Goal: Task Accomplishment & Management: Manage account settings

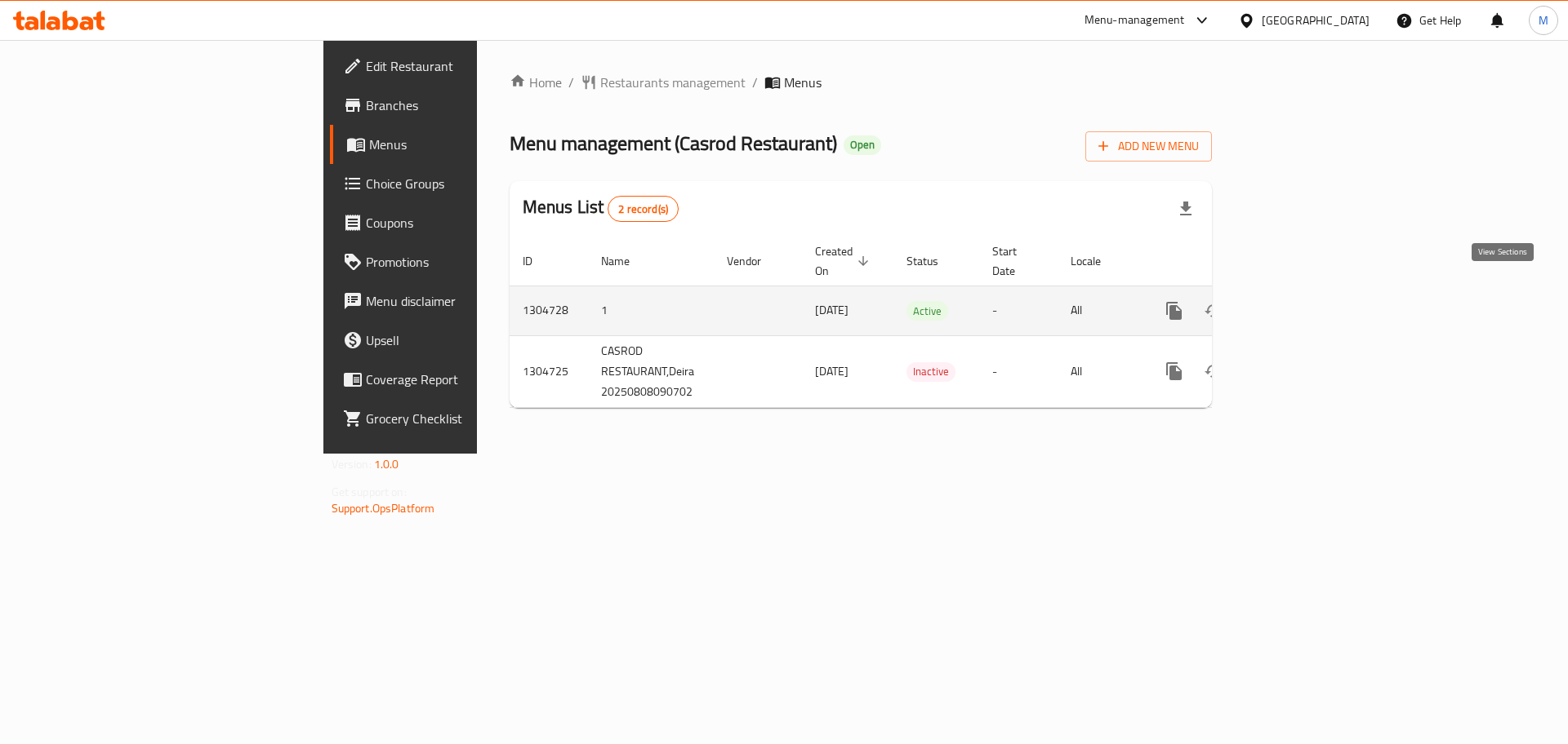
click at [1312, 303] on link "enhanced table" at bounding box center [1291, 310] width 39 height 39
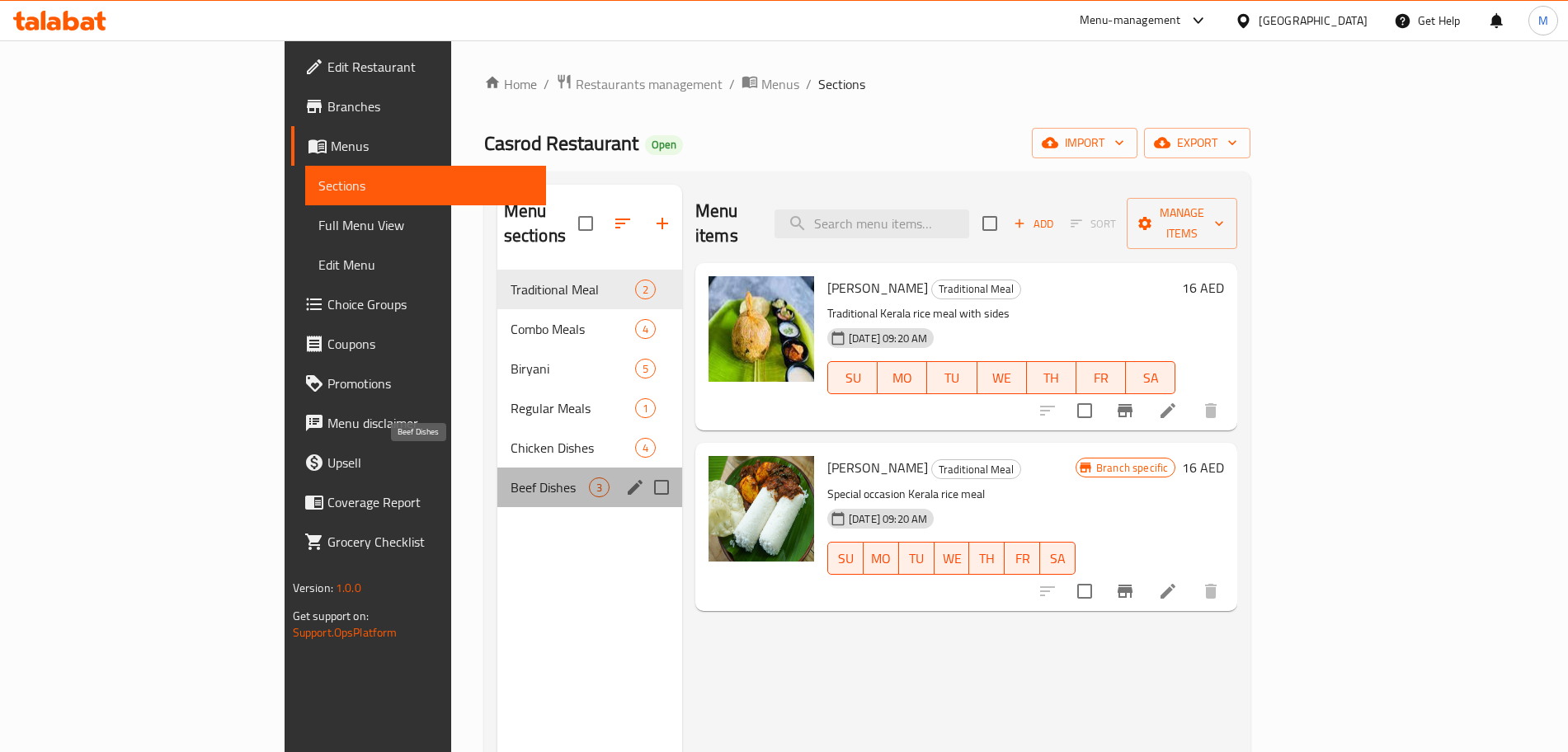
click at [510, 478] on span "Beef Dishes" at bounding box center [550, 487] width 78 height 20
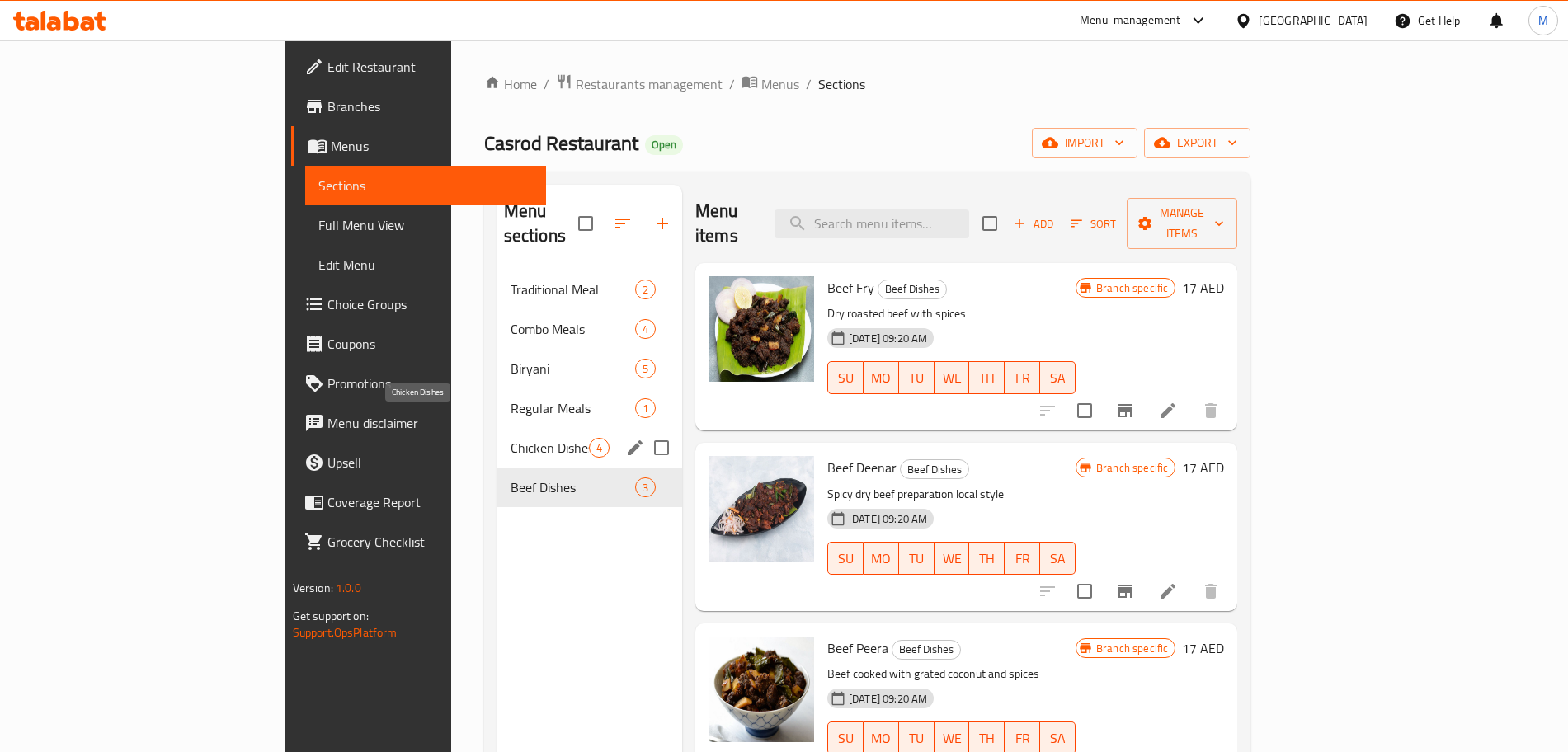
click at [510, 438] on span "Chicken Dishes" at bounding box center [550, 448] width 78 height 20
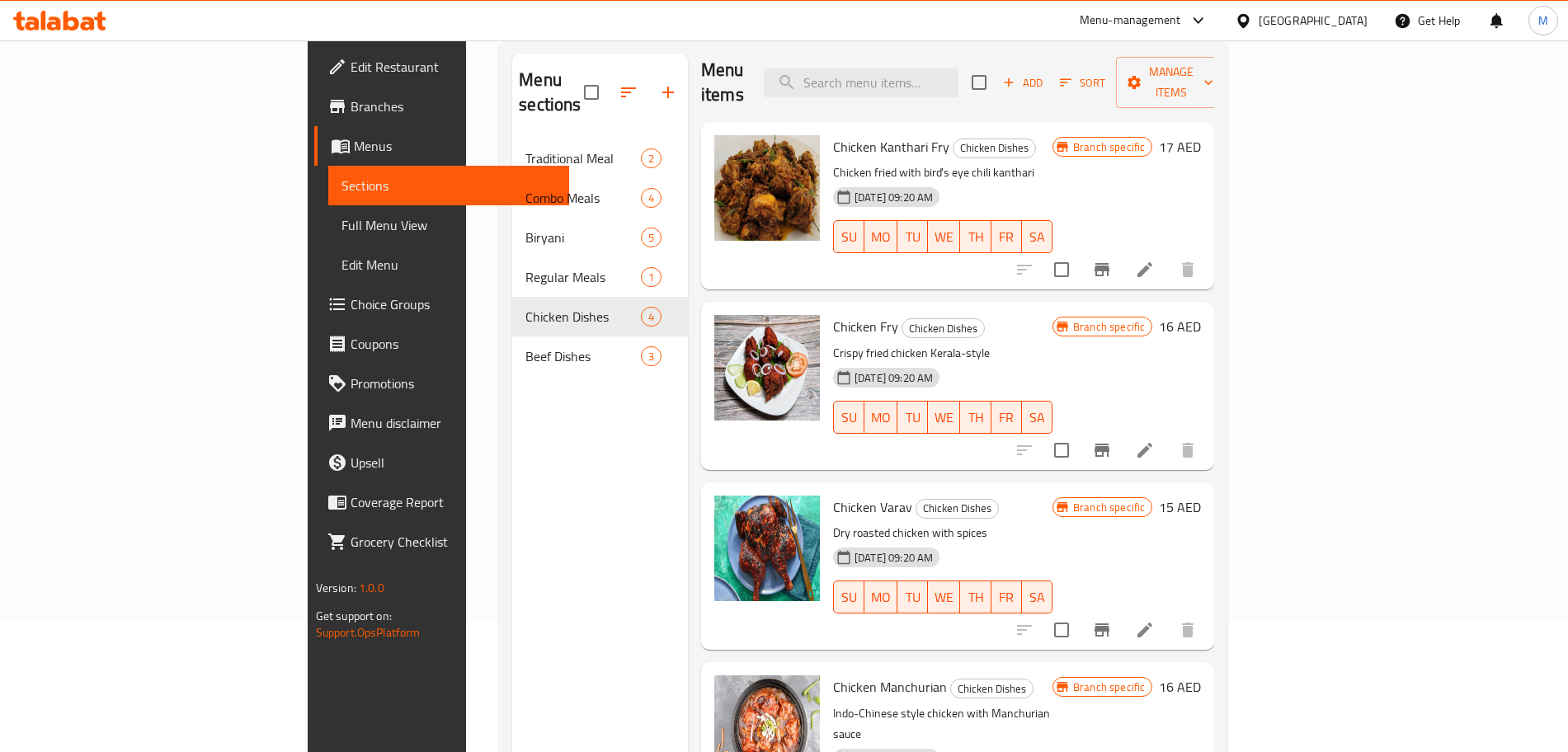
scroll to position [231, 0]
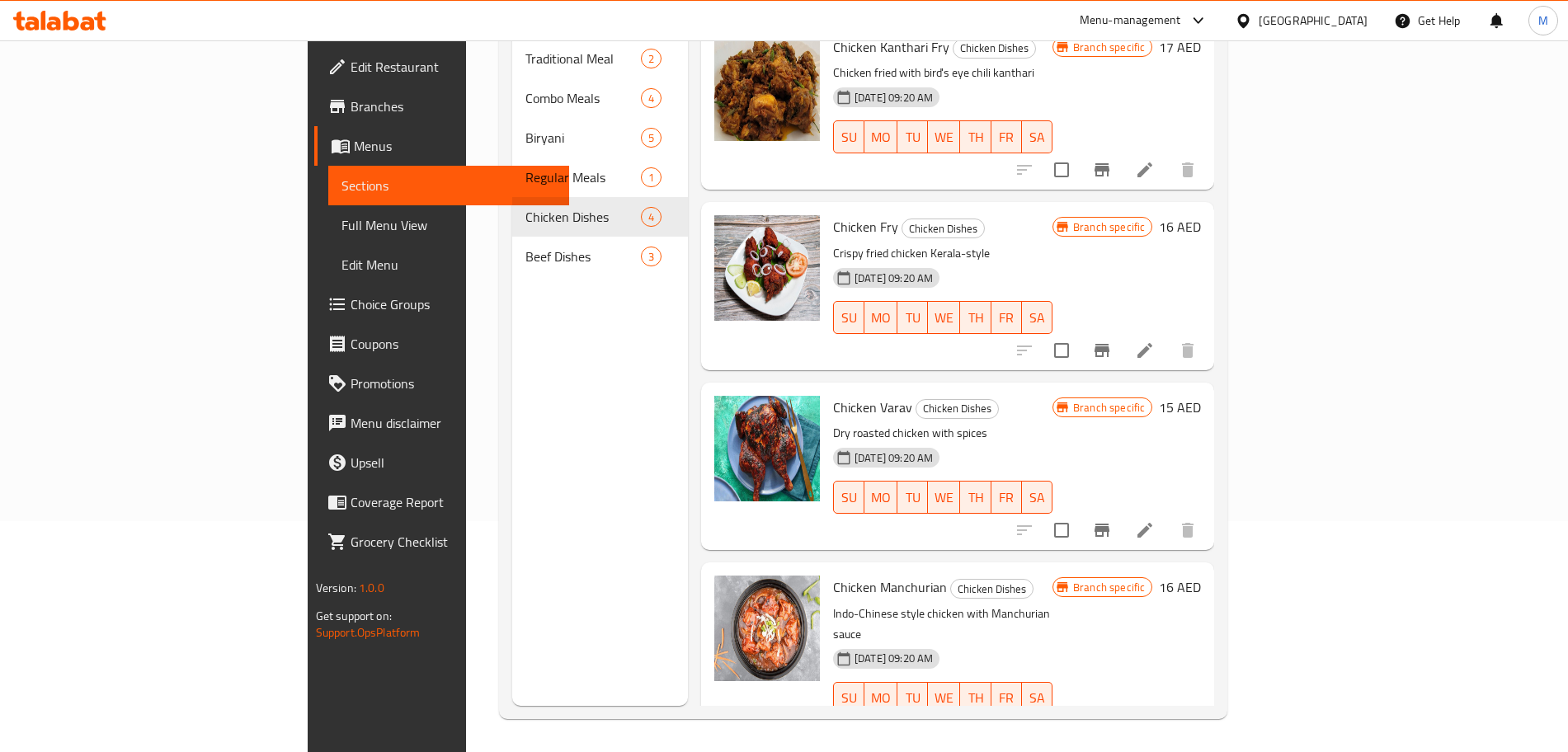
click at [314, 119] on link "Branches" at bounding box center [442, 105] width 255 height 39
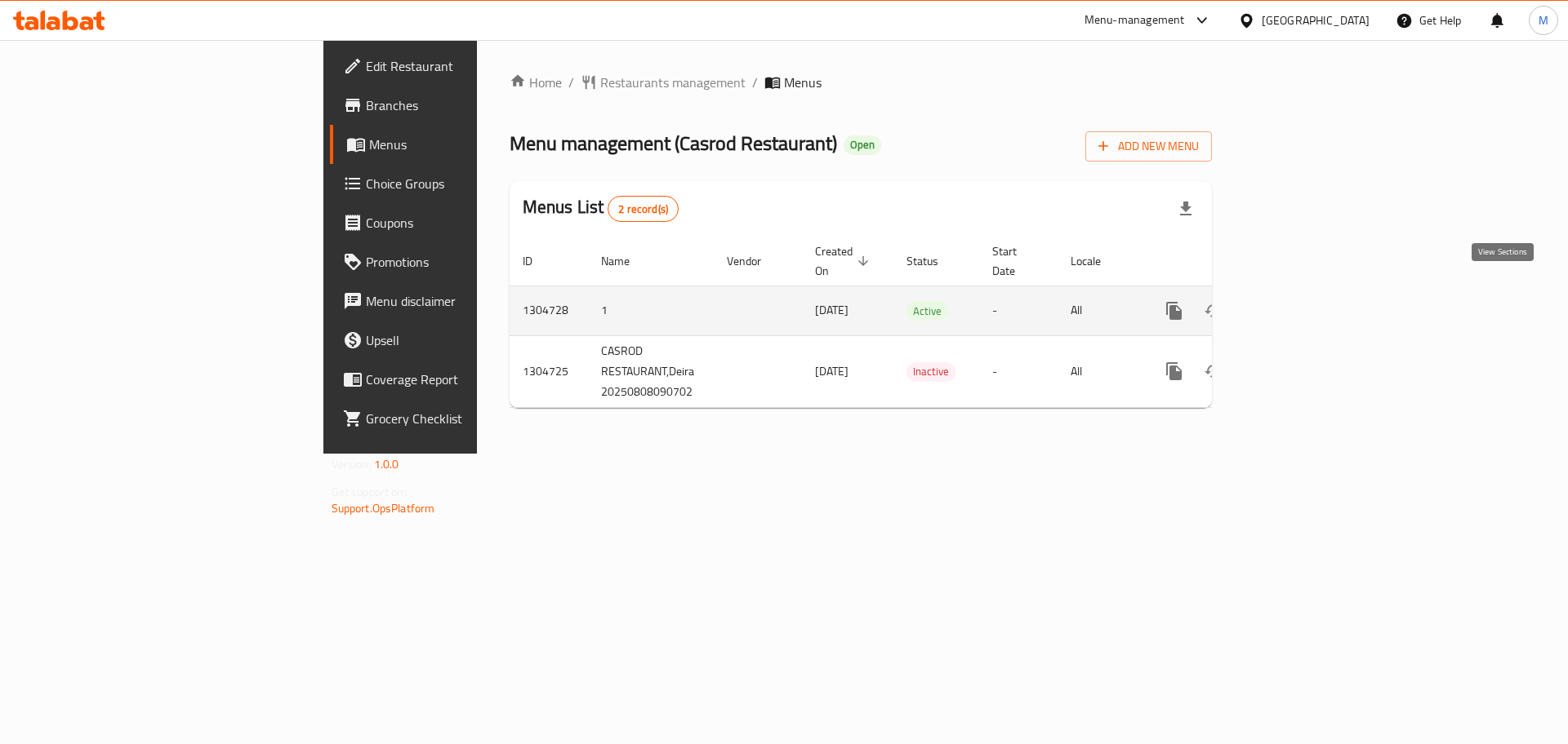
click at [1301, 301] on icon "enhanced table" at bounding box center [1291, 310] width 20 height 20
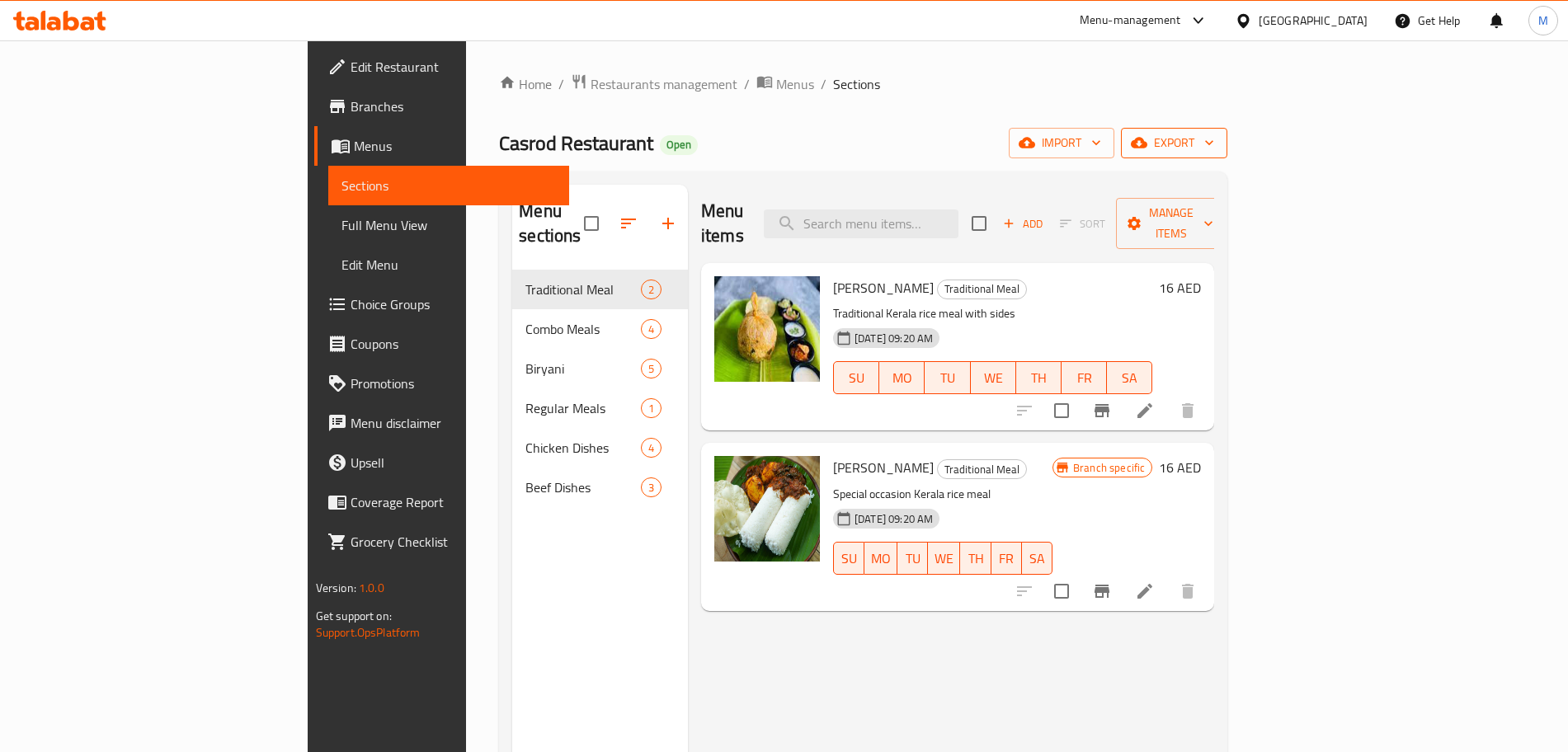
click at [1214, 146] on span "export" at bounding box center [1174, 143] width 80 height 21
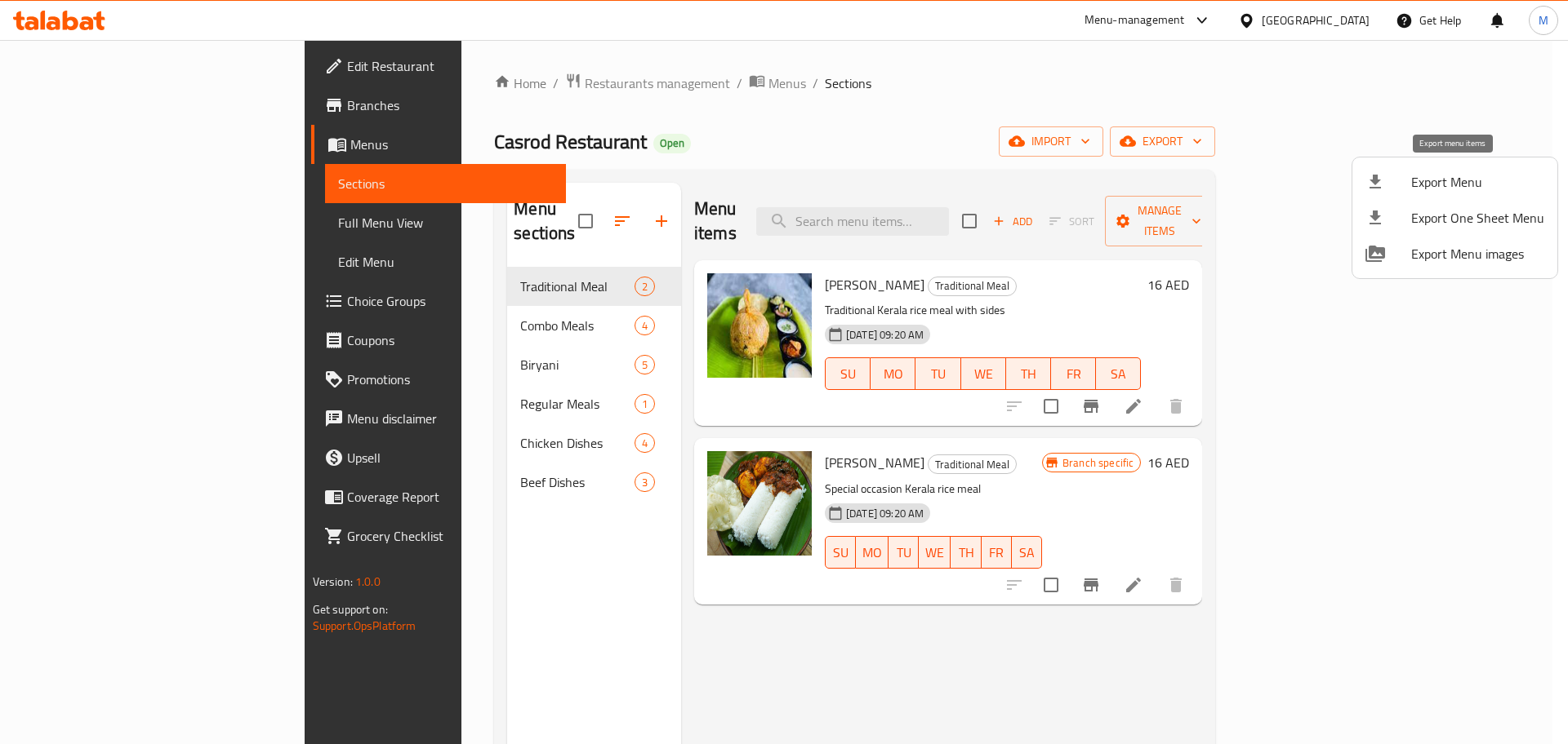
click at [1416, 177] on span "Export Menu" at bounding box center [1477, 182] width 133 height 20
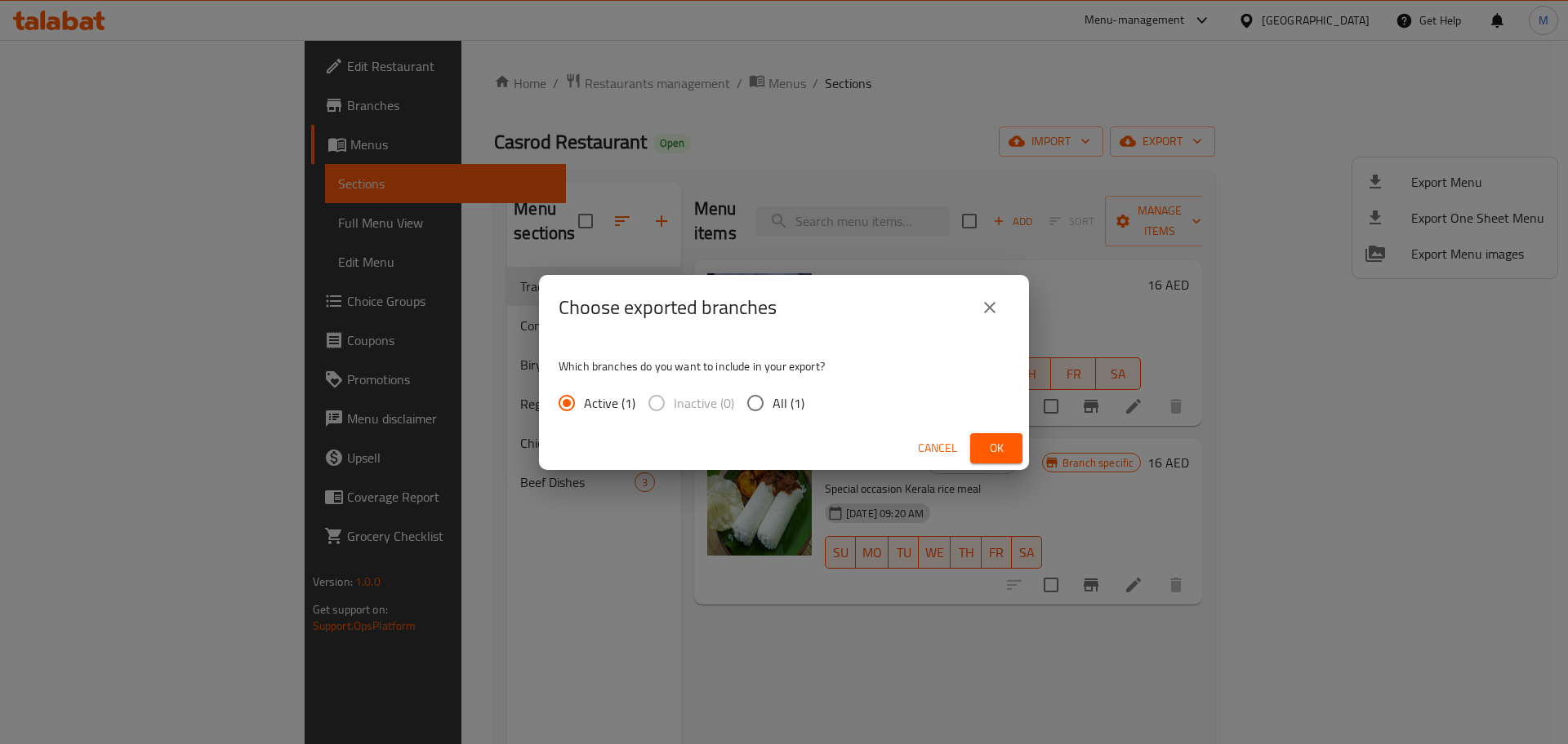
click at [781, 393] on span "All (1)" at bounding box center [788, 403] width 32 height 20
click at [773, 393] on input "All (1)" at bounding box center [756, 403] width 34 height 34
radio input "true"
click at [984, 446] on span "Ok" at bounding box center [996, 448] width 26 height 21
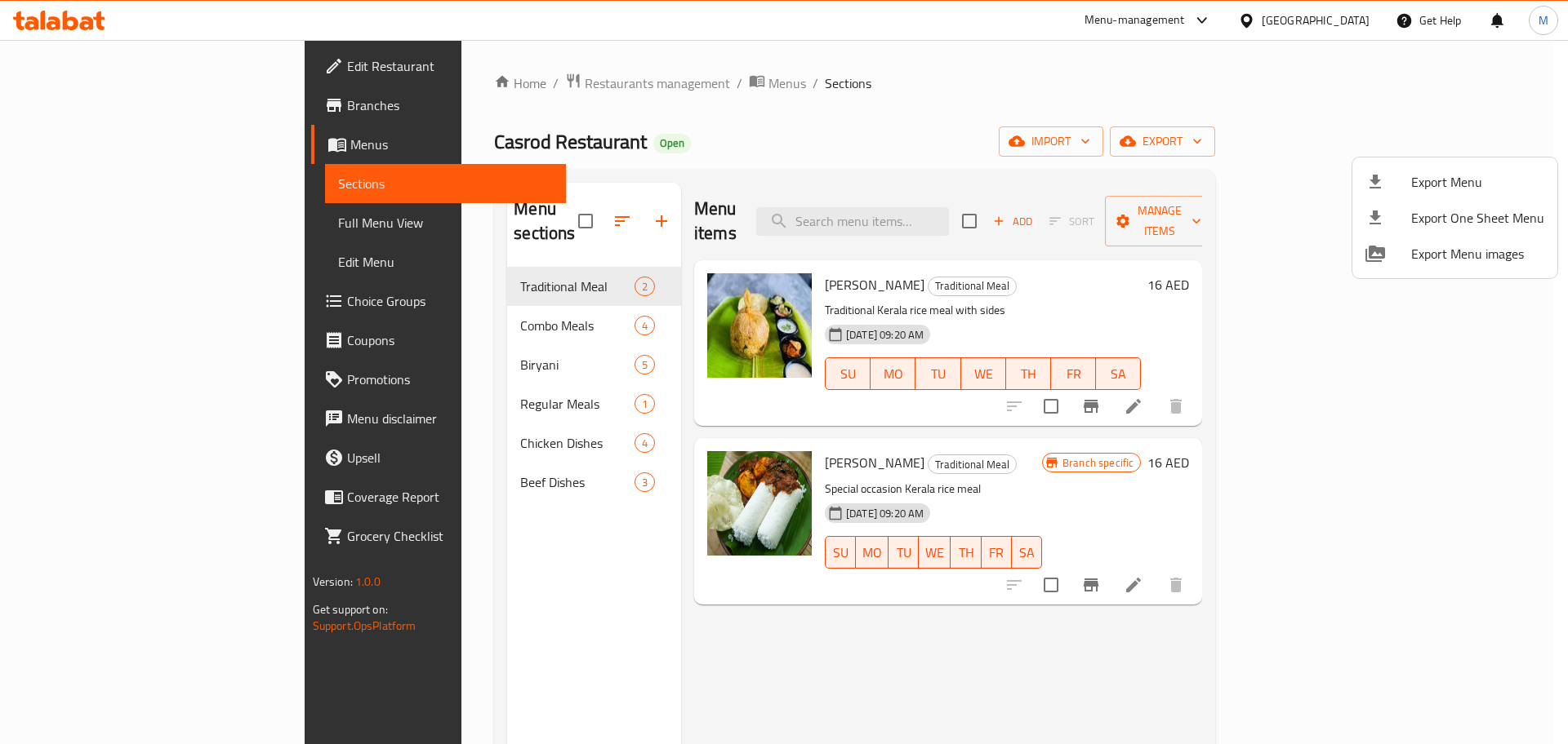
click at [132, 222] on div at bounding box center [784, 372] width 1568 height 744
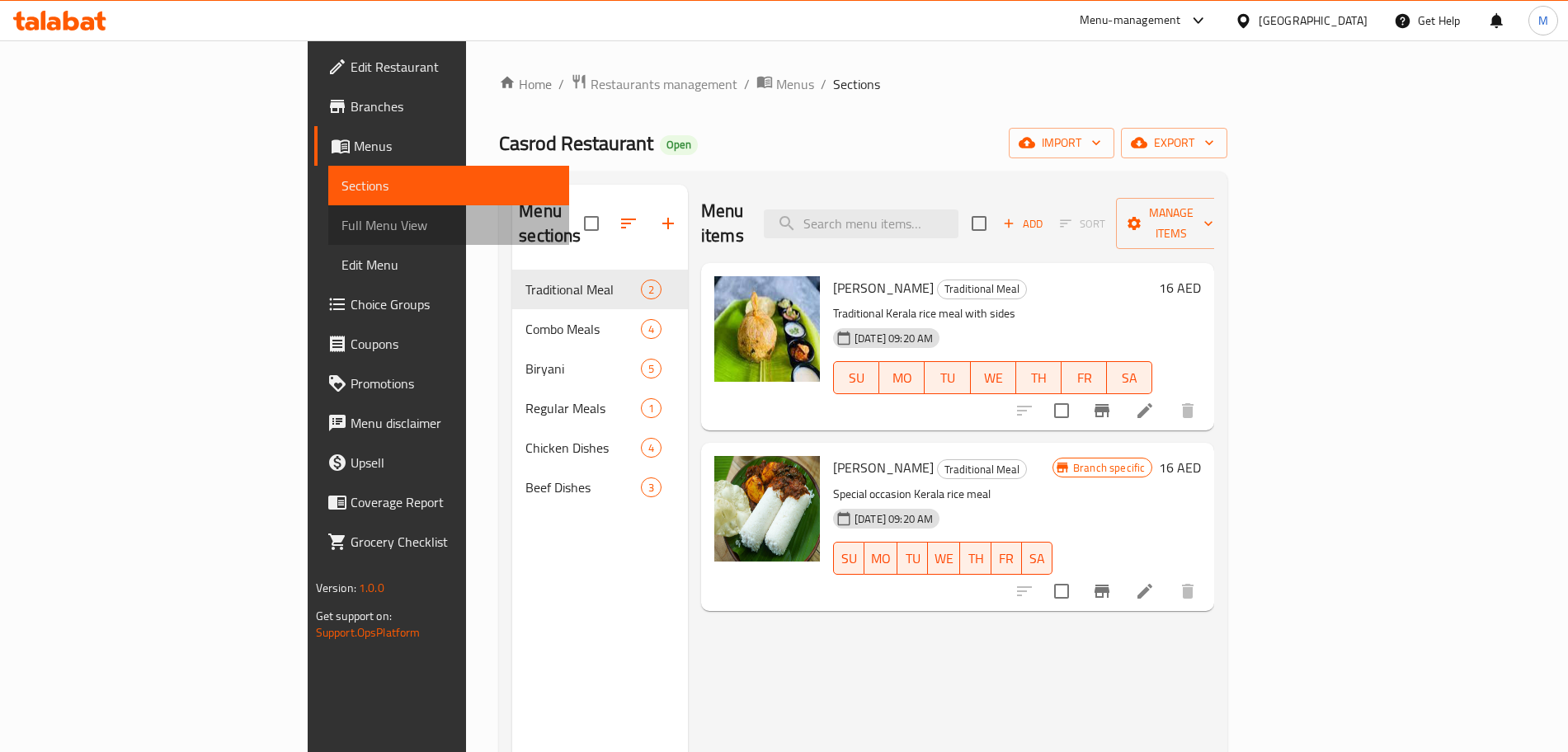
click at [341, 224] on span "Full Menu View" at bounding box center [449, 225] width 214 height 20
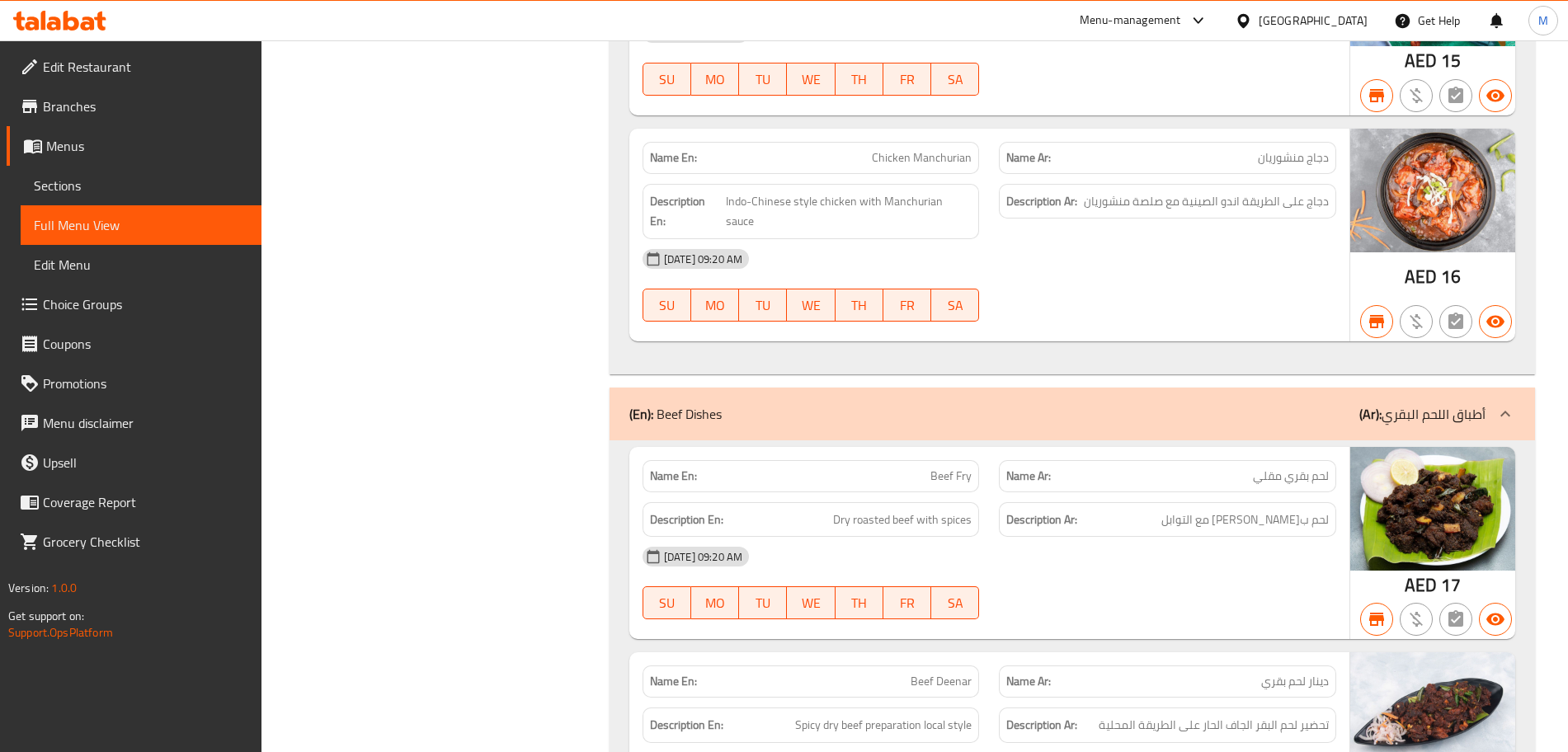
scroll to position [3622, 0]
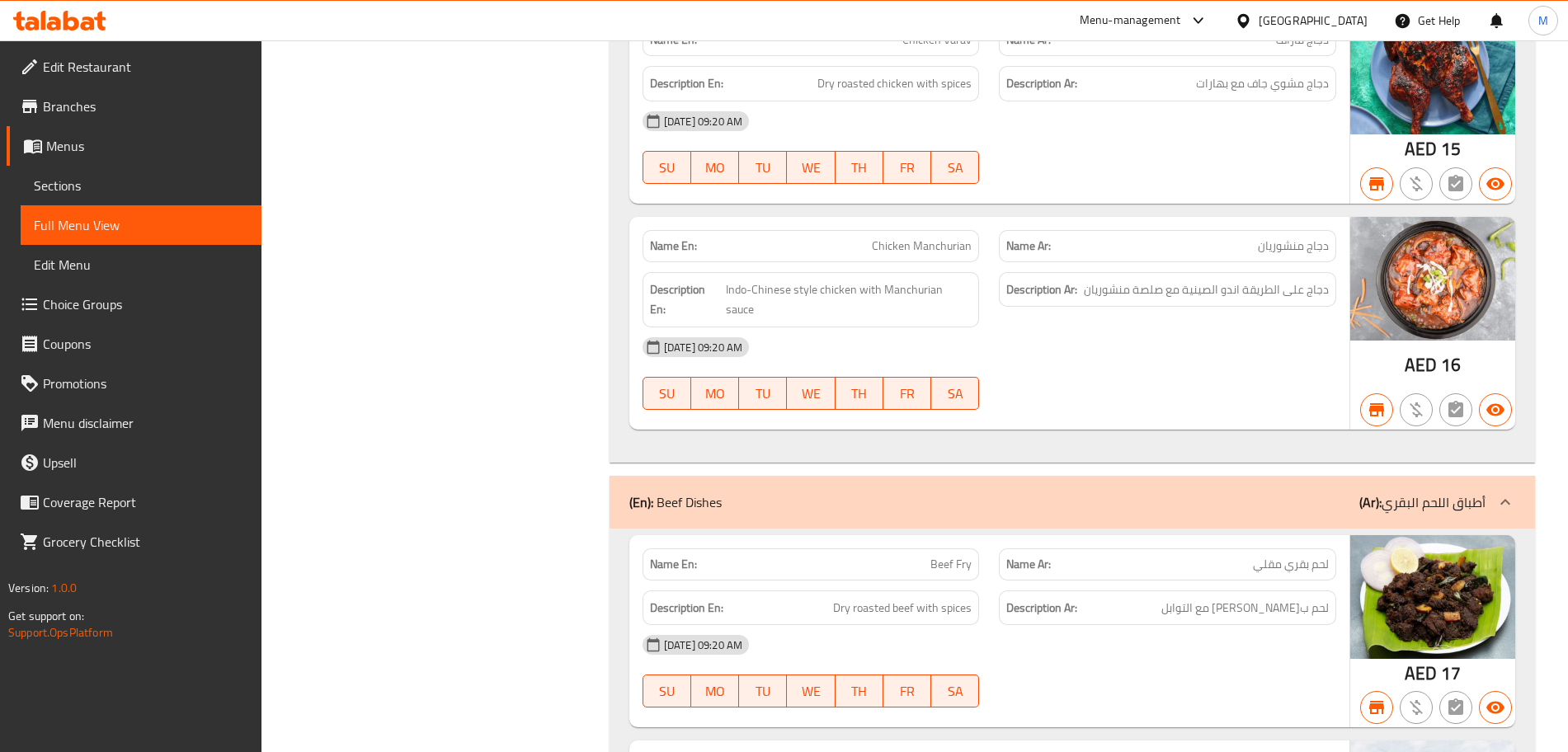
click at [110, 152] on span "Menus" at bounding box center [147, 146] width 202 height 20
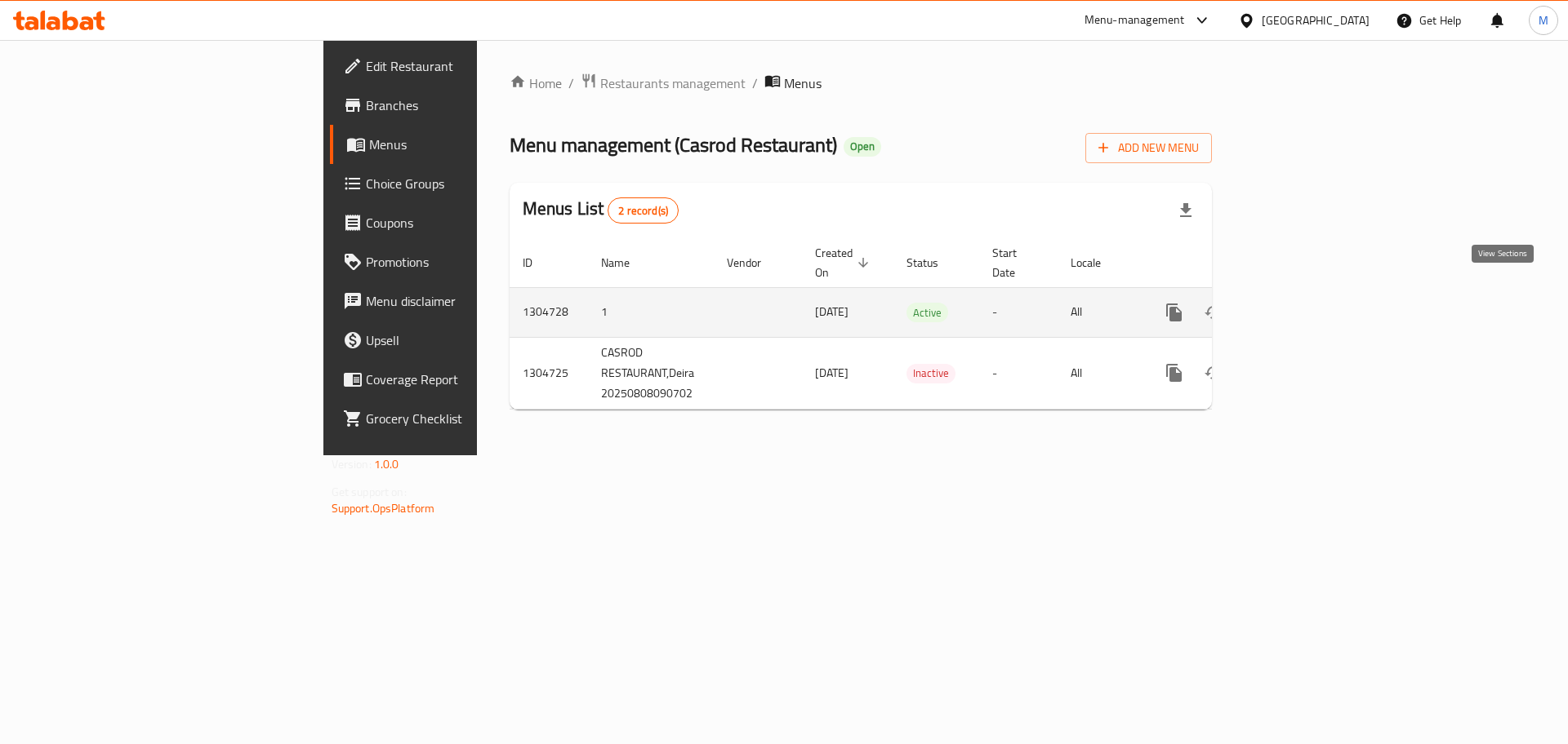
click at [1301, 303] on icon "enhanced table" at bounding box center [1291, 312] width 20 height 20
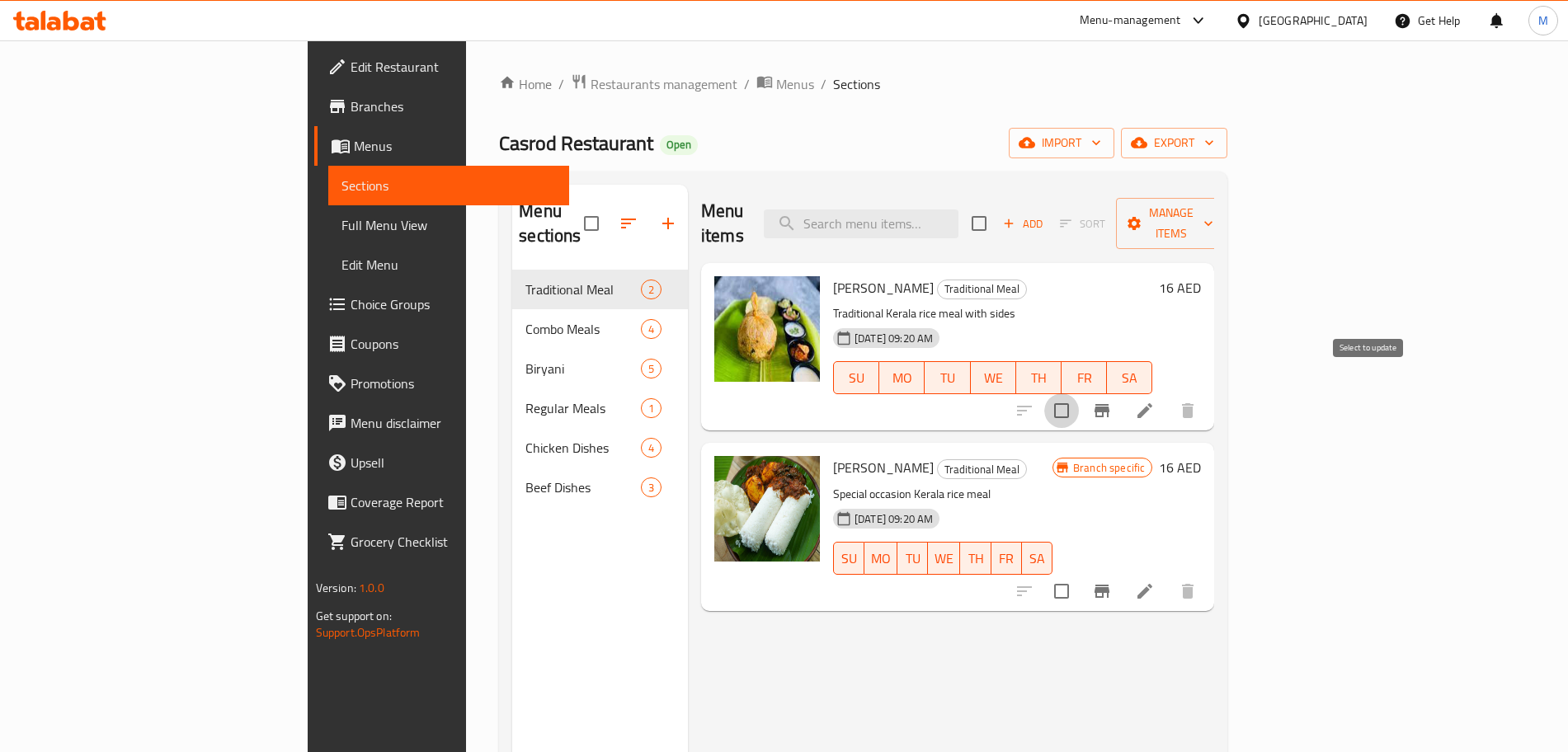
click at [1078, 394] on input "checkbox" at bounding box center [1062, 411] width 35 height 35
checkbox input "true"
click at [1078, 574] on input "checkbox" at bounding box center [1062, 592] width 35 height 35
checkbox input "true"
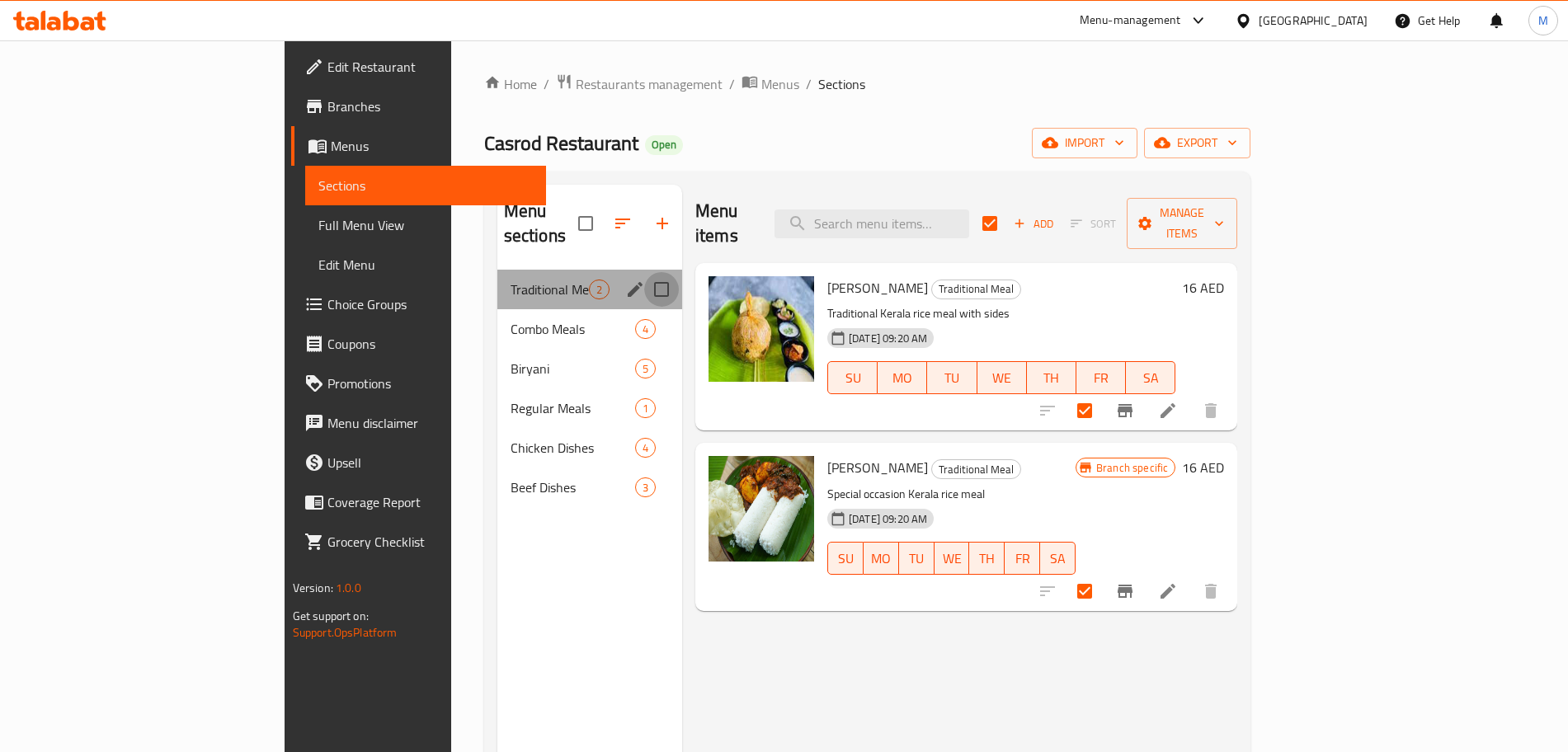
click at [644, 272] on input "Menu sections" at bounding box center [661, 289] width 35 height 35
checkbox input "true"
click at [644, 312] on input "Menu sections" at bounding box center [661, 329] width 35 height 35
checkbox input "true"
checkbox input "false"
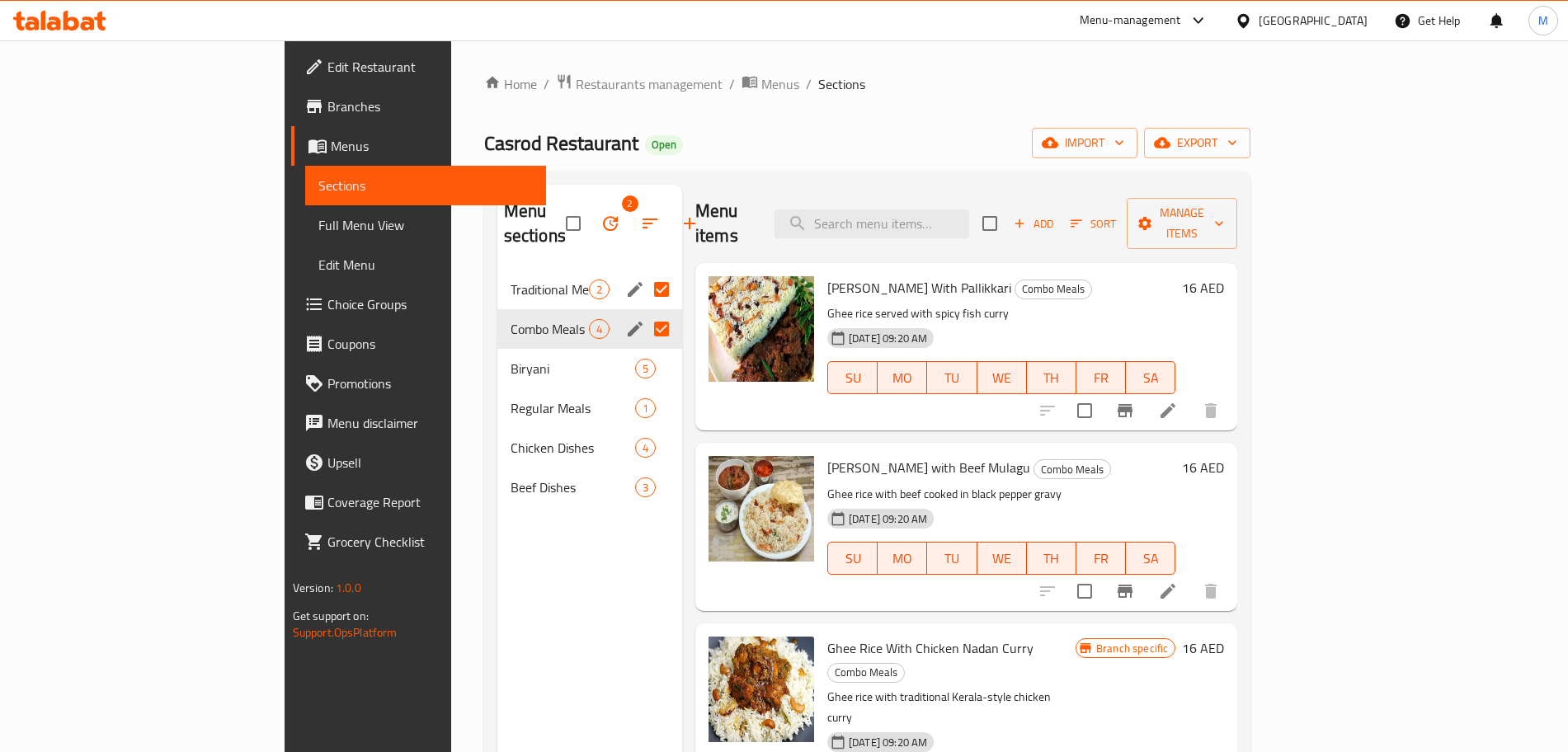
click at [644, 312] on input "Menu sections" at bounding box center [661, 329] width 35 height 35
checkbox input "false"
click at [625, 280] on icon "edit" at bounding box center [635, 289] width 20 height 20
checkbox input "true"
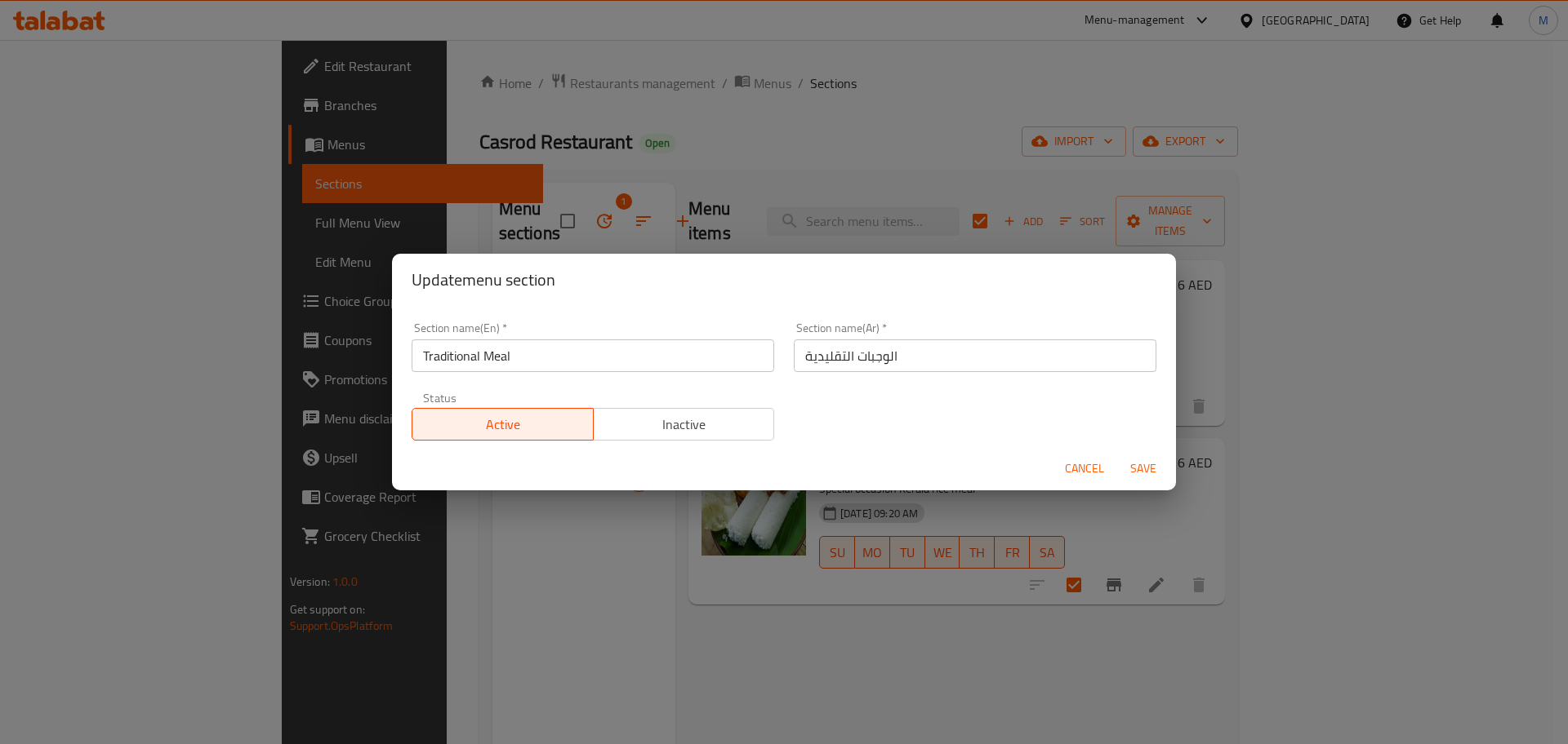
click at [573, 345] on input "Traditional Meal" at bounding box center [593, 356] width 362 height 33
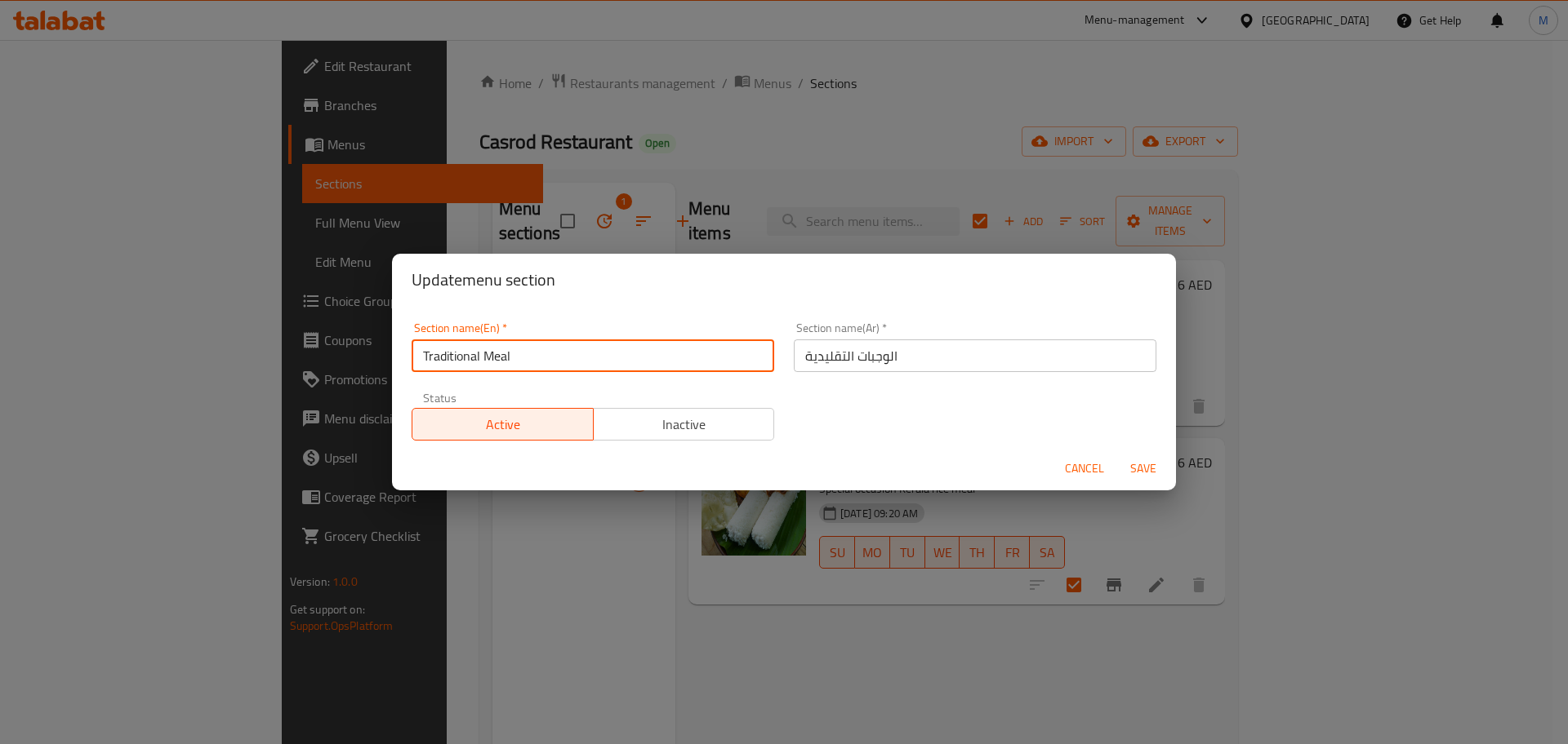
click at [573, 345] on input "Traditional Meal" at bounding box center [593, 356] width 362 height 33
click at [538, 354] on input "Traditional Meal" at bounding box center [593, 356] width 362 height 33
type input "Casrod Special"
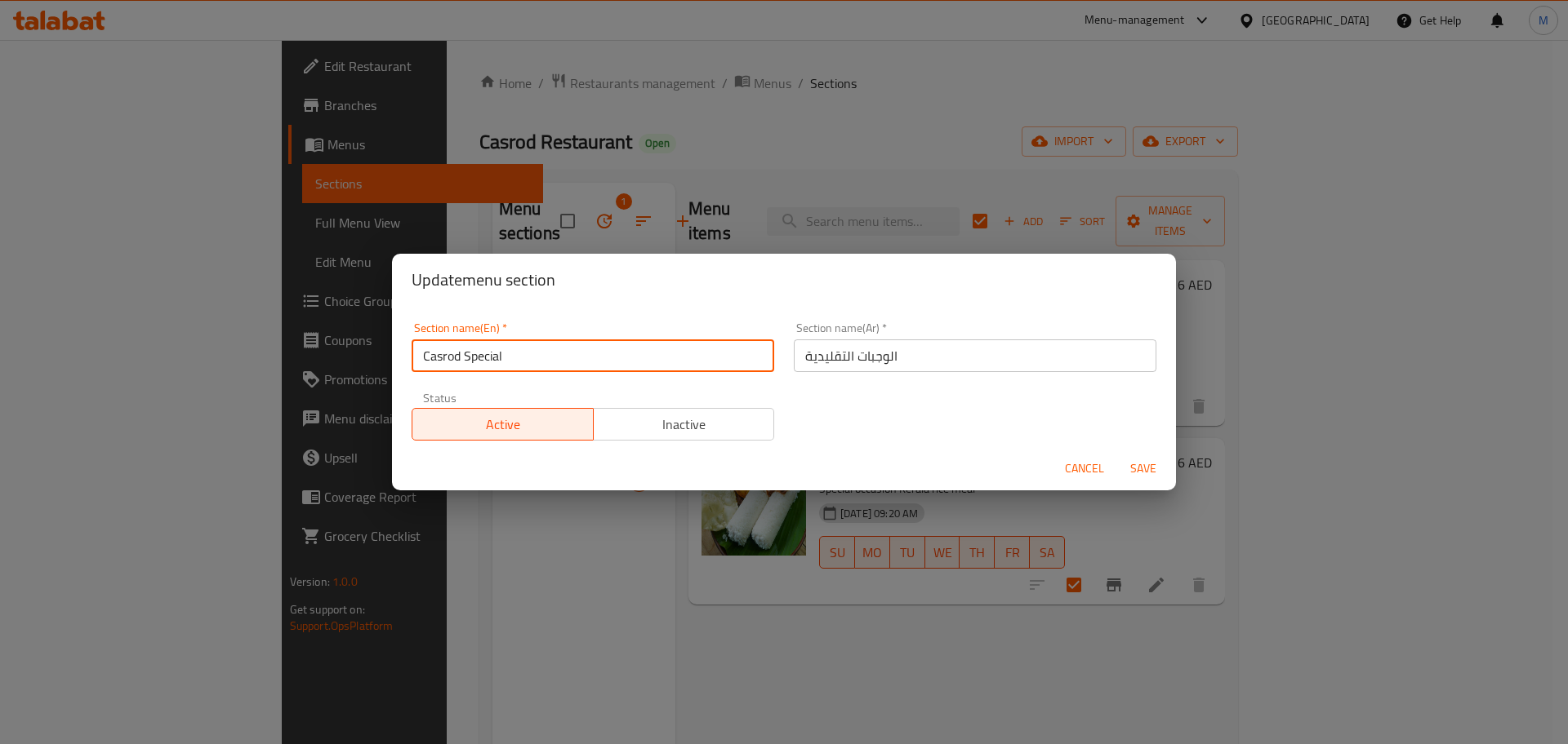
click at [869, 358] on input "الوجبات التقليدية" at bounding box center [975, 356] width 362 height 33
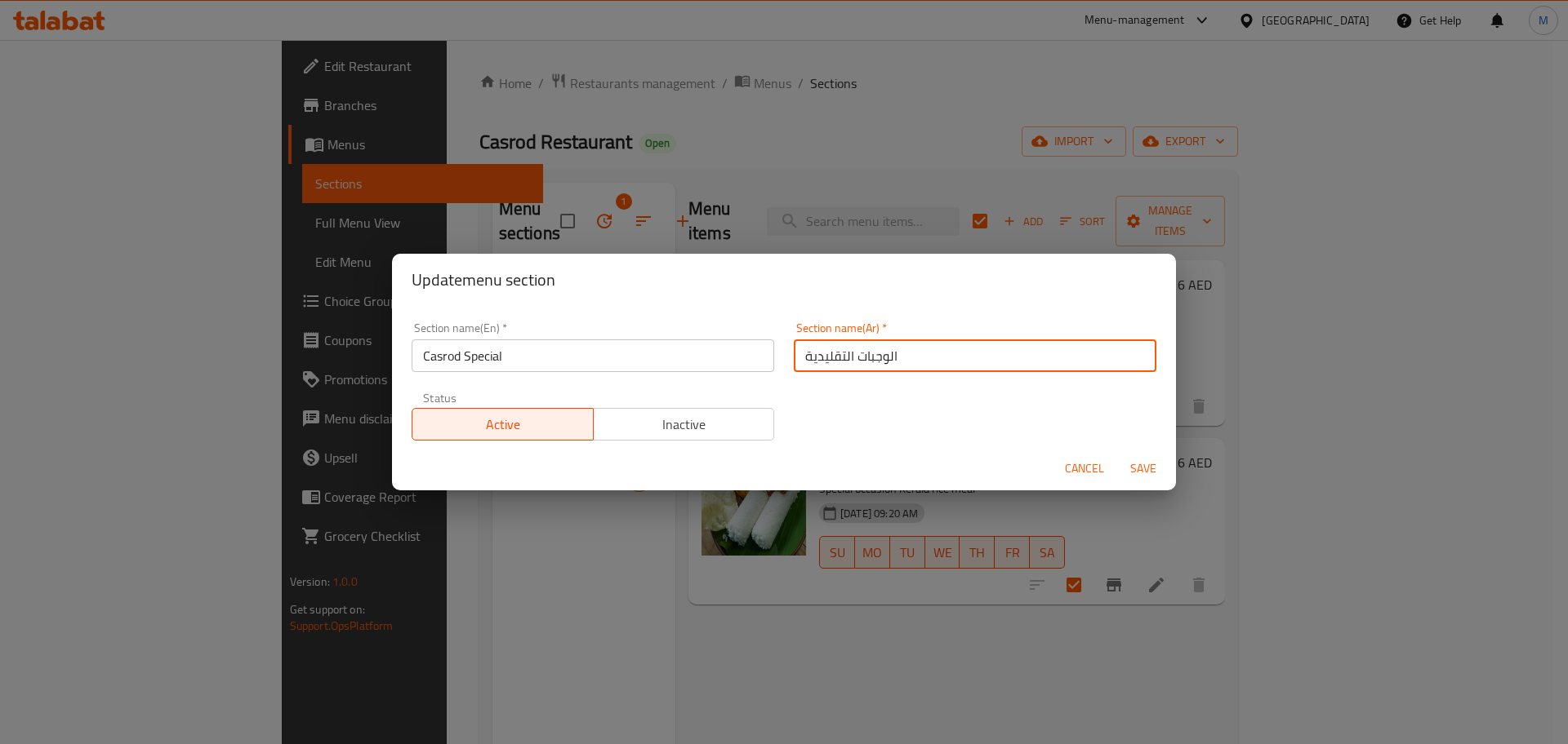
click at [869, 358] on input "الوجبات التقليدية" at bounding box center [975, 356] width 362 height 33
type input "م"
type input "كاسرود سبيشال"
click at [1151, 477] on span "Save" at bounding box center [1143, 469] width 39 height 21
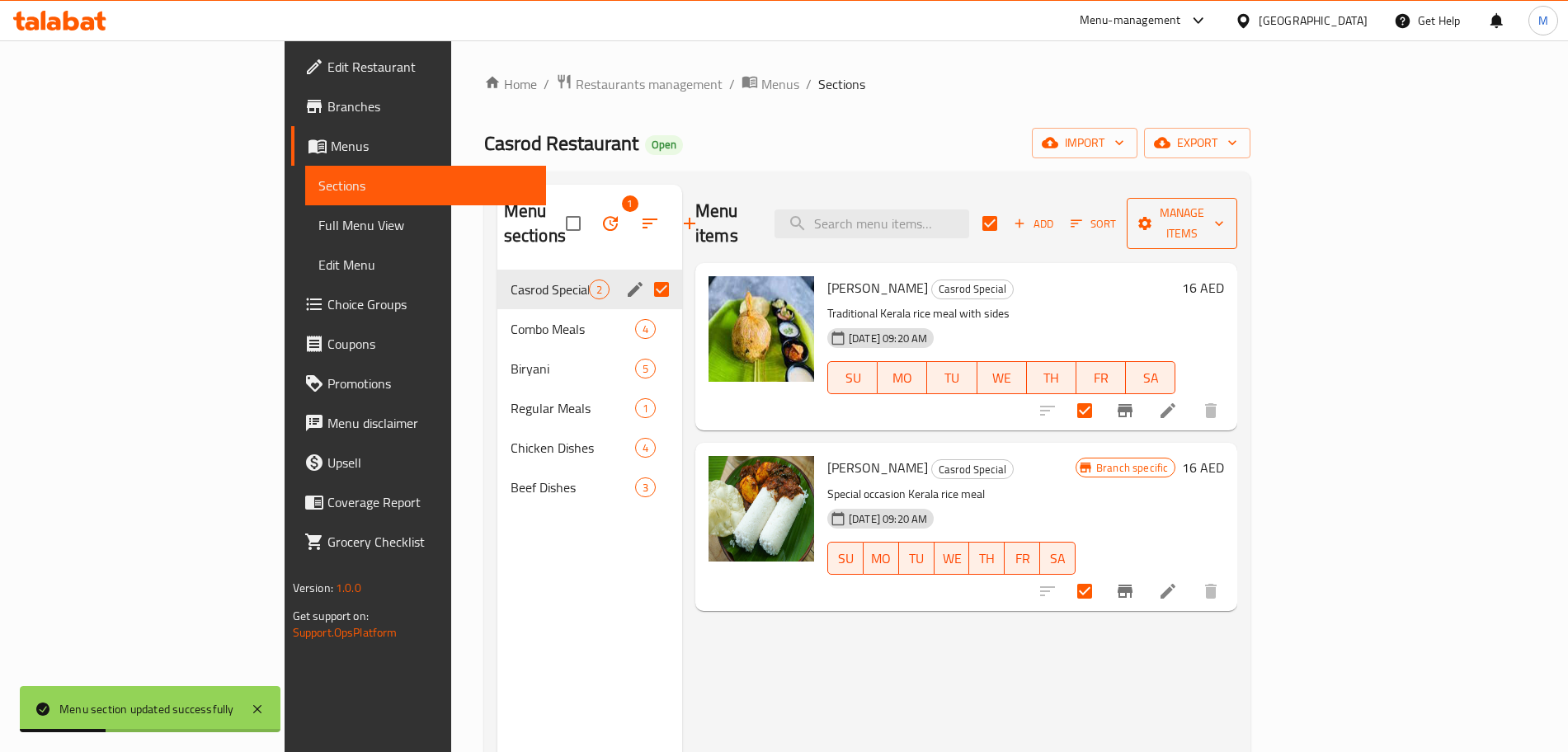
click at [1224, 207] on span "Manage items" at bounding box center [1181, 223] width 84 height 41
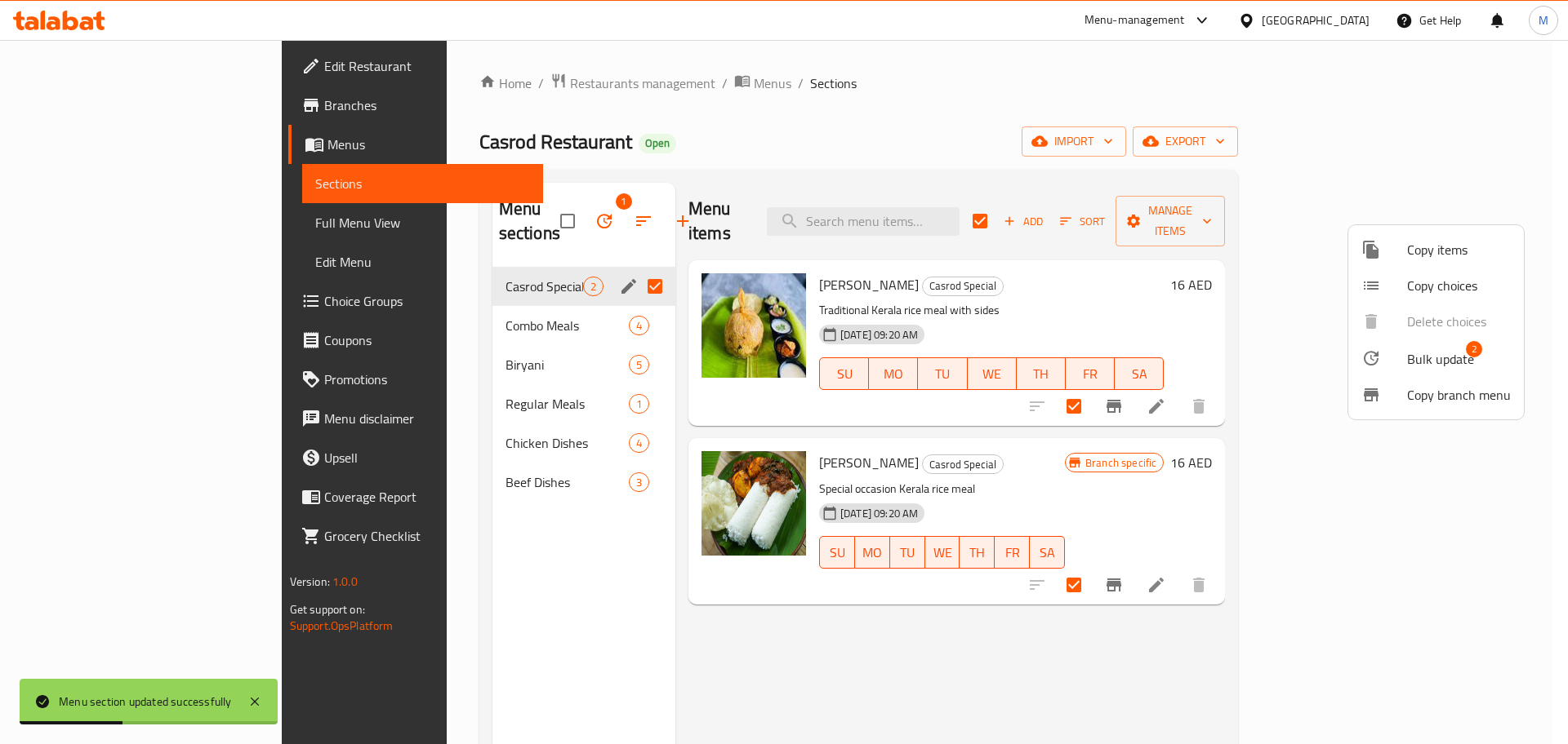
click at [1442, 366] on span "Bulk update" at bounding box center [1440, 359] width 67 height 20
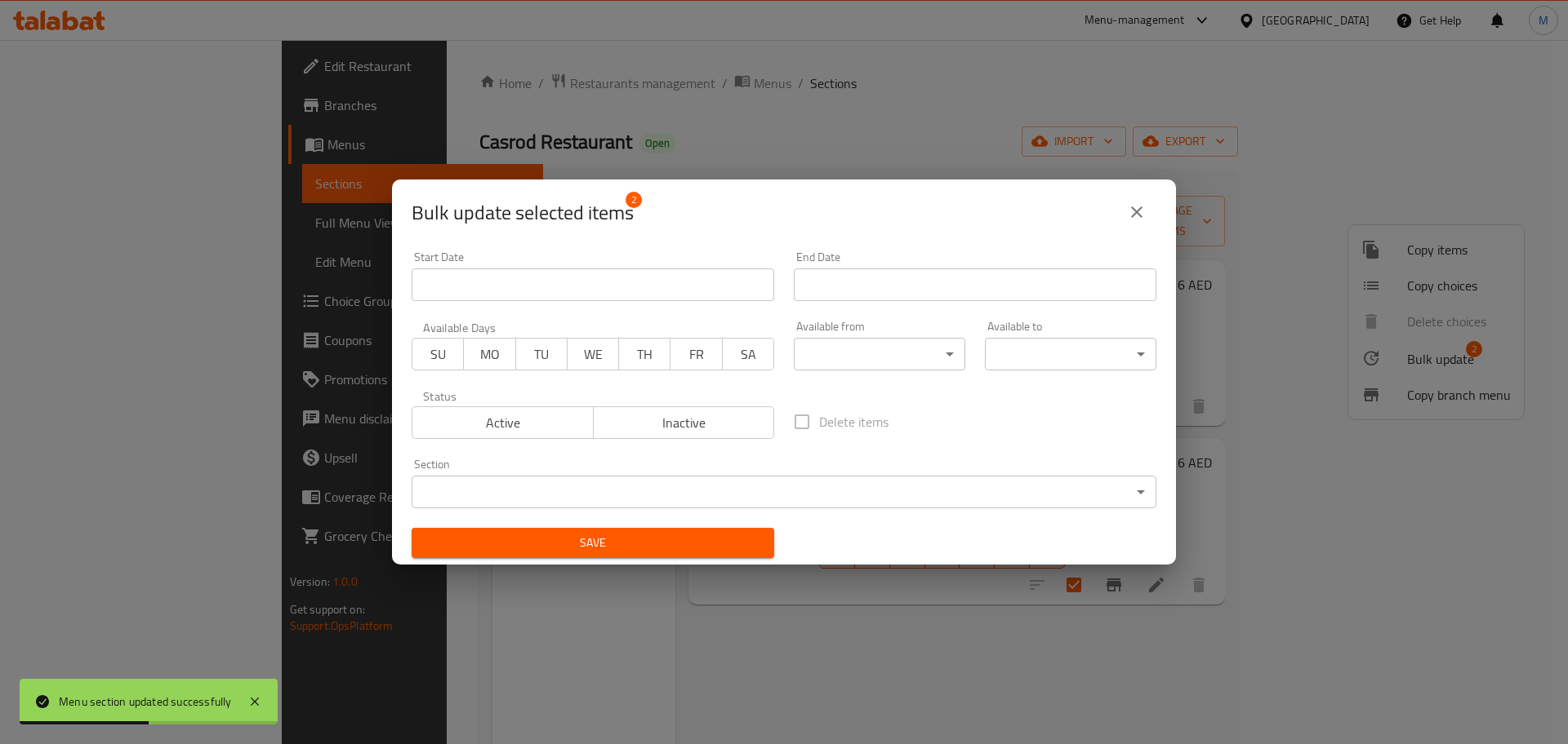
click at [630, 403] on div "Active Inactive" at bounding box center [593, 415] width 362 height 49
click at [649, 433] on span "Inactive" at bounding box center [684, 422] width 168 height 23
click at [617, 552] on span "Save" at bounding box center [593, 543] width 336 height 21
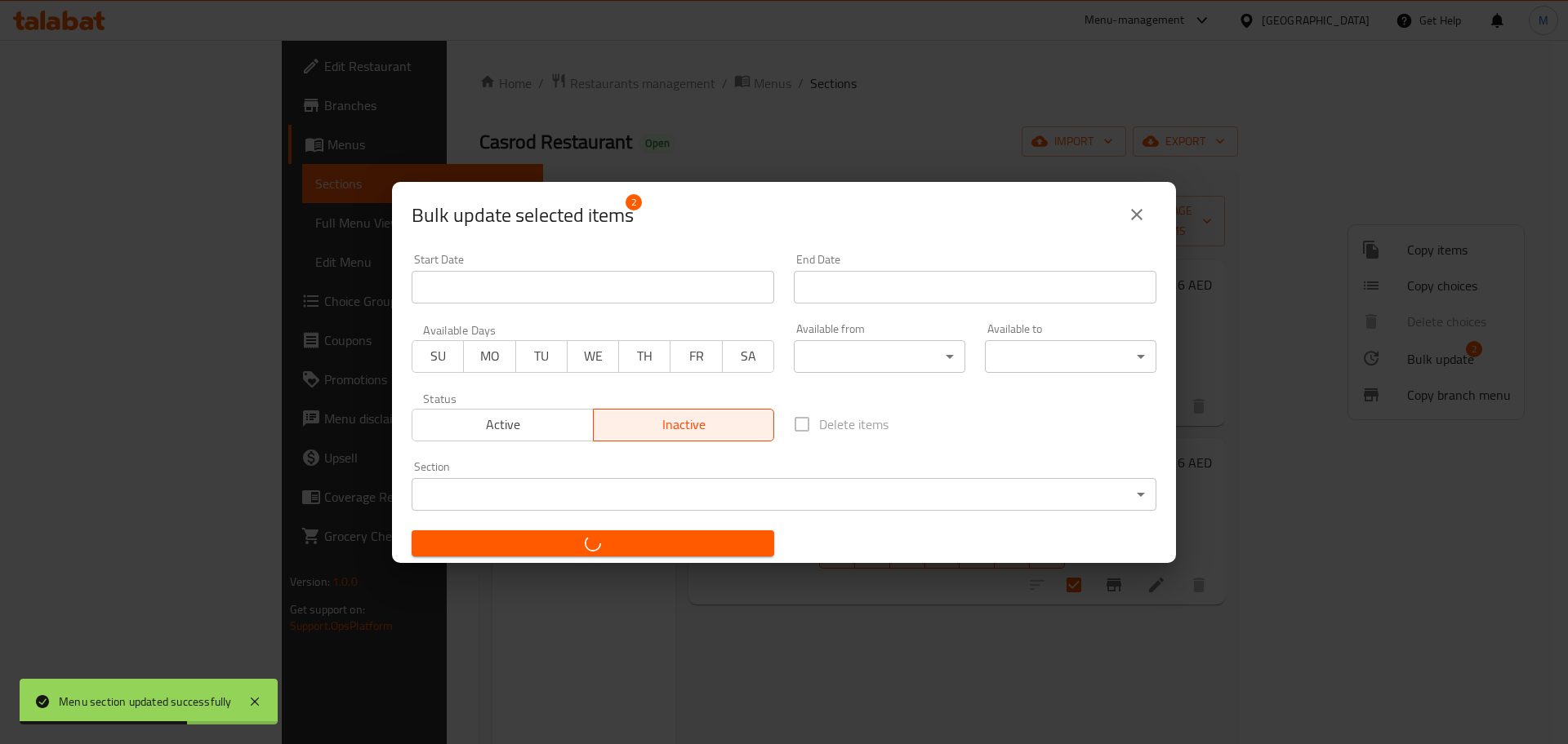
checkbox input "false"
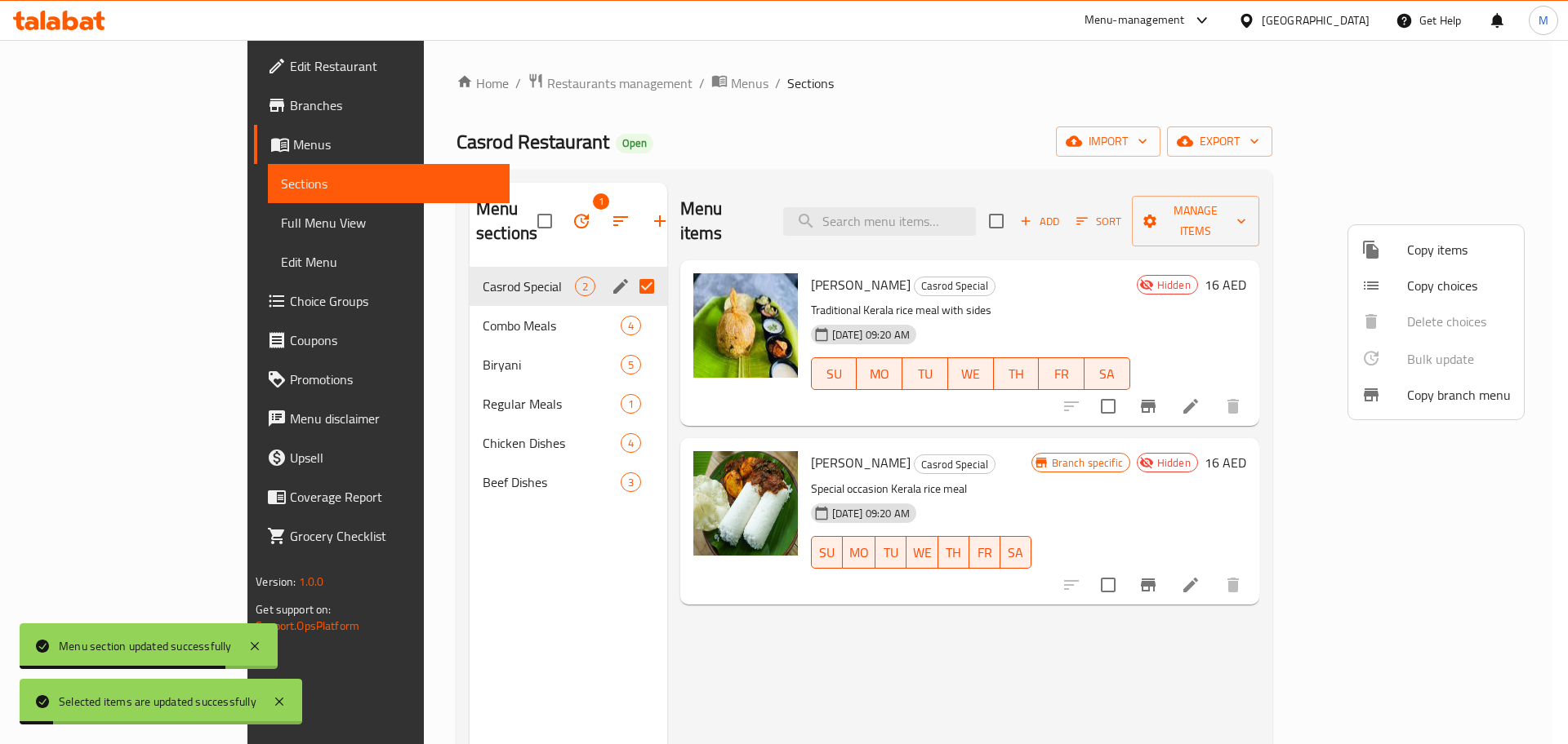
click at [1114, 631] on div at bounding box center [784, 372] width 1568 height 744
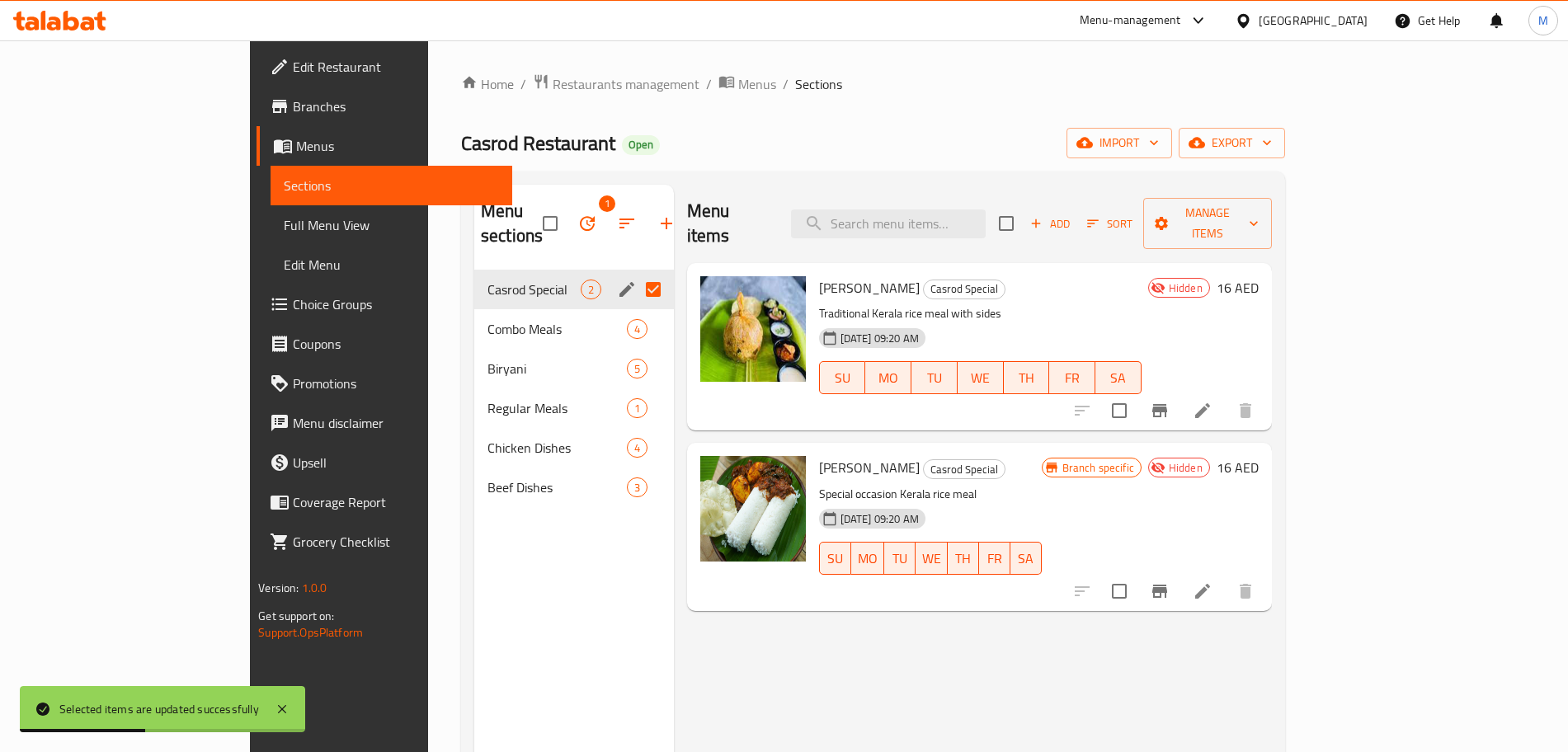
click at [569, 152] on div "Casrod Restaurant Open import export" at bounding box center [873, 143] width 824 height 30
click at [567, 207] on button "button" at bounding box center [586, 223] width 39 height 39
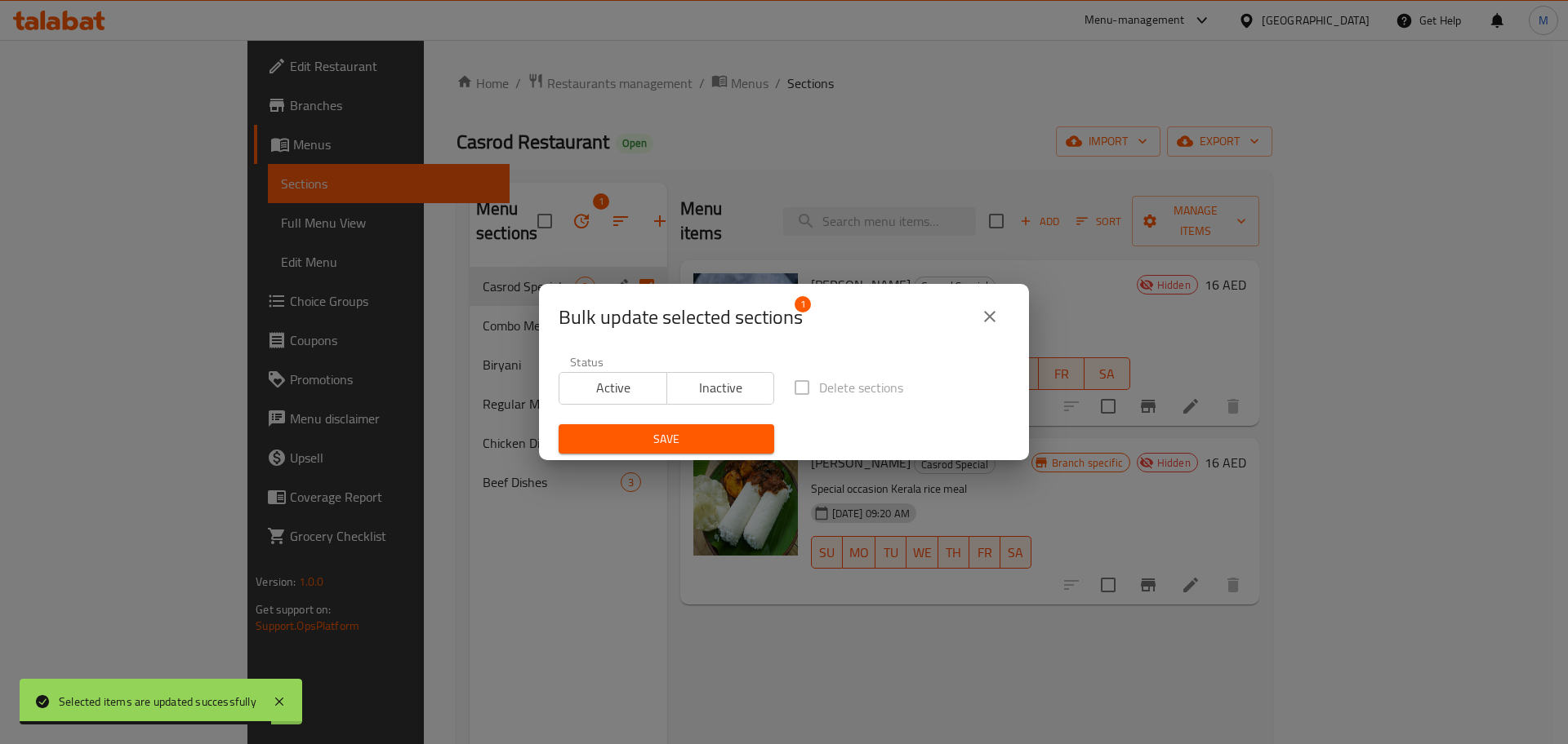
click at [999, 311] on icon "close" at bounding box center [989, 316] width 20 height 20
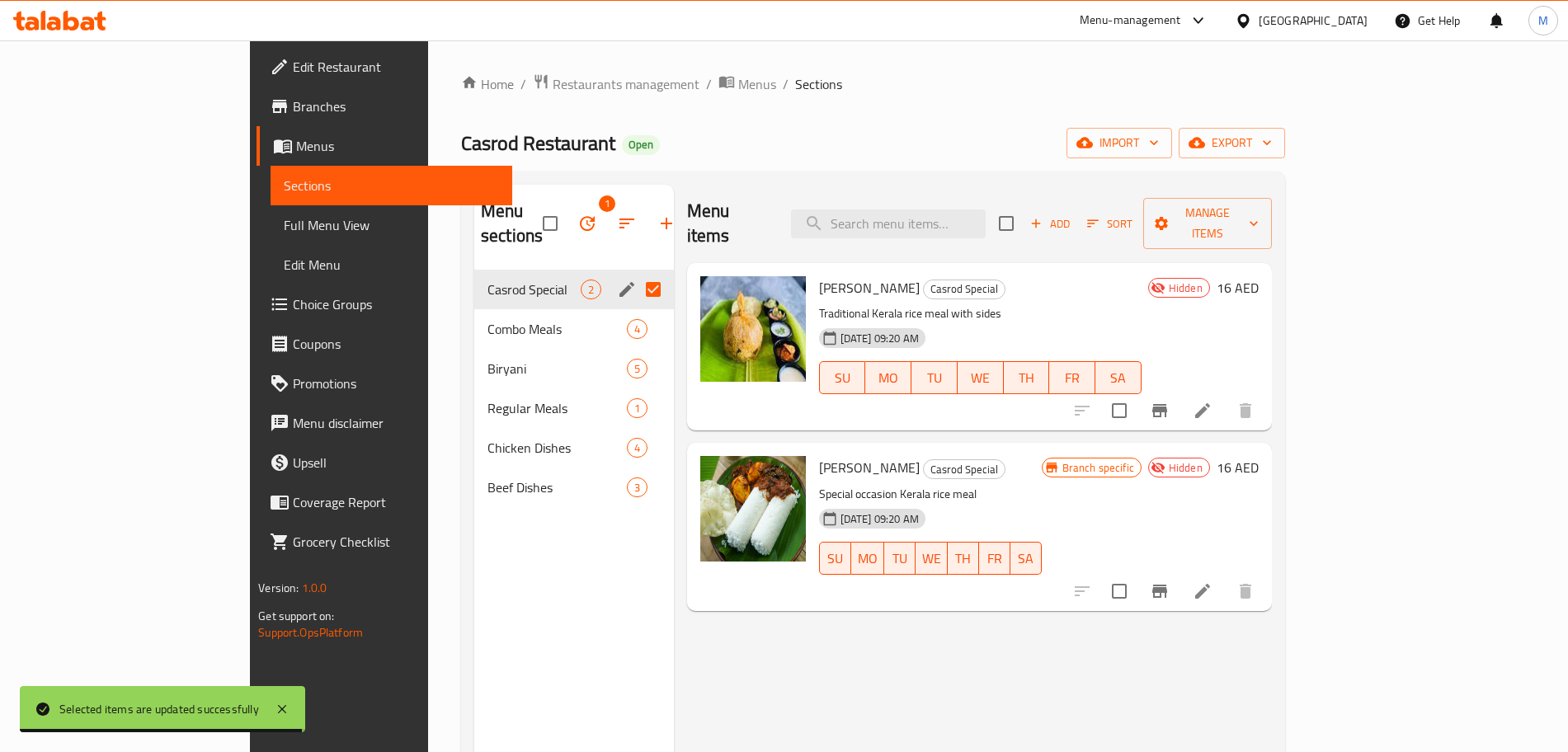
click at [636, 272] on input "Menu sections" at bounding box center [653, 289] width 35 height 35
checkbox input "false"
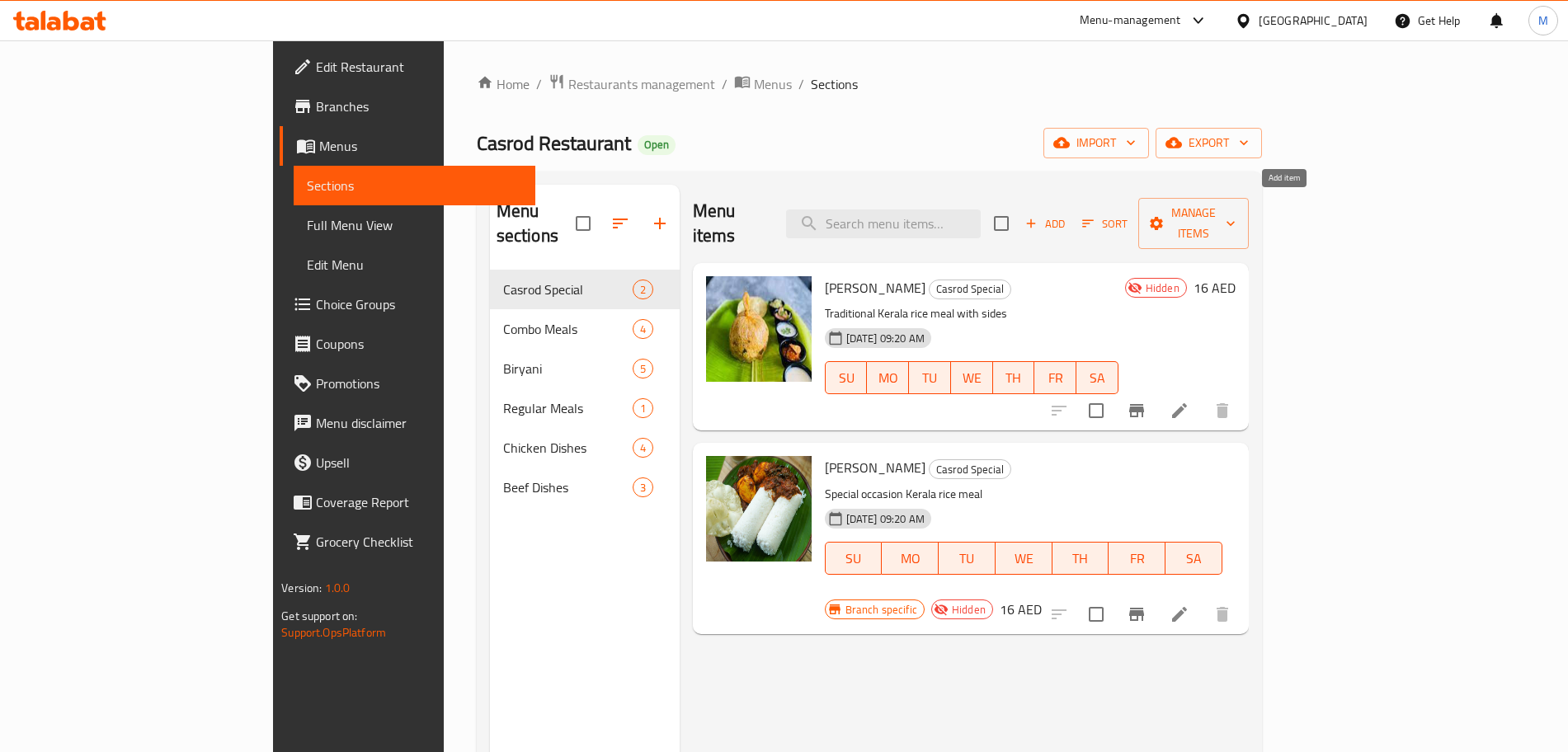
click at [1067, 214] on span "Add" at bounding box center [1044, 224] width 44 height 19
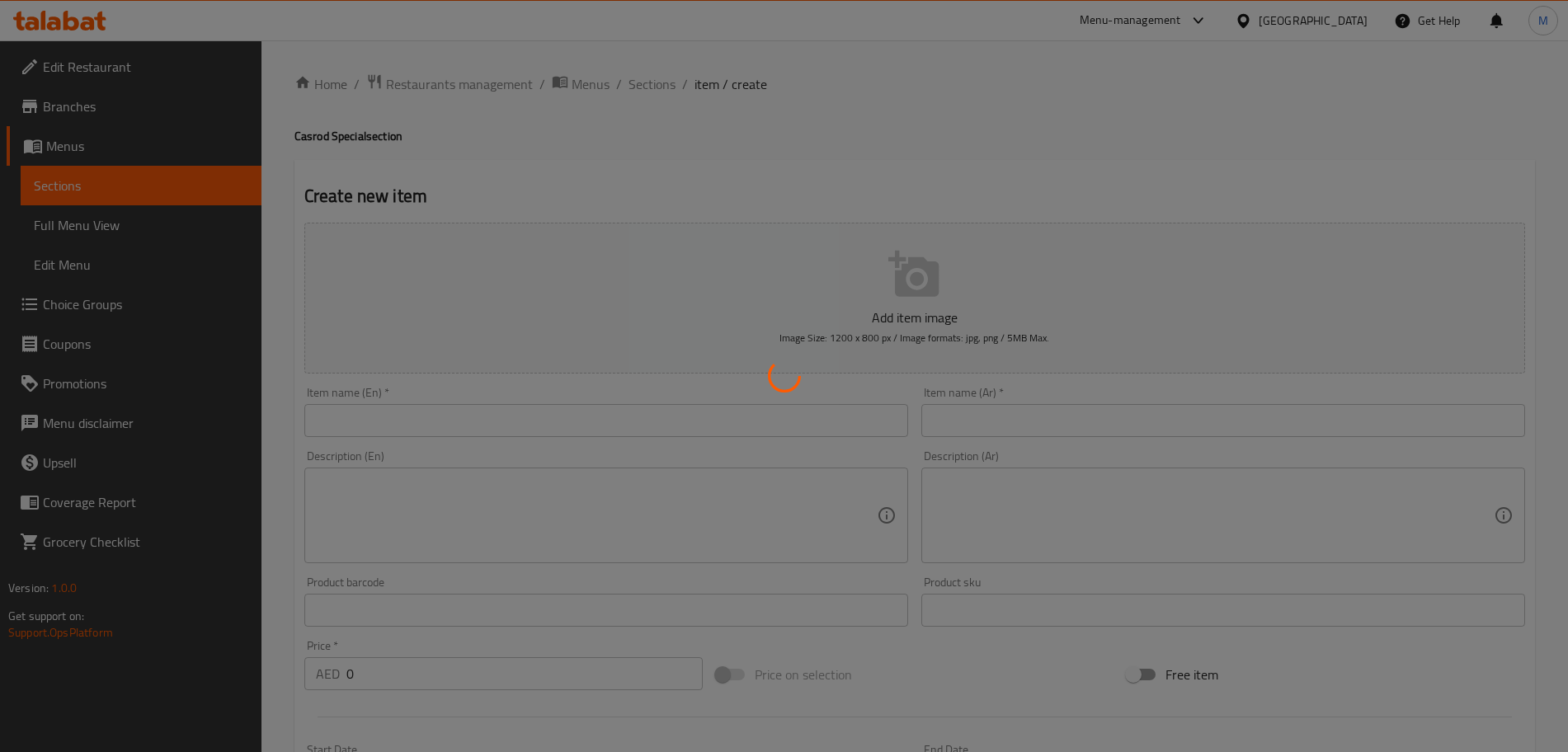
click at [477, 421] on div at bounding box center [784, 376] width 1568 height 752
click at [486, 418] on div at bounding box center [784, 376] width 1568 height 752
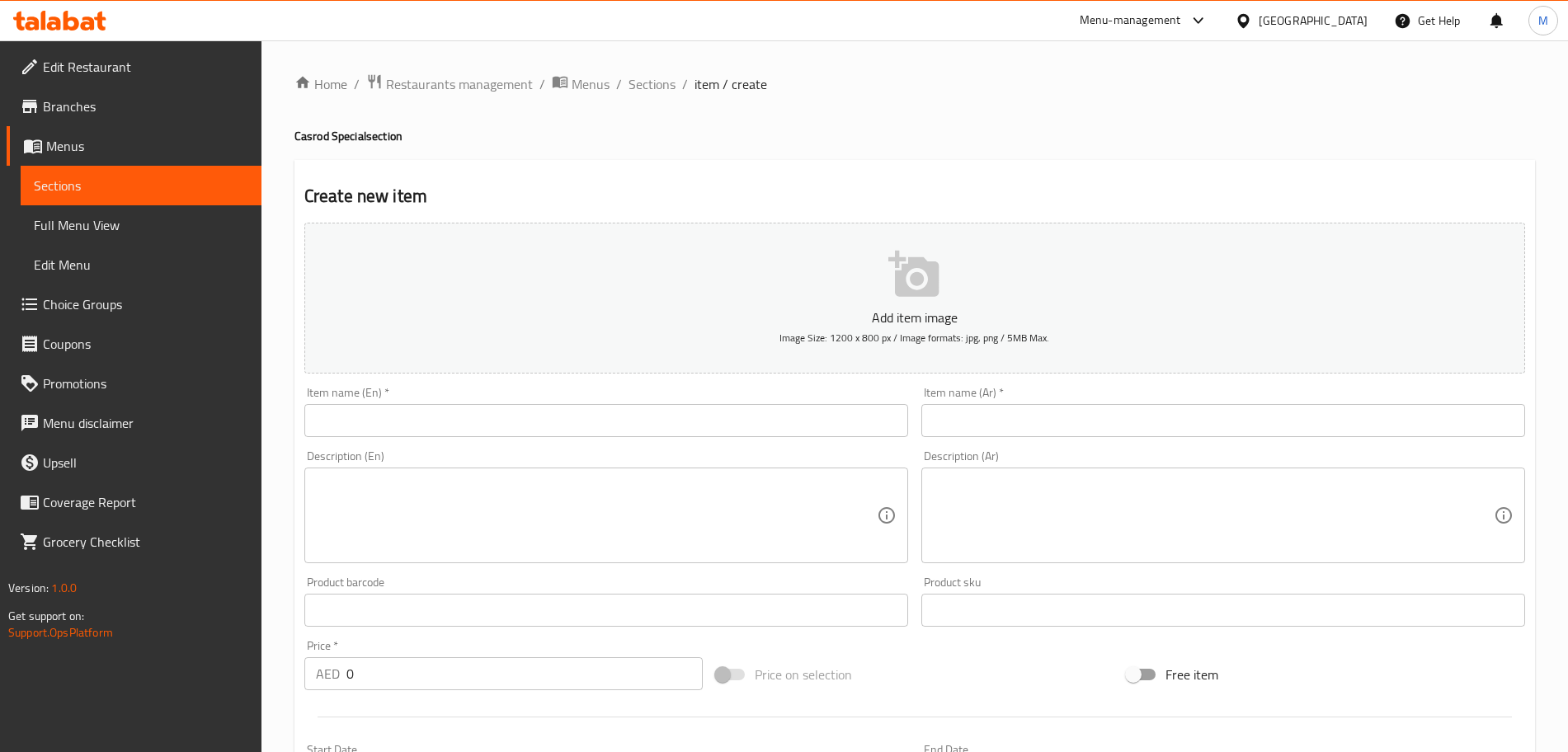
click at [365, 411] on input "text" at bounding box center [605, 421] width 604 height 33
paste input "Palli Kettu (Ghee Rice with Beef)"
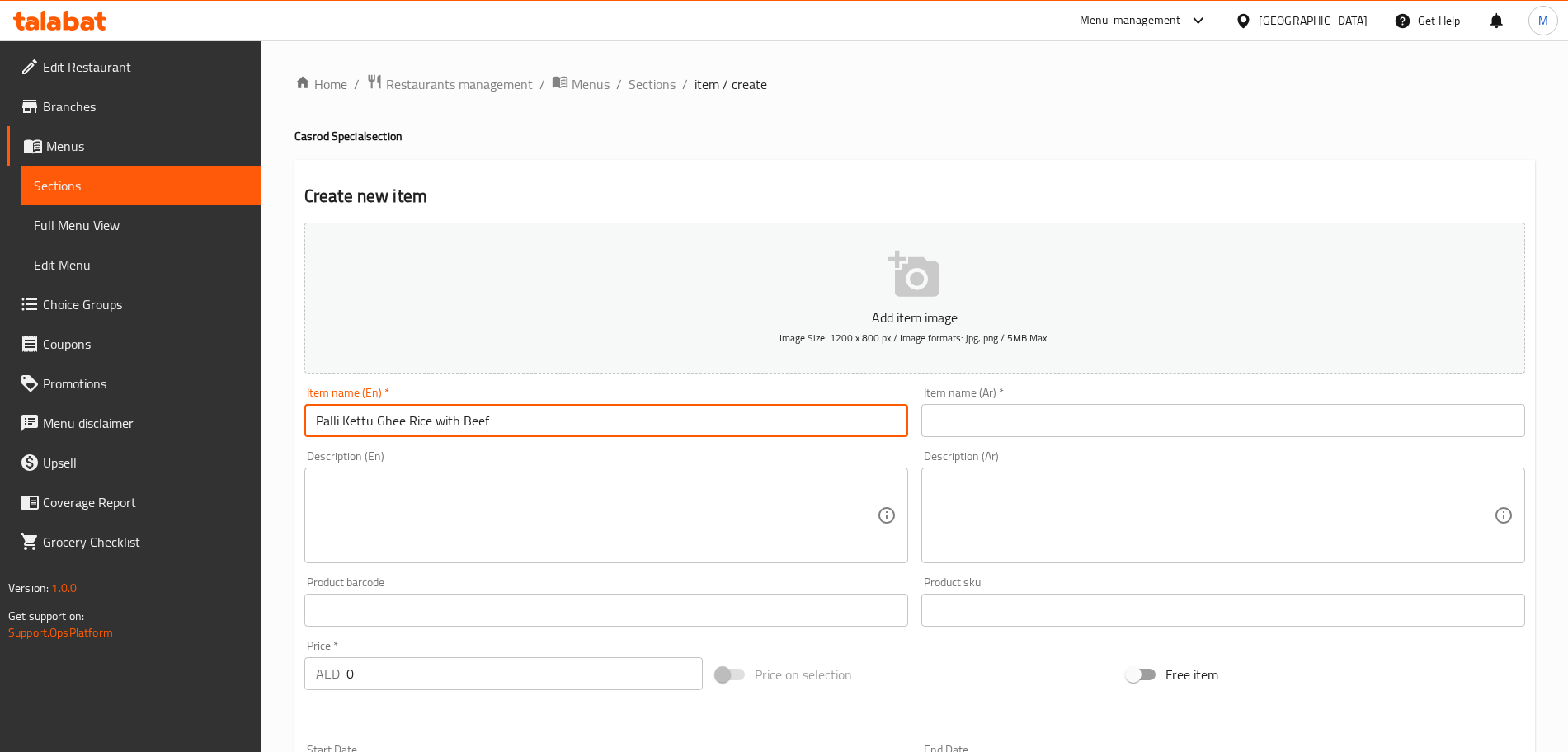
click at [505, 415] on input "Palli Kettu Ghee Rice with Beef" at bounding box center [605, 421] width 604 height 33
type input "Palli Kettu Ghee Rice with Beef"
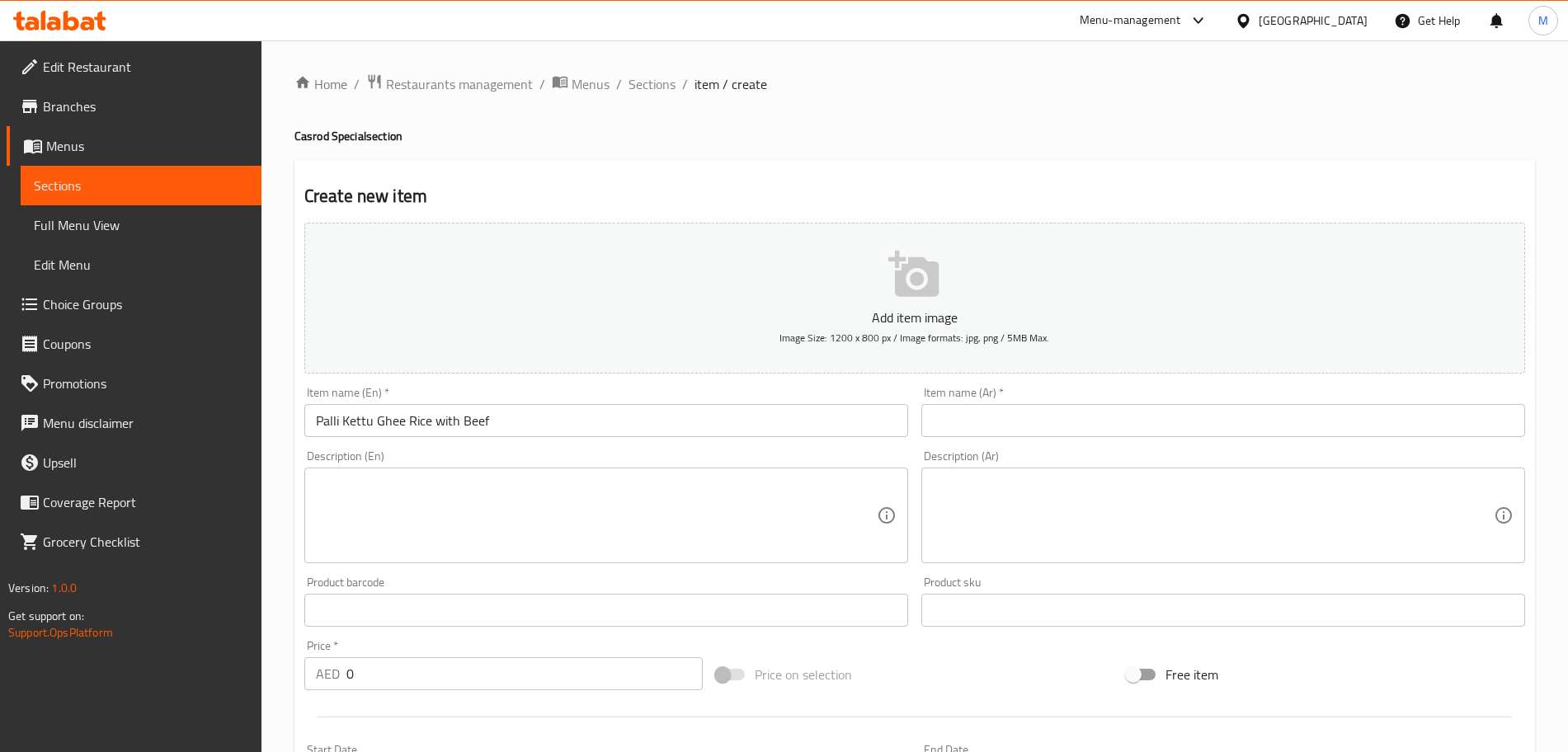
click at [504, 459] on div "Description (En) Description (En)" at bounding box center [605, 507] width 604 height 113
click at [504, 524] on textarea at bounding box center [597, 516] width 561 height 78
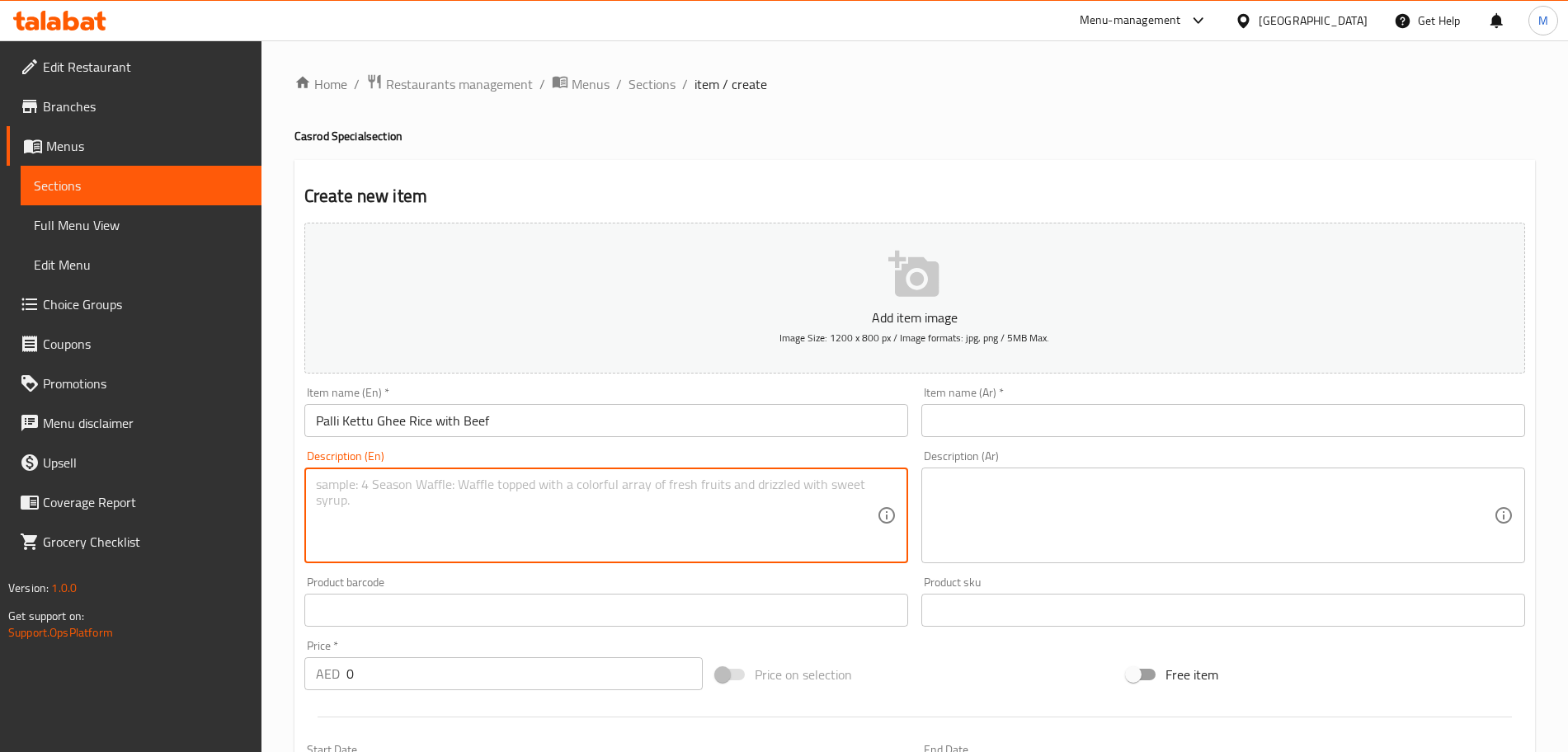
paste textarea "Jeerakashala Ghee rice with tender beef simmered in a spiced, aromatic sauce. R…"
click at [429, 505] on textarea "Jeerakashala Ghee rice with tender beef simmered in a spiced, aromatic sauce. R…" at bounding box center [597, 516] width 561 height 78
type textarea "Jeerakashala Ghee rice with tender beef simmered in a spiced, aromatic sauce. R…"
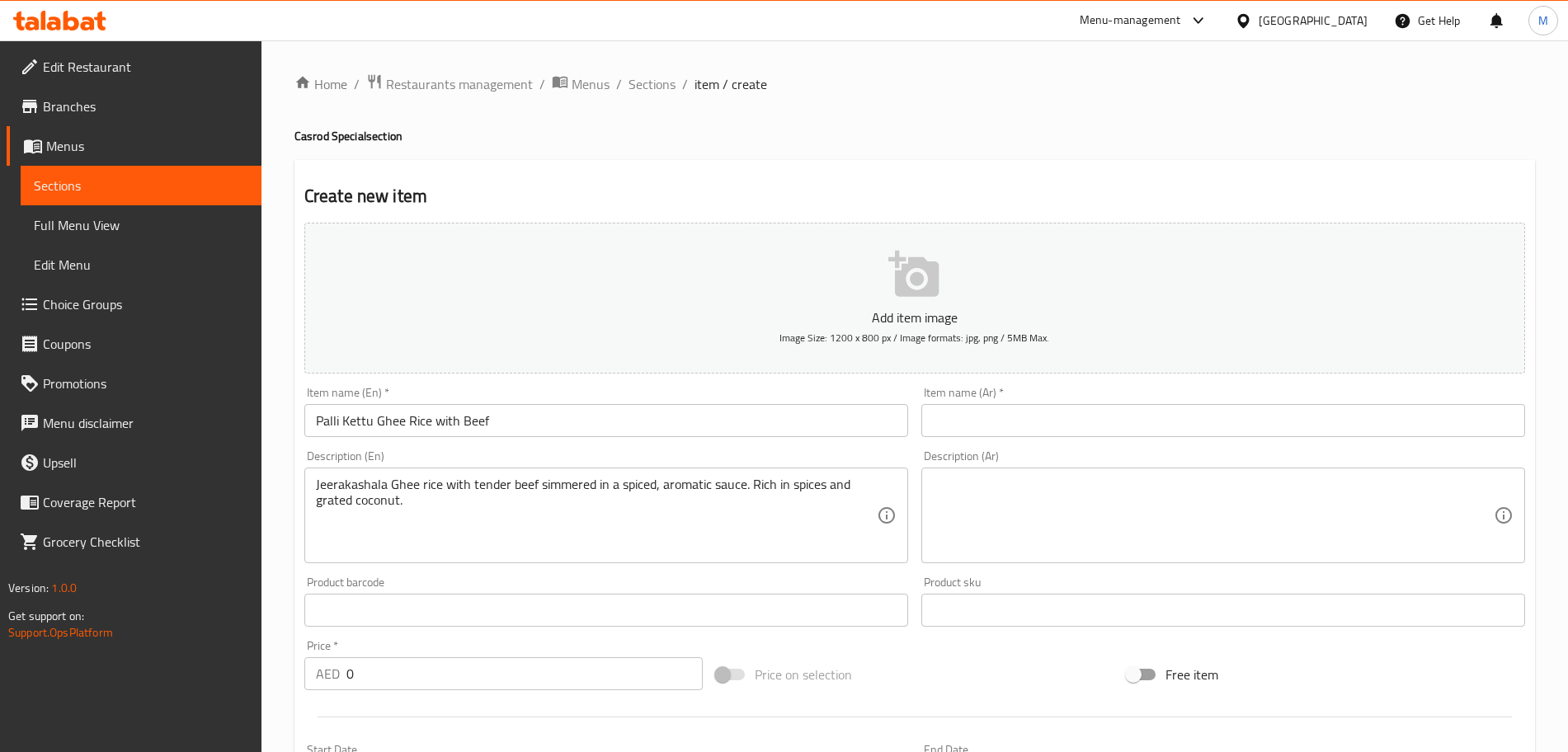
click at [1068, 475] on div "Description (Ar)" at bounding box center [1223, 516] width 604 height 96
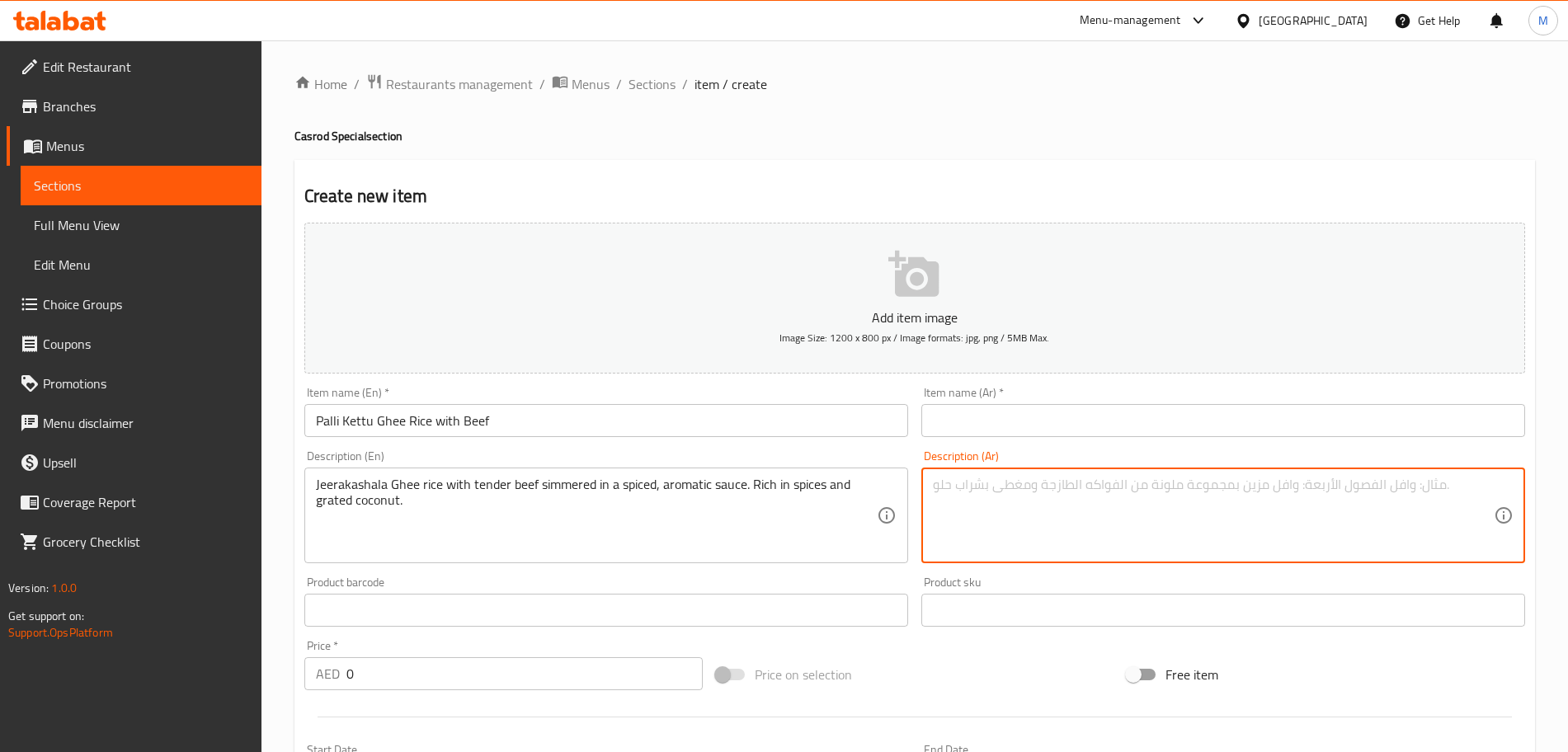
paste textarea "جيراكاشالا، أرز بالسمن مع لحم بقري طري، مطهو على نار هادئة في صلصة متبلة عطرية.…"
type textarea "جيراكاشالا، أرز بالسمن مع لحم بقري طري، مطهو على نار هادئة في صلصة متبلة عطرية.…"
click at [1112, 435] on input "text" at bounding box center [1223, 421] width 604 height 33
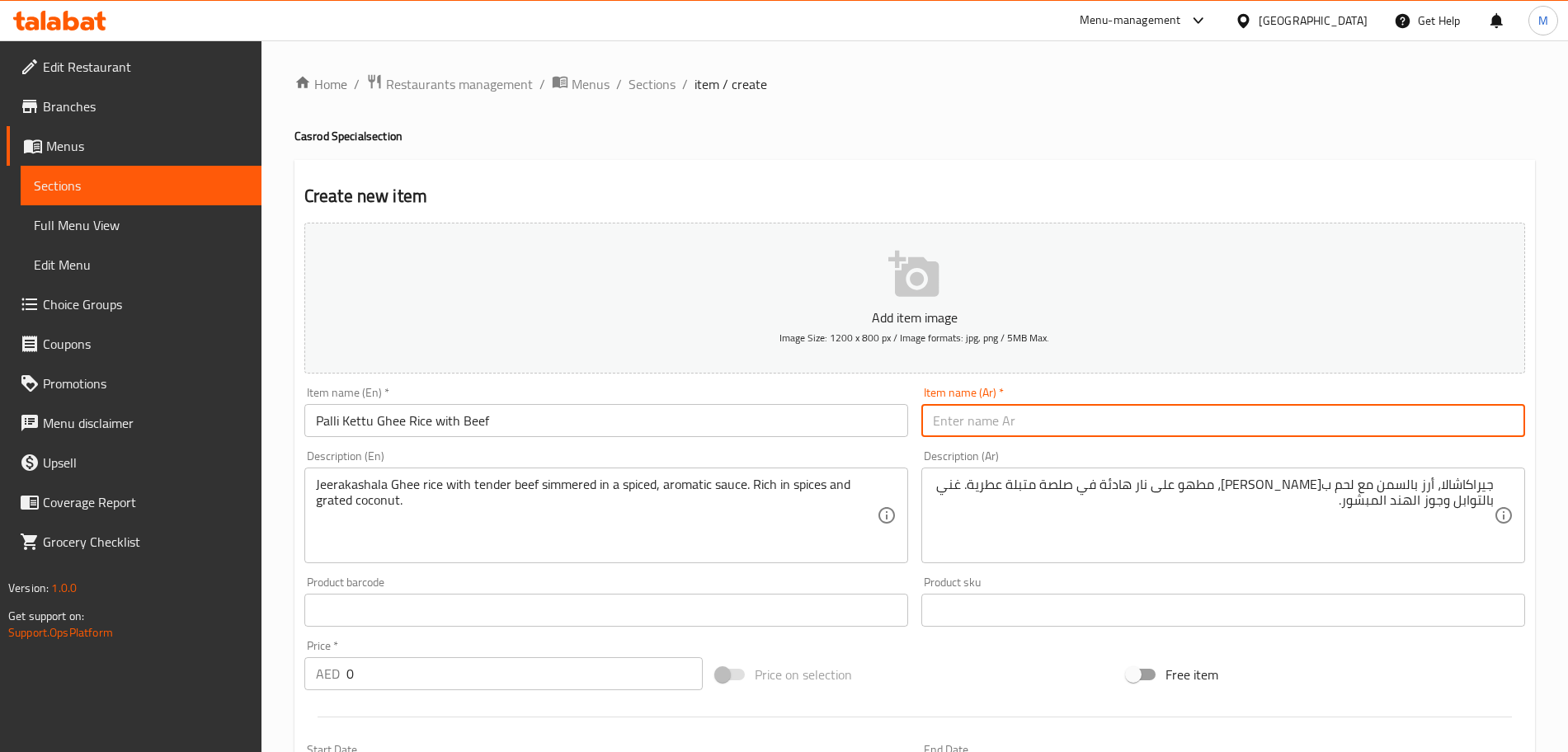
click at [502, 406] on input "Palli Kettu Ghee Rice with Beef" at bounding box center [605, 421] width 604 height 33
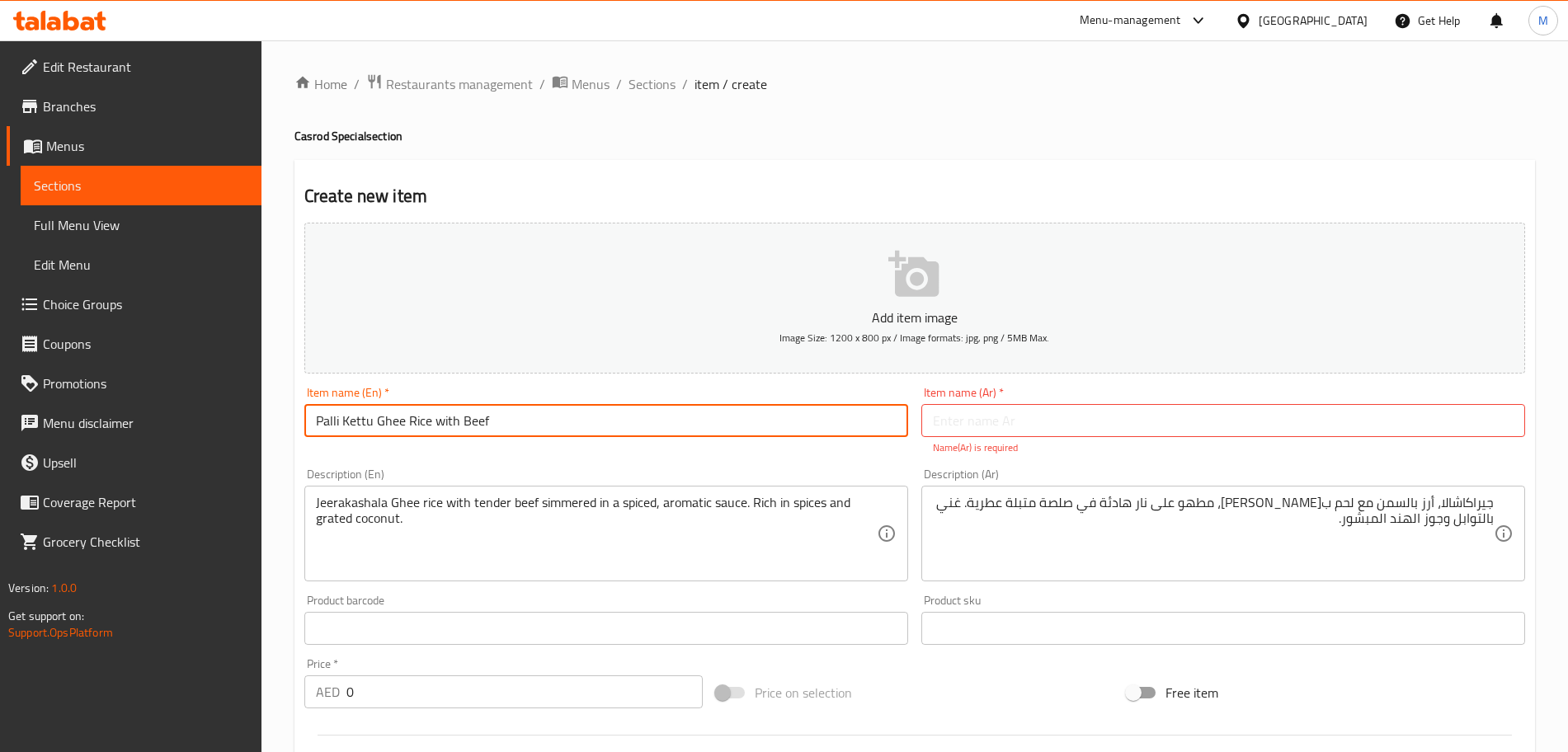
click at [502, 406] on input "Palli Kettu Ghee Rice with Beef" at bounding box center [605, 421] width 604 height 33
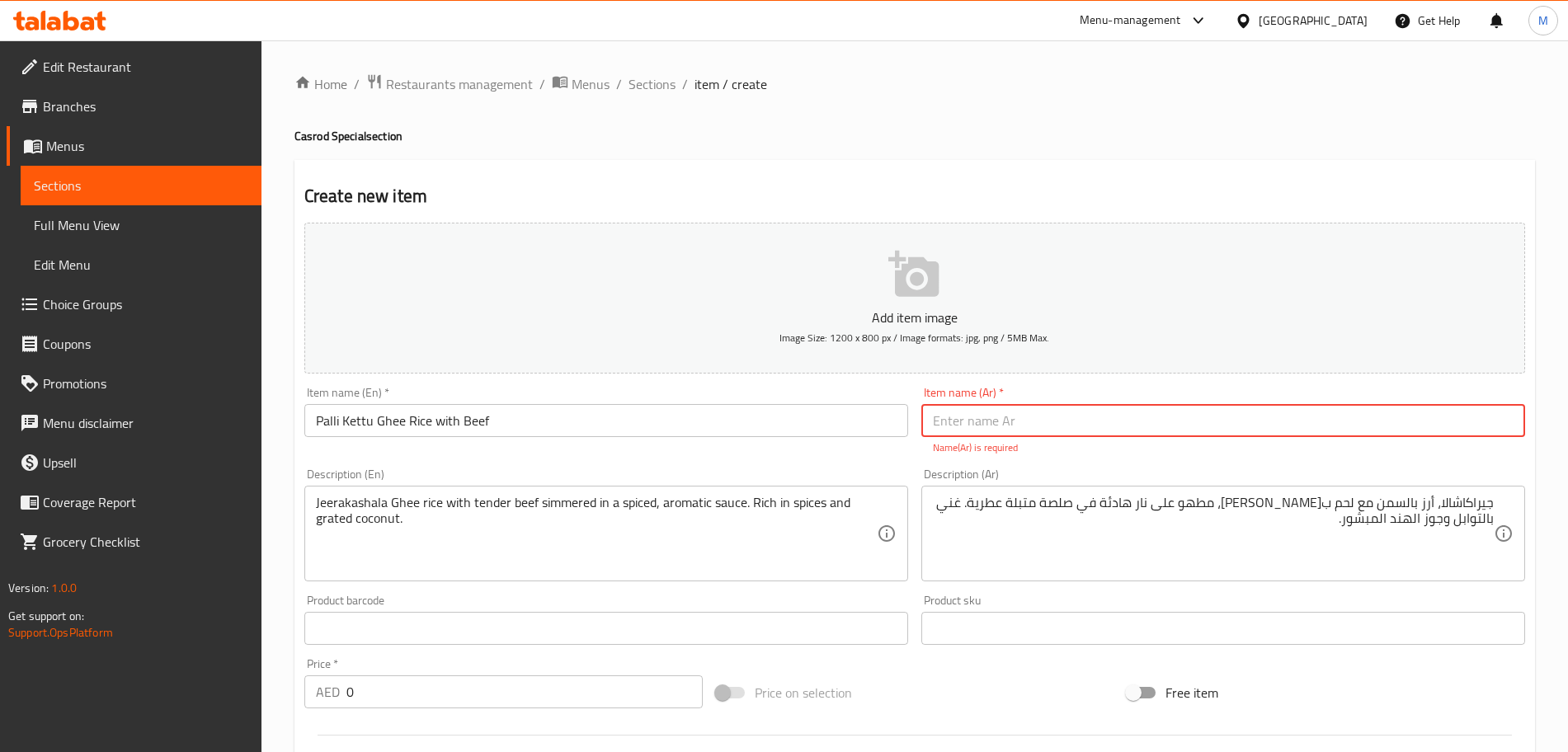
click at [1379, 435] on input "text" at bounding box center [1223, 421] width 604 height 33
type input "f"
type input "ل"
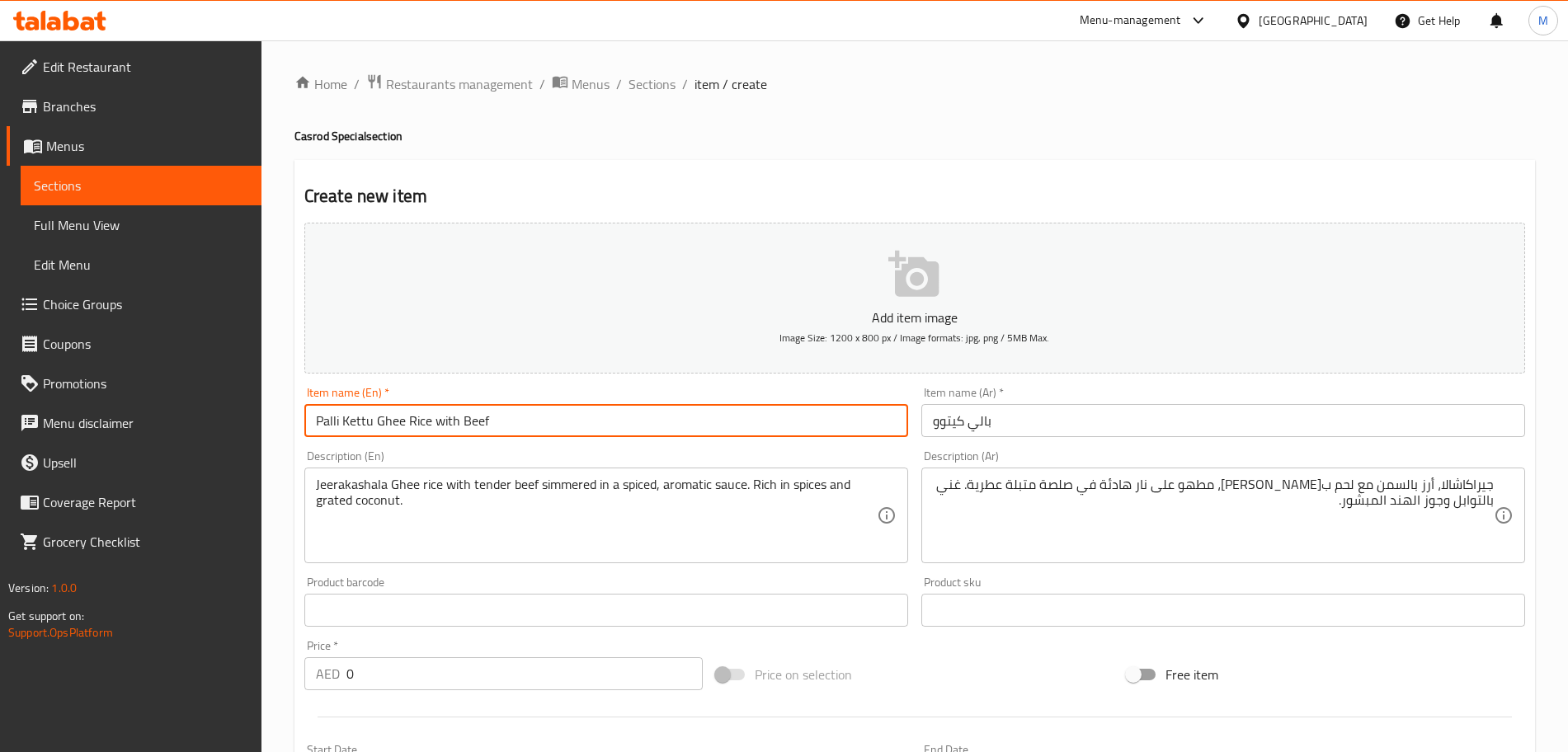
drag, startPoint x: 377, startPoint y: 429, endPoint x: 304, endPoint y: 437, distance: 73.4
click at [304, 437] on input "Palli Kettu Ghee Rice with Beef" at bounding box center [605, 421] width 604 height 33
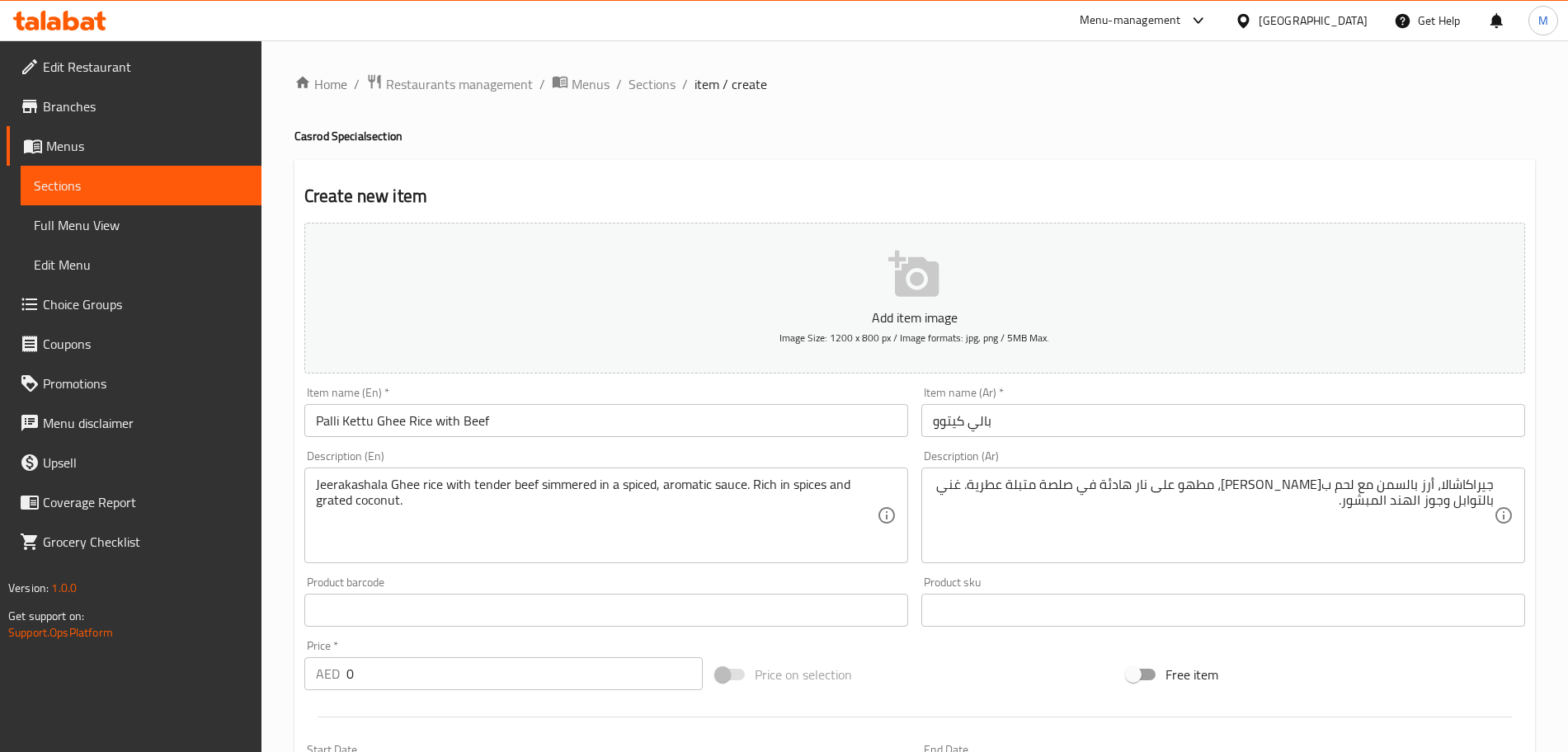
click at [1248, 421] on input "بالي كيتوو" at bounding box center [1223, 421] width 604 height 33
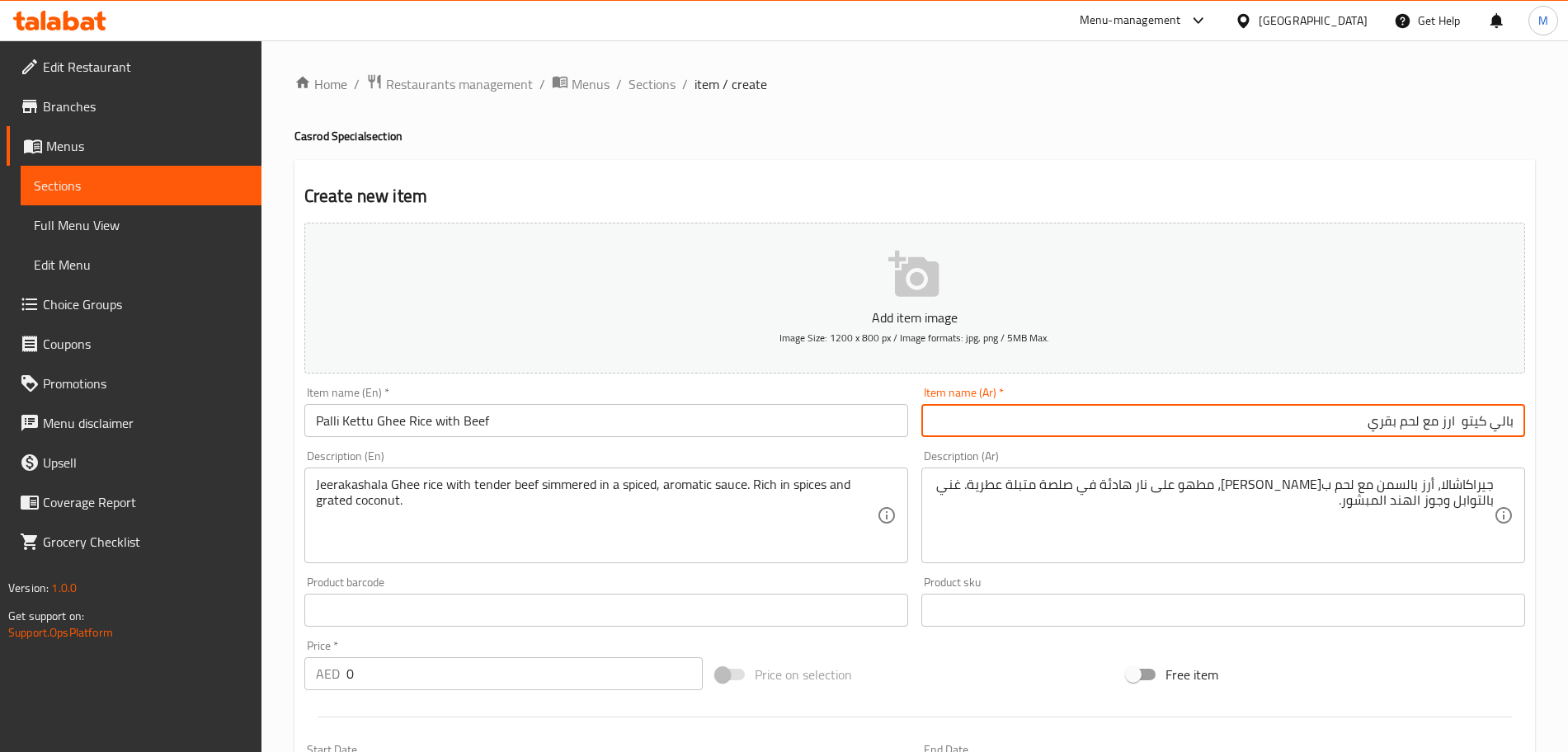
type input "بالي كيتو ارز مع لحم بقري"
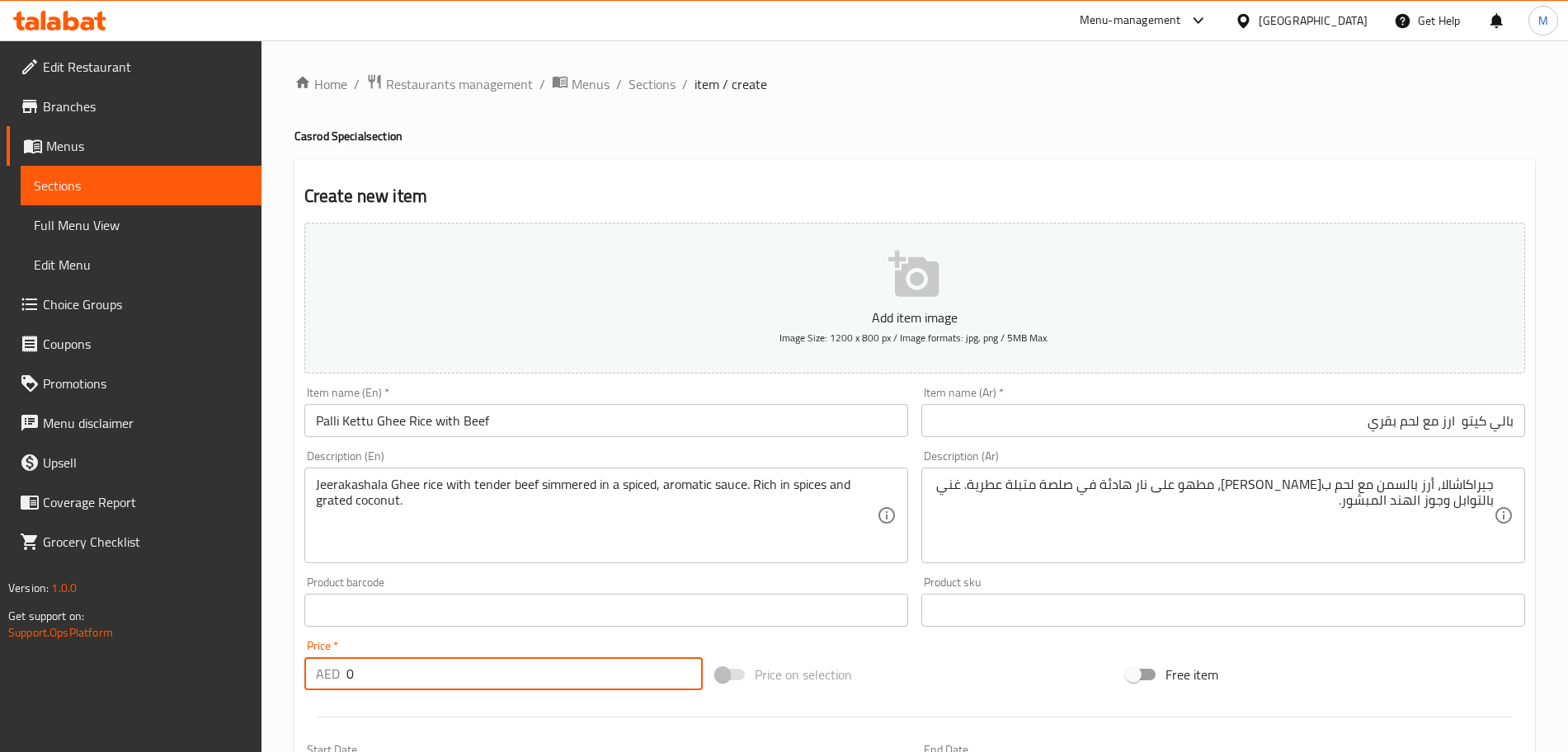
drag, startPoint x: 371, startPoint y: 680, endPoint x: 294, endPoint y: 677, distance: 77.1
click at [296, 677] on div "Create new item Add item image Image Size: 1200 x 800 px / Image formats: jpg, …" at bounding box center [915, 640] width 1240 height 960
type input "17"
click at [923, 661] on div "Price on selection" at bounding box center [915, 674] width 411 height 44
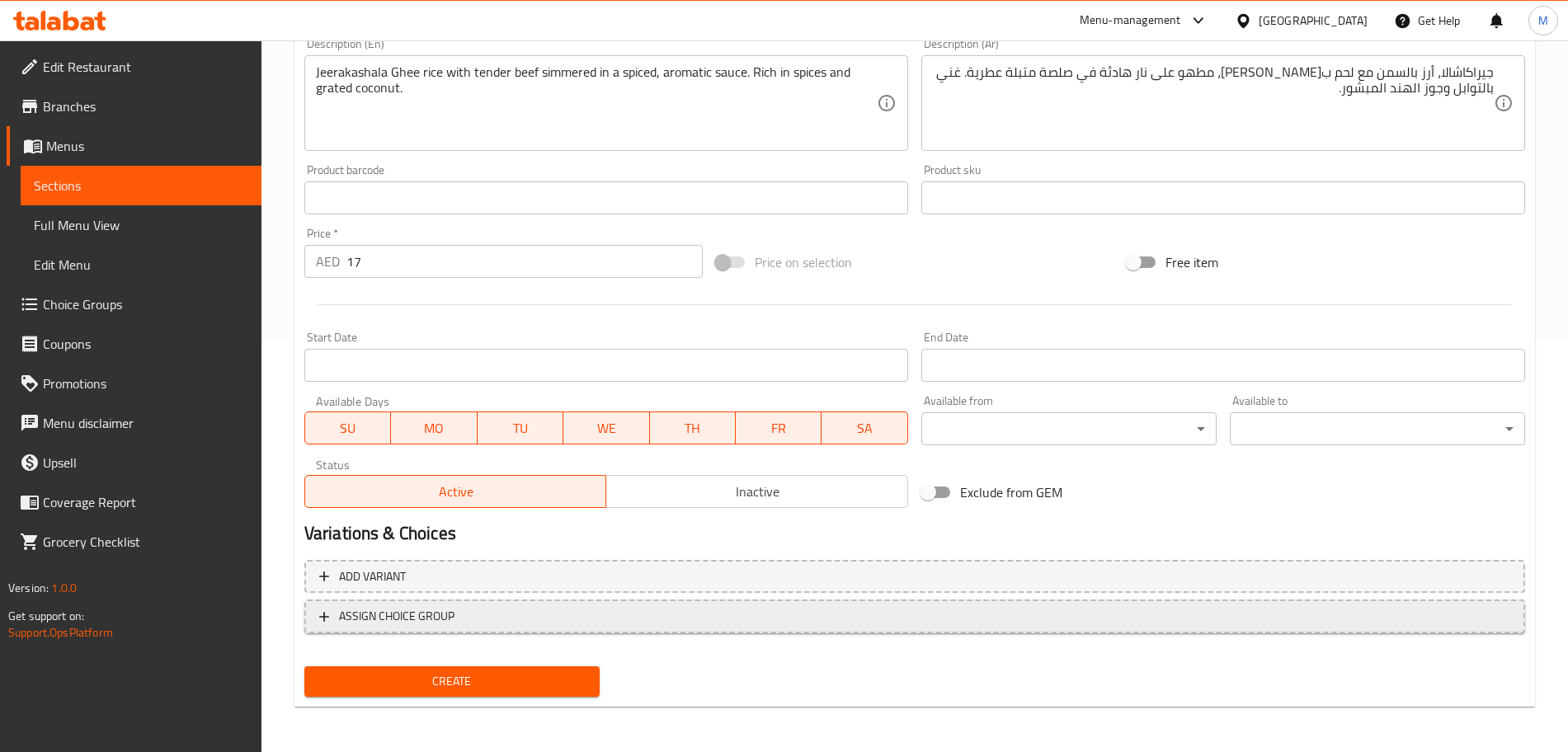
scroll to position [413, 0]
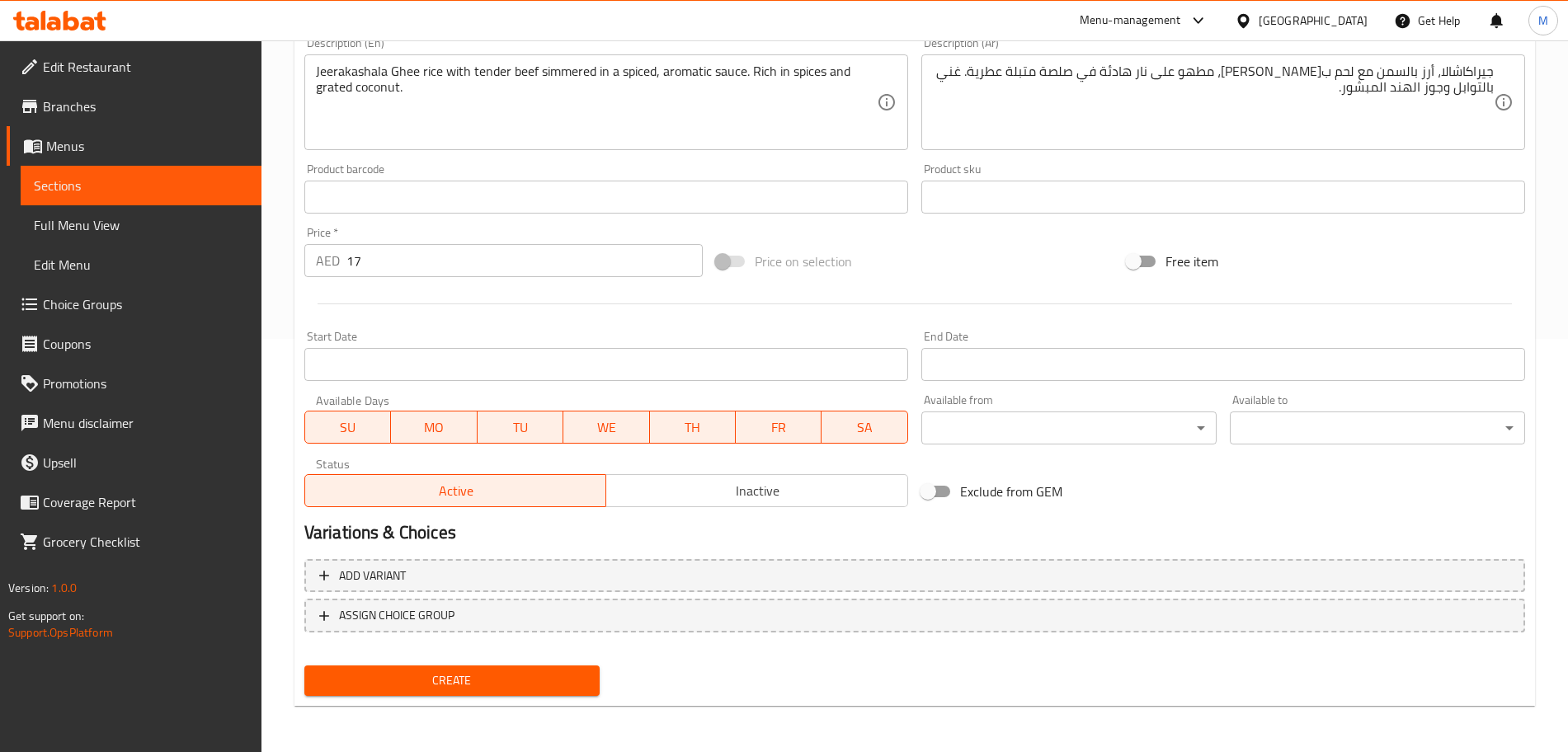
click at [680, 507] on div "Status Active Inactive" at bounding box center [605, 482] width 604 height 50
click at [686, 502] on span "Inactive" at bounding box center [756, 491] width 288 height 24
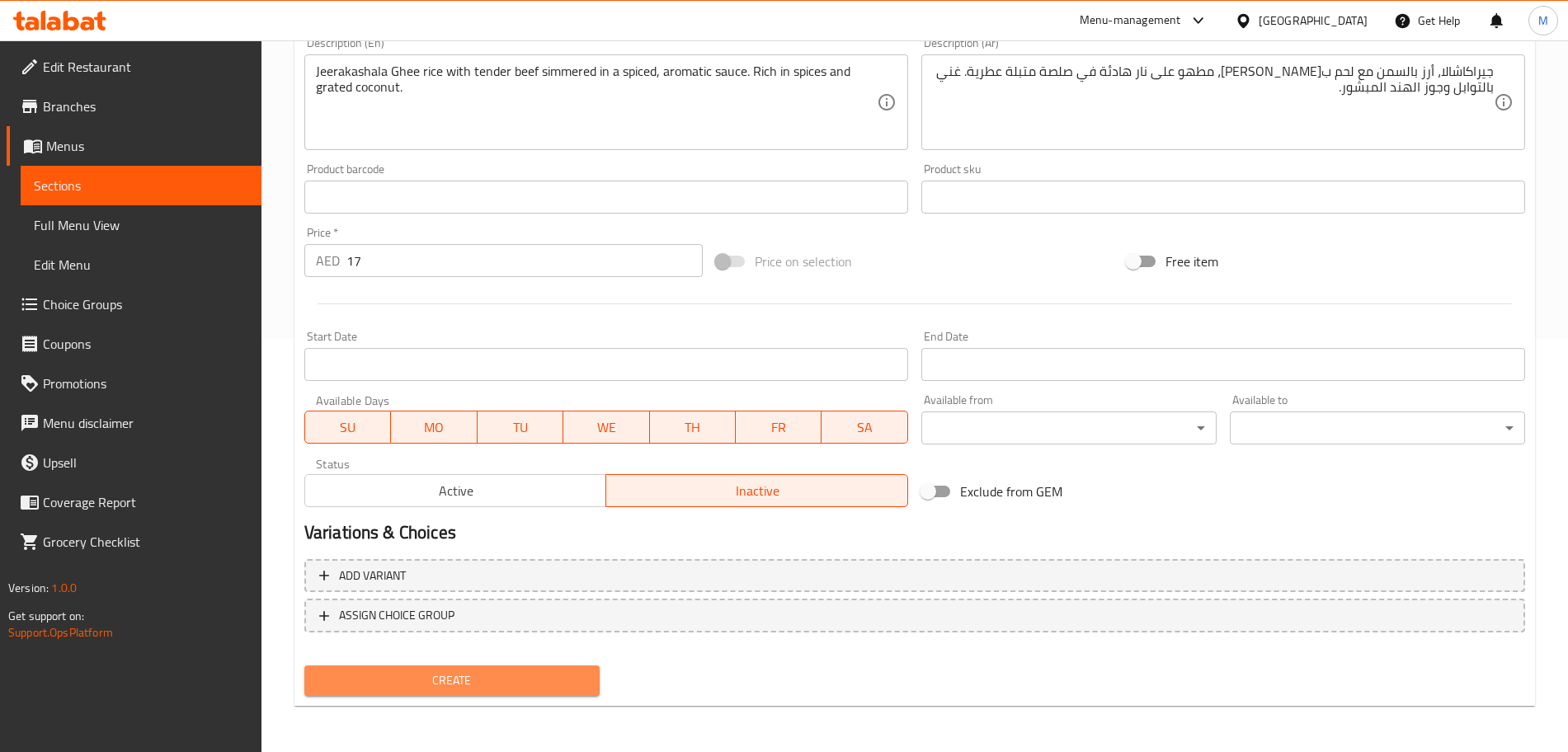
click at [545, 686] on span "Create" at bounding box center [452, 681] width 269 height 21
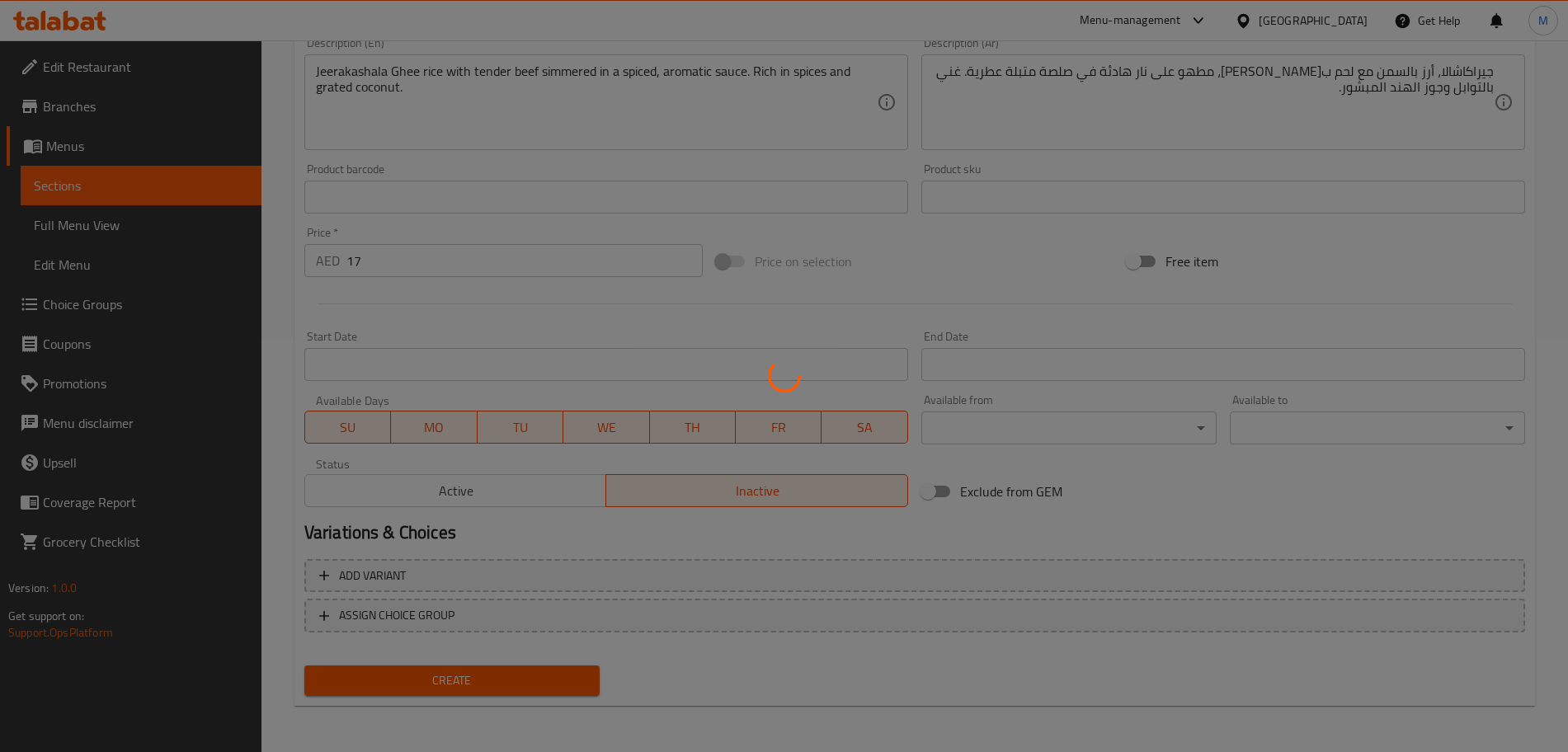
type input "0"
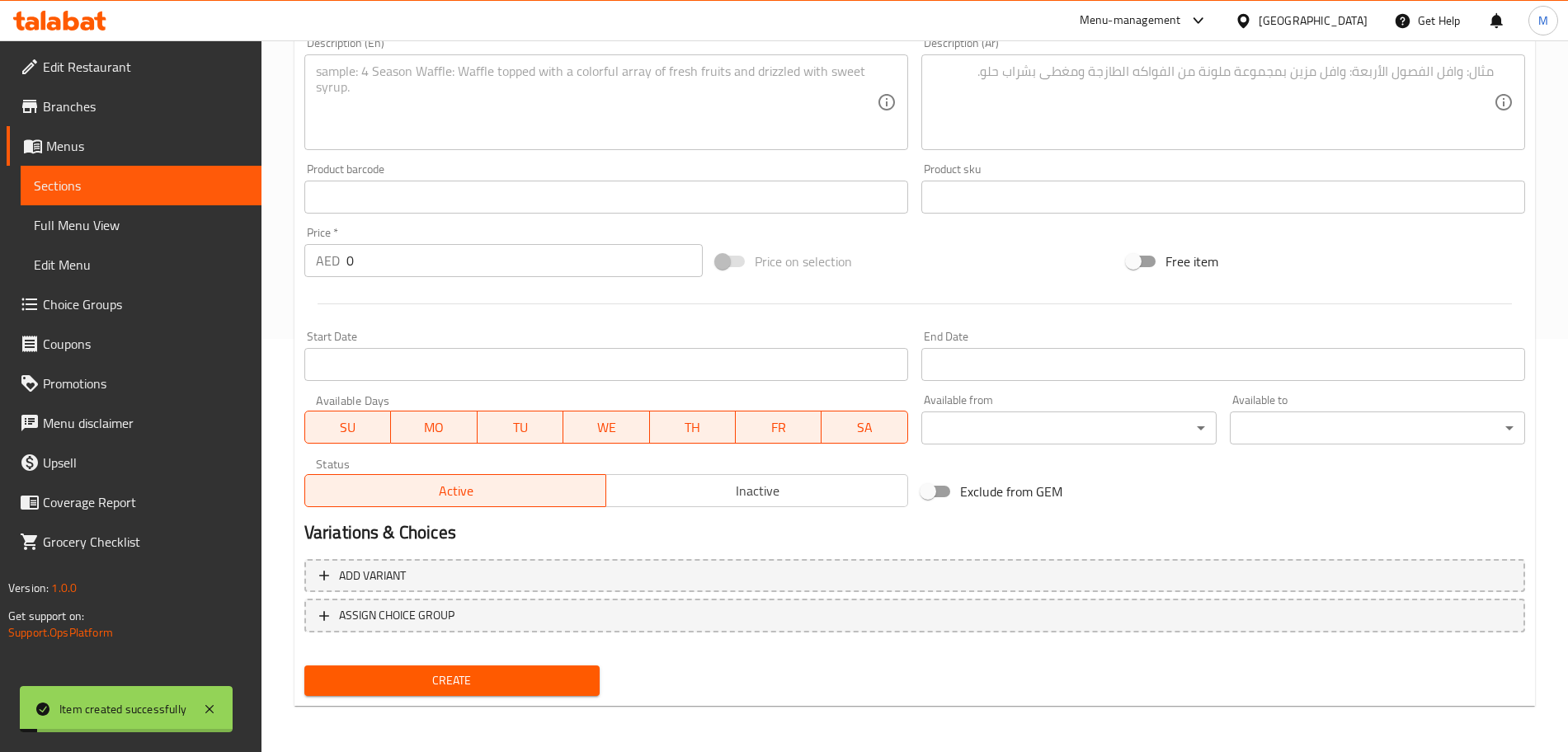
scroll to position [0, 0]
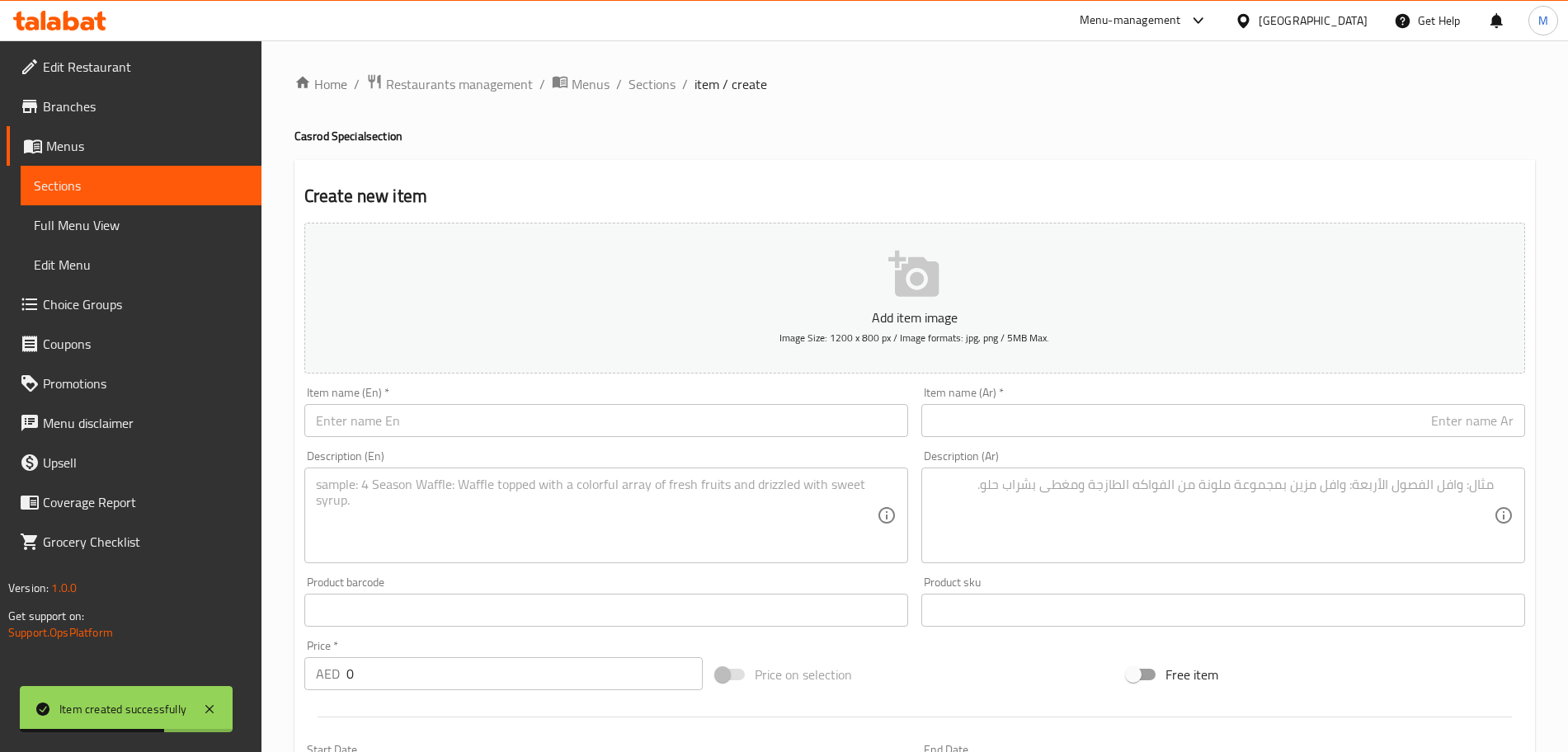
click at [570, 426] on input "text" at bounding box center [605, 421] width 604 height 33
paste input "Palli Kettu (Ghee Rice with Beef Aalampady)"
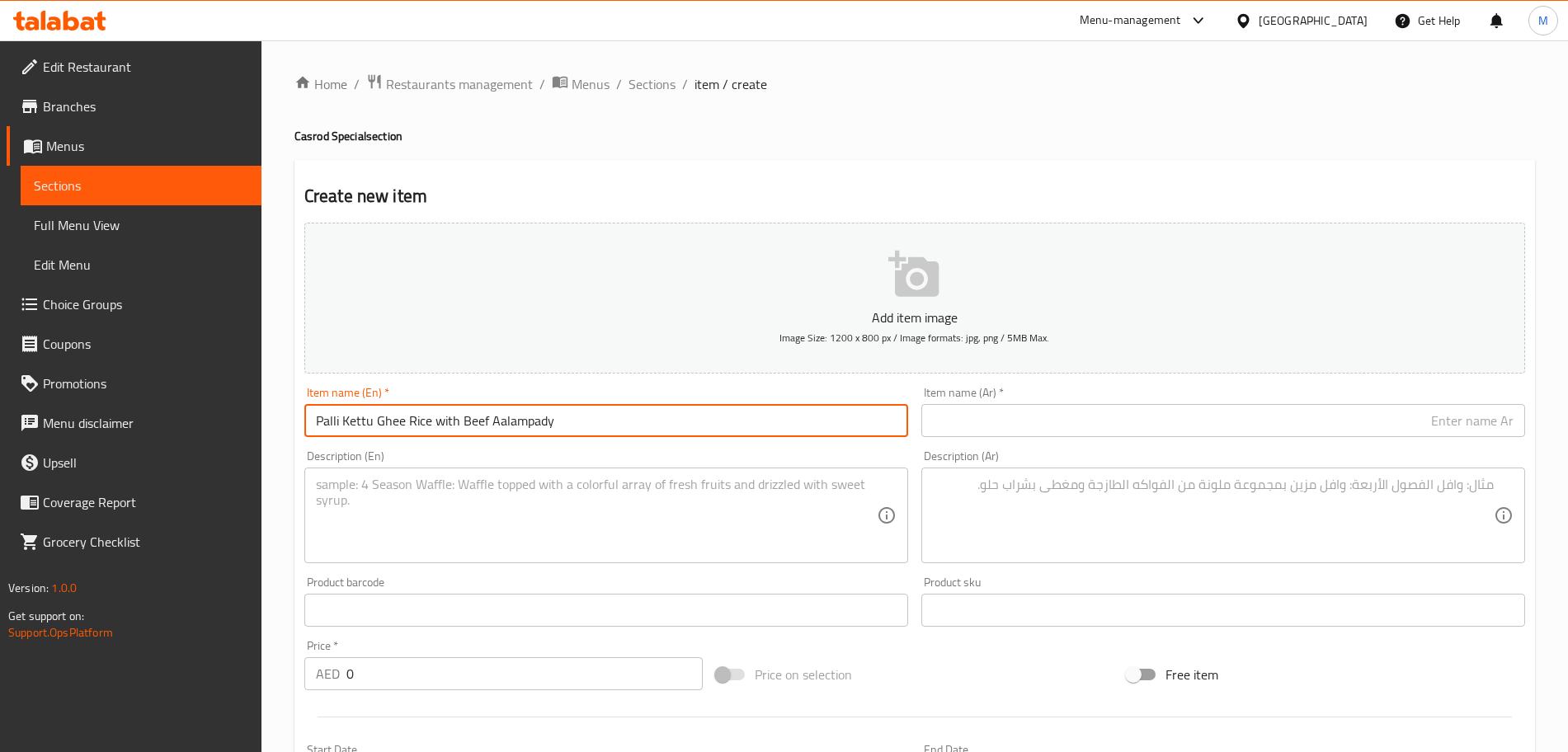
type input "Palli Kettu Ghee Rice with Beef Aalampady"
click at [591, 450] on div "Description (En) Description (En)" at bounding box center [606, 506] width 617 height 126
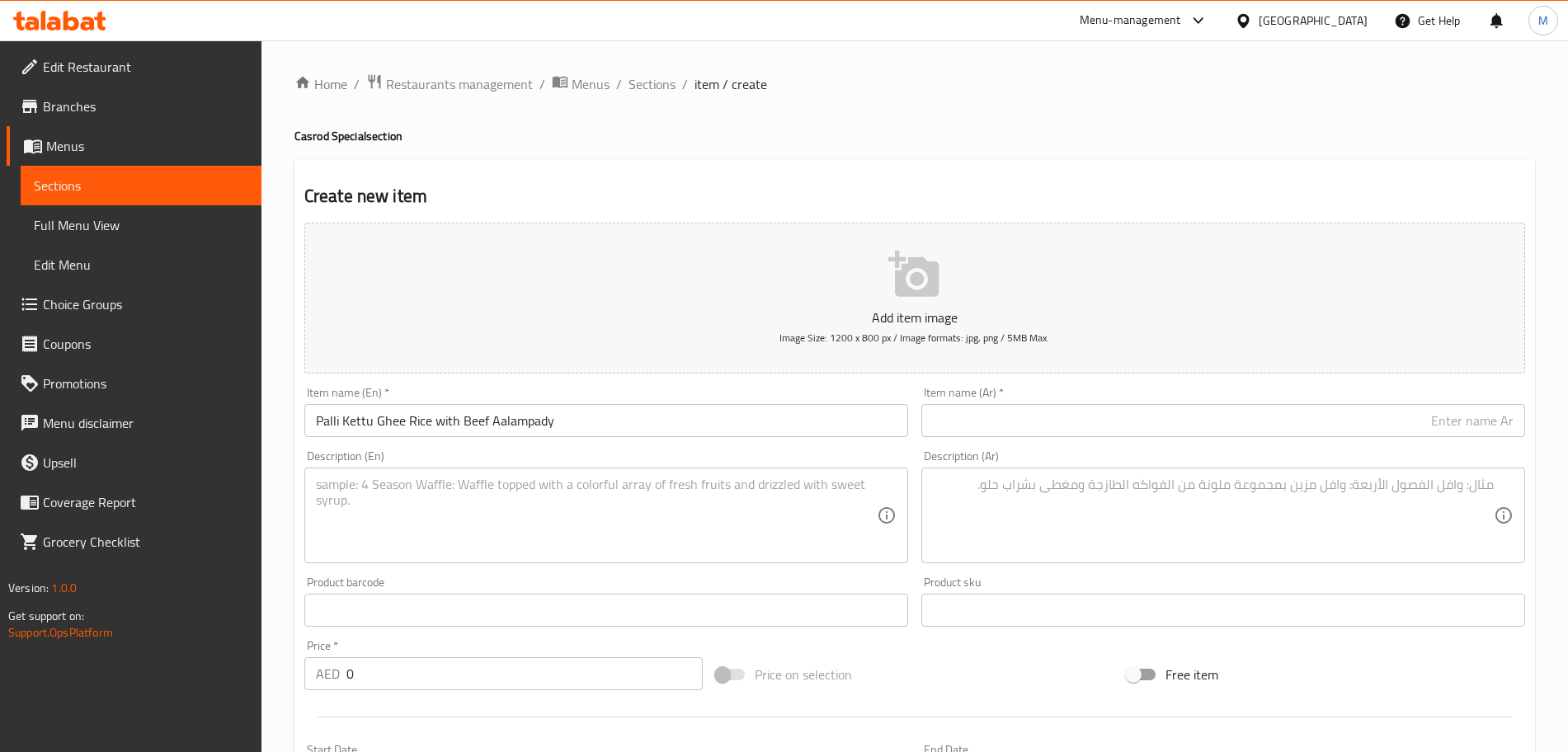
click at [581, 495] on textarea at bounding box center [597, 516] width 561 height 78
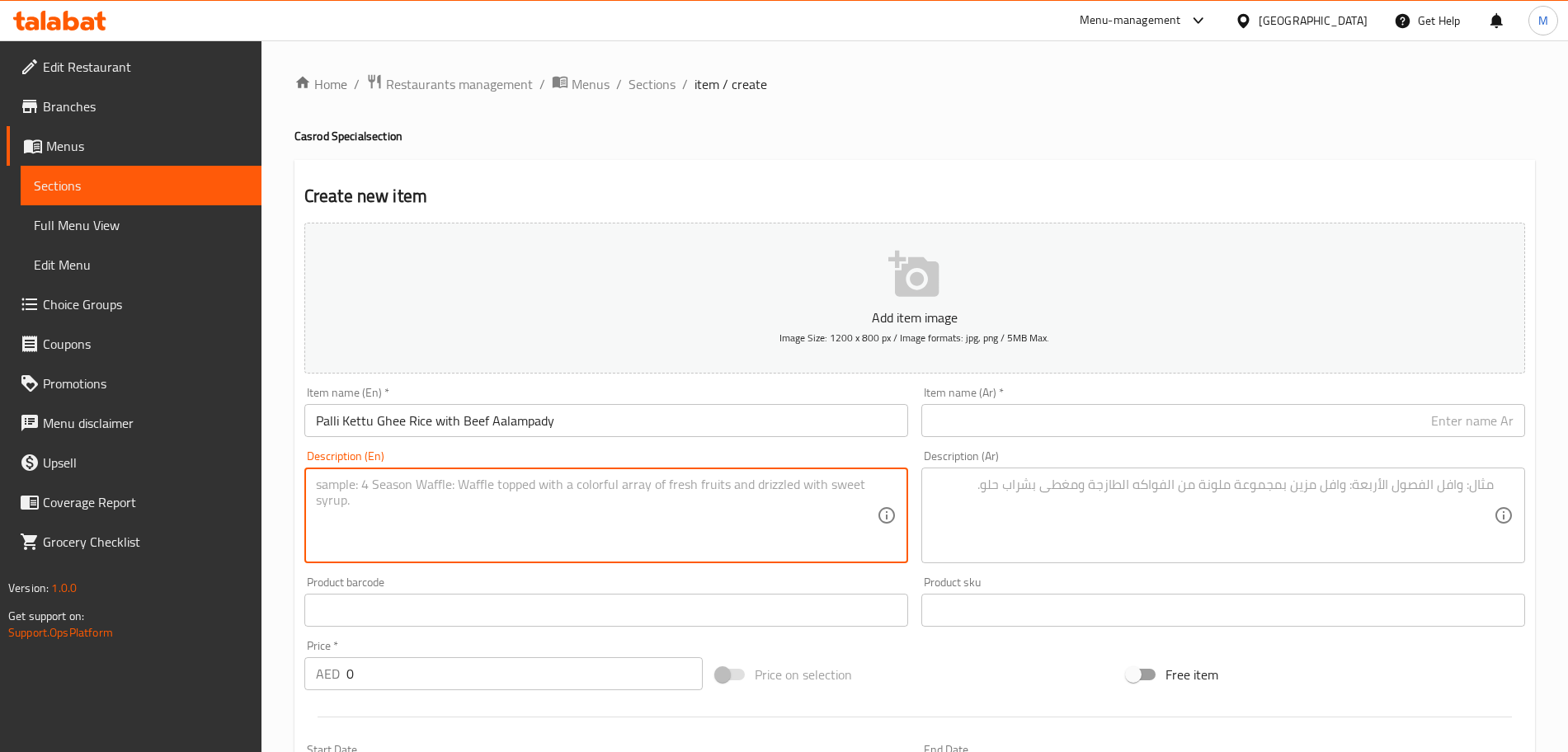
paste textarea "Jeerakashala Ghee rice with Tender beef simmered in a spiced, Rich in spices wi…"
type textarea "Jeerakashala Ghee rice with Tender beef simmered in a spiced, Rich in spices wi…"
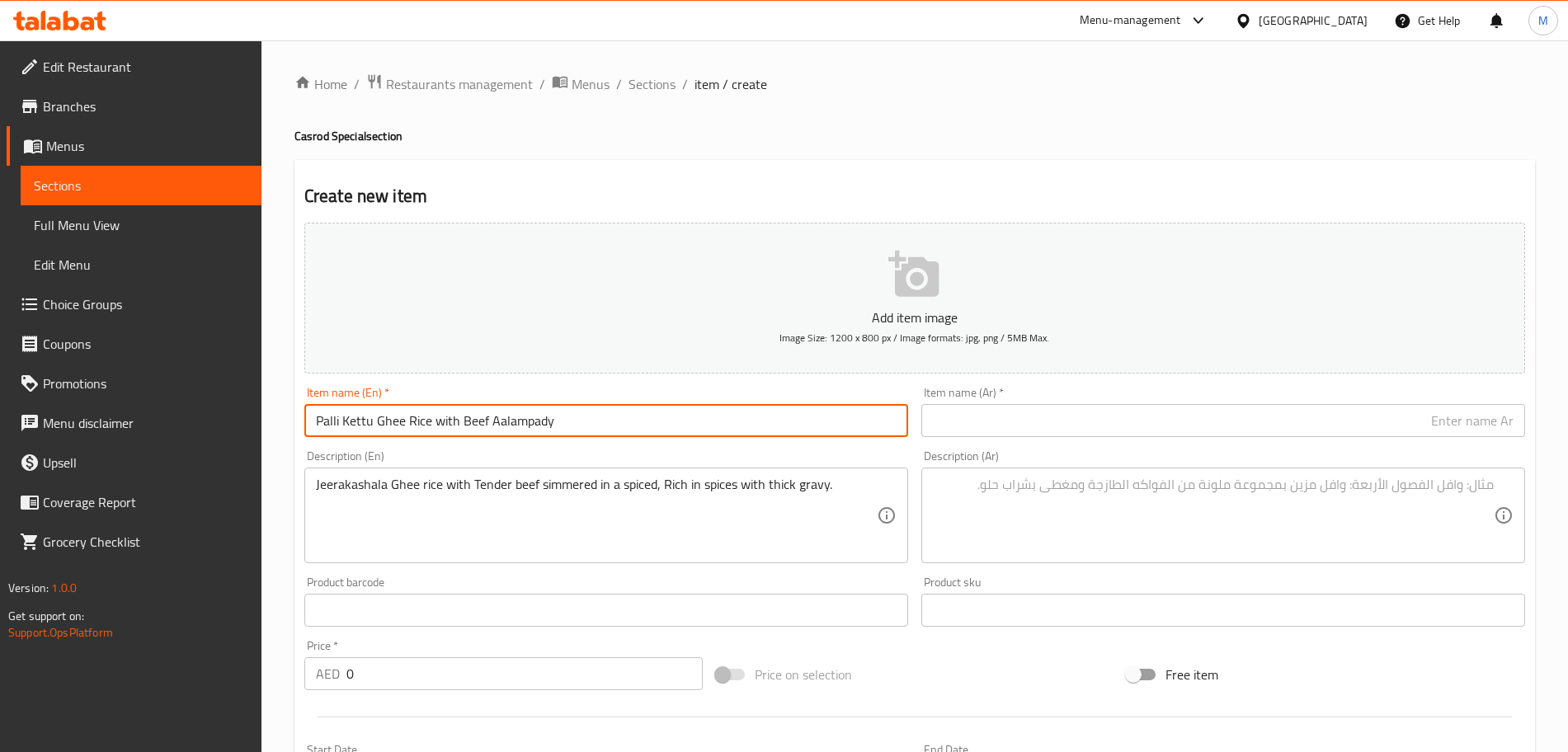
drag, startPoint x: 572, startPoint y: 423, endPoint x: 294, endPoint y: 420, distance: 278.0
click at [294, 420] on div "Create new item Add item image Image Size: 1200 x 800 px / Image formats: jpg, …" at bounding box center [915, 640] width 1240 height 960
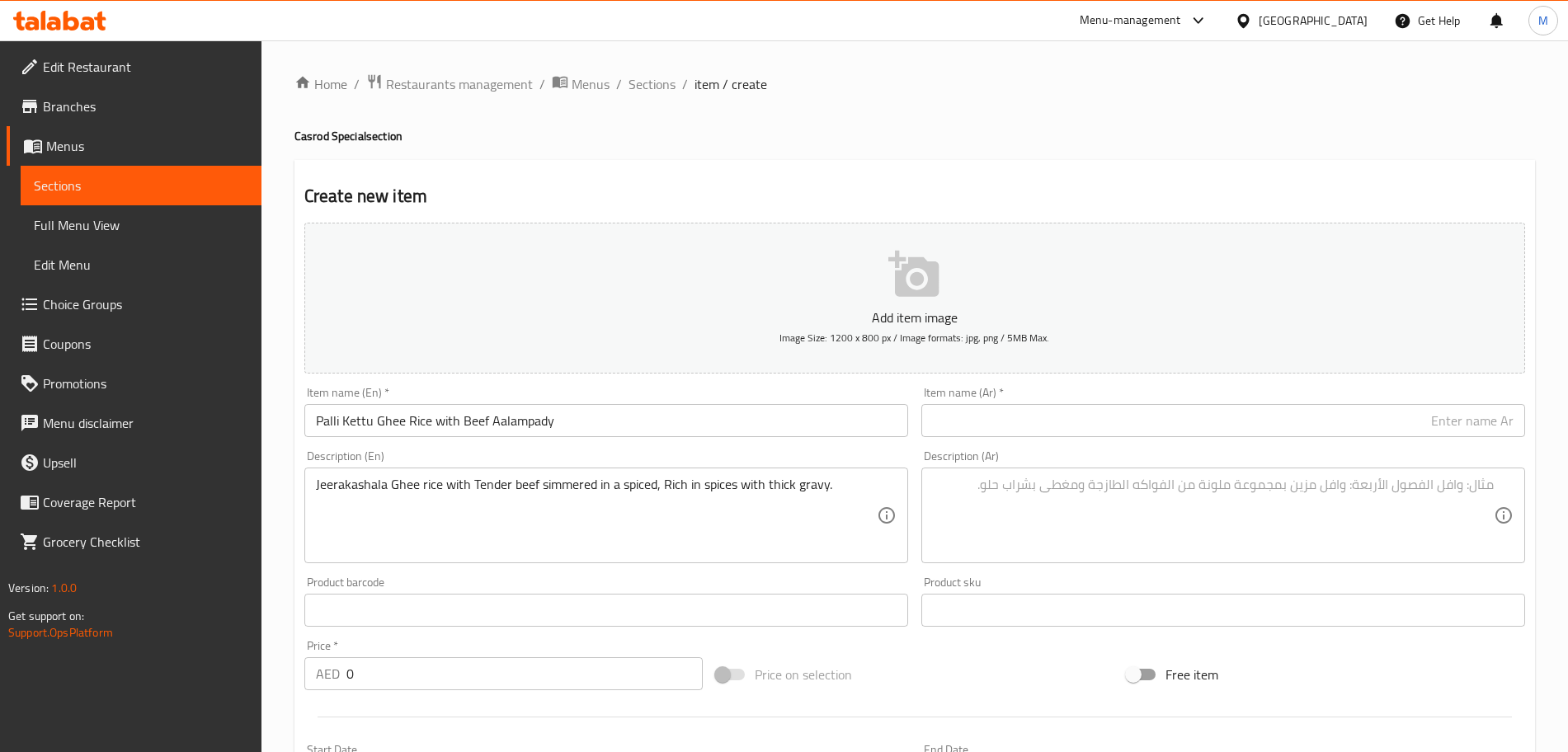
click at [1165, 430] on input "text" at bounding box center [1223, 421] width 604 height 33
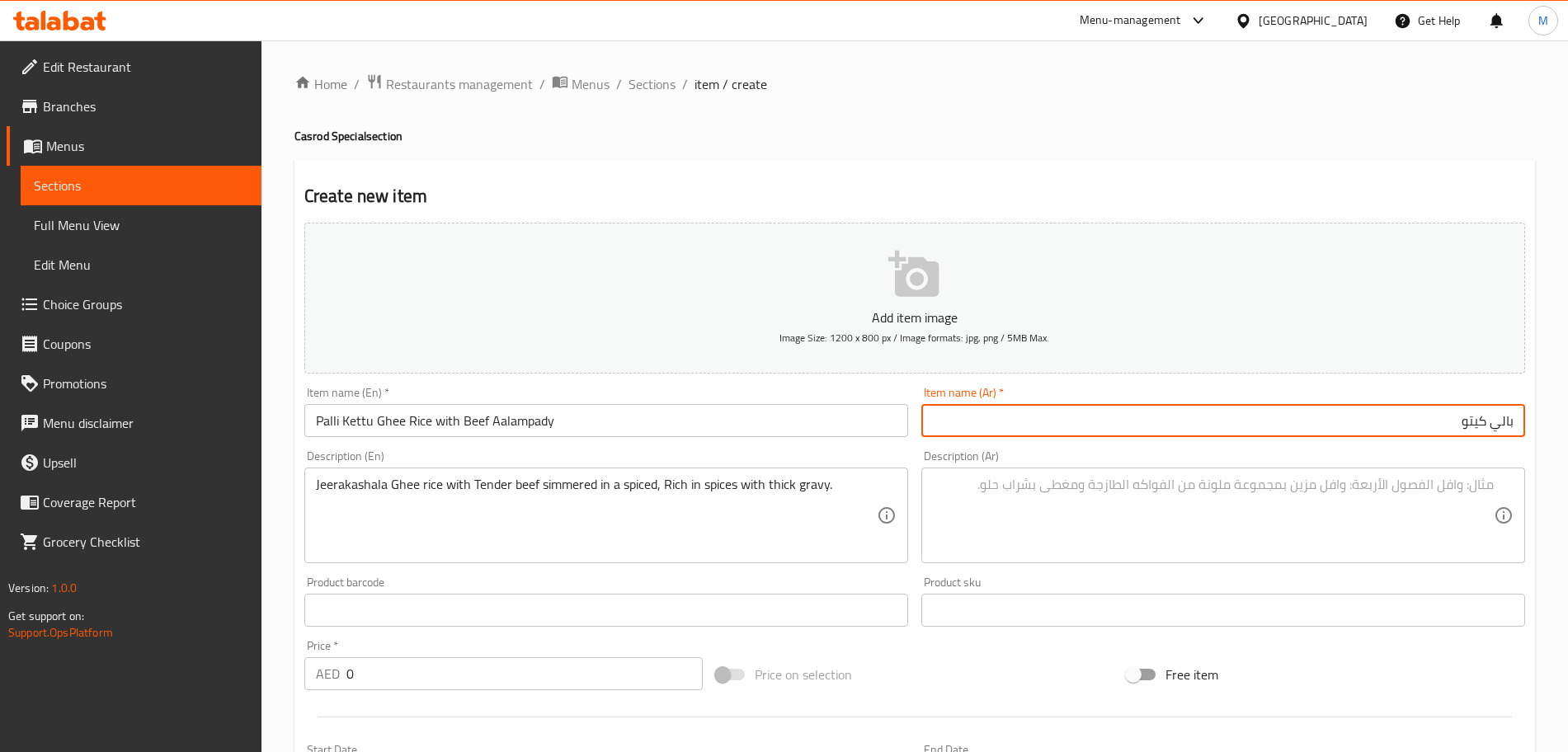
click at [1351, 434] on input "بالي كيتو" at bounding box center [1223, 421] width 604 height 33
paste input "أرز بالسمن مع لحم البقر"
click at [1178, 412] on input "بالي كيتو أرز بالسمن مع لحم البقر" at bounding box center [1223, 421] width 604 height 33
paste input "ألامبادي"
type input "بالي كيتو أرز بالسمن مع لحم البقر ألامبادي"
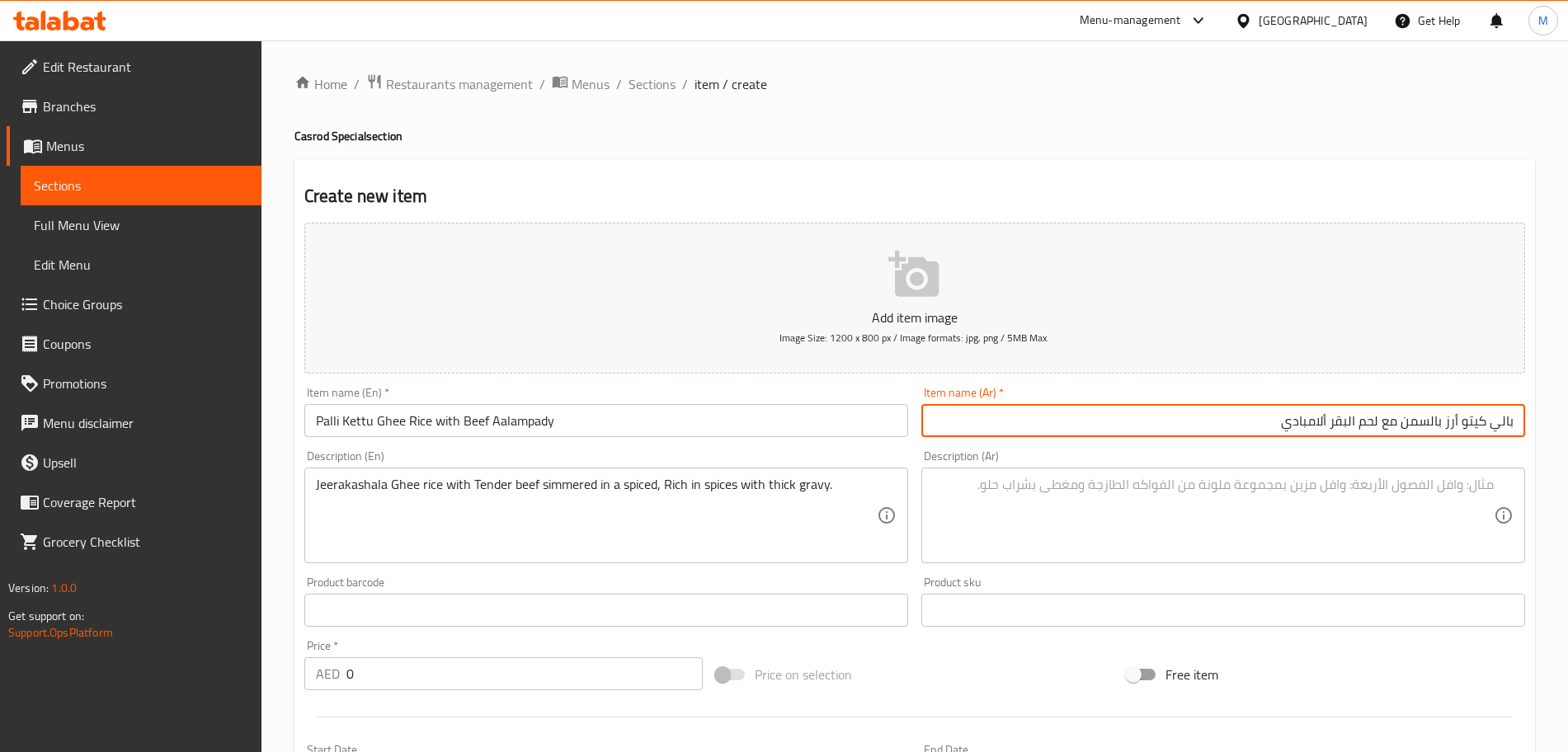
click at [706, 490] on textarea "Jeerakashala Ghee rice with Tender beef simmered in a spiced, Rich in spices wi…" at bounding box center [597, 516] width 561 height 78
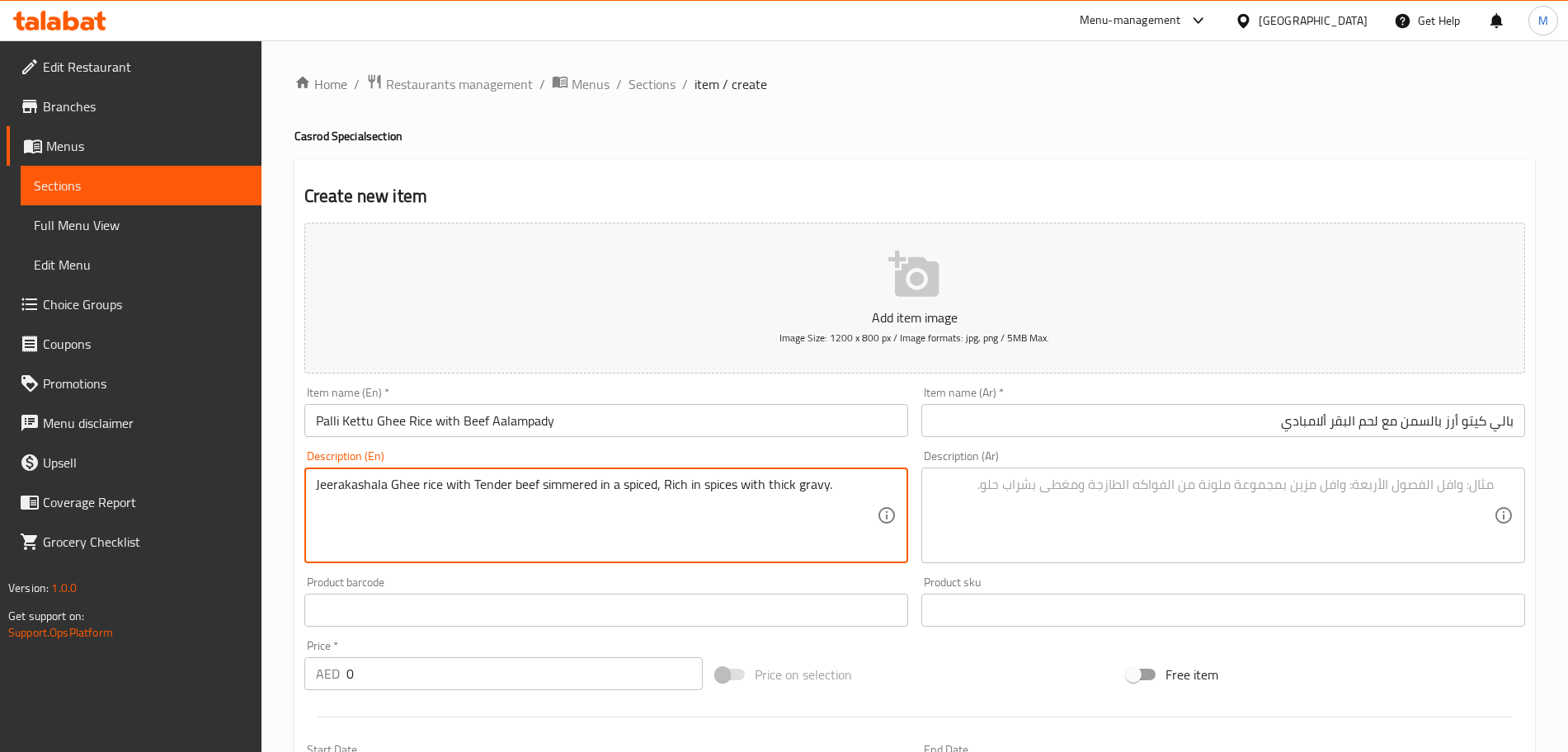
click at [706, 490] on textarea "Jeerakashala Ghee rice with Tender beef simmered in a spiced, Rich in spices wi…" at bounding box center [597, 516] width 561 height 78
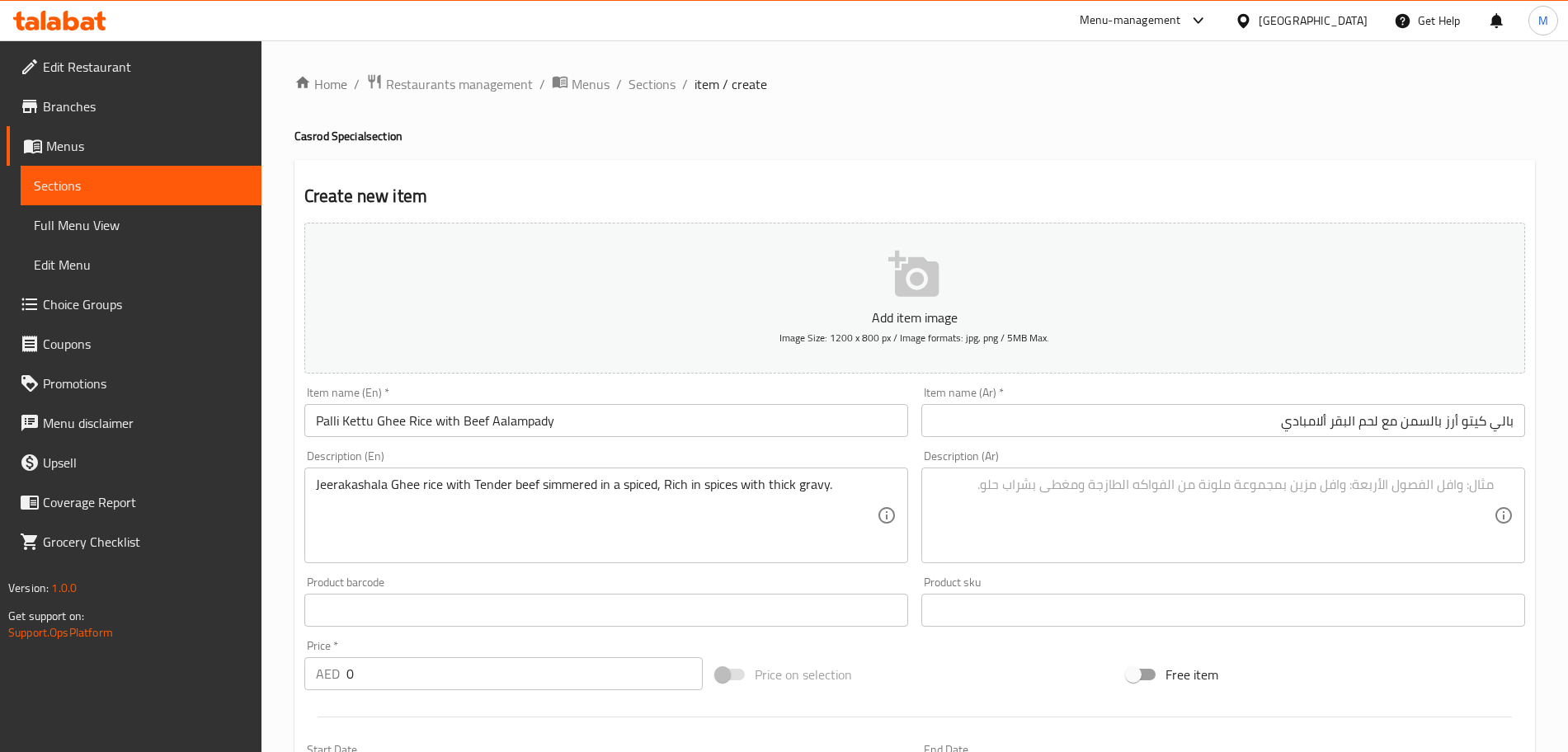
click at [1424, 477] on textarea at bounding box center [1213, 516] width 561 height 78
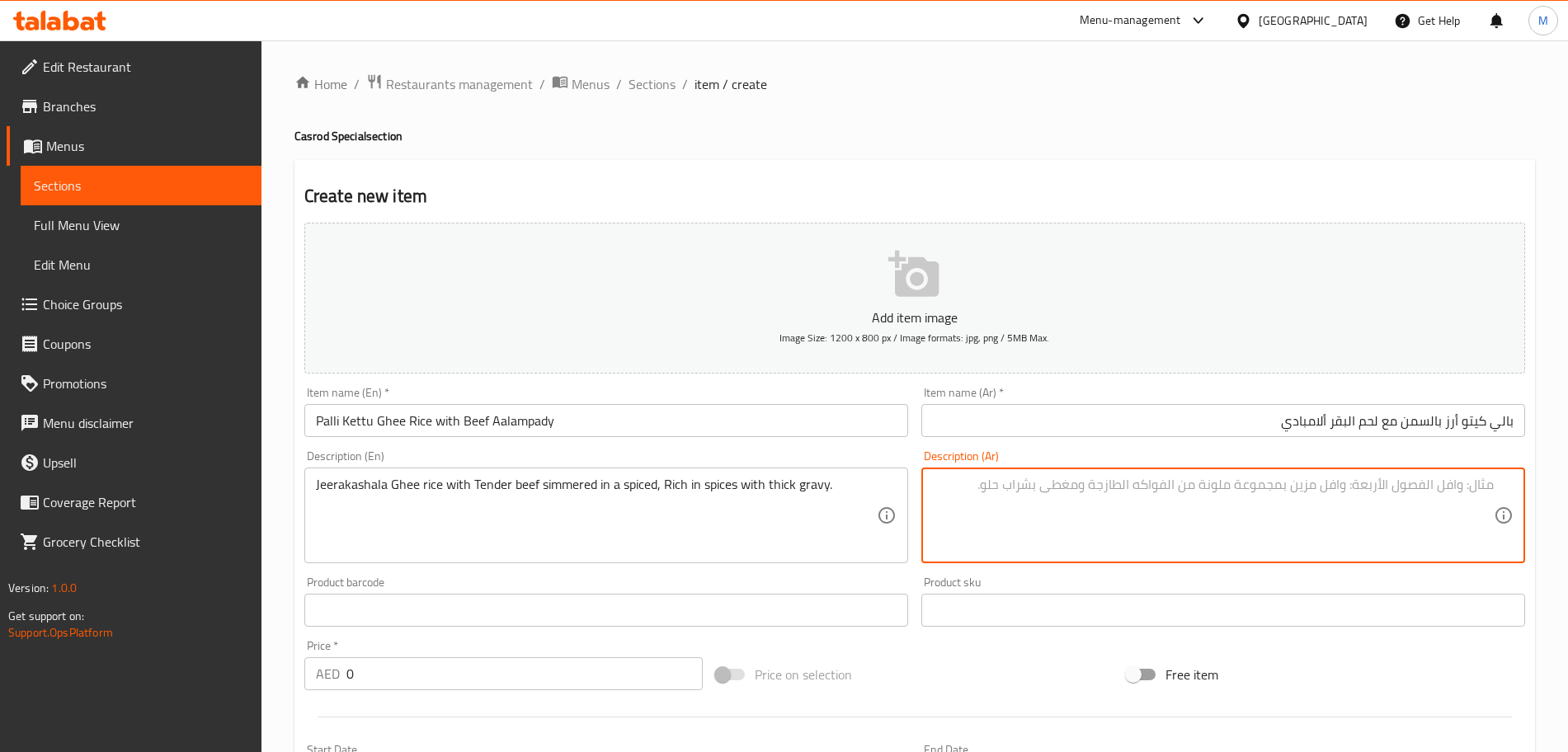
paste textarea "جيراكاشالا أرز بالسمن مع لحم البقر الطري المطبوخ في صلصة متبلة غنية بالتوابل مع…"
type textarea "جيراكاشالا أرز بالسمن مع لحم البقر الطري المطبوخ في صلصة متبلة غنية بالتوابل مع…"
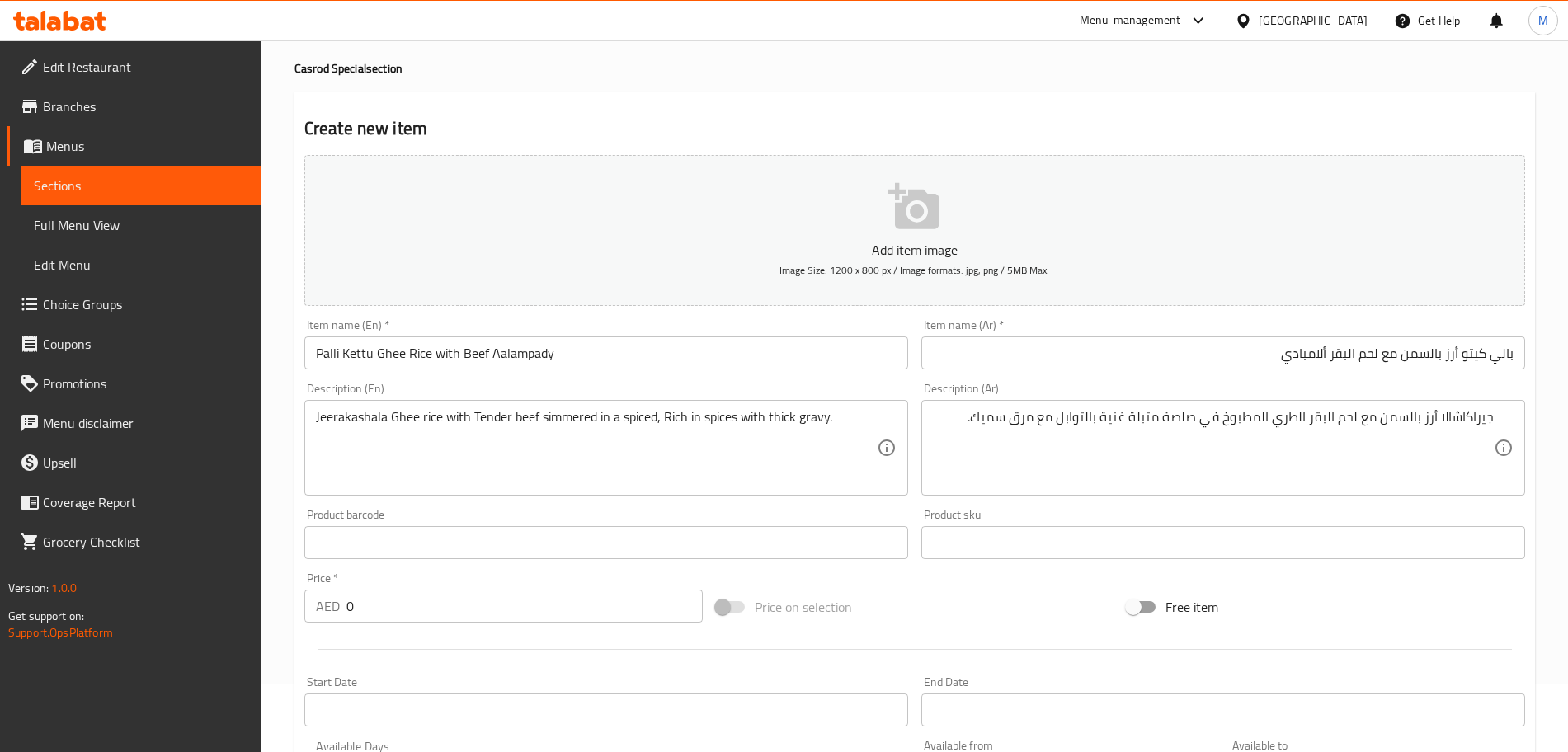
scroll to position [103, 0]
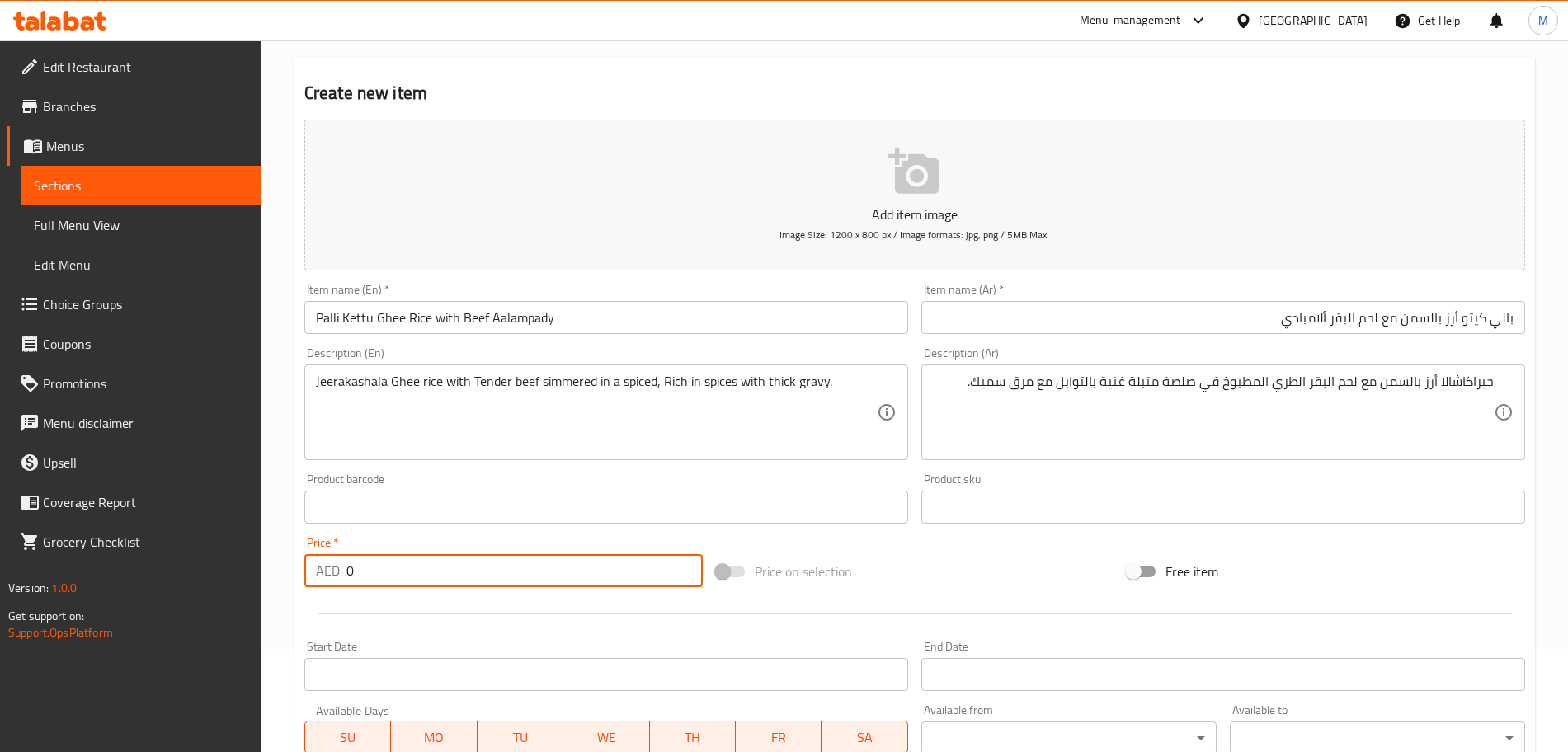
drag, startPoint x: 382, startPoint y: 575, endPoint x: 344, endPoint y: 525, distance: 62.8
click at [261, 579] on div "Edit Restaurant Branches Menus Sections Full Menu View Edit Menu Choice Groups …" at bounding box center [784, 499] width 1568 height 1125
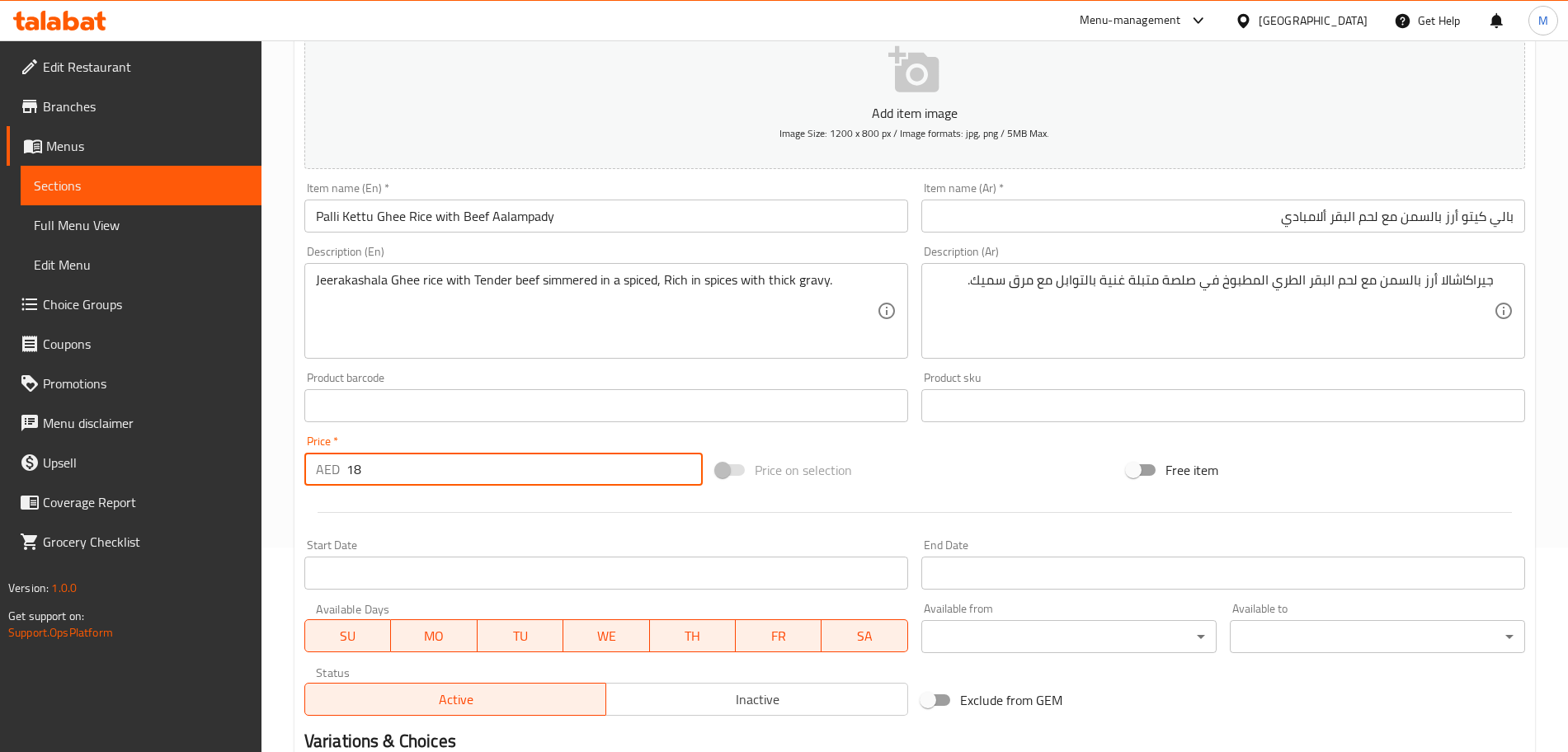
scroll to position [413, 0]
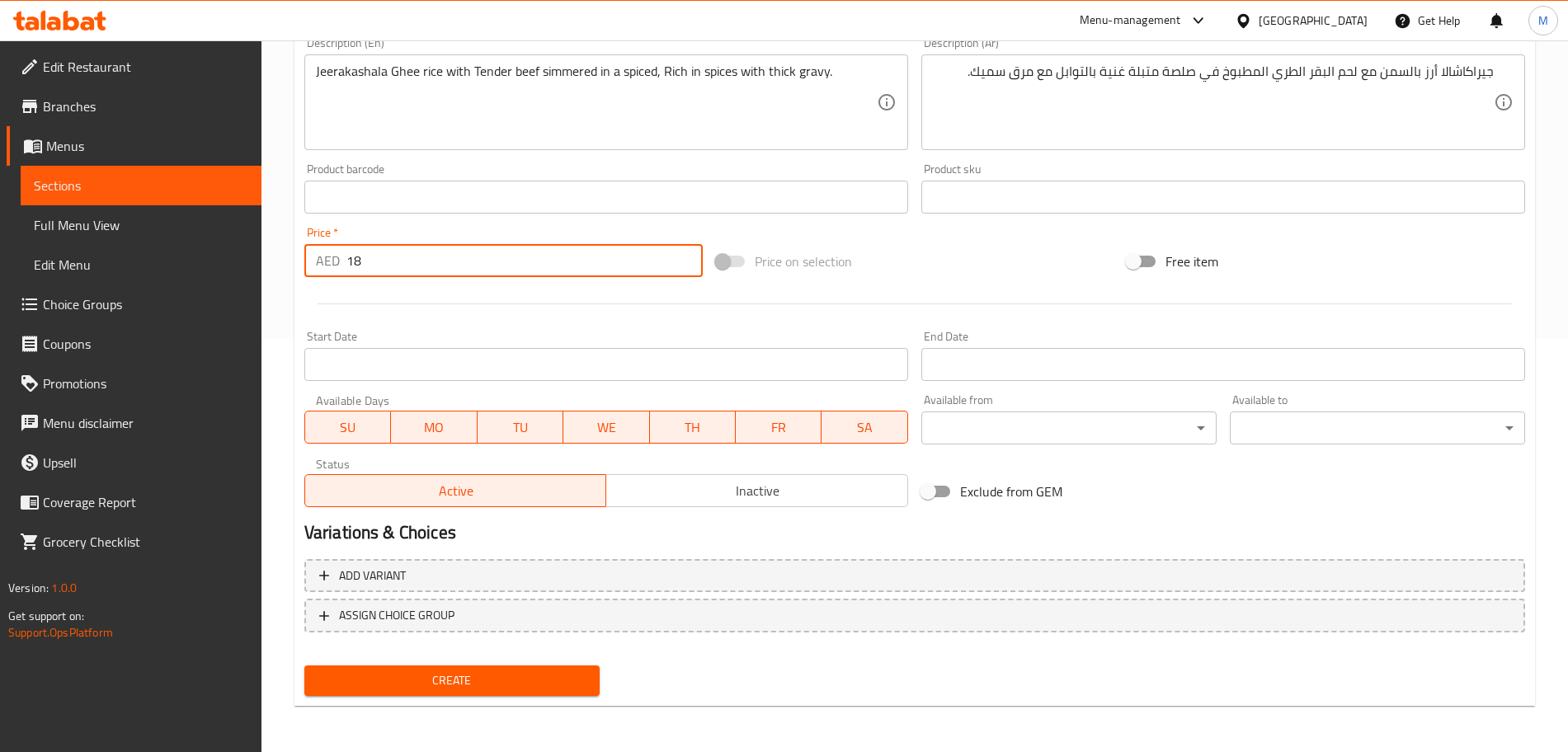
type input "18"
click at [842, 492] on span "Inactive" at bounding box center [756, 491] width 288 height 24
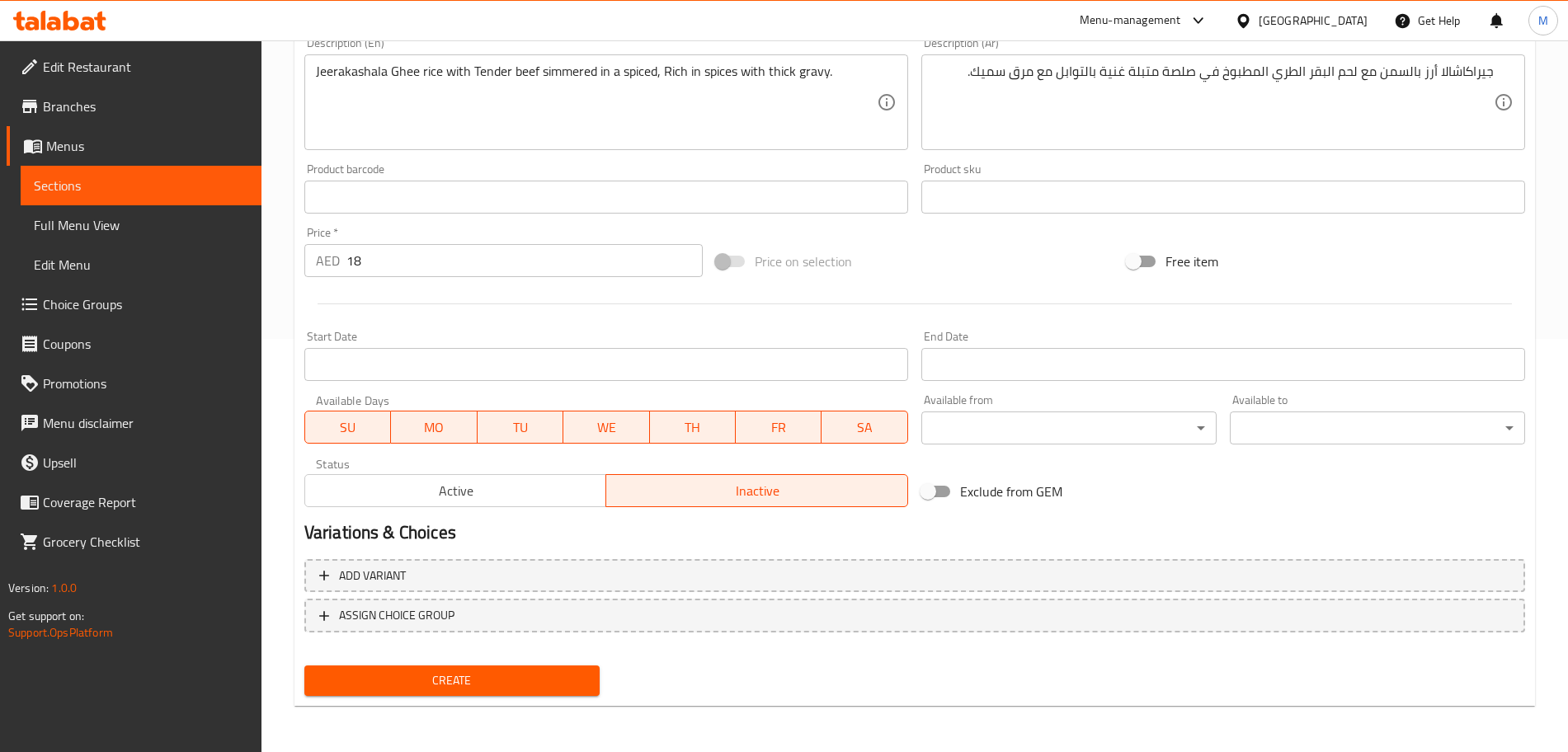
click at [561, 671] on span "Create" at bounding box center [452, 681] width 269 height 21
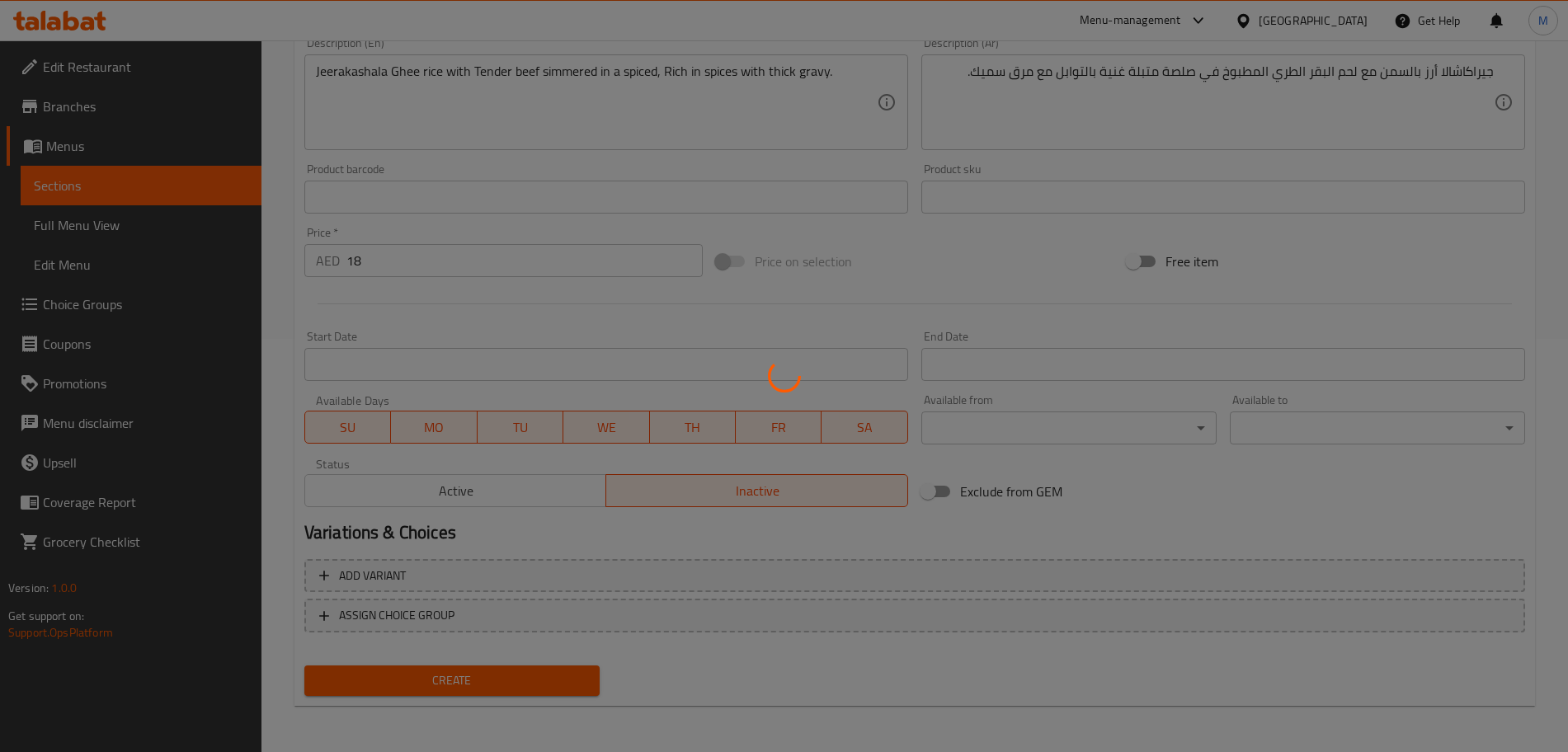
type input "0"
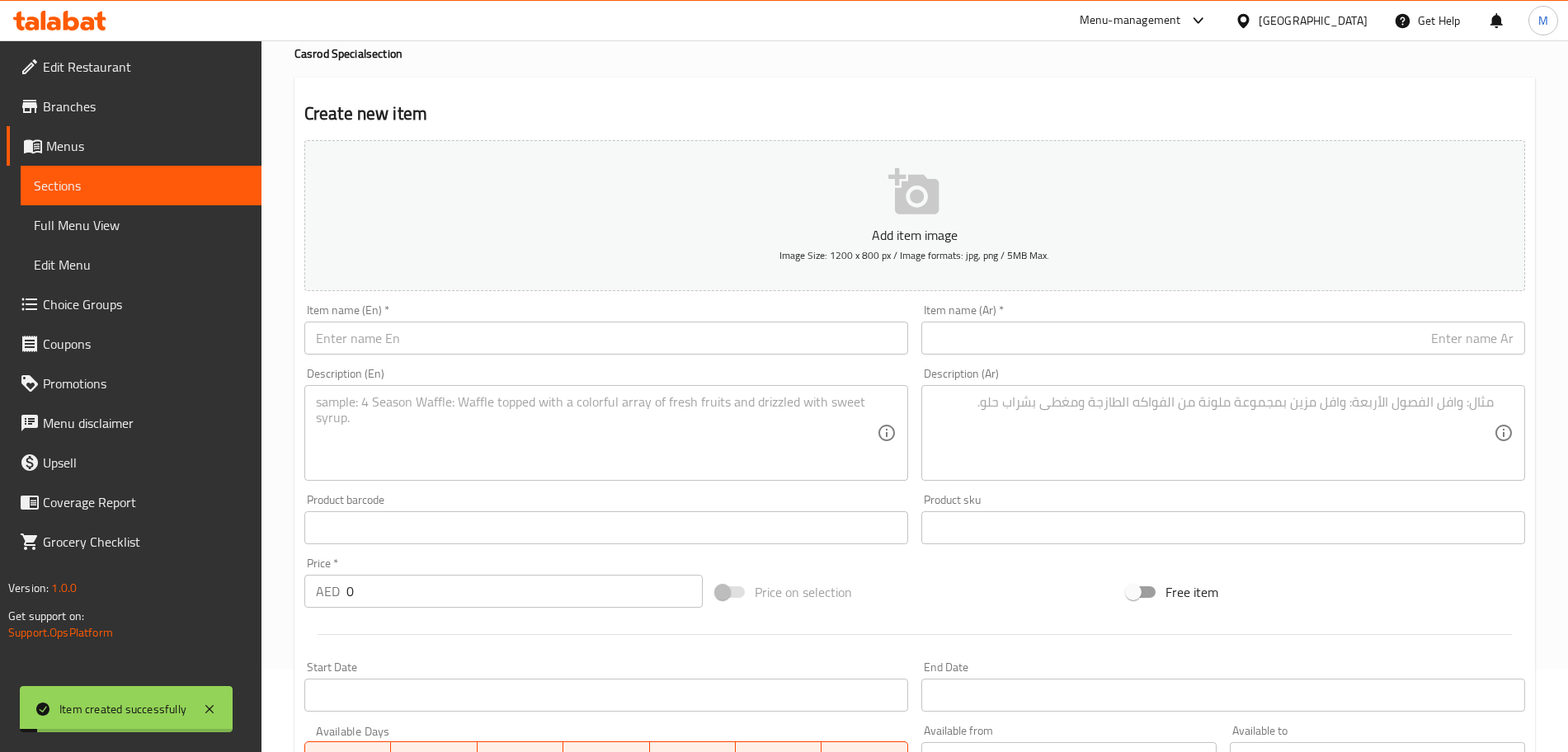
scroll to position [1, 0]
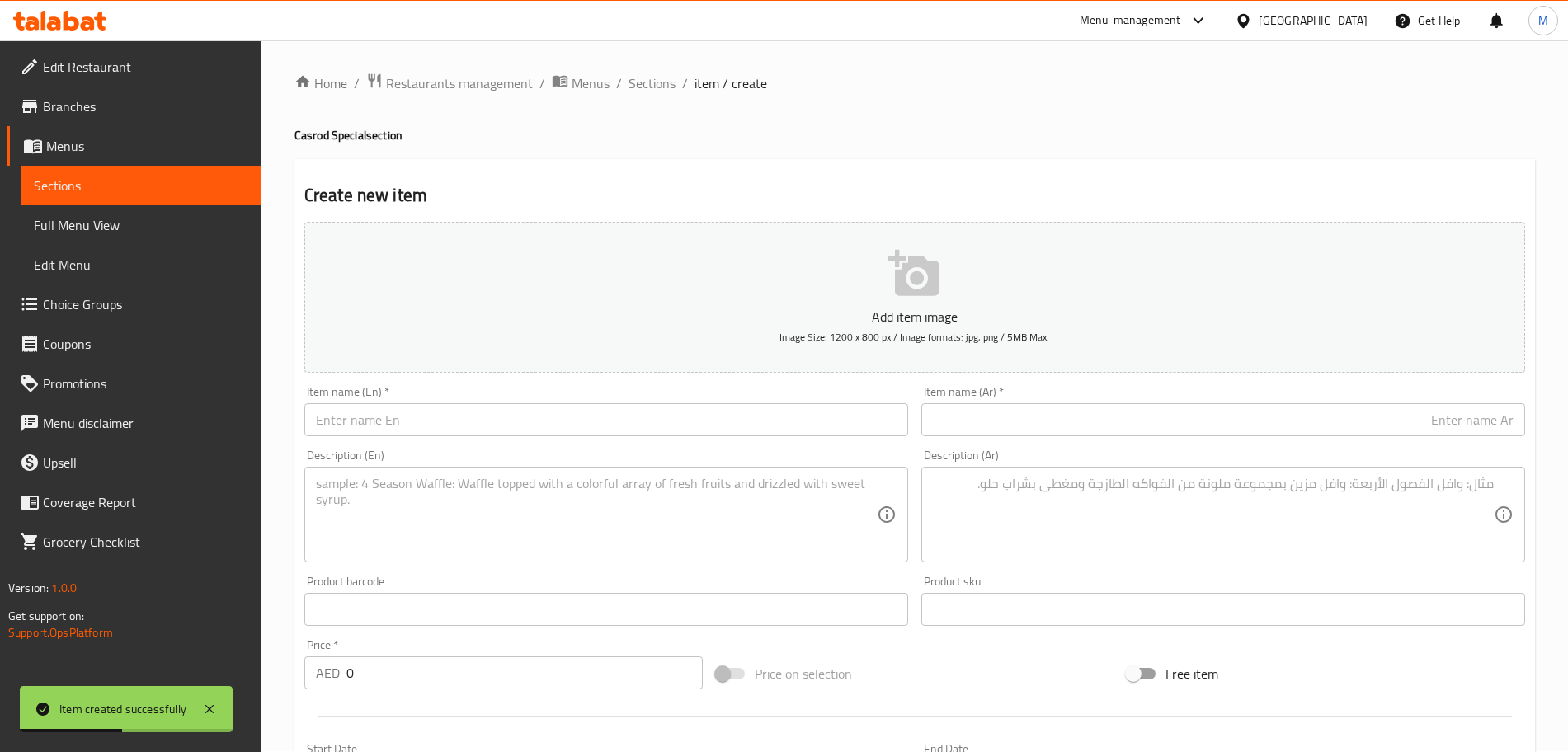
click at [486, 433] on input "text" at bounding box center [605, 420] width 604 height 33
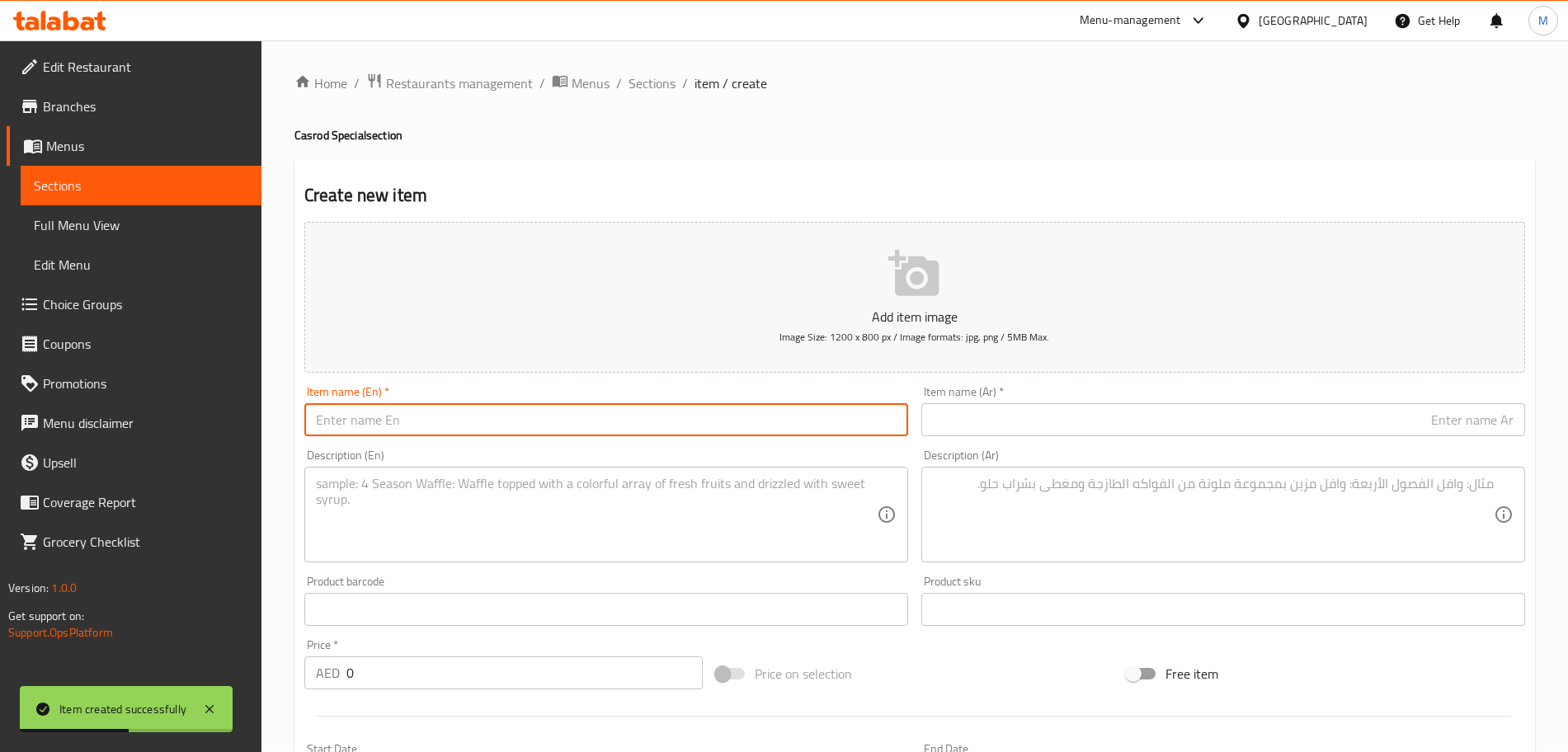
paste input "Ratheeb Kettu (Pathiri with Beef)"
click at [506, 424] on input "Ratheeb Kettu (Pathiri with Beef)" at bounding box center [605, 420] width 604 height 33
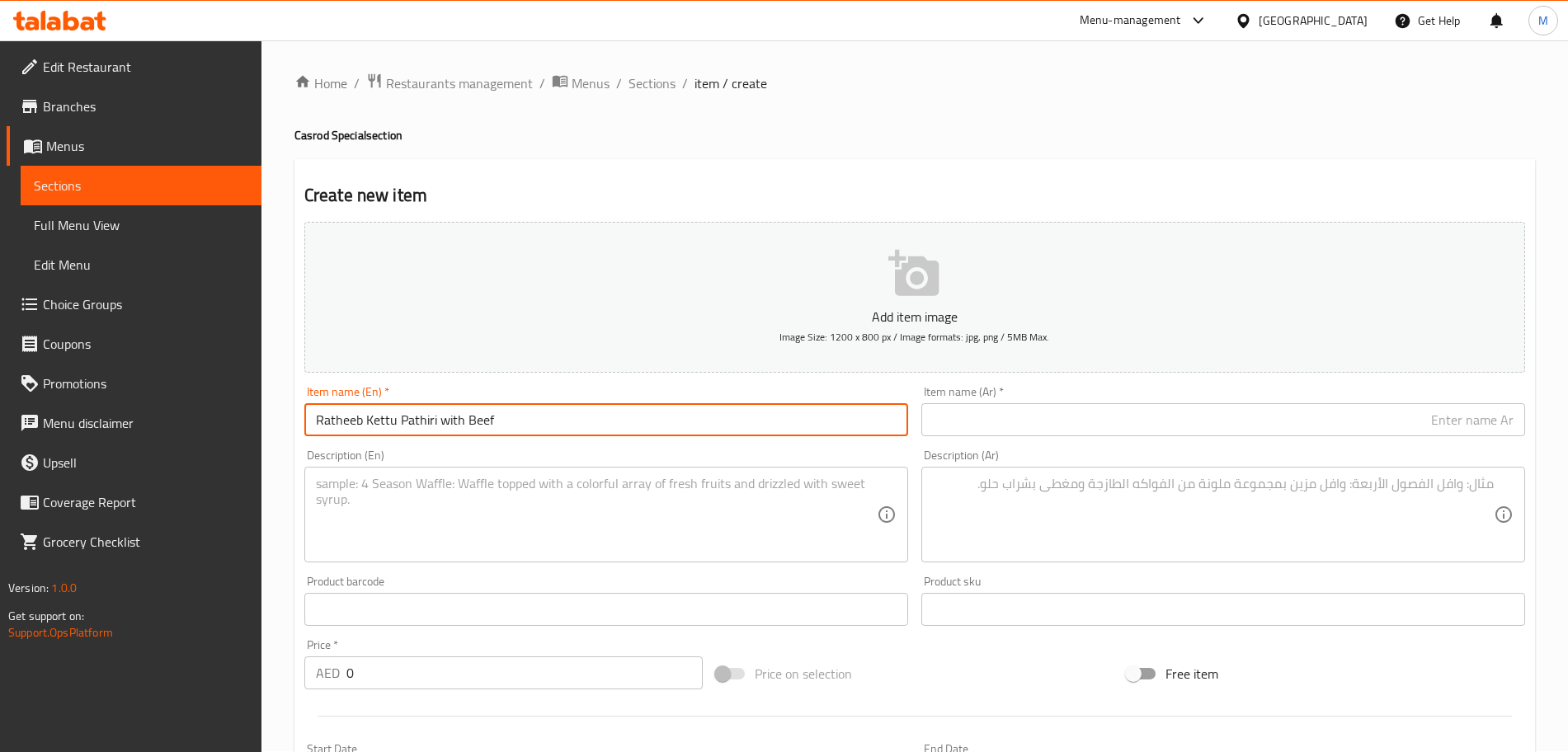
type input "Ratheeb Kettu Pathiri with Beef"
click at [1043, 427] on input "text" at bounding box center [1223, 420] width 604 height 33
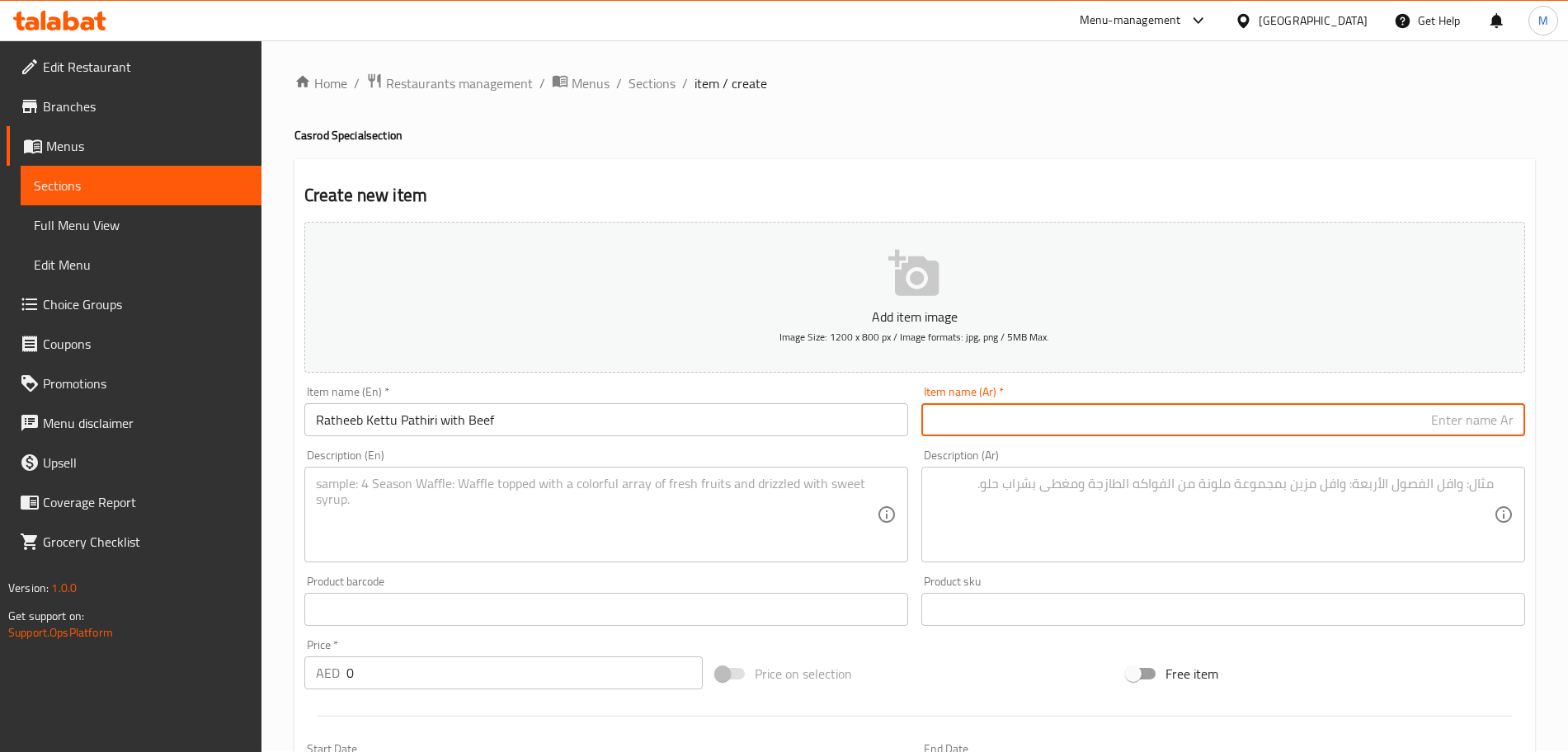
click at [557, 417] on input "Ratheeb Kettu Pathiri with Beef" at bounding box center [605, 420] width 604 height 33
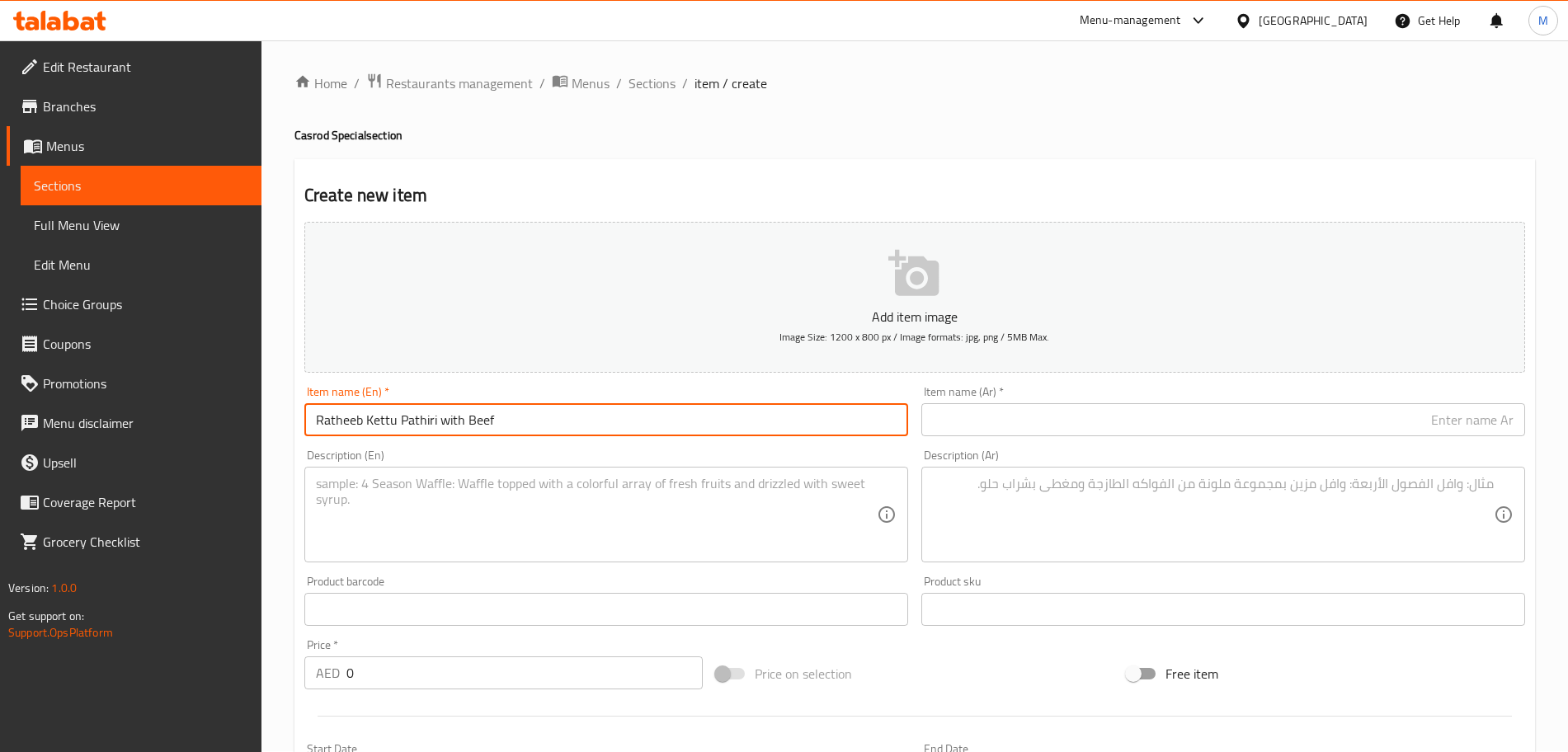
click at [557, 417] on input "Ratheeb Kettu Pathiri with Beef" at bounding box center [605, 420] width 604 height 33
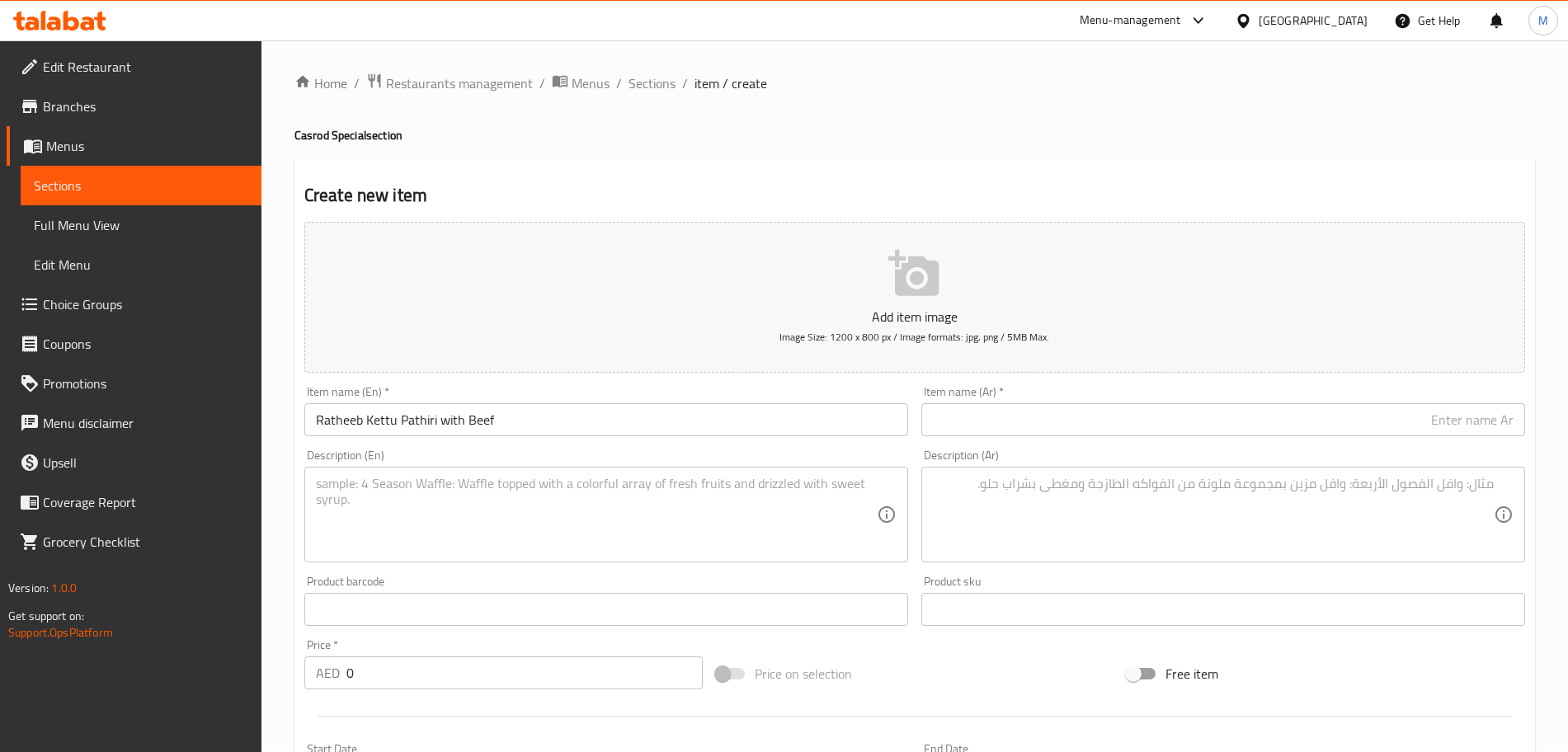
click at [1093, 436] on input "text" at bounding box center [1223, 420] width 604 height 33
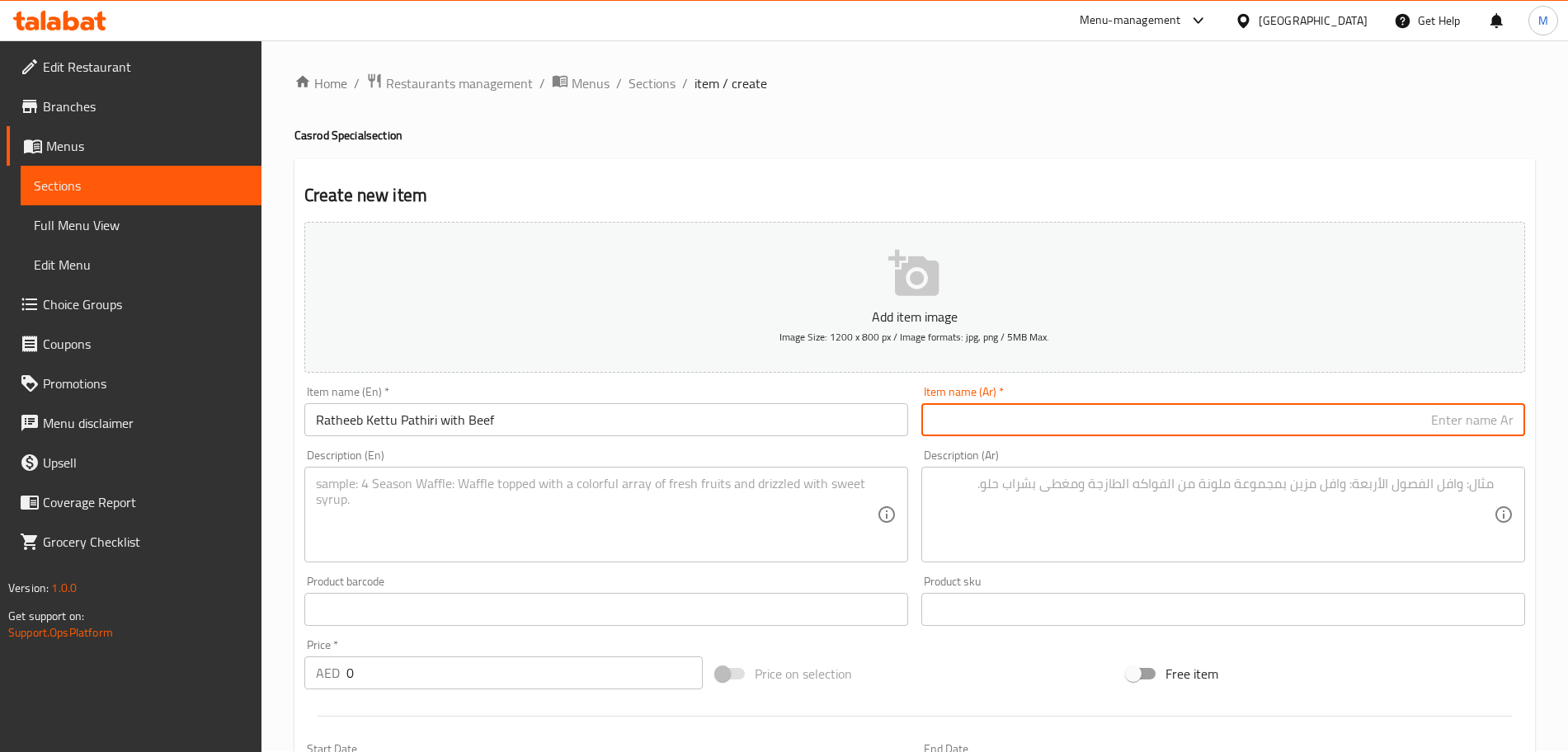
paste input "راثيب كيتو باتيري مع لحم البقر"
type input "راثيب كيتو باتيري مع لحم البقر"
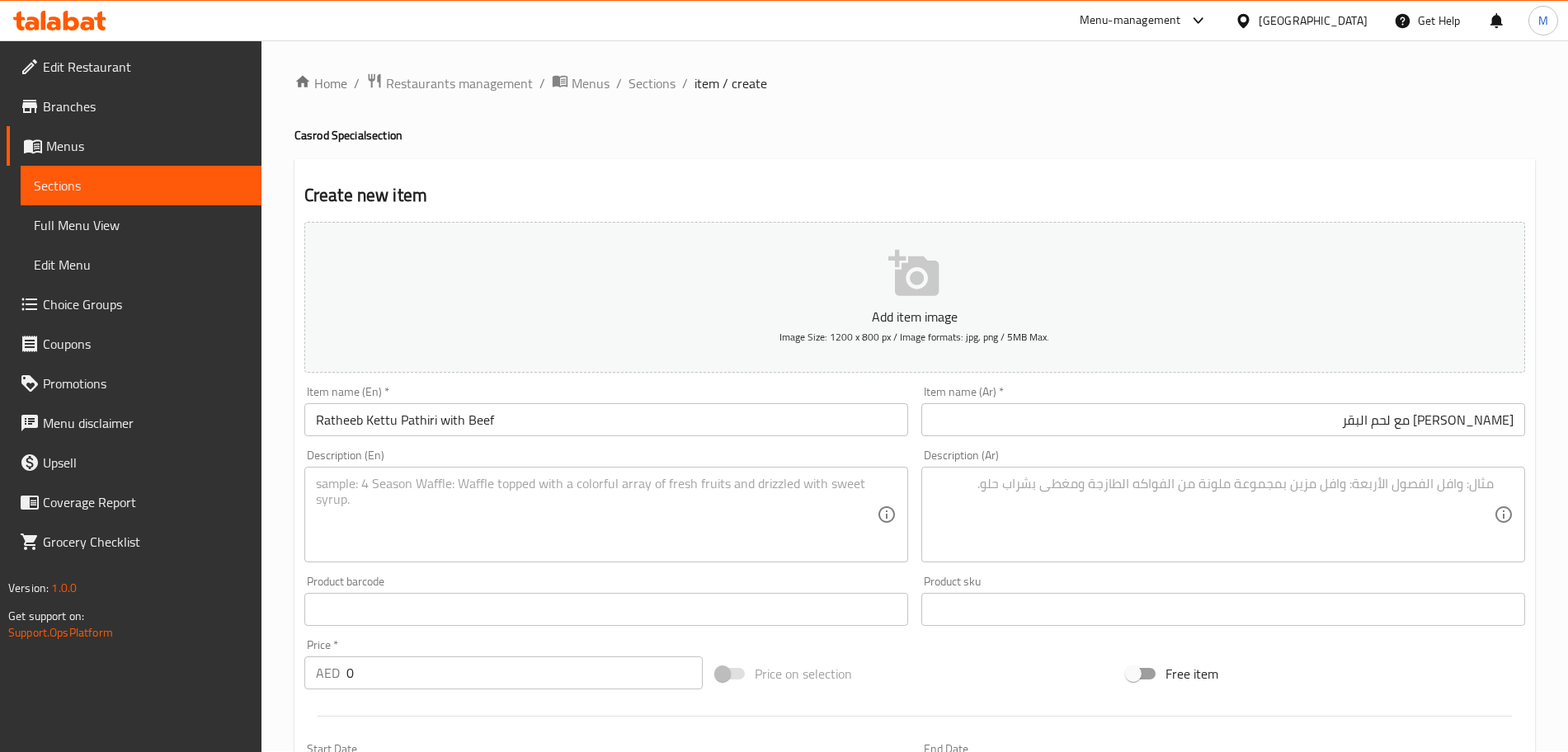
click at [605, 504] on textarea at bounding box center [597, 515] width 561 height 78
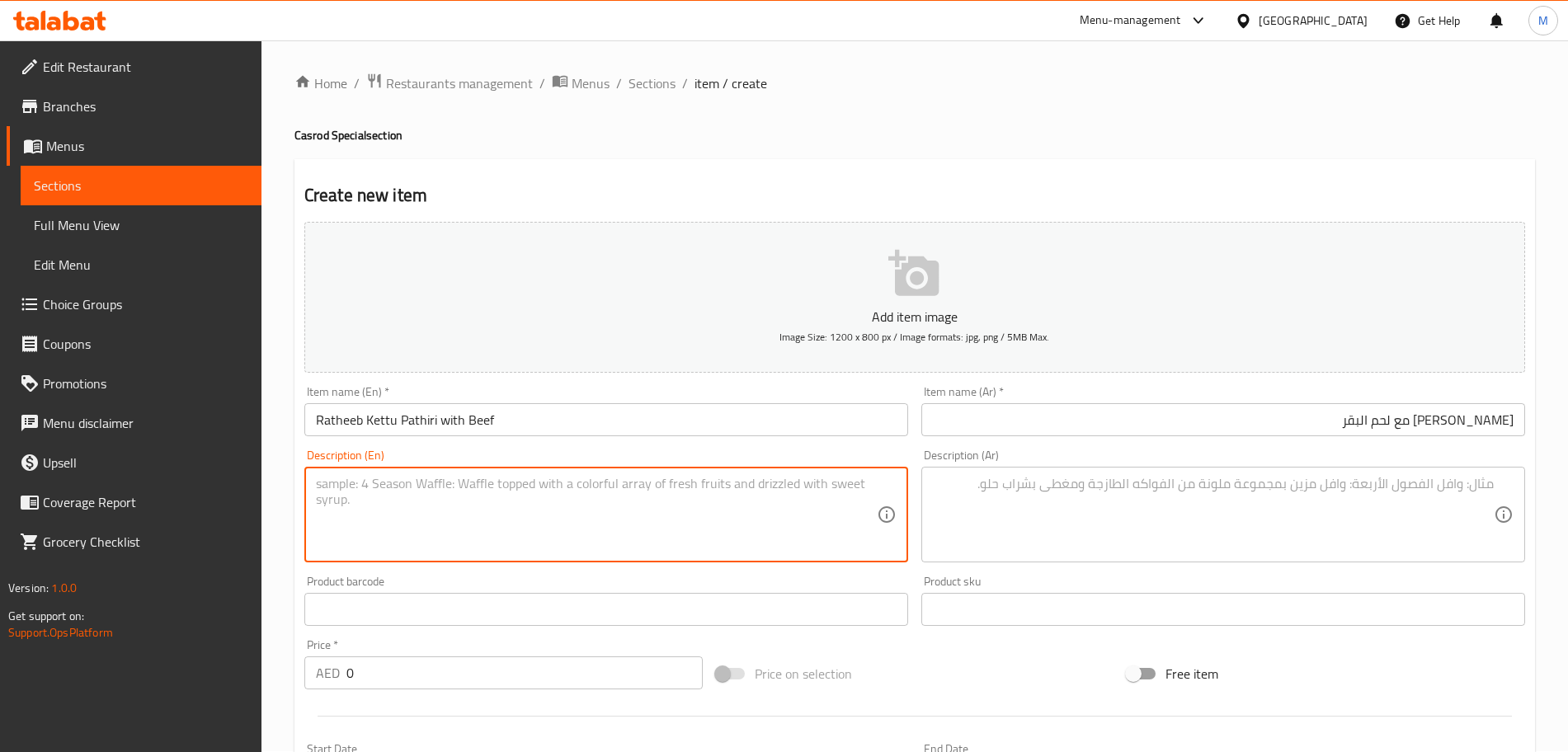
paste textarea "Malabar Pathiri with crushed beef simmered in a spiced, aromatic sauce. Rich in…"
click at [597, 498] on textarea "Malabar Pathiri with crushed beef simmered in a spiced, aromatic sauce. Rich in…" at bounding box center [597, 515] width 561 height 78
type textarea "Malabar Pathiri with crushed beef simmered in a spiced, aromatic sauce. Rich in…"
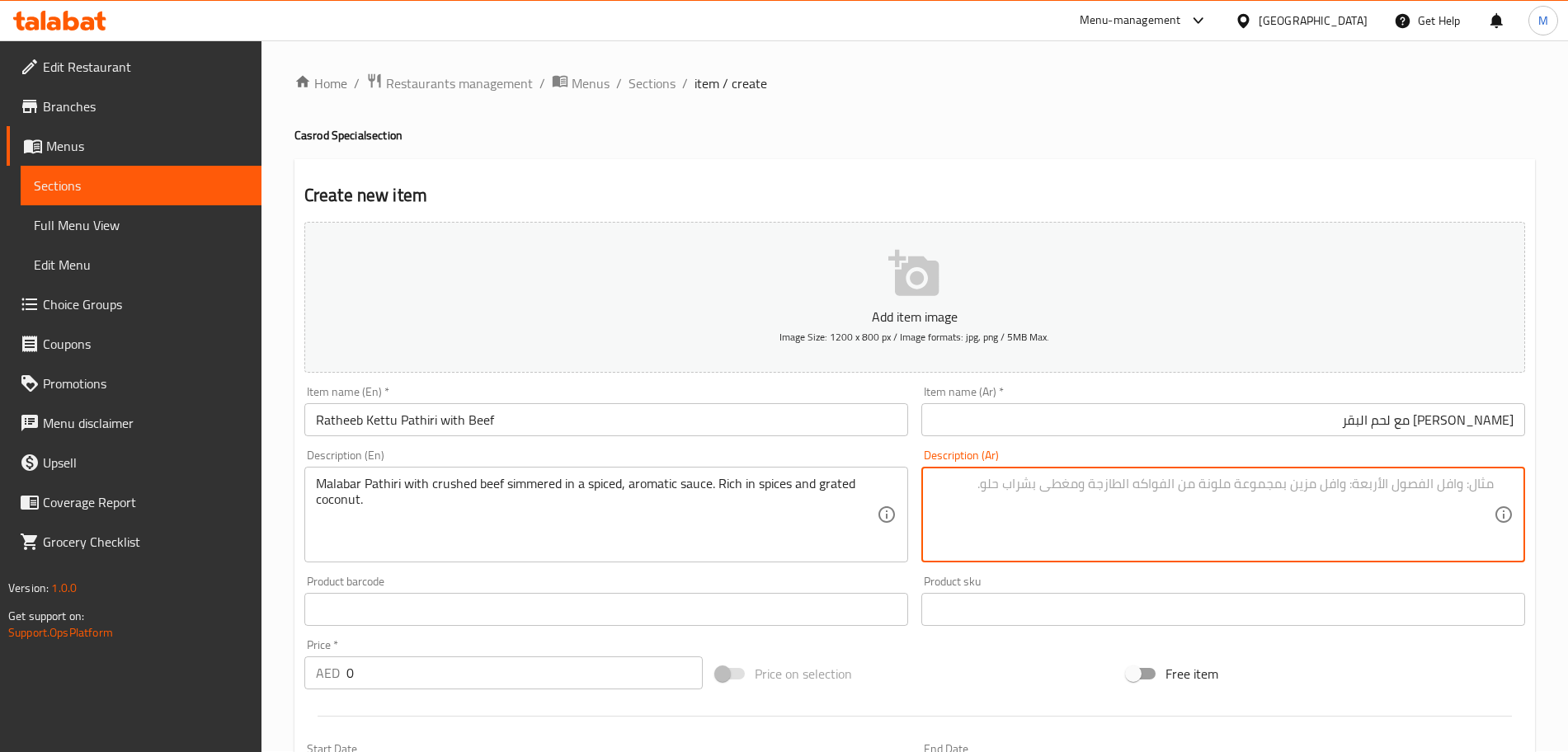
click at [1208, 532] on textarea at bounding box center [1213, 515] width 561 height 78
paste textarea "مالابار باتيري، لحم بقري مفروم مطهو على نار هادئة في صلصة متبلة عطرية. غني بالت…"
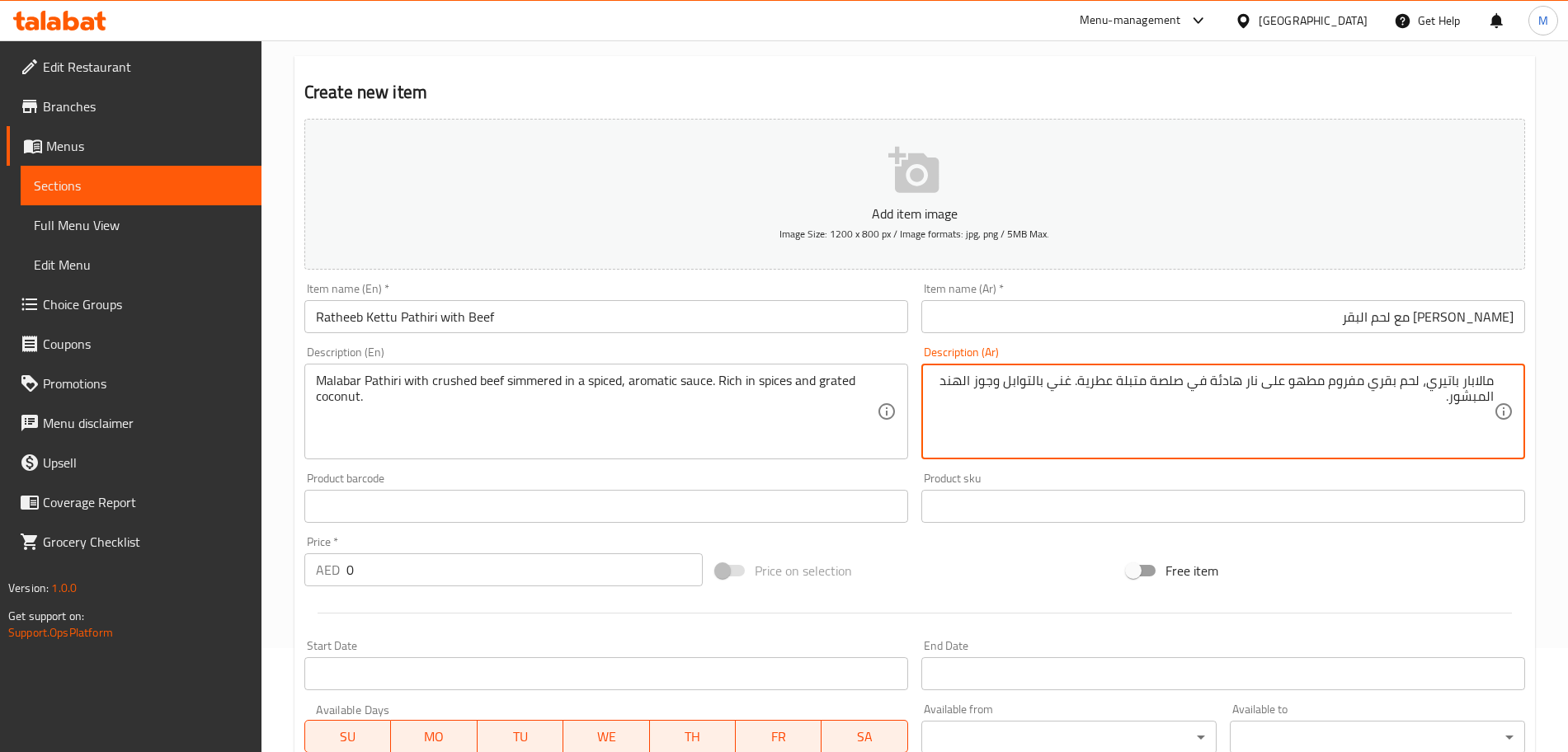
type textarea "مالابار باتيري، لحم بقري مفروم مطهو على نار هادئة في صلصة متبلة عطرية. غني بالت…"
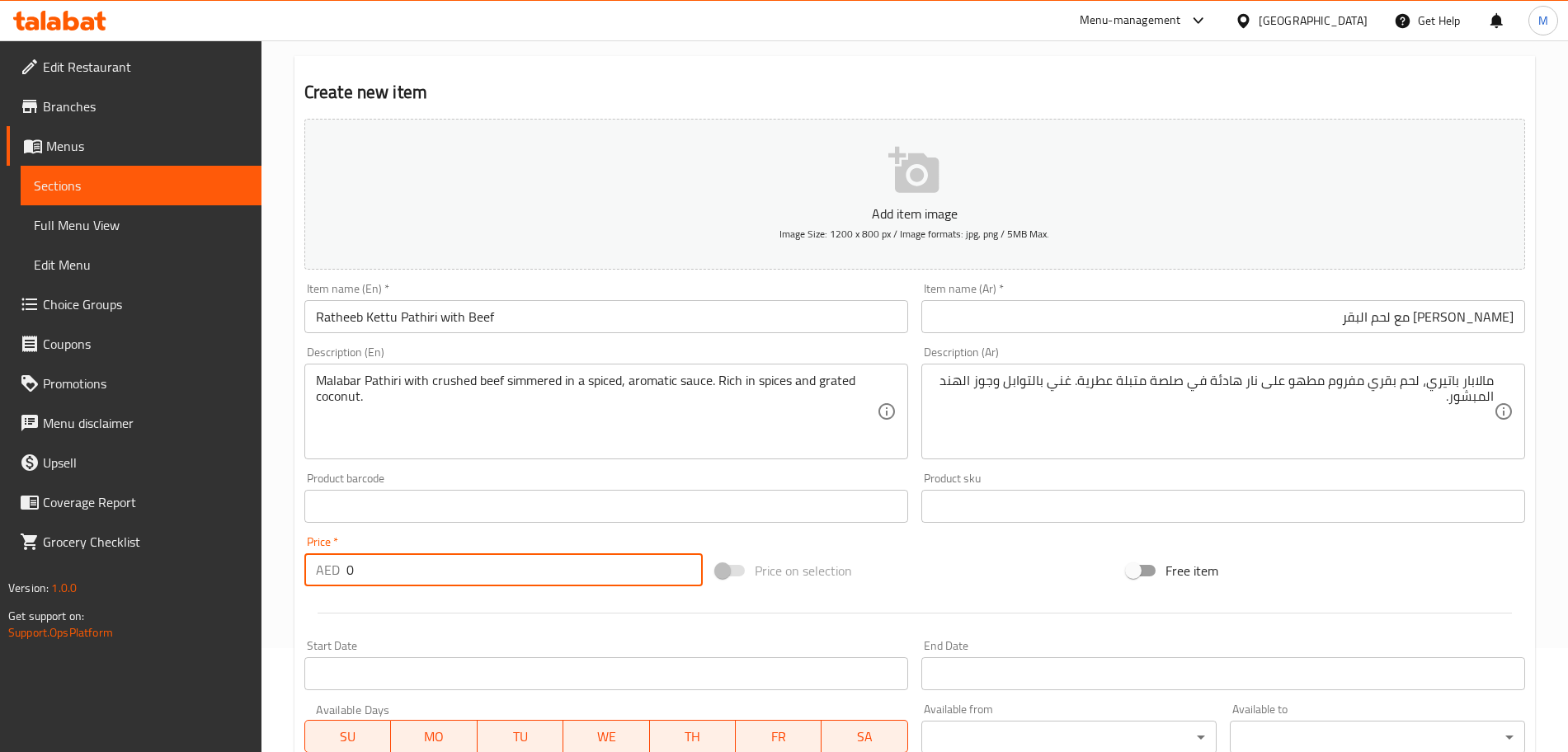
drag, startPoint x: 391, startPoint y: 563, endPoint x: 298, endPoint y: 571, distance: 93.3
click at [298, 571] on div "Price   * AED 0 Price *" at bounding box center [504, 561] width 411 height 64
type input "17"
click at [335, 615] on div at bounding box center [915, 613] width 1233 height 40
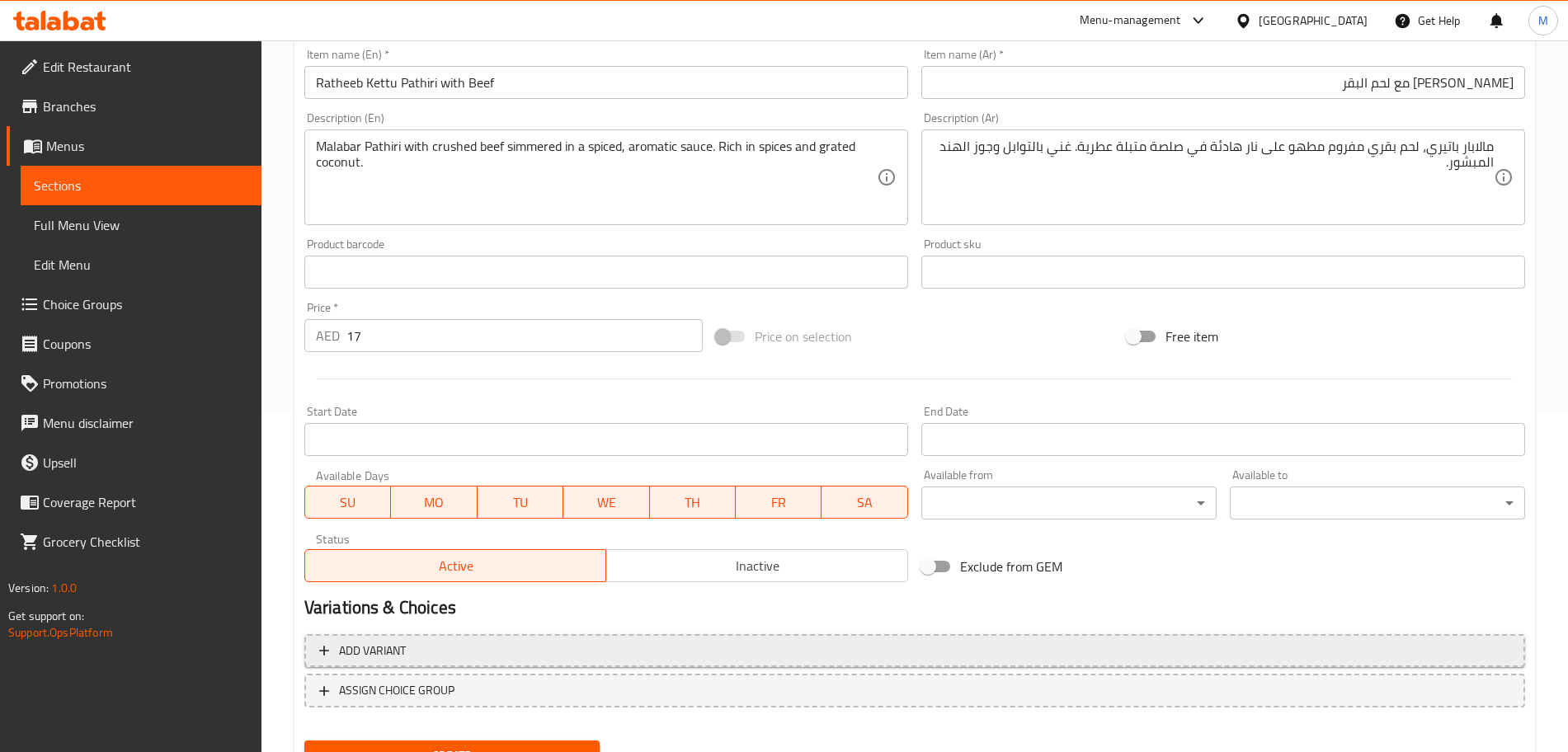
scroll to position [413, 0]
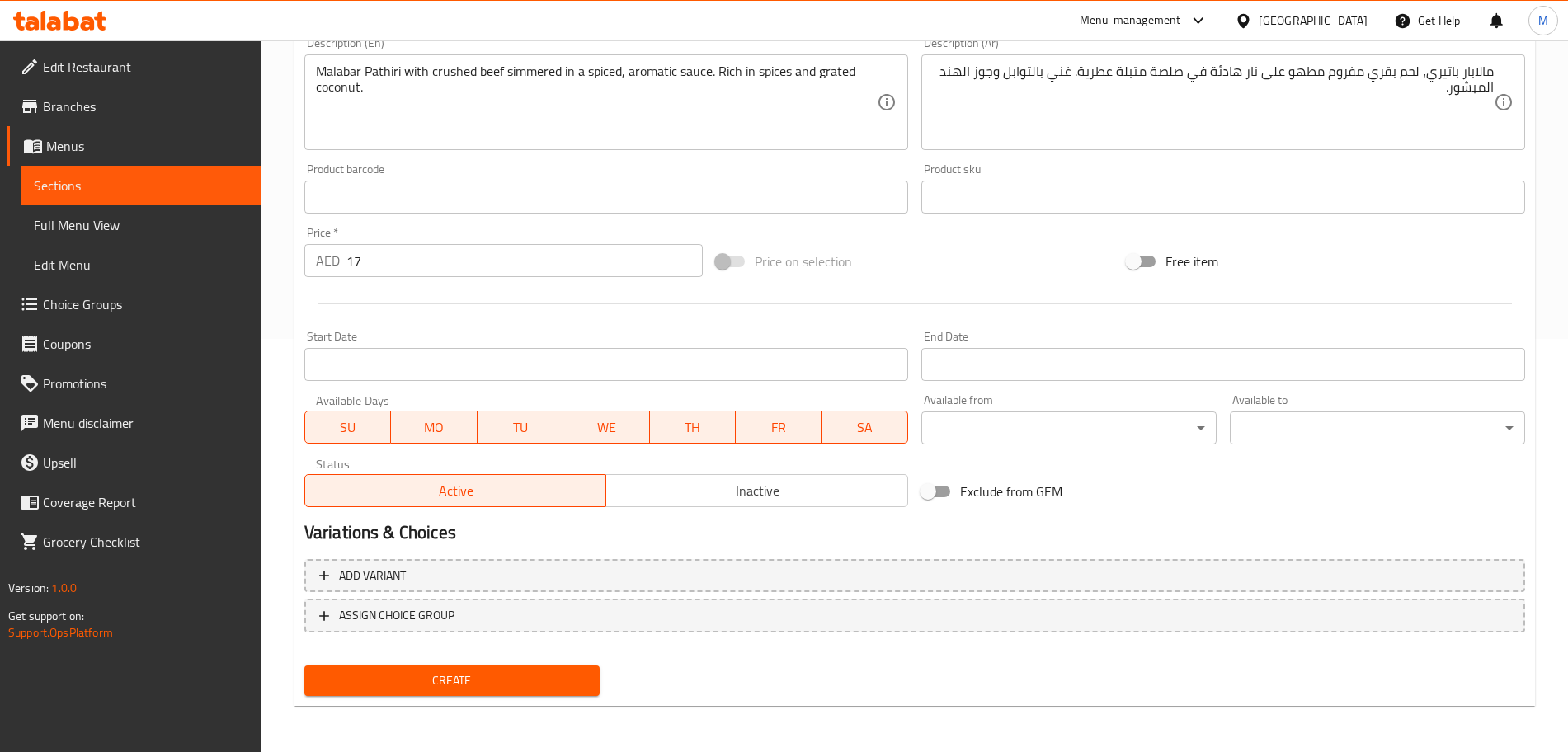
click at [417, 678] on span "Create" at bounding box center [452, 681] width 269 height 21
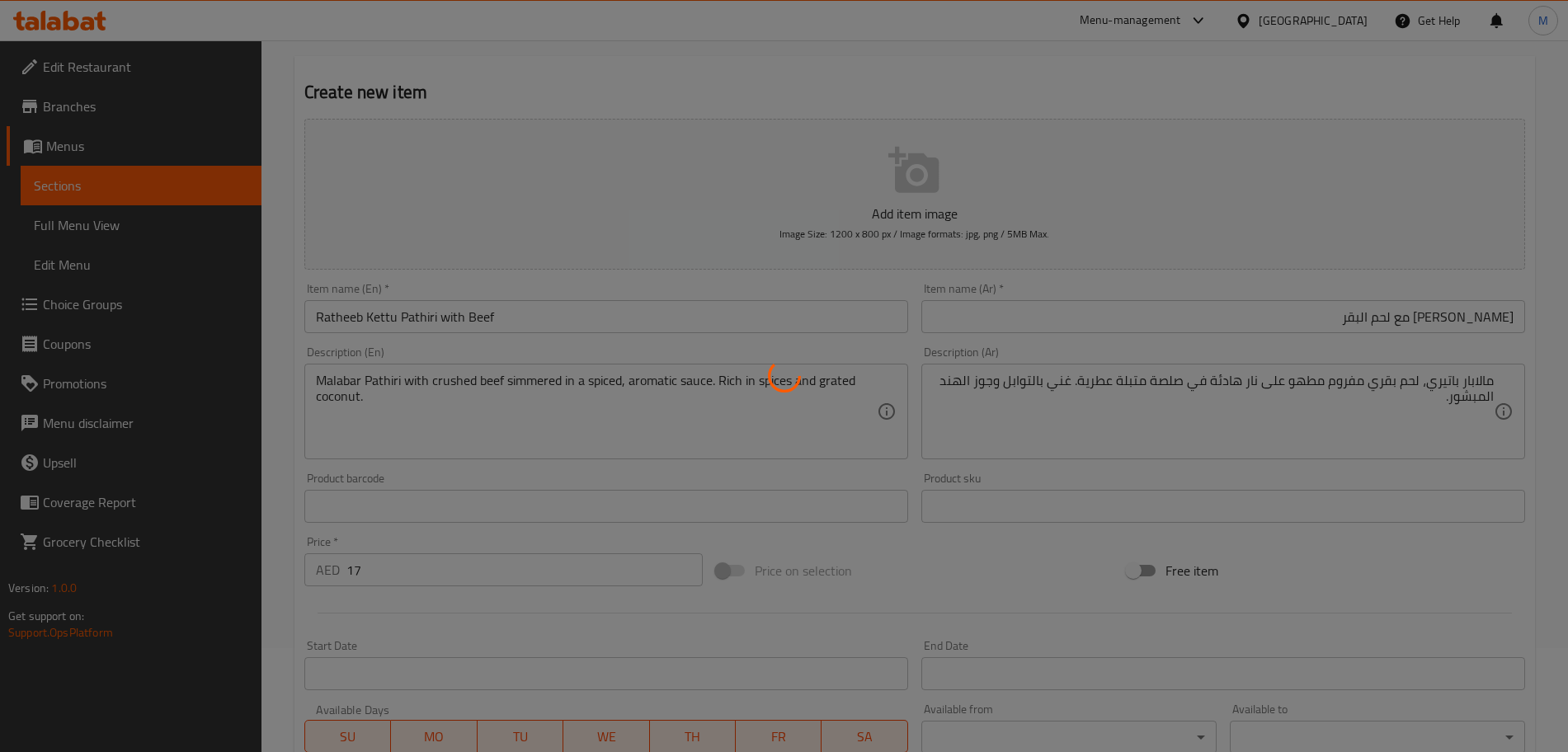
type input "0"
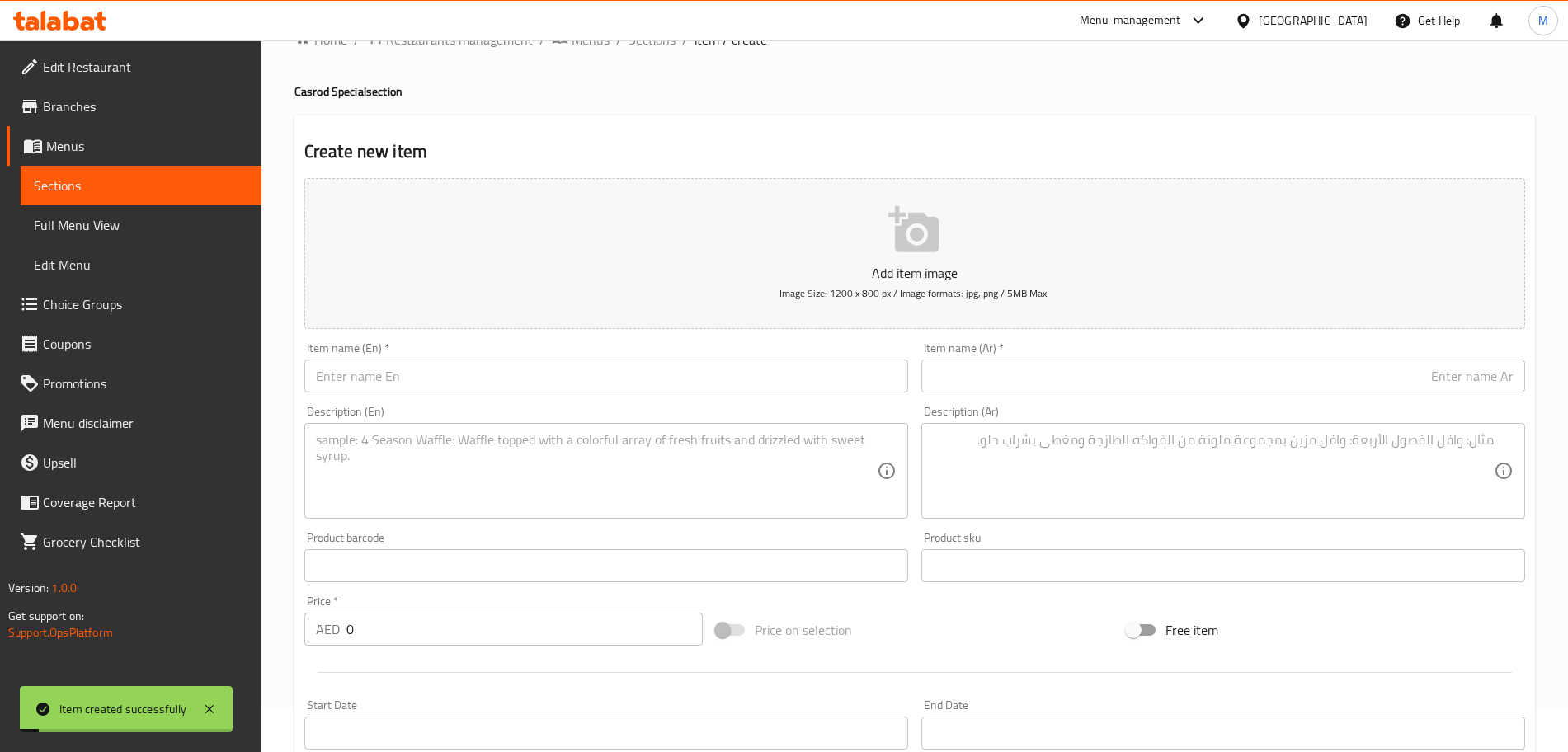
scroll to position [0, 0]
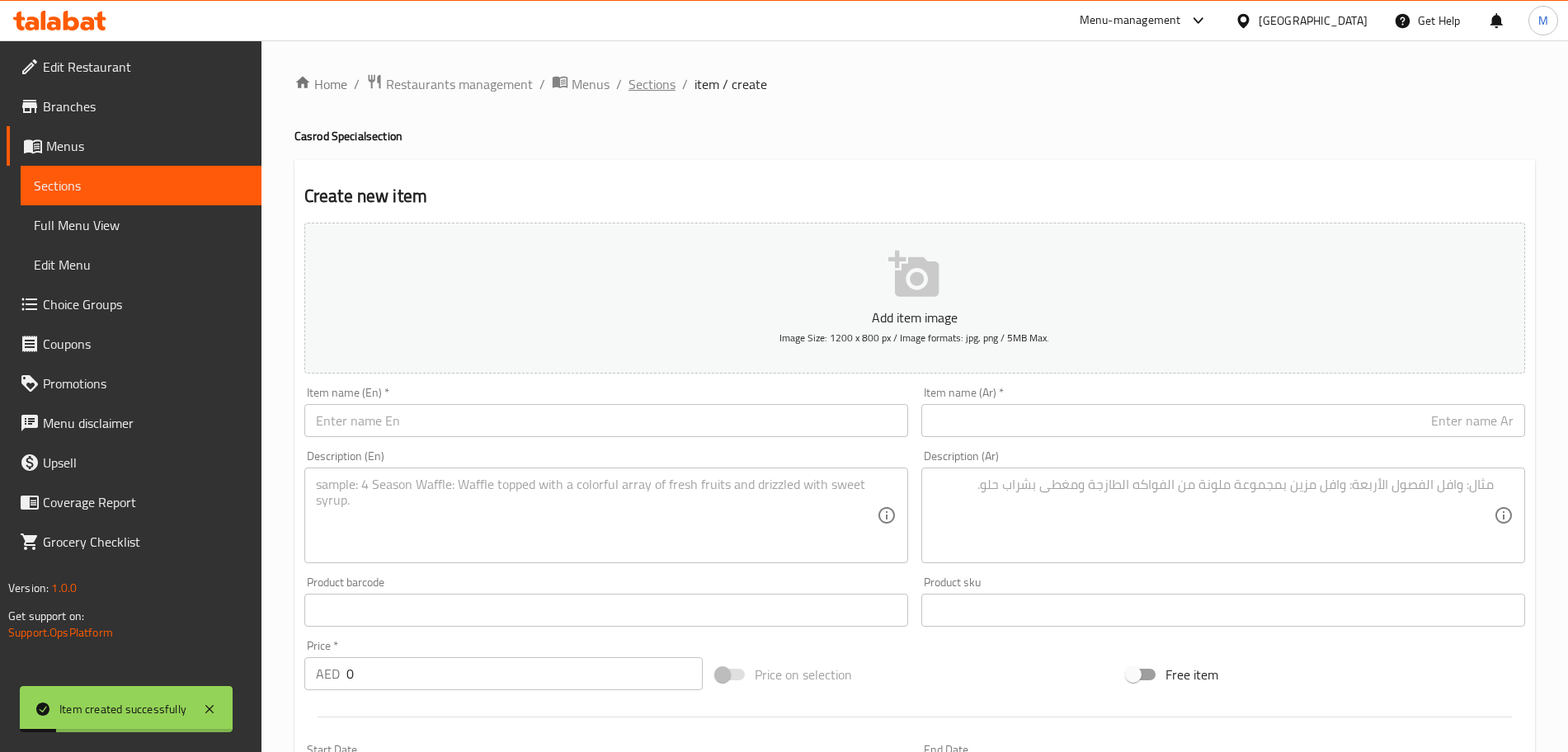
click at [652, 94] on span "Sections" at bounding box center [652, 84] width 47 height 20
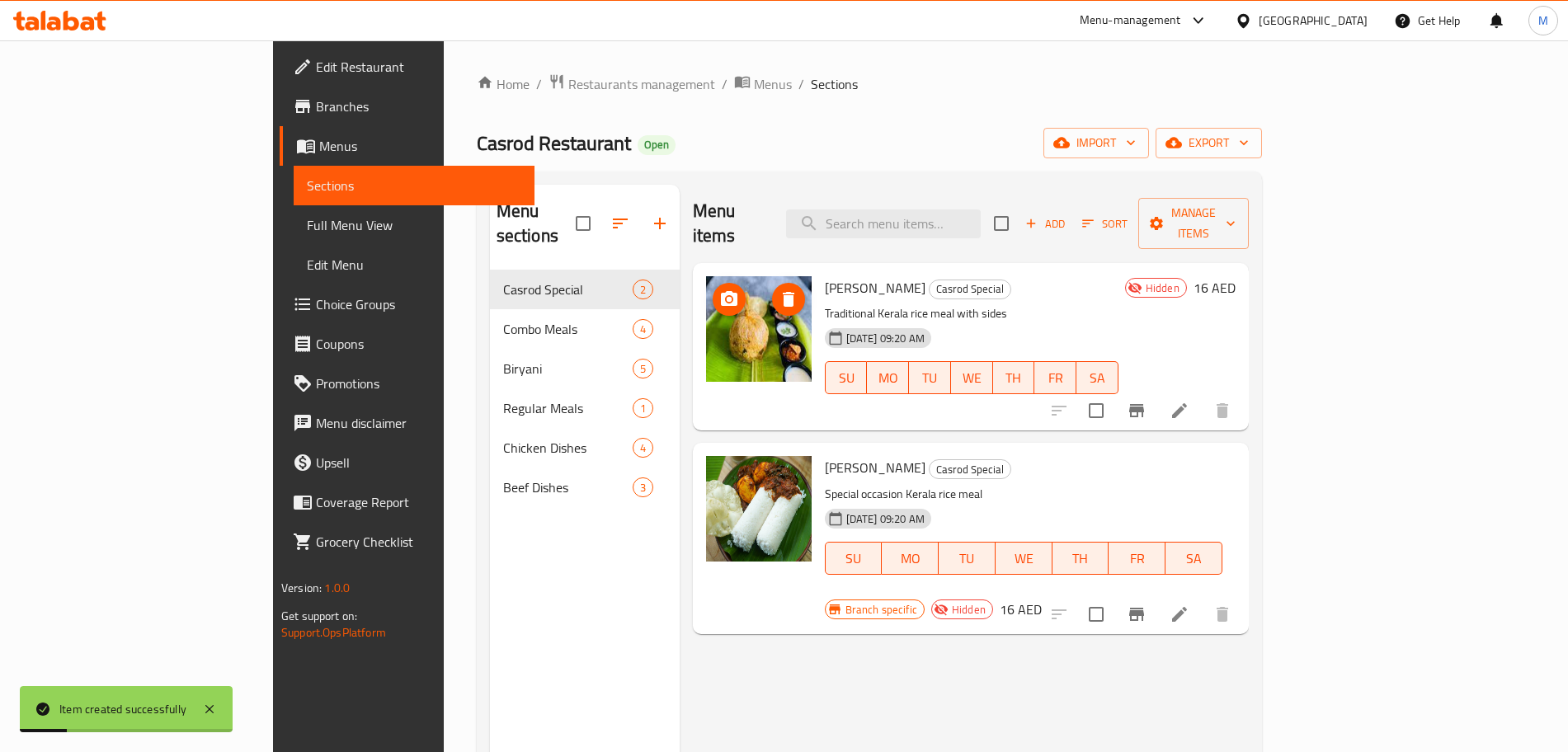
scroll to position [231, 0]
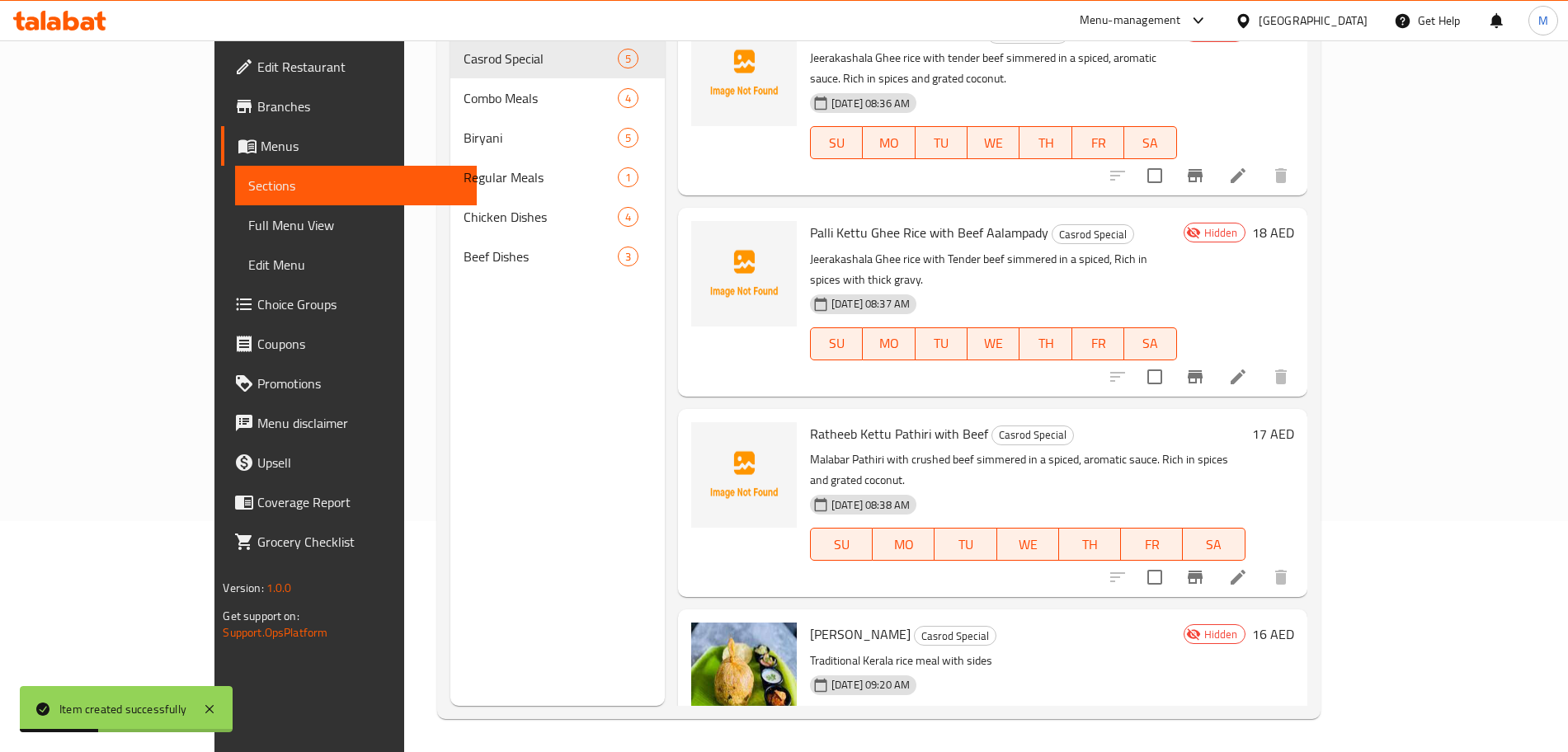
click at [1248, 567] on icon at bounding box center [1238, 577] width 20 height 20
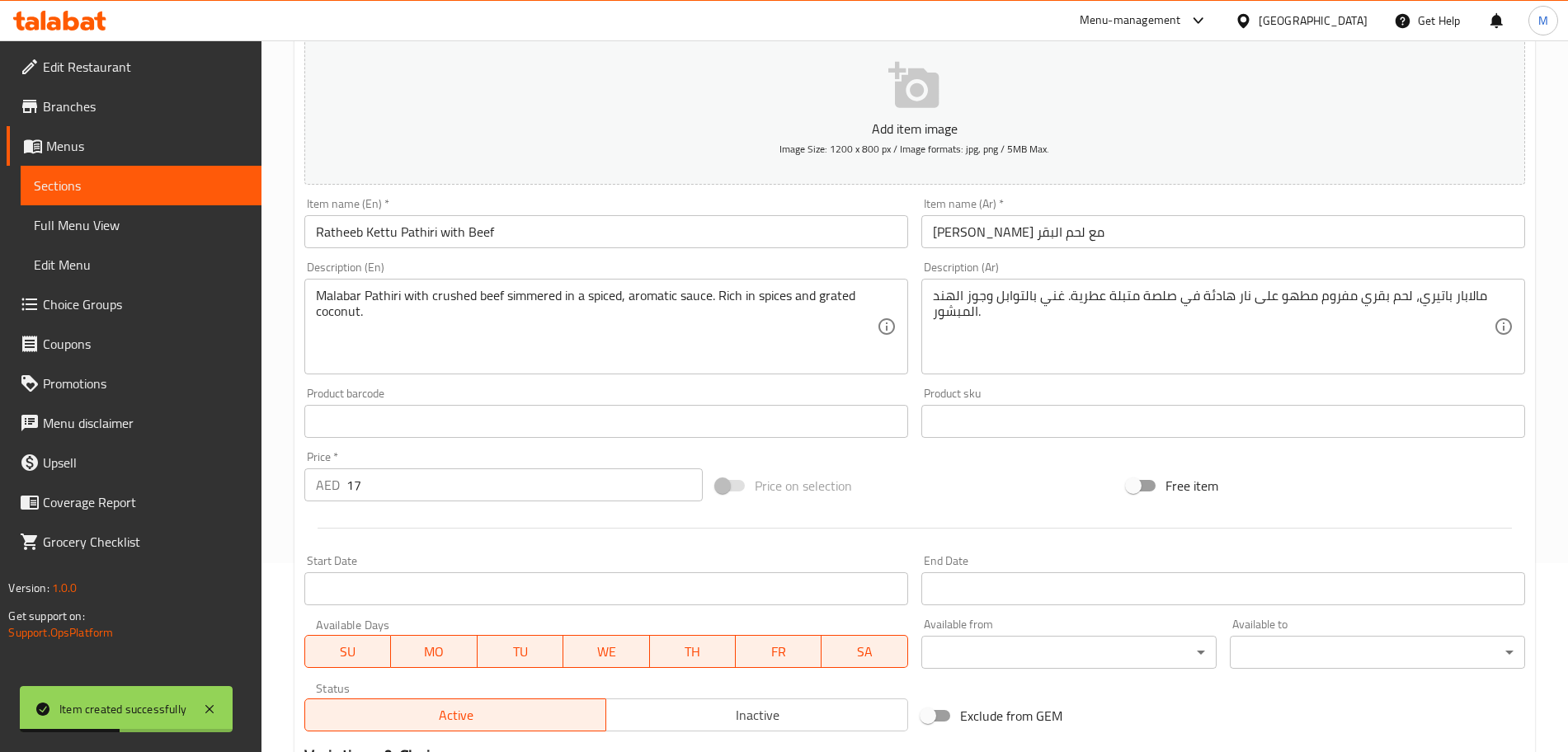
scroll to position [309, 0]
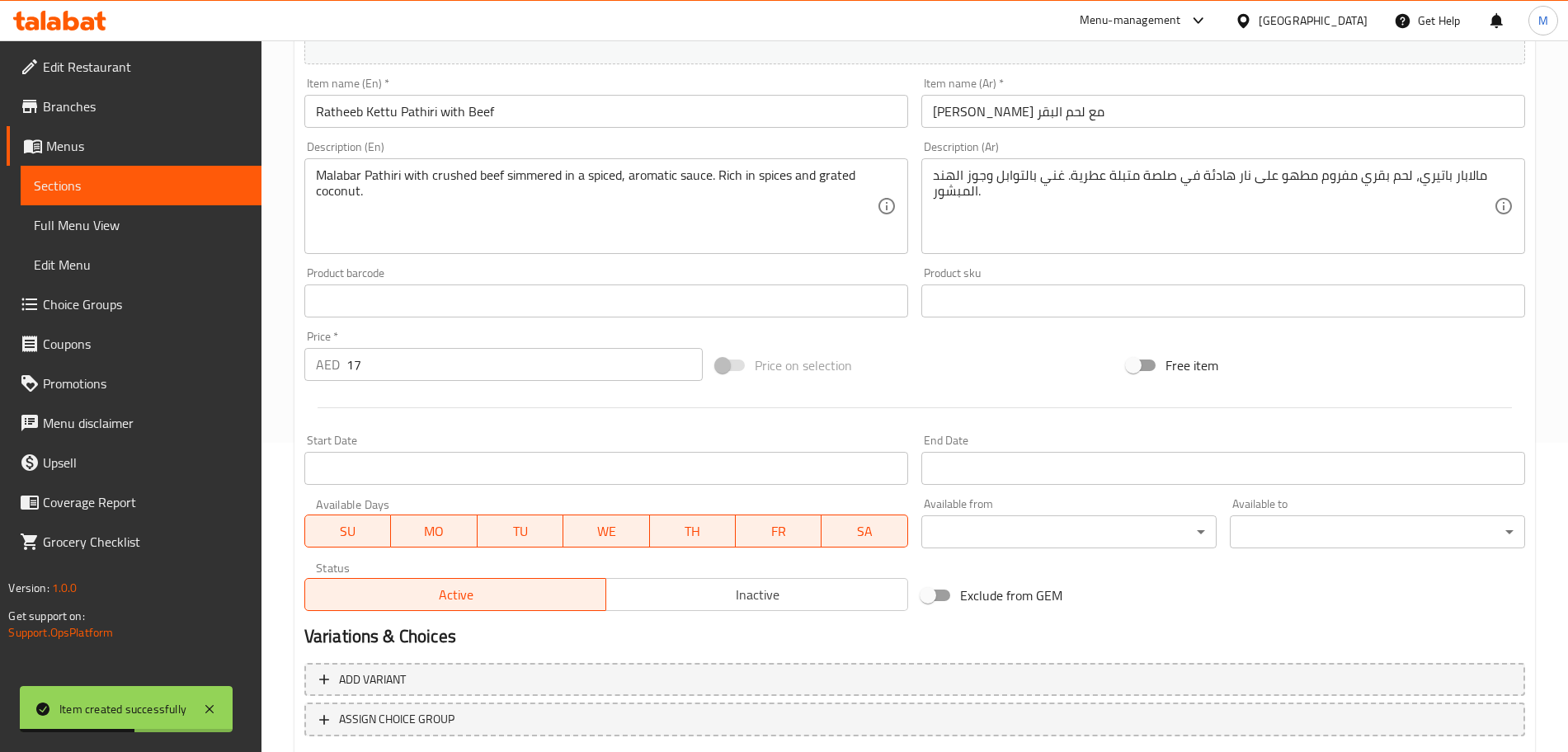
click at [873, 584] on span "Inactive" at bounding box center [756, 594] width 288 height 24
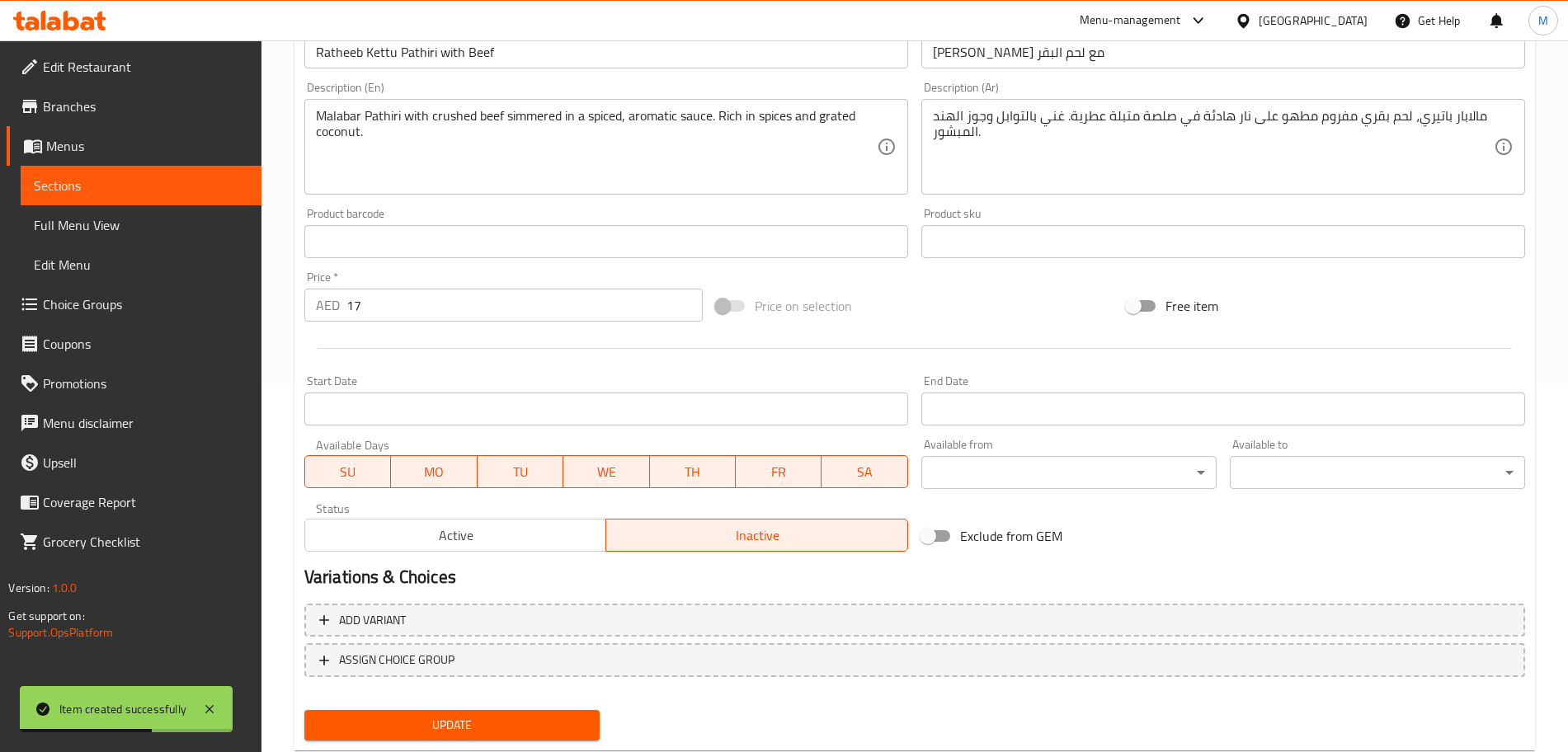
scroll to position [413, 0]
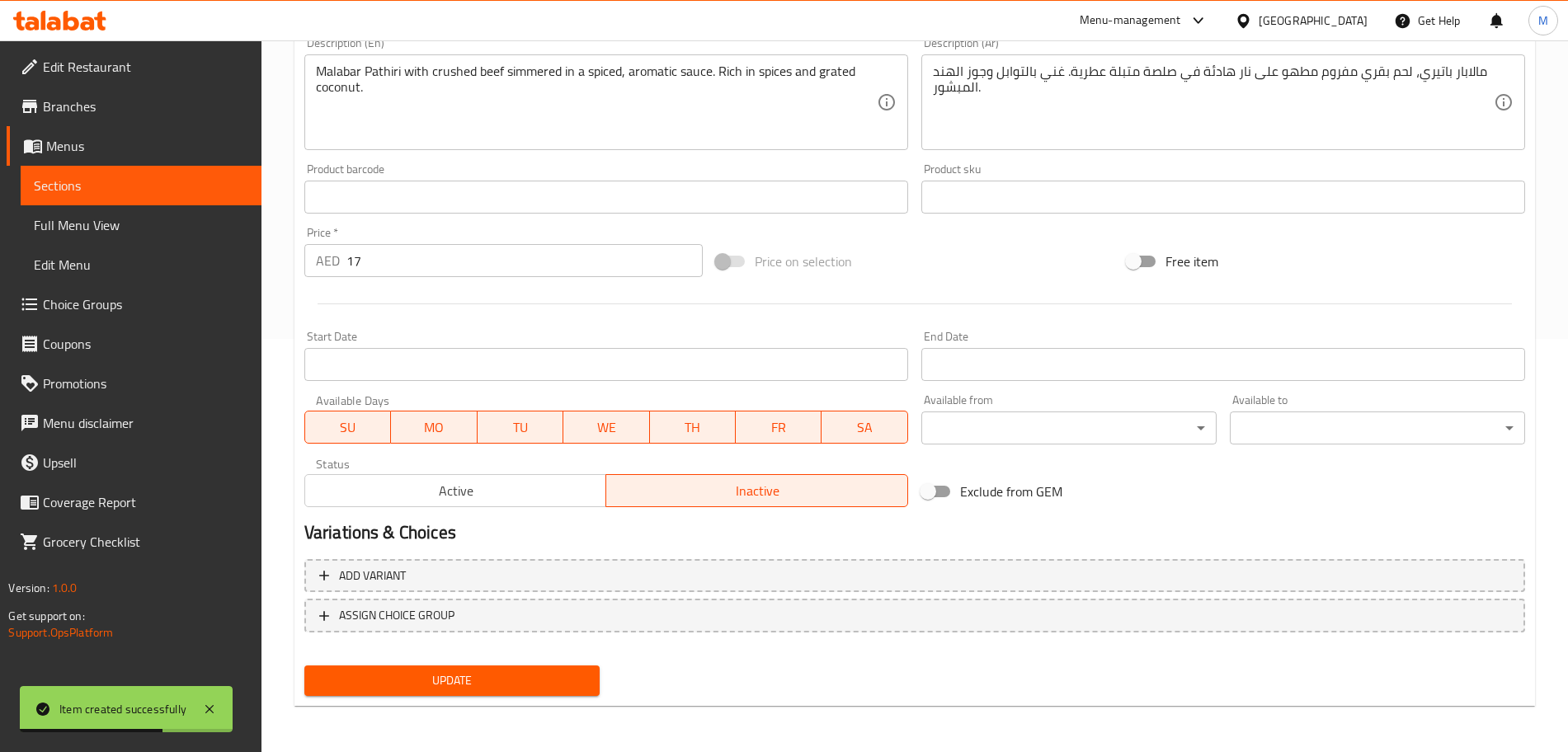
click at [547, 668] on button "Update" at bounding box center [451, 681] width 295 height 30
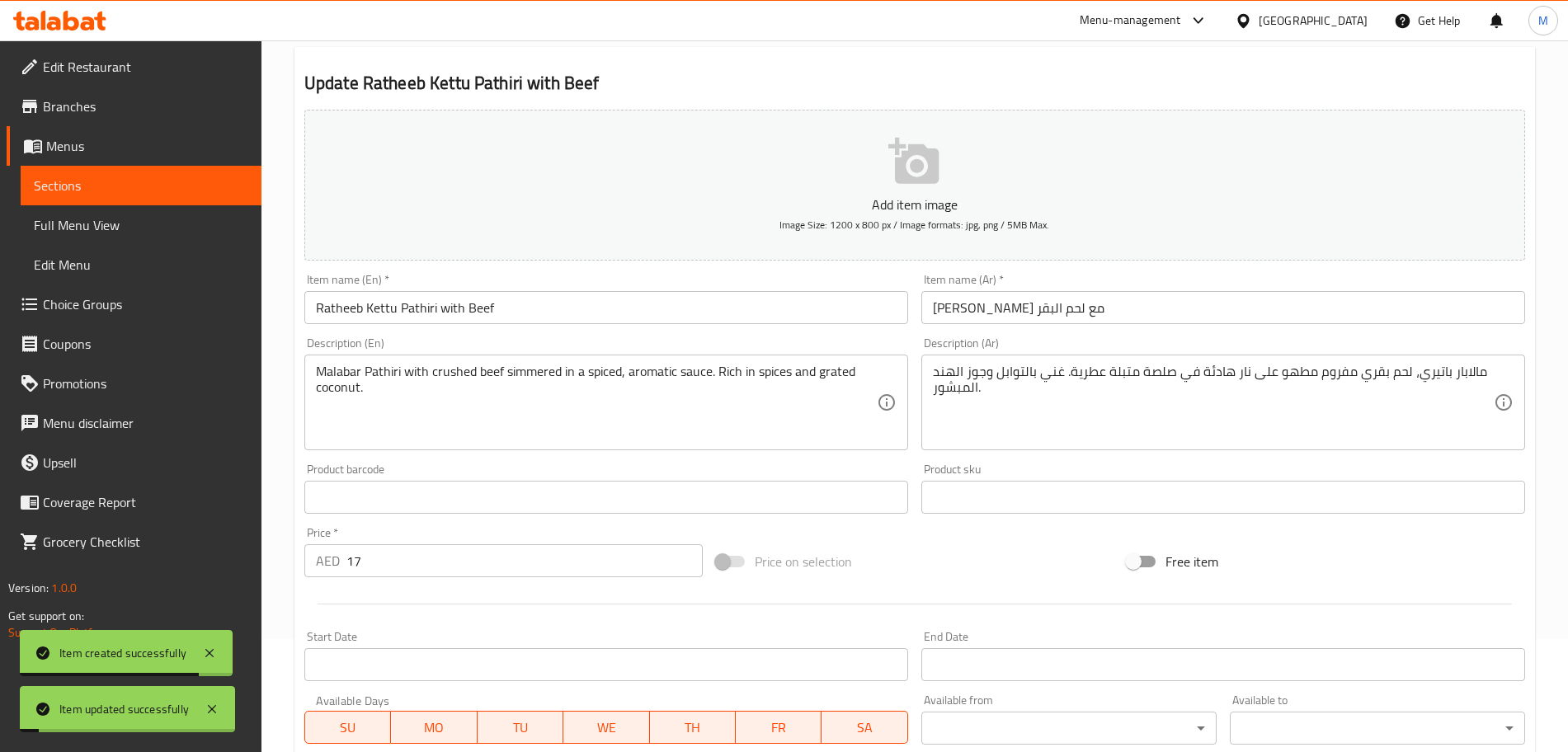
scroll to position [0, 0]
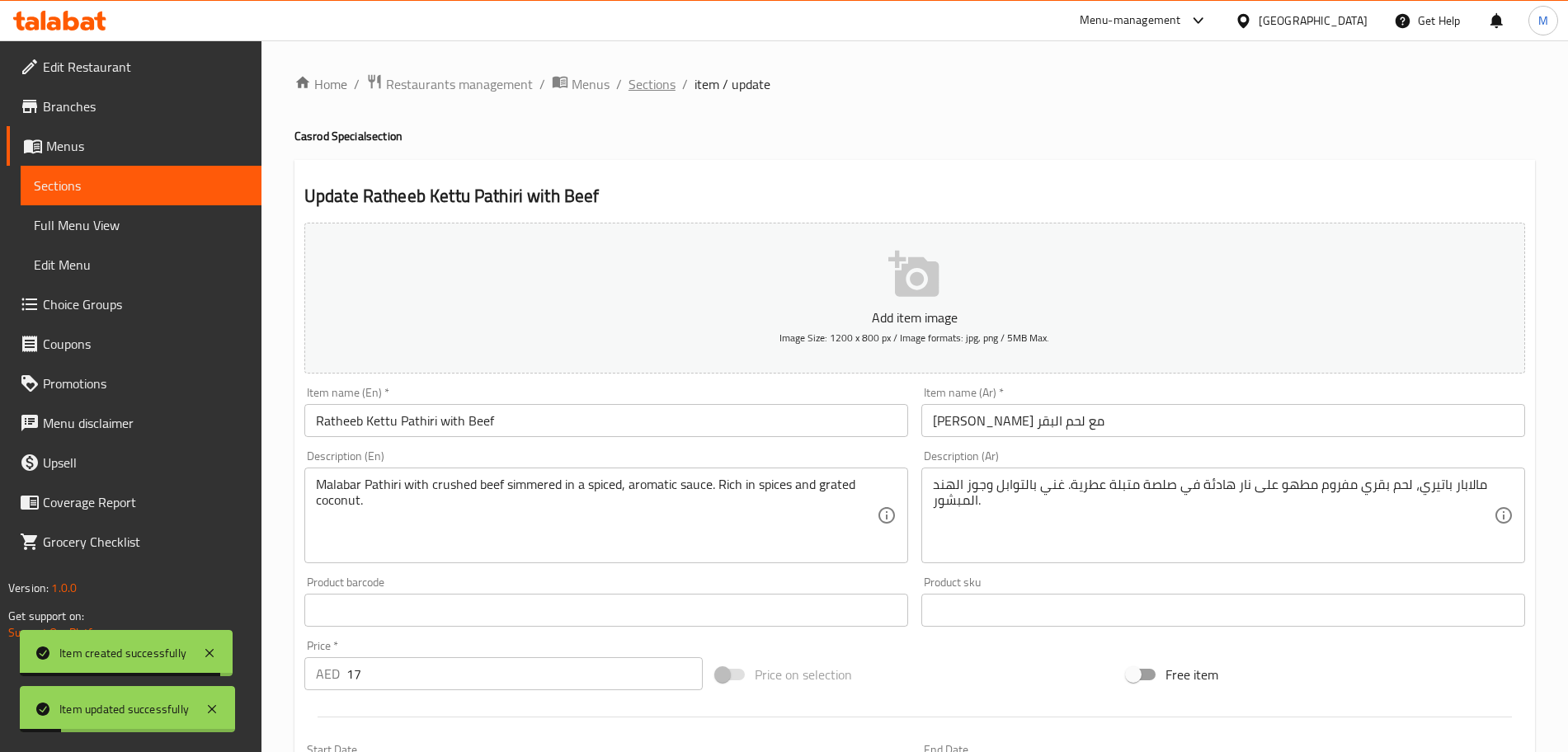
click at [656, 82] on span "Sections" at bounding box center [652, 84] width 47 height 20
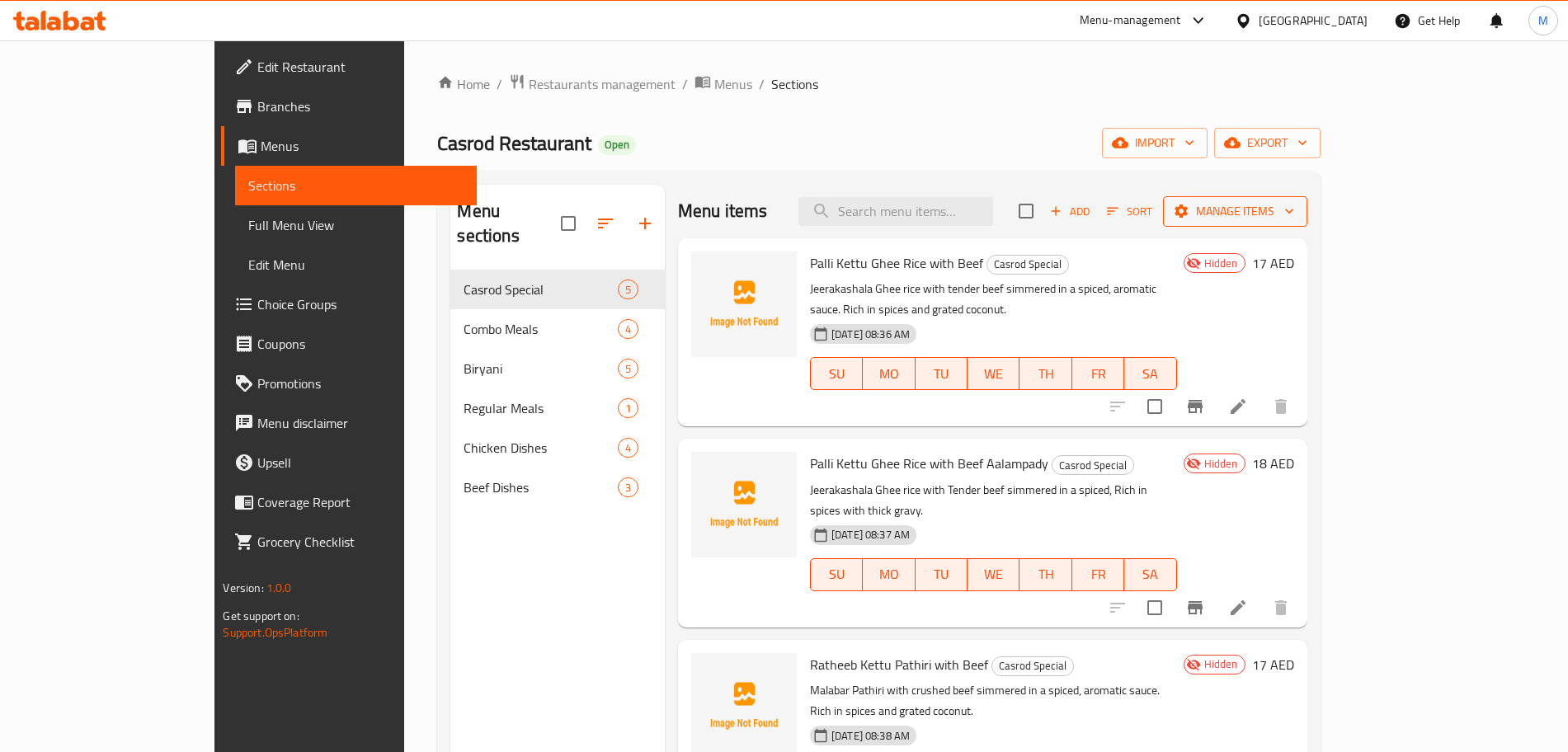
click at [1294, 219] on span "Manage items" at bounding box center [1234, 212] width 118 height 21
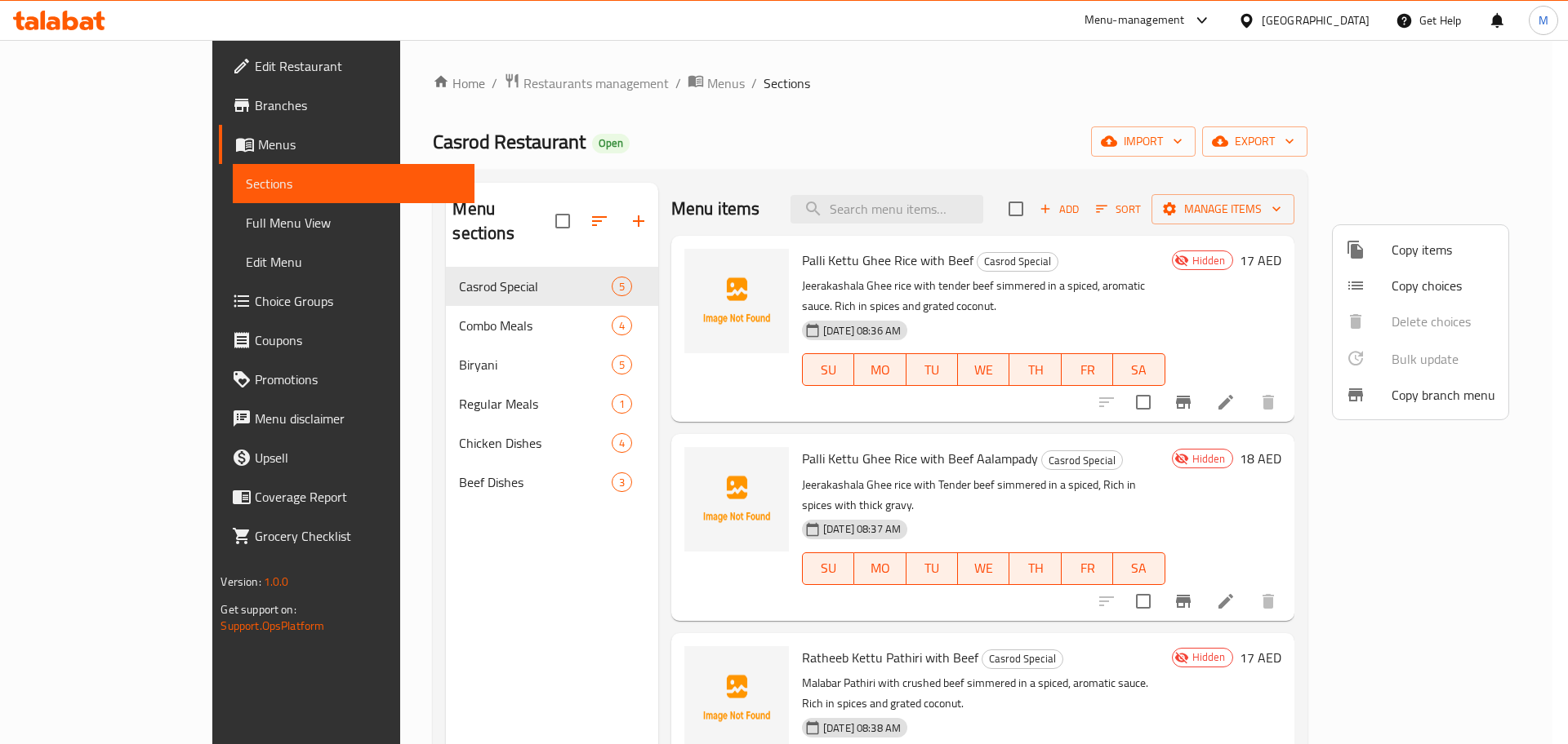
click at [1265, 203] on div at bounding box center [784, 372] width 1568 height 744
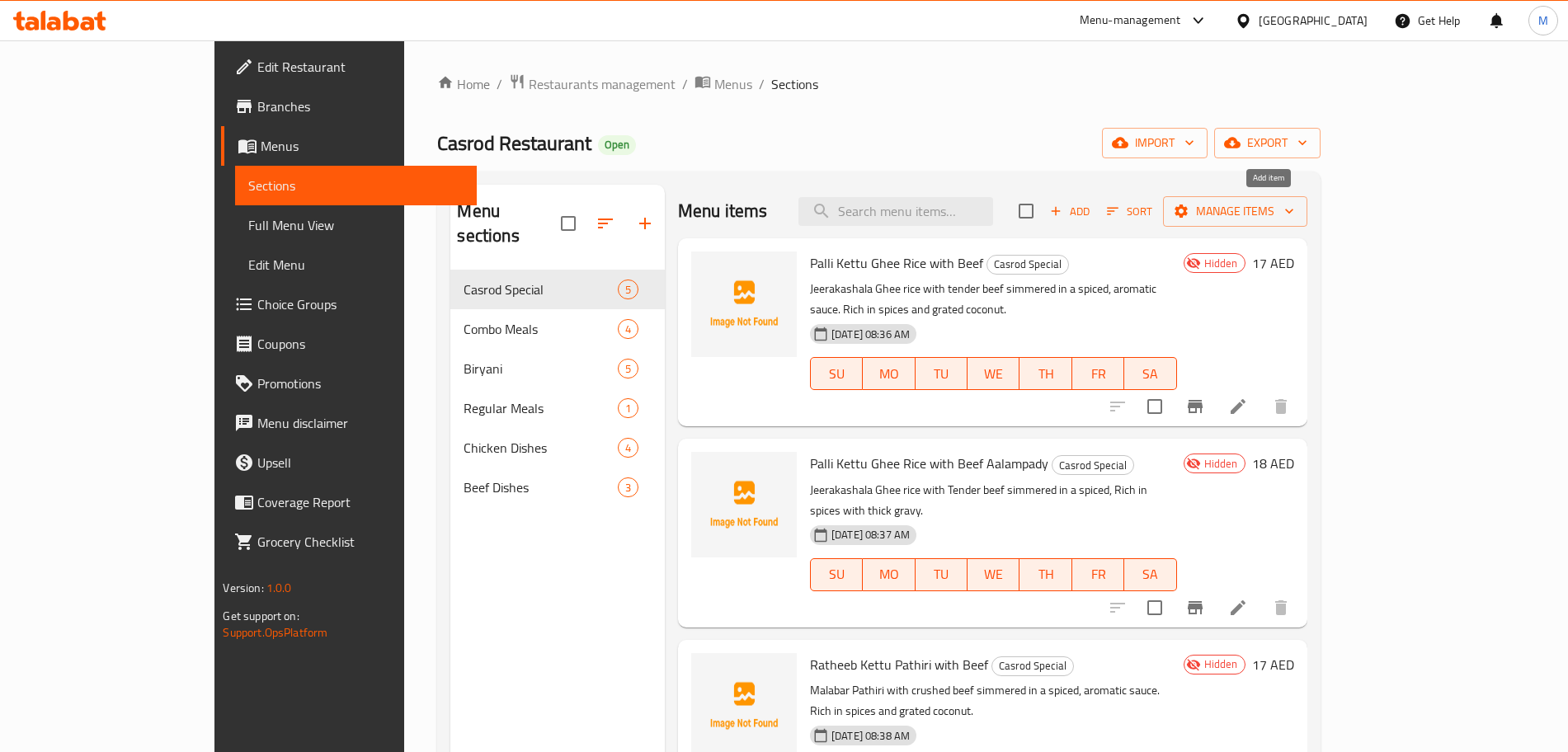
click at [1092, 206] on span "Add" at bounding box center [1069, 212] width 44 height 19
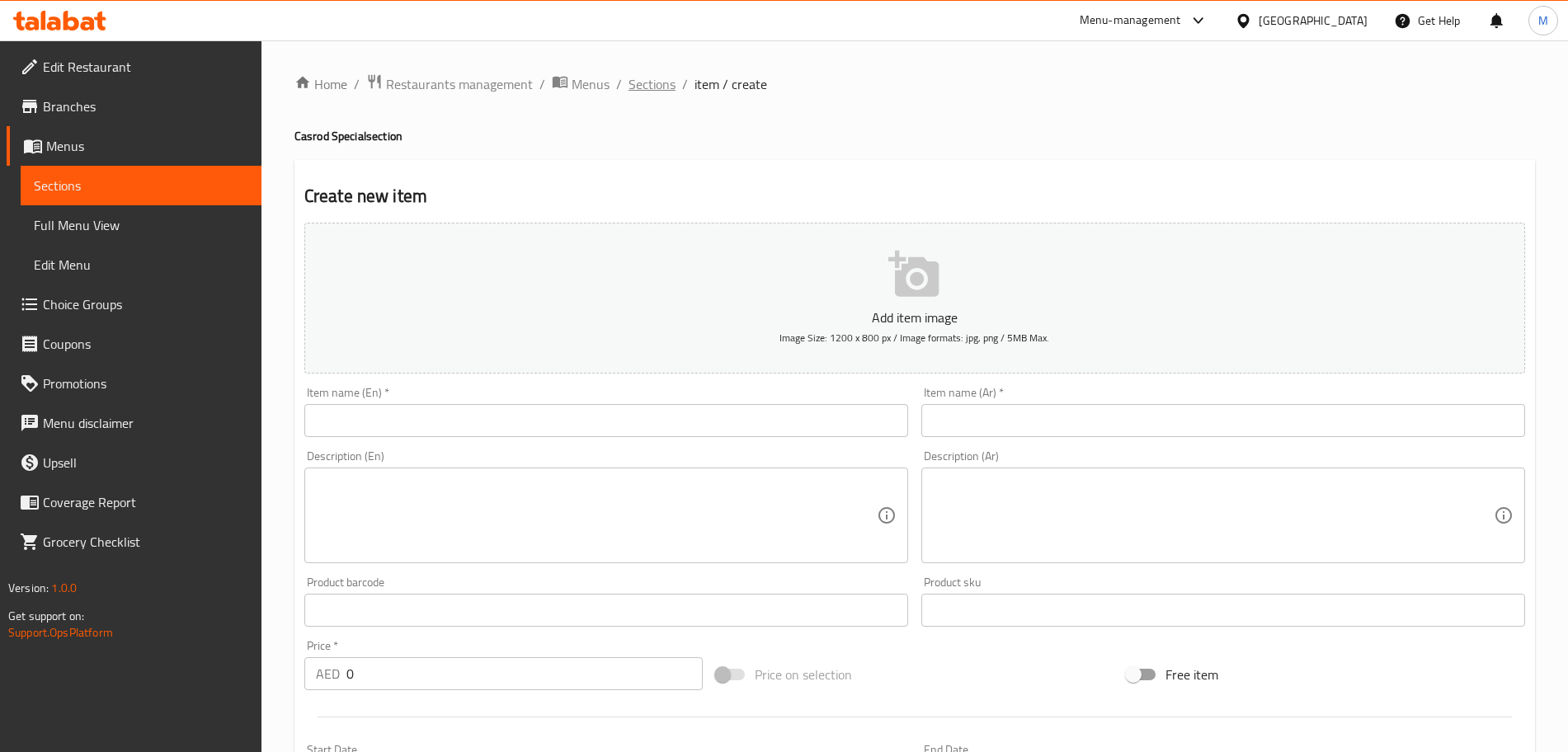
click at [631, 85] on span "Sections" at bounding box center [652, 84] width 47 height 20
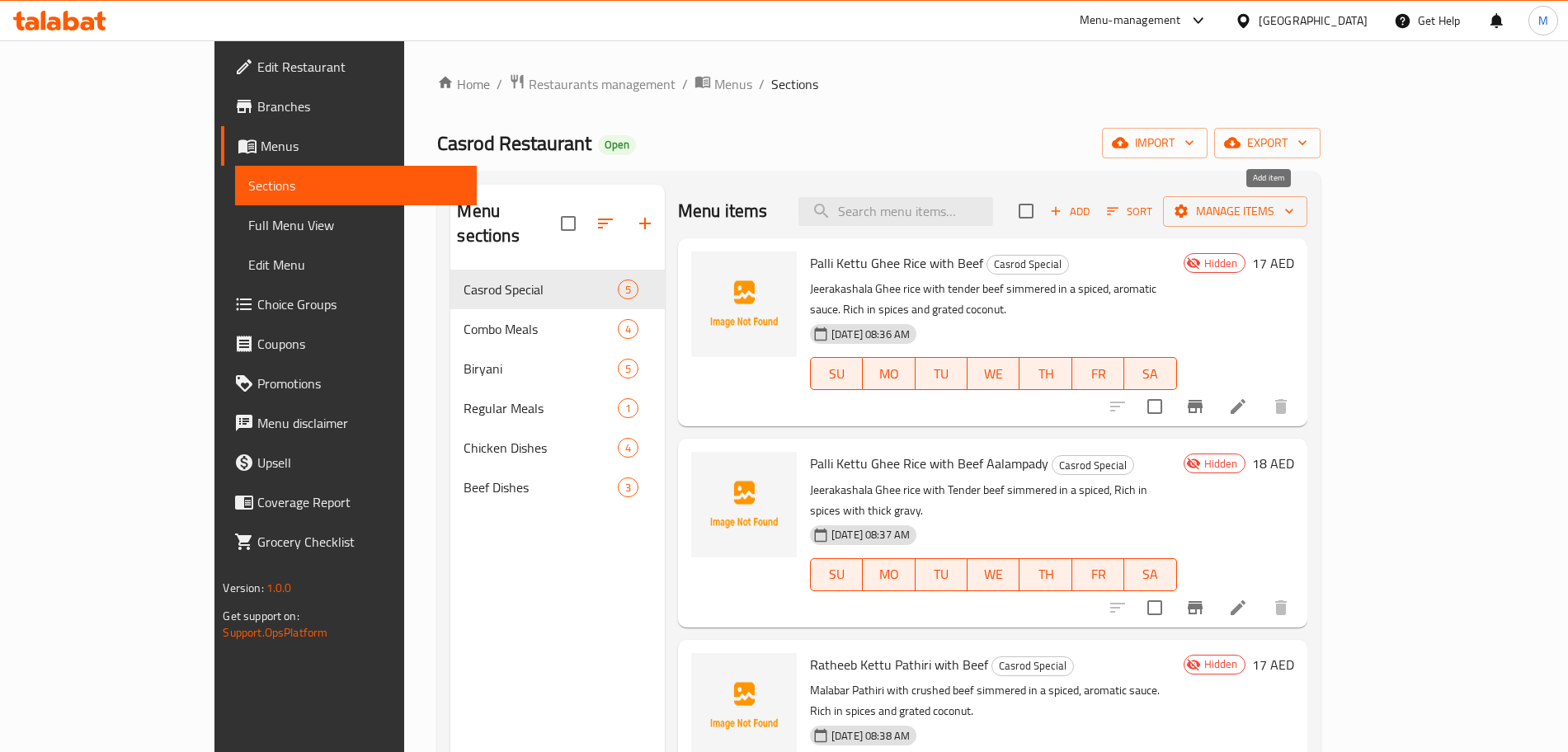
click at [1092, 208] on span "Add" at bounding box center [1069, 212] width 44 height 19
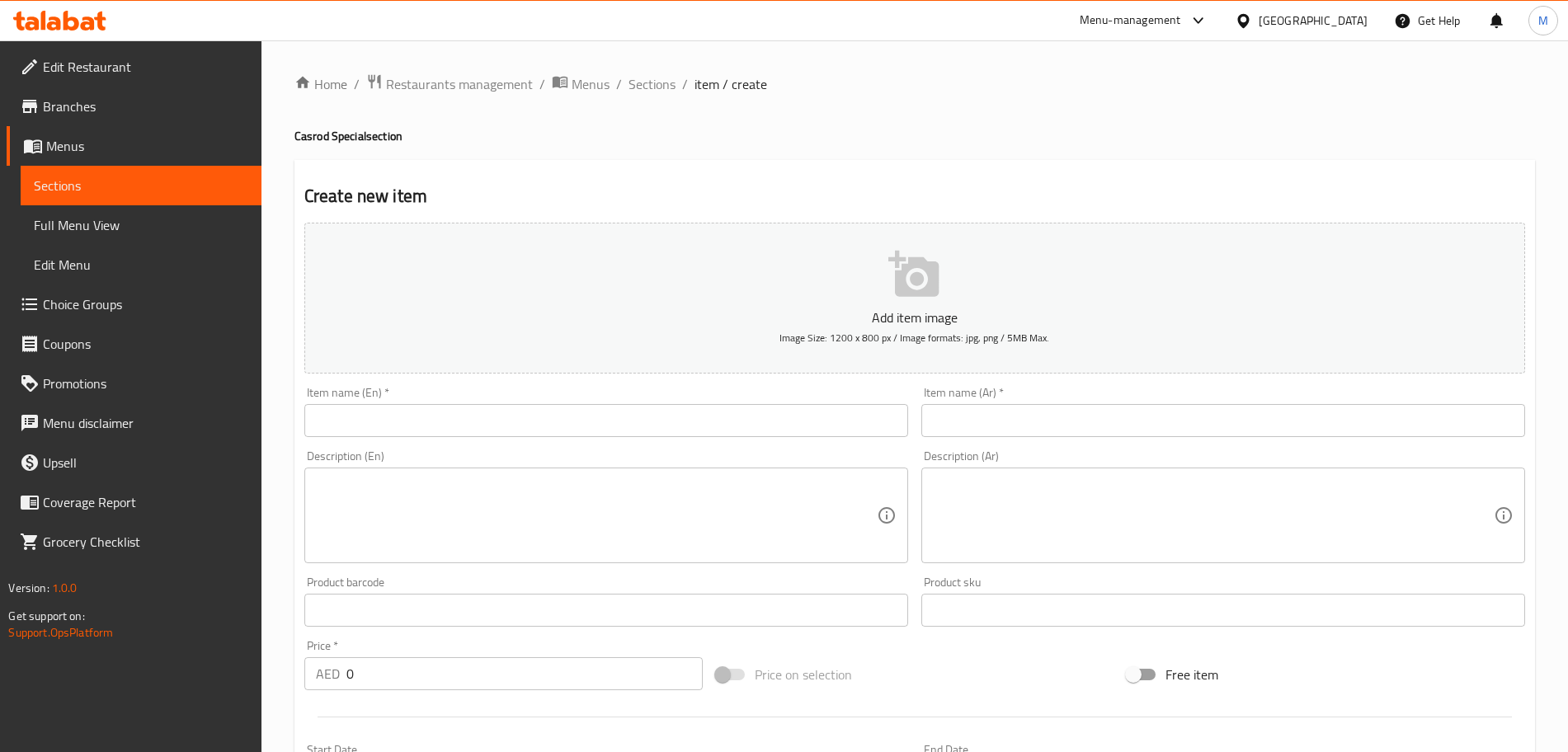
click at [560, 434] on input "text" at bounding box center [605, 421] width 604 height 33
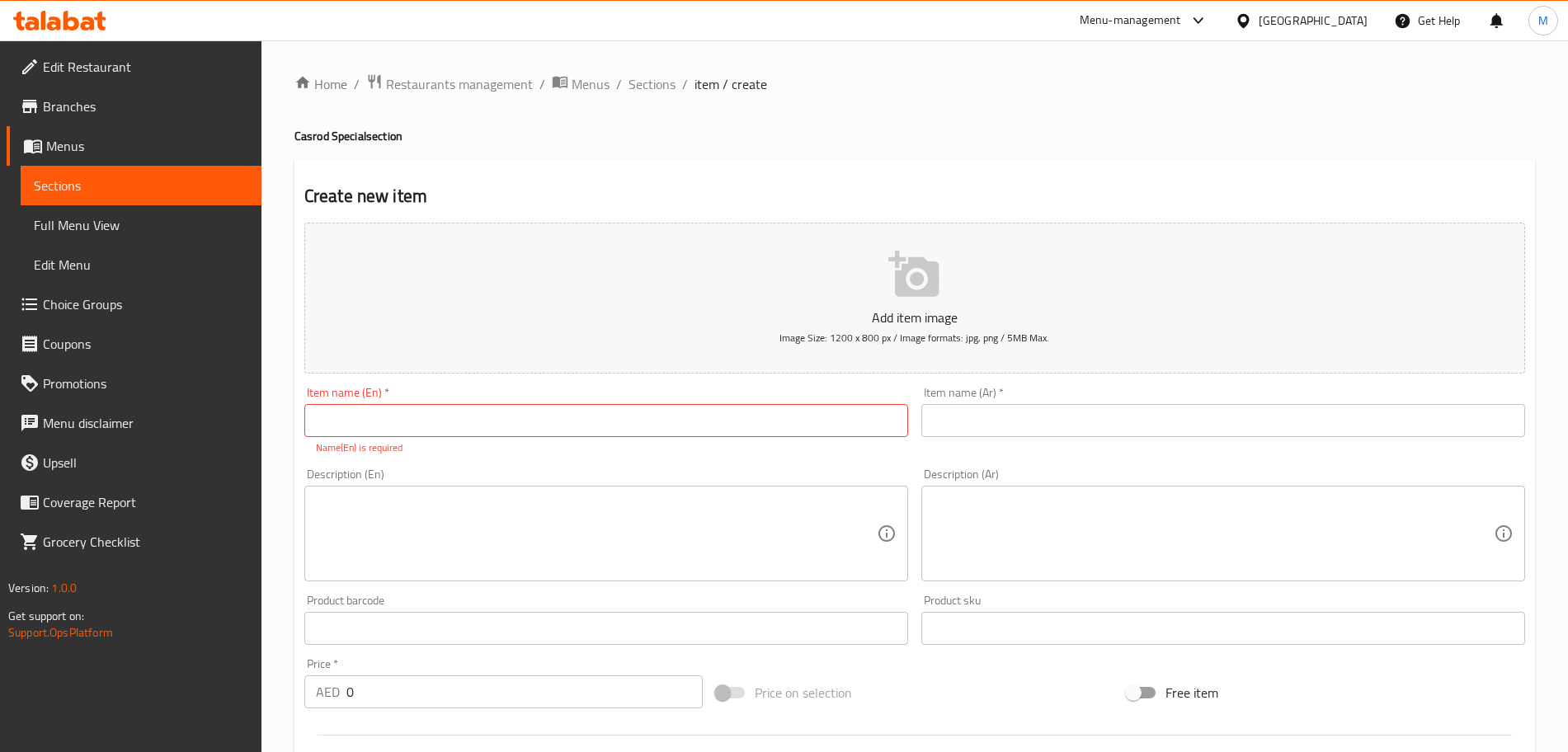
click at [535, 438] on div "Item name (En)   * Item name (En) * Name(En) is required" at bounding box center [605, 421] width 604 height 69
click at [529, 423] on input "text" at bounding box center [605, 421] width 604 height 33
paste input "Ratheeb Kettu ("
click at [530, 436] on input "Ratheeb Kettu (" at bounding box center [605, 421] width 604 height 33
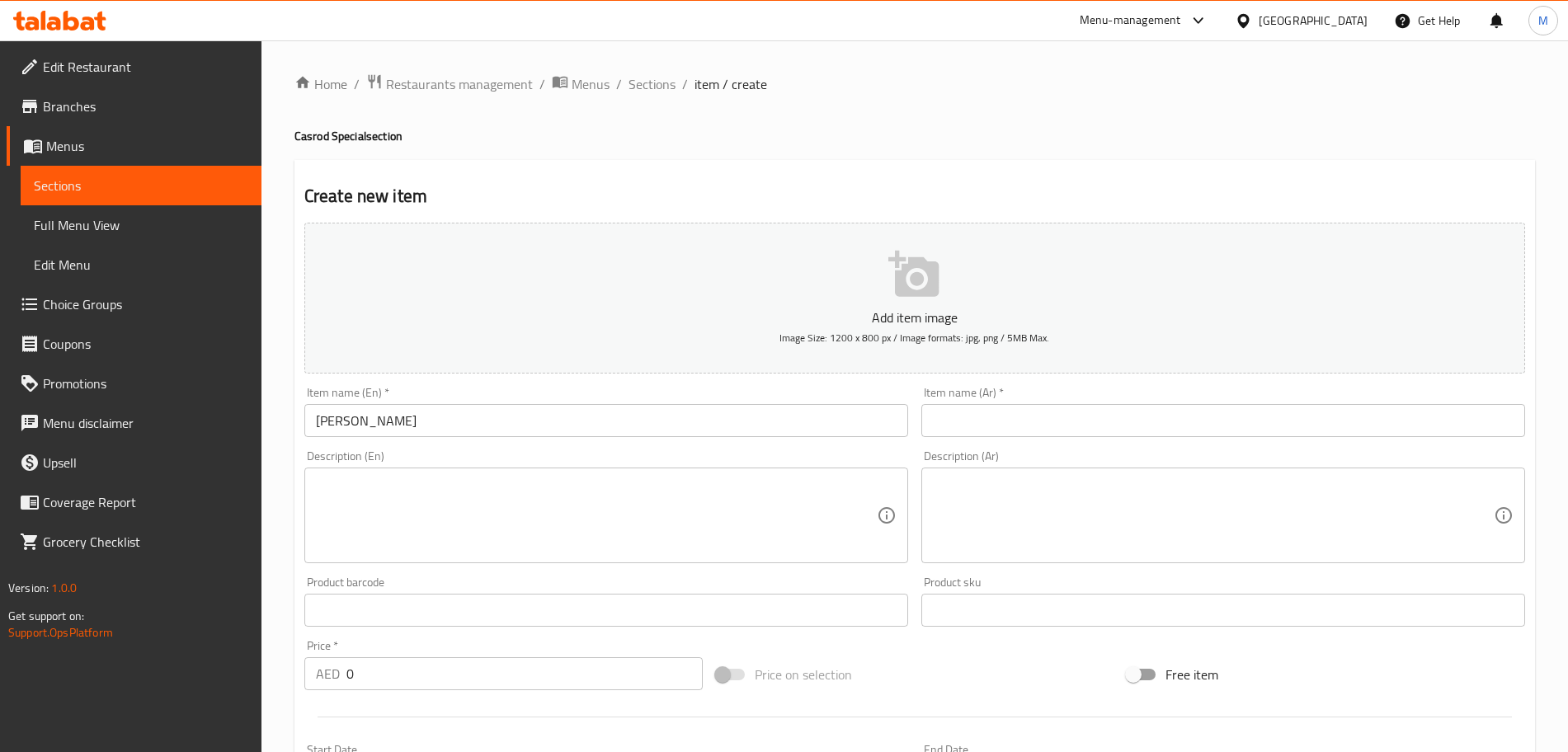
click at [484, 423] on input "Ratheeb Kettu" at bounding box center [605, 421] width 604 height 33
paste input "Pathiri with Beef Aalampady)"
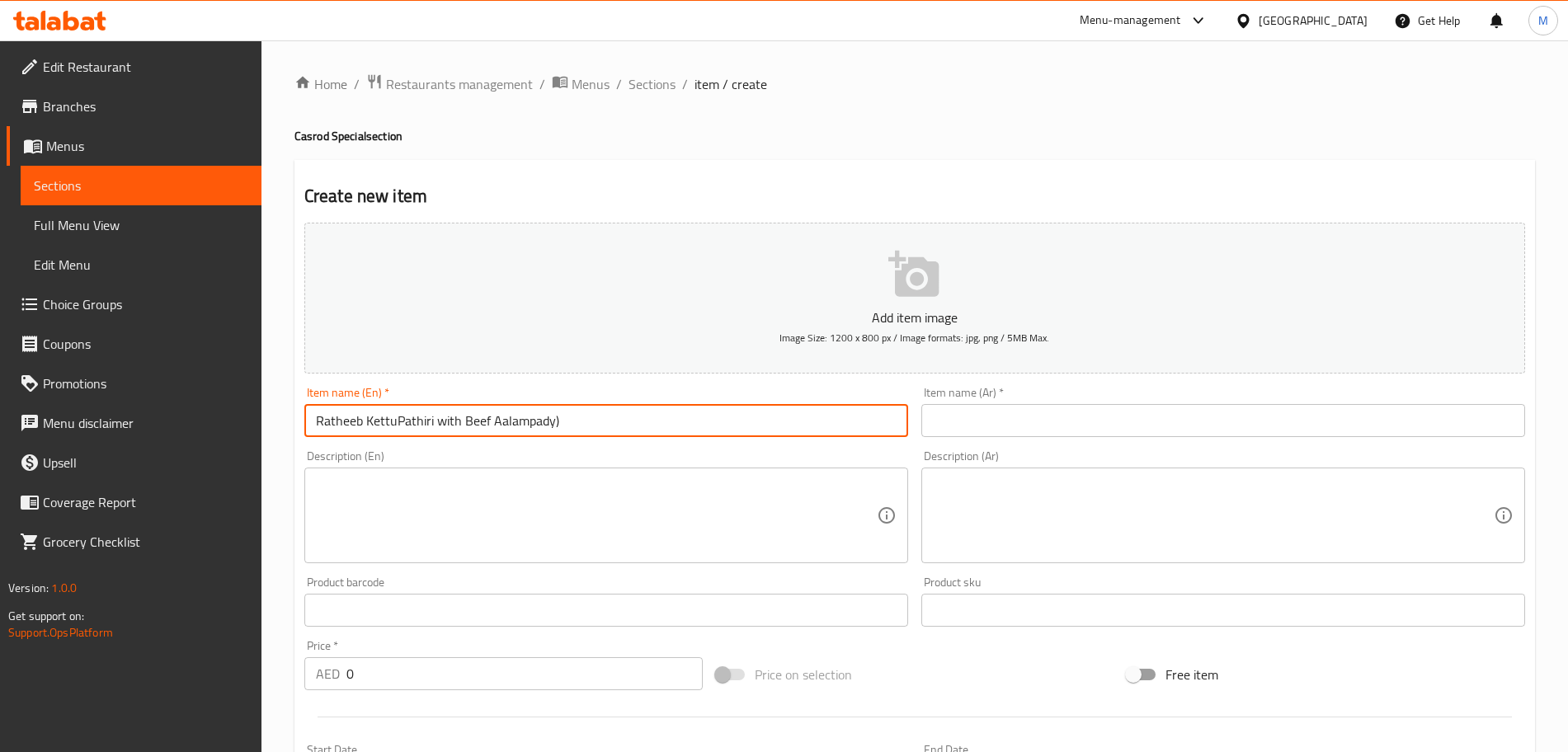
click at [399, 422] on input "Ratheeb KettuPathiri with Beef Aalampady)" at bounding box center [605, 421] width 604 height 33
click at [614, 423] on input "Ratheeb Kettu Pathiri with Beef Aalampady)" at bounding box center [605, 421] width 604 height 33
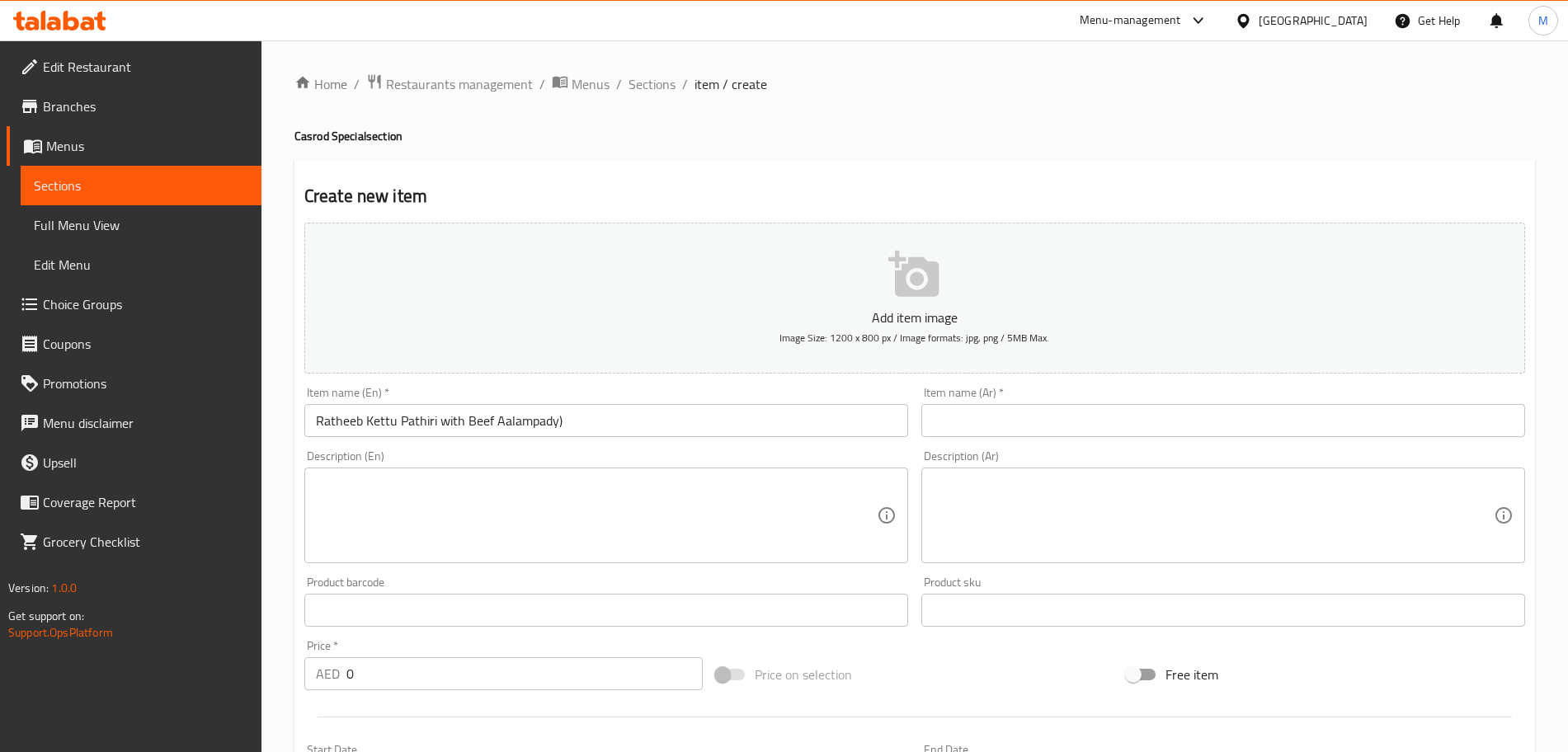
click at [621, 454] on div "Description (En) Description (En)" at bounding box center [605, 507] width 604 height 113
click at [605, 417] on input "Ratheeb Kettu Pathiri with Beef Aalampady)" at bounding box center [605, 421] width 604 height 33
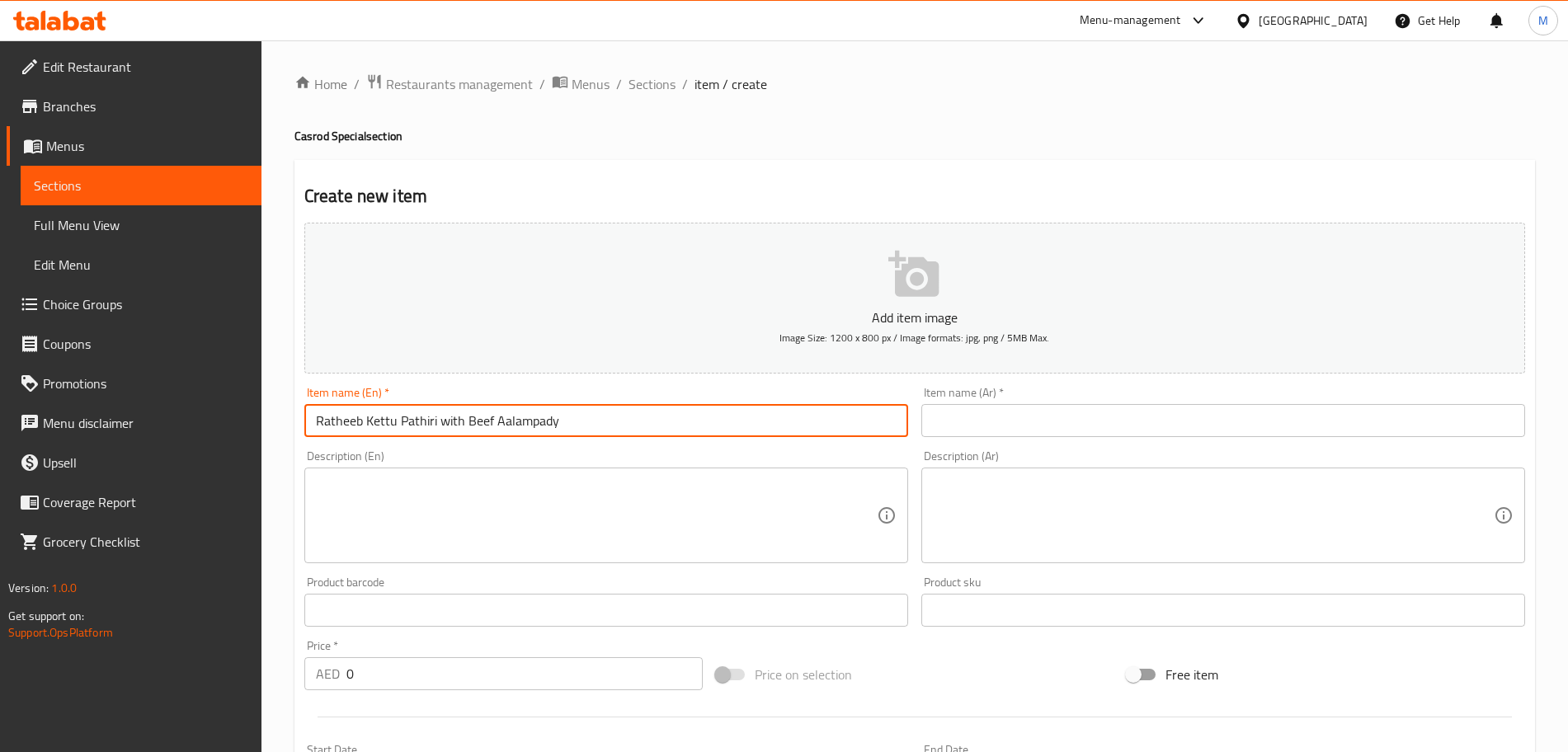
click at [584, 425] on input "Ratheeb Kettu Pathiri with Beef Aalampady" at bounding box center [605, 421] width 604 height 33
type input "Ratheeb Kettu Pathiri with Beef Aalampady"
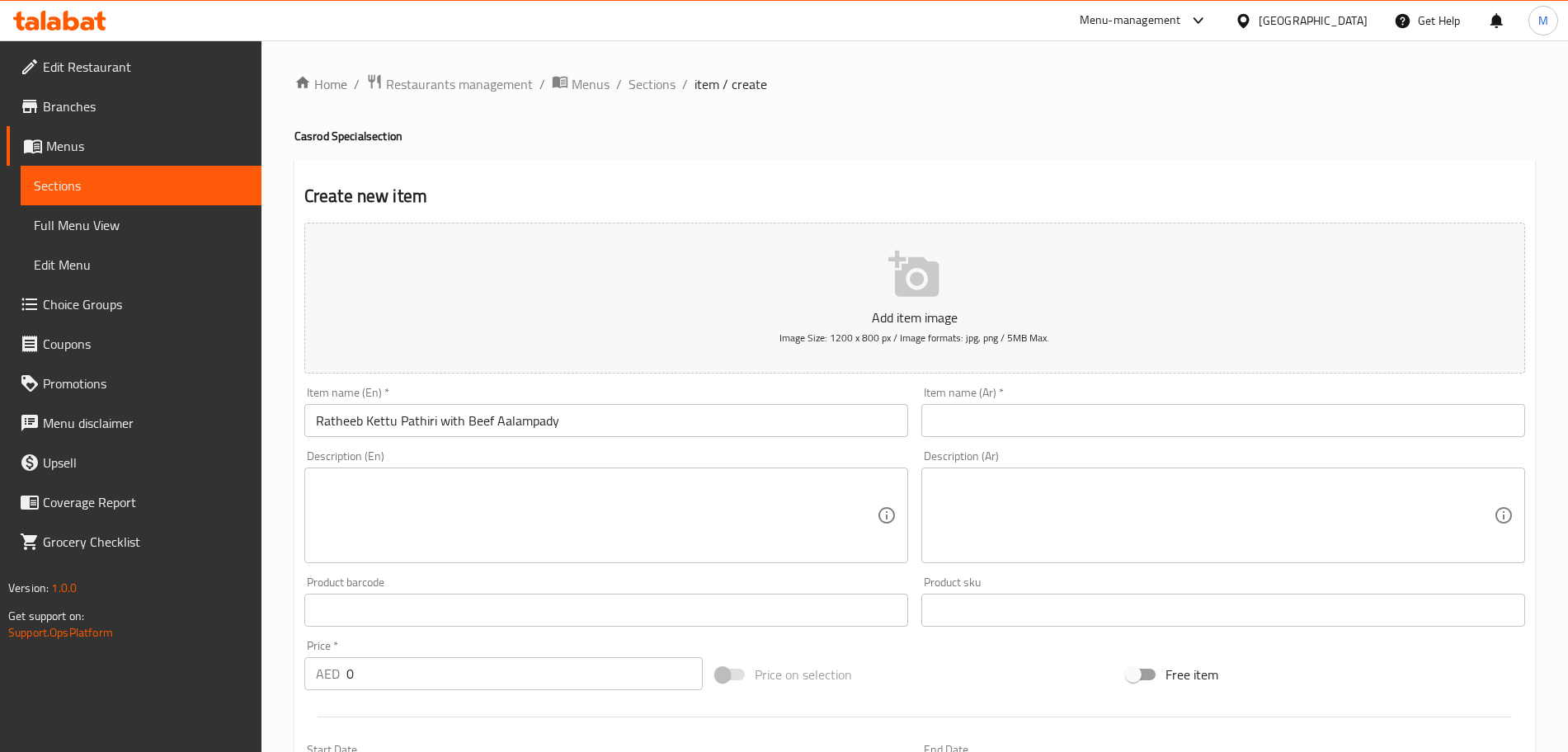
click at [1095, 417] on input "text" at bounding box center [1223, 421] width 604 height 33
paste input "راذيب كيتو باتيري مع لحم البقر الامبادي"
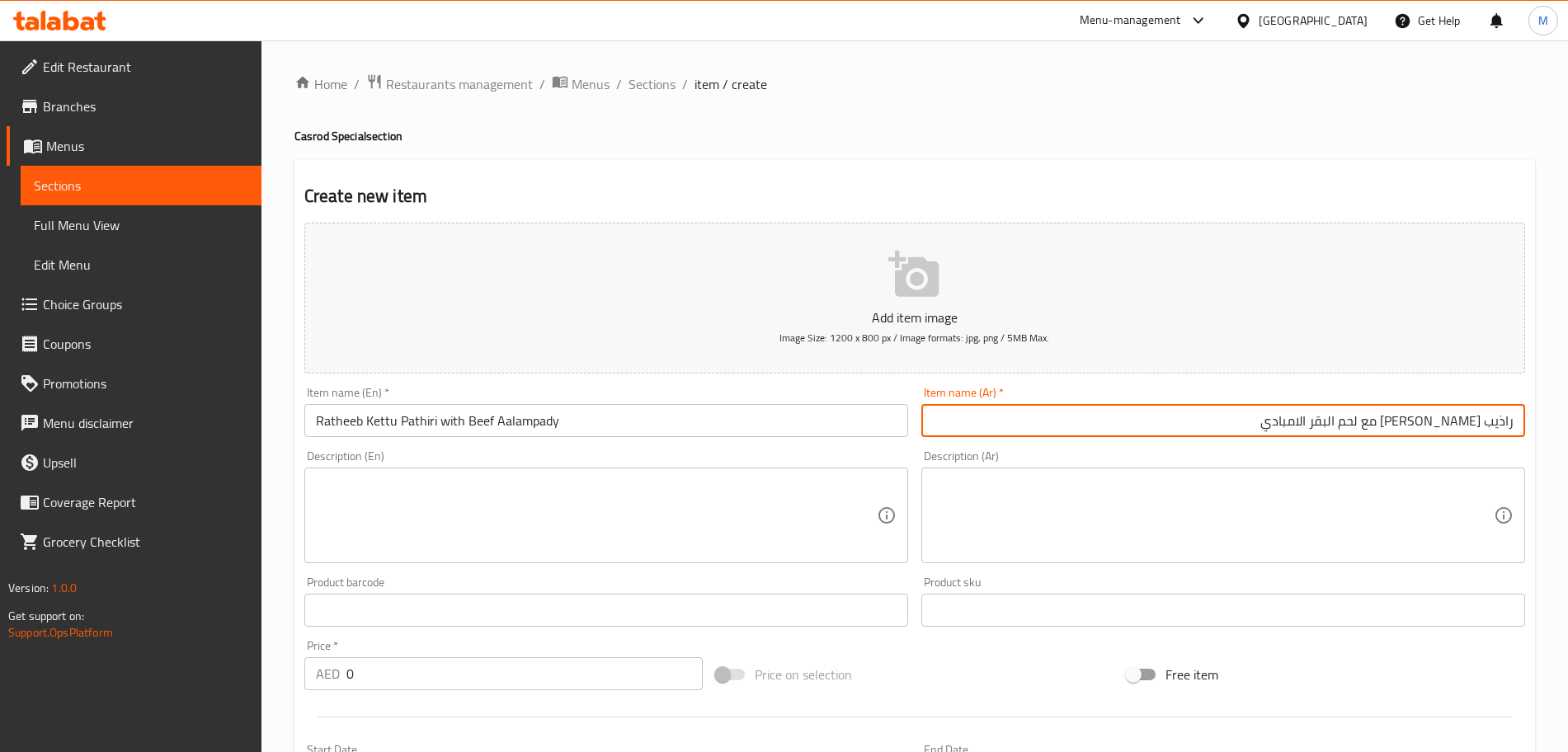
type input "راذيب كيتو باتيري مع لحم البقر الامبادي"
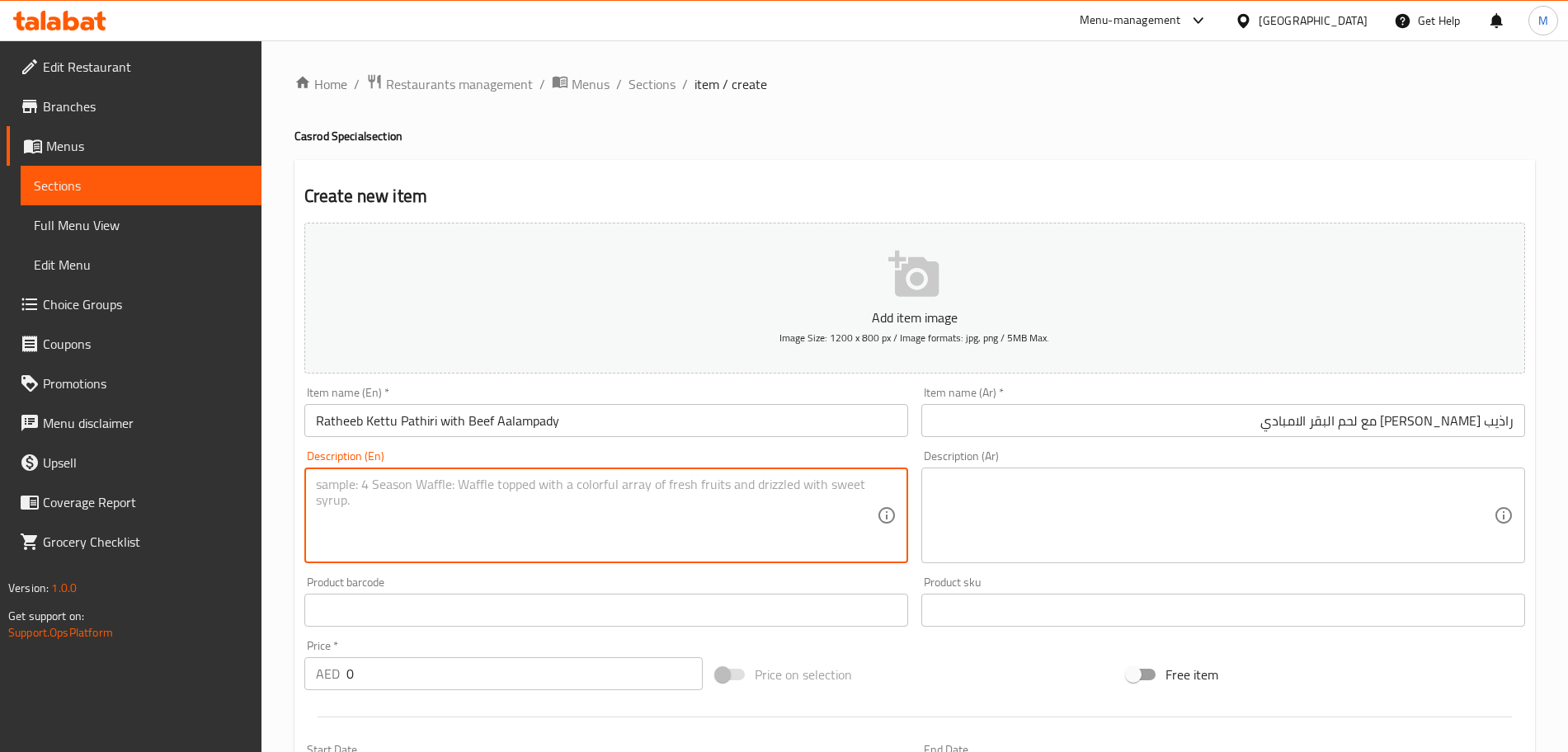
click at [591, 491] on textarea at bounding box center [597, 516] width 561 height 78
paste textarea "Malabar Pathiri with Tender beef simmered in a spiced, Rich in spices with thic…"
click at [802, 498] on textarea "Malabar Pathiri with Tender beef simmered in a spiced, Rich in spices with thic…" at bounding box center [597, 516] width 561 height 78
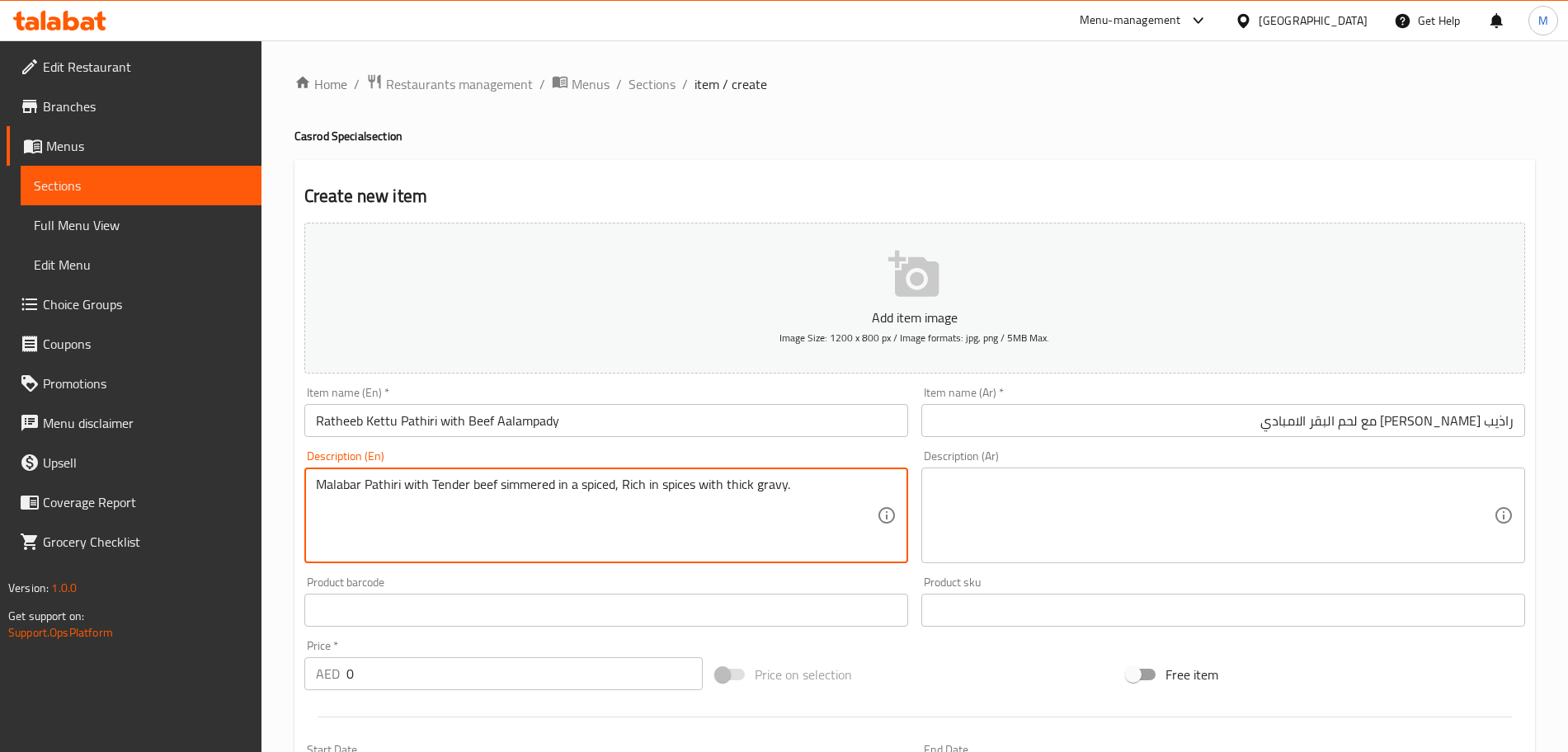
type textarea "Malabar Pathiri with Tender beef simmered in a spiced, Rich in spices with thic…"
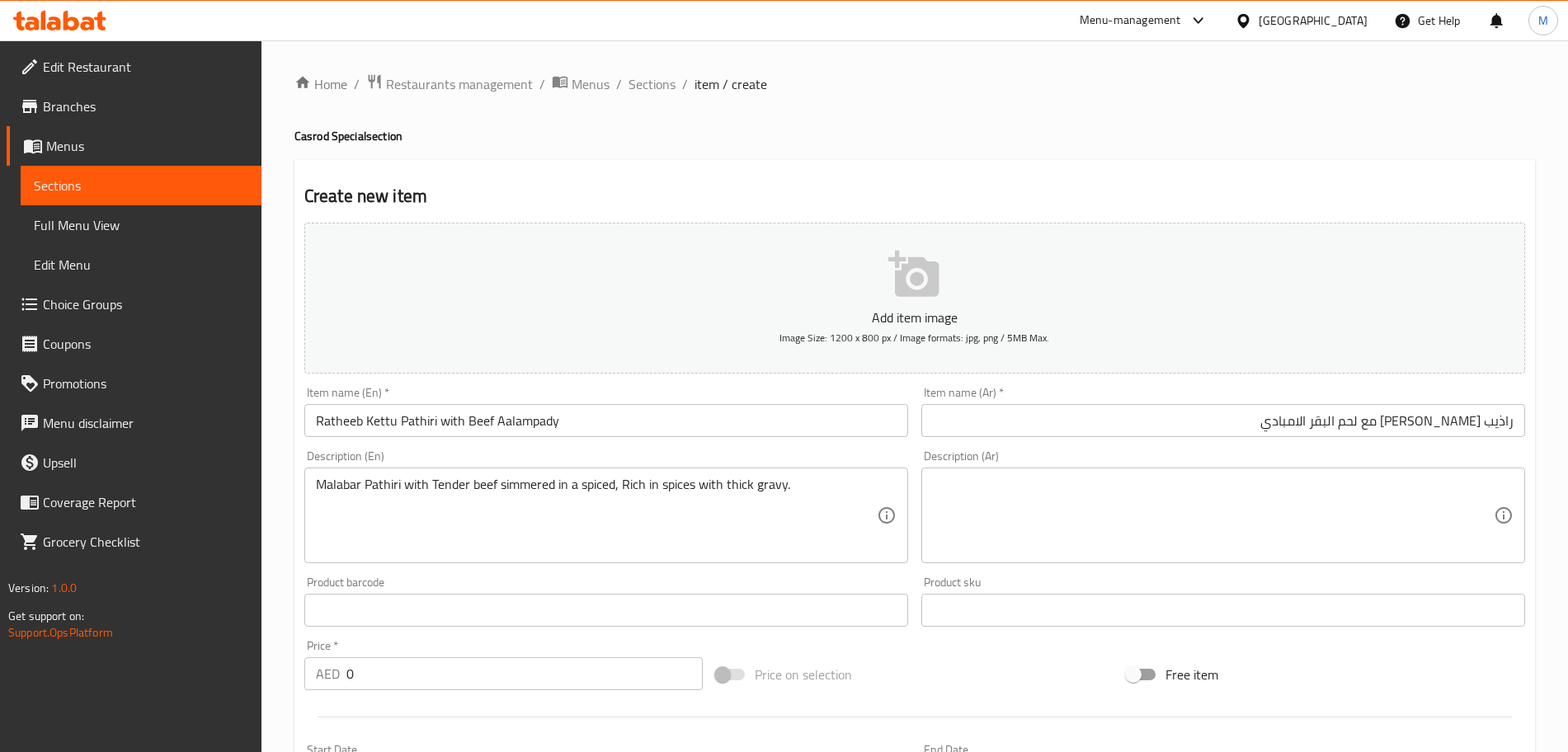
click at [1046, 477] on textarea at bounding box center [1213, 516] width 561 height 78
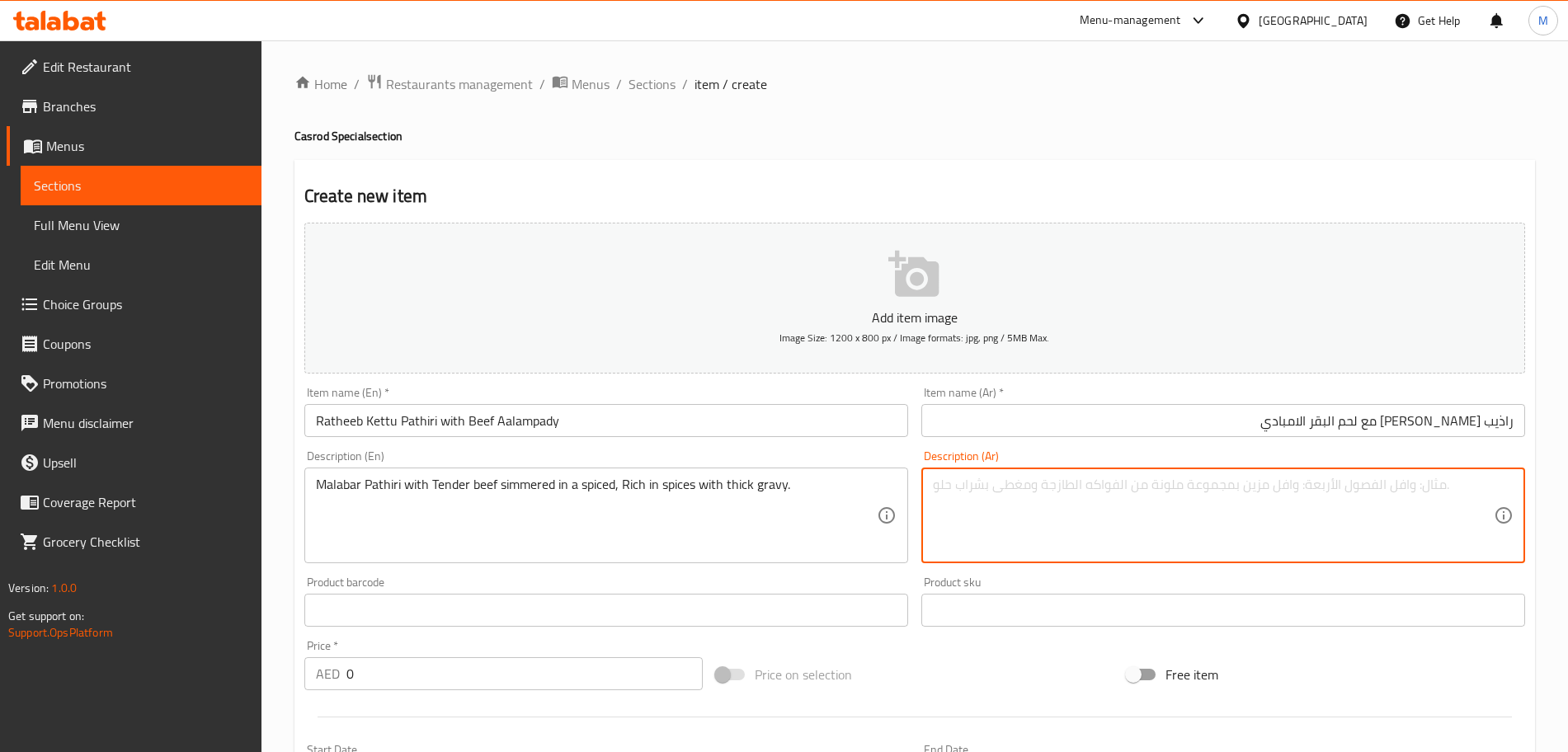
paste textarea "مالابار باتيري مع لحم البقر الطري المطبوخ في صلصة متبلة غنية بالتوابل مع مرق سم…"
type textarea "مالابار باتيري مع لحم البقر الطري المطبوخ في صلصة متبلة غنية بالتوابل مع مرق سم…"
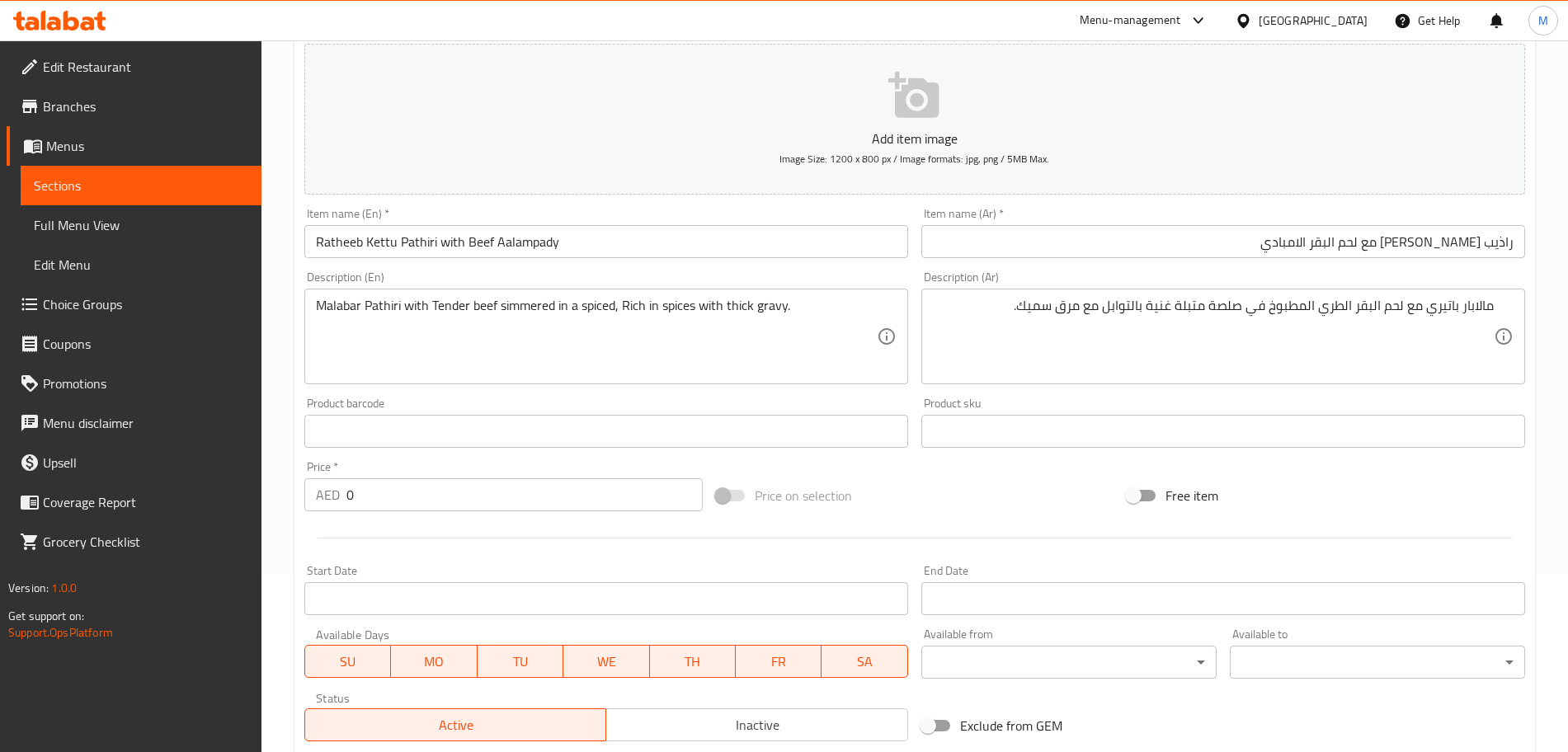
scroll to position [309, 0]
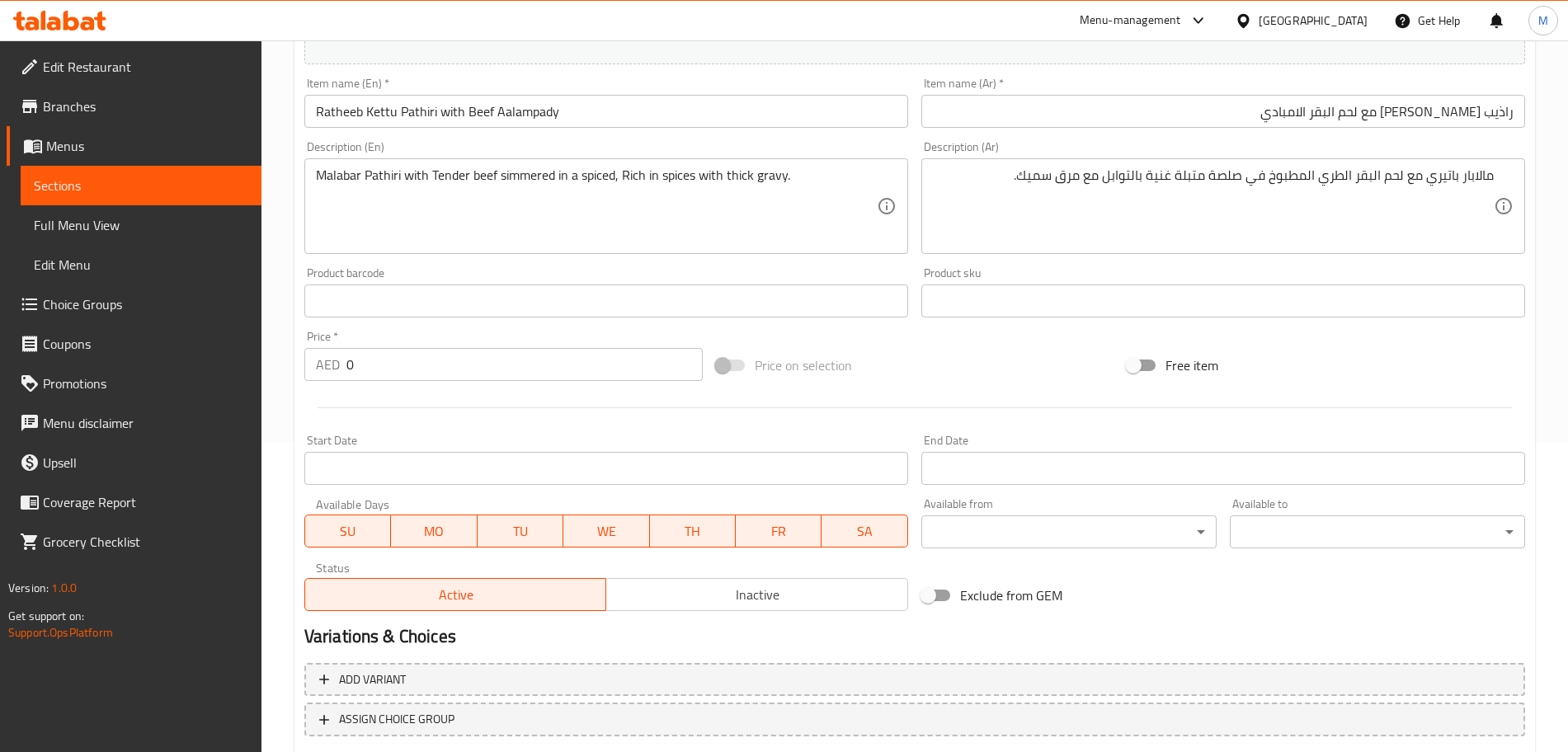
drag, startPoint x: 317, startPoint y: 349, endPoint x: 303, endPoint y: 345, distance: 14.6
click at [304, 346] on div "Price   * AED 0 Price *" at bounding box center [503, 356] width 398 height 51
type input "18"
click at [653, 590] on span "Inactive" at bounding box center [756, 594] width 288 height 24
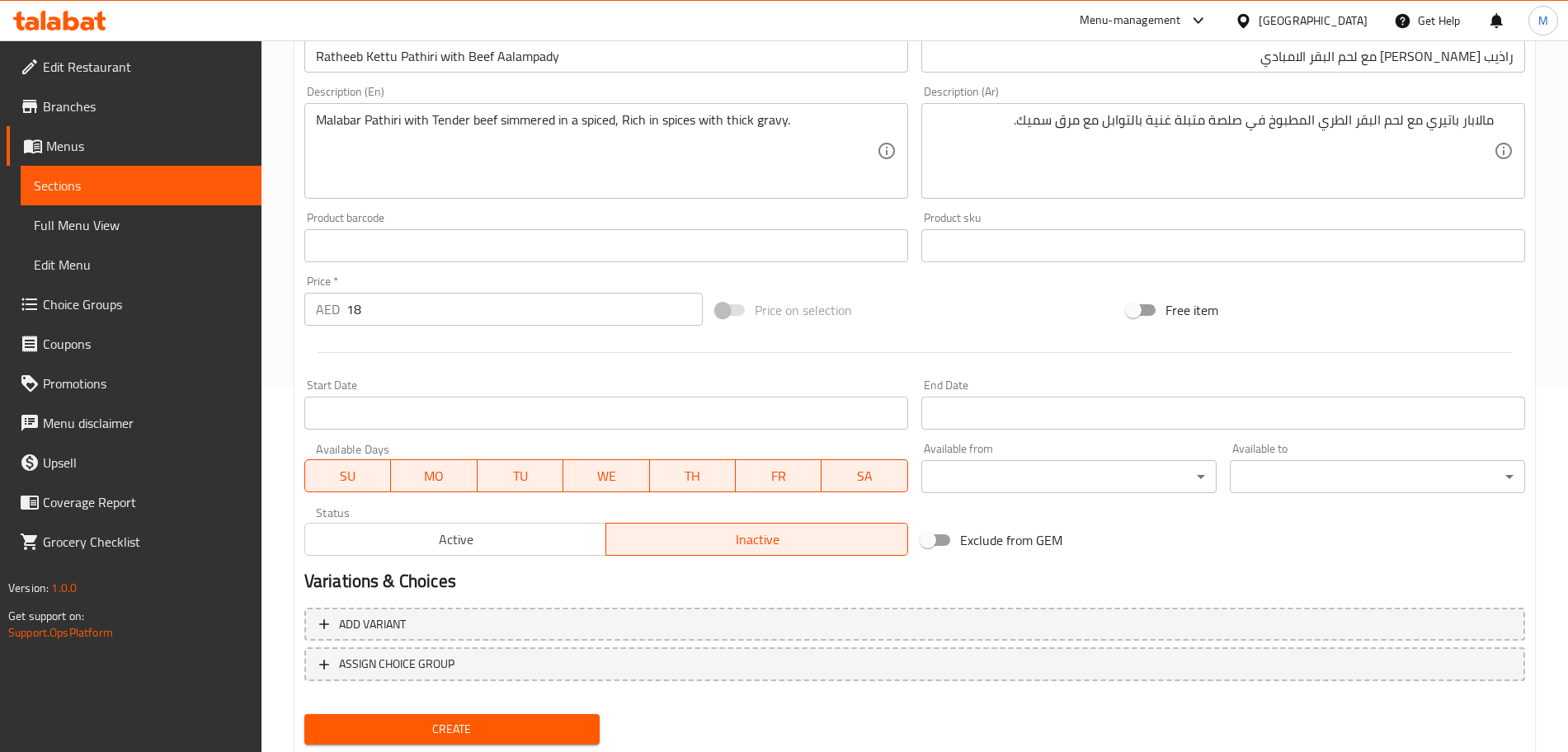
scroll to position [413, 0]
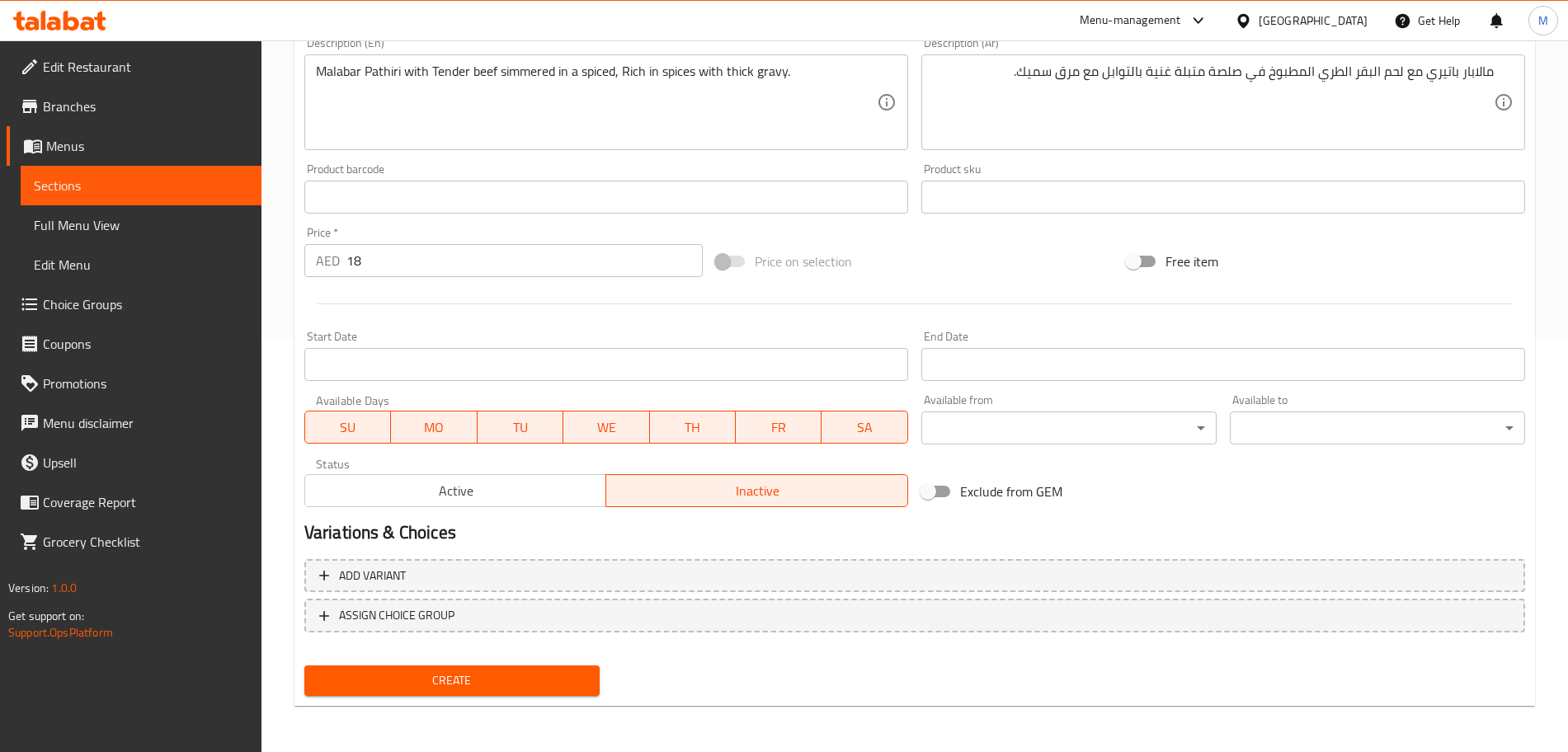
click at [535, 688] on span "Create" at bounding box center [452, 681] width 269 height 21
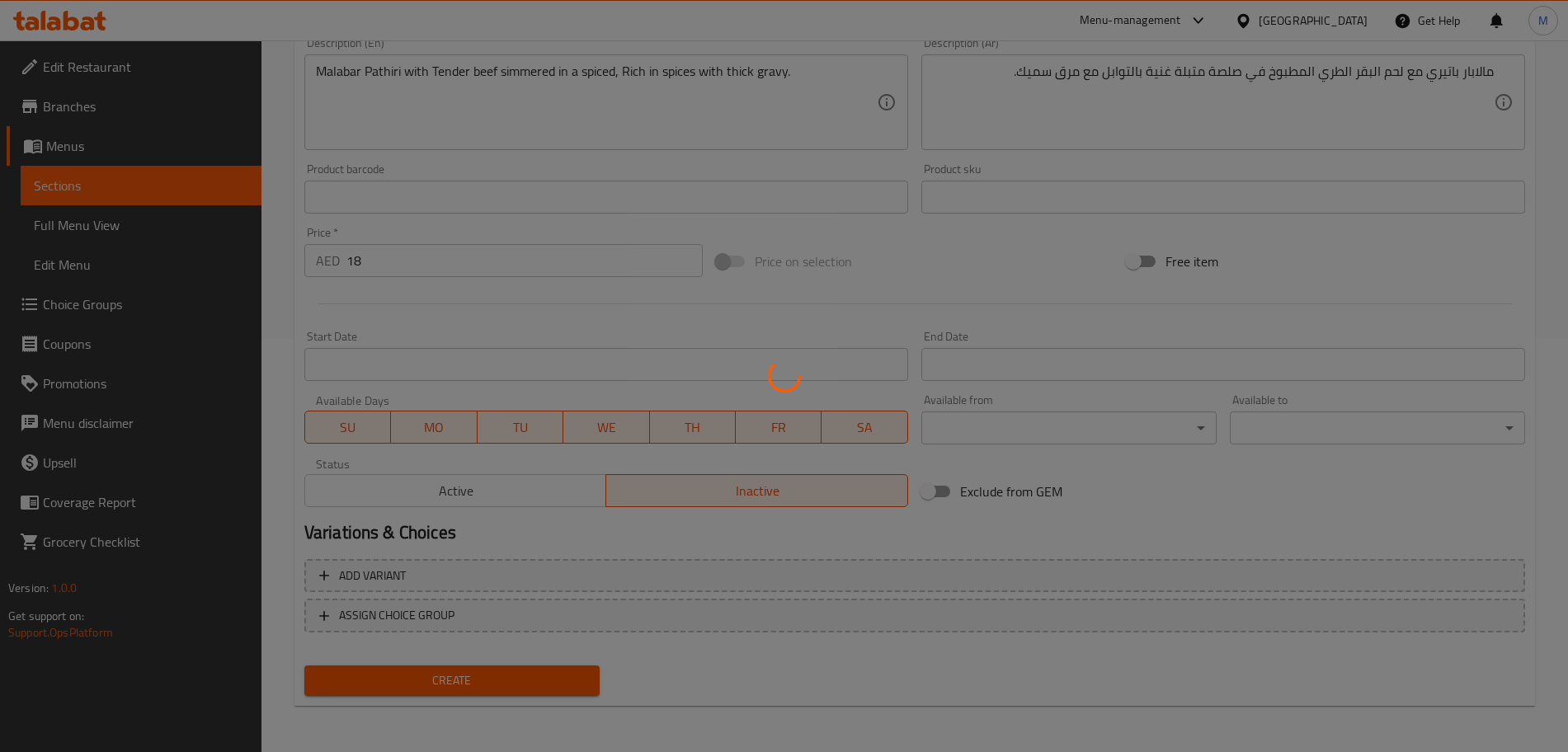
type input "0"
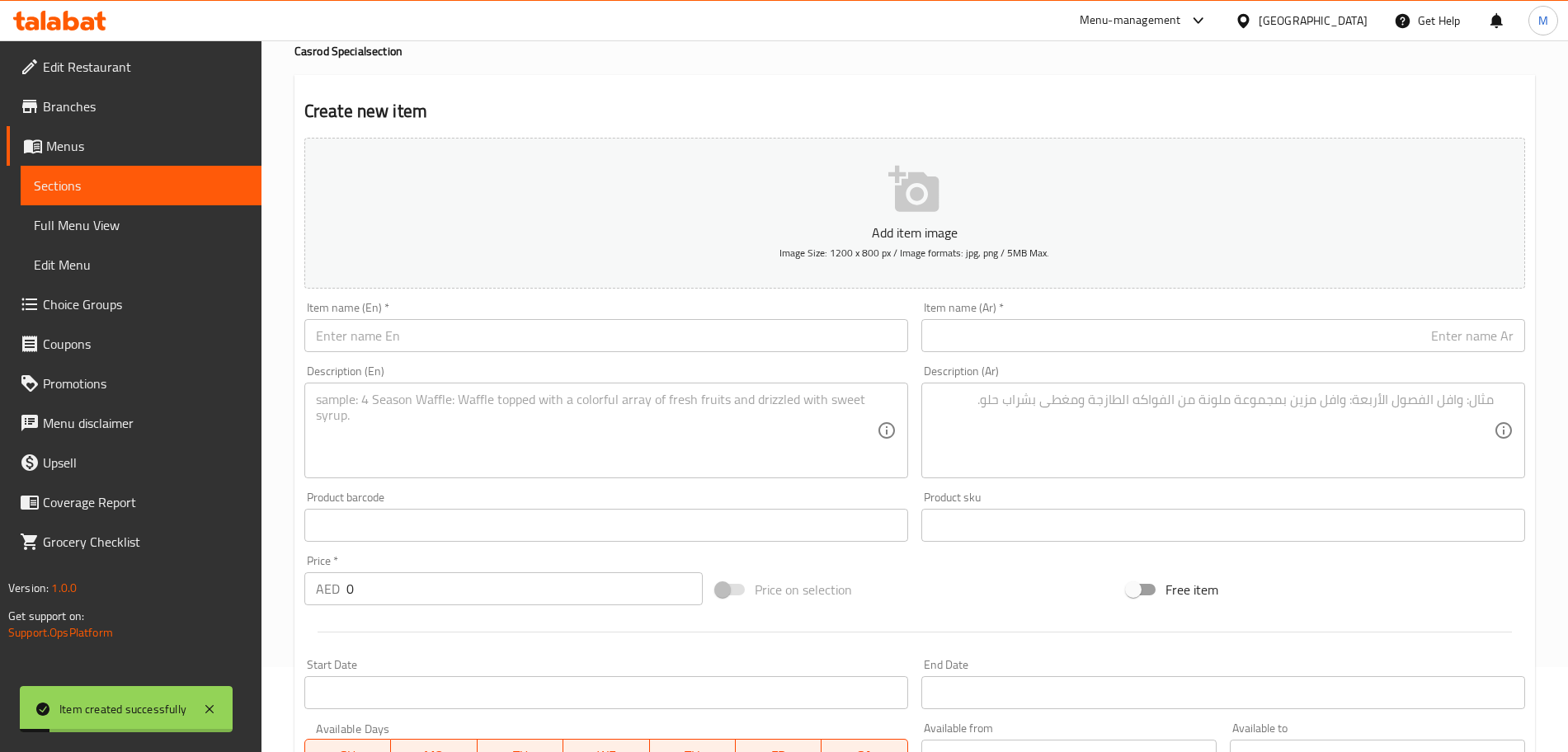
scroll to position [0, 0]
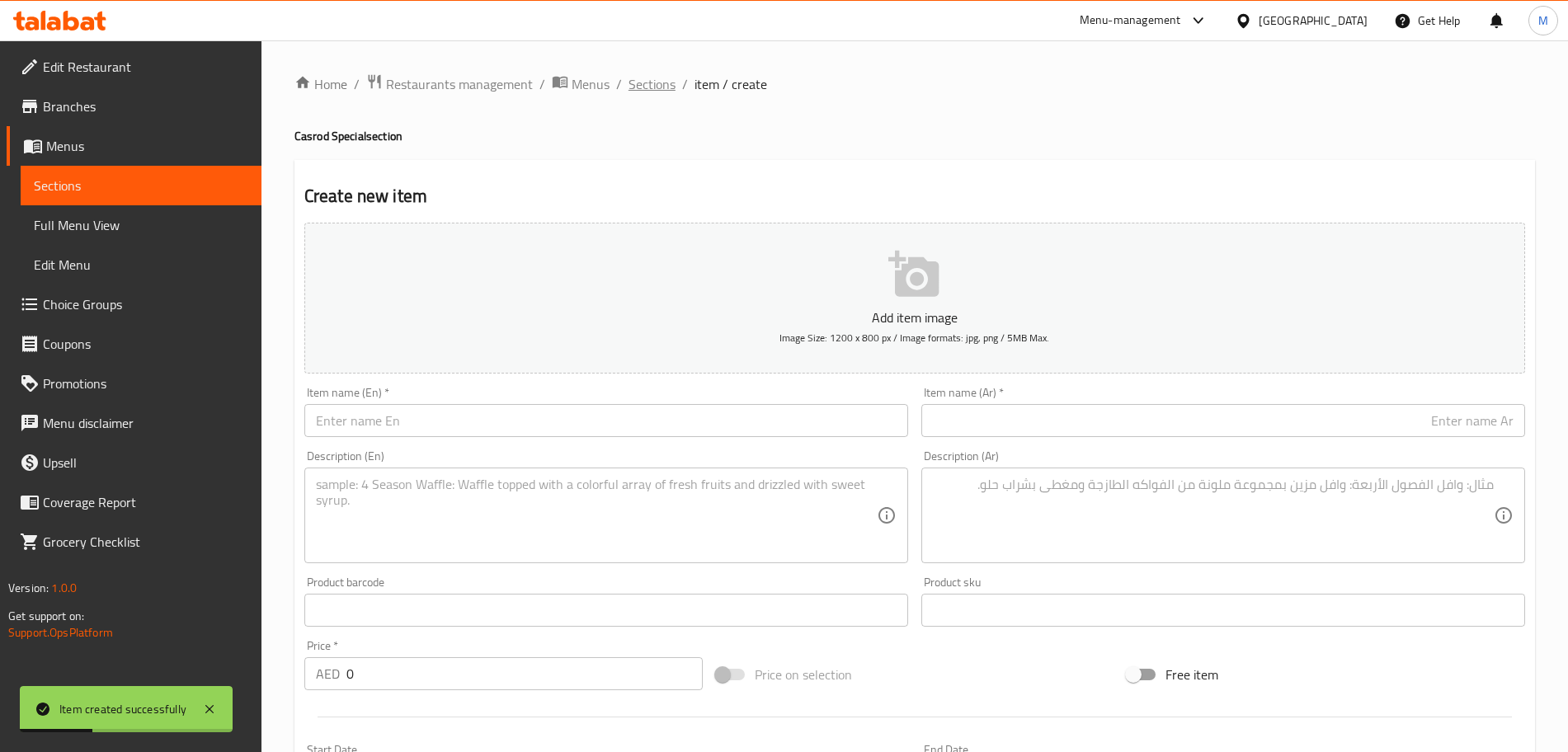
click at [662, 89] on span "Sections" at bounding box center [652, 84] width 47 height 20
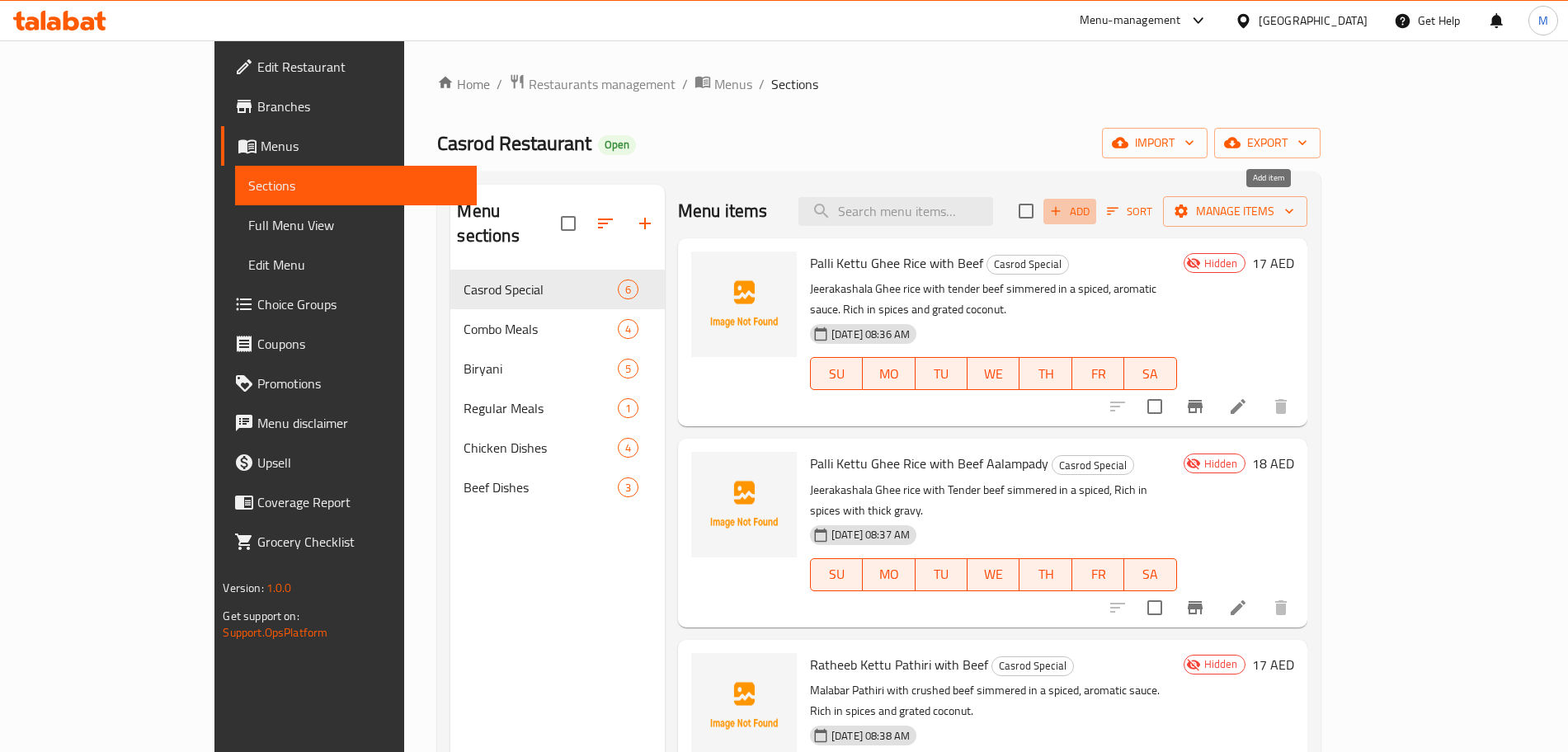
click at [1092, 208] on span "Add" at bounding box center [1069, 212] width 44 height 19
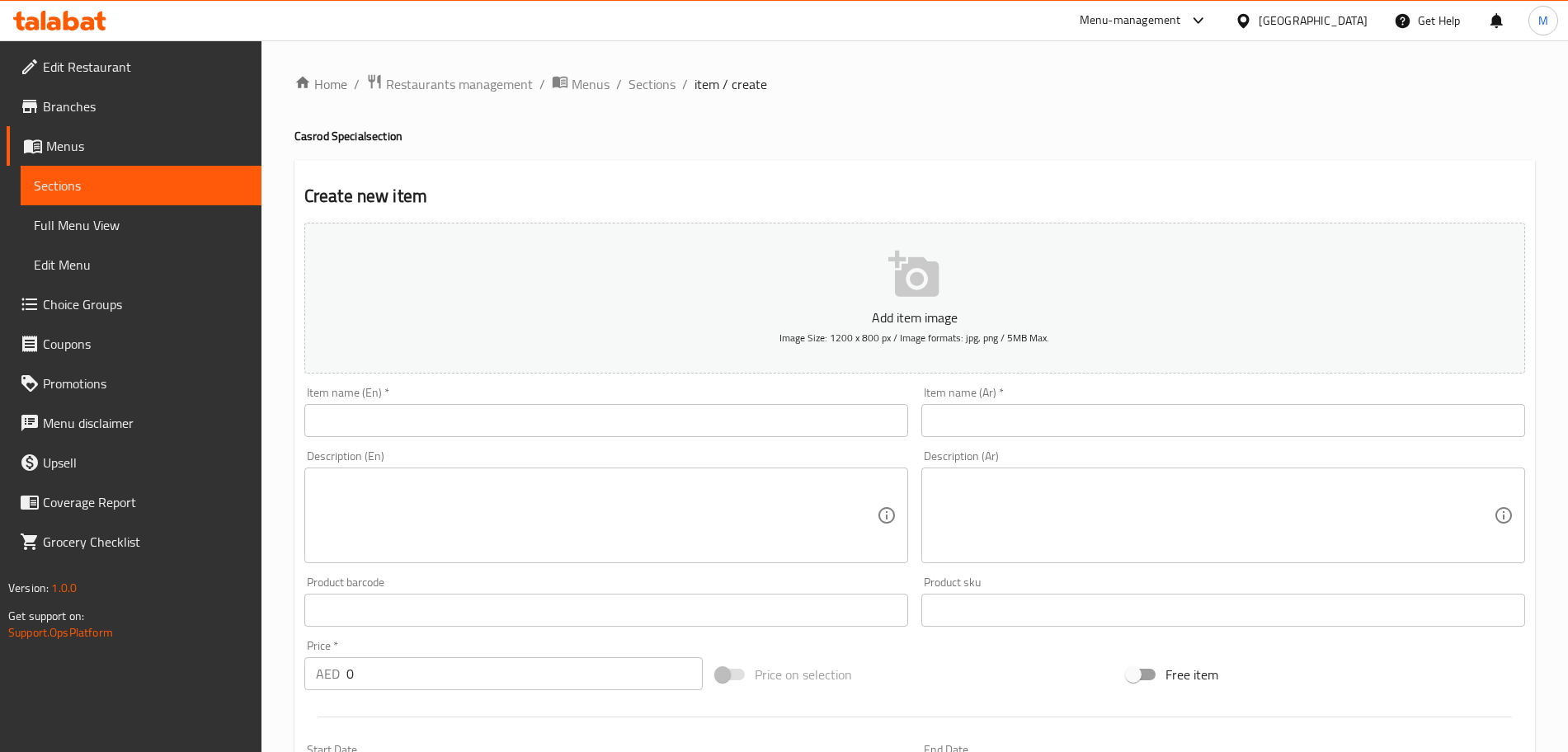
click at [423, 421] on input "text" at bounding box center [605, 421] width 604 height 33
paste input "Fish Meals"
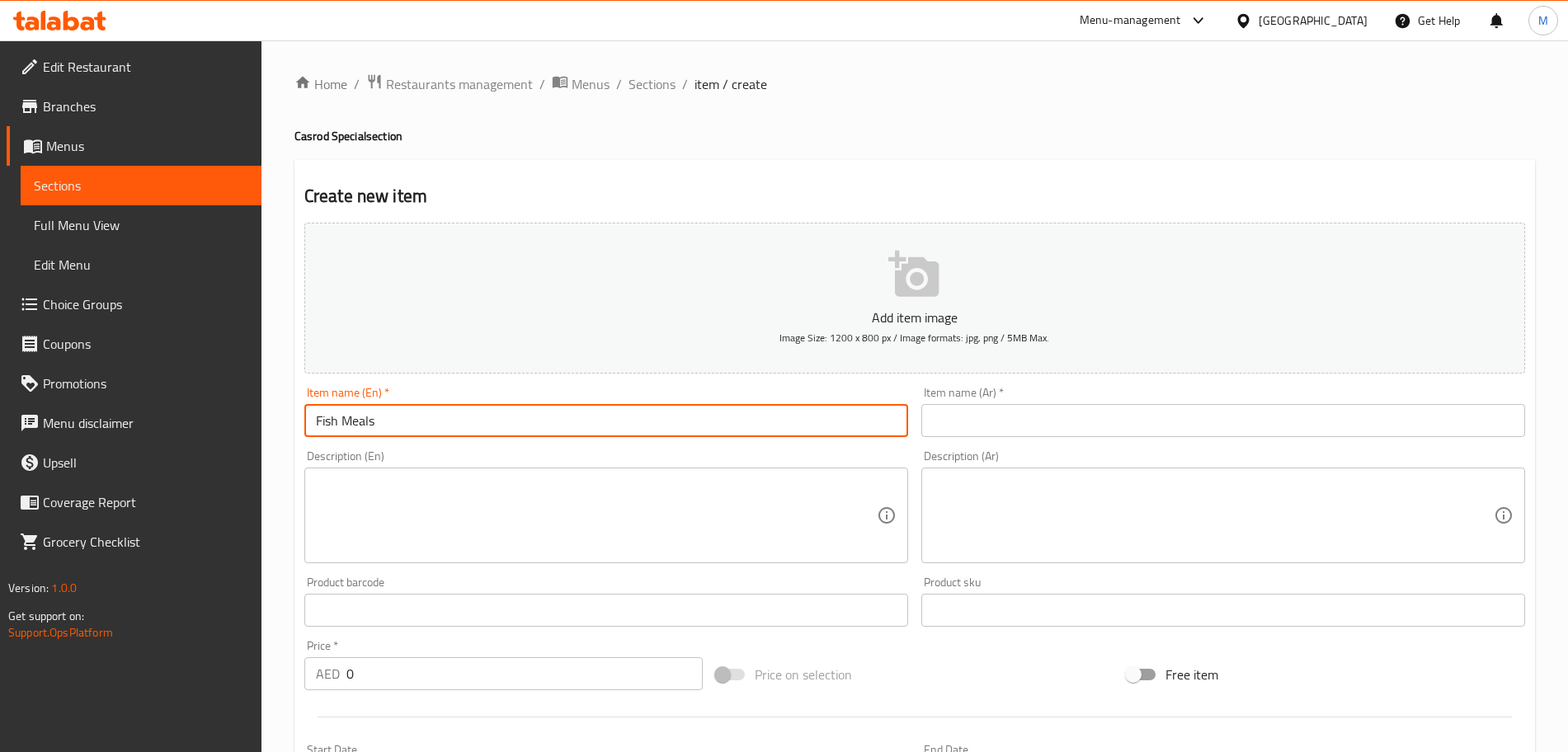
type input "Fish Meals"
click at [1379, 427] on input "text" at bounding box center [1223, 421] width 604 height 33
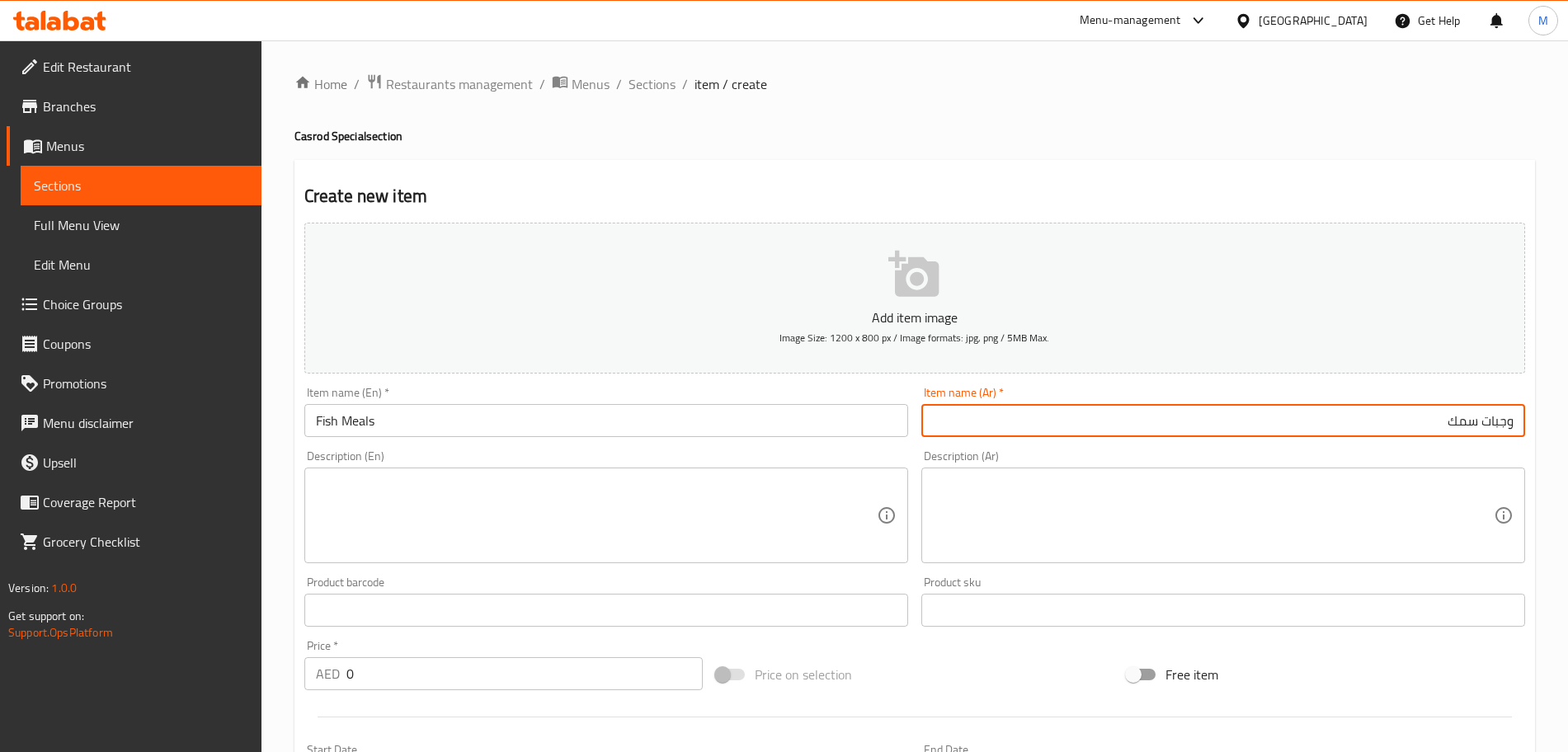
type input "وجبات سمك"
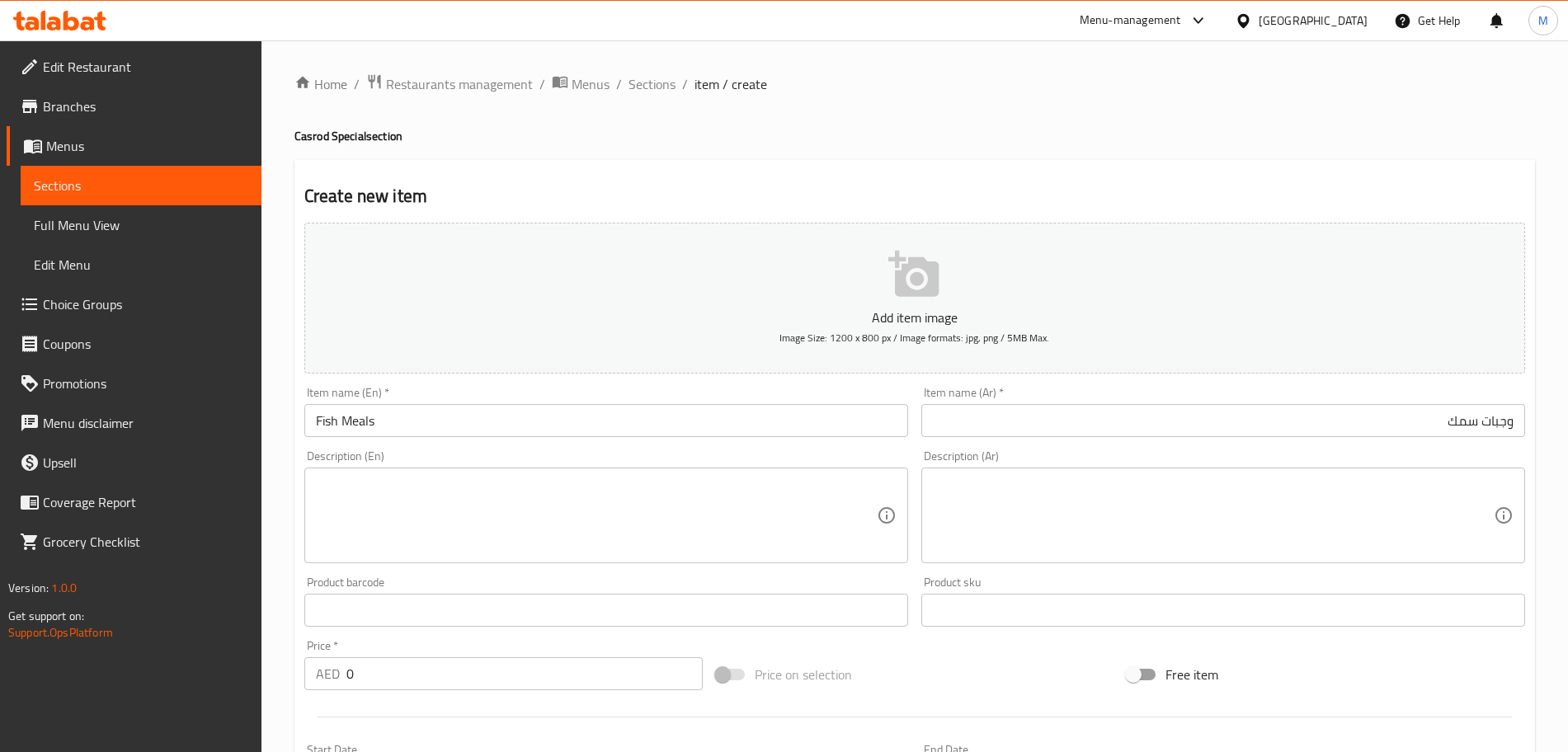
click at [433, 491] on textarea at bounding box center [597, 516] width 561 height 78
paste textarea "Boiled motta rice, 2 Fish curry, 2 vegan curries, pappadam, pickle and a small …"
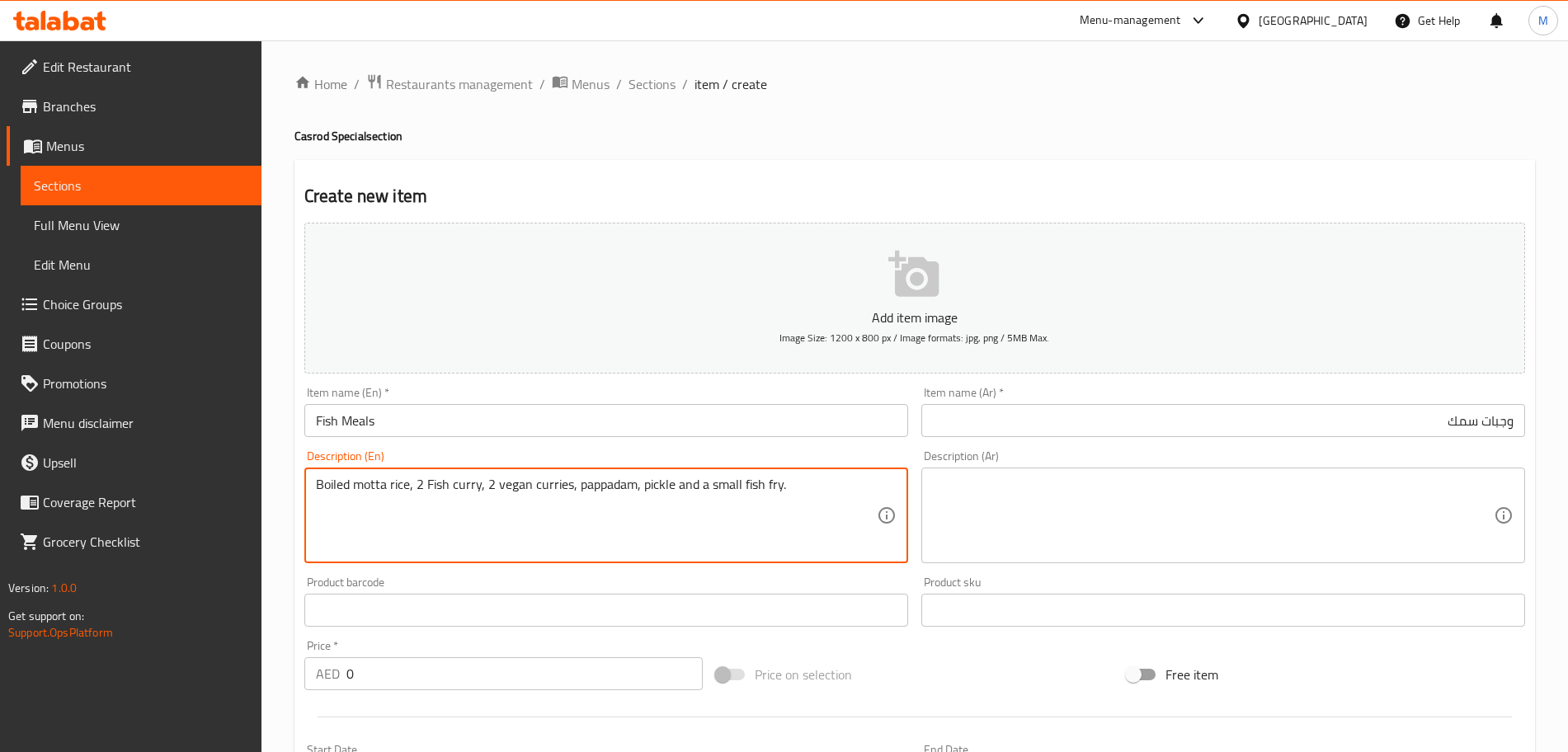
type textarea "Boiled motta rice, 2 Fish curry, 2 vegan curries, pappadam, pickle and a small …"
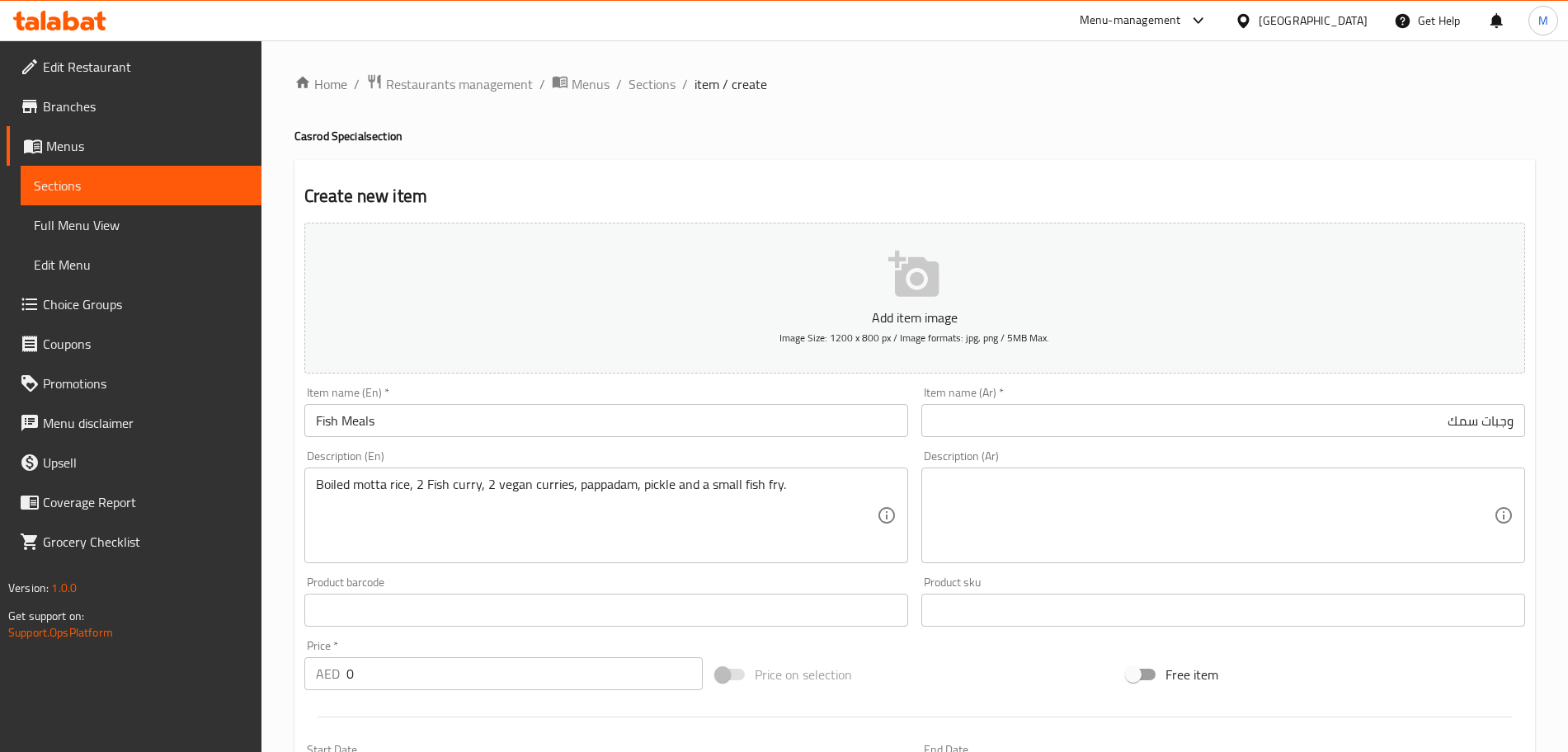
click at [1122, 541] on textarea at bounding box center [1213, 516] width 561 height 78
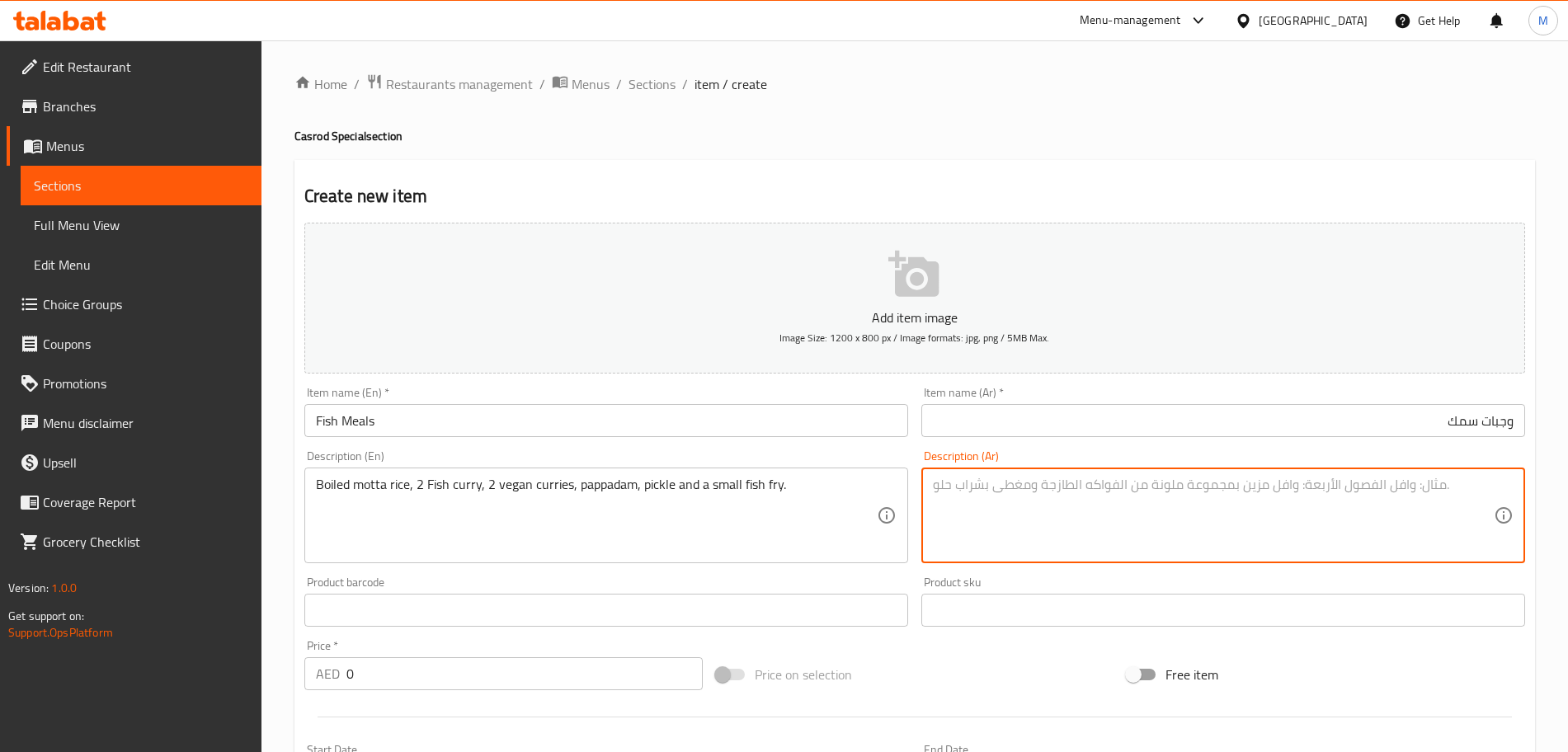
click at [1098, 511] on textarea at bounding box center [1213, 516] width 561 height 78
paste textarea "أرز موتا مسلوق، 2 كاري سمك، 2 كاري نباتي، بابادام، مخلل وسمكة صغيرة مقلية"
type textarea "أرز موتا مسلوق، 2 كاري سمك، 2 كاري نباتي، بابادام، مخلل وسمكة صغيرة مقلية"
click at [992, 586] on div "Product sku Product sku" at bounding box center [1223, 602] width 604 height 51
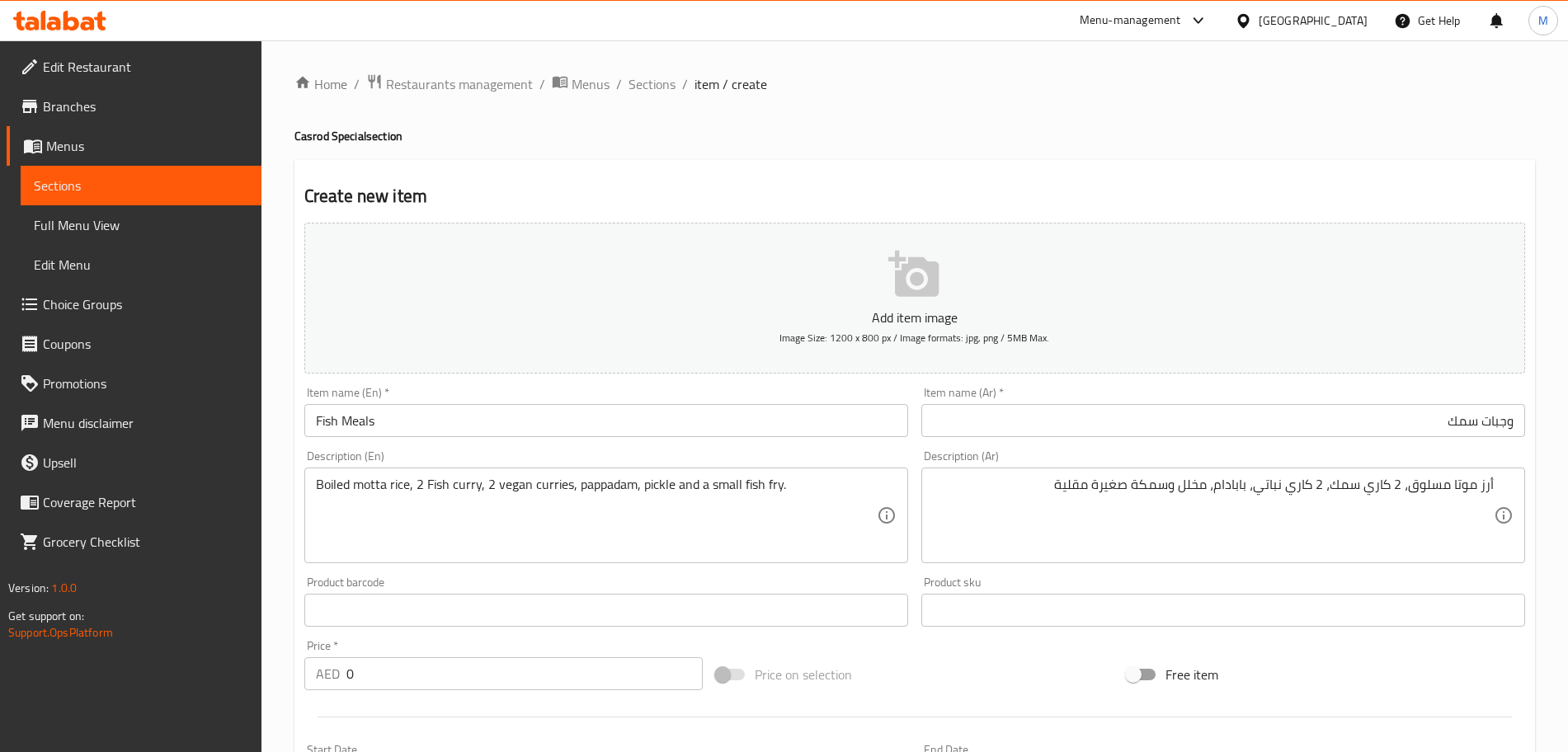
drag, startPoint x: 359, startPoint y: 667, endPoint x: 284, endPoint y: 666, distance: 75.0
click at [284, 666] on div "Home / Restaurants management / Menus / Sections / item / create Casrod Special…" at bounding box center [915, 602] width 1307 height 1125
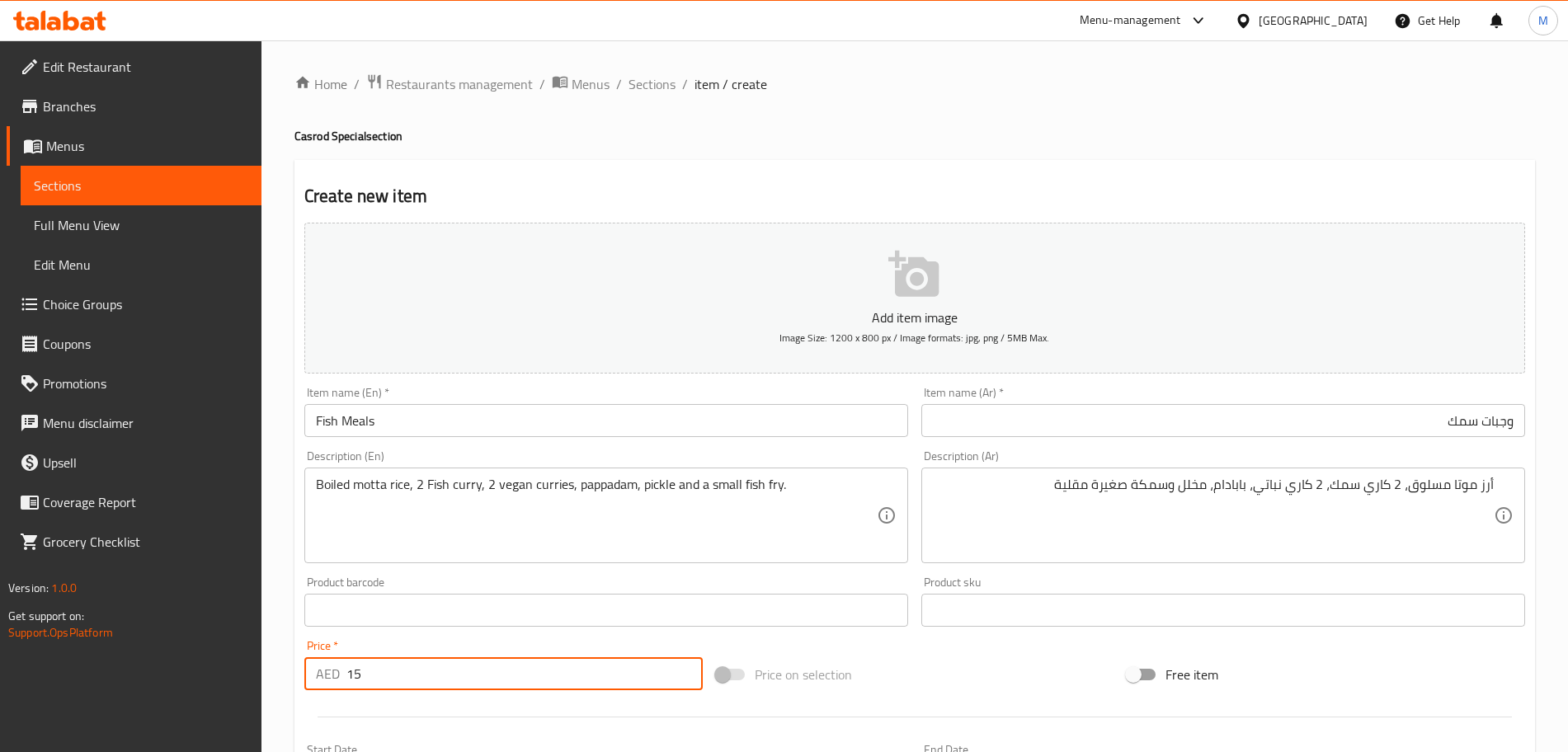
type input "15"
click at [959, 693] on div "Price on selection" at bounding box center [915, 674] width 411 height 44
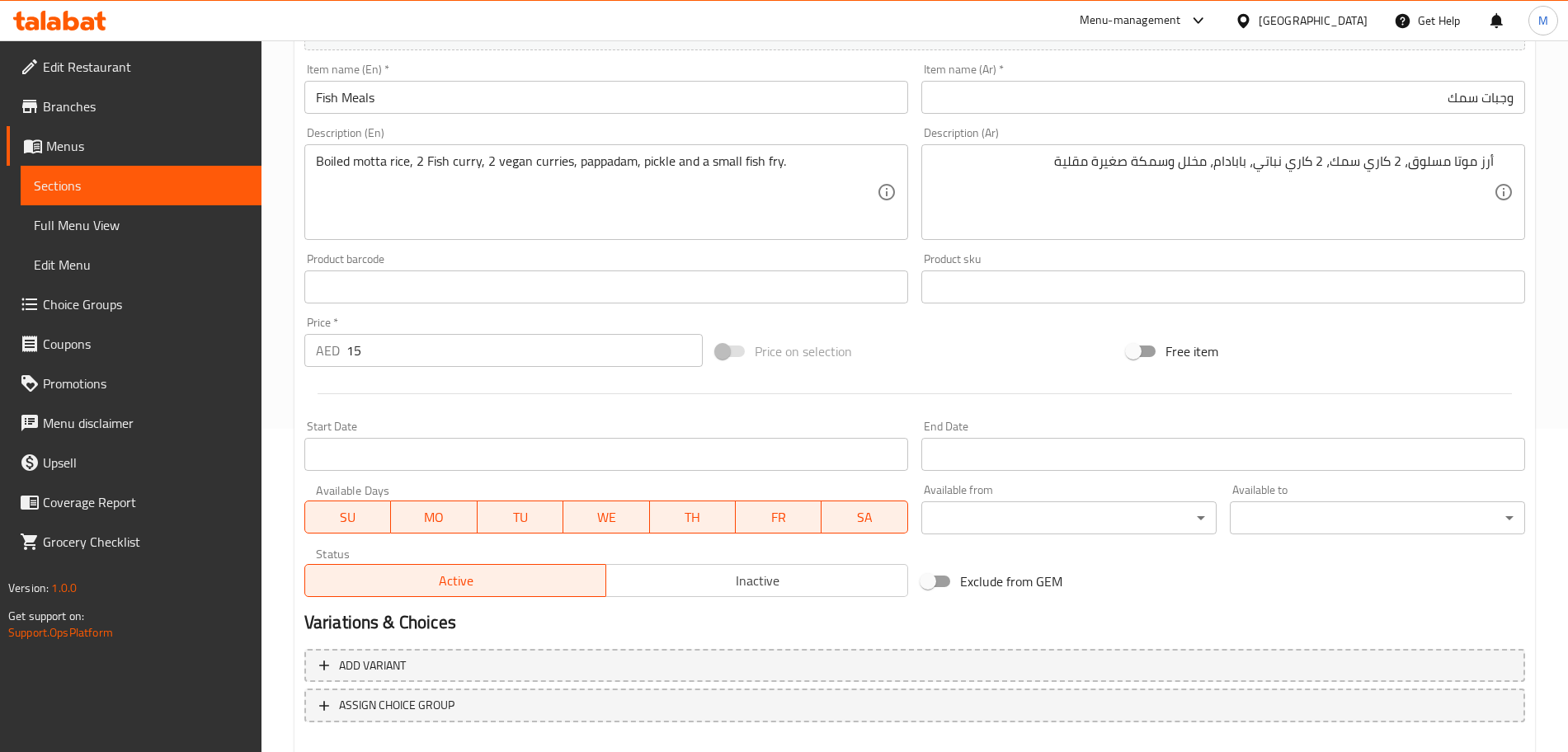
scroll to position [413, 0]
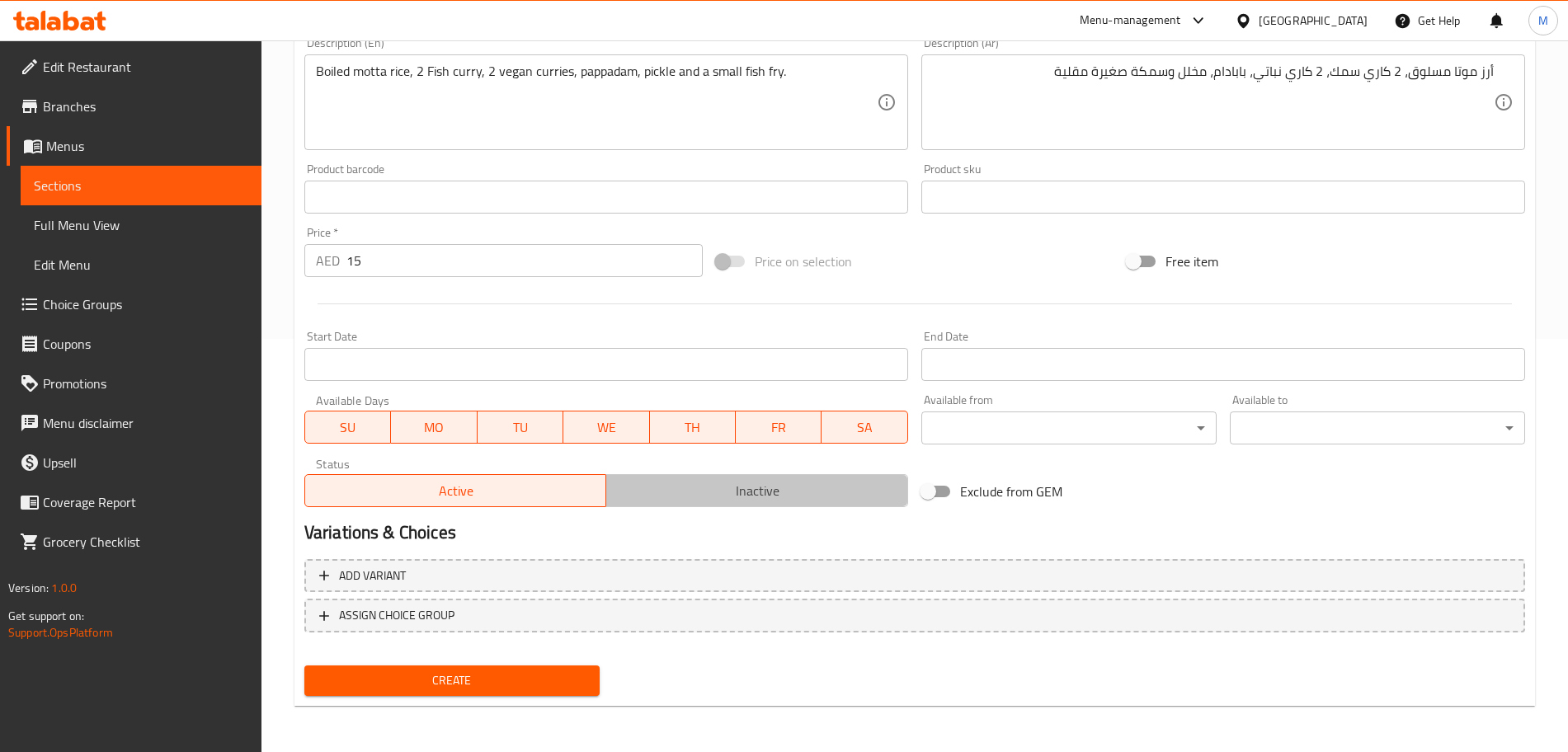
click at [738, 498] on span "Inactive" at bounding box center [756, 491] width 288 height 24
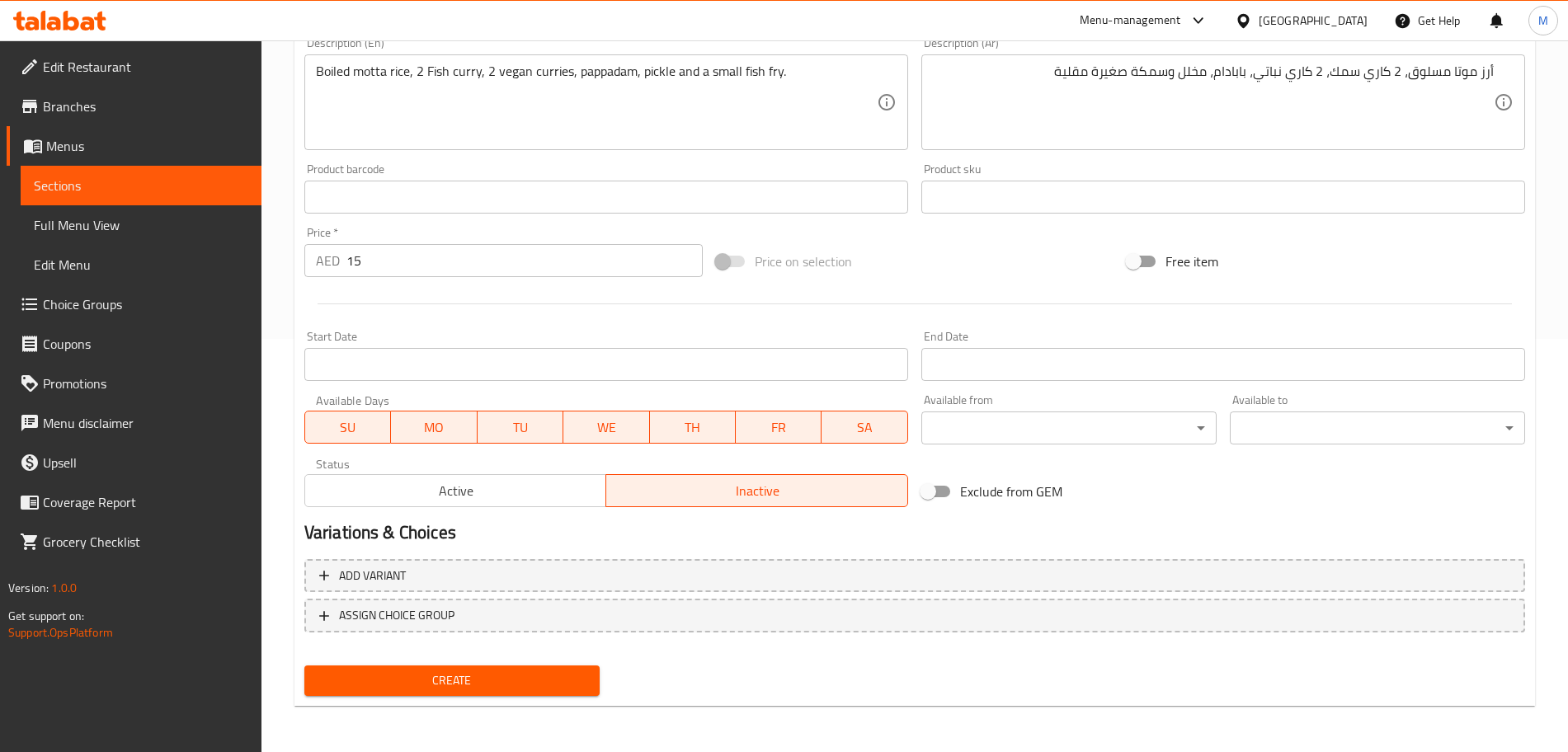
click at [580, 689] on span "Create" at bounding box center [452, 681] width 269 height 21
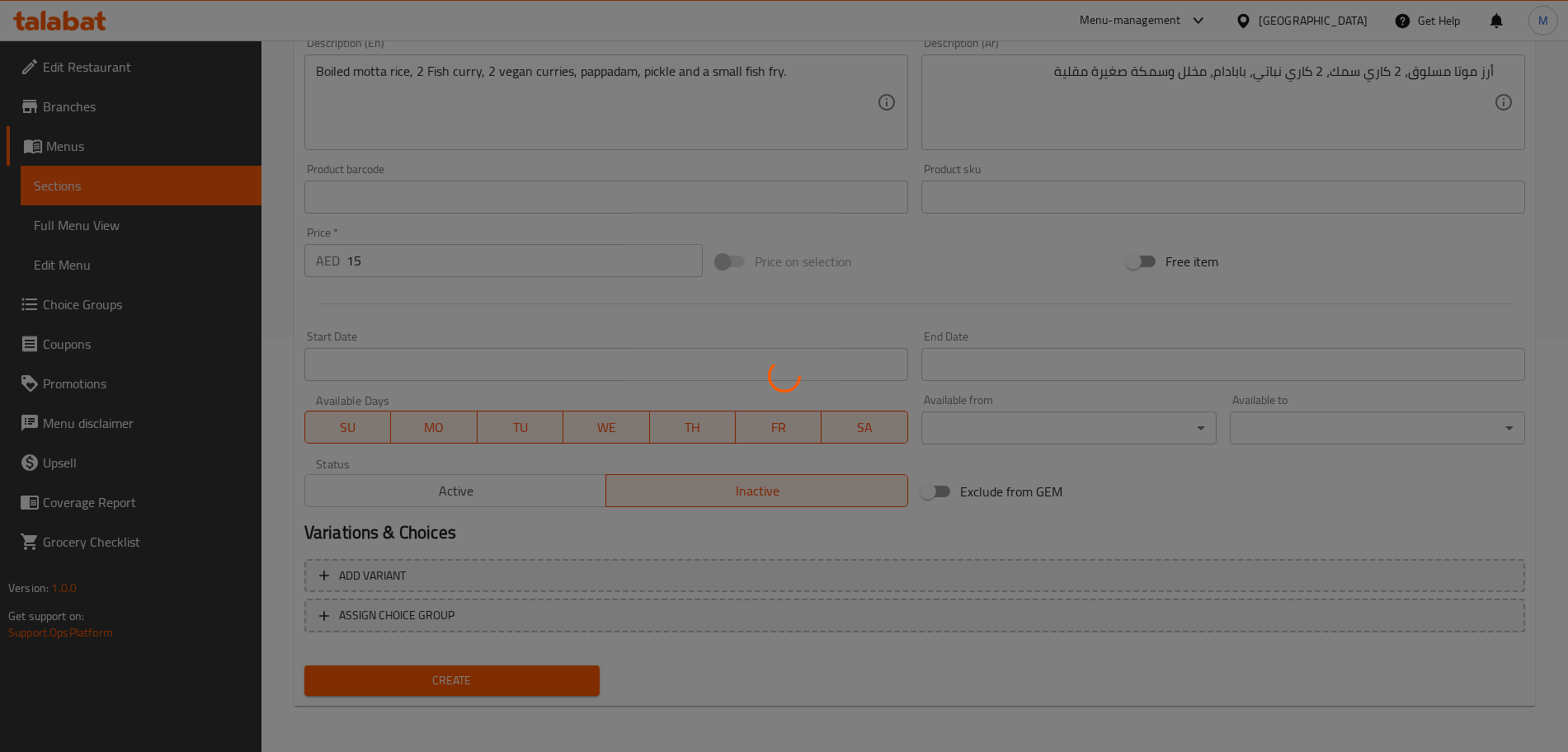
type input "0"
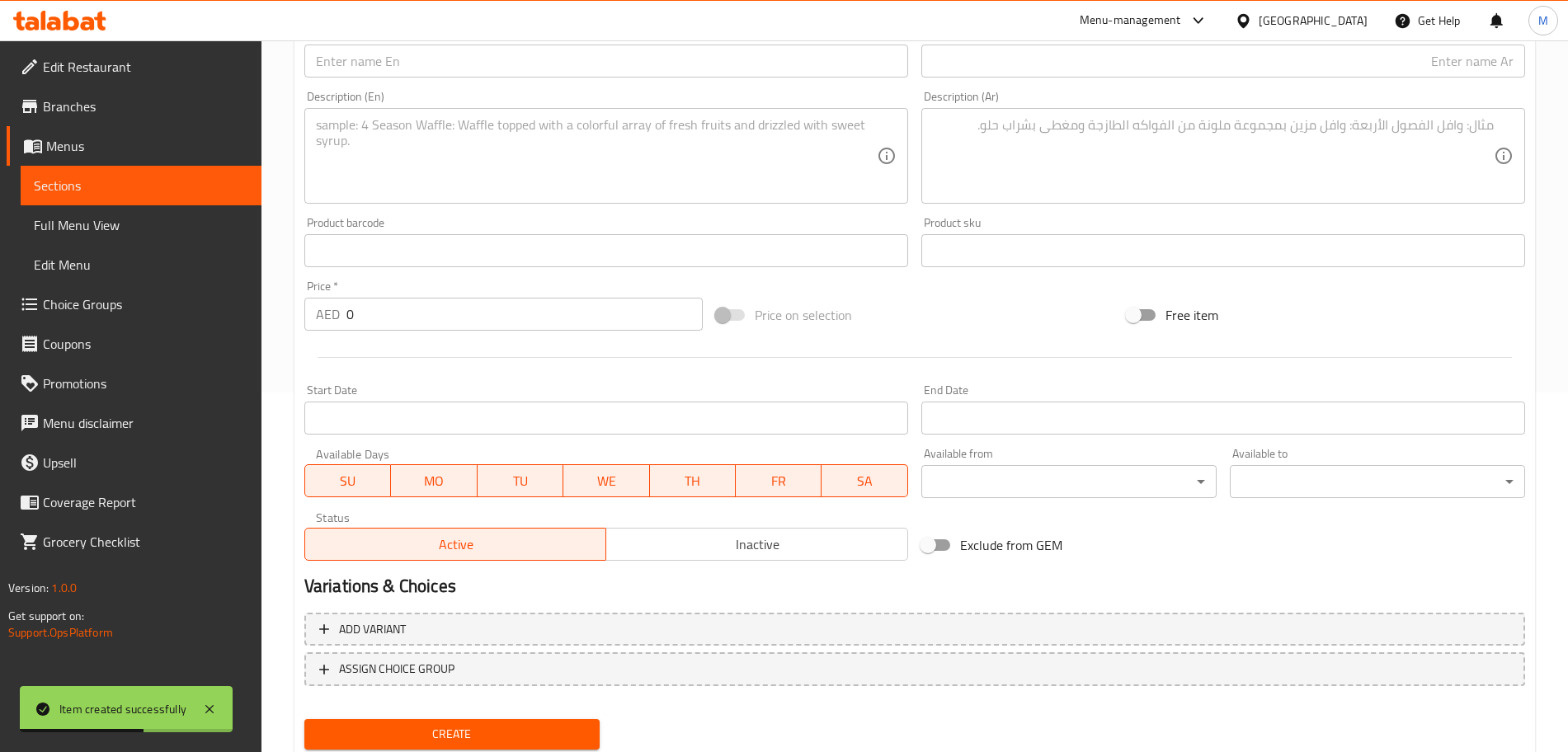
scroll to position [0, 0]
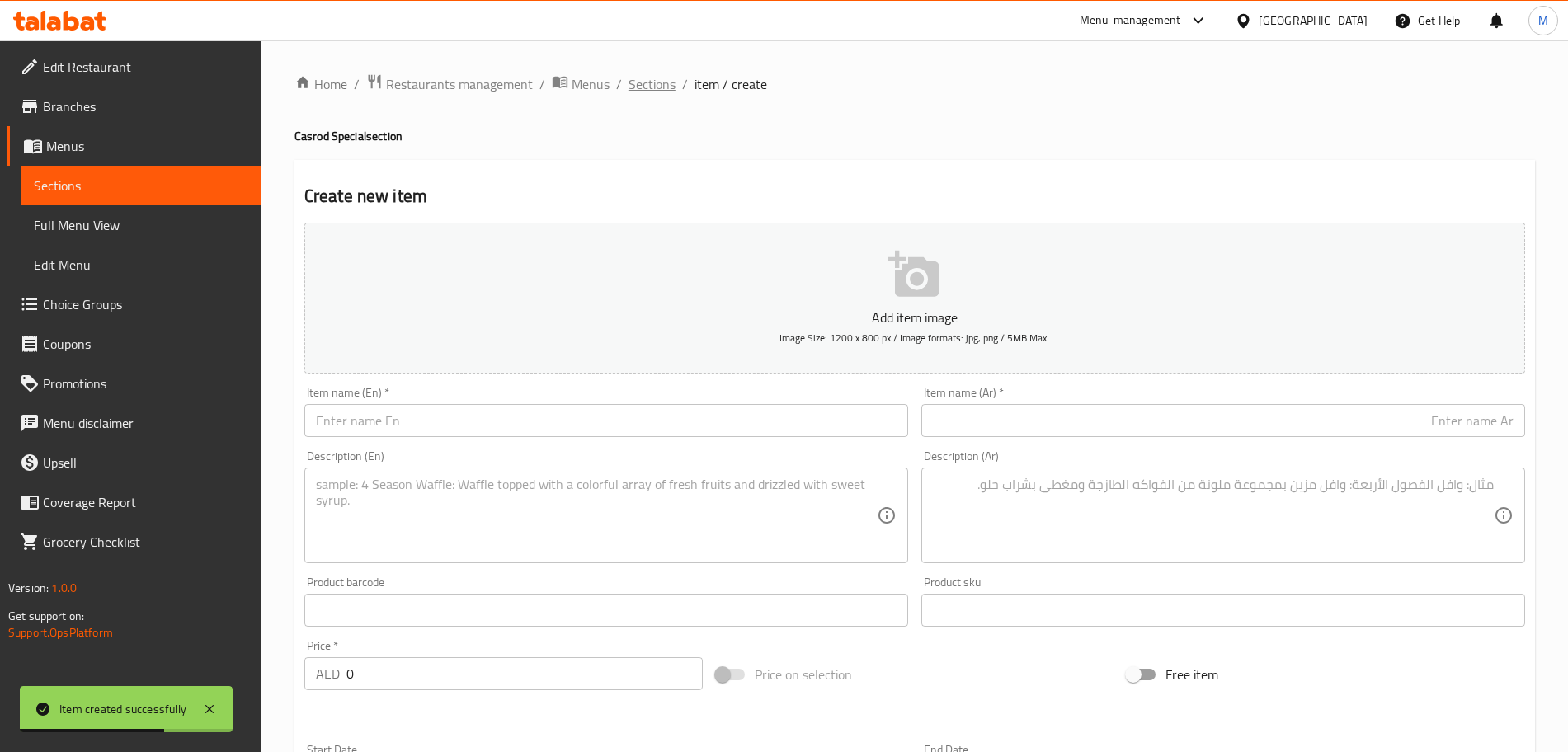
click at [645, 92] on span "Sections" at bounding box center [652, 84] width 47 height 20
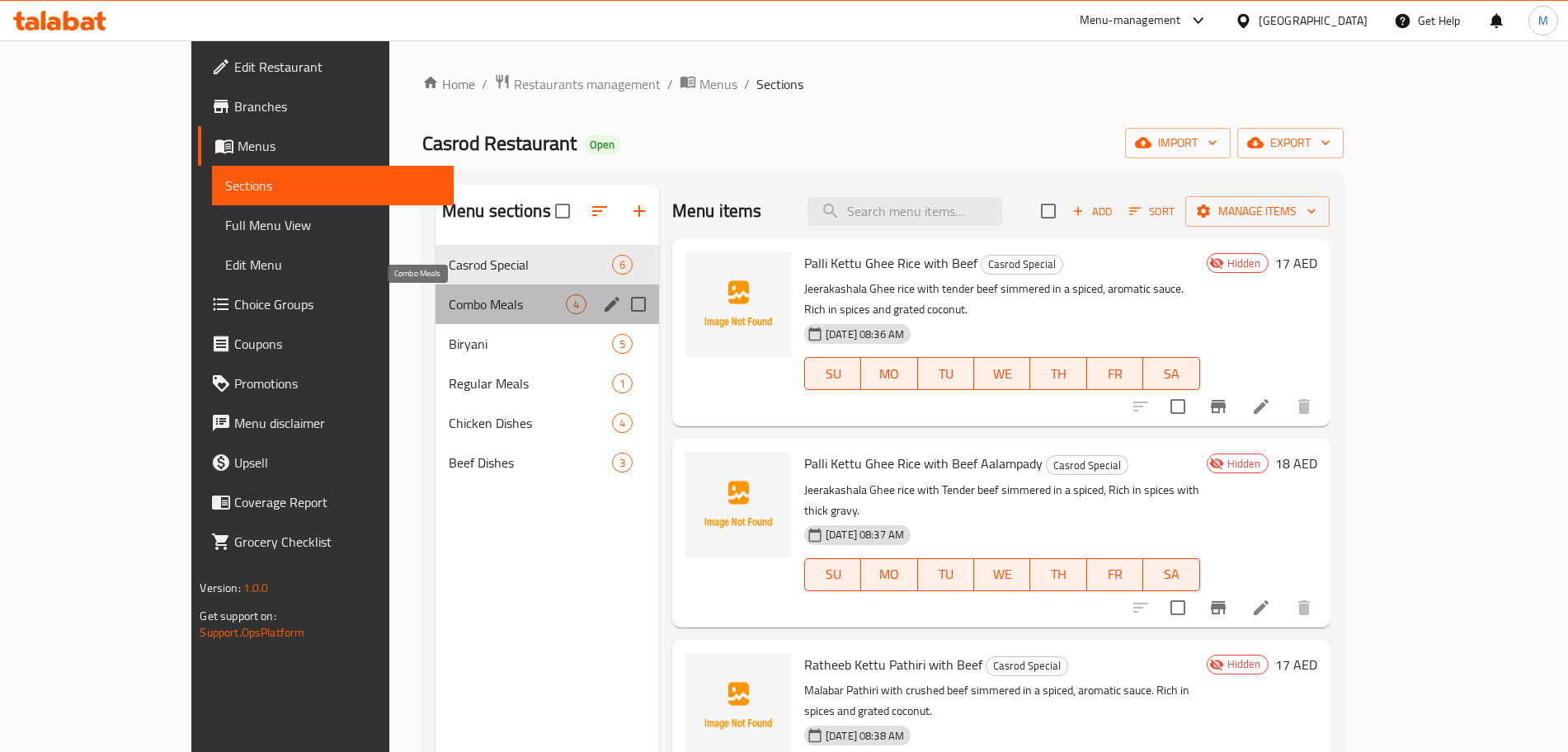
click at [492, 302] on span "Combo Meals" at bounding box center [507, 304] width 117 height 20
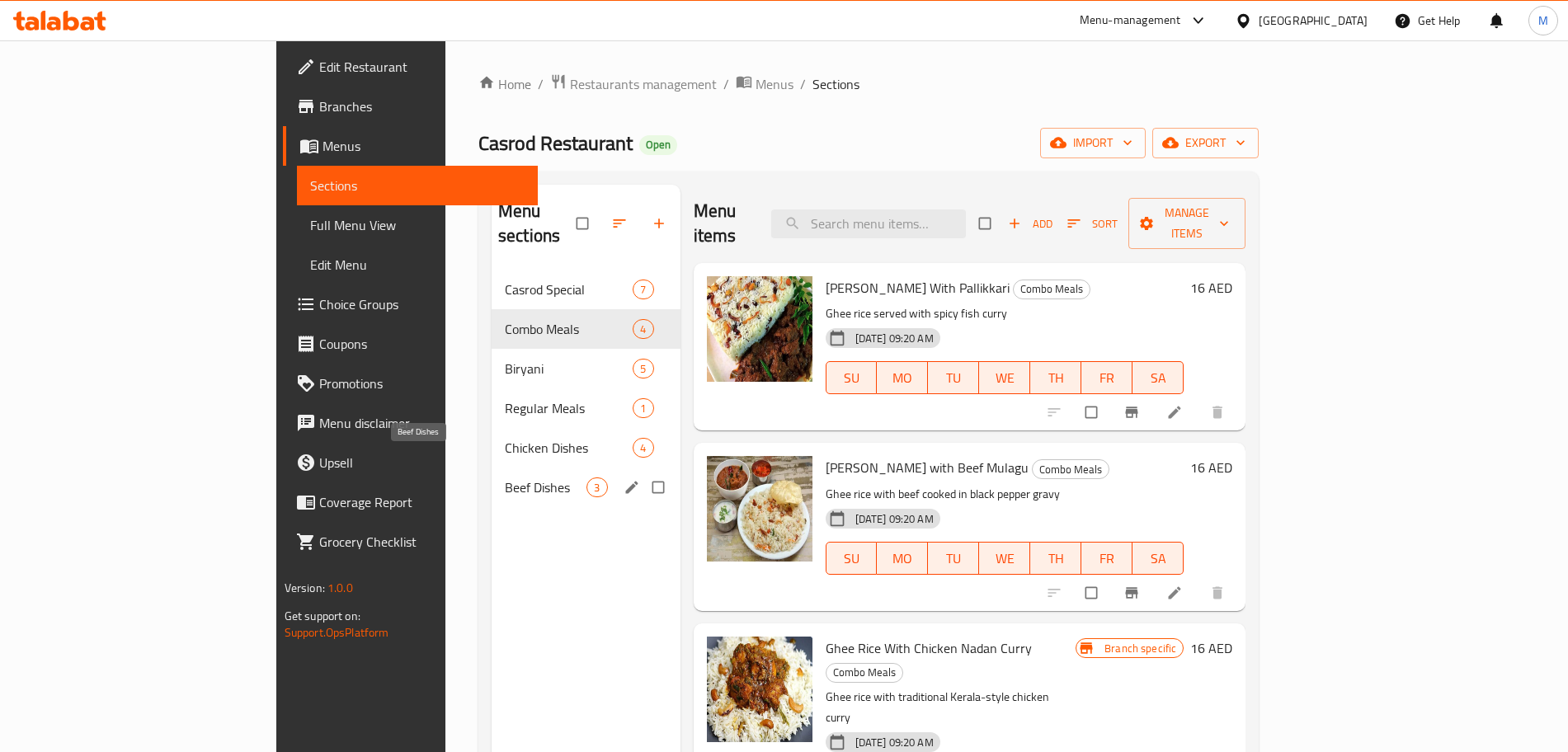
click at [504, 478] on span "Beef Dishes" at bounding box center [545, 487] width 82 height 20
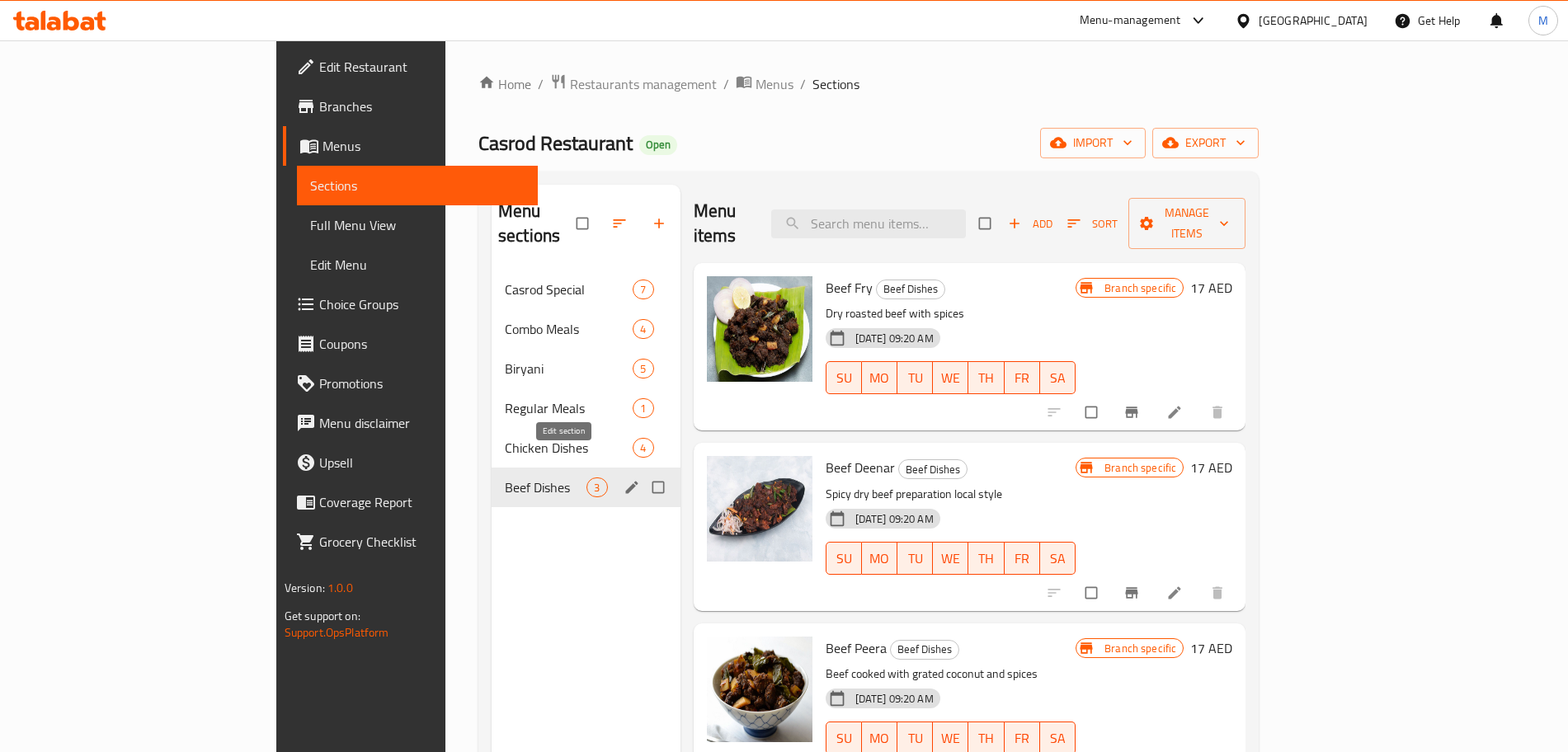
click at [624, 479] on icon "edit" at bounding box center [632, 487] width 17 height 17
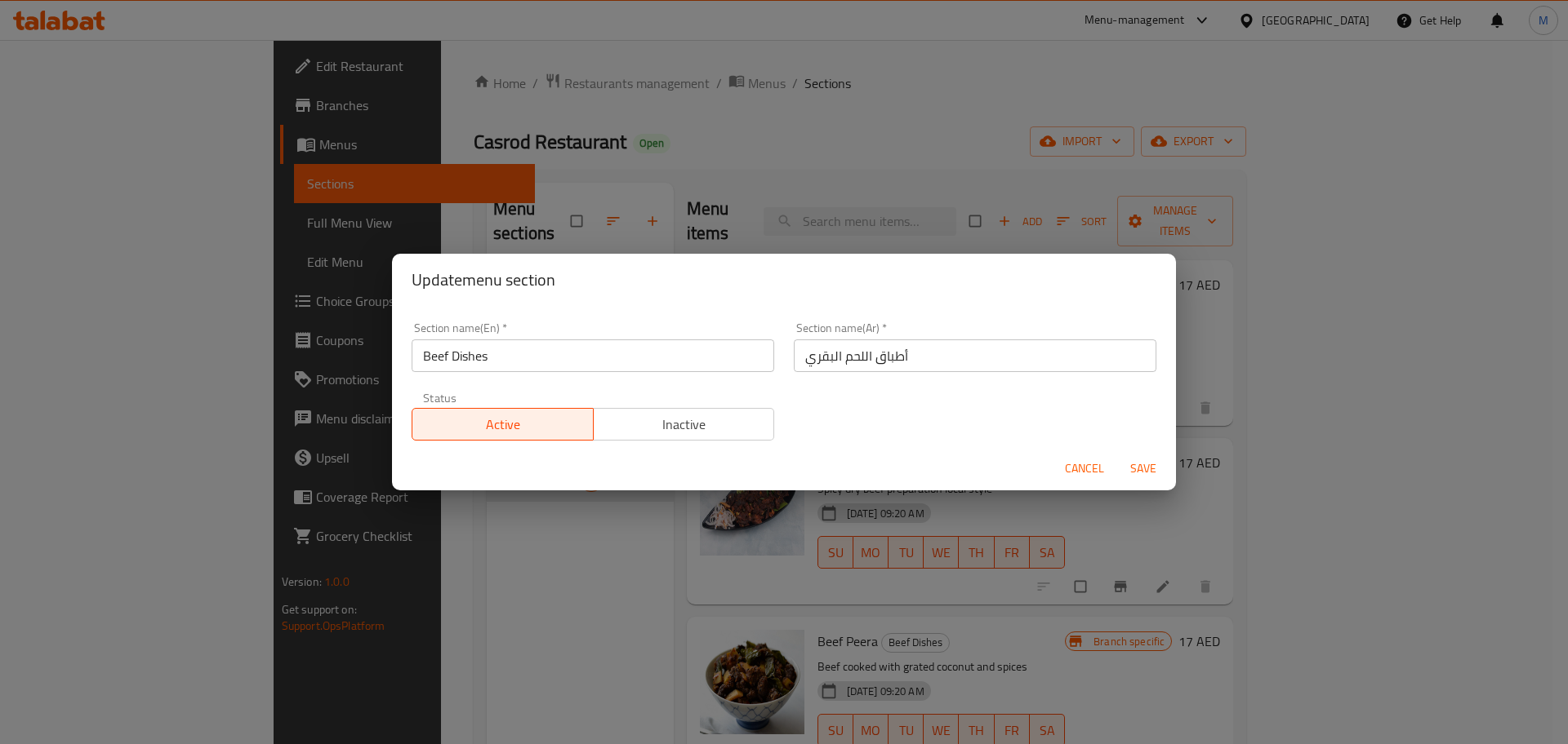
click at [555, 360] on input "Beef Dishes" at bounding box center [593, 356] width 362 height 33
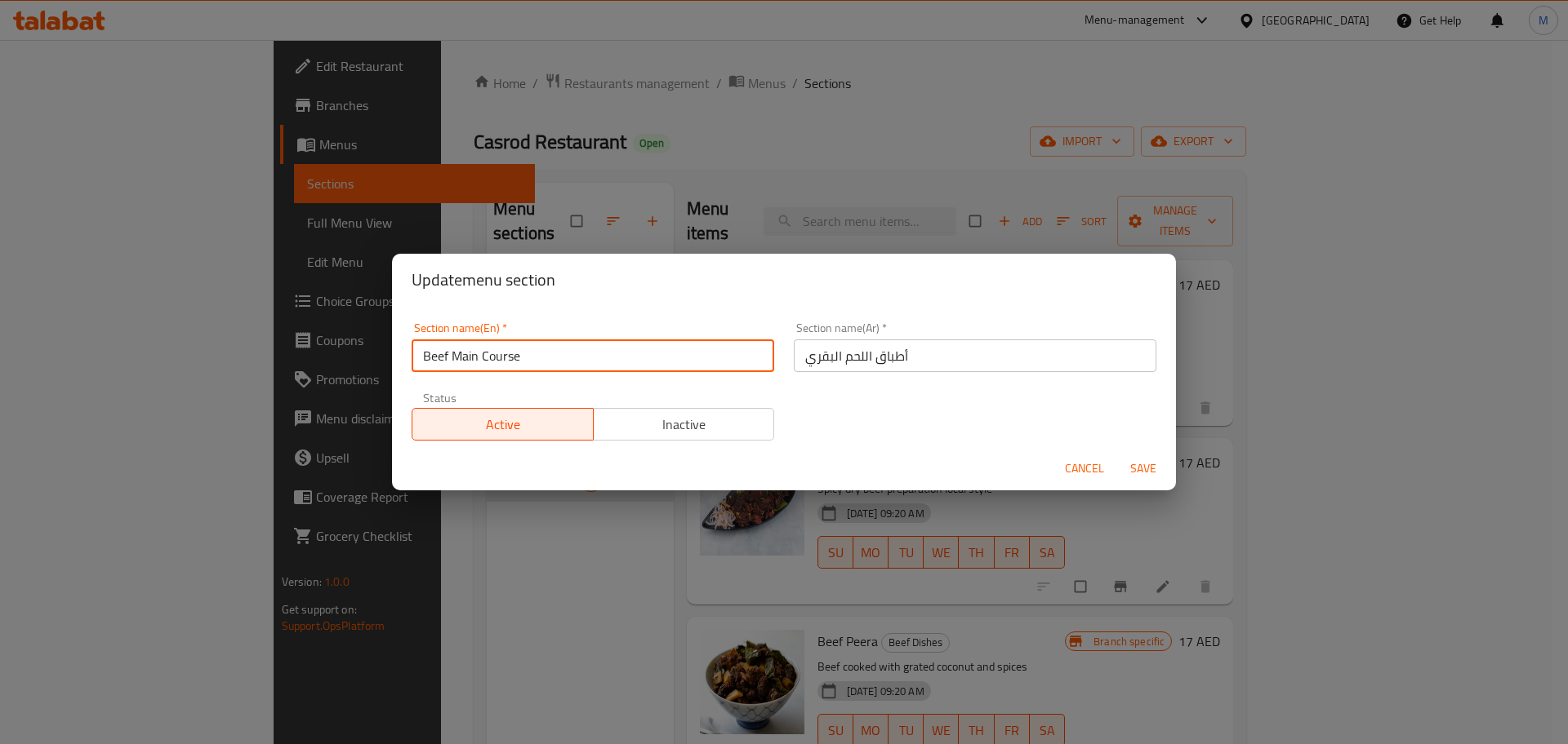
type input "Beef Main Course"
click at [922, 361] on input "أطباق اللحم البقري" at bounding box center [975, 356] width 362 height 33
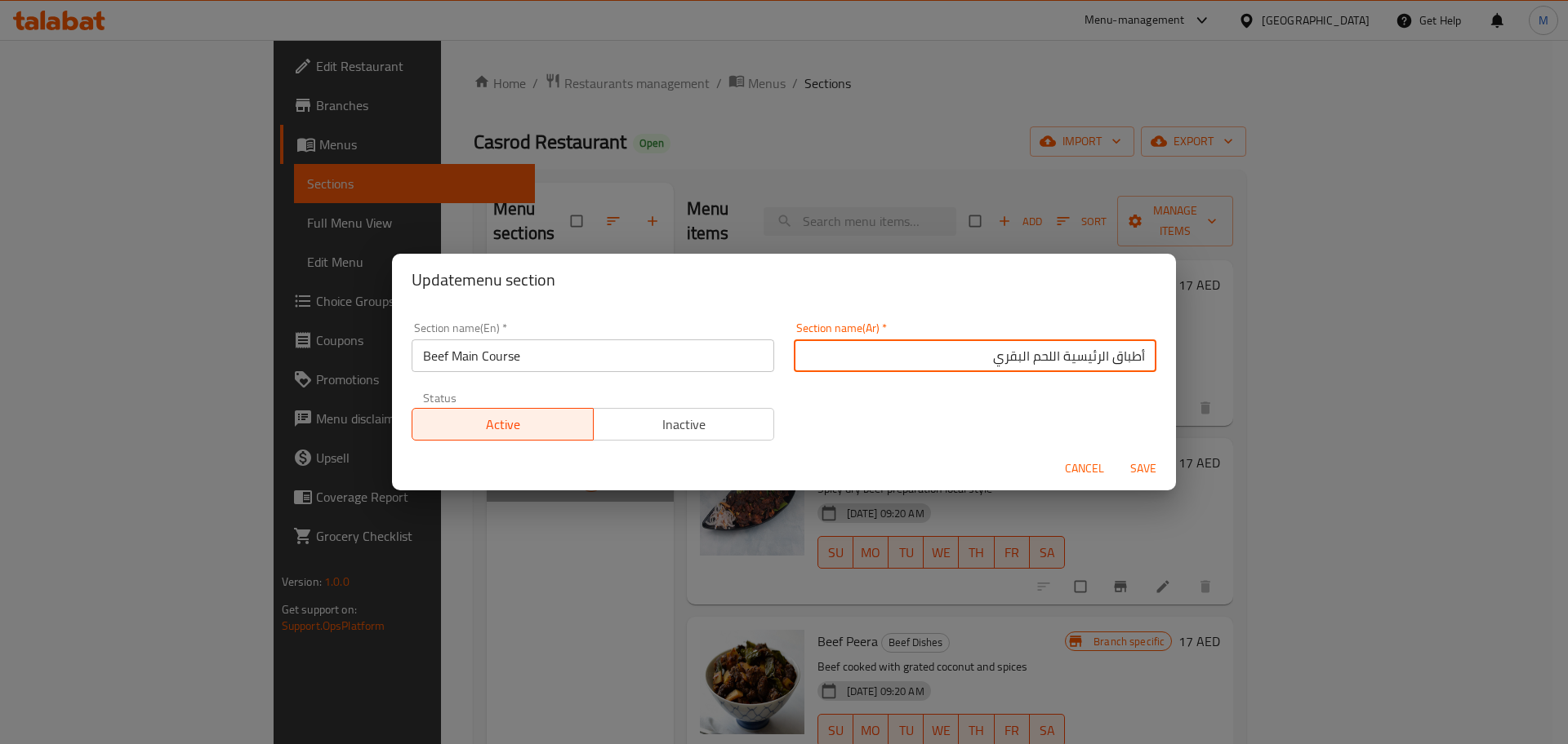
click at [1044, 365] on input "أطباق الرئيسية اللحم البقري" at bounding box center [975, 356] width 362 height 33
type input "أطباق الرئيسية لالحم البقري"
click at [1151, 462] on span "Save" at bounding box center [1143, 469] width 39 height 21
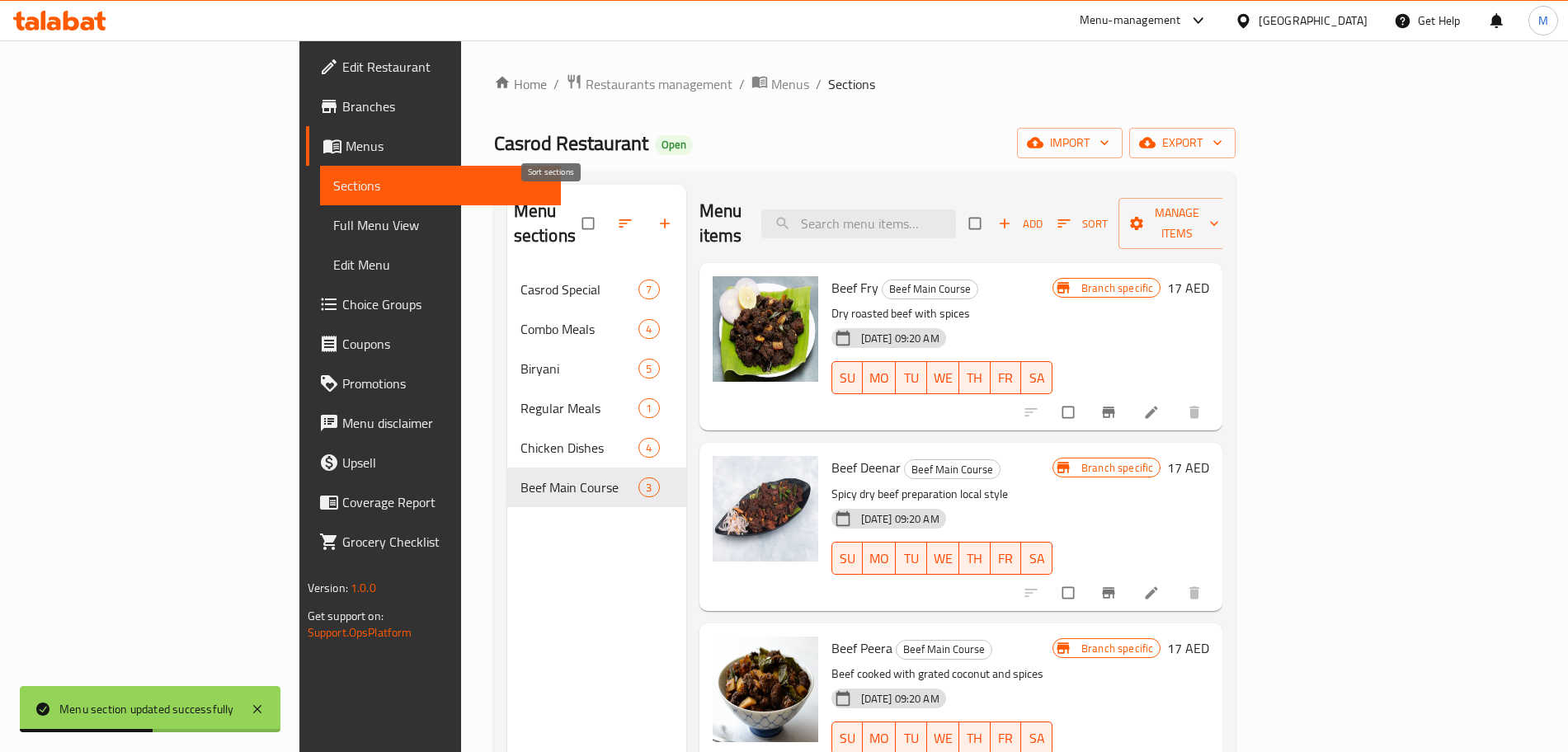
click at [617, 215] on icon "button" at bounding box center [625, 223] width 17 height 17
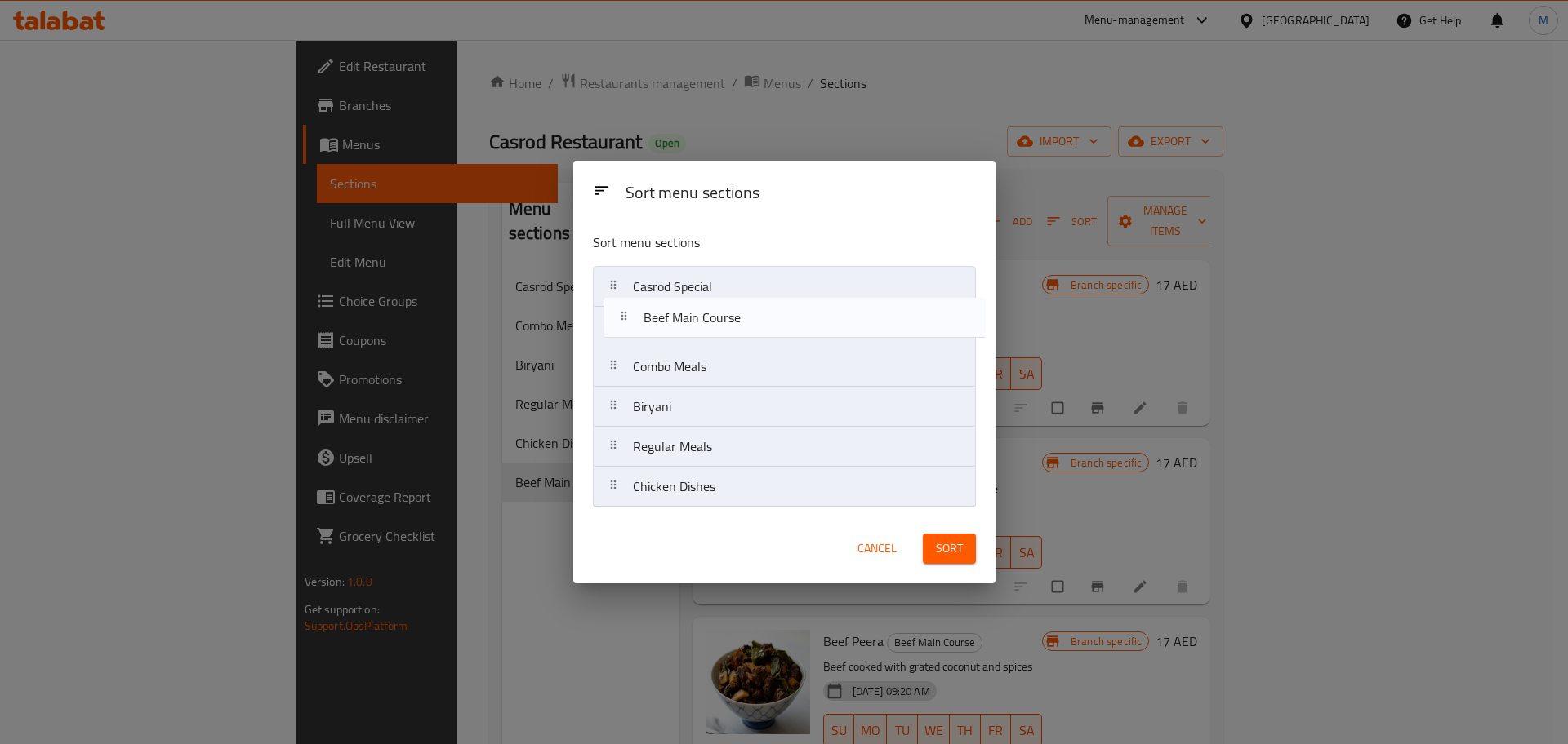
drag, startPoint x: 634, startPoint y: 490, endPoint x: 644, endPoint y: 316, distance: 174.3
click at [644, 316] on nav "Casrod Special Combo Meals Biryani Regular Meals Chicken Dishes Beef Main Course" at bounding box center [784, 387] width 383 height 241
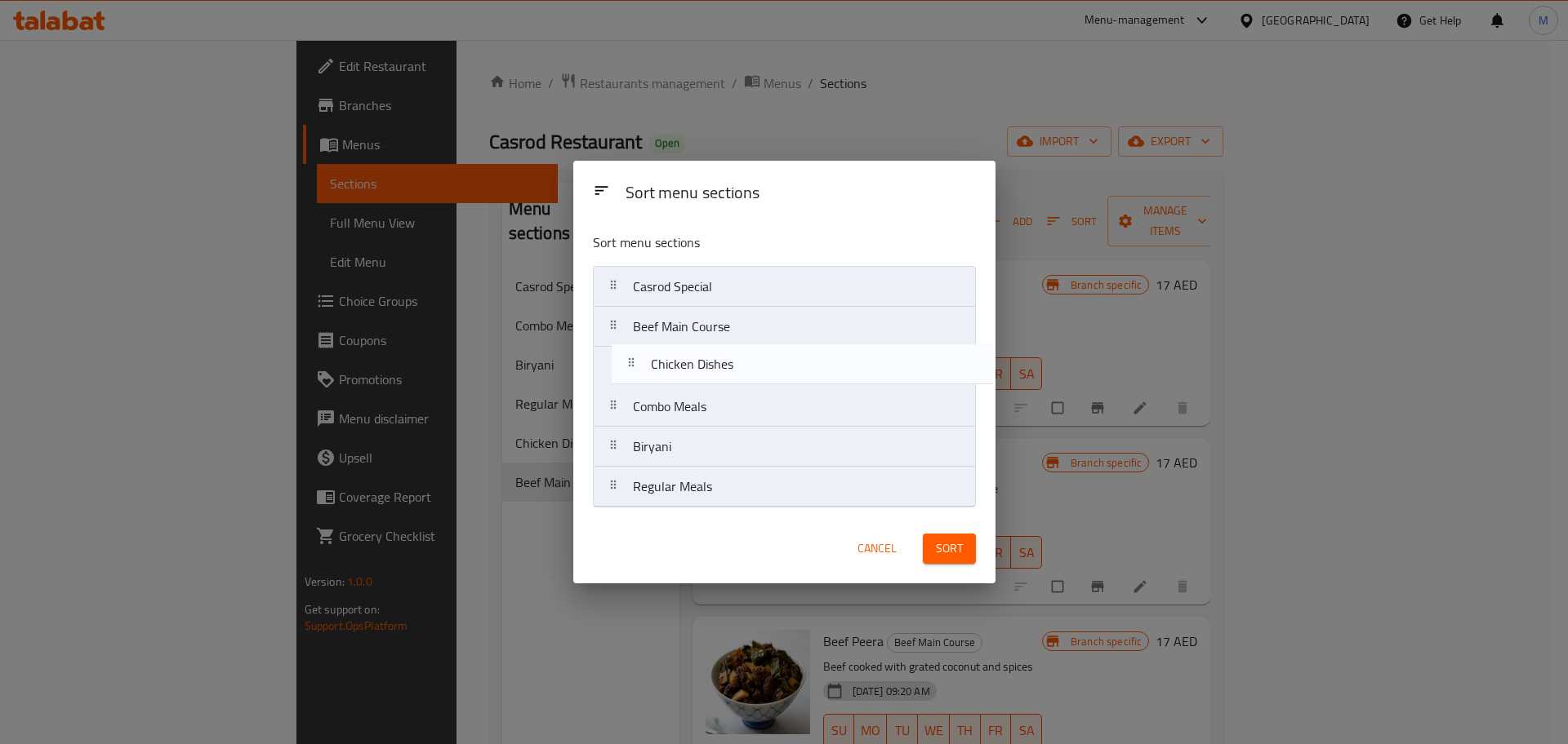
drag, startPoint x: 674, startPoint y: 500, endPoint x: 692, endPoint y: 371, distance: 130.2
click at [692, 371] on nav "Casrod Special Beef Main Course Combo Meals Biryani Regular Meals Chicken Dishes" at bounding box center [784, 387] width 383 height 241
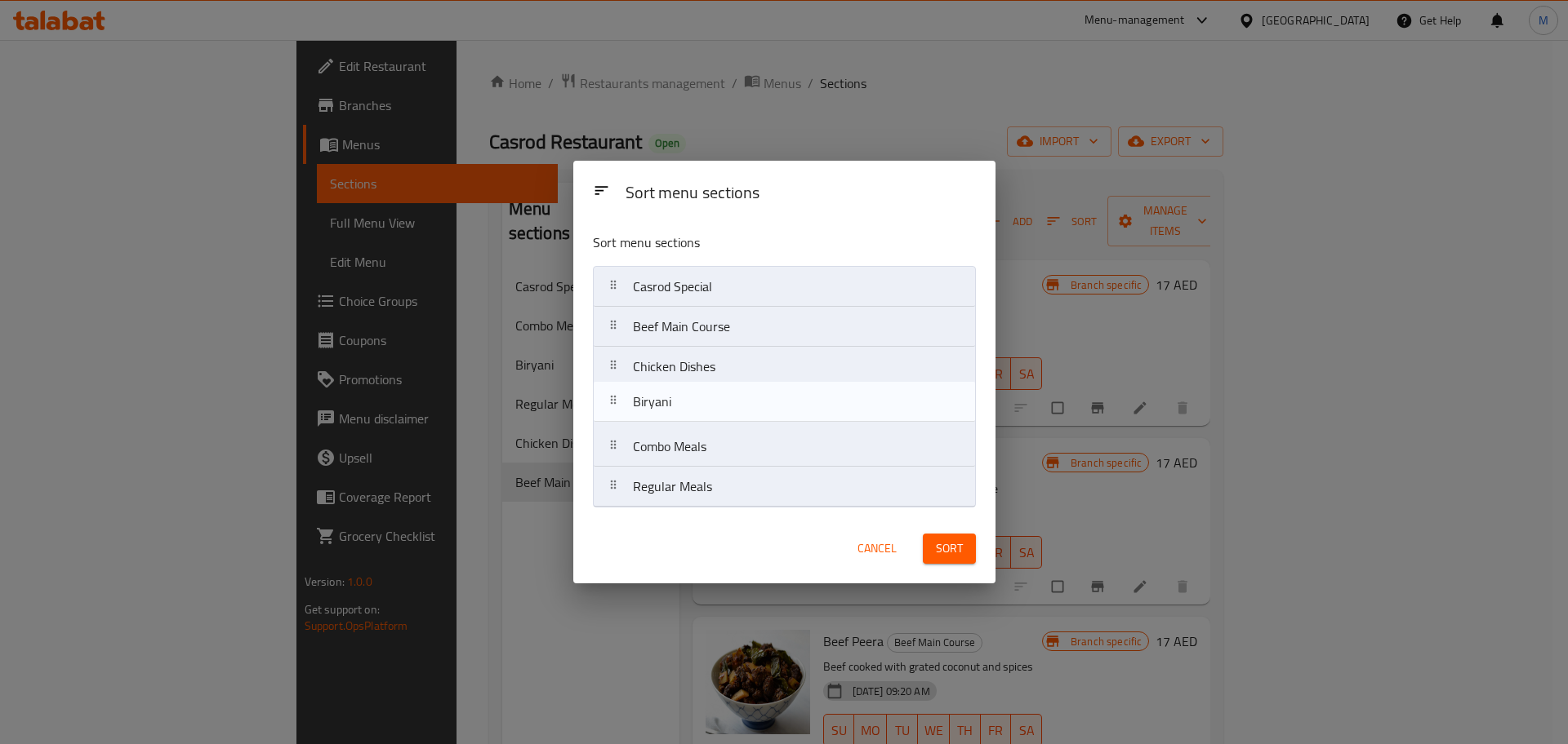
drag, startPoint x: 707, startPoint y: 463, endPoint x: 710, endPoint y: 417, distance: 46.1
click at [703, 411] on nav "Casrod Special Beef Main Course Chicken Dishes Combo Meals Biryani Regular Meals" at bounding box center [784, 387] width 383 height 241
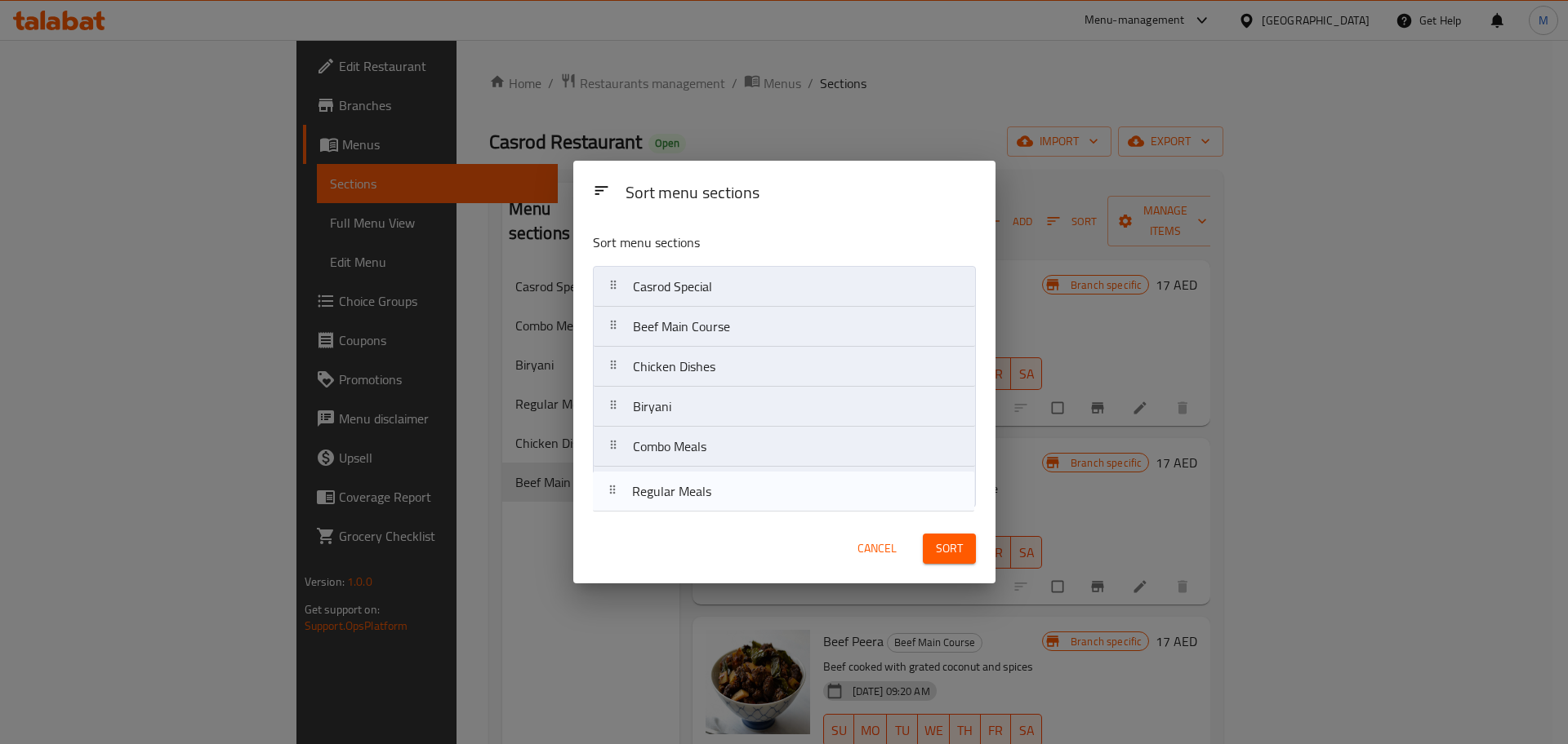
drag, startPoint x: 739, startPoint y: 472, endPoint x: 719, endPoint y: 501, distance: 35.2
click at [719, 501] on nav "Casrod Special Beef Main Course Chicken Dishes Biryani Combo Meals Regular Meals" at bounding box center [784, 387] width 383 height 241
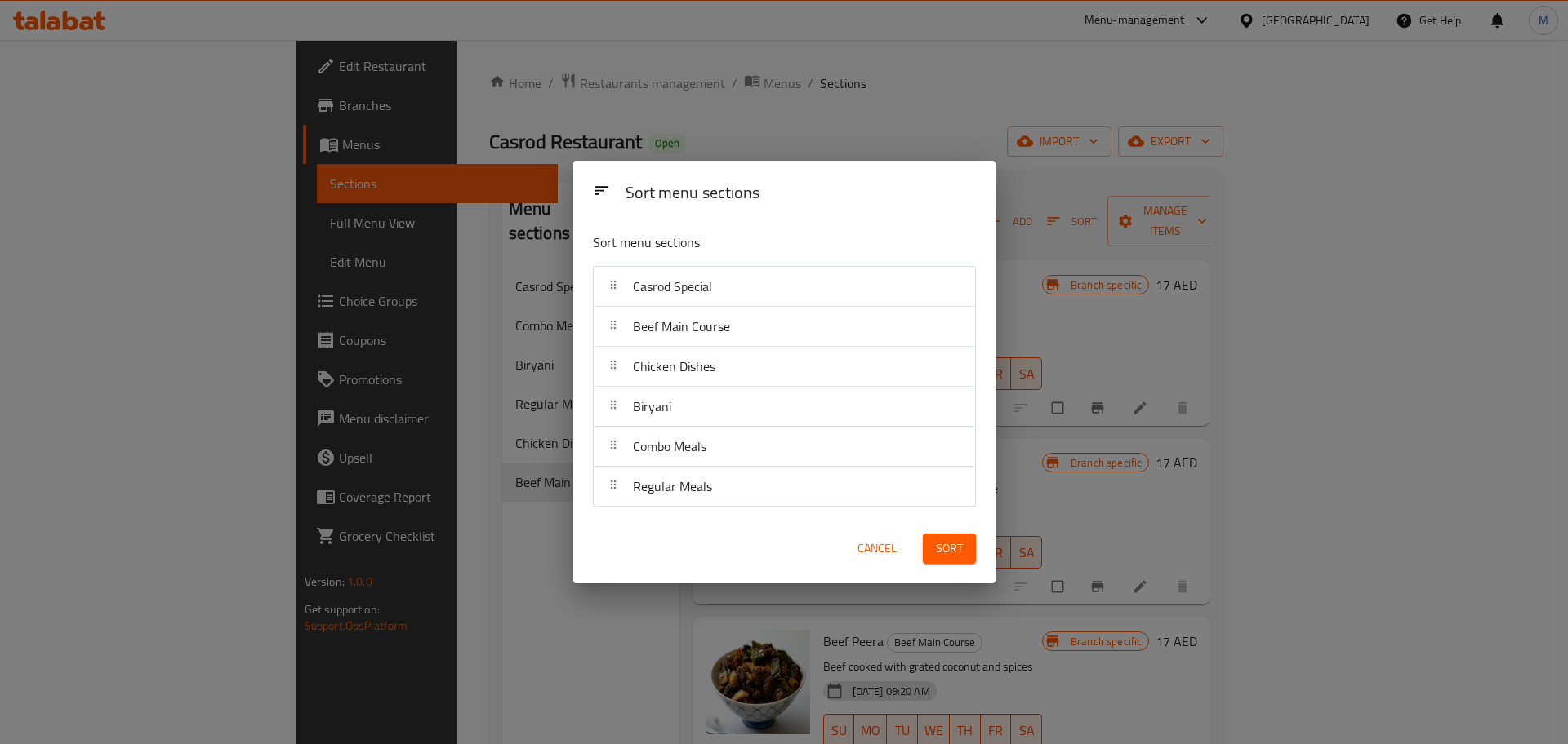
click at [936, 543] on span "Sort" at bounding box center [949, 549] width 27 height 21
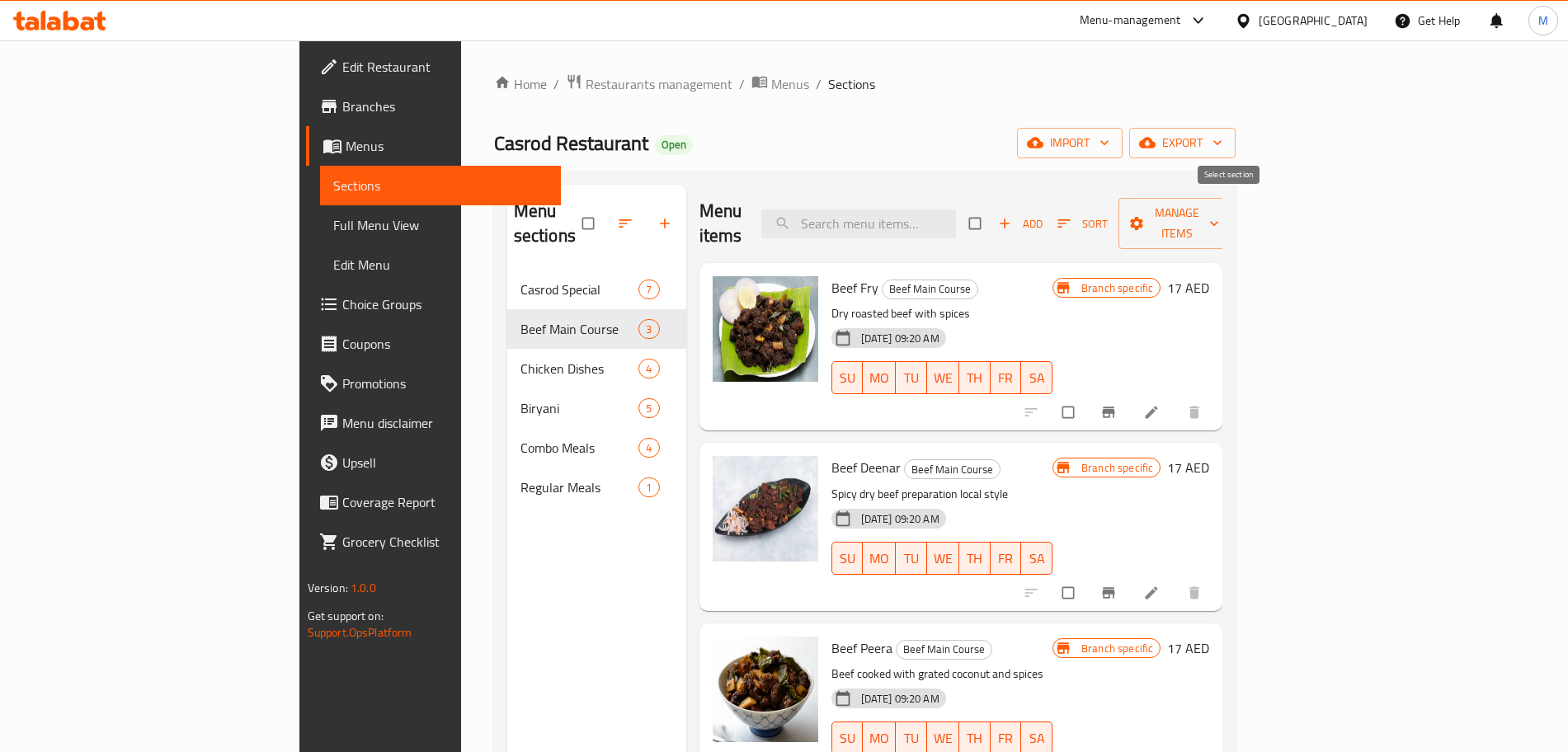
click at [994, 218] on input "checkbox" at bounding box center [977, 224] width 35 height 31
checkbox input "true"
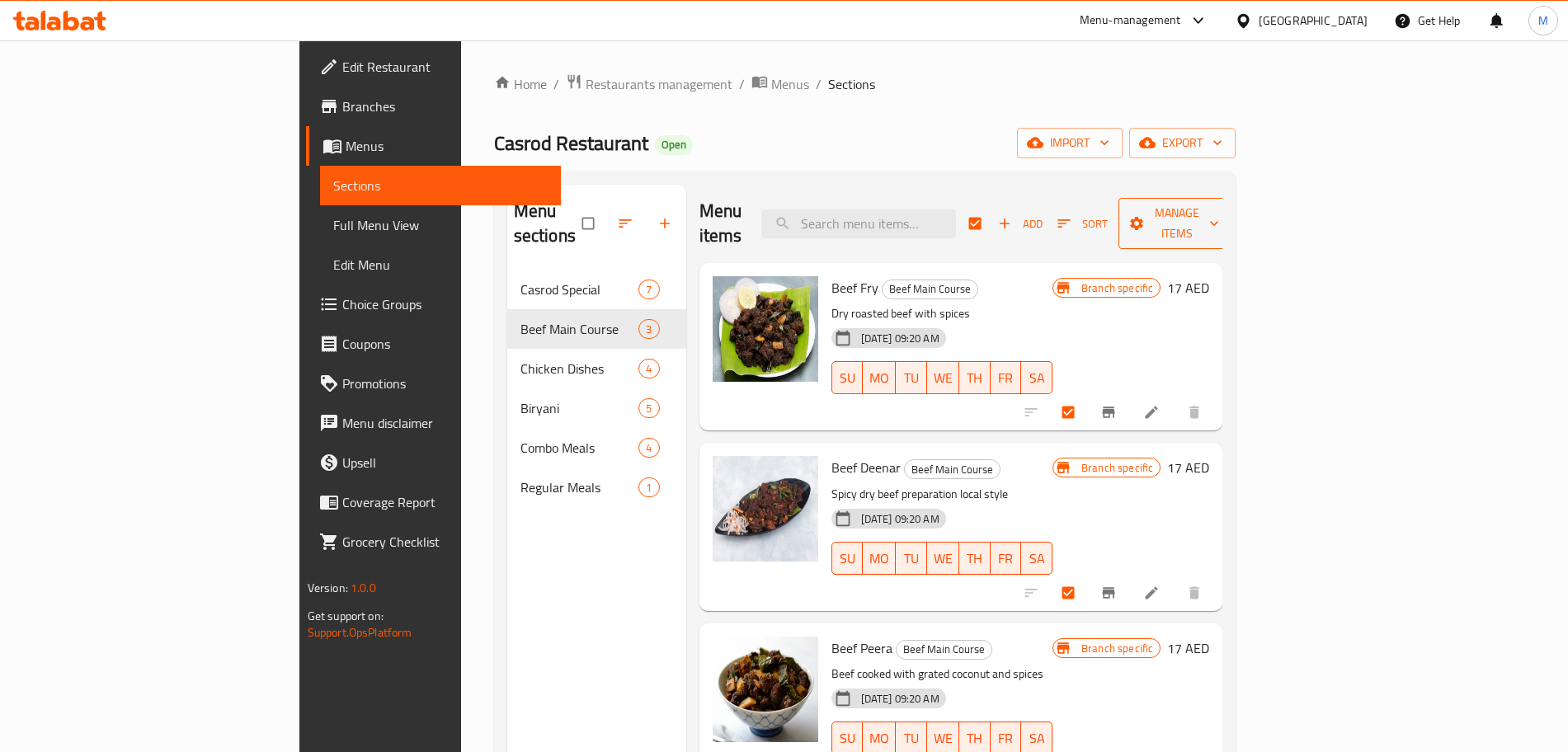
click at [1222, 213] on span "Manage items" at bounding box center [1177, 223] width 91 height 41
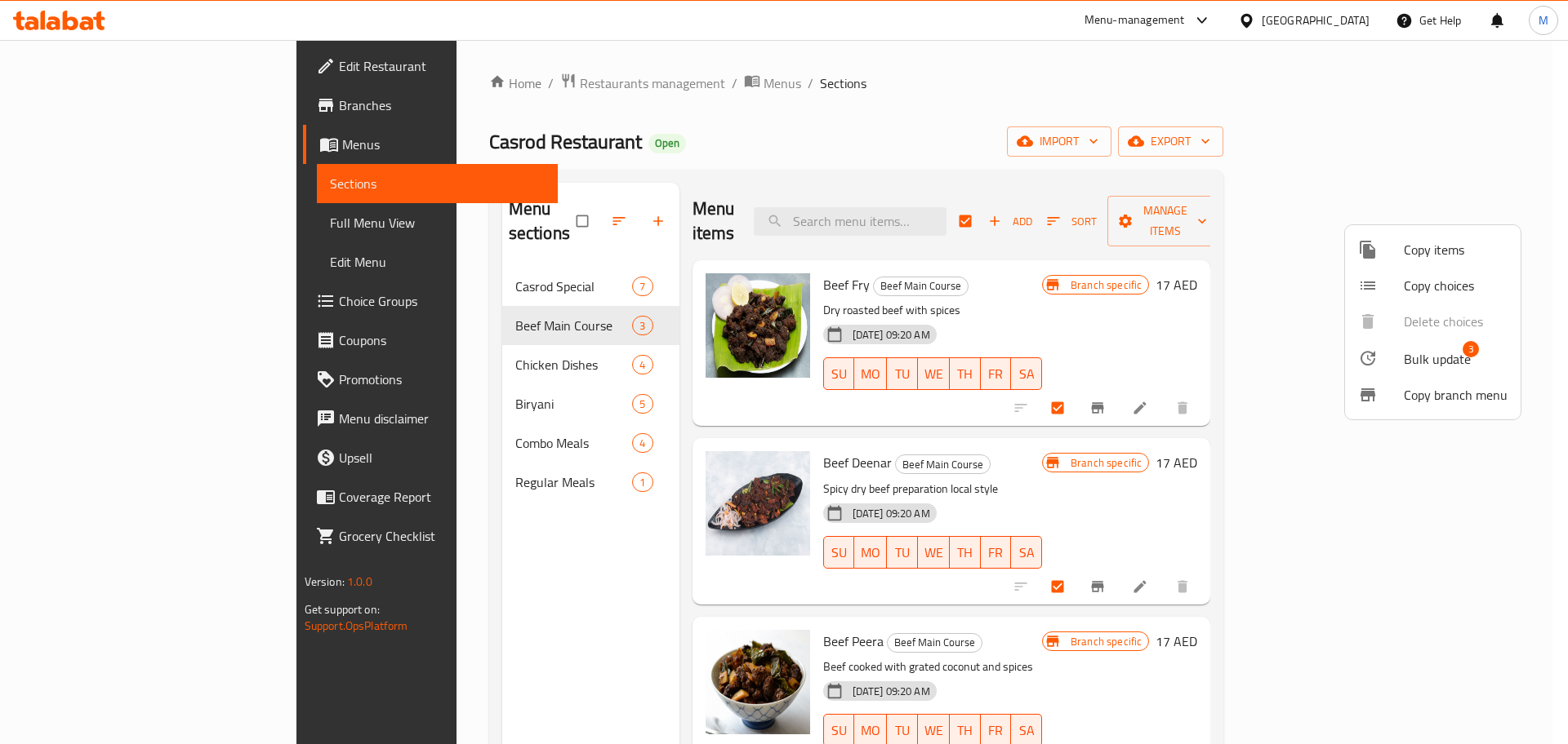
click at [1446, 351] on span "Bulk update" at bounding box center [1438, 359] width 67 height 20
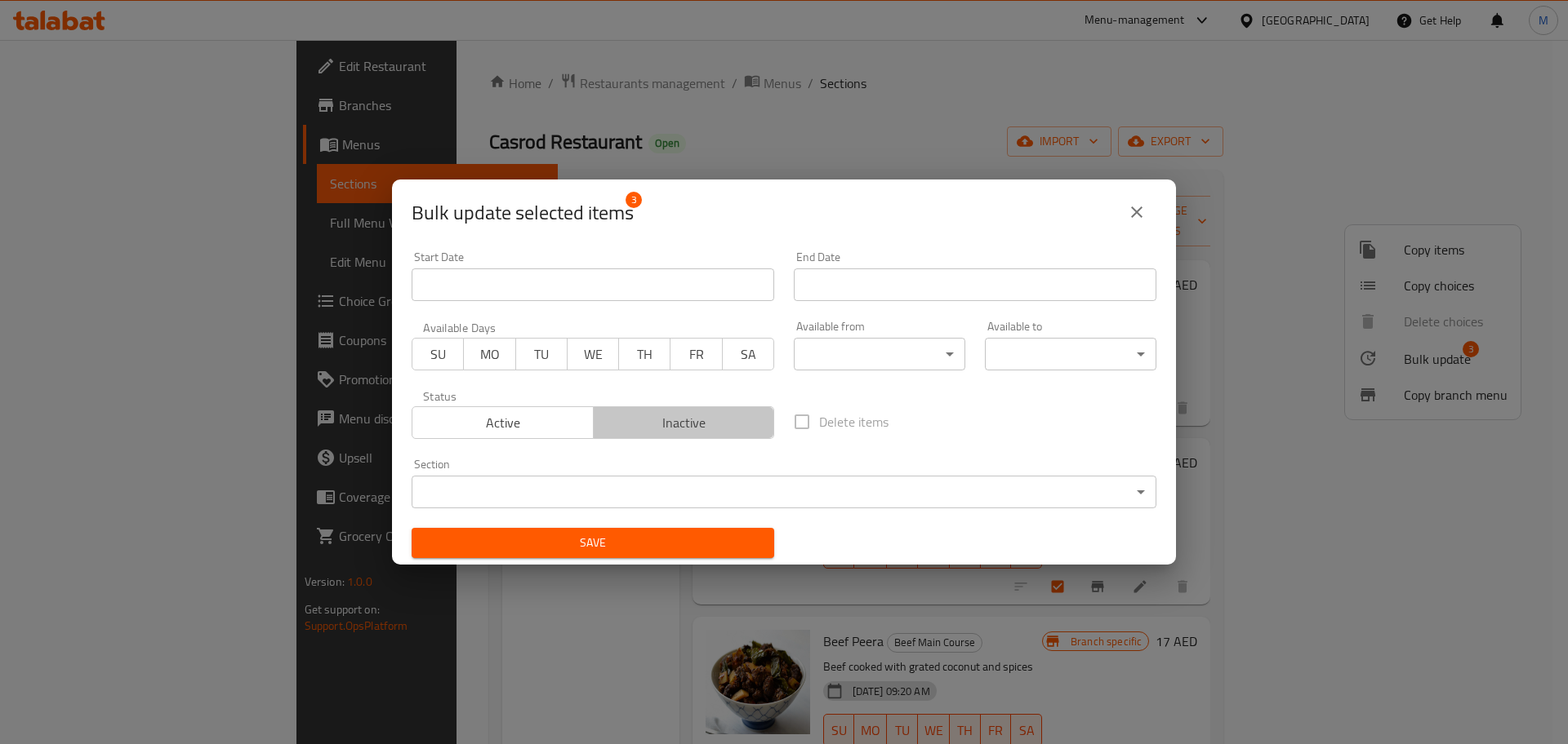
click at [743, 434] on span "Inactive" at bounding box center [684, 422] width 168 height 23
click at [723, 529] on button "Save" at bounding box center [593, 543] width 362 height 30
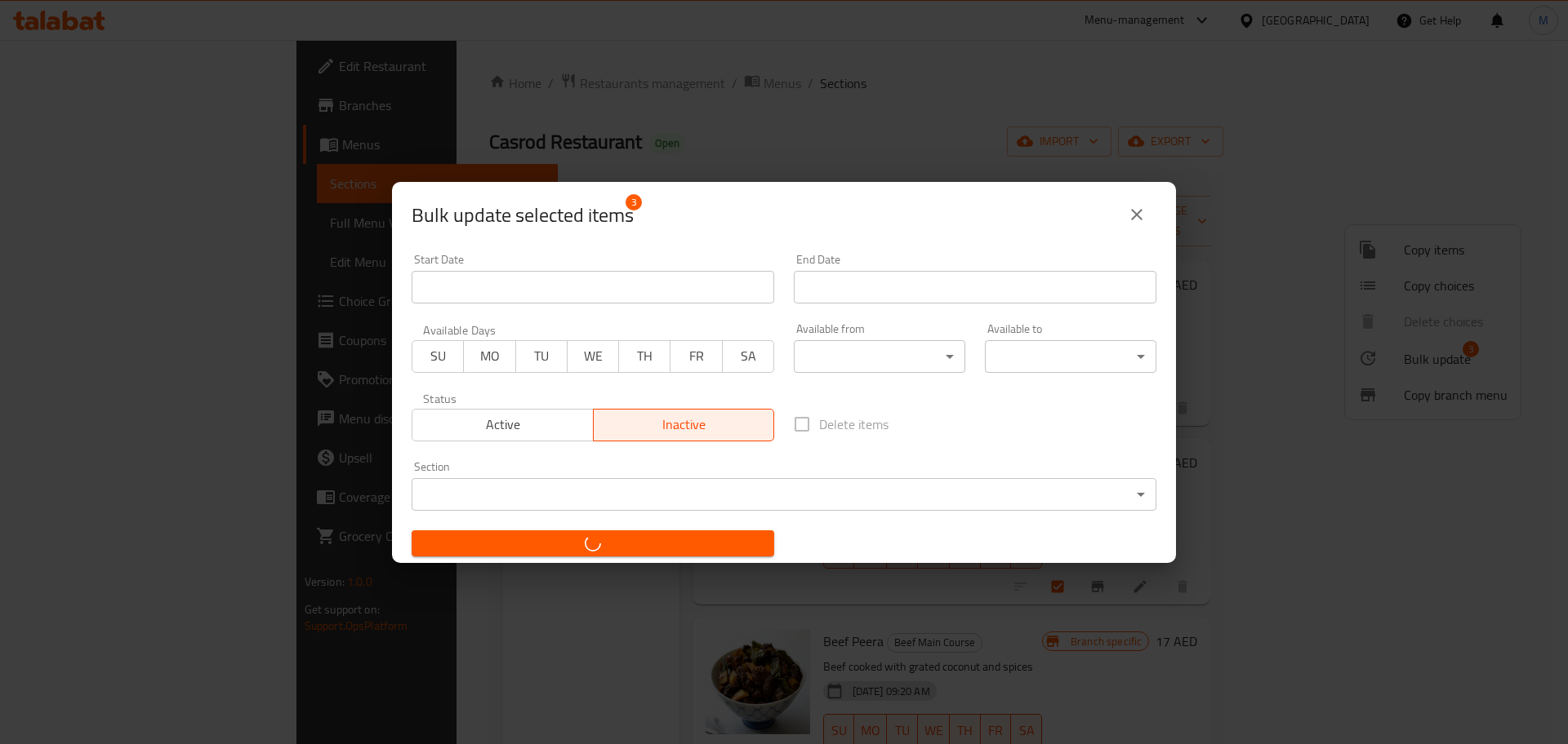
checkbox input "false"
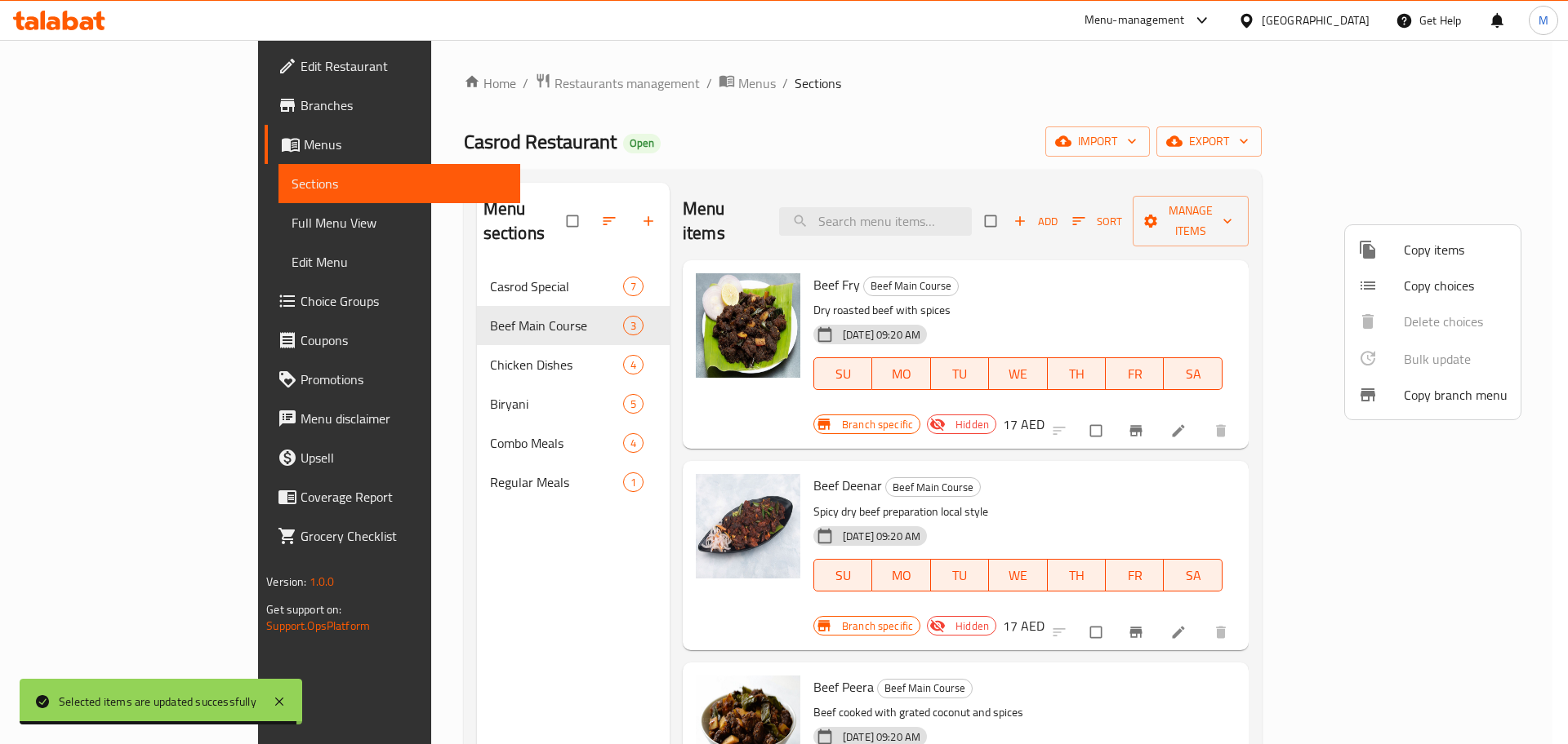
click at [1263, 472] on div at bounding box center [784, 372] width 1568 height 744
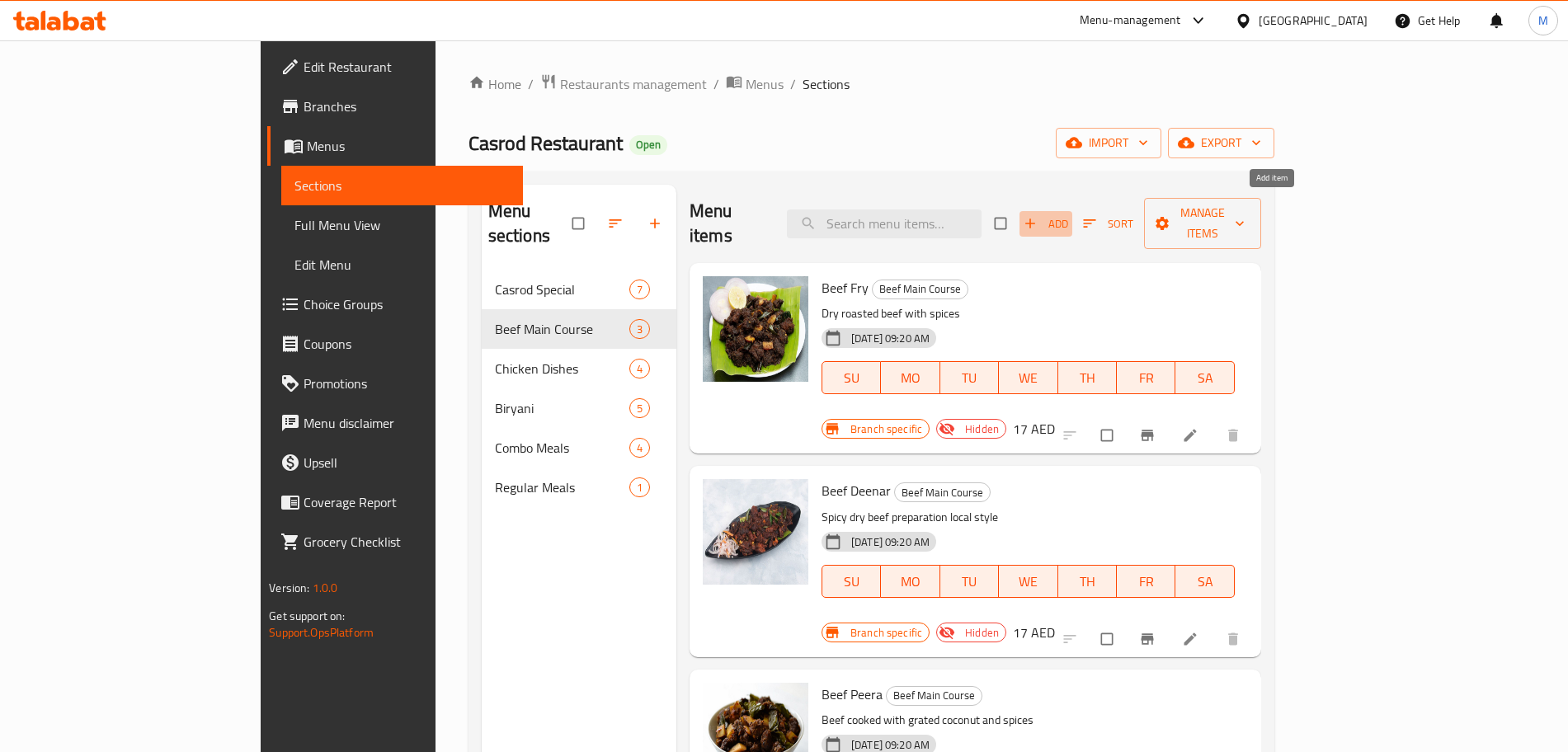
click at [1068, 214] on span "Add" at bounding box center [1045, 224] width 44 height 19
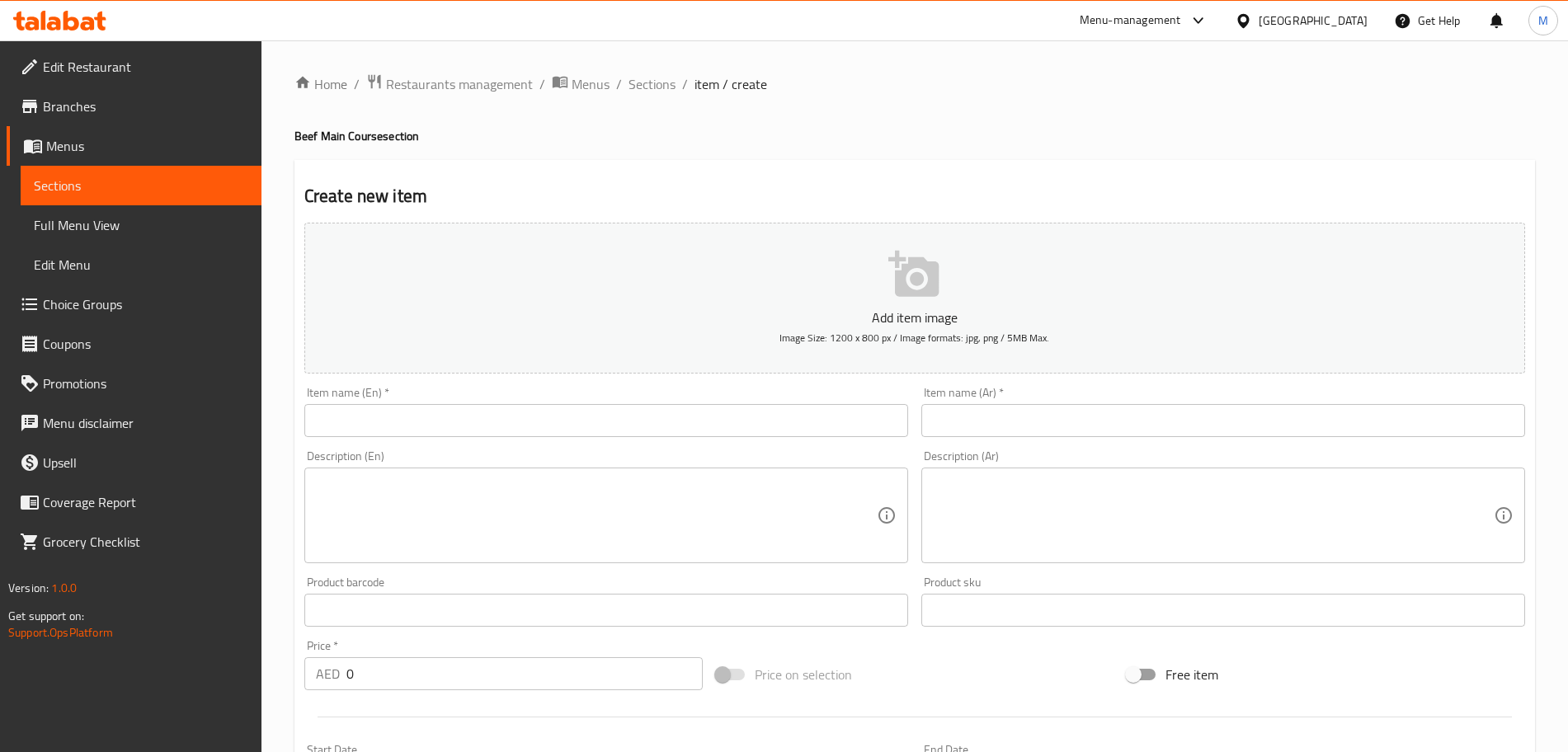
click at [382, 417] on input "text" at bounding box center [605, 421] width 604 height 33
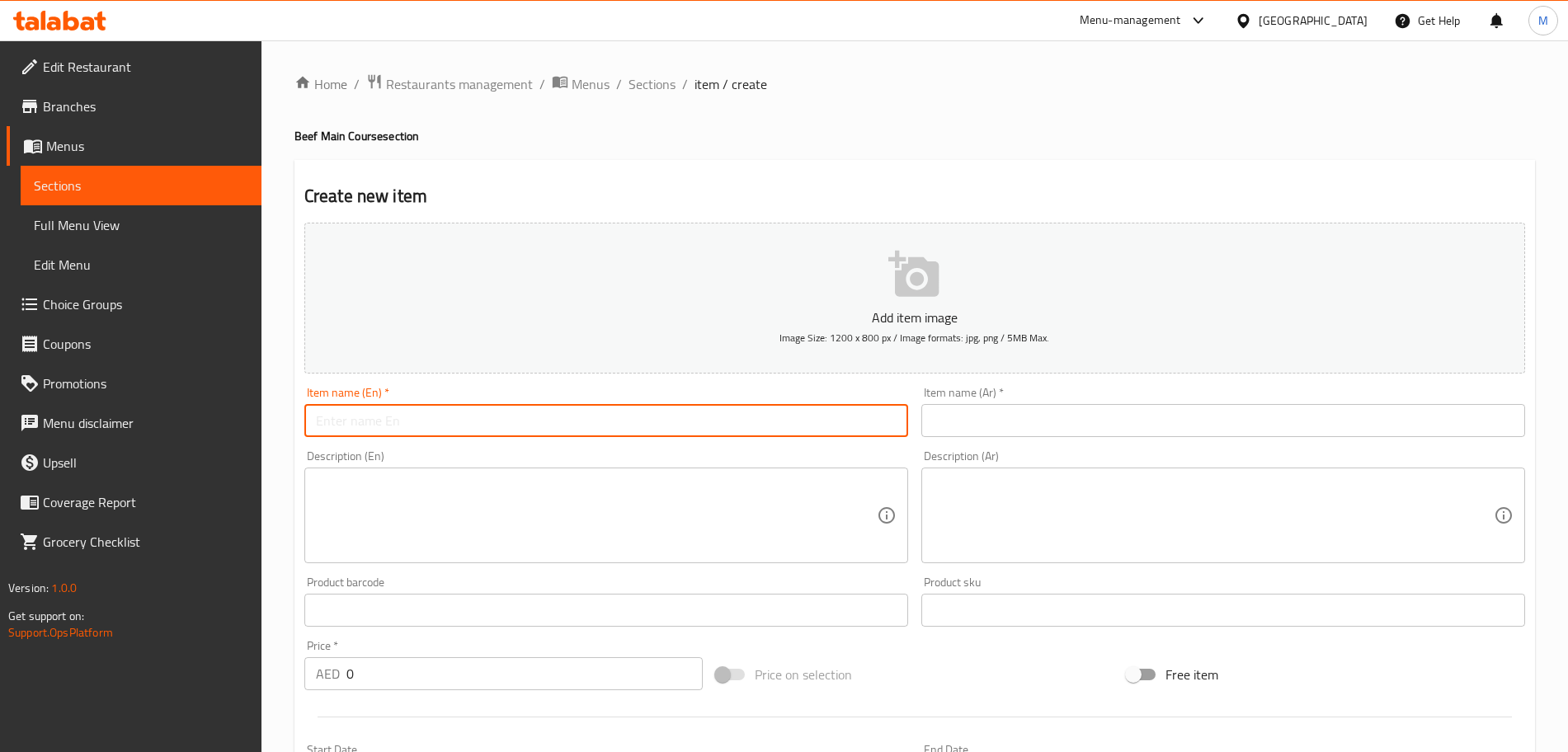
paste input "Beef Palli Curry"
type input "Beef Palli Curry"
click at [665, 463] on div "Description (En) Description (En)" at bounding box center [605, 507] width 604 height 113
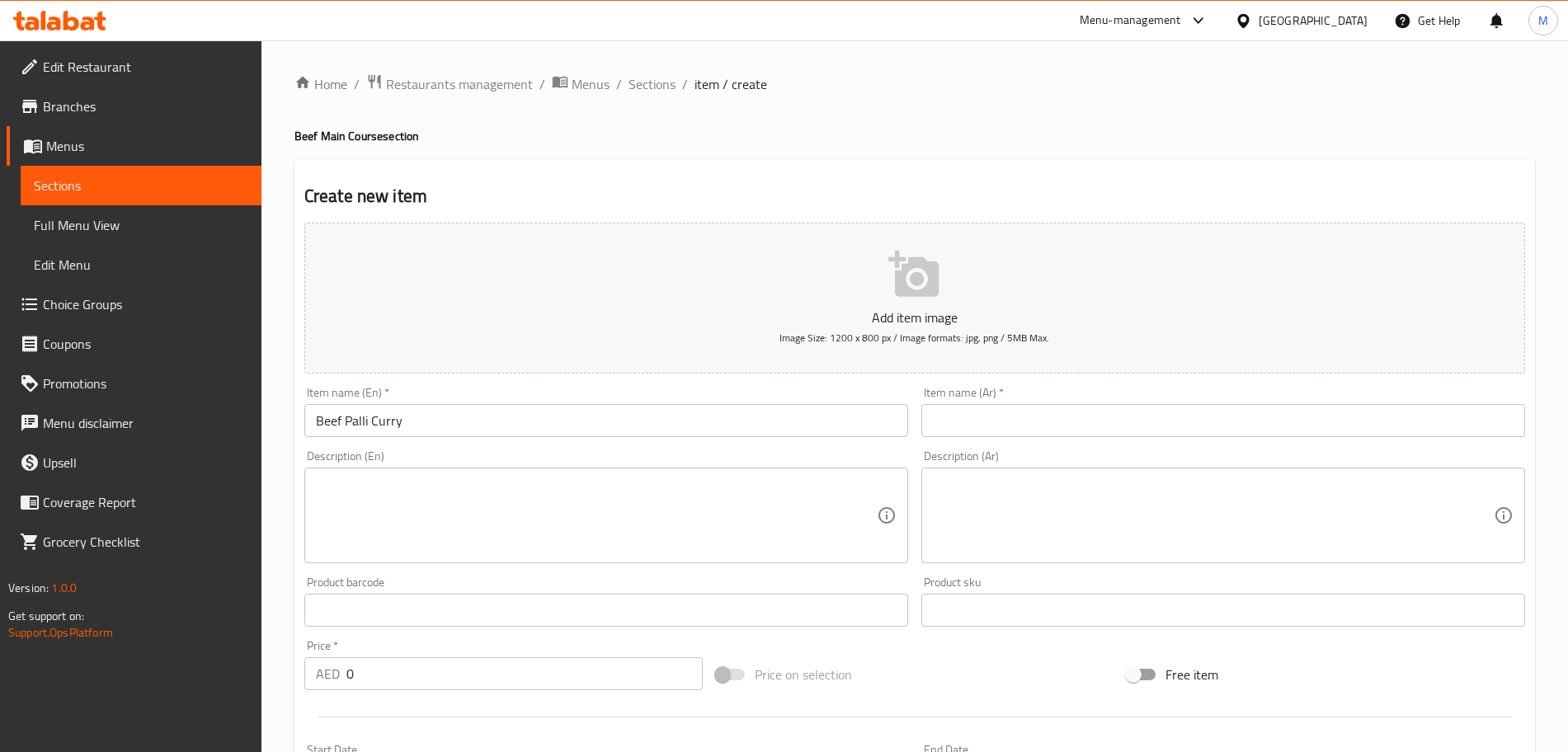
click at [1175, 438] on div "Item name (Ar)   * Item name (Ar) *" at bounding box center [1223, 411] width 617 height 64
click at [1175, 425] on input "text" at bounding box center [1223, 421] width 604 height 33
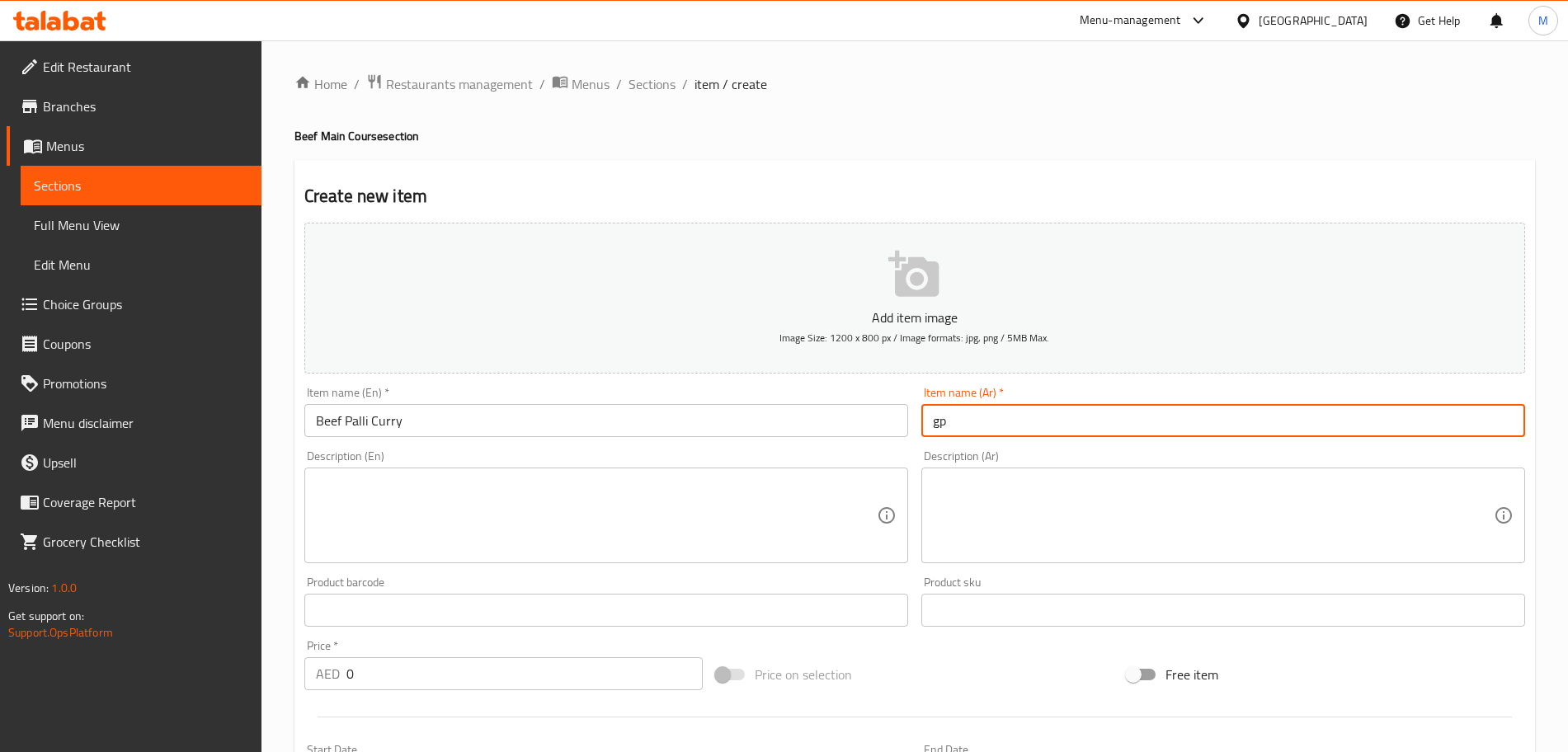
type input "g"
type input "لحم بقري بالي كاري"
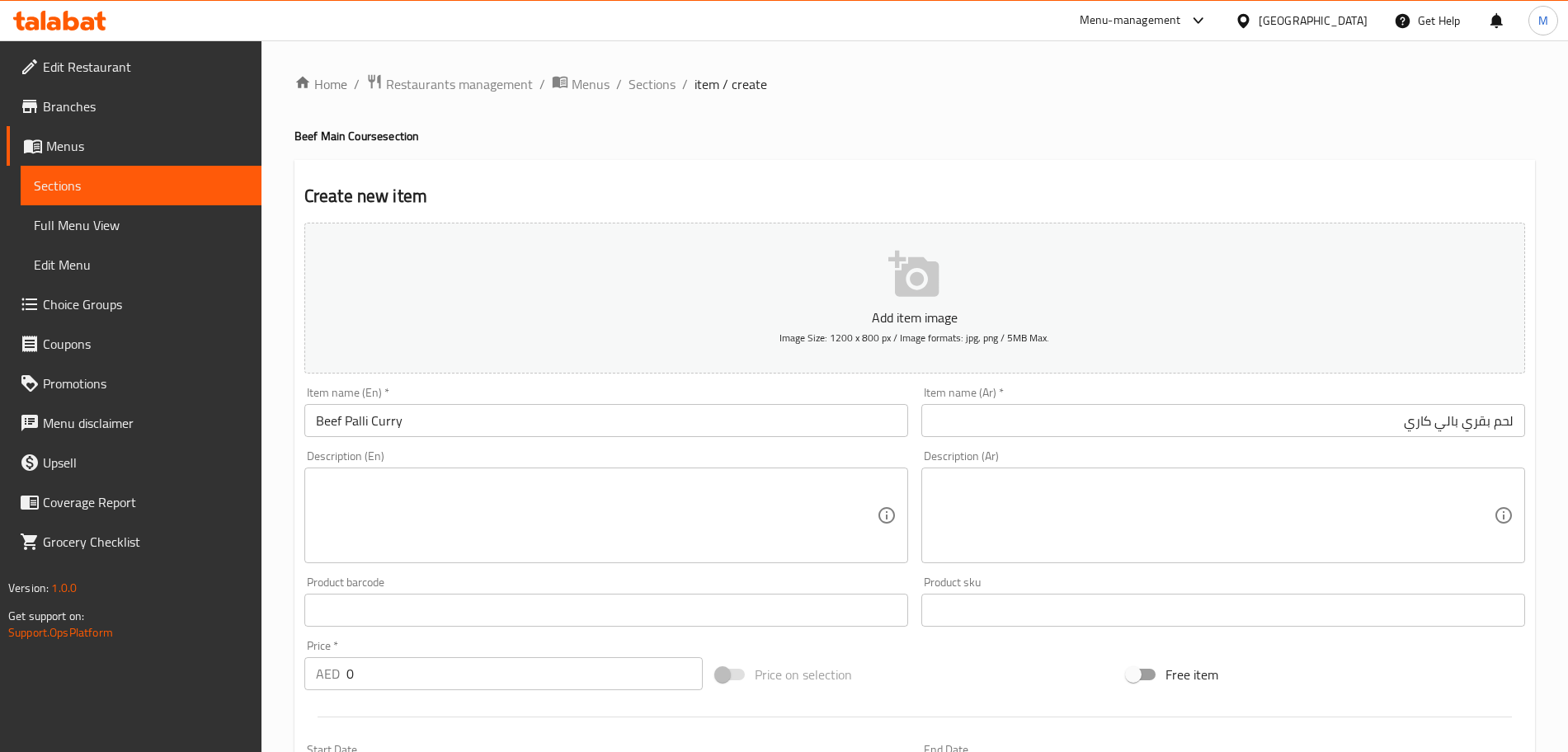
click at [1240, 518] on textarea at bounding box center [1213, 516] width 561 height 78
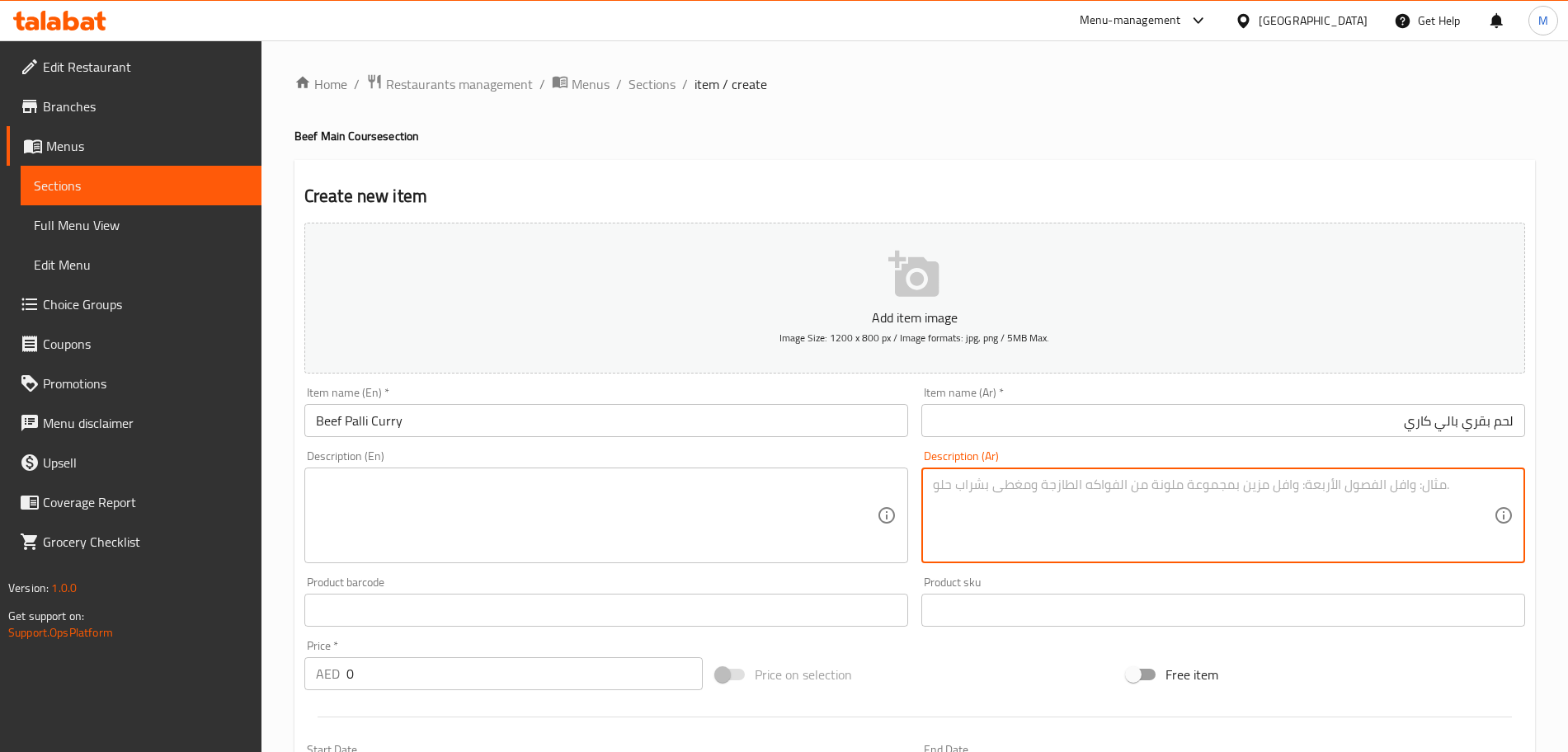
paste textarea "لحم بقري طري مطهو على نار هادئة في صلصة متبلة عطرية غنية بالتوابل وجوز الهند ال…"
type textarea "لحم بقري طري مطهو على نار هادئة في صلصة متبلة عطرية غنية بالتوابل وجوز الهند ال…"
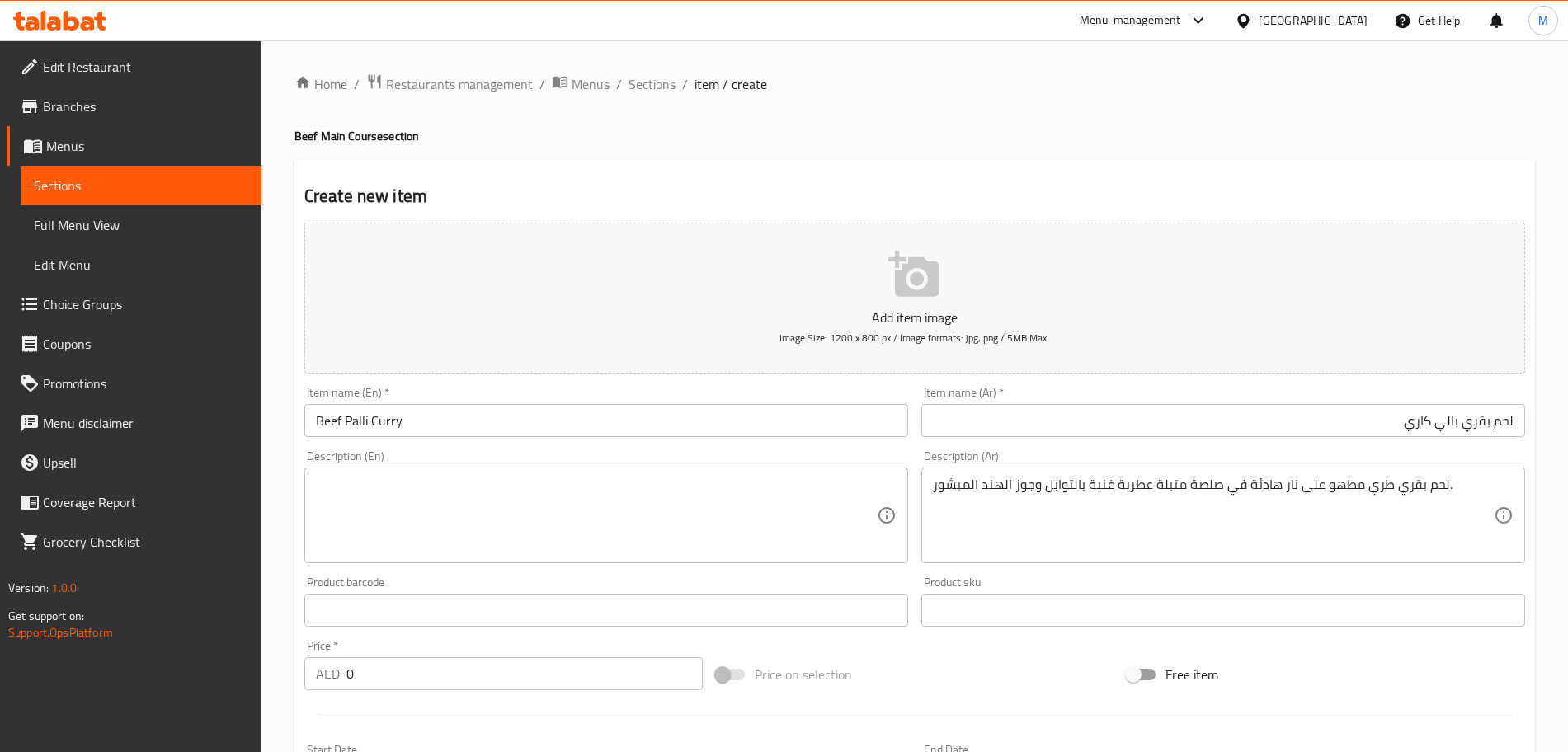
click at [377, 499] on textarea at bounding box center [597, 516] width 561 height 78
paste textarea "Tender beef simmered in a spiced, aromatic sauce. Rich in spices and grated coc…"
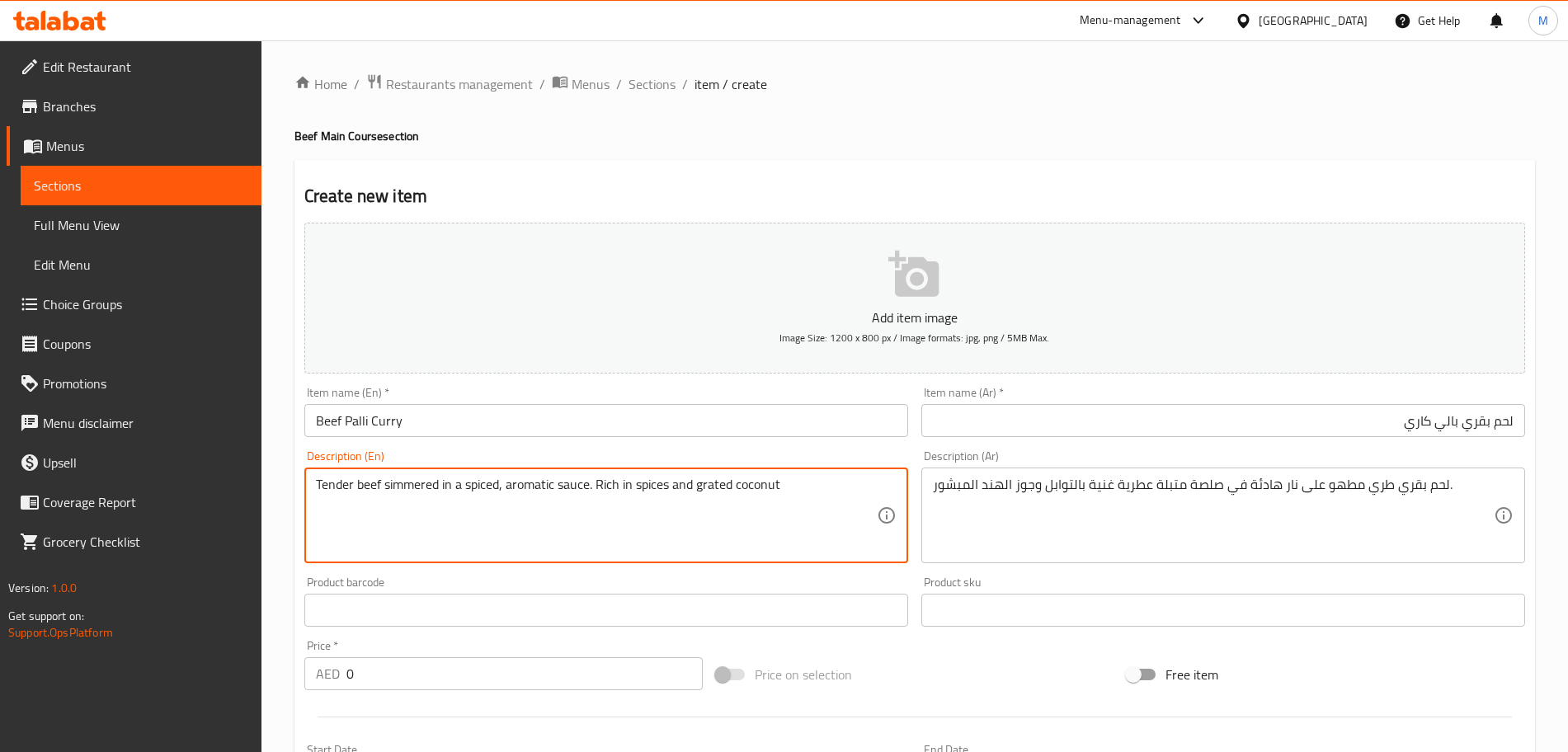
type textarea "Tender beef simmered in a spiced, aromatic sauce. Rich in spices and grated coc…"
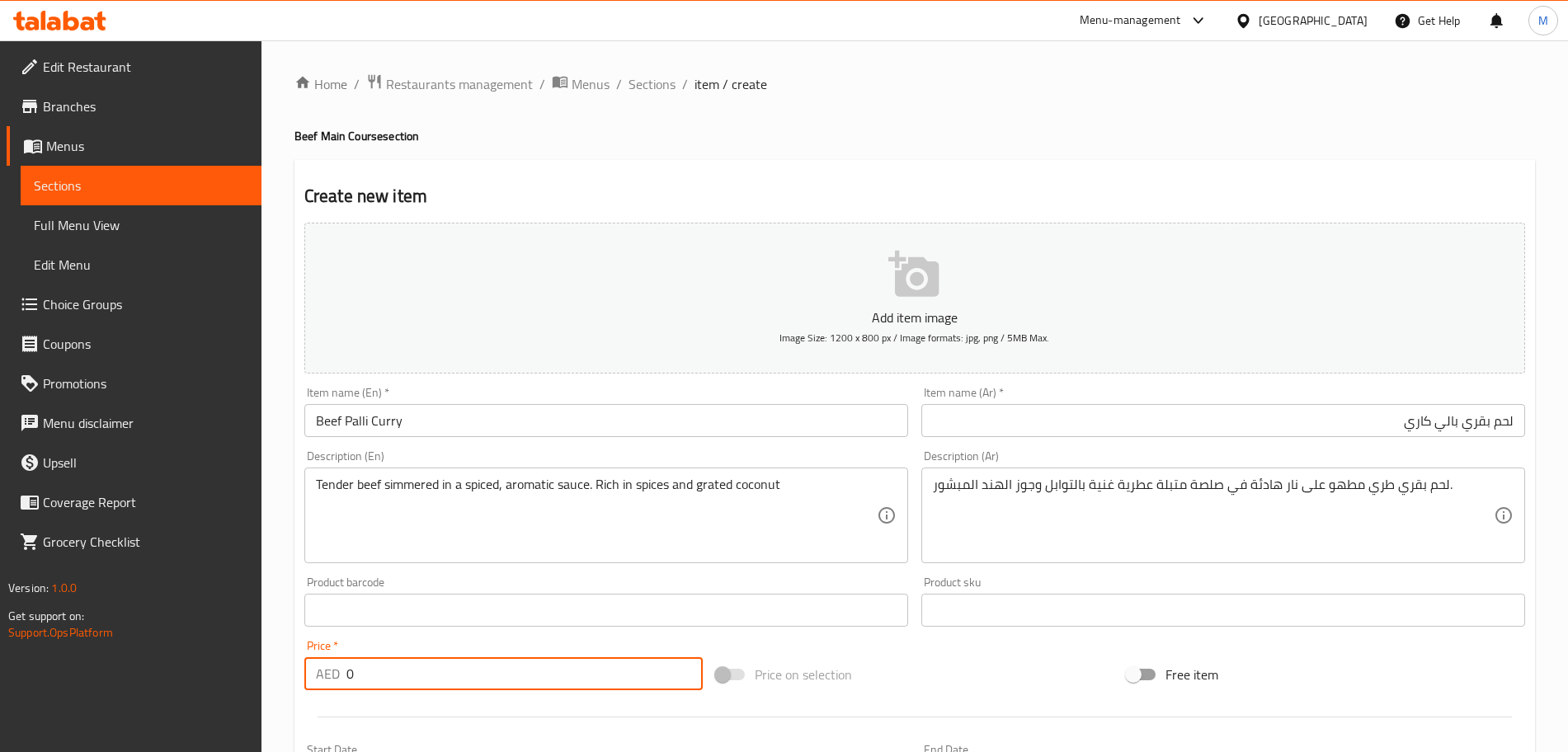
drag, startPoint x: 368, startPoint y: 671, endPoint x: 274, endPoint y: 676, distance: 94.1
click at [285, 676] on div "Home / Restaurants management / Menus / Sections / item / create Beef Main Cour…" at bounding box center [915, 602] width 1307 height 1125
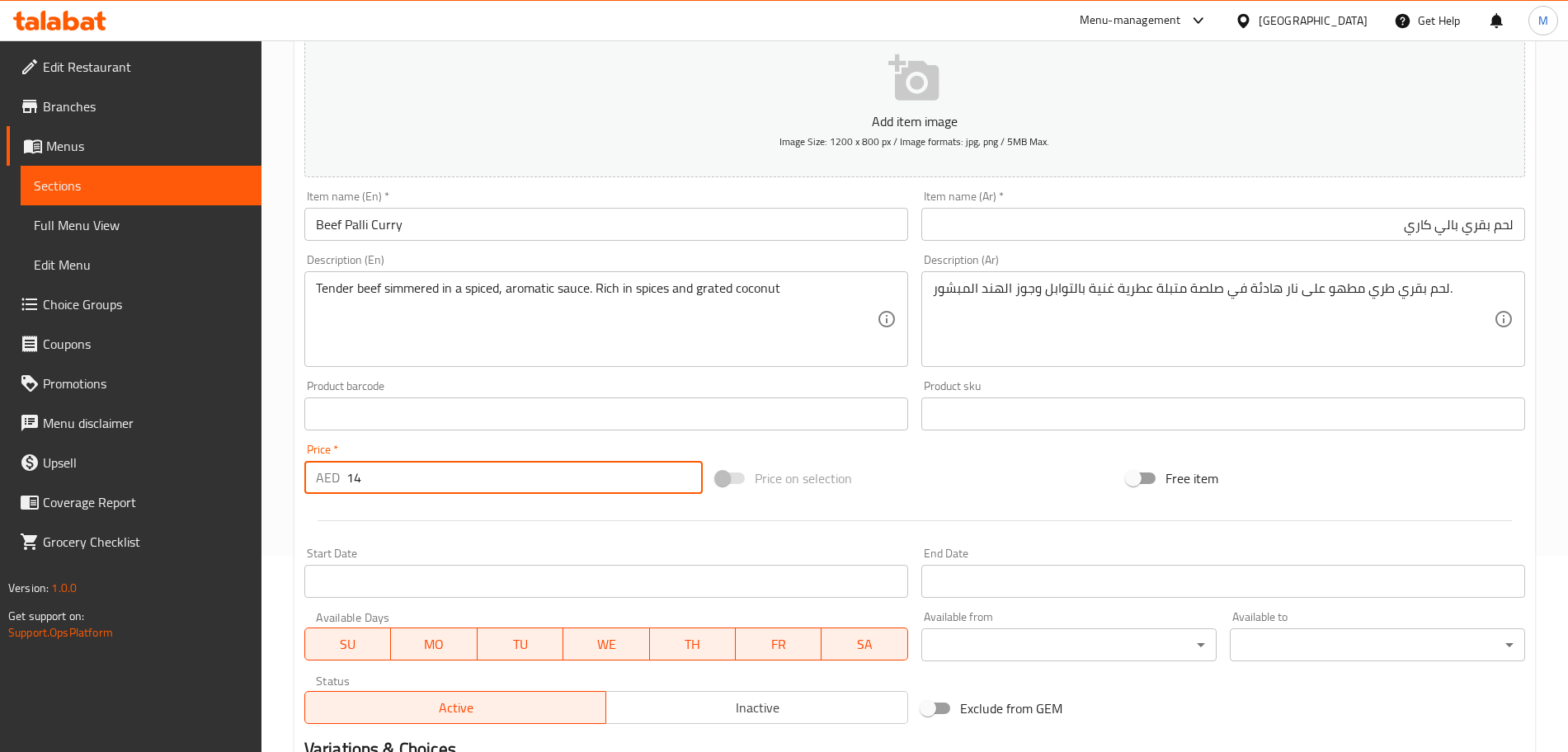
scroll to position [207, 0]
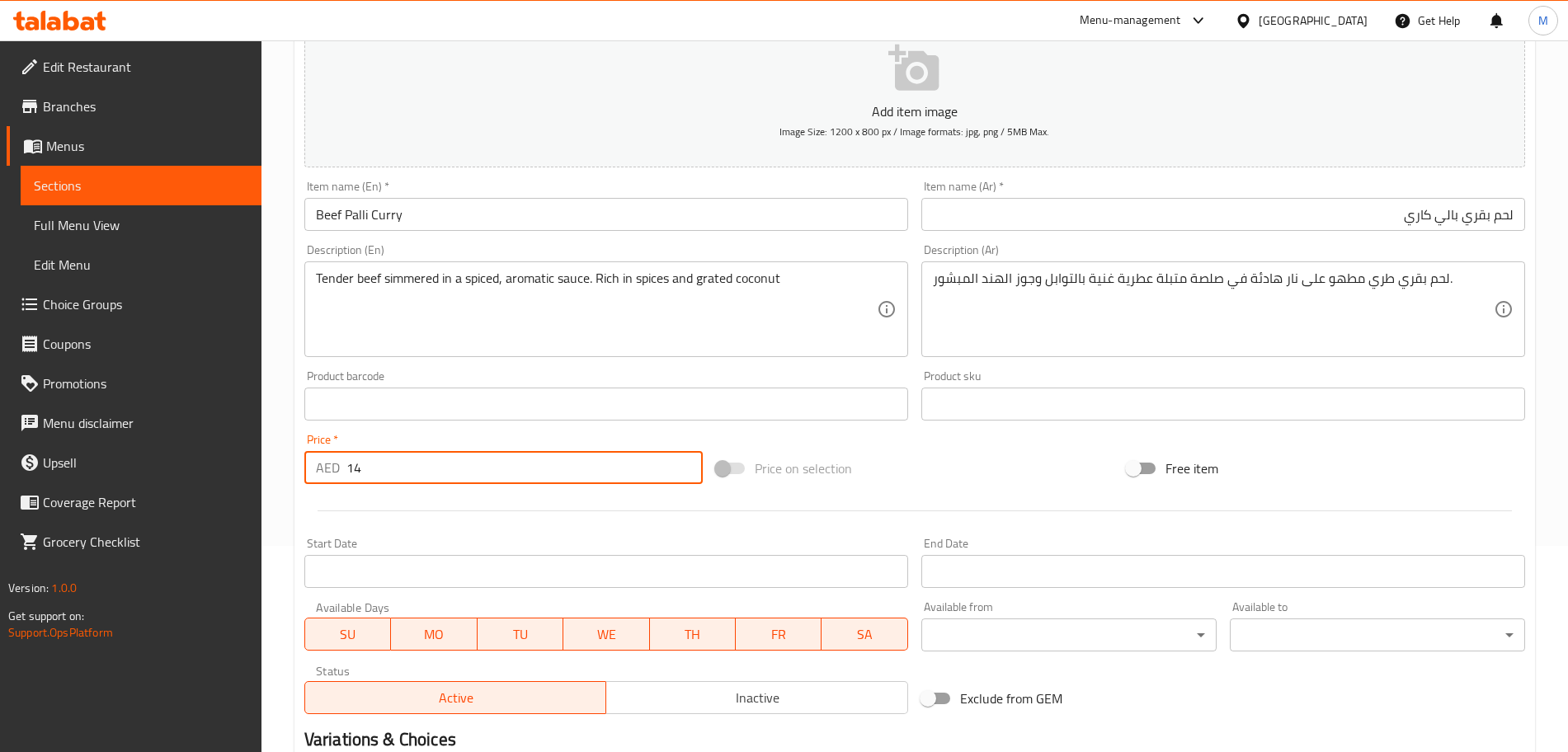
type input "14"
click at [971, 485] on div "Price on selection" at bounding box center [915, 468] width 411 height 44
click at [848, 712] on button "Inactive" at bounding box center [756, 698] width 302 height 33
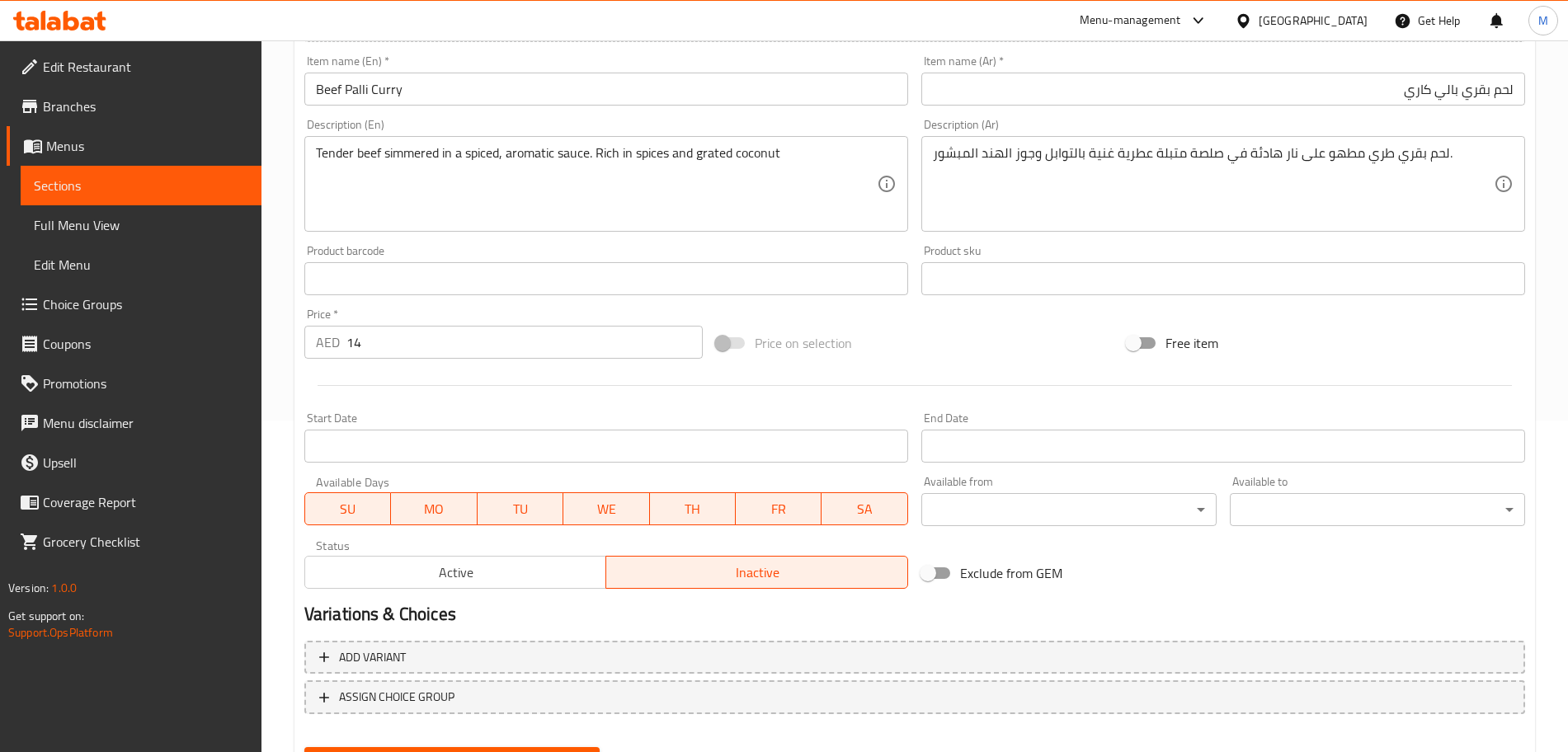
scroll to position [413, 0]
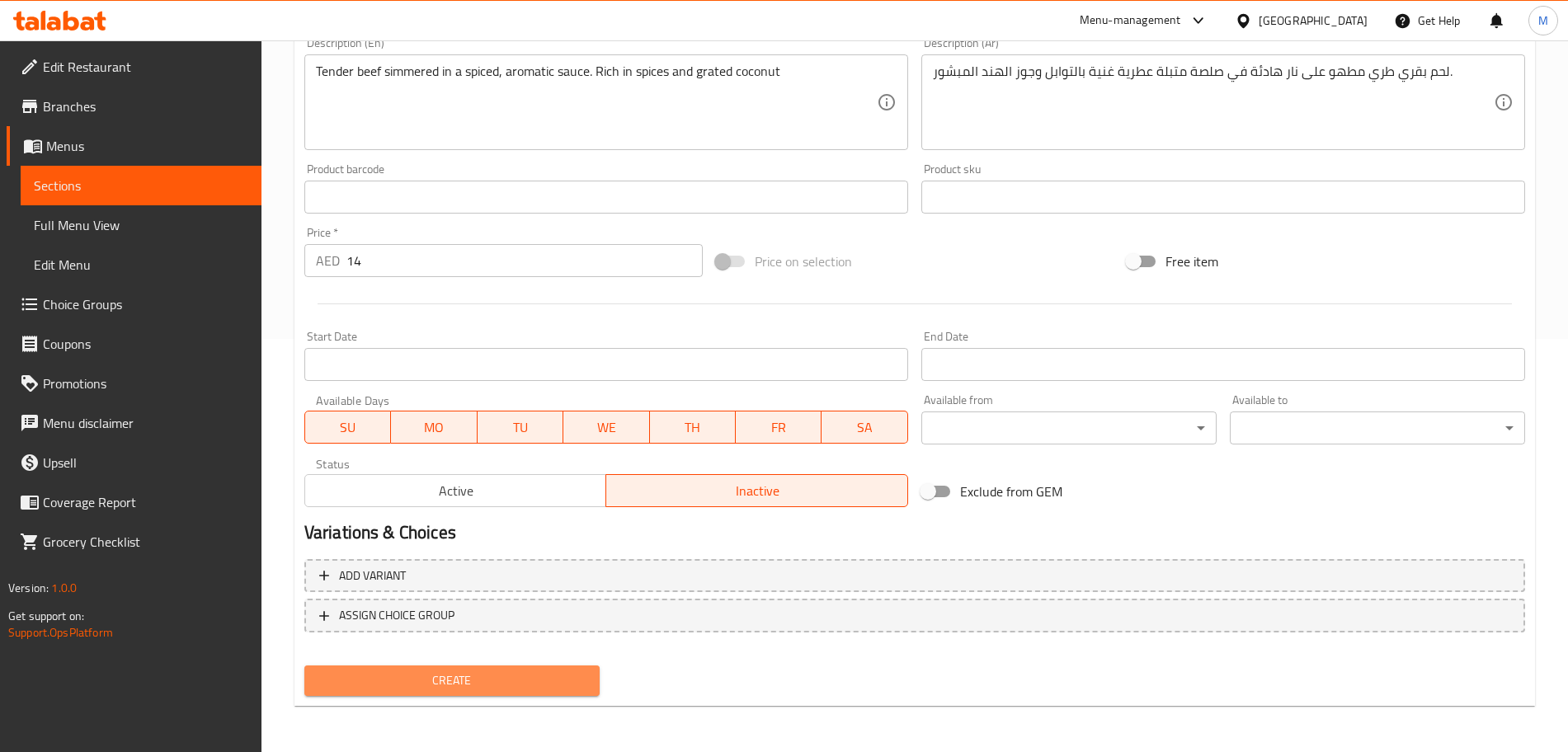
click at [510, 676] on span "Create" at bounding box center [452, 681] width 269 height 21
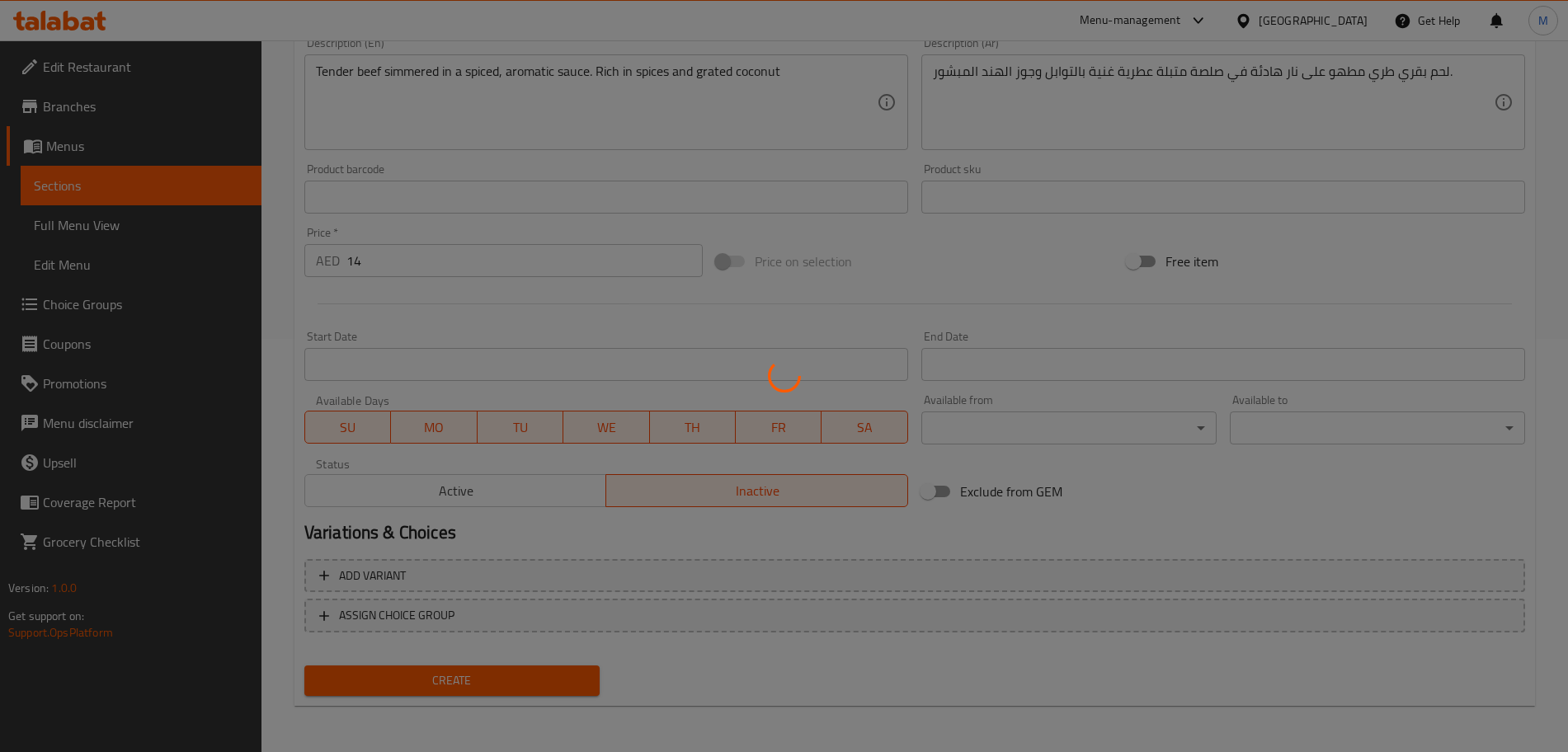
type input "0"
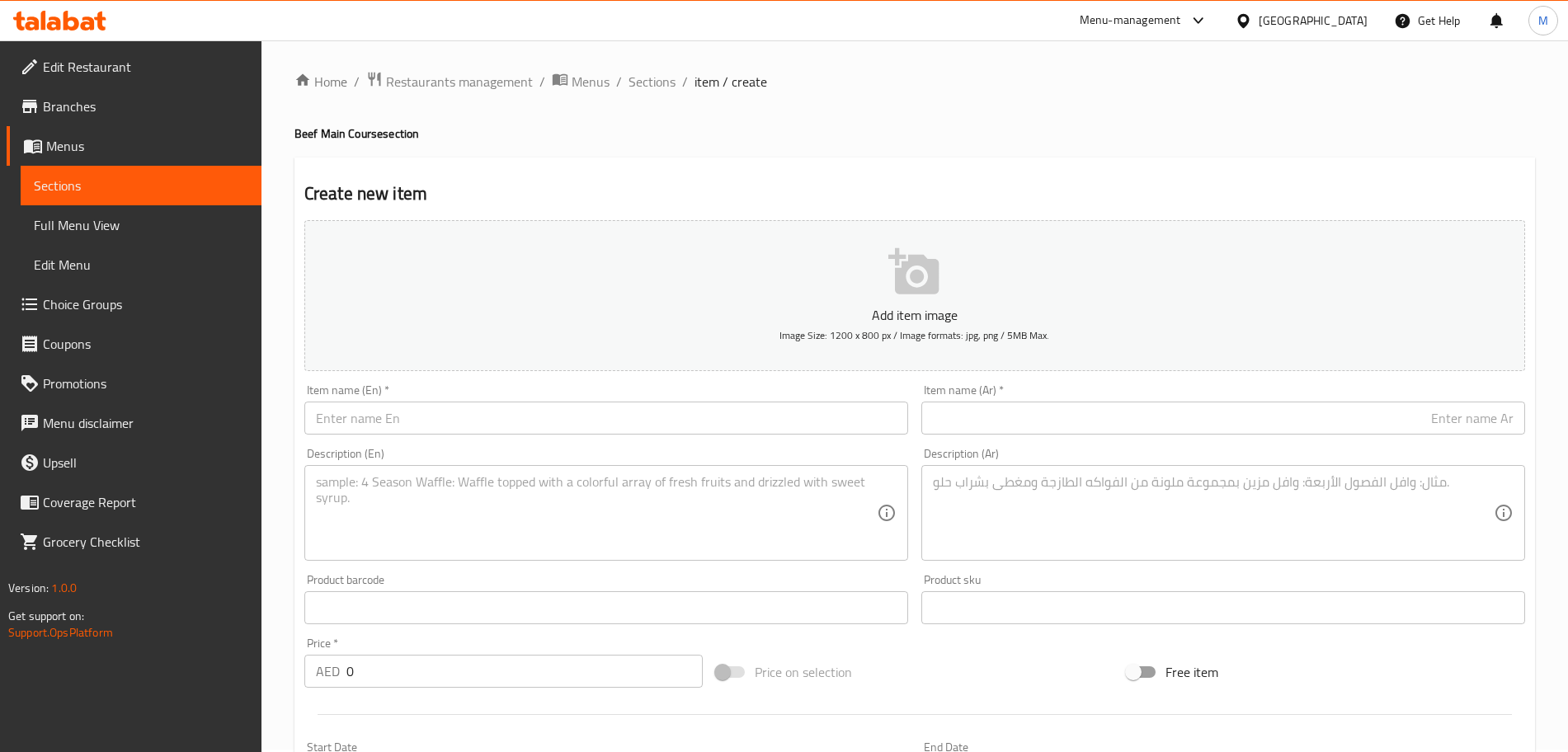
scroll to position [0, 0]
click at [489, 417] on input "text" at bounding box center [605, 421] width 604 height 33
paste input "Beef Mulaku Curry"
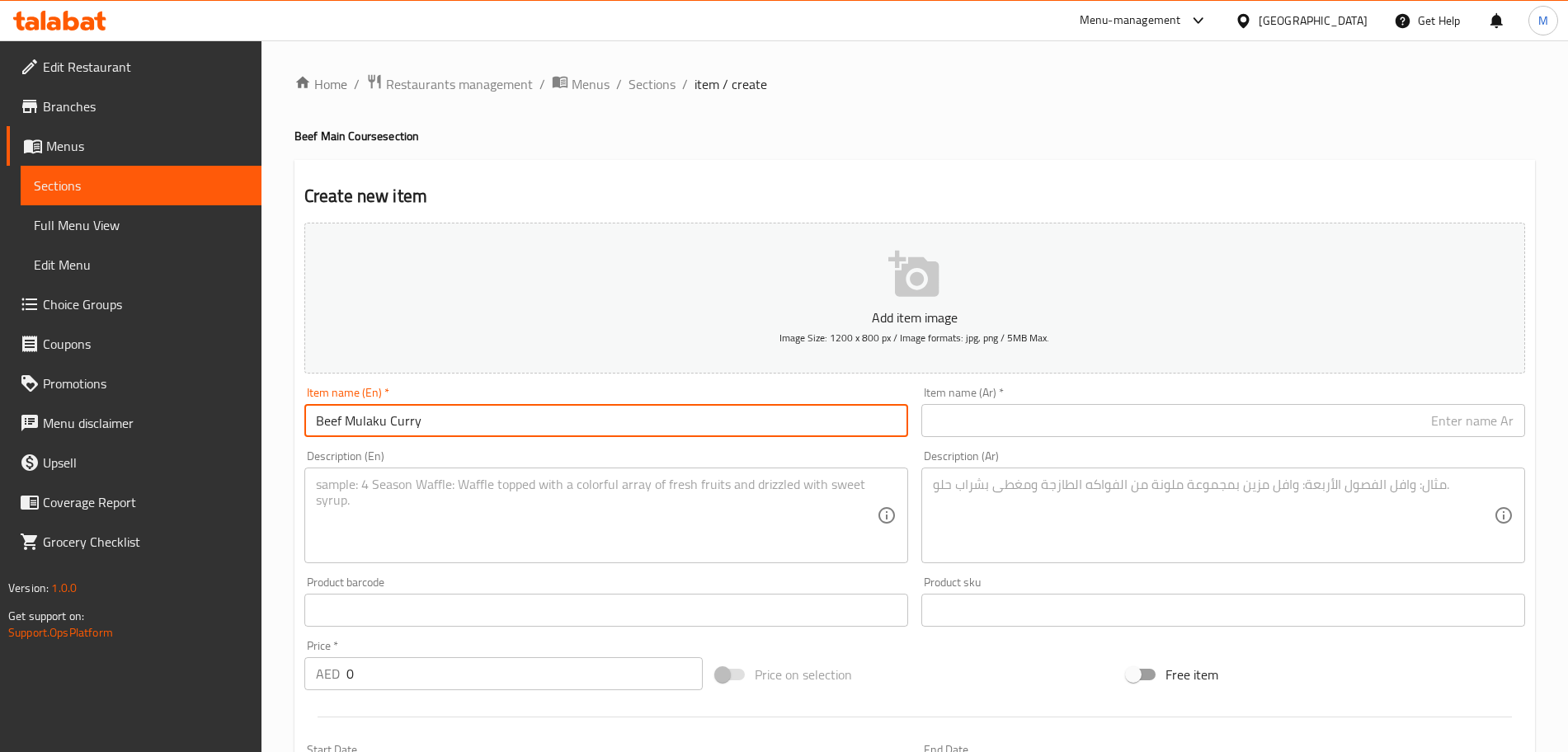
type input "Beef Mulaku Curry"
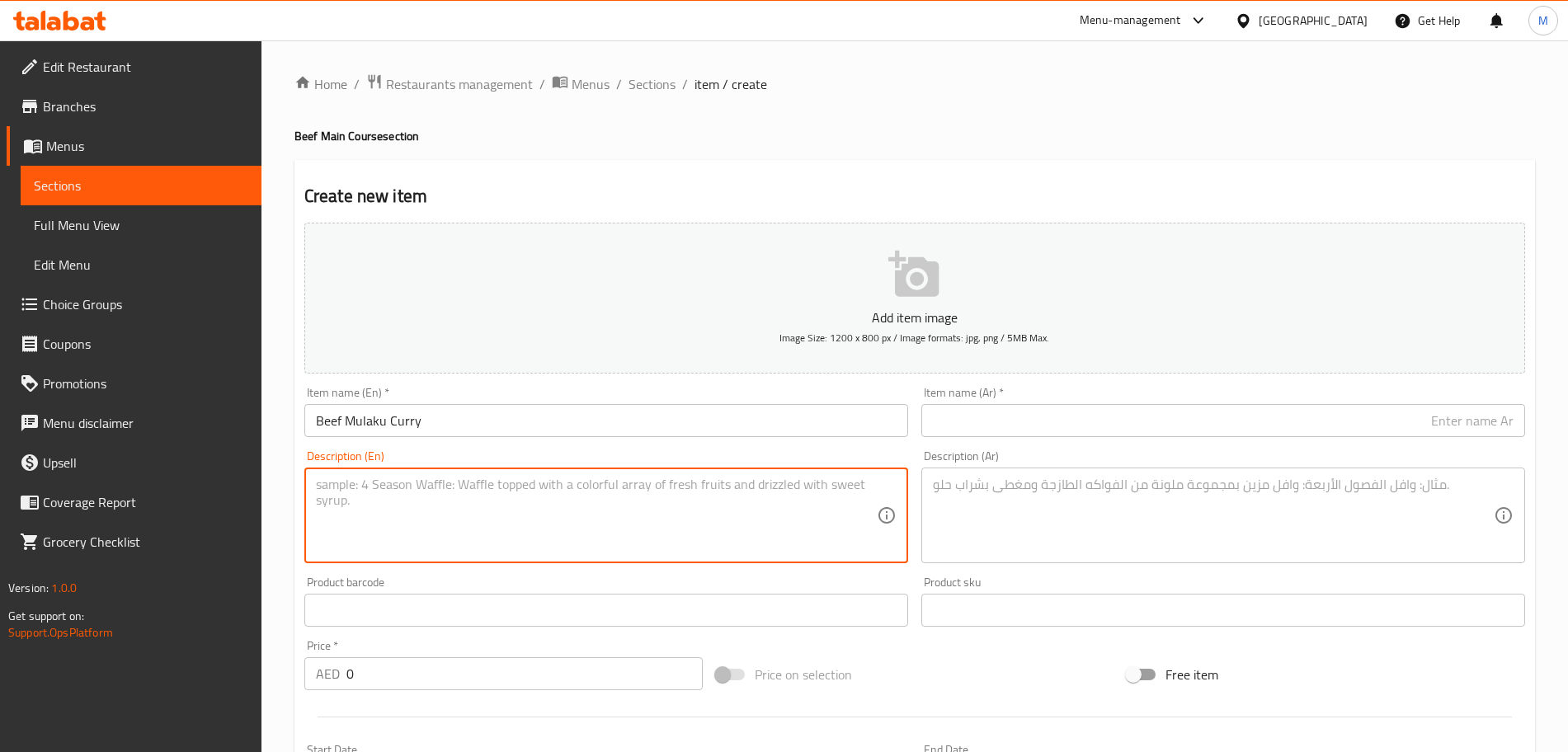
click at [397, 508] on textarea at bounding box center [597, 516] width 561 height 78
paste textarea "Tender beef simmered in a spiced, aromatic sauce. Rich in spices with gravy"
type textarea "Tender beef simmered in a spiced, aromatic sauce. Rich in spices with gravy."
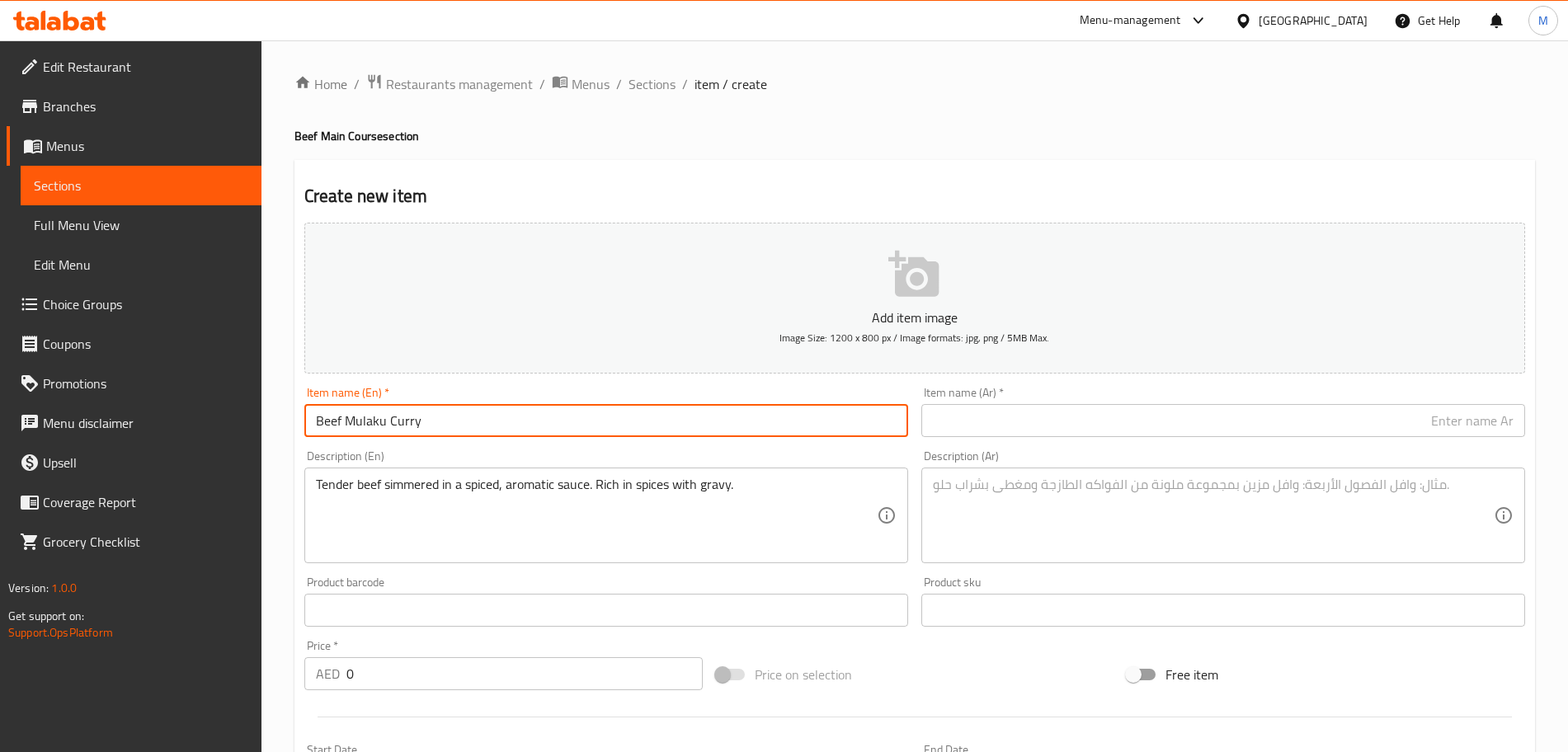
click at [682, 422] on input "Beef Mulaku Curry" at bounding box center [605, 421] width 604 height 33
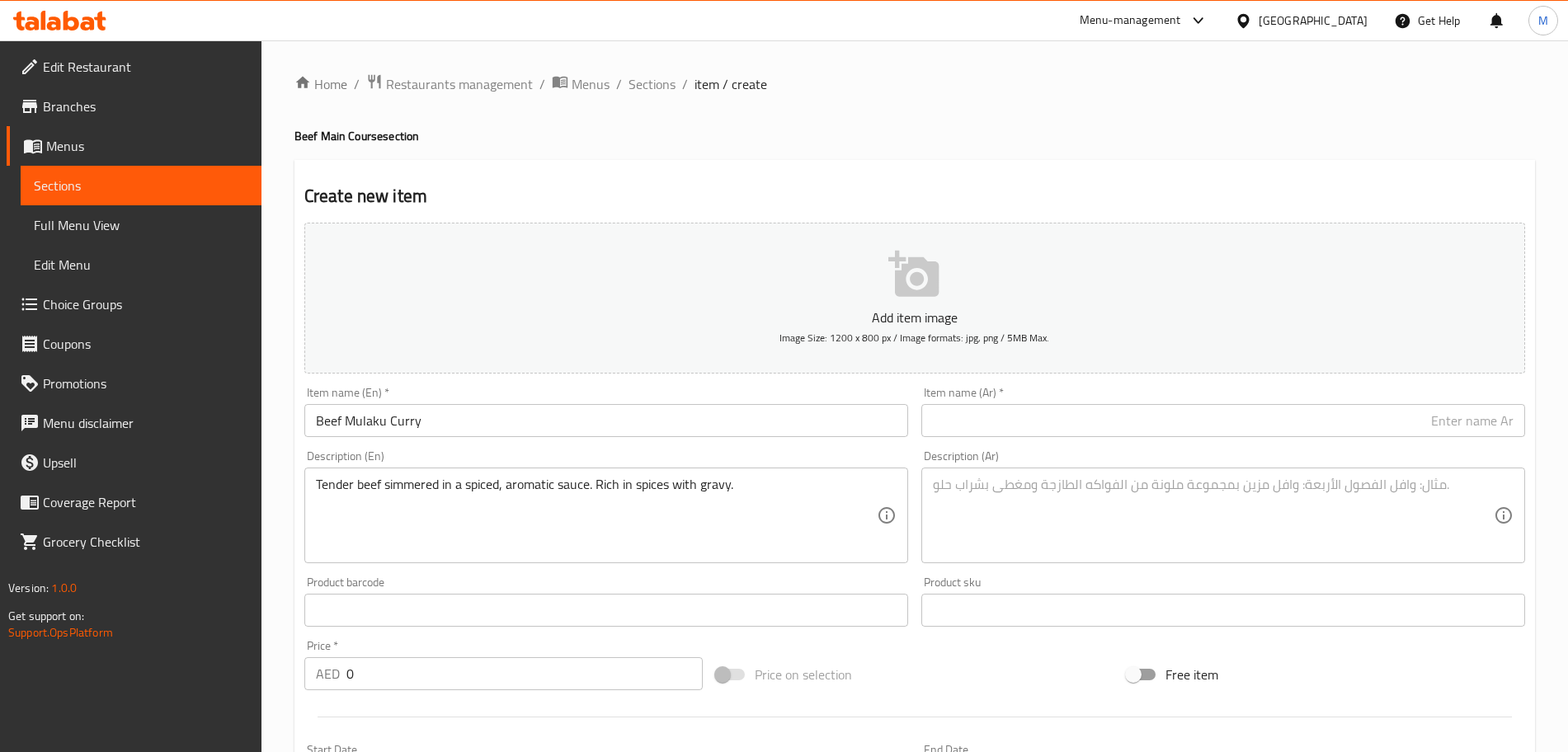
click at [1051, 423] on input "text" at bounding box center [1223, 421] width 604 height 33
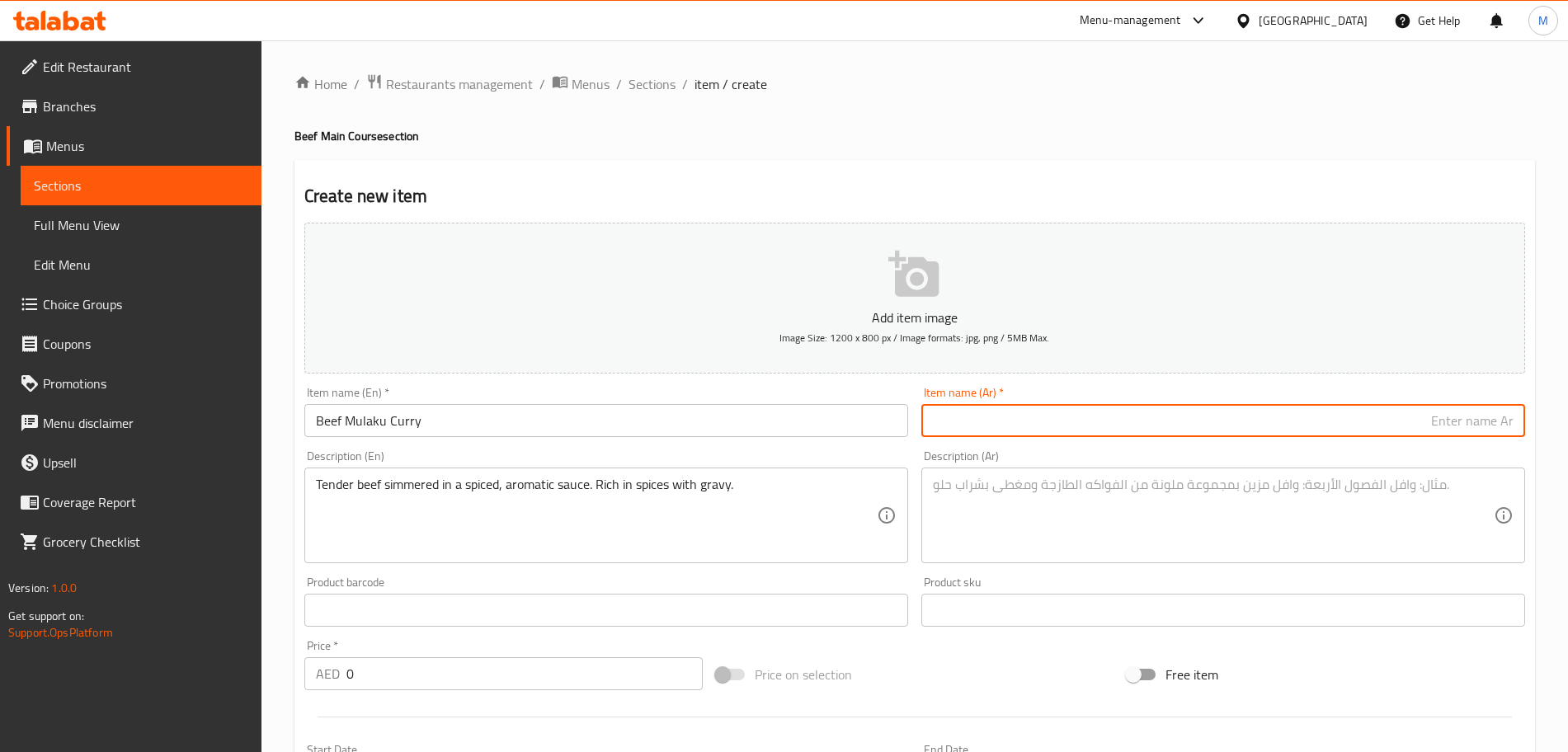
paste input "كاري لحم مولاكو"
click at [1467, 423] on input "كاري لحم مولاكو" at bounding box center [1223, 421] width 604 height 33
type input "كاري لحم بقري مولاكو"
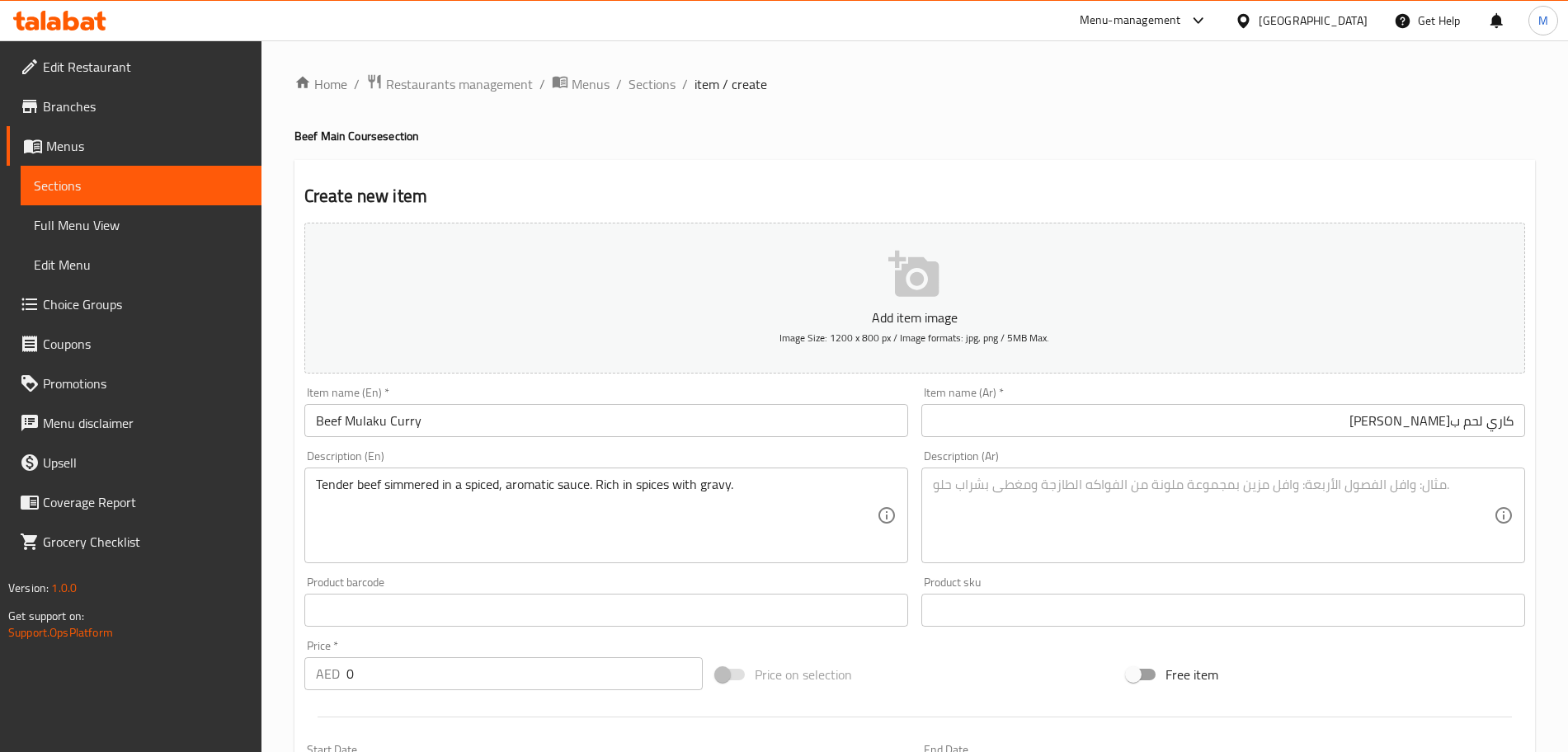
click at [1112, 512] on textarea at bounding box center [1213, 516] width 561 height 78
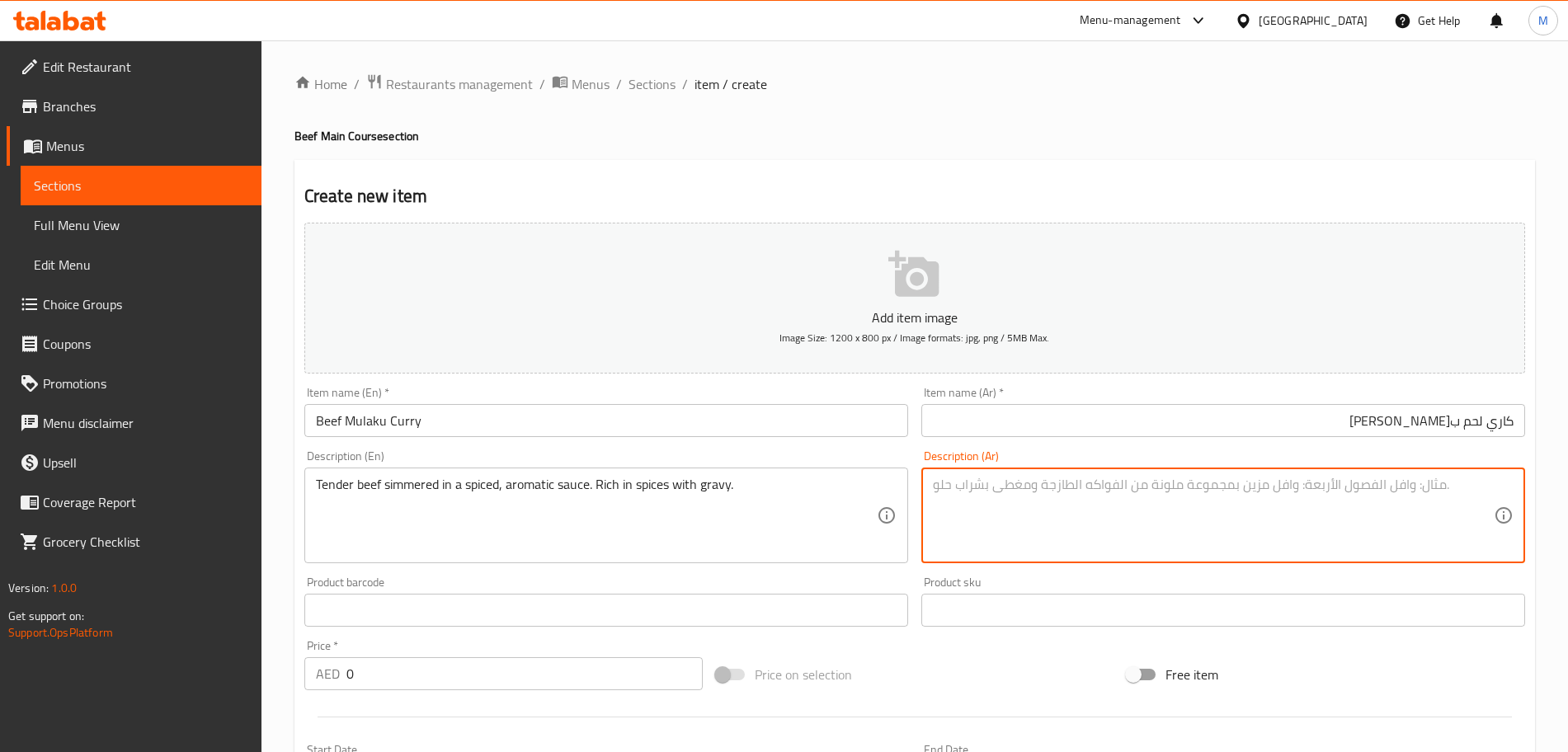
paste textarea "لحم بقري طري مطهو على نار هادئة في صلصة متبلة عطرية غنية بالتوابل مع المرق."
type textarea "لحم بقري طري مطهو على نار هادئة في صلصة متبلة عطرية غنية بالتوابل مع المرق."
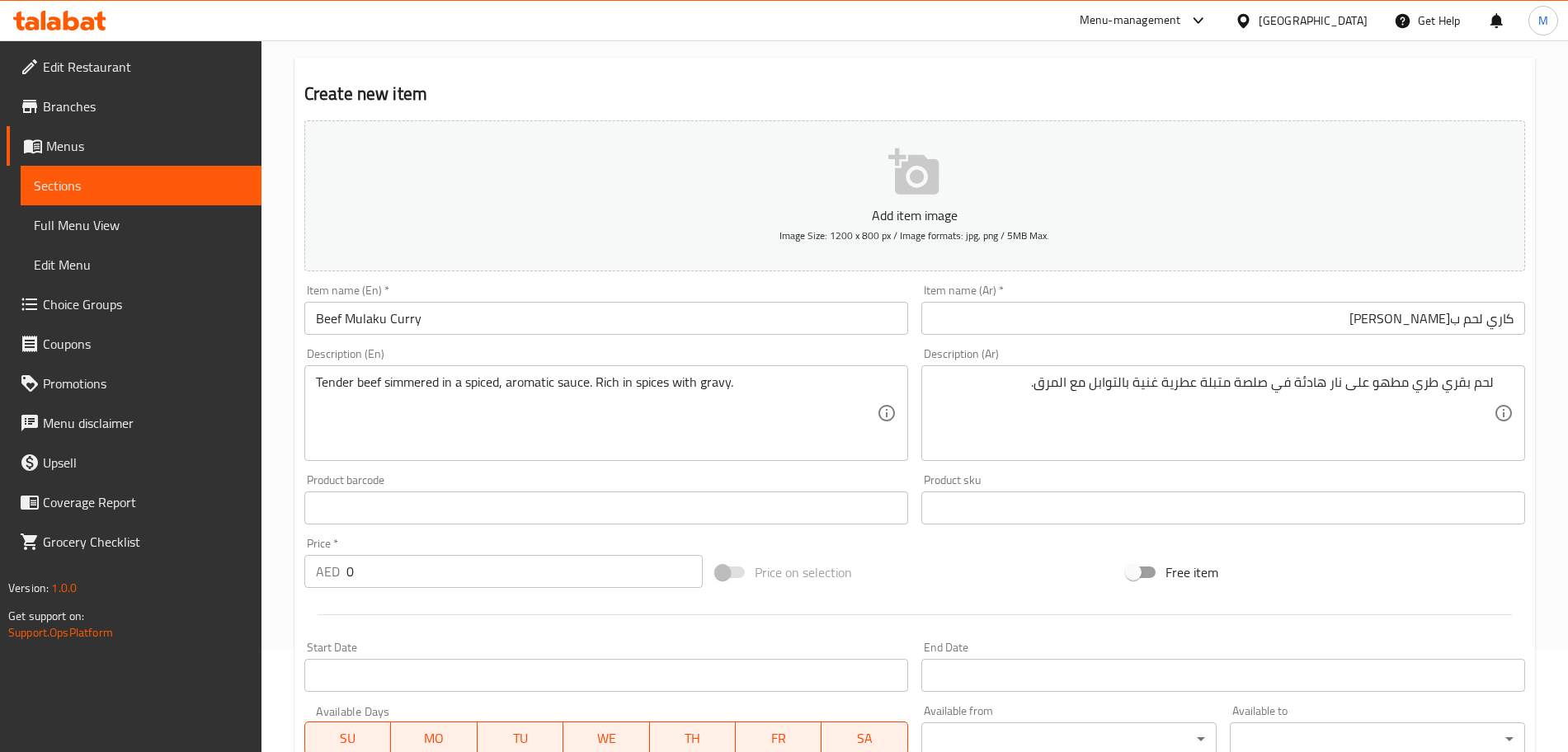
scroll to position [103, 0]
drag, startPoint x: 336, startPoint y: 579, endPoint x: 315, endPoint y: 496, distance: 85.6
click at [231, 581] on div "Edit Restaurant Branches Menus Sections Full Menu View Edit Menu Choice Groups …" at bounding box center [784, 499] width 1568 height 1125
type input "14"
click at [895, 597] on div at bounding box center [915, 614] width 1233 height 40
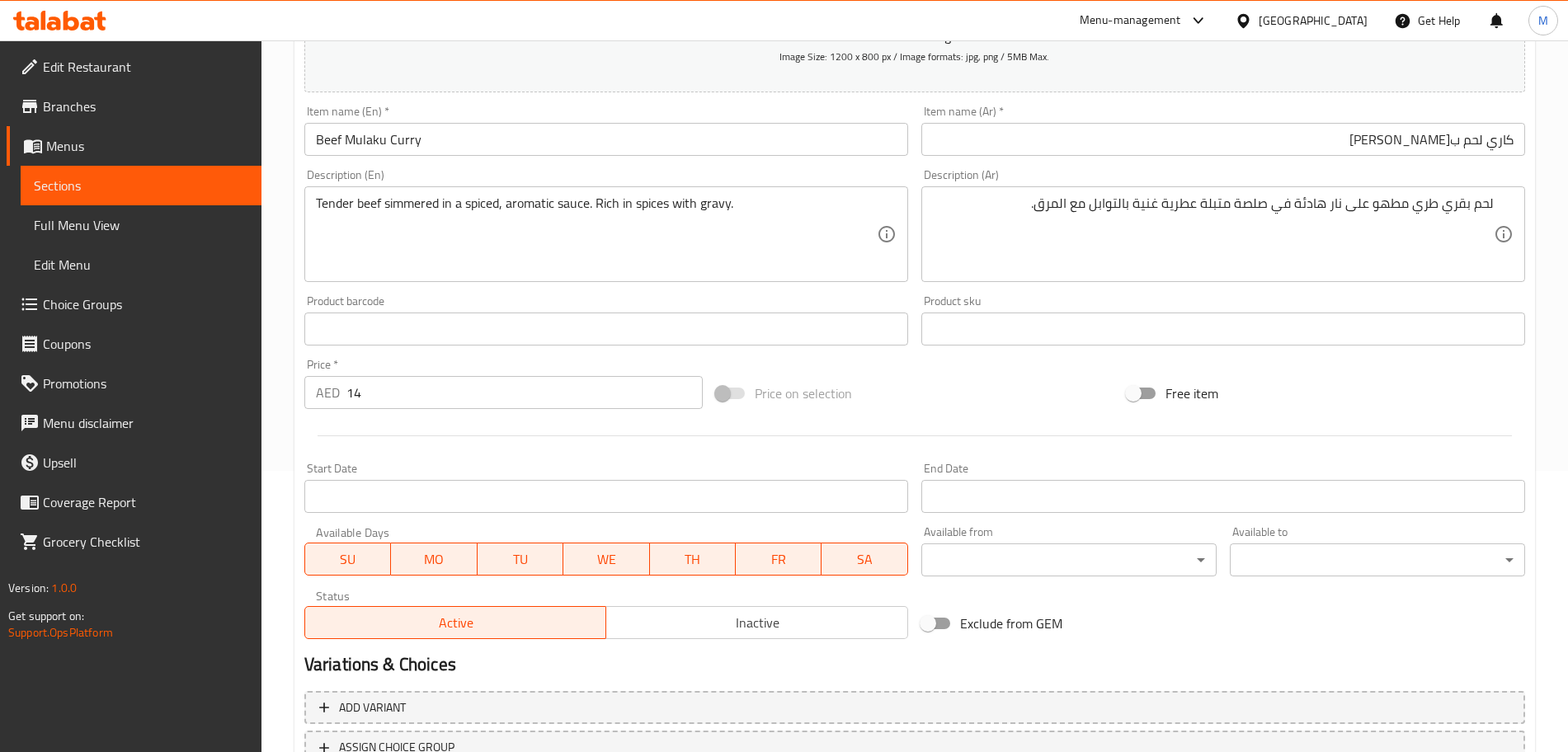
scroll to position [413, 0]
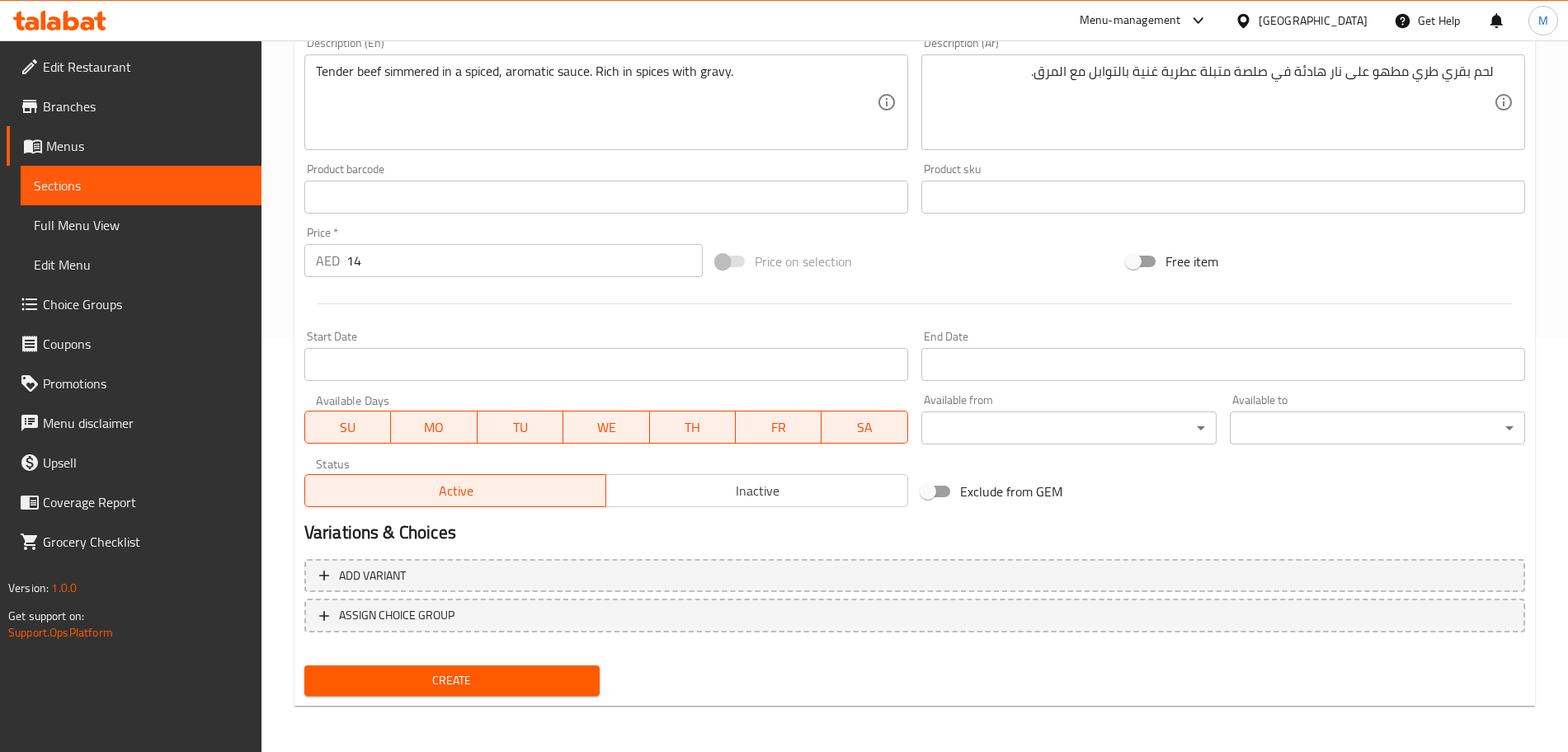
click at [545, 694] on button "Create" at bounding box center [451, 681] width 295 height 30
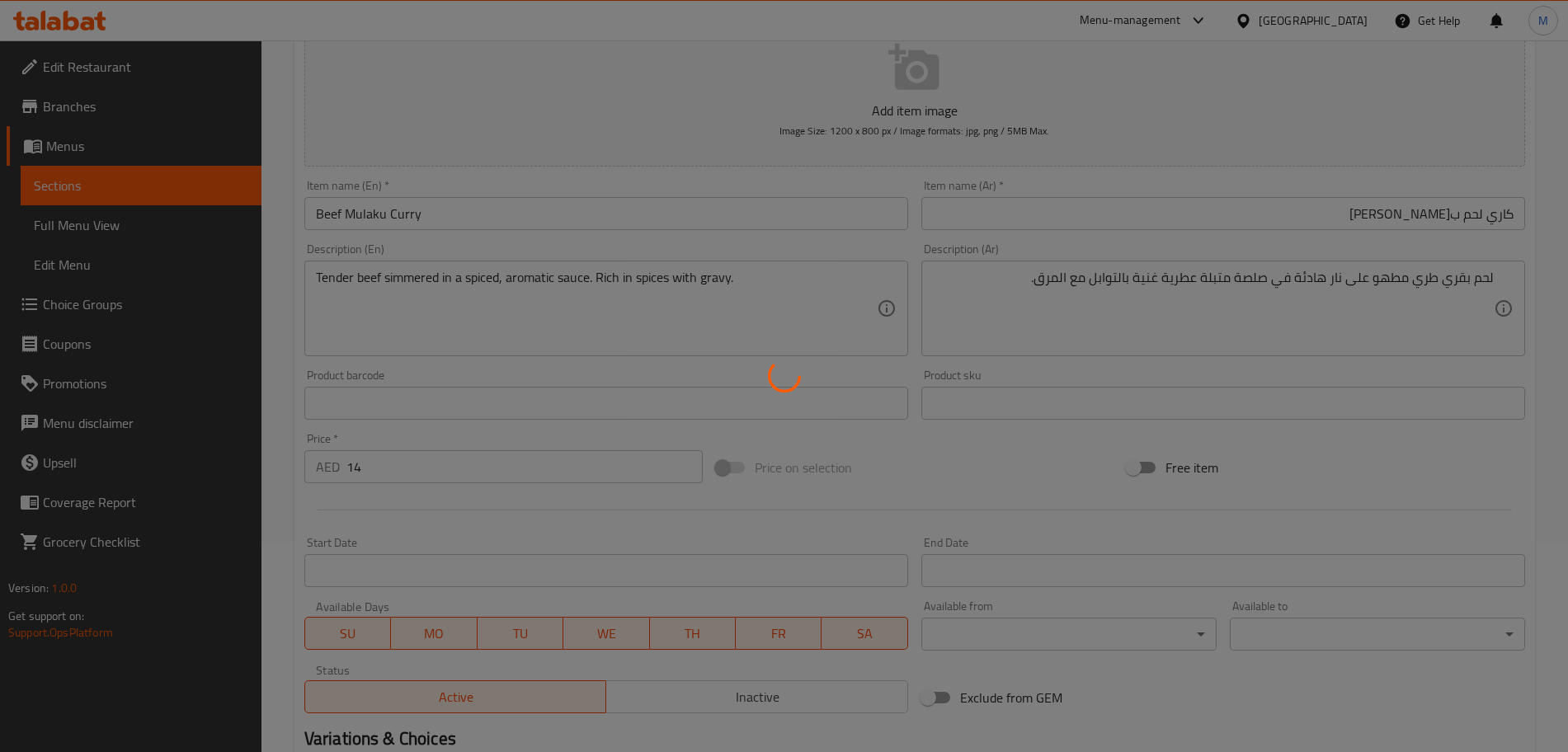
scroll to position [0, 0]
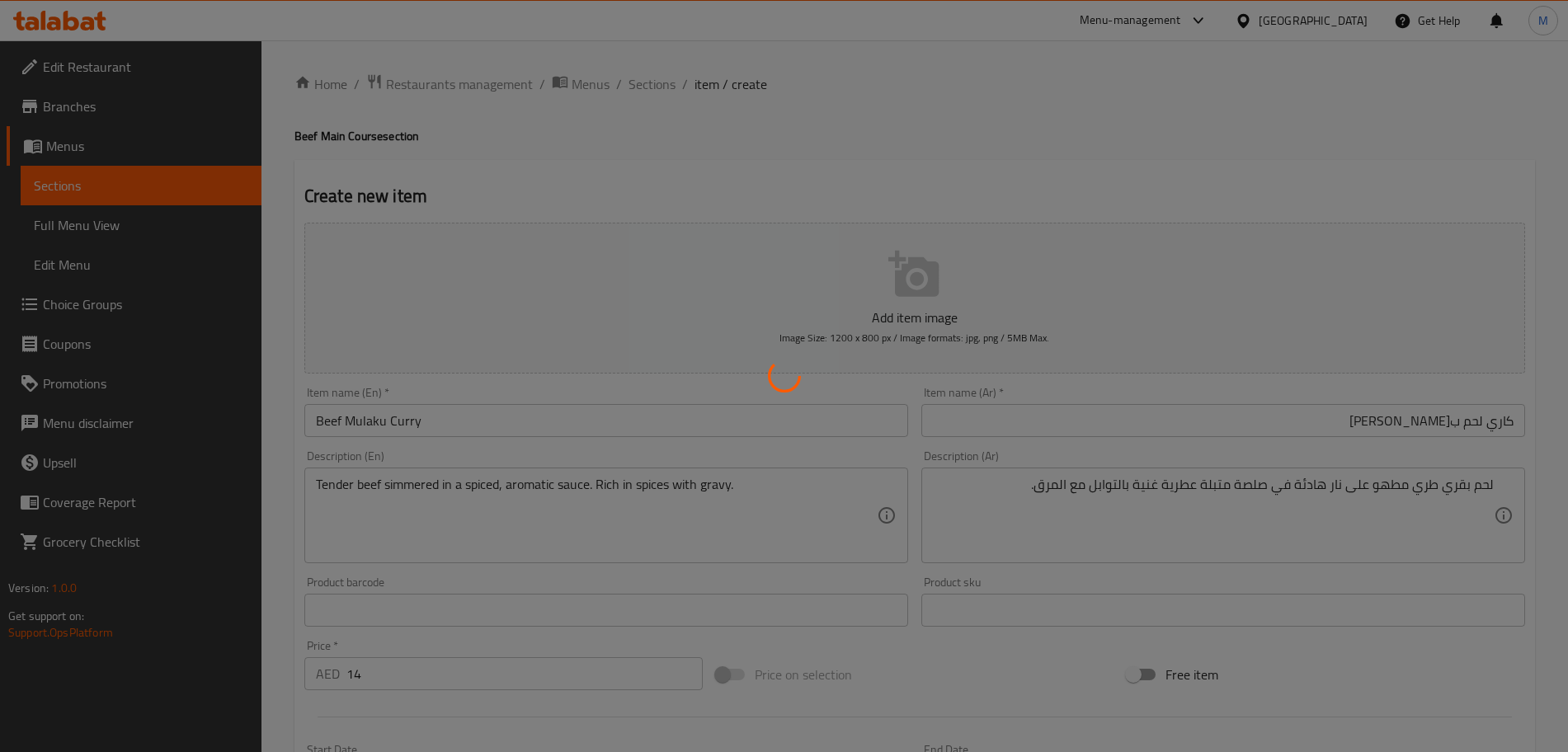
type input "0"
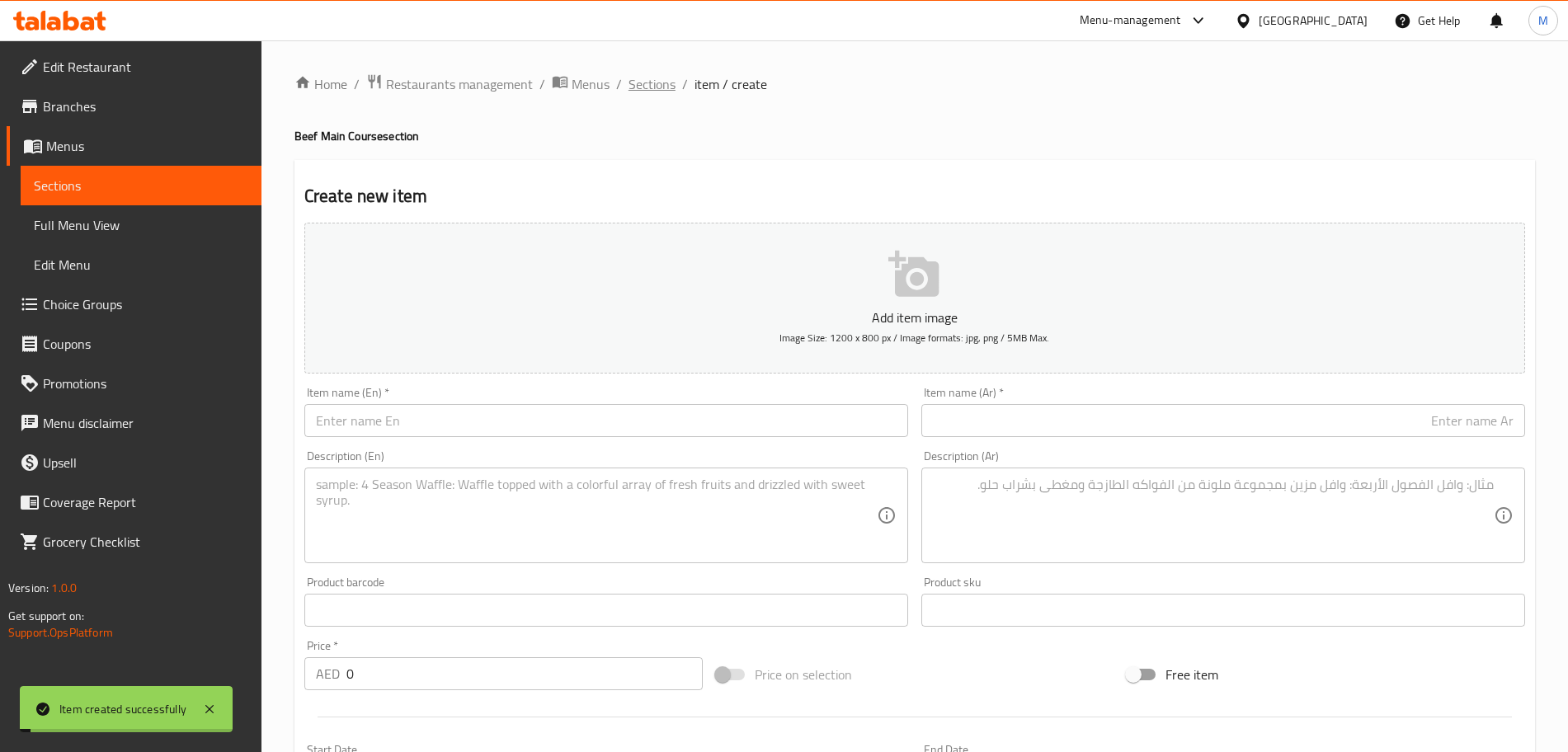
click at [659, 94] on span "Sections" at bounding box center [652, 84] width 47 height 20
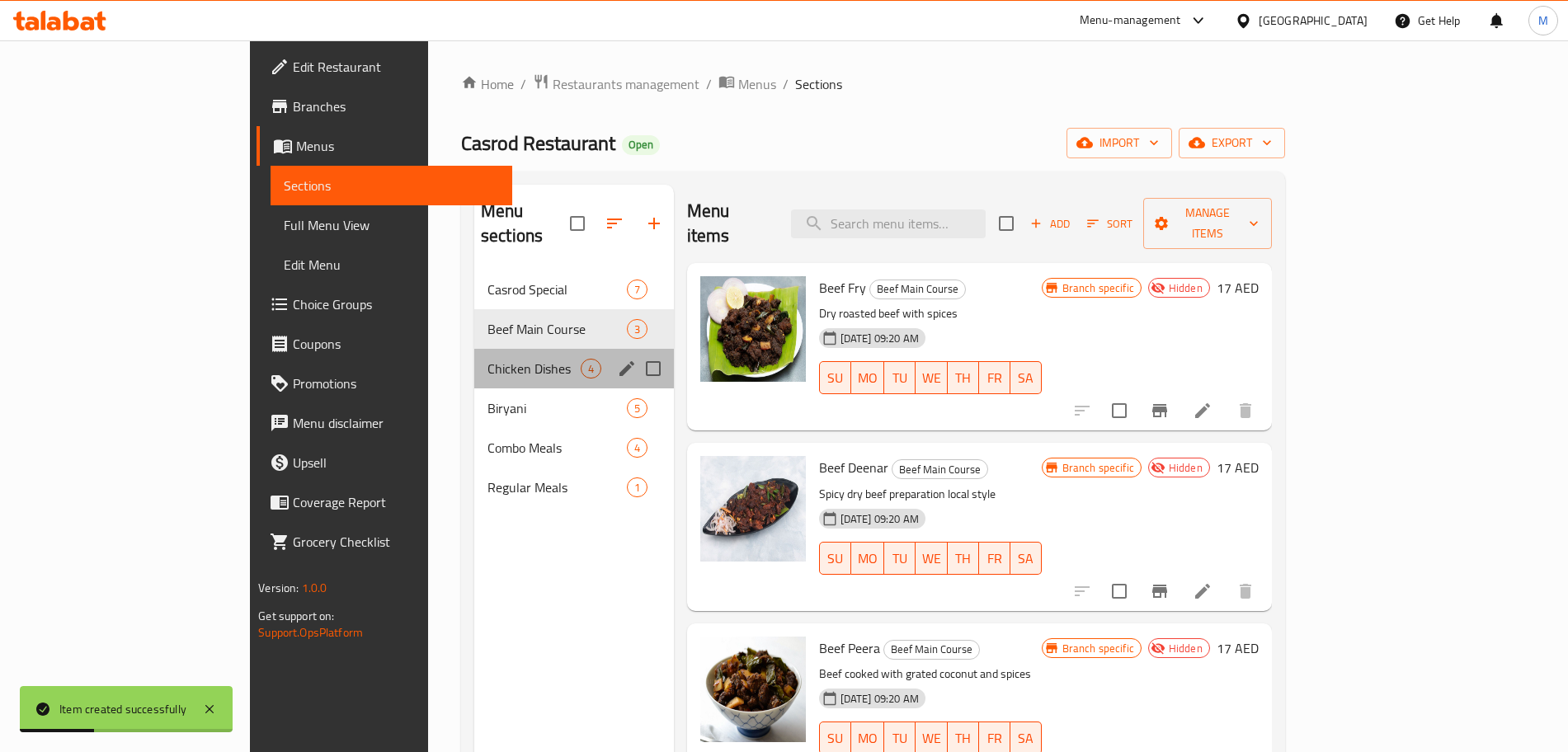
click at [474, 356] on div "Chicken Dishes 4" at bounding box center [573, 368] width 199 height 39
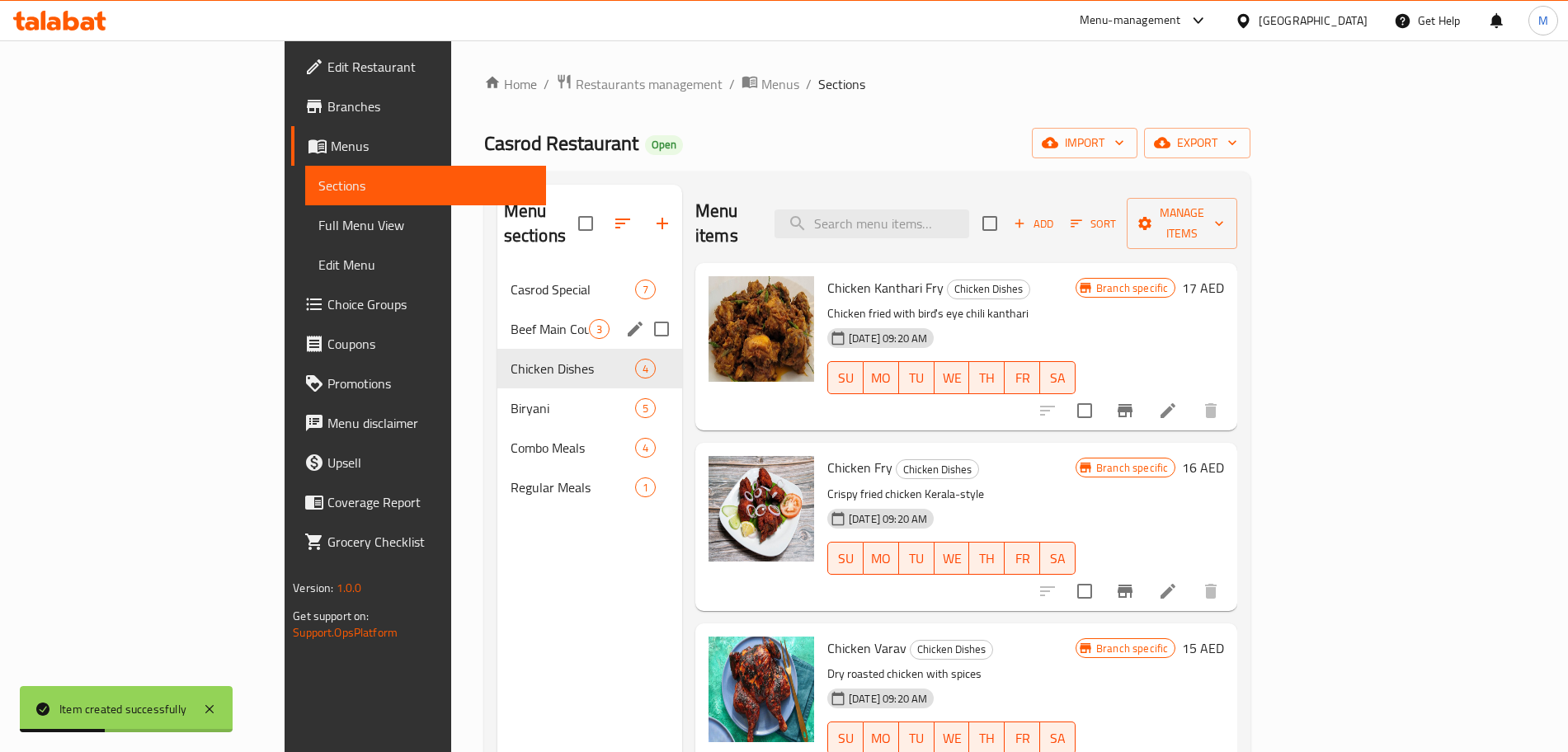
click at [510, 319] on span "Beef Main Course" at bounding box center [550, 329] width 78 height 20
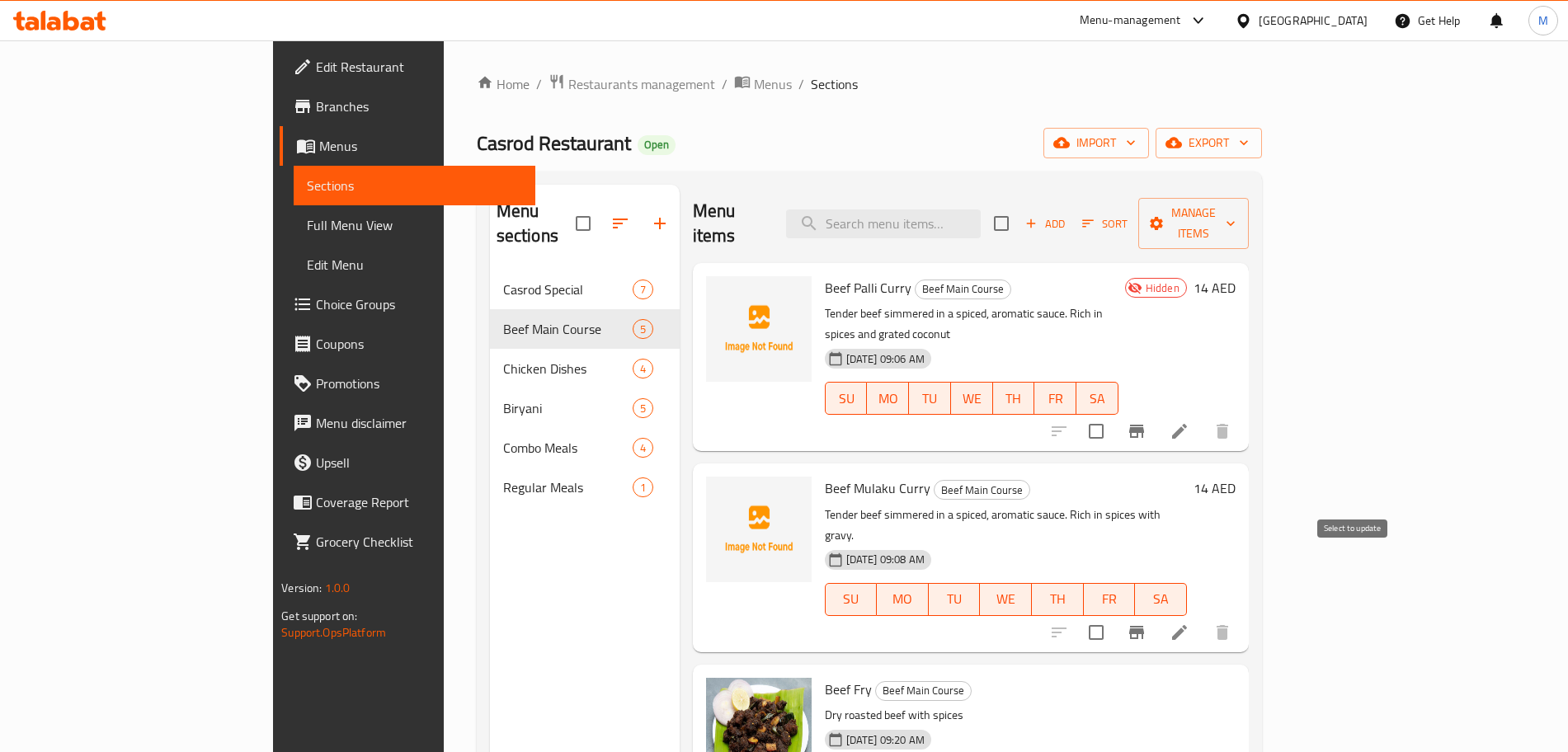
click at [1113, 615] on input "checkbox" at bounding box center [1096, 633] width 35 height 35
click at [1235, 205] on span "Manage items" at bounding box center [1193, 223] width 84 height 41
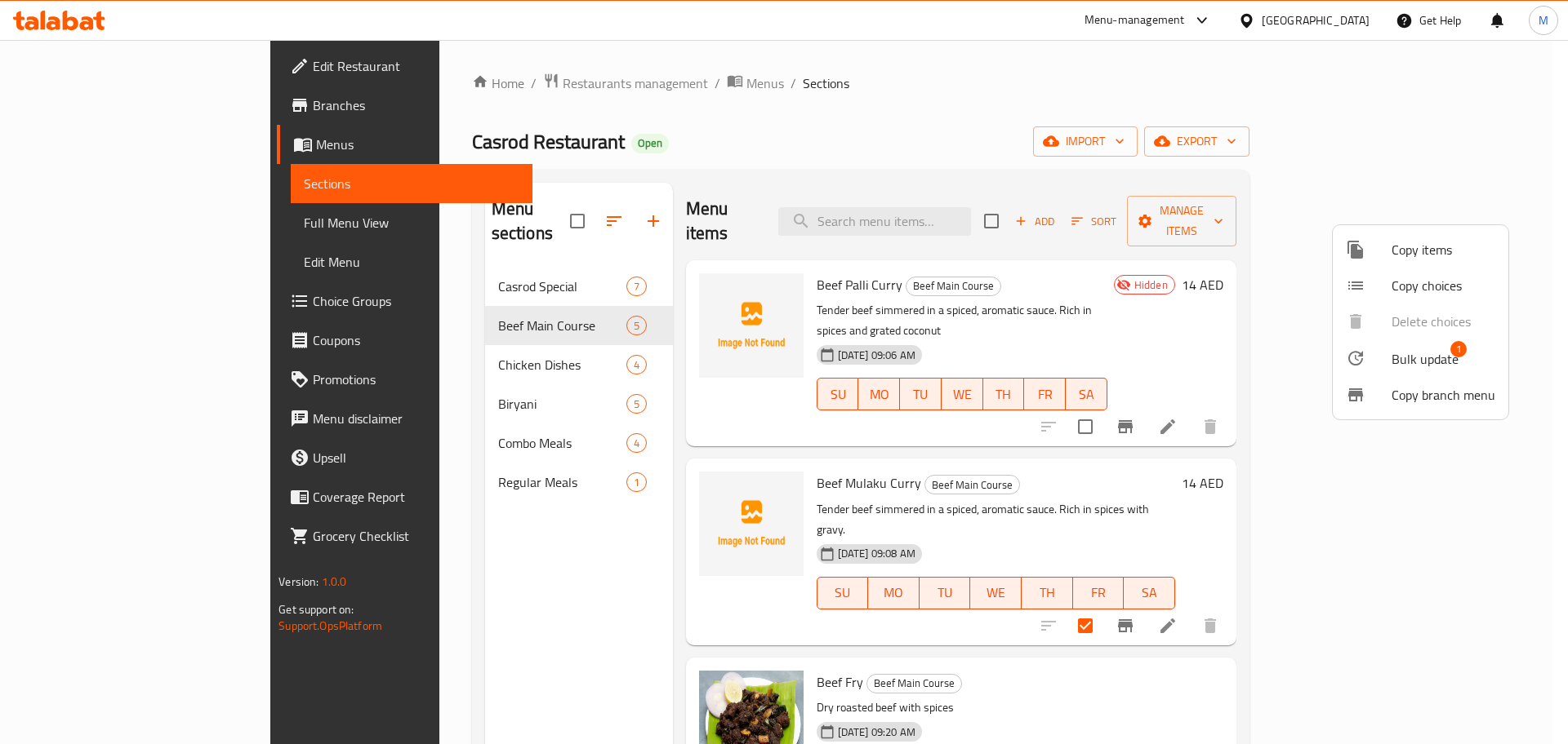
click at [1393, 349] on span "Bulk update" at bounding box center [1425, 359] width 67 height 20
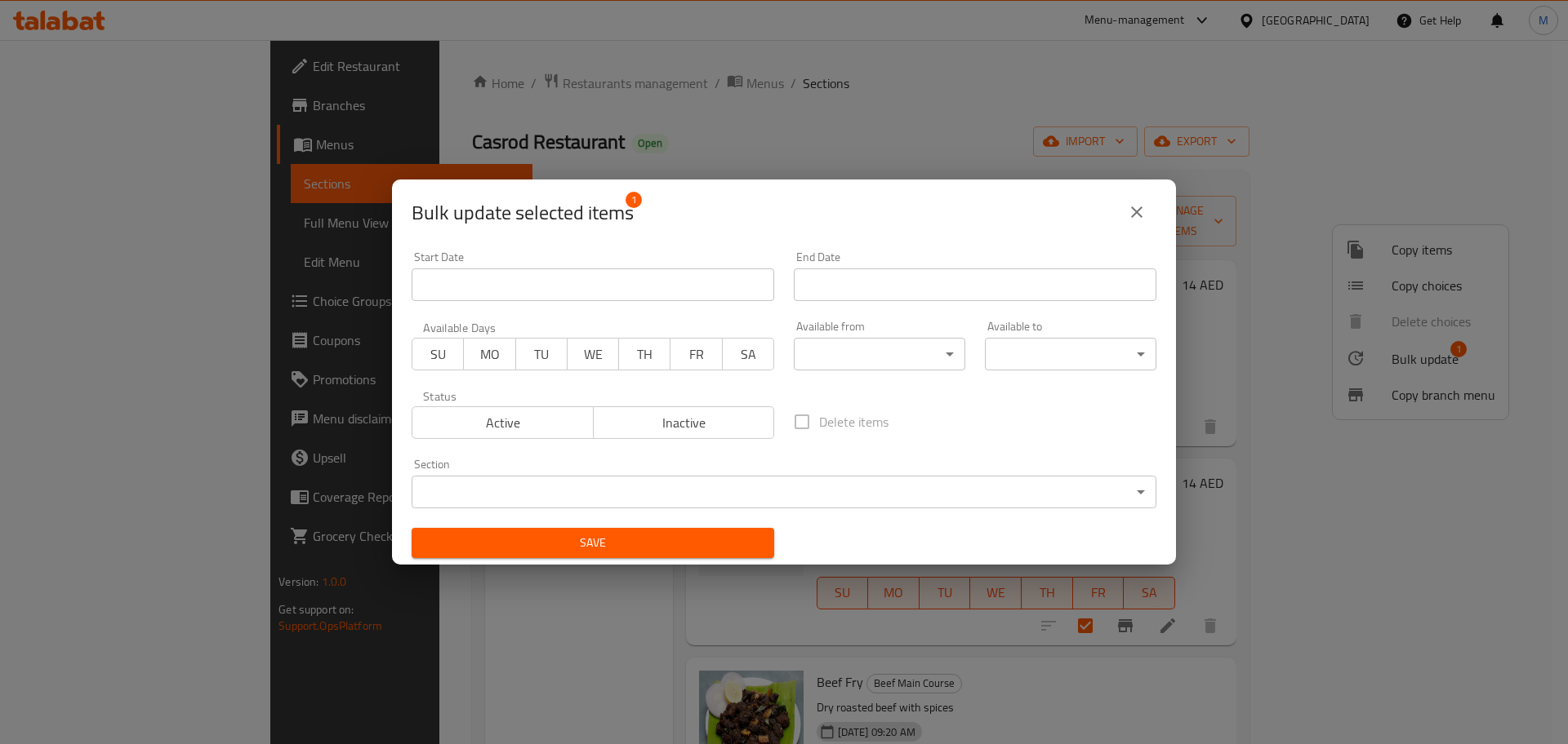
click at [842, 428] on span "Delete items" at bounding box center [854, 422] width 69 height 20
click at [785, 424] on label "Delete items" at bounding box center [837, 422] width 103 height 34
click at [759, 424] on span "Inactive" at bounding box center [684, 422] width 168 height 23
click at [737, 542] on span "Save" at bounding box center [593, 543] width 336 height 21
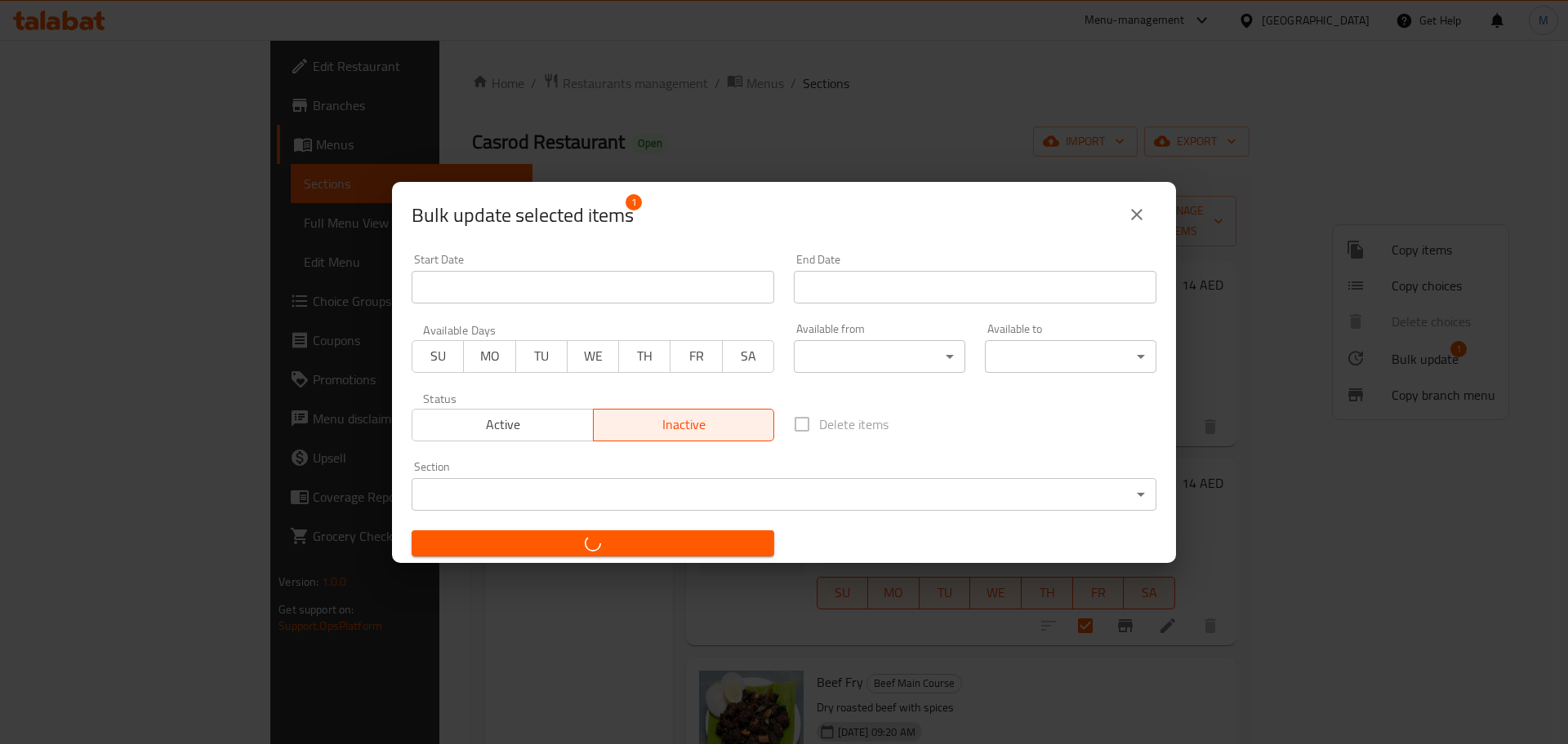
checkbox input "false"
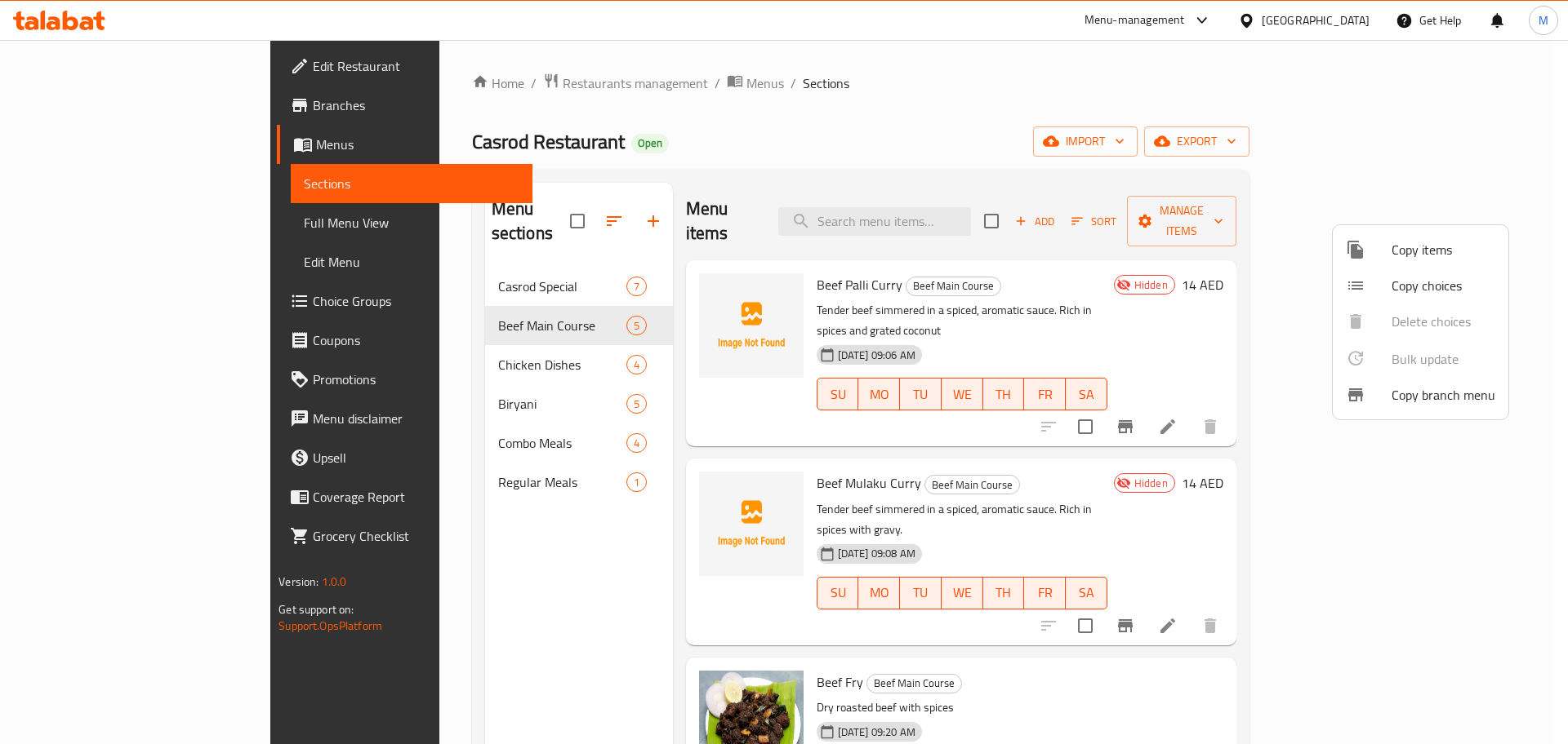
click at [1155, 626] on div at bounding box center [784, 372] width 1568 height 744
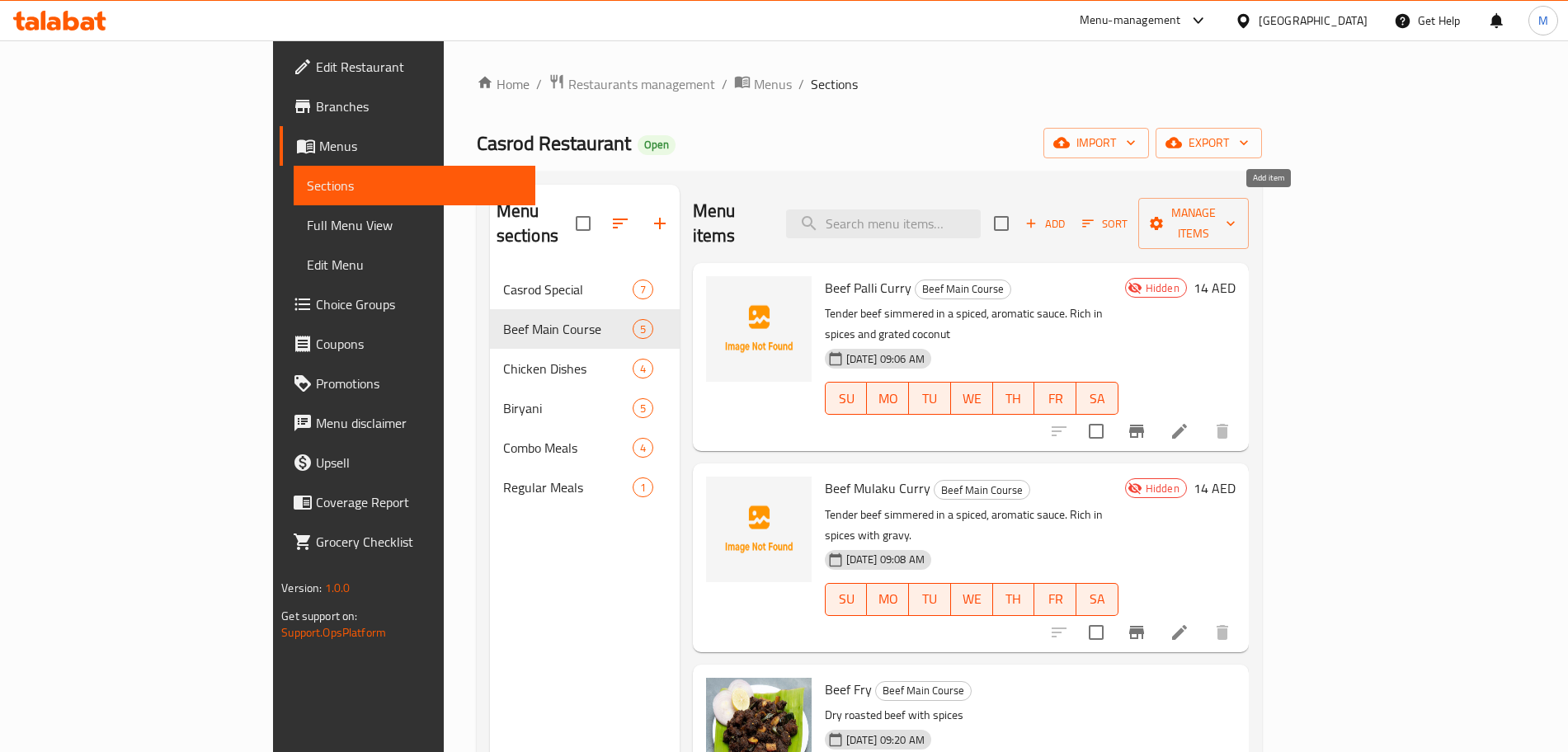
click at [1067, 216] on span "Add" at bounding box center [1044, 224] width 44 height 19
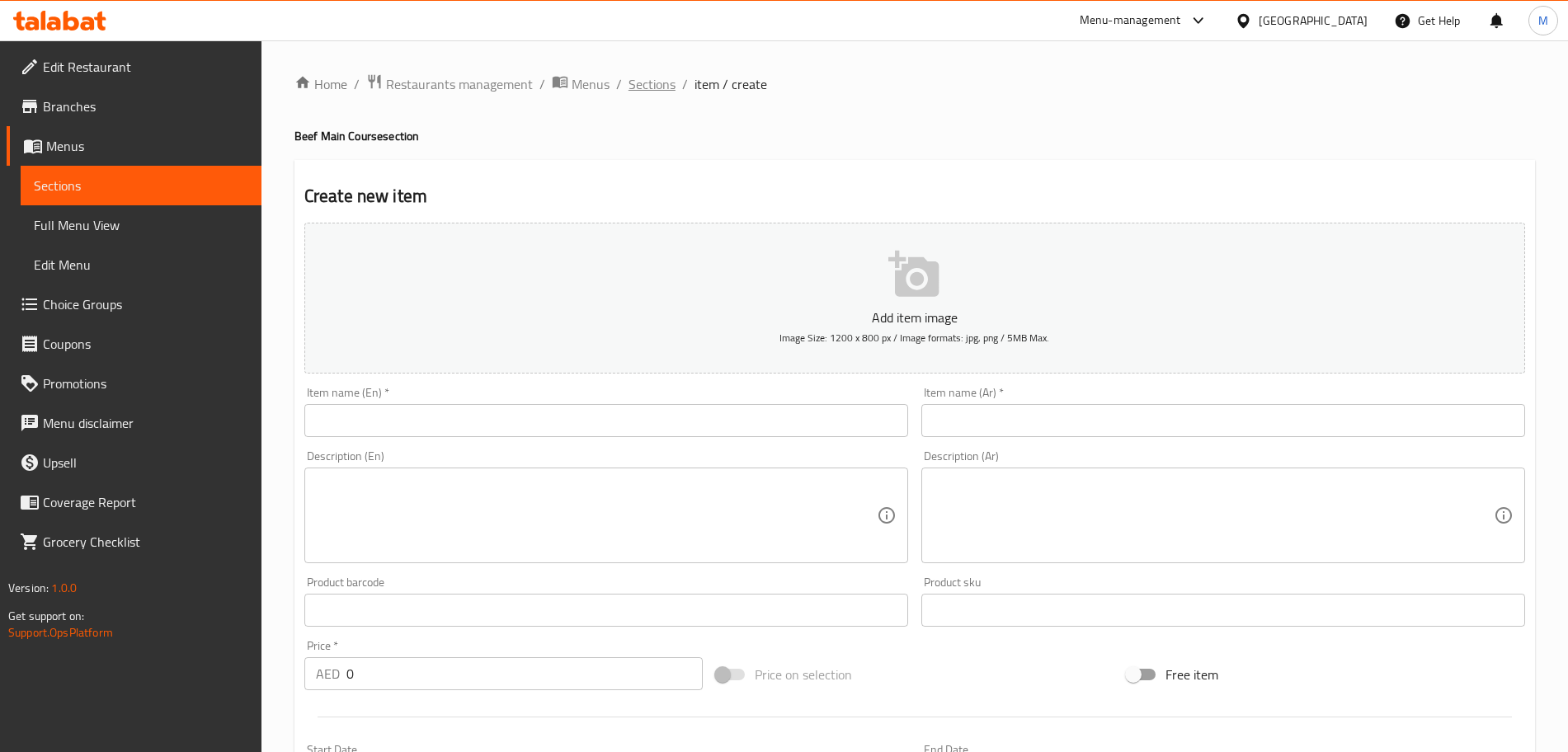
click at [650, 92] on span "Sections" at bounding box center [652, 84] width 47 height 20
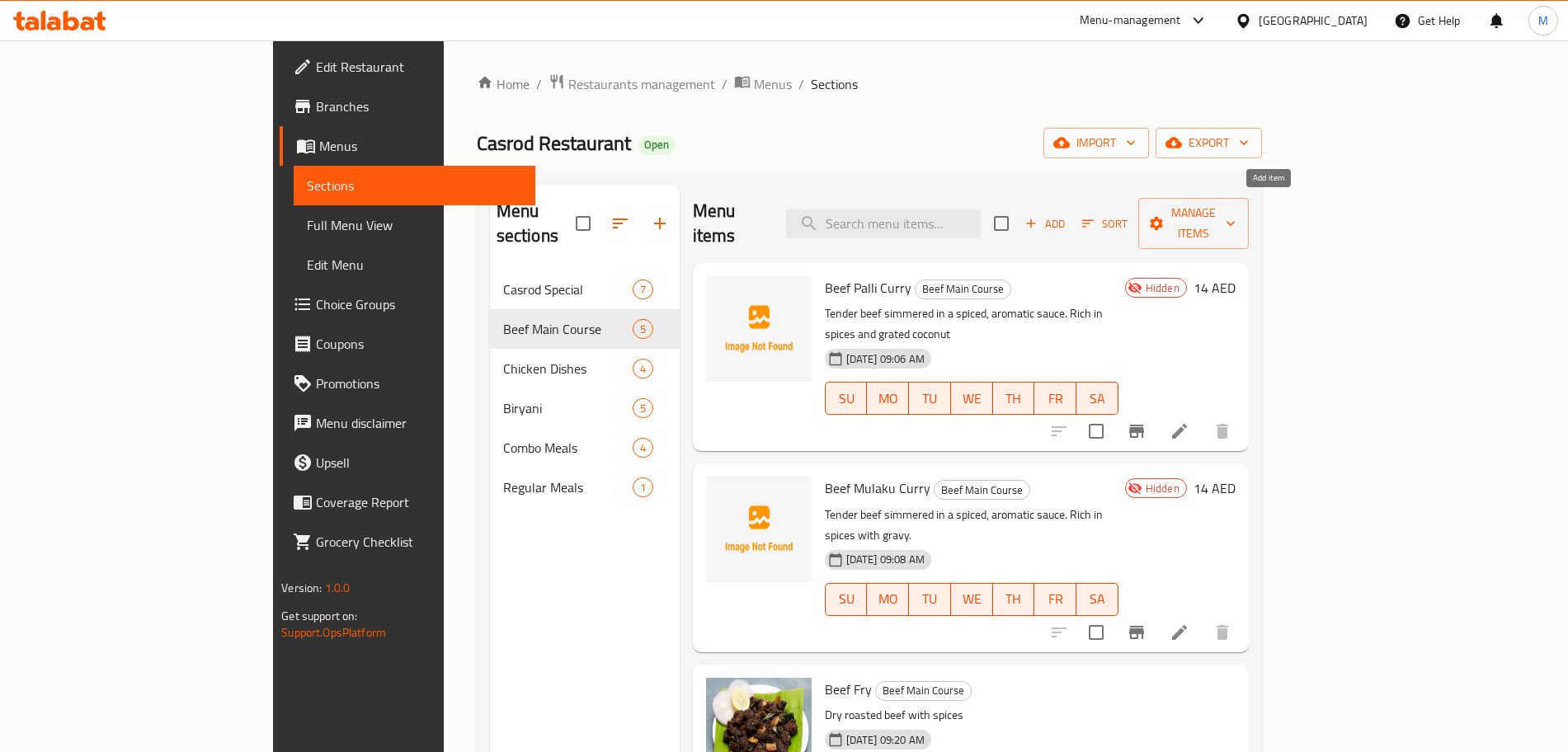
click at [1067, 214] on span "Add" at bounding box center [1044, 224] width 44 height 19
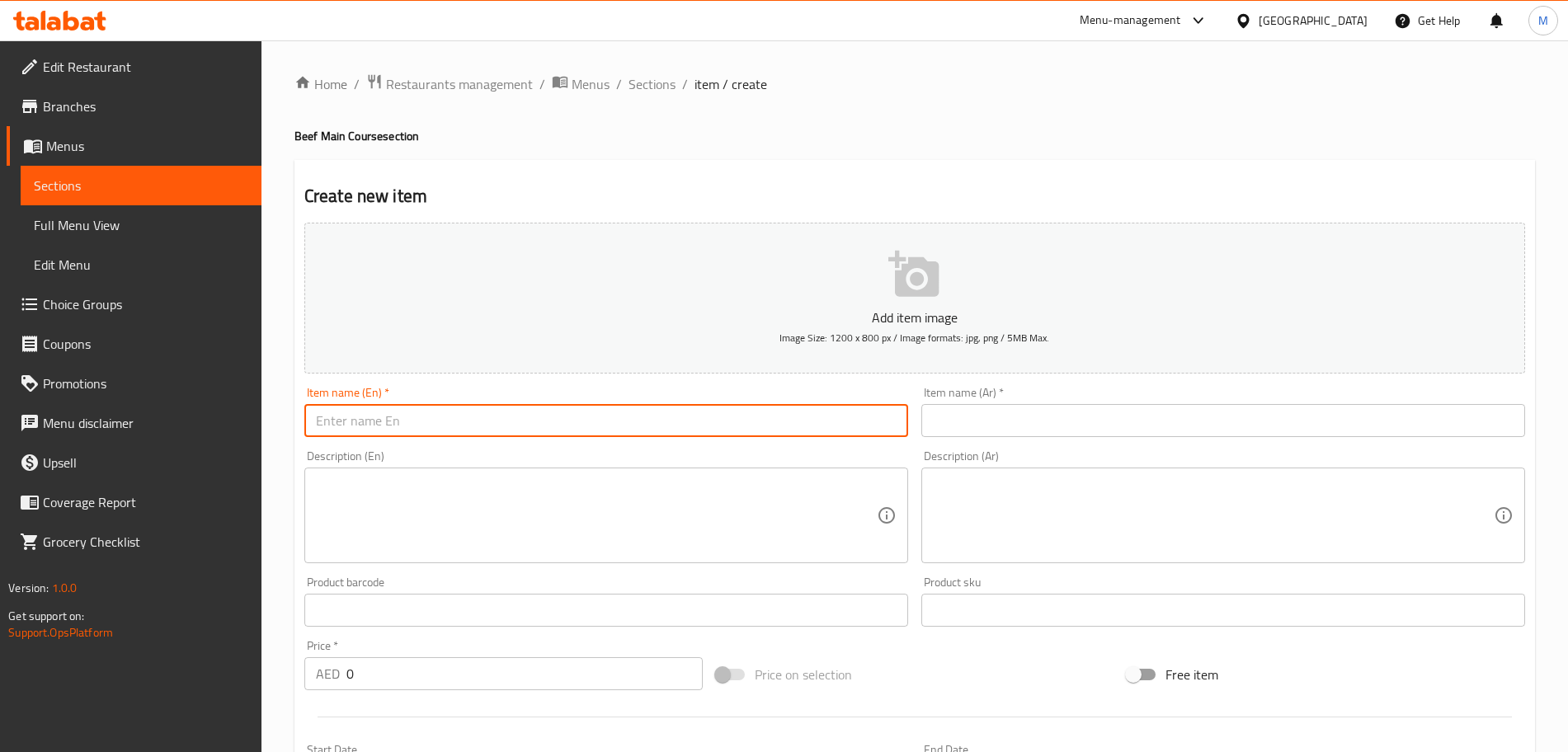
click at [681, 420] on input "text" at bounding box center [605, 421] width 604 height 33
type input "ل"
type input "Beef Varauv"
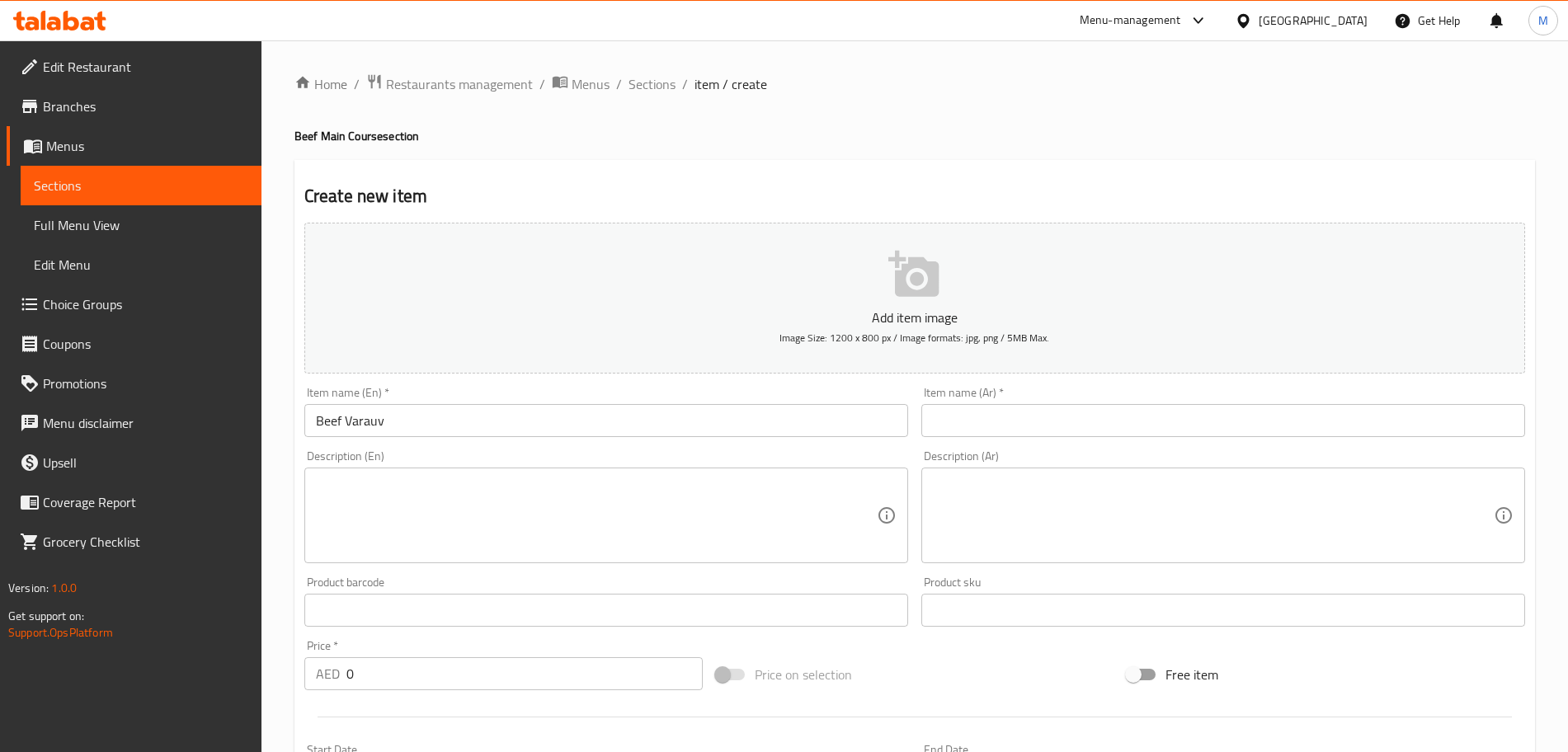
click at [363, 518] on textarea at bounding box center [597, 516] width 561 height 78
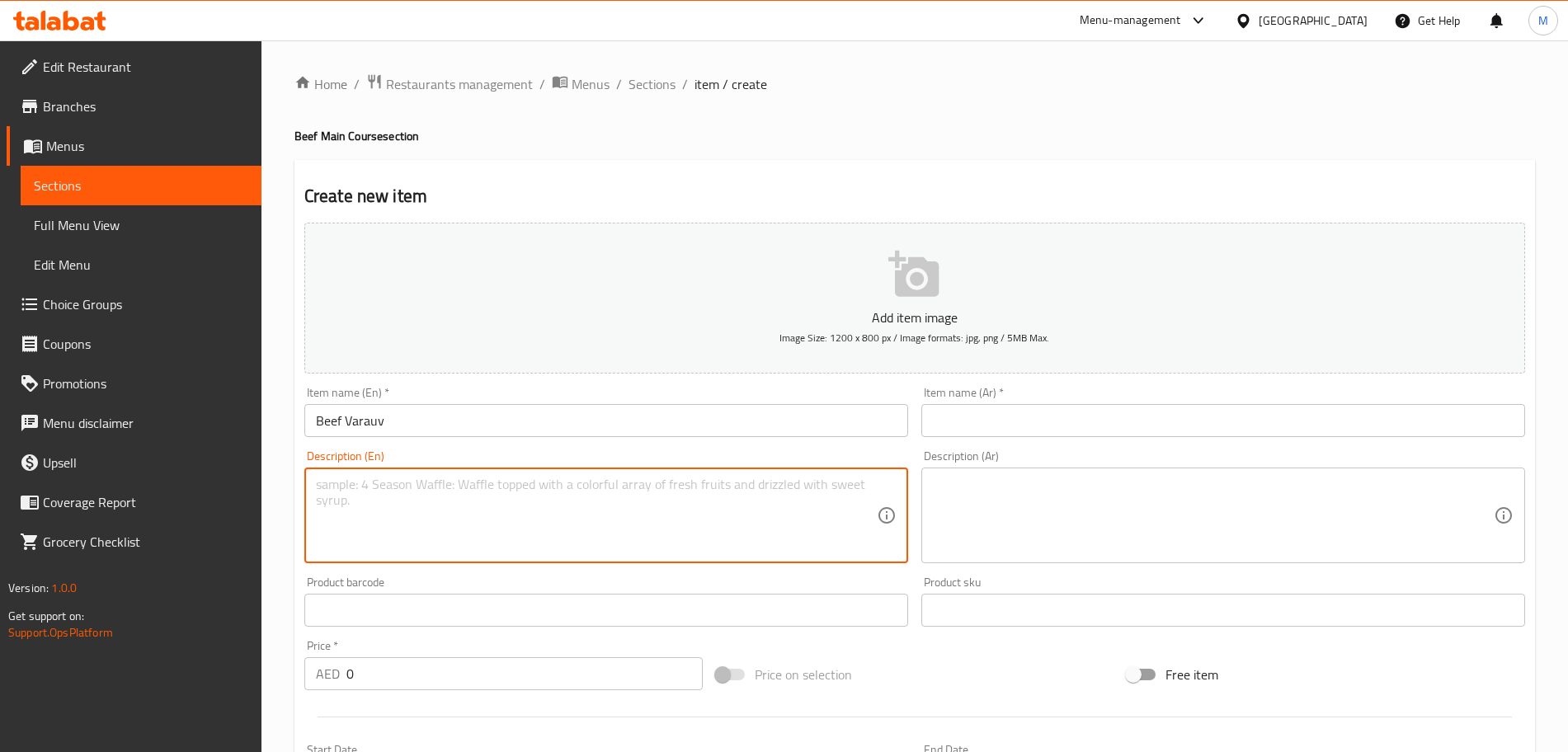
paste textarea "Spicy South Indian style dry beef curry with aromatic spices, curry leaves, and…"
type textarea "Spicy South Indian style dry beef curry with aromatic spices, curry leaves, and…"
click at [999, 433] on input "text" at bounding box center [1223, 421] width 604 height 33
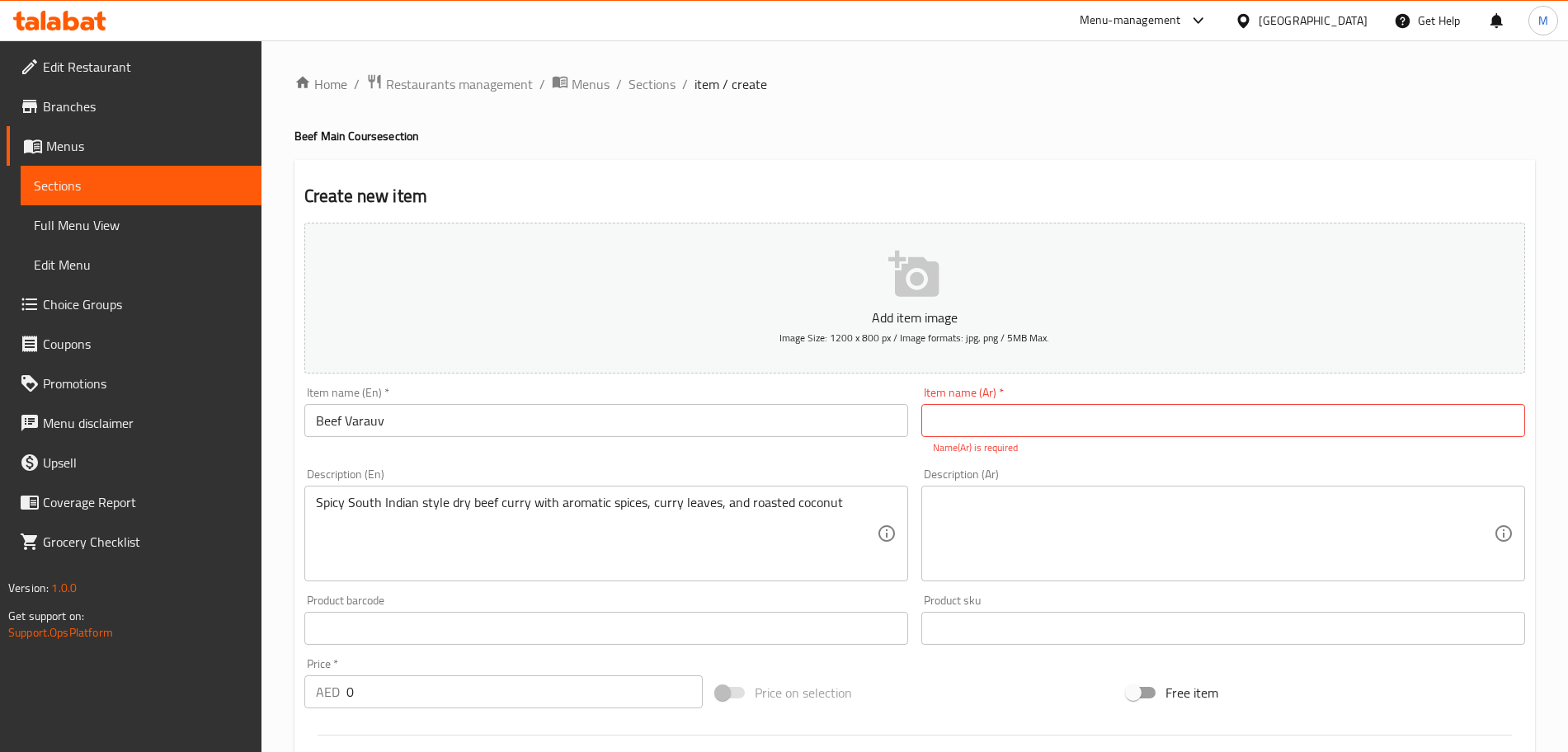
click at [1316, 444] on p "Name(Ar) is required" at bounding box center [1223, 448] width 581 height 15
click at [1324, 426] on input "text" at bounding box center [1223, 421] width 604 height 33
paste input "لحم بقري فاروفو"
type input "لحم بقري فاروفو"
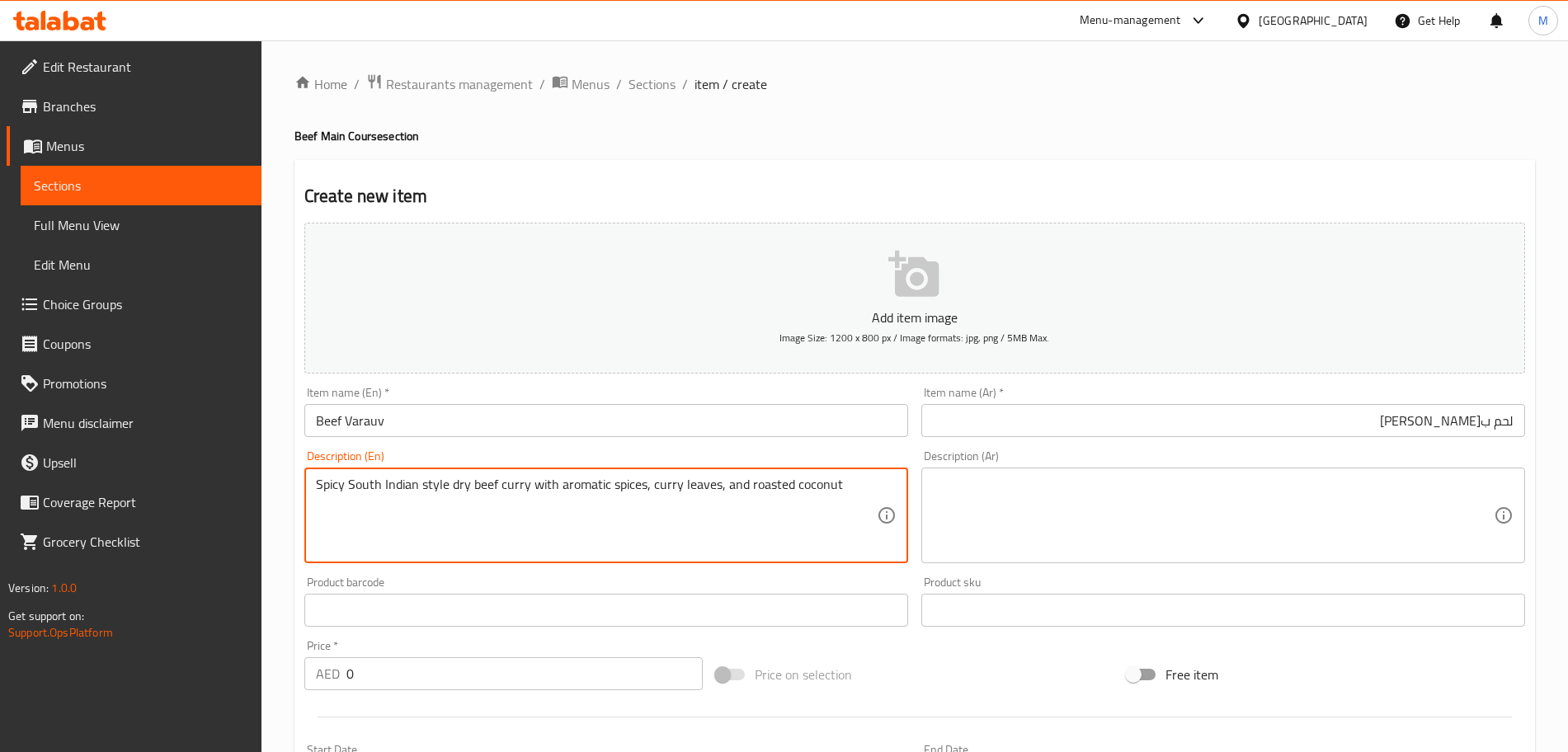
click at [861, 495] on textarea "Spicy South Indian style dry beef curry with aromatic spices, curry leaves, and…" at bounding box center [597, 516] width 561 height 78
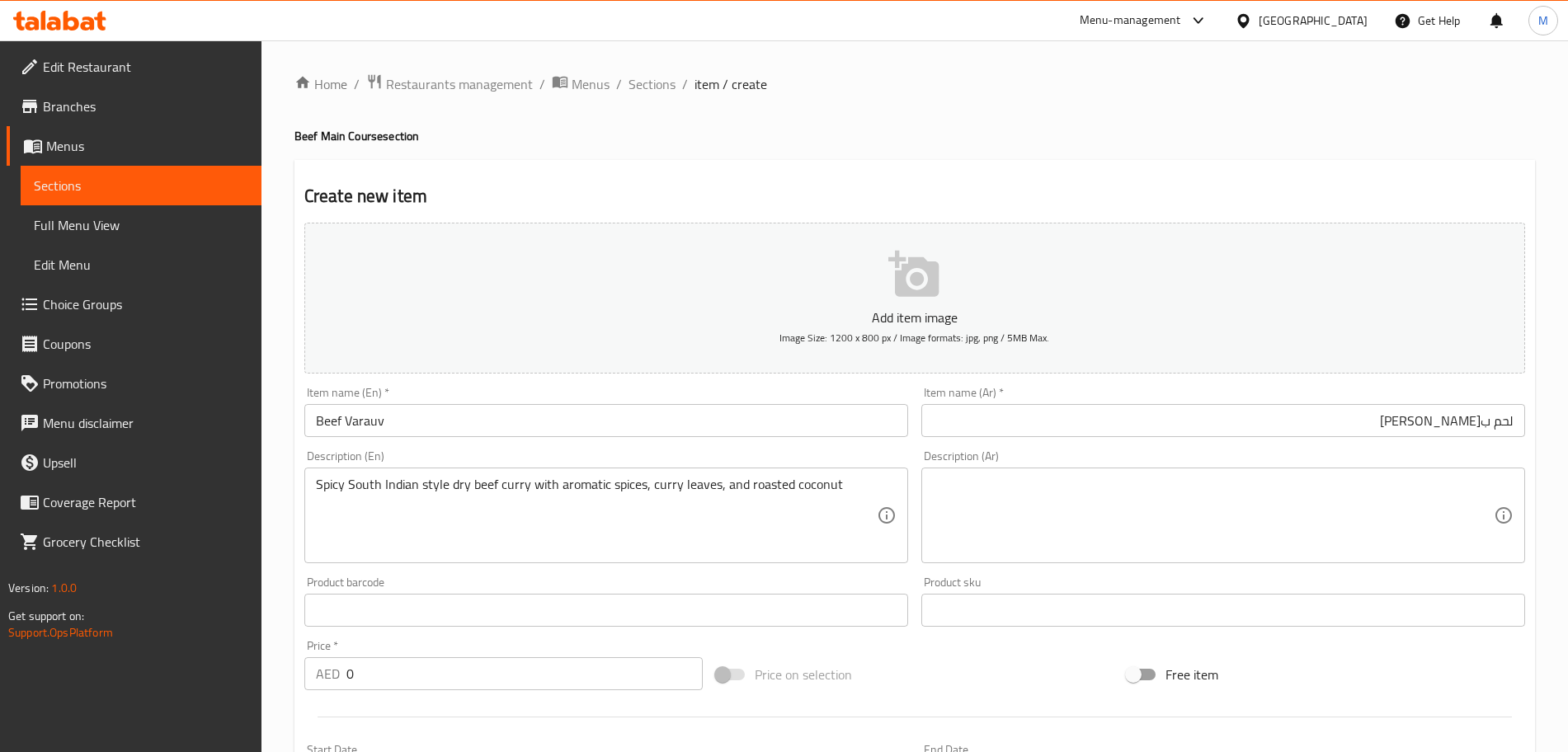
click at [1094, 520] on textarea at bounding box center [1213, 516] width 561 height 78
paste textarea "كاري لحم بقري جاف حار على الطريقة الهندية الجنوبية مع توابل عطرية وأوراق الكاري…"
click at [977, 573] on div "Product sku Product sku" at bounding box center [1223, 601] width 617 height 64
click at [1186, 572] on div "Product sku Product sku" at bounding box center [1223, 601] width 617 height 64
click at [1212, 559] on div "كاري لحم بقري جاف حار على الطريقة الهندية الجنوبية مع توابل عطرية وأوراق الكاري…" at bounding box center [1223, 516] width 604 height 96
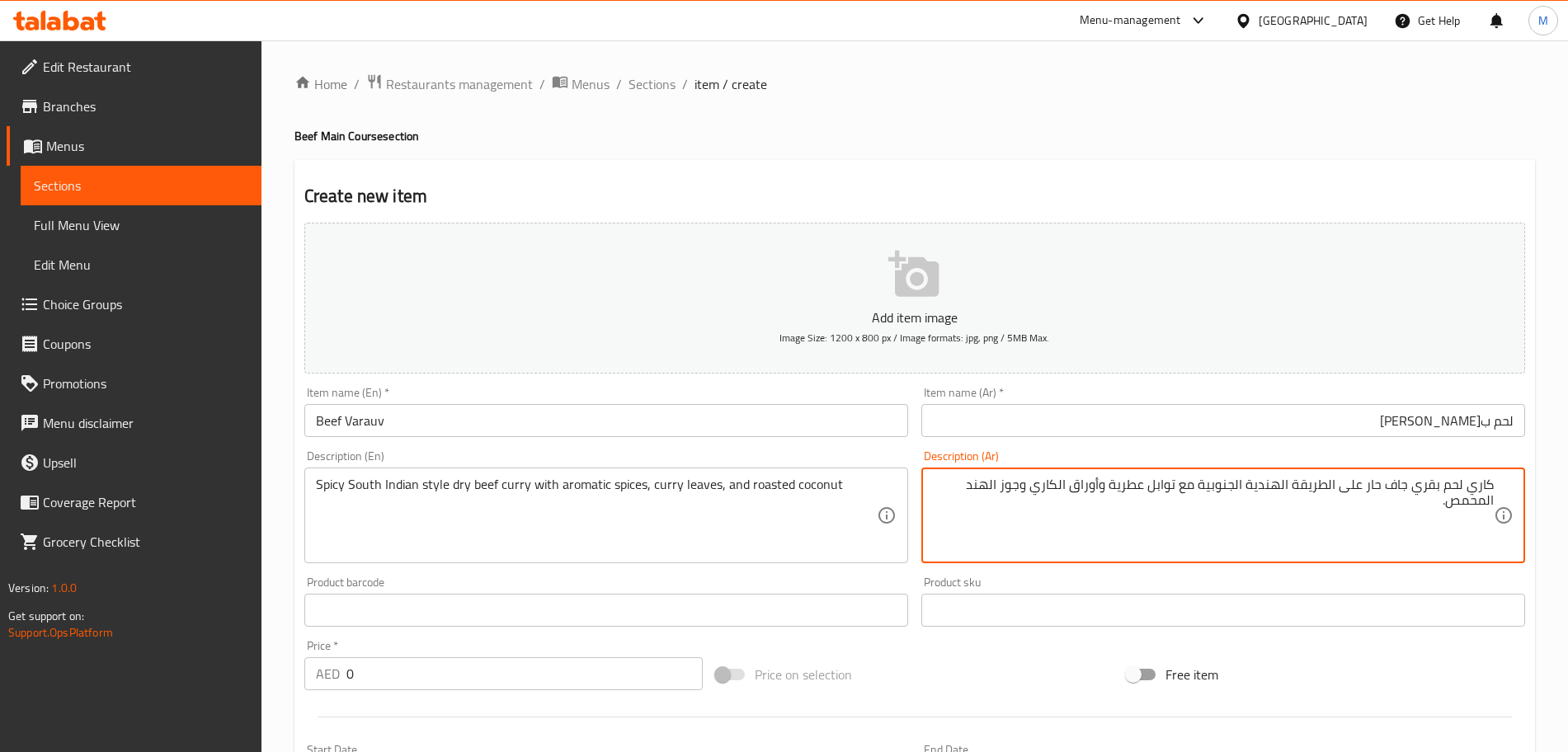
type textarea "كاري لحم بقري جاف حار على الطريقة الهندية الجنوبية مع توابل عطرية وأوراق الكاري…"
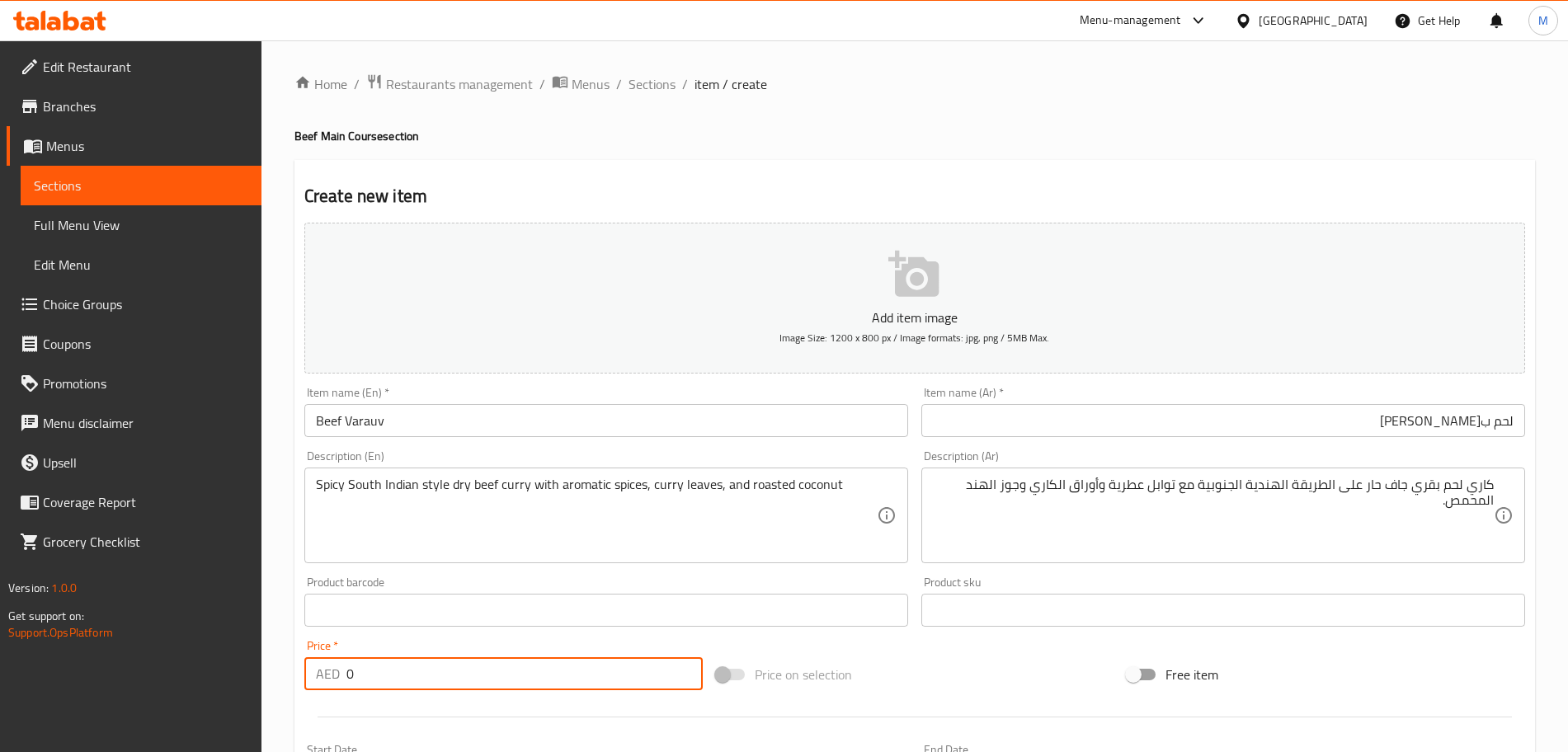
drag, startPoint x: 366, startPoint y: 674, endPoint x: 290, endPoint y: 670, distance: 76.1
click at [294, 672] on div "Create new item Add item image Image Size: 1200 x 800 px / Image formats: jpg, …" at bounding box center [915, 640] width 1240 height 960
type input "14"
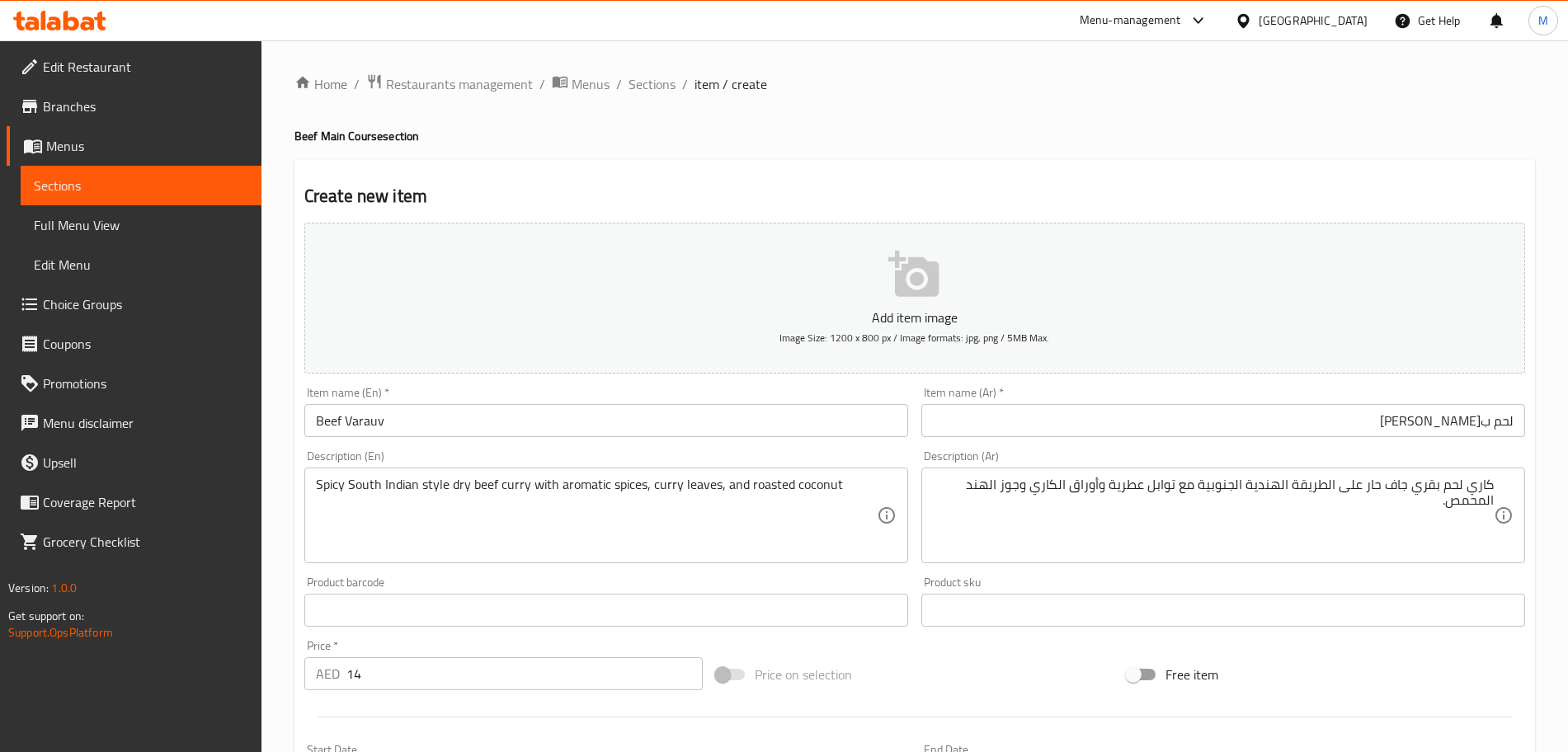
click at [1000, 690] on div "Price on selection" at bounding box center [915, 674] width 411 height 44
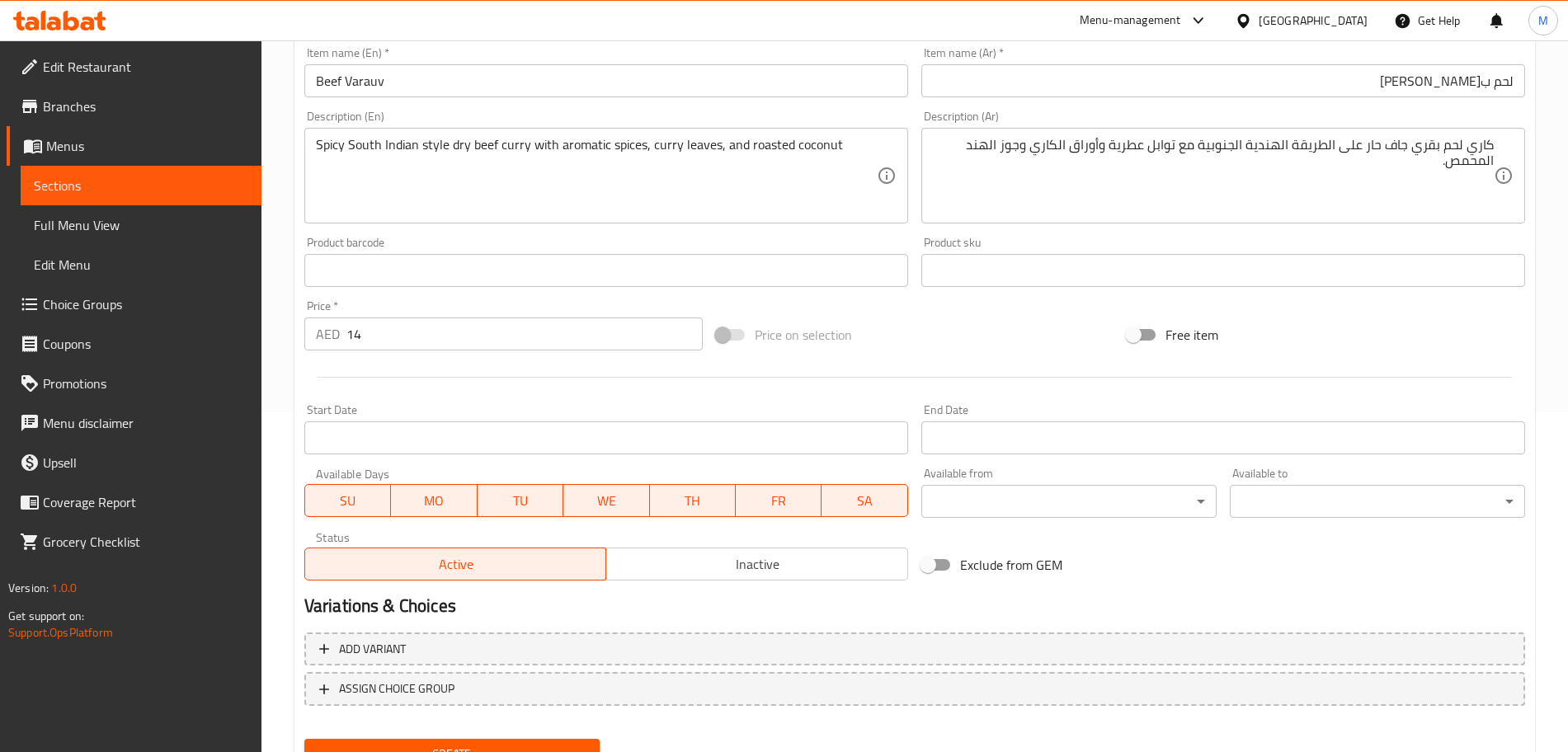
scroll to position [413, 0]
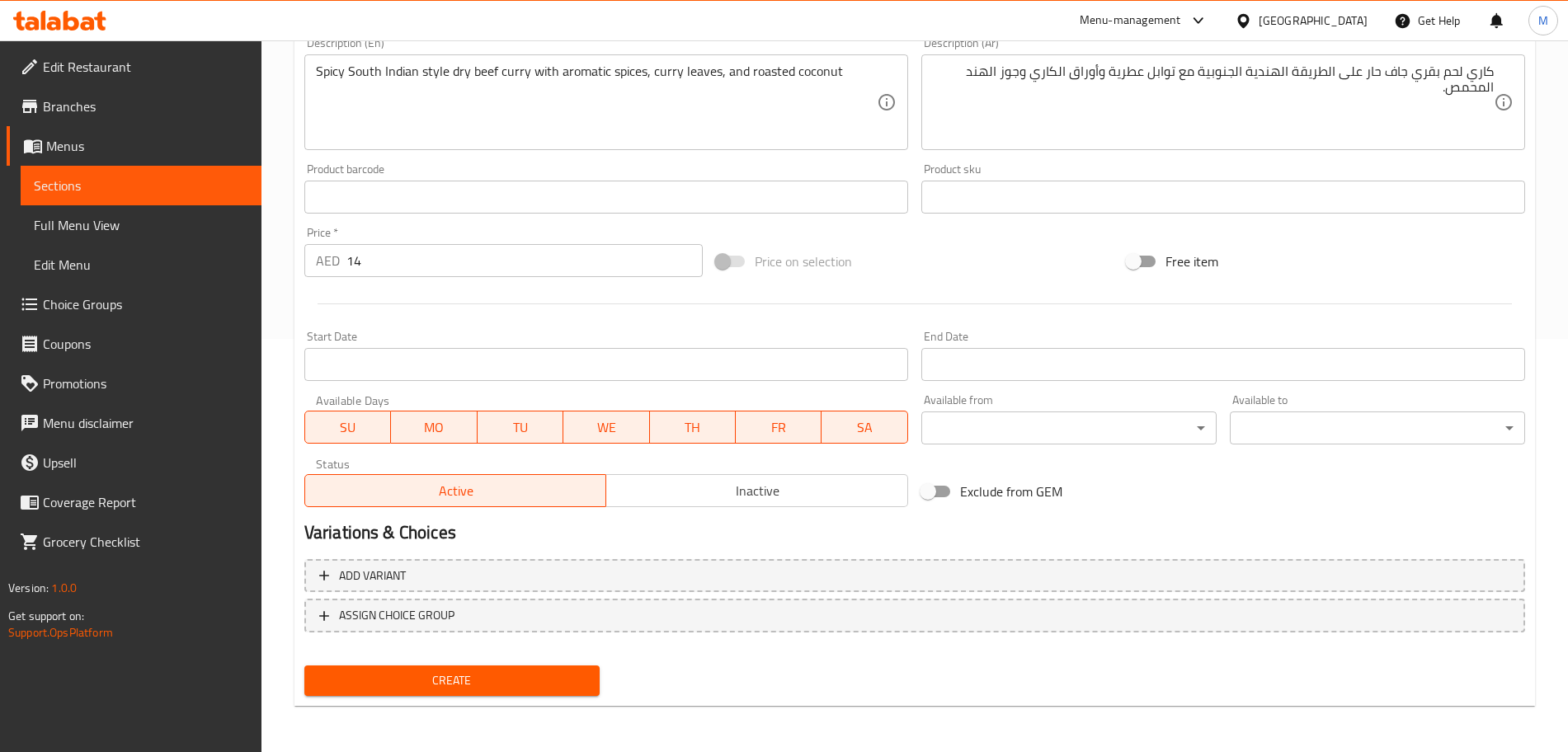
click at [747, 477] on button "Inactive" at bounding box center [756, 491] width 302 height 33
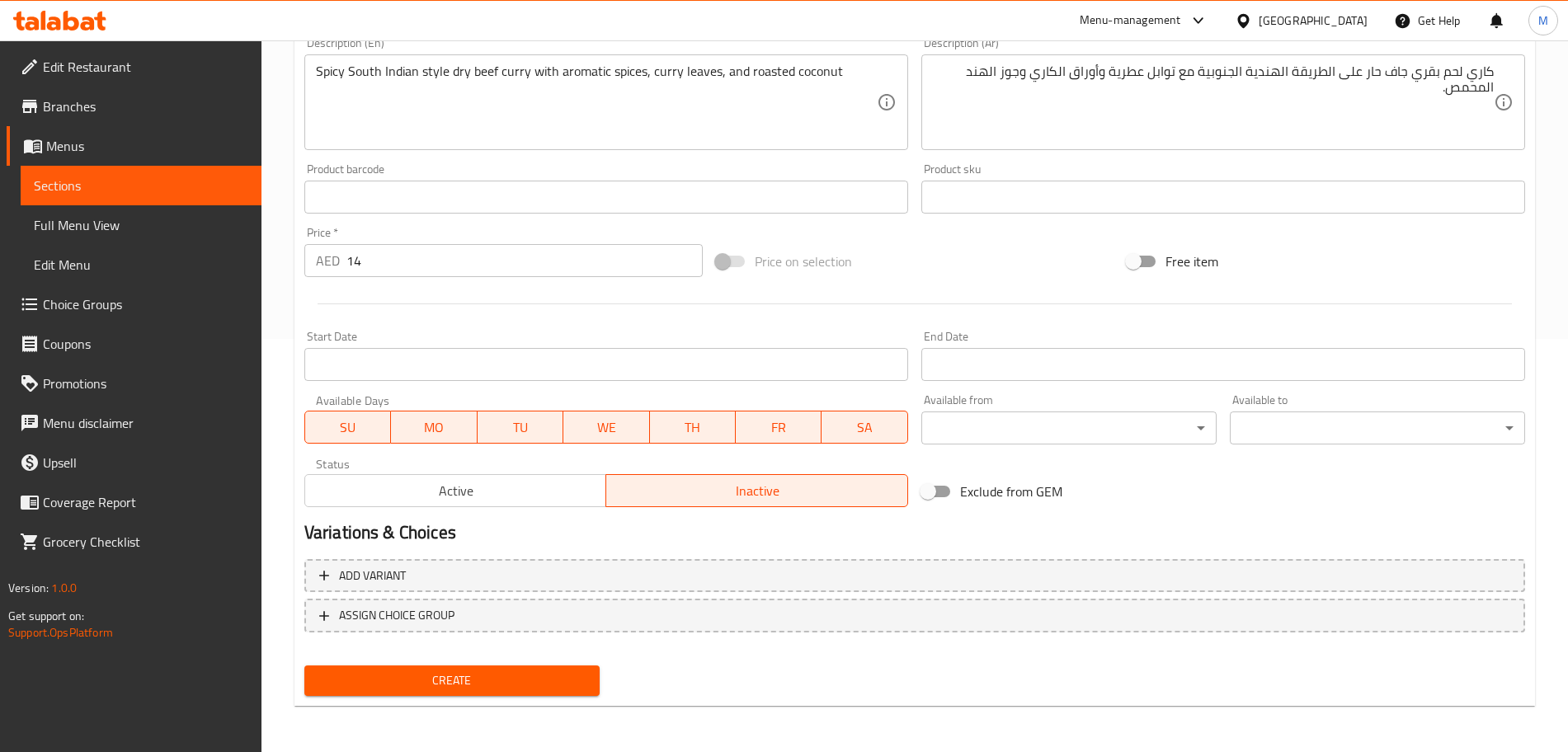
click at [509, 670] on button "Create" at bounding box center [451, 681] width 295 height 30
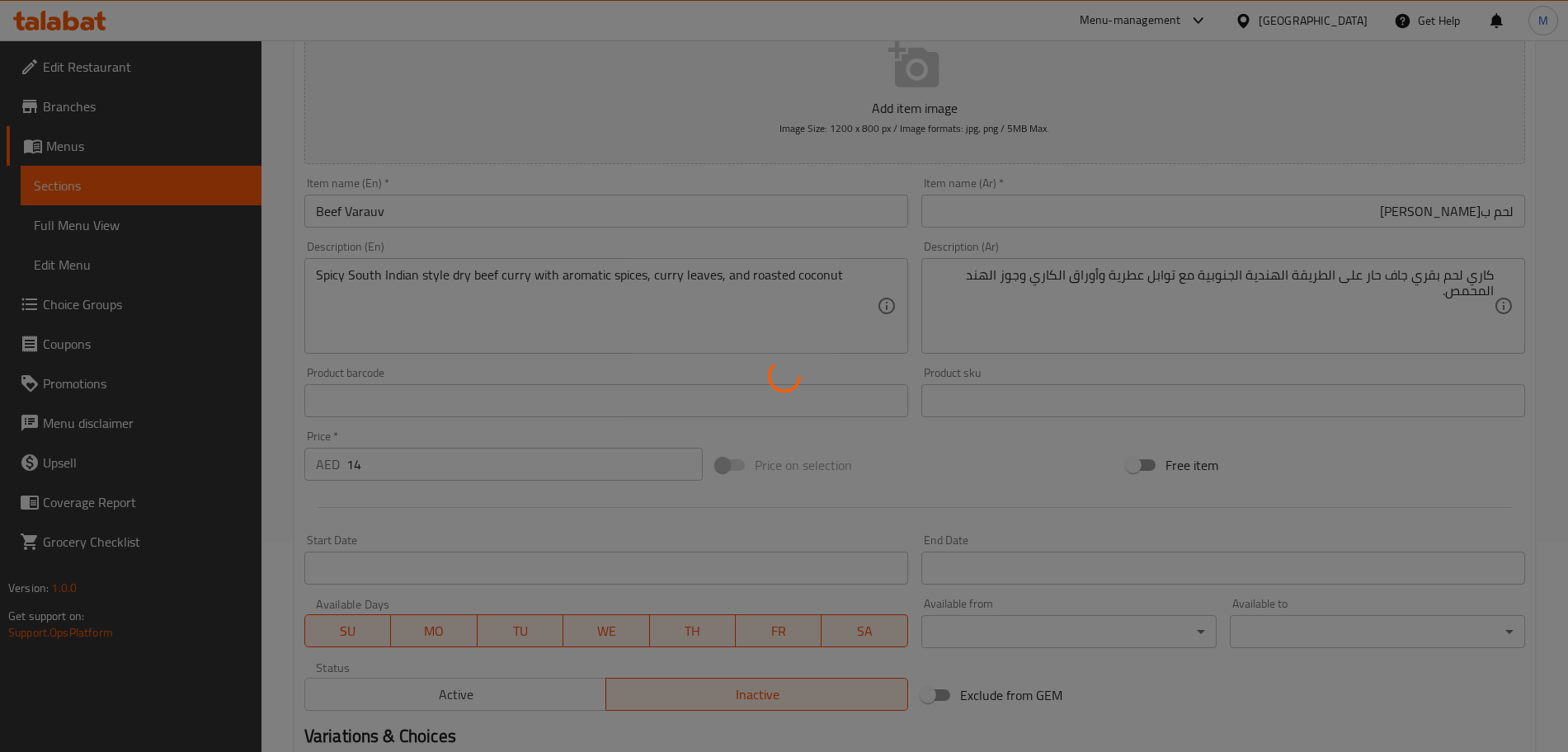
scroll to position [207, 0]
type input "0"
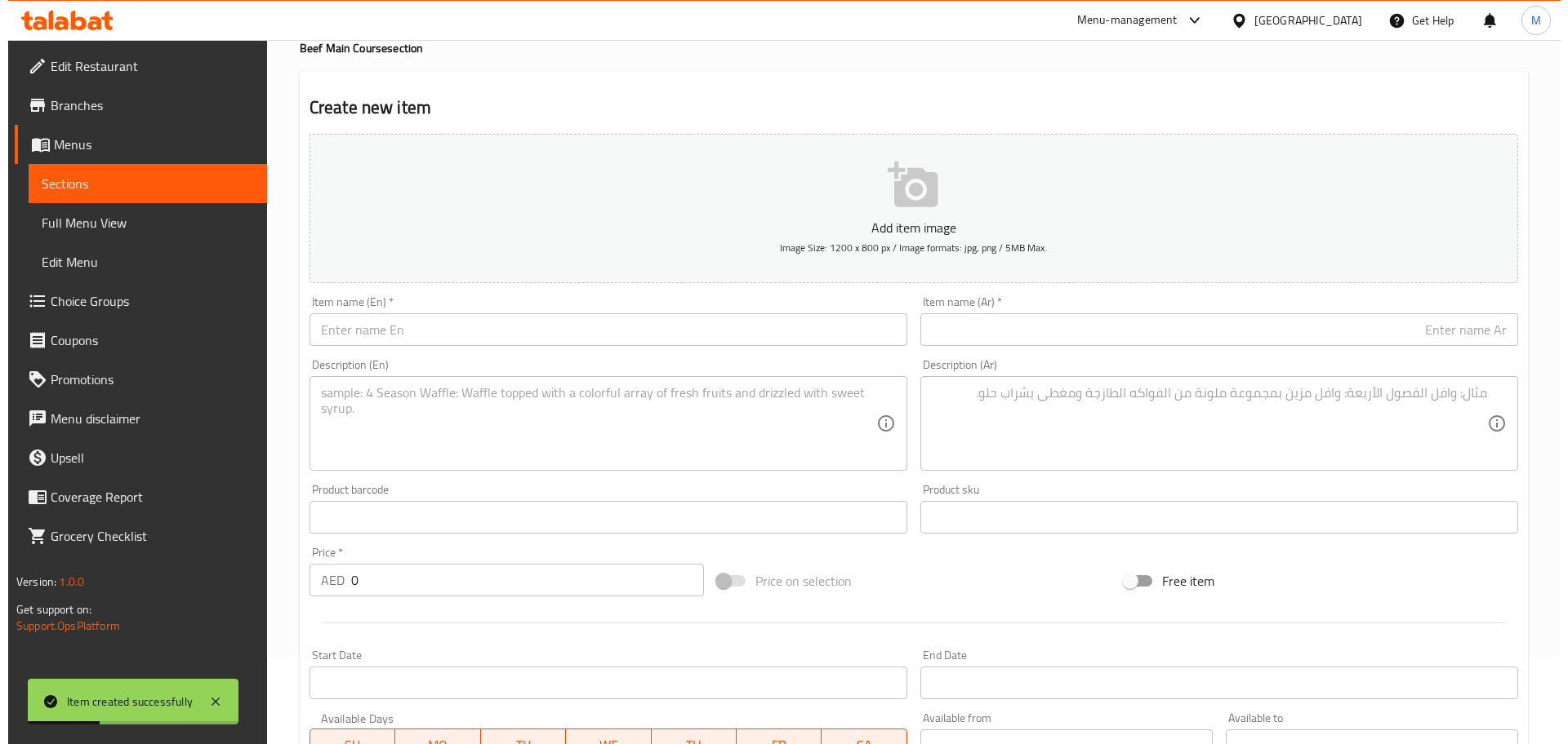
scroll to position [0, 0]
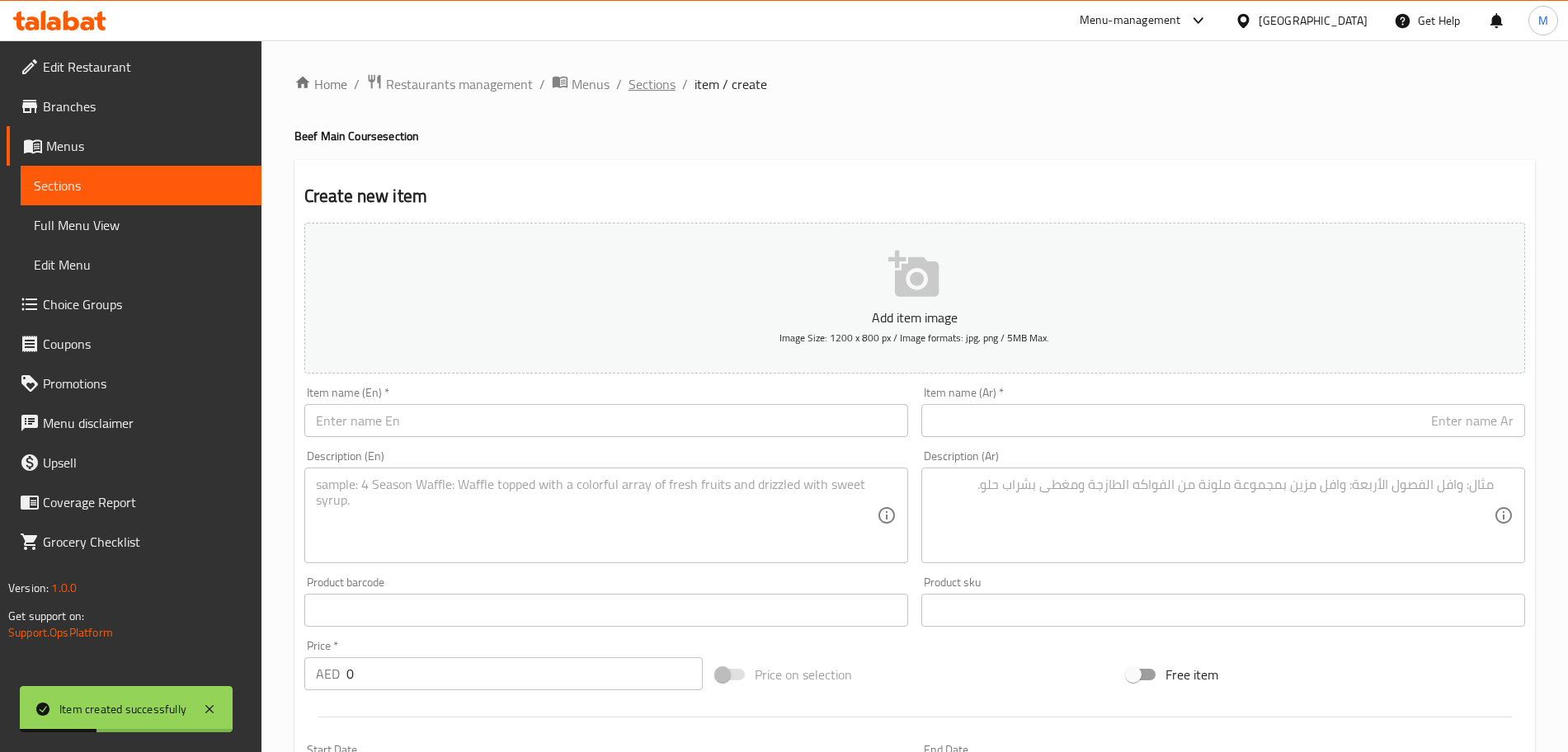
click at [651, 77] on span "Sections" at bounding box center [652, 84] width 47 height 20
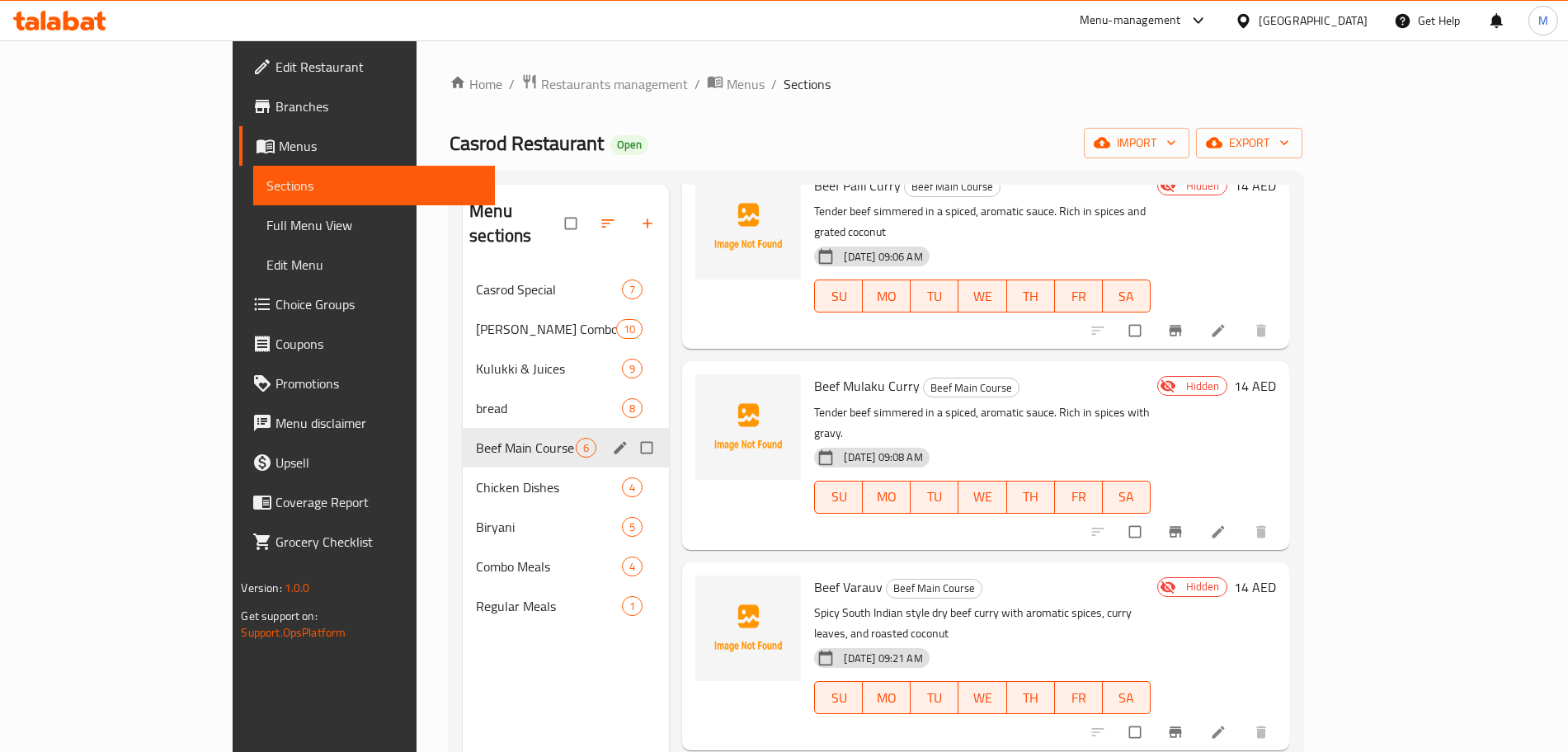
scroll to position [207, 0]
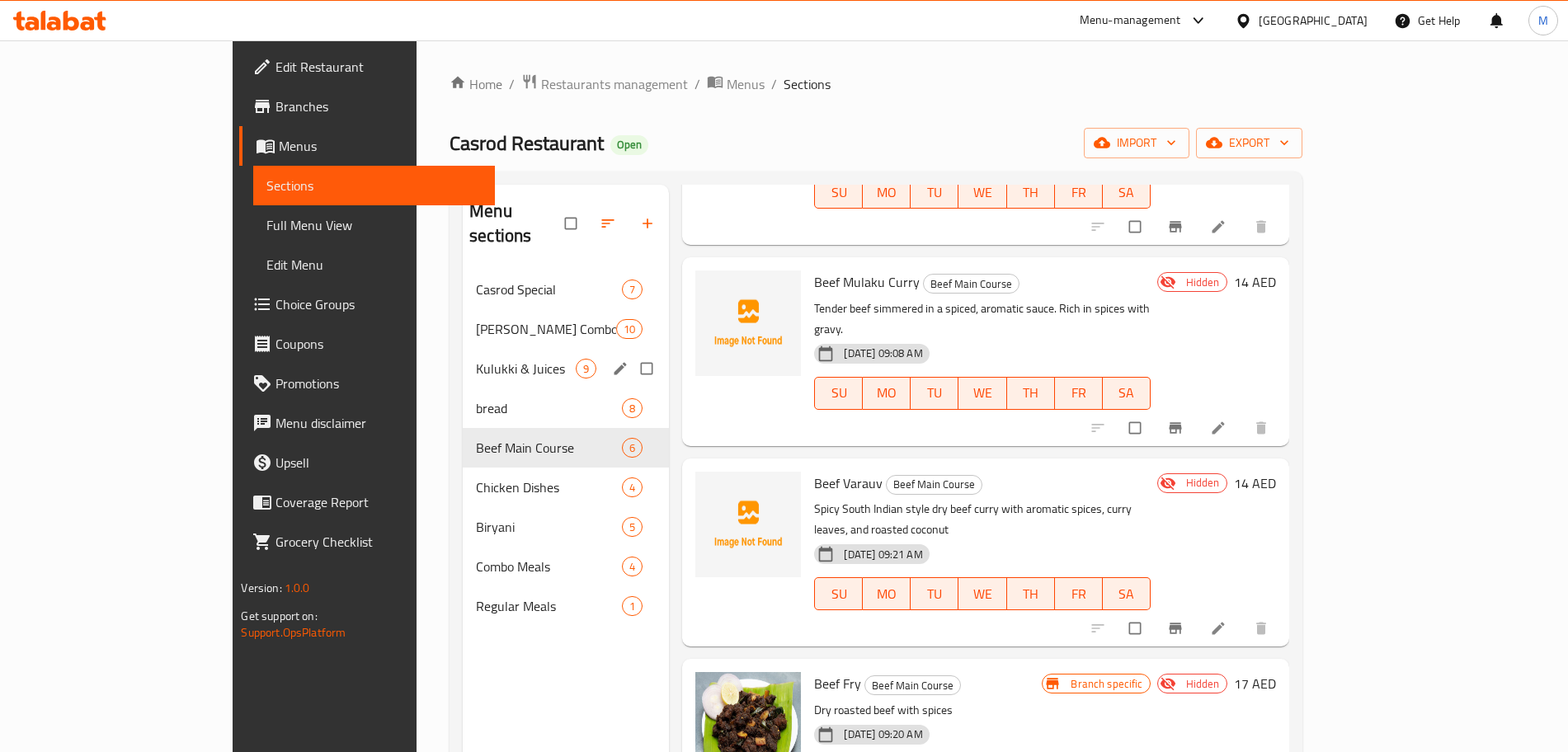
click at [476, 359] on span "Kulukki & Juices" at bounding box center [525, 369] width 100 height 20
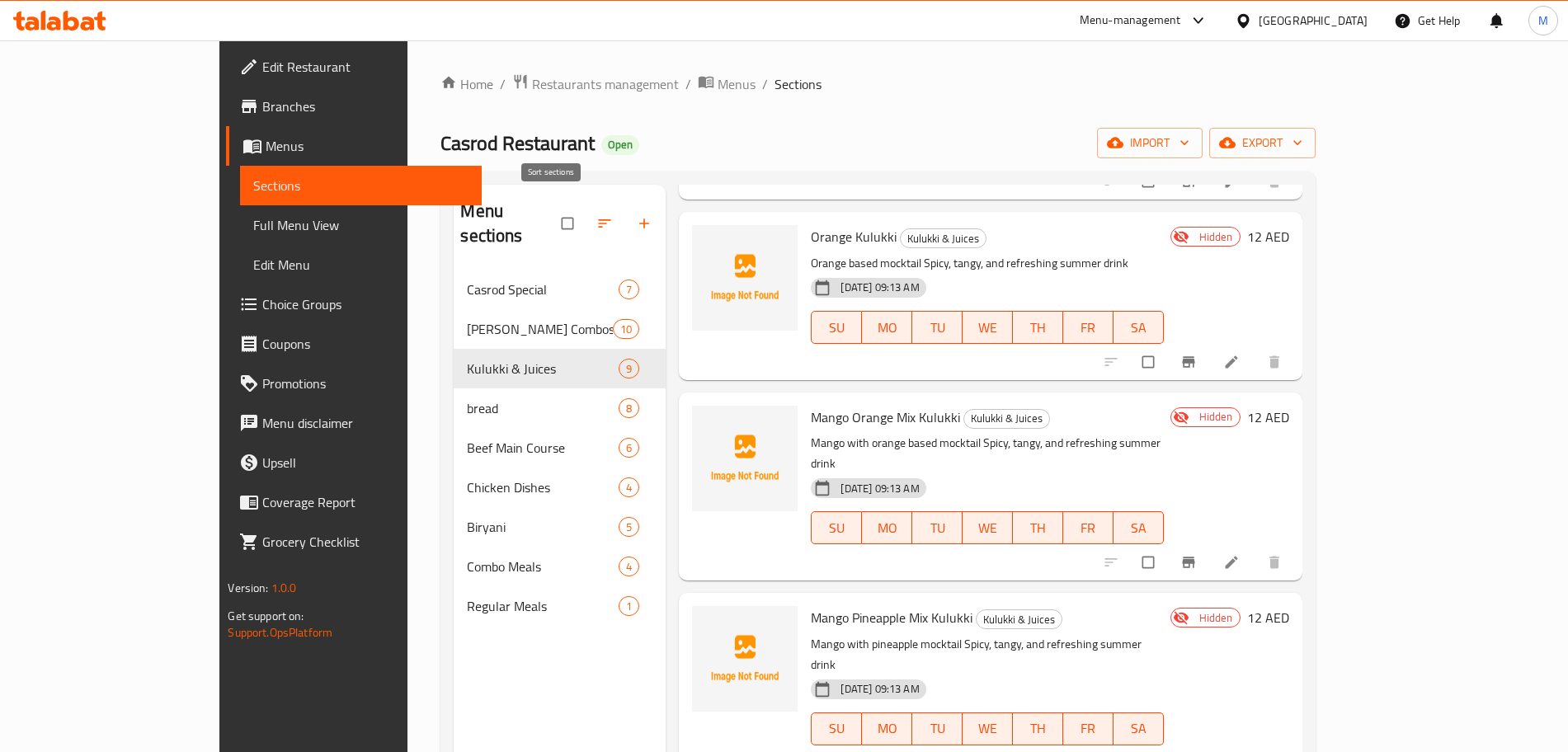
click at [586, 220] on button "button" at bounding box center [605, 224] width 39 height 37
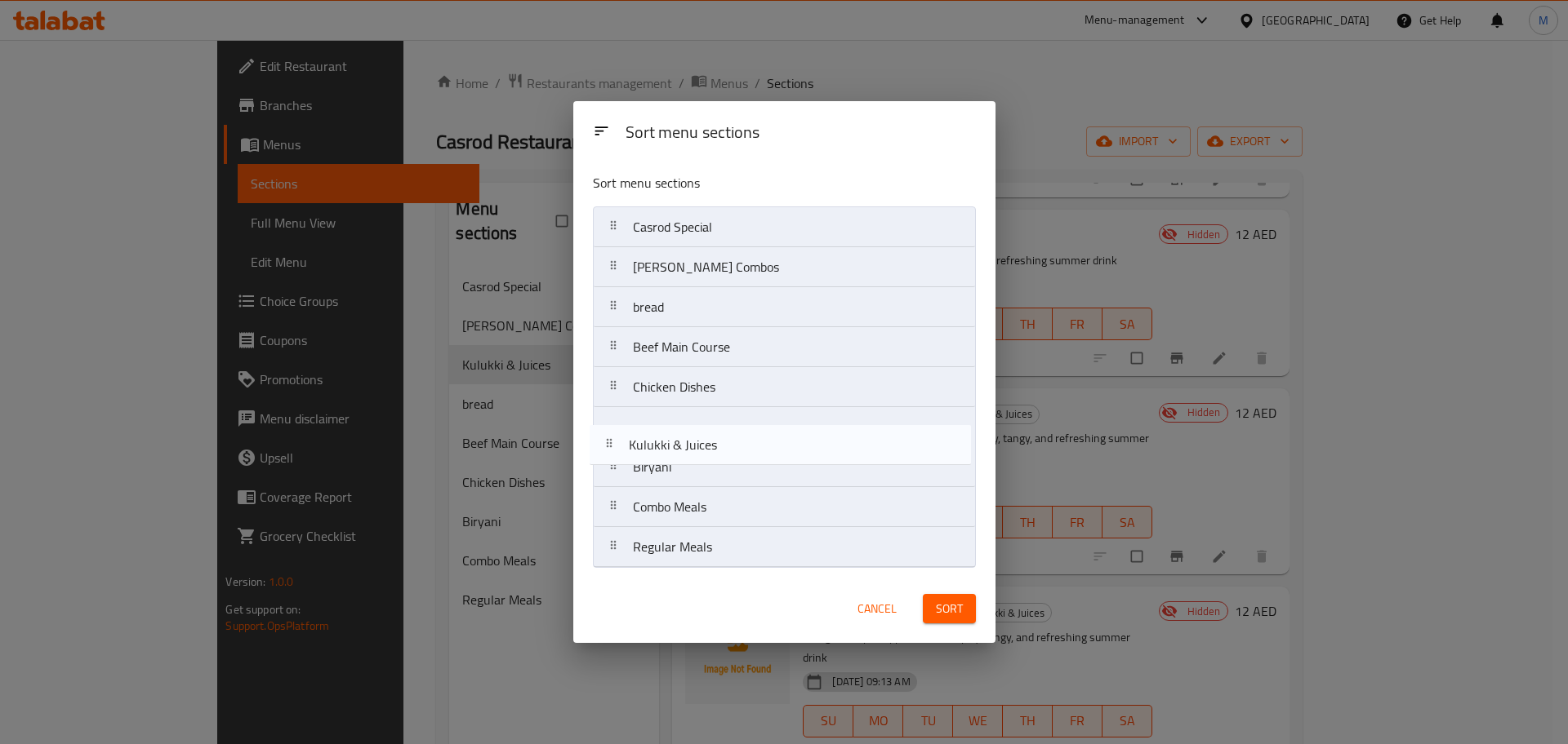
drag, startPoint x: 666, startPoint y: 323, endPoint x: 665, endPoint y: 473, distance: 150.0
click at [665, 473] on nav "Casrod Special Ghee Rice Combos Kulukki & Juices bread Beef Main Course Chicken…" at bounding box center [784, 387] width 383 height 361
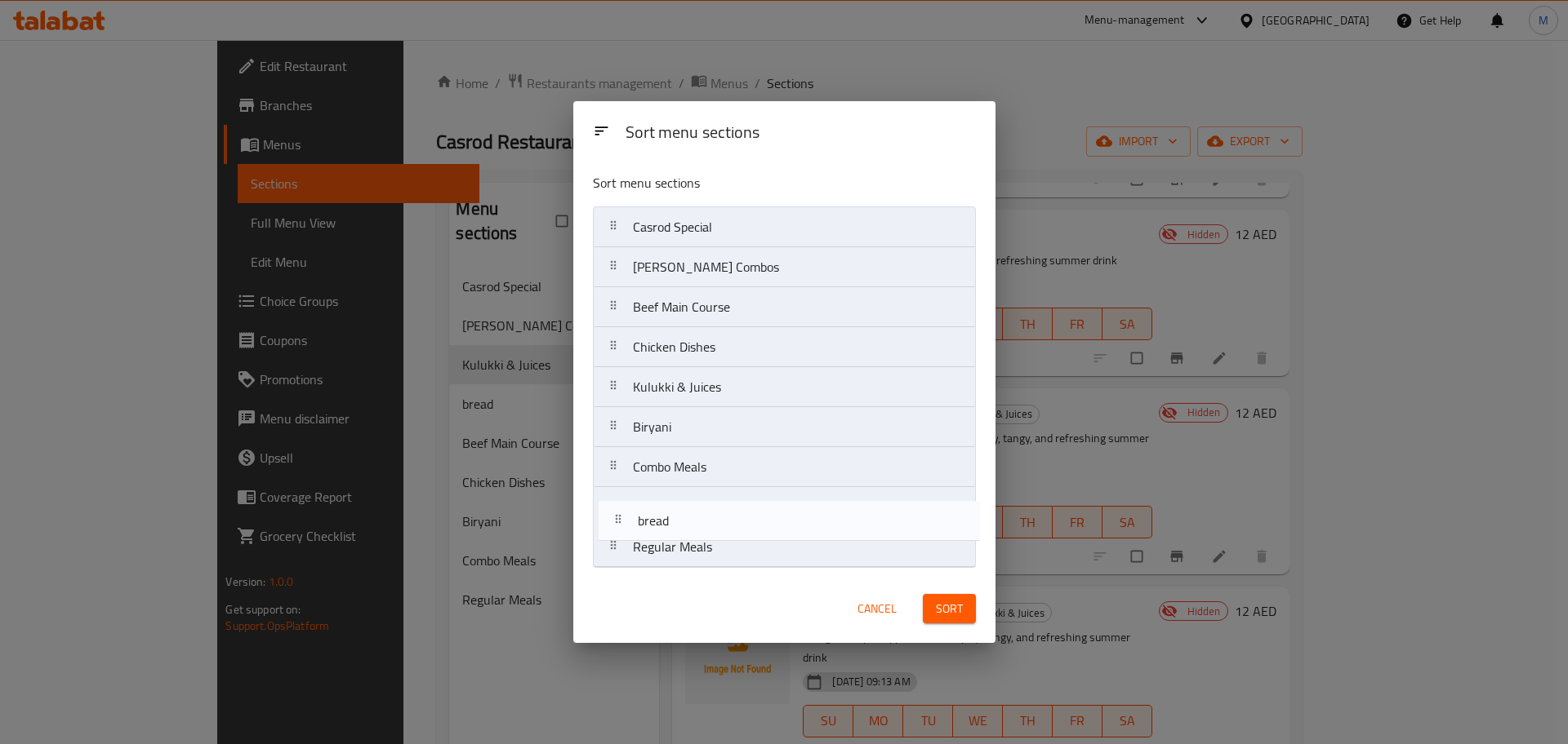
drag, startPoint x: 673, startPoint y: 309, endPoint x: 679, endPoint y: 536, distance: 227.1
click at [679, 536] on nav "Casrod Special Ghee Rice Combos bread Beef Main Course Chicken Dishes Kulukki &…" at bounding box center [784, 387] width 383 height 361
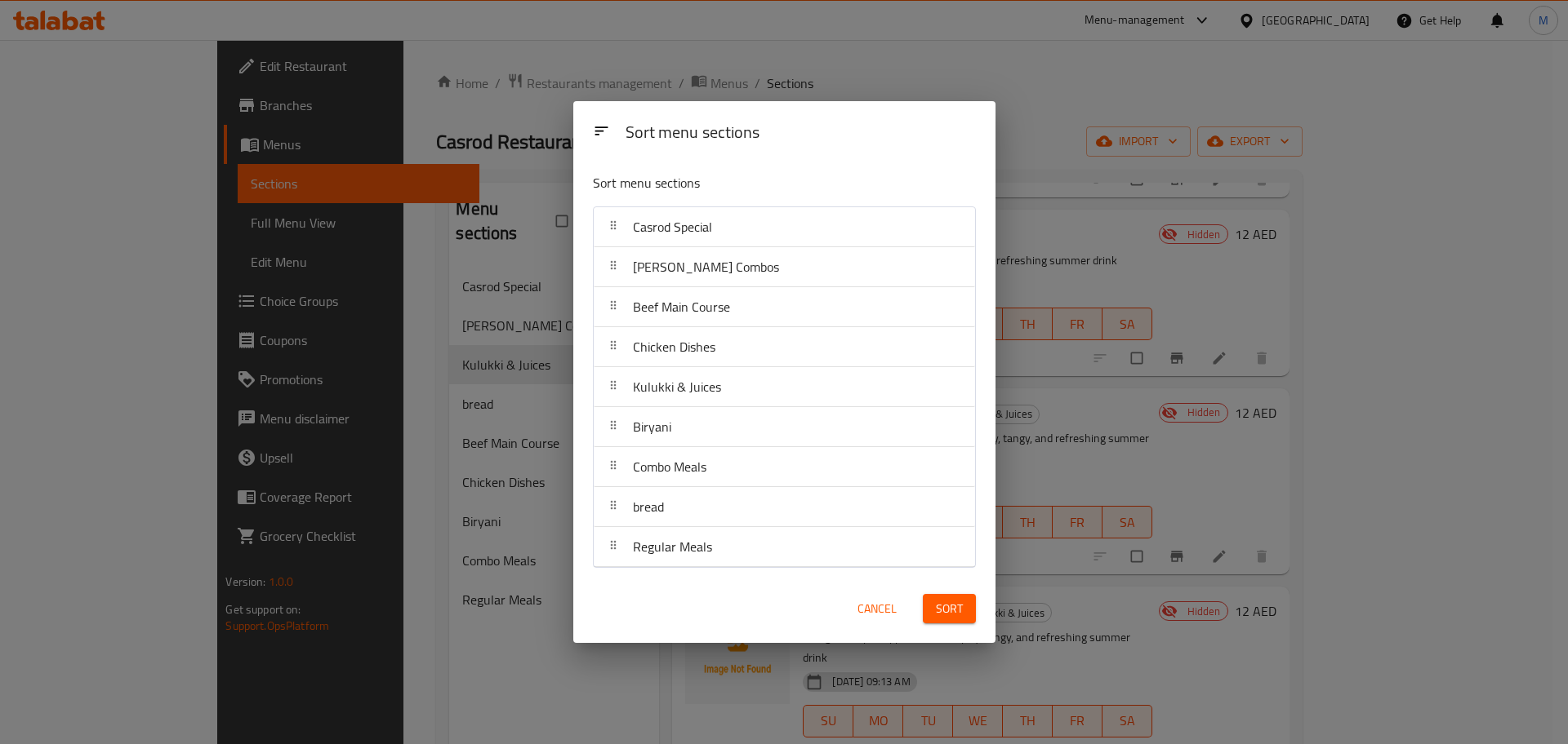
click at [943, 612] on span "Sort" at bounding box center [949, 610] width 27 height 21
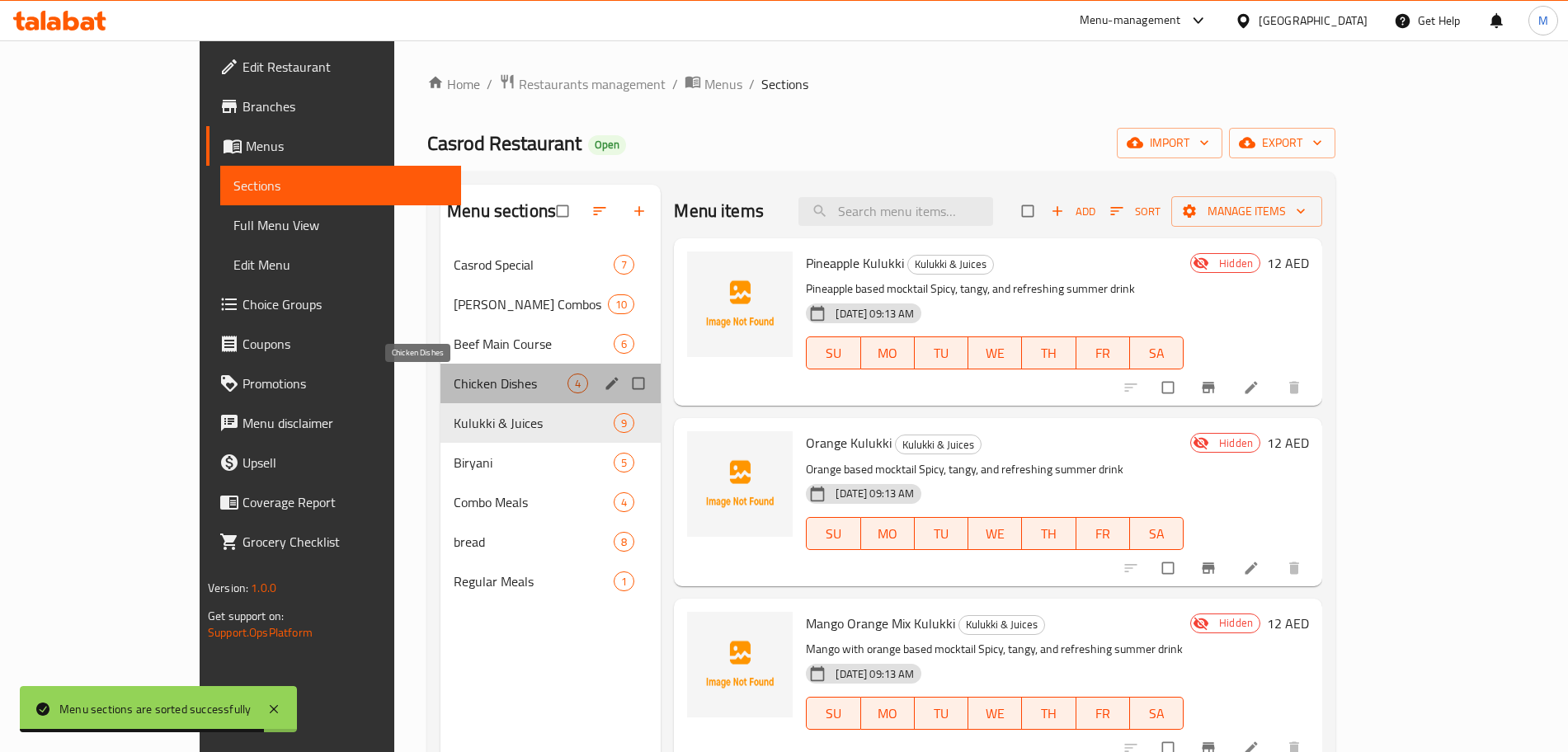
click at [479, 380] on span "Chicken Dishes" at bounding box center [510, 383] width 114 height 20
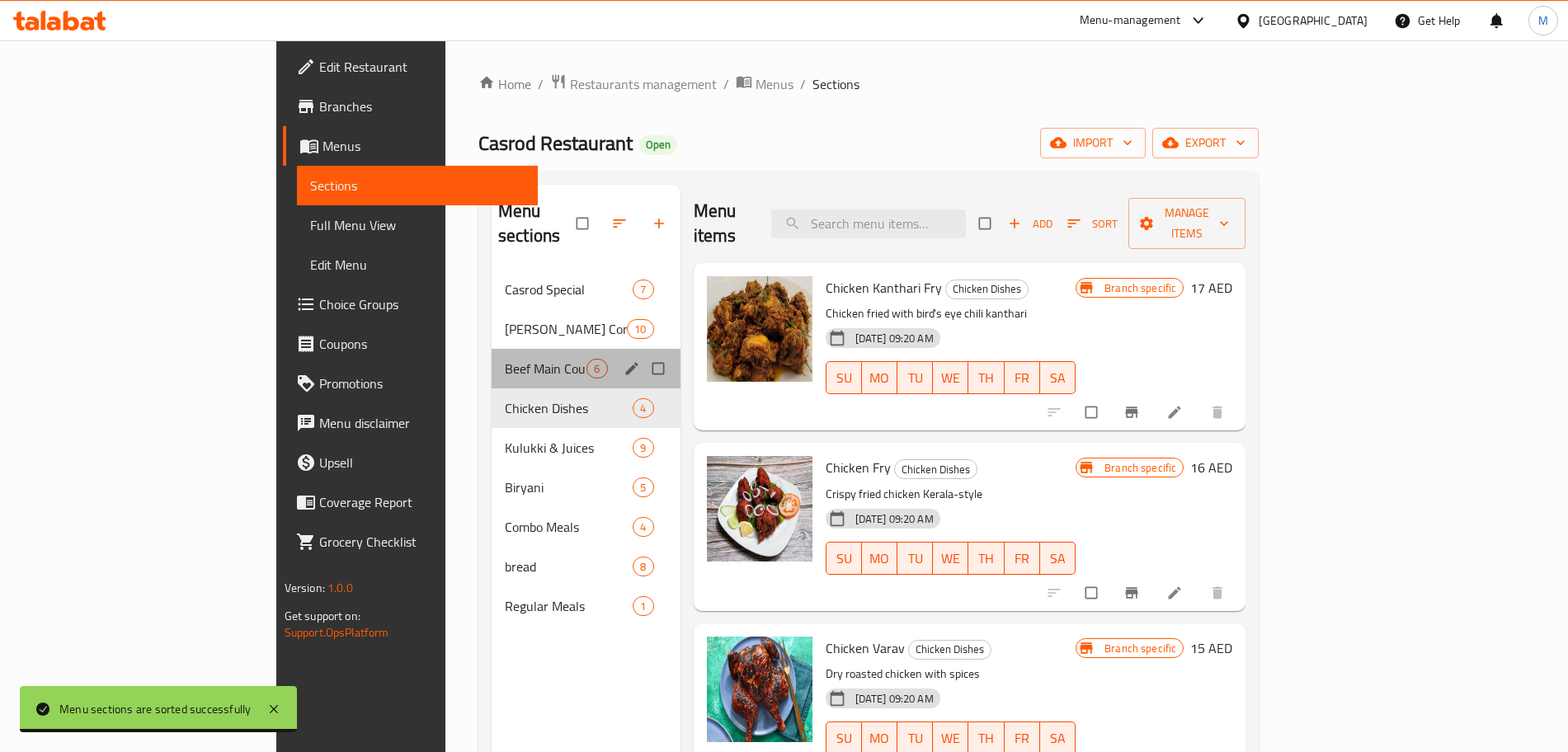
click at [491, 358] on div "Beef Main Course 6" at bounding box center [585, 368] width 189 height 39
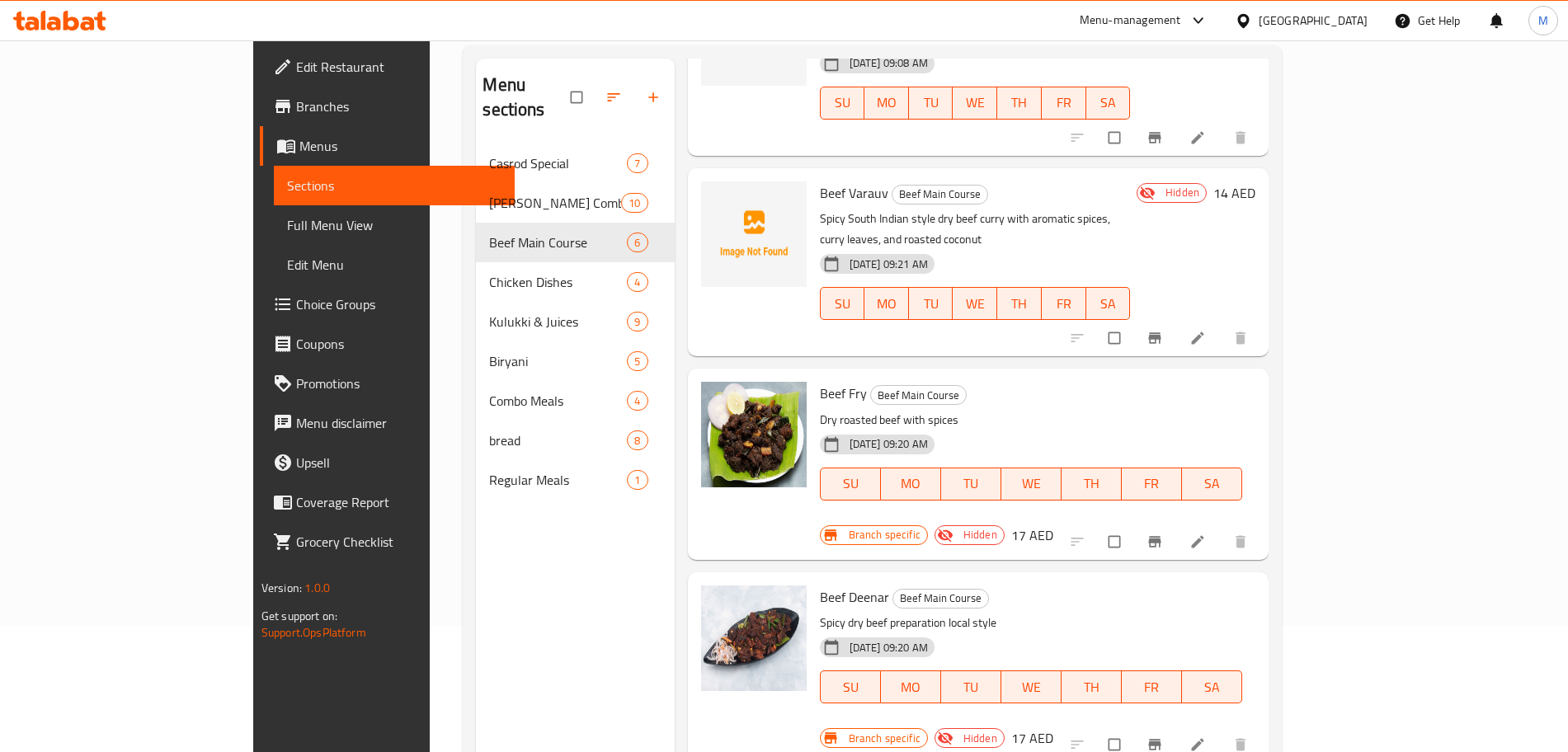
scroll to position [231, 0]
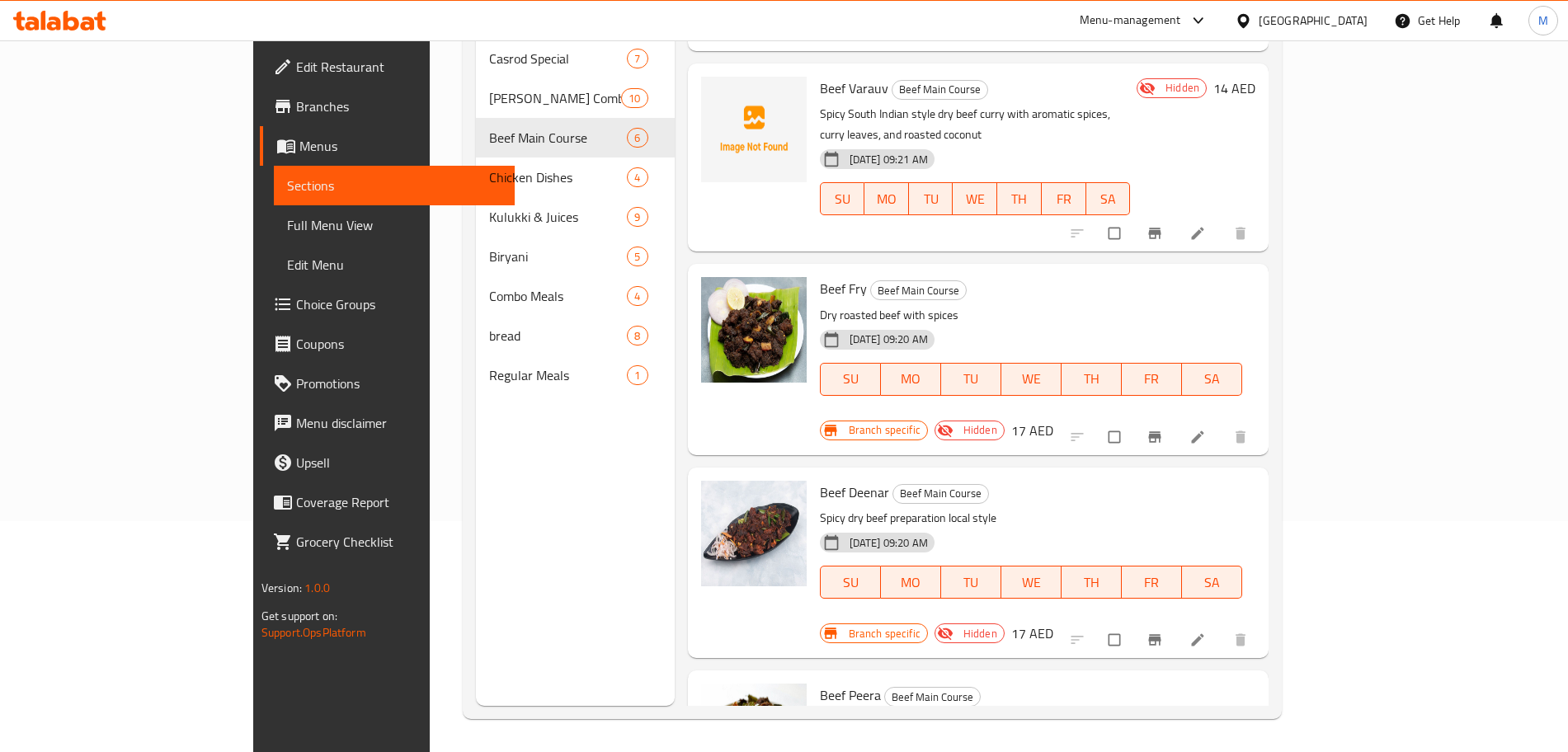
click at [1222, 424] on li at bounding box center [1199, 437] width 46 height 26
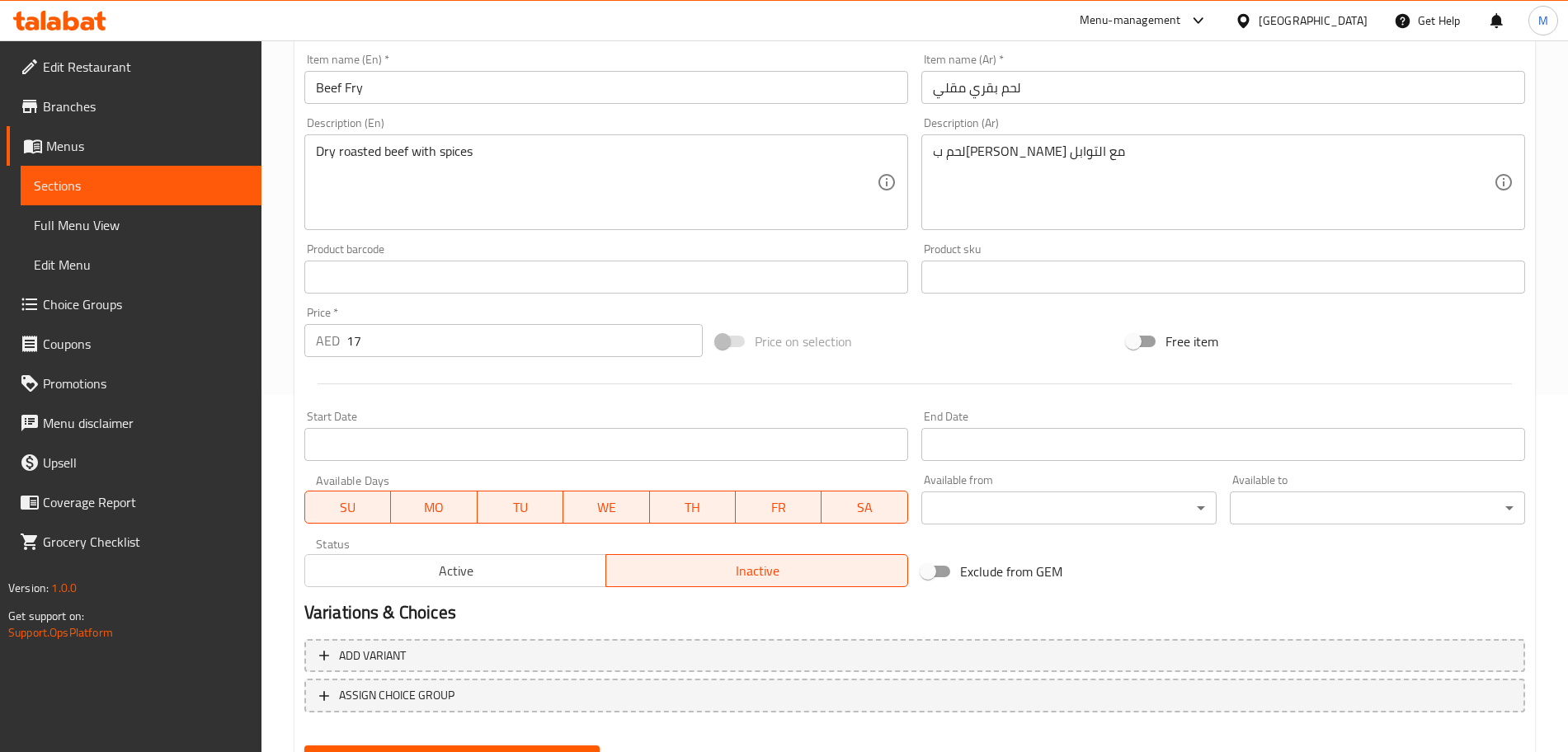
scroll to position [437, 0]
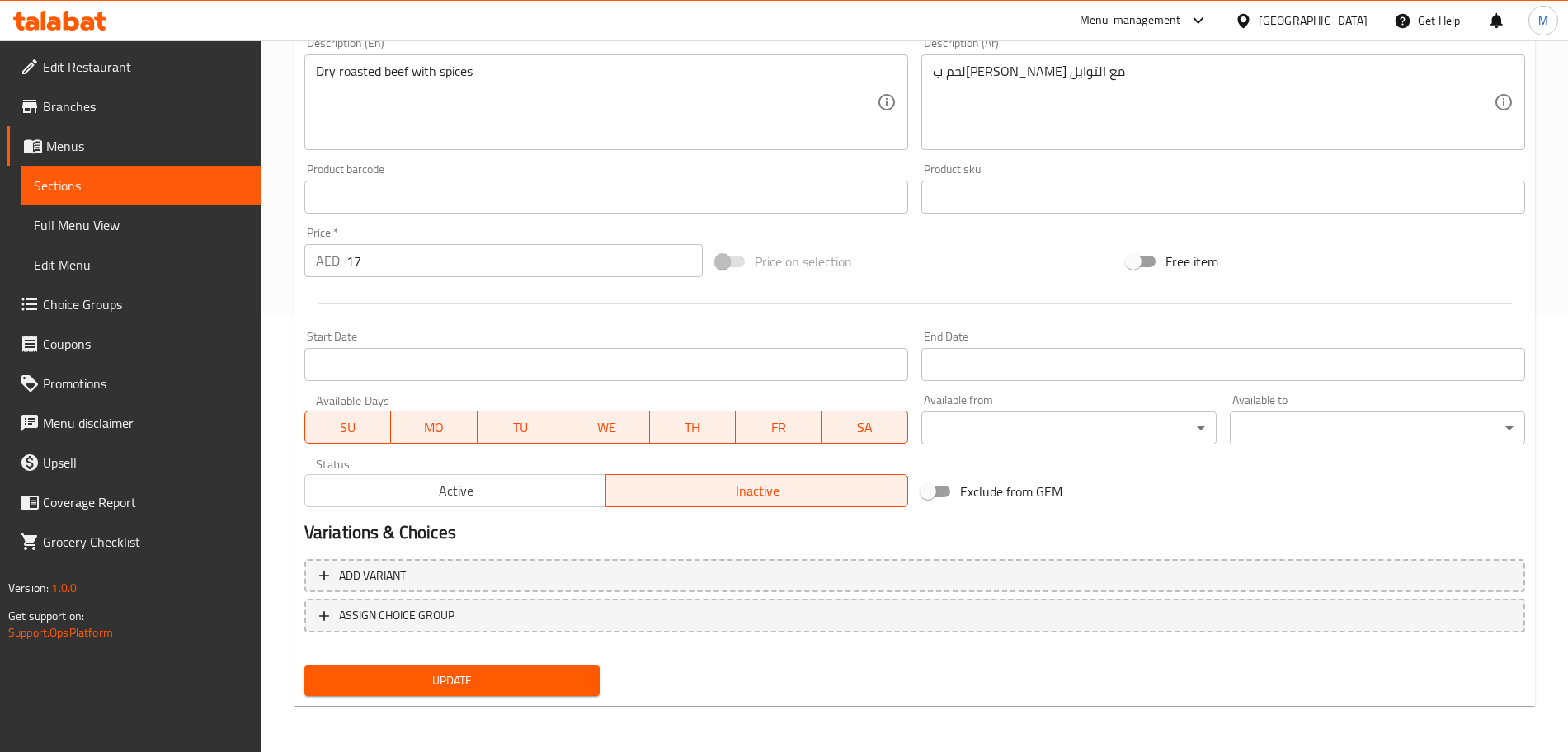
click at [581, 484] on span "Active" at bounding box center [456, 491] width 288 height 24
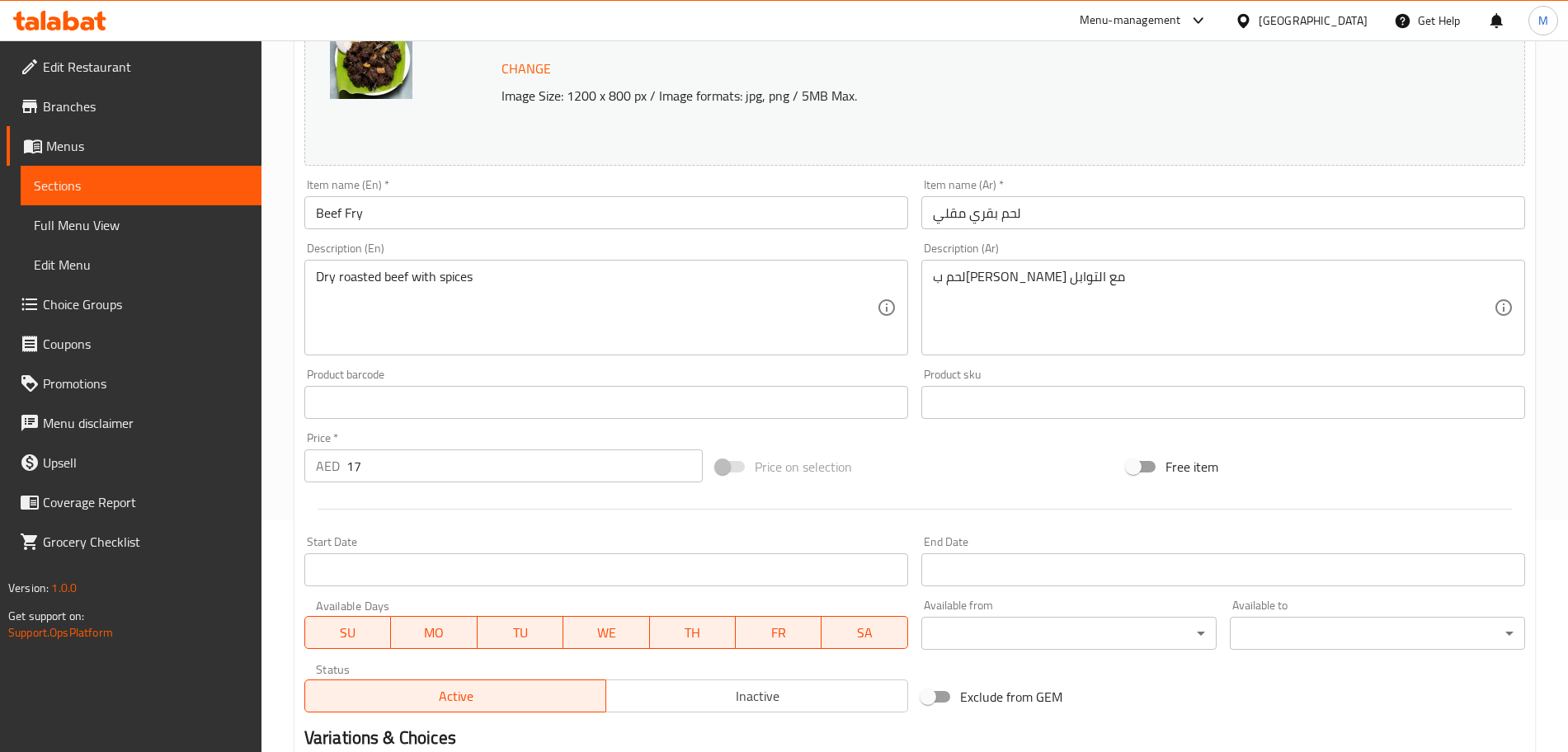
scroll to position [231, 0]
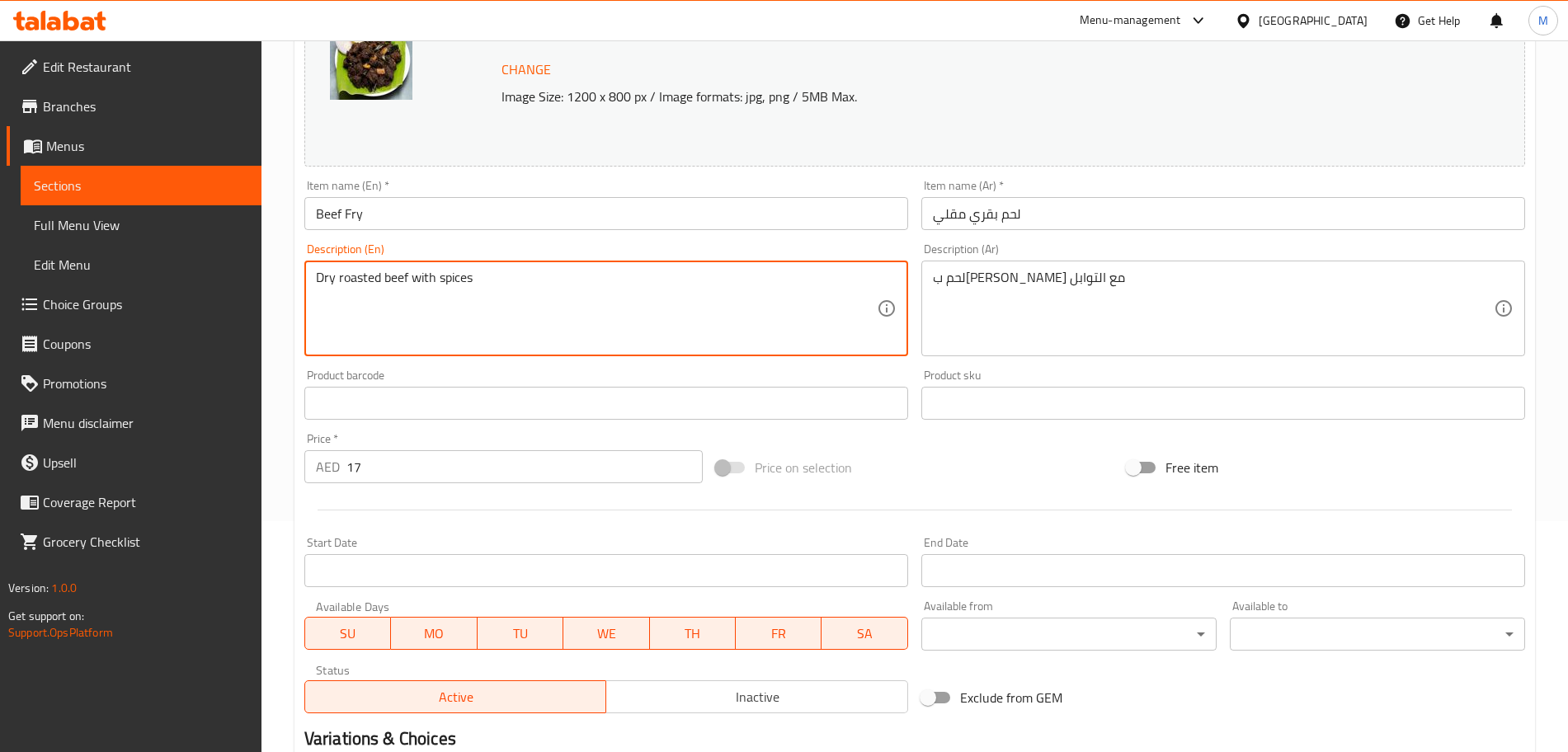
click at [578, 270] on textarea "Dry roasted beef with spices" at bounding box center [597, 309] width 561 height 78
paste textarea "Fried tender beef simmered in a spiced, aromatic sauce. Rich in spices."
type textarea "Fried tender beef simmered in a spiced, aromatic sauce. Rich in spices."
click at [636, 252] on div "Description (En) Fried tender beef simmered in a spiced, aromatic sauce. Rich i…" at bounding box center [605, 300] width 604 height 113
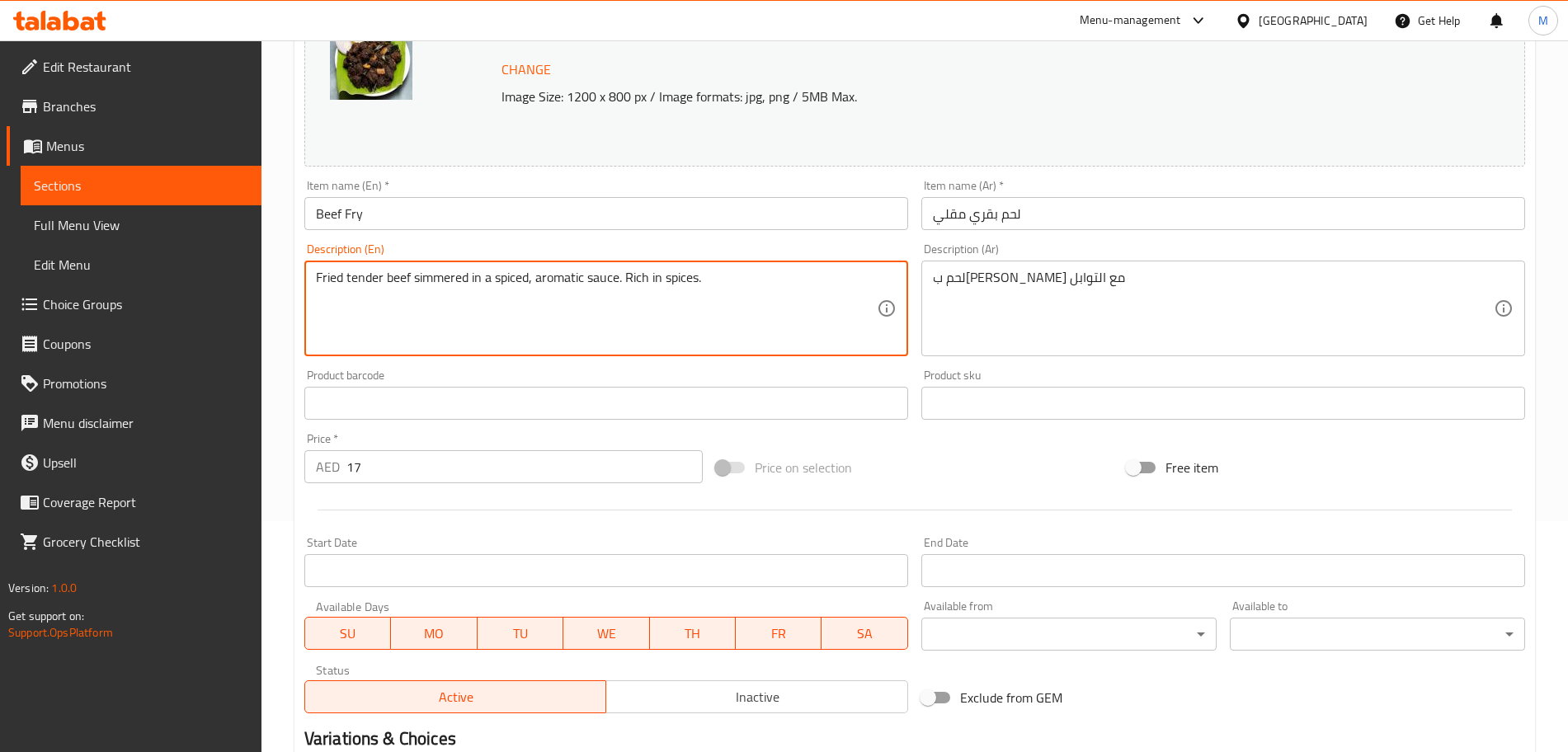
click at [618, 282] on textarea "Fried tender beef simmered in a spiced, aromatic sauce. Rich in spices." at bounding box center [597, 309] width 561 height 78
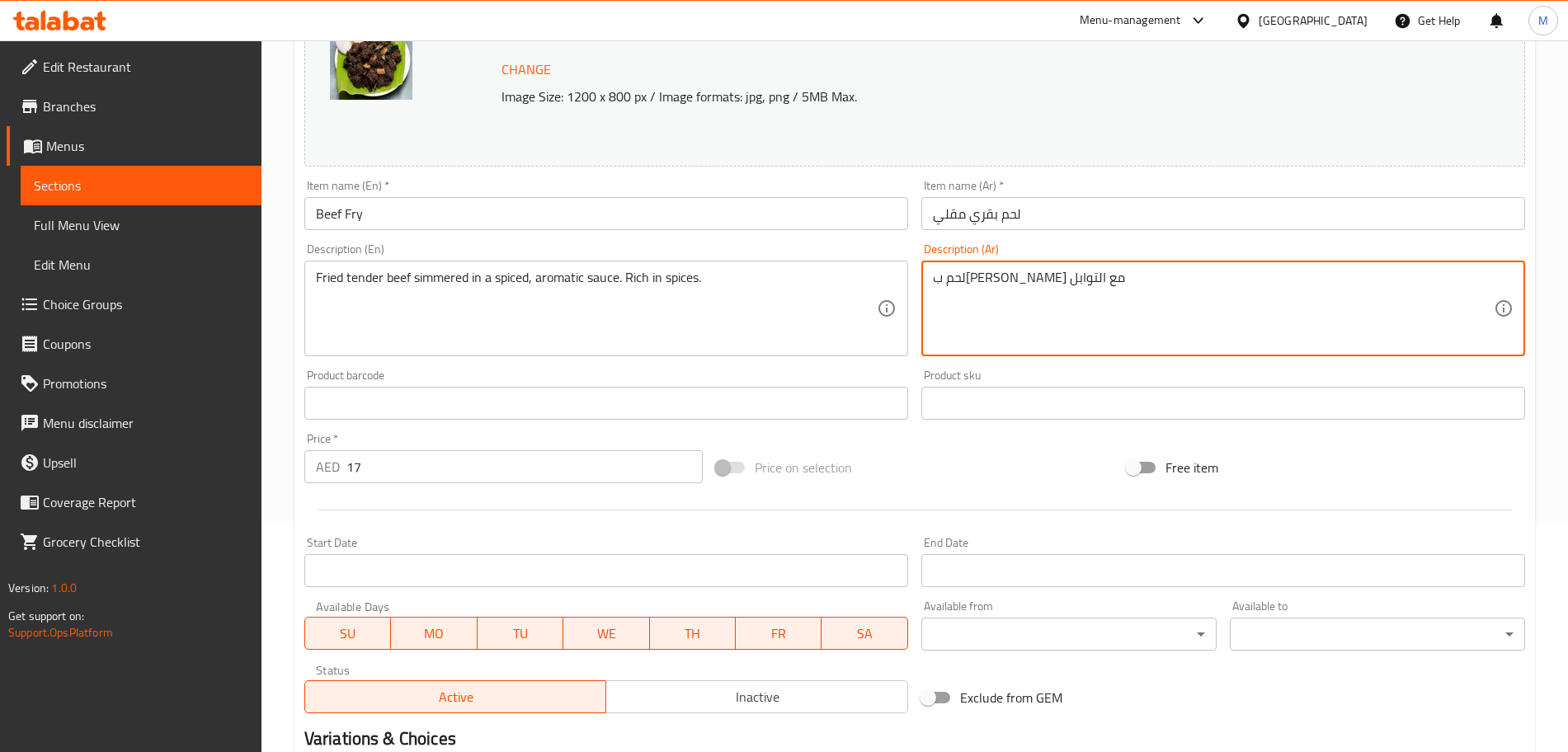
paste textarea "لحم بقري طري مقلي، مطهو على نار هادئة في صلصة متبلة عطرية غنية بالتوابل."
click at [1133, 273] on textarea "لحم بقري مشوي جاف مع التوابل" at bounding box center [1213, 309] width 561 height 78
click at [1133, 273] on textarea "لحم بقري مشوي جاف مع التوابللحم بقري طري مقلي، مطهو على نار هادئة في صلصة متبلة…" at bounding box center [1213, 309] width 561 height 78
paste textarea
type textarea "لحم بقري طري مقلي، مطهو على نار هادئة في صلصة متبلة عطرية غنية بالتوابل."
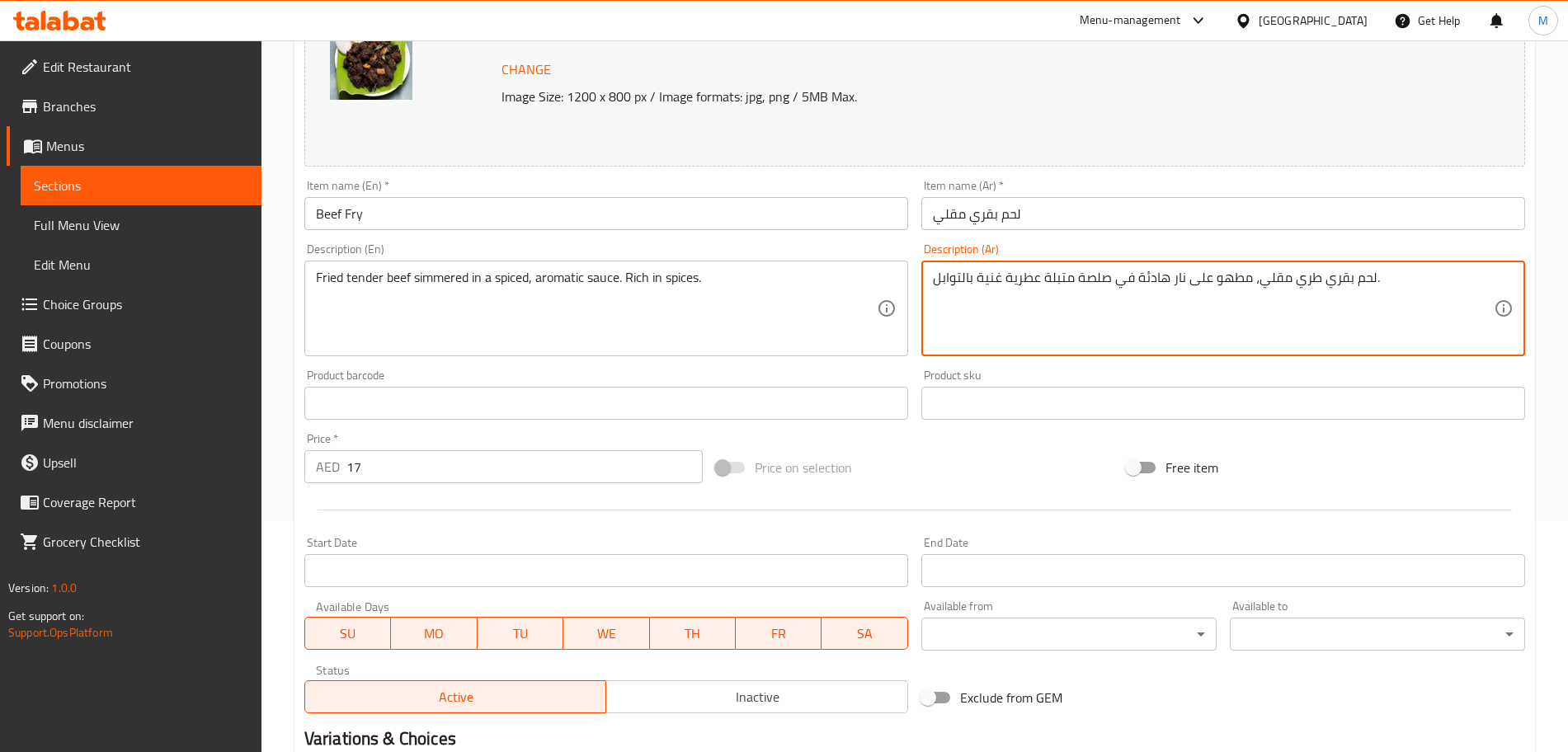
click at [1098, 369] on div "Product sku Product sku" at bounding box center [1223, 395] width 604 height 51
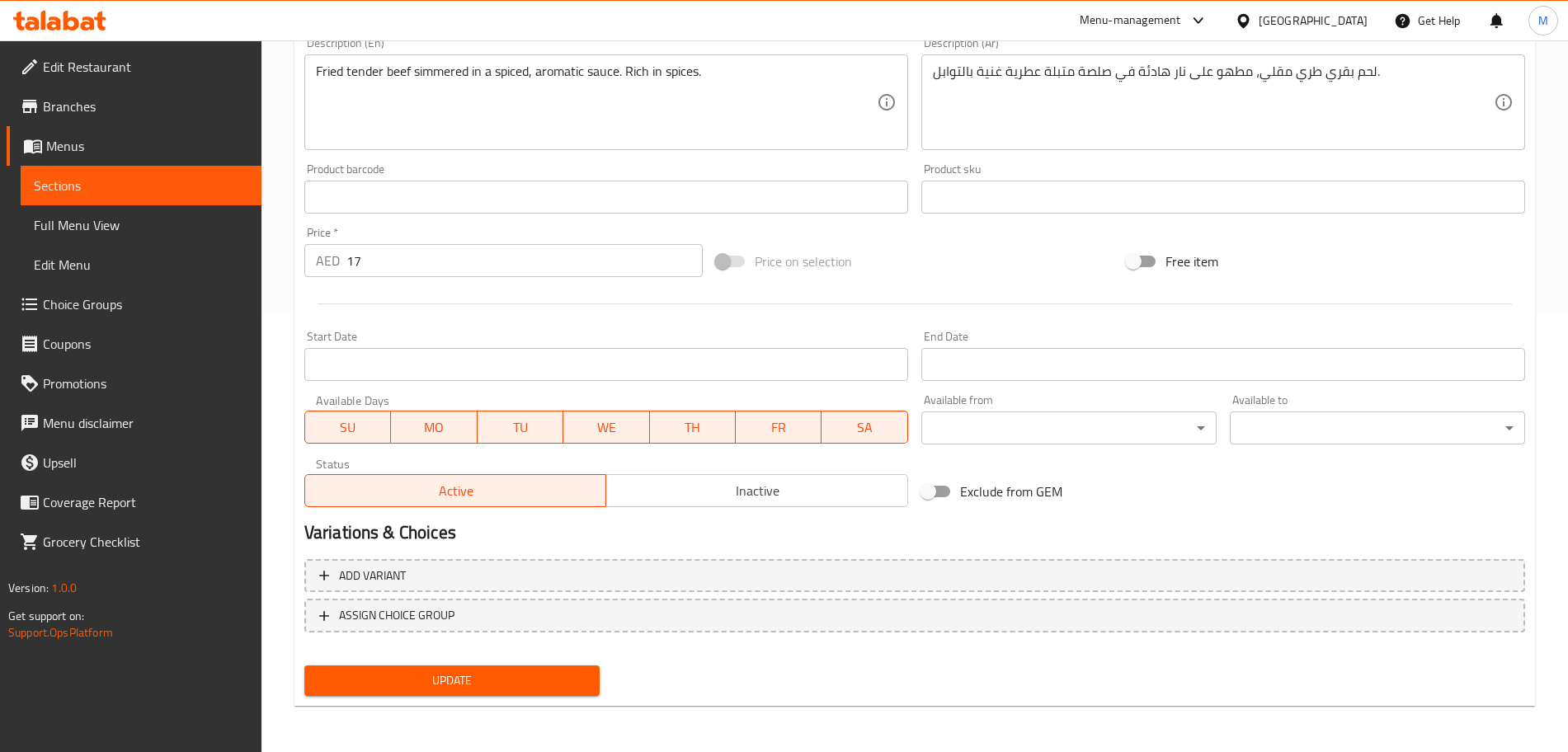
click at [549, 680] on span "Update" at bounding box center [452, 681] width 269 height 21
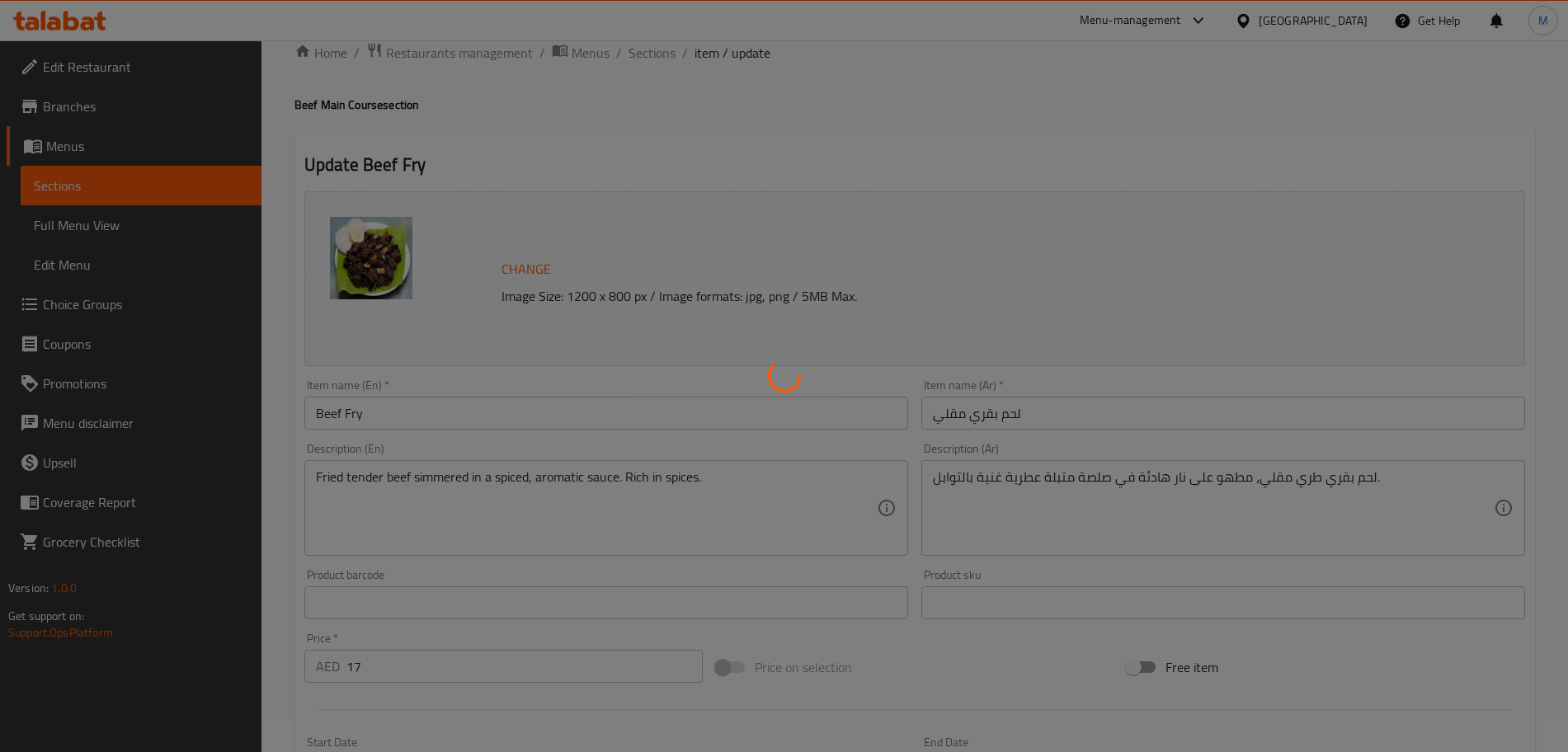
scroll to position [0, 0]
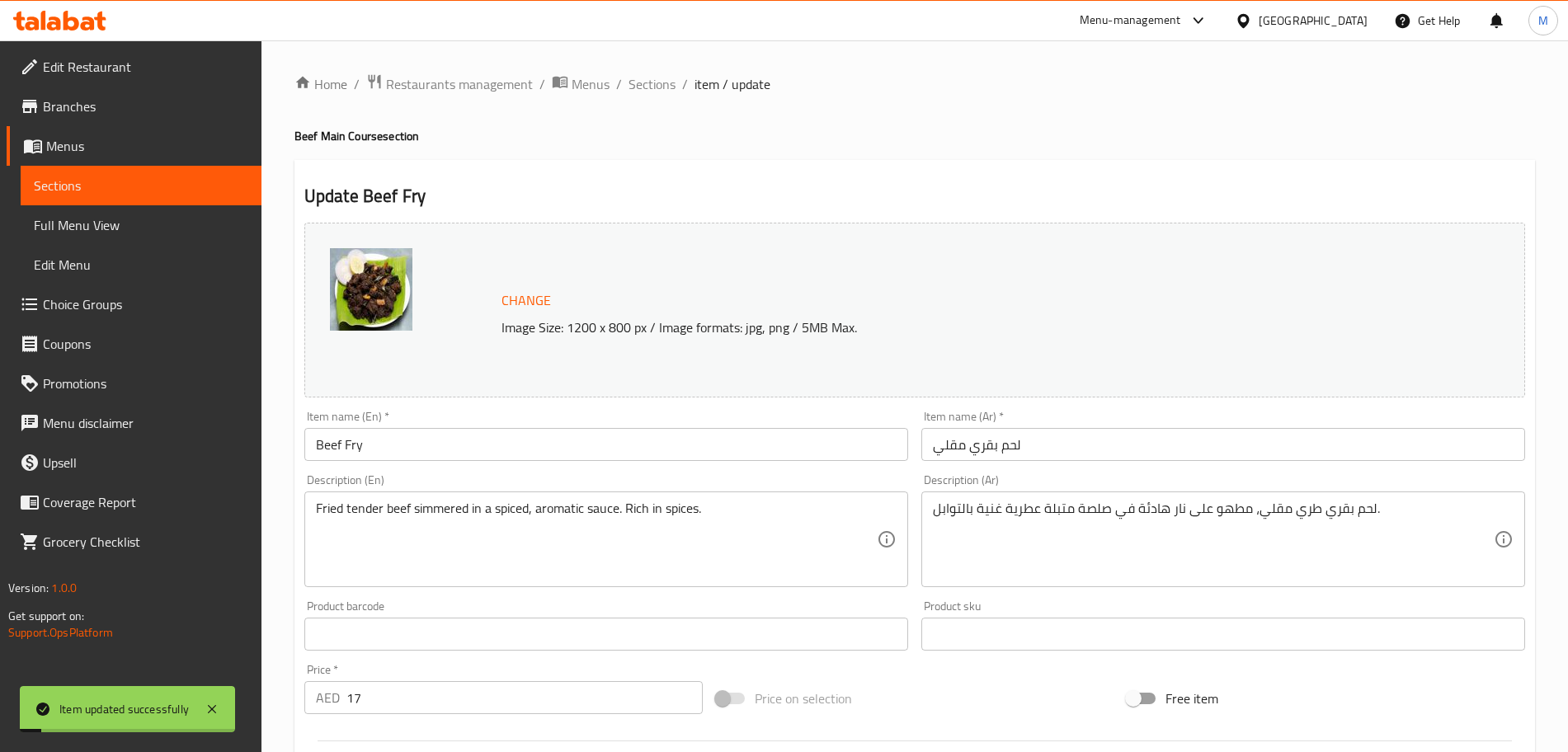
click at [655, 101] on div "Home / Restaurants management / Menus / Sections / item / update Beef Main Cour…" at bounding box center [915, 614] width 1240 height 1083
click at [655, 86] on span "Sections" at bounding box center [652, 84] width 47 height 20
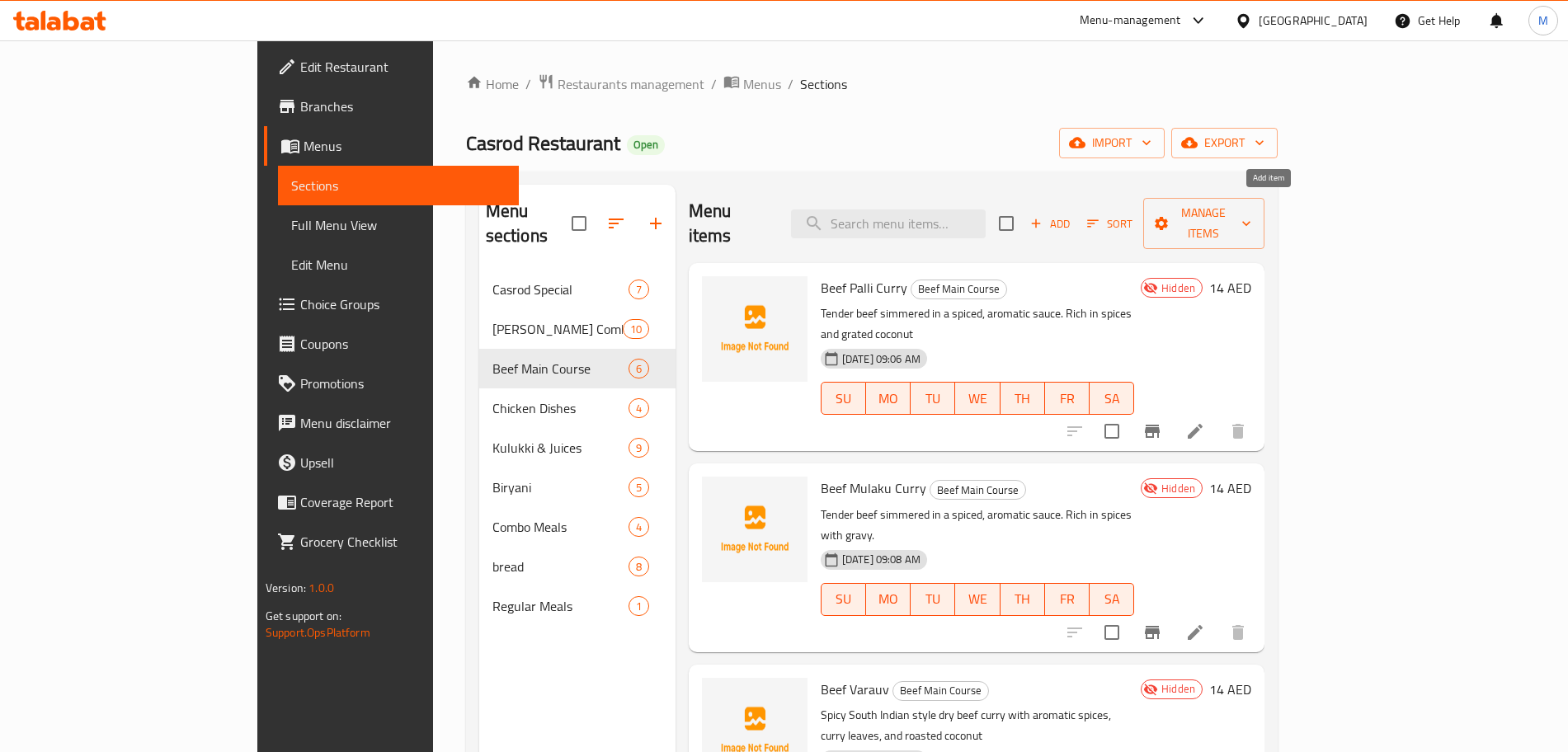
click at [1072, 214] on span "Add" at bounding box center [1050, 224] width 44 height 19
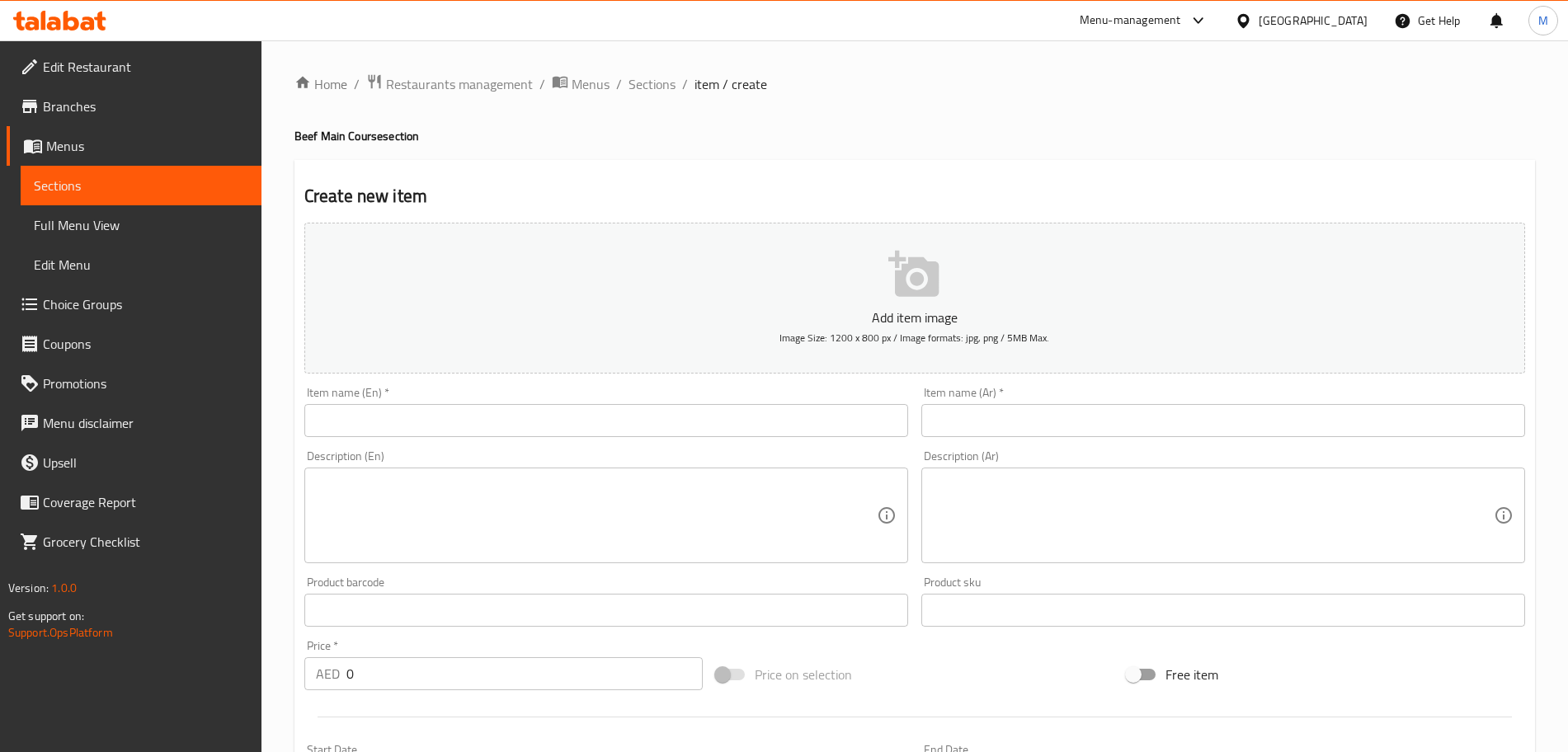
click at [659, 444] on div "Description (En) Description (En)" at bounding box center [606, 506] width 617 height 126
click at [650, 434] on input "text" at bounding box center [605, 421] width 604 height 33
paste input "Beef Alampadi"
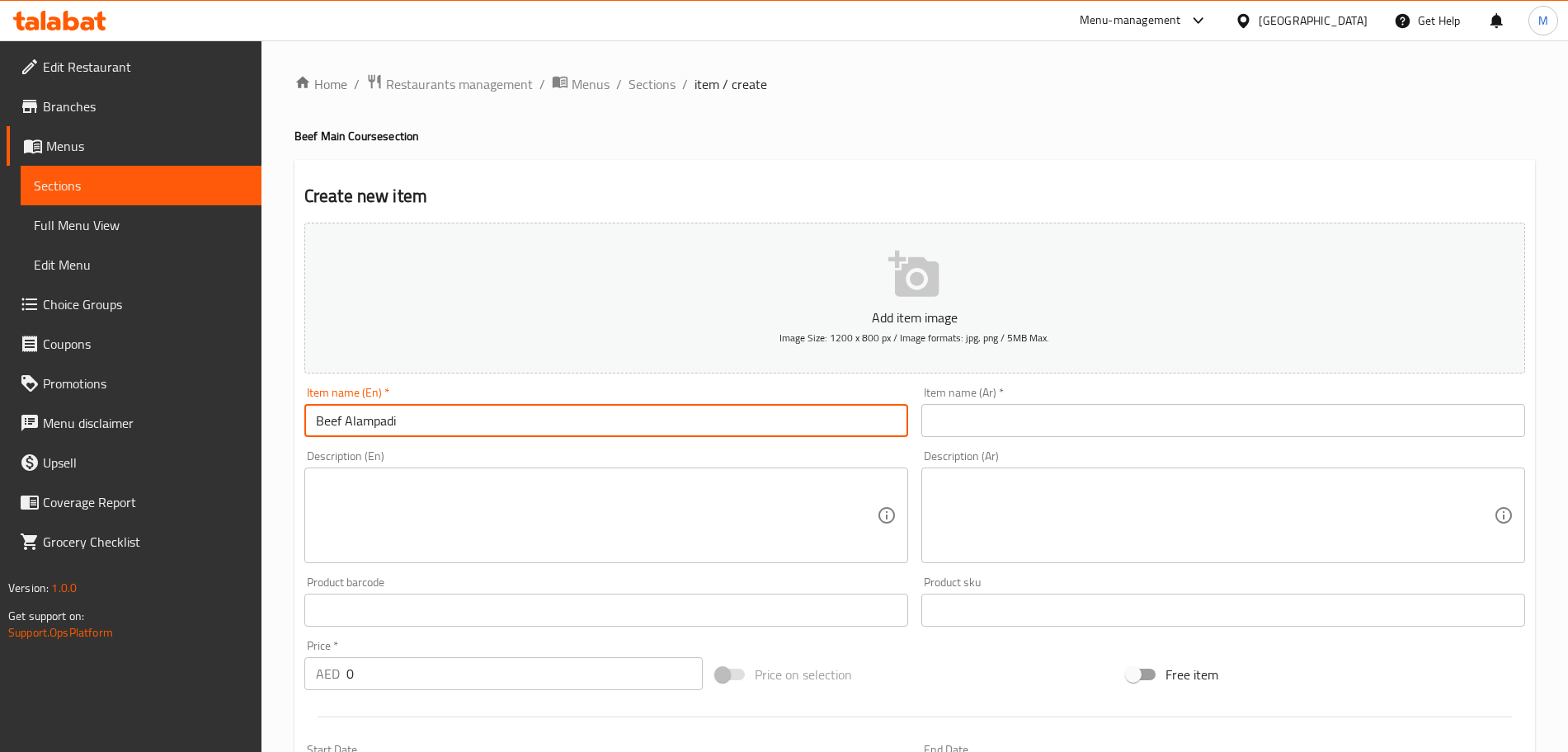
type input "Beef Alampadi"
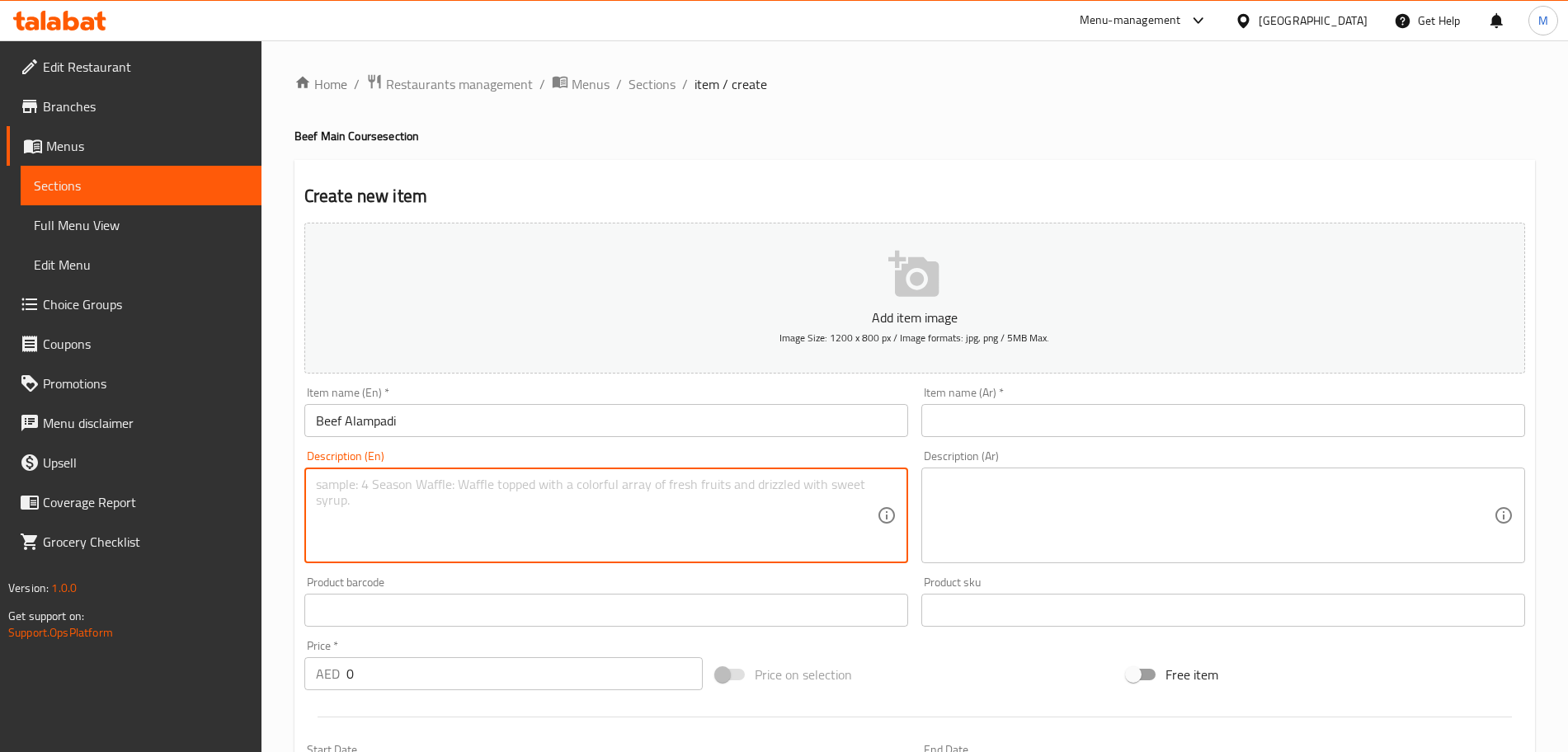
click at [510, 523] on textarea at bounding box center [597, 516] width 561 height 78
paste textarea "Tender beef simmered in a spiced, Rich in spices with thick gravy"
type textarea "Tender beef simmered in a spiced, Rich in spices with thick gravy"
click at [504, 428] on input "Beef Alampadi" at bounding box center [605, 421] width 604 height 33
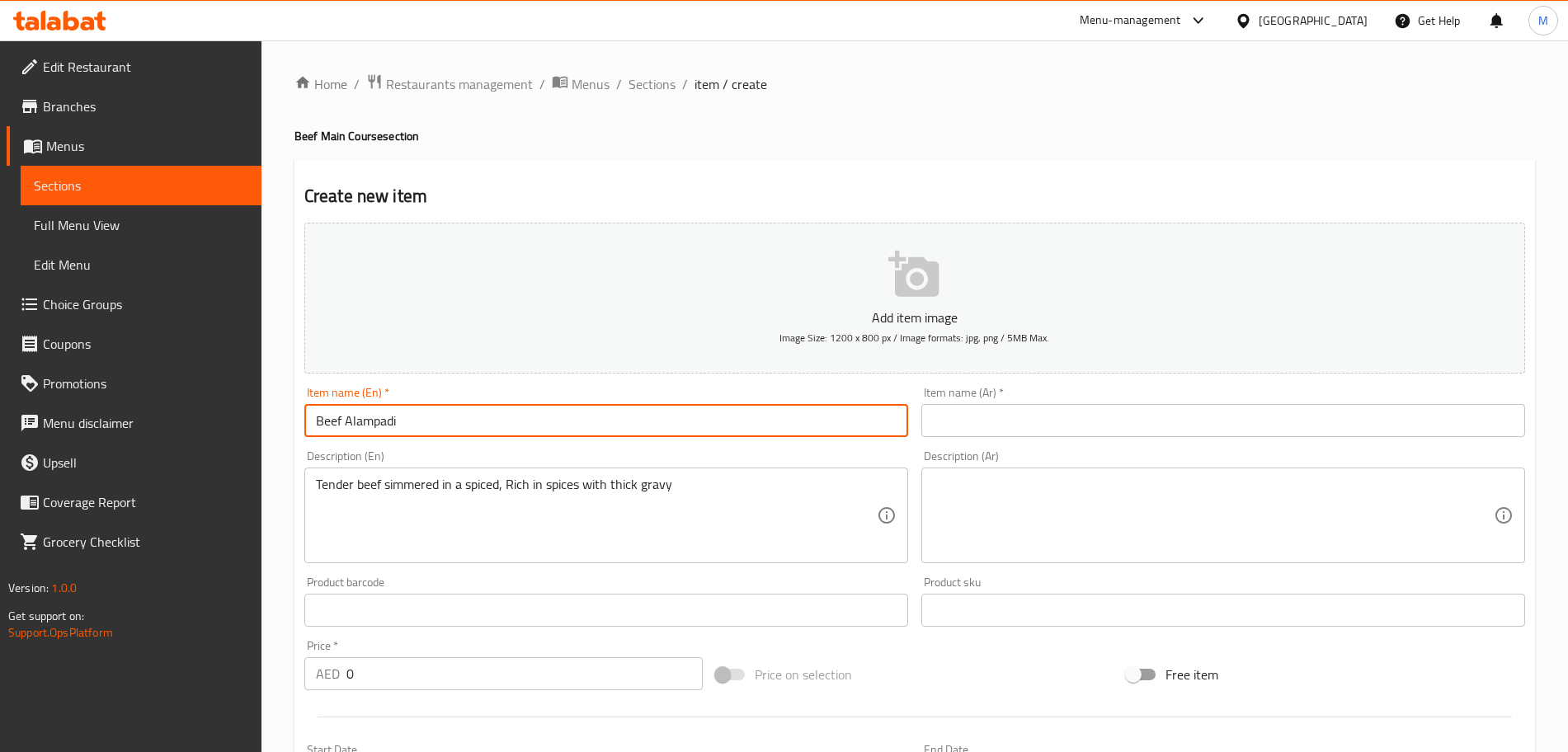
click at [504, 428] on input "Beef Alampadi" at bounding box center [605, 421] width 604 height 33
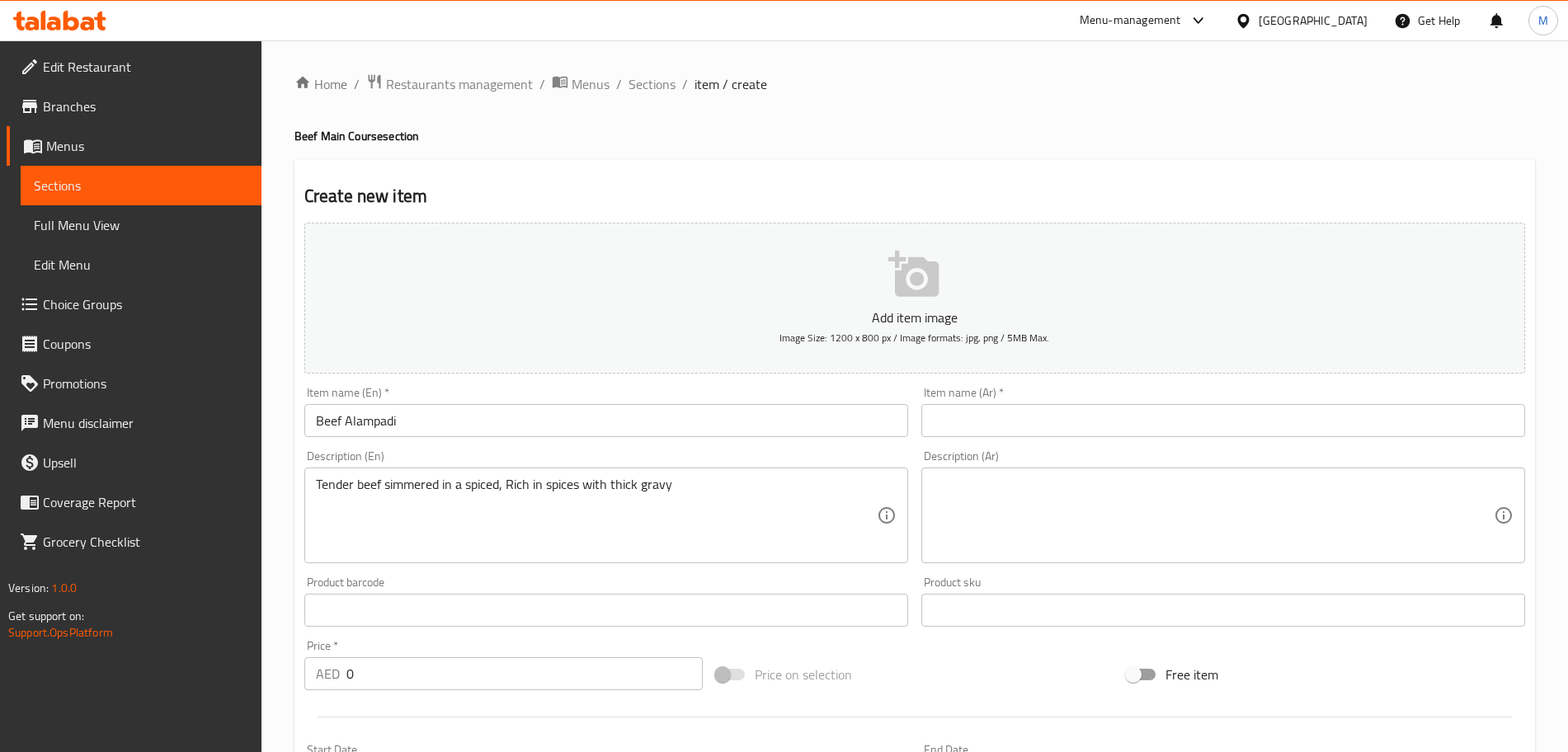
click at [1001, 413] on input "text" at bounding box center [1223, 421] width 604 height 33
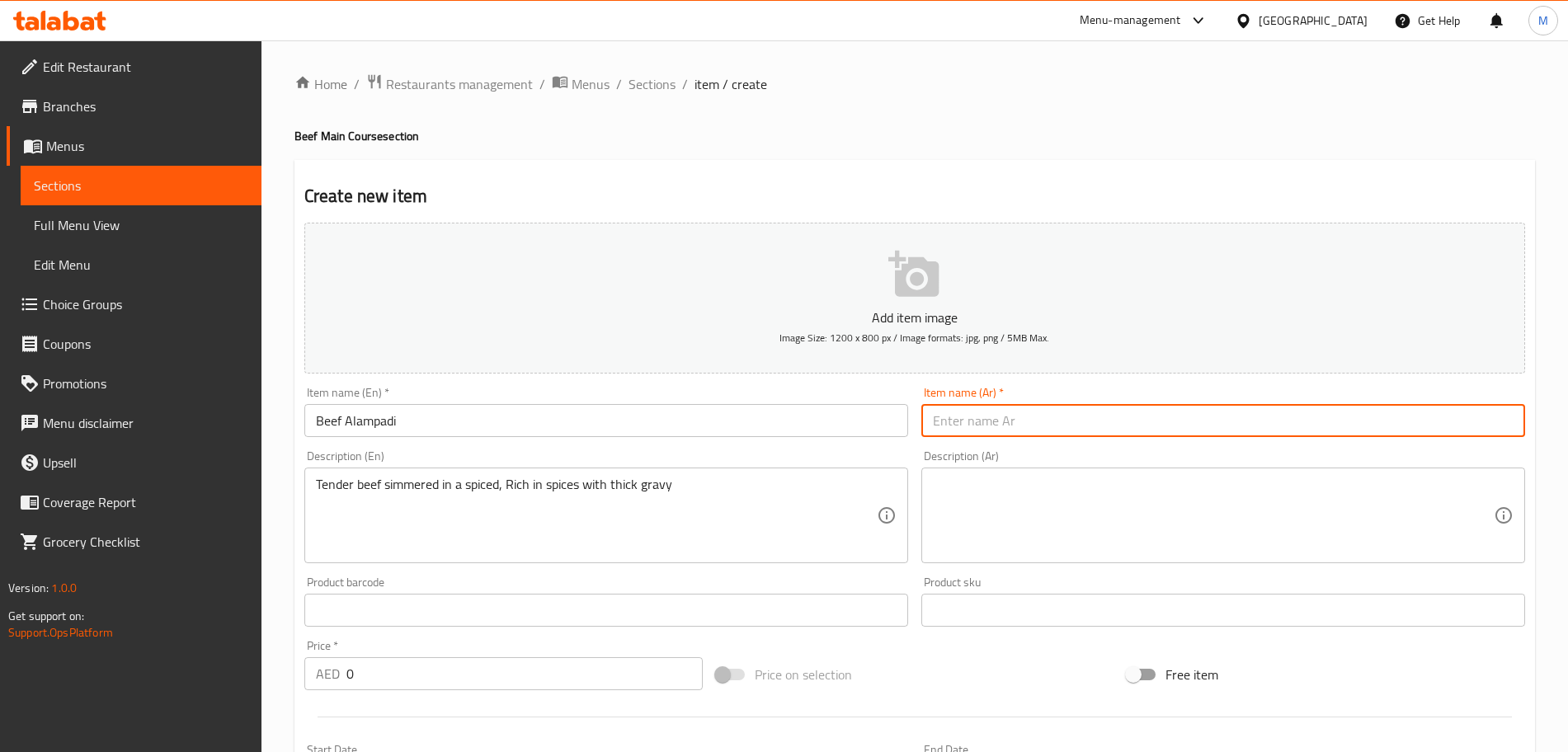
paste input "لحم بقري ألمبادي"
type input "لحم بقري ألمبادي"
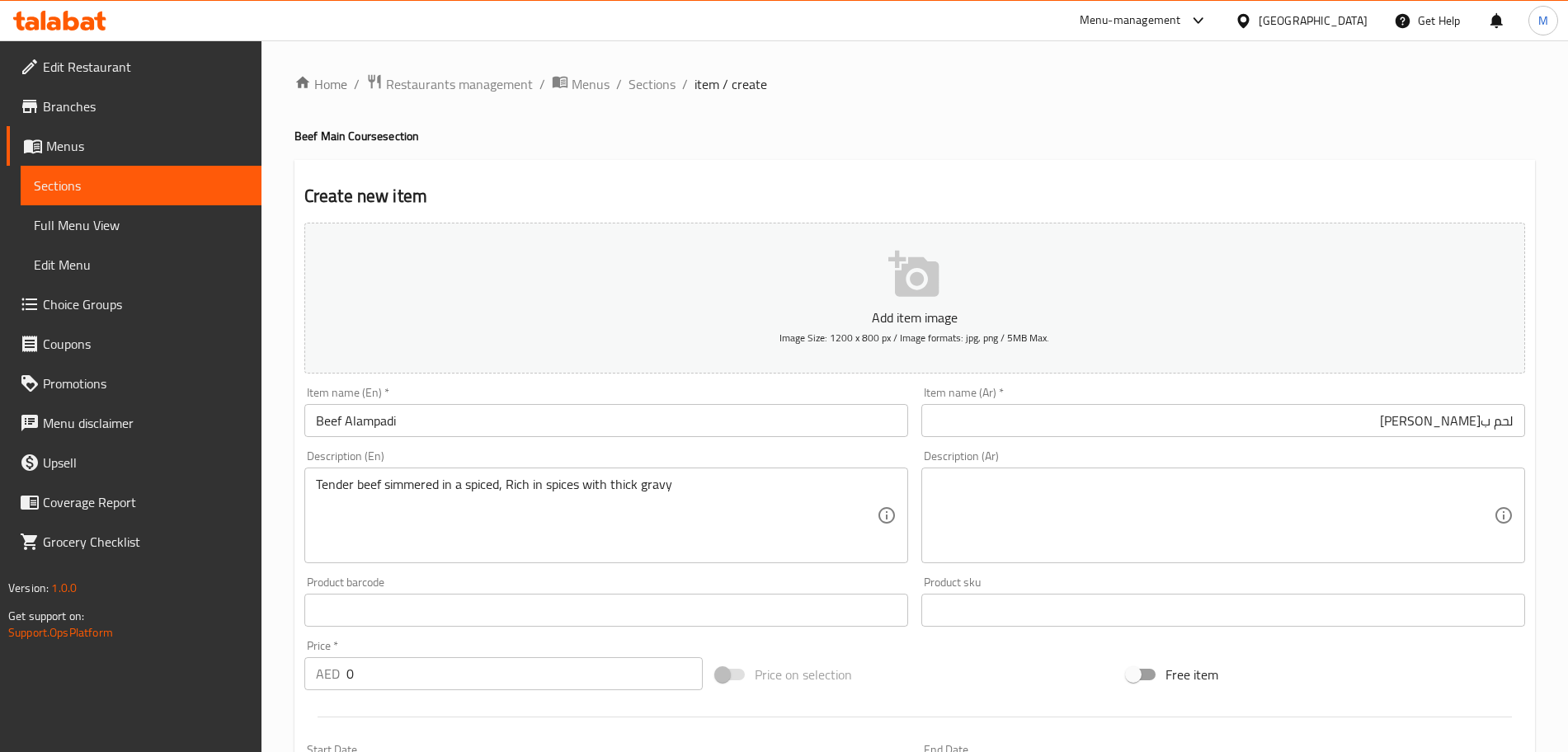
click at [484, 491] on textarea "Tender beef simmered in a spiced, Rich in spices with thick gravy" at bounding box center [597, 516] width 561 height 78
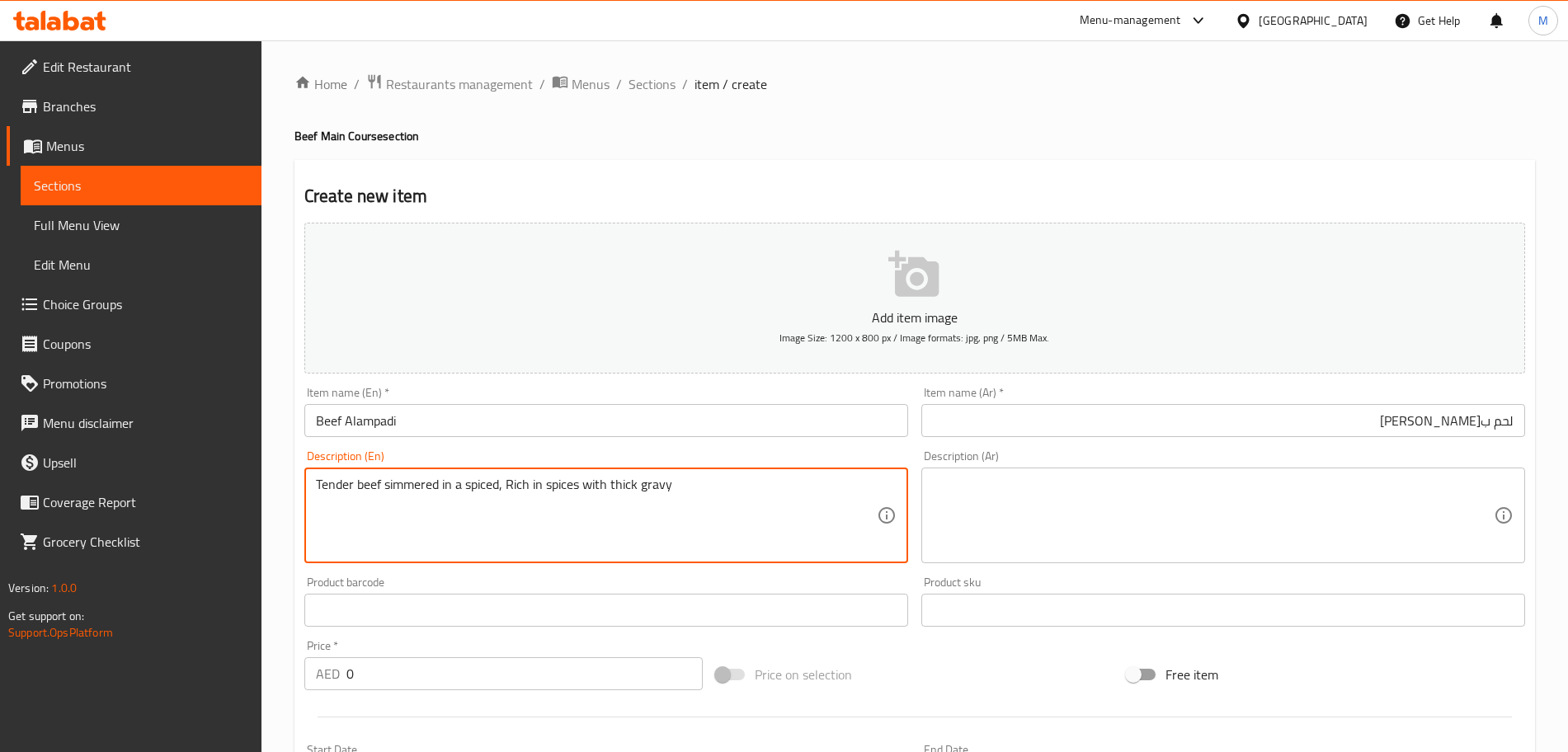
click at [484, 491] on textarea "Tender beef simmered in a spiced, Rich in spices with thick gravy" at bounding box center [597, 516] width 561 height 78
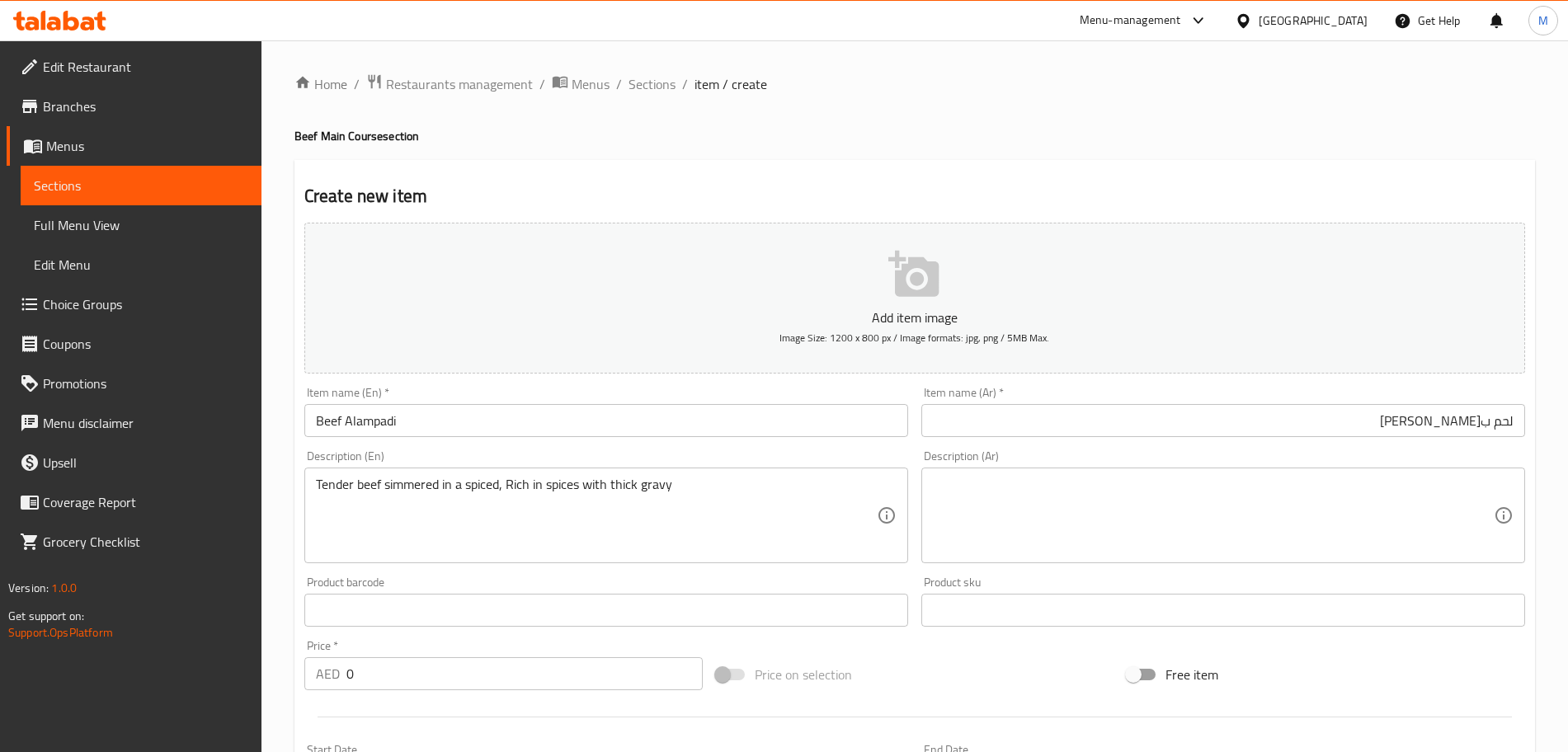
click at [1084, 495] on textarea at bounding box center [1213, 516] width 561 height 78
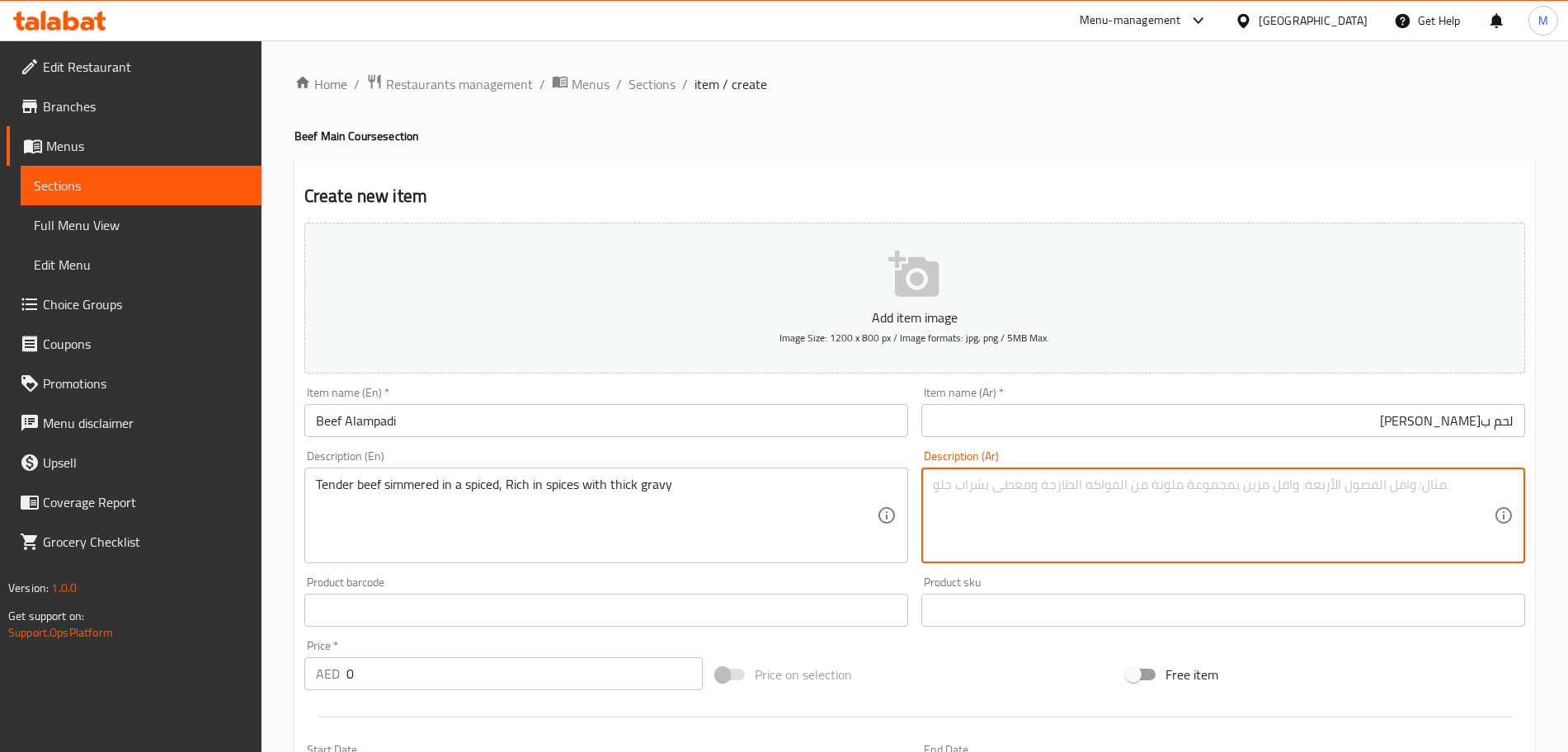
paste textarea "لحم بقري طري مطهو على نار هادئة في صلصة غنية بالتوابل مع مرق سميك"
type textarea "لحم بقري طري مطهو على نار هادئة في صلصة غنية بالتوابل مع مرق سميك"
click at [1010, 665] on div "Price on selection" at bounding box center [915, 674] width 411 height 44
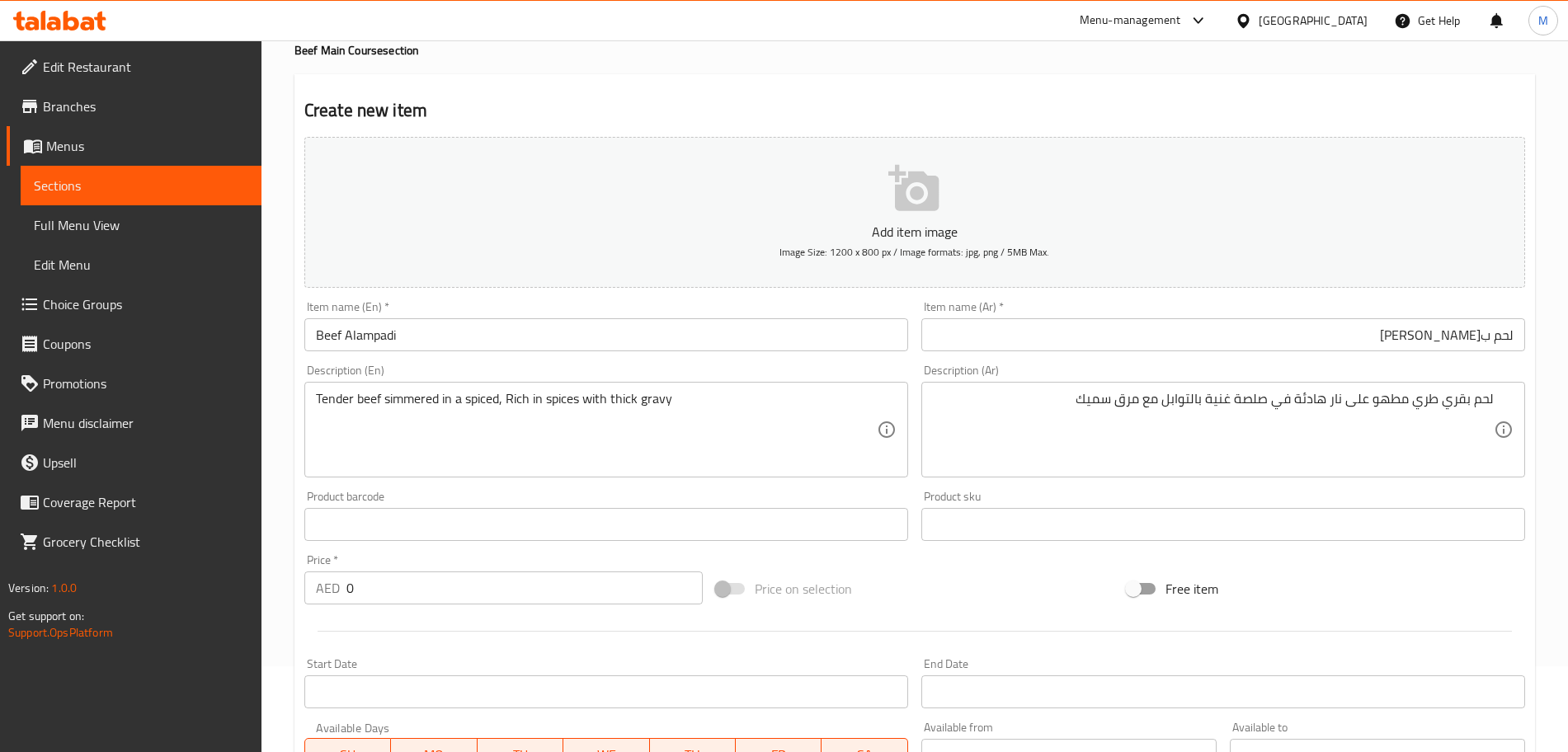
scroll to position [207, 0]
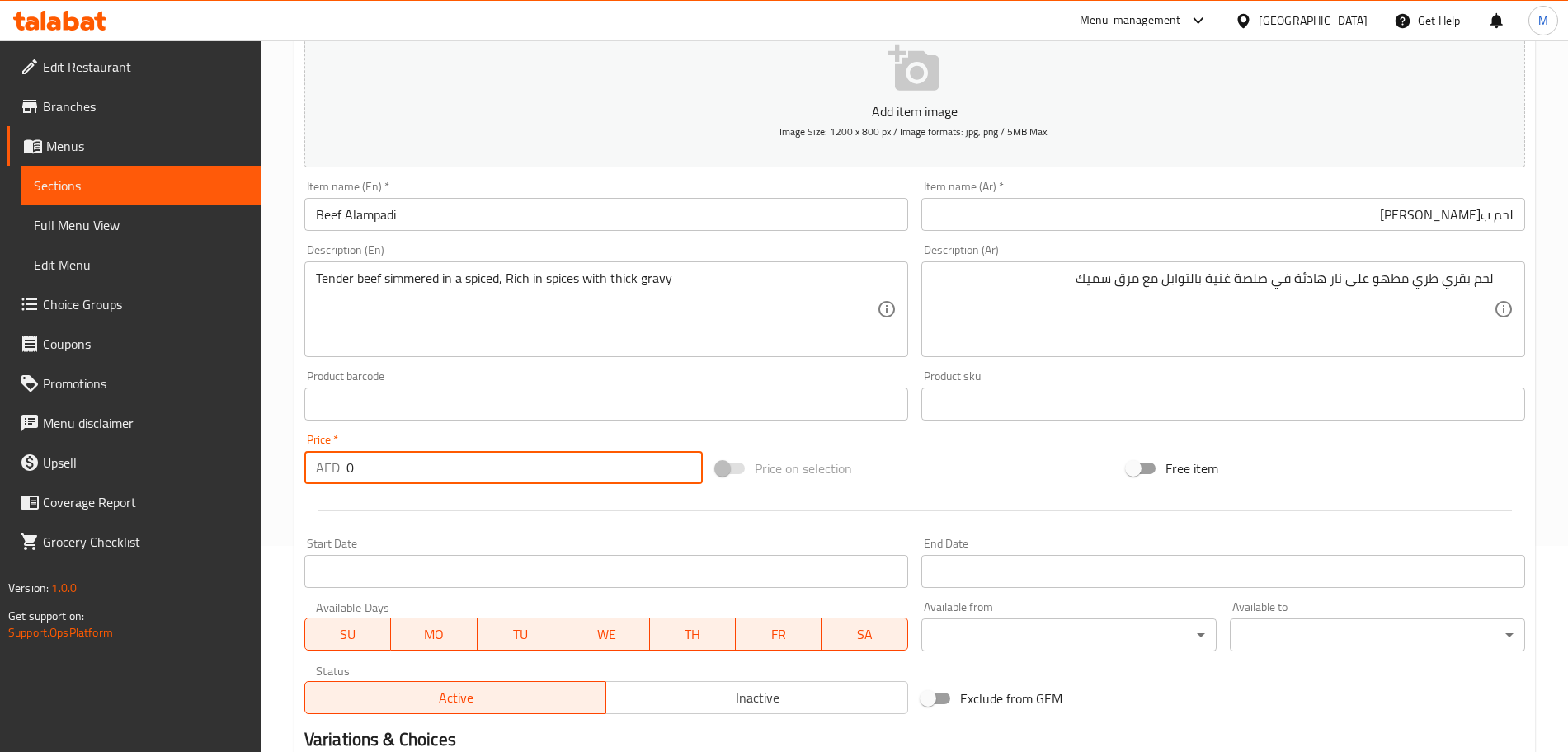
drag, startPoint x: 376, startPoint y: 467, endPoint x: 348, endPoint y: 448, distance: 33.8
click at [314, 469] on div "AED 0 Price *" at bounding box center [503, 468] width 398 height 33
type input "15"
click at [416, 514] on div at bounding box center [915, 511] width 1233 height 40
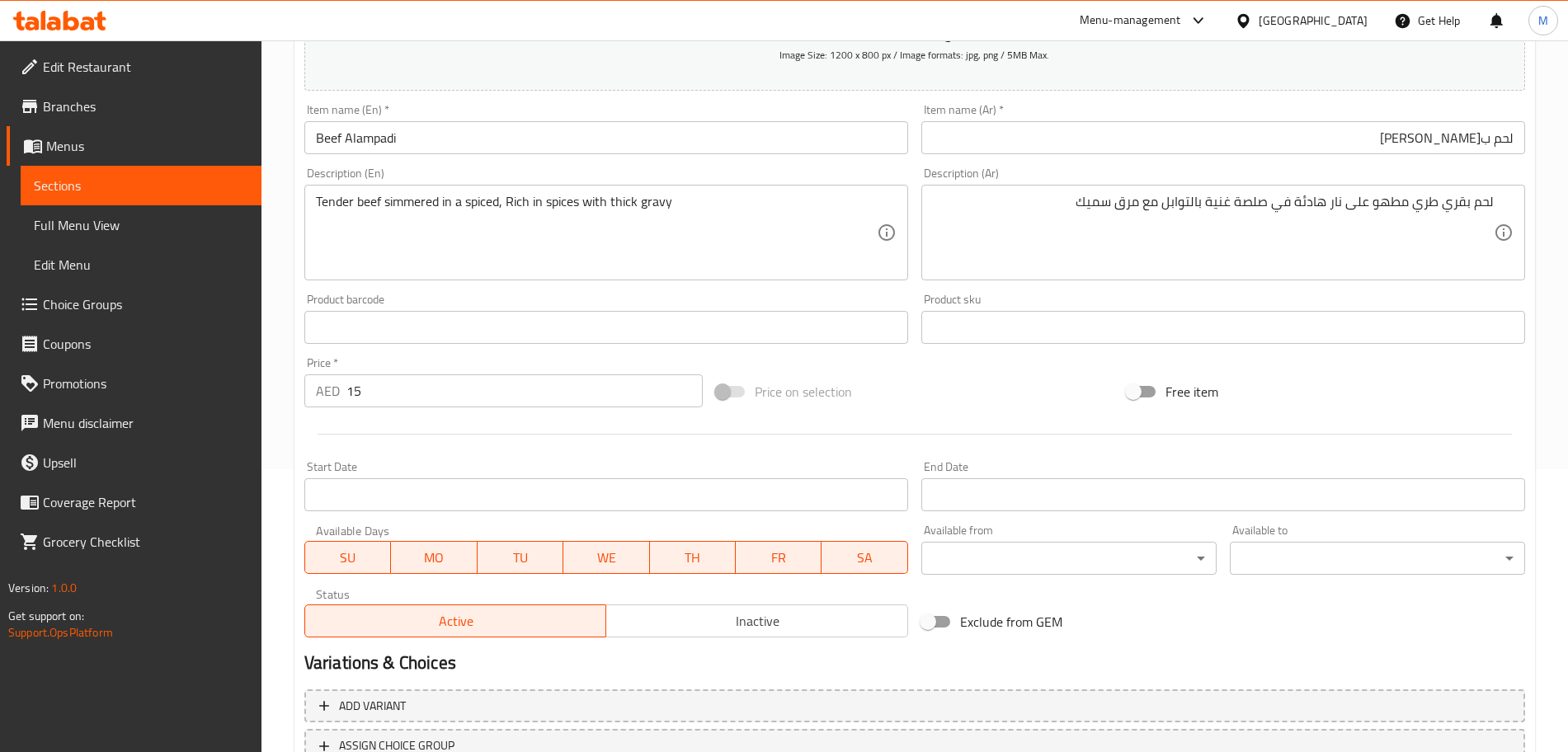
scroll to position [413, 0]
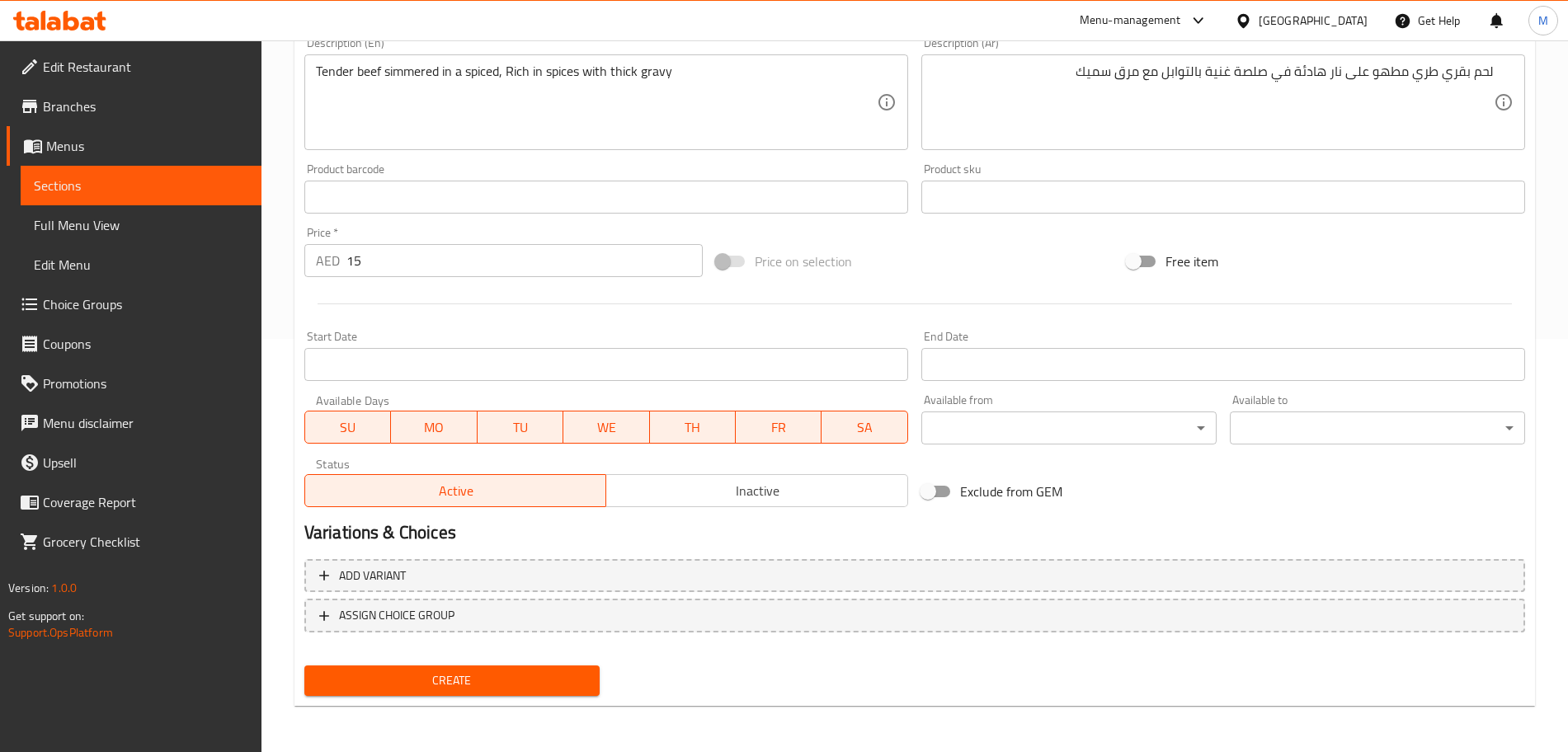
click at [813, 506] on div "Status Active Inactive" at bounding box center [605, 482] width 604 height 50
click at [783, 505] on button "Inactive" at bounding box center [756, 491] width 302 height 33
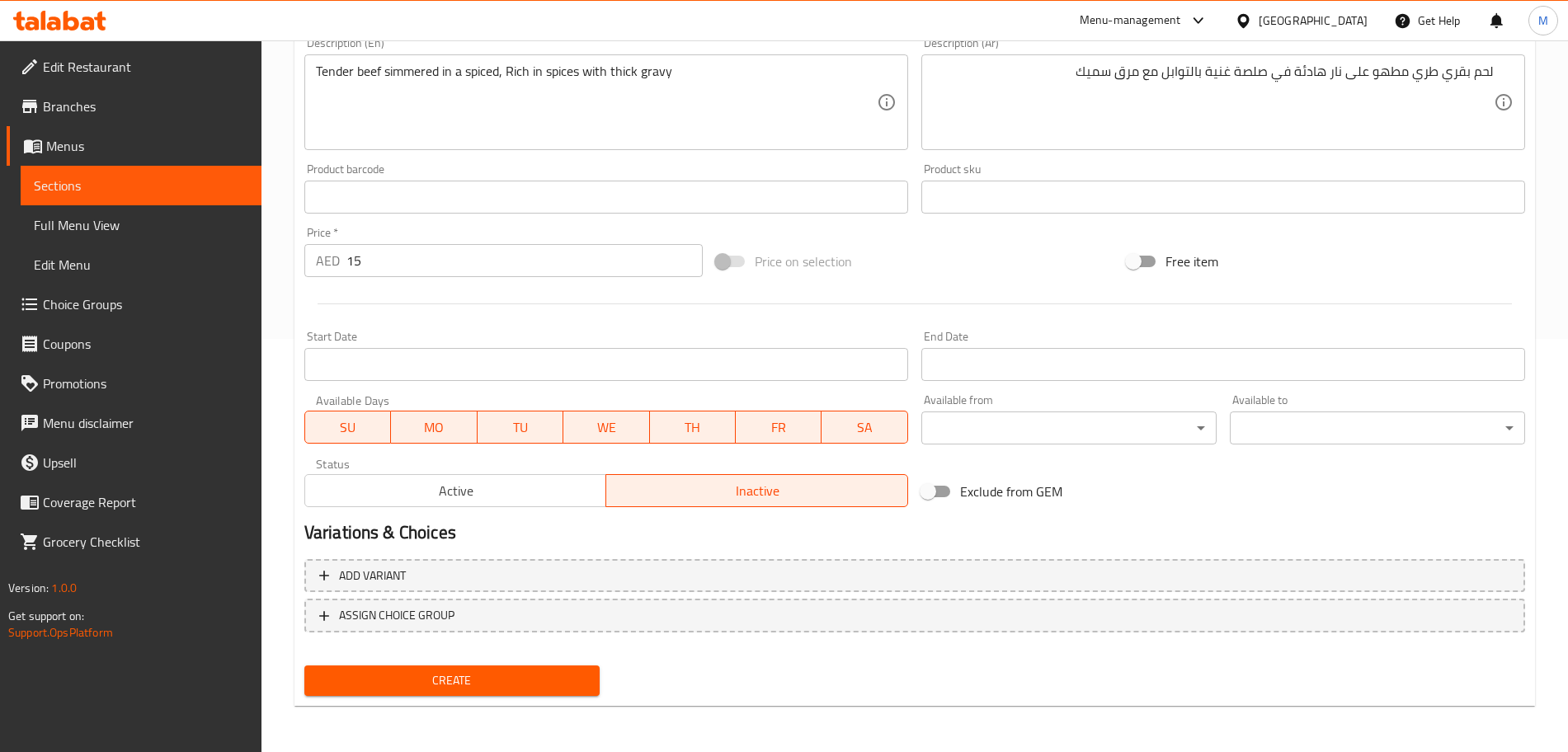
click at [564, 701] on div "Create" at bounding box center [452, 681] width 308 height 44
click at [564, 694] on button "Create" at bounding box center [451, 681] width 295 height 30
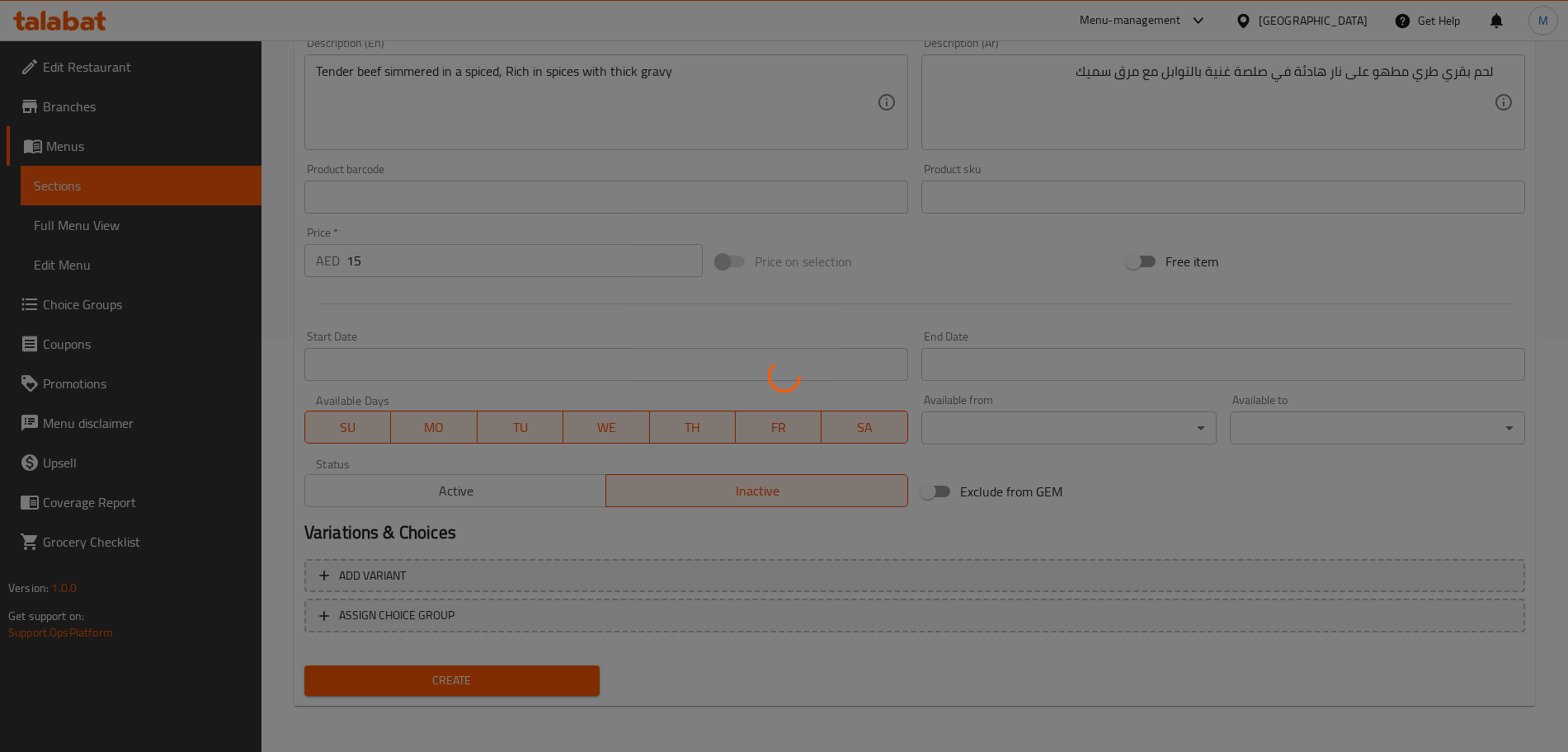
scroll to position [1, 0]
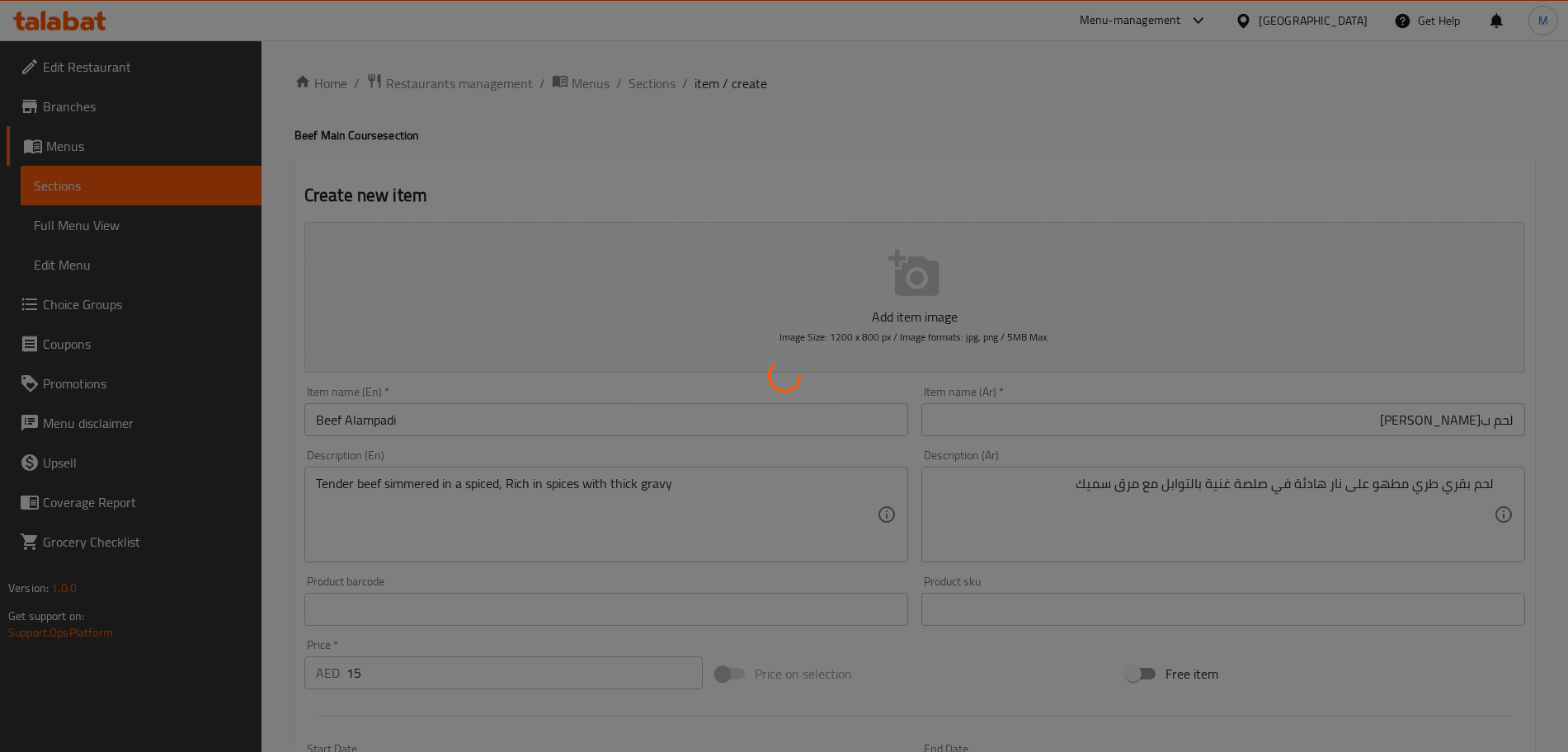
type input "0"
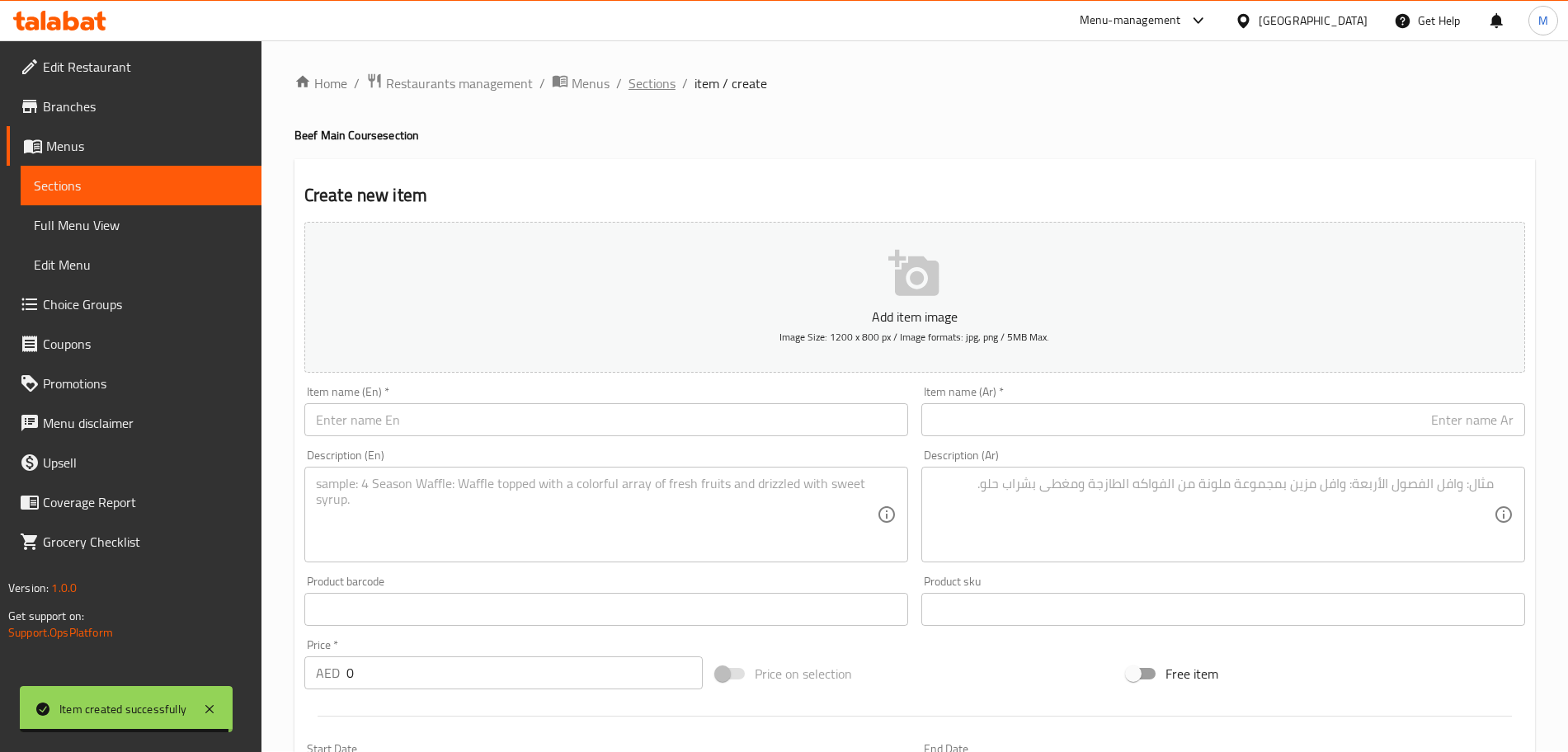
click at [656, 79] on span "Sections" at bounding box center [652, 83] width 47 height 20
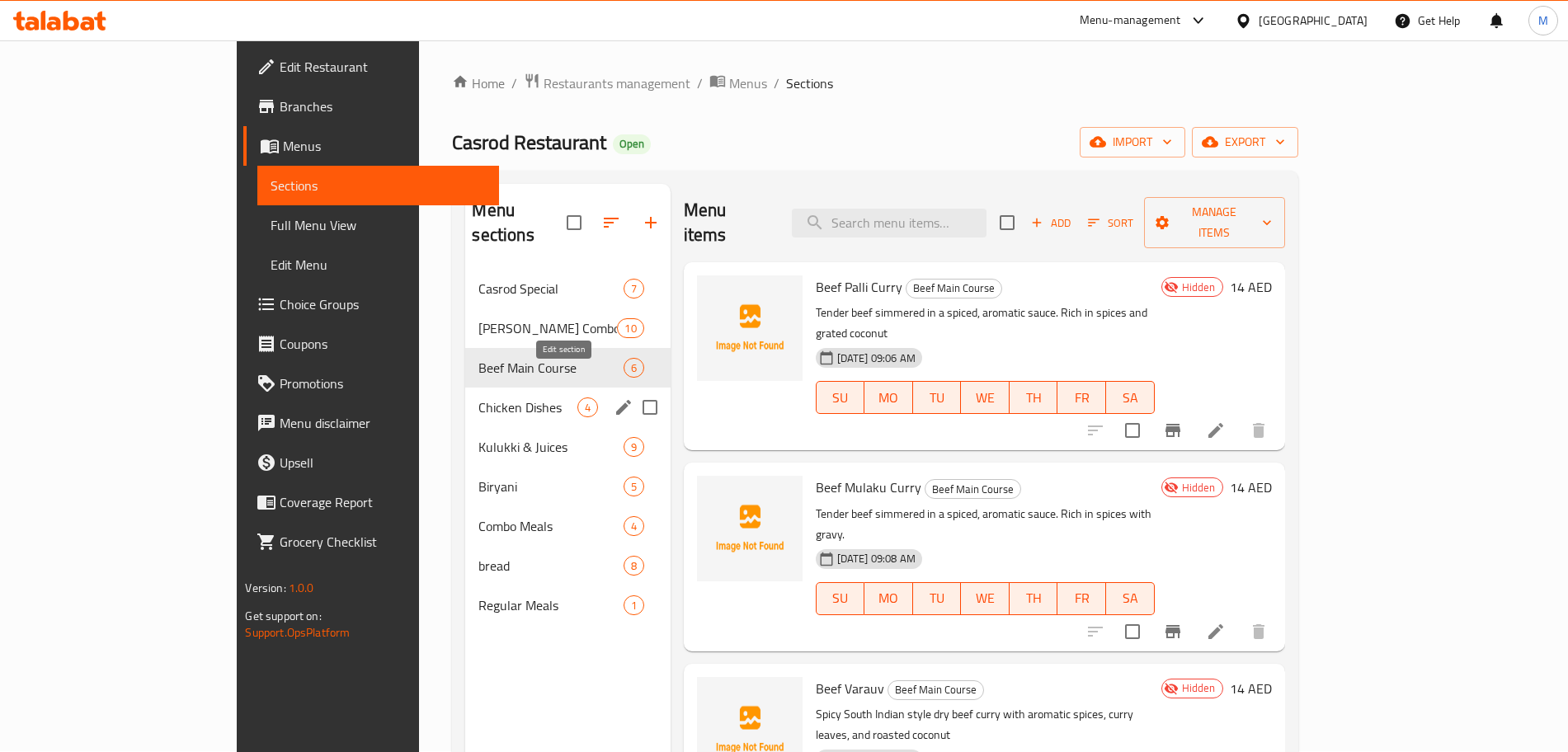
click at [613, 397] on icon "edit" at bounding box center [623, 407] width 20 height 20
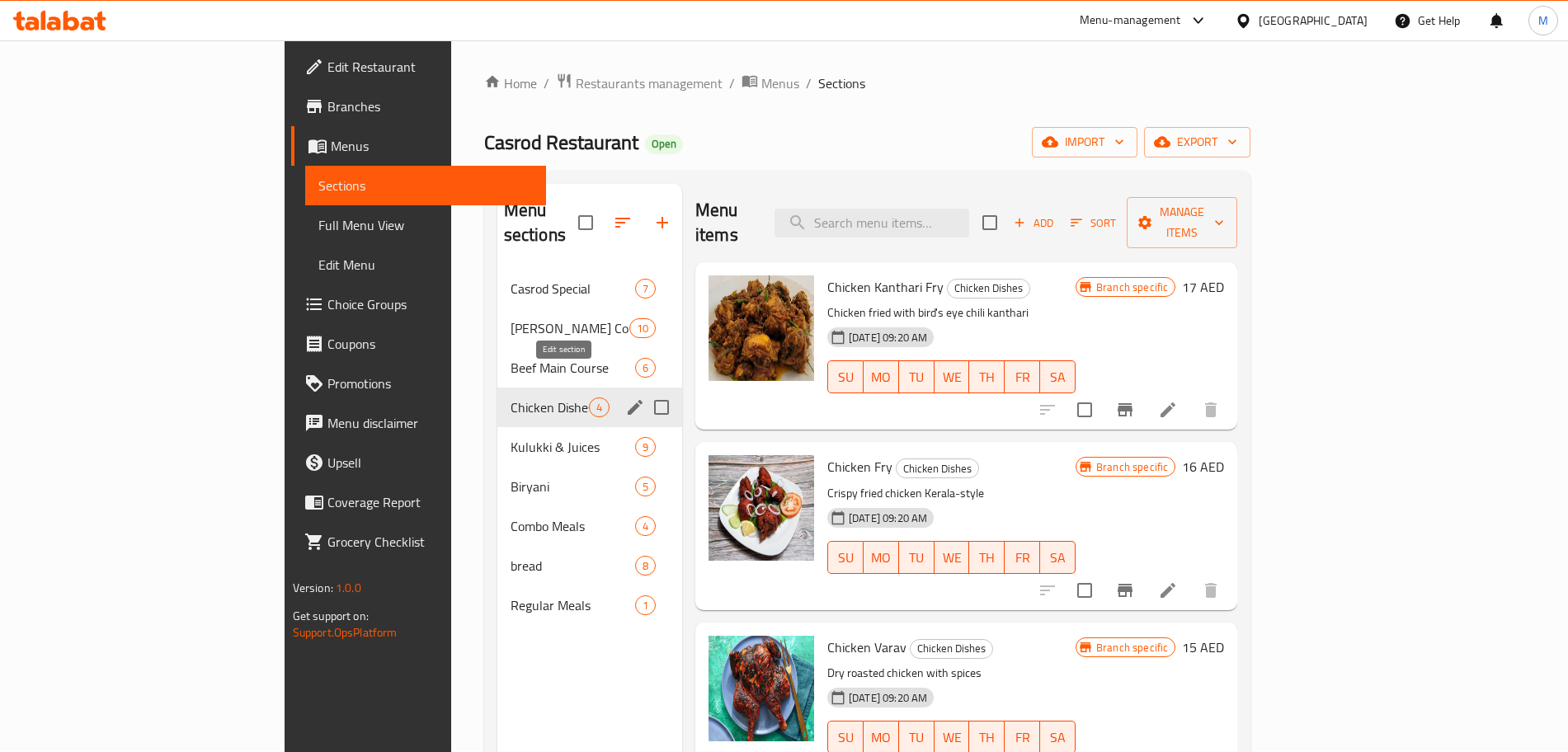
click at [628, 400] on icon "edit" at bounding box center [635, 407] width 15 height 15
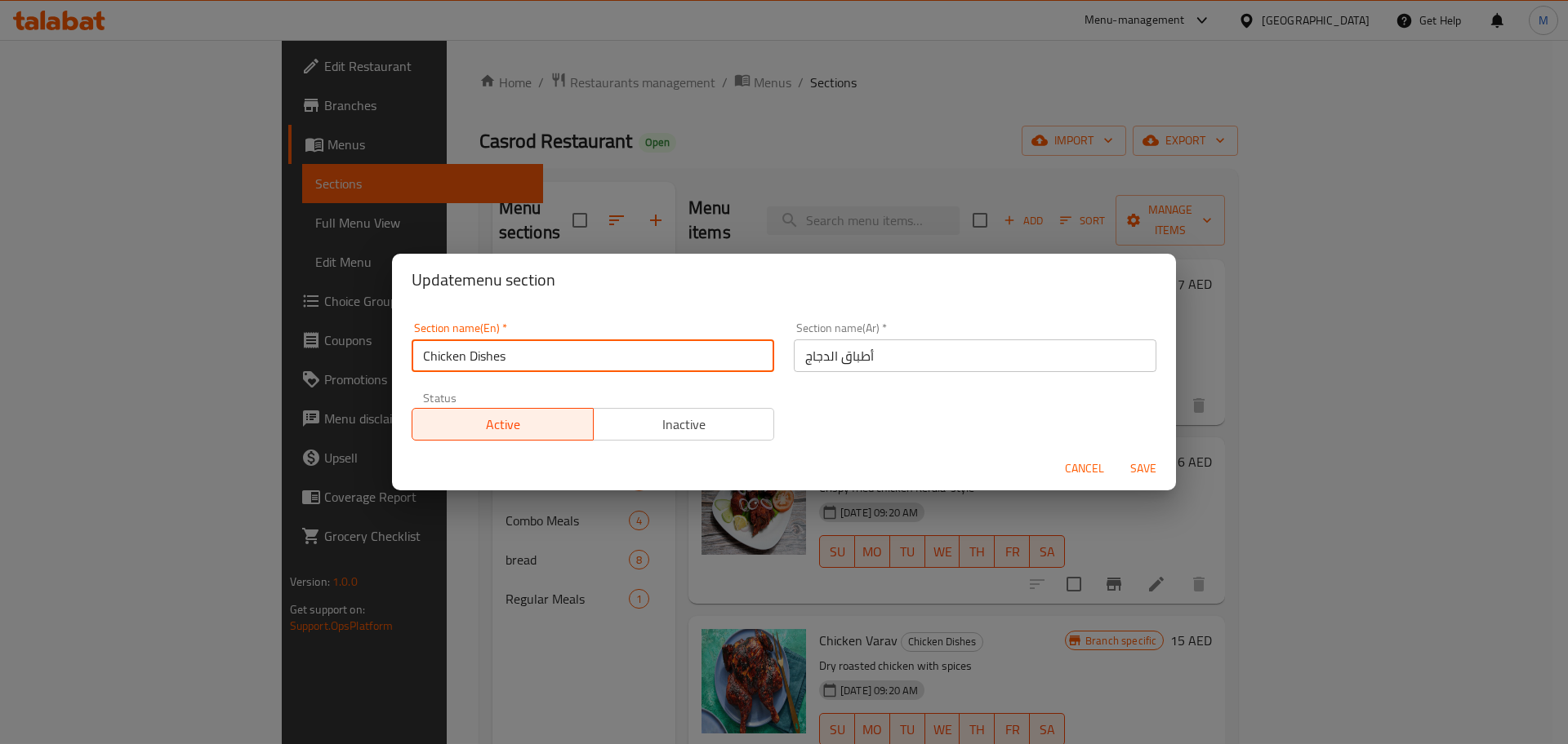
click at [555, 350] on input "Chicken Dishes" at bounding box center [593, 356] width 362 height 33
type input "Chicken Main Course"
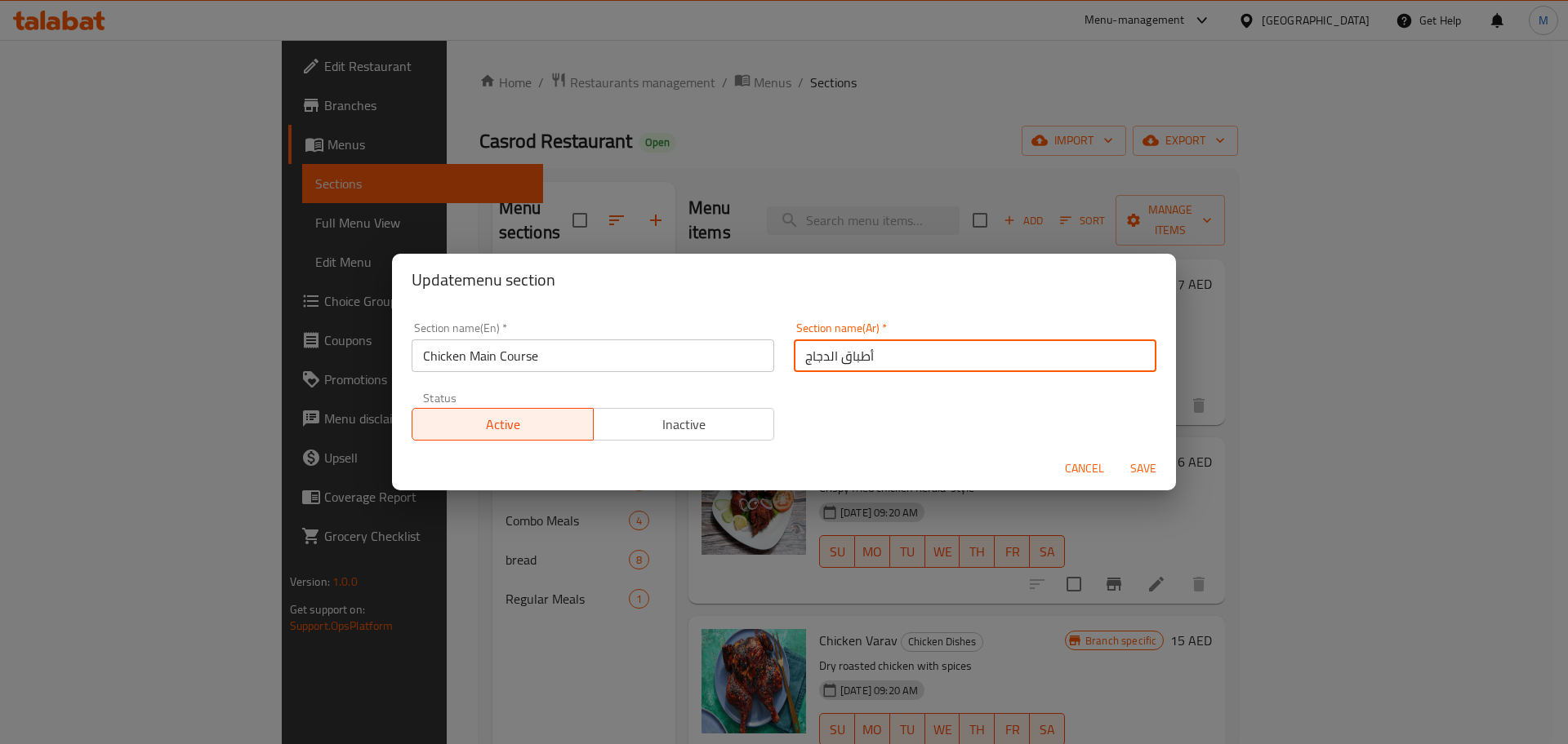
drag, startPoint x: 937, startPoint y: 347, endPoint x: 888, endPoint y: 366, distance: 52.6
click at [888, 366] on input "أطباق الدجاج" at bounding box center [975, 356] width 362 height 33
click at [1098, 363] on input "أطباق الدجاج" at bounding box center [975, 356] width 362 height 33
click at [1034, 362] on input "أطباق الدجاج" at bounding box center [975, 356] width 362 height 33
type input "أطباق الدجاج الرئيسية"
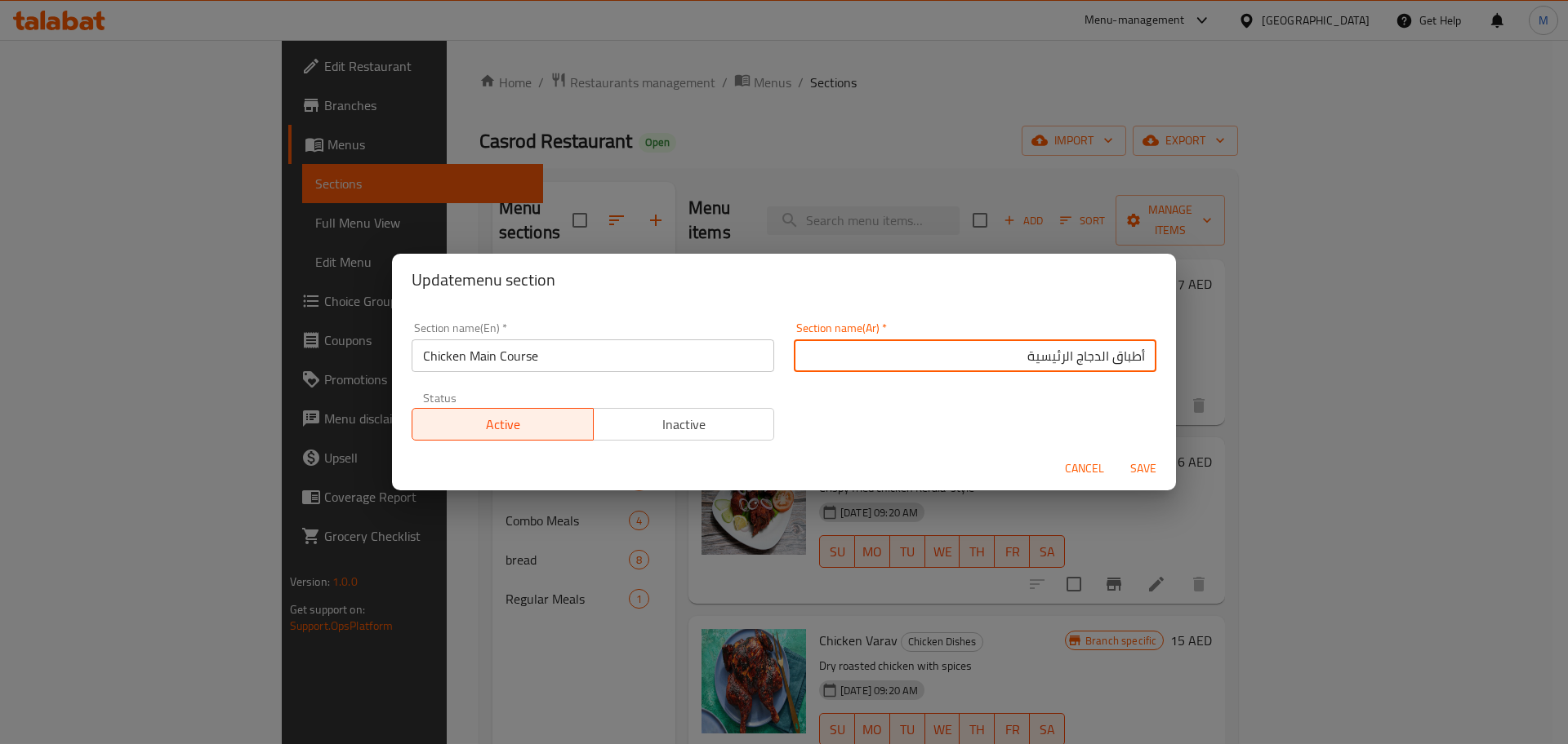
click at [1155, 468] on span "Save" at bounding box center [1143, 469] width 39 height 21
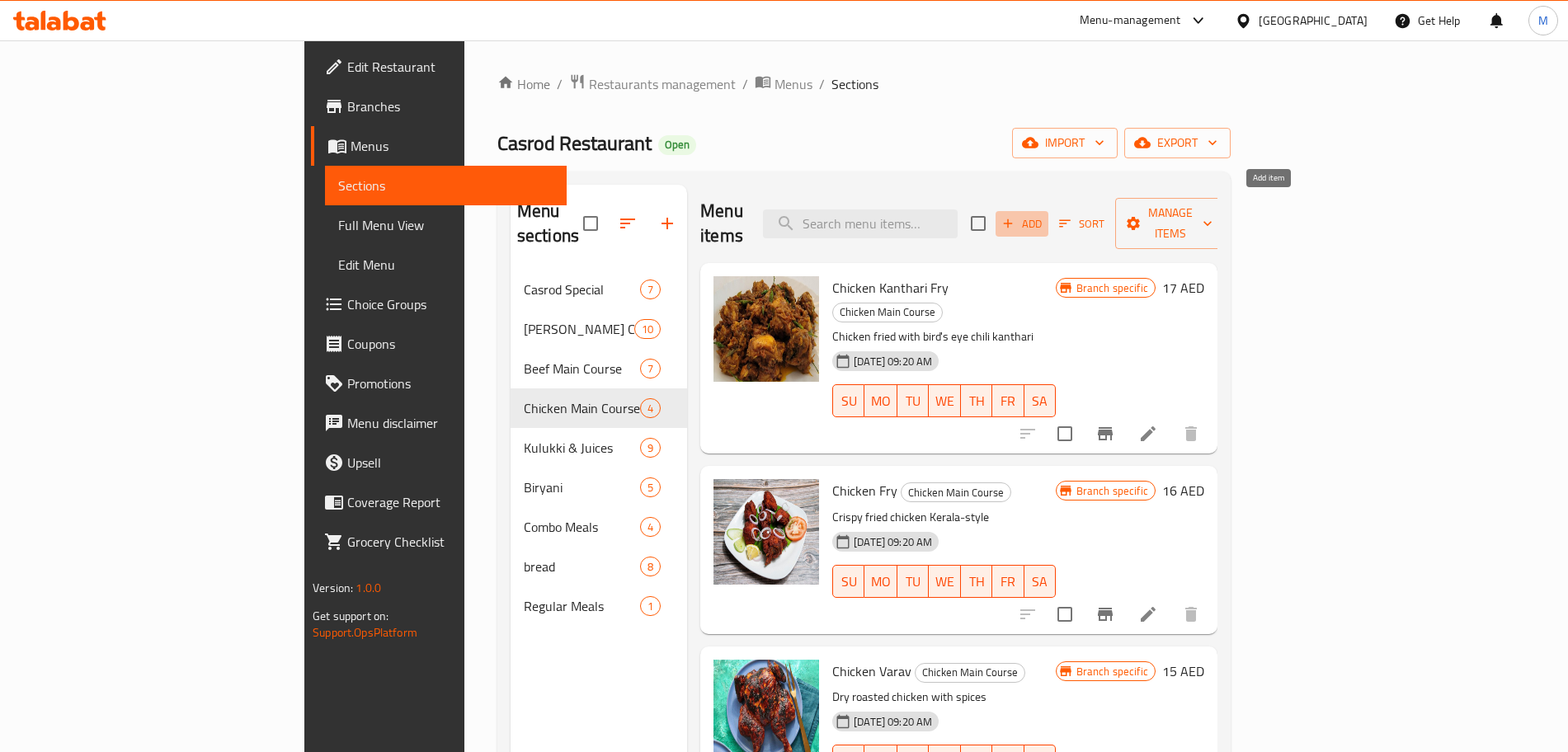
click at [1044, 214] on span "Add" at bounding box center [1022, 224] width 44 height 19
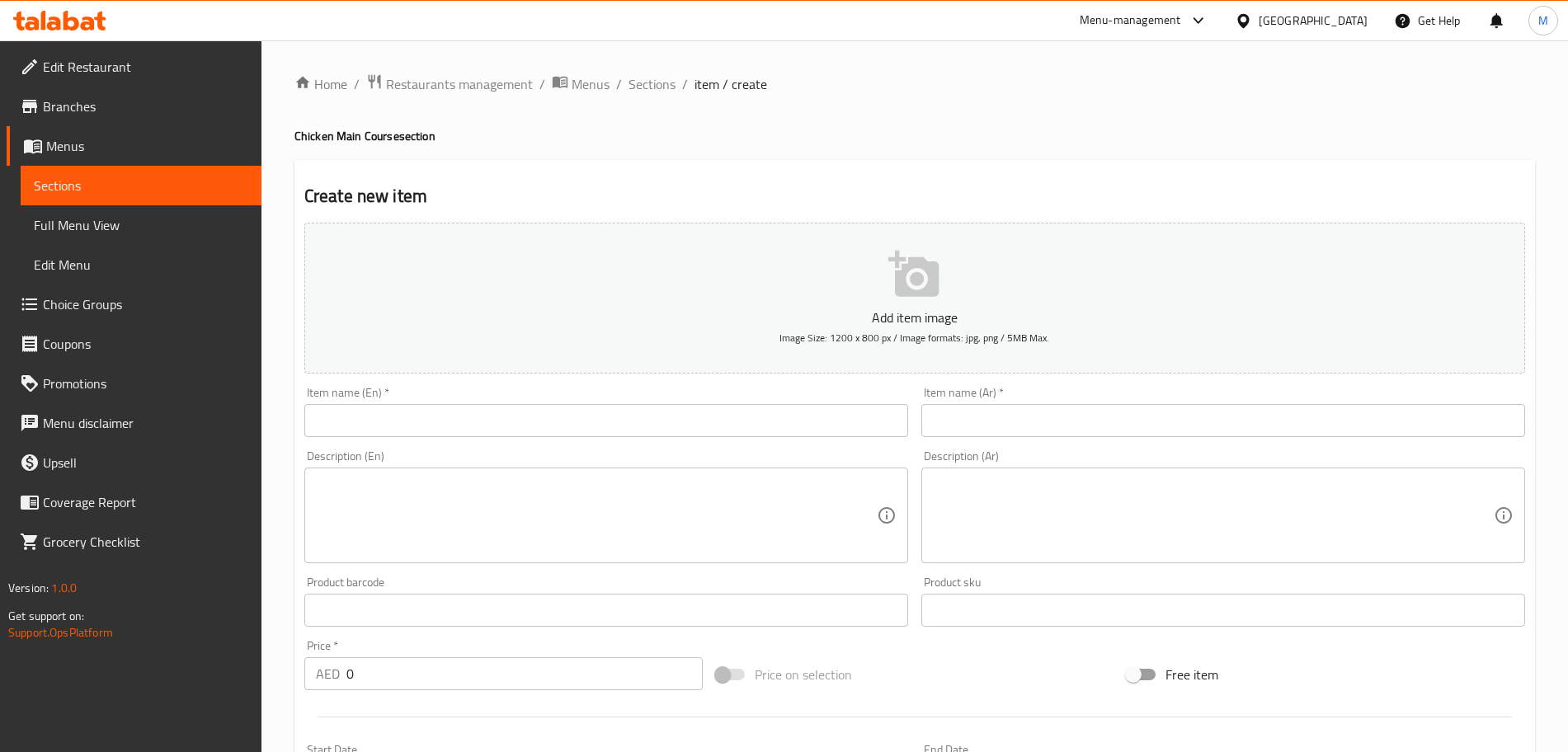
click at [477, 414] on input "text" at bounding box center [605, 421] width 604 height 33
paste input "Chicken Naadan Curry"
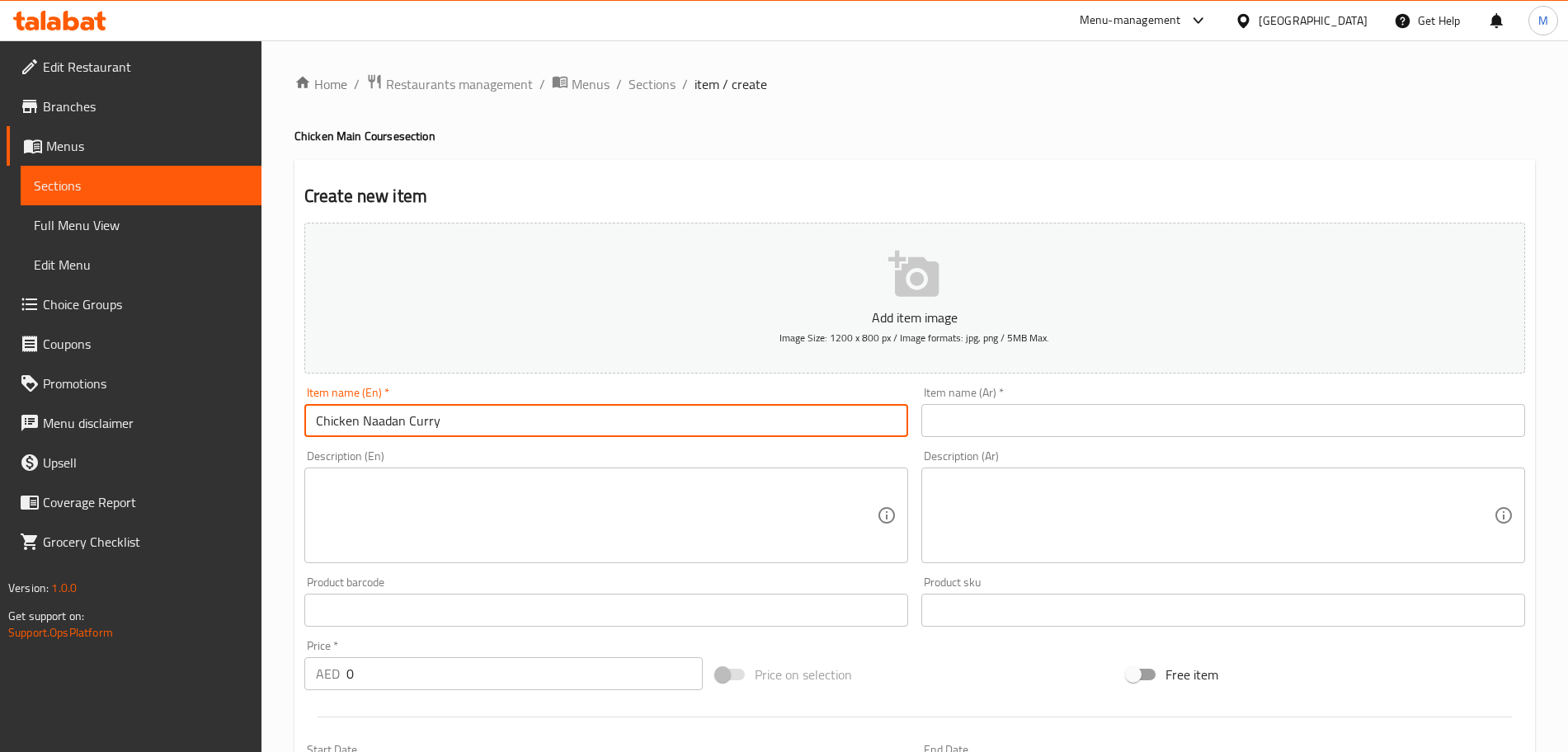
type input "Chicken Naadan Curry"
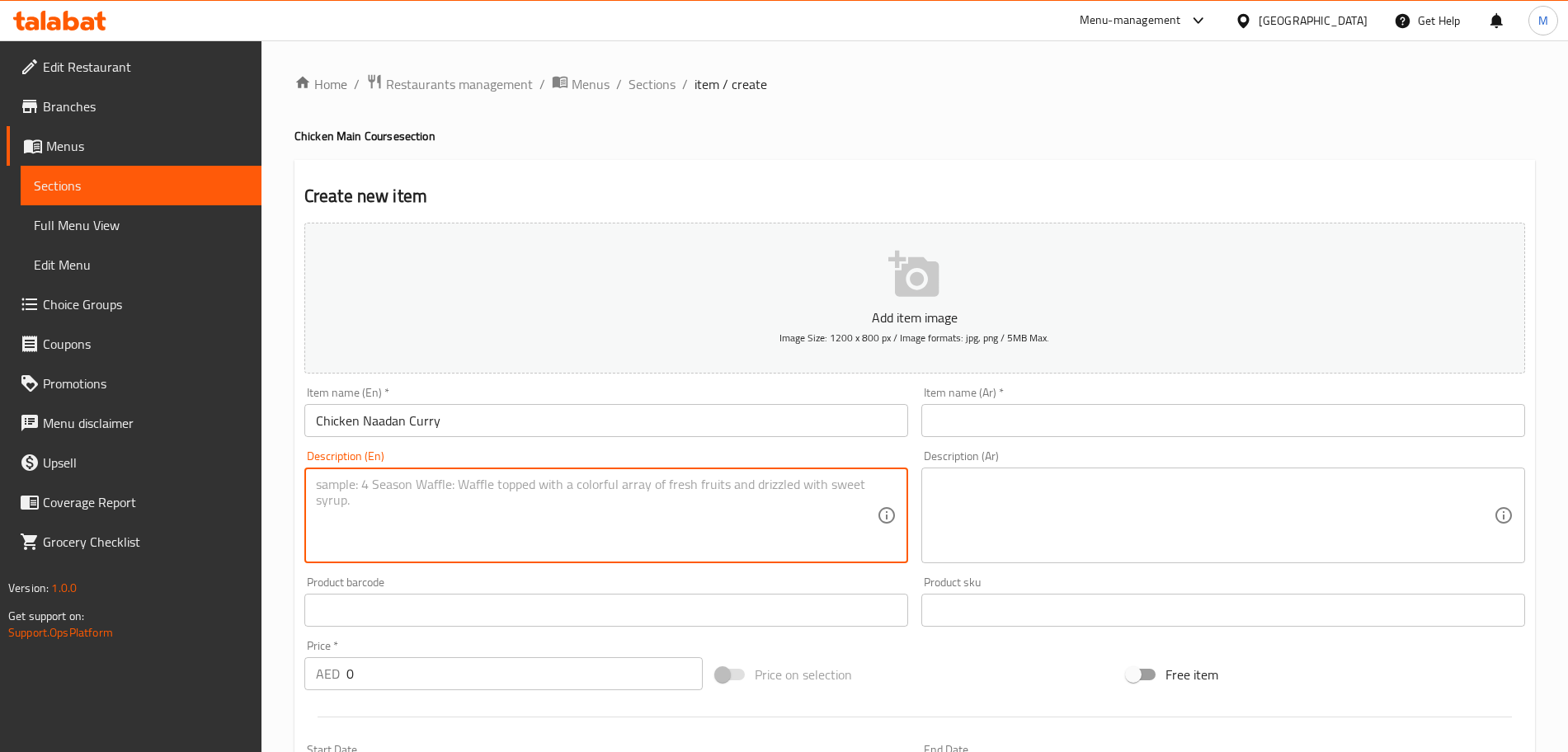
click at [682, 516] on textarea at bounding box center [597, 516] width 561 height 78
paste textarea "A traditional Kerala-style chicken curry, slow-cooked with authentic spices, co…"
click at [416, 505] on textarea "A traditional Kerala-style chicken curry, slow-cooked with authentic spices, co…" at bounding box center [597, 516] width 561 height 78
click at [591, 500] on textarea "A traditional Kerala-style chicken curry, slow-cooked with authentic spices, co…" at bounding box center [597, 516] width 561 height 78
type textarea "A traditional Kerala-style chicken curry, slow-cooked with authentic spices, co…"
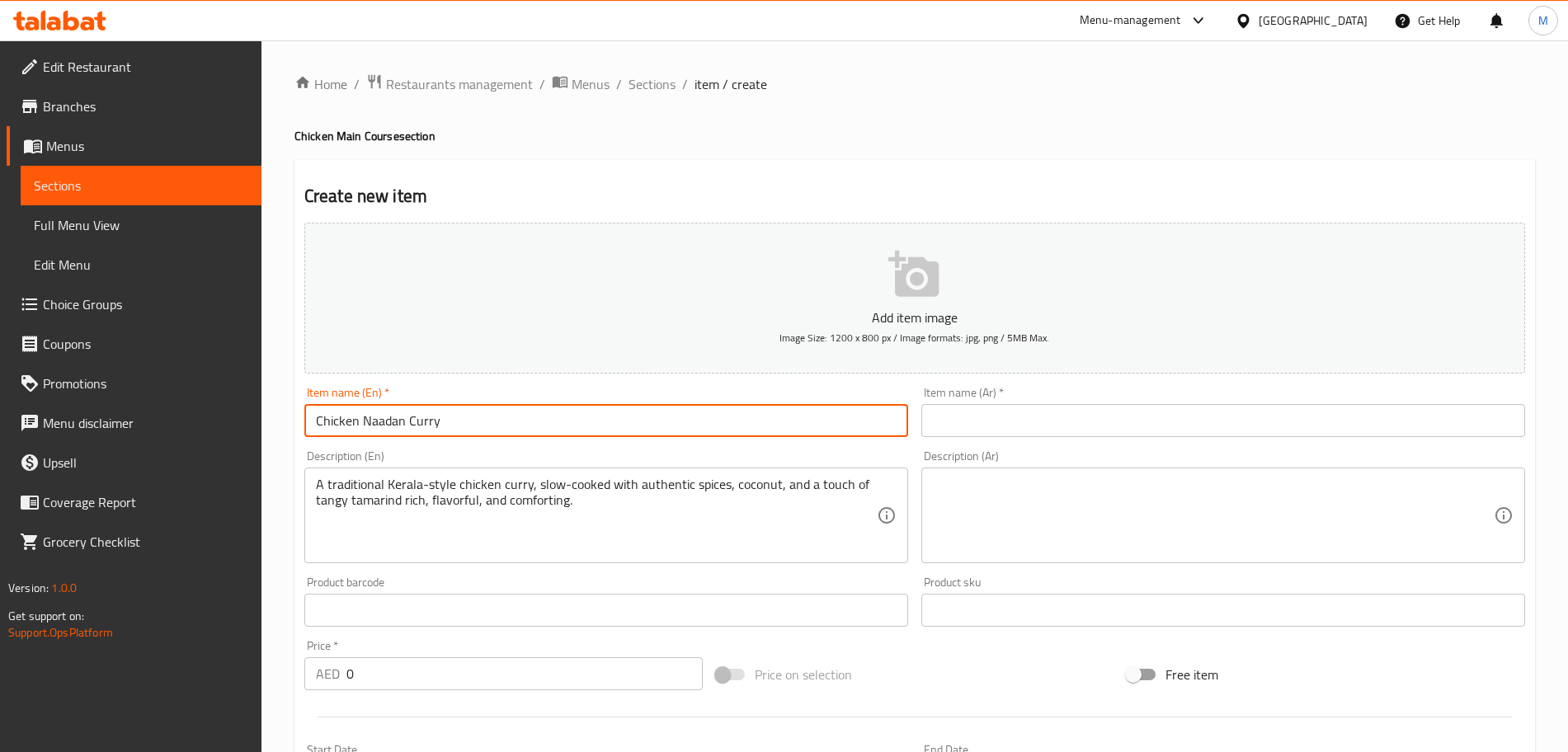
click at [592, 435] on input "Chicken Naadan Curry" at bounding box center [605, 421] width 604 height 33
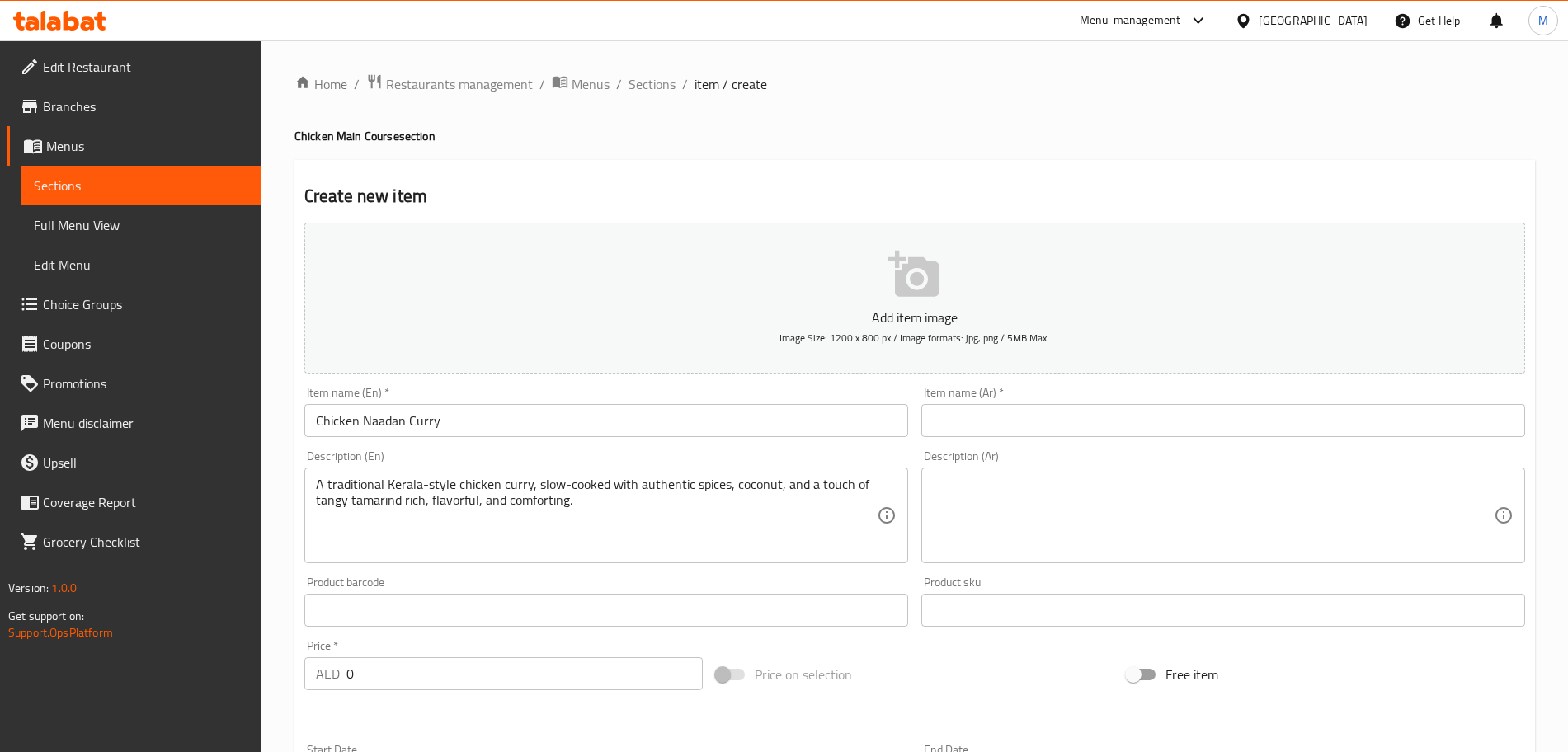
click at [1075, 436] on input "text" at bounding box center [1223, 421] width 604 height 33
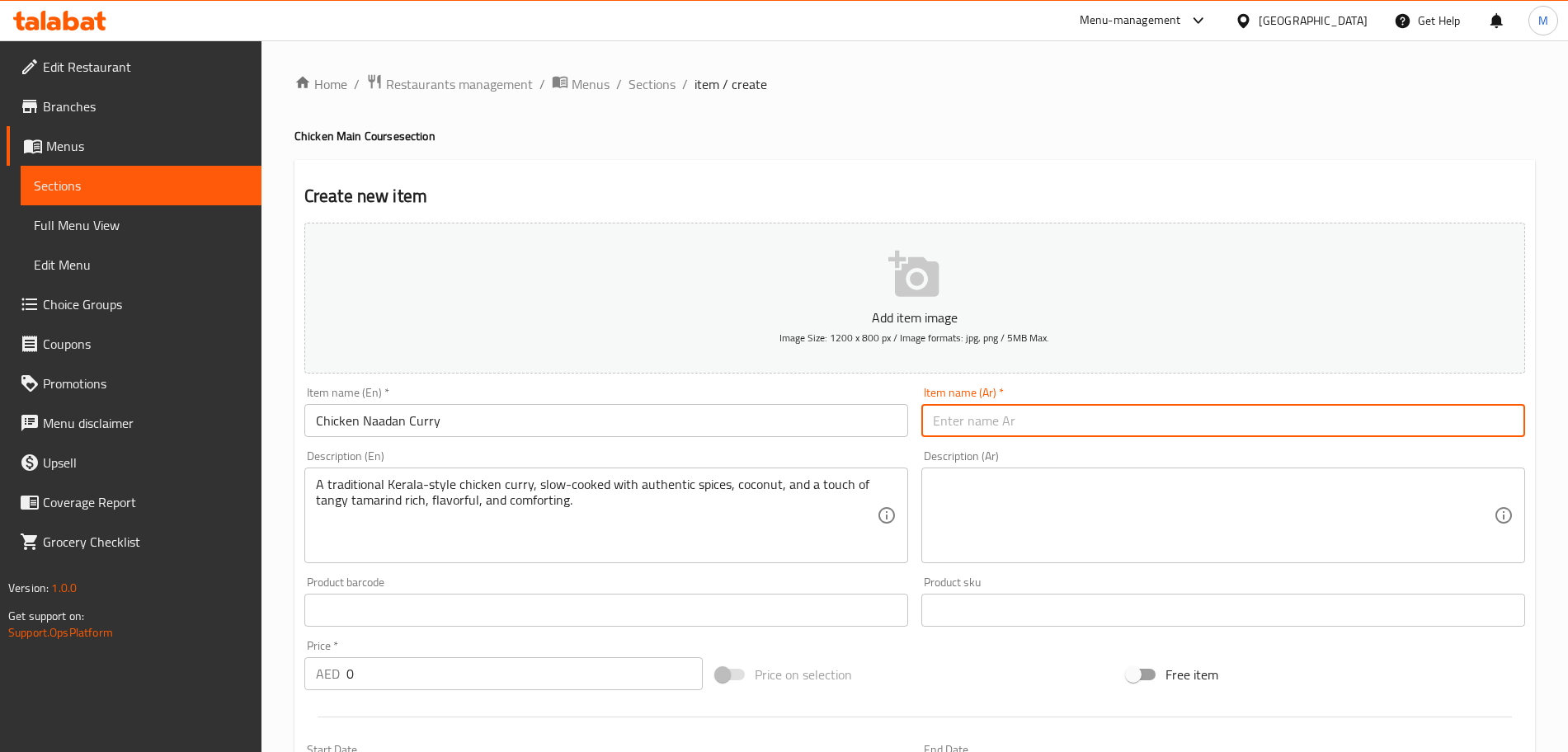
paste input "كاري دجاج نادان"
type input "كاري دجاج نادان"
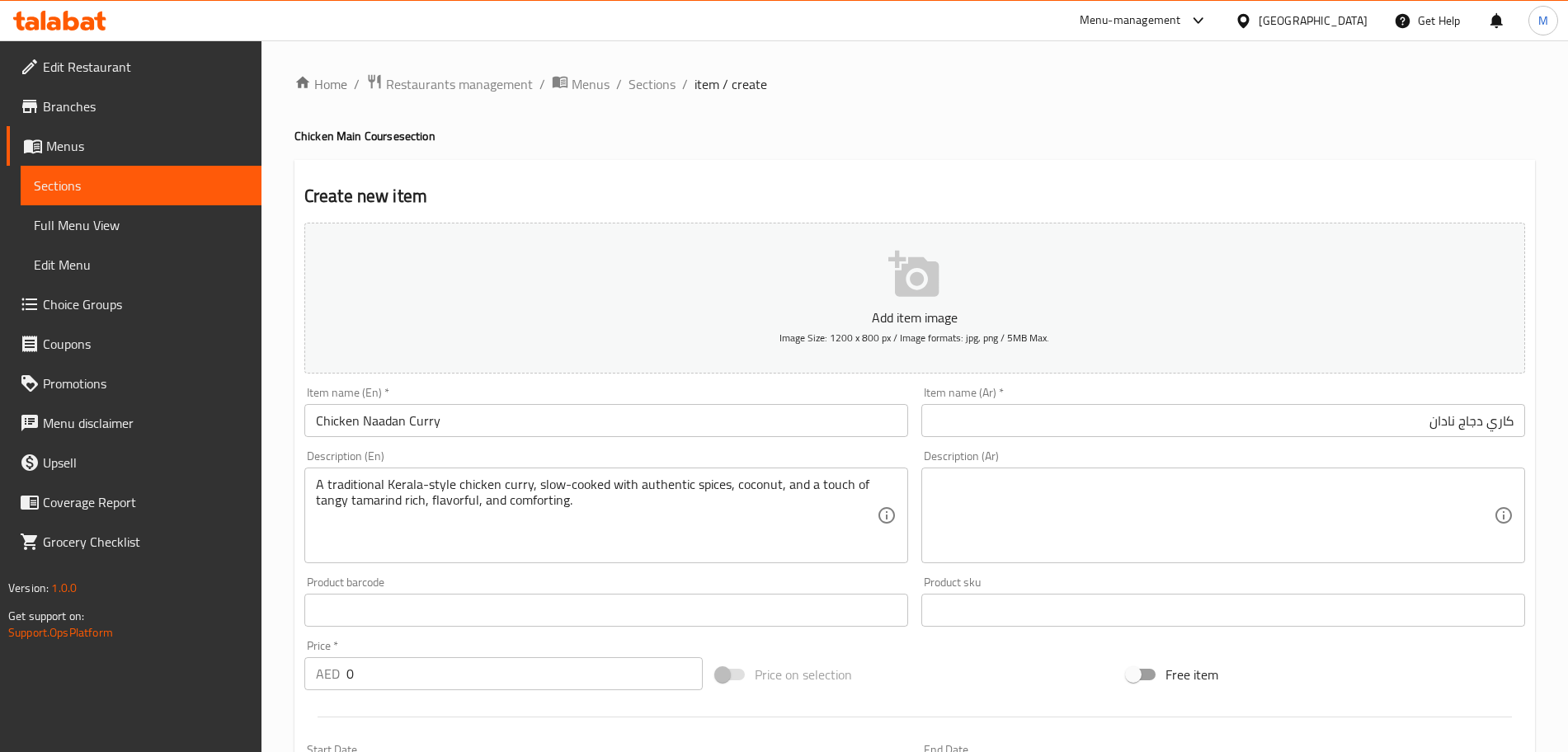
click at [674, 526] on textarea "A traditional Kerala-style chicken curry, slow-cooked with authentic spices, co…" at bounding box center [597, 516] width 561 height 78
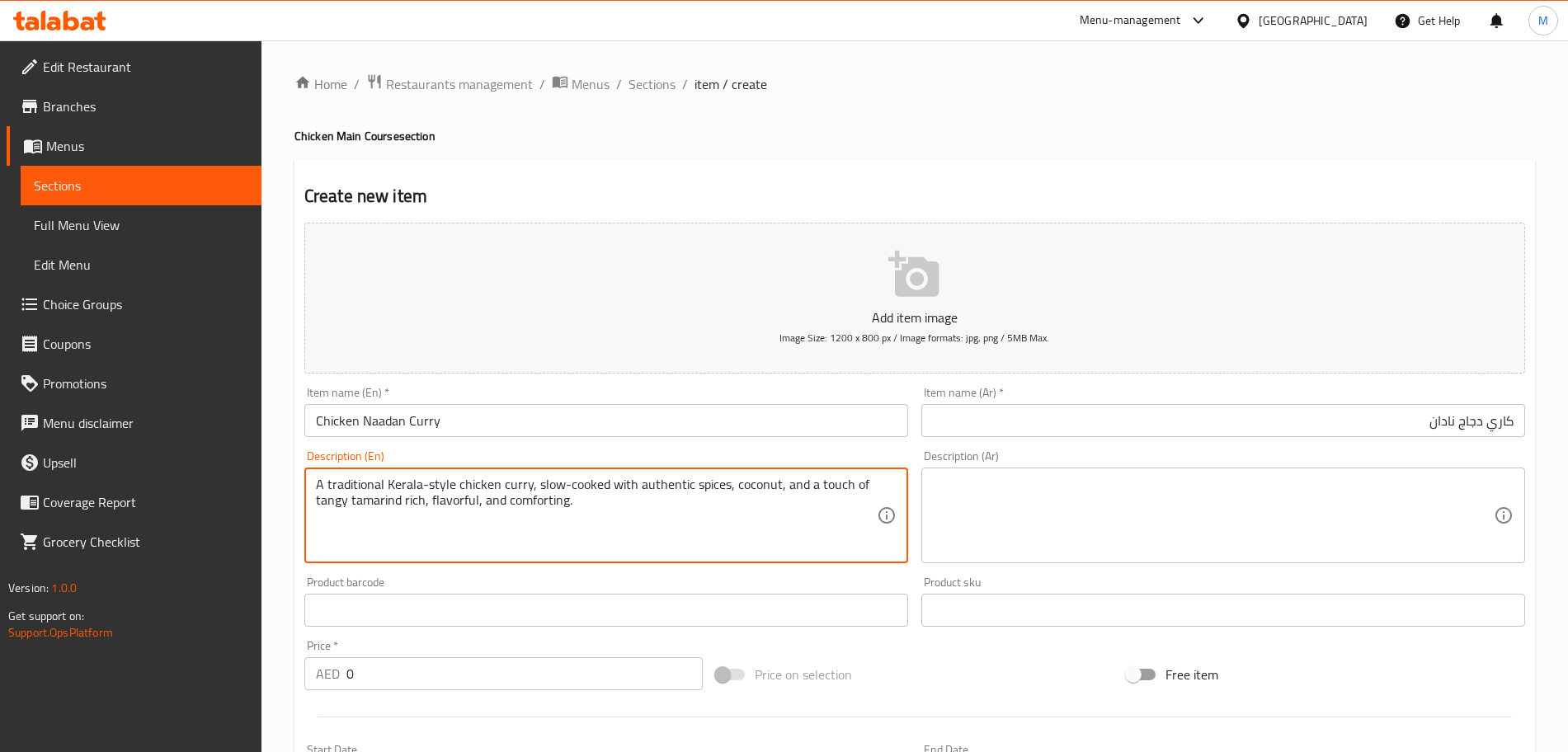
click at [674, 526] on textarea "A traditional Kerala-style chicken curry, slow-cooked with authentic spices, co…" at bounding box center [597, 516] width 561 height 78
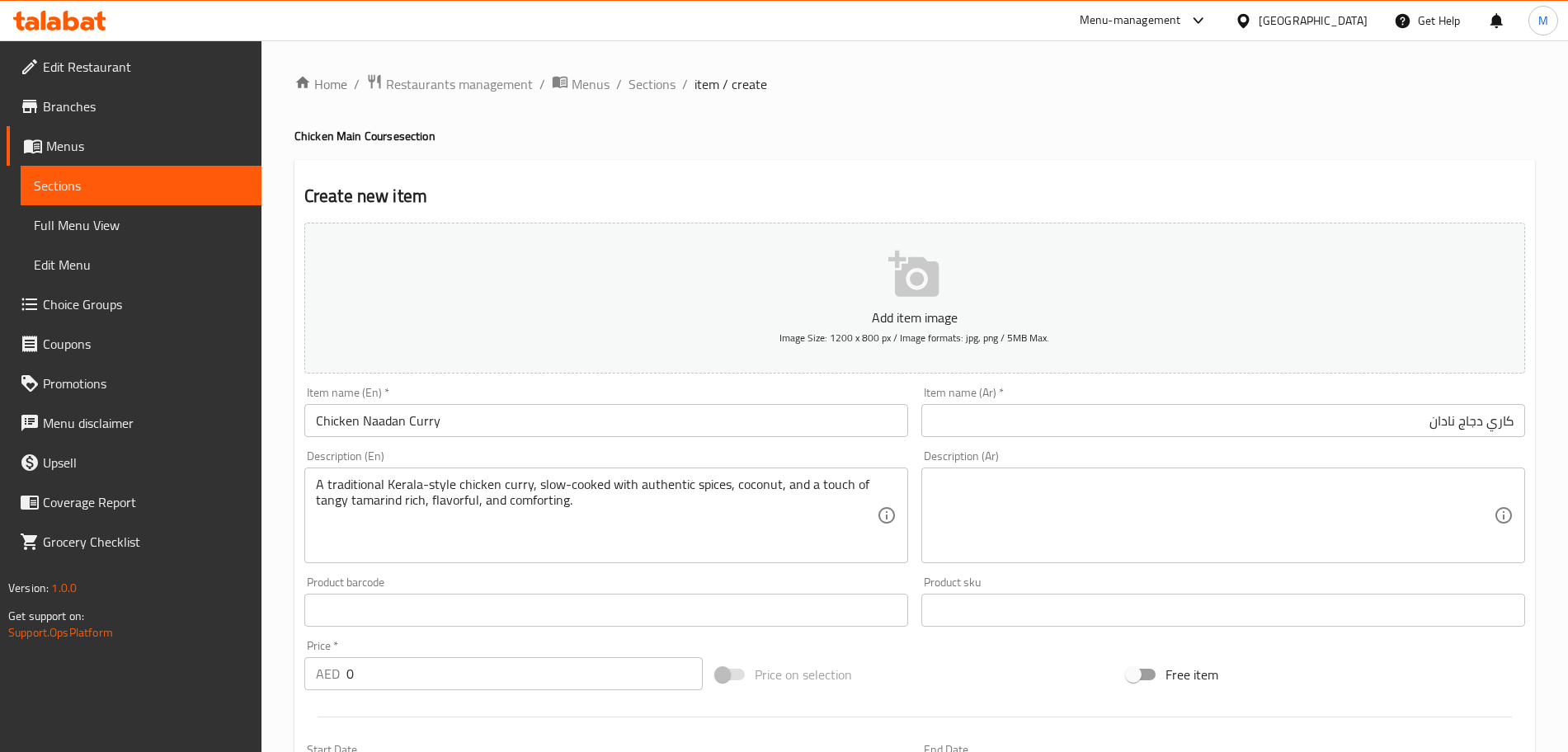
click at [1058, 499] on textarea at bounding box center [1213, 516] width 561 height 78
paste textarea "كاري دجاج على الطريقة الكيرالية التقليدية، مطبوخ ببطء مع التوابل الأصلية وجوز ا…"
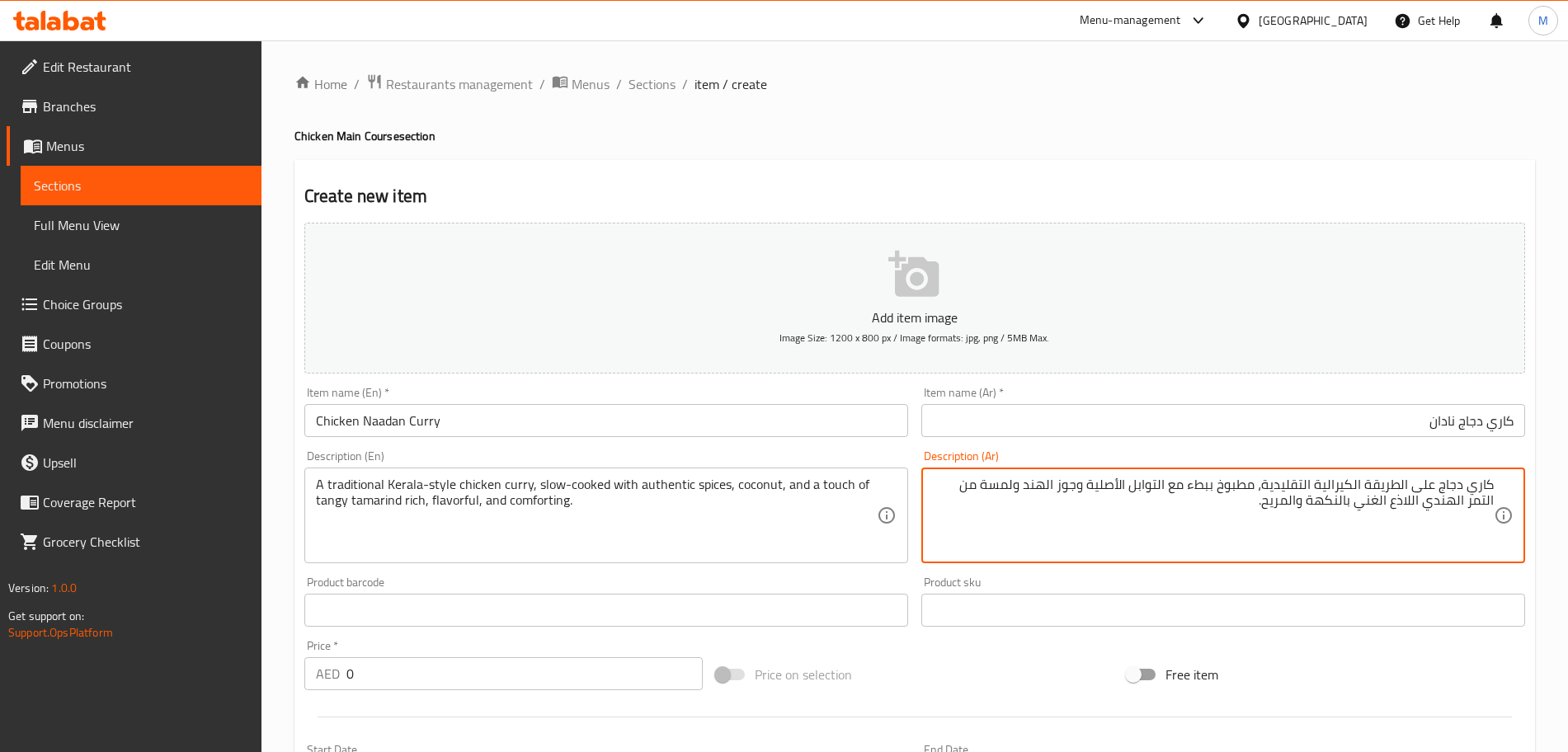
type textarea "كاري دجاج على الطريقة الكيرالية التقليدية، مطبوخ ببطء مع التوابل الأصلية وجوز ا…"
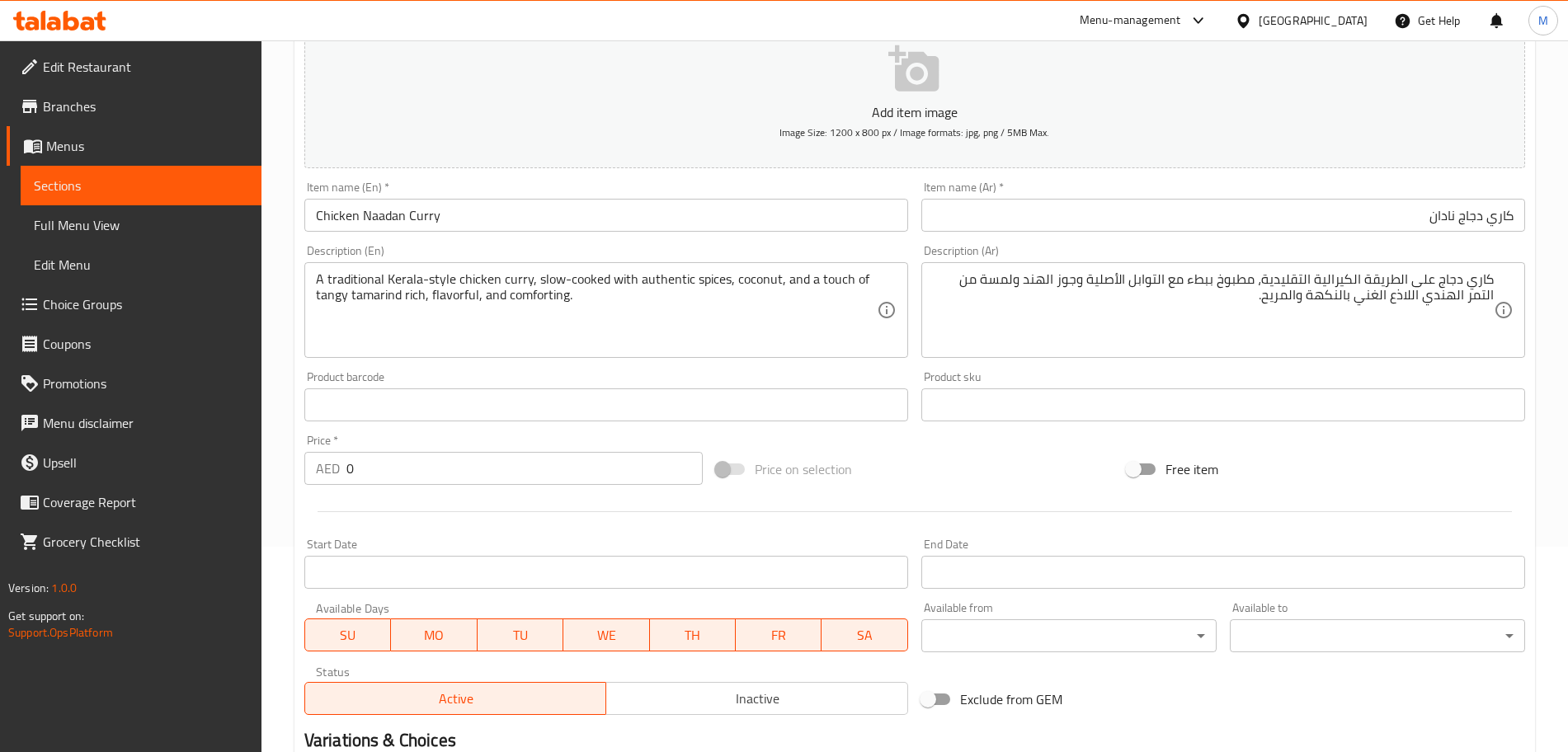
scroll to position [207, 0]
drag, startPoint x: 348, startPoint y: 470, endPoint x: 308, endPoint y: 469, distance: 40.0
click at [311, 469] on div "AED 0 Price *" at bounding box center [503, 468] width 398 height 33
type input "13"
click at [674, 711] on button "Inactive" at bounding box center [756, 698] width 302 height 33
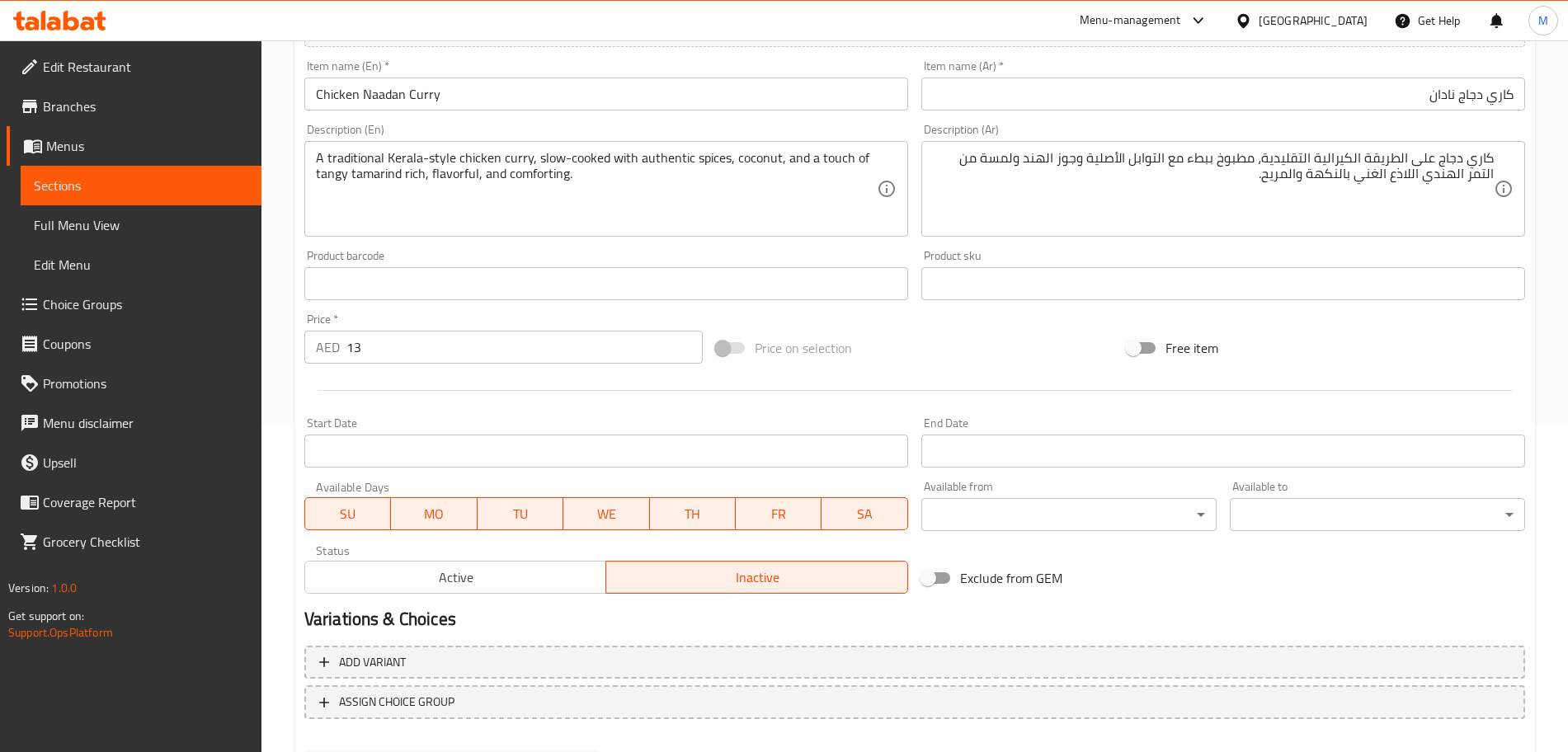
scroll to position [413, 0]
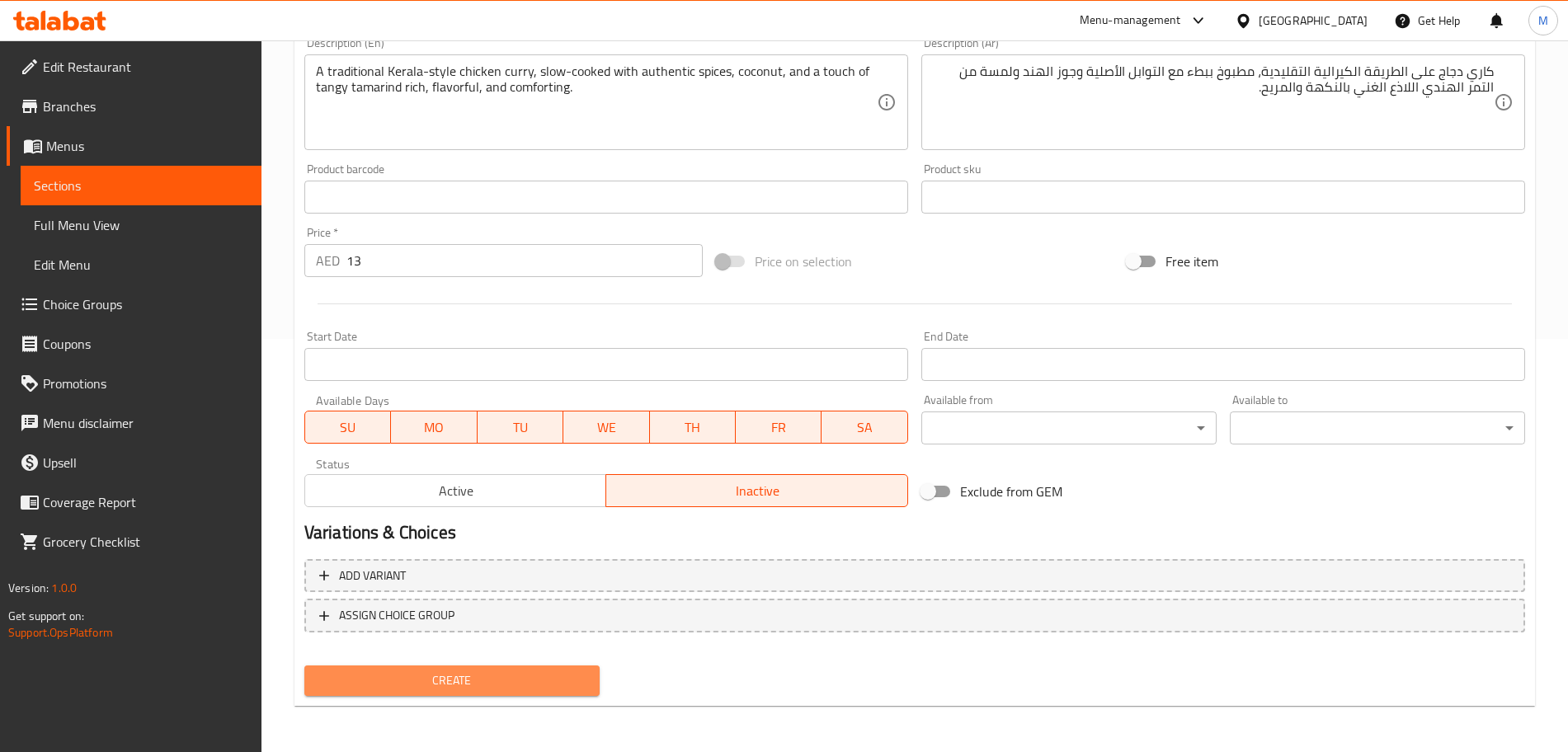
click at [517, 680] on span "Create" at bounding box center [452, 681] width 269 height 21
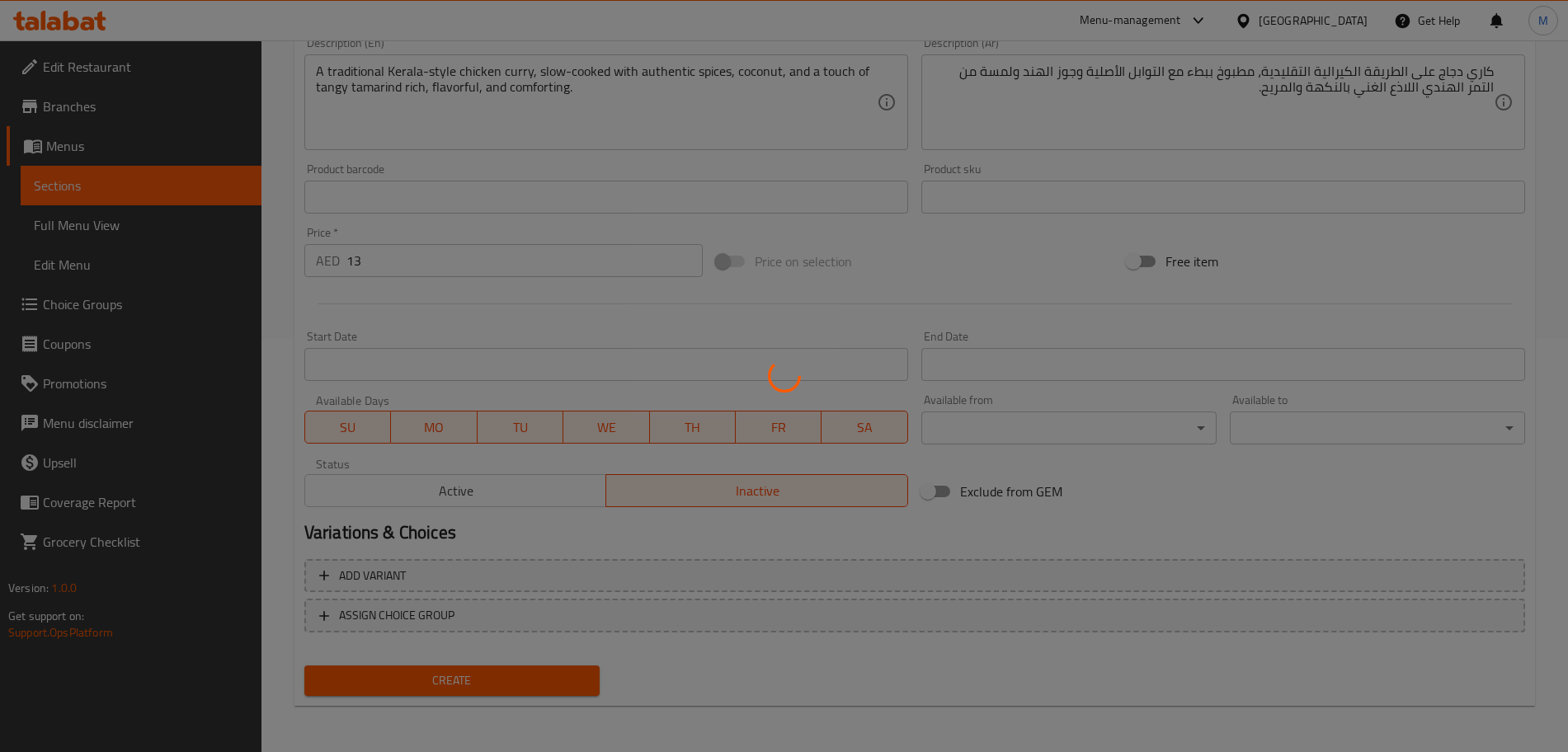
type input "0"
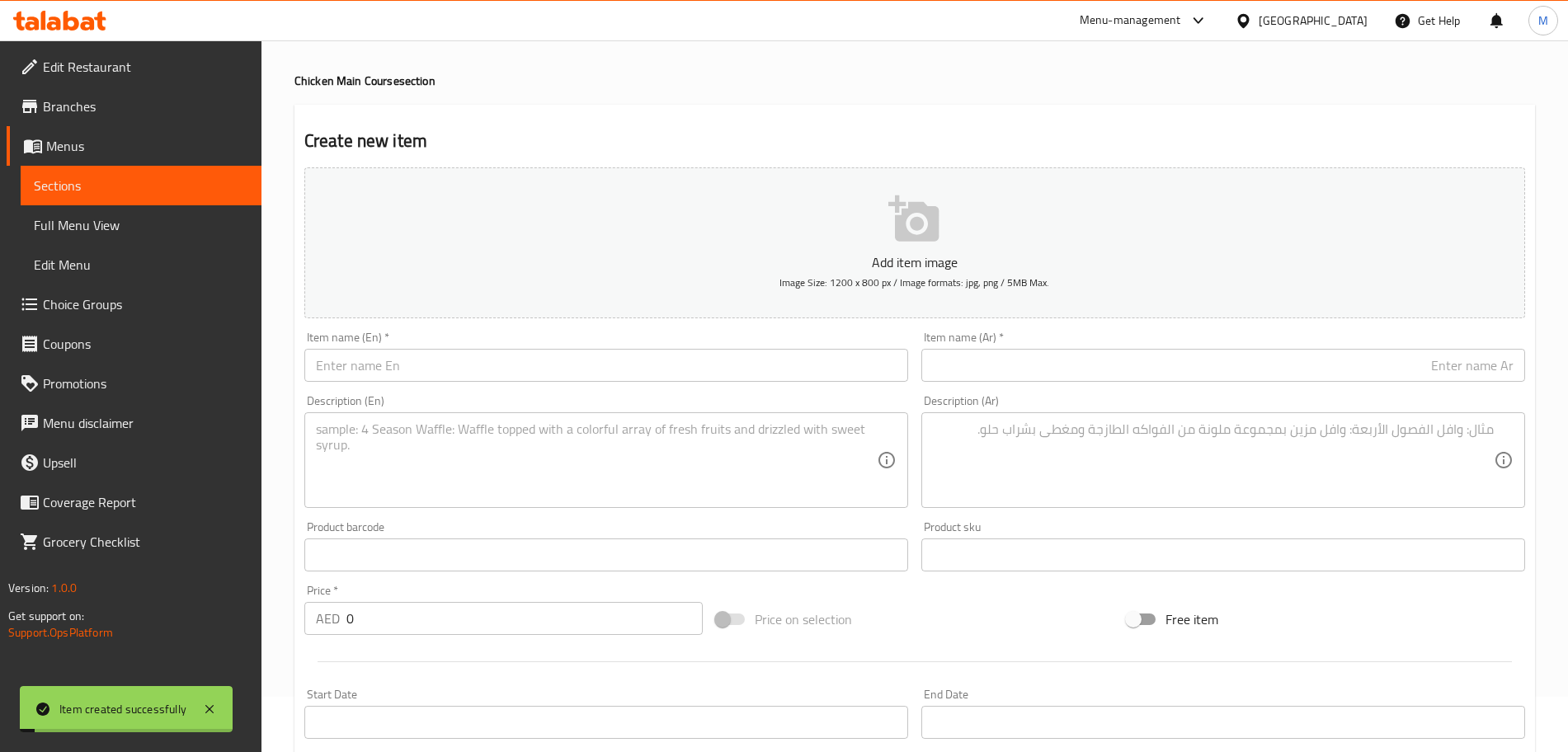
scroll to position [0, 0]
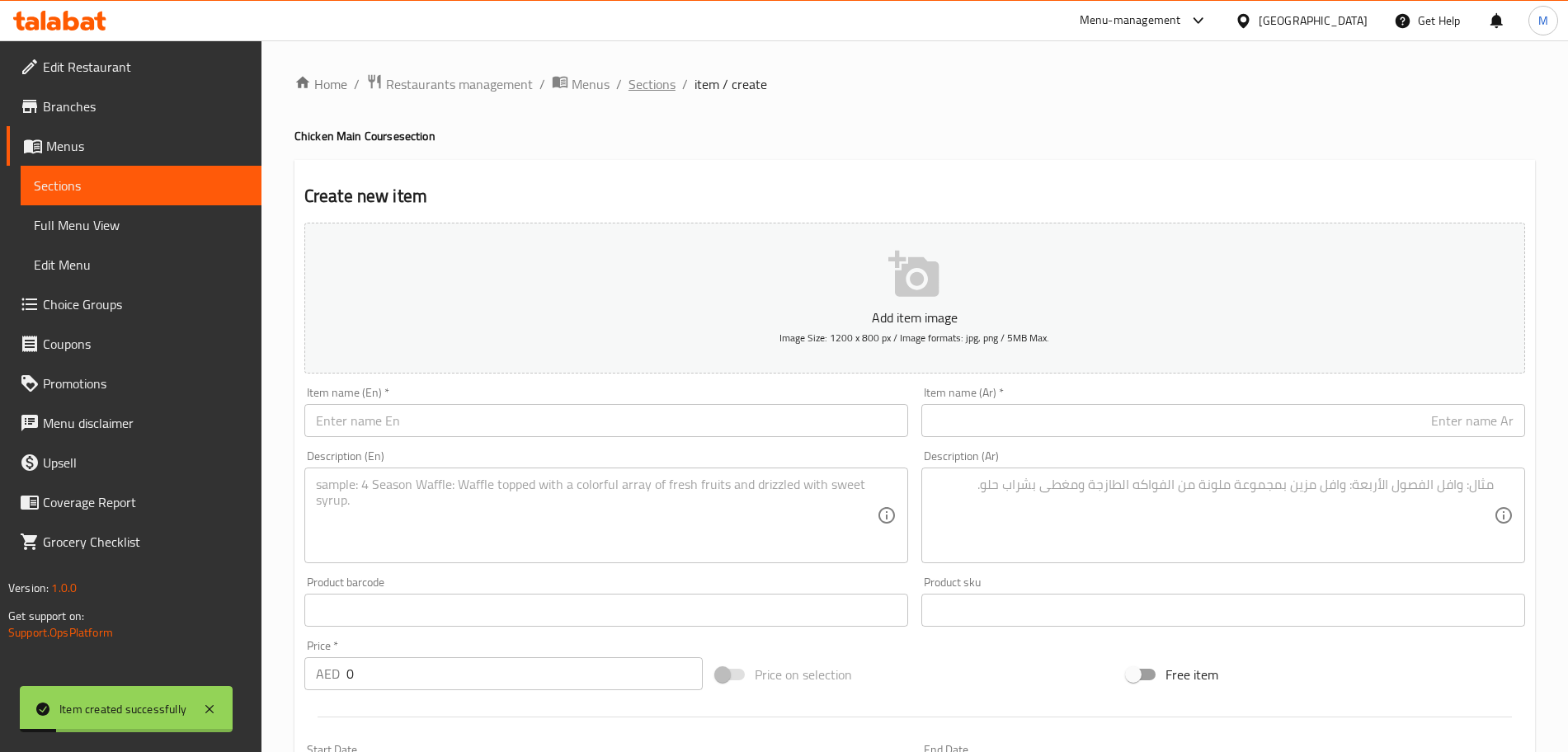
click at [665, 91] on span "Sections" at bounding box center [652, 84] width 47 height 20
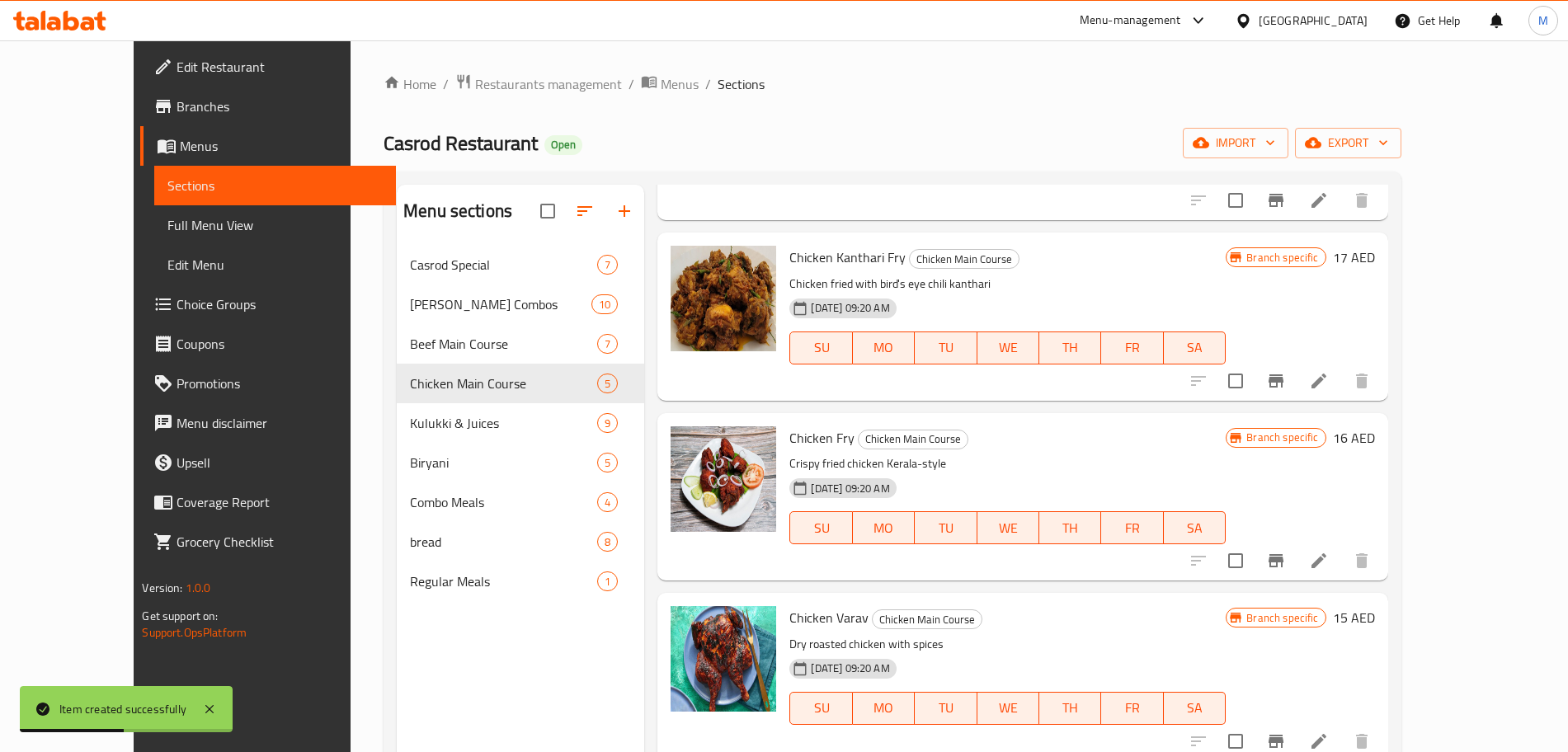
scroll to position [210, 0]
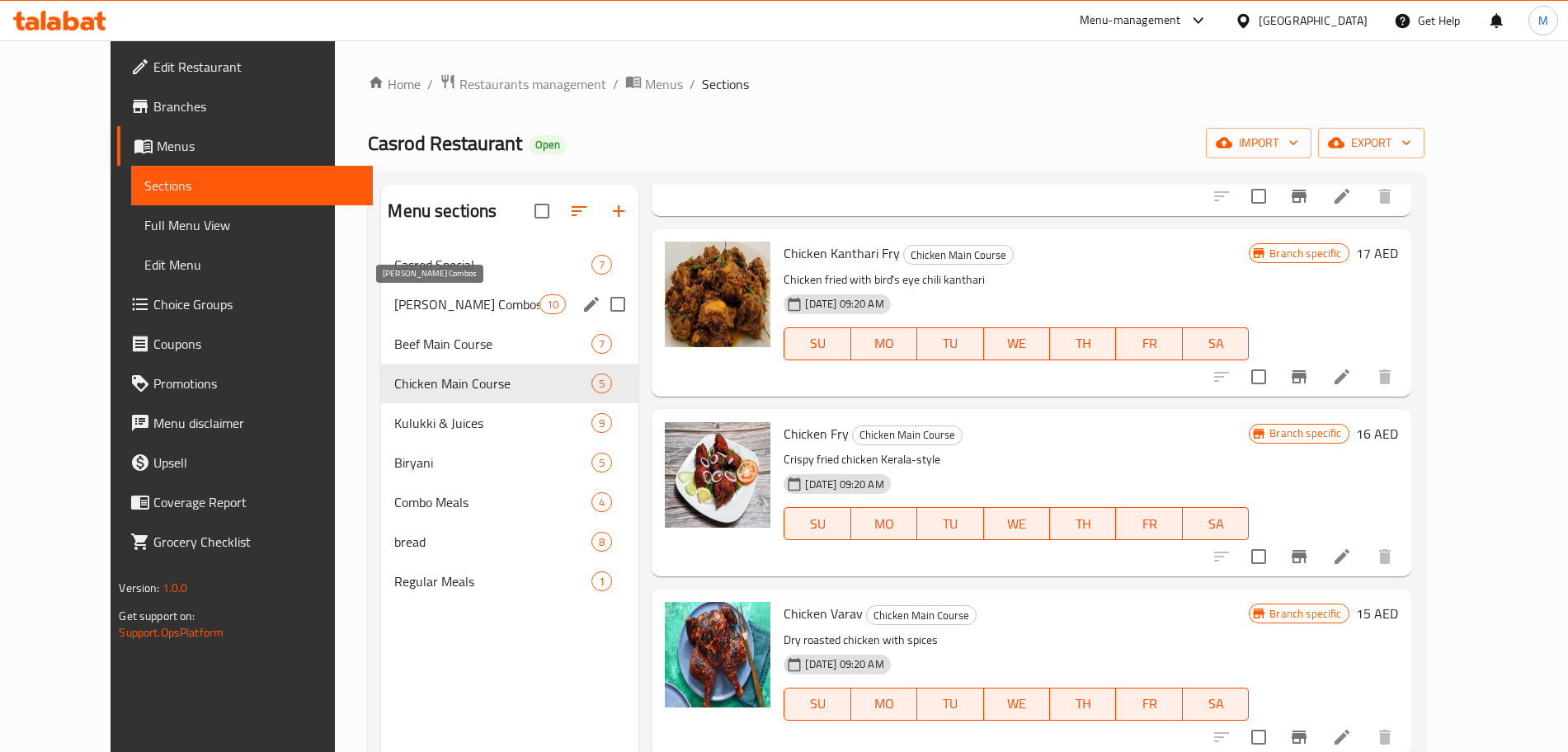
click at [416, 300] on span "Ghee Rice Combos" at bounding box center [467, 304] width 145 height 20
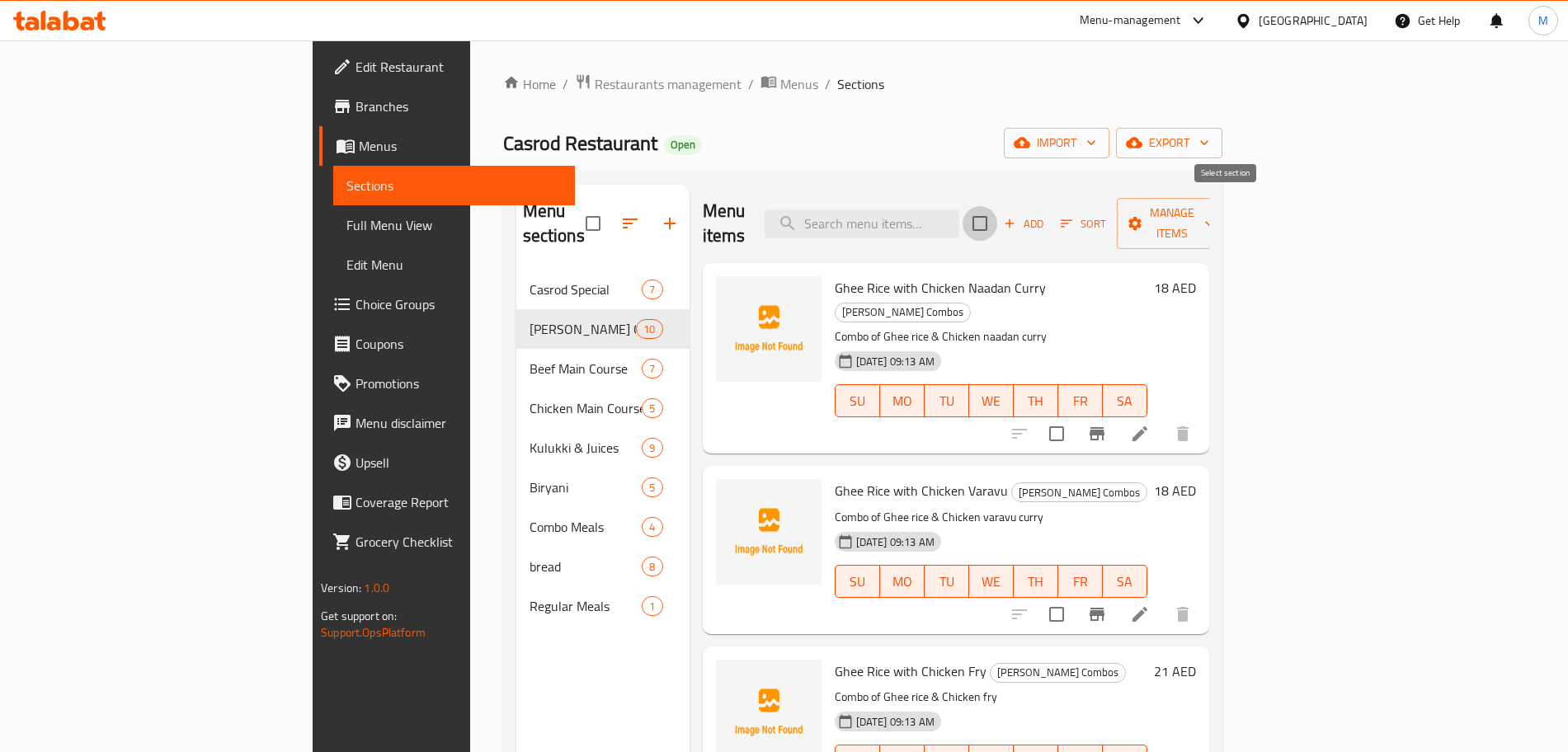
click at [997, 213] on input "checkbox" at bounding box center [980, 224] width 35 height 35
checkbox input "true"
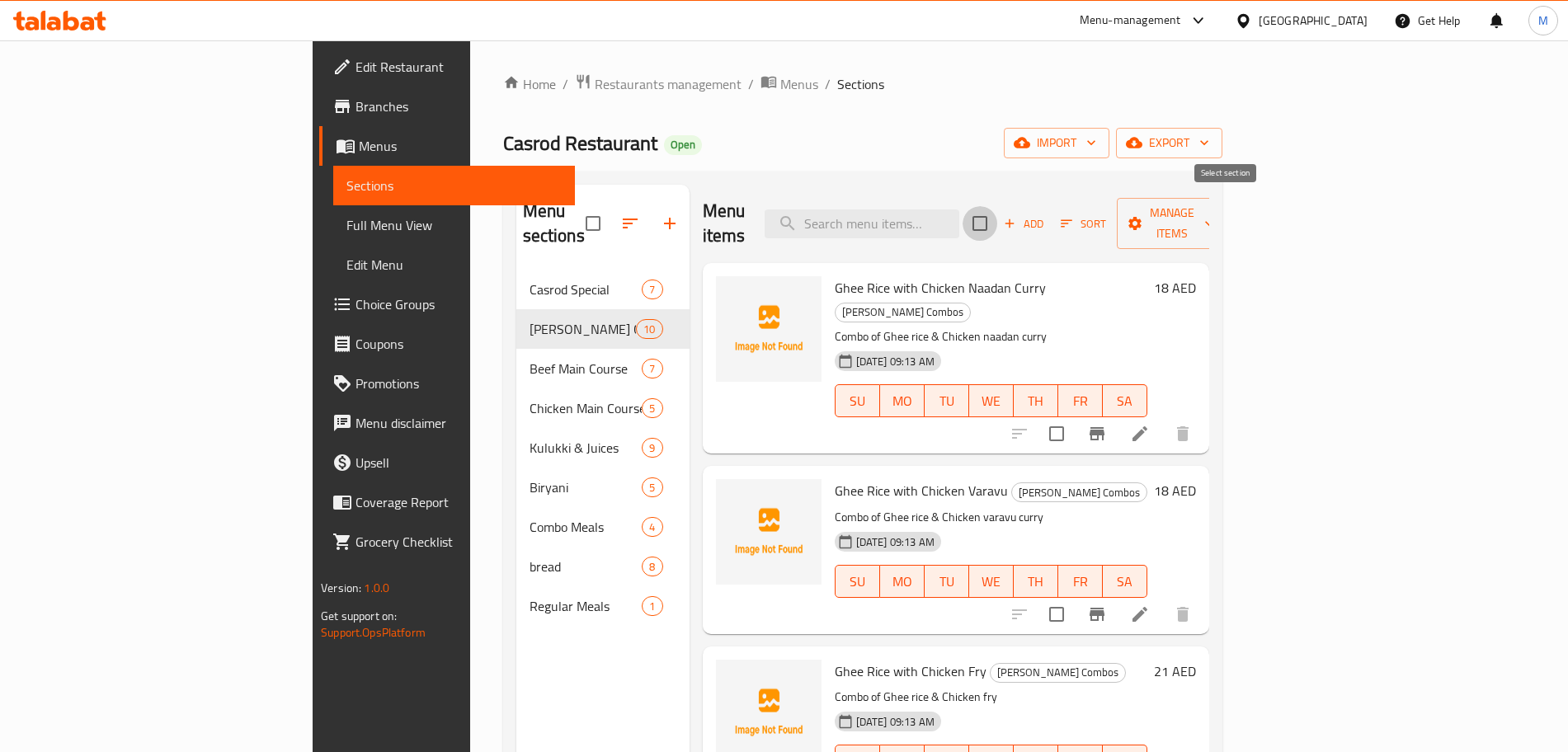
checkbox input "true"
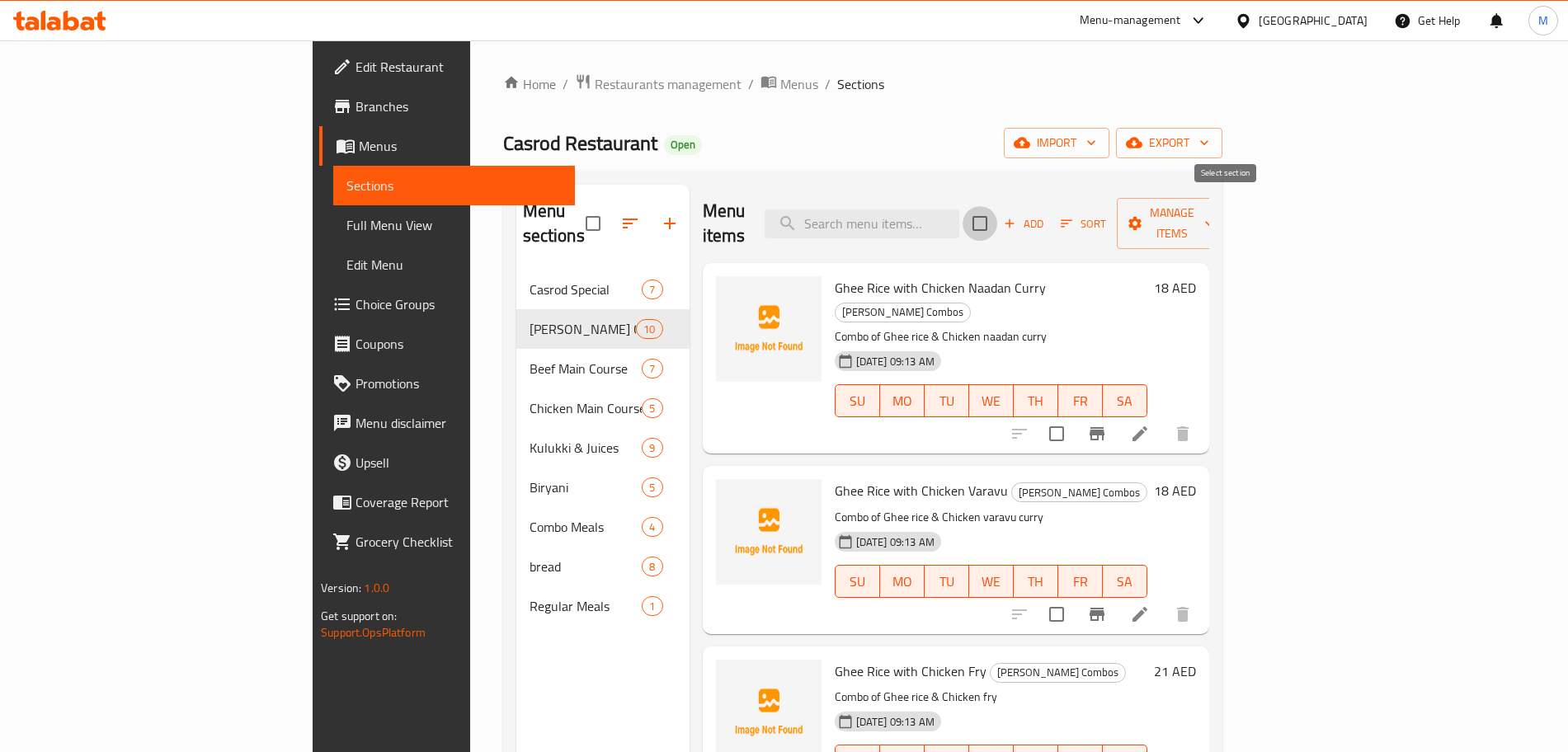
checkbox input "true"
click at [1214, 203] on span "Manage items" at bounding box center [1172, 223] width 84 height 41
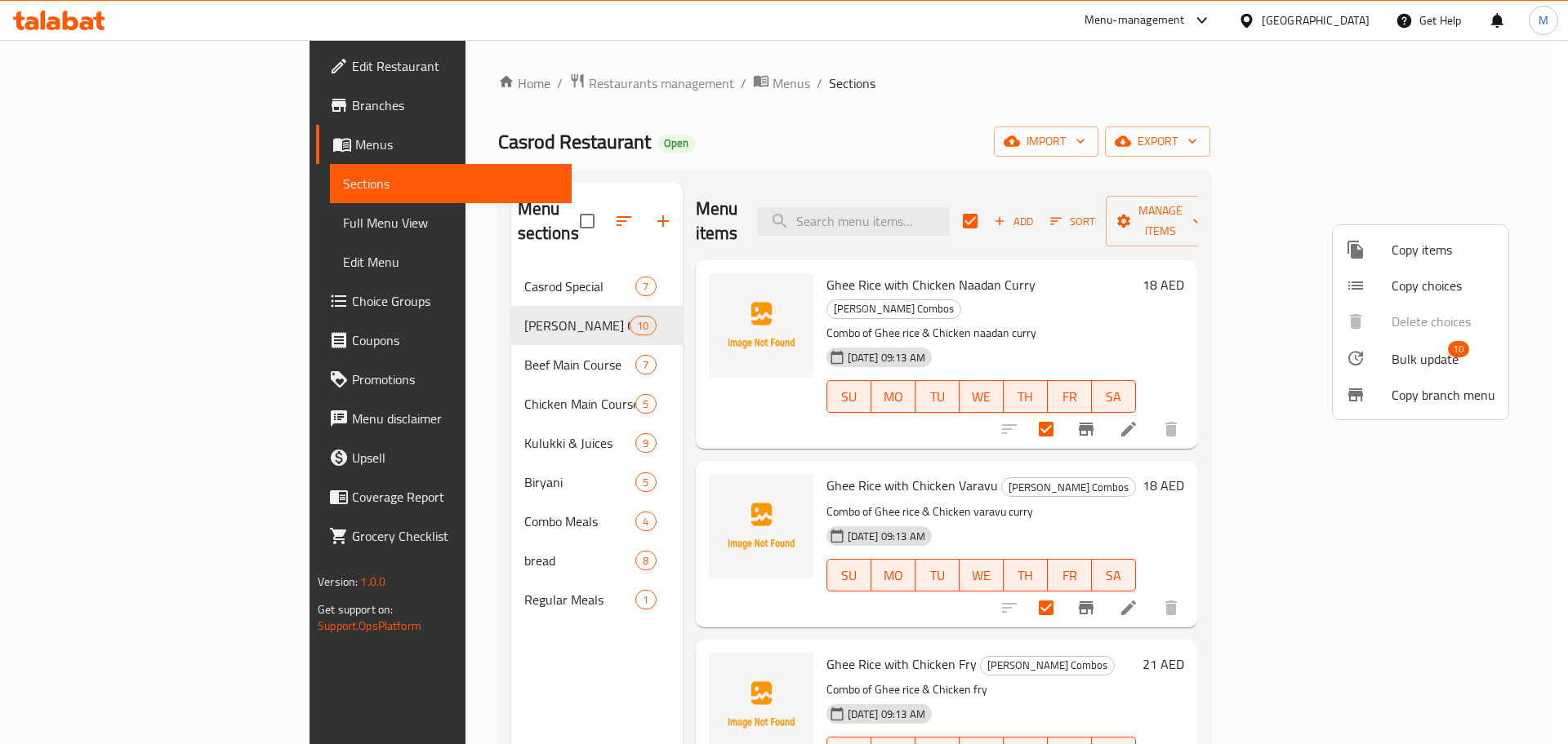
click at [1423, 355] on span "Bulk update" at bounding box center [1425, 359] width 67 height 20
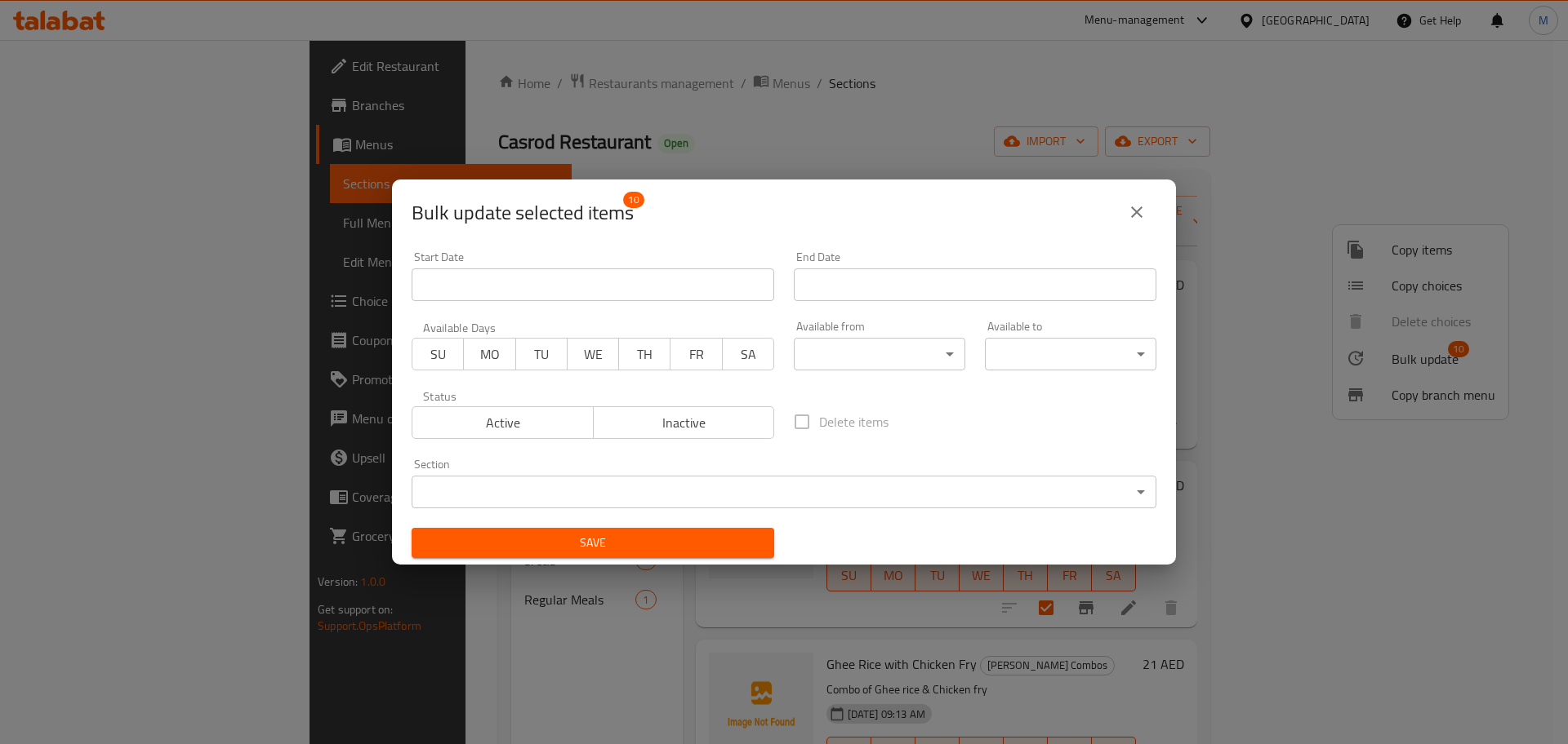
click at [731, 424] on span "Inactive" at bounding box center [684, 422] width 168 height 23
click at [710, 535] on span "Save" at bounding box center [593, 543] width 336 height 21
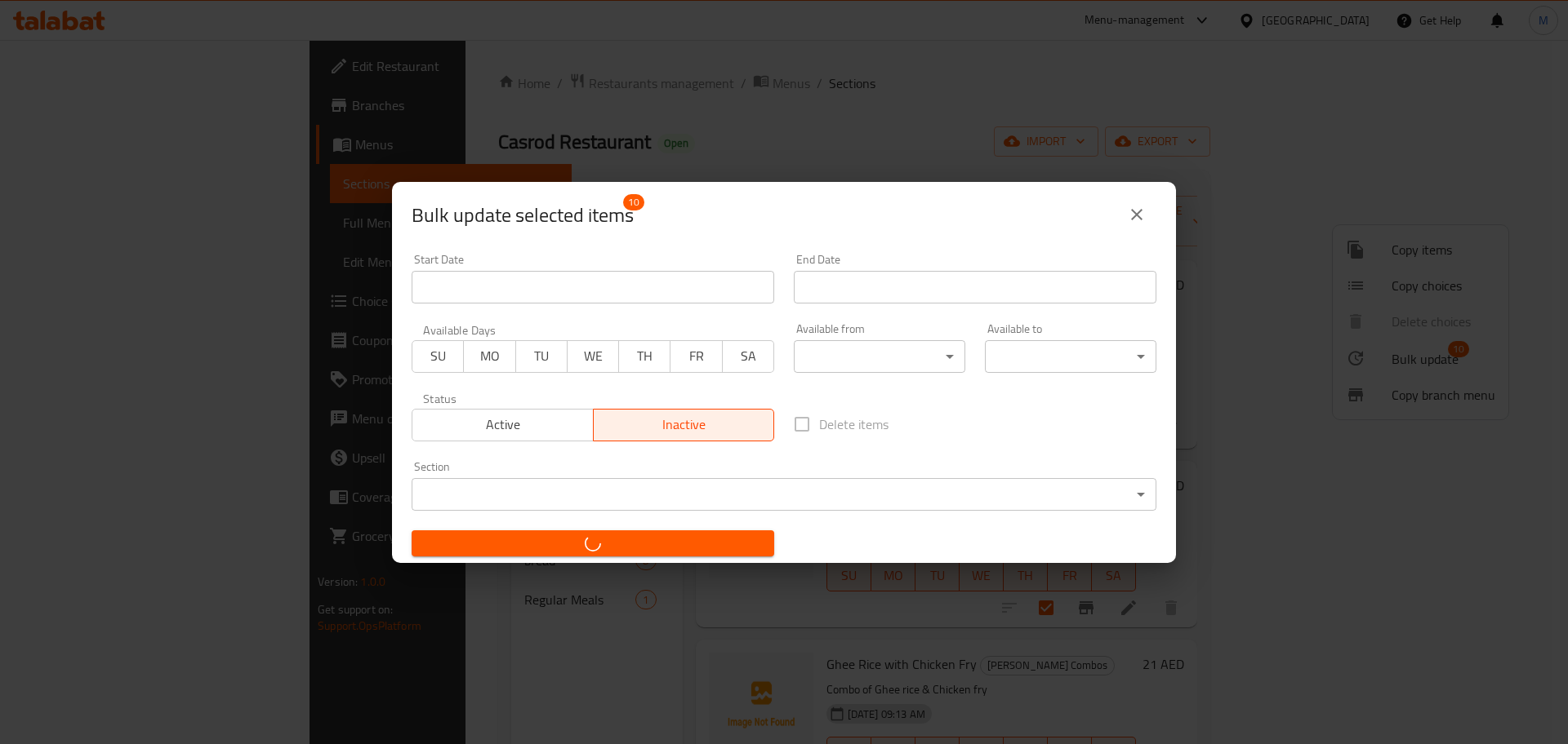
checkbox input "false"
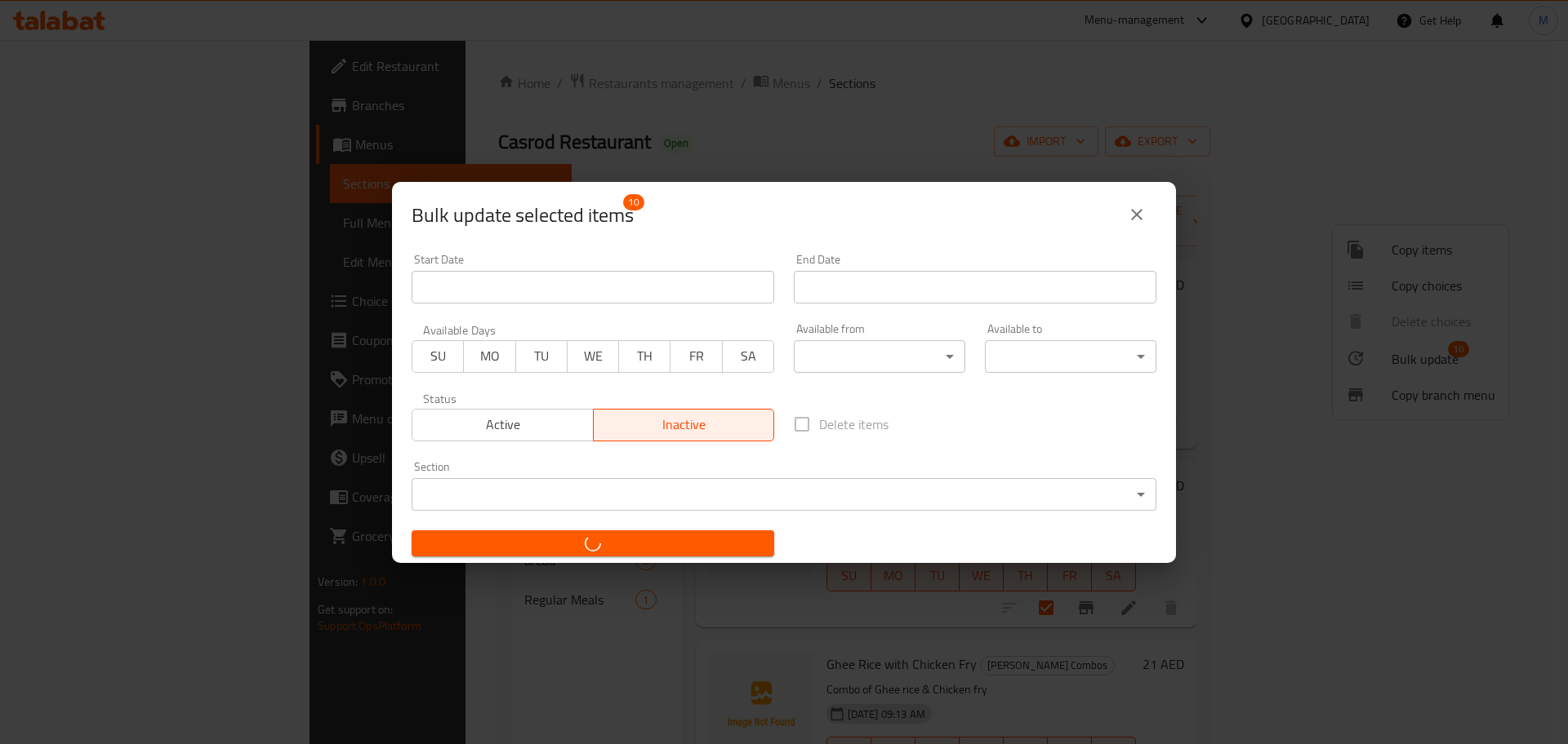
checkbox input "false"
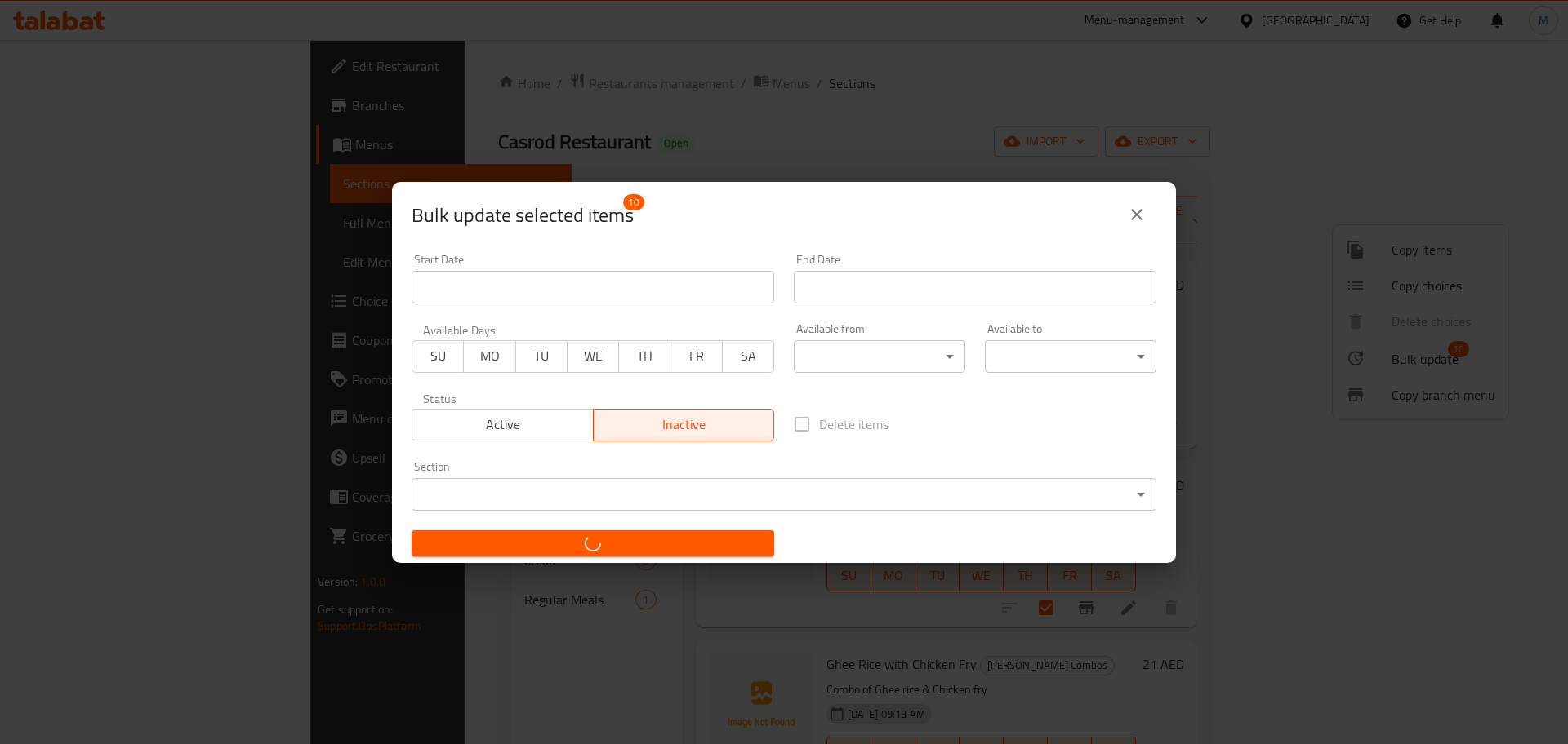
checkbox input "false"
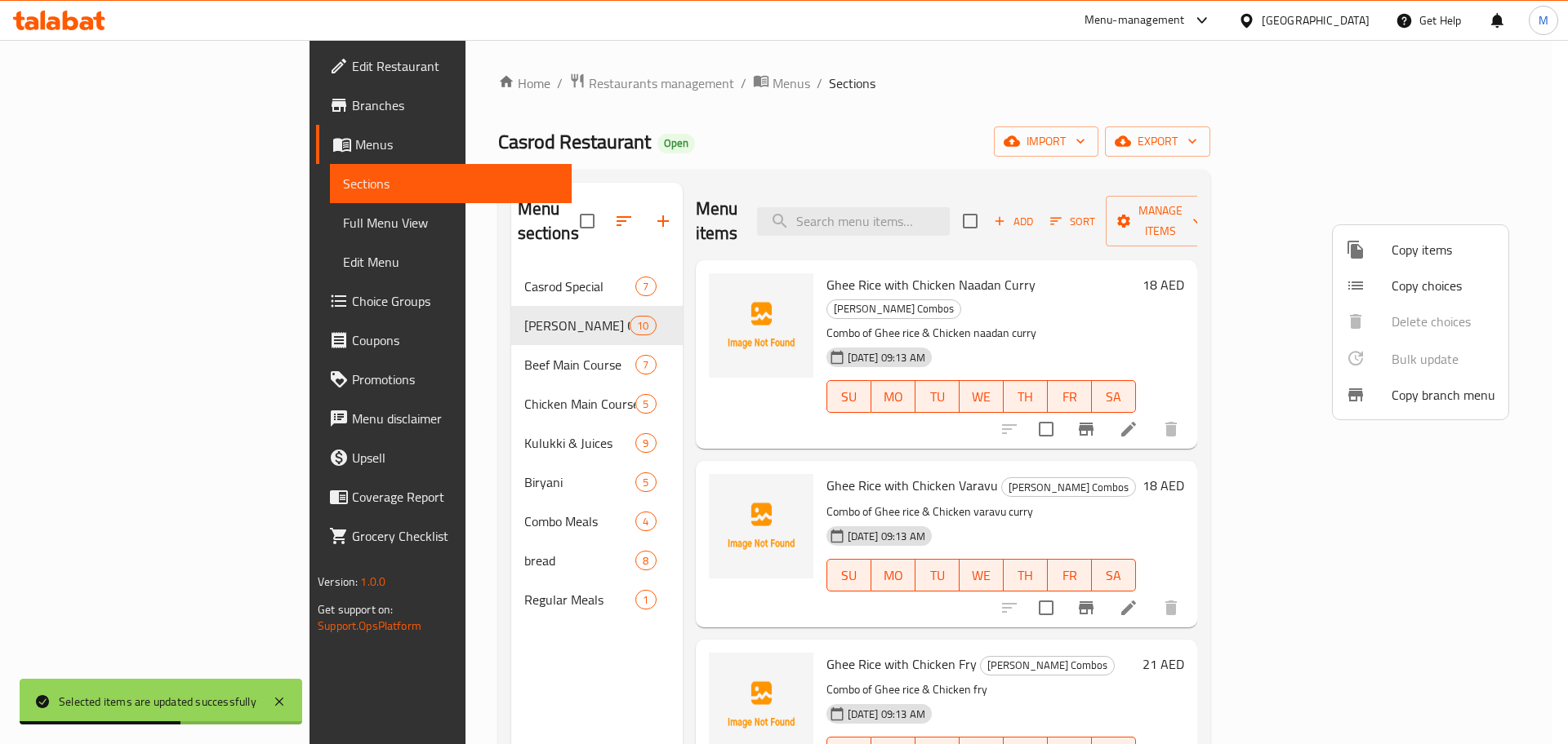
click at [1169, 132] on div at bounding box center [784, 372] width 1568 height 744
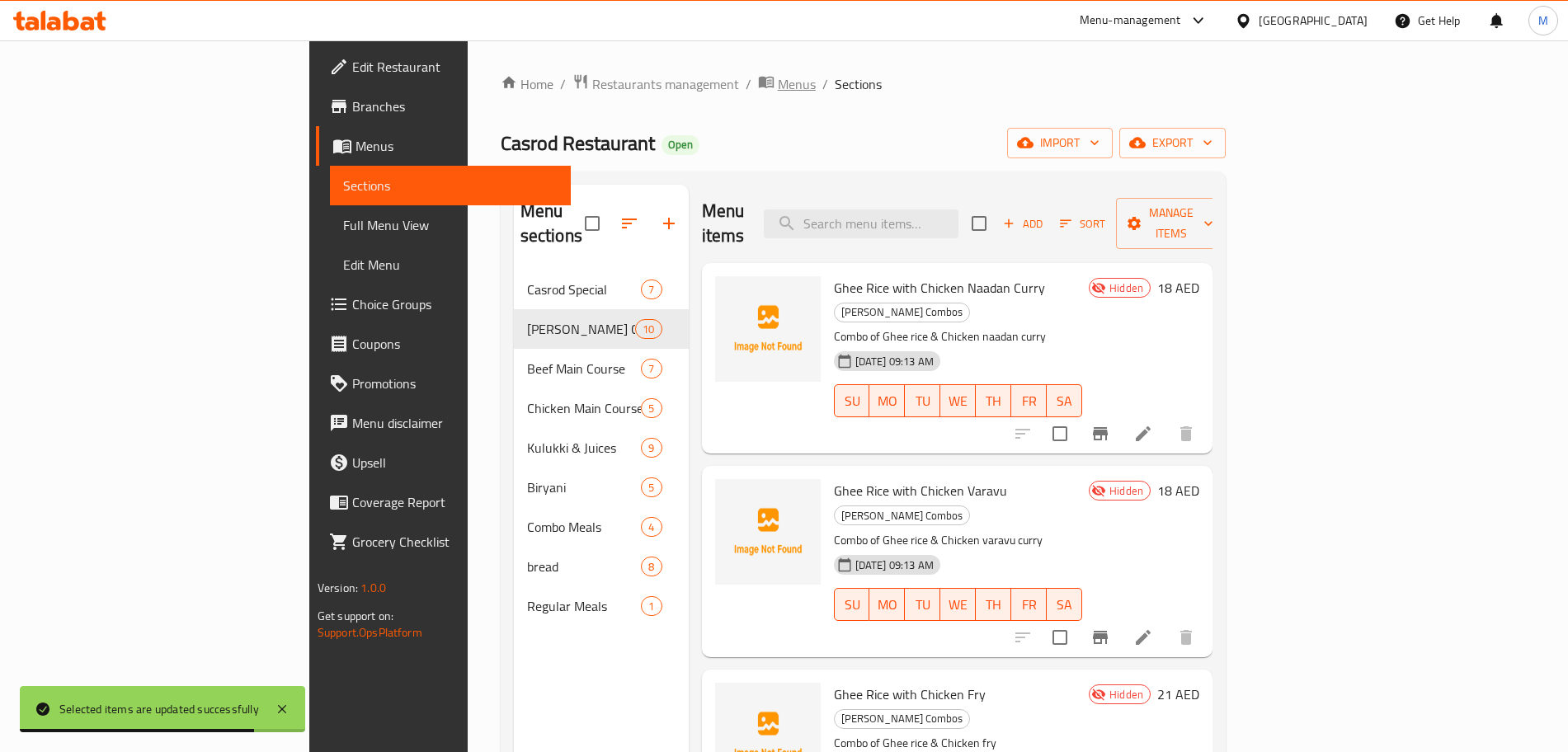
click at [778, 88] on span "Menus" at bounding box center [797, 84] width 38 height 20
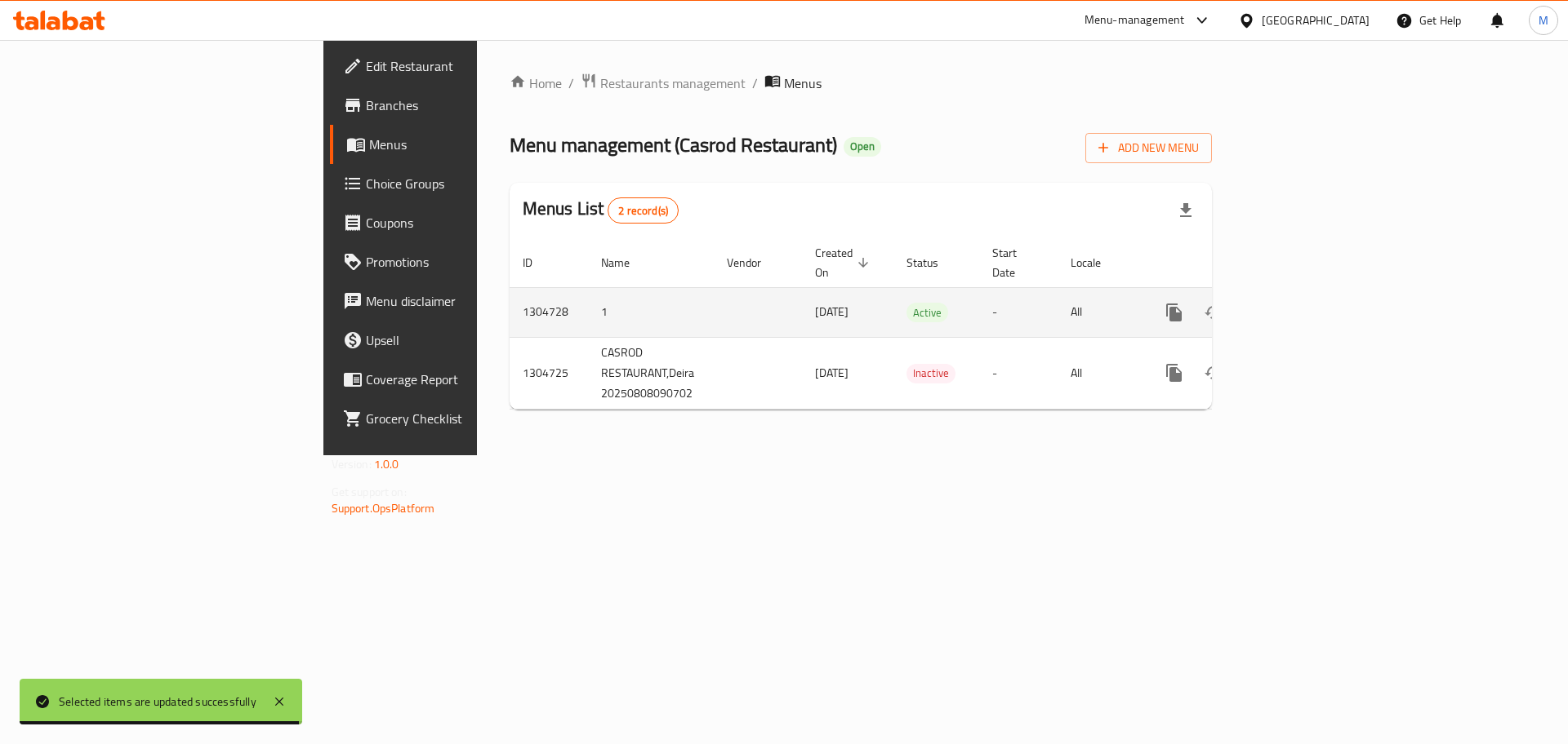
click at [1301, 303] on icon "enhanced table" at bounding box center [1291, 312] width 20 height 20
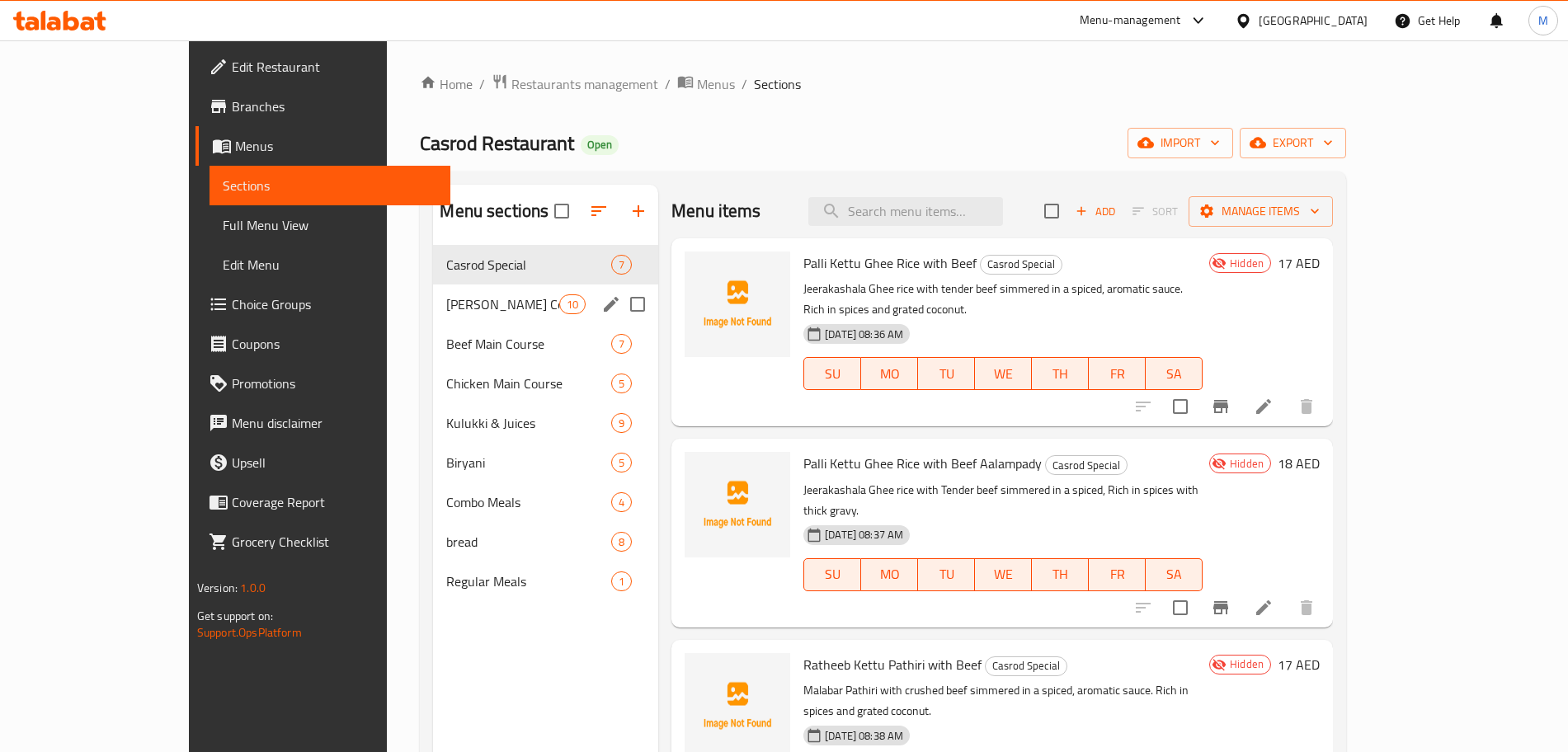
drag, startPoint x: 382, startPoint y: 311, endPoint x: 517, endPoint y: 518, distance: 247.1
click at [446, 309] on span "Ghee Rice Combos" at bounding box center [502, 304] width 112 height 20
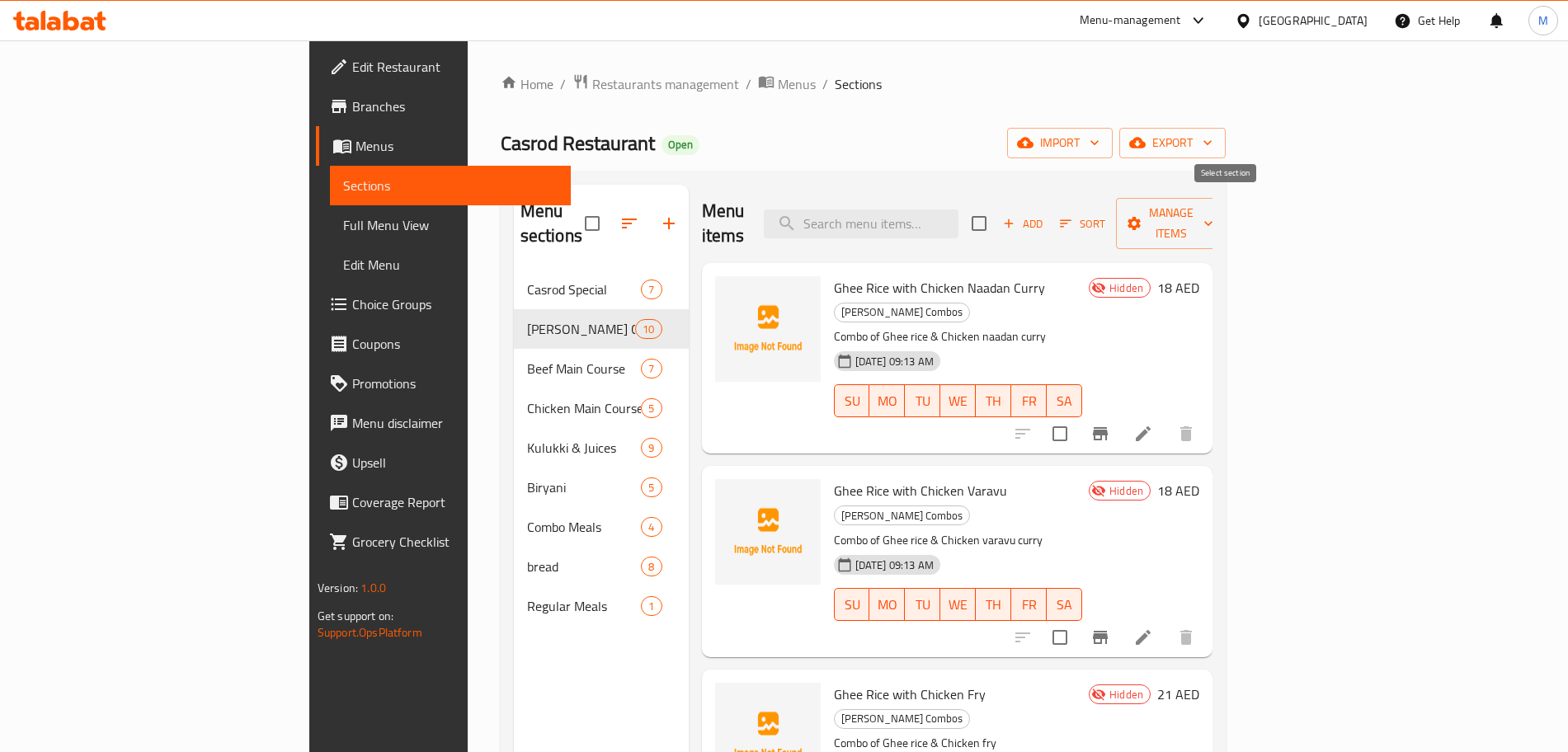
click at [997, 224] on input "checkbox" at bounding box center [979, 224] width 35 height 35
checkbox input "true"
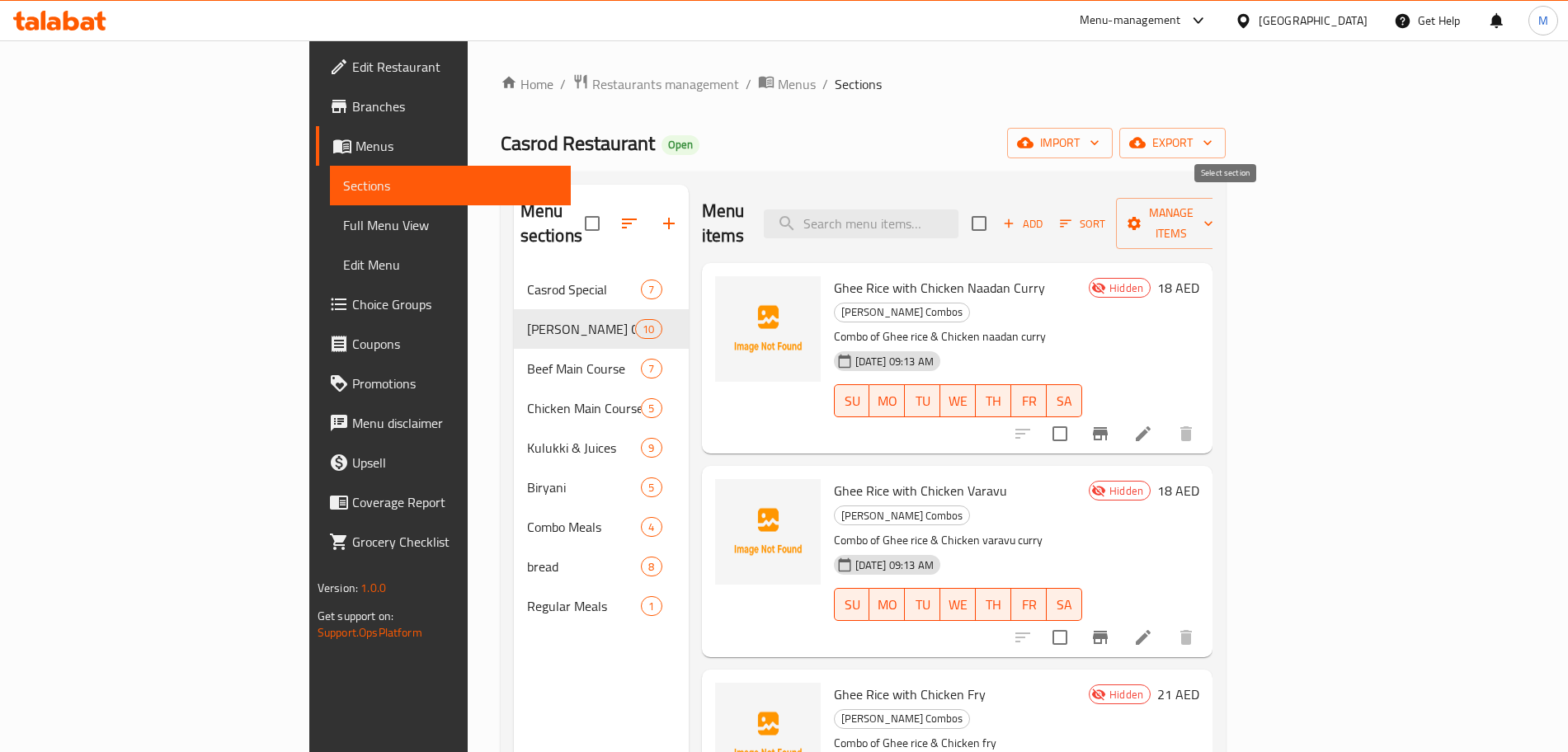
checkbox input "true"
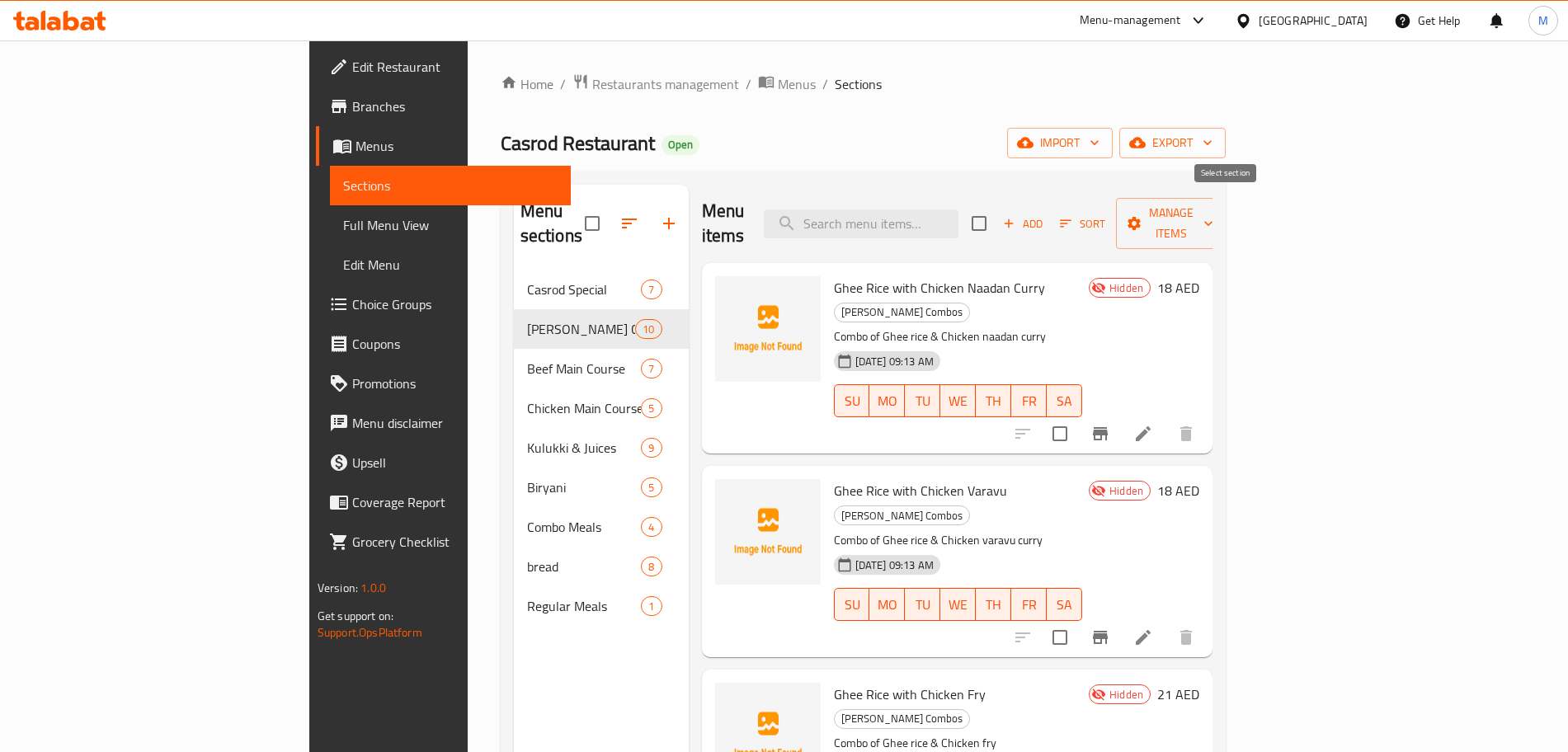
checkbox input "true"
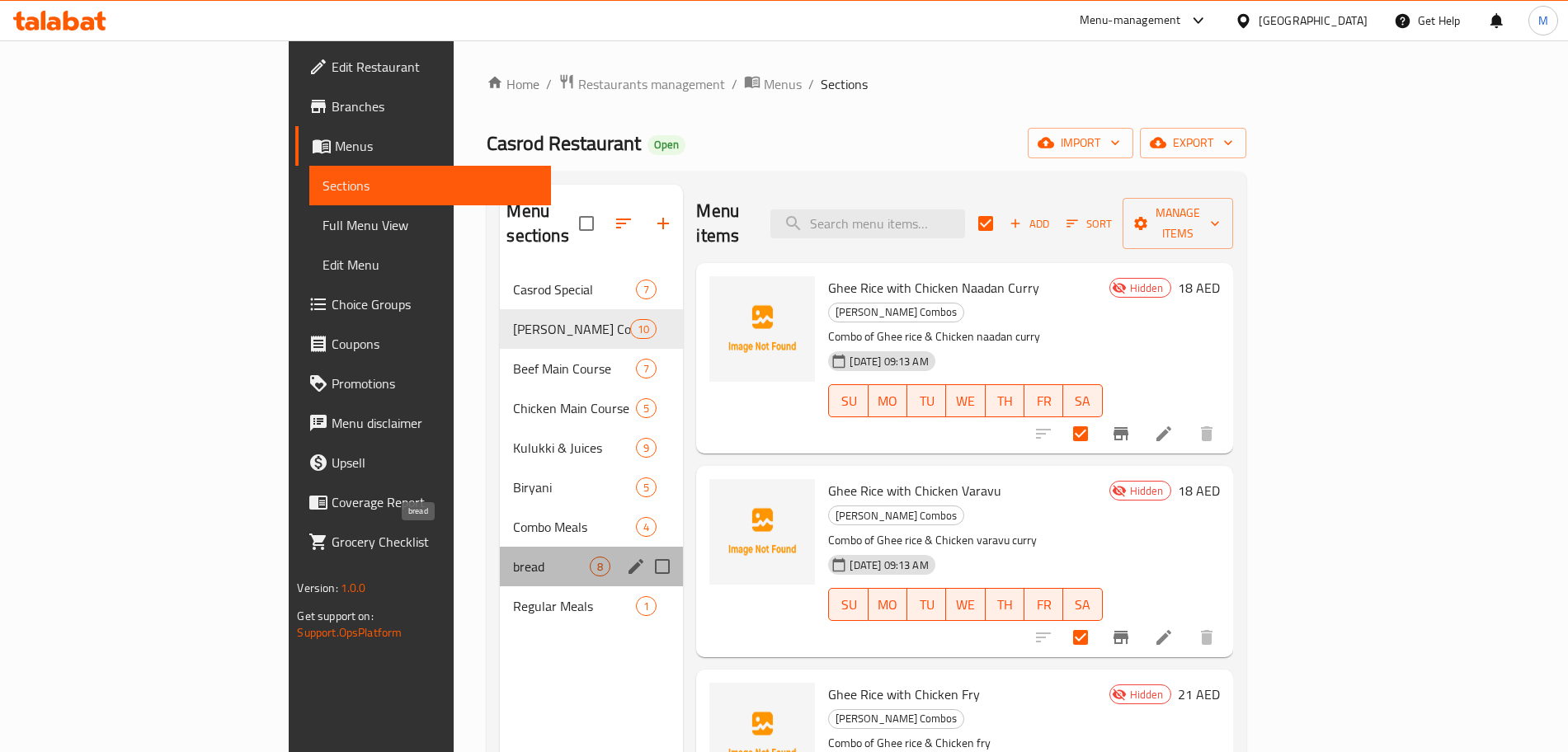
click at [513, 557] on span "bread" at bounding box center [551, 566] width 77 height 20
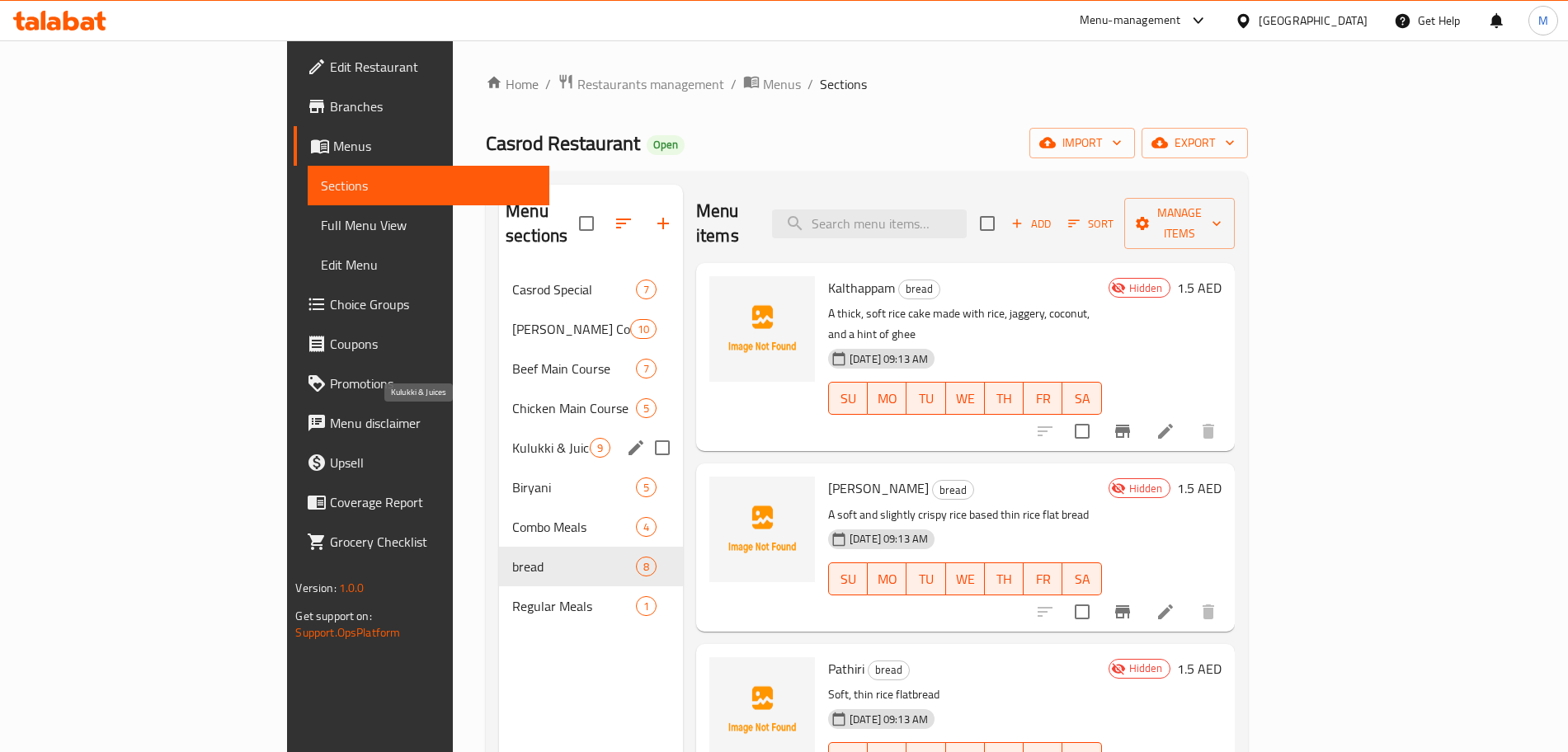
click at [512, 438] on span "Kulukki & Juices" at bounding box center [551, 448] width 78 height 20
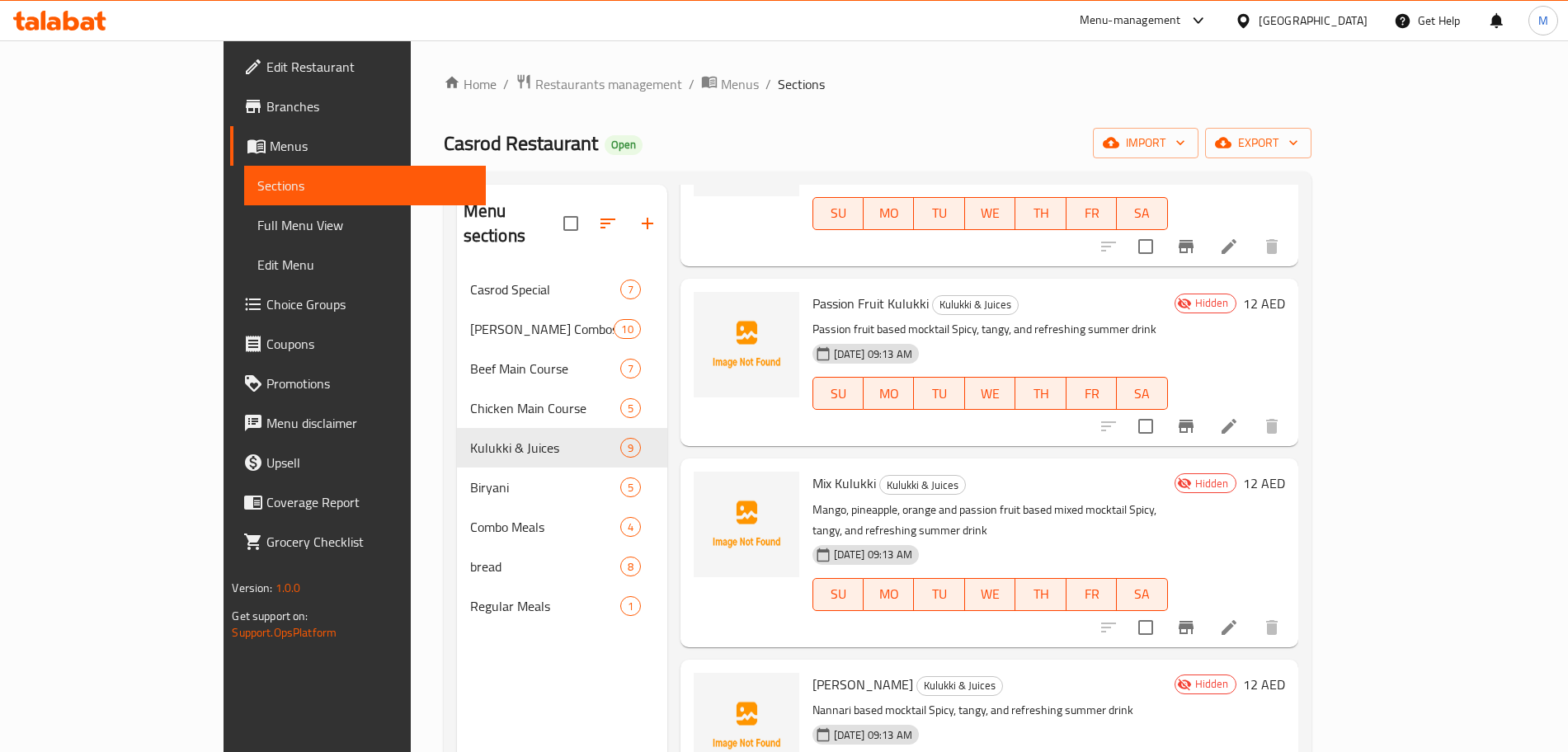
scroll to position [911, 0]
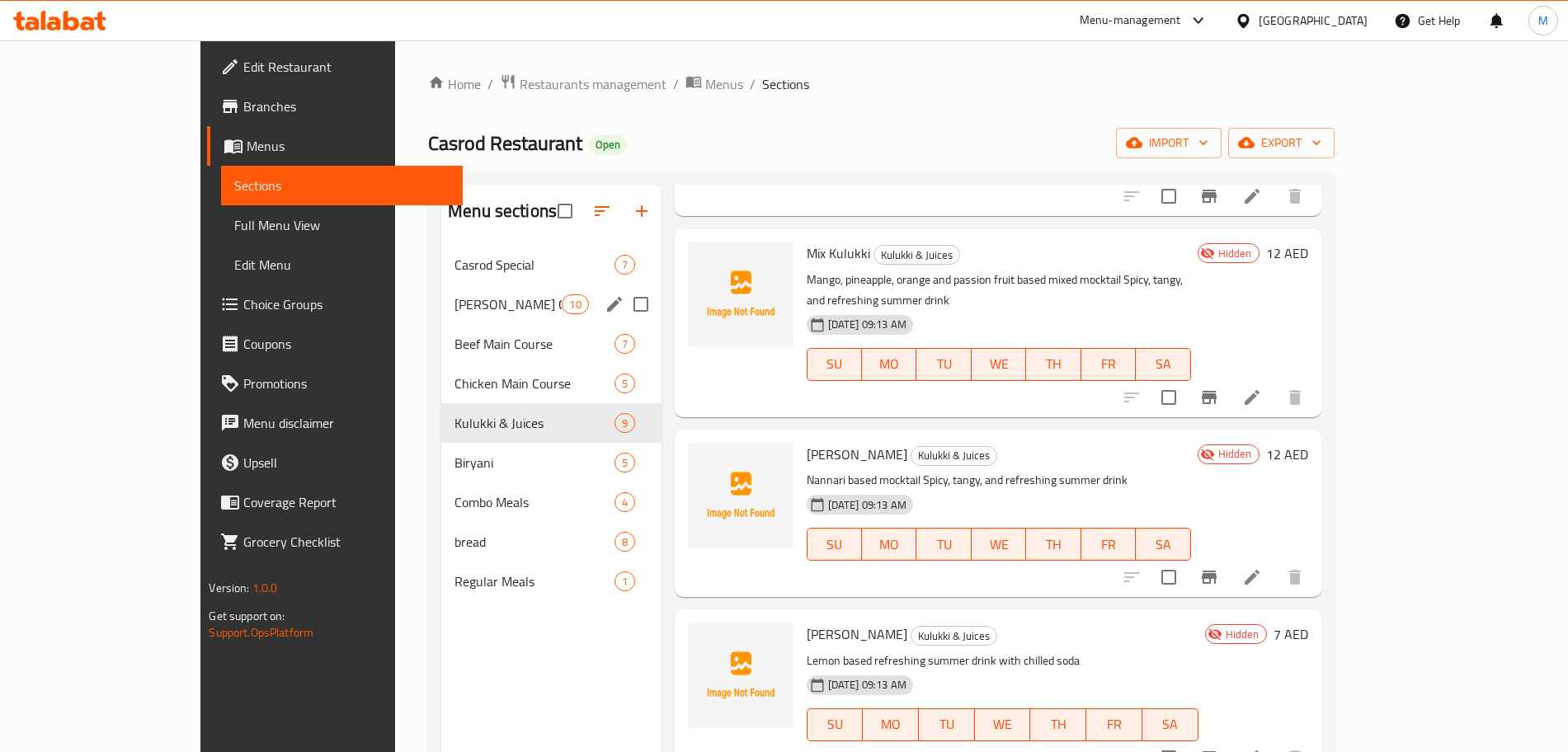
click at [442, 316] on div "Ghee Rice Combos 10" at bounding box center [551, 304] width 220 height 39
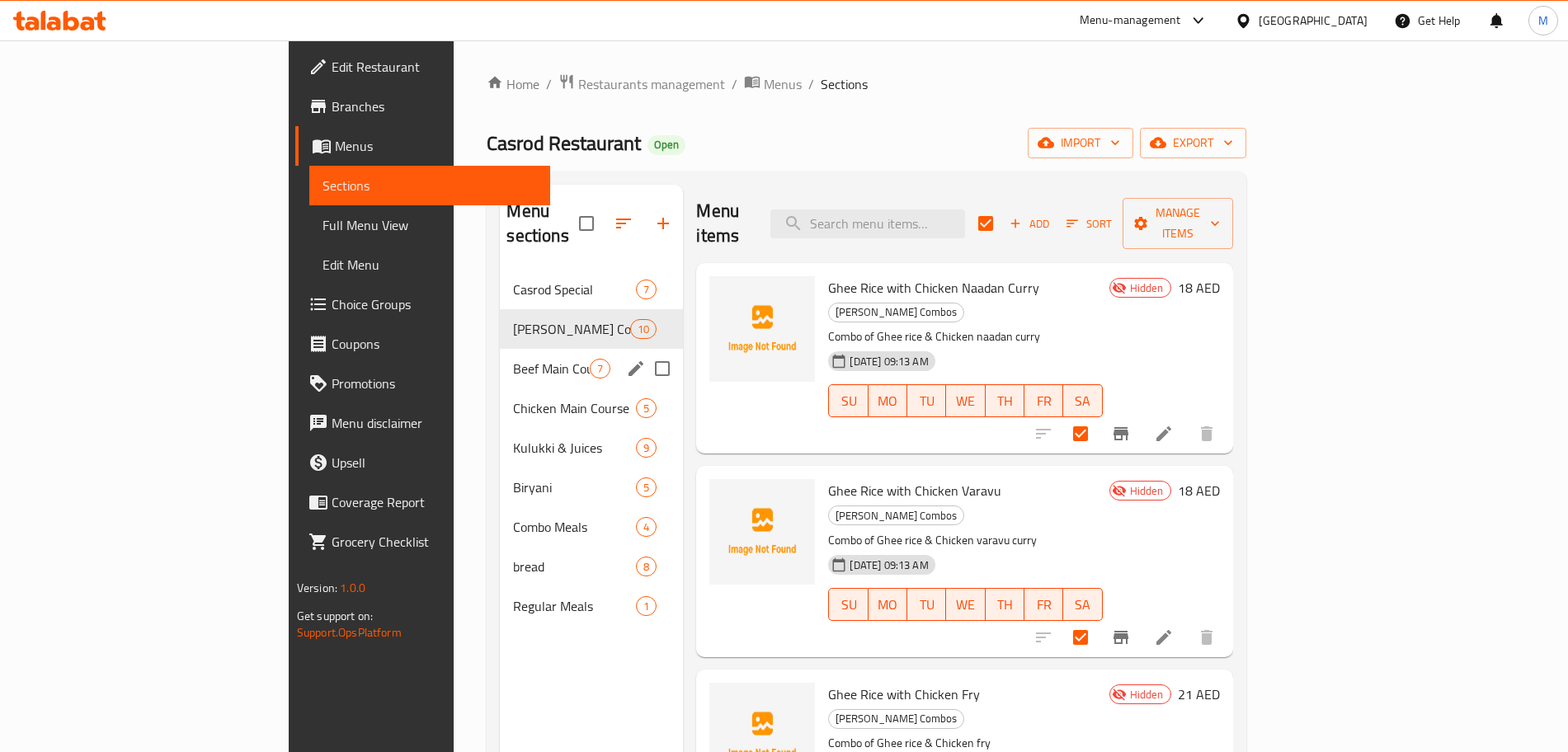
click at [500, 361] on div "Beef Main Course 7" at bounding box center [591, 368] width 183 height 39
checkbox input "false"
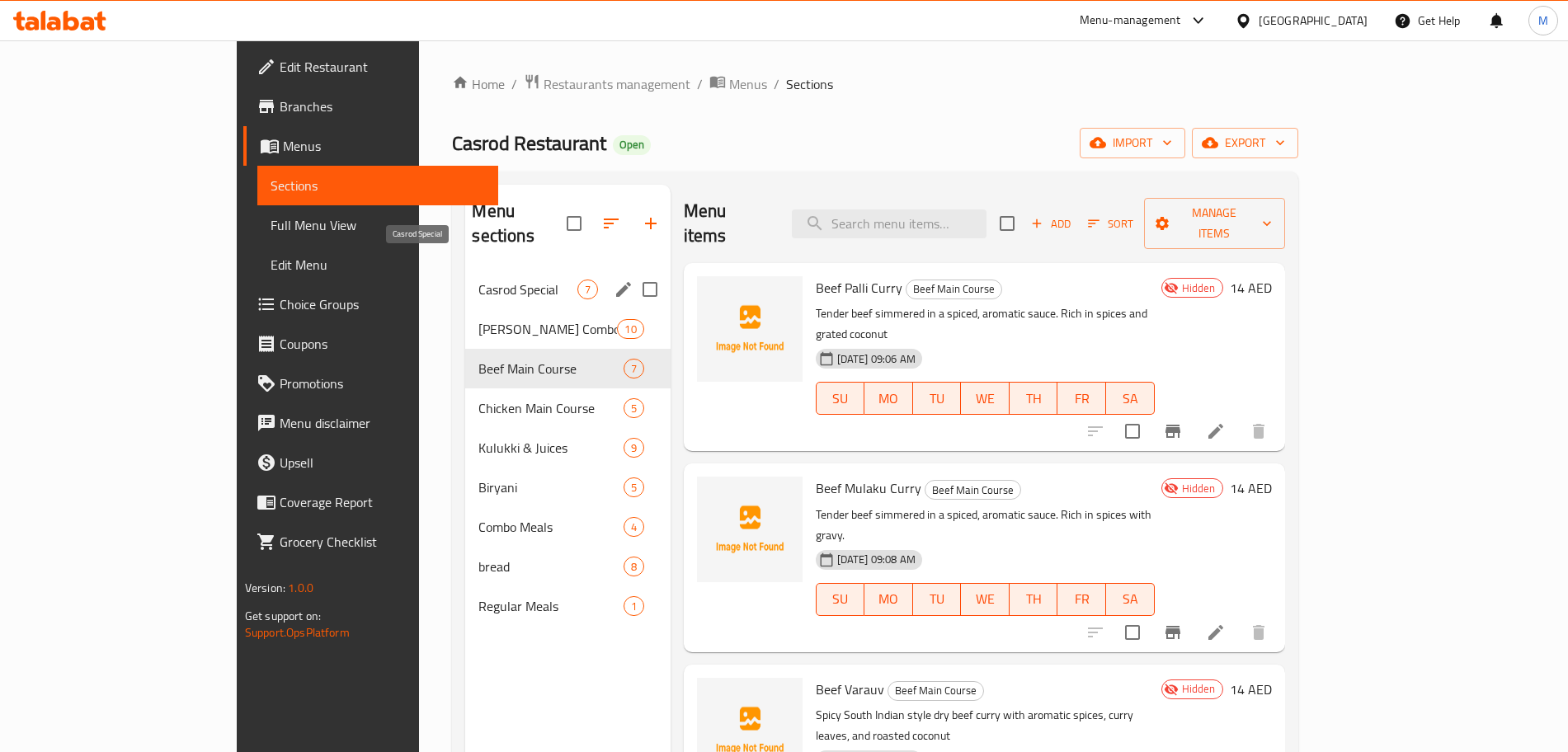
click at [478, 280] on span "Casrod Special" at bounding box center [527, 289] width 98 height 20
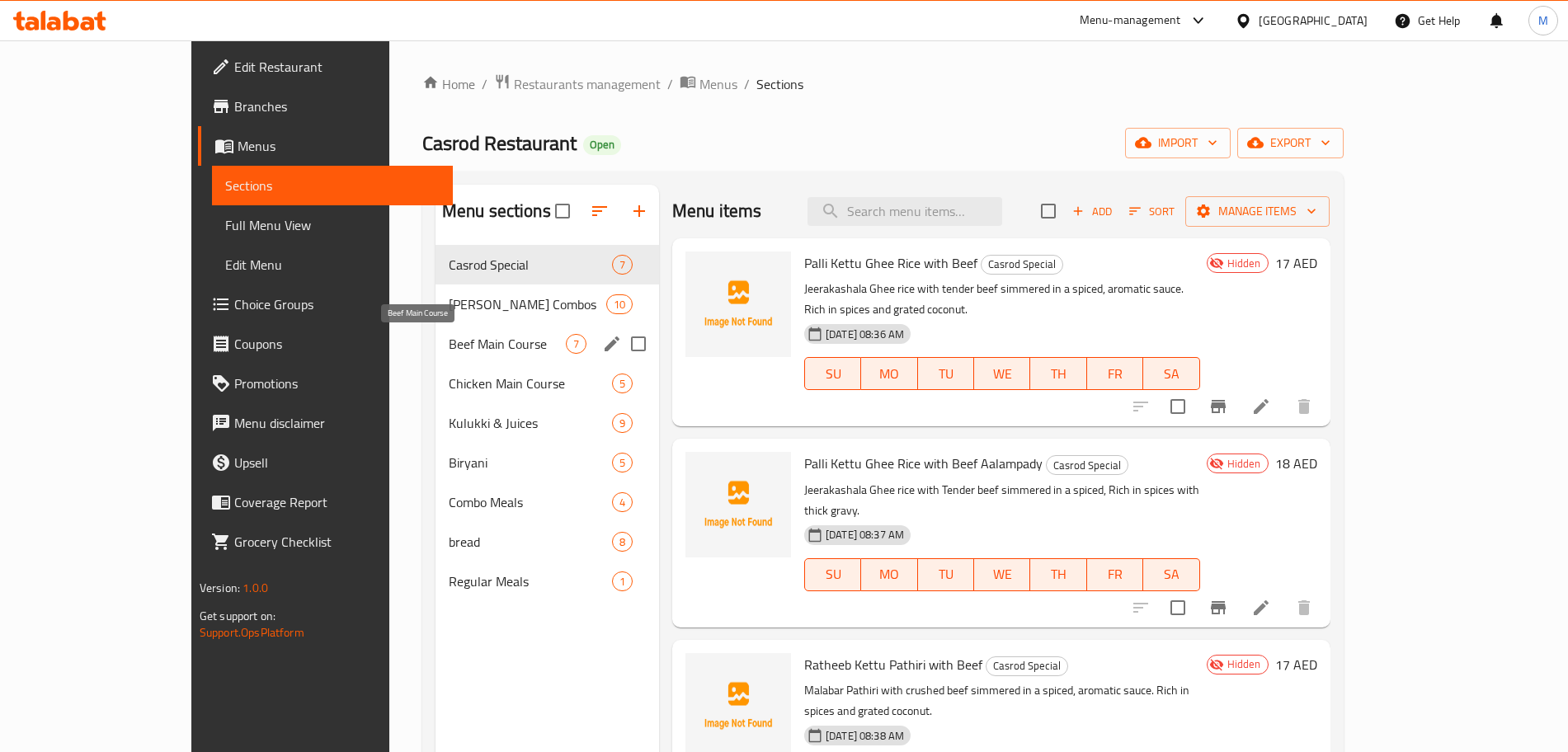
click at [436, 359] on div "Beef Main Course 7" at bounding box center [547, 343] width 224 height 39
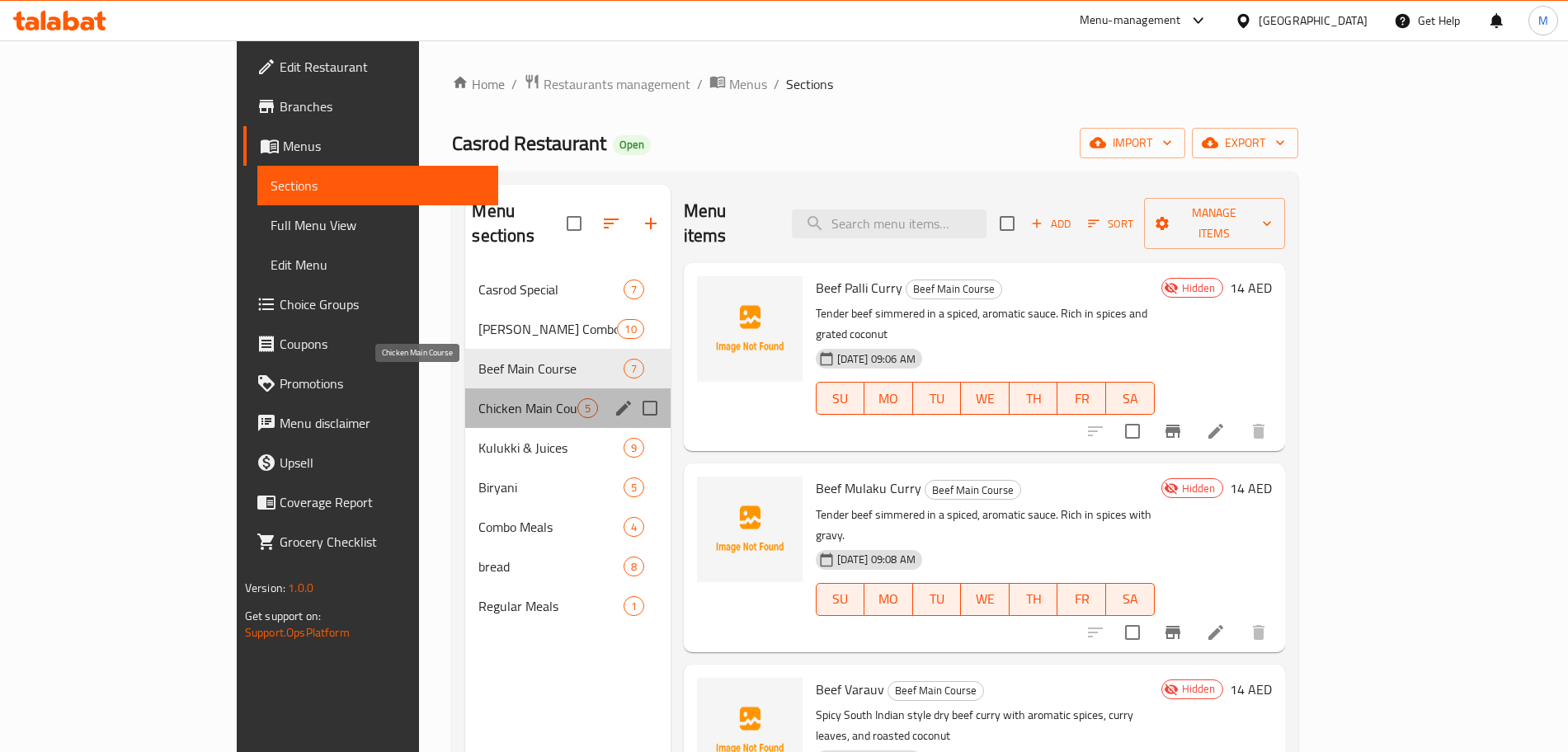
click at [478, 398] on span "Chicken Main Course" at bounding box center [527, 408] width 98 height 20
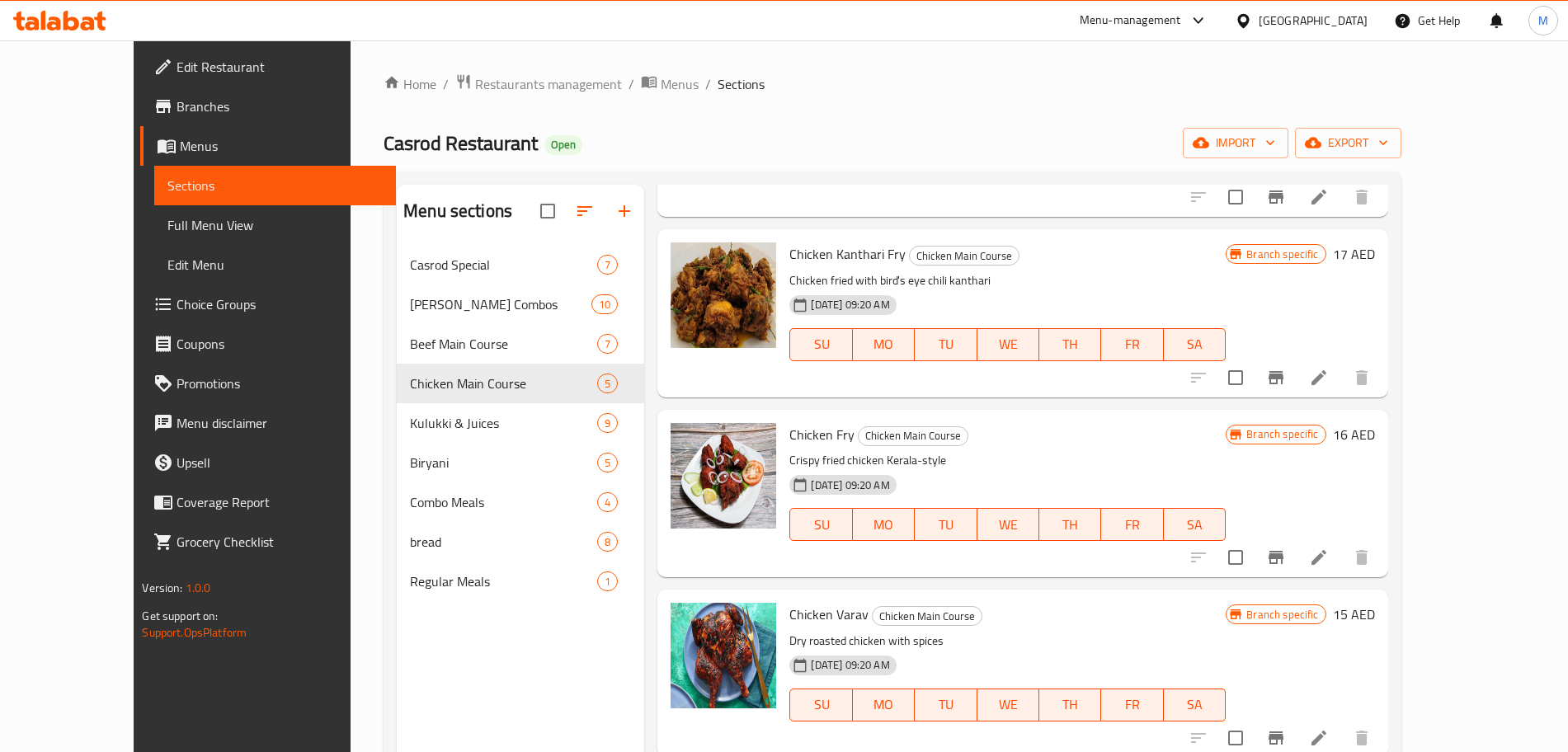
scroll to position [210, 0]
click at [1342, 381] on li at bounding box center [1318, 377] width 46 height 30
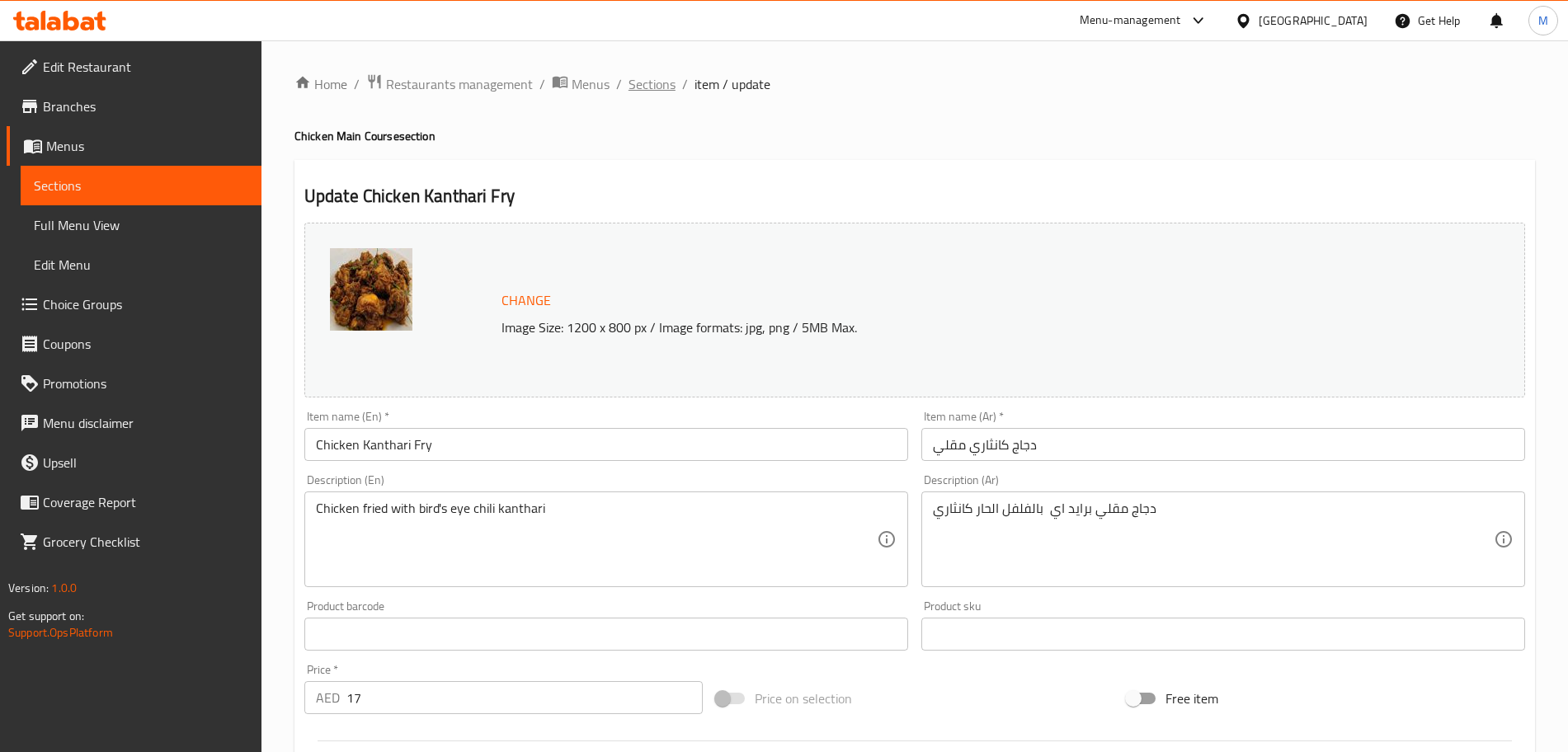
click at [632, 88] on span "Sections" at bounding box center [652, 84] width 47 height 20
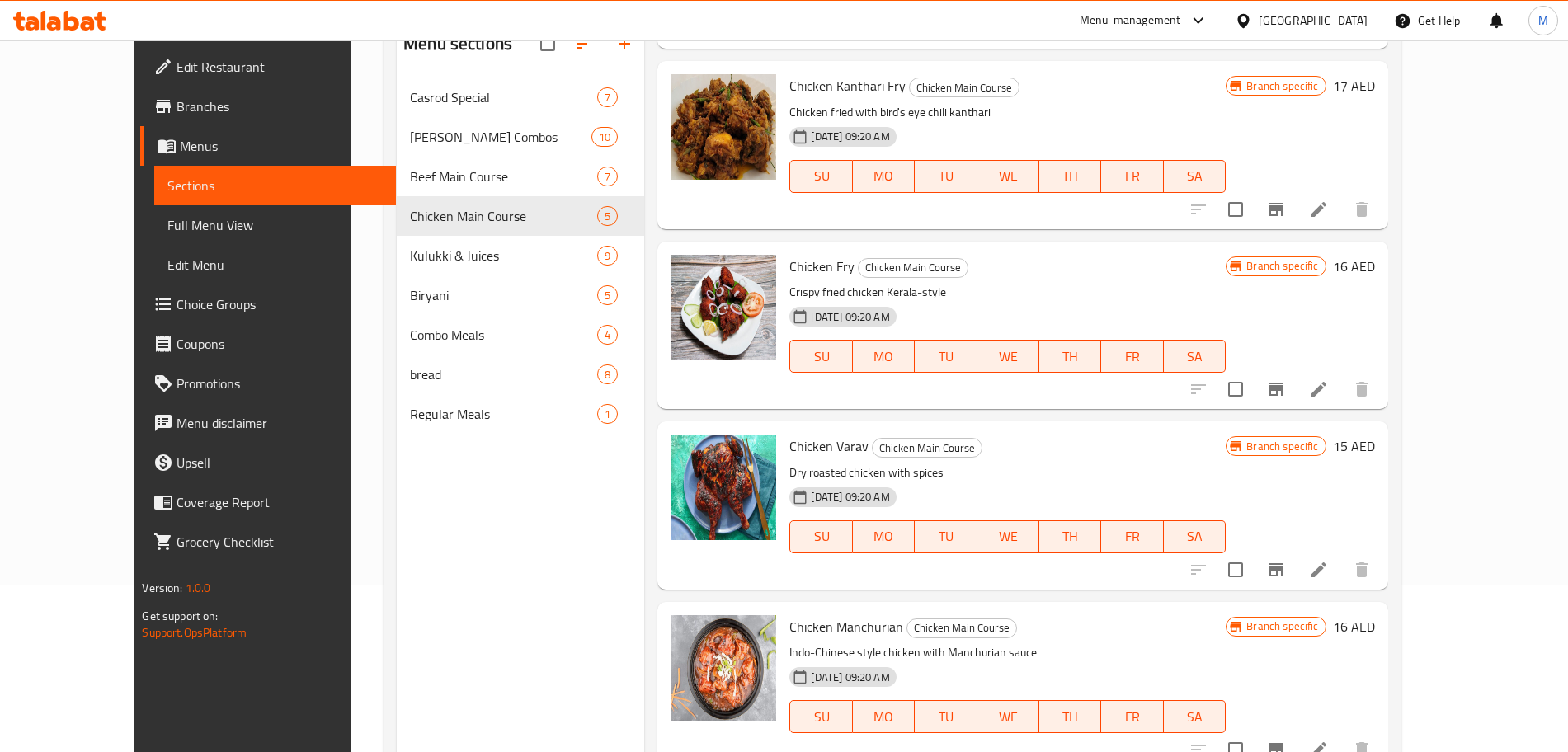
scroll to position [231, 0]
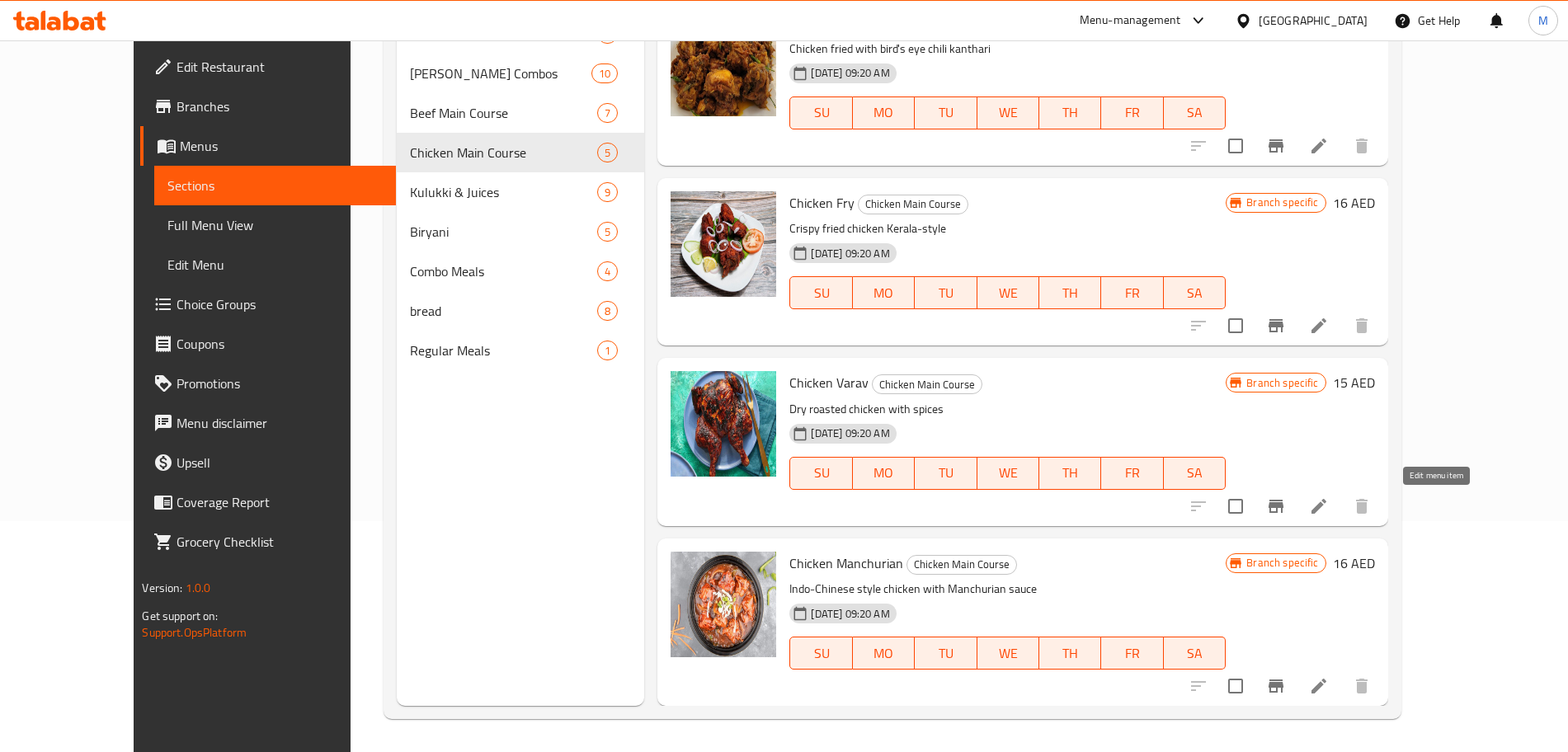
click at [1328, 510] on icon at bounding box center [1319, 506] width 20 height 20
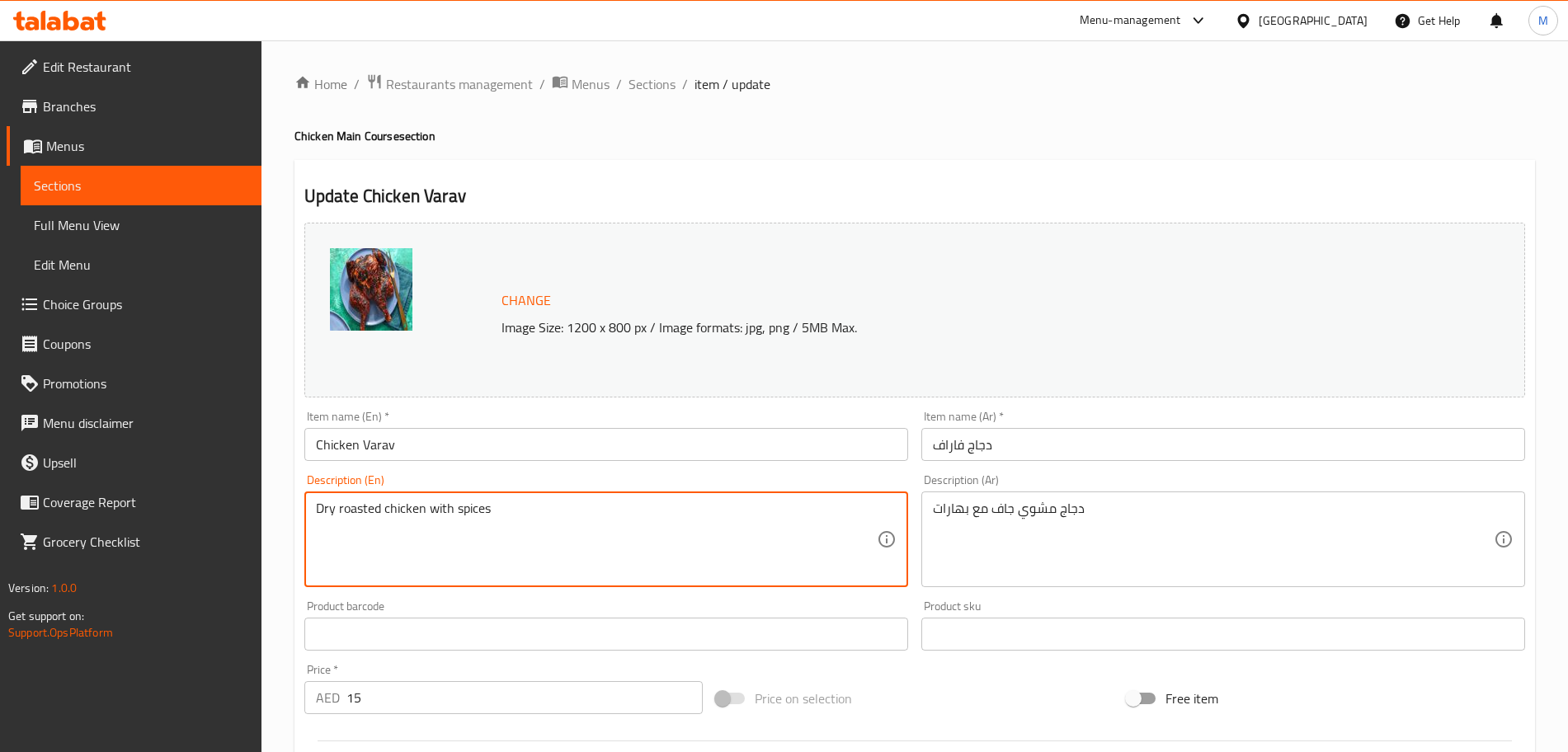
click at [544, 529] on textarea "Dry roasted chicken with spices" at bounding box center [597, 540] width 561 height 78
paste textarea "A spicy, dry-fried Kerala chicken dish, cooked with bold spices and herbs for a…"
click at [381, 509] on textarea "A spicy, dry-fried Kerala chicken dish, cooked with bold spices and herbs for a…" at bounding box center [597, 540] width 561 height 78
click at [516, 525] on textarea "A spicy, dry fried Kerala chicken dish, cooked with bold spices and herbs for a…" at bounding box center [597, 540] width 561 height 78
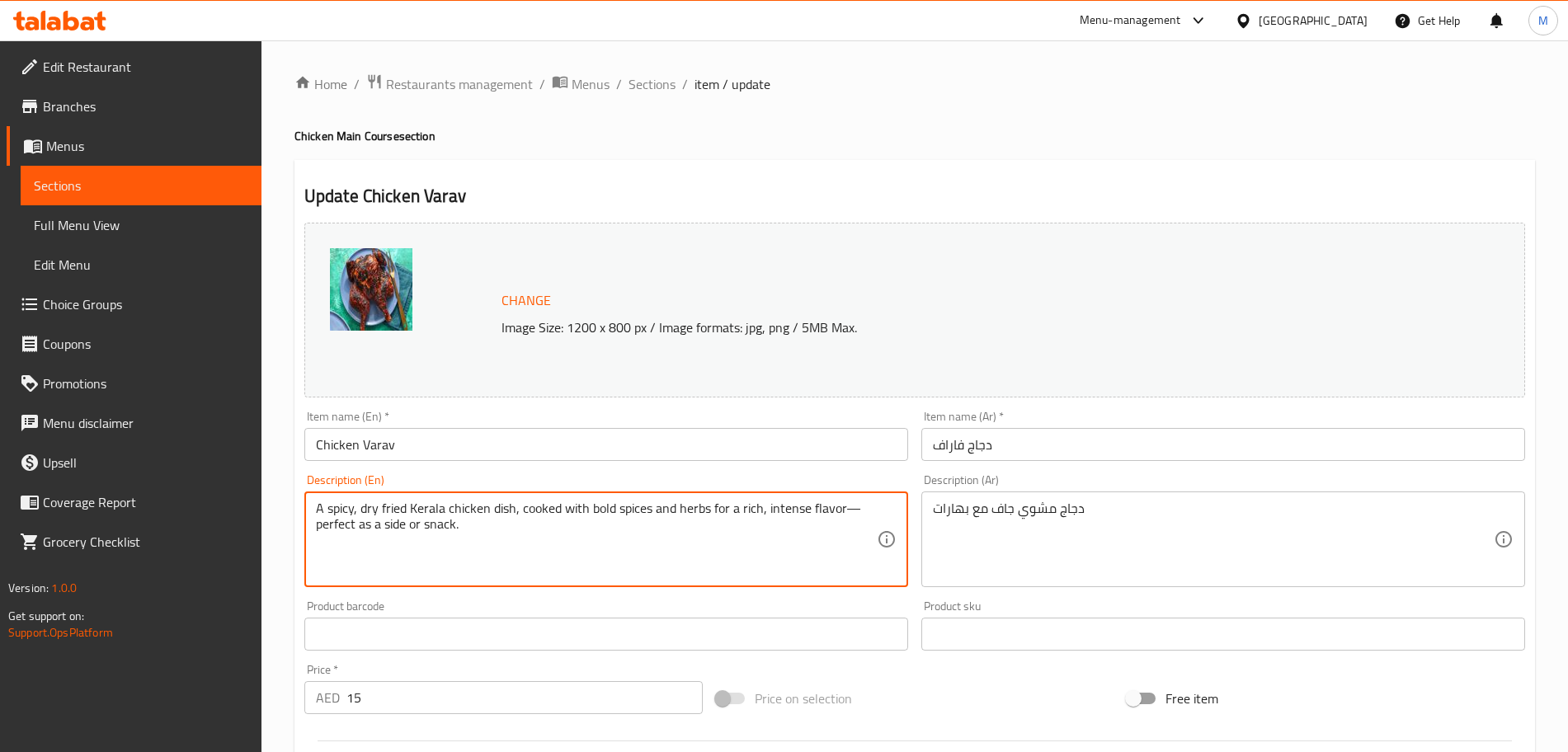
click at [863, 511] on textarea "A spicy, dry fried Kerala chicken dish, cooked with bold spices and herbs for a…" at bounding box center [597, 540] width 561 height 78
type textarea "A spicy, dry fried Kerala chicken dish, cooked with bold spices and herbs for a…"
click at [1064, 526] on textarea "دجاج مشوي جاف مع بهارات" at bounding box center [1213, 540] width 561 height 78
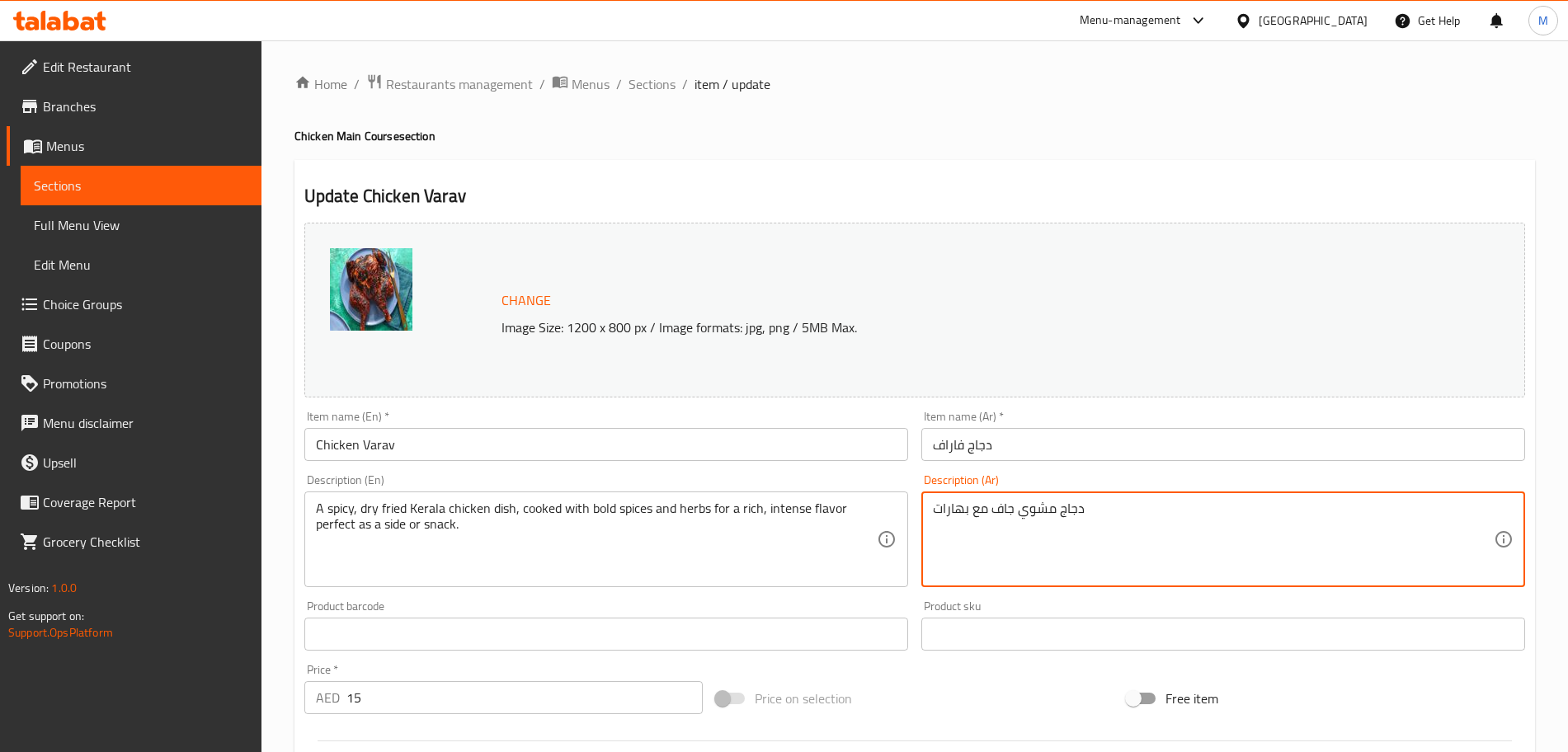
click at [1064, 526] on textarea "دجاج مشوي جاف مع بهارات" at bounding box center [1213, 540] width 561 height 78
click at [635, 532] on textarea "A spicy, dry fried Kerala chicken dish, cooked with bold spices and herbs for a…" at bounding box center [597, 540] width 561 height 78
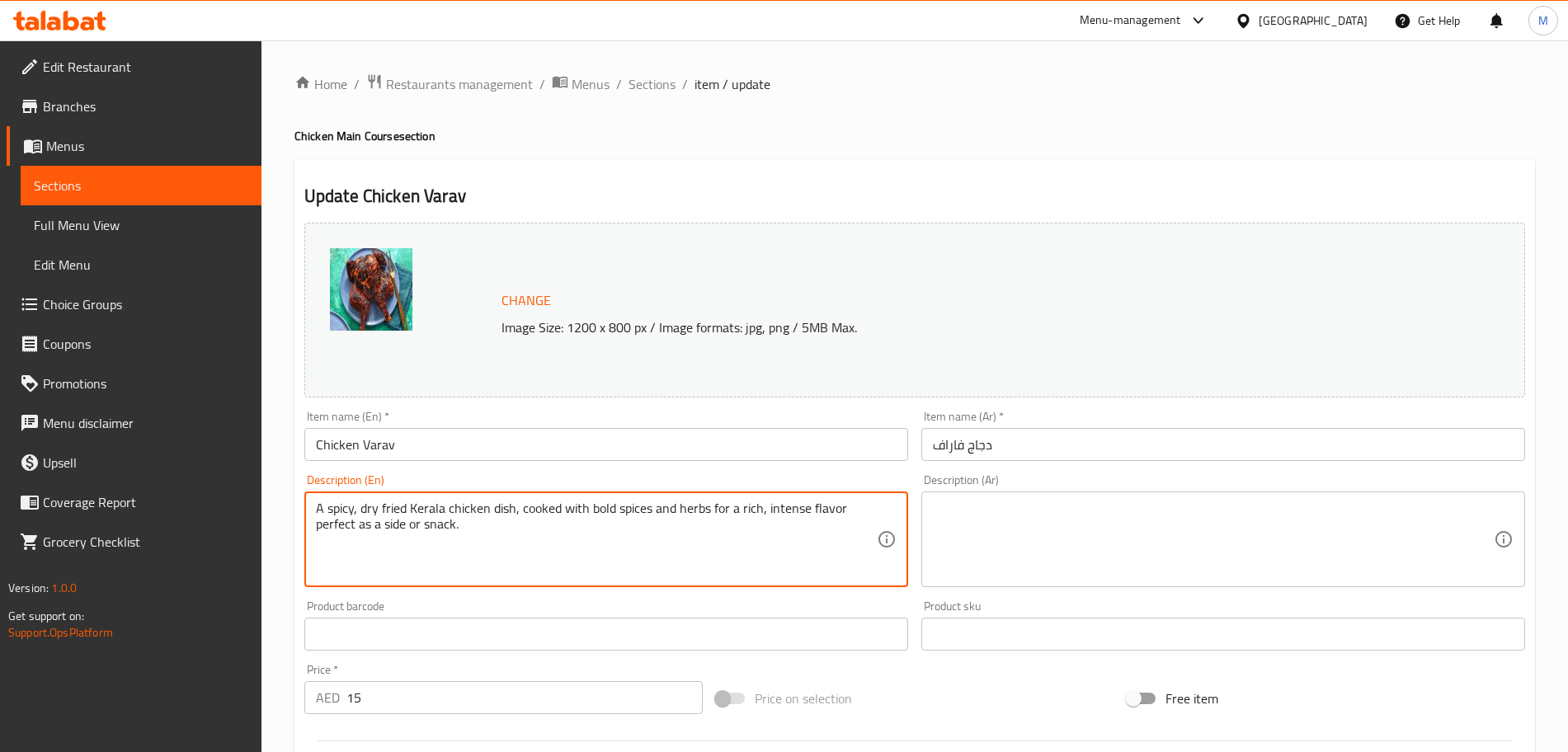
click at [635, 532] on textarea "A spicy, dry fried Kerala chicken dish, cooked with bold spices and herbs for a…" at bounding box center [597, 540] width 561 height 78
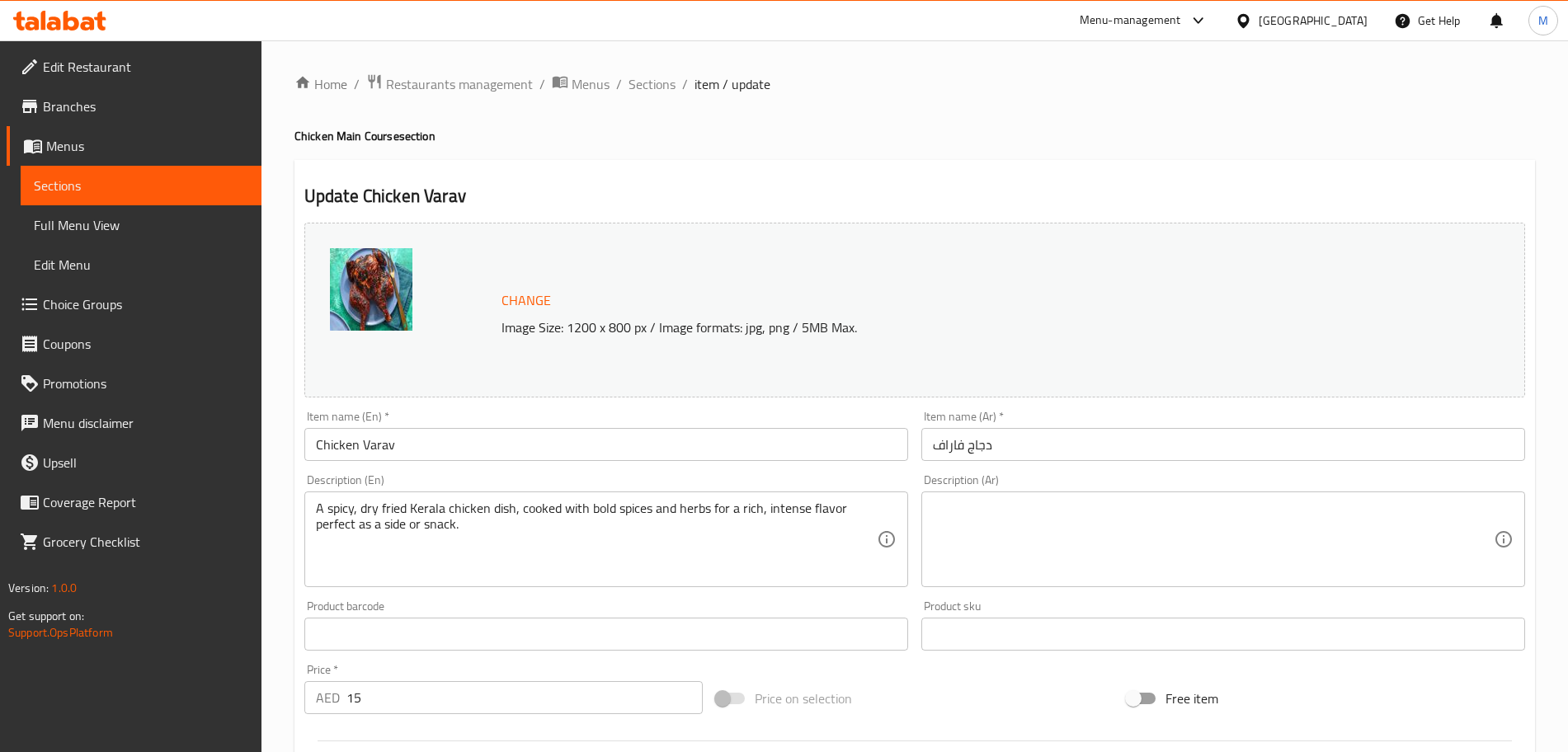
click at [1002, 544] on textarea at bounding box center [1213, 540] width 561 height 78
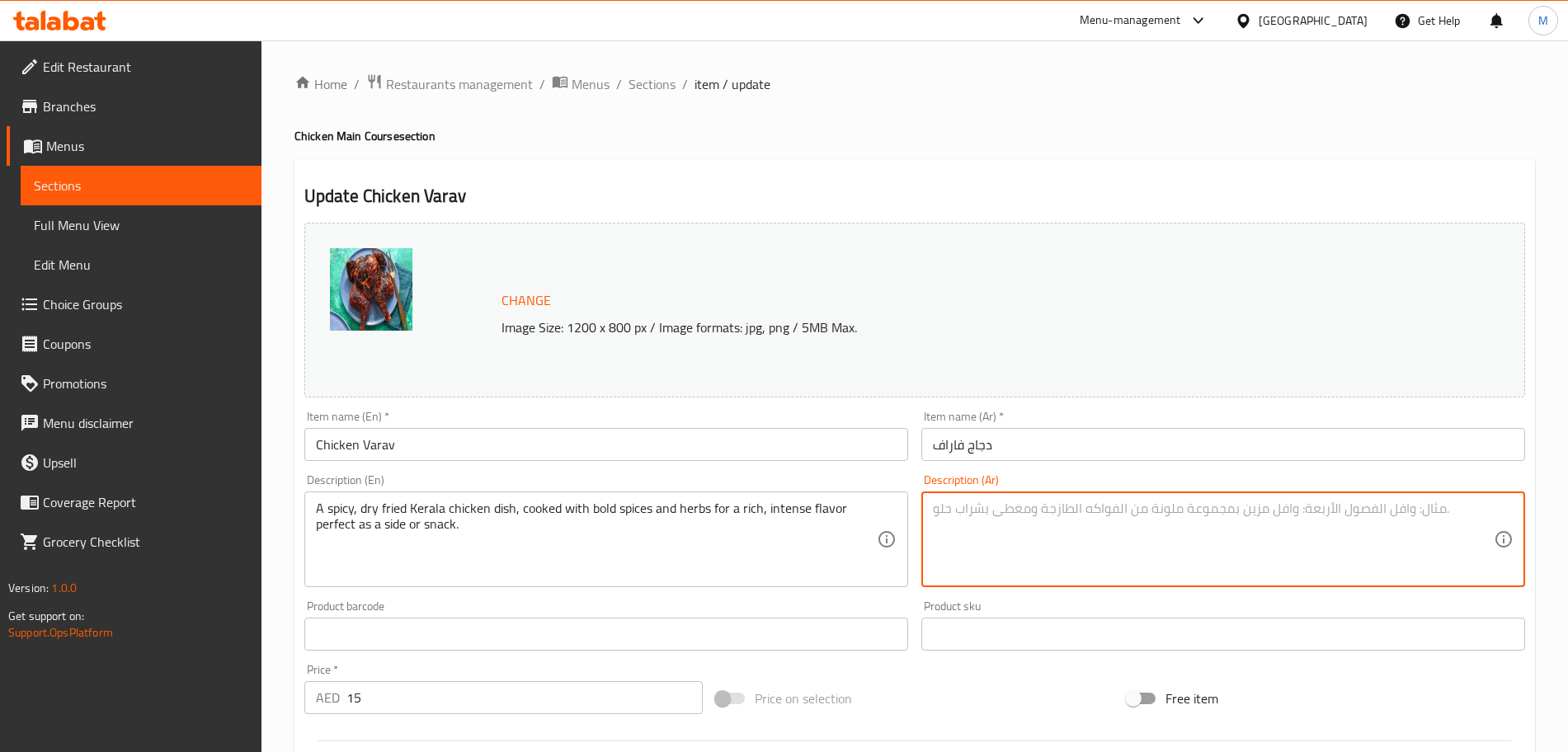
paste textarea "طبق دجاج كيرالا مقلي وجاف وحار، مطبوخ مع توابل وأعشاب جريئة للحصول على نكهة غني…"
type textarea "طبق دجاج كيرالا مقلي وجاف وحار، مطبوخ مع توابل وأعشاب جريئة للحصول على نكهة غني…"
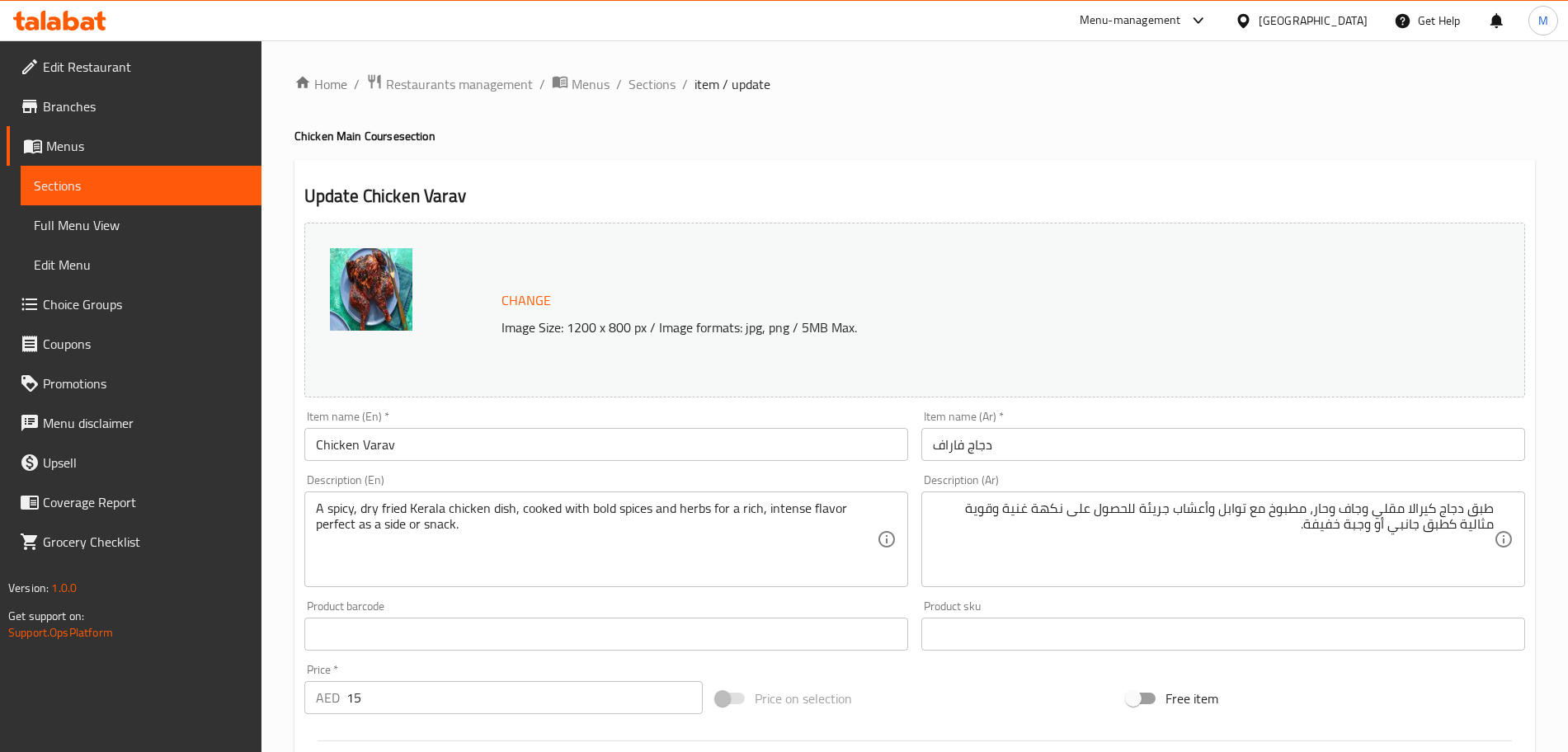
scroll to position [103, 0]
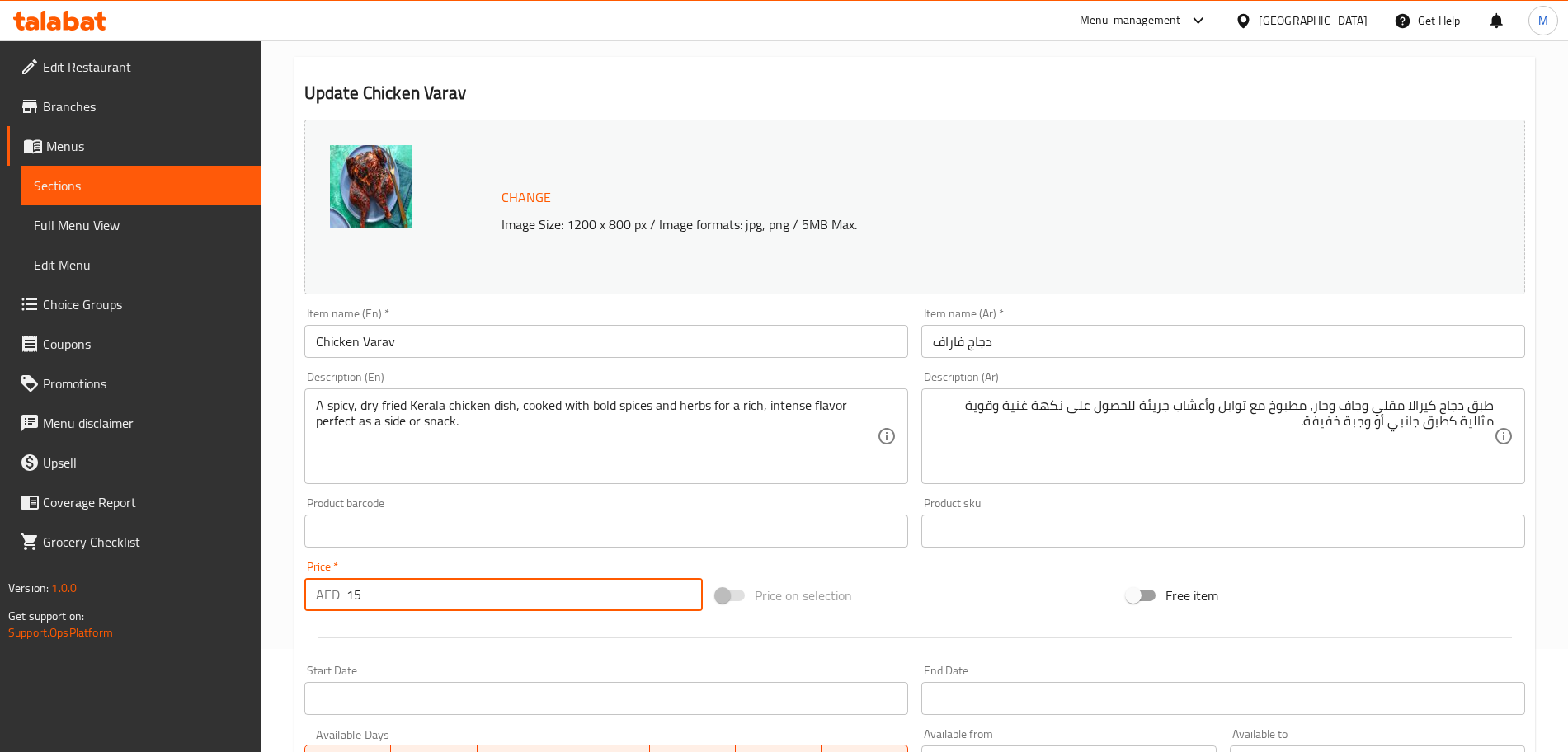
drag, startPoint x: 356, startPoint y: 600, endPoint x: 328, endPoint y: 571, distance: 40.3
click at [347, 600] on input "15" at bounding box center [524, 595] width 356 height 33
type input "13"
click at [347, 621] on div at bounding box center [915, 638] width 1233 height 40
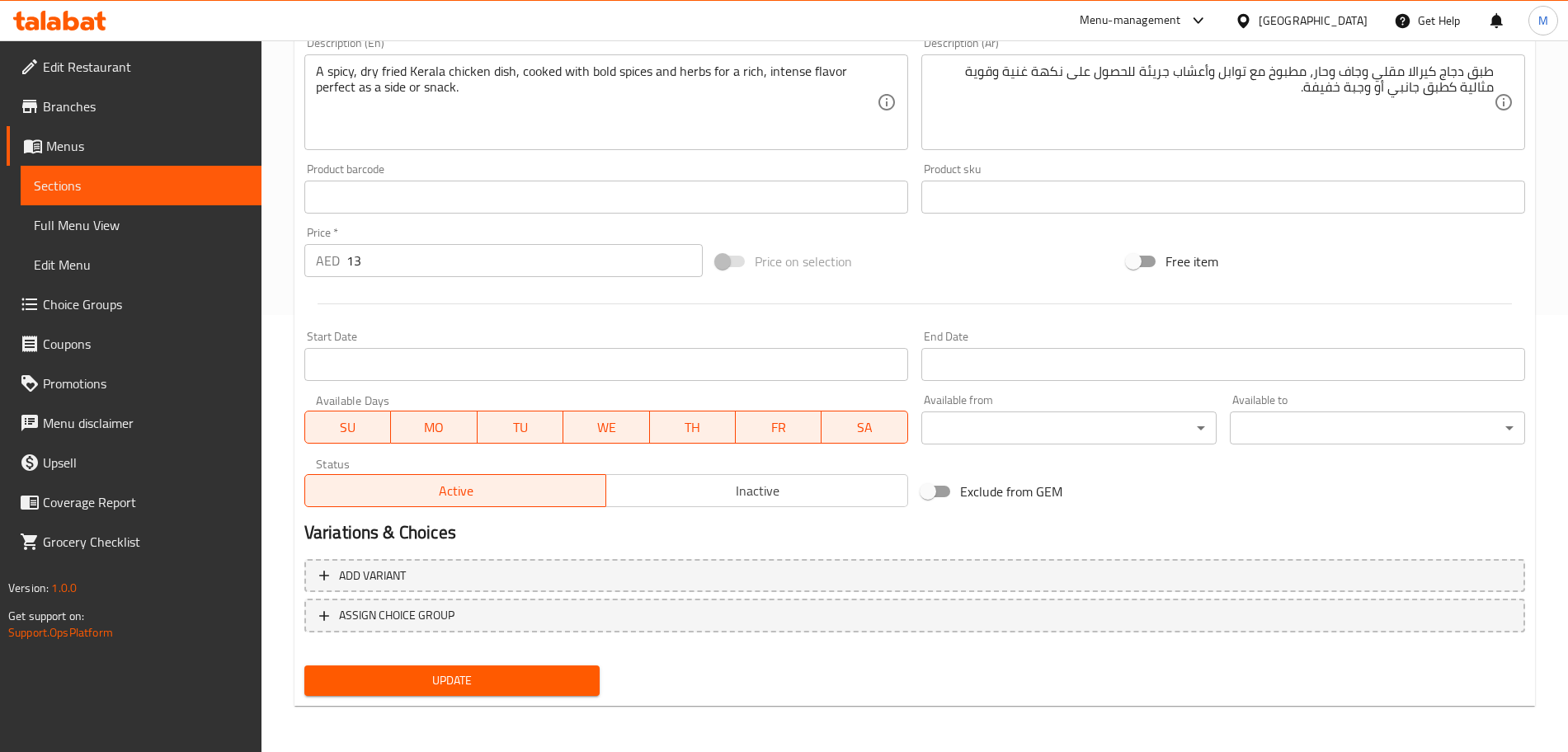
click at [536, 672] on span "Update" at bounding box center [452, 681] width 269 height 21
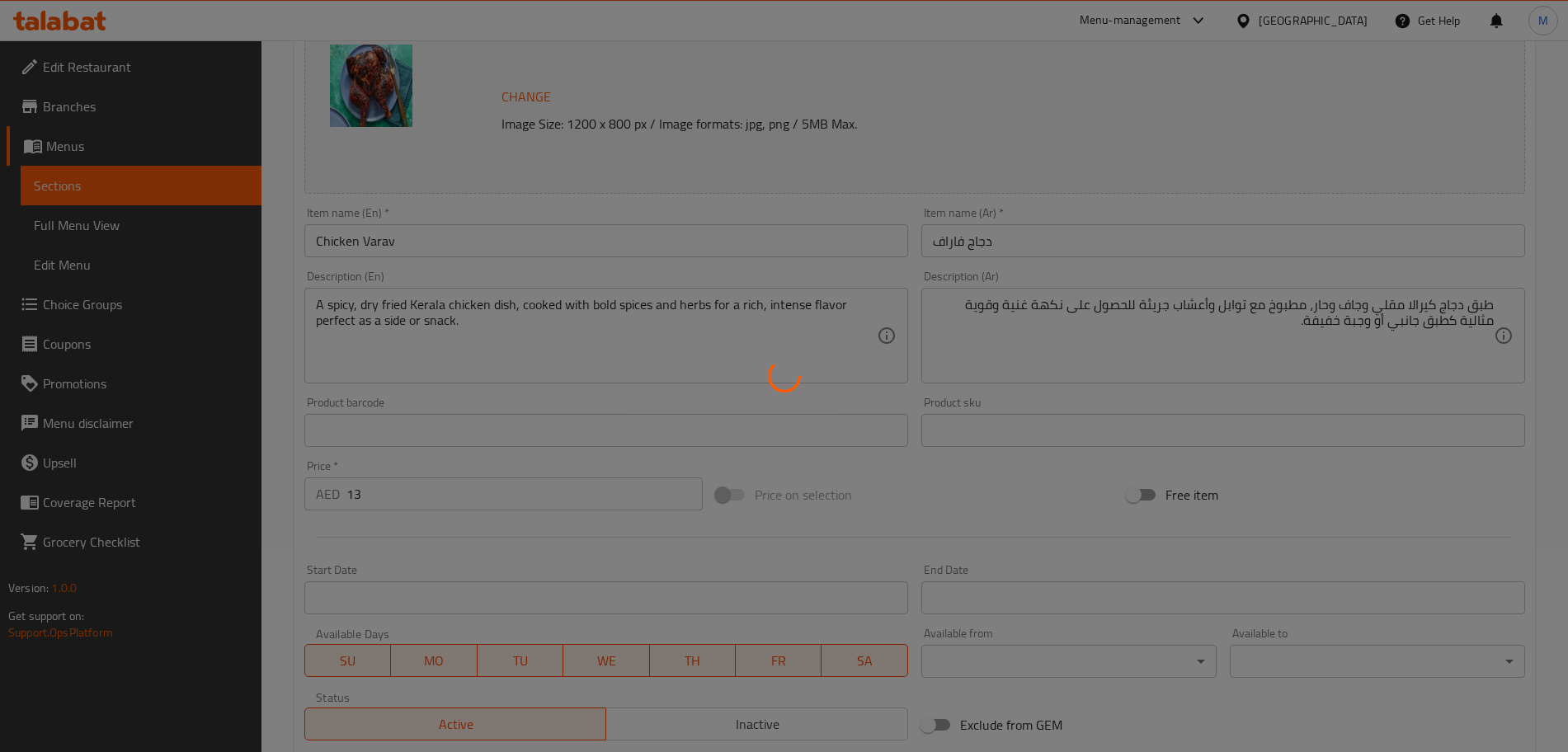
scroll to position [0, 0]
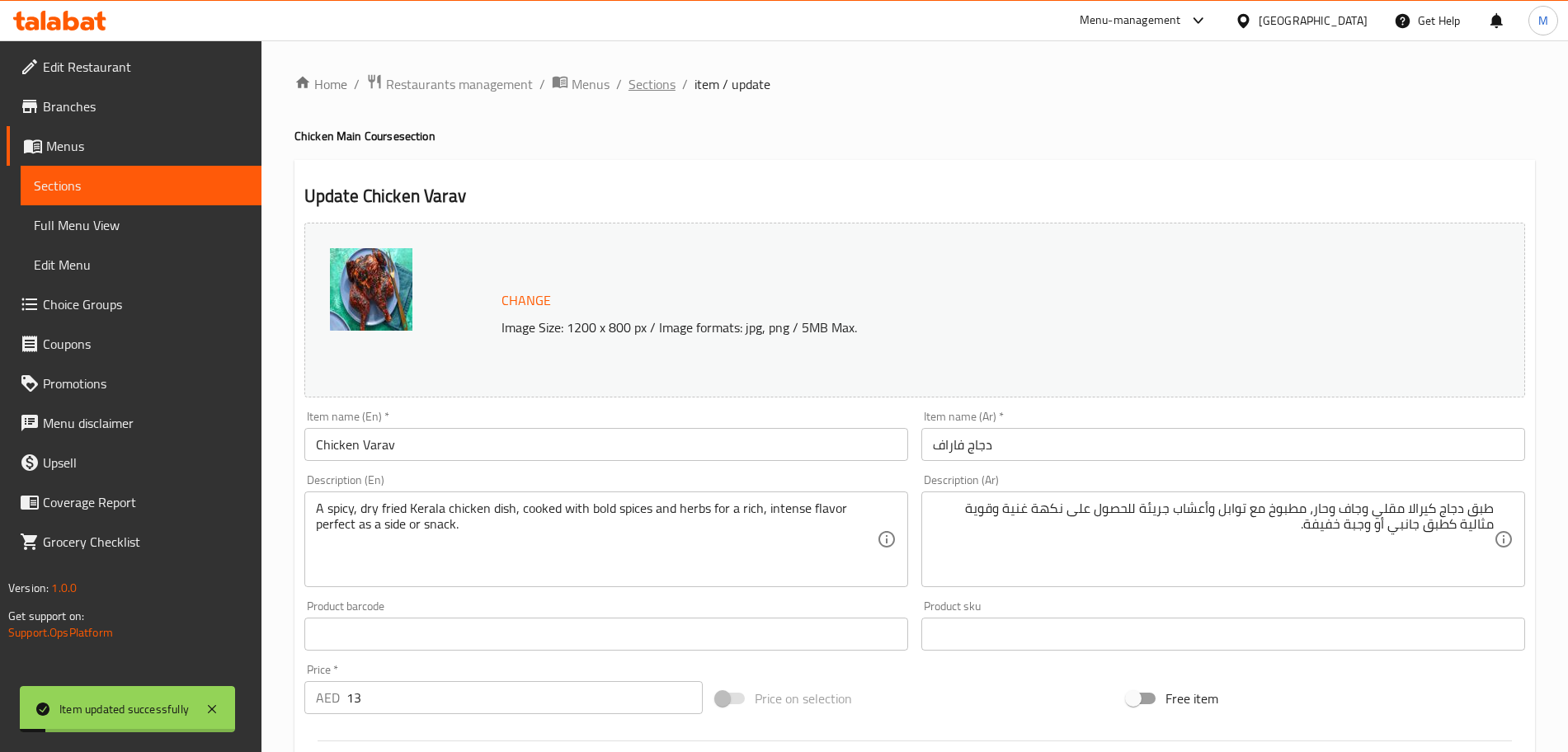
click at [663, 91] on span "Sections" at bounding box center [652, 84] width 47 height 20
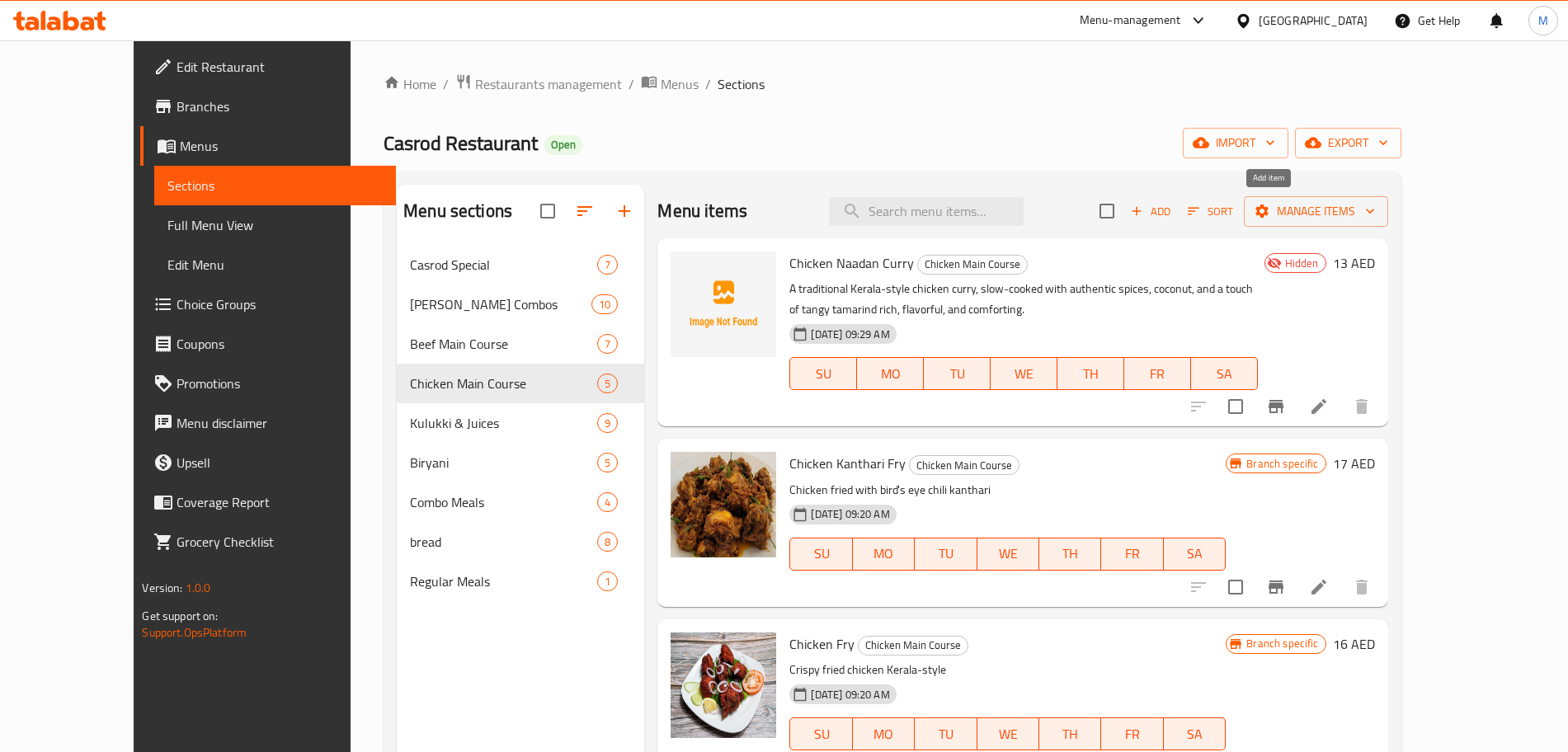
click at [1144, 215] on icon "button" at bounding box center [1136, 211] width 15 height 15
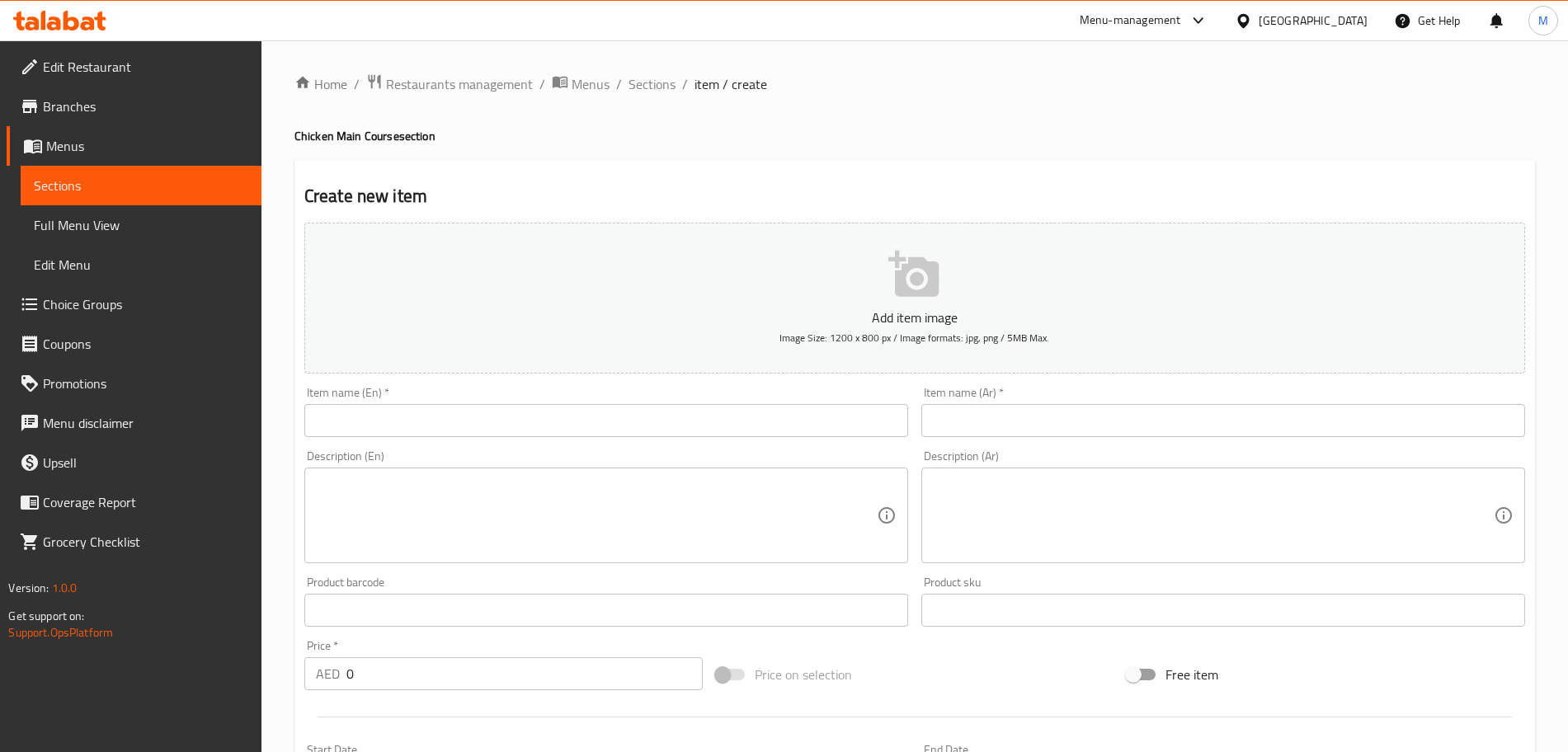
click at [458, 432] on input "text" at bounding box center [605, 421] width 604 height 33
paste input "Chicken Mulaku Curry"
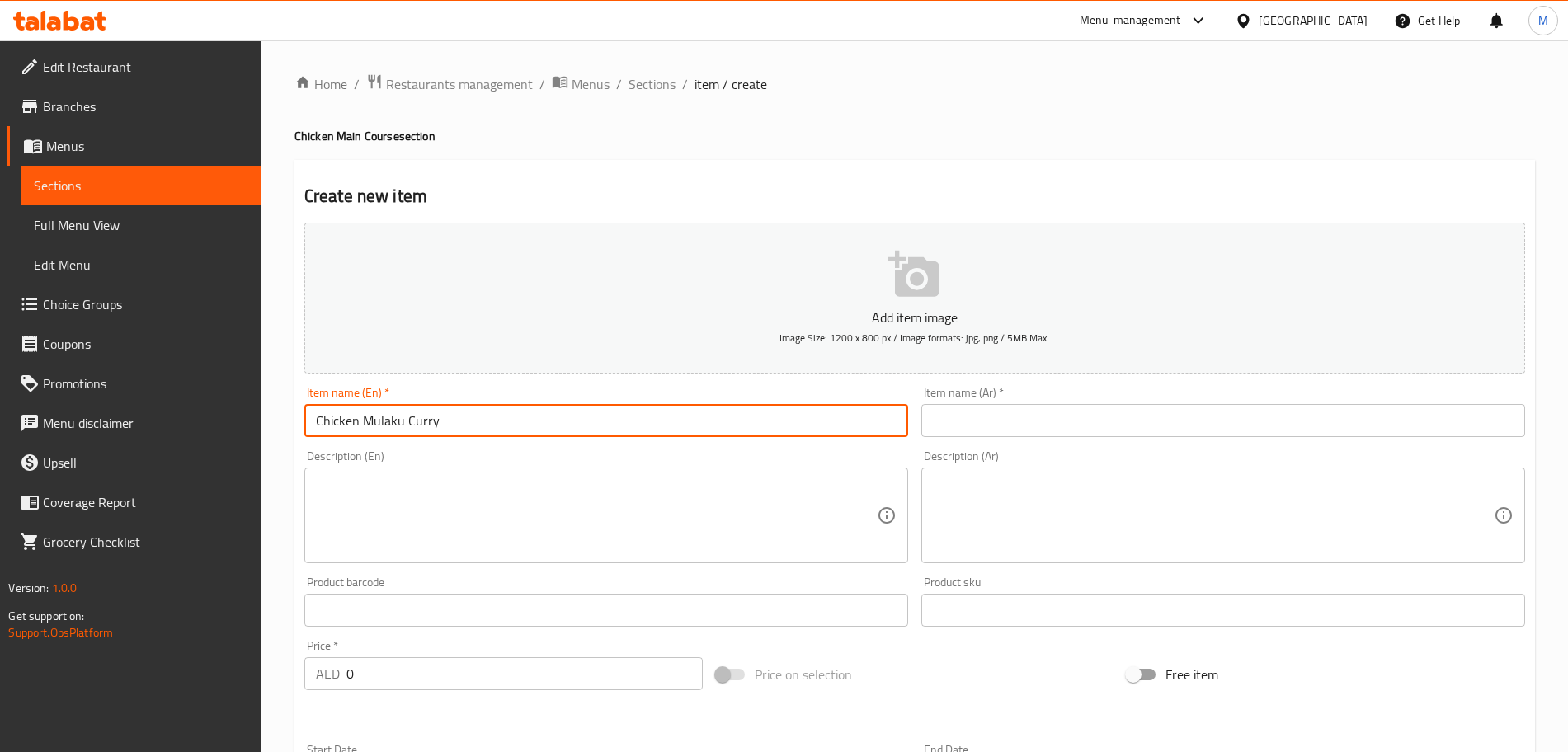
click at [569, 431] on input "Chicken Mulaku Curry" at bounding box center [605, 421] width 604 height 33
click at [564, 423] on input "Chicken Mulaku Curry" at bounding box center [605, 421] width 604 height 33
click at [499, 417] on input "Chicken Mulaku Curry" at bounding box center [605, 421] width 604 height 33
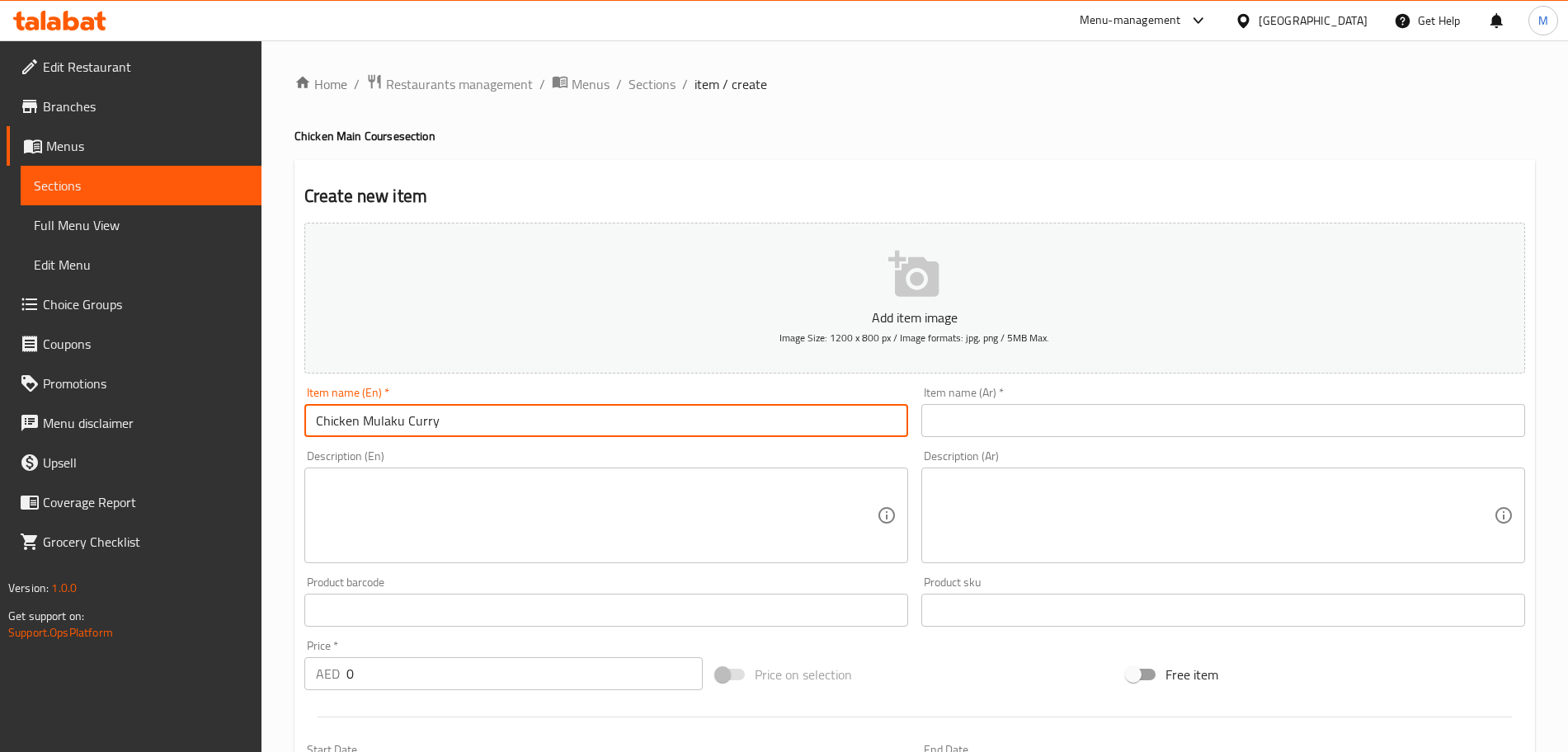
type input "Chicken Mulaku Curry"
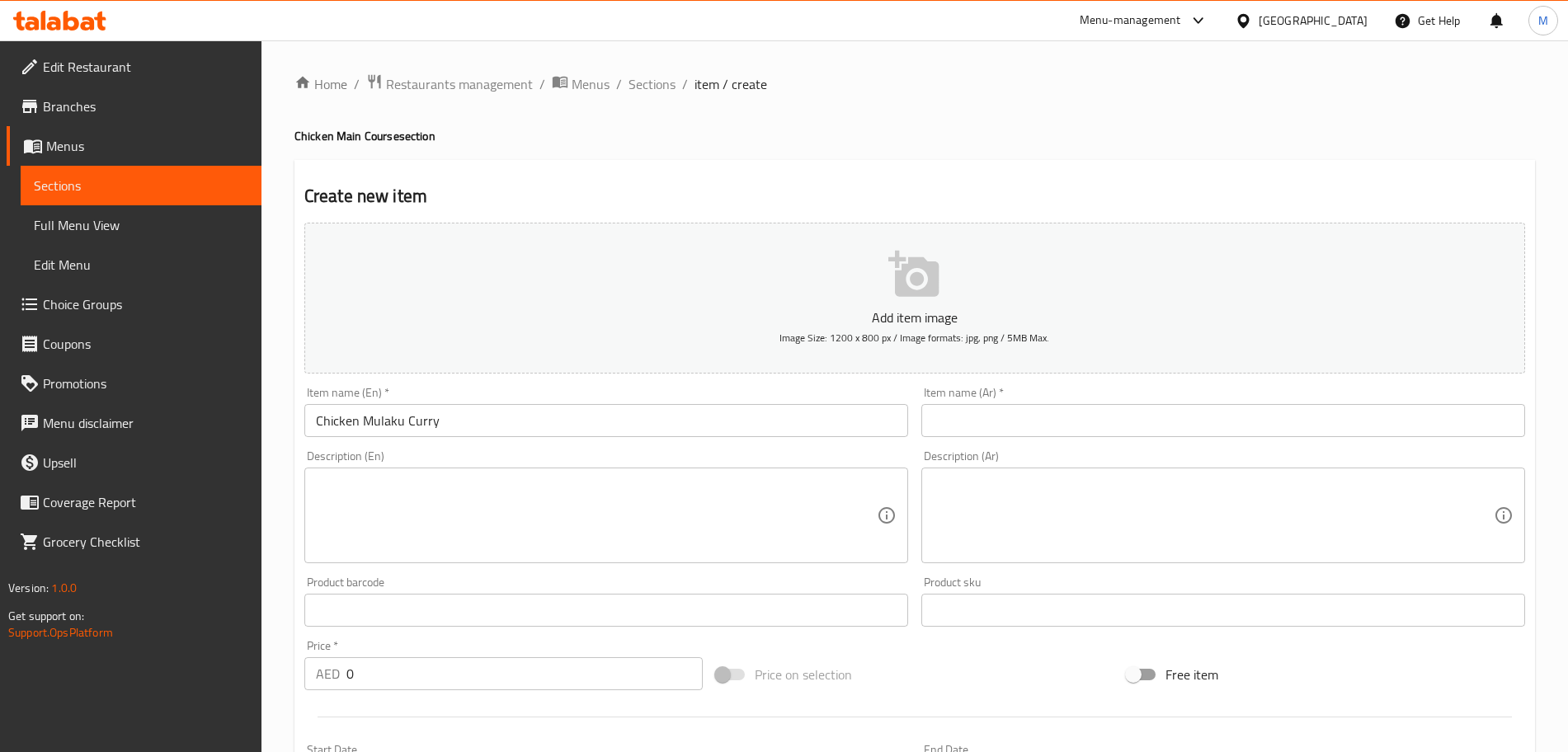
click at [1241, 434] on input "text" at bounding box center [1223, 421] width 604 height 33
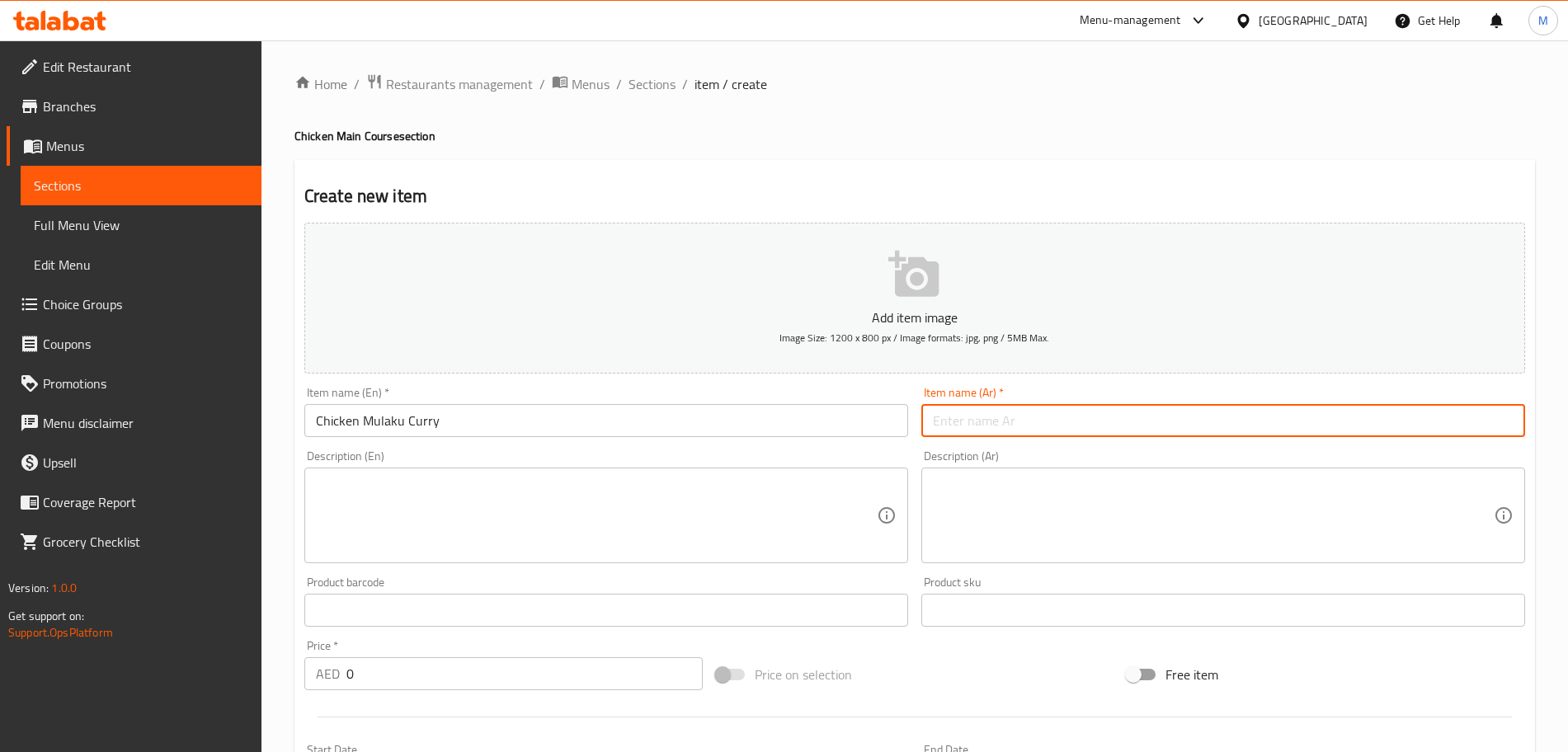
paste input "كاري دجاج مولاكو"
type input "كاري دجاج مولاكو"
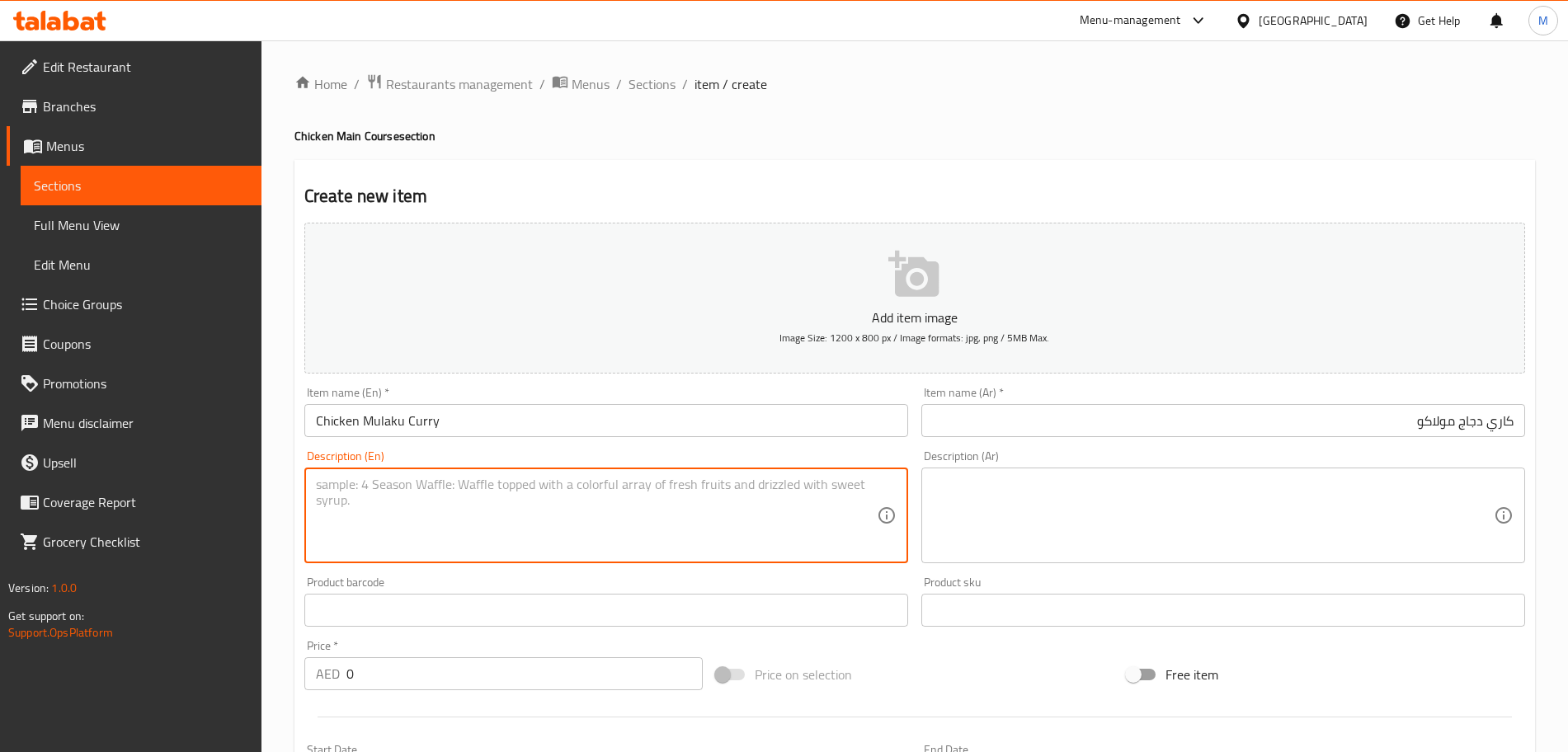
click at [479, 499] on textarea at bounding box center [597, 516] width 561 height 78
paste textarea "كاري دجاج كيرالا حار مصنوع من التوابل المطحونة الطازجة والكثير من الفلفل الأخضر…"
type textarea "كاري دجاج كيرالا حار مصنوع من التوابل المطحونة الطازجة والكثير من الفلفل الأخضر…"
click at [1159, 517] on textarea at bounding box center [1213, 516] width 561 height 78
paste textarea "كاري دجاج كيرالا حار مصنوع من التوابل المطحونة الطازجة والكثير من الفلفل الأخضر…"
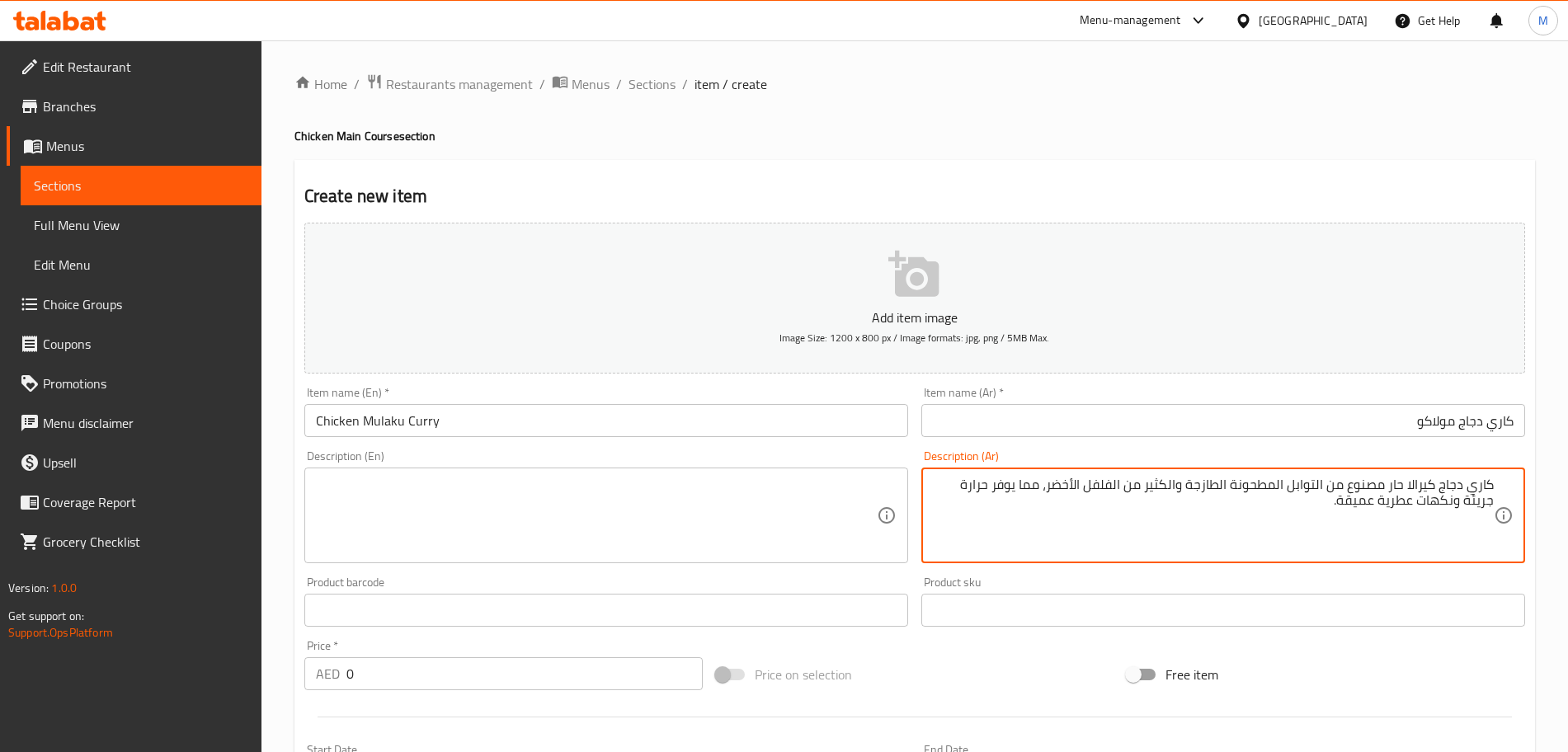
type textarea "كاري دجاج كيرالا حار مصنوع من التوابل المطحونة الطازجة والكثير من الفلفل الأخضر…"
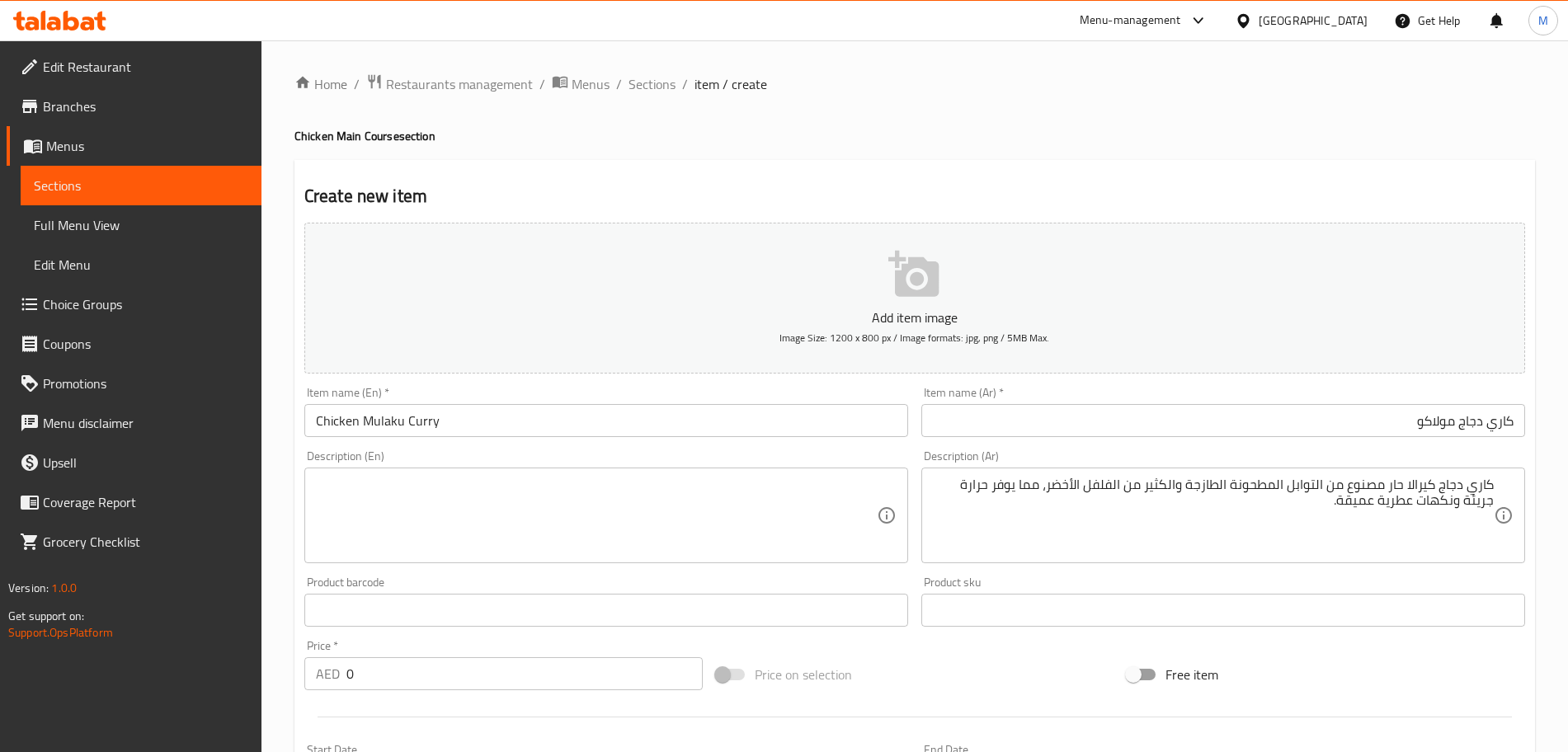
click at [402, 480] on textarea at bounding box center [597, 516] width 561 height 78
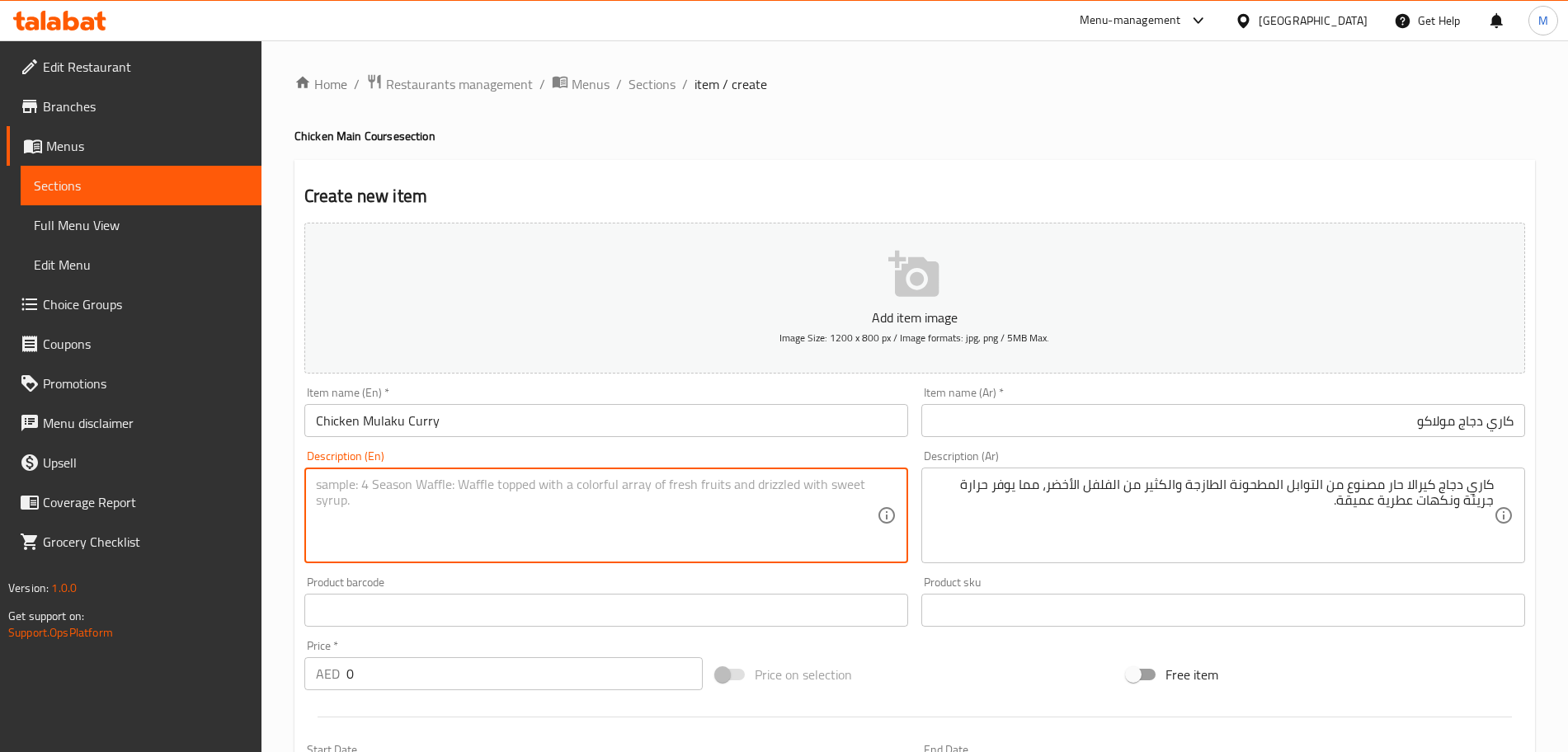
paste textarea "A fiery Kerala chicken curry made with freshly ground spices and plenty of gree…"
type textarea "A fiery Kerala chicken curry made with freshly ground spices and plenty of gree…"
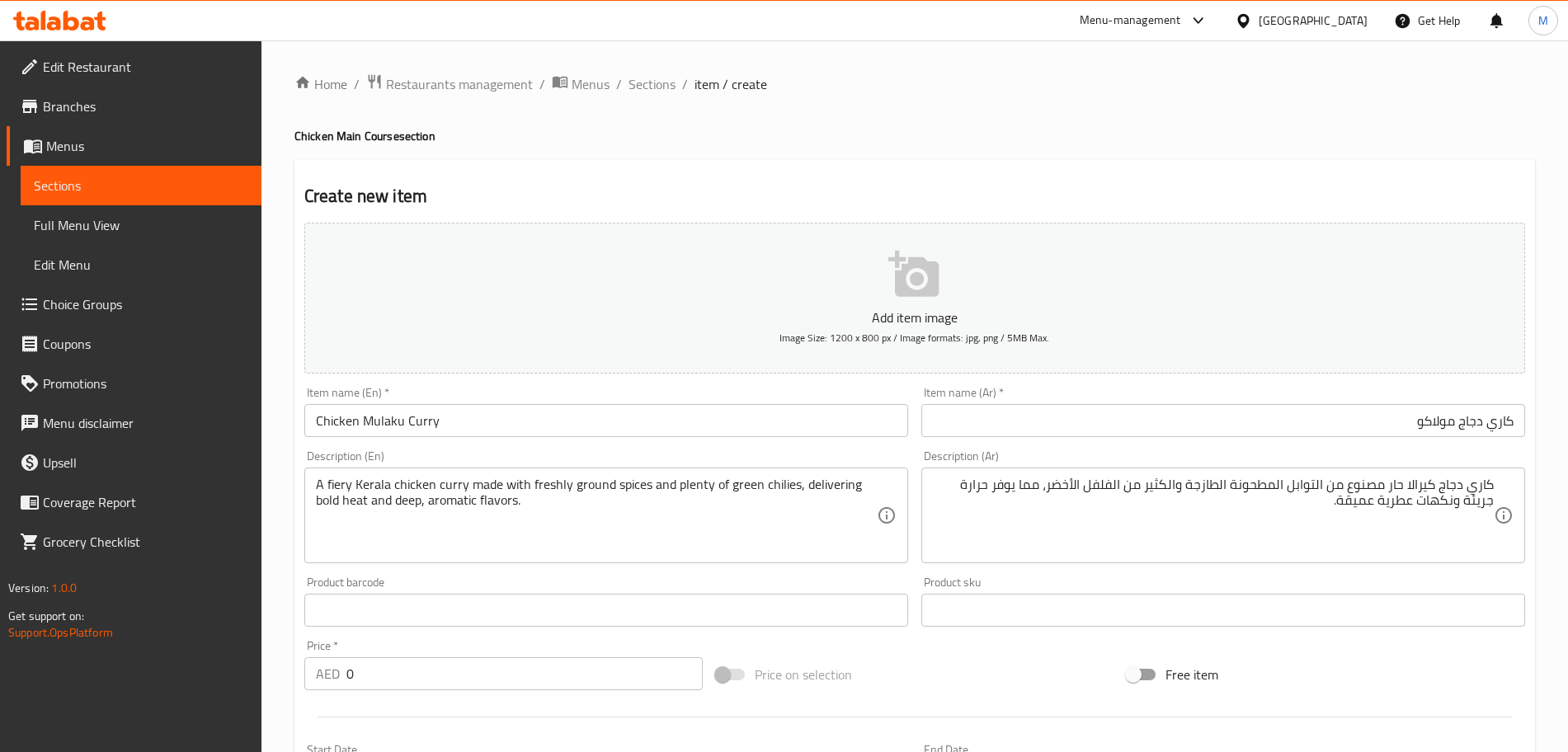
drag, startPoint x: 247, startPoint y: 686, endPoint x: 213, endPoint y: 688, distance: 34.1
click at [218, 687] on div "Edit Restaurant Branches Menus Sections Full Menu View Edit Menu Choice Groups …" at bounding box center [784, 602] width 1568 height 1125
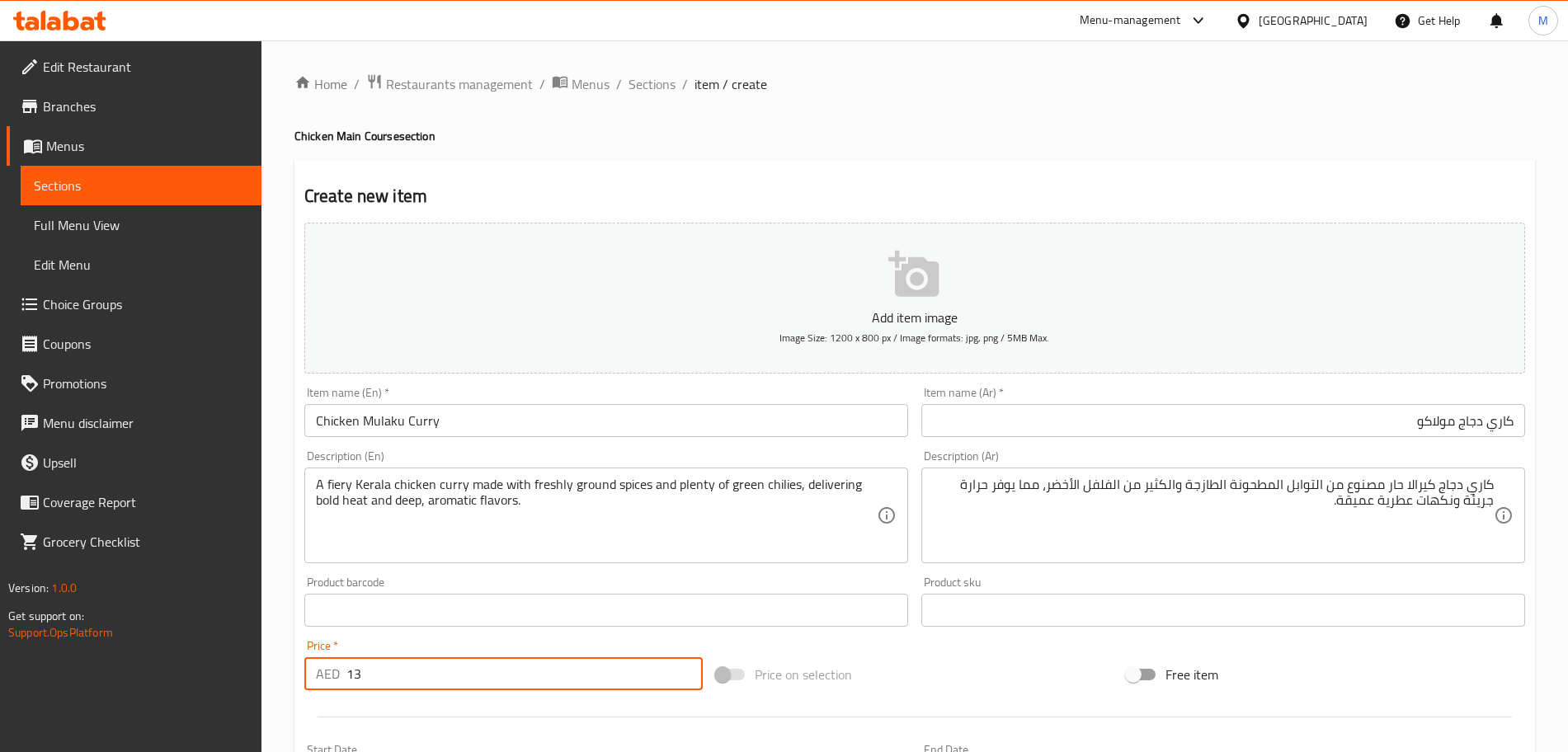
type input "13"
click at [931, 671] on div "Price on selection" at bounding box center [915, 674] width 411 height 44
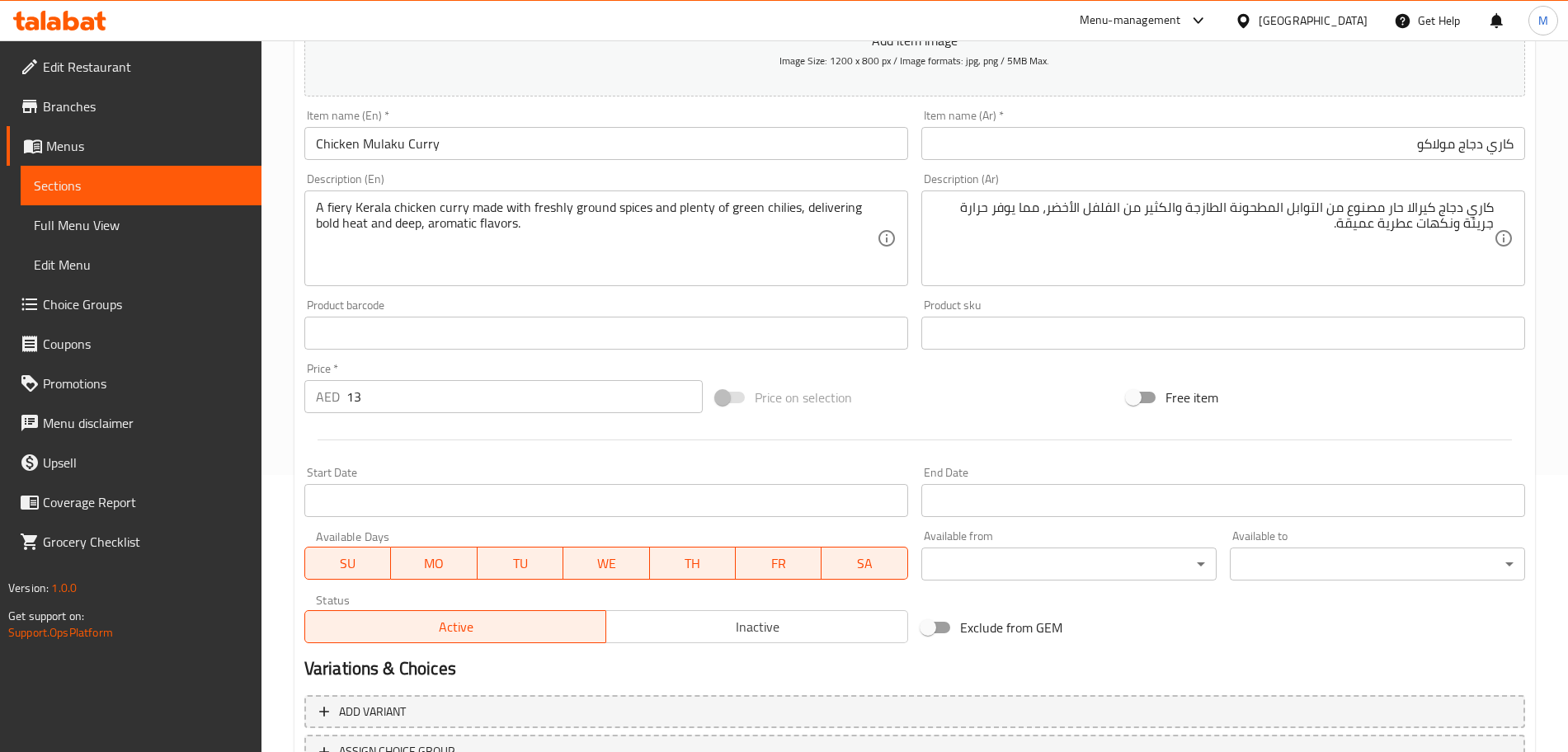
scroll to position [412, 0]
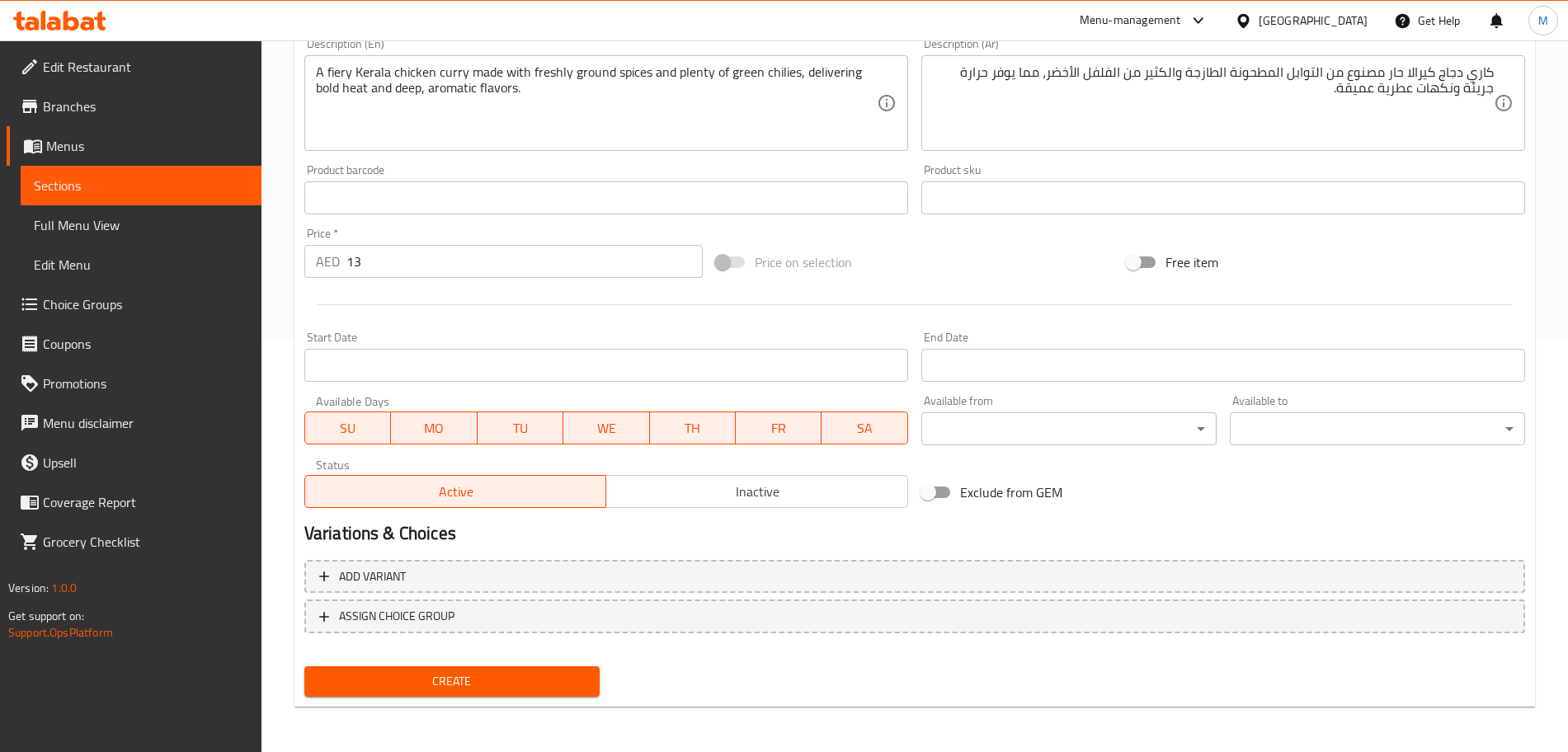
click at [816, 511] on div "Add item image Image Size: 1200 x 800 px / Image formats: jpg, png / 5MB Max. I…" at bounding box center [915, 254] width 1233 height 900
click at [814, 491] on span "Inactive" at bounding box center [756, 491] width 288 height 24
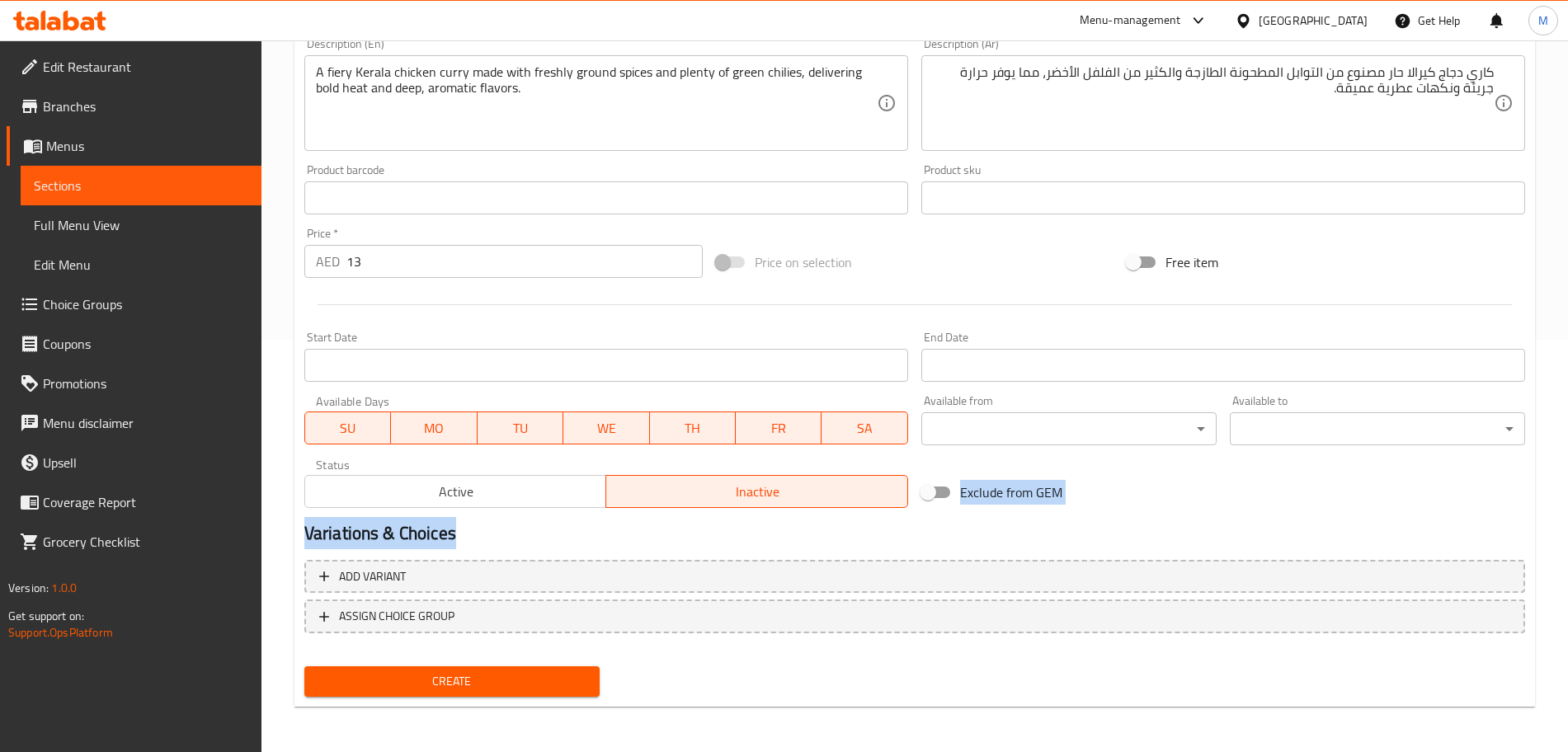
click at [576, 671] on button "Create" at bounding box center [451, 681] width 295 height 30
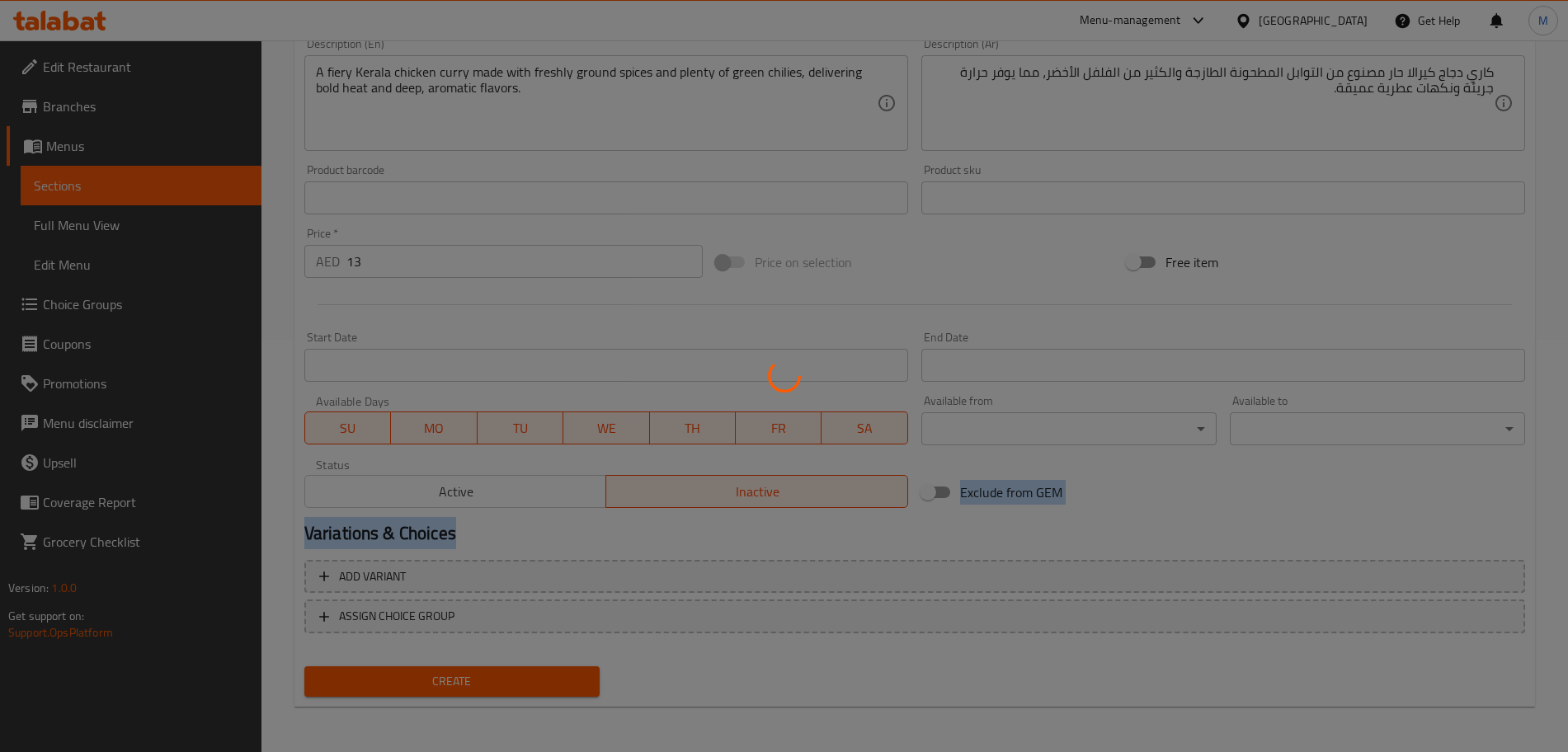
type input "0"
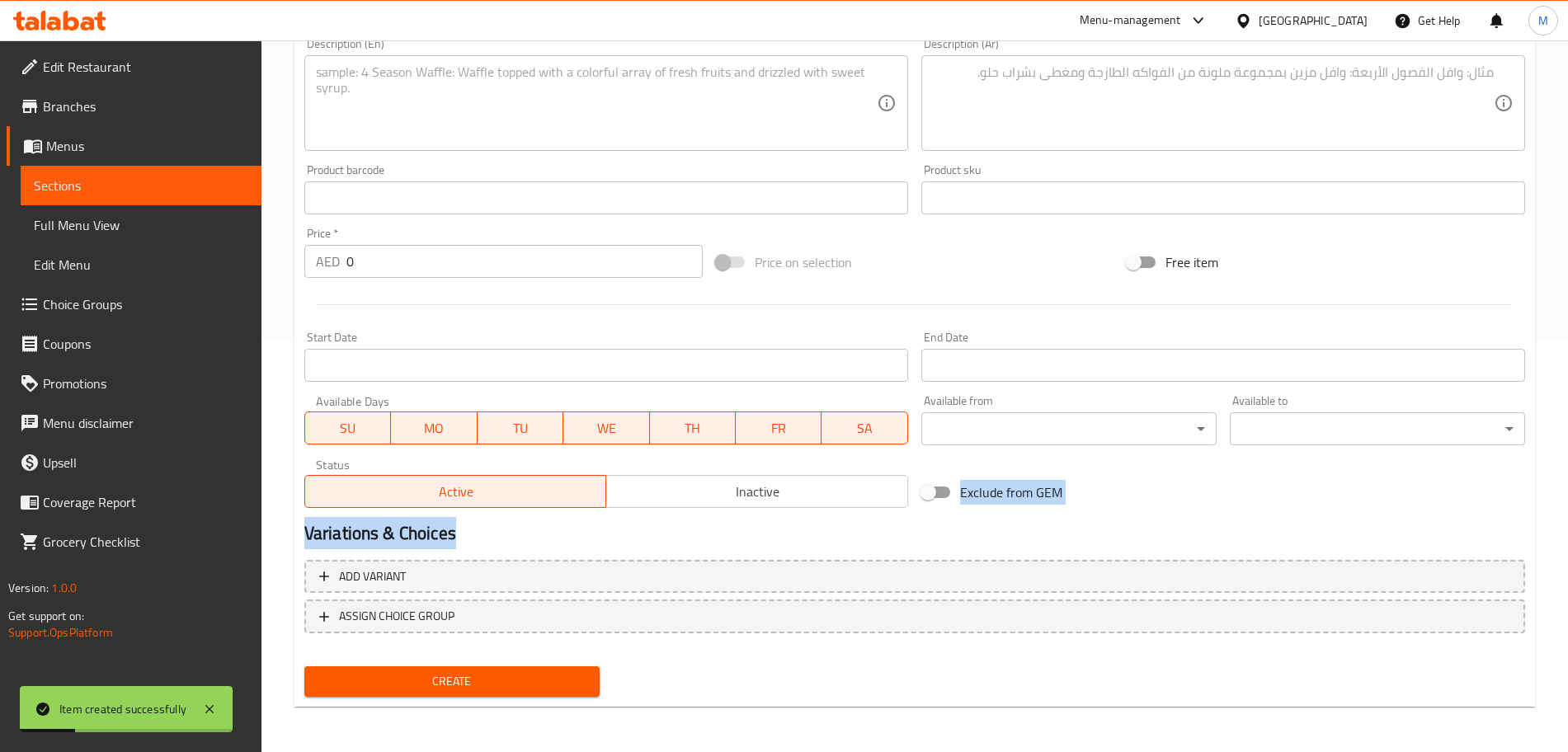
scroll to position [0, 0]
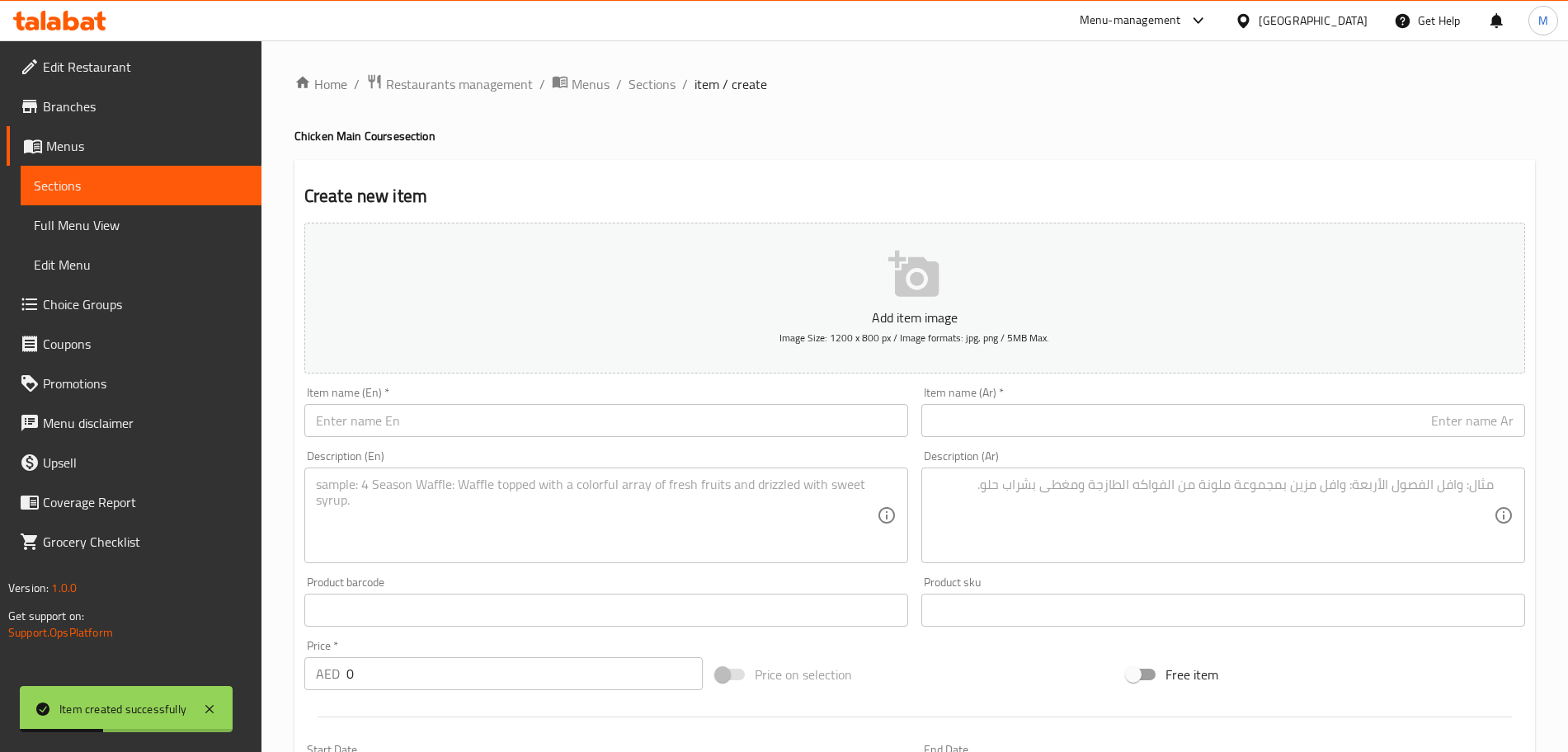
click at [747, 187] on h2 "Create new item" at bounding box center [914, 196] width 1220 height 24
click at [641, 90] on span "Sections" at bounding box center [652, 84] width 47 height 20
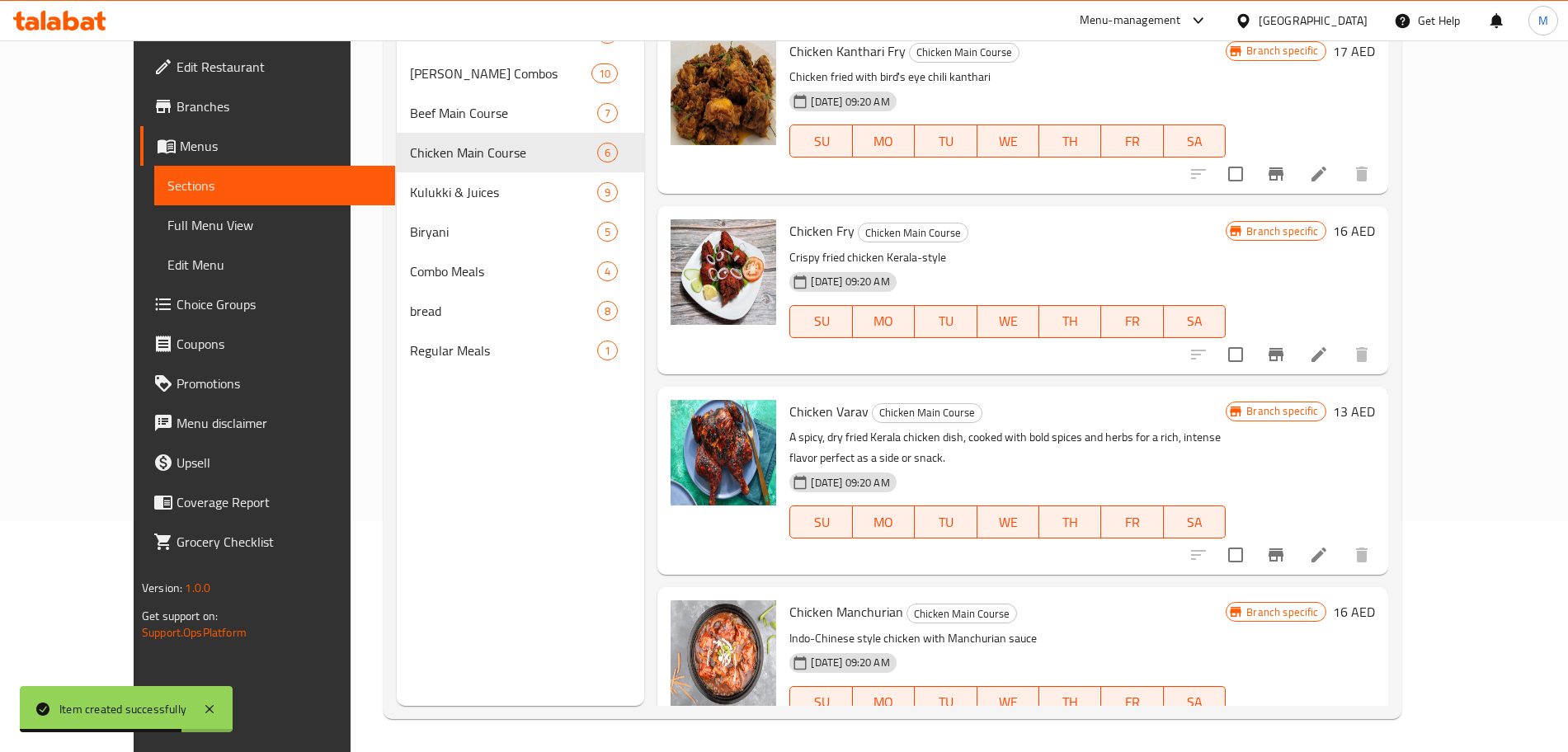
scroll to position [411, 0]
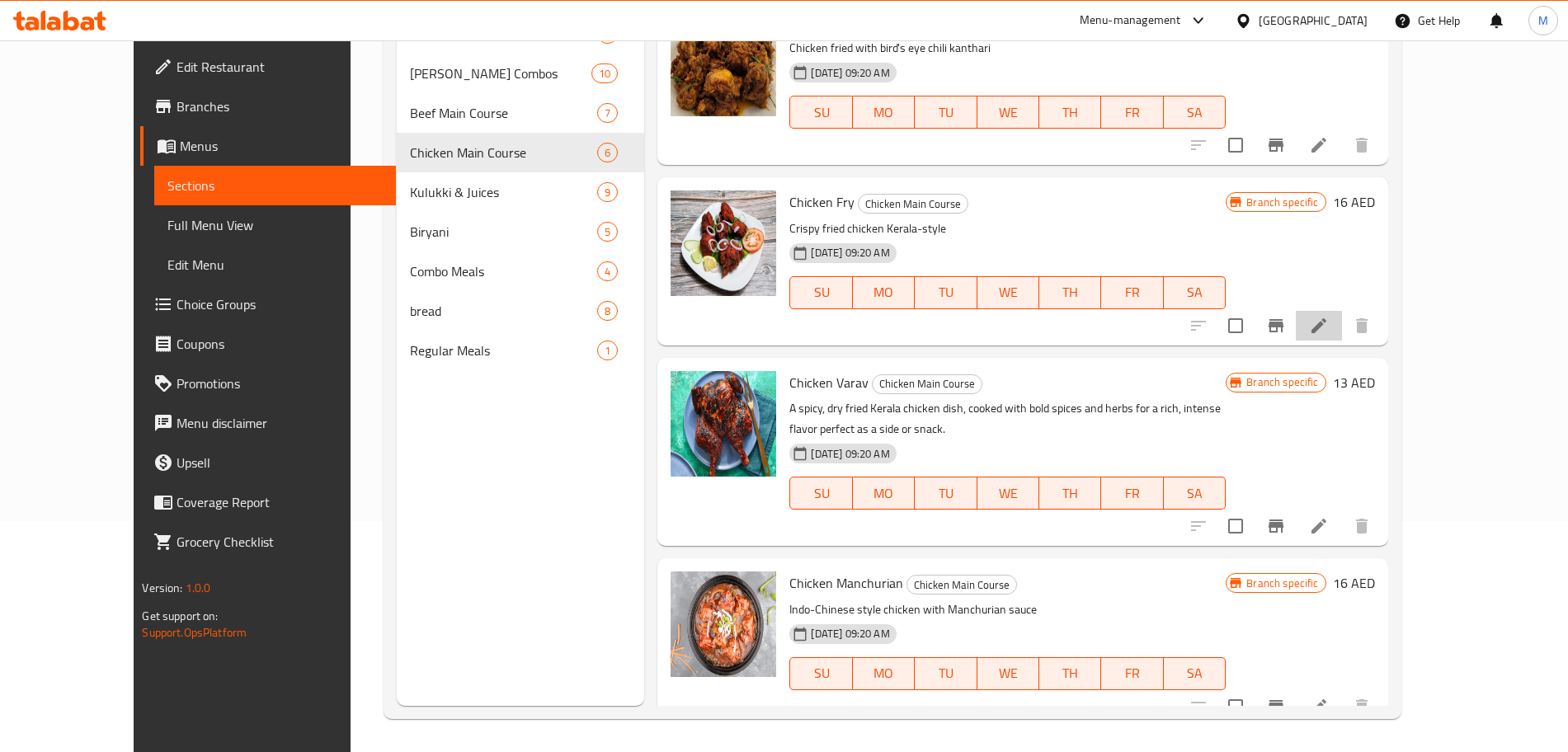
click at [1342, 332] on li at bounding box center [1318, 326] width 46 height 30
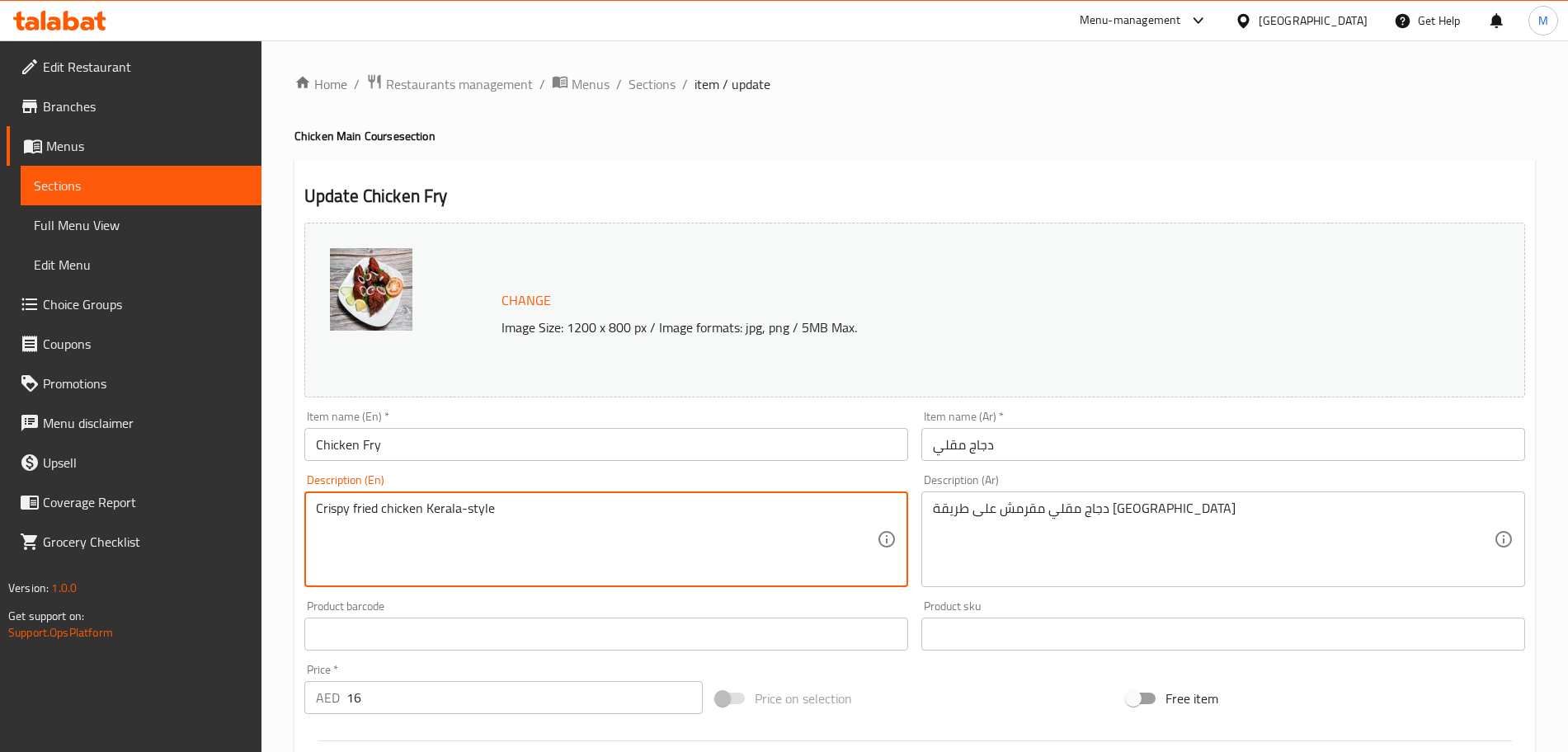
click at [841, 506] on textarea "Crispy fried chicken Kerala-style" at bounding box center [597, 540] width 561 height 78
paste textarea "Tender chicken pieces marinated in a blend of spices, then shallow or deep-frie…"
click at [370, 527] on textarea "Tender chicken pieces marinated in a blend of spices, then shallow or deep-frie…" at bounding box center [597, 540] width 561 height 78
type textarea "Tender chicken pieces marinated in a blend of spices, then shallow or deep-frie…"
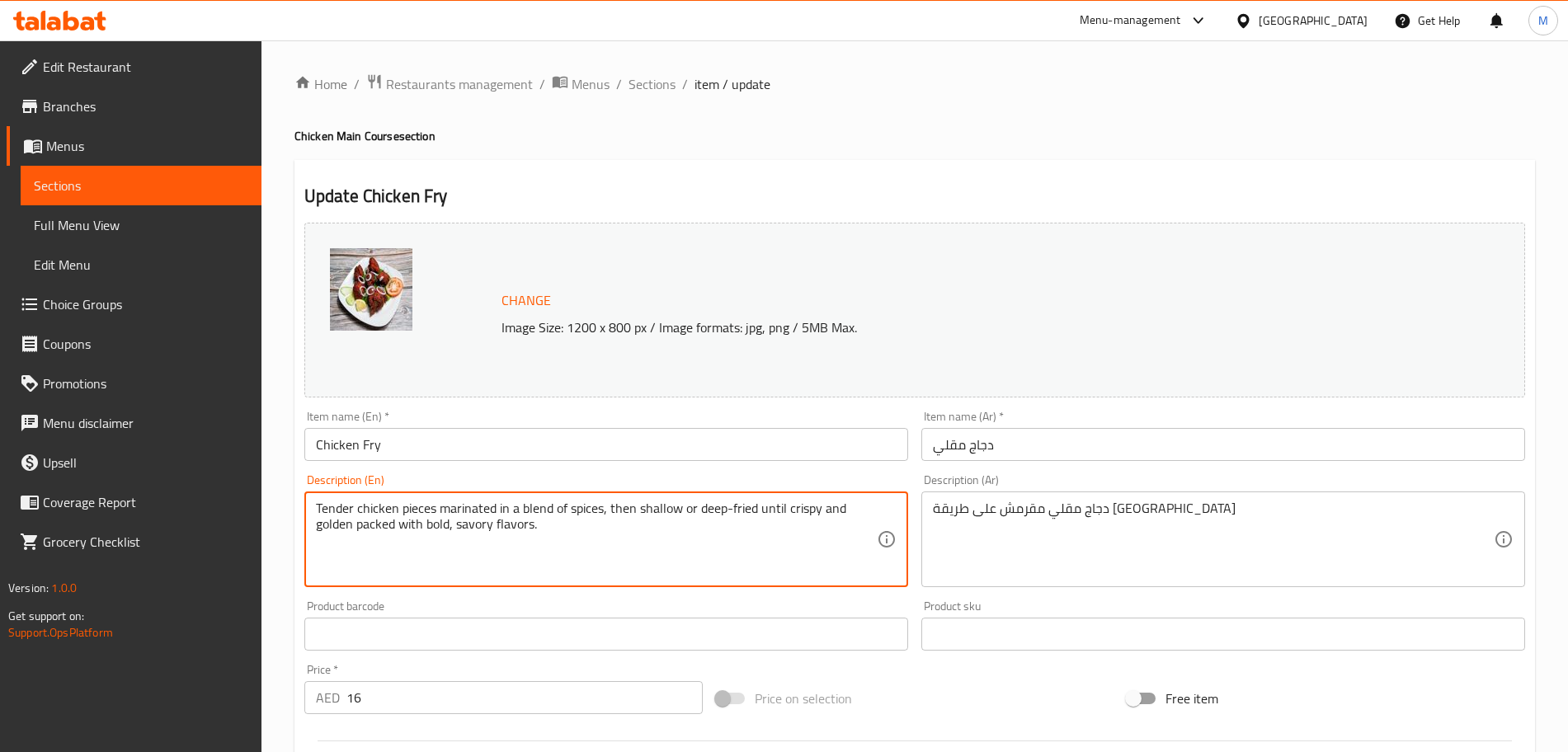
click at [1144, 507] on textarea "دجاج مقلي مقرمش على طريقة كيرالا" at bounding box center [1213, 540] width 561 height 78
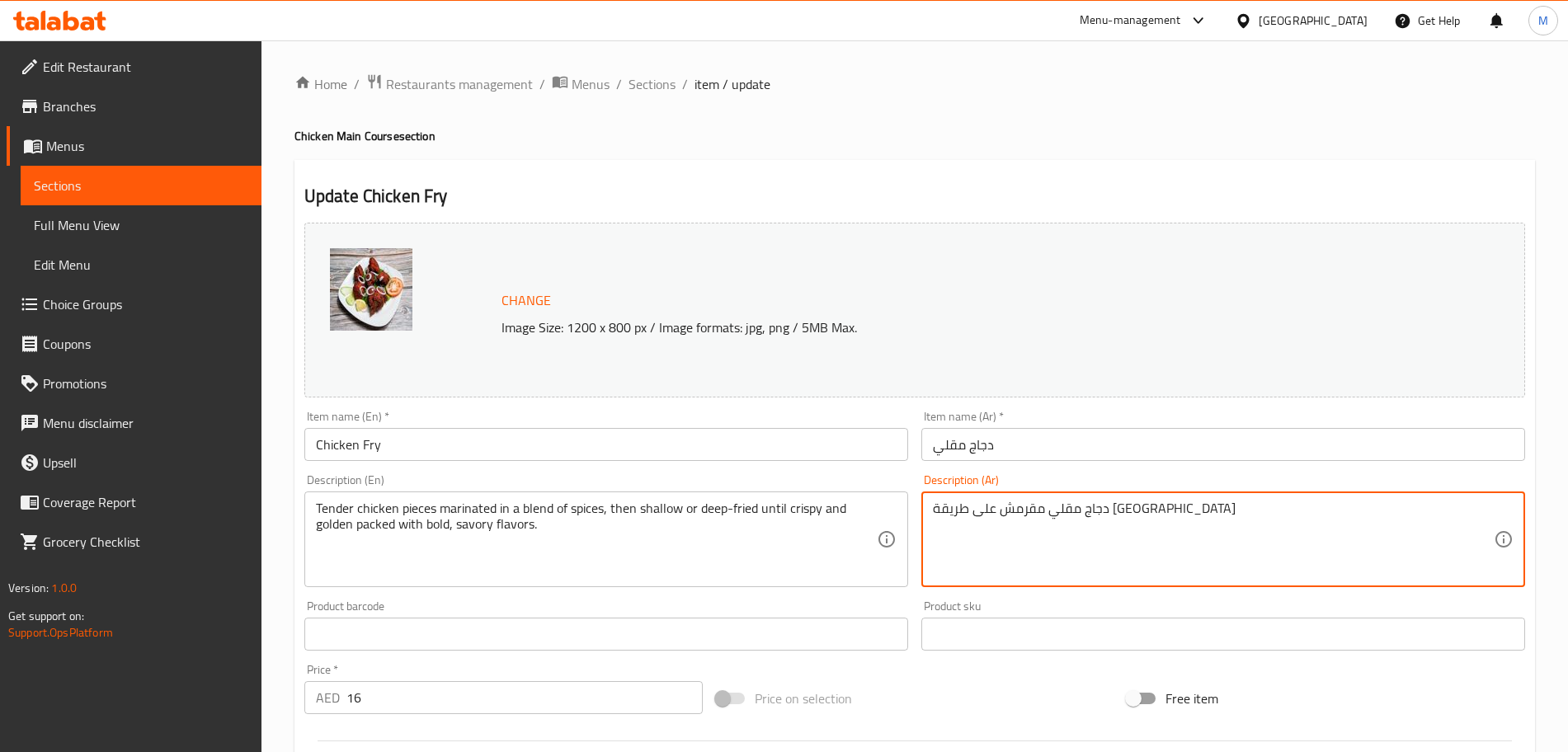
click at [1144, 507] on textarea "دجاج مقلي مقرمش على طريقة كيرالا" at bounding box center [1213, 540] width 561 height 78
click at [667, 530] on textarea "Tender chicken pieces marinated in a blend of spices, then shallow or deep-frie…" at bounding box center [597, 540] width 561 height 78
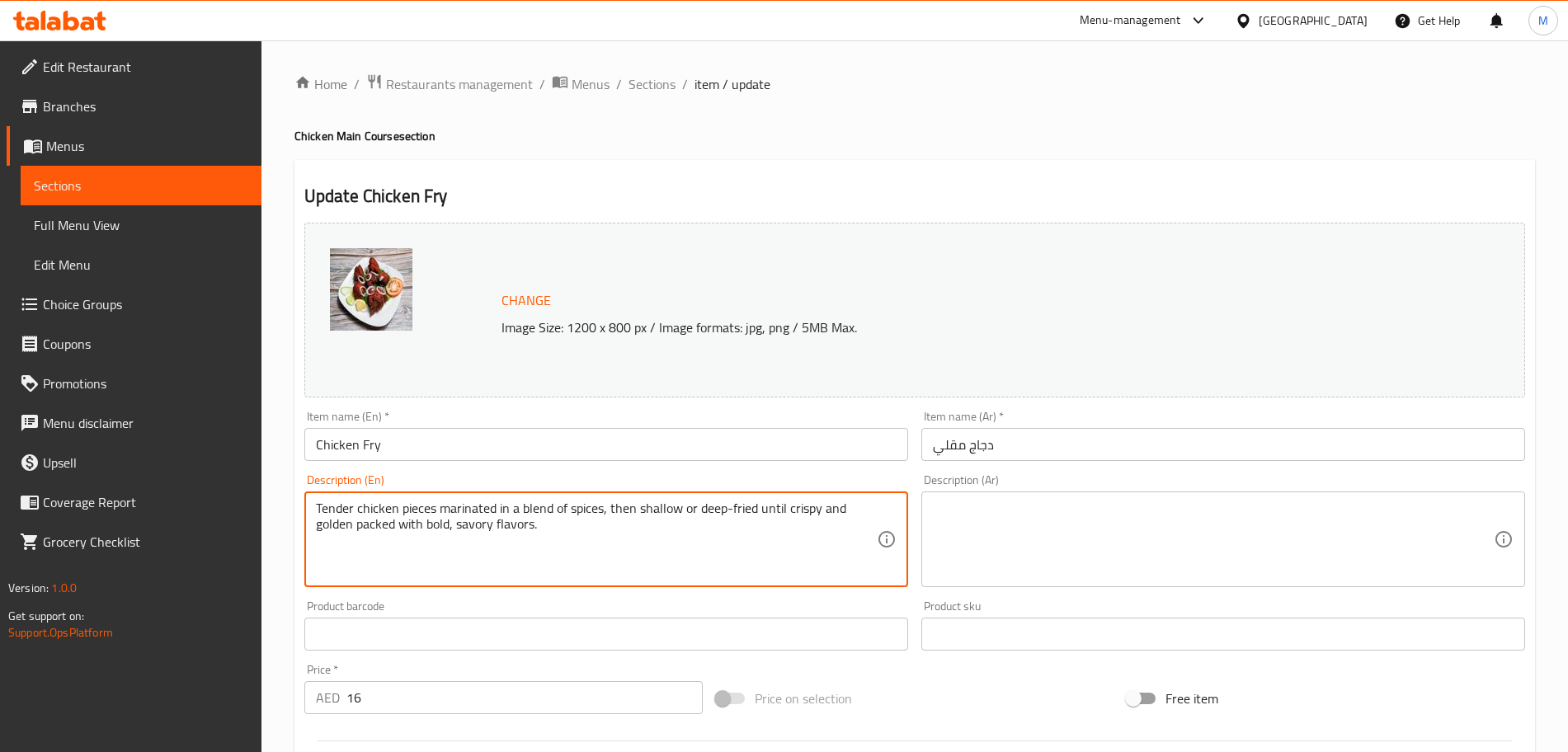
click at [667, 530] on textarea "Tender chicken pieces marinated in a blend of spices, then shallow or deep-frie…" at bounding box center [597, 540] width 561 height 78
click at [571, 512] on textarea "Tender chicken pieces marinated in a blend of spices, then shallow or deep-frie…" at bounding box center [597, 540] width 561 height 78
paste textarea
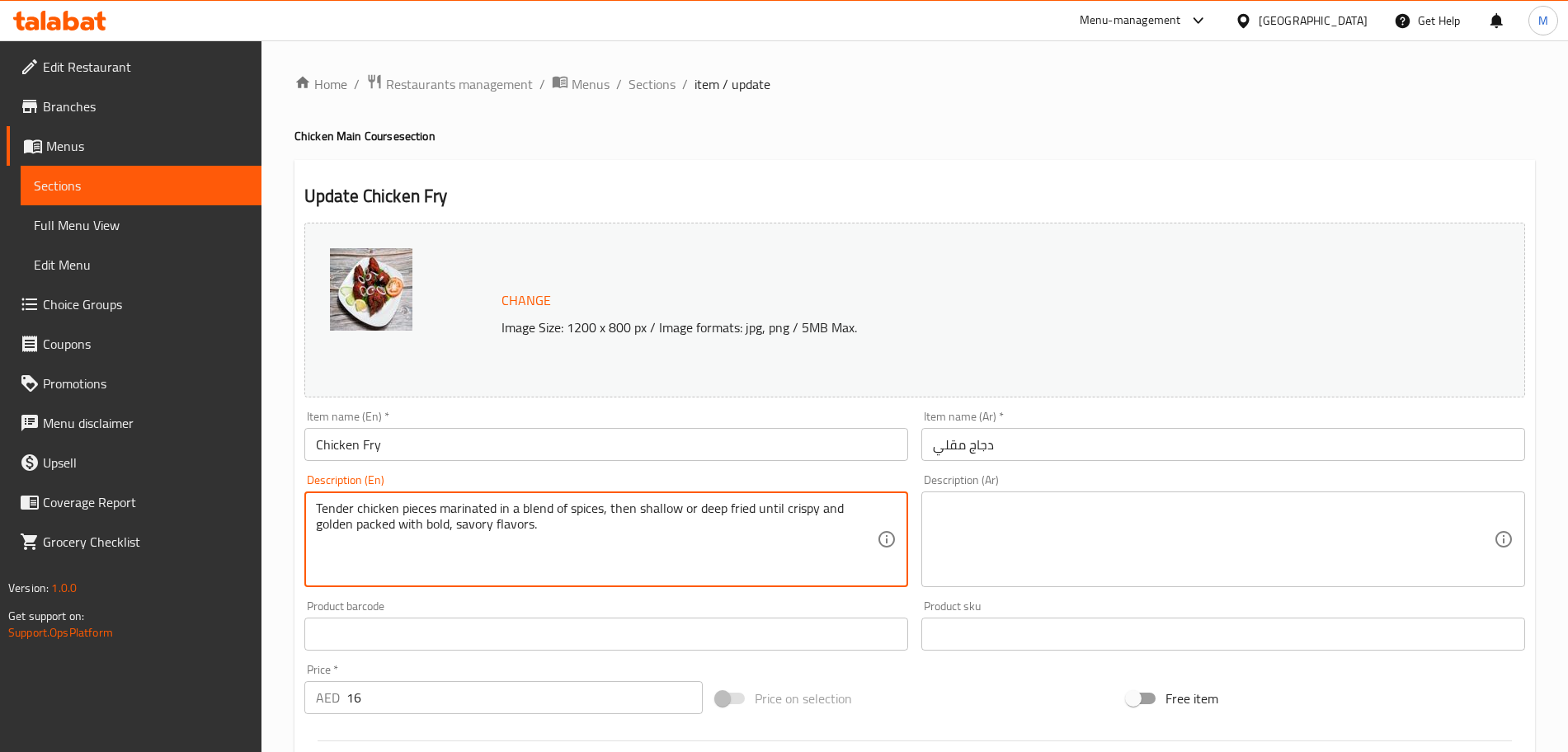
type textarea "Tender chicken pieces marinated in a blend of spices, then shallow or deep frie…"
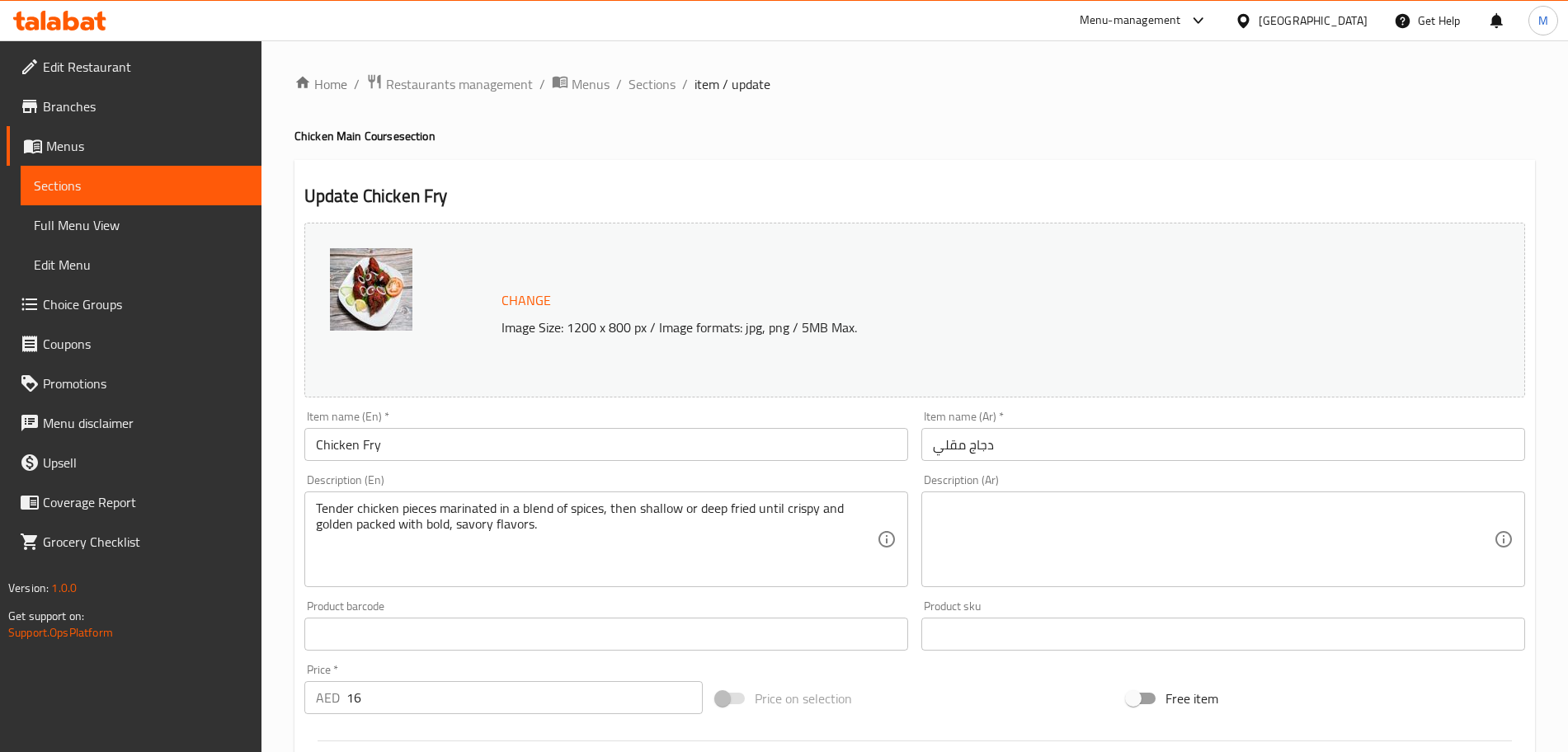
click at [1061, 501] on textarea at bounding box center [1213, 540] width 561 height 78
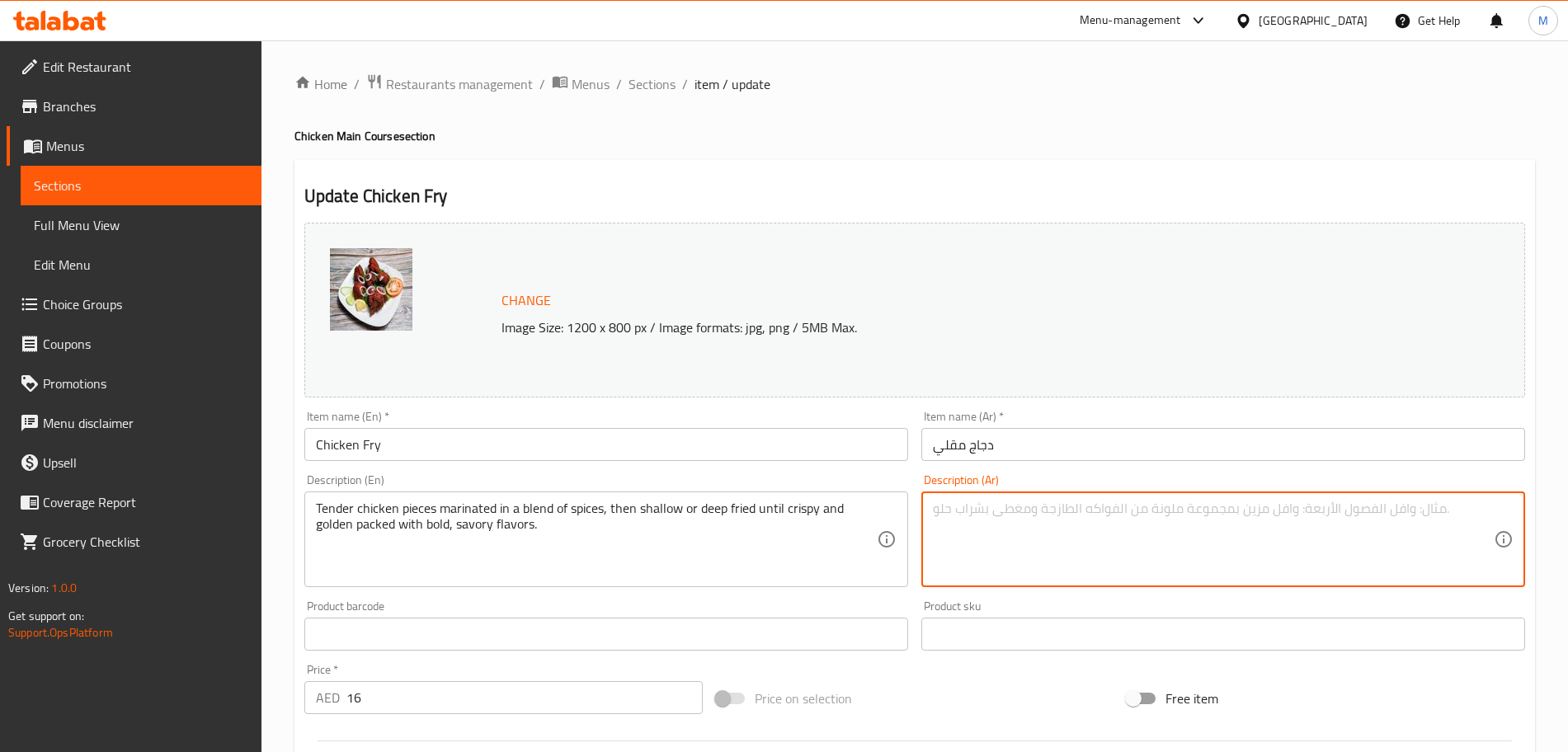
paste textarea "قطع دجاج طرية متبلة بمزيج من التوابل، ثم مقلية حتى تصبح مقرمشة وذهبية اللون ومل…"
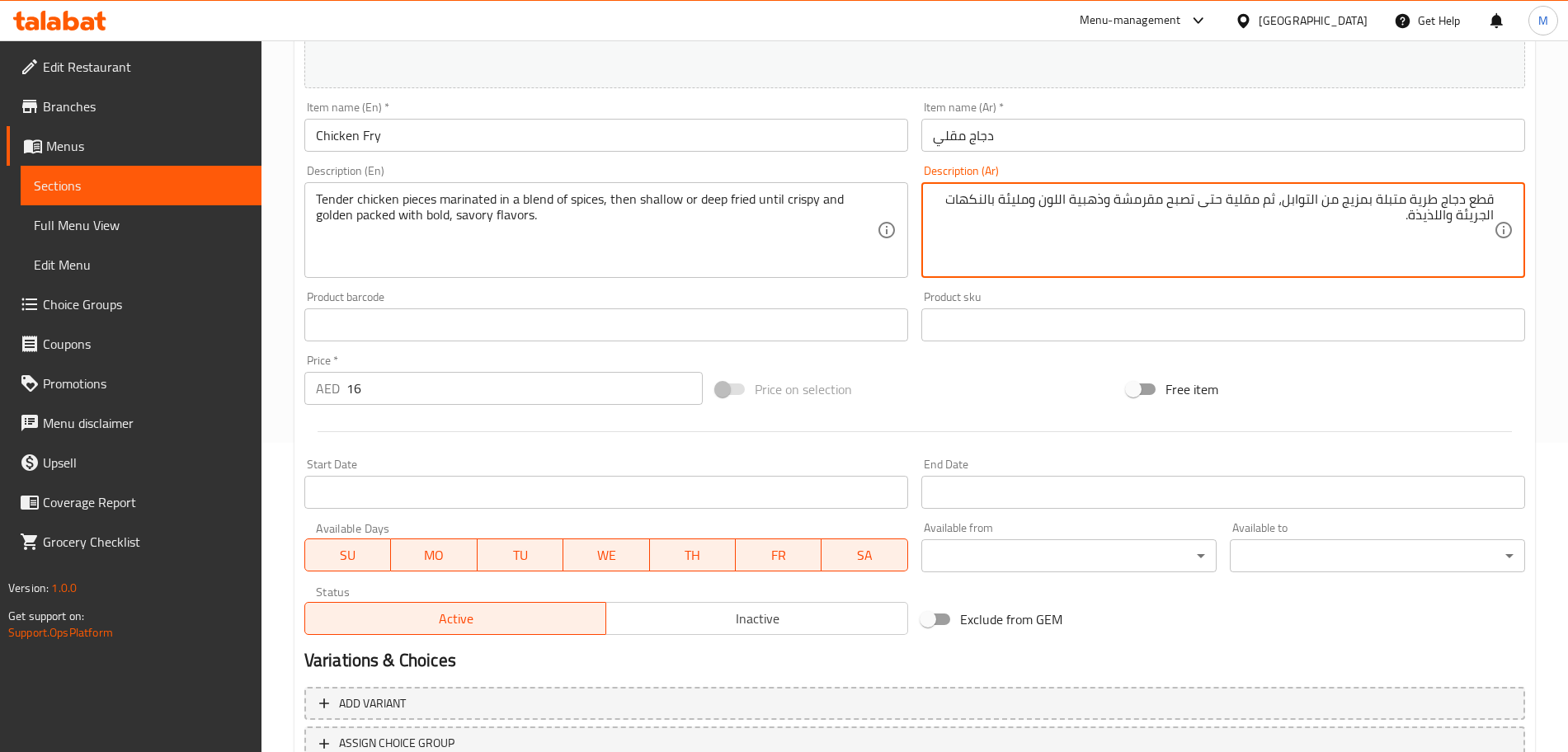
type textarea "قطع دجاج طرية متبلة بمزيج من التوابل، ثم مقلية حتى تصبح مقرمشة وذهبية اللون ومل…"
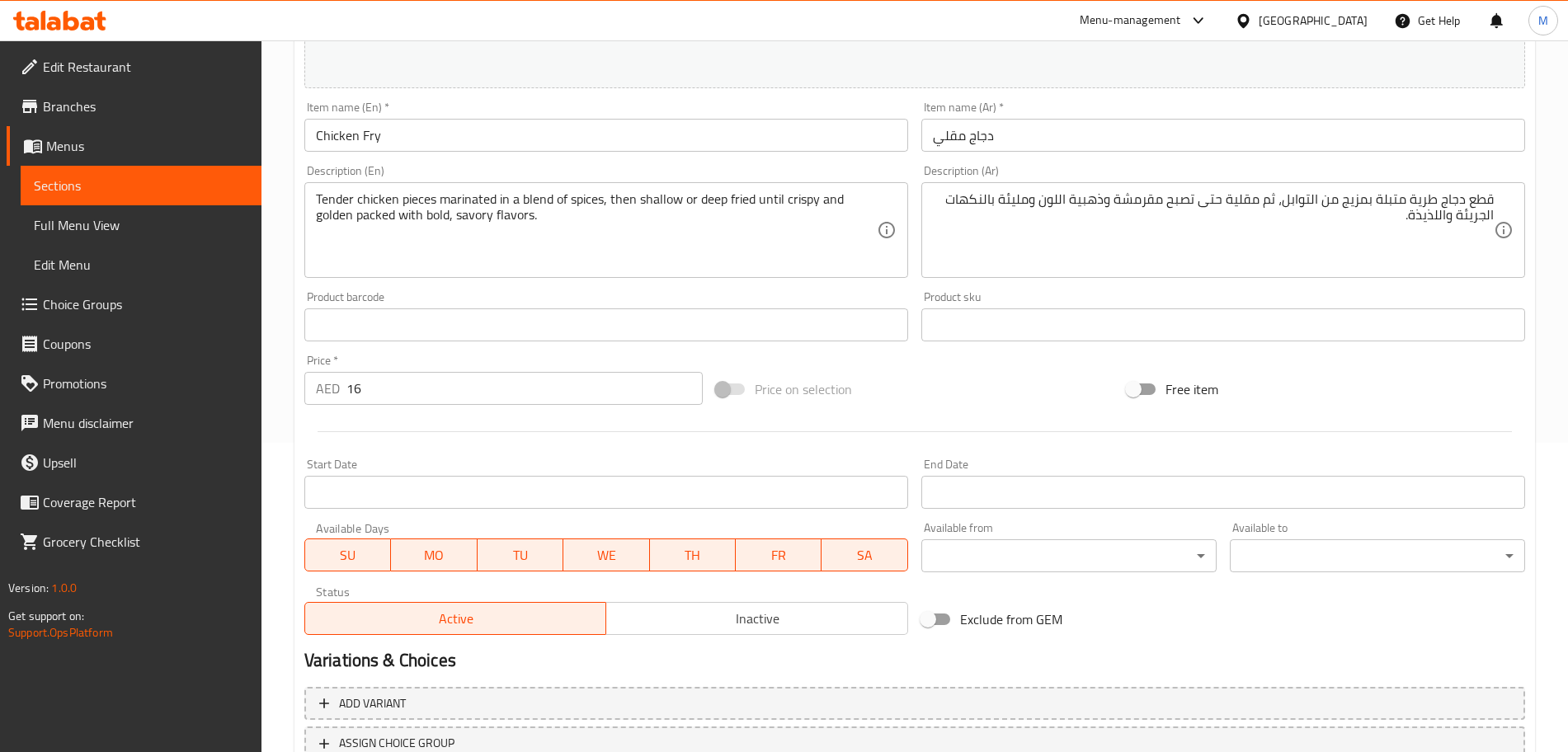
drag, startPoint x: 362, startPoint y: 381, endPoint x: 303, endPoint y: 381, distance: 59.0
click at [304, 381] on div "AED 16 Price *" at bounding box center [503, 389] width 398 height 33
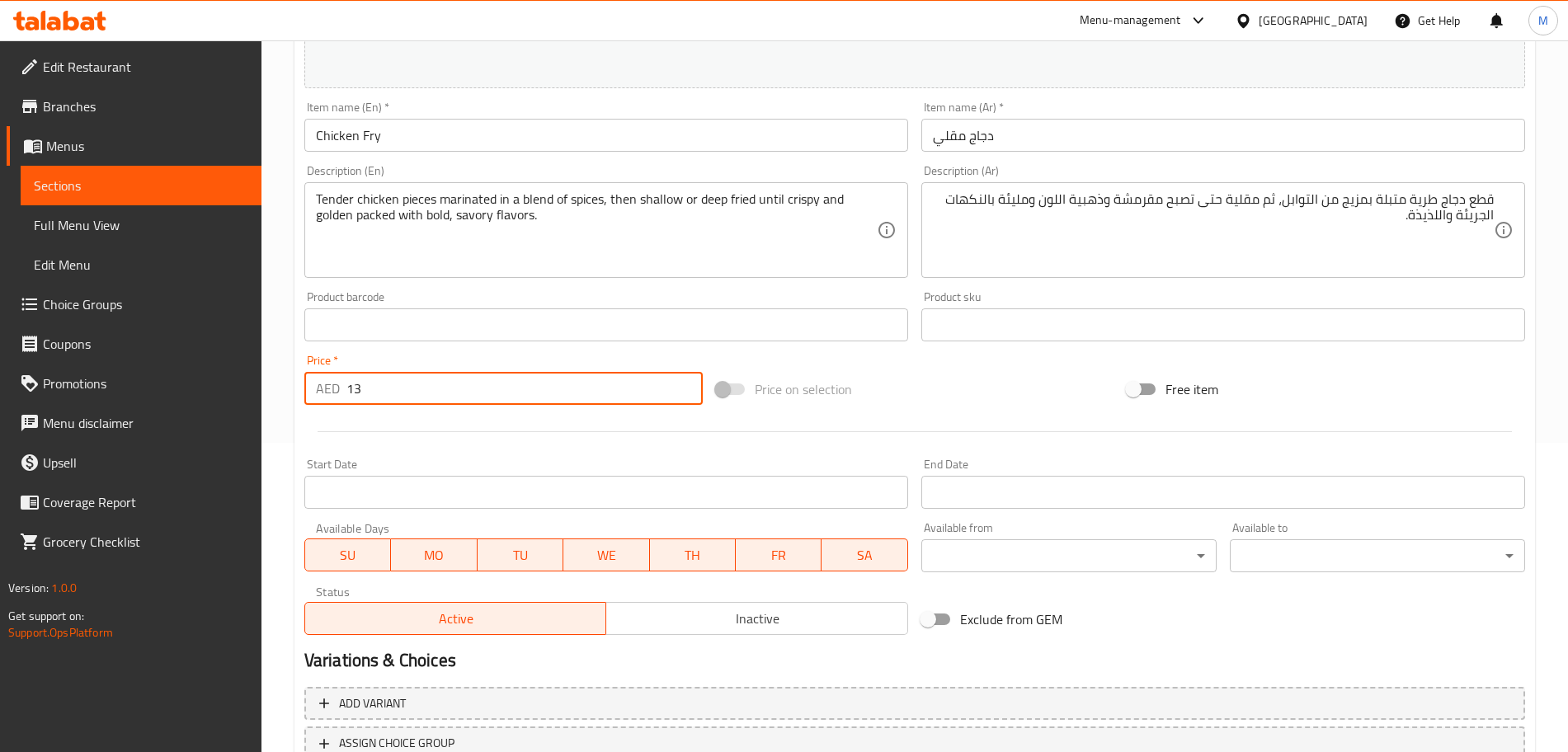
type input "13"
click at [1038, 663] on h2 "Variations & Choices" at bounding box center [914, 661] width 1220 height 24
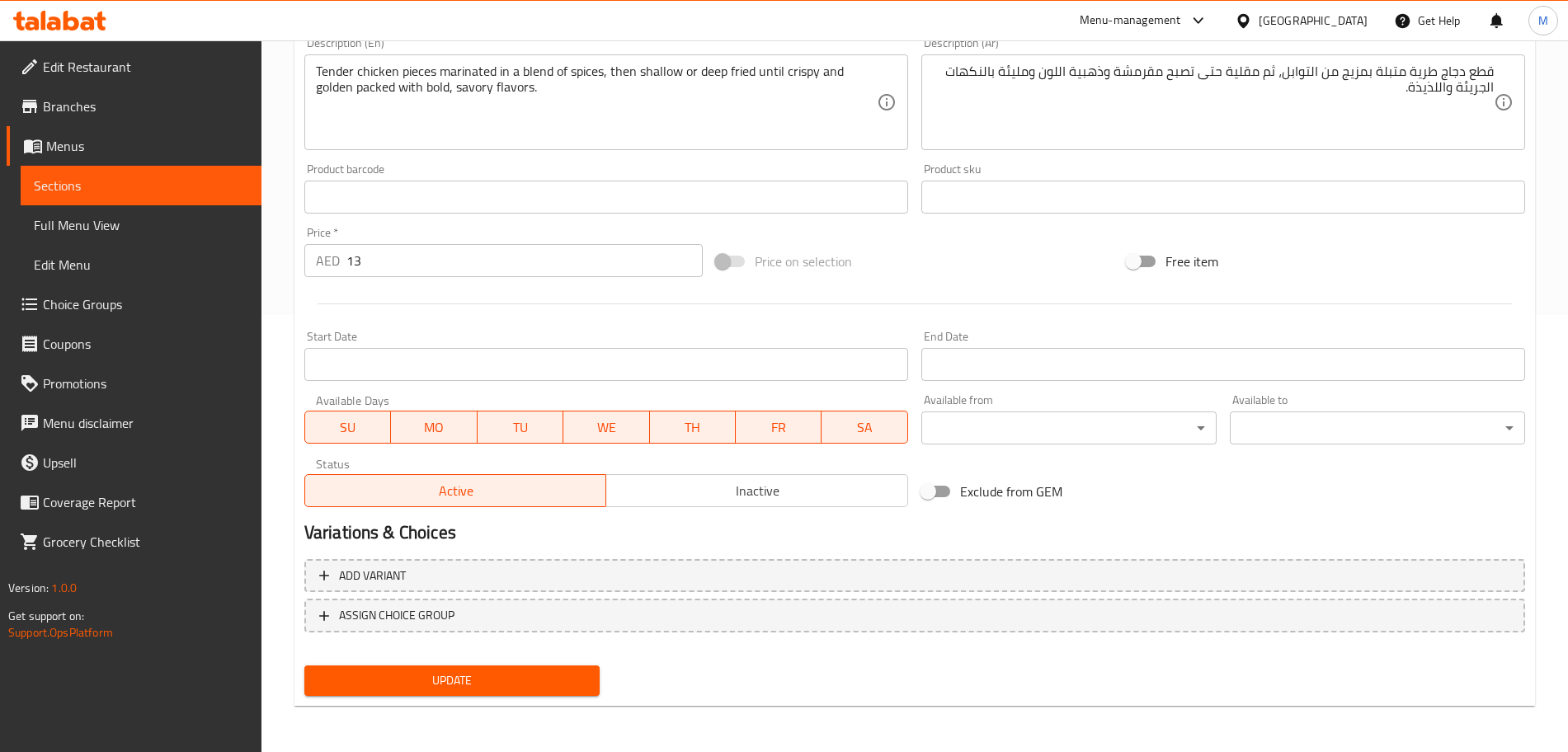
click at [578, 684] on span "Update" at bounding box center [452, 681] width 269 height 21
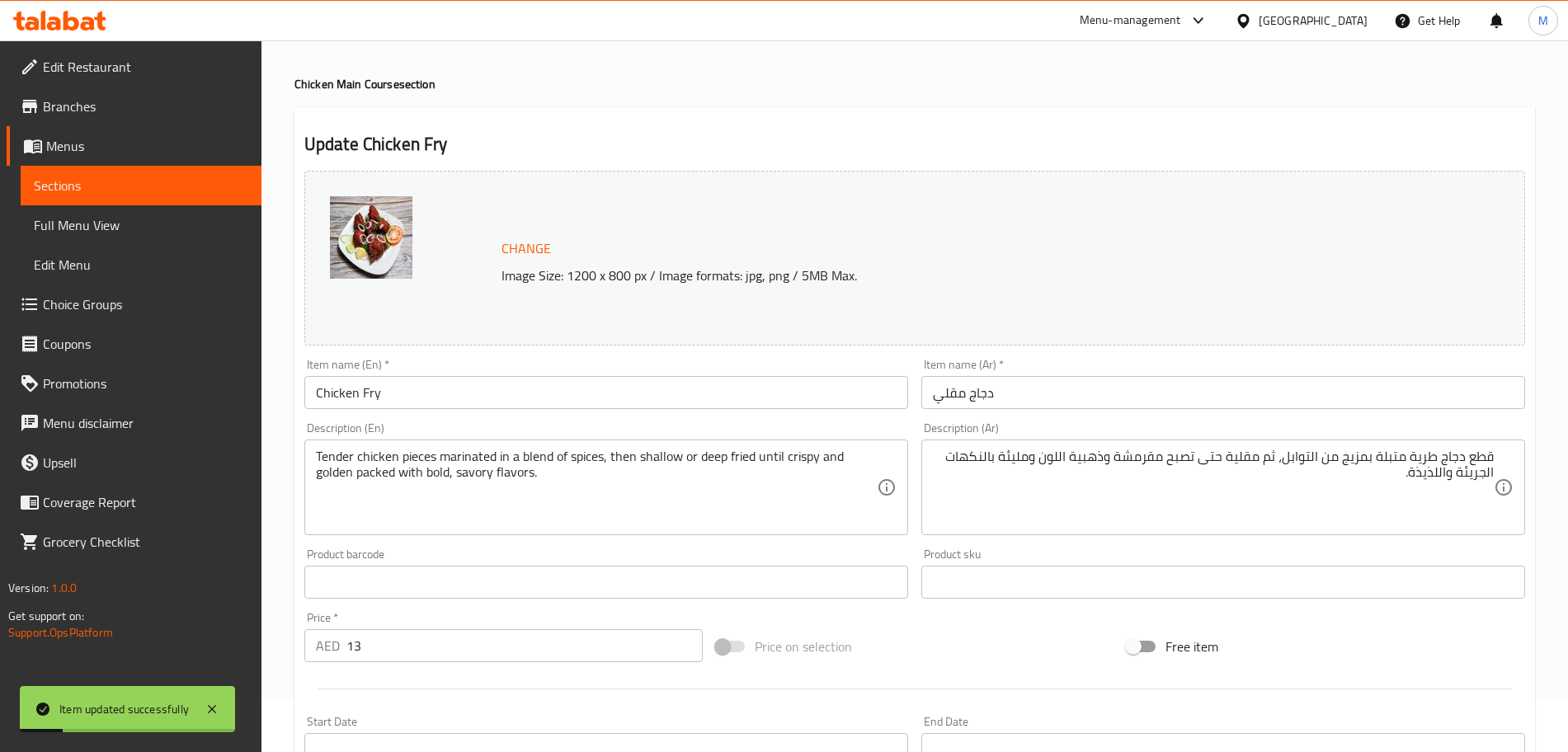
scroll to position [0, 0]
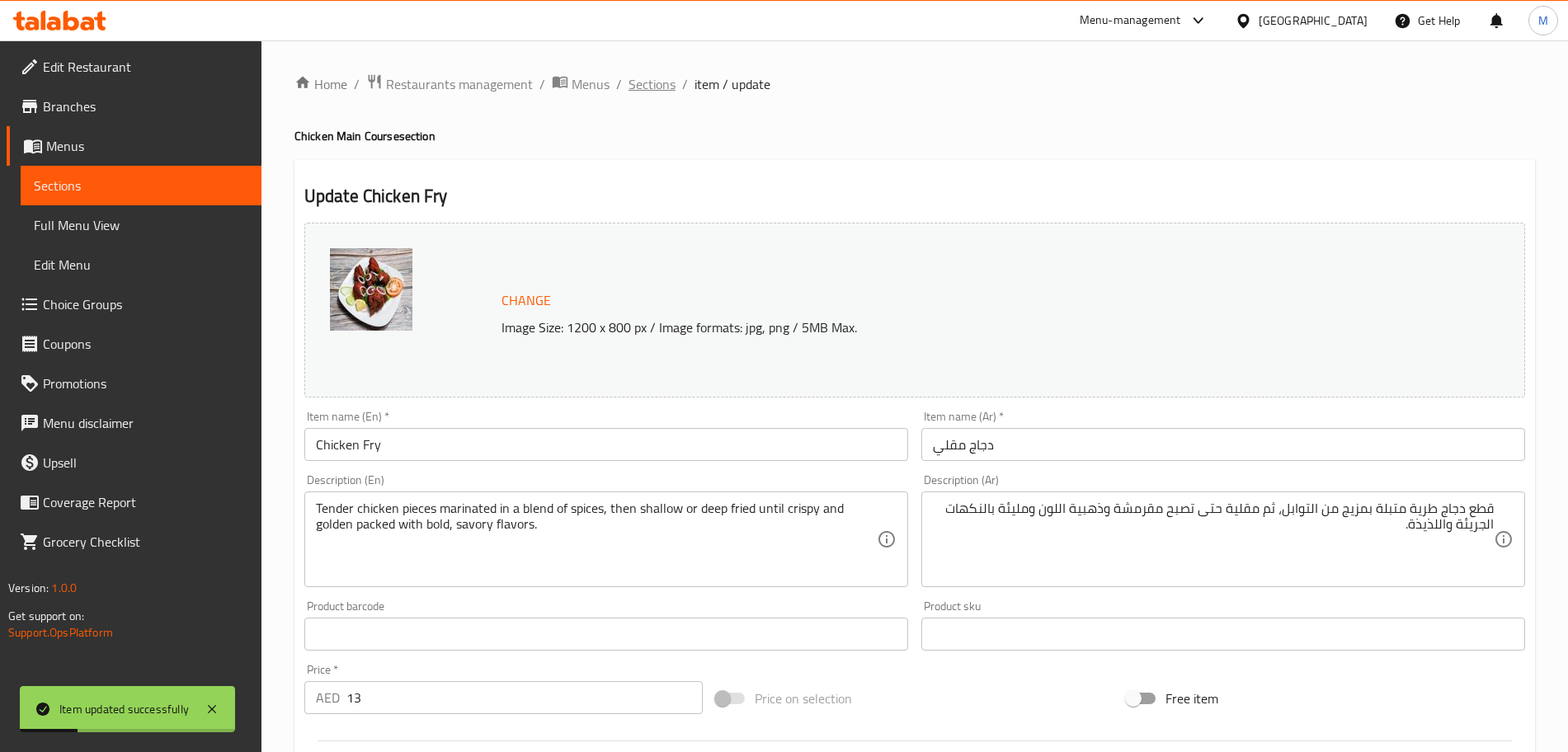
click at [662, 92] on span "Sections" at bounding box center [652, 84] width 47 height 20
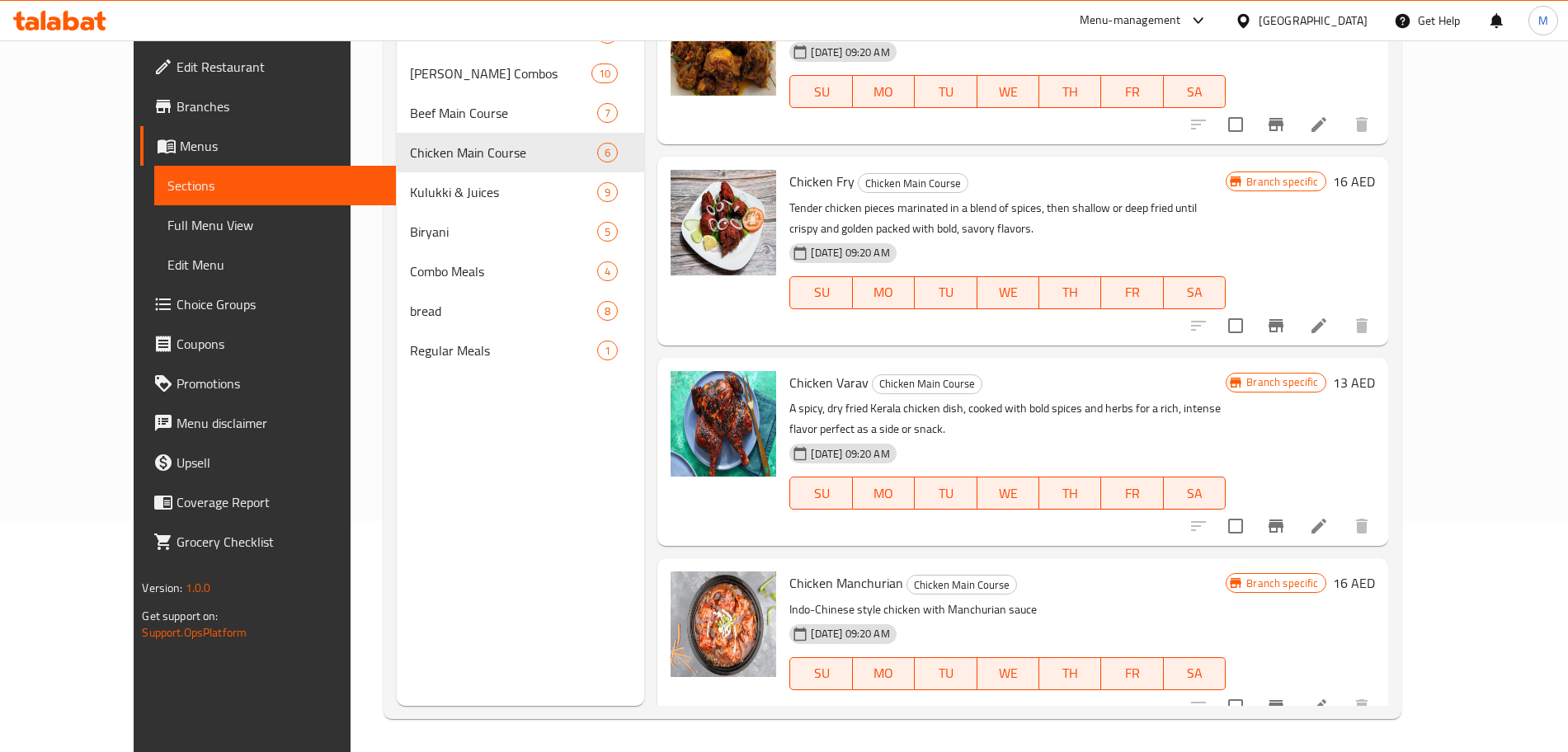
scroll to position [226, 0]
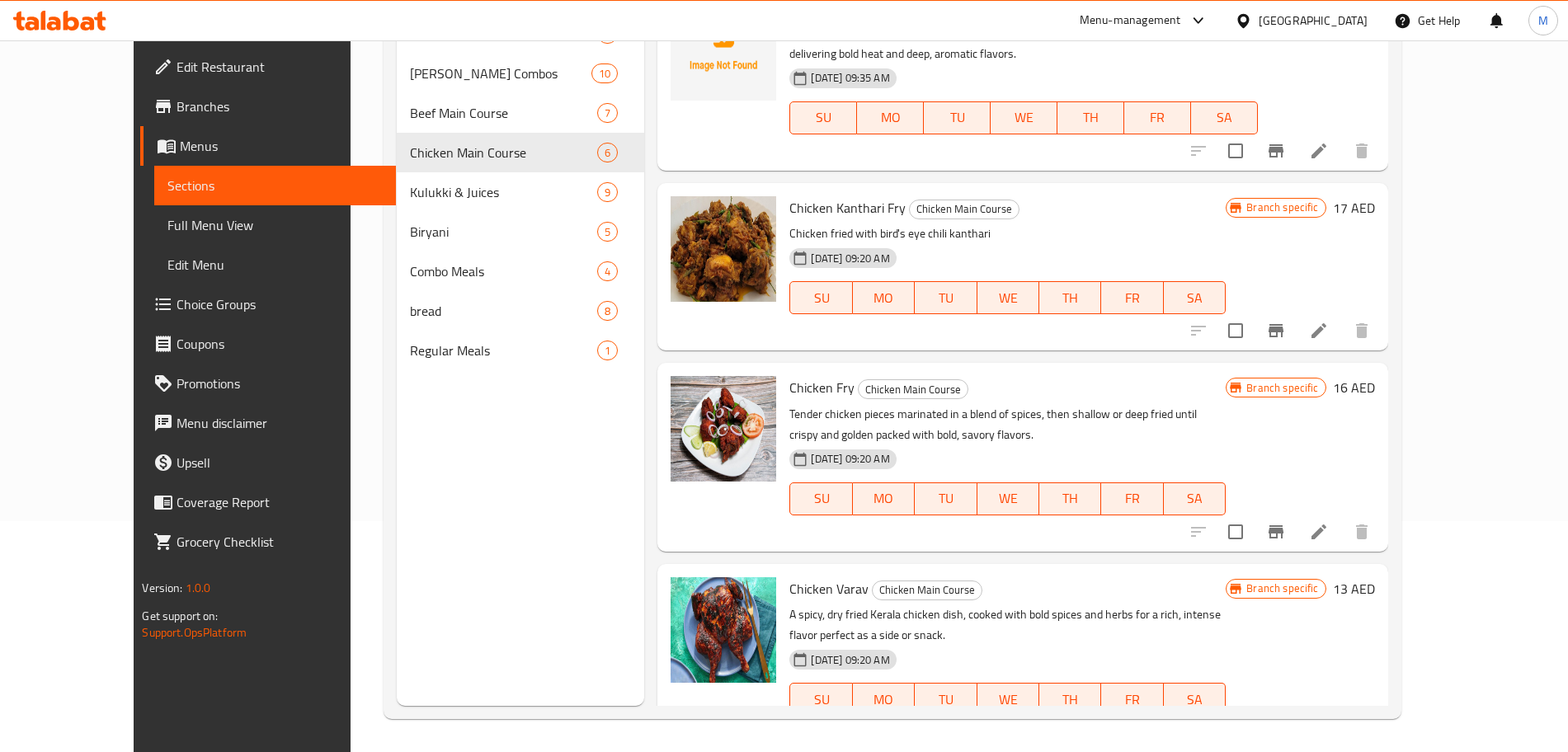
click at [1326, 334] on icon at bounding box center [1318, 330] width 15 height 15
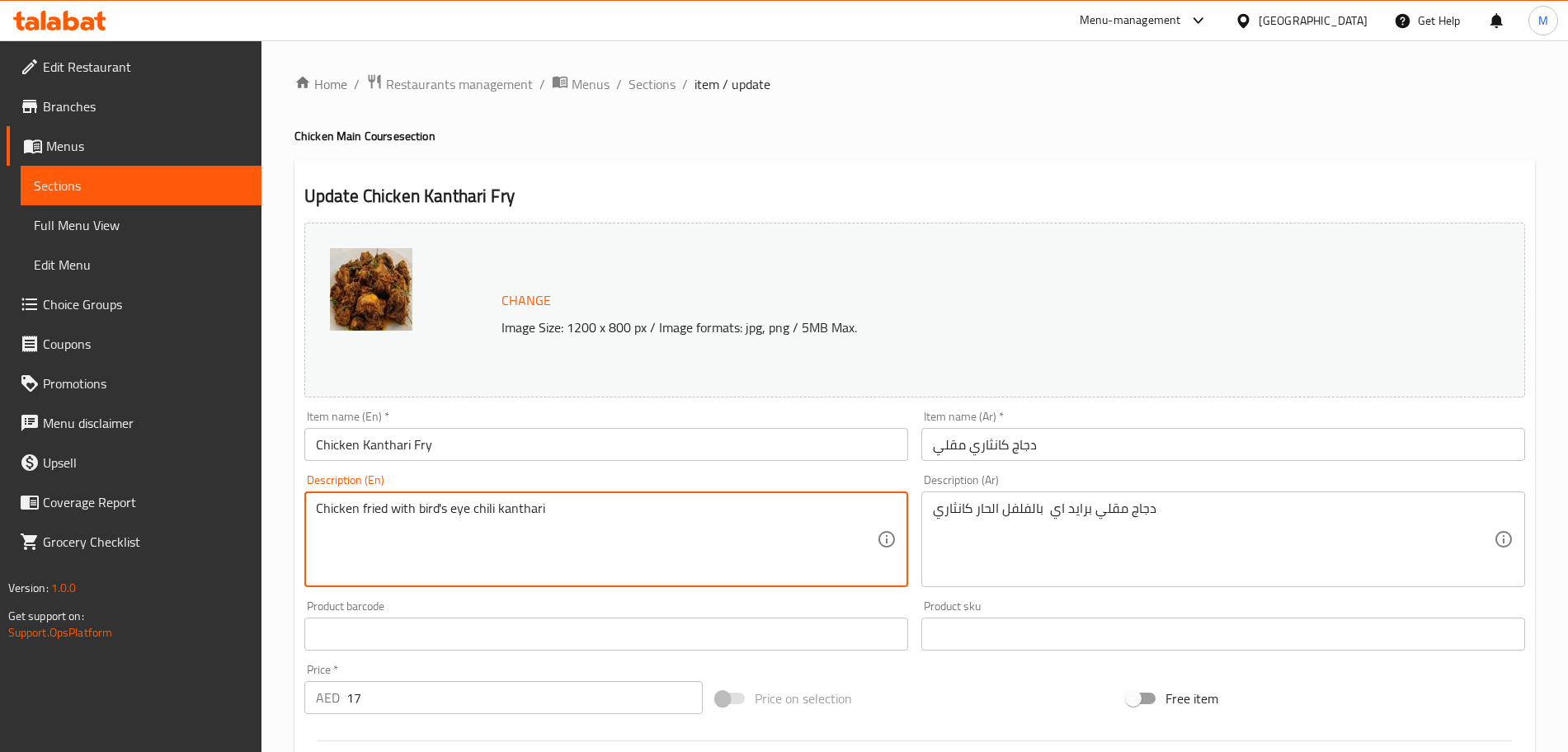
click at [577, 519] on textarea "Chicken fried with bird's eye chili kanthari" at bounding box center [597, 540] width 561 height 78
paste textarea "A flavorful Kerala-style dry chicken fry, marinated with aromatic spices and co…"
click at [417, 506] on textarea "A flavorful Kerala-style dry chicken fry, marinated with aromatic spices and co…" at bounding box center [597, 540] width 561 height 78
type textarea "A flavorful Kerala style dry chicken fry, marinated with aromatic spices and co…"
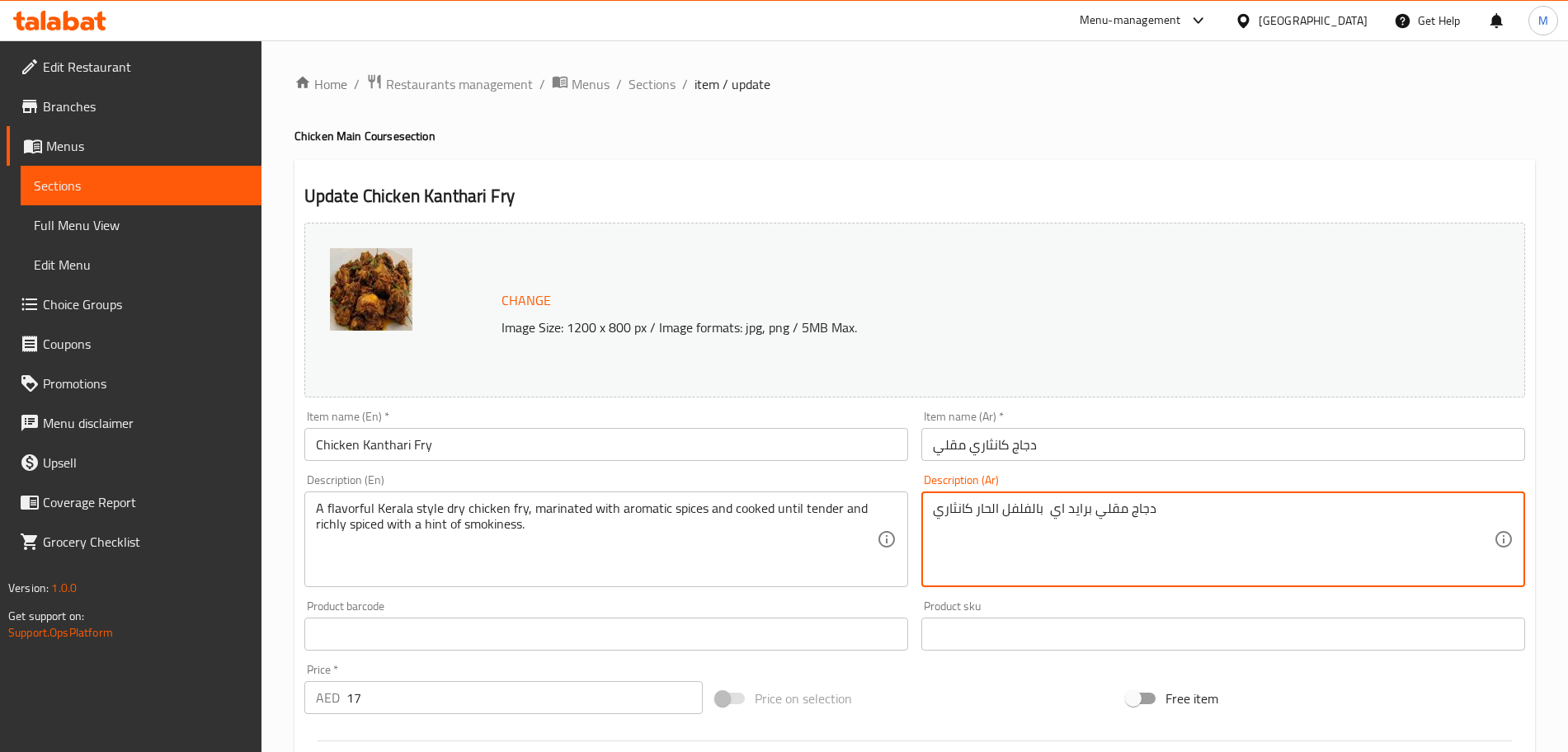
click at [1046, 533] on textarea "دجاج مقلي برايد اي بالفلفل الحار كانثاري" at bounding box center [1213, 540] width 561 height 78
paste textarea "اف لذيذ على طريقة ولاية كيرالا، متبل بالتوابل العطرية ومطهو حتى يصبح طريًا ومتب…"
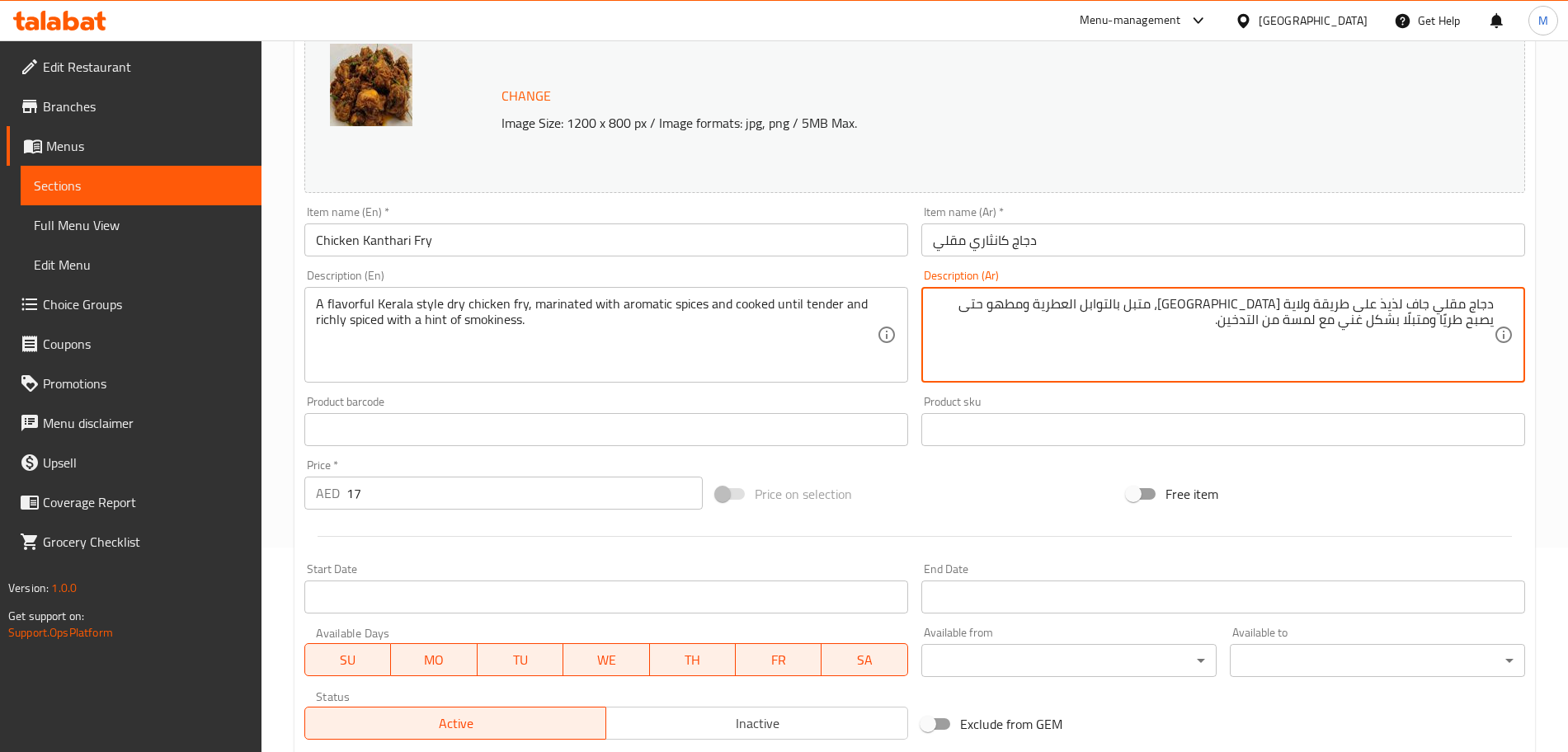
scroll to position [207, 0]
type textarea "دجاج مقلي جاف لذيذ على طريقة ولاية كيرالا، متبل بالتوابل العطرية ومطهو حتى يصبح…"
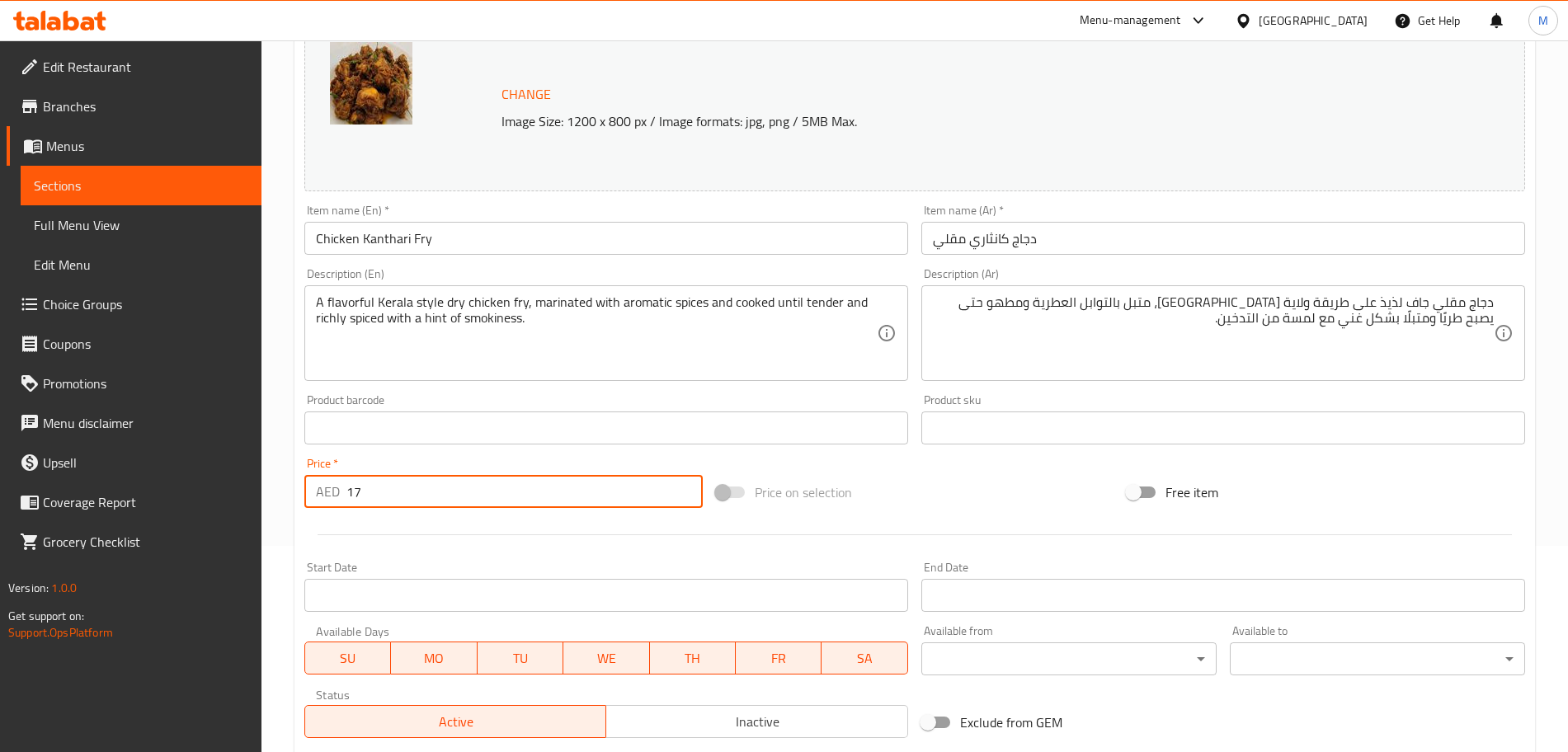
drag, startPoint x: 362, startPoint y: 496, endPoint x: 280, endPoint y: 471, distance: 85.7
click at [276, 495] on div "Home / Restaurants management / Menus / Sections / item / update Chicken Main C…" at bounding box center [915, 409] width 1307 height 1149
type input "13"
click at [360, 532] on div at bounding box center [915, 535] width 1233 height 40
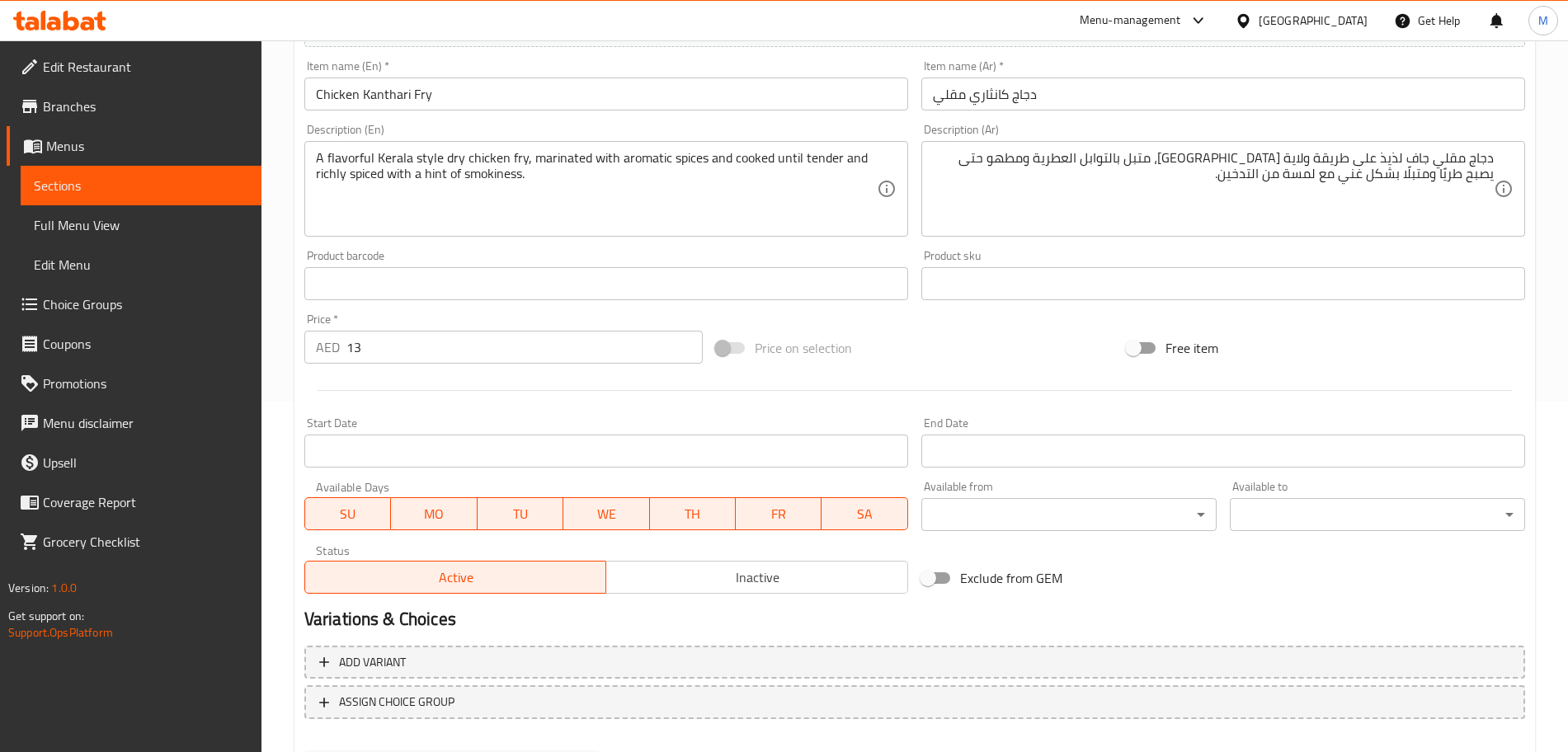
scroll to position [437, 0]
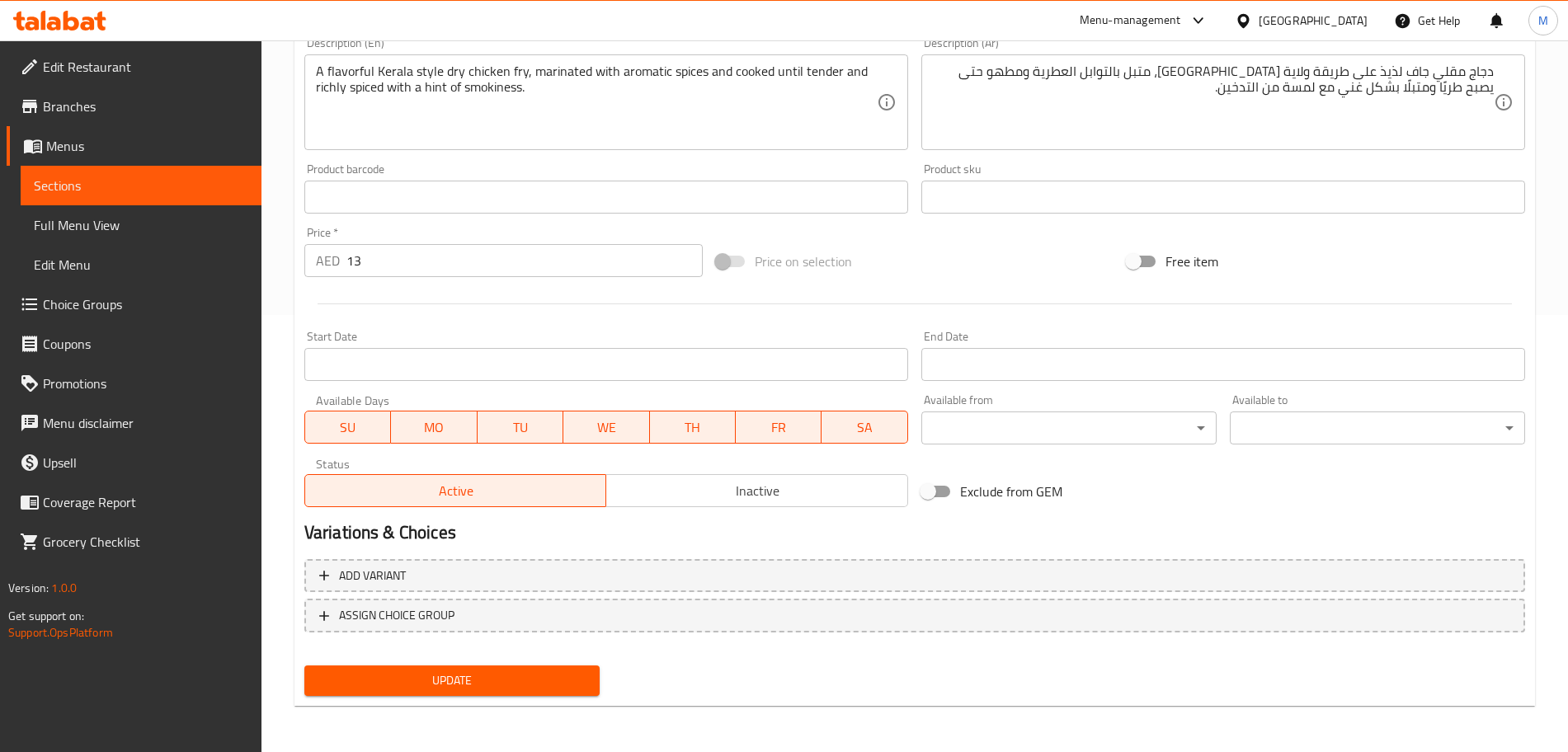
click at [585, 692] on button "Update" at bounding box center [451, 681] width 295 height 30
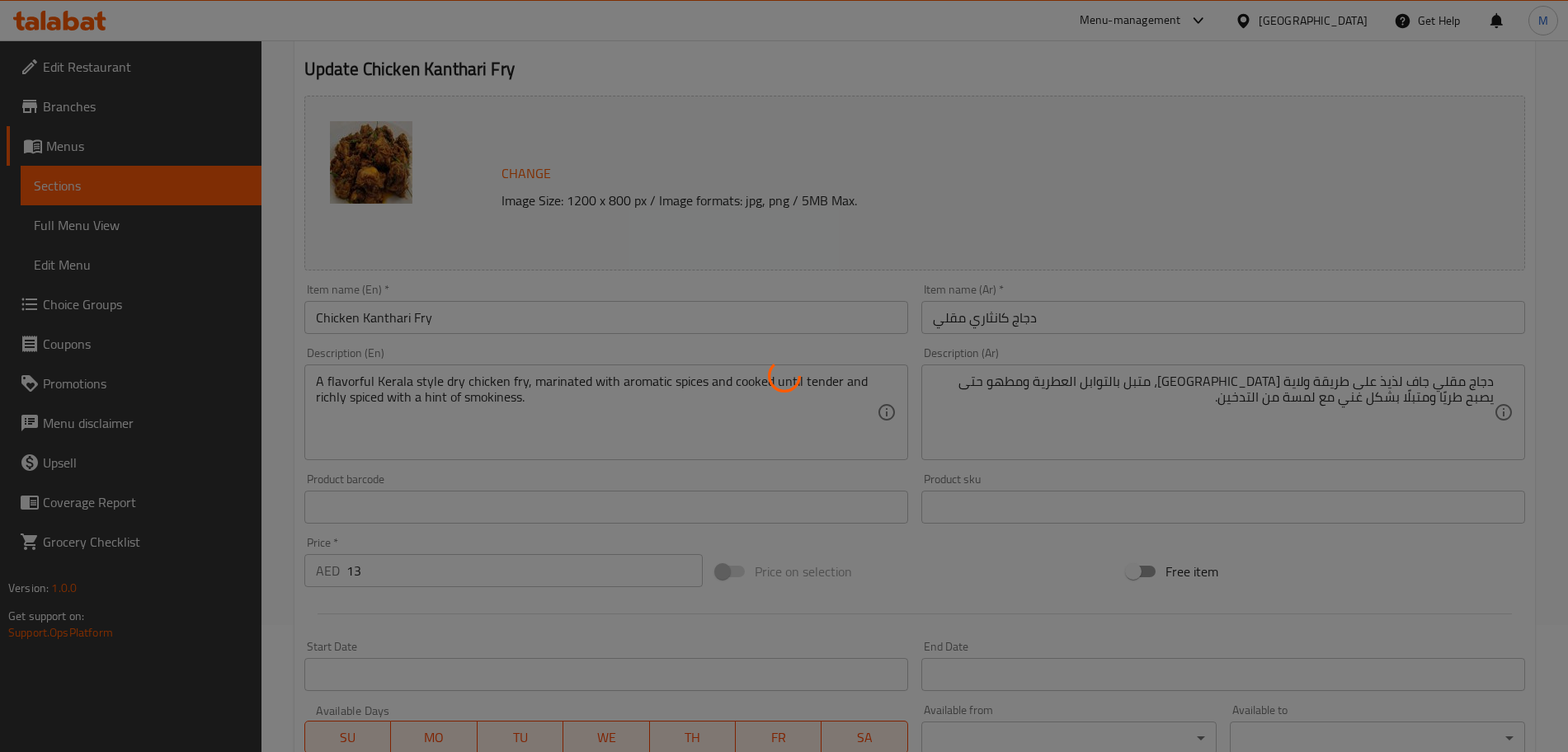
scroll to position [0, 0]
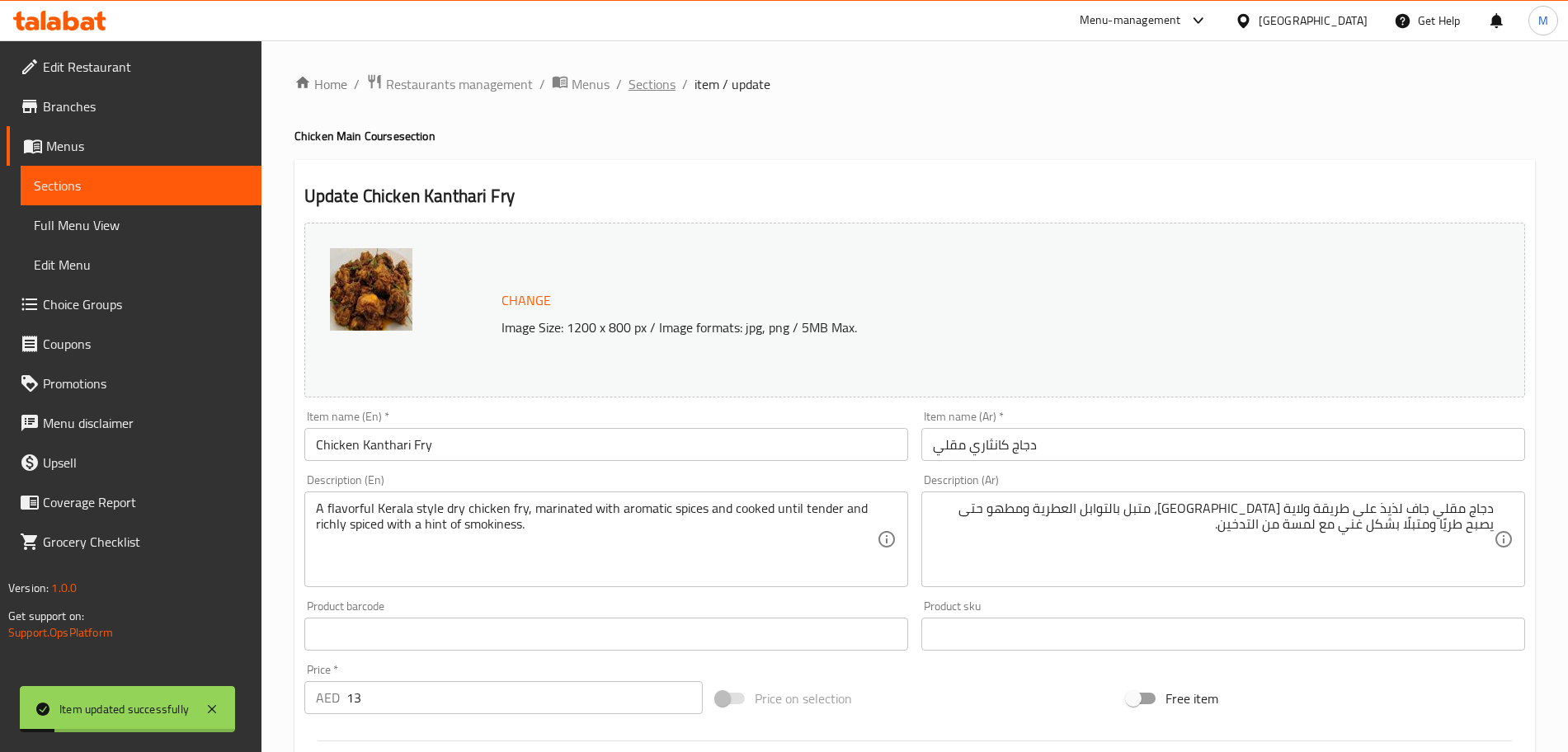
click at [660, 89] on span "Sections" at bounding box center [652, 84] width 47 height 20
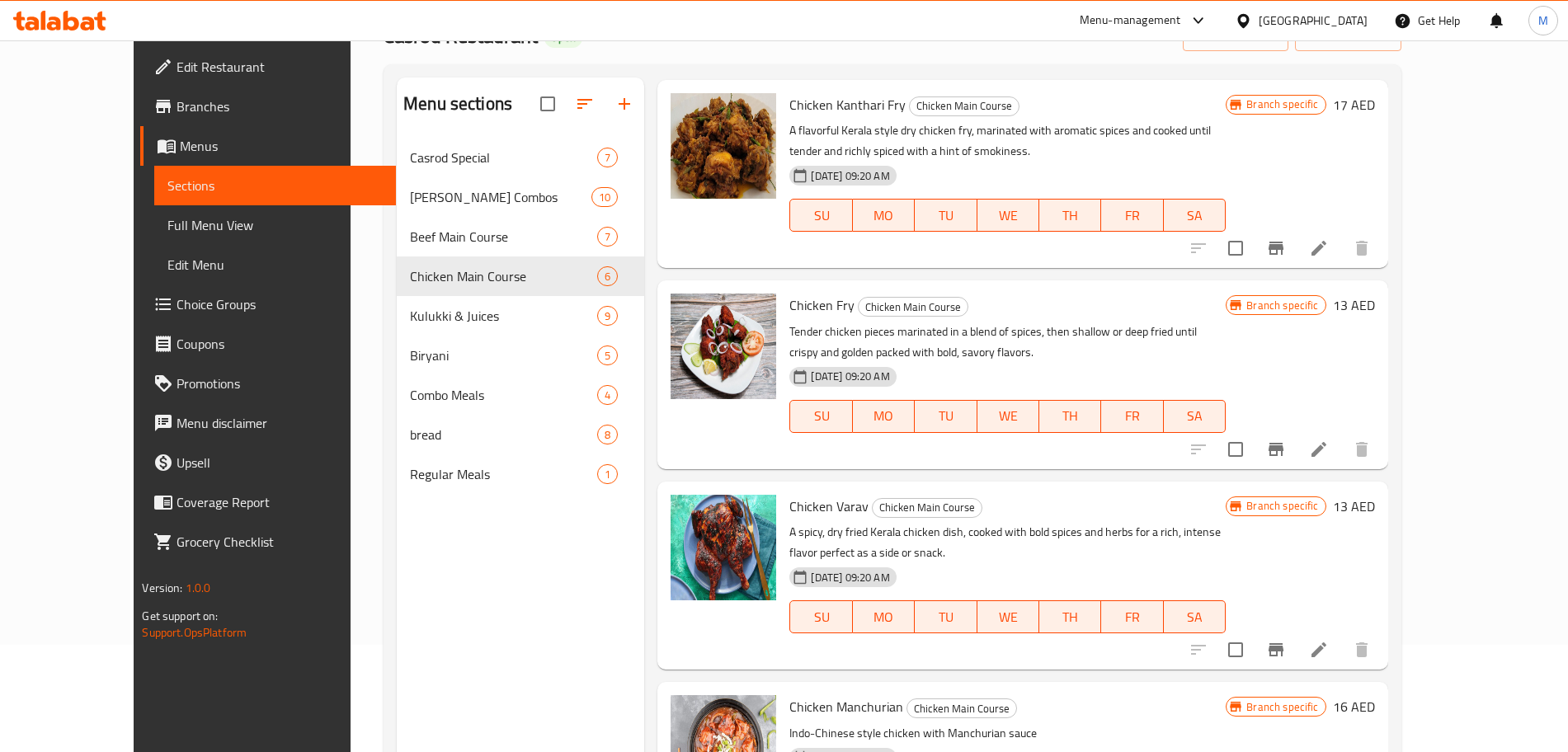
scroll to position [231, 0]
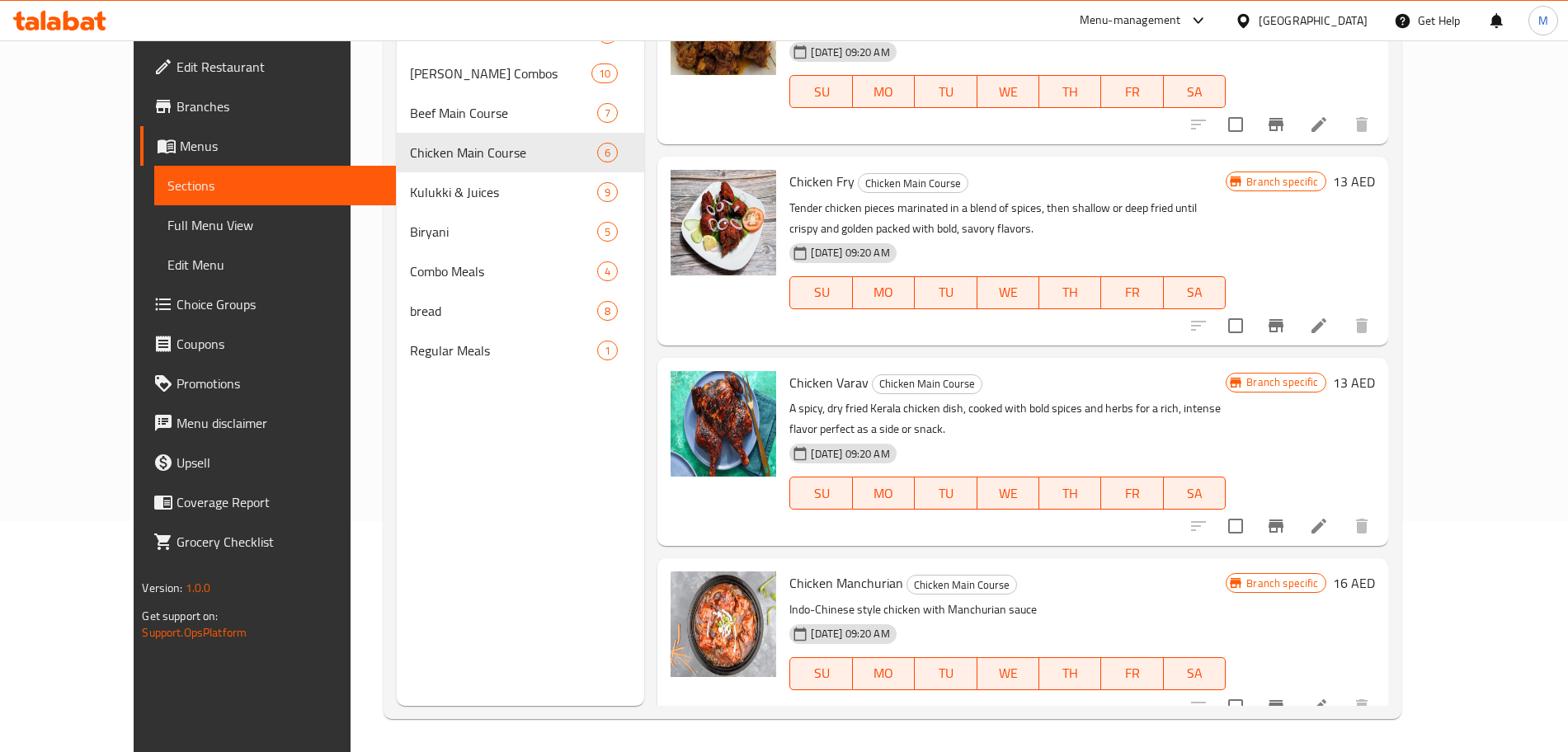
click at [1328, 697] on icon at bounding box center [1319, 707] width 20 height 20
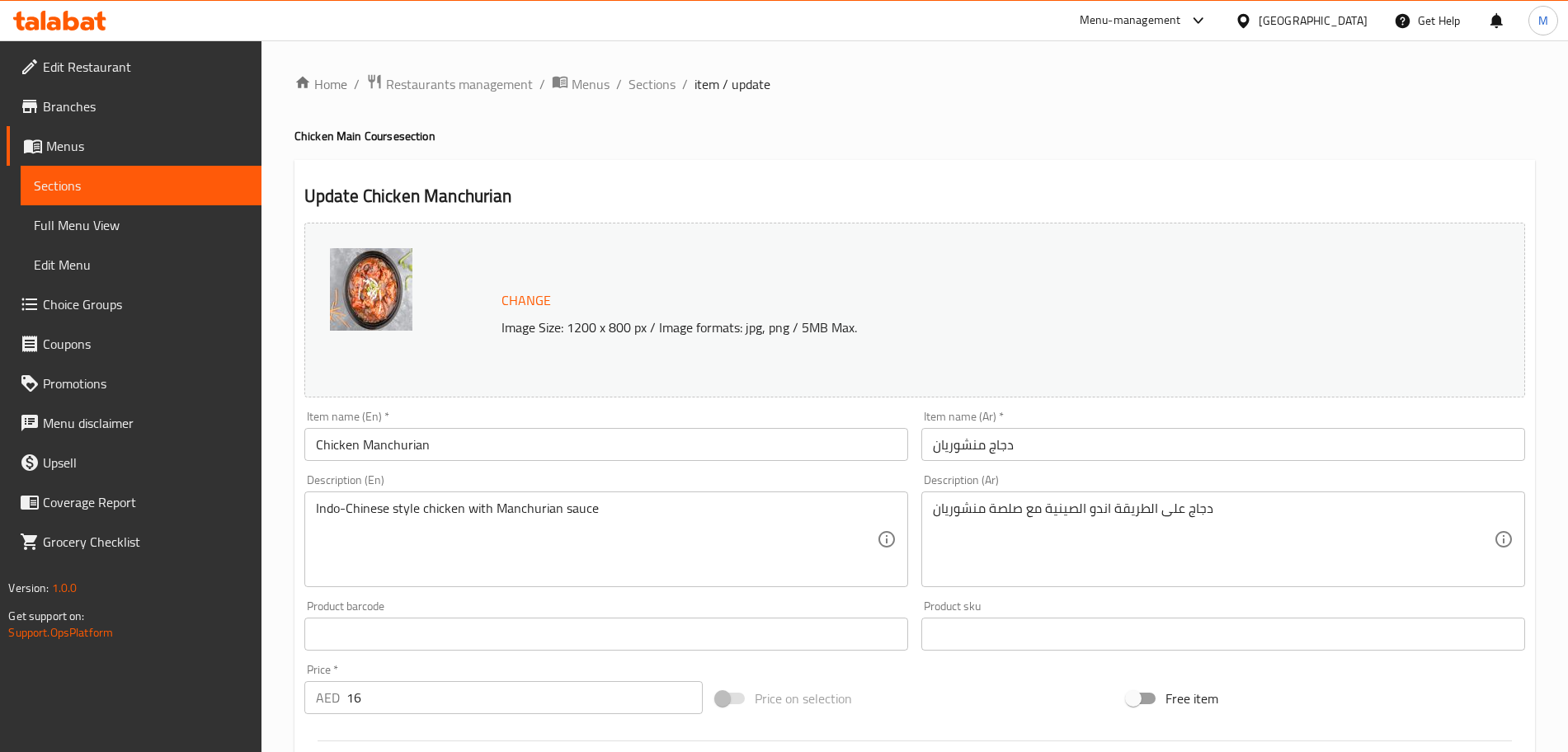
click at [497, 437] on input "Chicken Manchurian" at bounding box center [605, 444] width 604 height 33
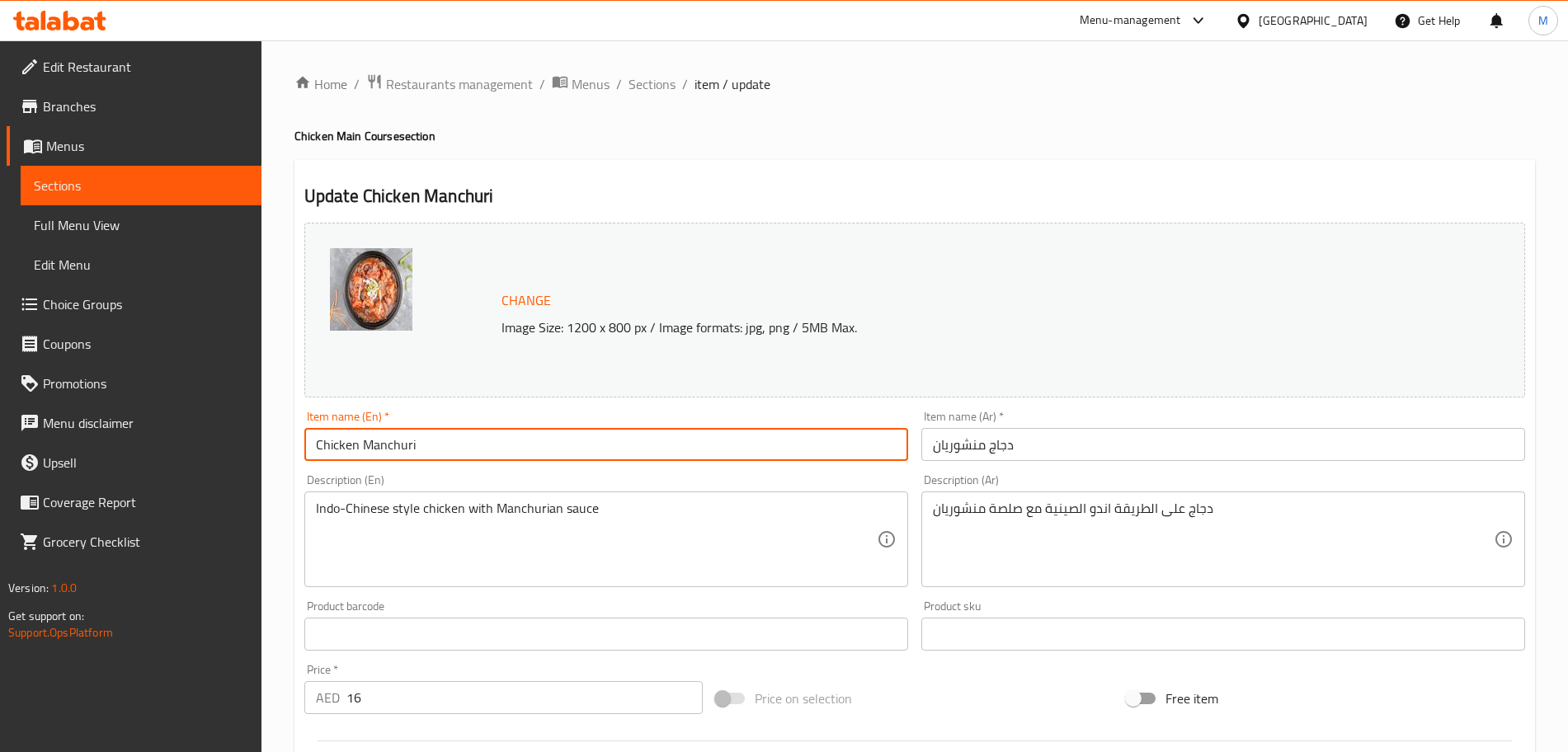
type input "Chicken Manchuri"
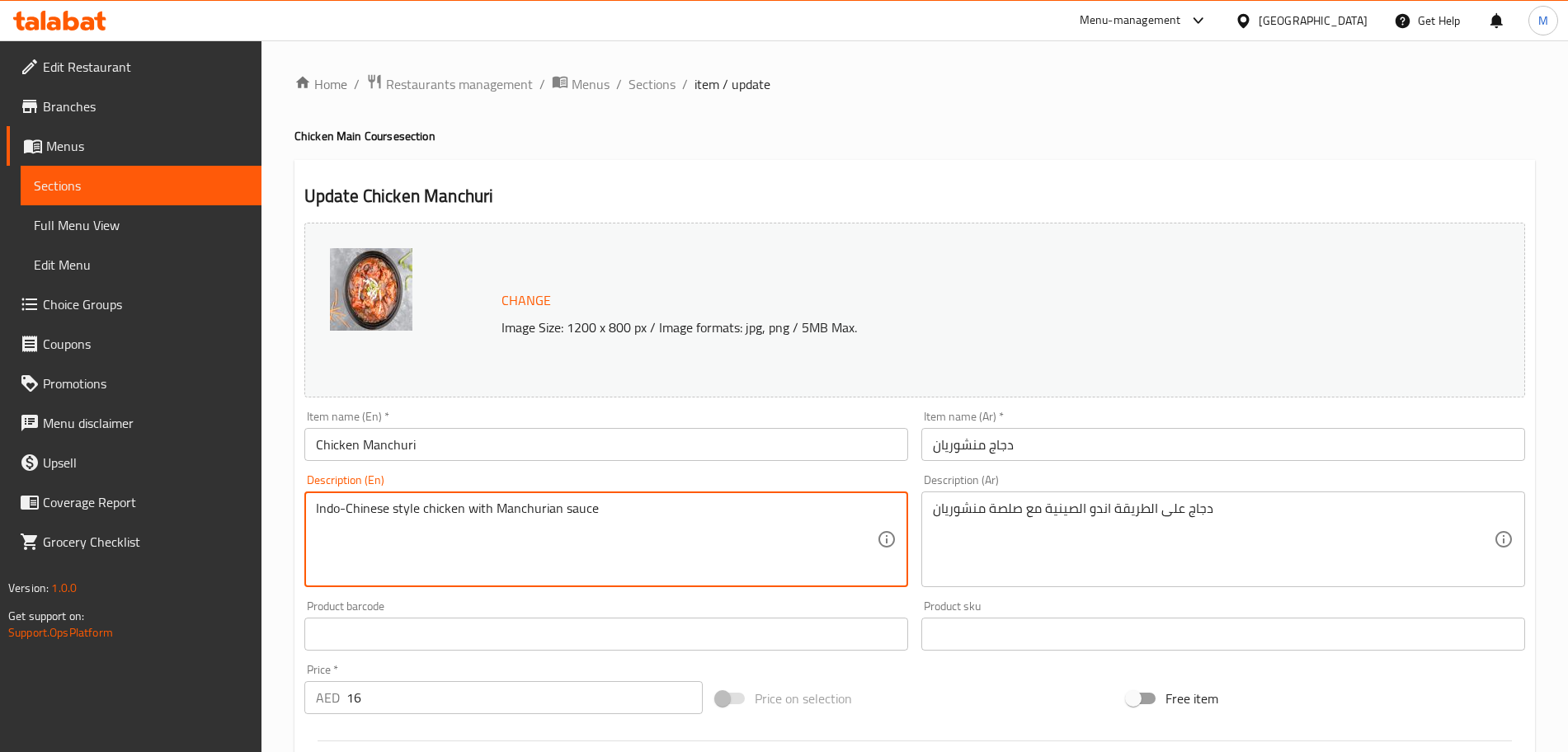
click at [552, 529] on textarea "Indo-Chinese style chicken with Manchurian sauce" at bounding box center [597, 540] width 561 height 78
paste textarea "A popular Indo-Chinese dish featuring crispy fried chicken tossed in a tangy, s…"
click at [426, 528] on textarea "A popular Indo-Chinese dish featuring crispy fried chicken tossed in a tangy, s…" at bounding box center [597, 540] width 561 height 78
click at [534, 521] on textarea "A popular Indo-Chinese dish featuring crispy fried chicken tossed in a tangy, s…" at bounding box center [597, 540] width 561 height 78
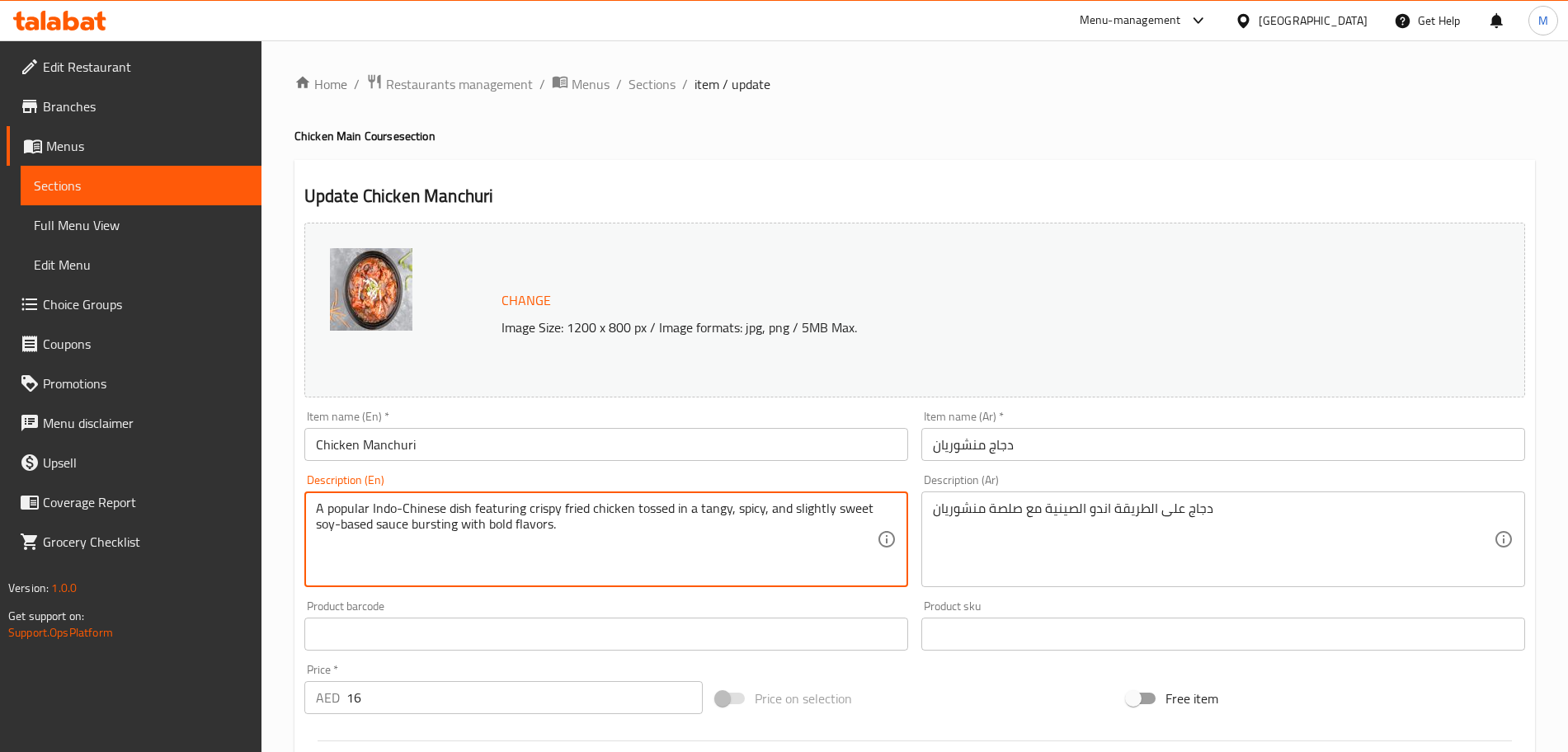
click at [534, 521] on textarea "A popular Indo-Chinese dish featuring crispy fried chicken tossed in a tangy, s…" at bounding box center [597, 540] width 561 height 78
type textarea "A popular Indo-Chinese dish featuring crispy fried chicken tossed in a tangy, s…"
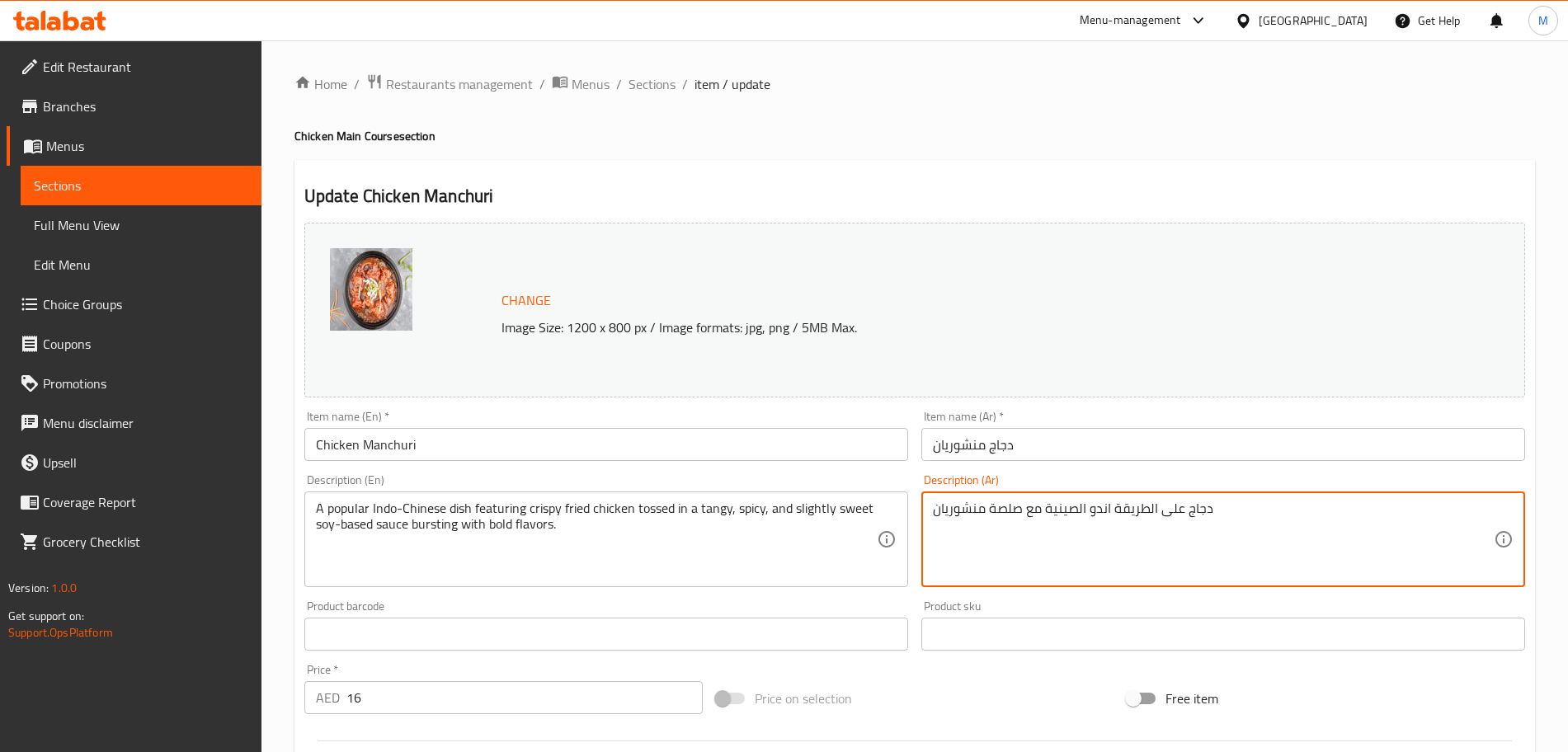
click at [1409, 528] on textarea "دجاج على الطريقة اندو الصينية مع صلصة منشوريان" at bounding box center [1213, 540] width 561 height 78
paste textarea "طبق هندي صيني شهير يحتوي على دجاج مقلي مقرمش ممزوج بصلصة الصويا اللذيذة والحارة…"
click at [1409, 528] on textarea "دجاج على الطريقة اندو الصينية مع صلصة طبق هندي صيني شهير يحتوي على دجاج مقلي مق…" at bounding box center [1213, 540] width 561 height 78
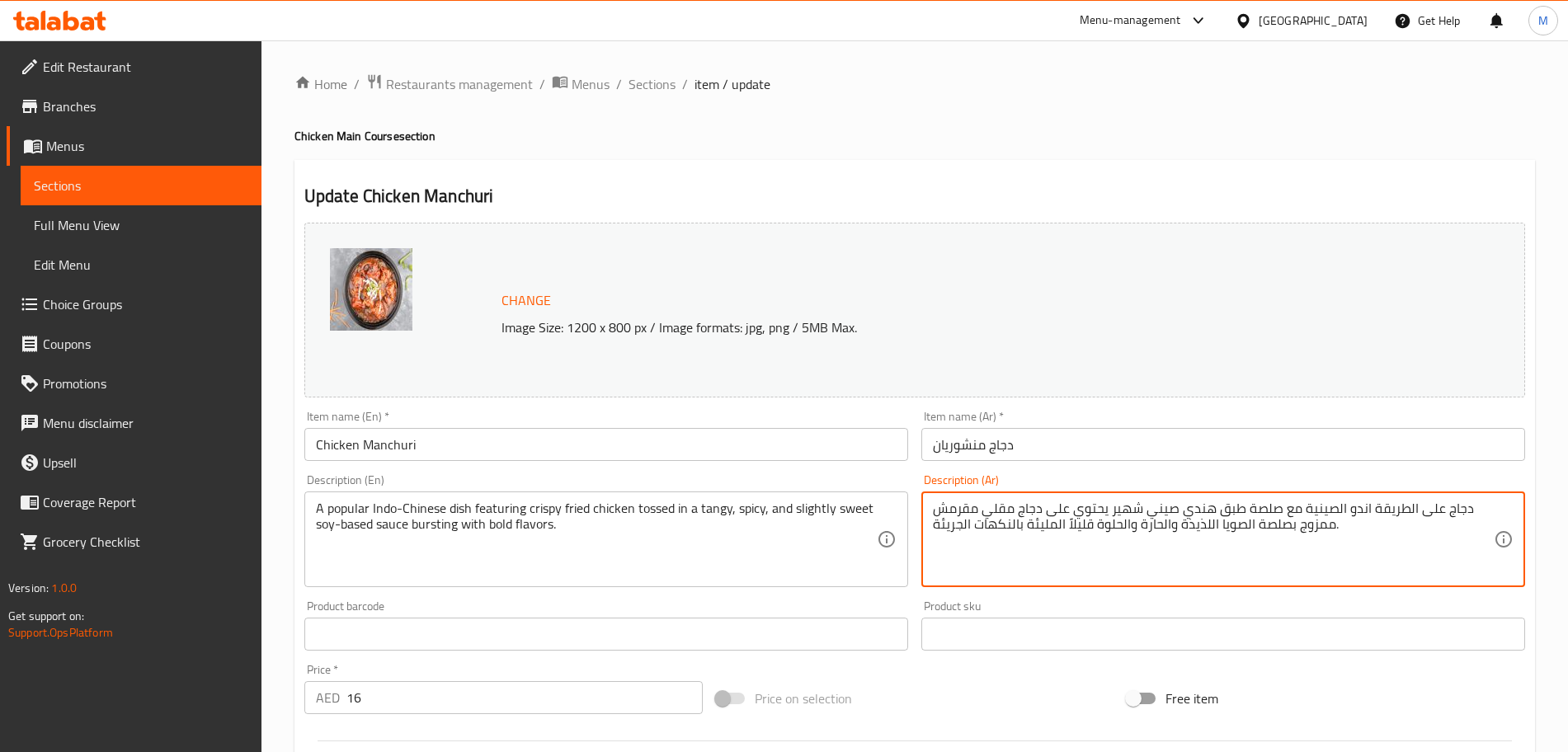
paste textarea
type textarea "طبق هندي صيني شهير يحتوي على دجاج مقلي مقرمش ممزوج بصلصة الصويا اللذيذة والحارة…"
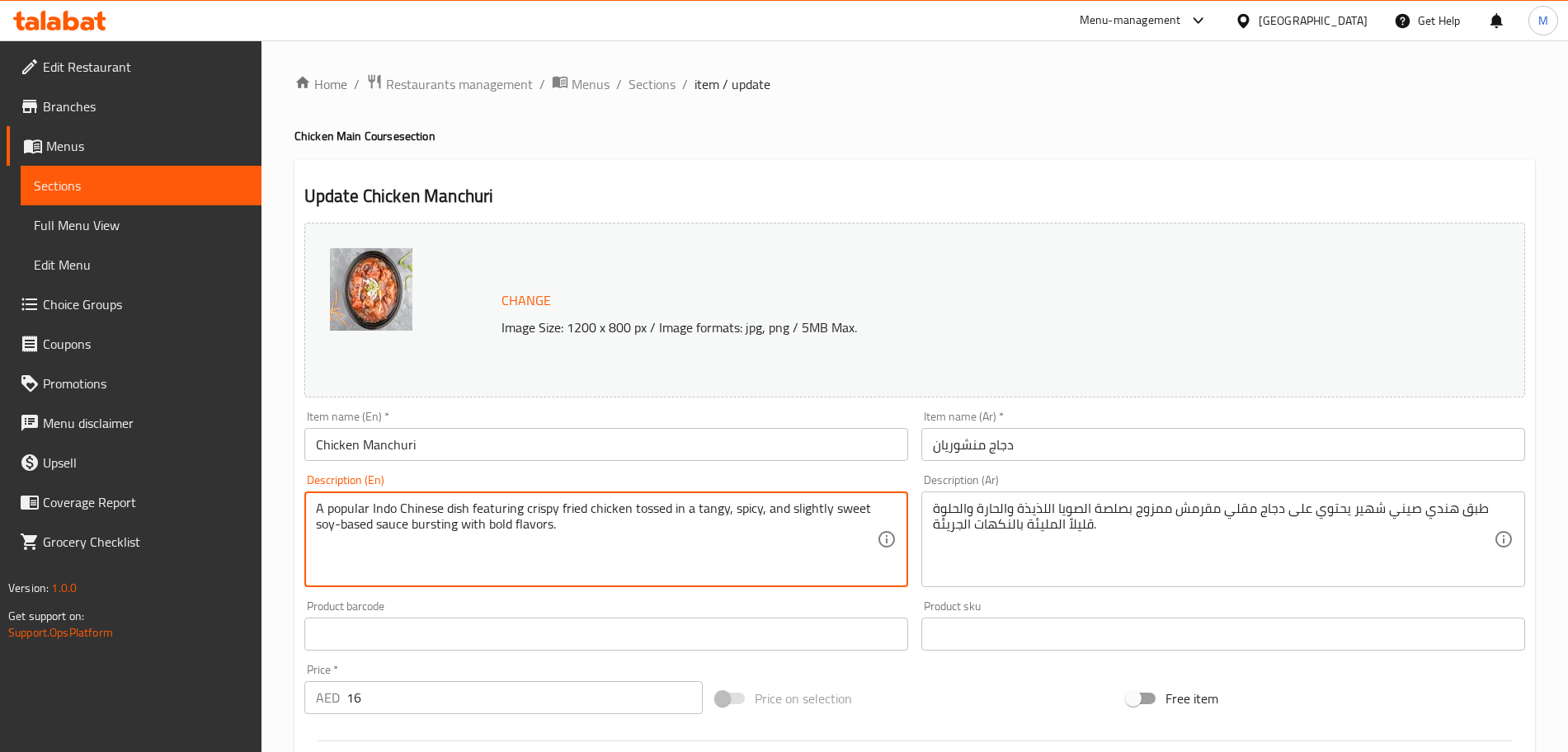
type textarea "A popular Indo Chinese dish featuring crispy fried chicken tossed in a tangy, s…"
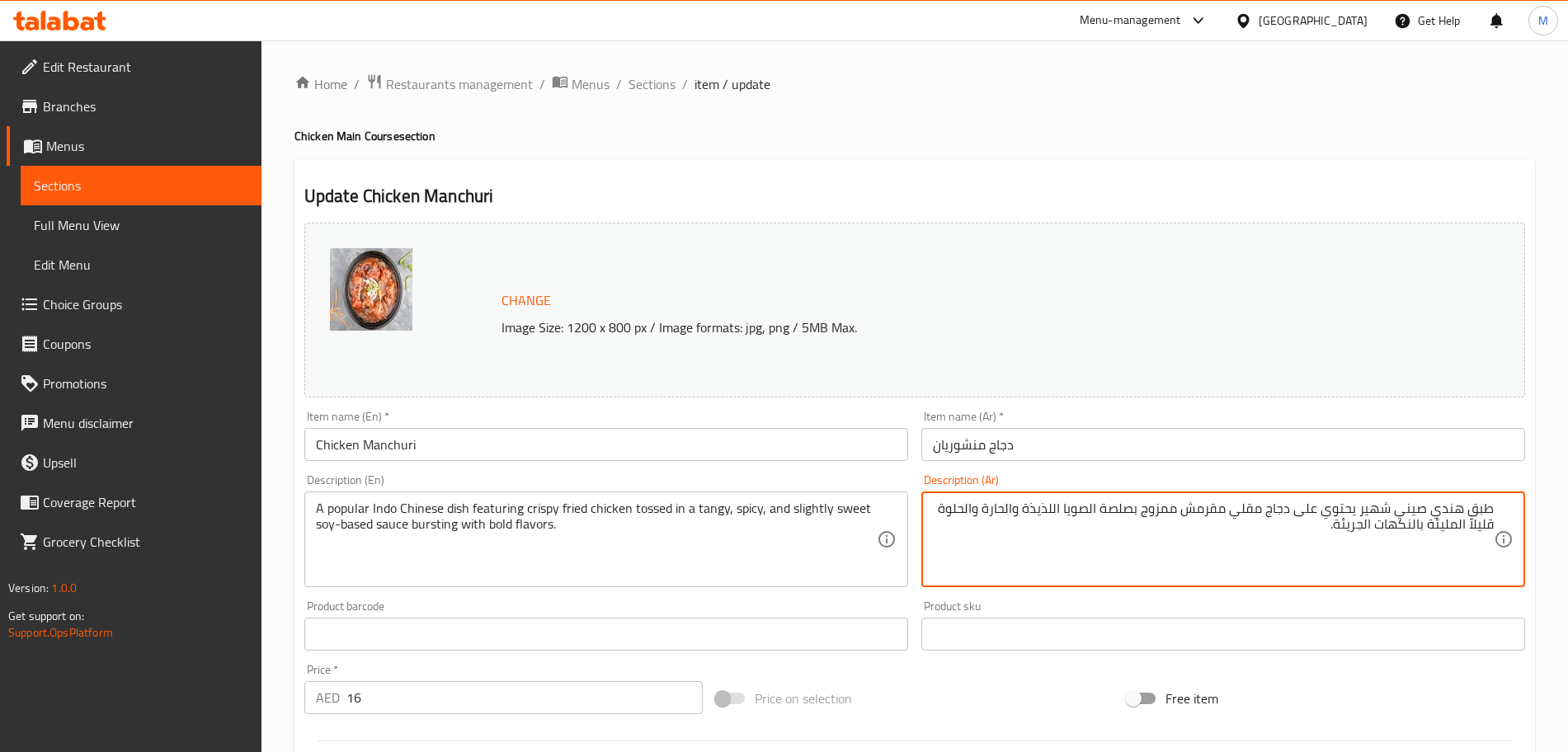
click at [1256, 593] on div "Description (Ar) طبق هندي صيني شهير يحتوي على دجاج مقلي مقرمش ممزوج بصلصة الصوي…" at bounding box center [1223, 531] width 617 height 126
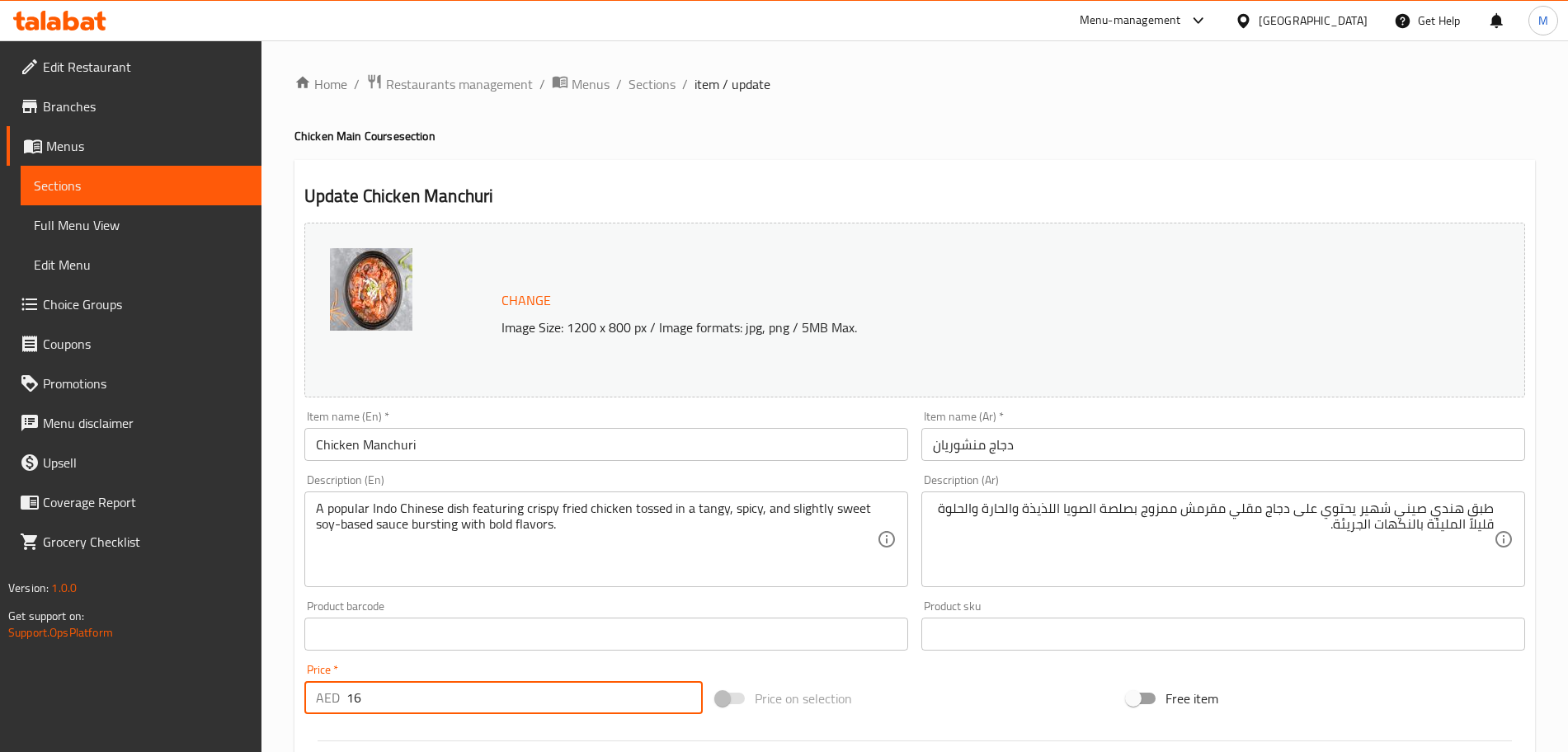
drag, startPoint x: 335, startPoint y: 704, endPoint x: 301, endPoint y: 610, distance: 100.0
click at [287, 704] on div "Home / Restaurants management / Menus / Sections / item / update Chicken Main C…" at bounding box center [915, 614] width 1307 height 1149
type input "13"
click at [993, 699] on div "Price on selection" at bounding box center [915, 698] width 411 height 44
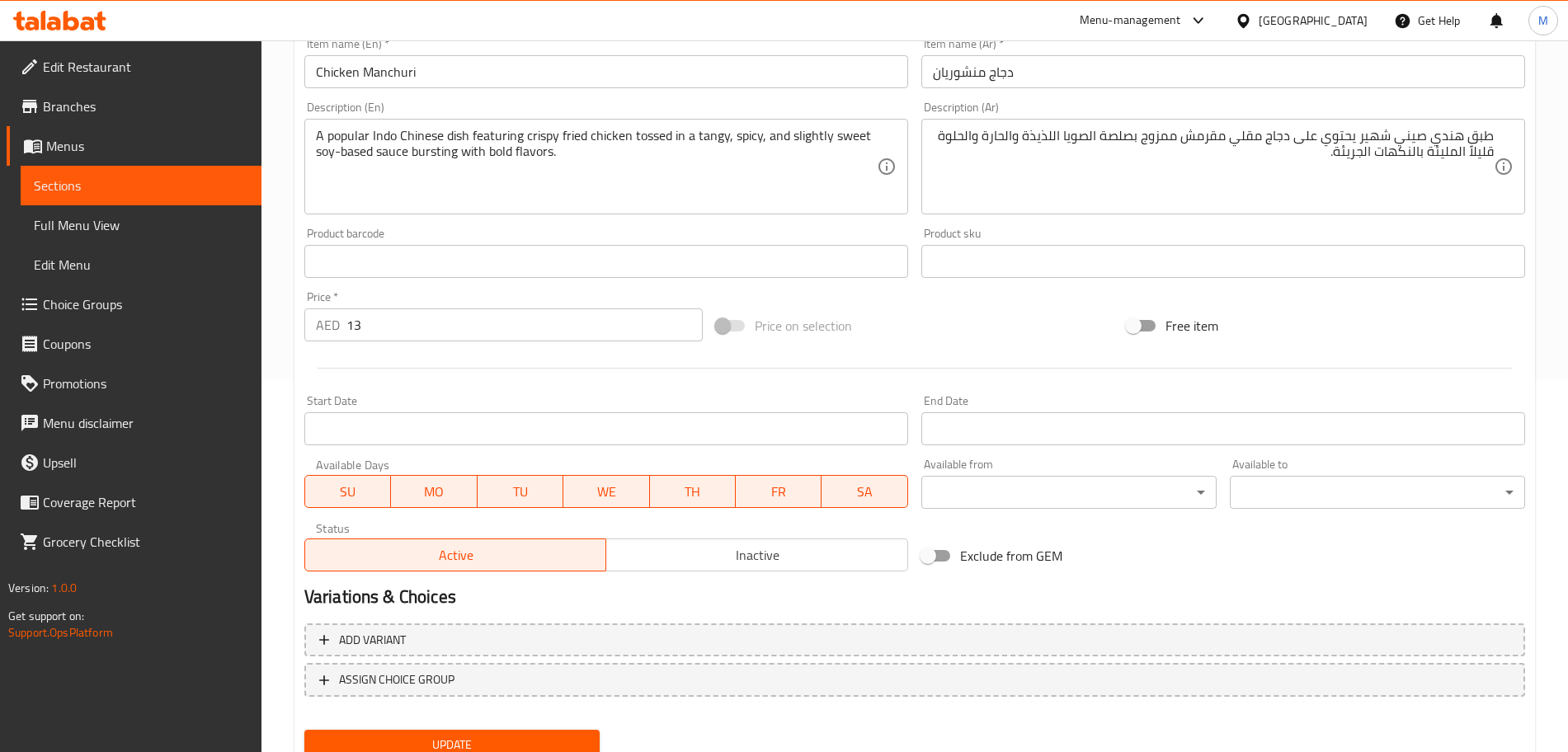
scroll to position [437, 0]
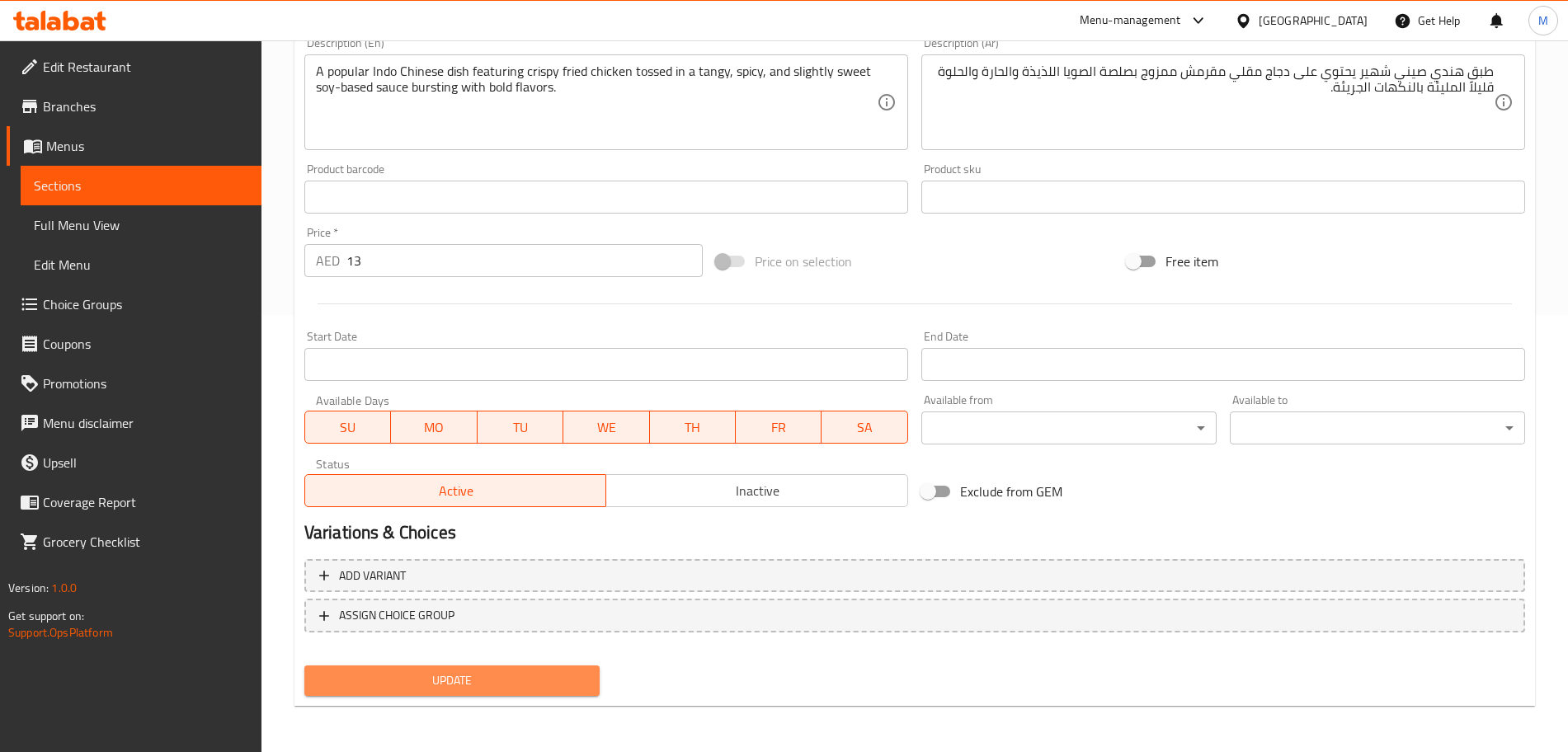
click at [582, 683] on span "Update" at bounding box center [452, 681] width 269 height 21
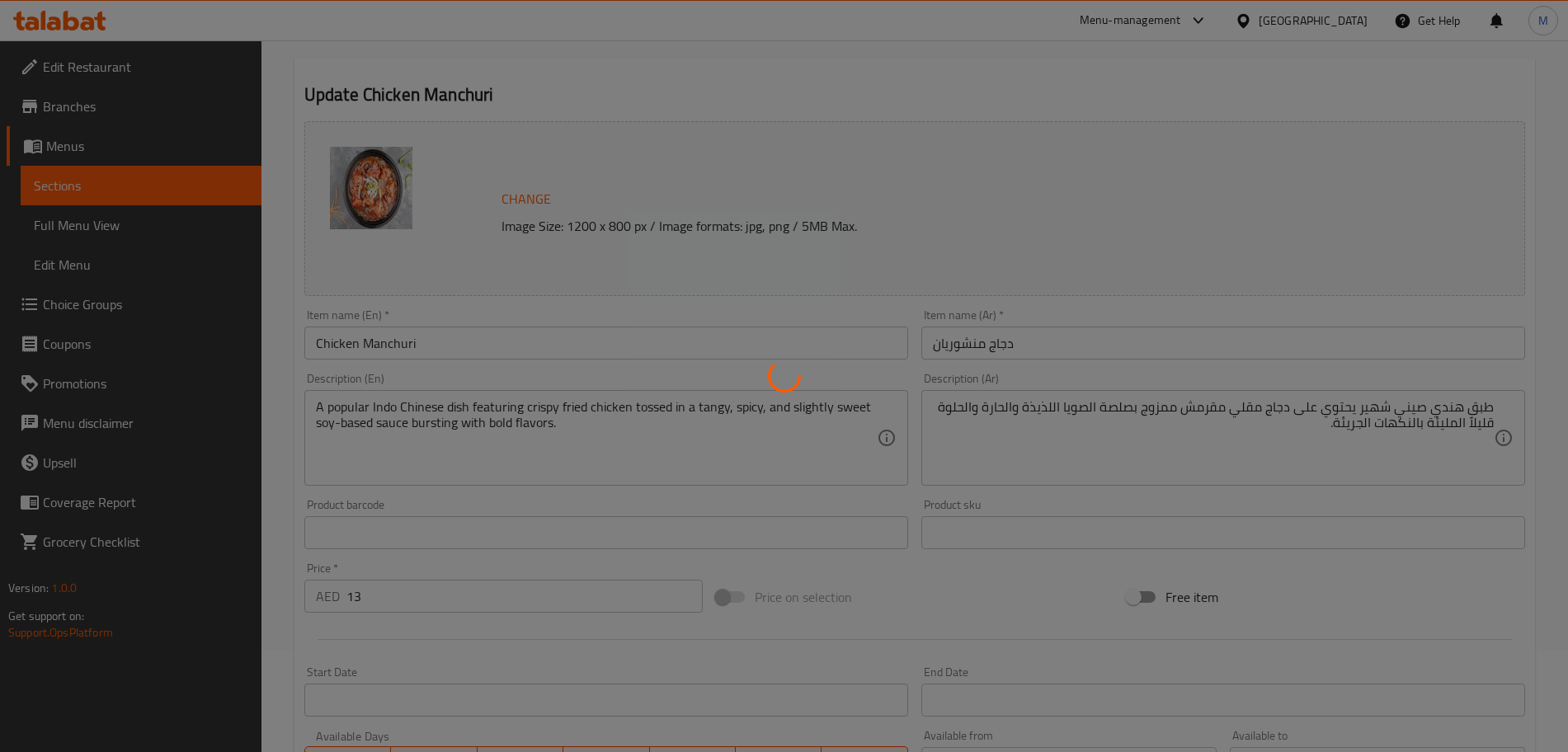
scroll to position [24, 0]
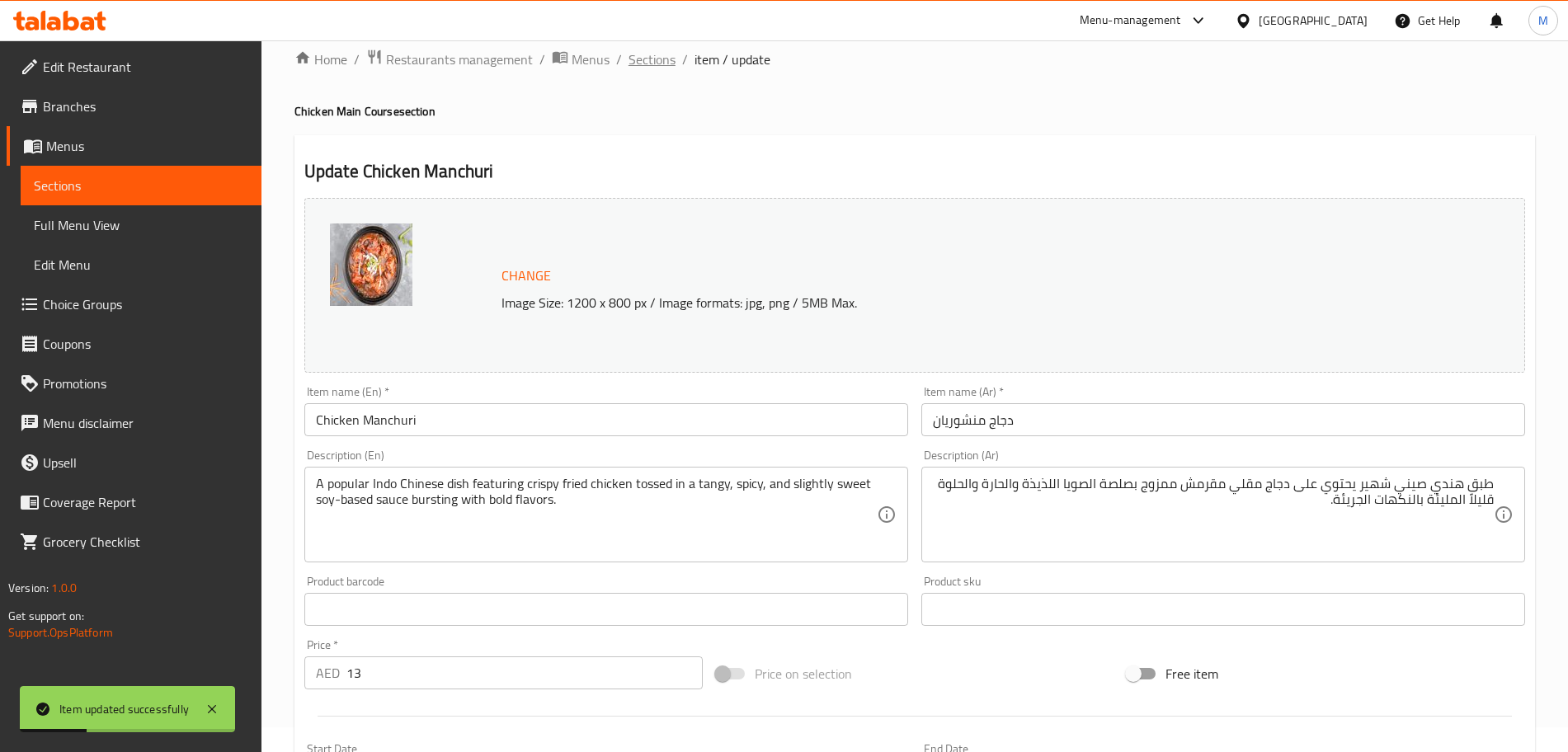
click at [659, 70] on span "Sections" at bounding box center [652, 59] width 47 height 20
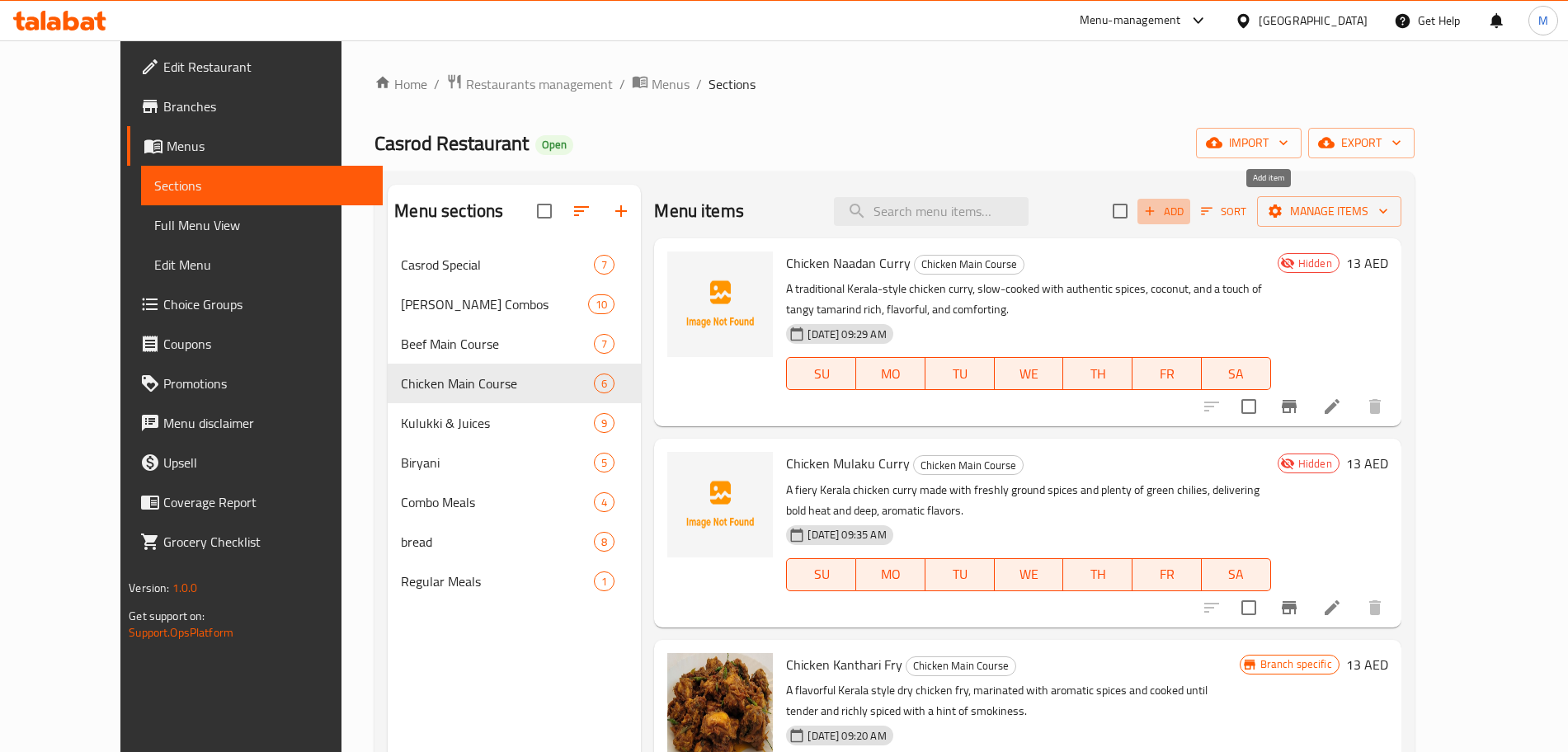
click at [1186, 220] on span "Add" at bounding box center [1163, 212] width 44 height 19
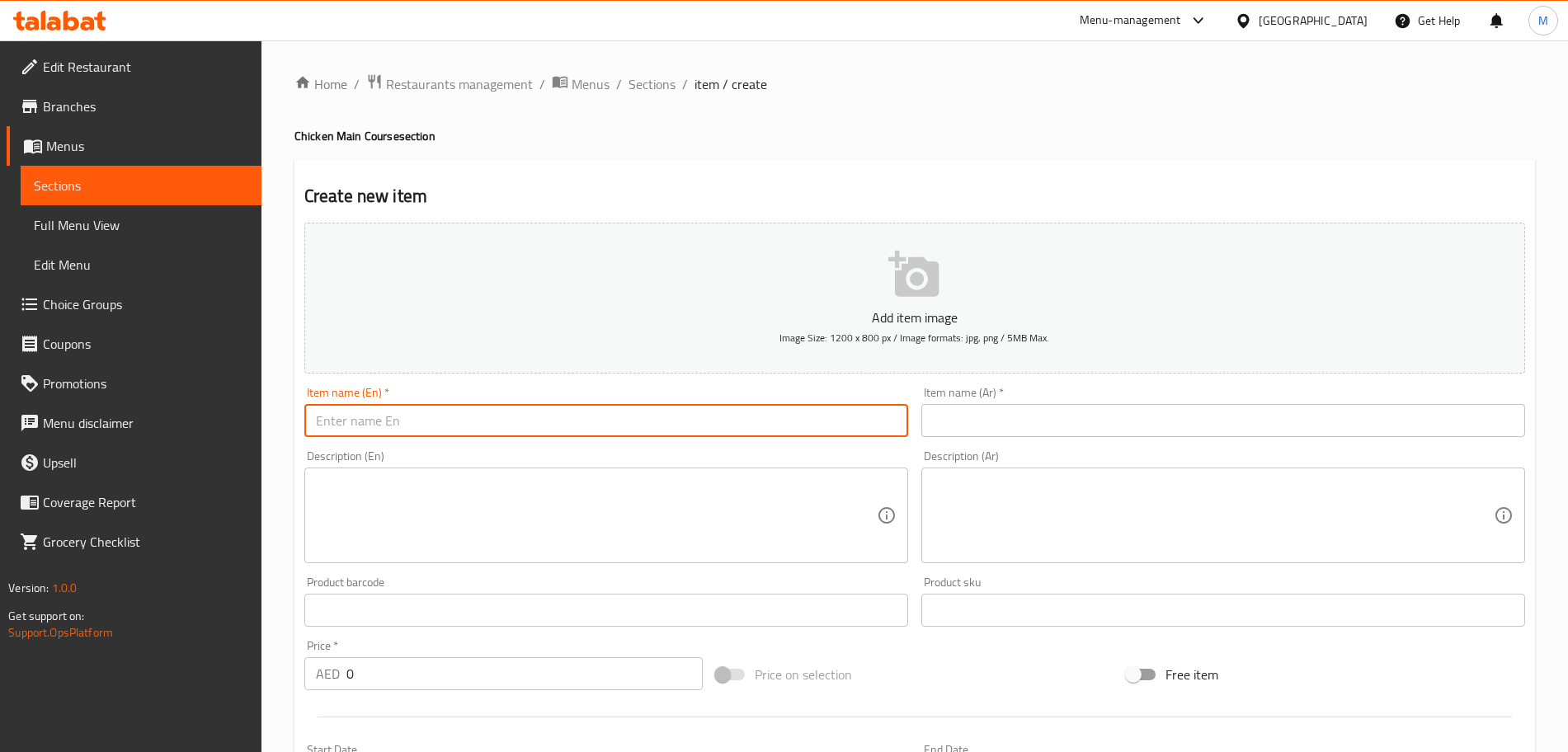
click at [623, 416] on input "text" at bounding box center [605, 421] width 604 height 33
paste input "Chicken Chilli"
click at [606, 421] on input "Chicken Chilli" at bounding box center [605, 421] width 604 height 33
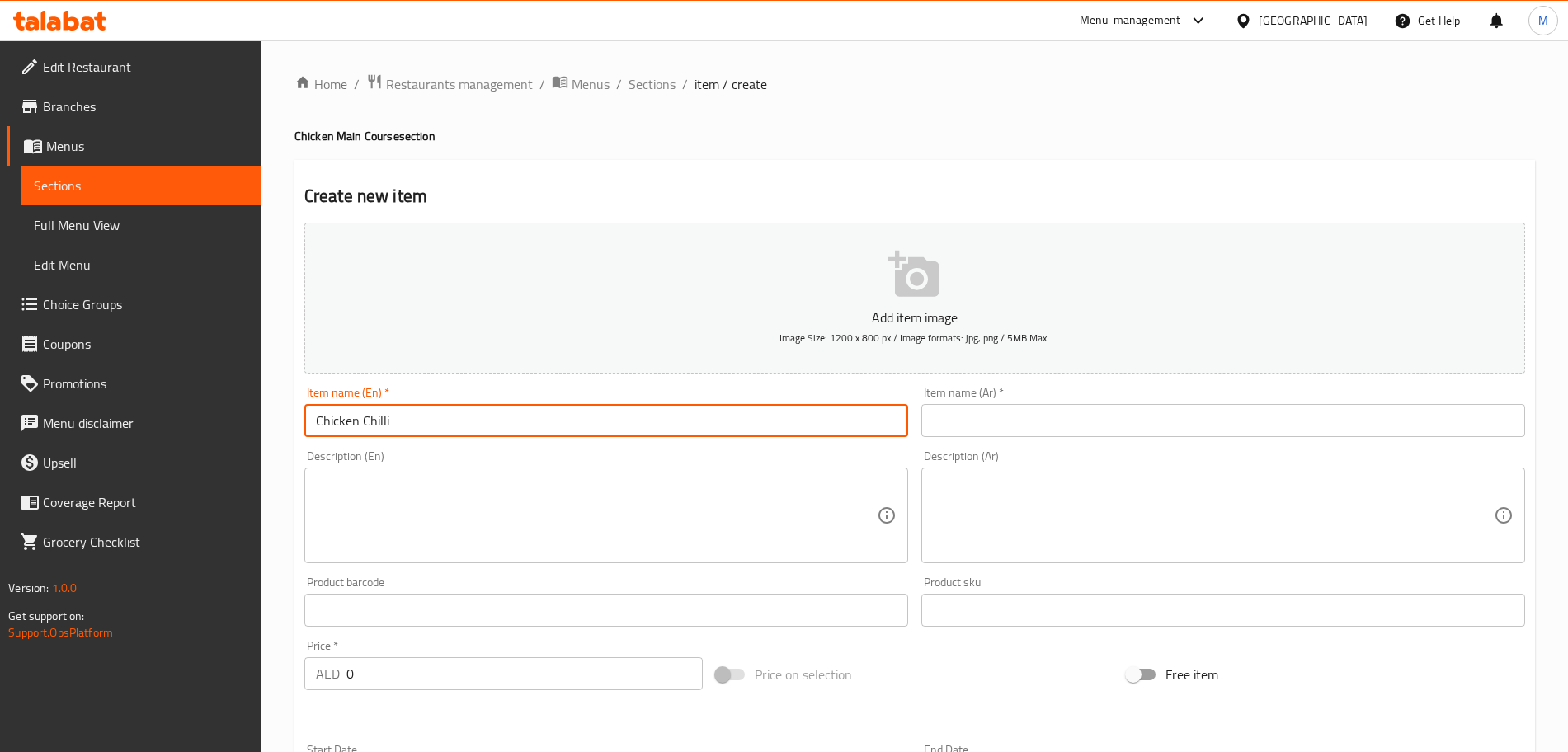
type input "Chicken Chilli"
click at [581, 451] on div "Description (En) Description (En)" at bounding box center [605, 507] width 604 height 113
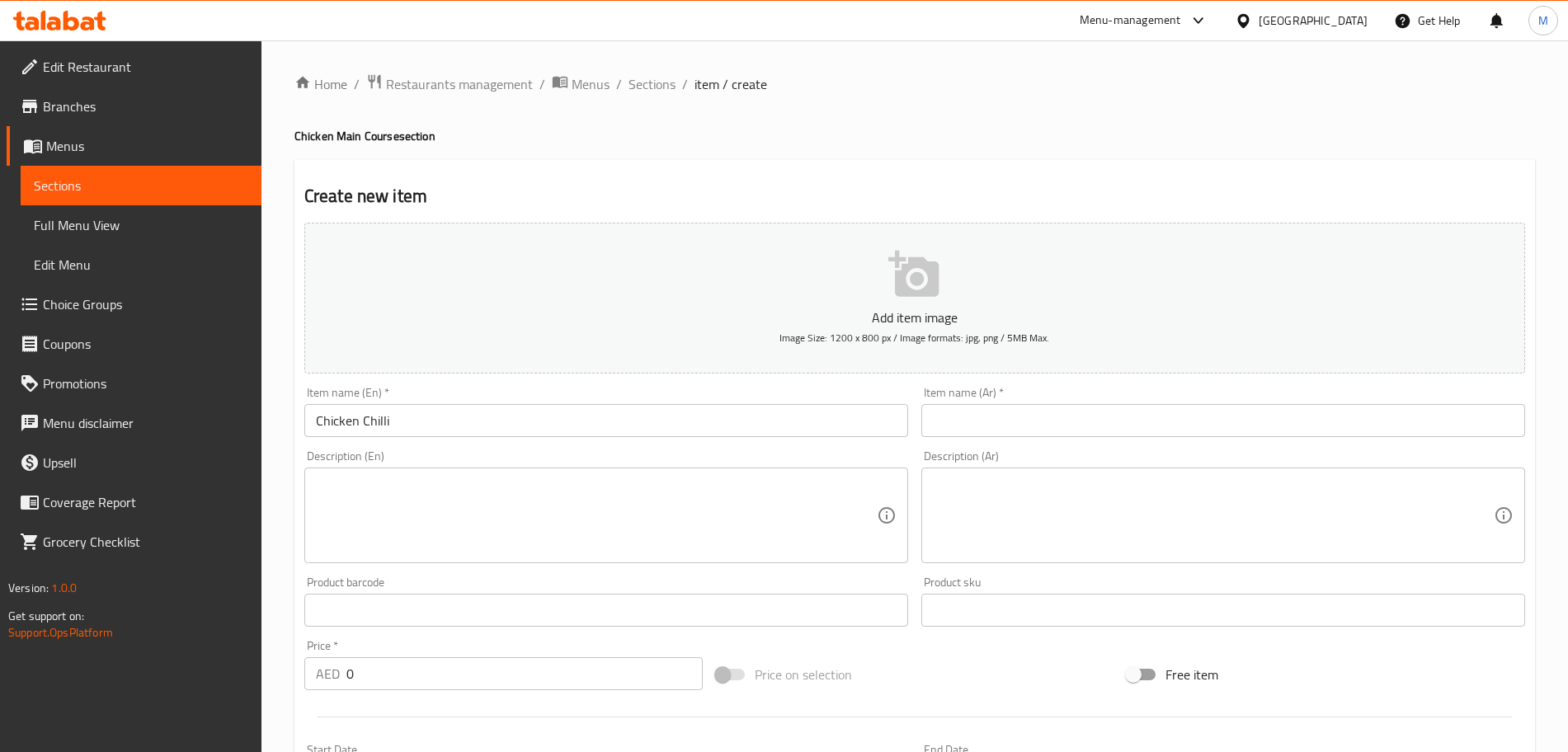
click at [434, 524] on textarea at bounding box center [597, 516] width 561 height 78
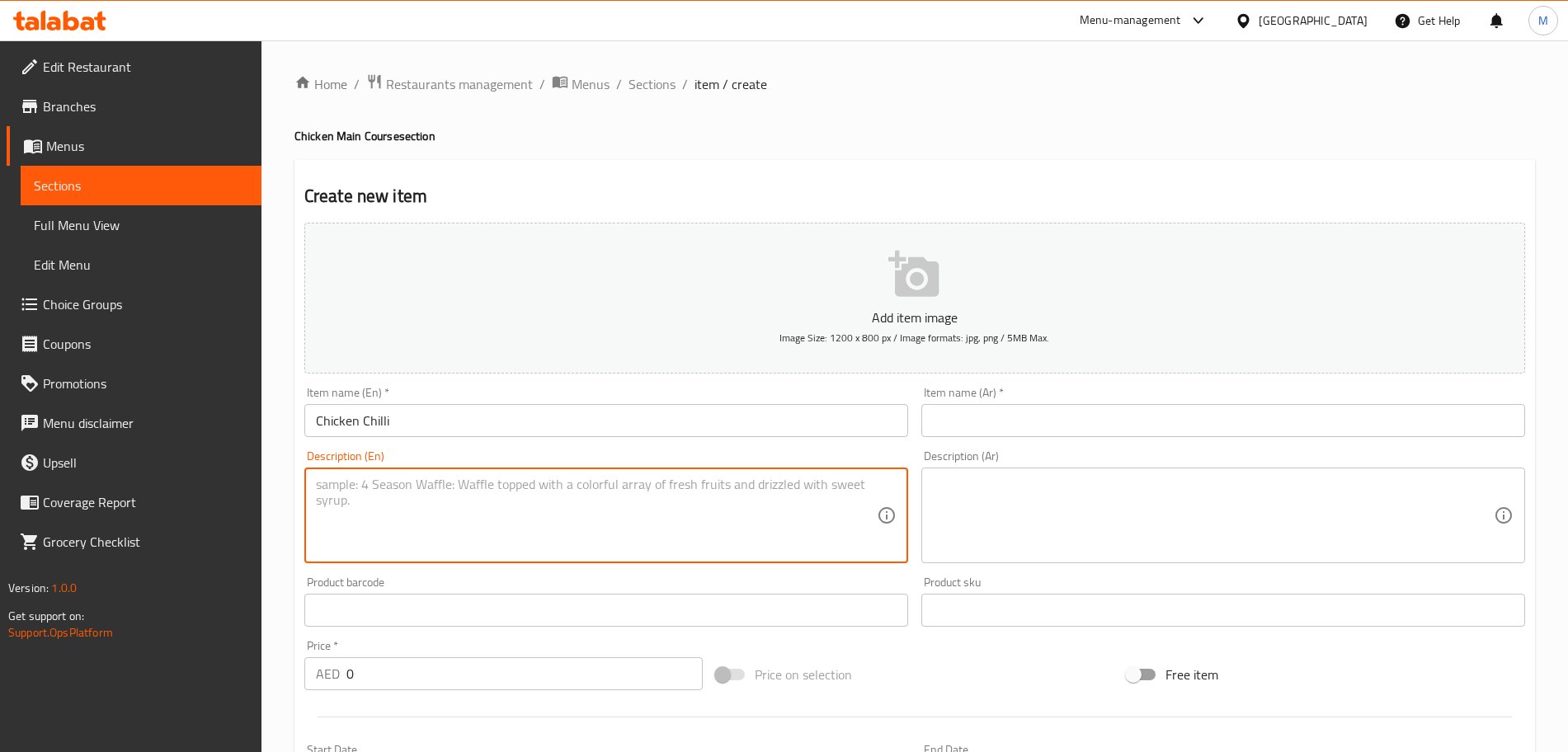
paste textarea "Spicy and tangy stir-fried chicken tossed with crunchy bell peppers, onions, an…"
click at [429, 478] on textarea "Spicy and tangy stir-fried chicken tossed with crunchy bell peppers, onions, an…" at bounding box center [597, 516] width 561 height 78
click at [835, 482] on textarea "Spicy and tangy stir fried chicken tossed with crunchy bell peppers, onions, an…" at bounding box center [597, 516] width 561 height 78
click at [402, 506] on textarea "Spicy and tangy stir fried chicken tossed with crunchy bell peppers, onions, an…" at bounding box center [597, 516] width 561 height 78
click at [567, 498] on textarea "Spicy and tangy stir fried chicken tossed with crunchy bell peppers, onions, an…" at bounding box center [597, 516] width 561 height 78
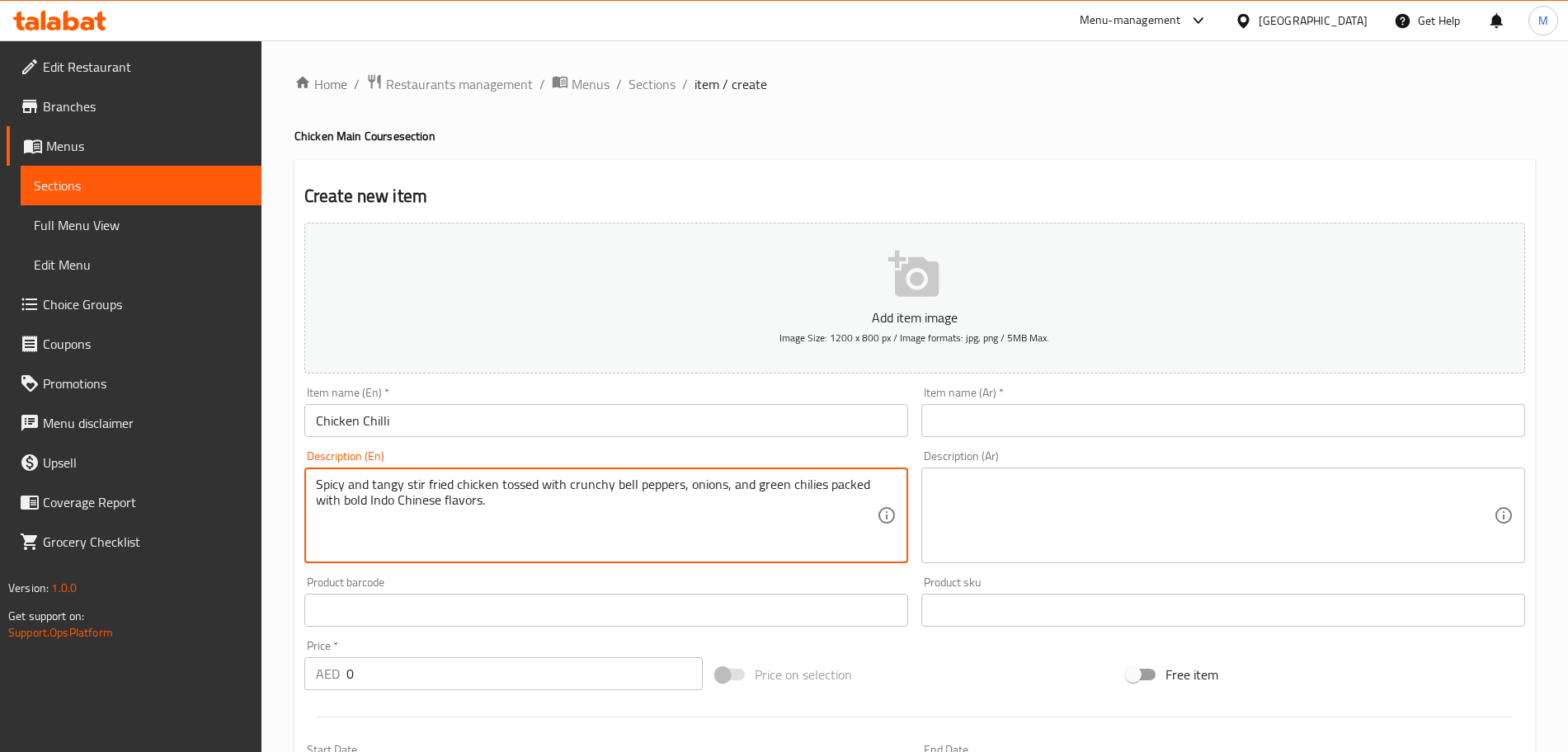
click at [567, 498] on textarea "Spicy and tangy stir fried chicken tossed with crunchy bell peppers, onions, an…" at bounding box center [597, 516] width 561 height 78
type textarea "Spicy and tangy stir fried chicken tossed with crunchy bell peppers, onions, an…"
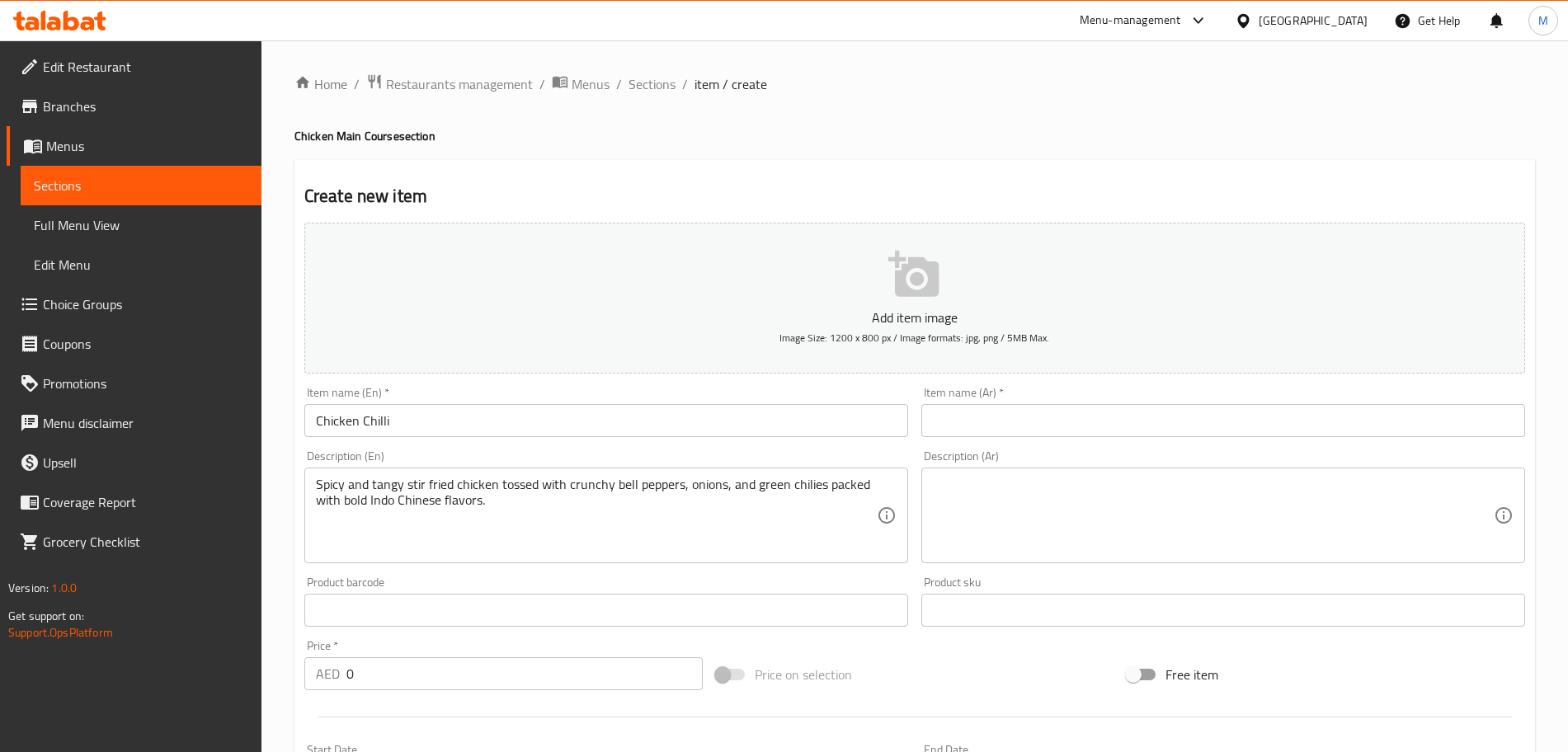
click at [1203, 503] on textarea at bounding box center [1213, 516] width 561 height 78
paste textarea "دجاج مقلي حار ولذيذ ممزوج بالفلفل المقرمش والبصل والفلفل الأخضر الحار المليء با…"
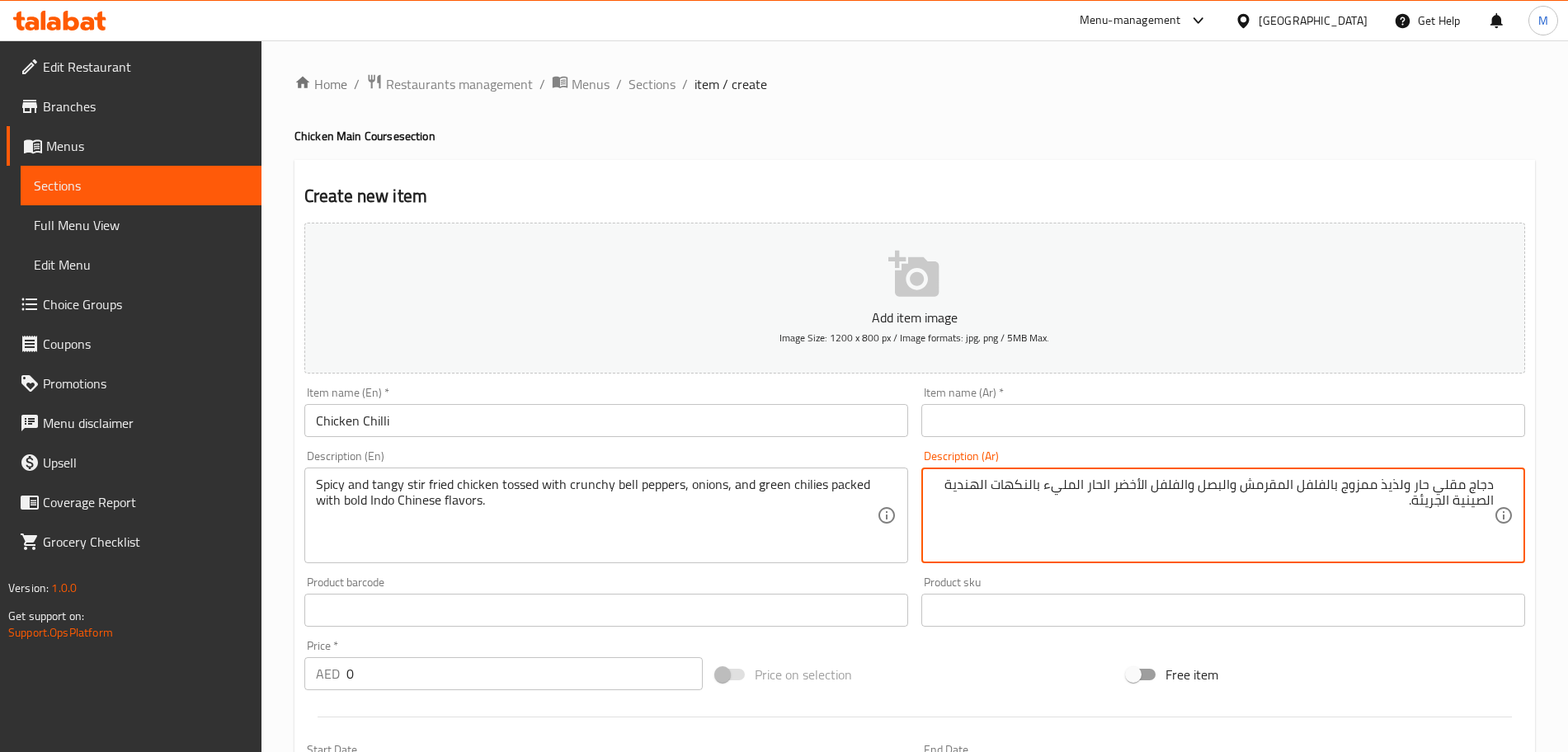
type textarea "دجاج مقلي حار ولذيذ ممزوج بالفلفل المقرمش والبصل والفلفل الأخضر الحار المليء با…"
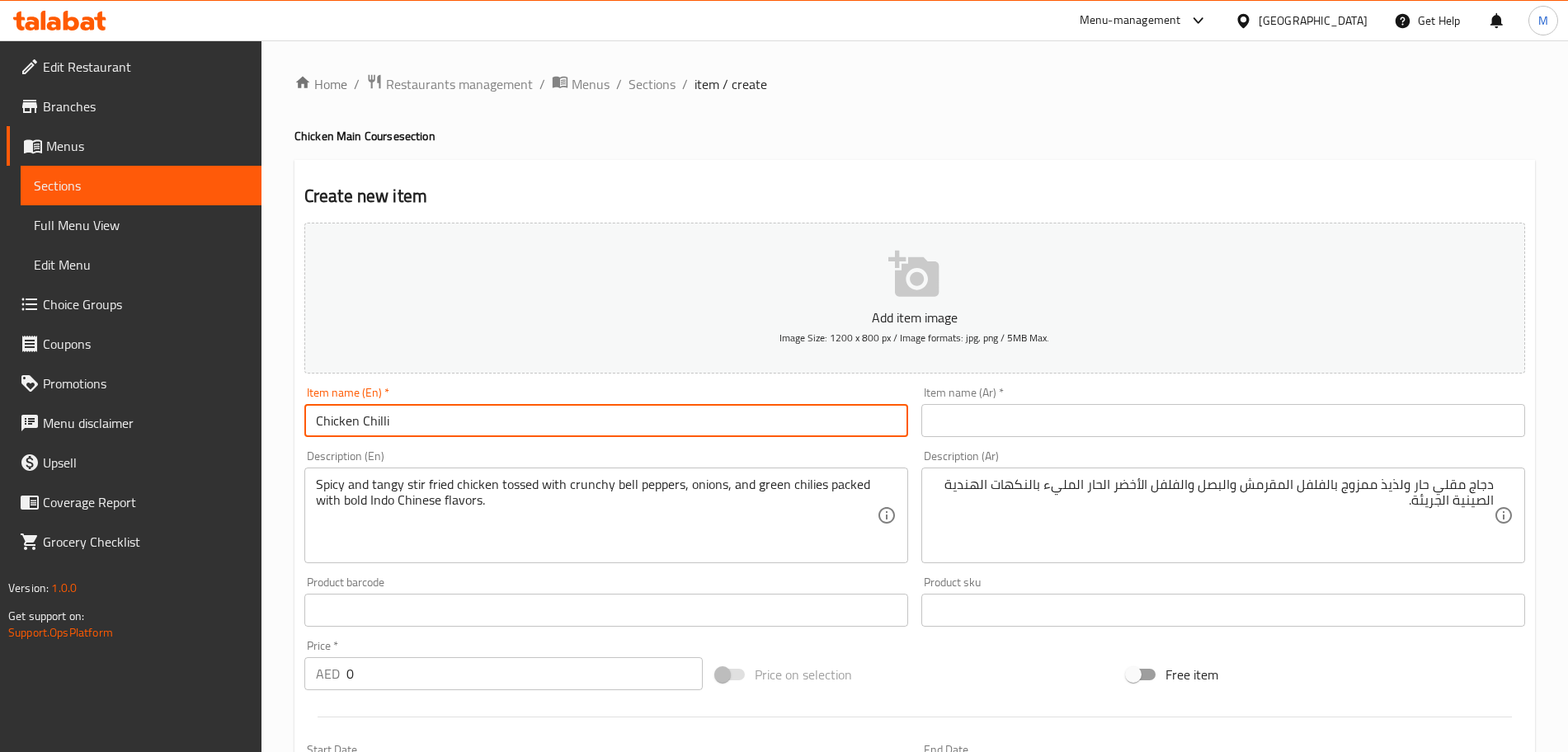
click at [655, 423] on input "Chicken Chilli" at bounding box center [605, 421] width 604 height 33
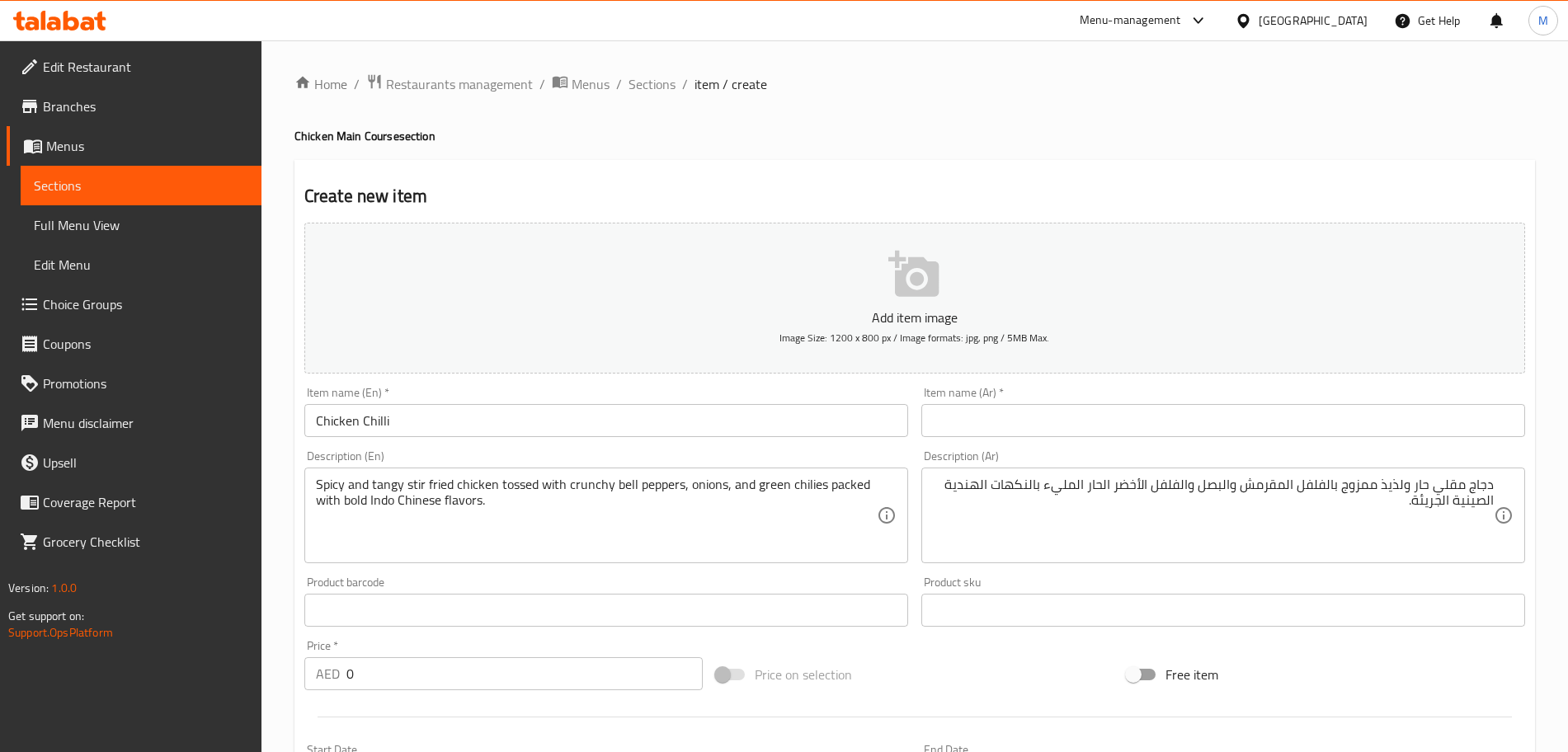
click at [1053, 421] on input "text" at bounding box center [1223, 421] width 604 height 33
paste input "دجاج بالفلفل الحار"
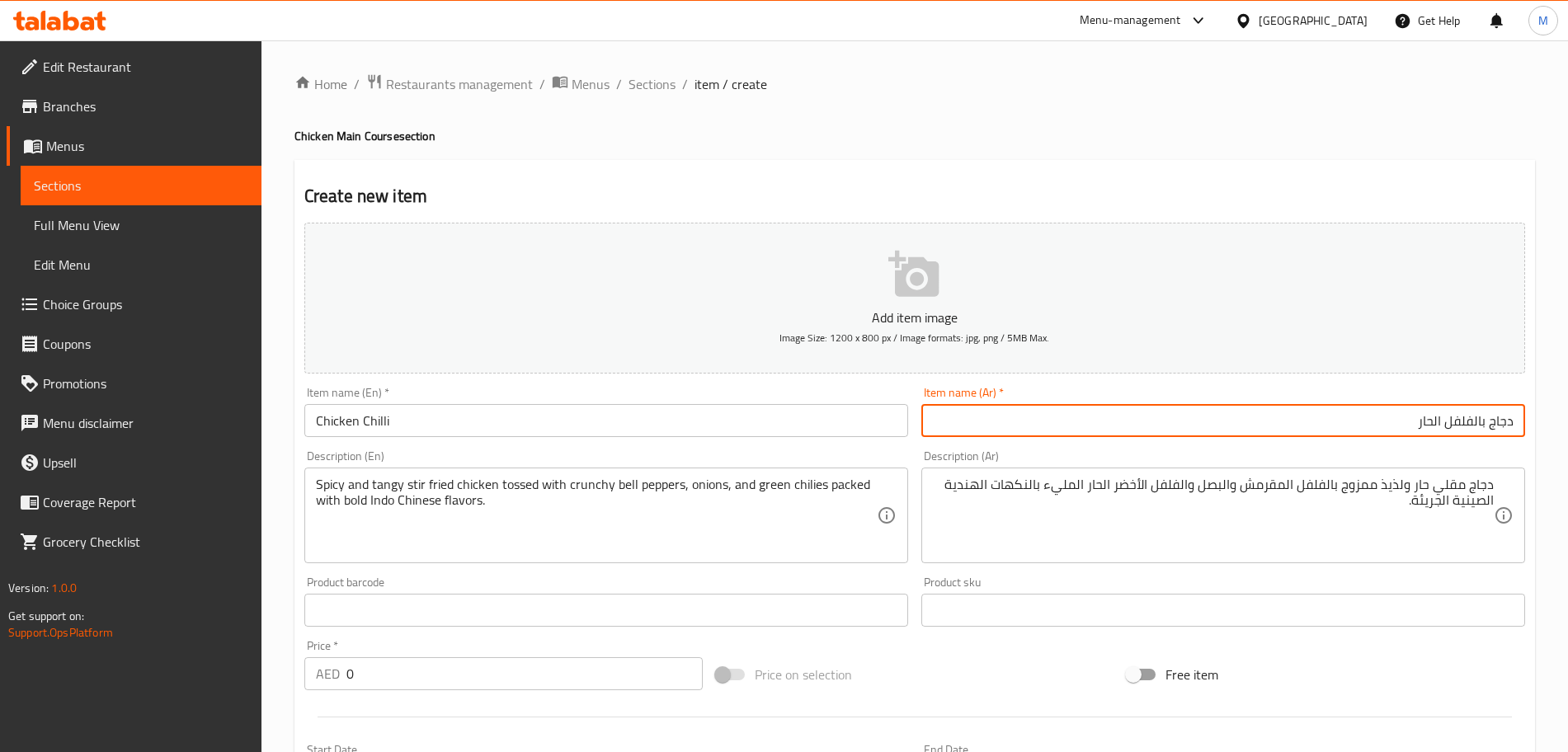
type input "دجاج بالفلفل الحار"
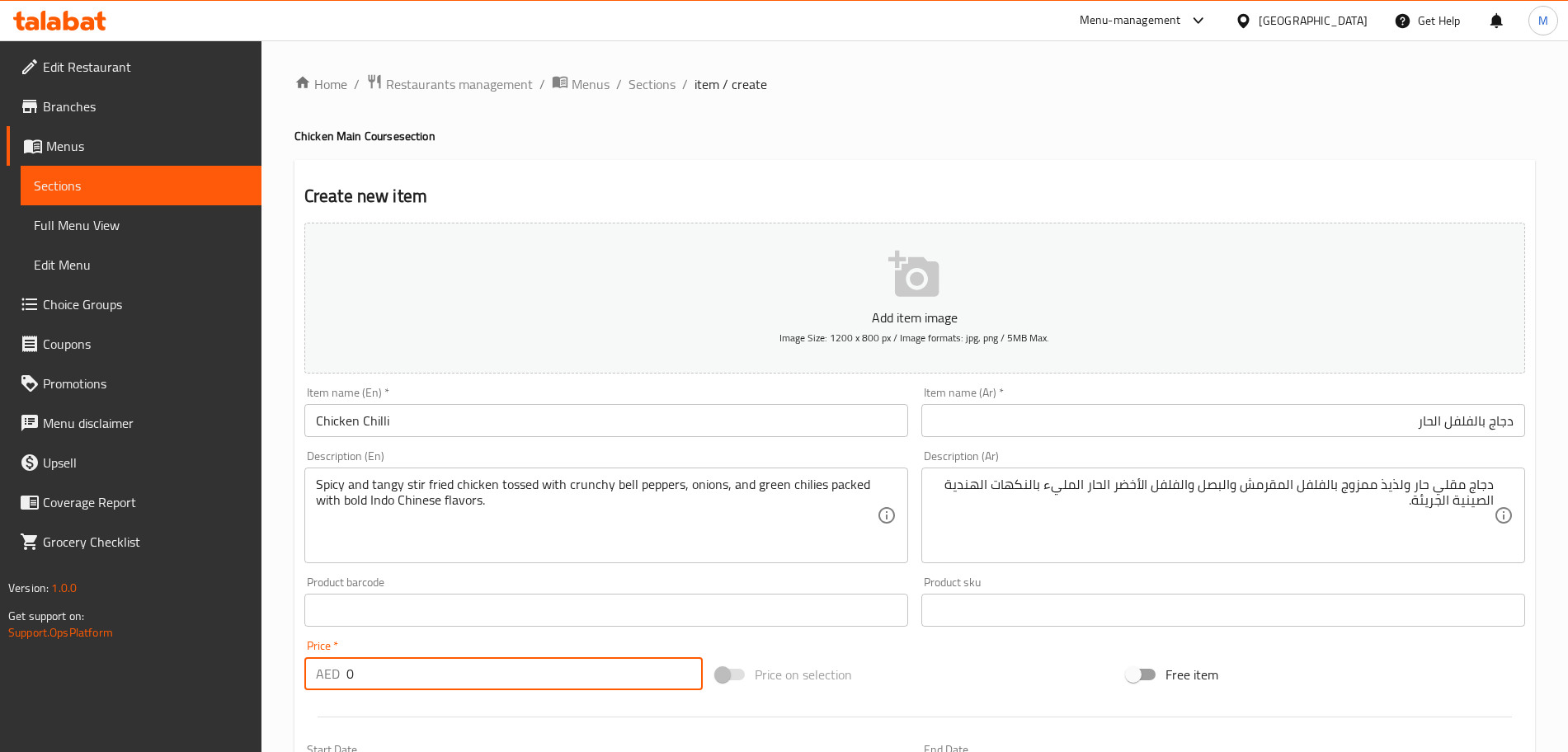
drag, startPoint x: 345, startPoint y: 672, endPoint x: 243, endPoint y: 651, distance: 104.1
click at [241, 673] on div "Edit Restaurant Branches Menus Sections Full Menu View Edit Menu Choice Groups …" at bounding box center [784, 602] width 1568 height 1125
type input "13"
click at [889, 671] on div "Price on selection" at bounding box center [915, 674] width 411 height 44
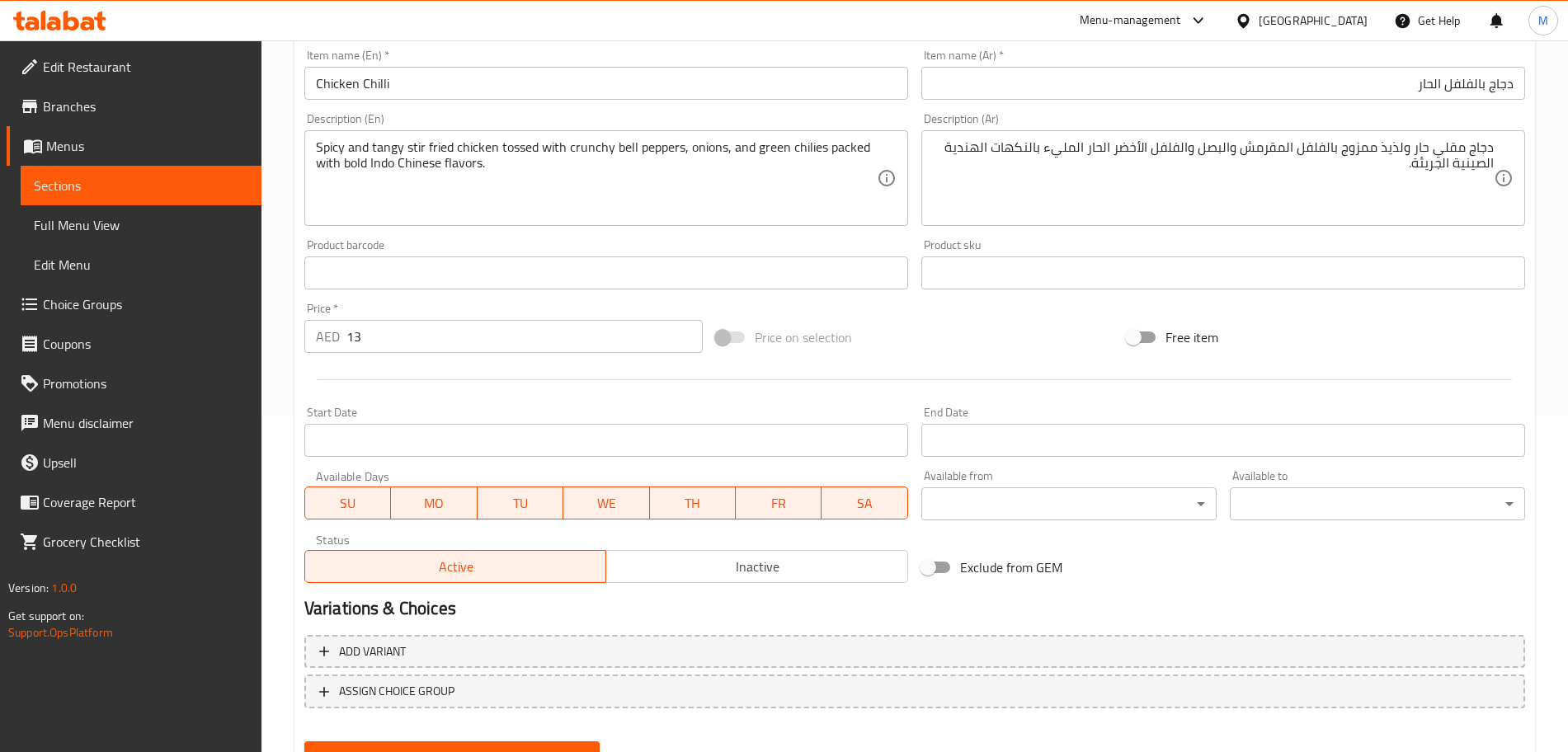
scroll to position [413, 0]
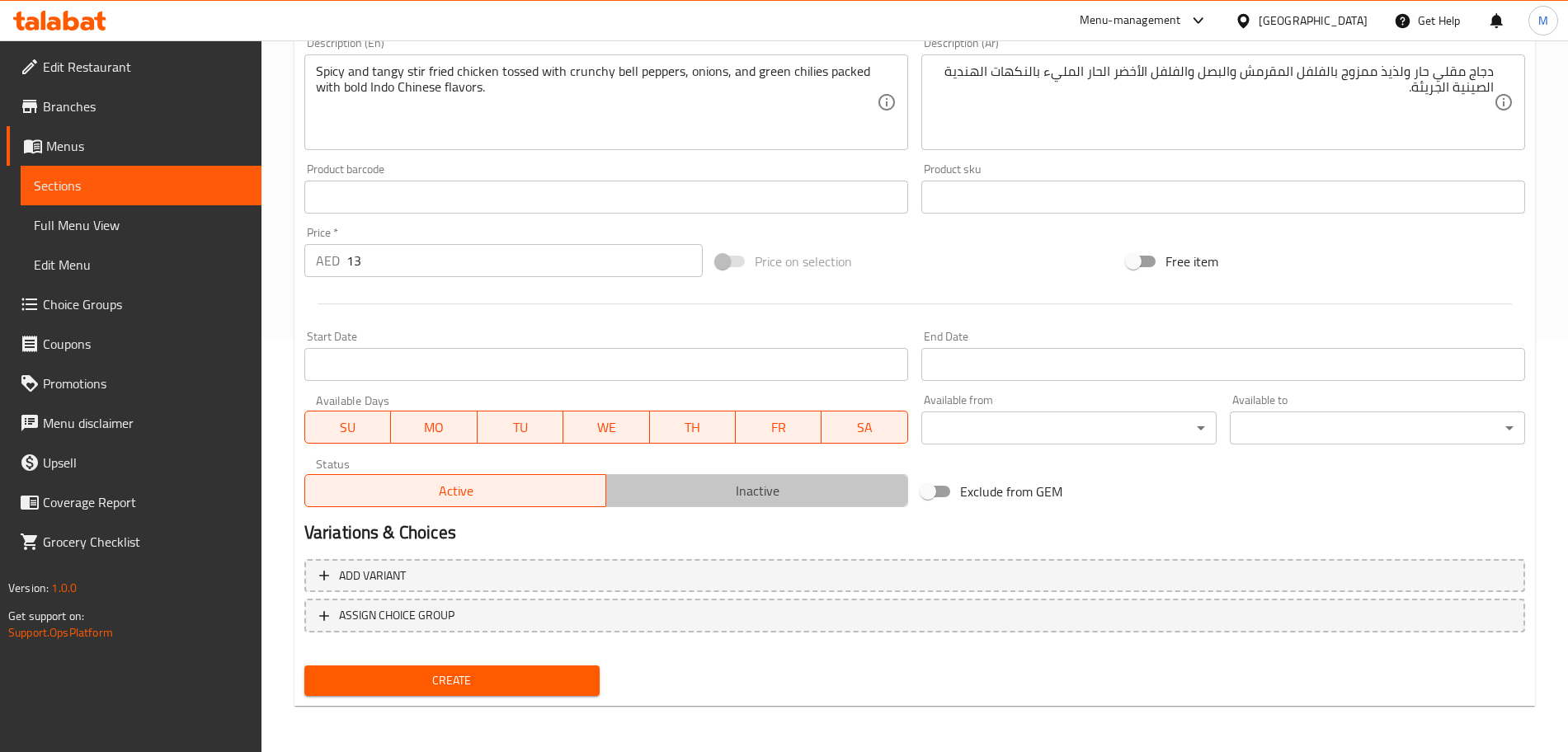
click at [799, 499] on span "Inactive" at bounding box center [756, 491] width 288 height 24
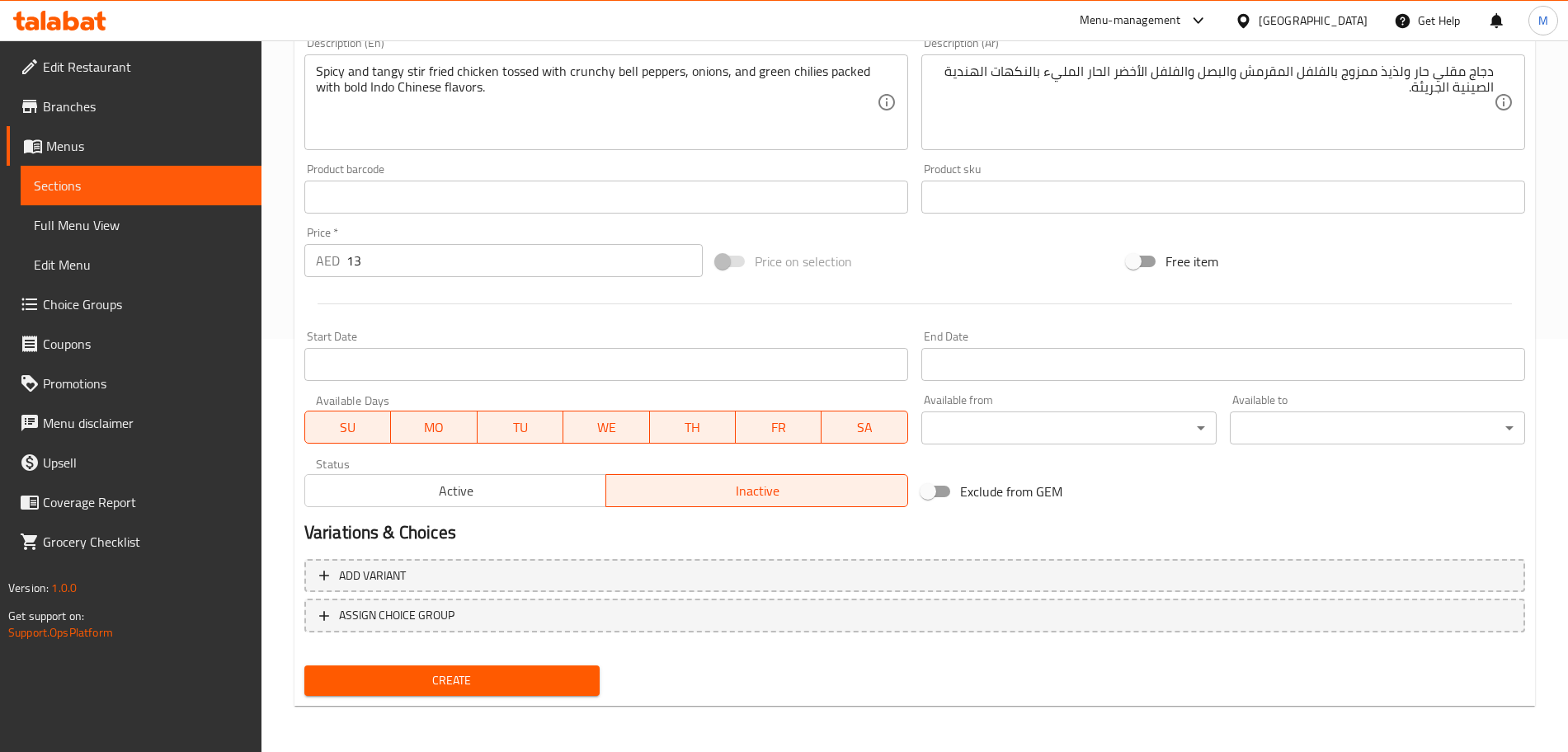
click at [542, 695] on button "Create" at bounding box center [451, 681] width 295 height 30
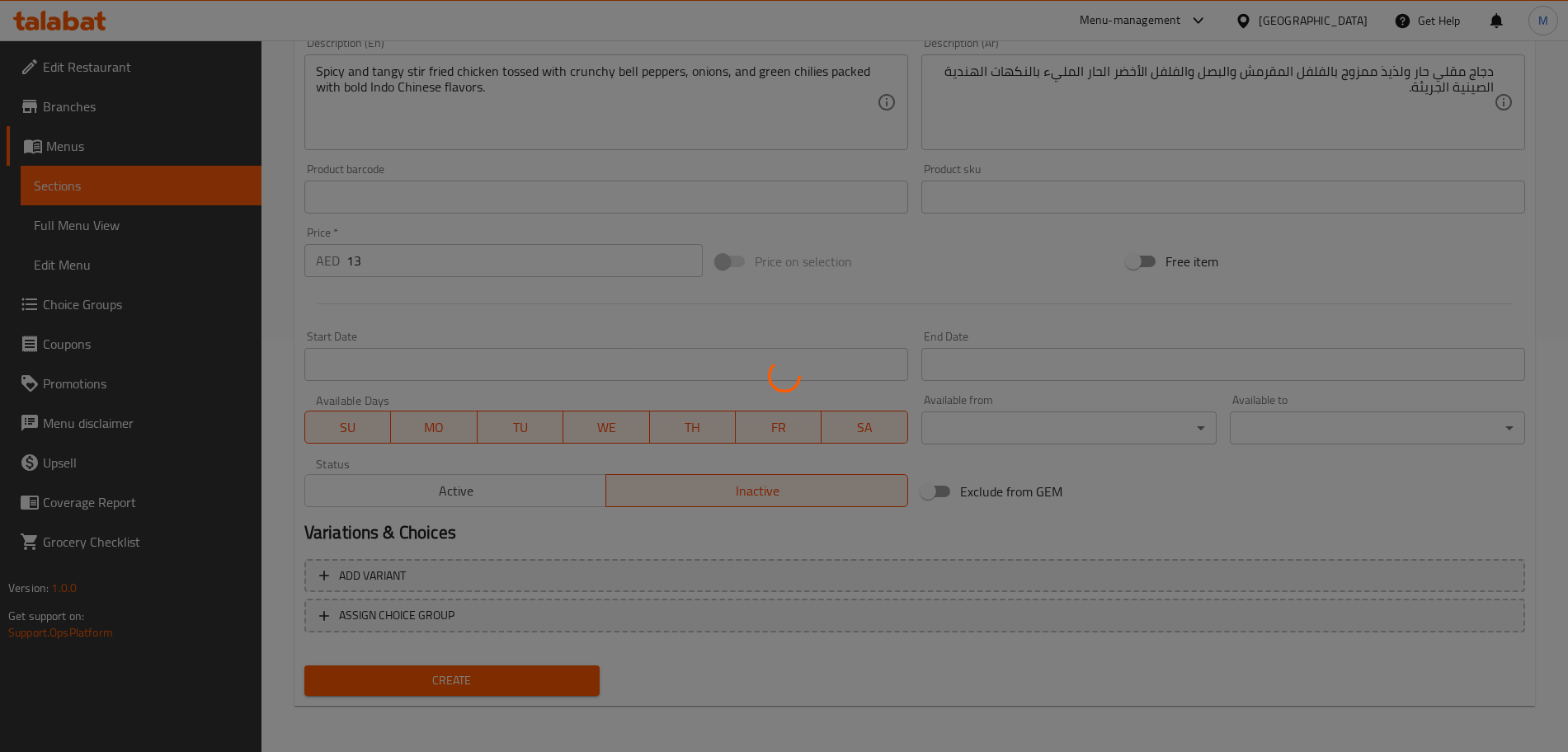
type input "0"
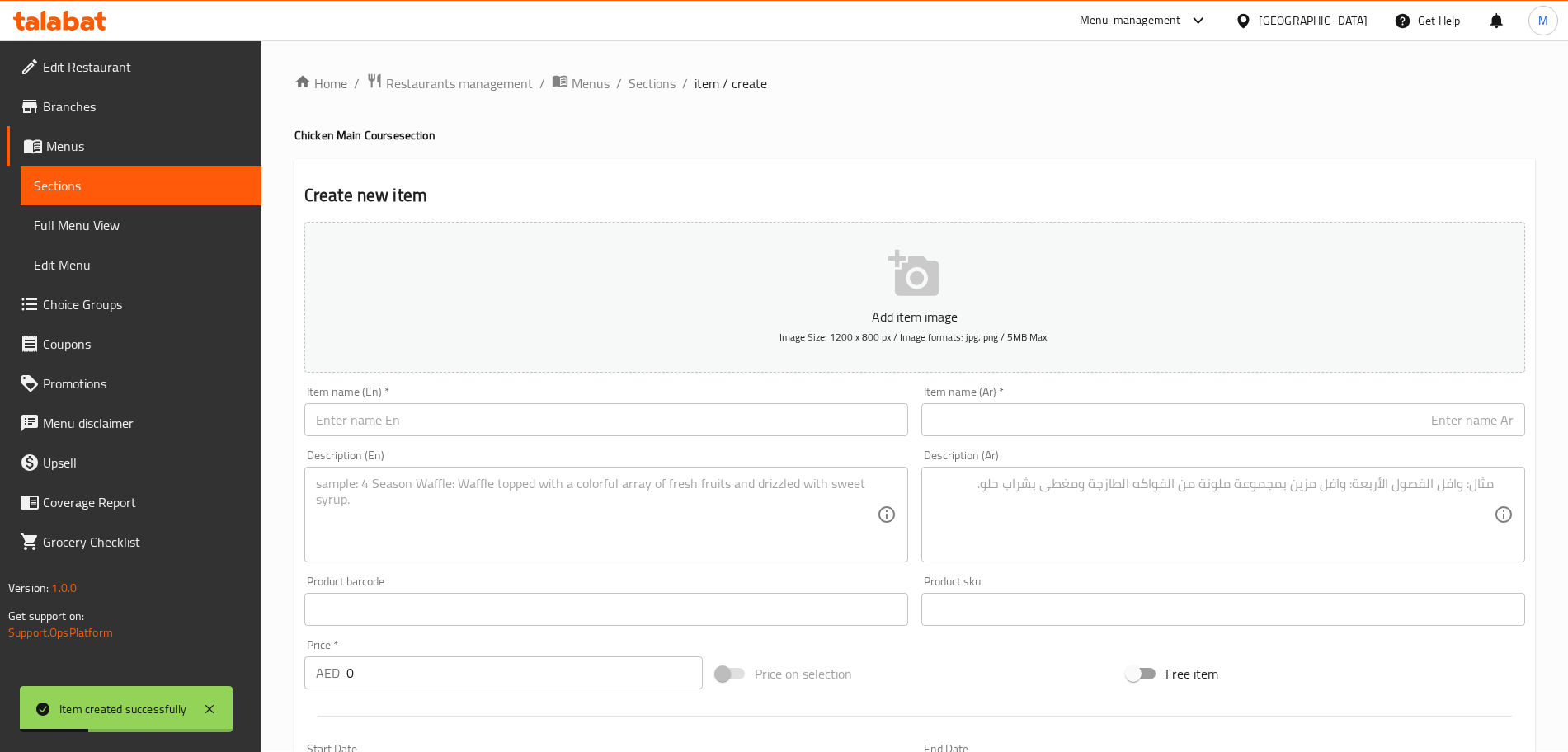
scroll to position [0, 0]
click at [645, 87] on span "Sections" at bounding box center [652, 84] width 47 height 20
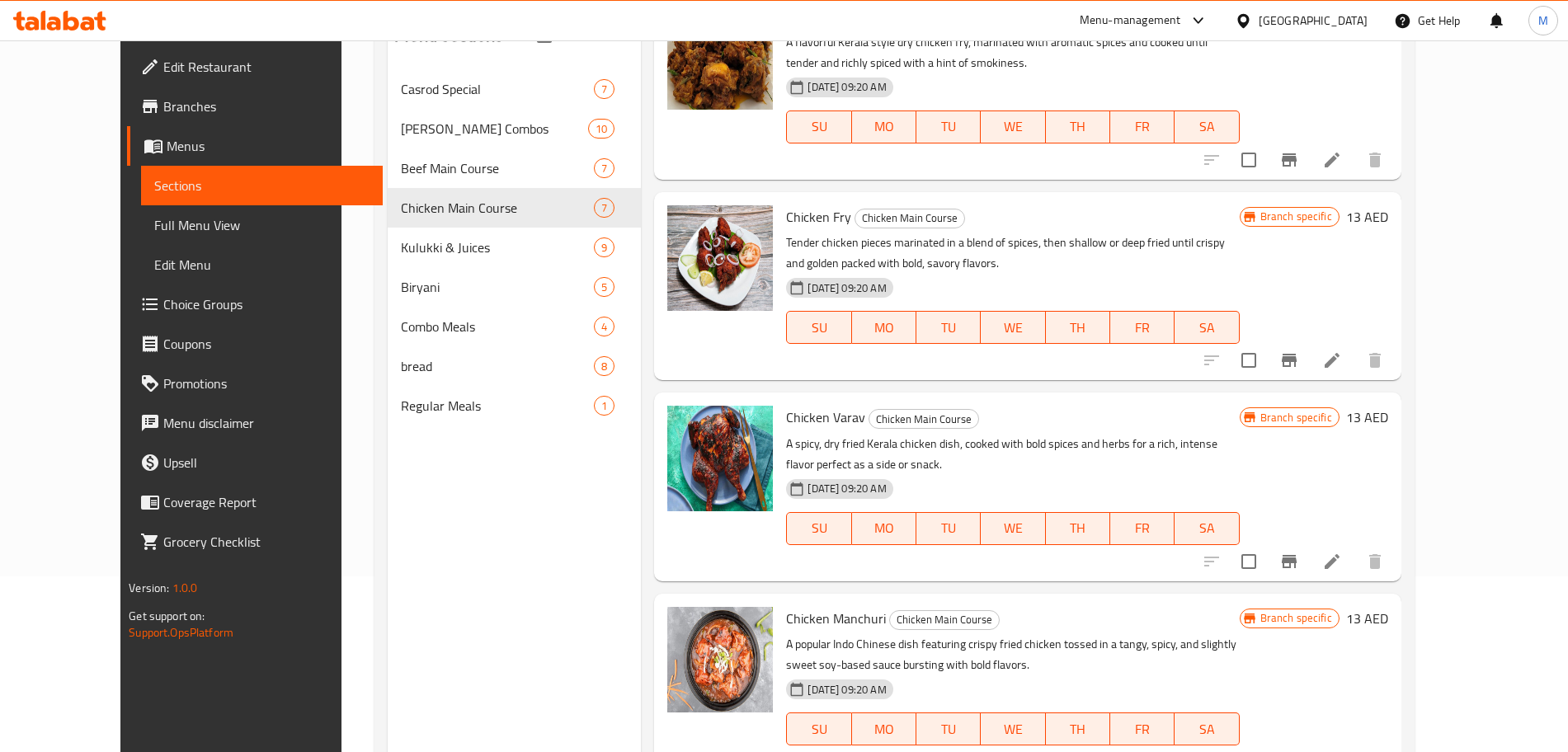
scroll to position [207, 0]
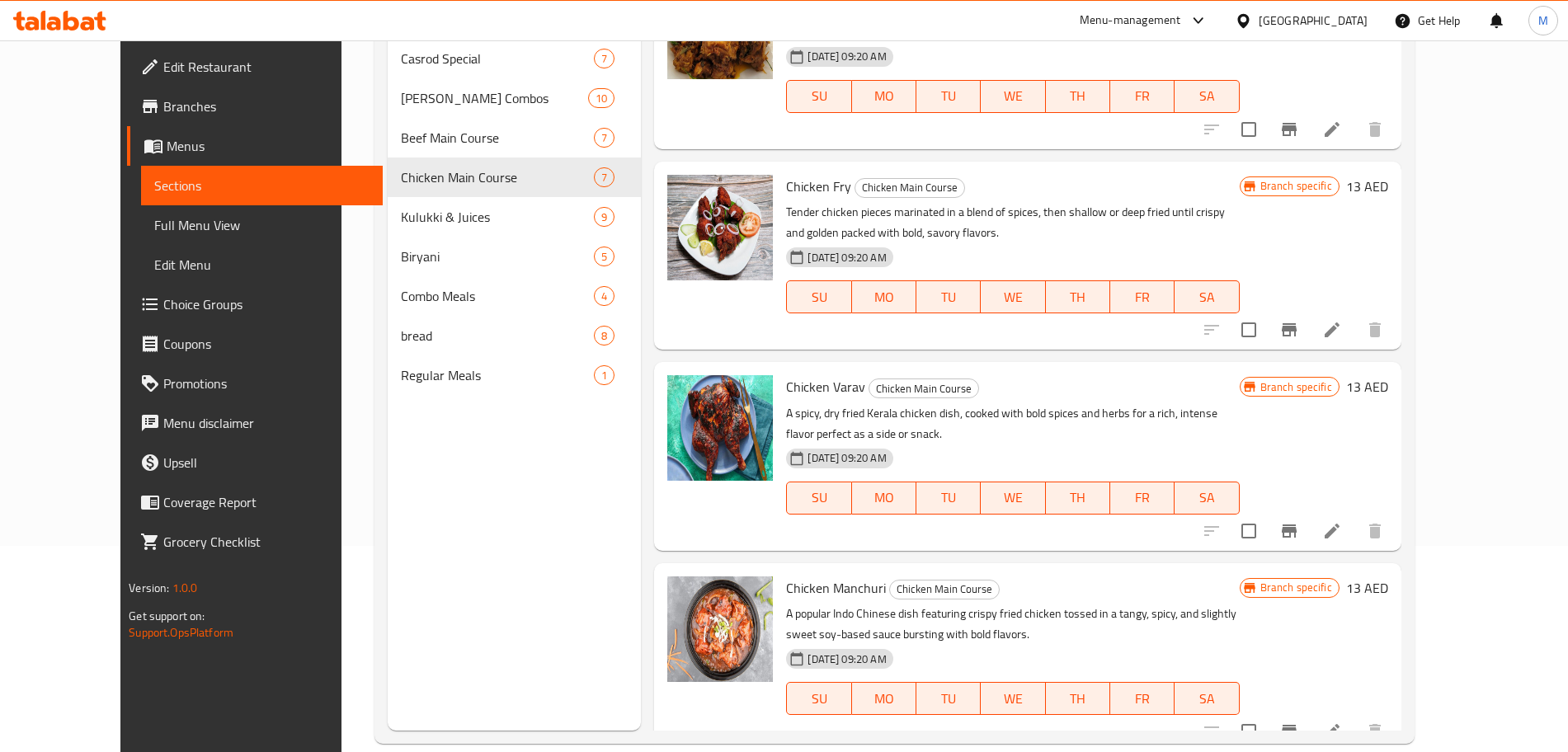
click at [1342, 521] on icon at bounding box center [1332, 531] width 20 height 20
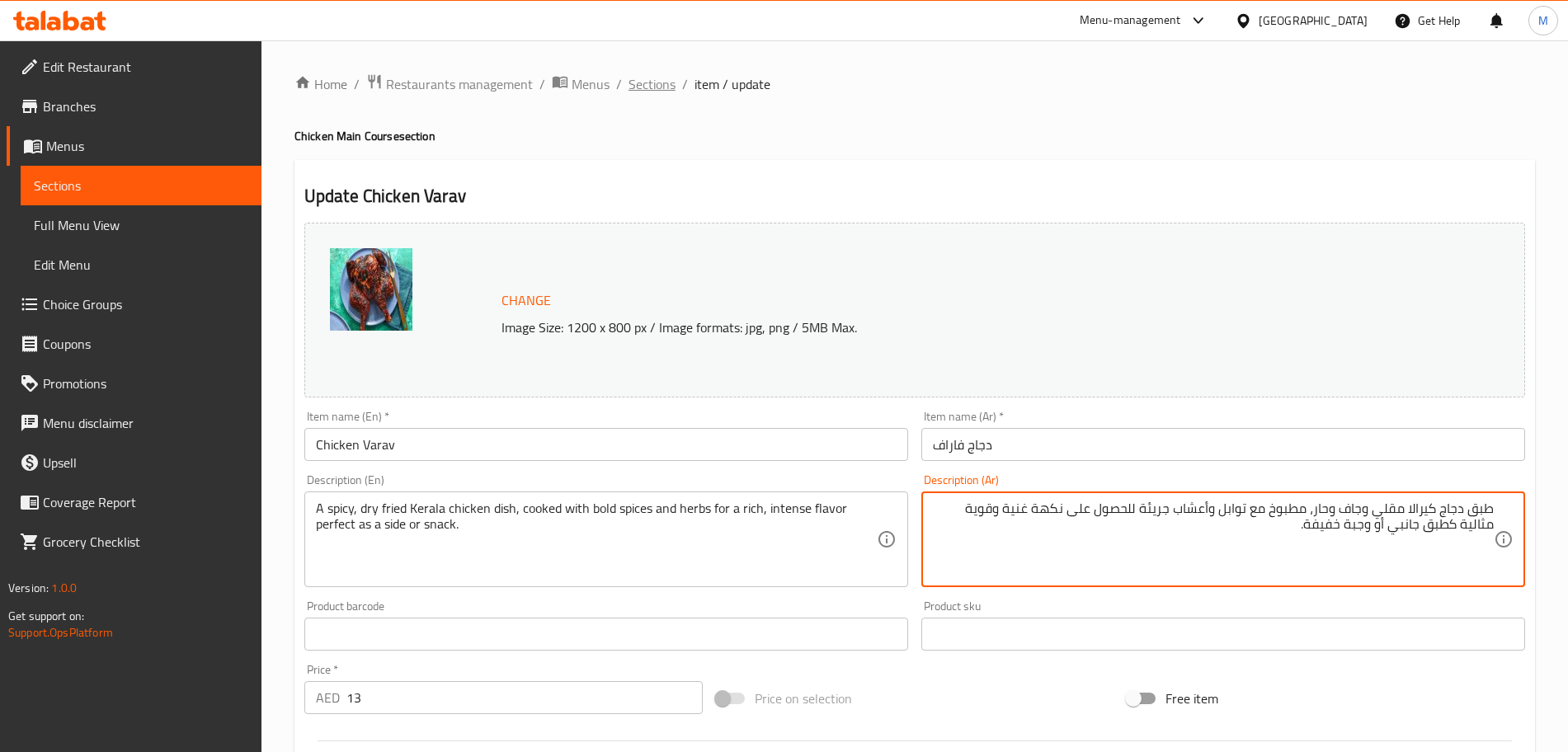
click at [659, 91] on span "Sections" at bounding box center [652, 84] width 47 height 20
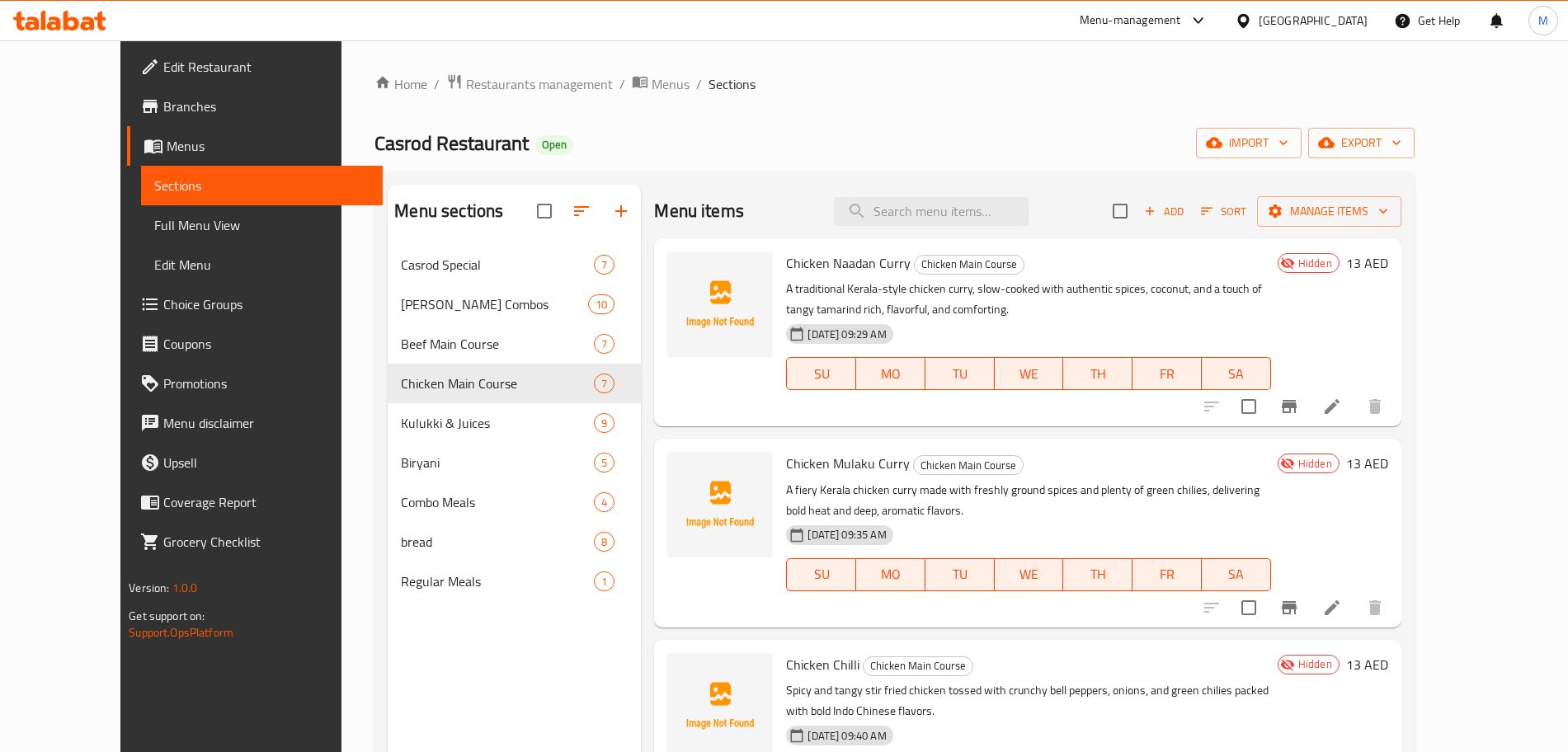
click at [1186, 220] on span "Add" at bounding box center [1163, 212] width 44 height 19
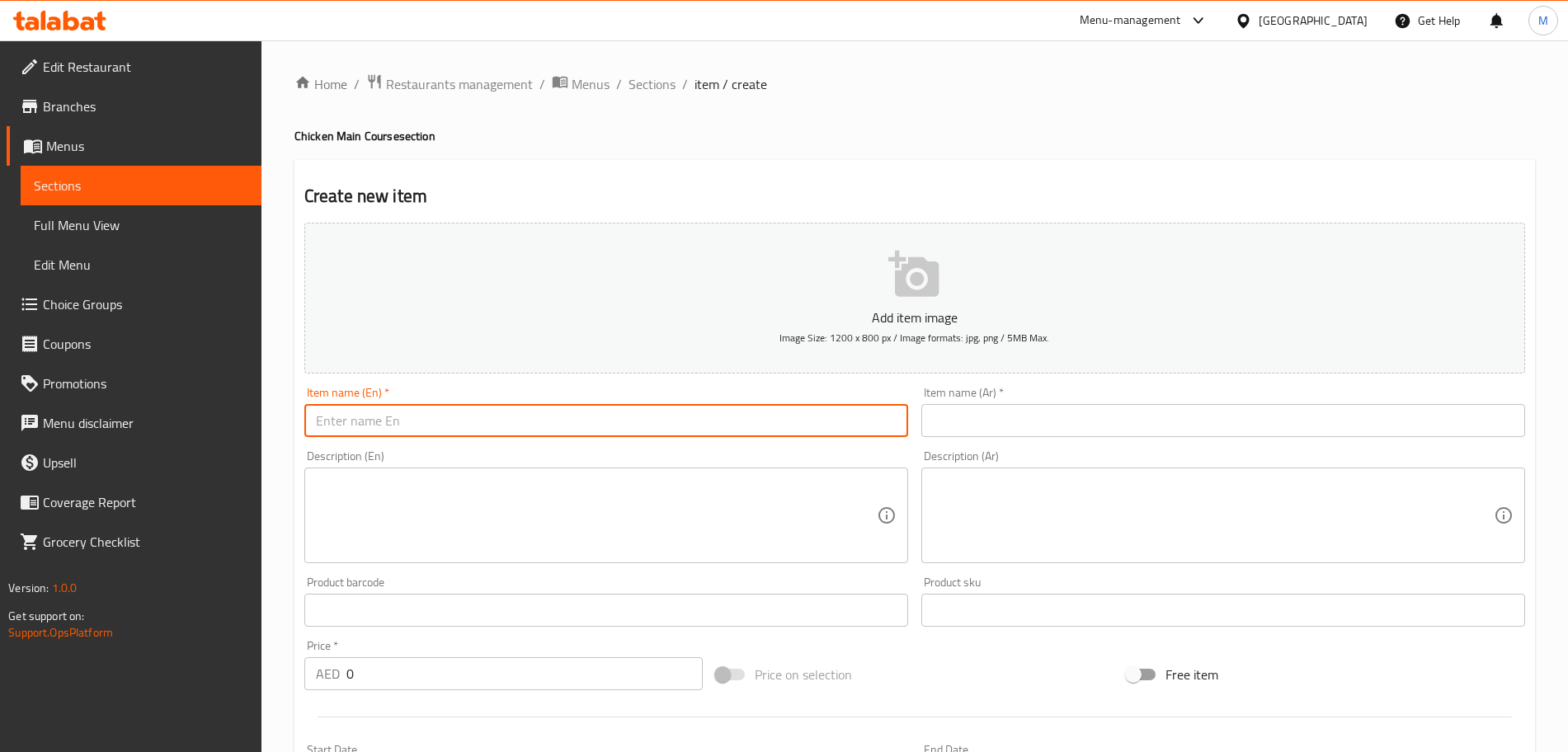
click at [580, 430] on input "text" at bounding box center [605, 421] width 604 height 33
paste input "Chicken Pepper"
click at [517, 436] on input "Chicken Pepper" at bounding box center [605, 421] width 604 height 33
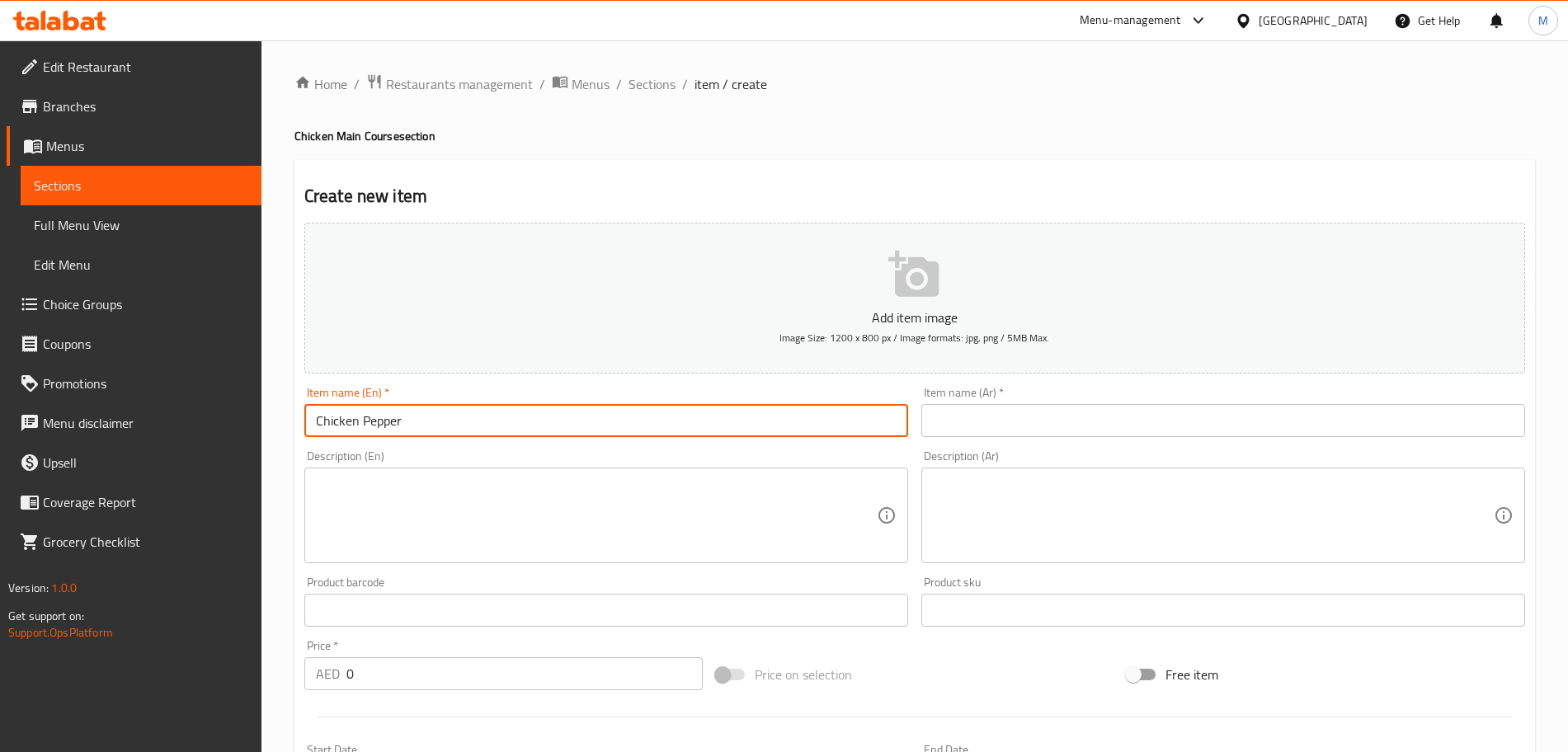
type input "Chicken Pepper"
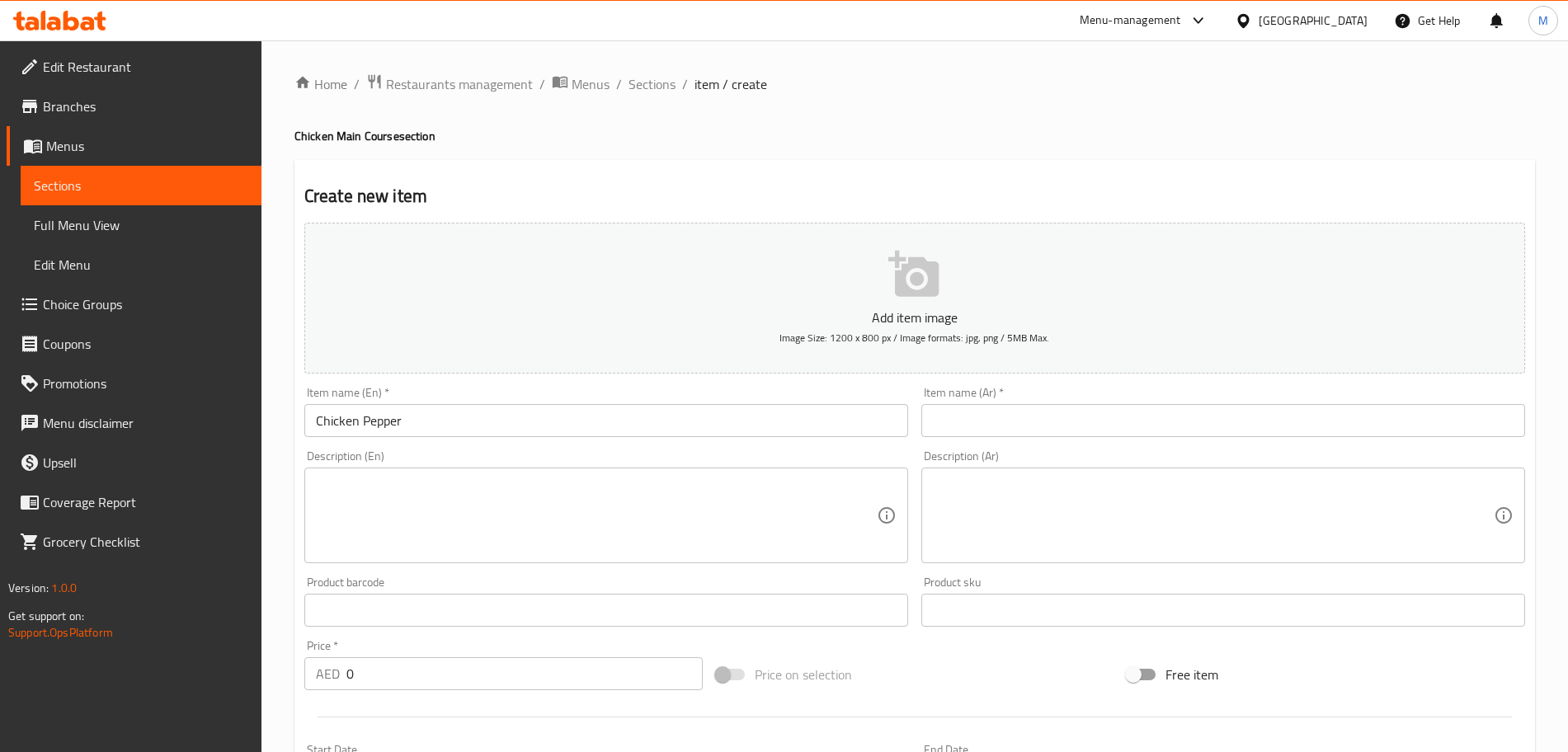
click at [1000, 415] on input "text" at bounding box center [1223, 421] width 604 height 33
paste input "دجاج بالفلفل"
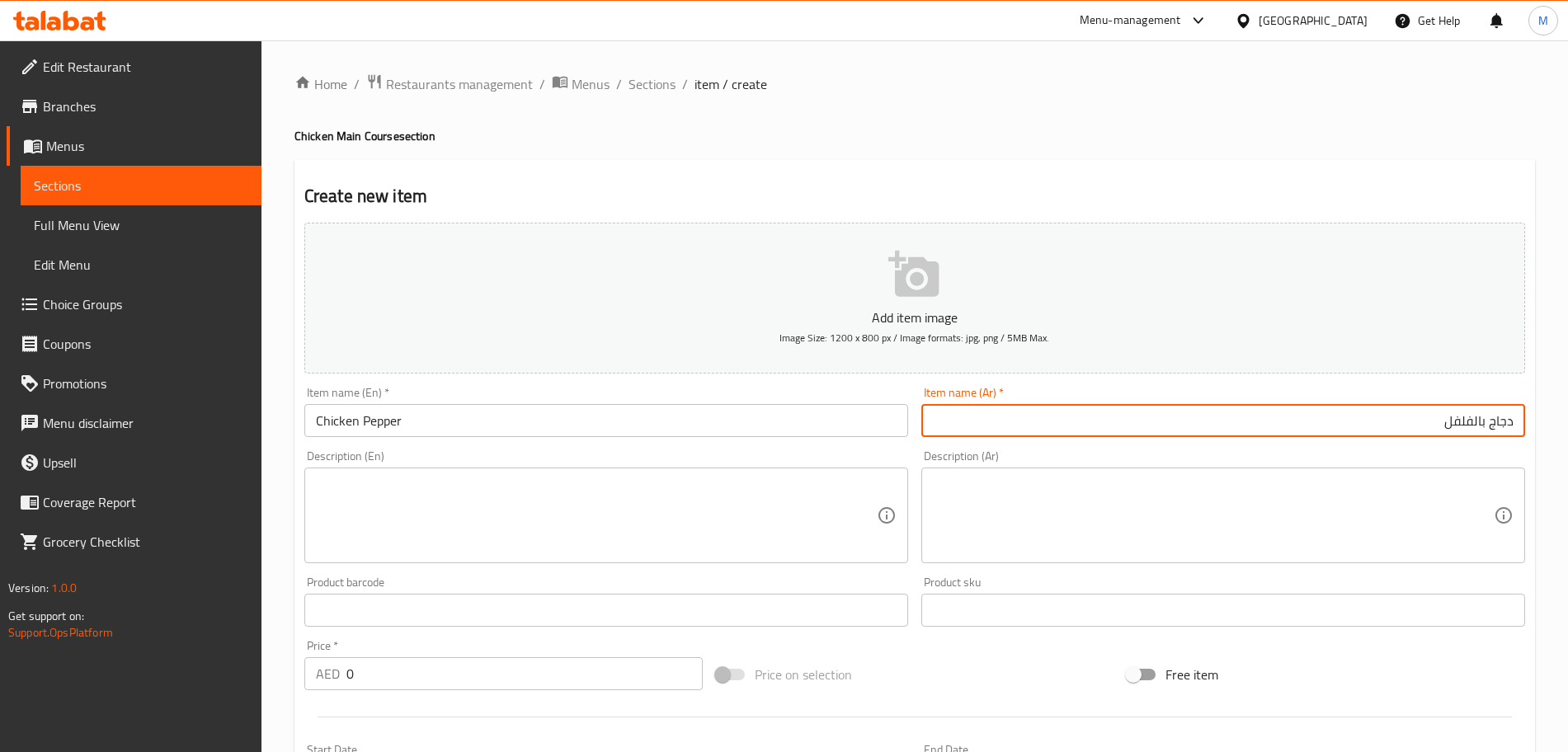
type input "دجاج بالفلفل"
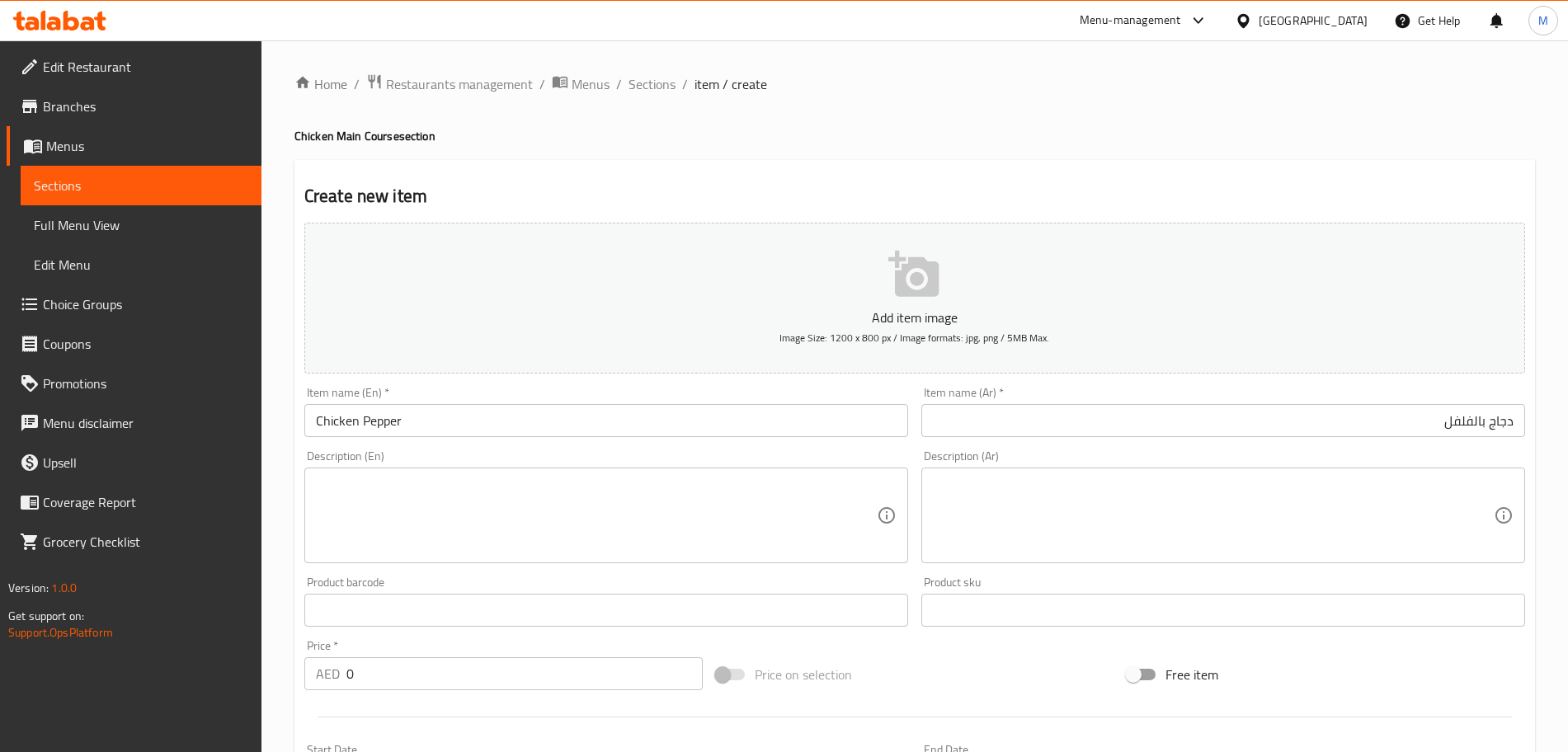
click at [426, 528] on textarea at bounding box center [597, 516] width 561 height 78
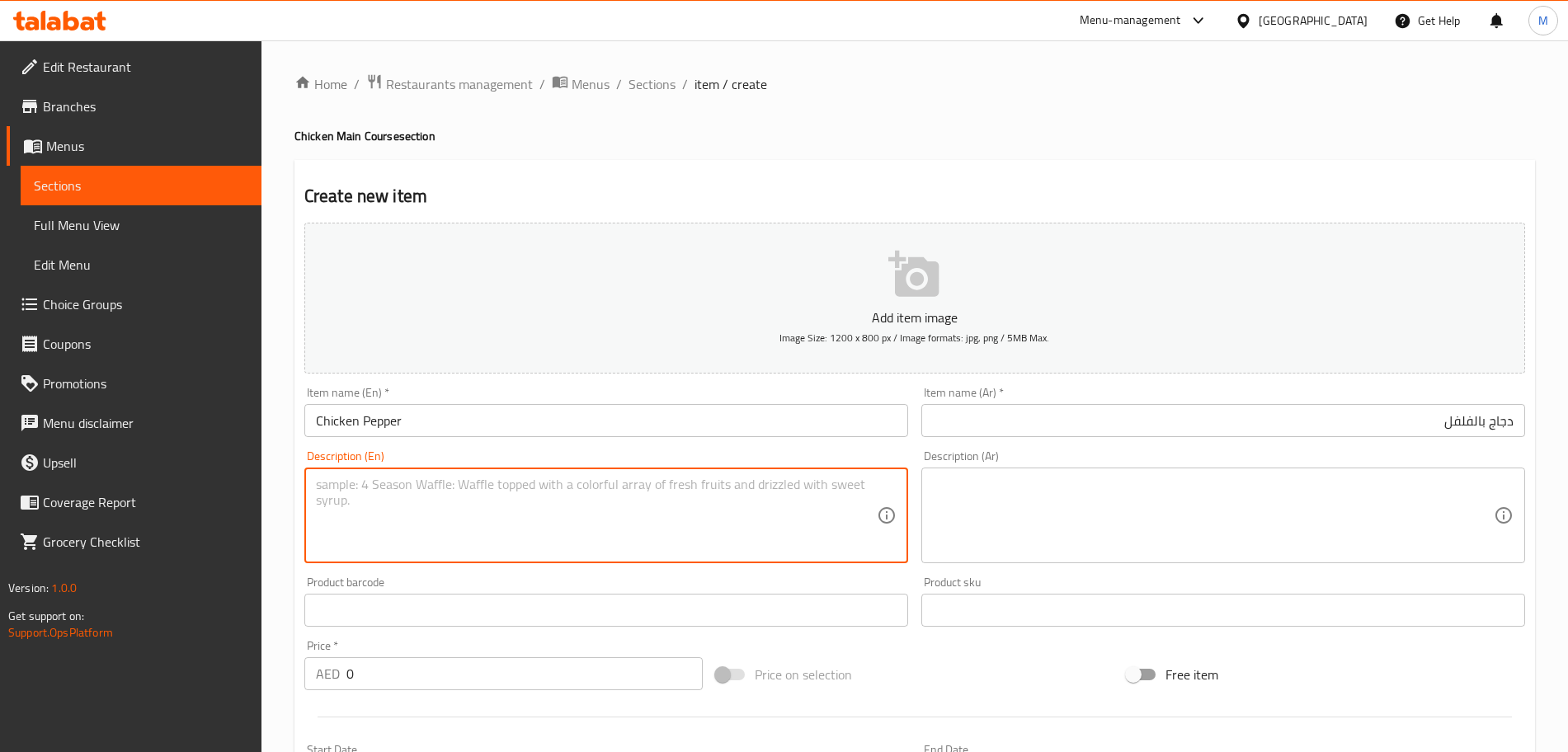
paste textarea "A classic Kerala dish featuring tender chicken cooked with freshly crushed blac…"
click at [366, 501] on textarea "A classic Kerala dish featuring tender chicken cooked with freshly crushed blac…" at bounding box center [597, 516] width 561 height 78
click at [632, 495] on textarea "A classic Kerala dish featuring tender chicken cooked with freshly crushed blac…" at bounding box center [597, 516] width 561 height 78
click at [594, 503] on textarea "A classic Kerala dish featuring tender chicken cooked with freshly crushed blac…" at bounding box center [597, 516] width 561 height 78
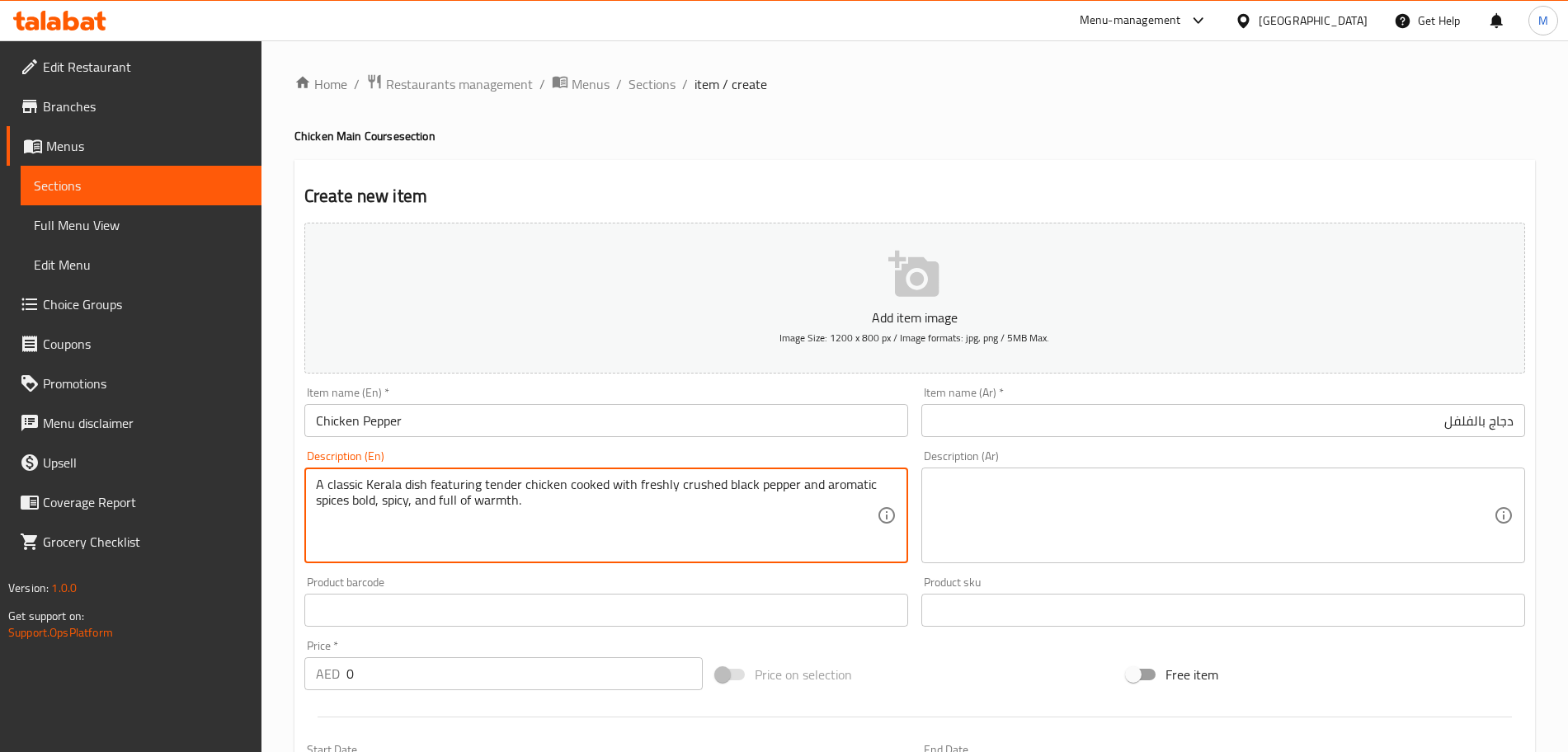
click at [594, 503] on textarea "A classic Kerala dish featuring tender chicken cooked with freshly crushed blac…" at bounding box center [597, 516] width 561 height 78
type textarea "A classic Kerala dish featuring tender chicken cooked with freshly crushed blac…"
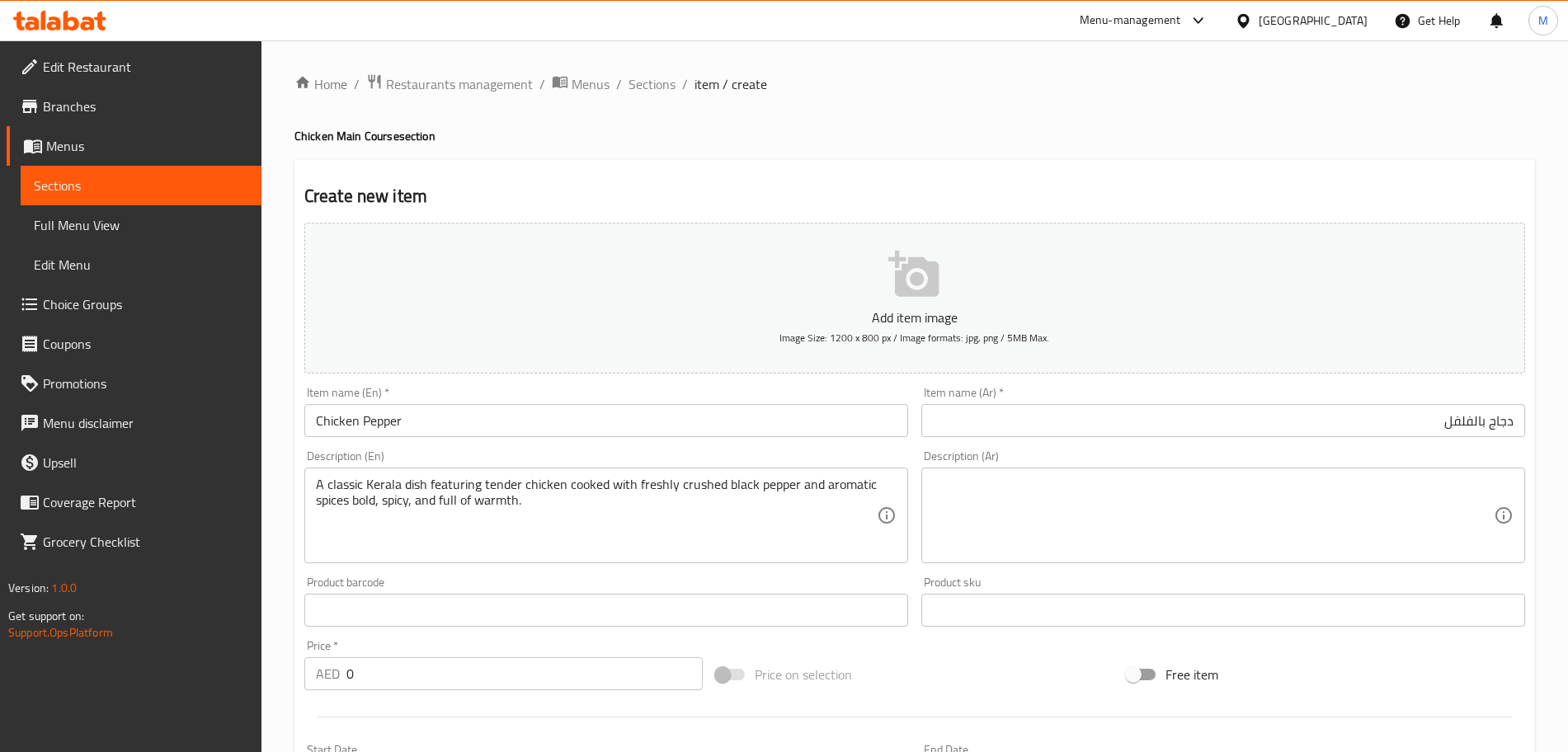
click at [1146, 491] on textarea at bounding box center [1213, 516] width 561 height 78
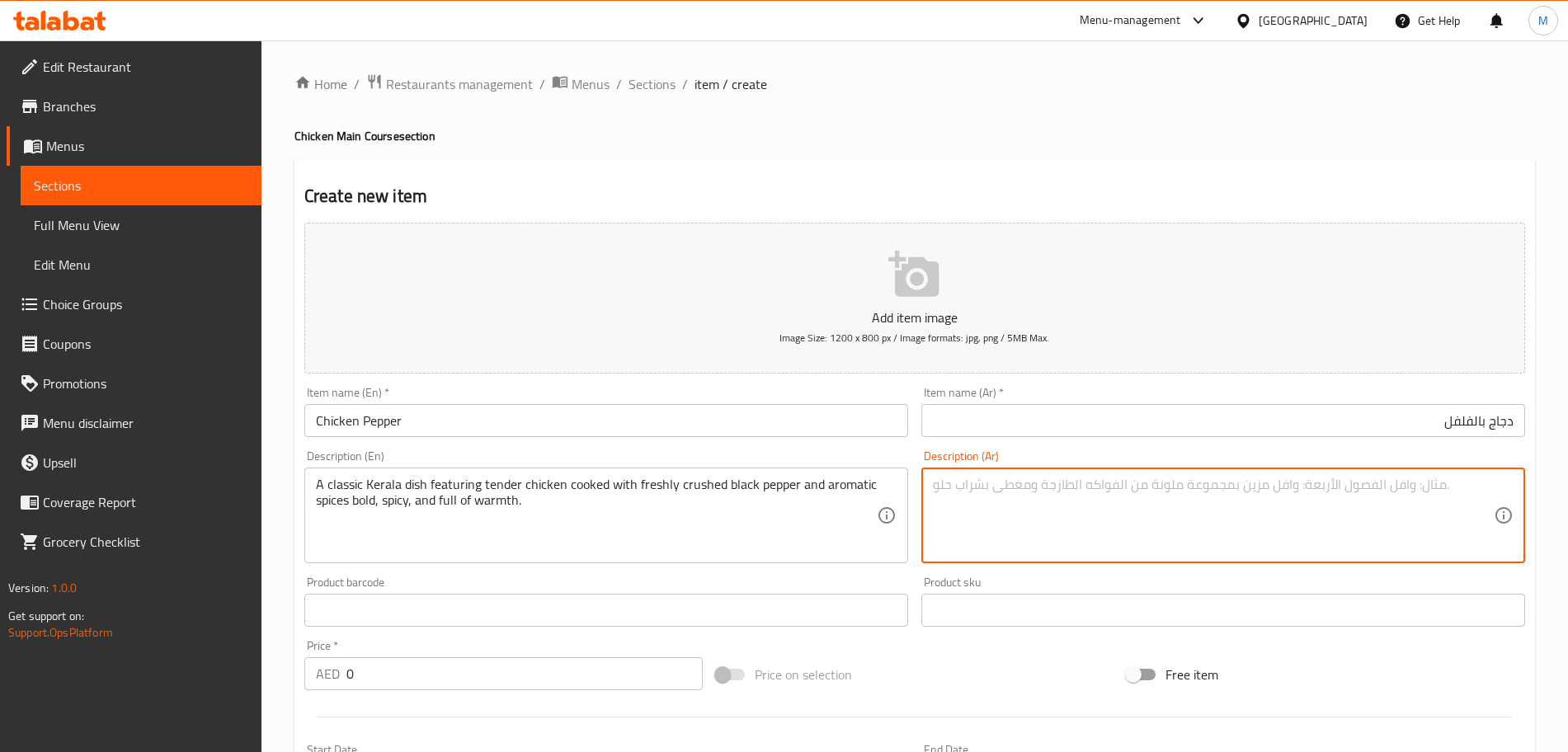
paste textarea "طبق كيرالا الكلاسيكي يحتوي على دجاج طري مطبوخ مع الفلفل الأسود المطحون الطازج و…"
type textarea "طبق كيرالا الكلاسيكي يحتوي على دجاج طري مطبوخ مع الفلفل الأسود المطحون الطازج و…"
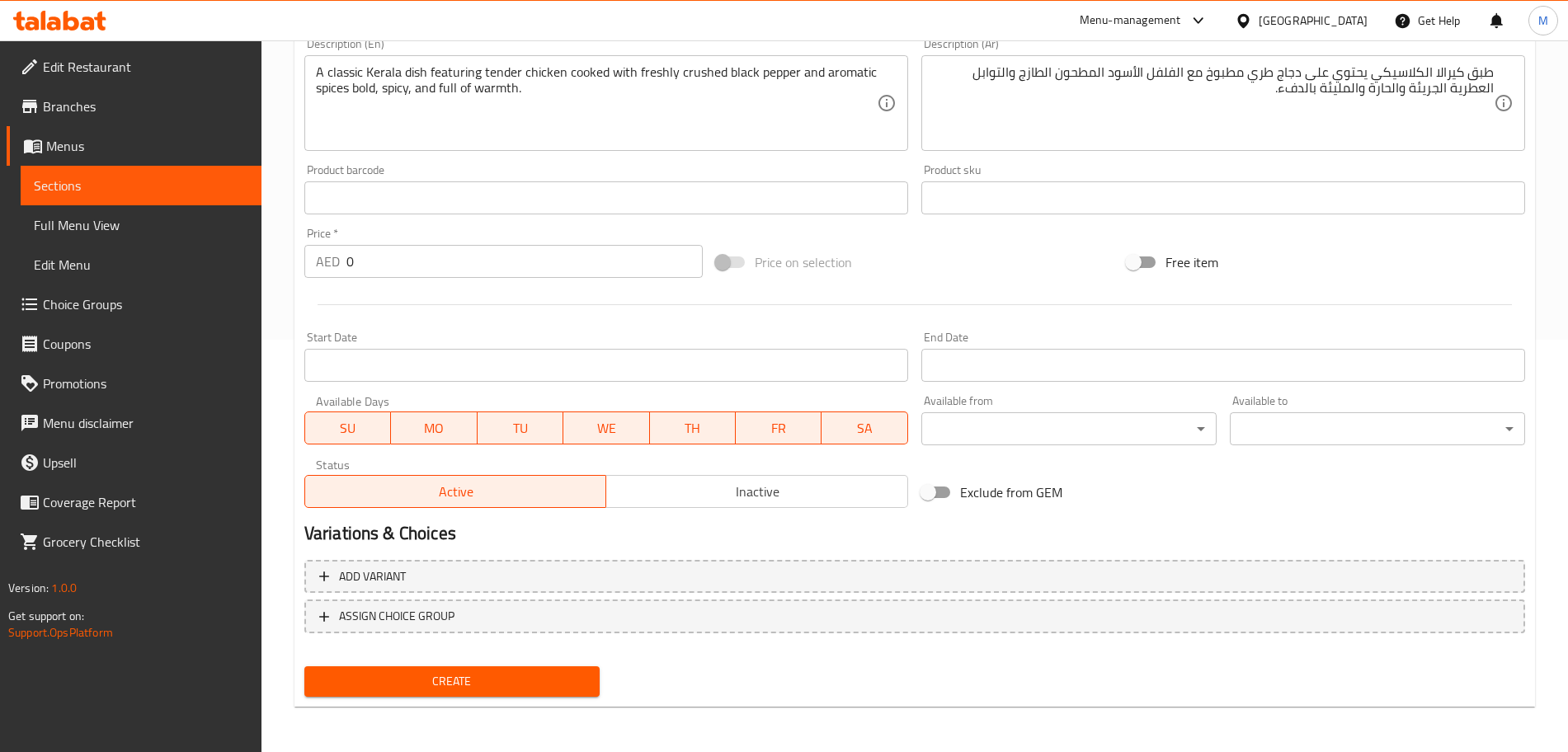
scroll to position [413, 0]
click at [801, 492] on span "Inactive" at bounding box center [756, 491] width 288 height 24
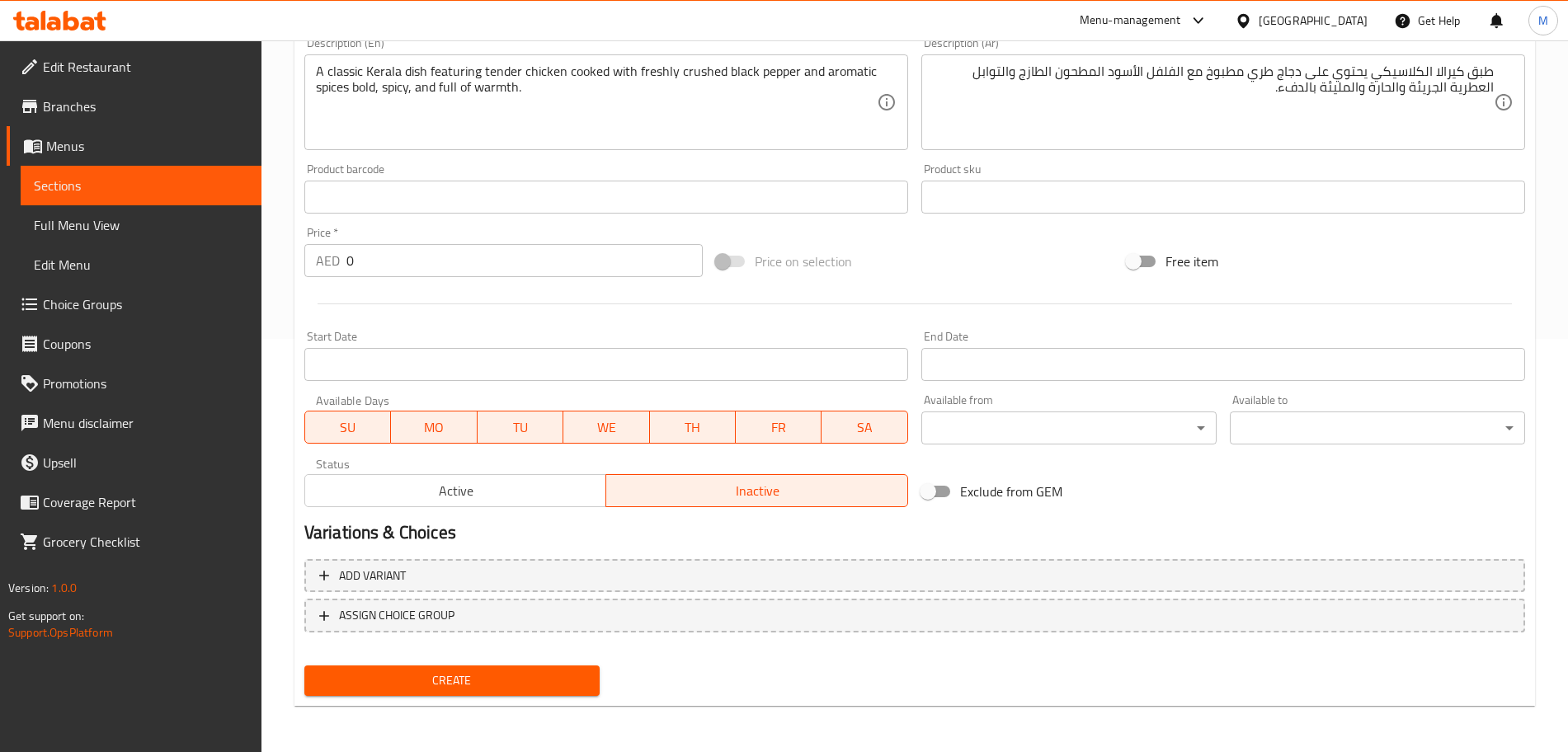
drag, startPoint x: 396, startPoint y: 262, endPoint x: 335, endPoint y: 268, distance: 61.3
click at [335, 268] on div "AED 0 Price *" at bounding box center [503, 261] width 398 height 33
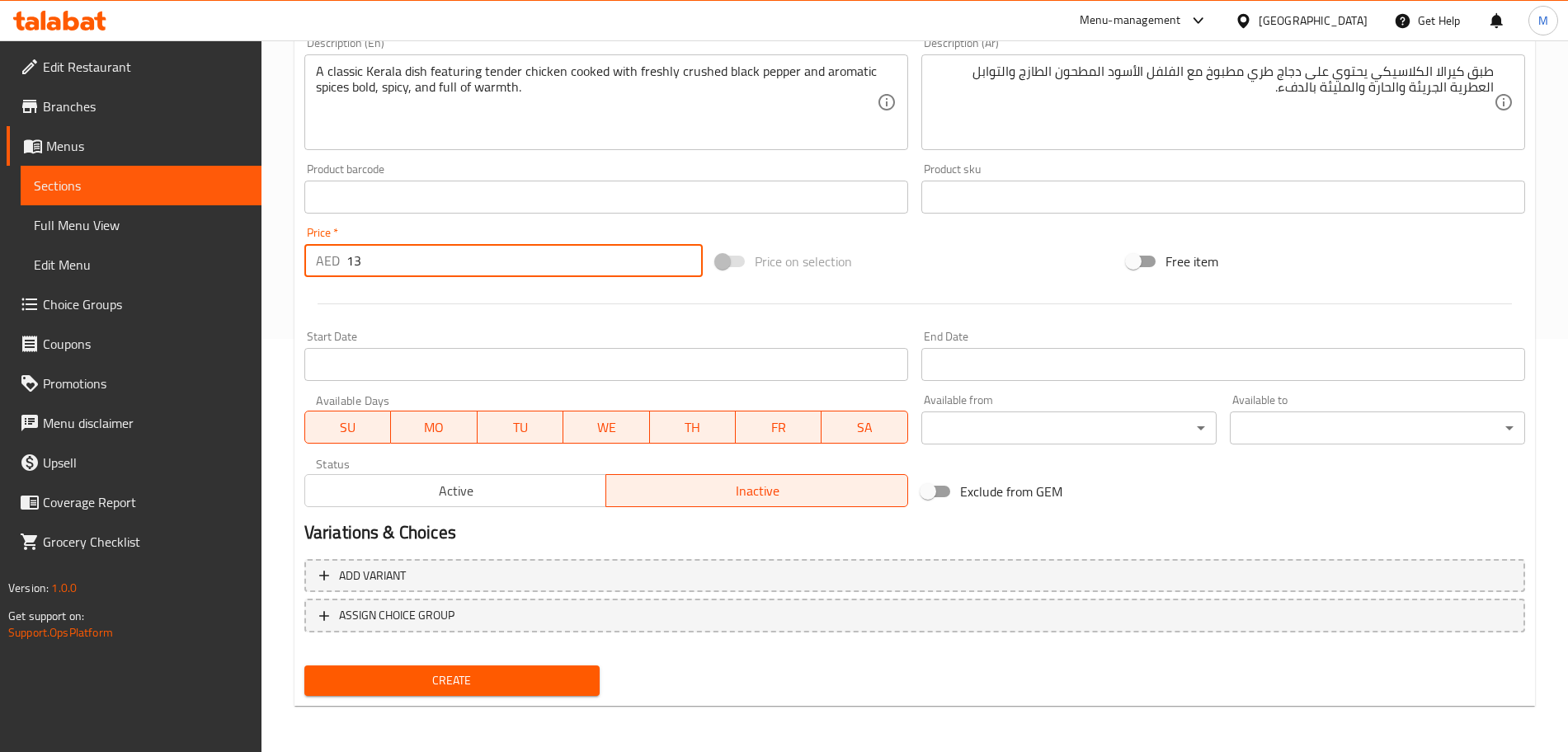
type input "13"
click at [566, 301] on div at bounding box center [915, 304] width 1233 height 40
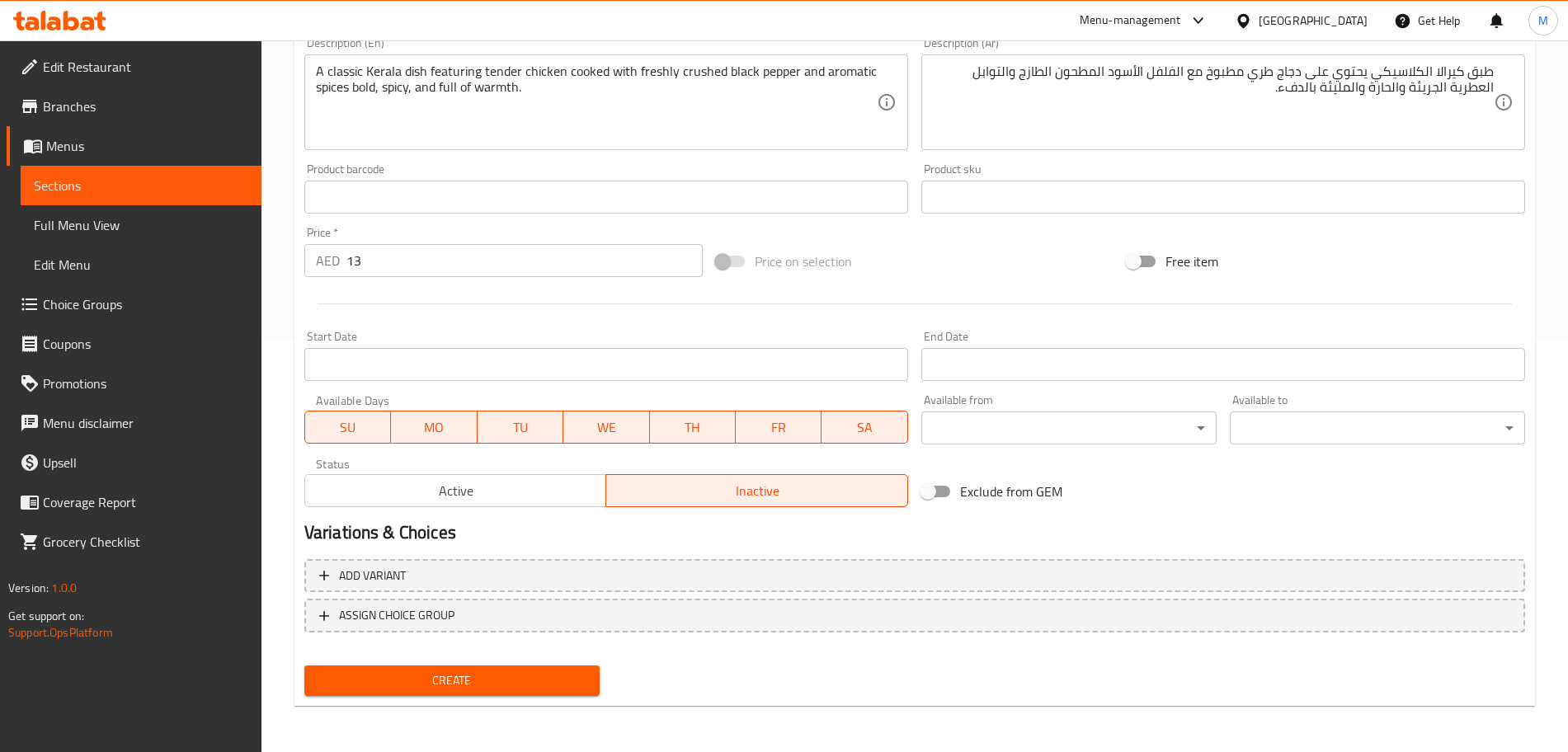
click at [529, 677] on span "Create" at bounding box center [452, 681] width 269 height 21
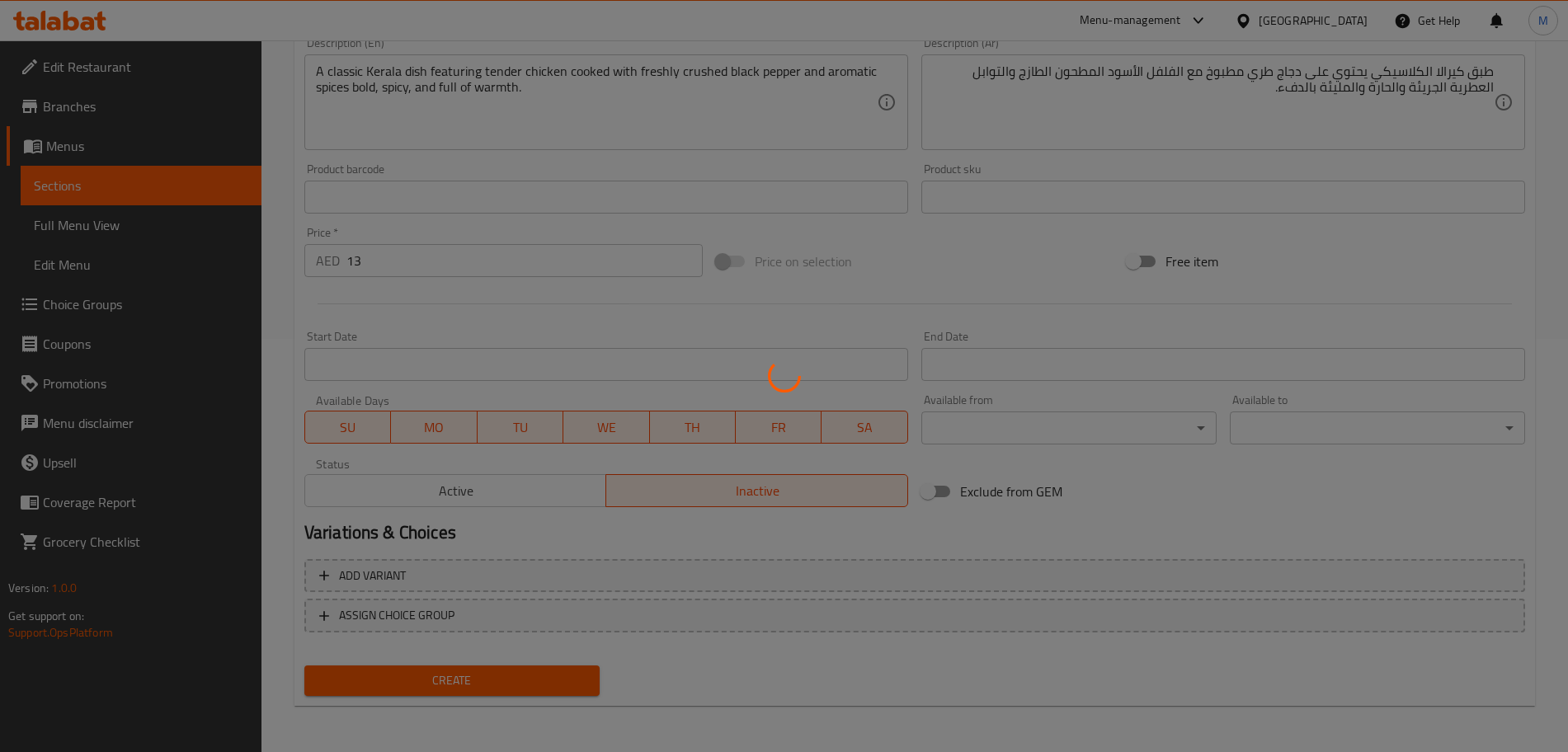
type input "0"
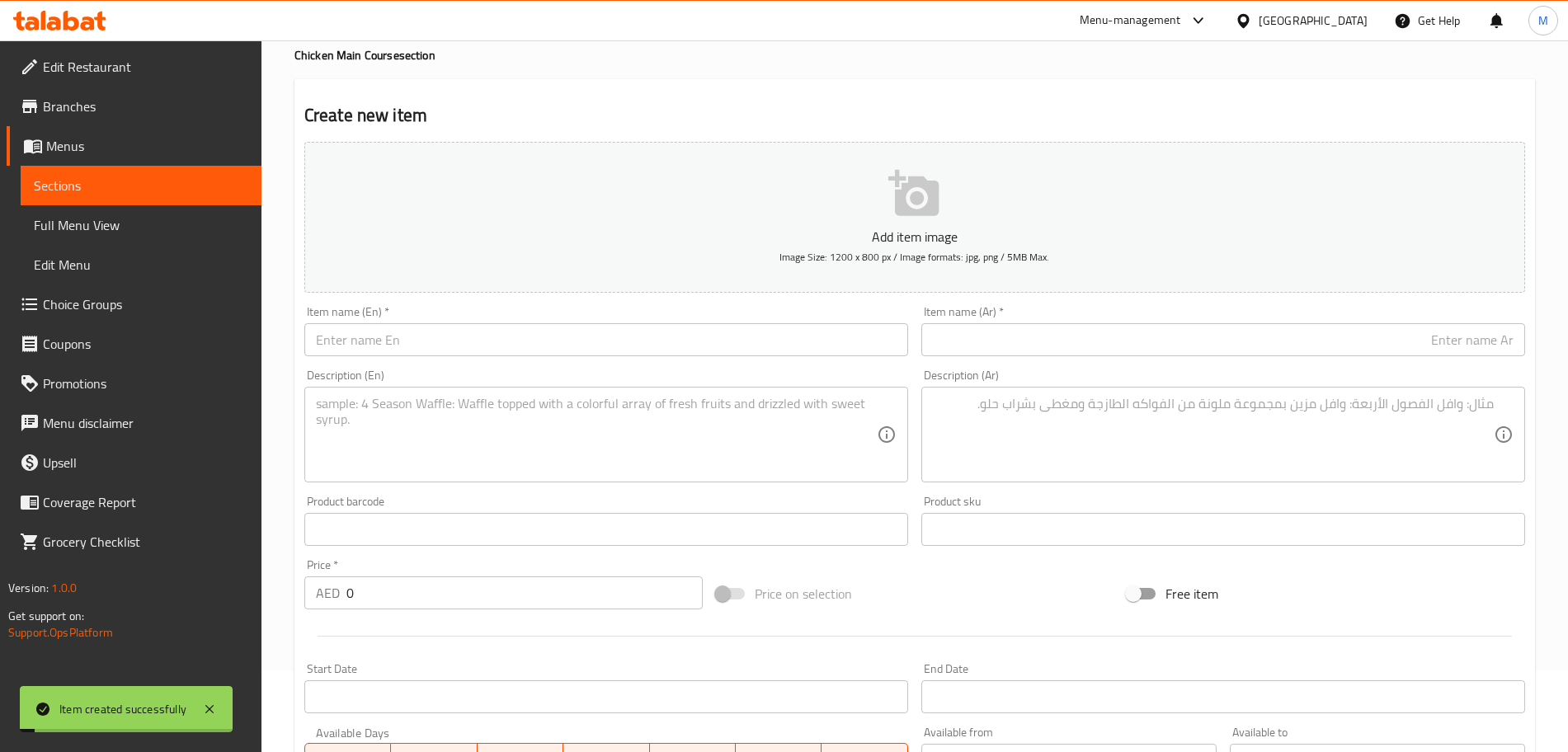
scroll to position [0, 0]
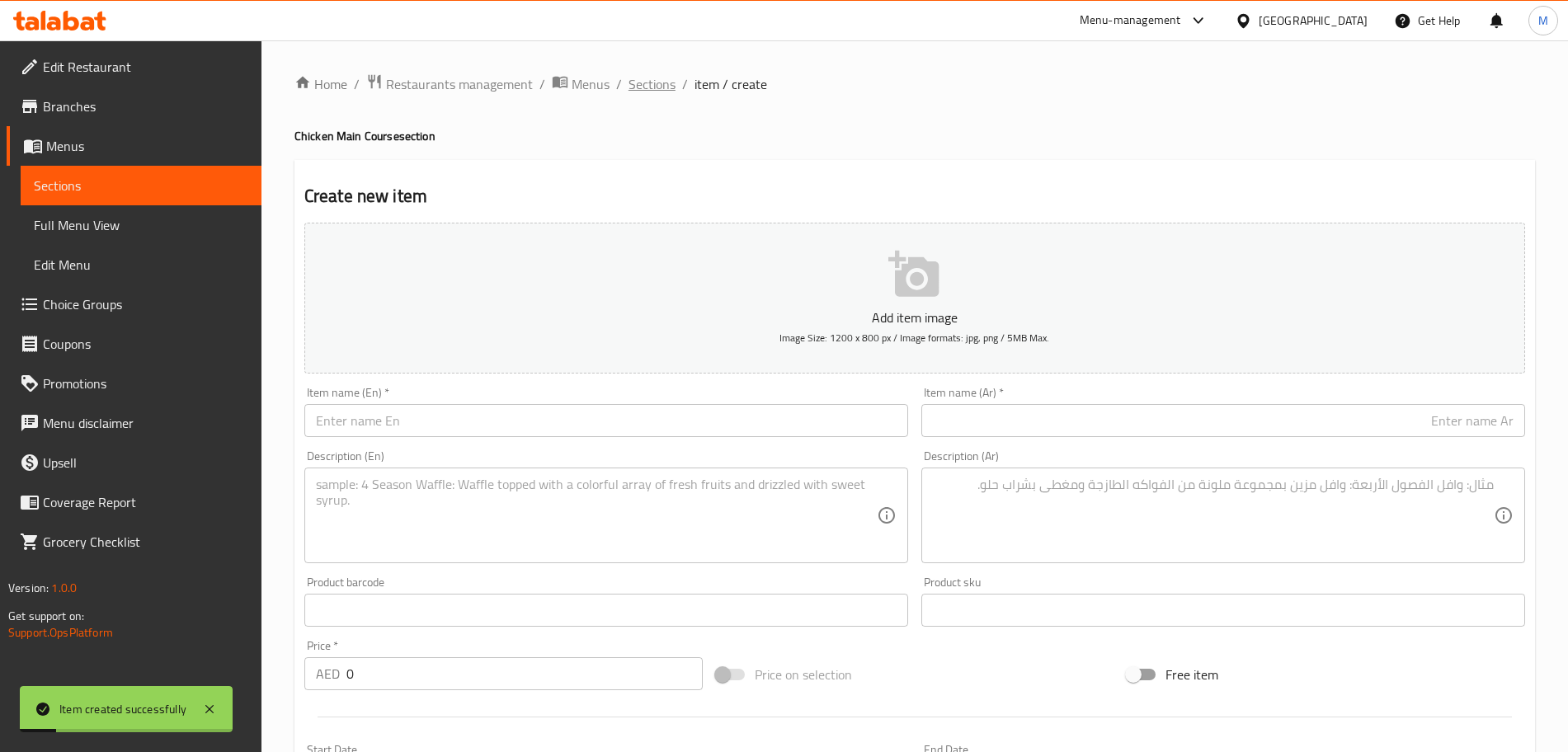
click at [670, 89] on span "Sections" at bounding box center [652, 84] width 47 height 20
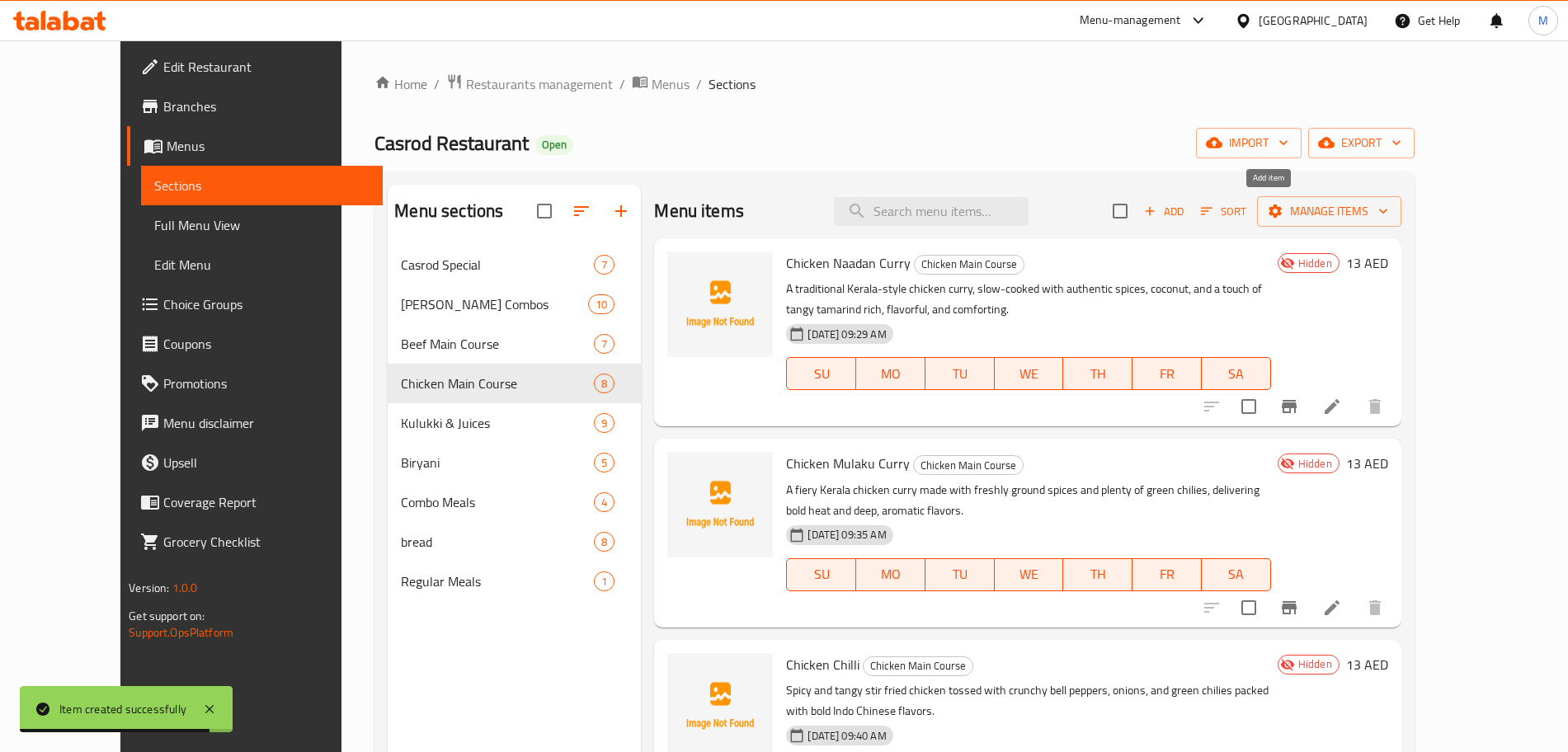
click at [1186, 217] on span "Add" at bounding box center [1163, 212] width 44 height 19
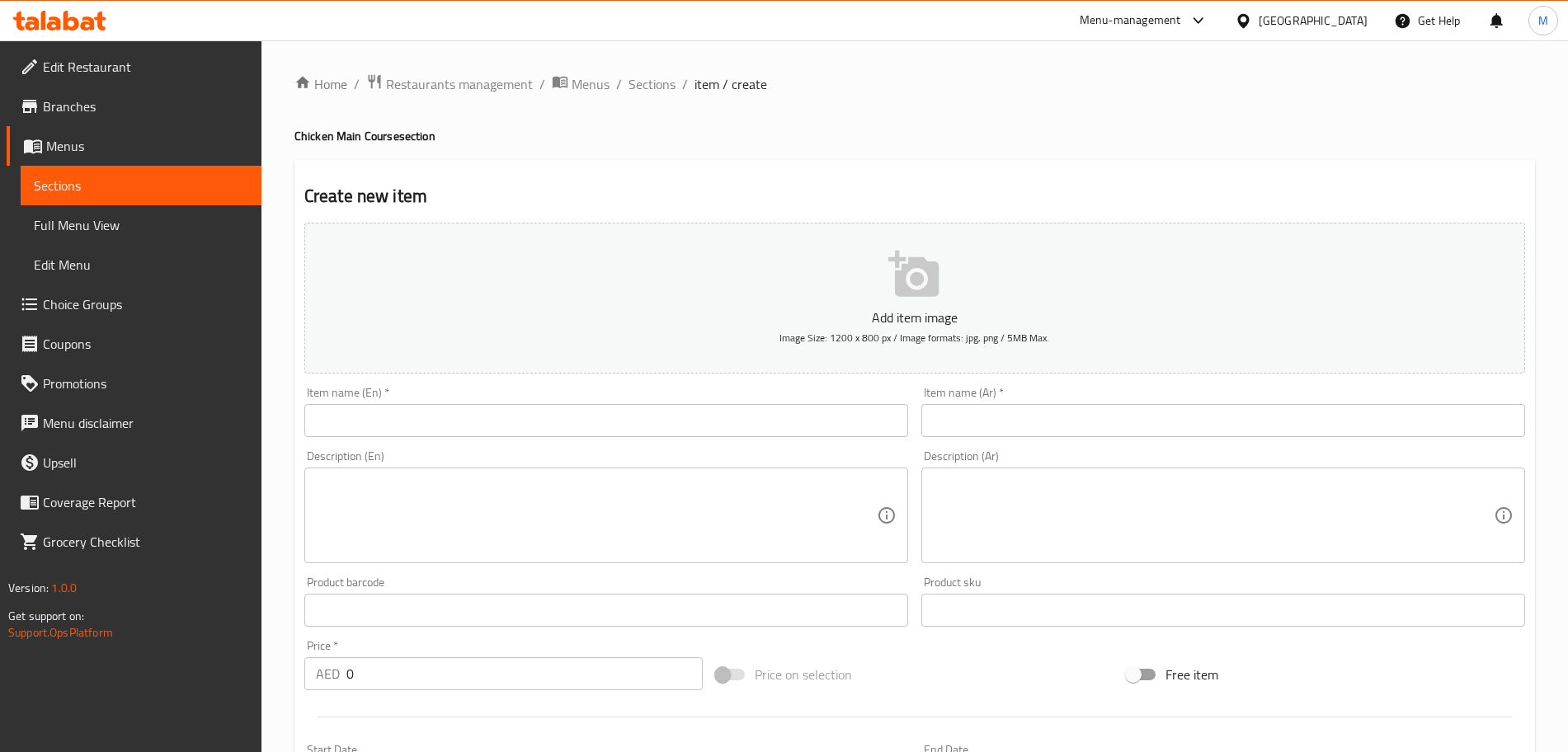
click at [534, 416] on input "text" at bounding box center [605, 421] width 604 height 33
paste input "Chicken Roast"
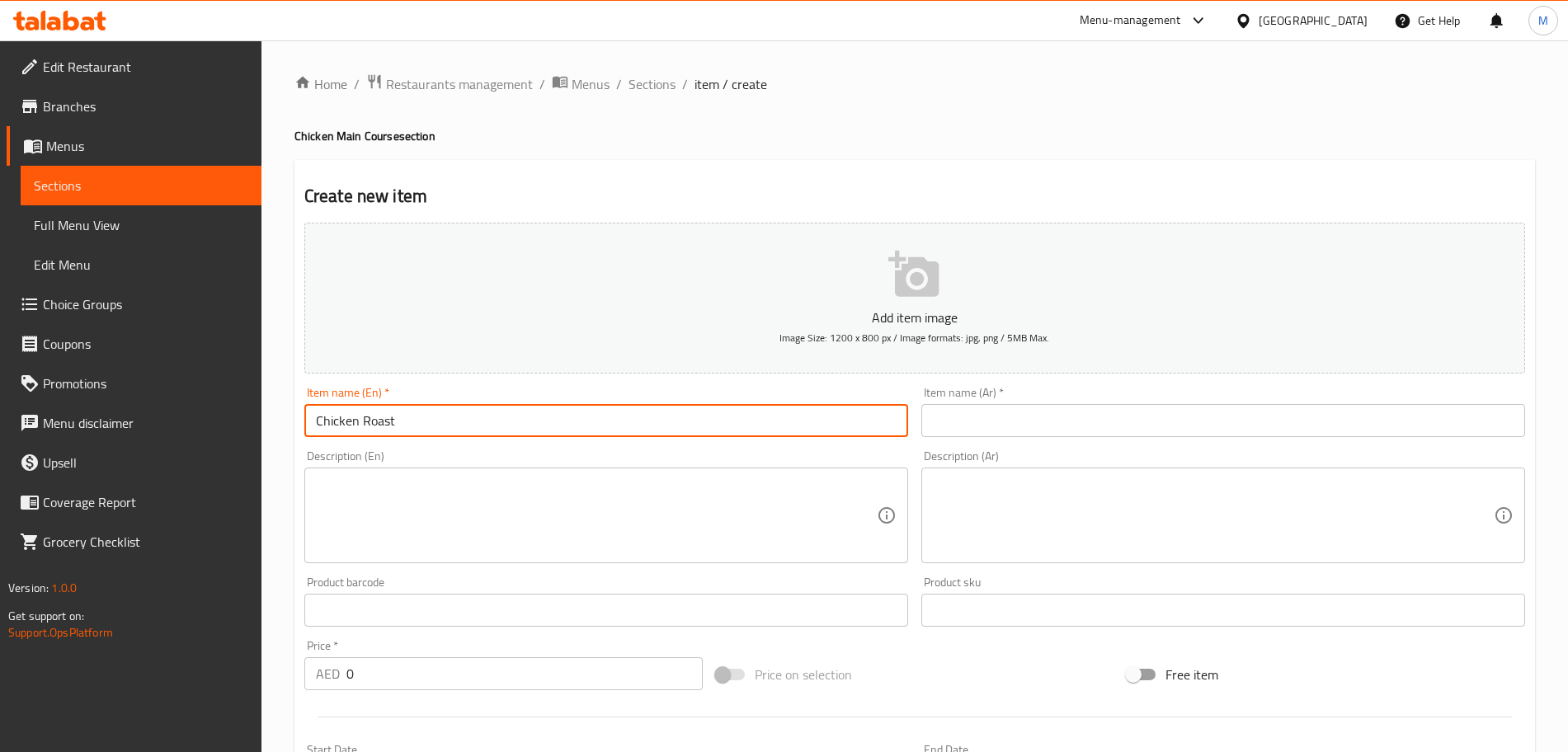
type input "Chicken Roast"
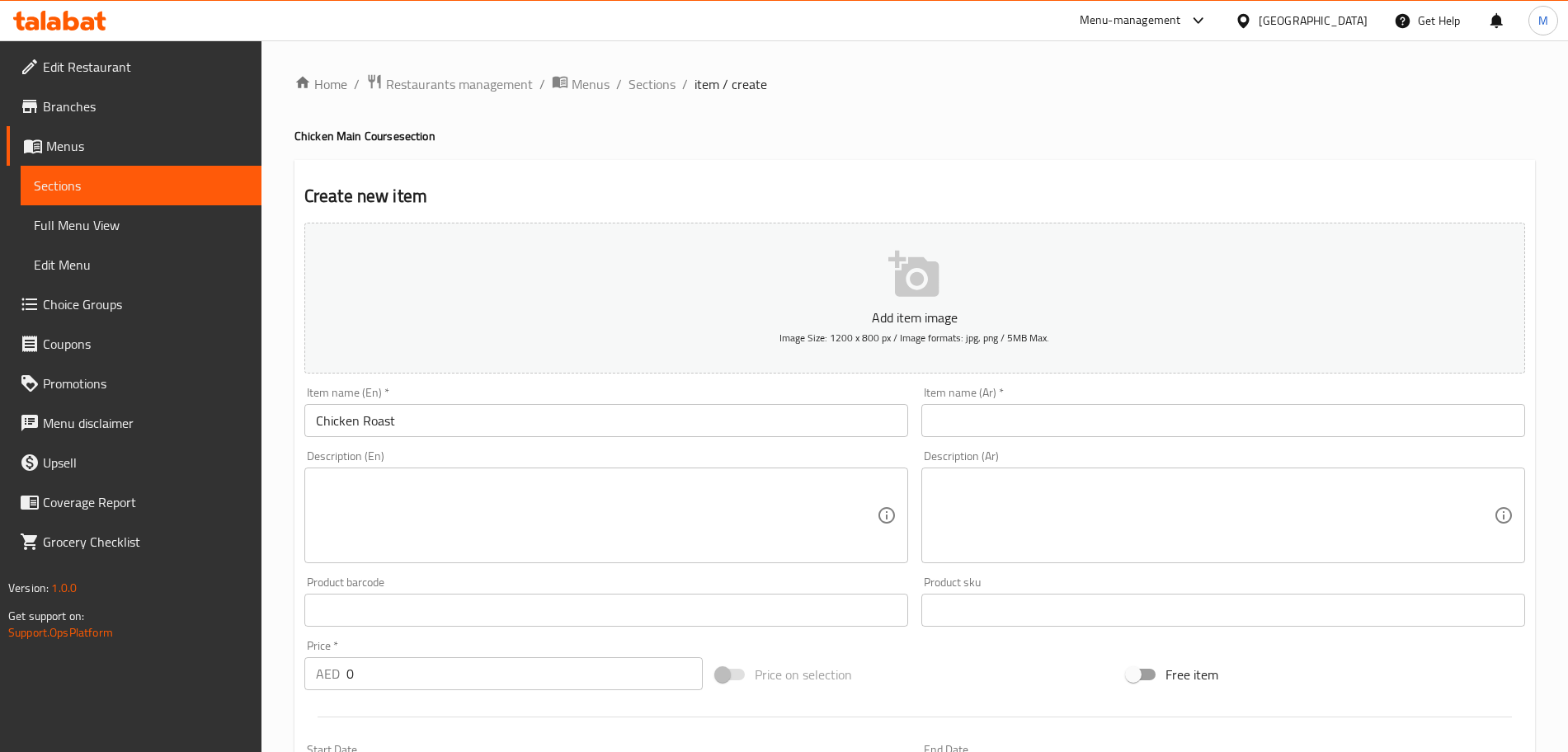
click at [498, 504] on textarea at bounding box center [597, 516] width 561 height 78
paste textarea "Juicy chicken pieces slow-cooked with fragrant spices and herbs, roasted to a r…"
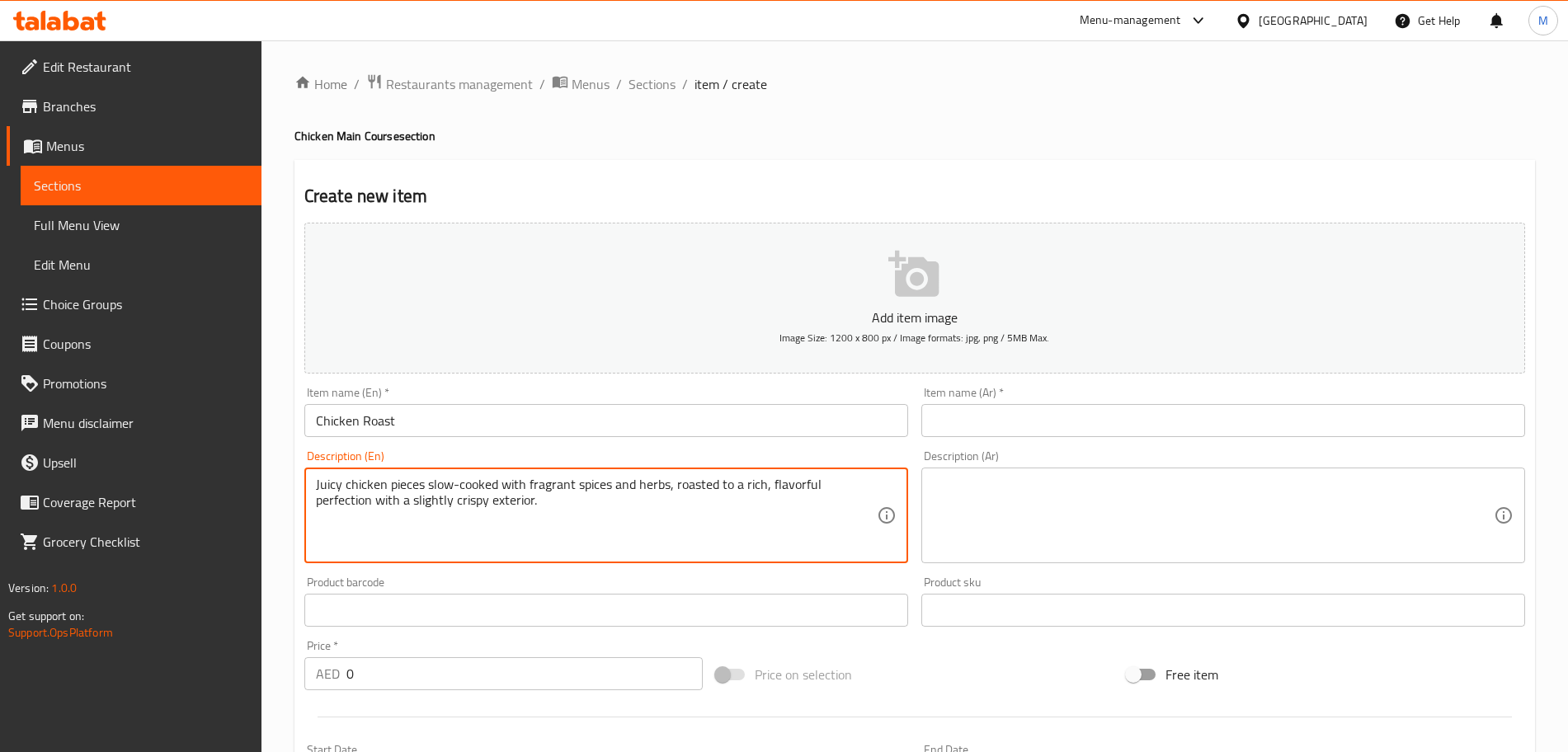
click at [463, 486] on textarea "Juicy chicken pieces slow-cooked with fragrant spices and herbs, roasted to a r…" at bounding box center [597, 516] width 561 height 78
click at [718, 506] on textarea "Juicy chicken pieces slow cooked with fragrant spices and herbs, roasted to a r…" at bounding box center [597, 516] width 561 height 78
type textarea "Juicy chicken pieces slow cooked with fragrant spices and herbs, roasted to a r…"
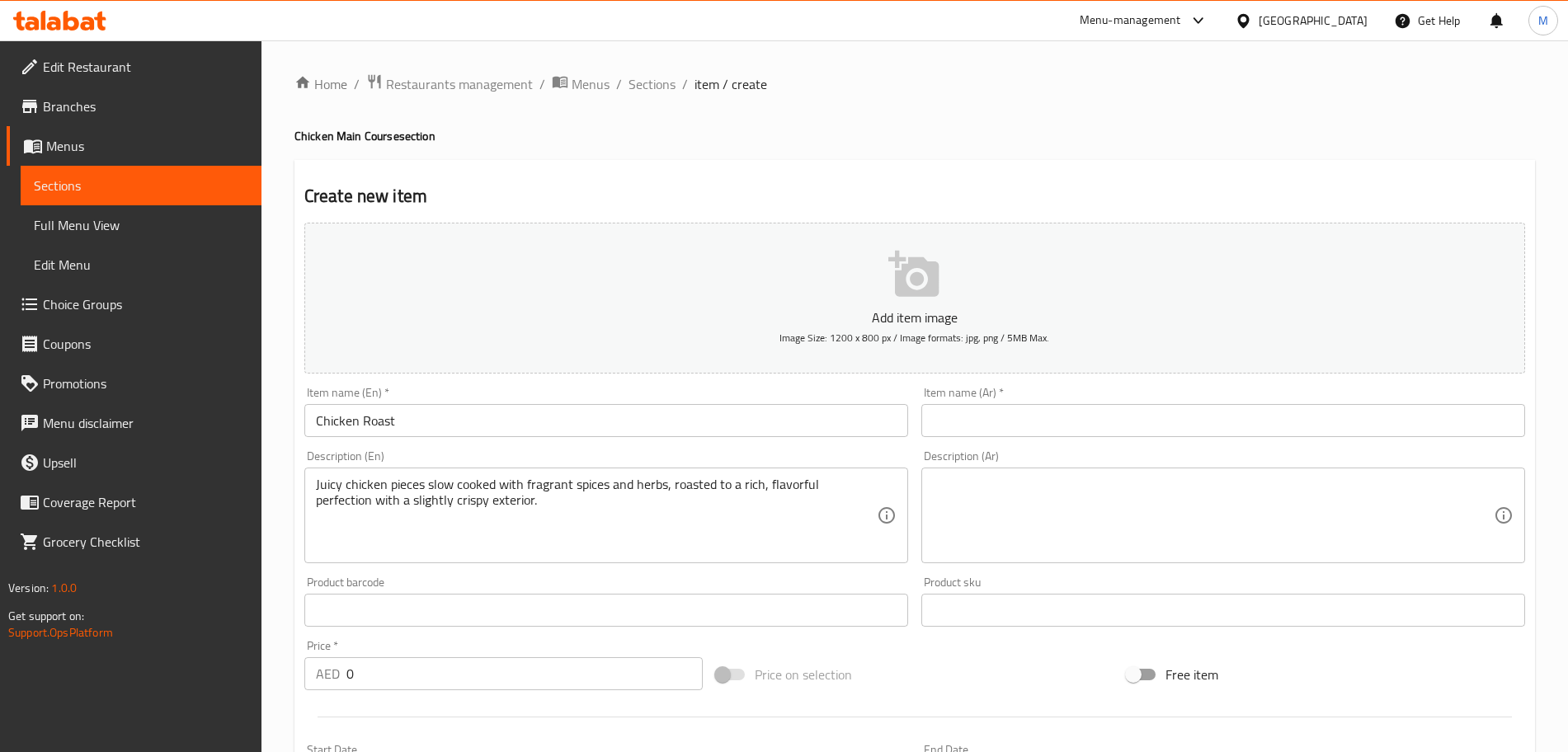
click at [1067, 507] on textarea at bounding box center [1213, 516] width 561 height 78
paste textarea "قطع دجاج شهية مطبوخة ببطء مع توابل وأعشاب عطرية، مشوية إلى درجة الكمال الغنية ب…"
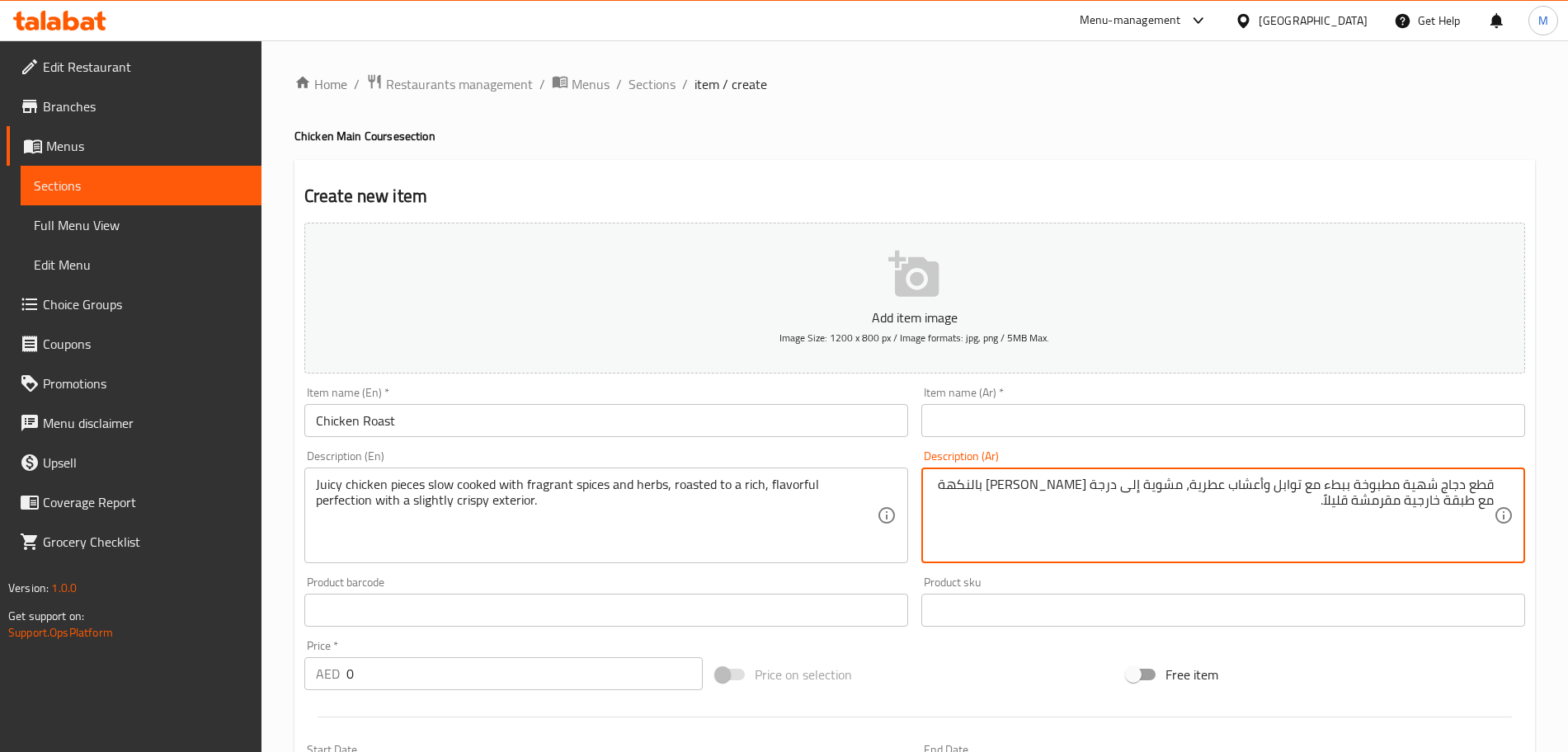
type textarea "قطع دجاج شهية مطبوخة ببطء مع توابل وأعشاب عطرية، مشوية إلى درجة الكمال الغنية ب…"
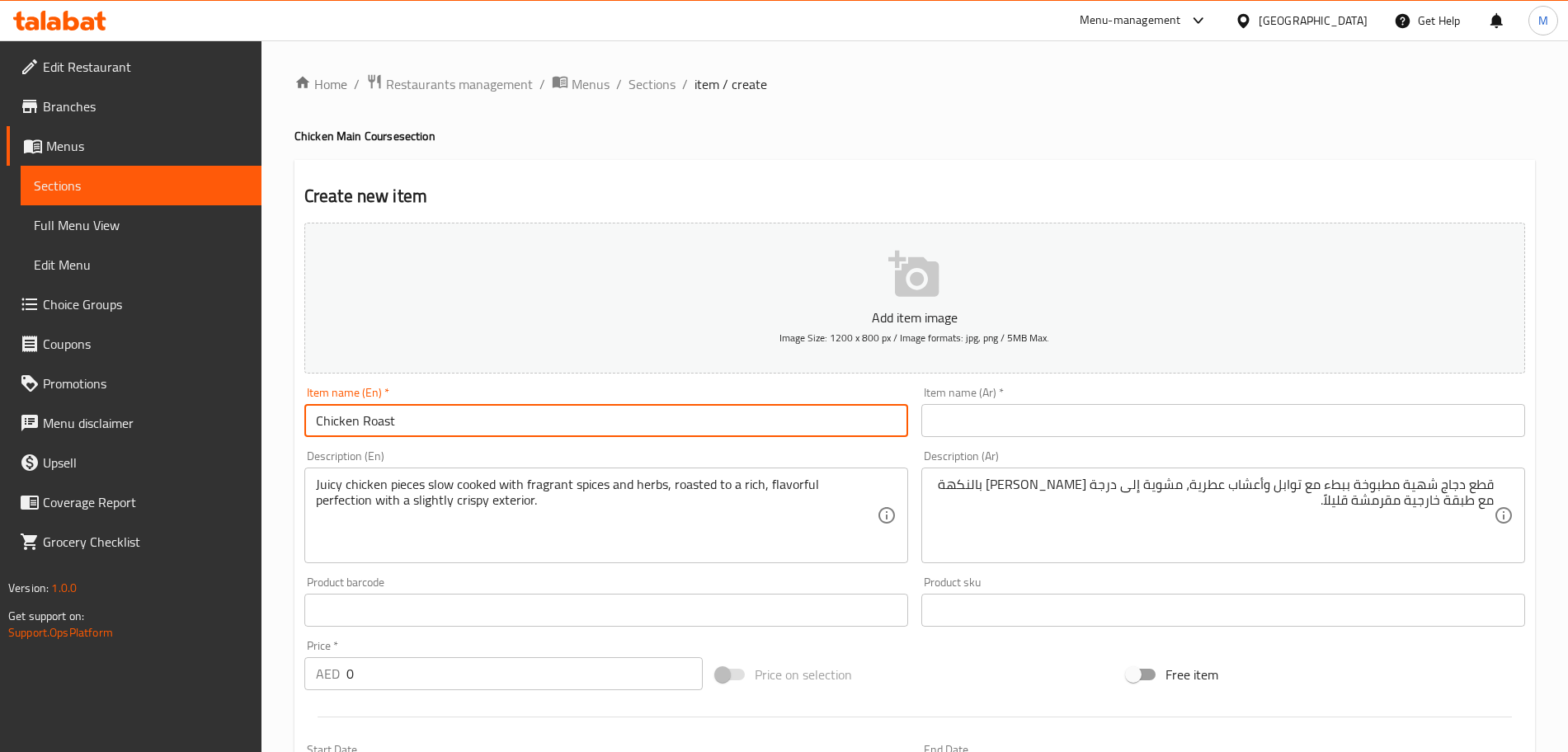
click at [505, 422] on input "Chicken Roast" at bounding box center [605, 421] width 604 height 33
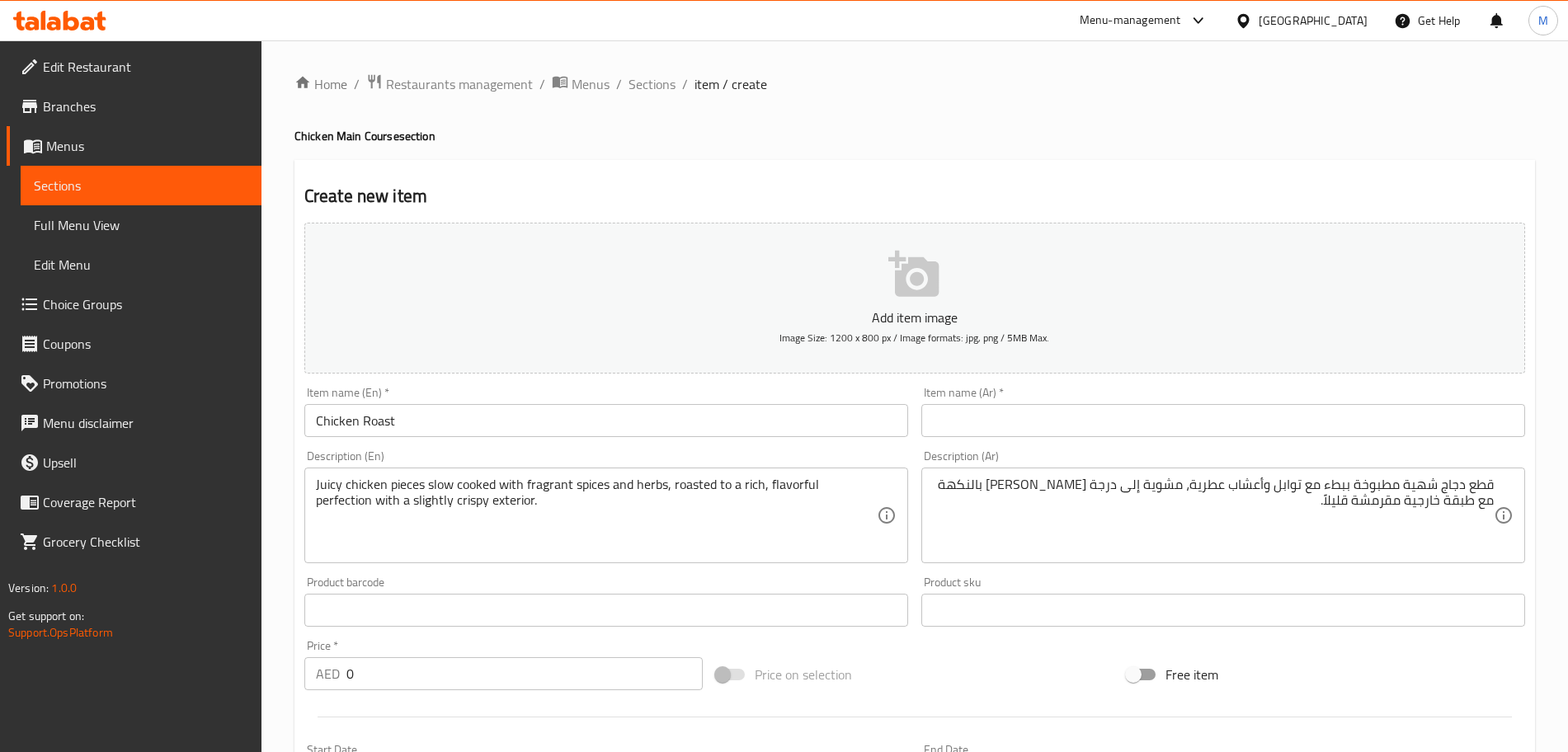
click at [1028, 433] on input "text" at bounding box center [1223, 421] width 604 height 33
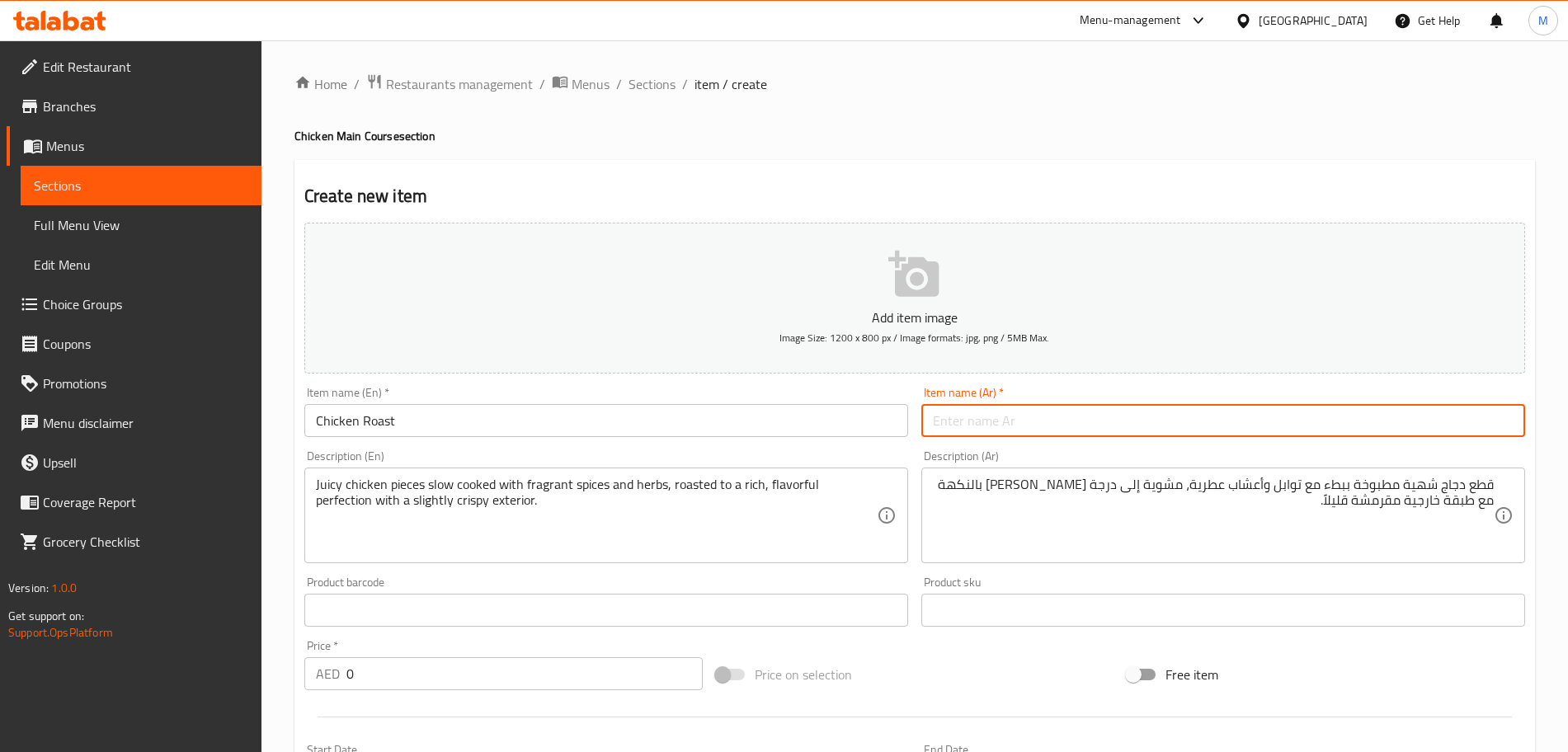
paste input "دجاج مشوي"
type input "دجاج مشوي"
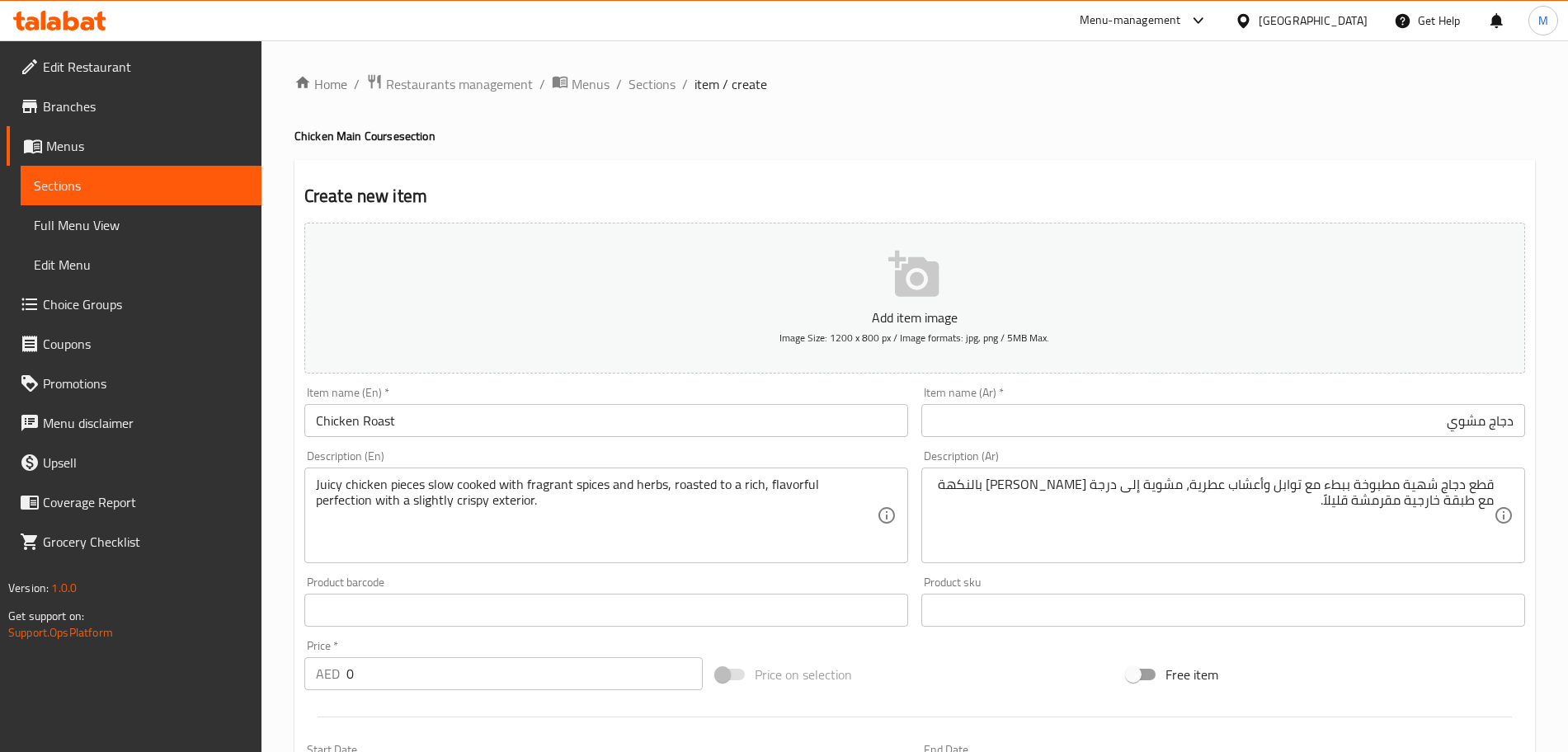
drag, startPoint x: 362, startPoint y: 676, endPoint x: 314, endPoint y: 681, distance: 48.3
click at [314, 681] on div "AED 0 Price *" at bounding box center [503, 674] width 398 height 33
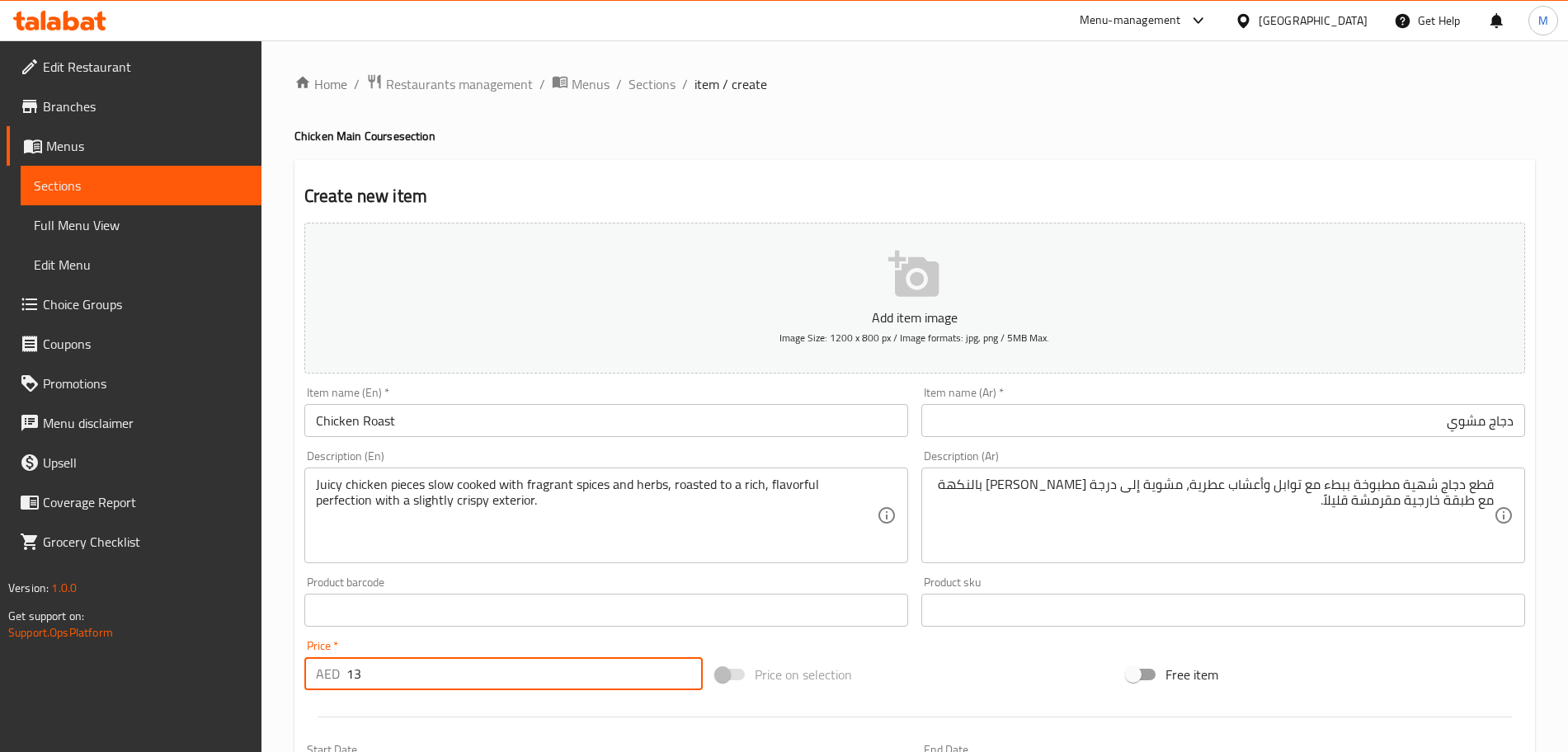
type input "13"
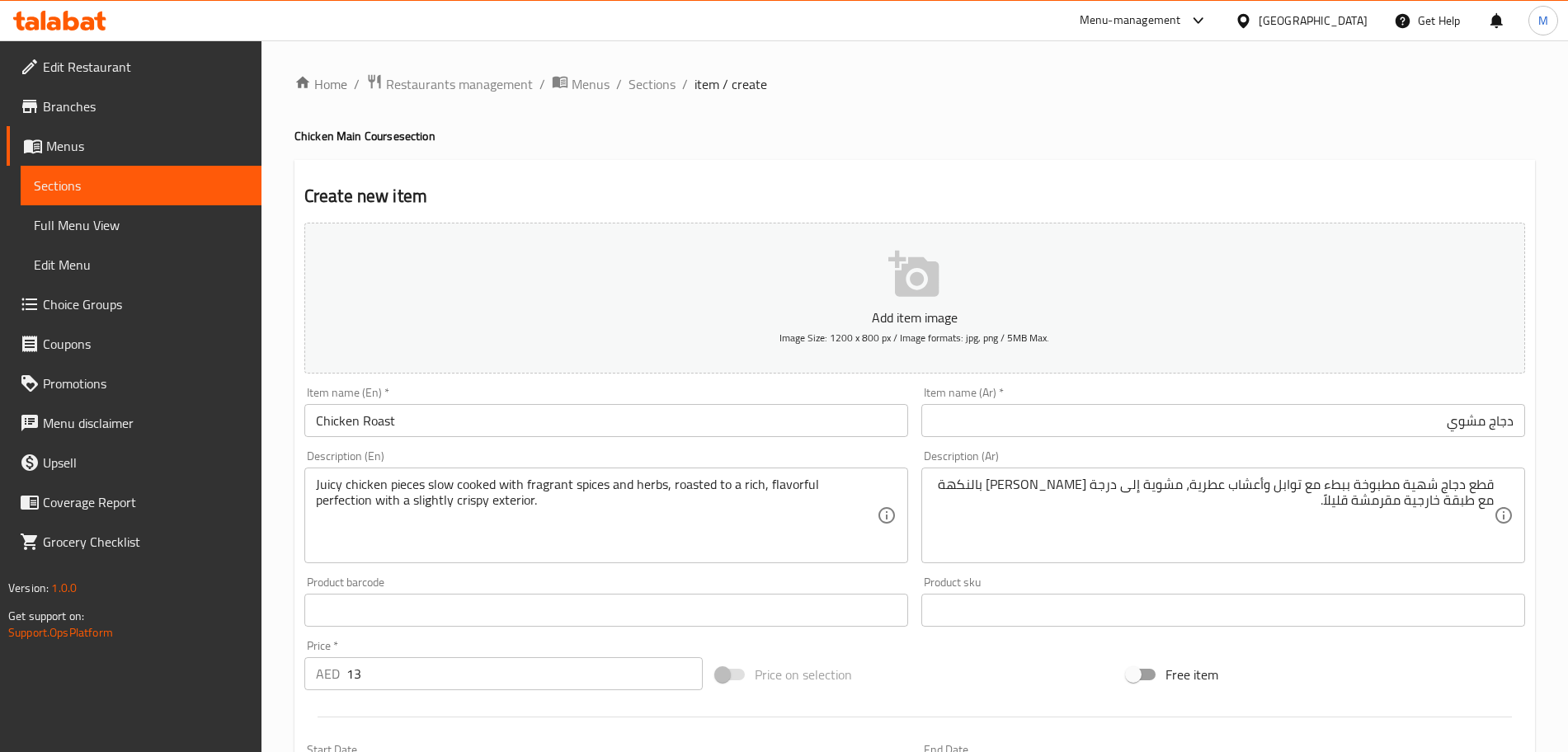
click at [1016, 690] on div "Price on selection" at bounding box center [915, 674] width 411 height 44
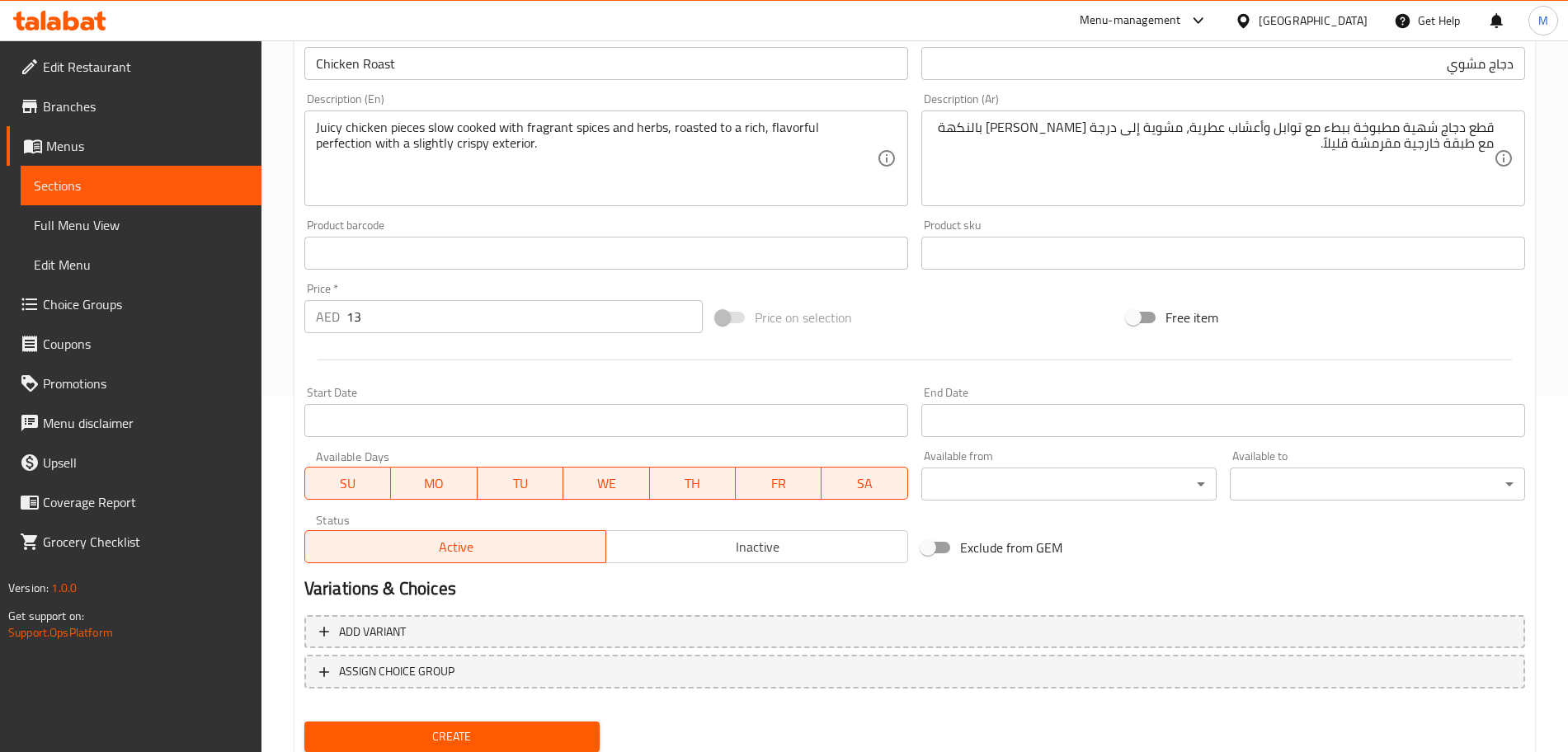
scroll to position [413, 0]
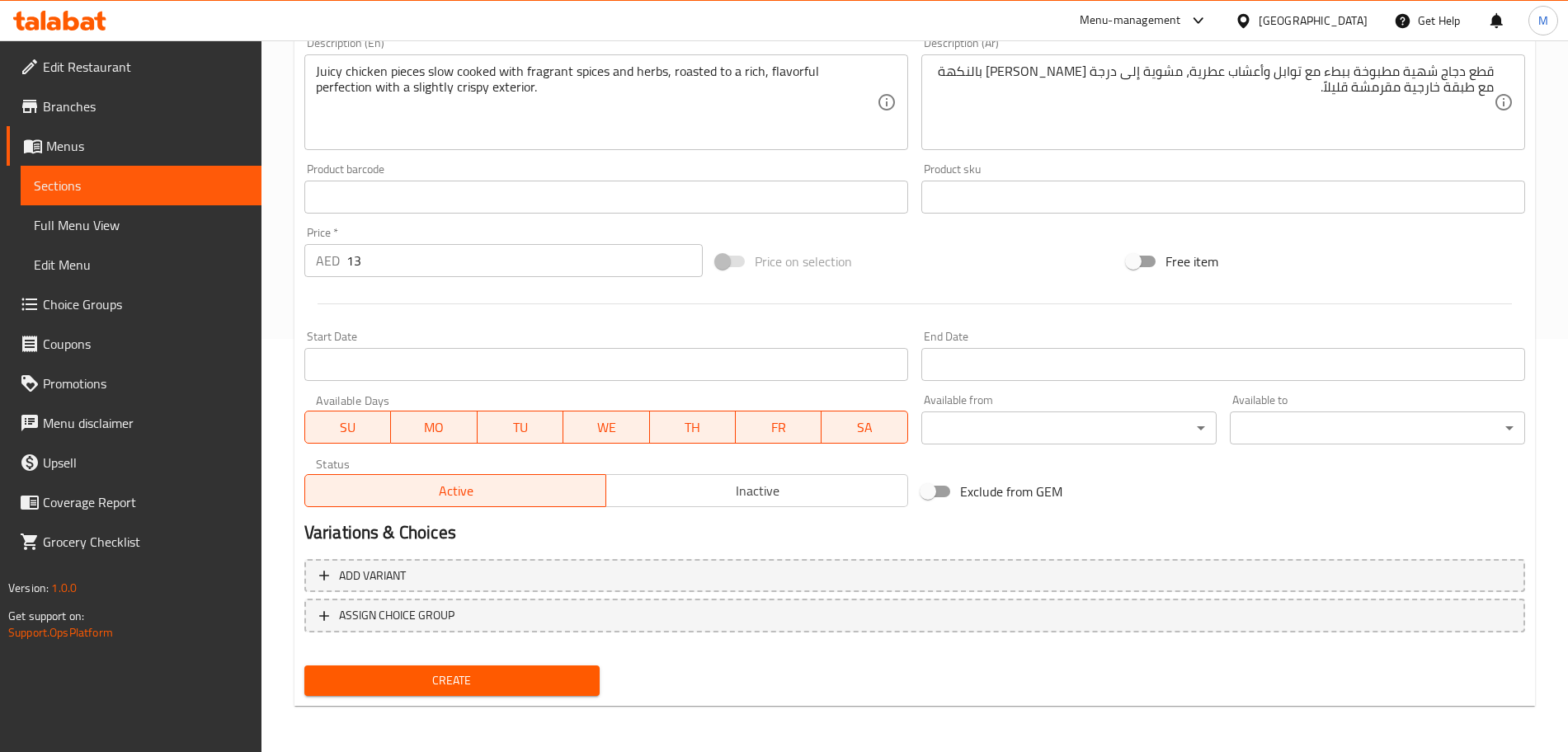
click at [732, 492] on span "Inactive" at bounding box center [756, 491] width 288 height 24
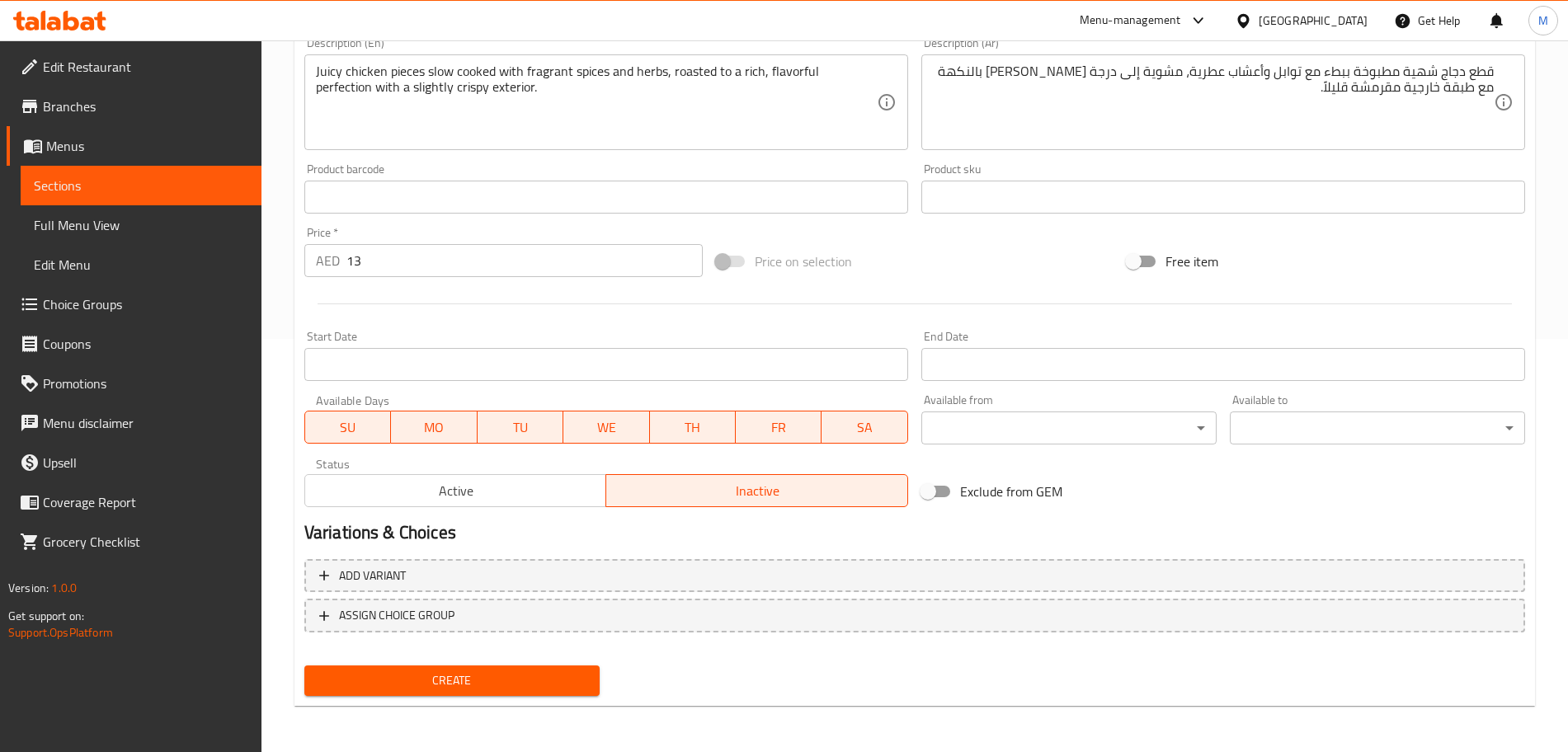
click at [565, 675] on span "Create" at bounding box center [452, 681] width 269 height 21
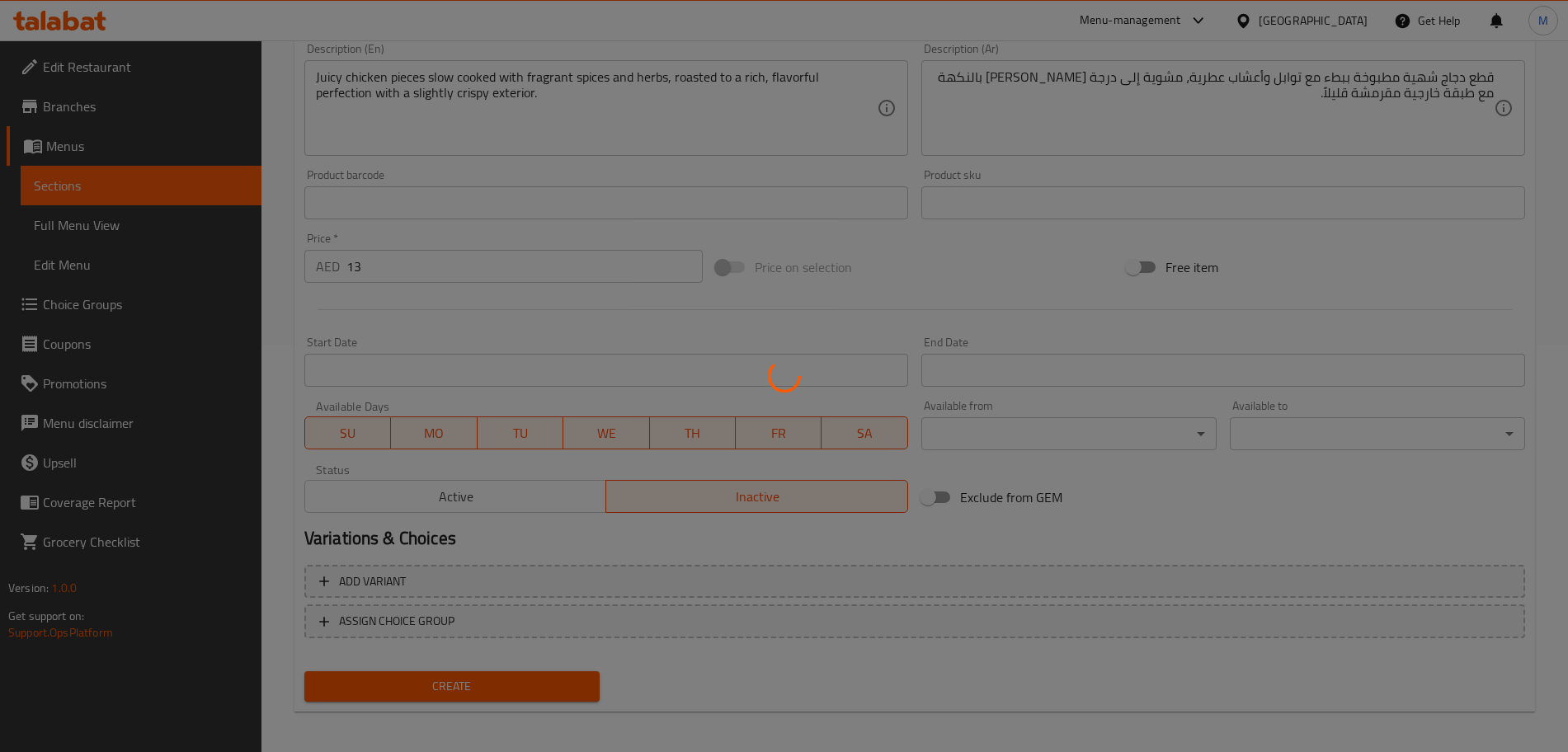
scroll to position [0, 0]
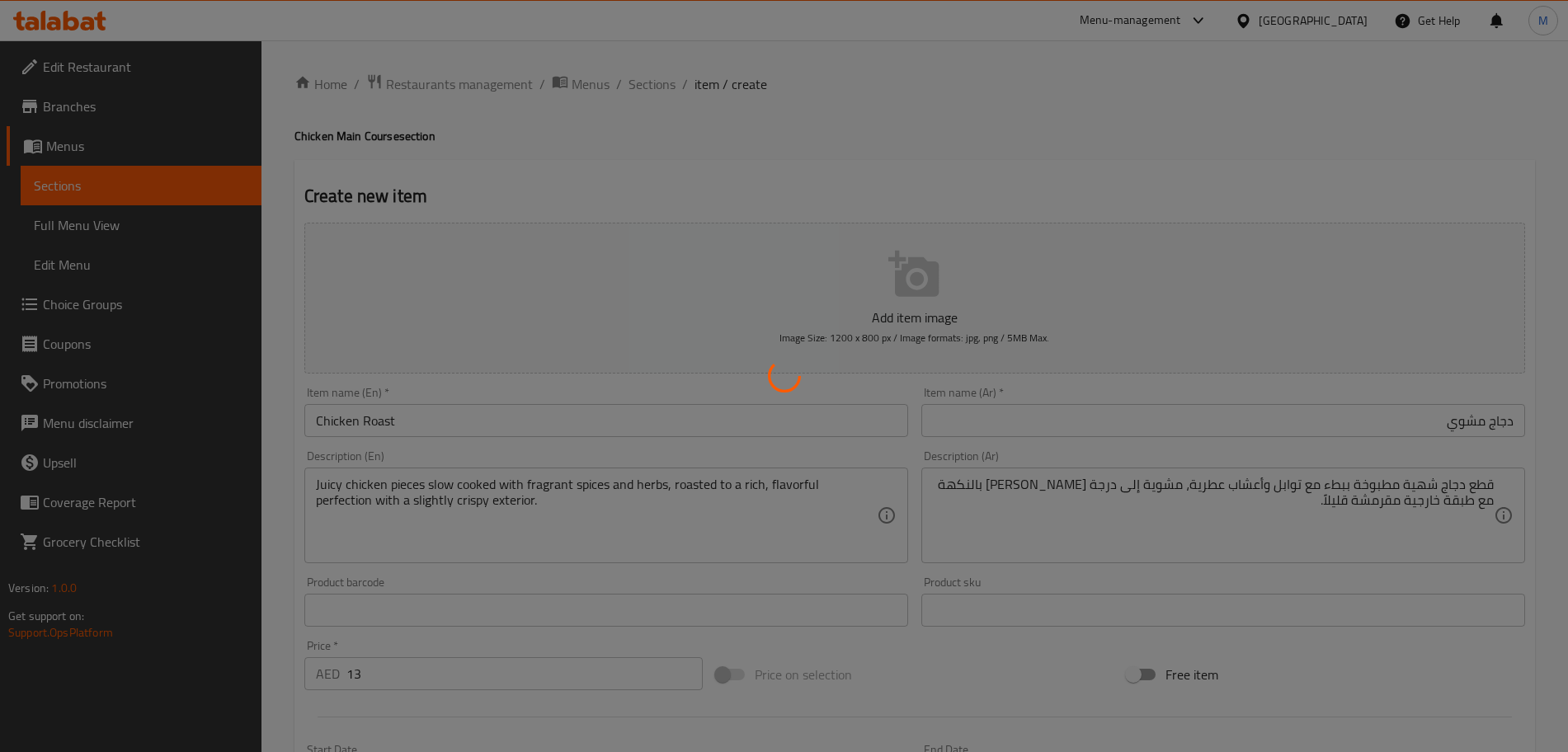
type input "0"
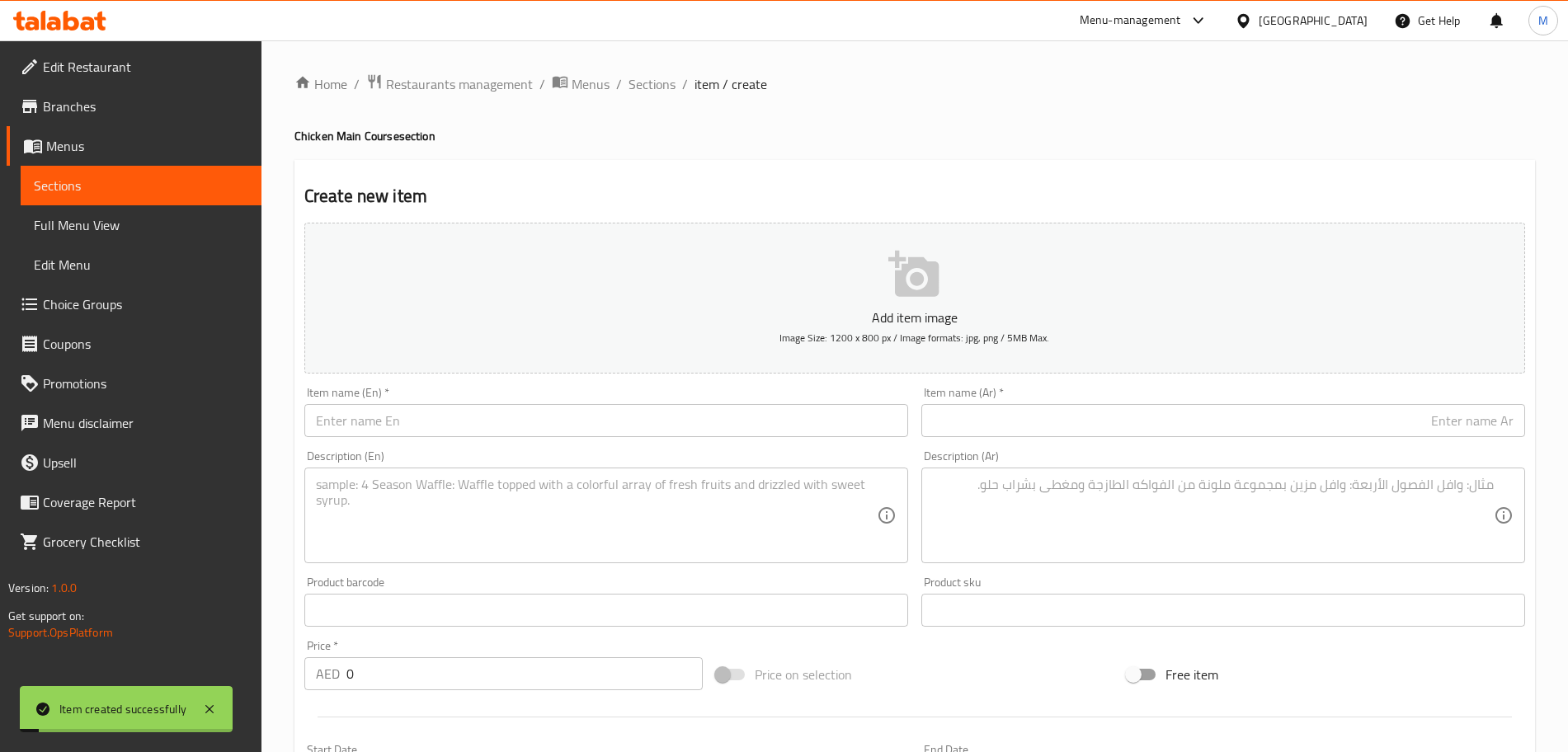
click at [663, 98] on div "Home / Restaurants management / Menus / Sections / item / create Chicken Main C…" at bounding box center [915, 603] width 1240 height 1060
click at [660, 85] on span "Sections" at bounding box center [652, 84] width 47 height 20
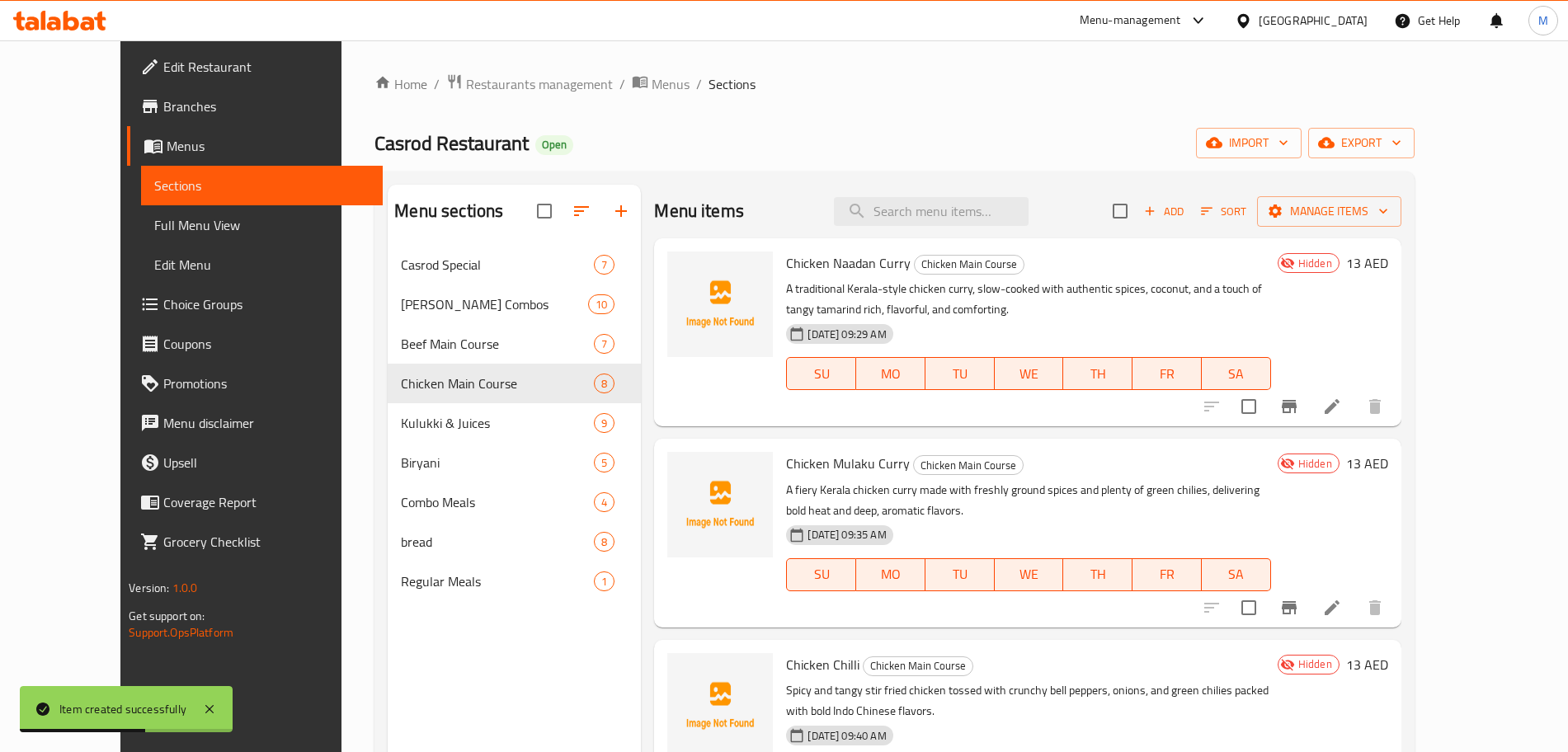
click at [1255, 185] on div "Menu items Add Sort Manage items" at bounding box center [1027, 212] width 747 height 54
click at [1157, 206] on icon "button" at bounding box center [1149, 211] width 15 height 15
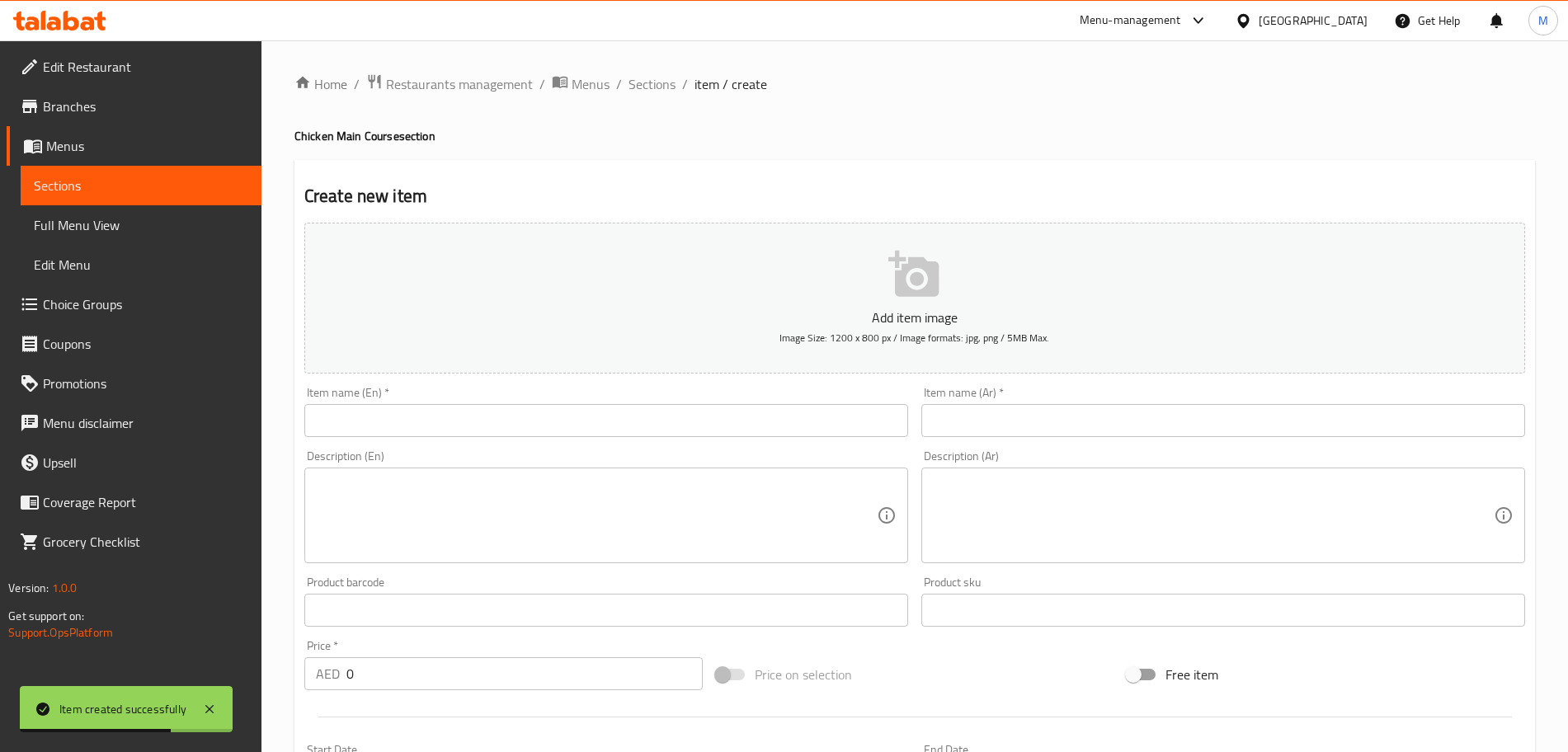
click at [578, 410] on input "text" at bounding box center [605, 421] width 604 height 33
paste input "Butter Chicken"
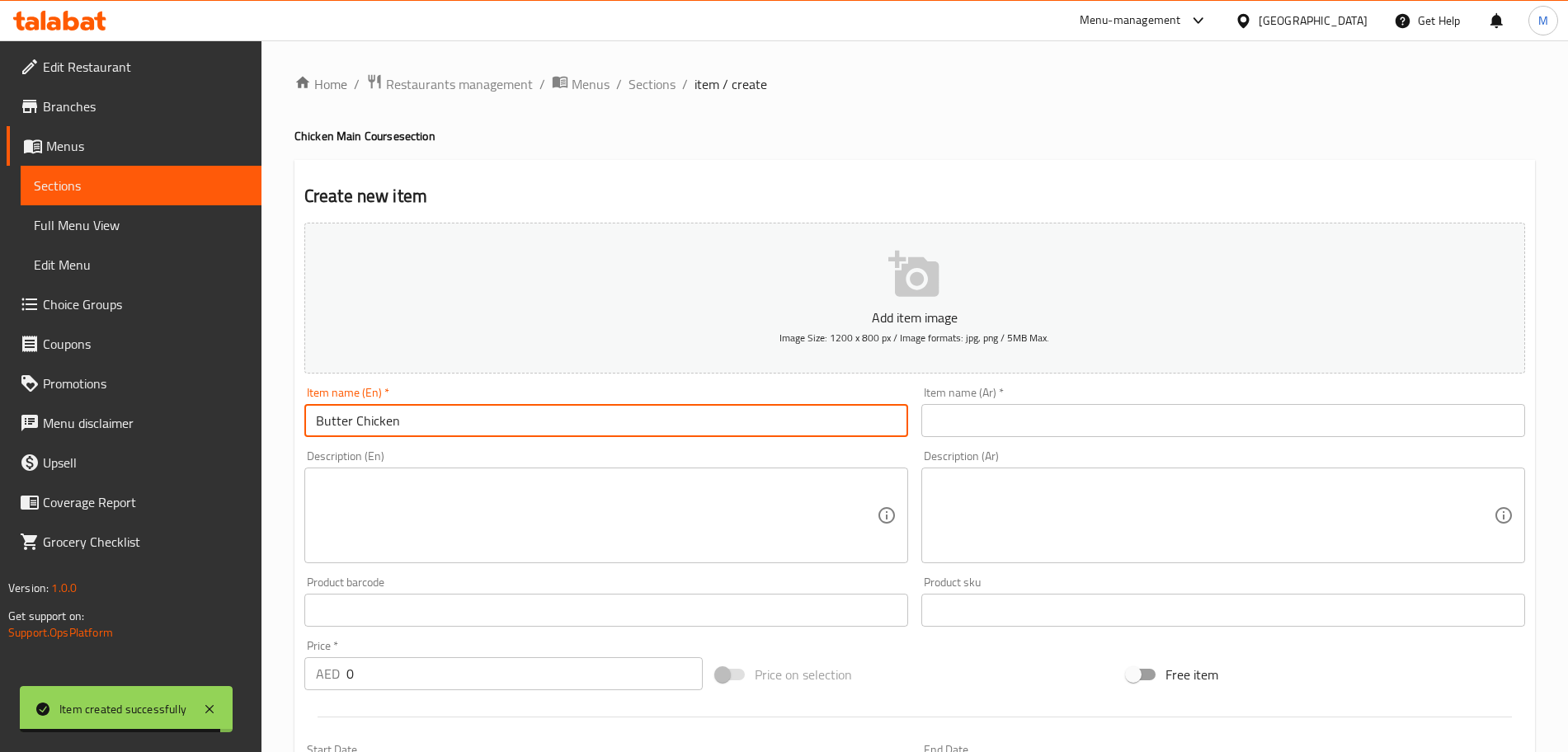
type input "Butter Chicken"
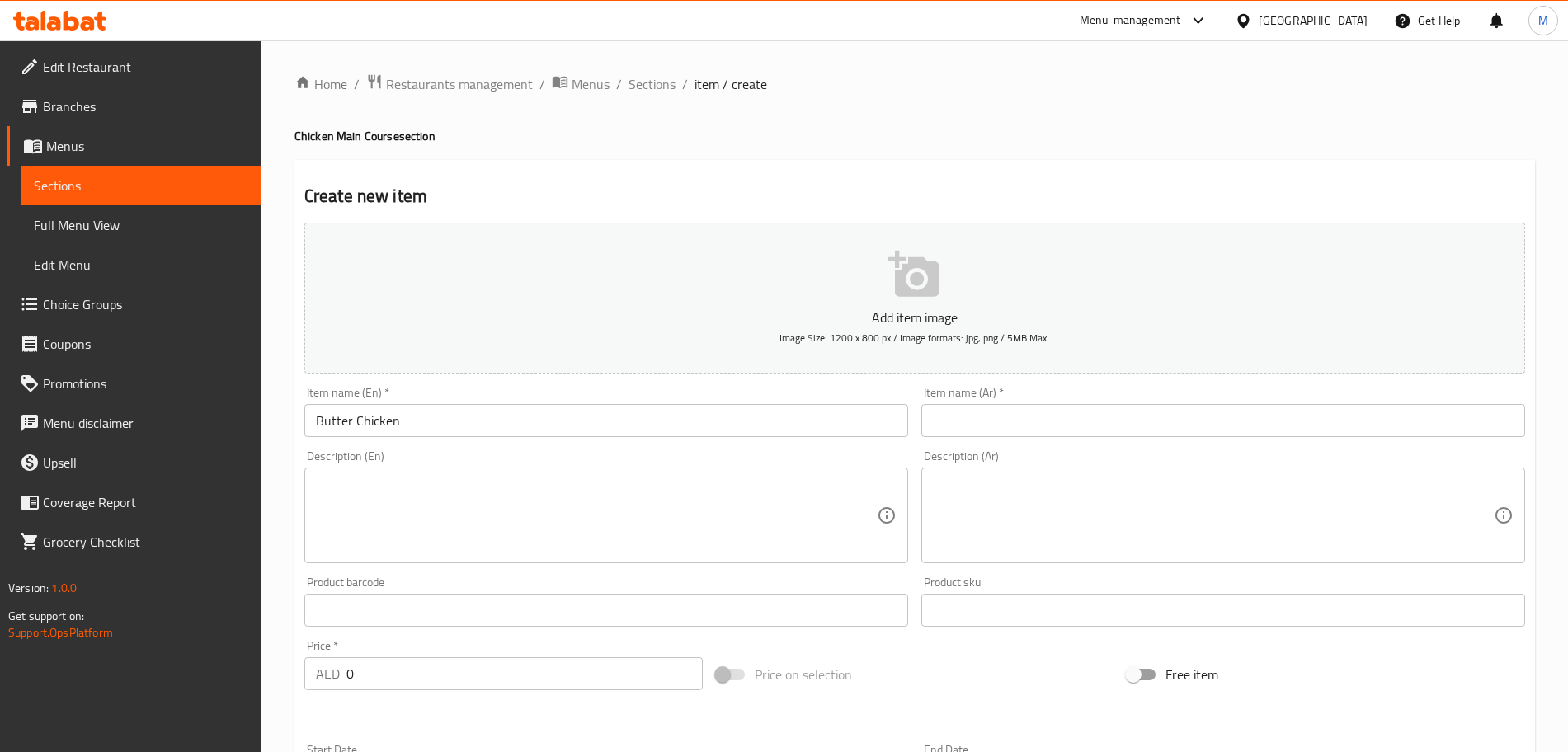
click at [1051, 429] on input "text" at bounding box center [1223, 421] width 604 height 33
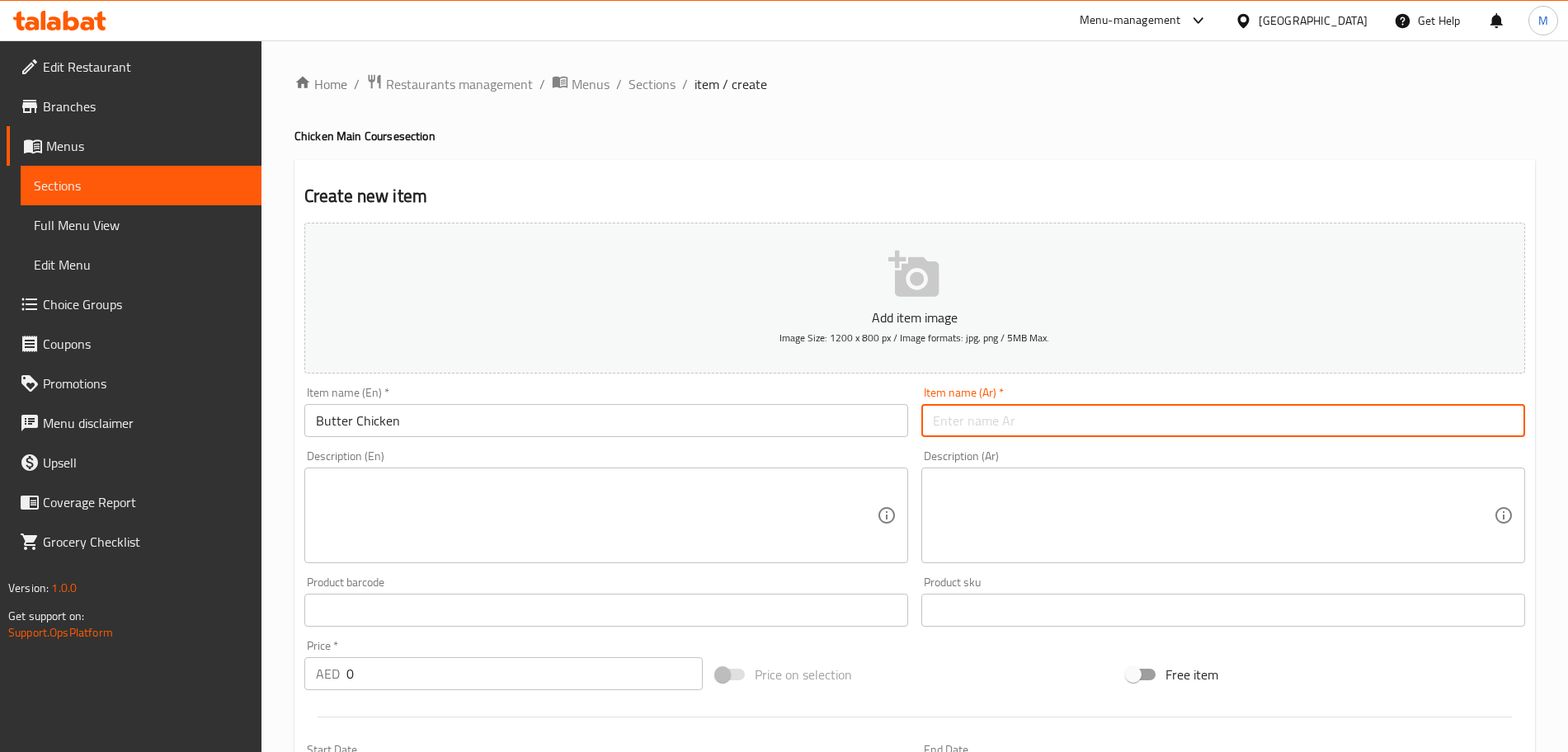
paste input "دجاج بالزبدة"
type input "دجاج بالزبدة"
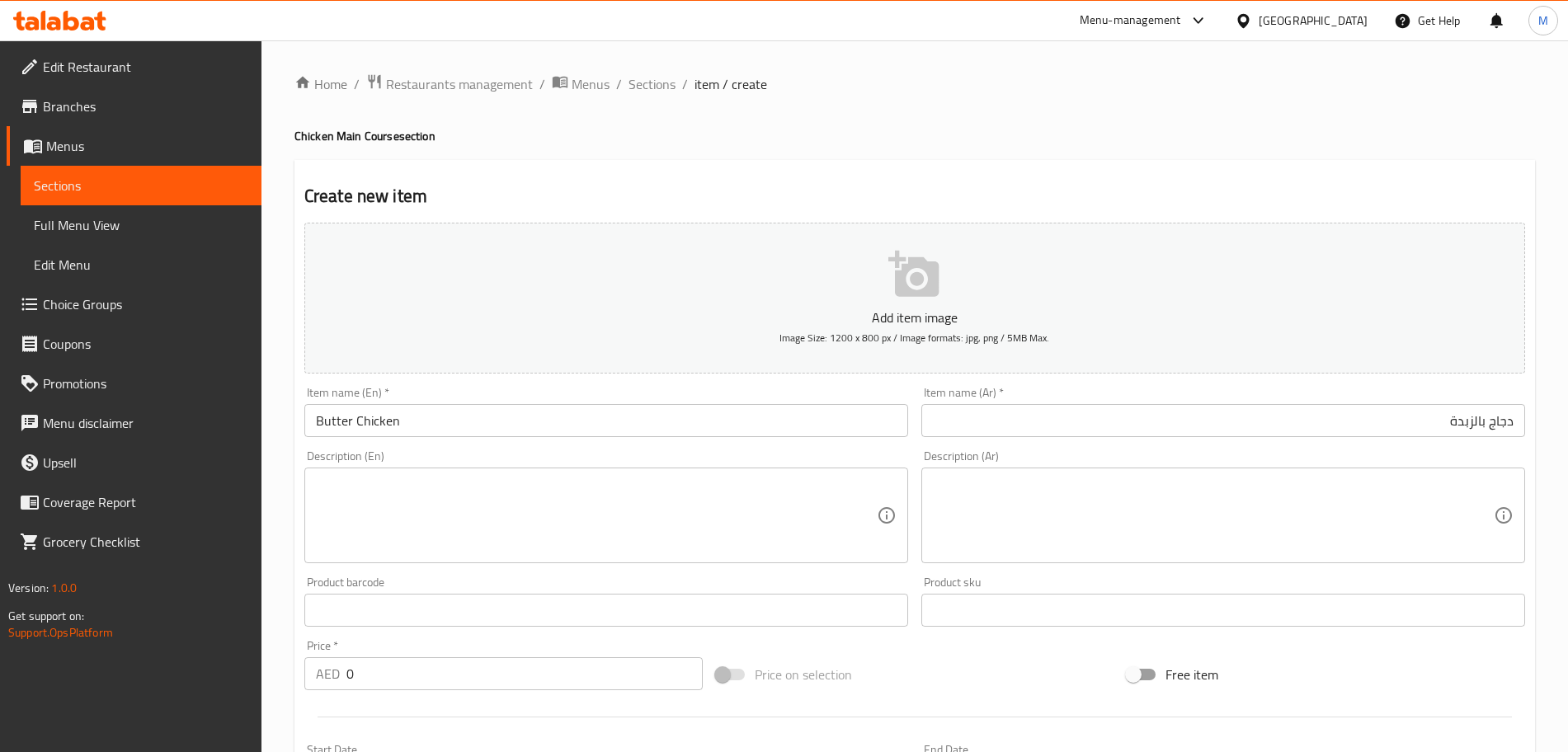
click at [446, 510] on textarea at bounding box center [597, 516] width 561 height 78
paste textarea "Tender chicken cooked in a creamy, buttery tomato sauce, richly spiced and mild…"
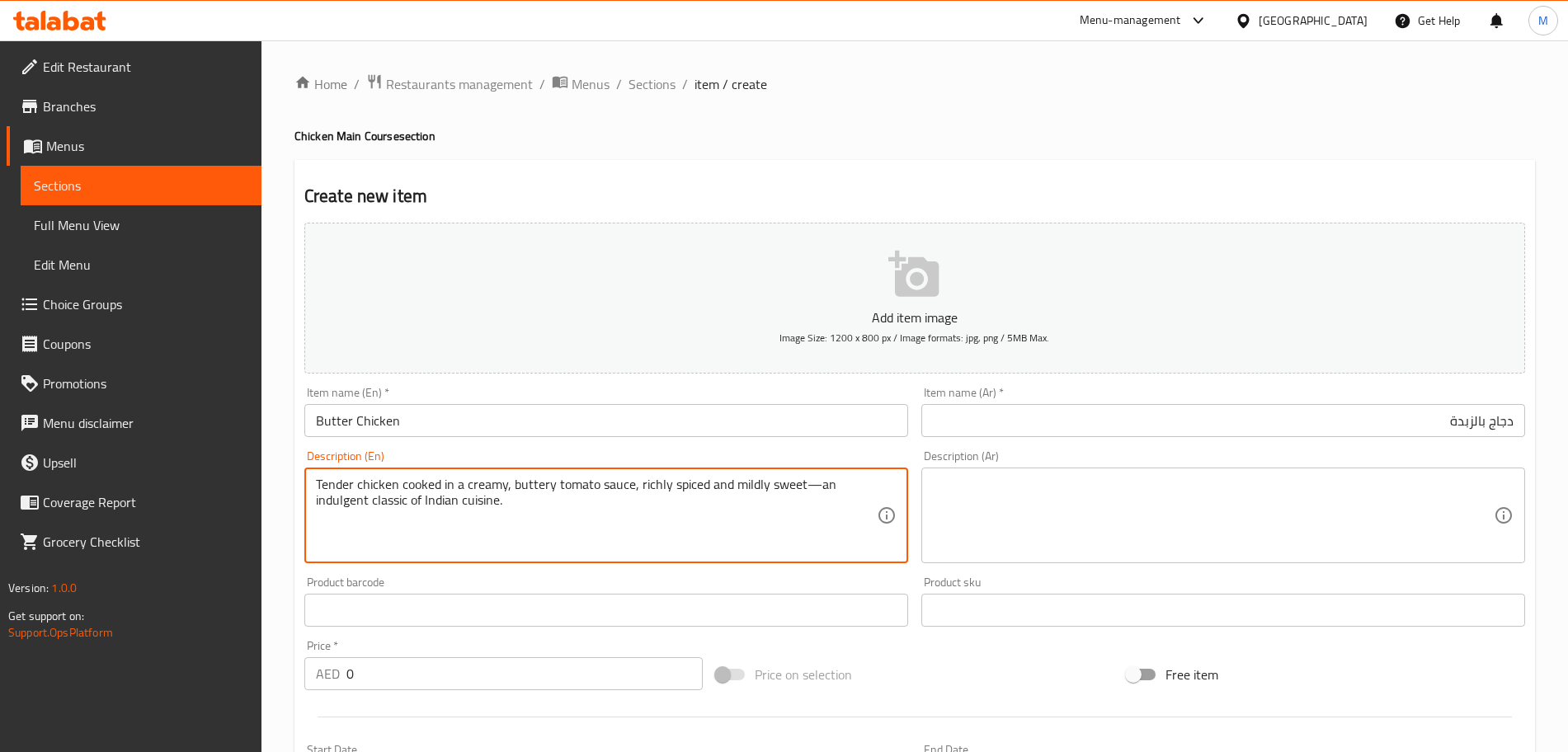
click at [808, 488] on textarea "Tender chicken cooked in a creamy, buttery tomato sauce, richly spiced and mild…" at bounding box center [597, 516] width 561 height 78
click at [504, 525] on textarea "Tender chicken cooked in a creamy, buttery tomato sauce, richly spiced and mild…" at bounding box center [597, 516] width 561 height 78
click at [783, 478] on textarea "Tender chicken cooked in a creamy, buttery tomato sauce, richly spiced and mild…" at bounding box center [597, 516] width 561 height 78
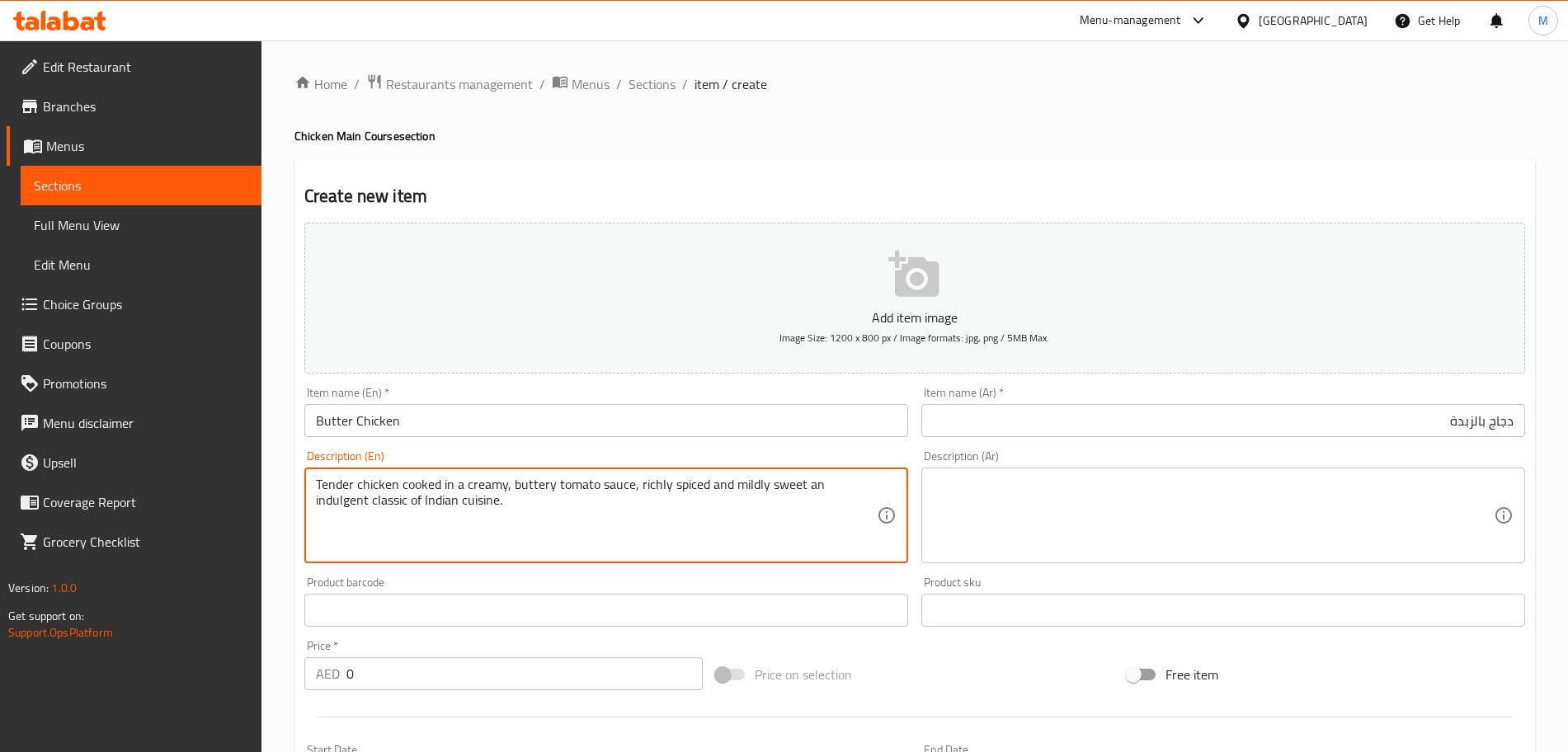
type textarea "Tender chicken cooked in a creamy, buttery tomato sauce, richly spiced and mild…"
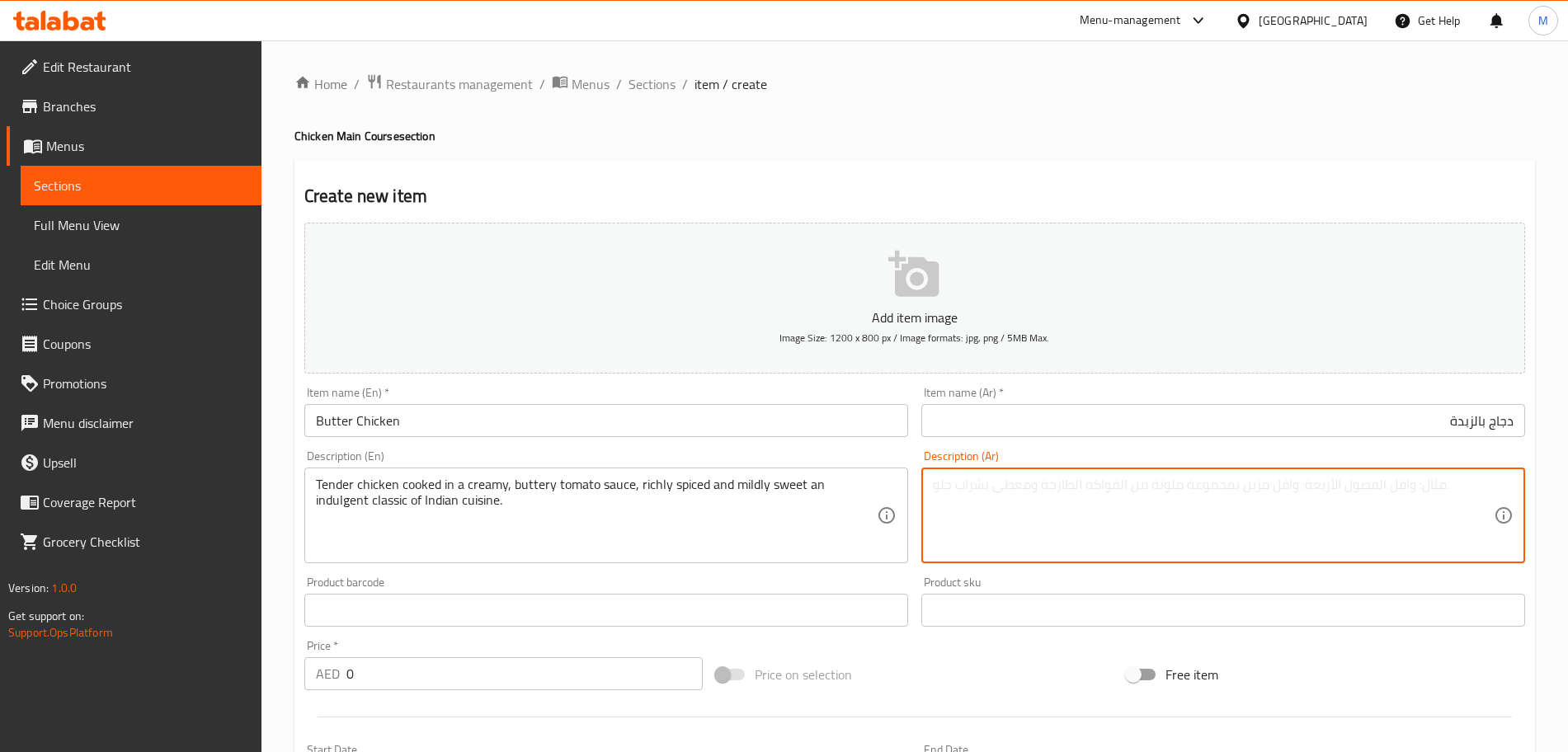
click at [1076, 485] on textarea at bounding box center [1213, 516] width 561 height 78
paste textarea "دجاج طري مطبوخ في صلصة طماطم كريمية زبدانية، غنية بالتوابل وحلوة قليلاً، وهو طب…"
type textarea "دجاج طري مطبوخ في صلصة طماطم كريمية زبدانية، غنية بالتوابل وحلوة قليلاً، وهو طب…"
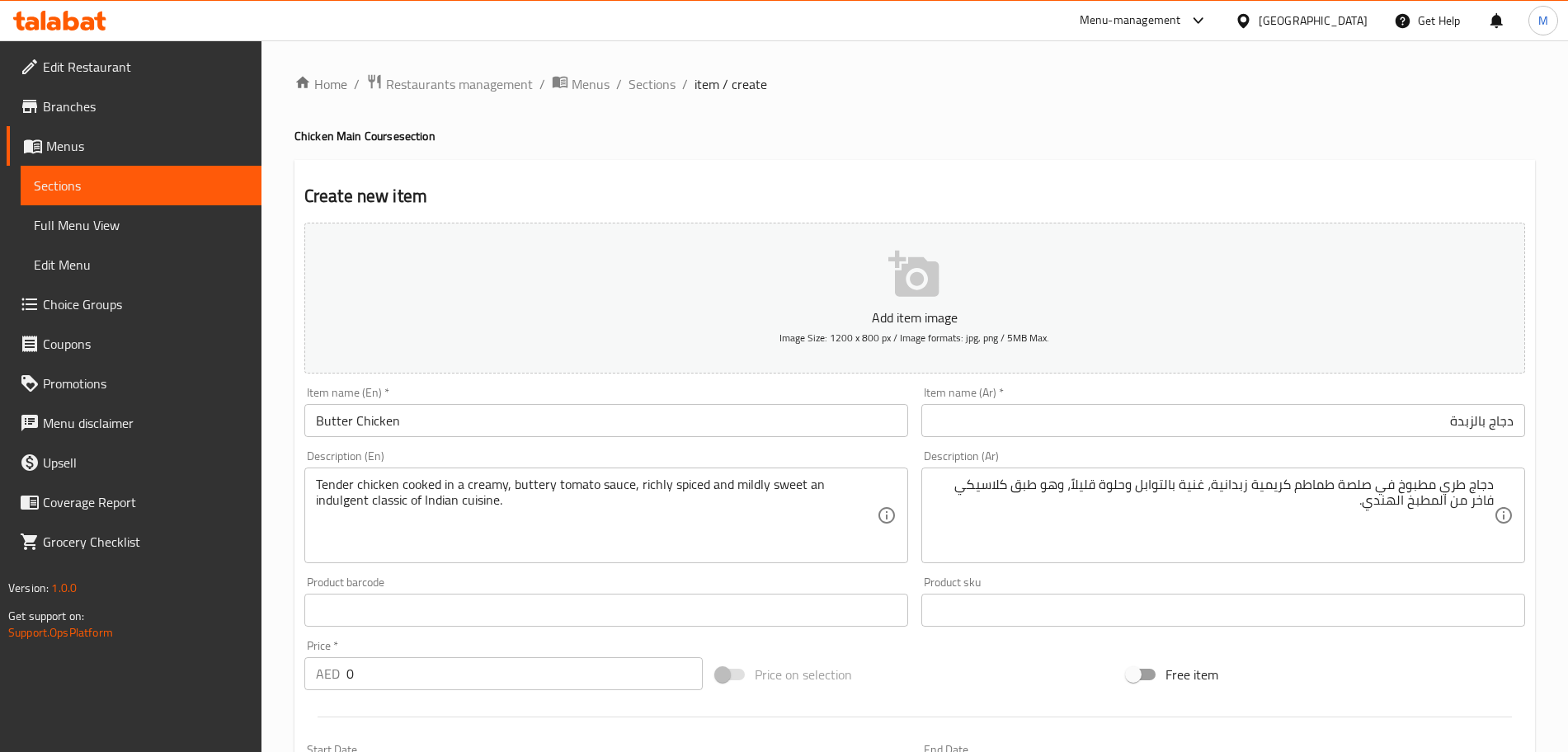
drag, startPoint x: 368, startPoint y: 680, endPoint x: 327, endPoint y: 674, distance: 41.4
click at [329, 674] on div "AED 0 Price *" at bounding box center [503, 674] width 398 height 33
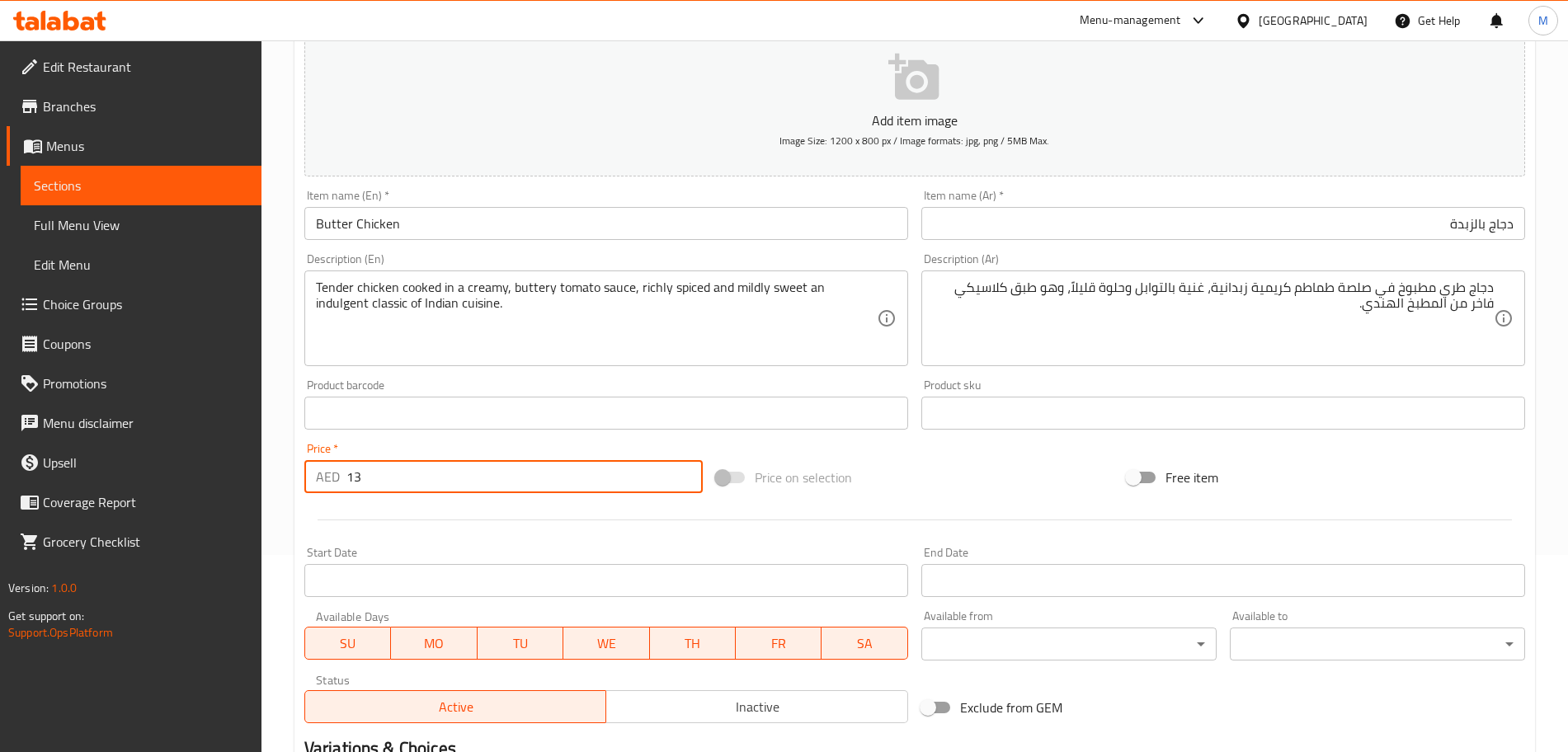
scroll to position [413, 0]
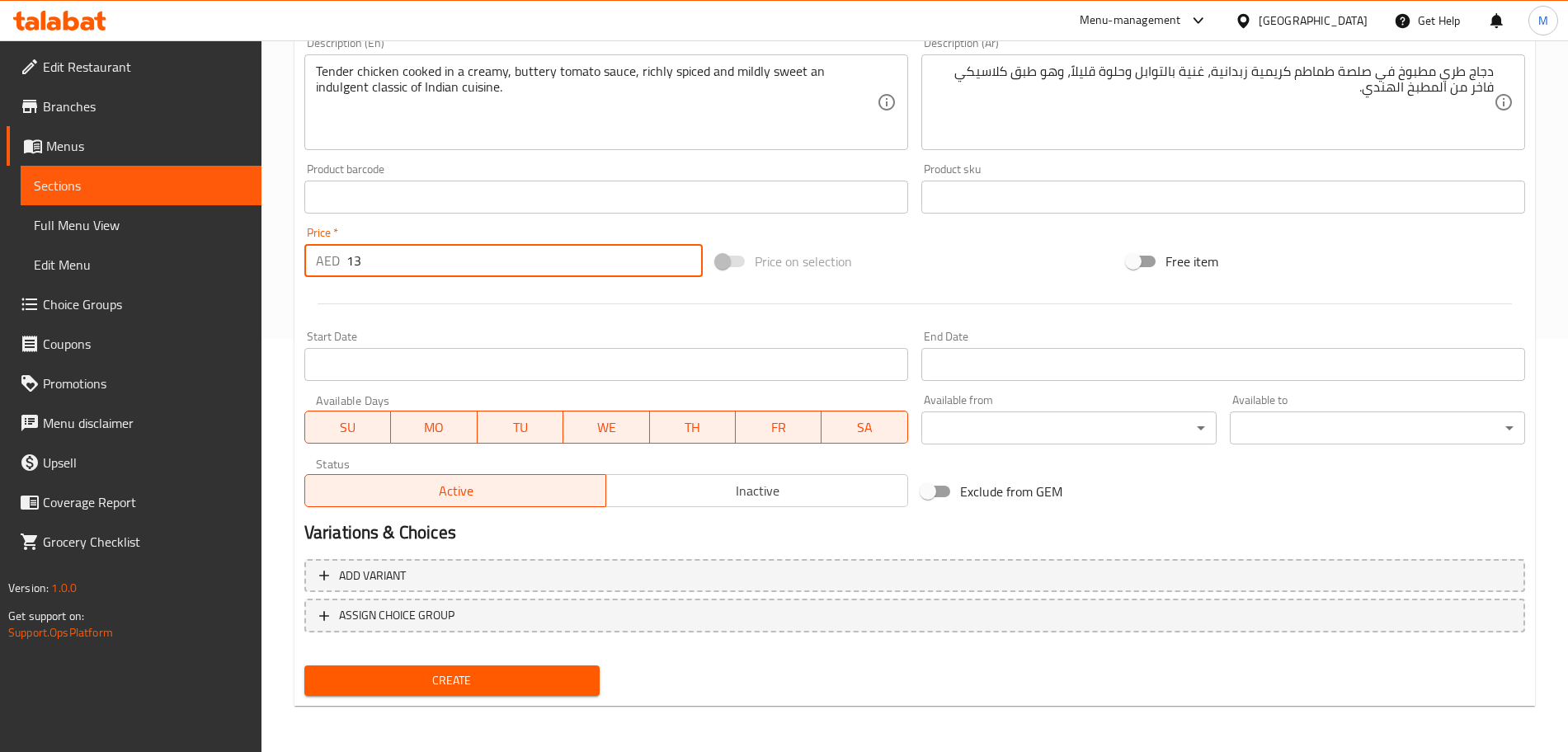
type input "13"
click at [786, 474] on div "Active Inactive" at bounding box center [605, 482] width 604 height 50
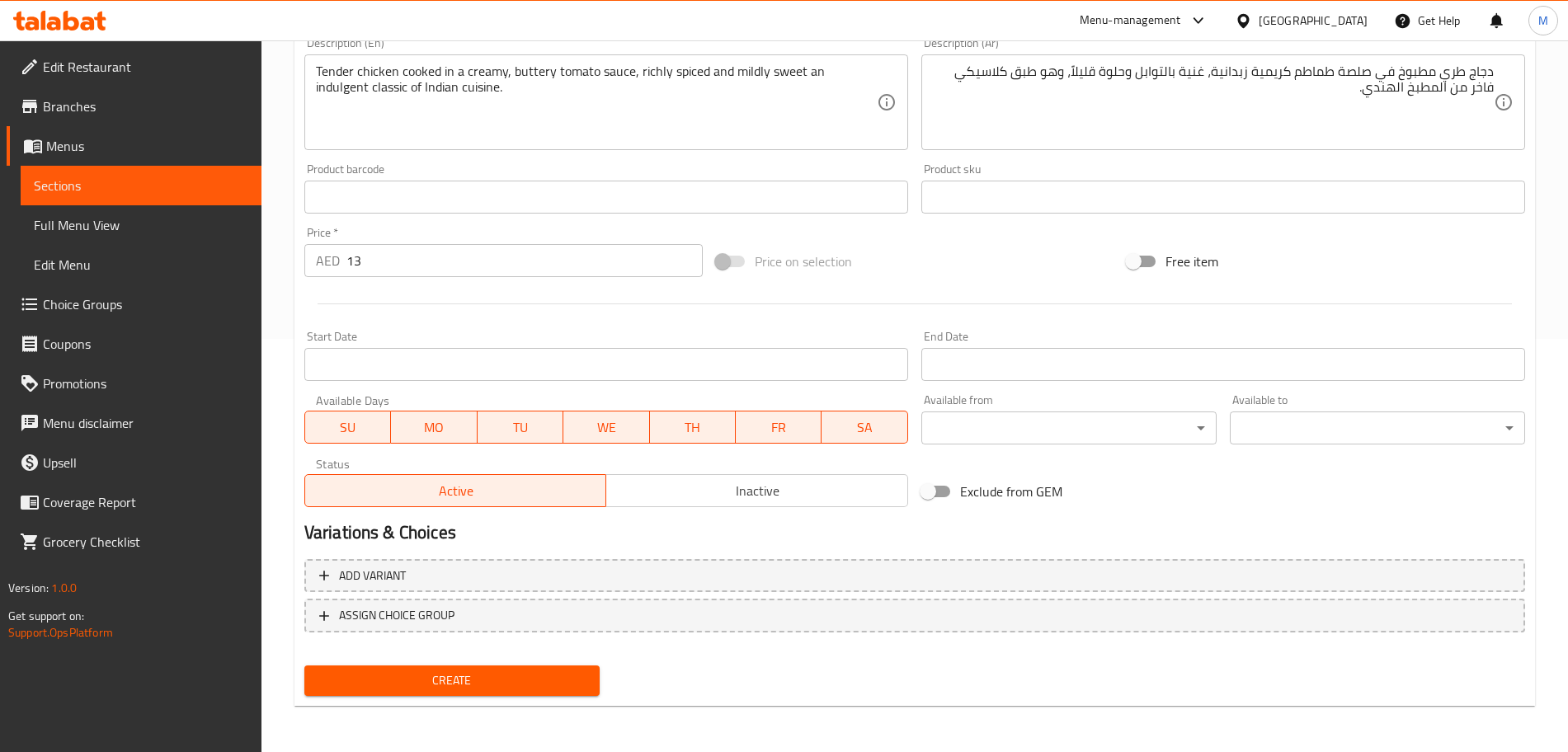
click at [784, 487] on span "Inactive" at bounding box center [756, 491] width 288 height 24
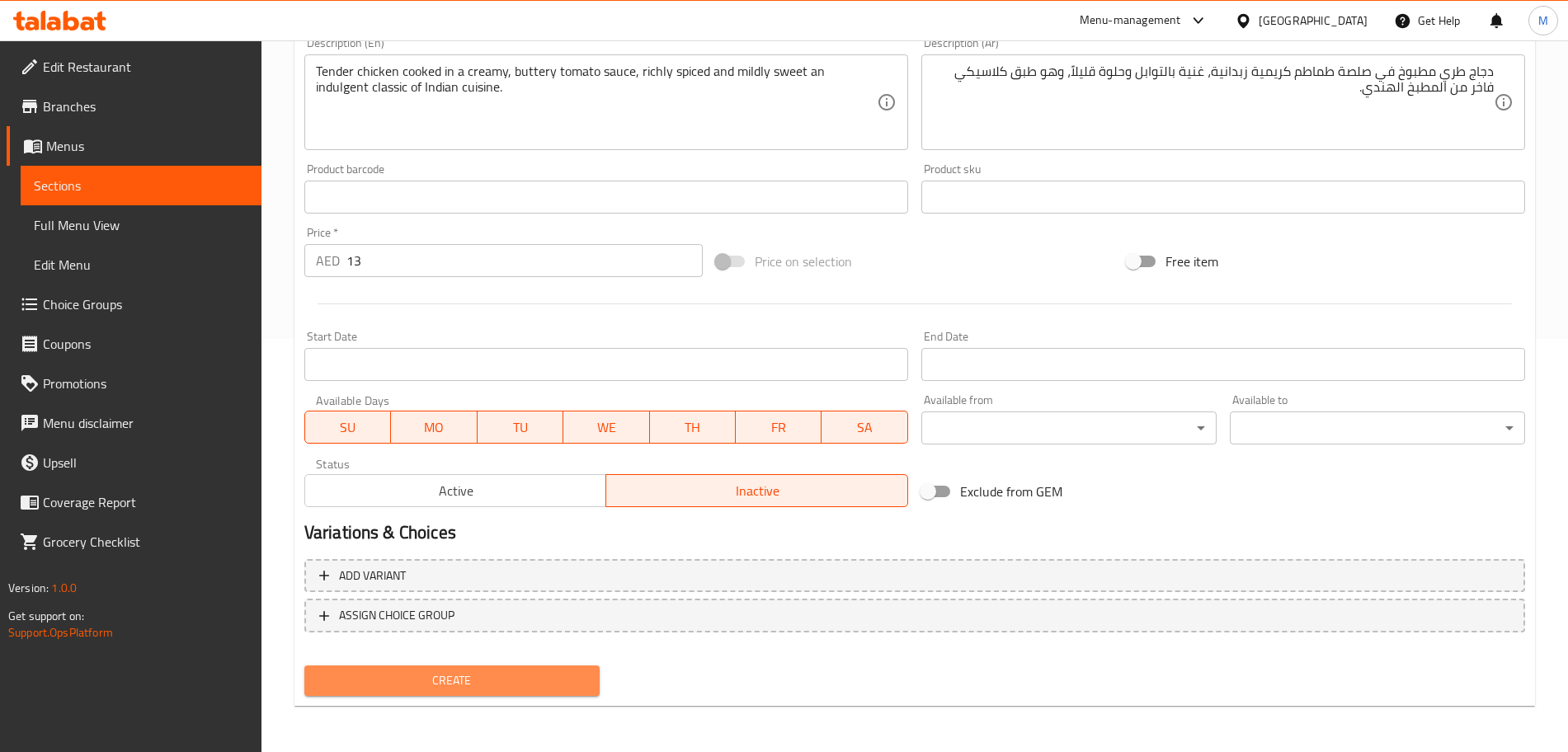
drag, startPoint x: 567, startPoint y: 671, endPoint x: 558, endPoint y: 681, distance: 13.5
click at [561, 680] on button "Create" at bounding box center [451, 681] width 295 height 30
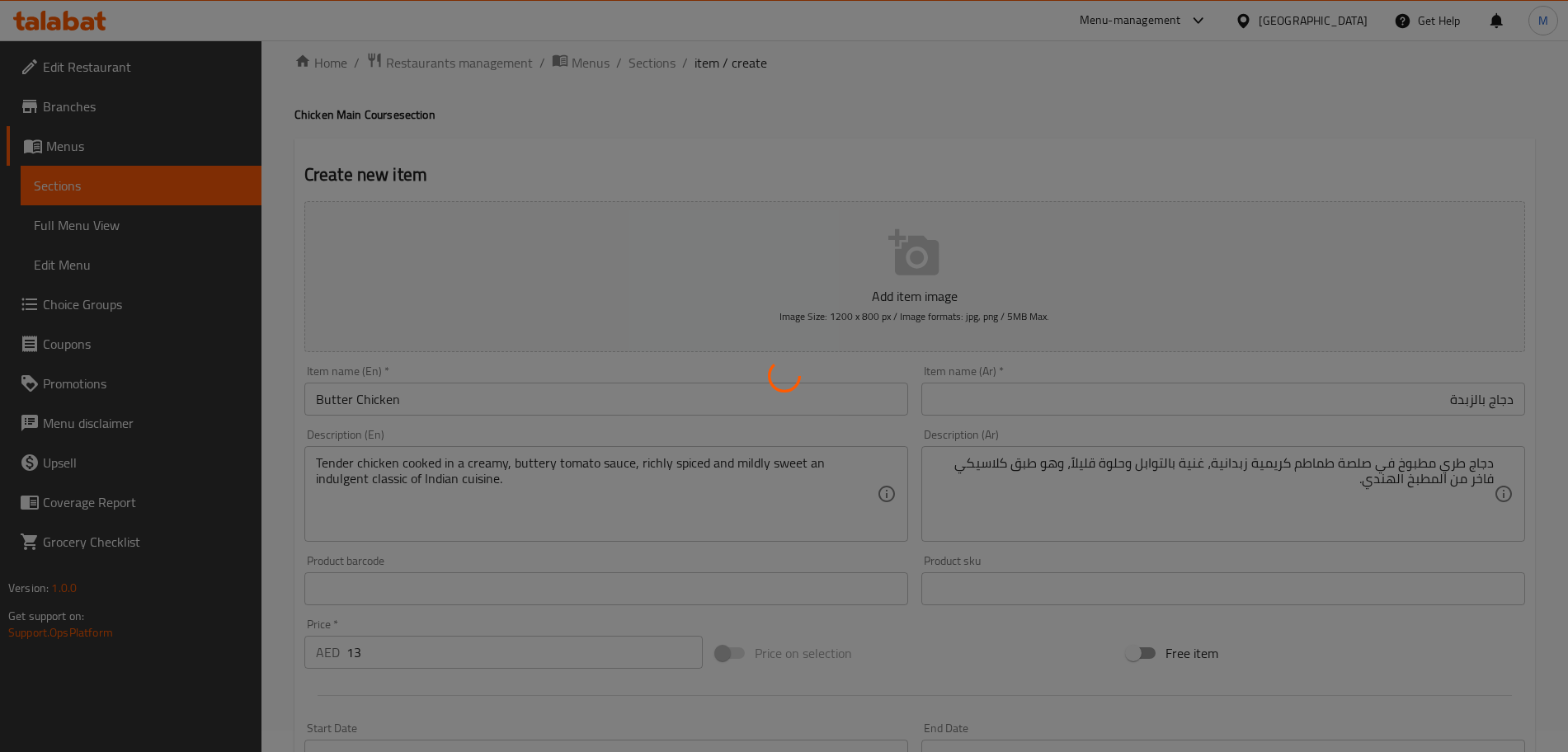
type input "0"
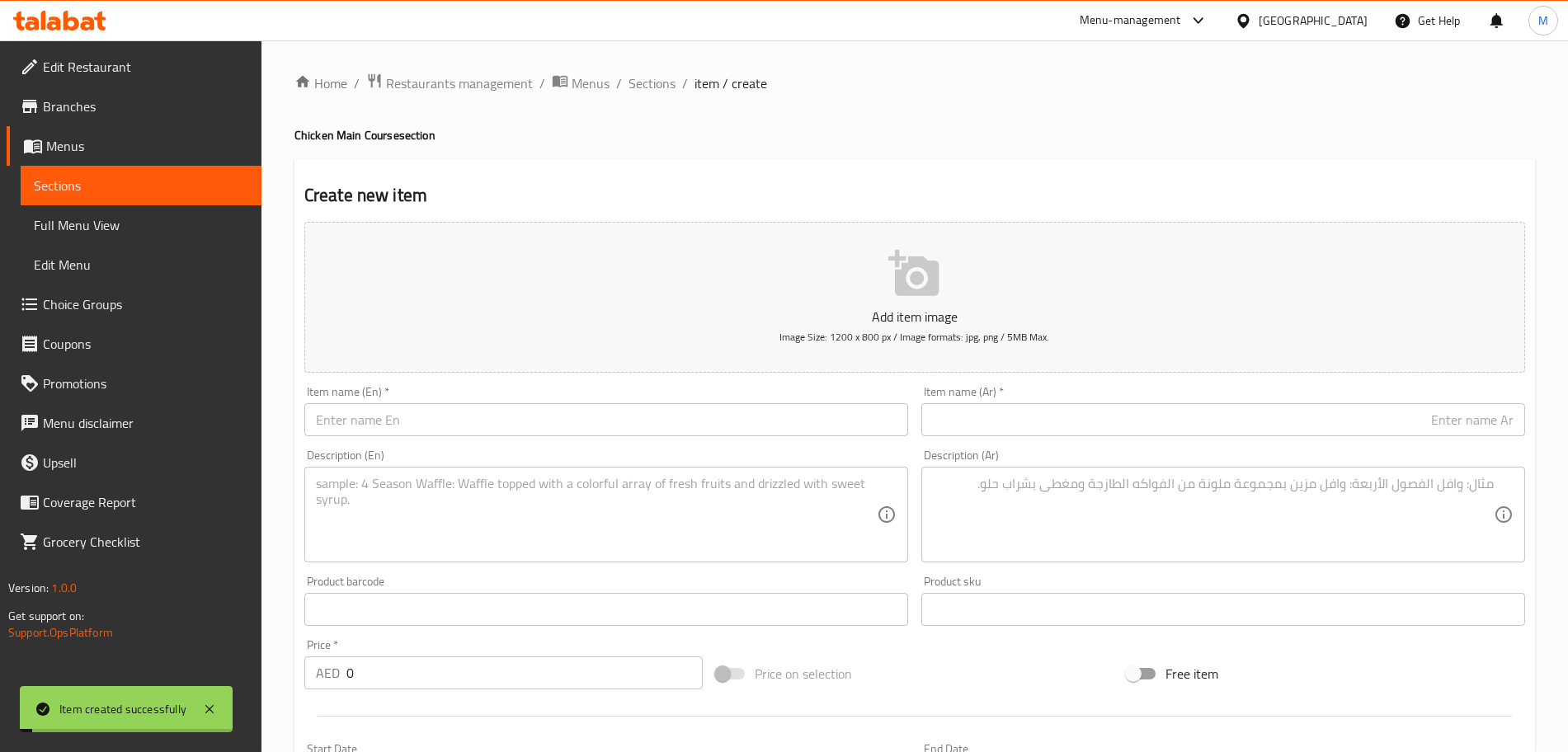
click at [649, 100] on div "Home / Restaurants management / Menus / Sections / item / create Chicken Main C…" at bounding box center [915, 602] width 1240 height 1060
click at [660, 78] on span "Sections" at bounding box center [652, 83] width 47 height 20
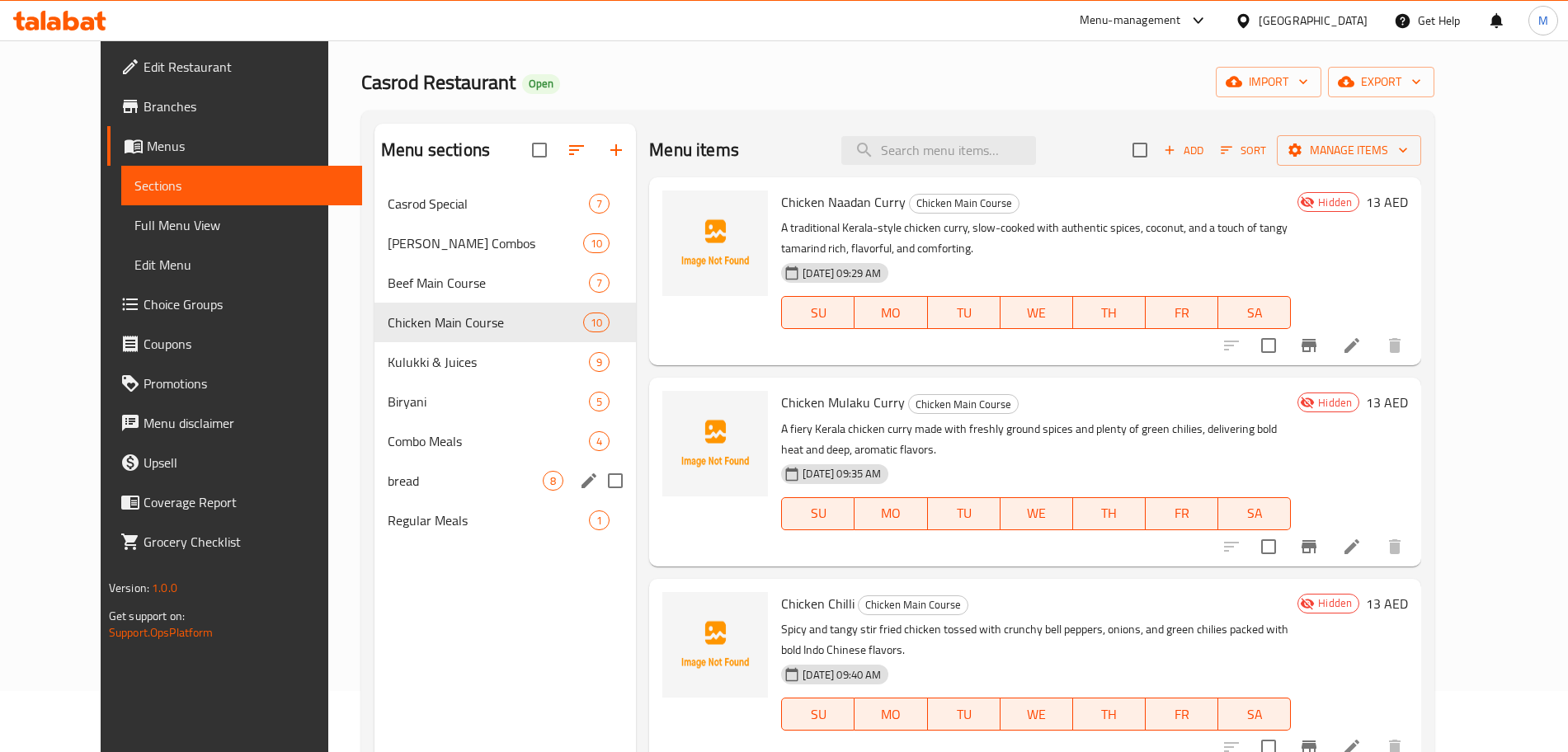
scroll to position [24, 0]
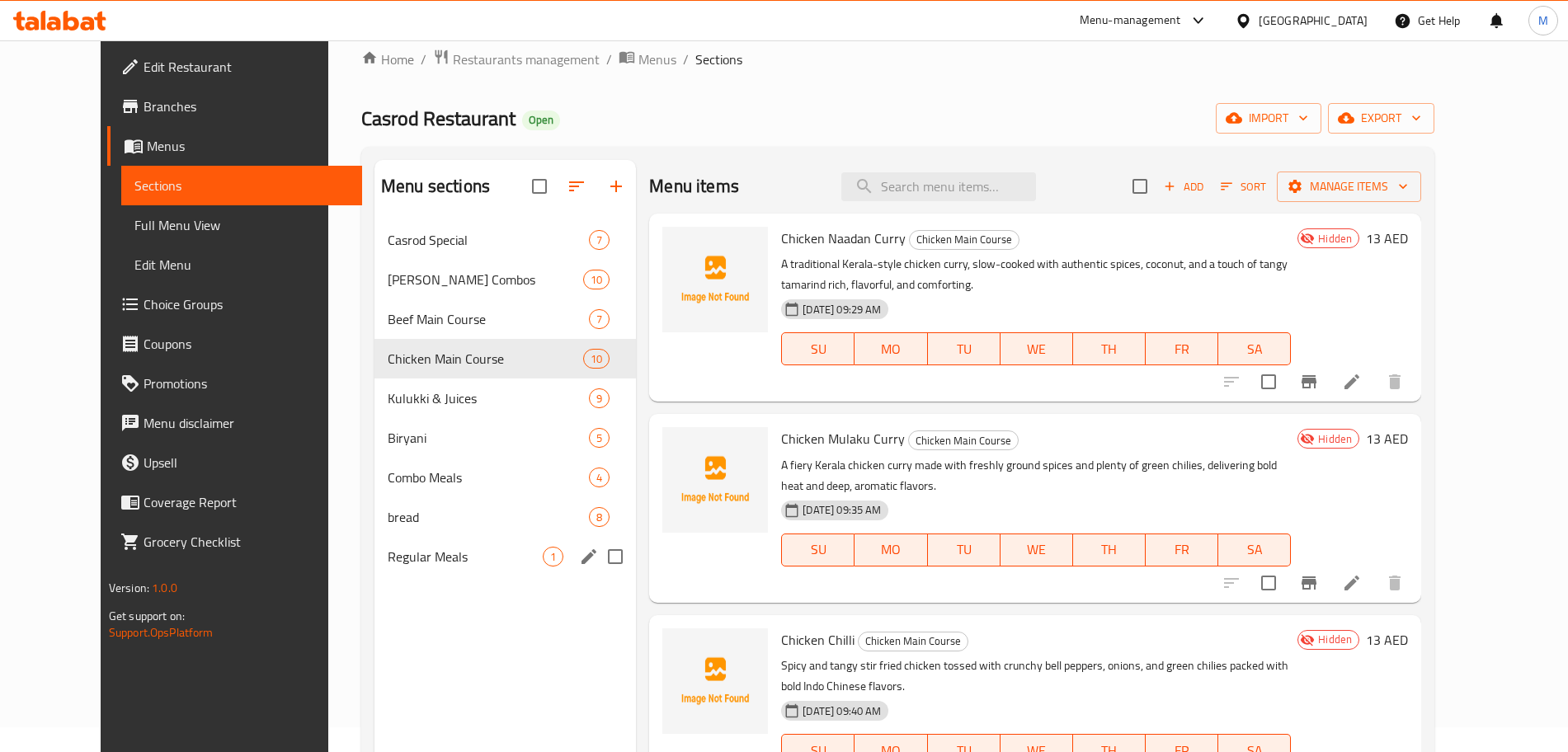
click at [439, 539] on div "Regular Meals 1" at bounding box center [505, 556] width 261 height 39
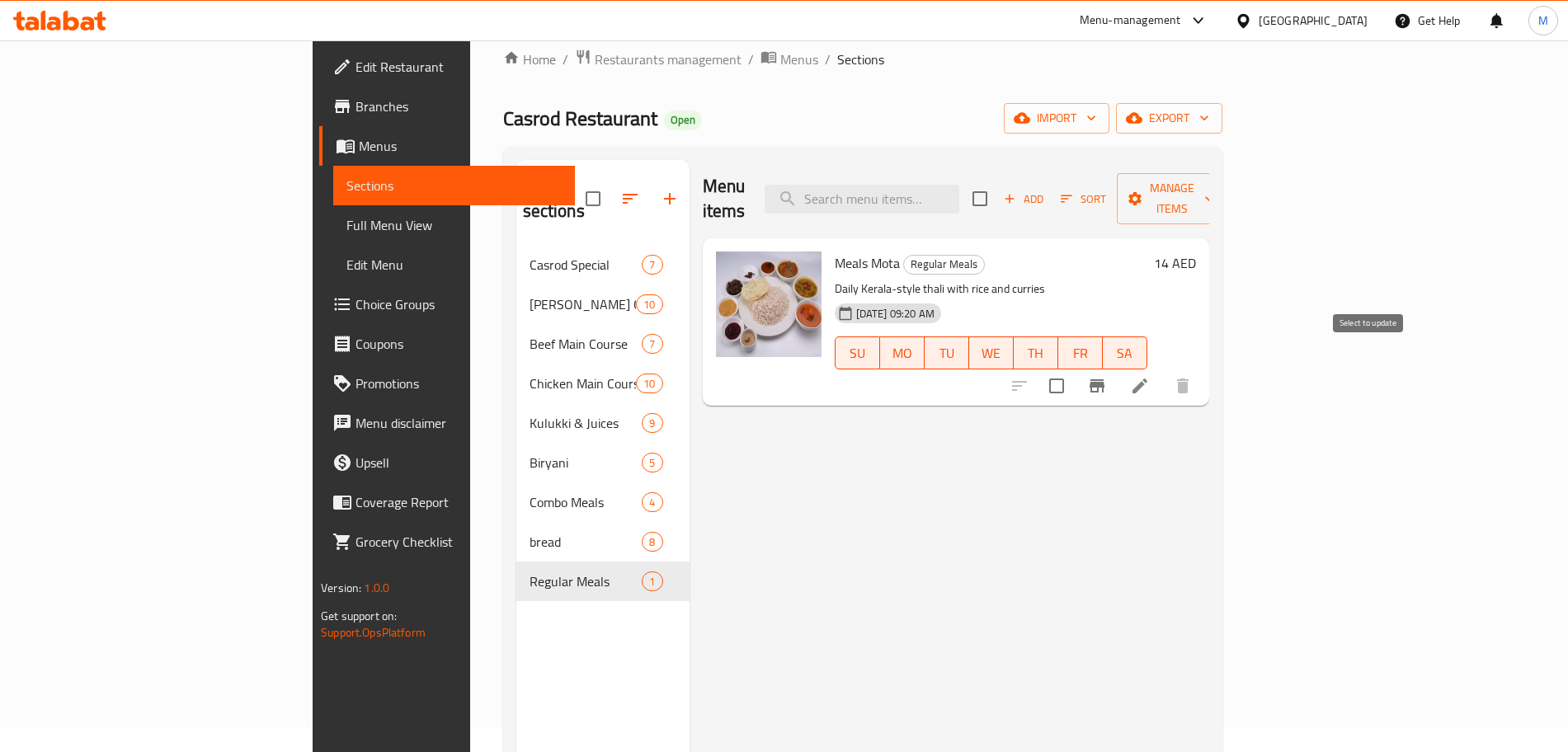
click at [1074, 369] on input "checkbox" at bounding box center [1057, 386] width 35 height 35
checkbox input "true"
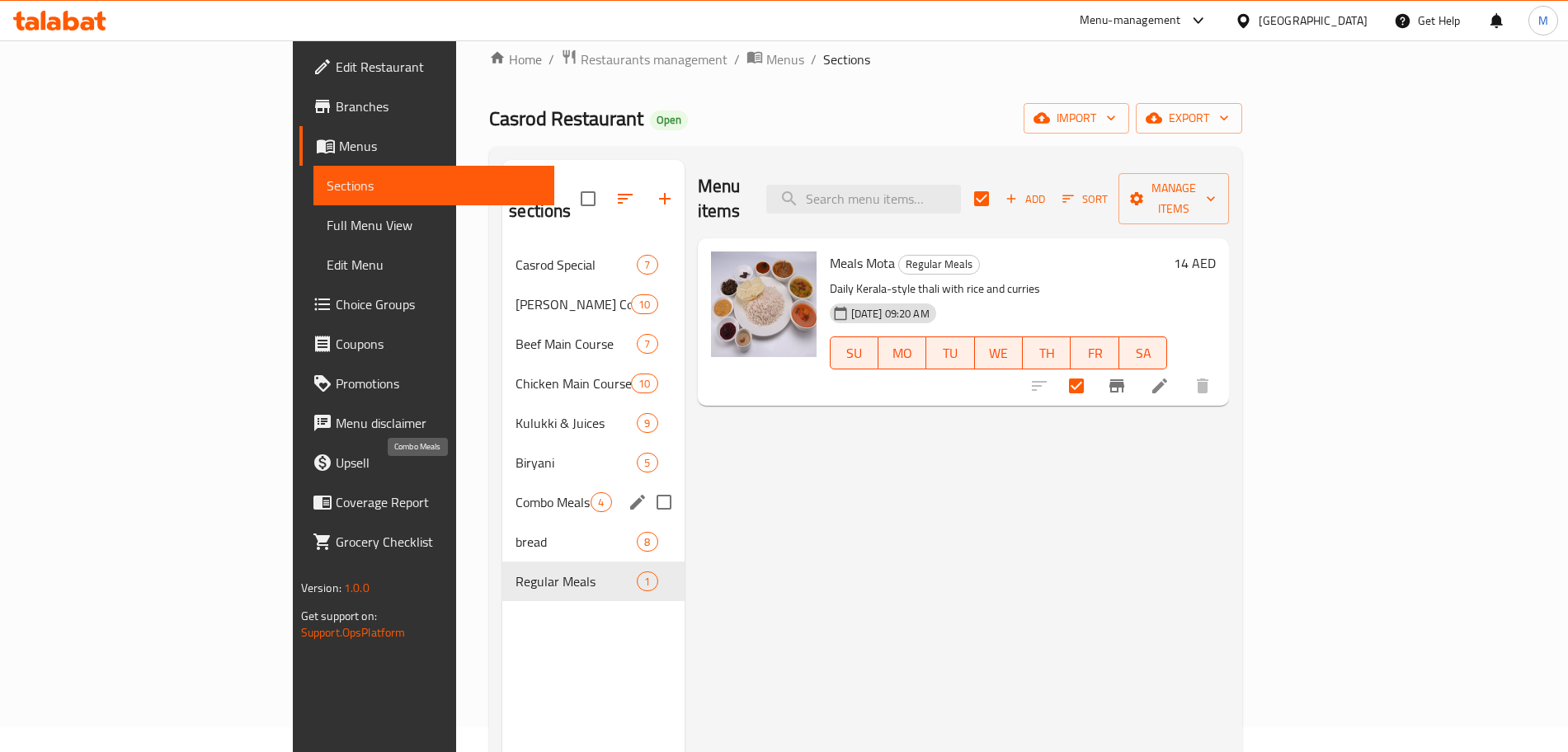
click at [516, 492] on span "Combo Meals" at bounding box center [553, 502] width 75 height 20
checkbox input "false"
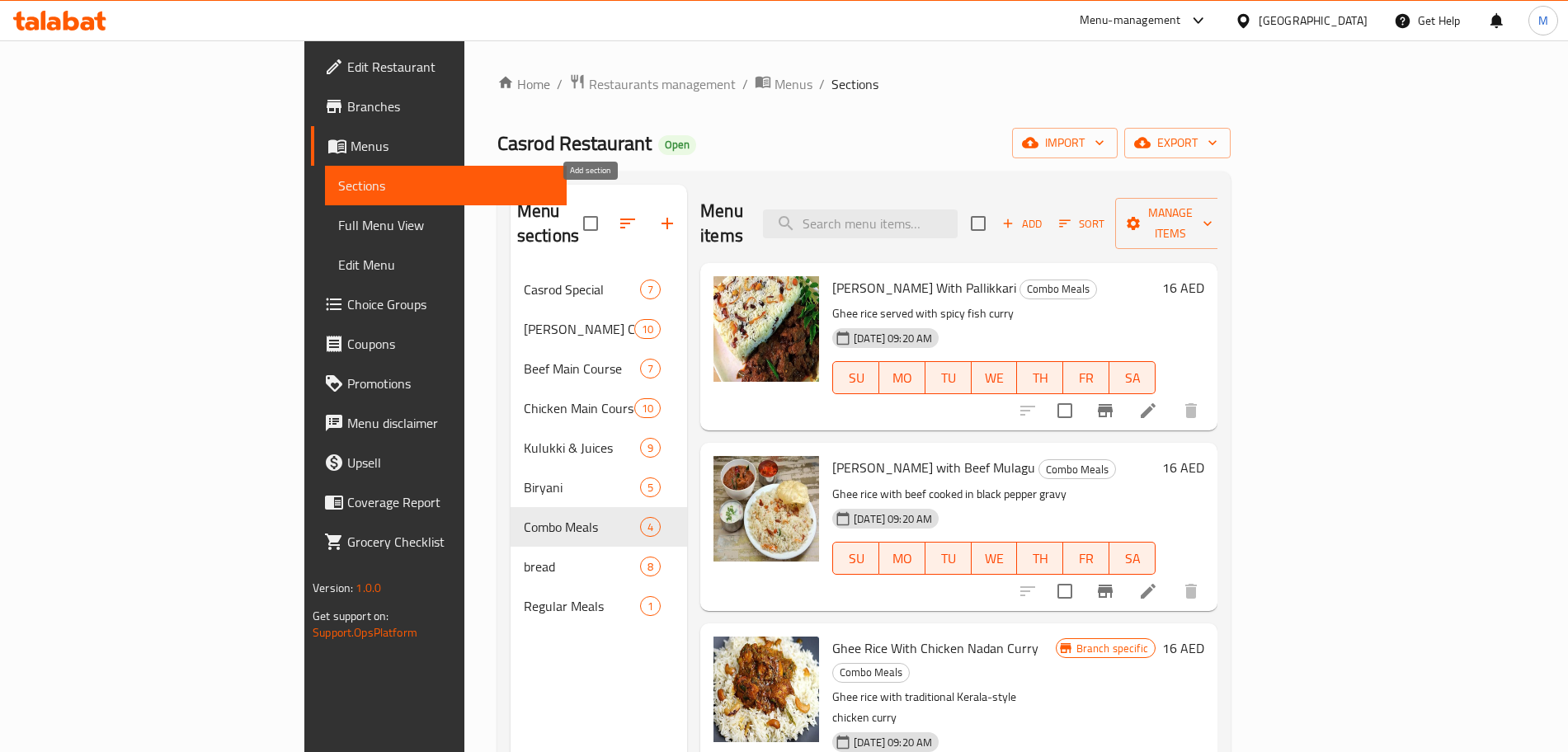
click at [658, 217] on icon "button" at bounding box center [667, 223] width 20 height 20
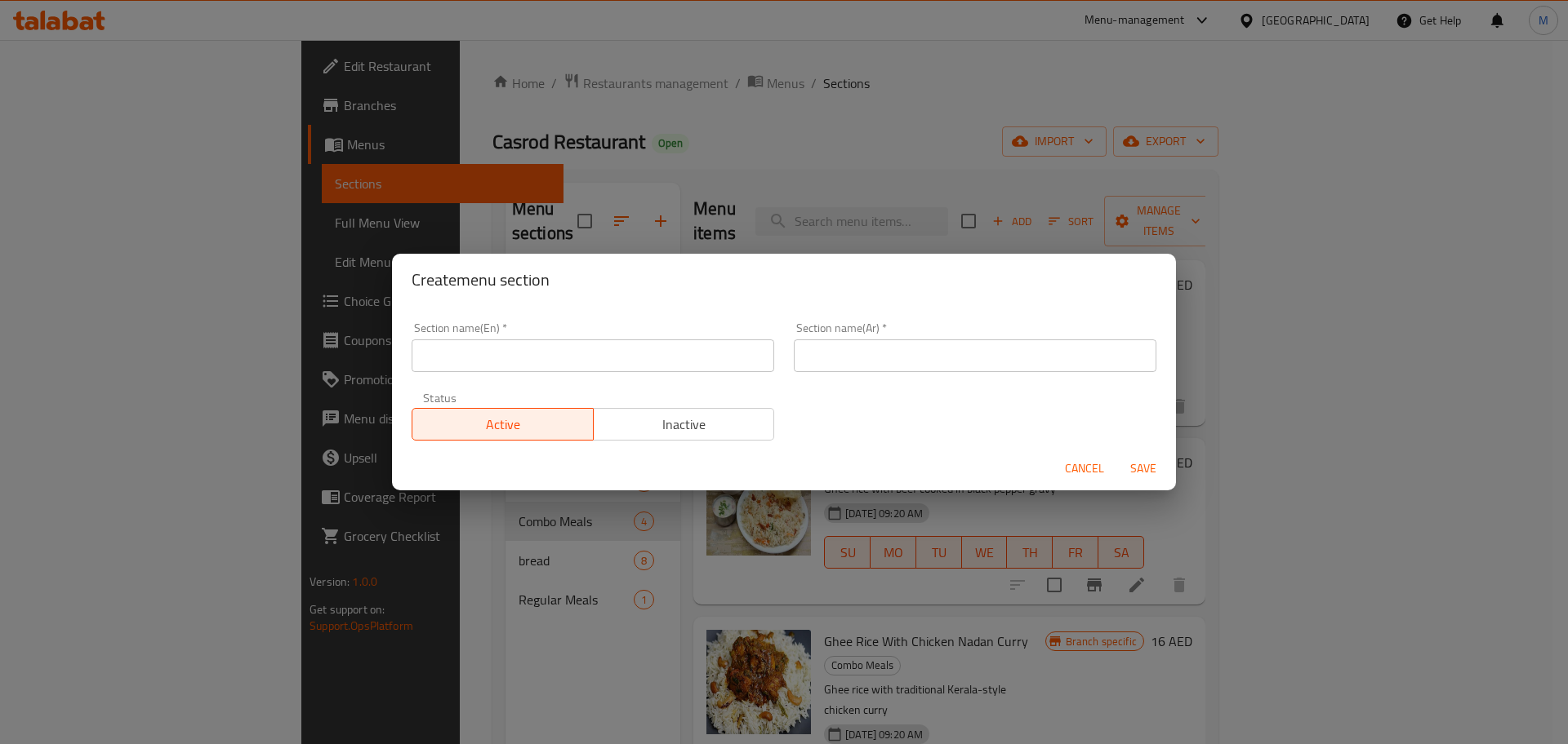
click at [446, 365] on input "text" at bounding box center [593, 356] width 362 height 33
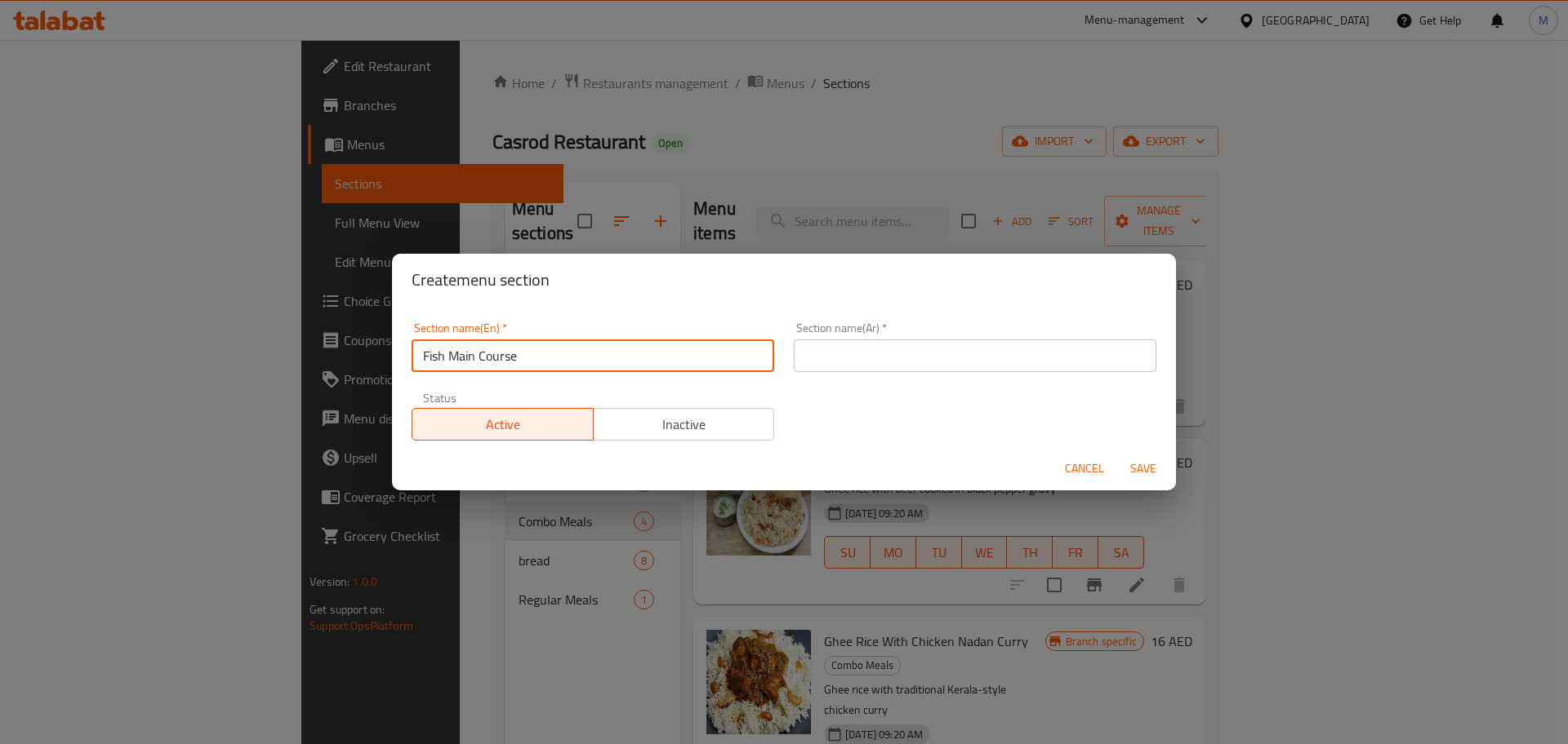
type input "Fish Main Course"
click at [825, 342] on input "text" at bounding box center [975, 356] width 362 height 33
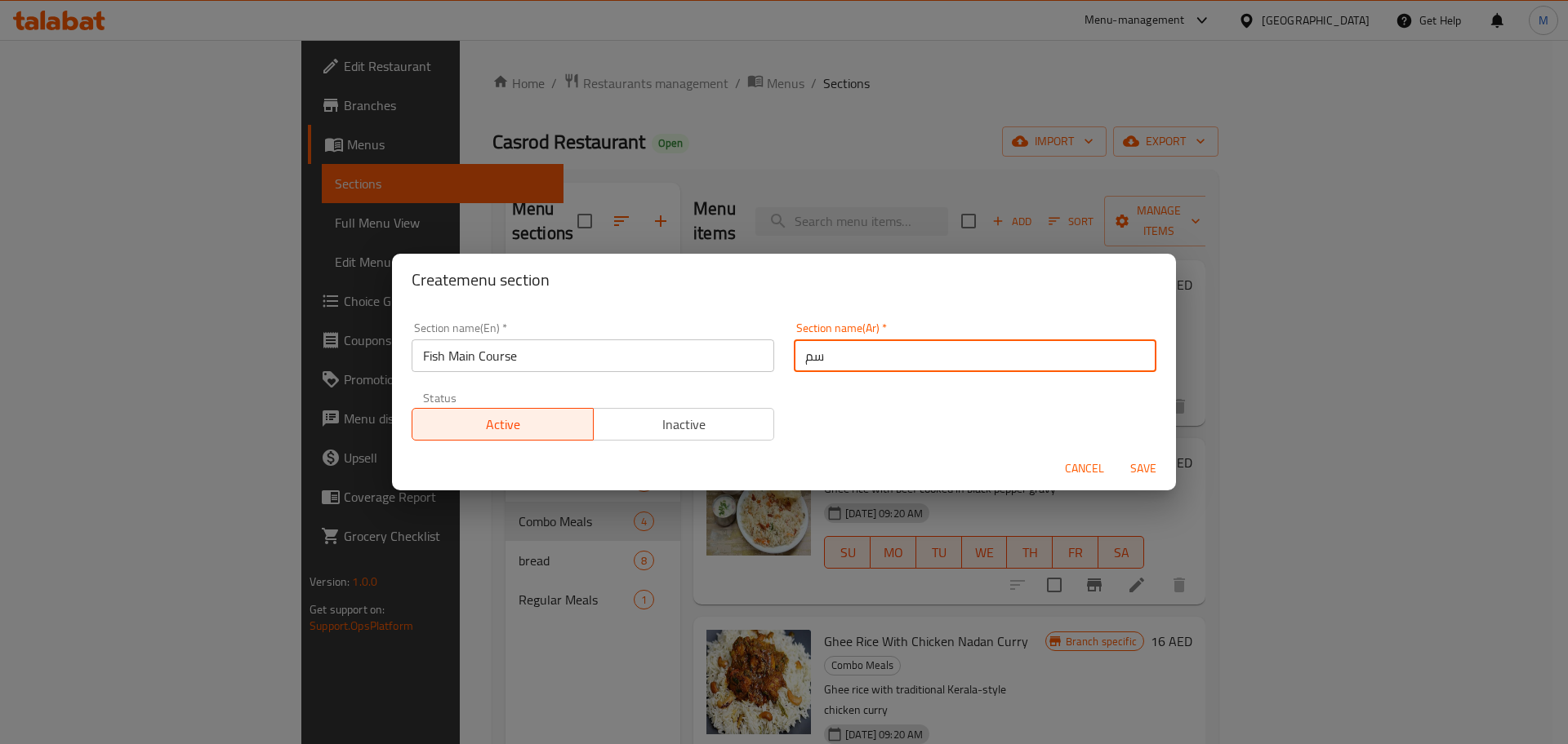
type input "س"
type input "اطباق السمك الرئيسية"
click at [1135, 469] on span "Save" at bounding box center [1143, 469] width 39 height 21
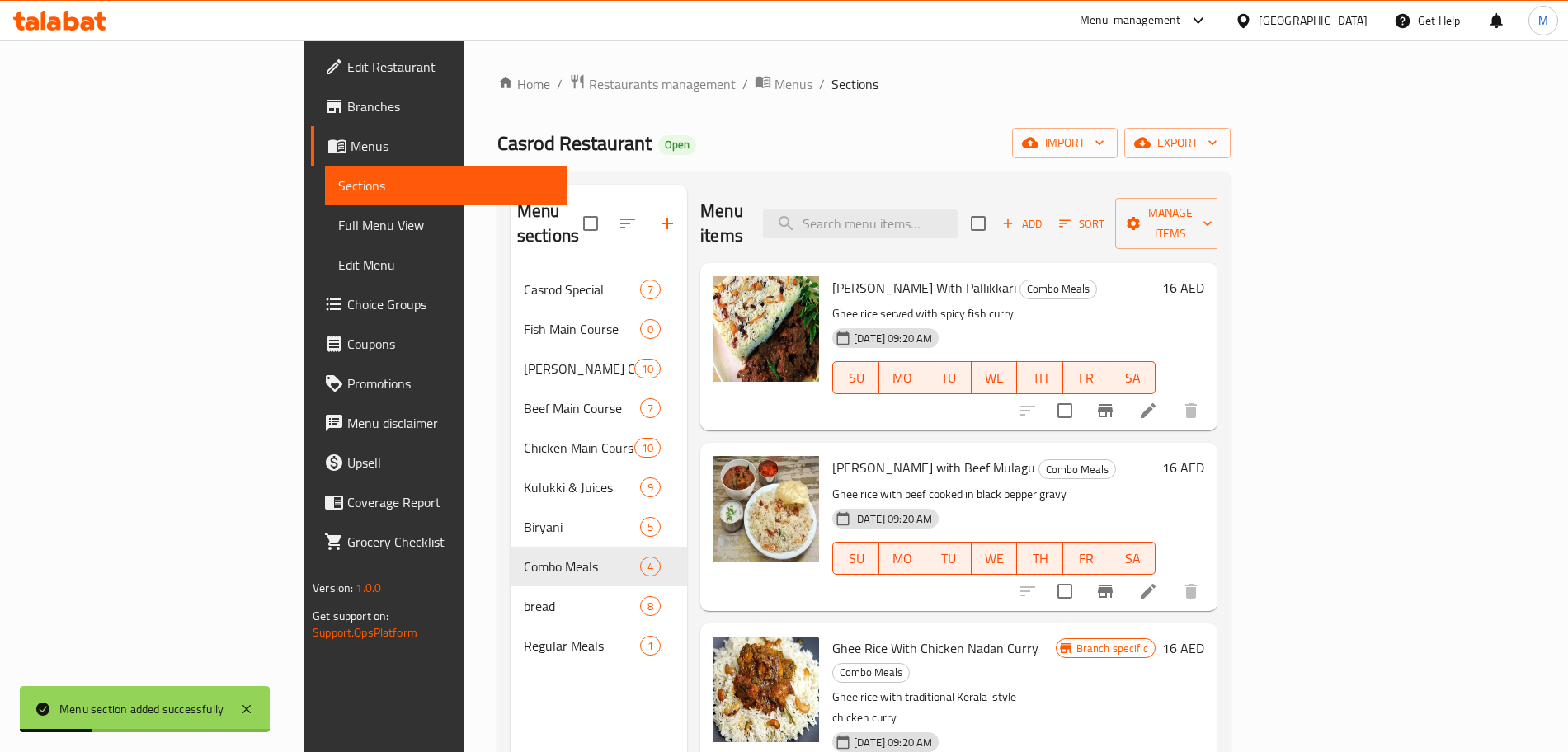
click at [1044, 218] on span "Add" at bounding box center [1022, 224] width 44 height 19
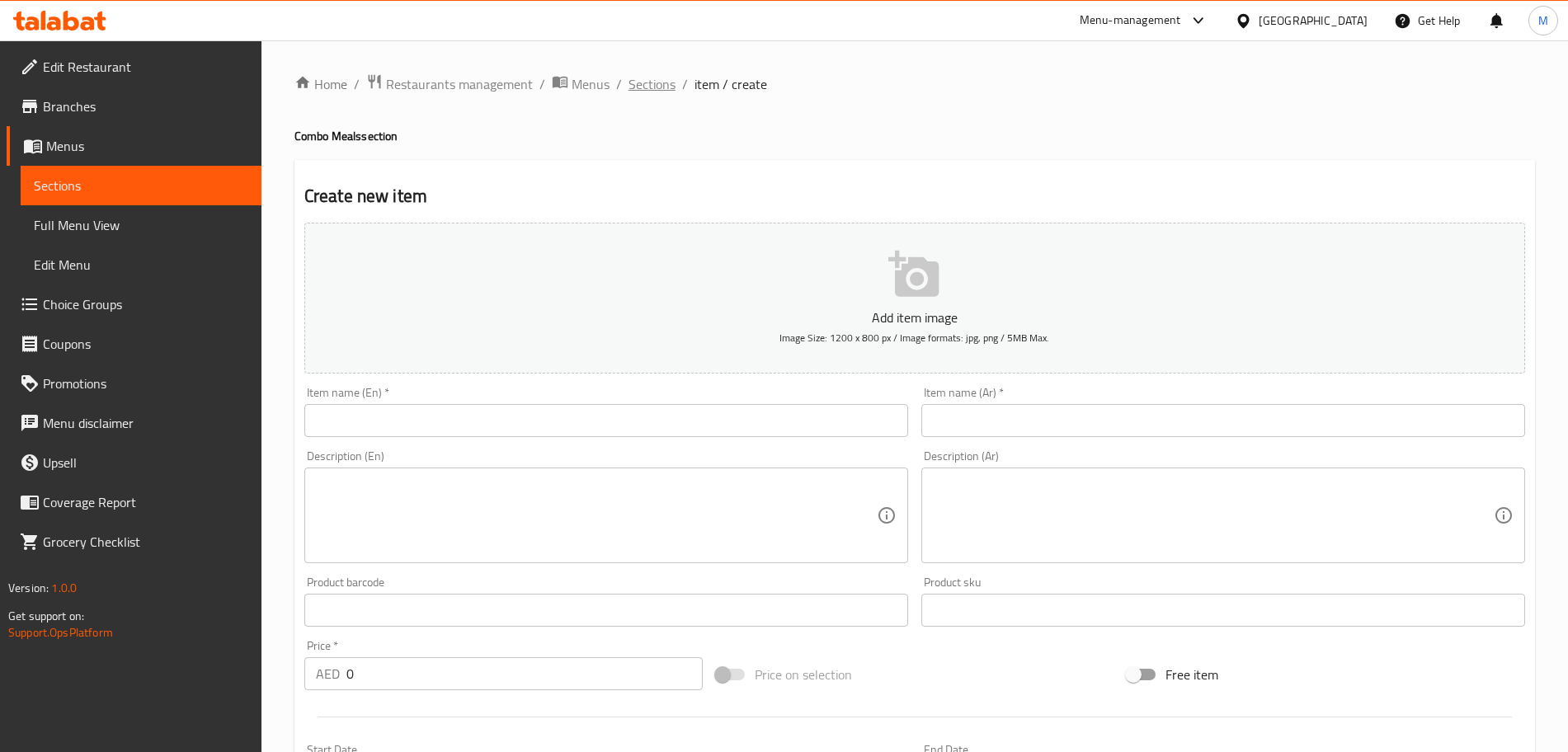
click at [646, 83] on span "Sections" at bounding box center [652, 84] width 47 height 20
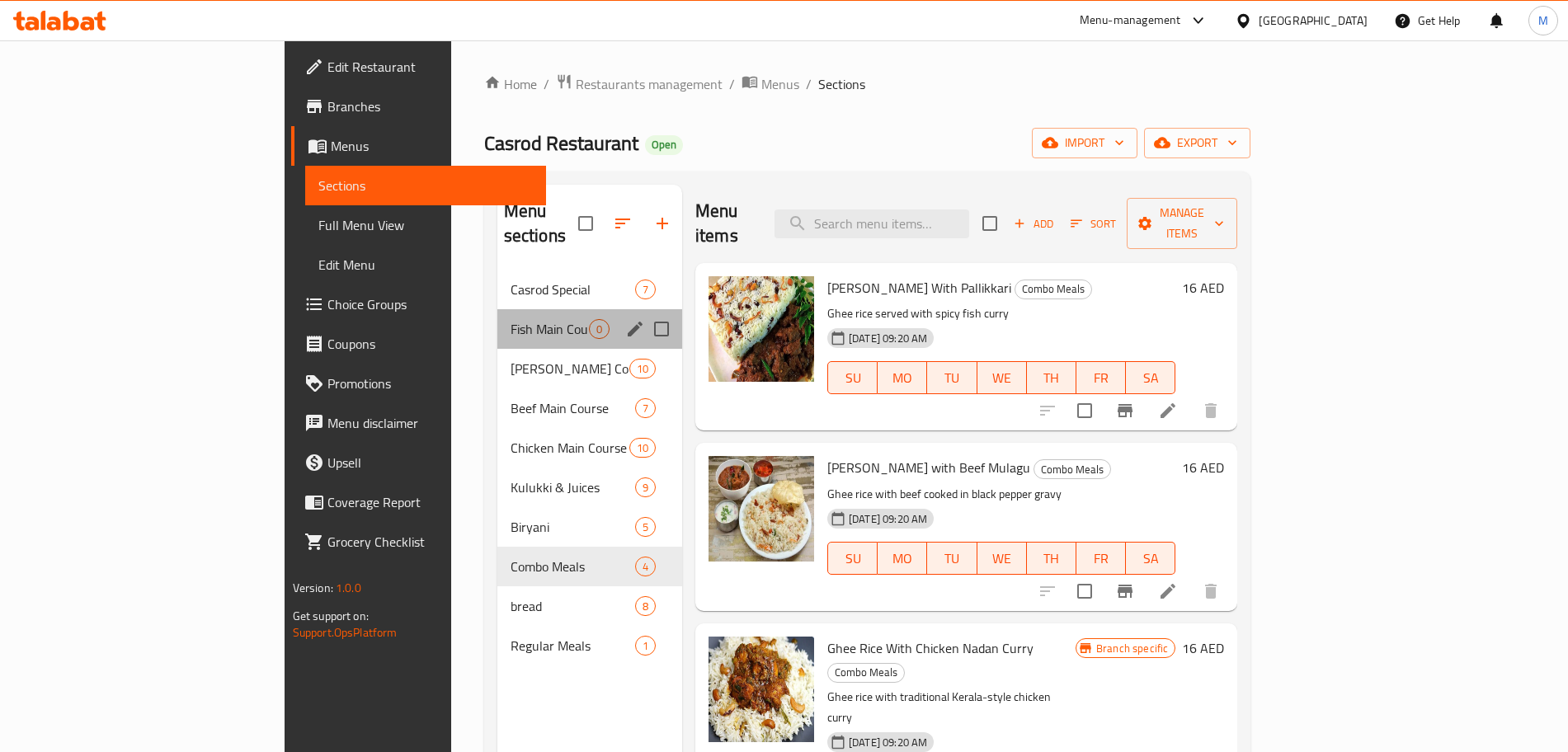
click at [497, 316] on div "Fish Main Course 0" at bounding box center [590, 329] width 185 height 39
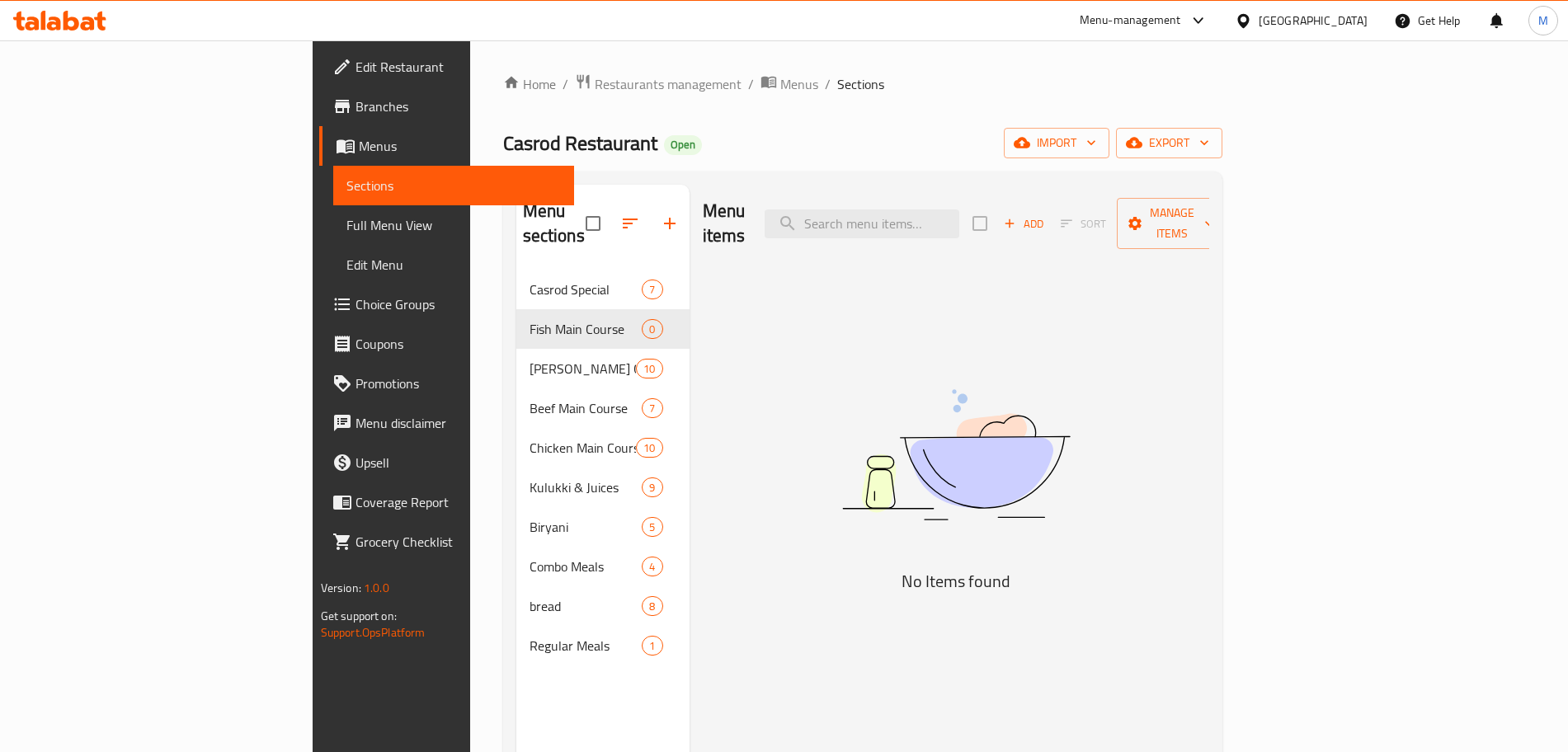
click at [1227, 224] on div "Add Sort Manage items" at bounding box center [1099, 223] width 255 height 51
click at [1227, 225] on div "Add Sort Manage items" at bounding box center [1099, 223] width 255 height 51
click at [856, 302] on div "Menu items Add Sort Manage items No Items found" at bounding box center [950, 560] width 519 height 752
click at [1050, 221] on button "Add" at bounding box center [1024, 223] width 53 height 25
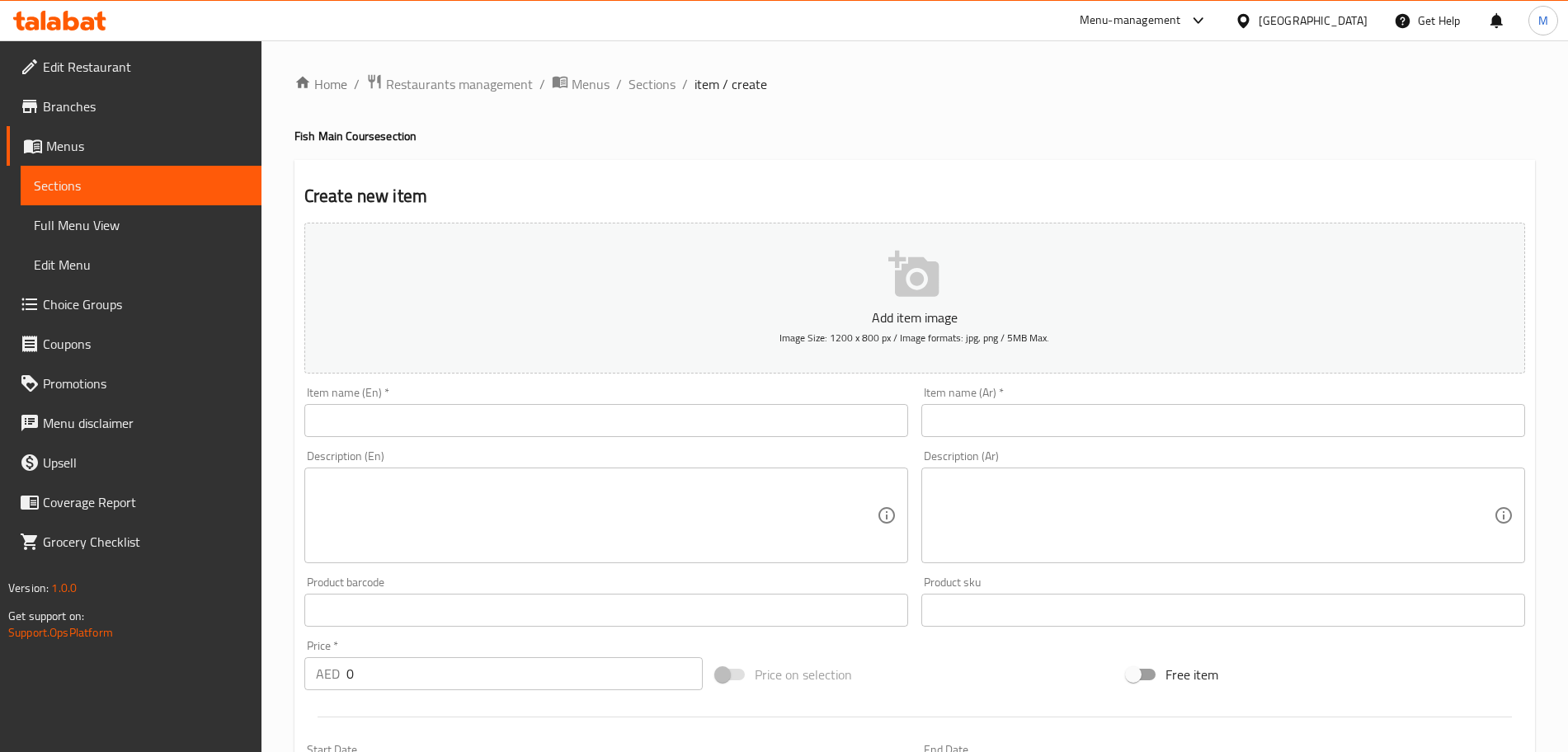
click at [519, 418] on input "text" at bounding box center [605, 421] width 604 height 33
paste input "Mathi Fry (2 PCS)"
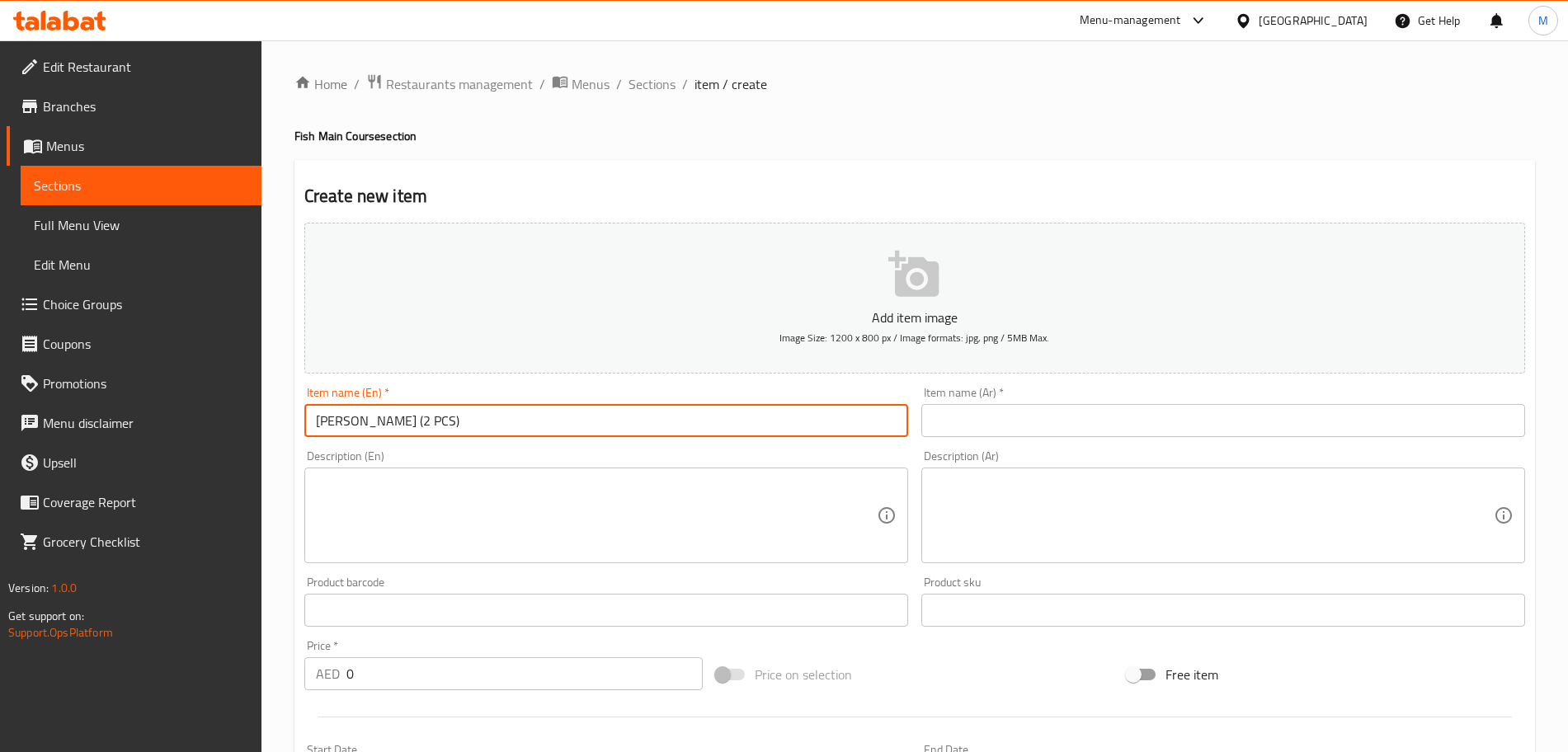
click at [486, 444] on div "Description (En) Description (En)" at bounding box center [606, 506] width 617 height 126
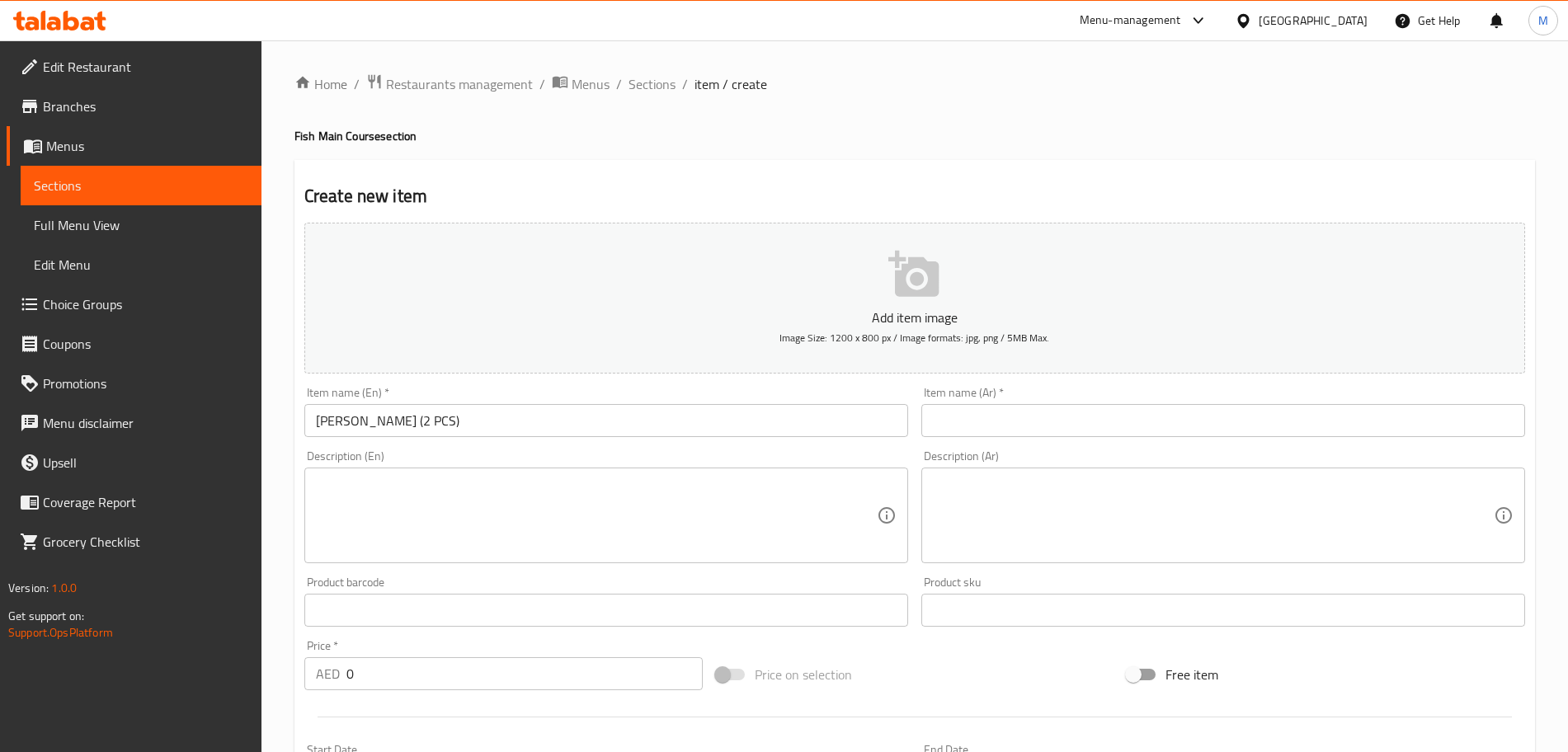
click at [464, 426] on input "Mathi Fry (2 PCS)" at bounding box center [605, 421] width 604 height 33
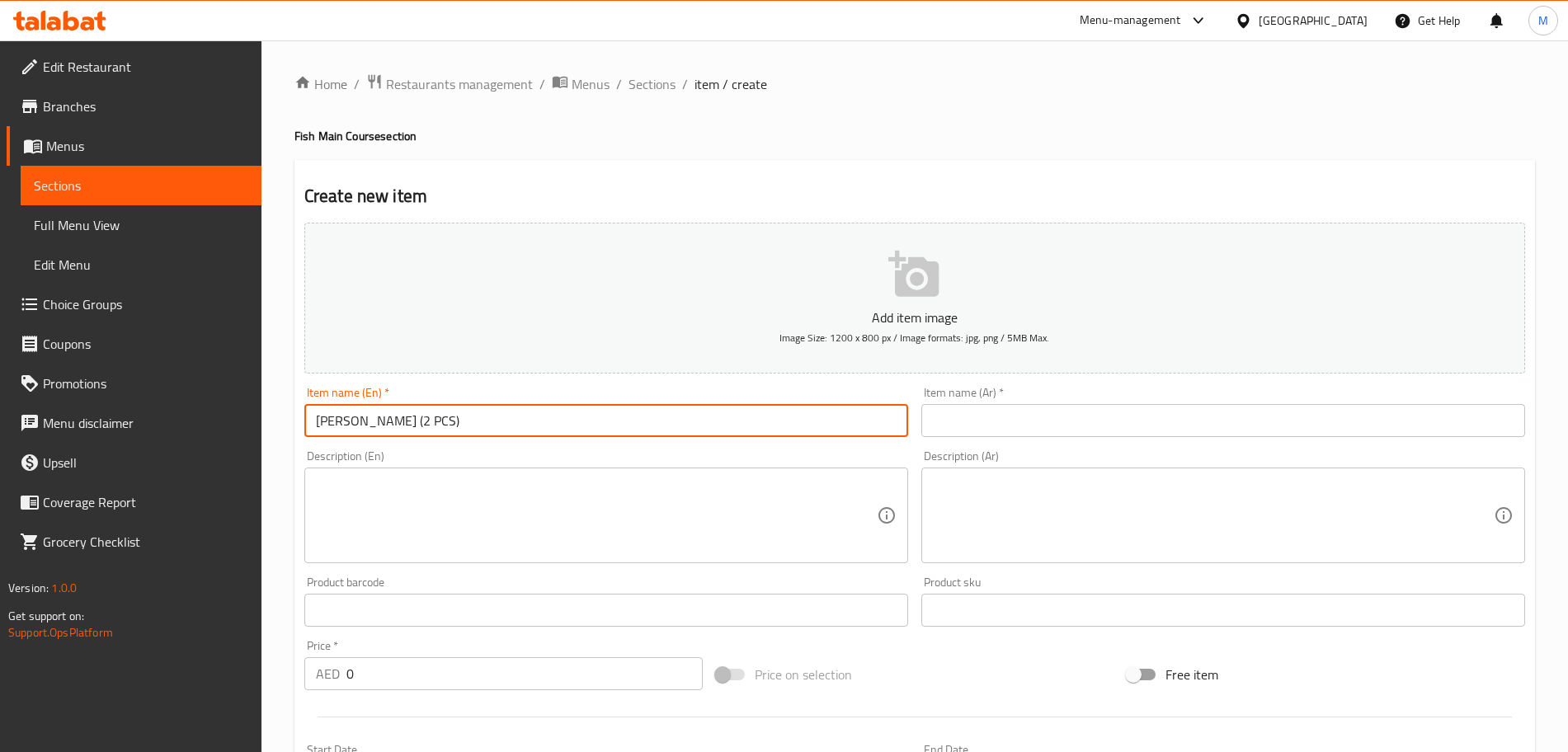
drag, startPoint x: 412, startPoint y: 420, endPoint x: 369, endPoint y: 420, distance: 43.0
click at [369, 420] on input "Mathi Fry (2 PCS)" at bounding box center [605, 421] width 604 height 33
click at [414, 426] on input "Mathi Fry (2 Pcs)" at bounding box center [605, 421] width 604 height 33
click at [423, 425] on input "Mathi Fry 2 Pcs" at bounding box center [605, 421] width 604 height 33
type input "Mathi Fry 2 Pcs"
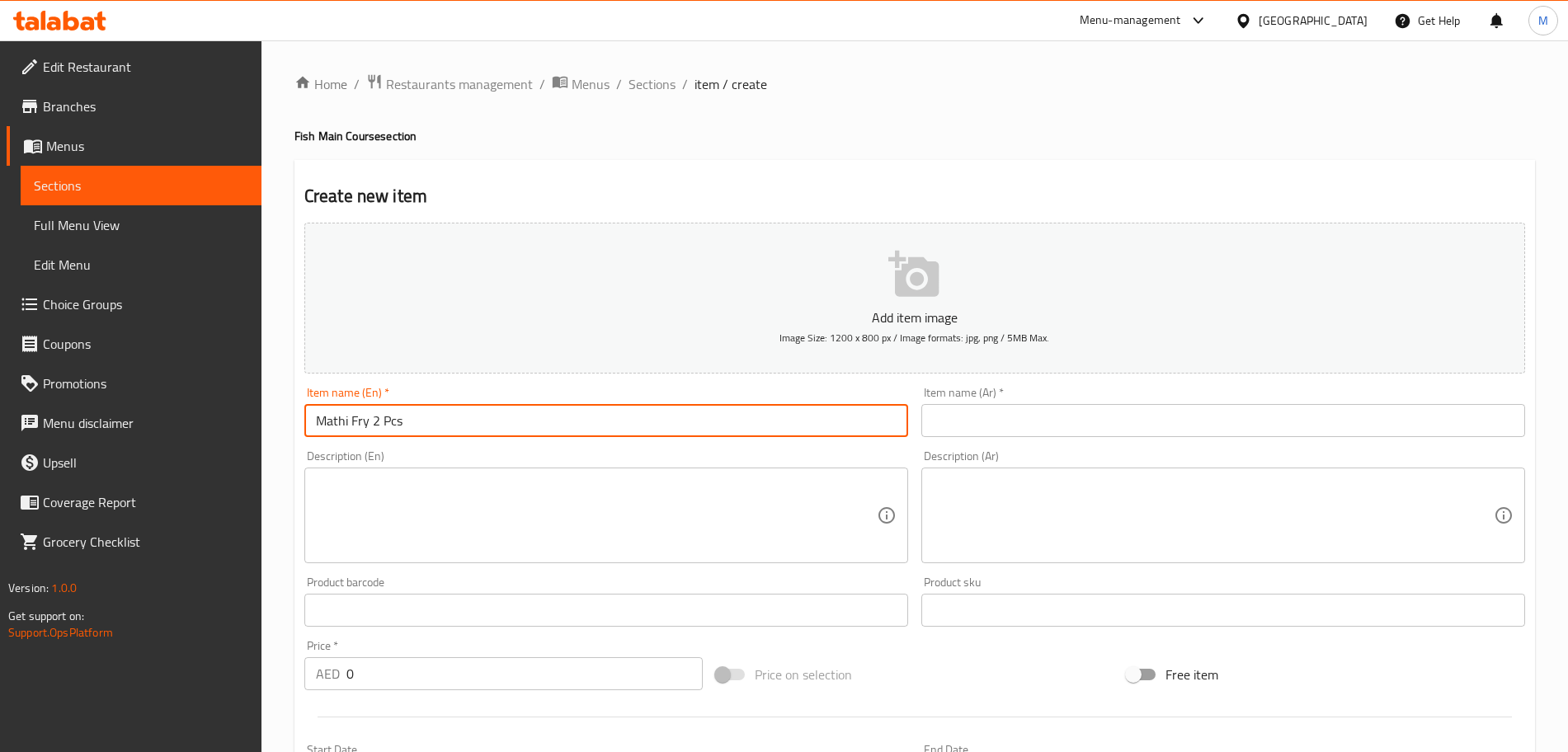
click at [427, 440] on div "Item name (En)   * Mathi Fry 2 Pcs Item name (En) *" at bounding box center [606, 411] width 617 height 64
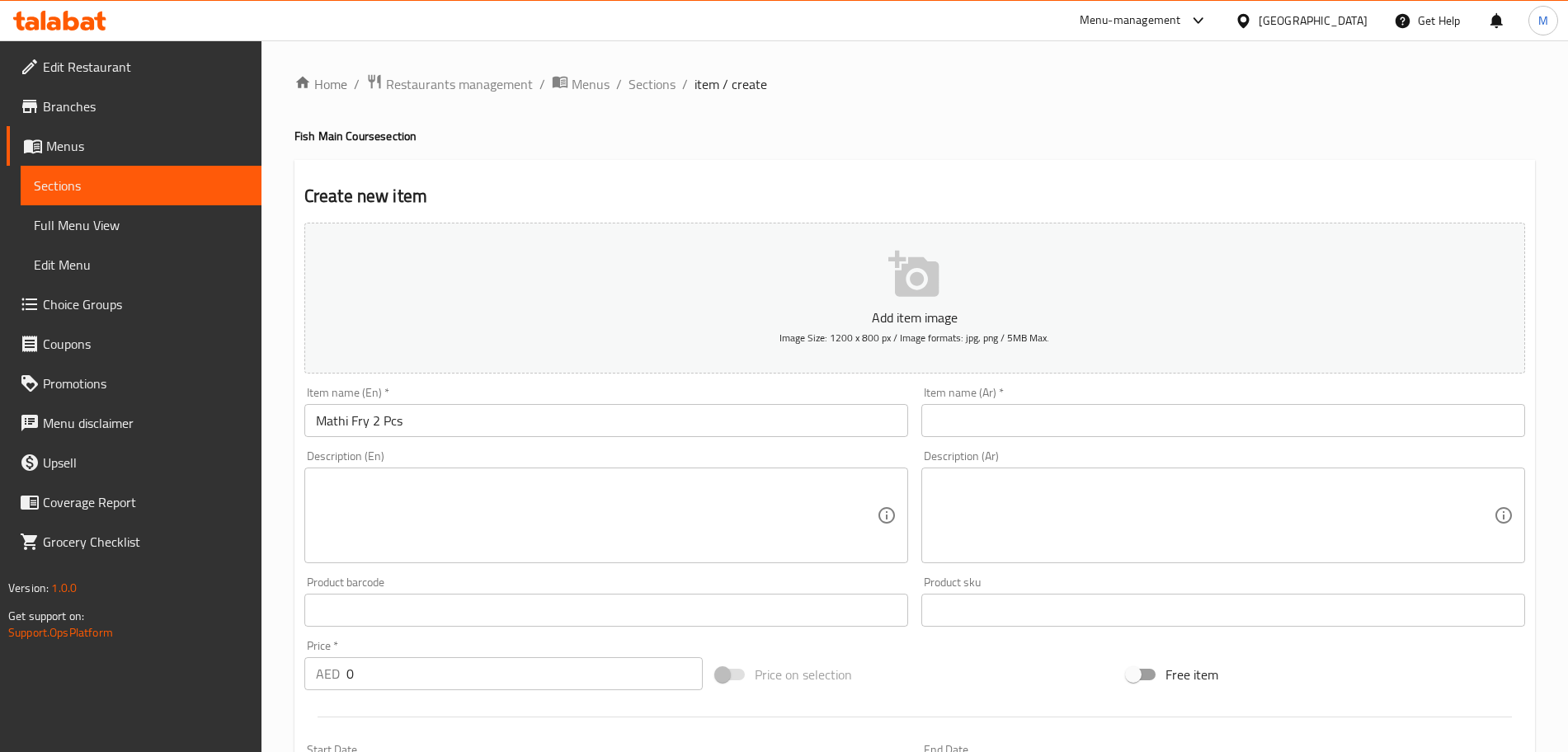
click at [362, 526] on textarea at bounding box center [597, 516] width 561 height 78
paste textarea "Crispy, golden-fried sardines seasoned with spices—perfectly crunchy and flavor…"
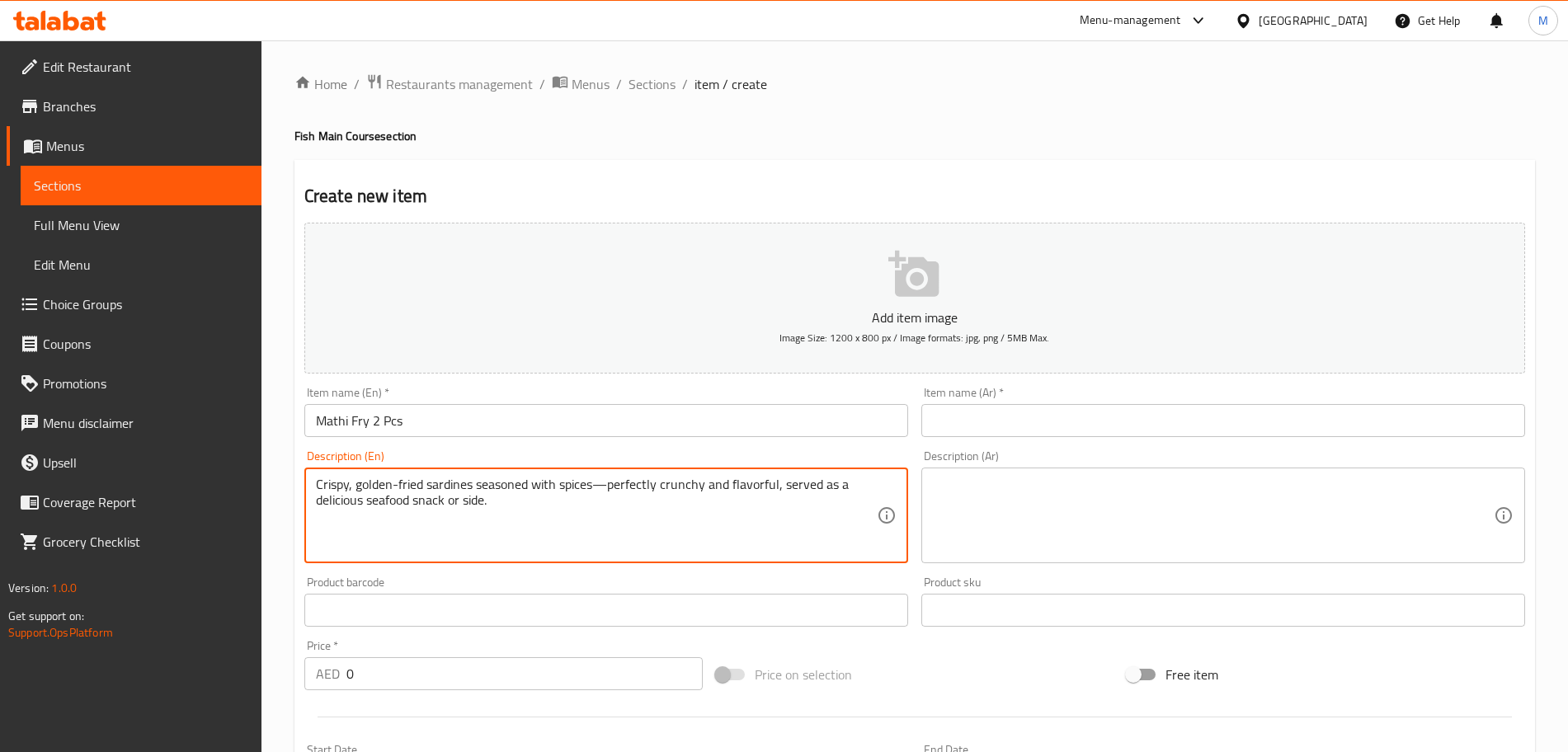
click at [608, 483] on textarea "Crispy, golden-fried sardines seasoned with spices—perfectly crunchy and flavor…" at bounding box center [597, 516] width 561 height 78
click at [555, 511] on textarea "Crispy, golden-fried sardines seasoned with spices perfectly crunchy and flavor…" at bounding box center [597, 516] width 561 height 78
click at [395, 489] on textarea "Crispy, golden-fried sardines seasoned with spices perfectly crunchy and flavor…" at bounding box center [597, 516] width 561 height 78
drag, startPoint x: 1532, startPoint y: 489, endPoint x: 406, endPoint y: 489, distance: 1126.0
click at [406, 489] on textarea "Crispy, goldenfried sardines seasoned with spices perfectly crunchy and flavorf…" at bounding box center [597, 516] width 561 height 78
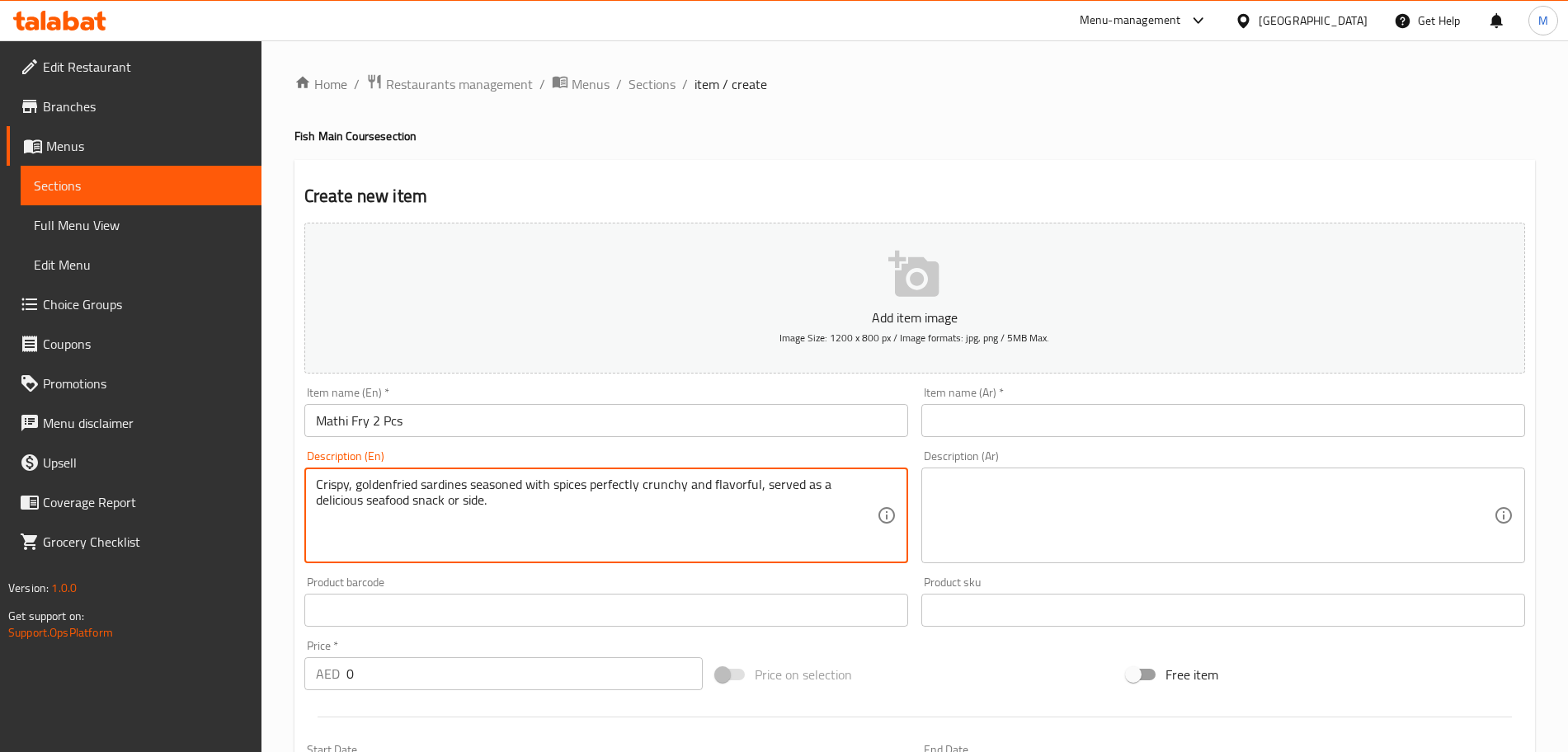
click at [395, 489] on textarea "Crispy, goldenfried sardines seasoned with spices perfectly crunchy and flavorf…" at bounding box center [597, 516] width 561 height 78
click at [390, 489] on textarea "Crispy, goldenfried sardines seasoned with spices perfectly crunchy and flavorf…" at bounding box center [597, 516] width 561 height 78
click at [511, 518] on textarea "Crispy, golden fried sardines seasoned with spices perfectly crunchy and flavor…" at bounding box center [597, 516] width 561 height 78
click at [519, 497] on textarea "Crispy, golden fried sardines seasoned with spices perfectly crunchy and flavor…" at bounding box center [597, 516] width 561 height 78
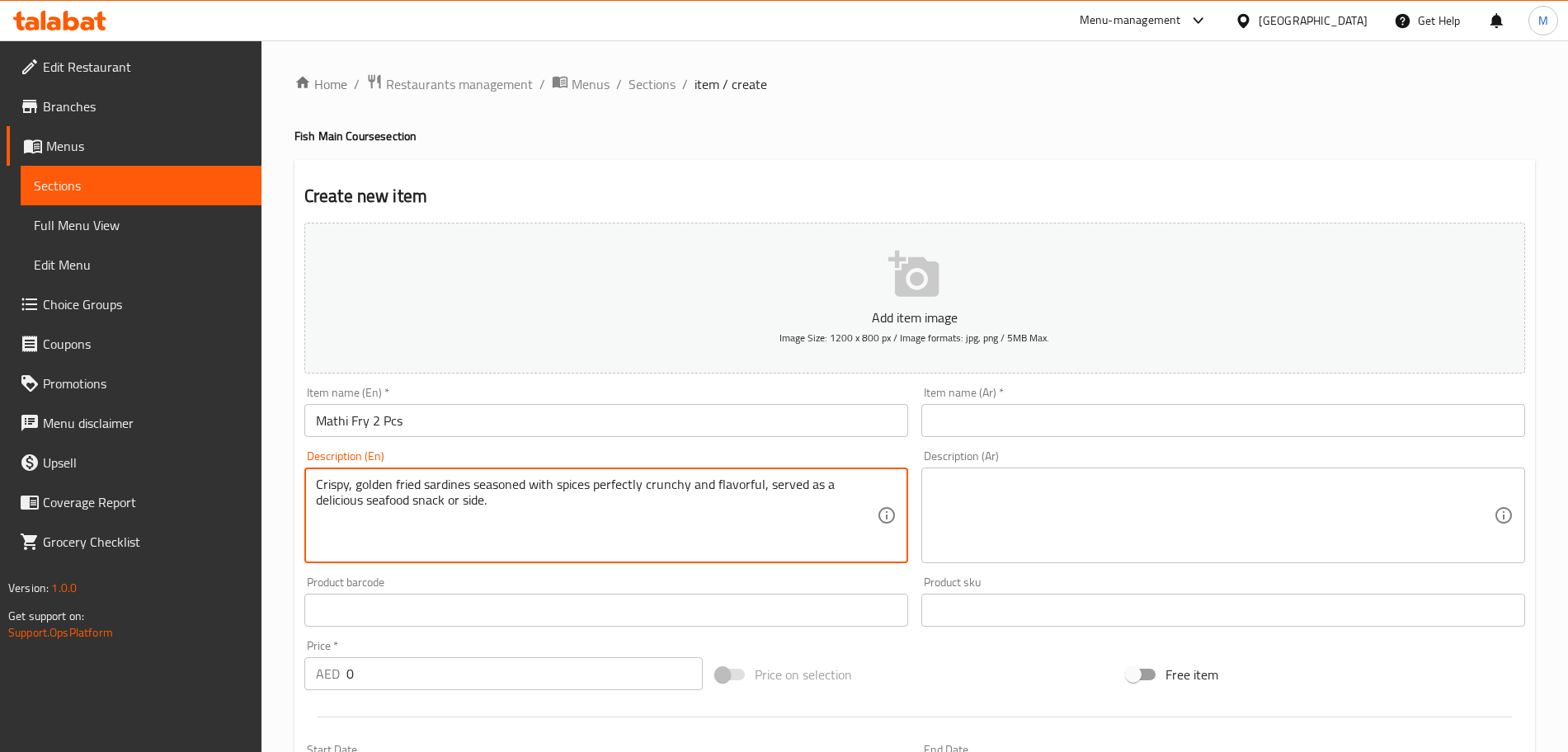
click at [519, 497] on textarea "Crispy, golden fried sardines seasoned with spices perfectly crunchy and flavor…" at bounding box center [597, 516] width 561 height 78
type textarea "Crispy, golden fried sardines seasoned with spices perfectly crunchy and flavor…"
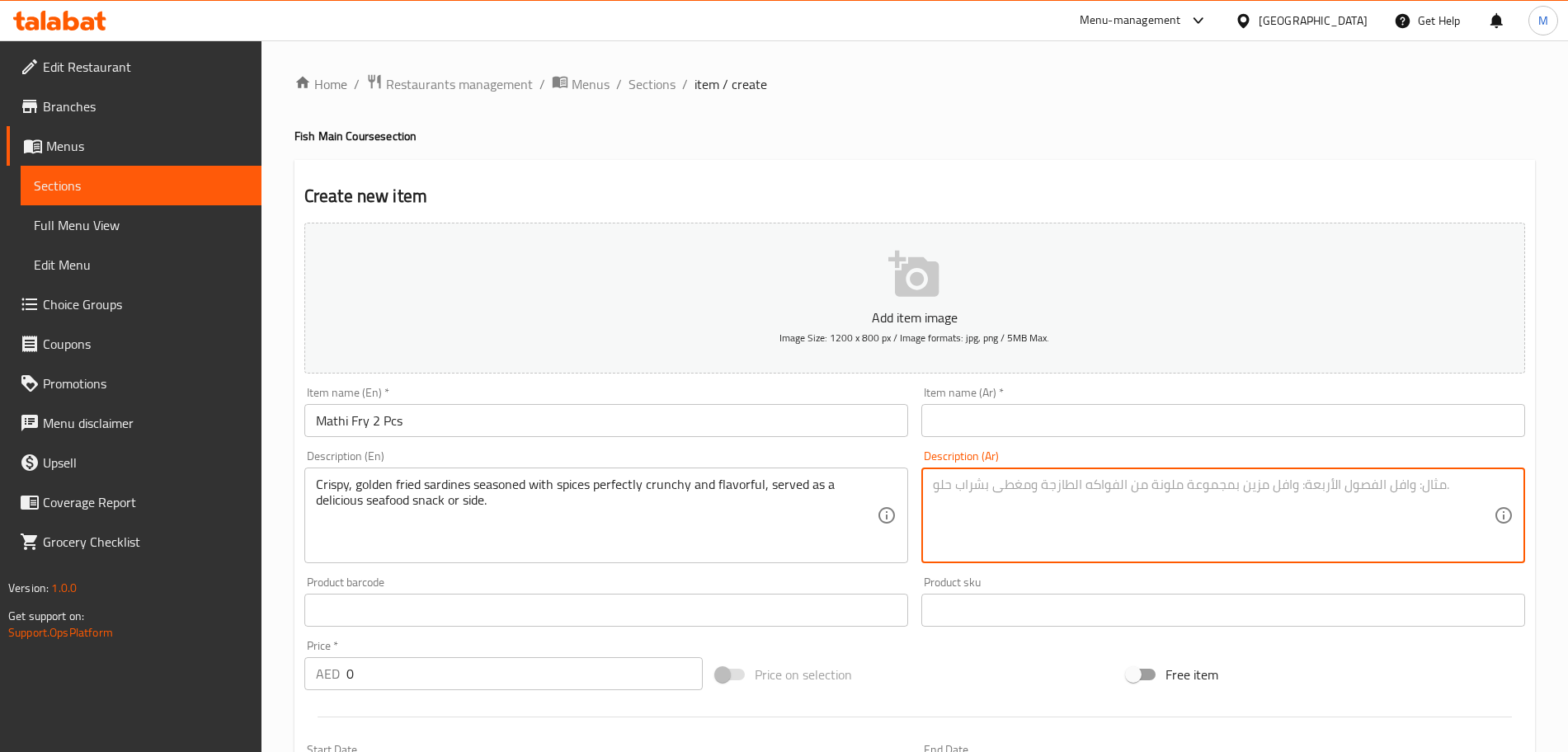
click at [1079, 497] on textarea at bounding box center [1213, 516] width 561 height 78
paste textarea "سردين مقرمش ذهبي اللون مقلي متبل بالبهارات ومقرمش ولذيذ، يقدم كوجبة خفيفة أو طب…"
type textarea "سردين مقرمش ذهبي اللون مقلي متبل بالبهارات ومقرمش ولذيذ، يقدم كوجبة خفيفة أو طب…"
click at [473, 426] on input "Mathi Fry 2 Pcs" at bounding box center [605, 421] width 604 height 33
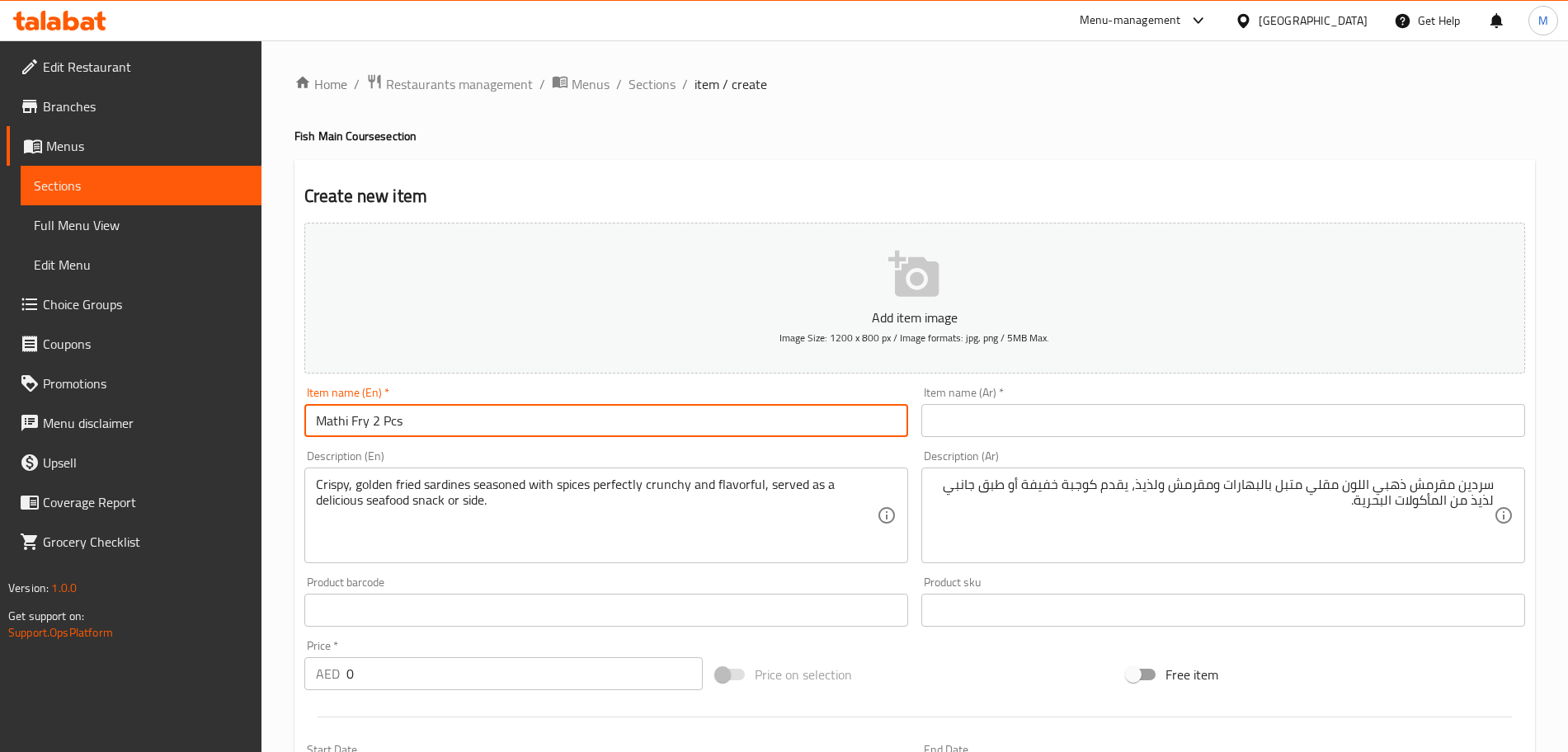
click at [473, 426] on input "Mathi Fry 2 Pcs" at bounding box center [605, 421] width 604 height 33
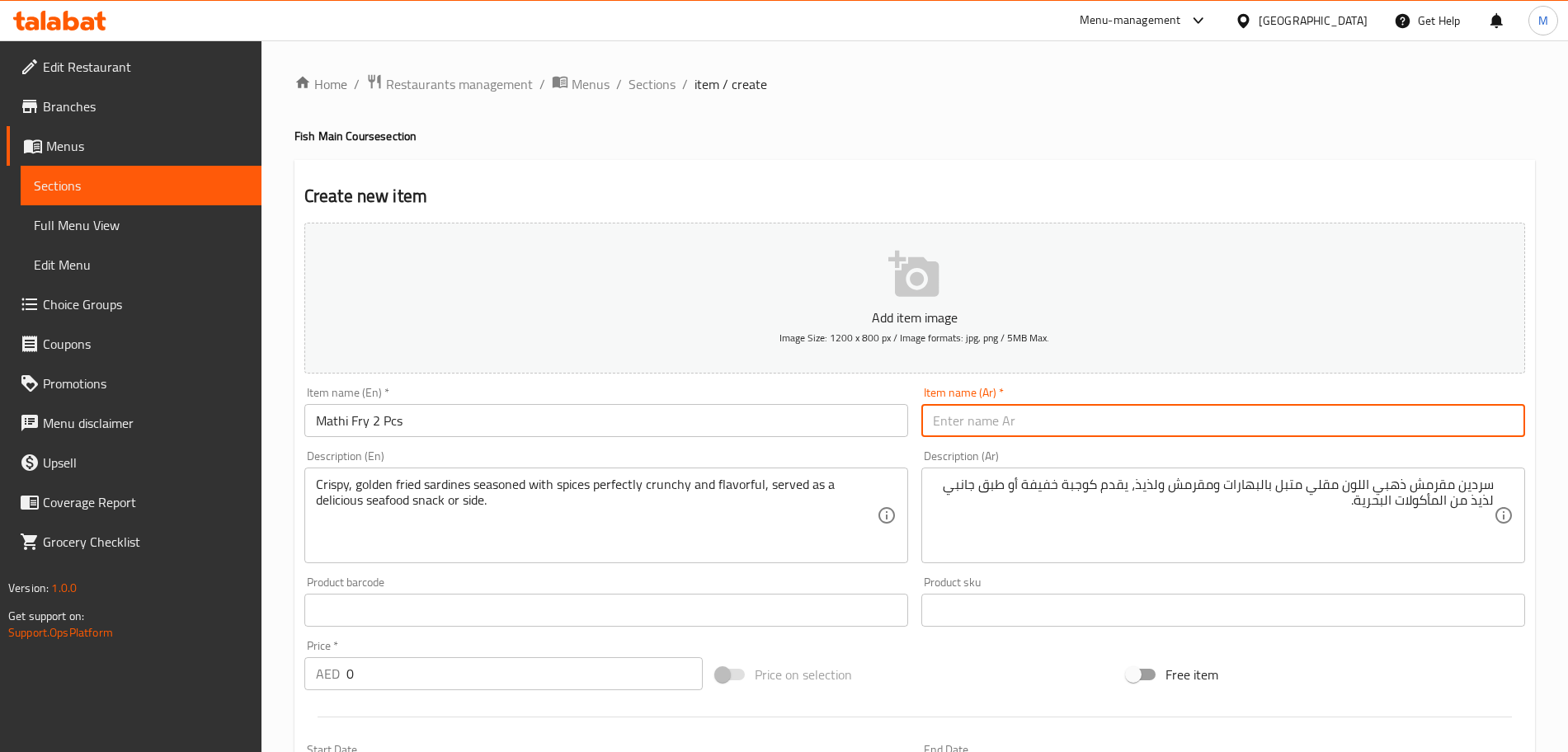
click at [1220, 434] on input "text" at bounding box center [1223, 421] width 604 height 33
paste input "ماثي فراي 2 قطعة"
type input "ماثي فراي 2 قطعة"
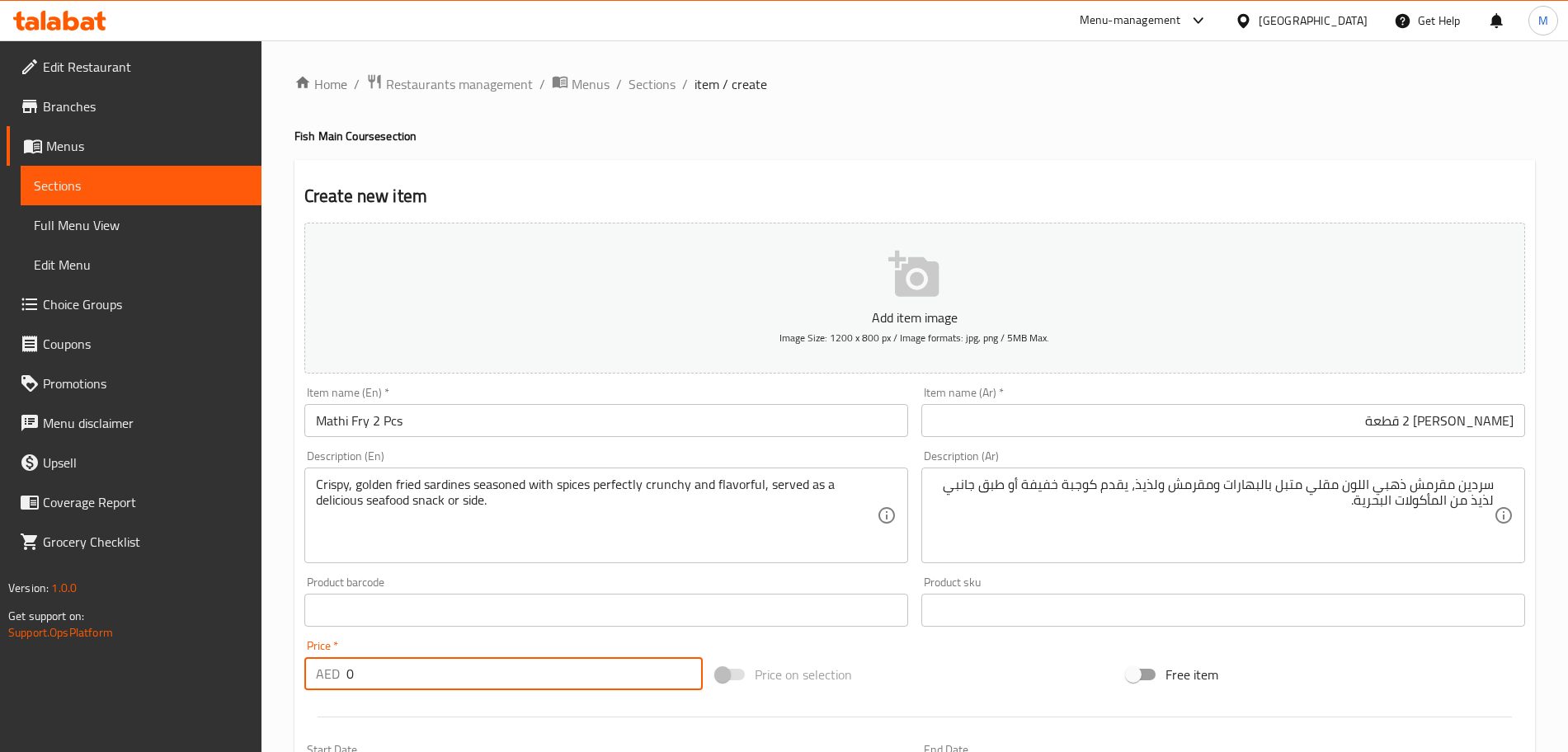
drag, startPoint x: 400, startPoint y: 667, endPoint x: 220, endPoint y: 638, distance: 182.3
click at [220, 638] on div "Edit Restaurant Branches Menus Sections Full Menu View Edit Menu Choice Groups …" at bounding box center [784, 602] width 1568 height 1125
type input "15"
click at [965, 676] on div "Price on selection" at bounding box center [915, 674] width 411 height 44
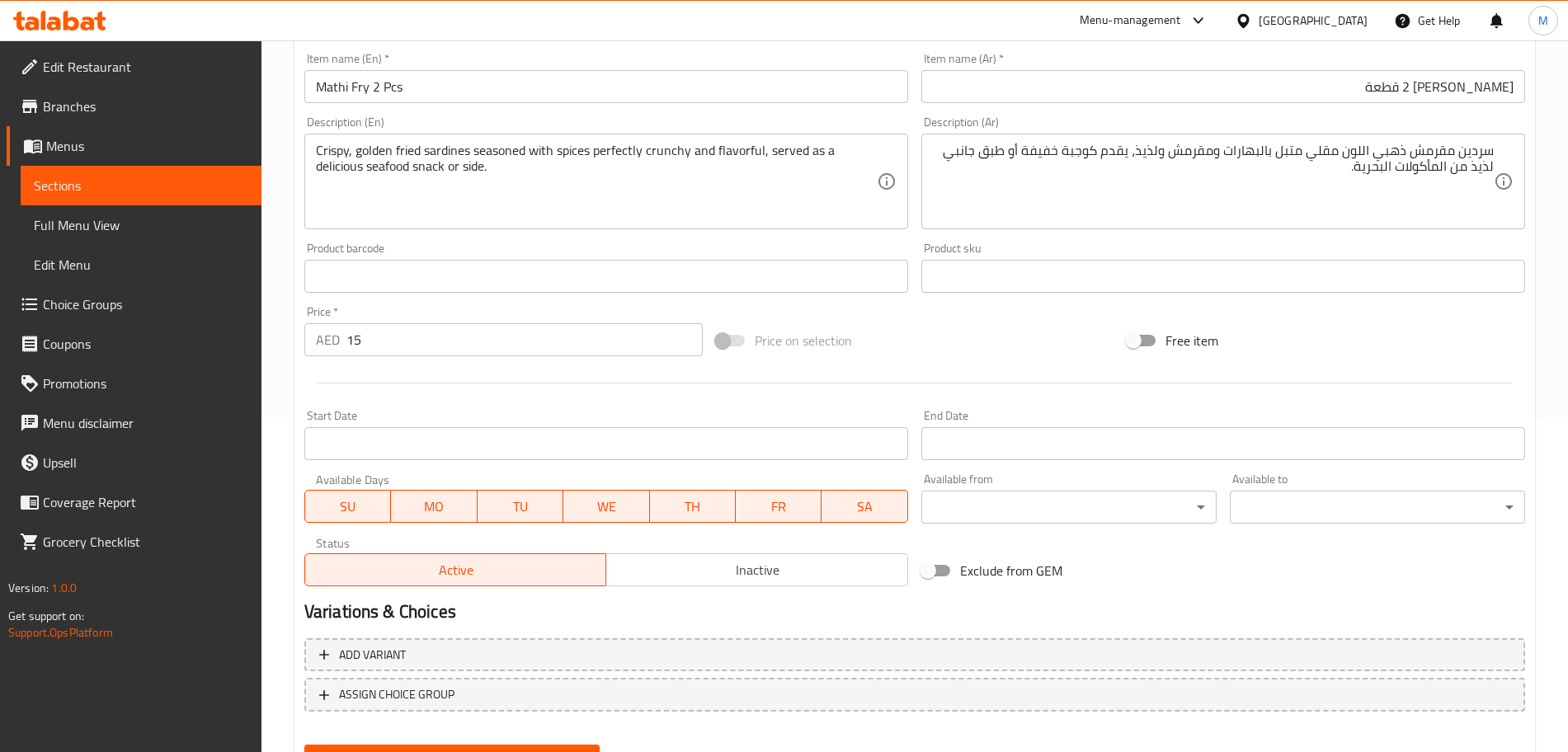
scroll to position [413, 0]
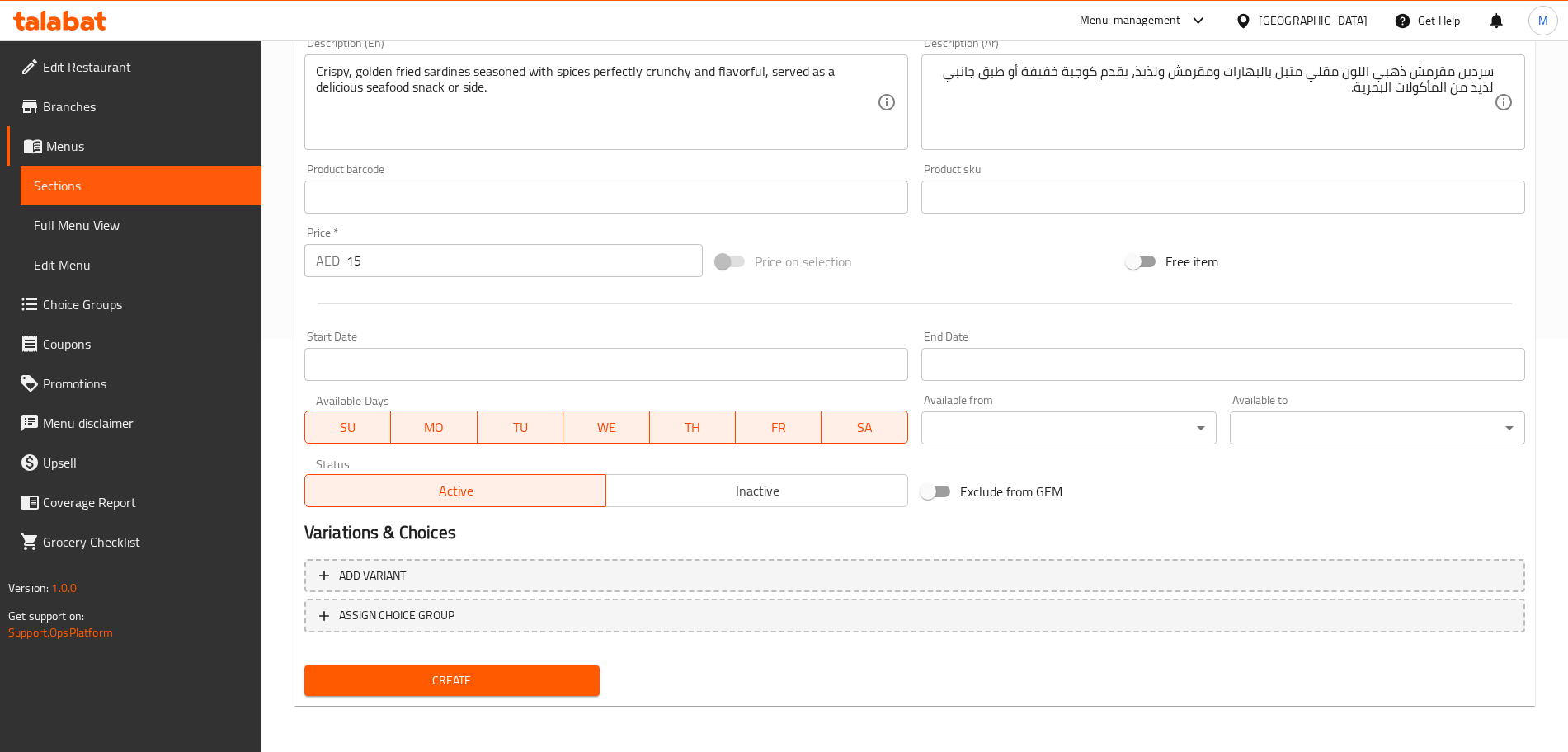
click at [706, 493] on span "Inactive" at bounding box center [756, 491] width 288 height 24
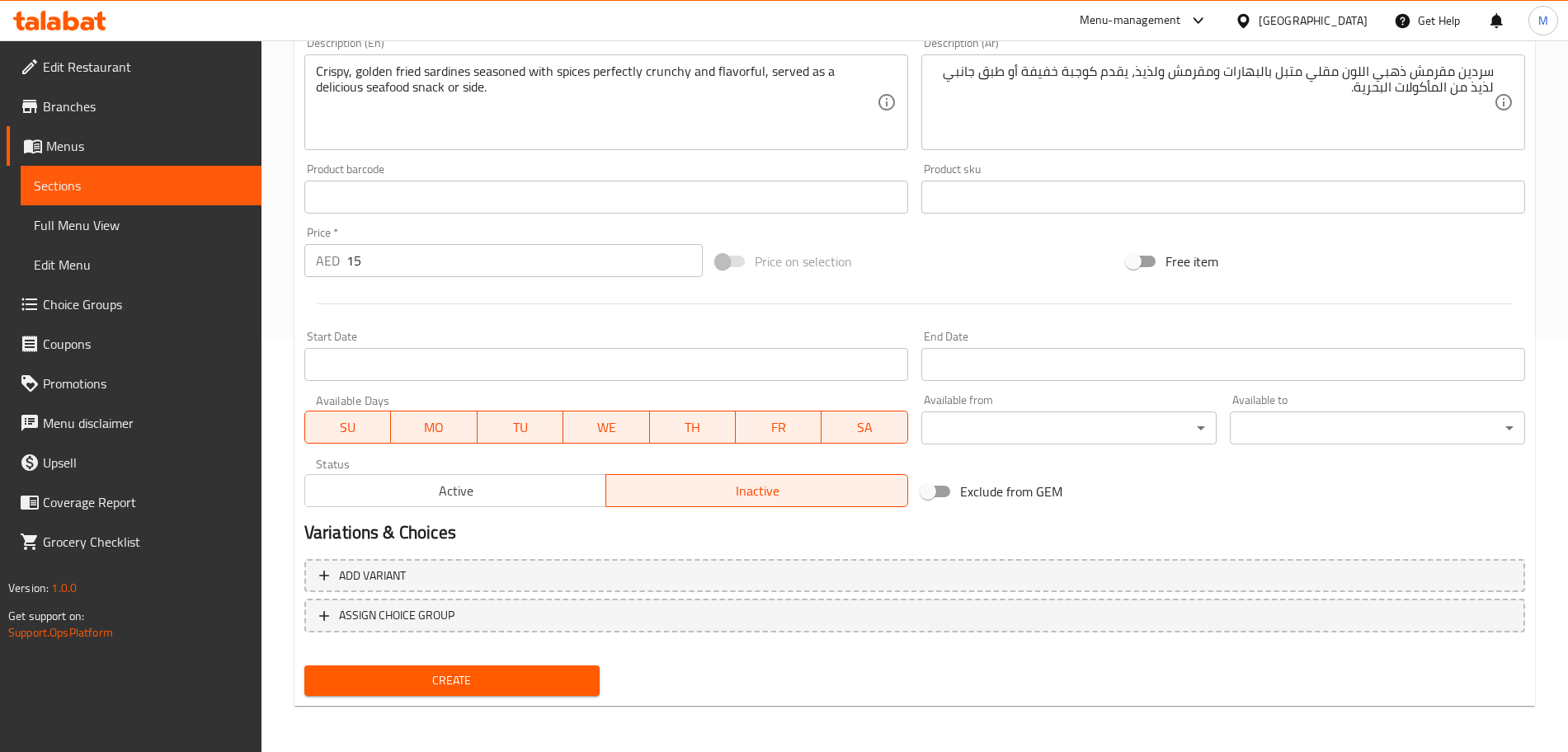
click at [558, 681] on span "Create" at bounding box center [452, 681] width 269 height 21
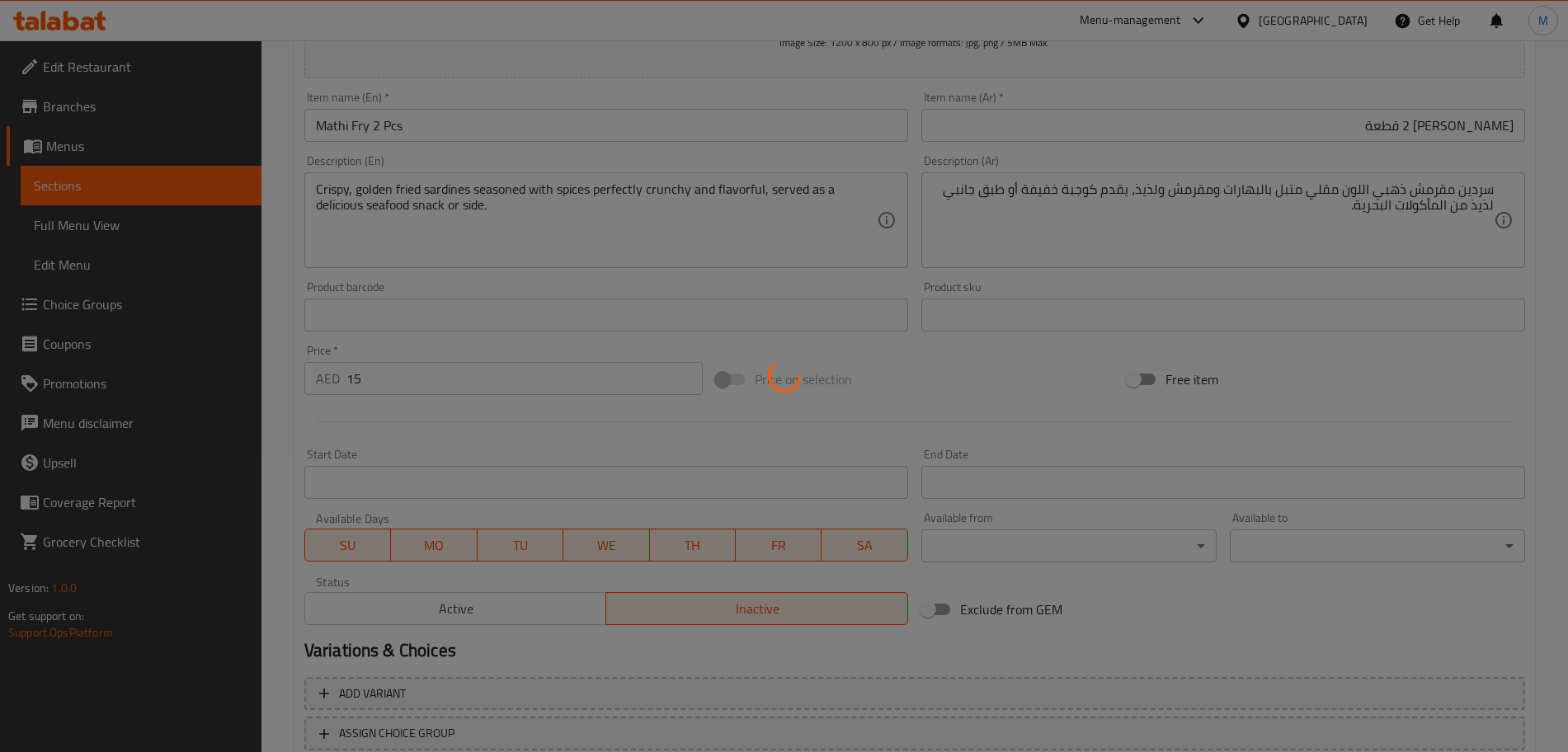
type input "0"
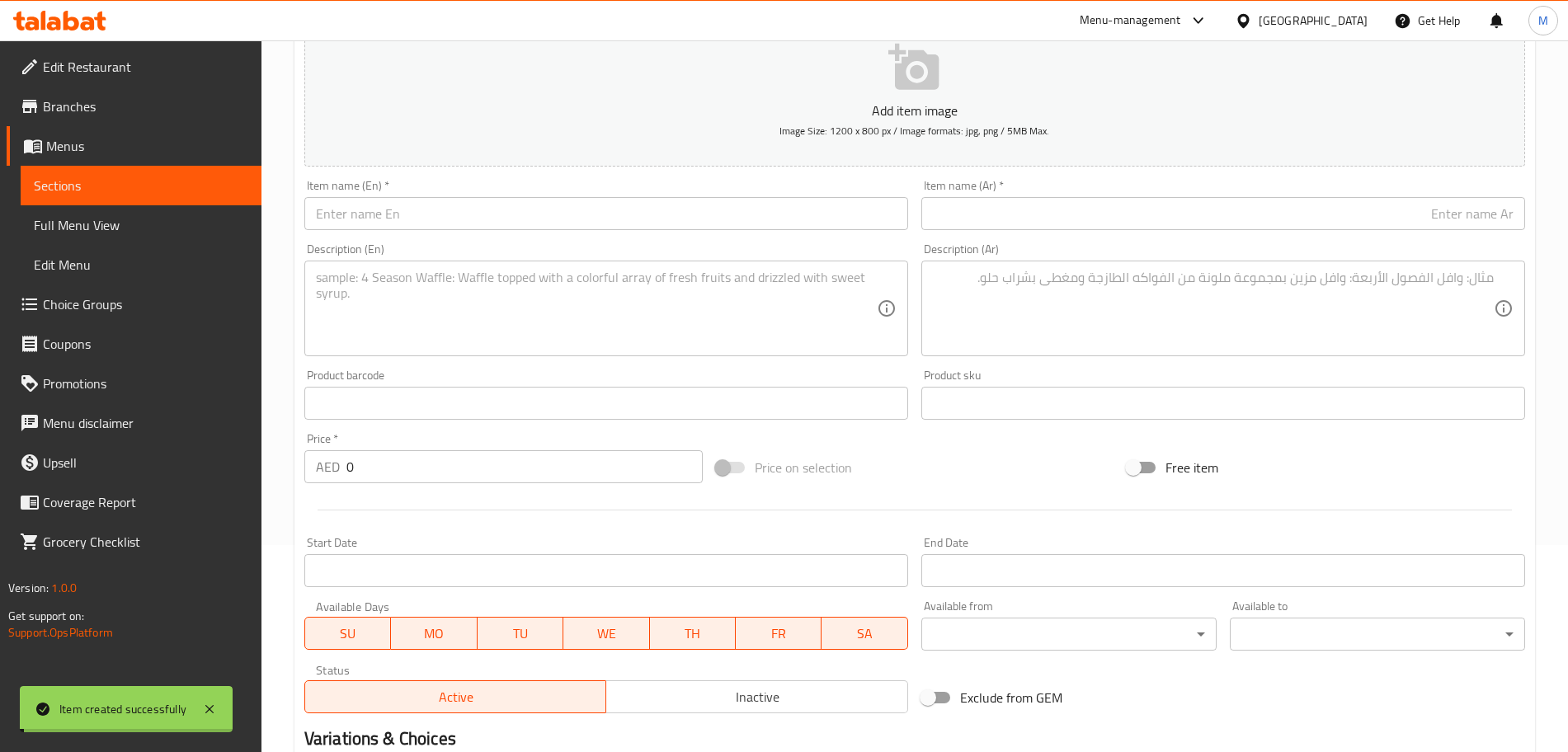
scroll to position [0, 0]
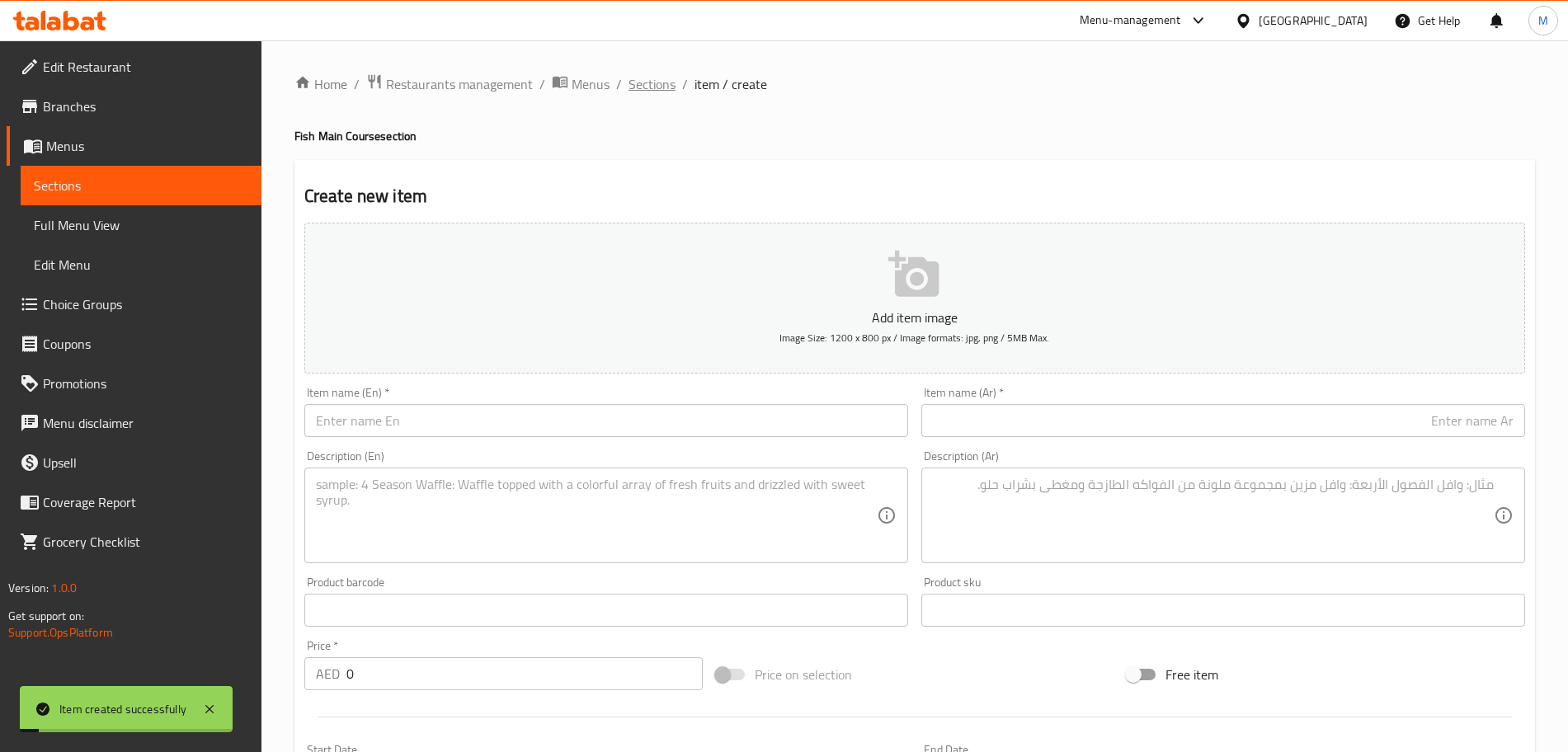
click at [660, 83] on span "Sections" at bounding box center [652, 84] width 47 height 20
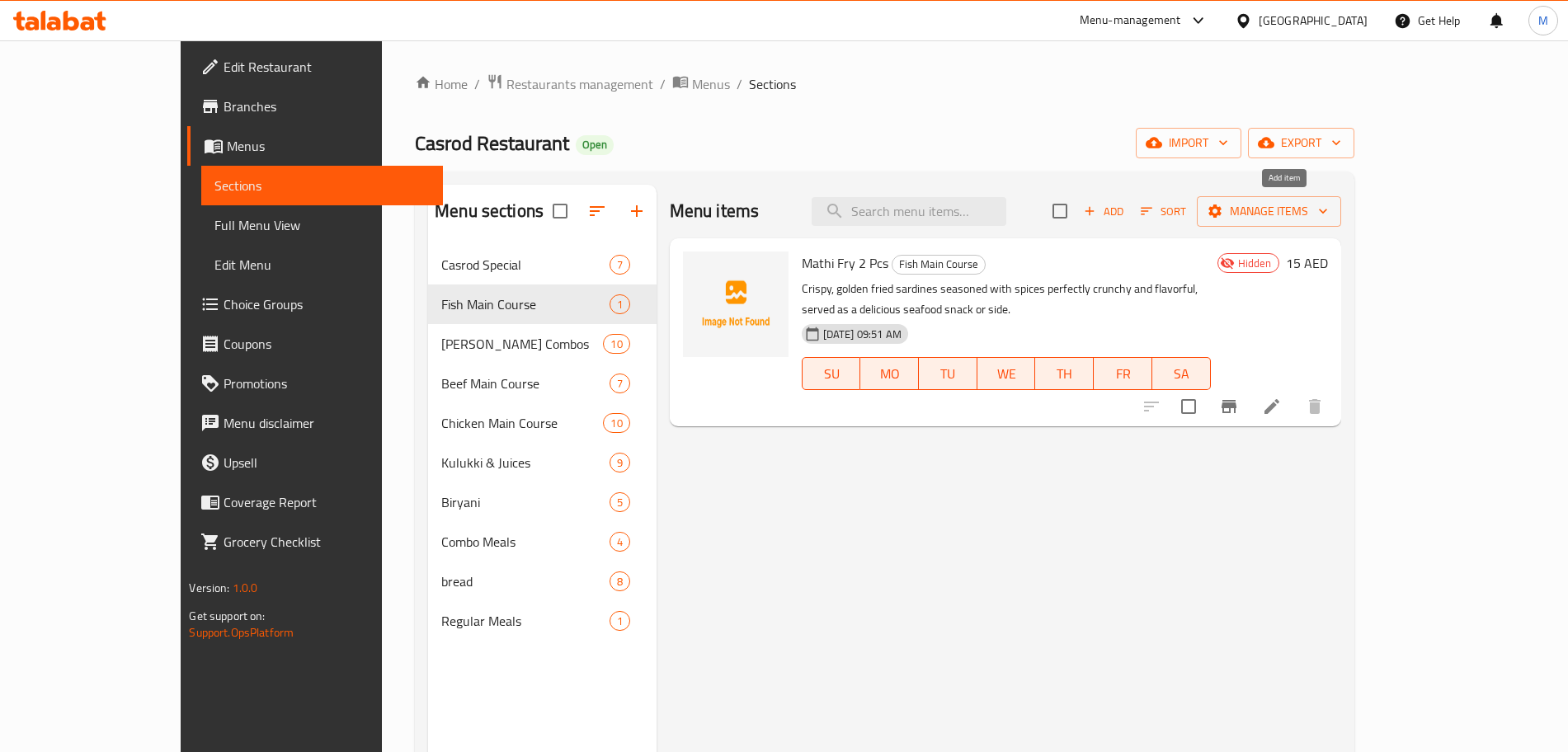
click at [1125, 206] on span "Add" at bounding box center [1103, 212] width 44 height 19
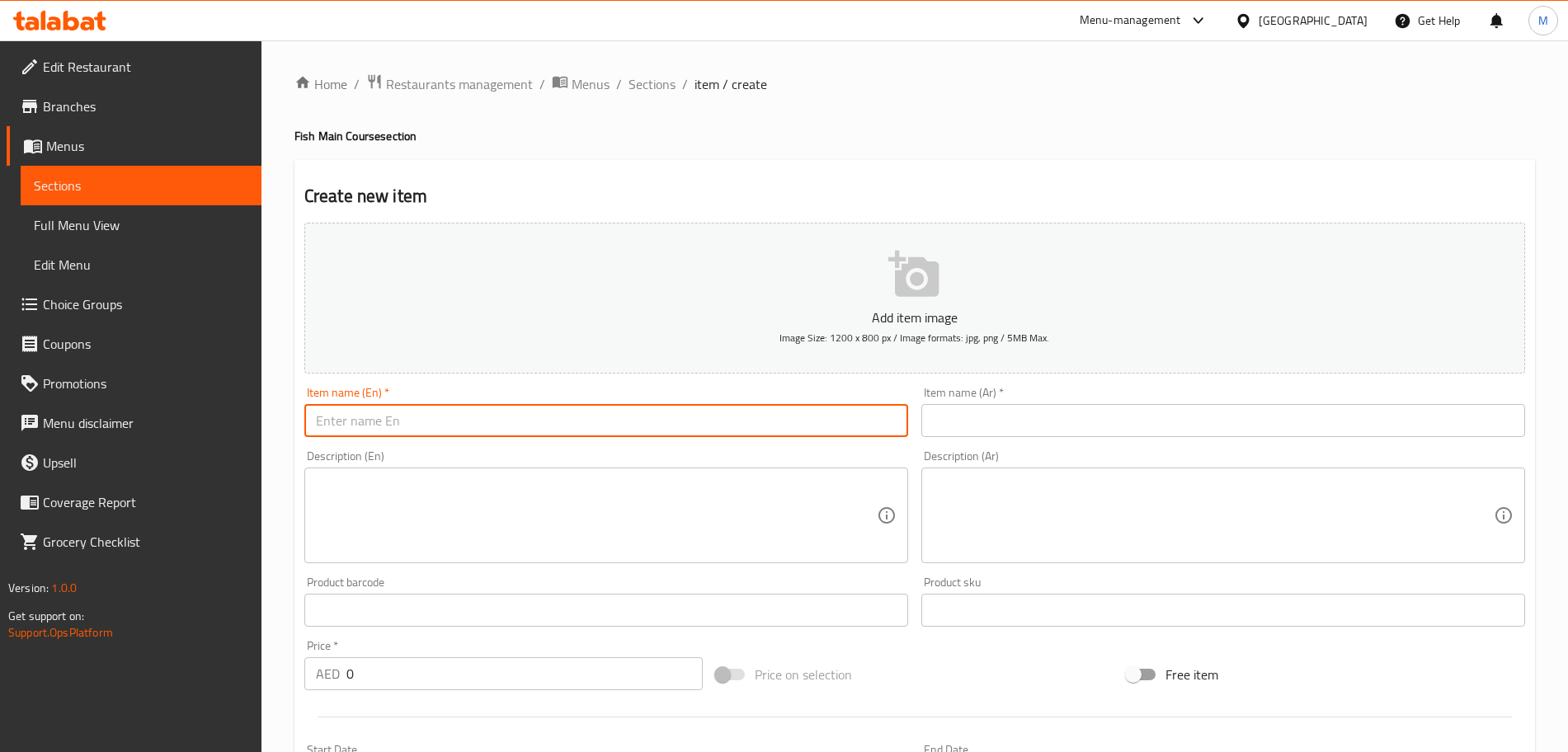
click at [564, 413] on input "text" at bounding box center [605, 421] width 604 height 33
paste input "Mathi Curry"
type input "Mathi Curry"
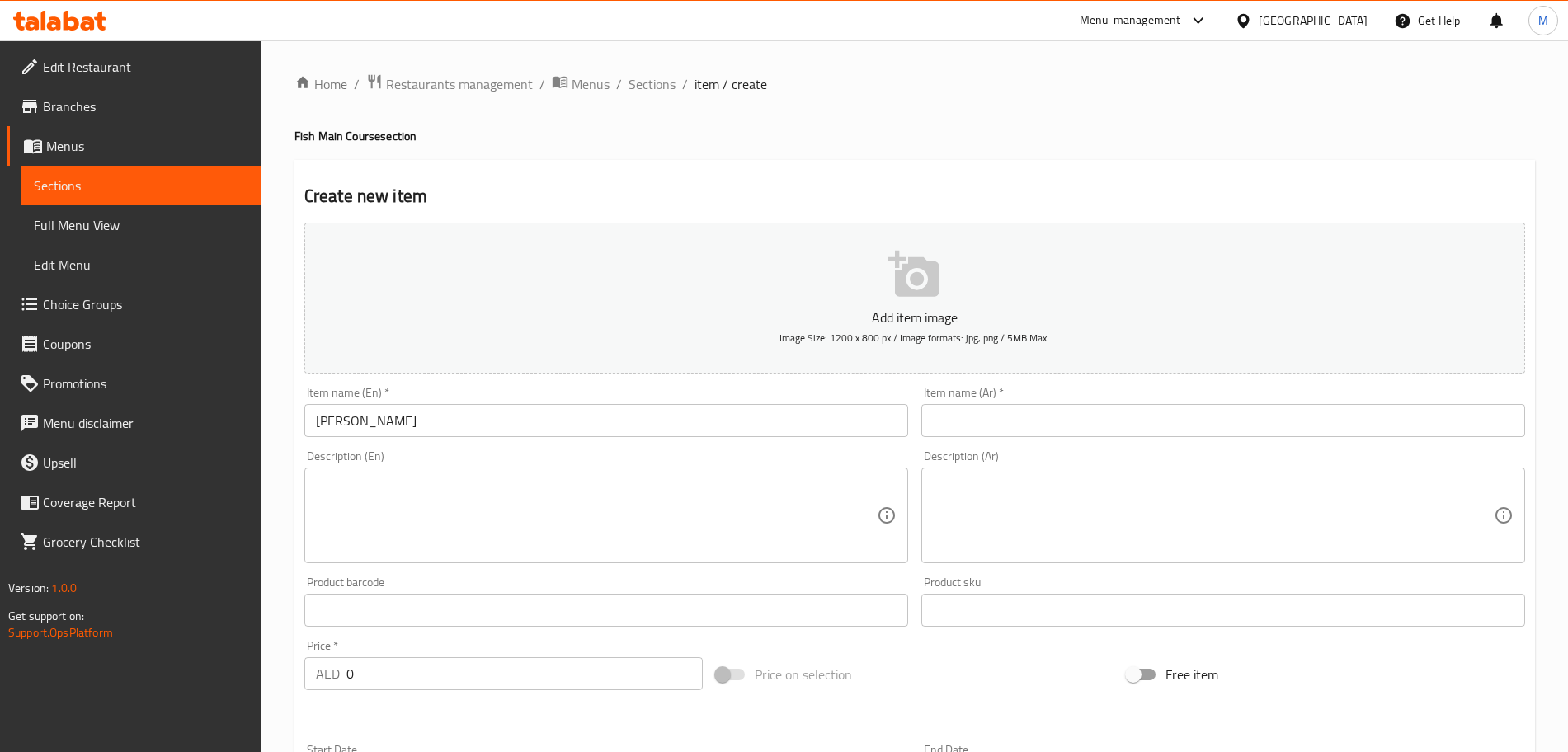
click at [664, 526] on textarea at bounding box center [597, 516] width 561 height 78
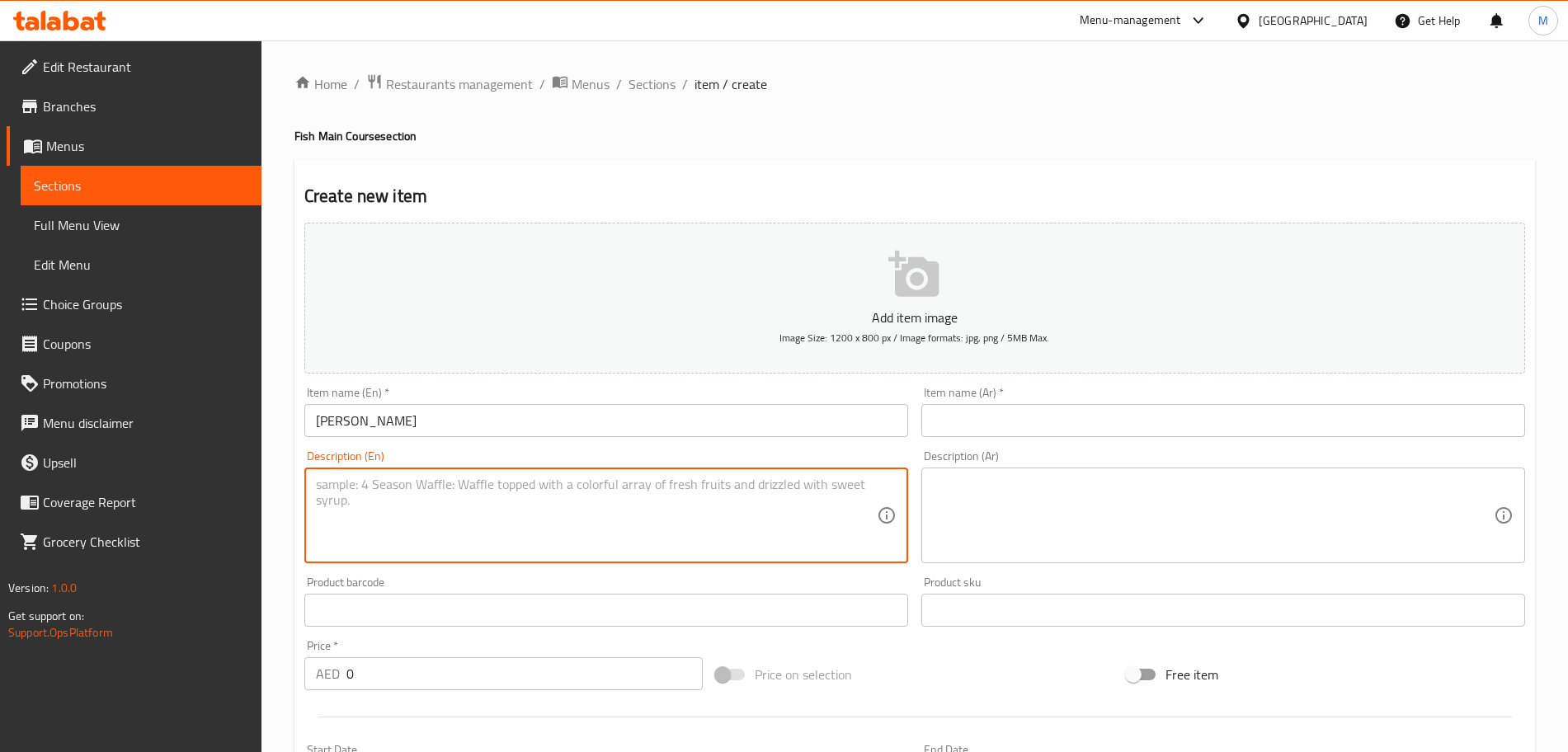
paste textarea "A flavorful Kerala-style sardine curry cooked in a tangy, spicy coconut and tam…"
click at [827, 489] on textarea "A flavorful Kerala-style sardine curry cooked in a tangy, spicy coconut and tam…" at bounding box center [597, 516] width 561 height 78
click at [588, 511] on textarea "A flavorful Kerala-style sardine curry cooked in a tangy, spicy coconut and tam…" at bounding box center [597, 516] width 561 height 78
type textarea "A flavorful Kerala-style sardine curry cooked in a tangy, spicy coconut and tam…"
click at [633, 423] on input "Mathi Curry" at bounding box center [605, 421] width 604 height 33
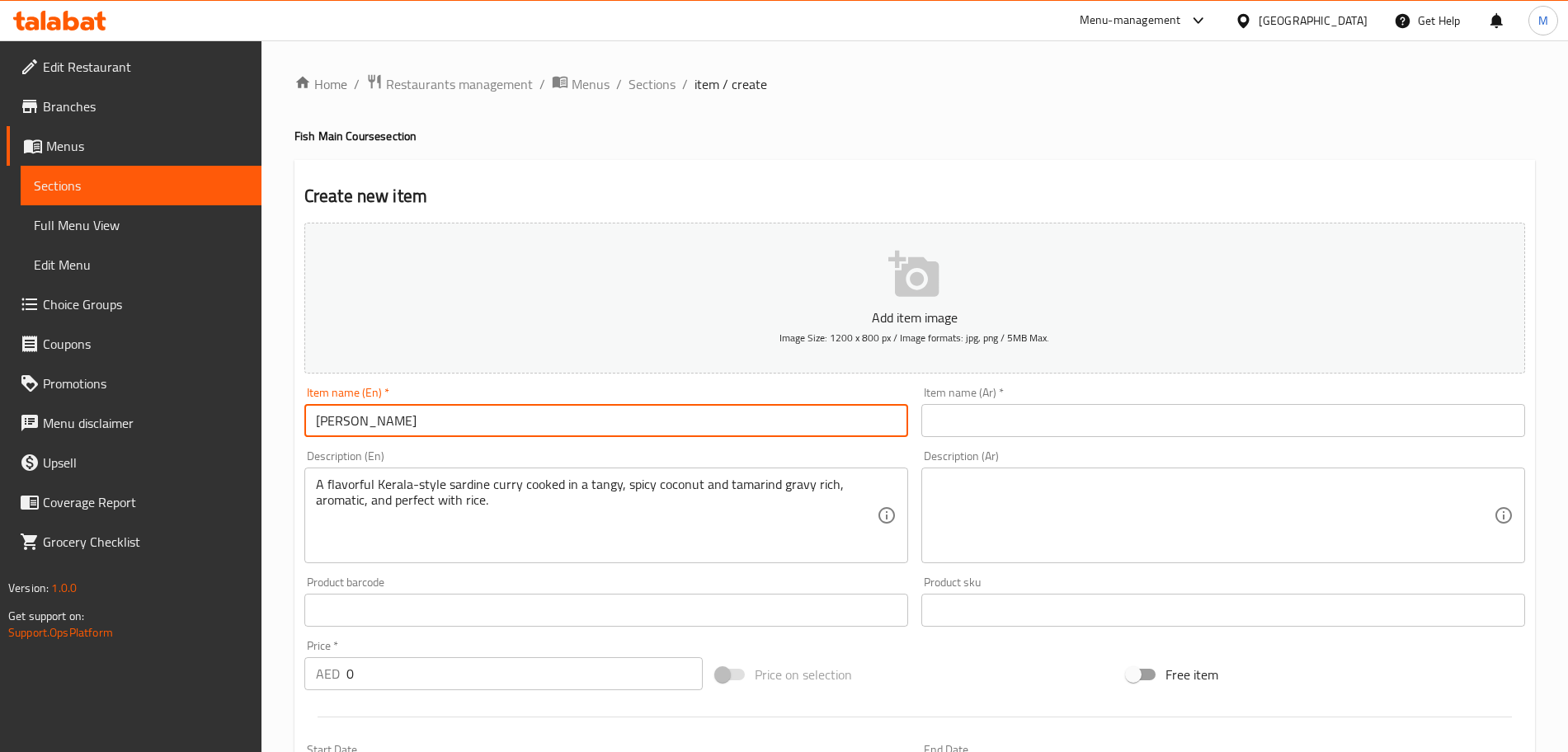
click at [633, 423] on input "Mathi Curry" at bounding box center [605, 421] width 604 height 33
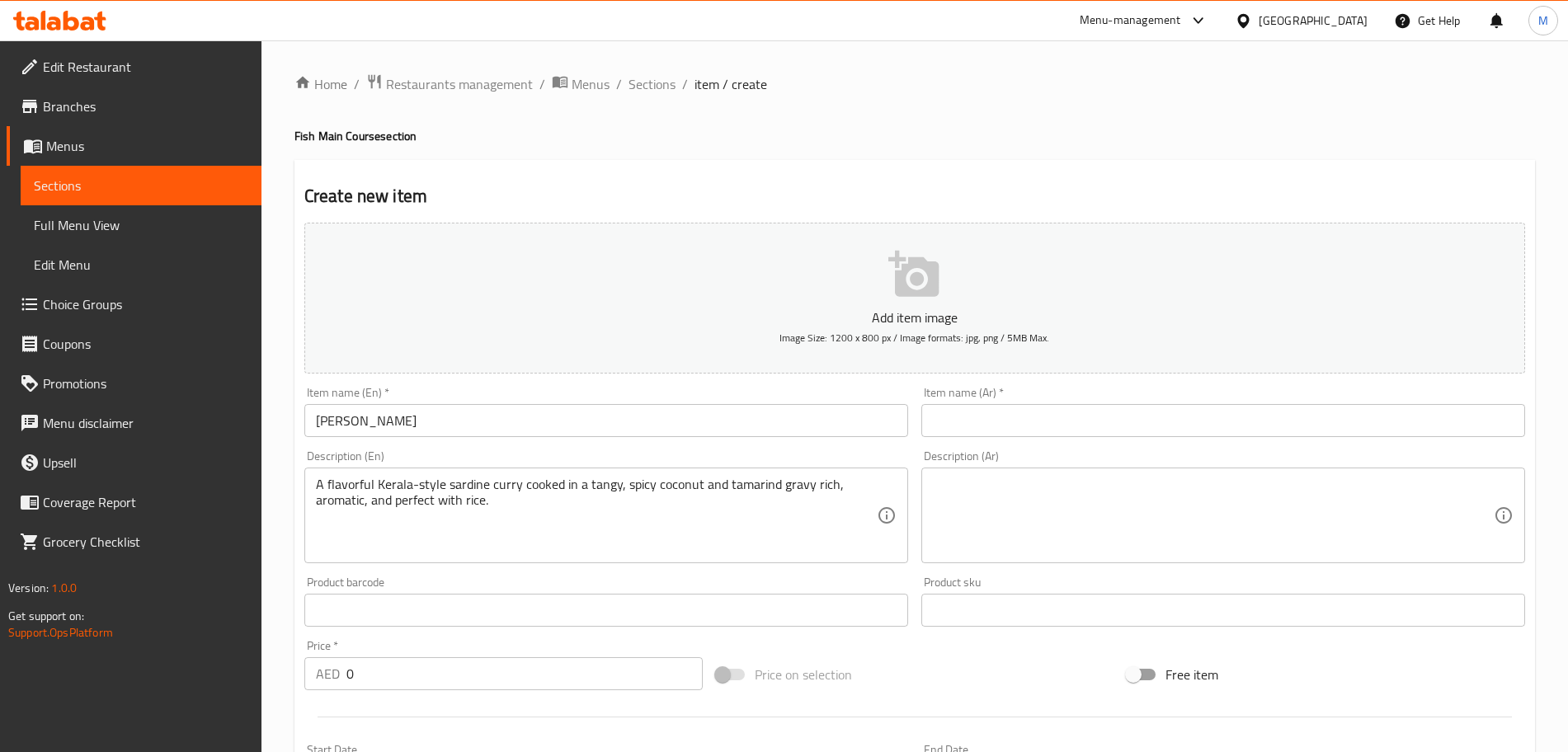
click at [968, 418] on input "text" at bounding box center [1223, 421] width 604 height 33
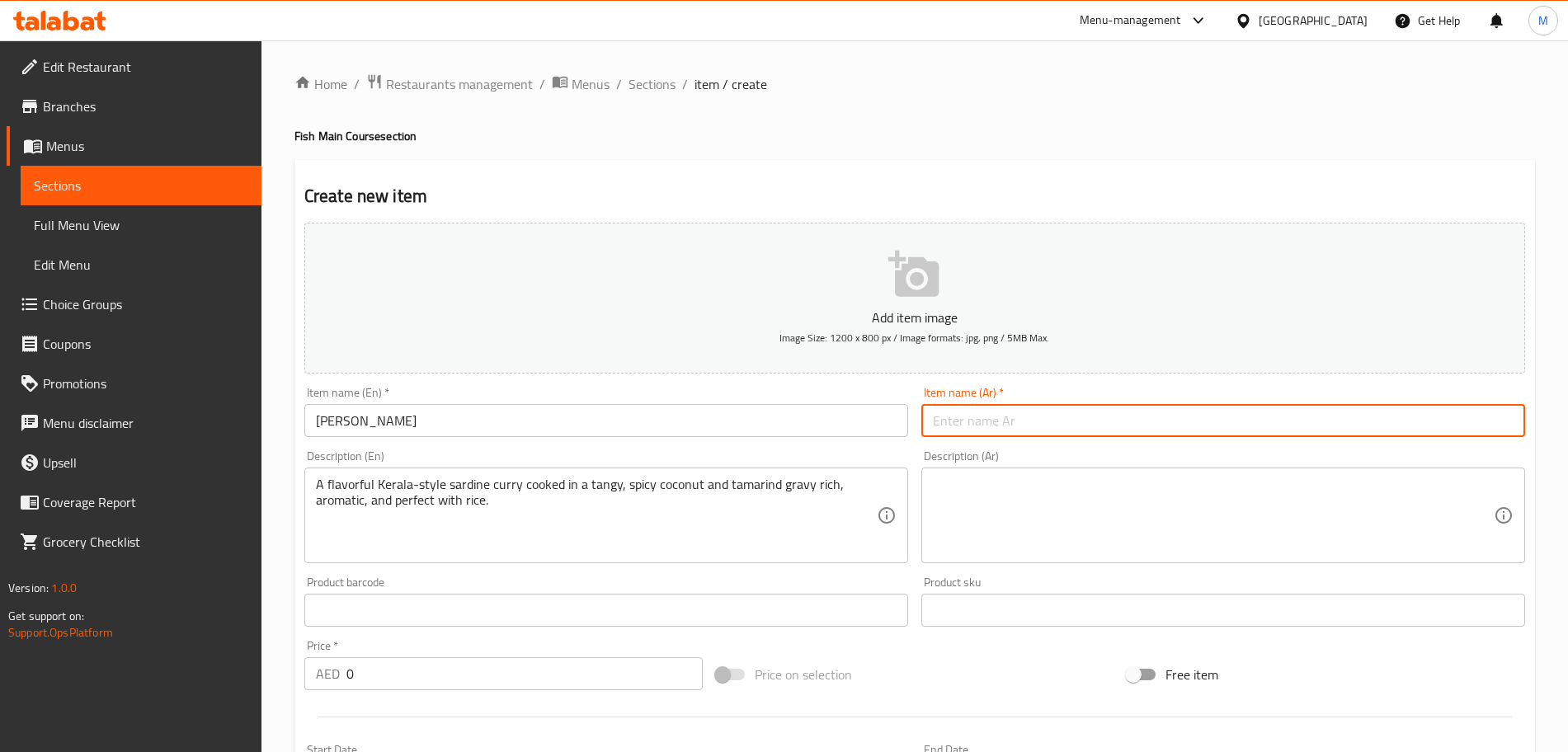
paste input "ماثي كاري"
type input "ماثي كاري"
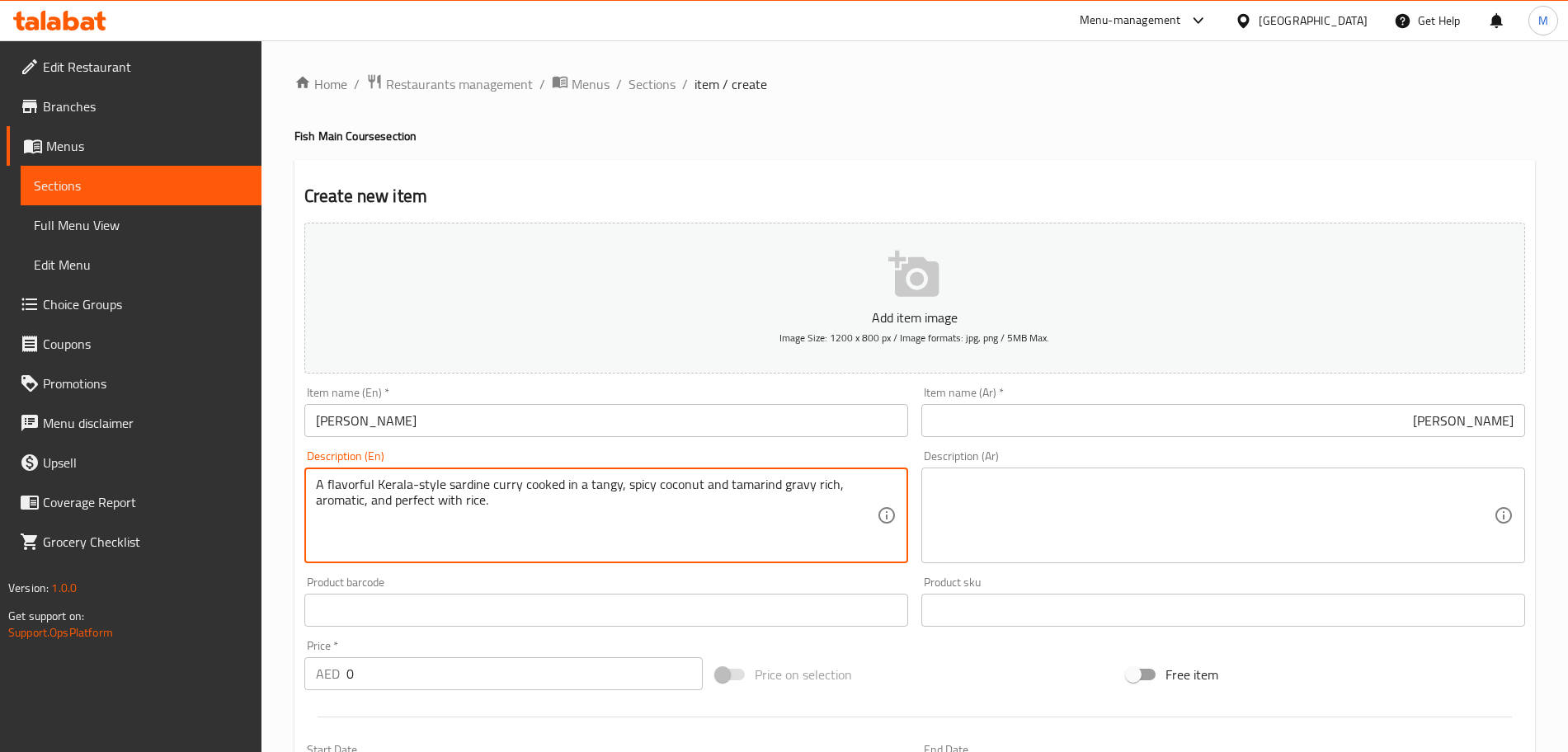
click at [700, 530] on textarea "A flavorful Kerala-style sardine curry cooked in a tangy, spicy coconut and tam…" at bounding box center [597, 516] width 561 height 78
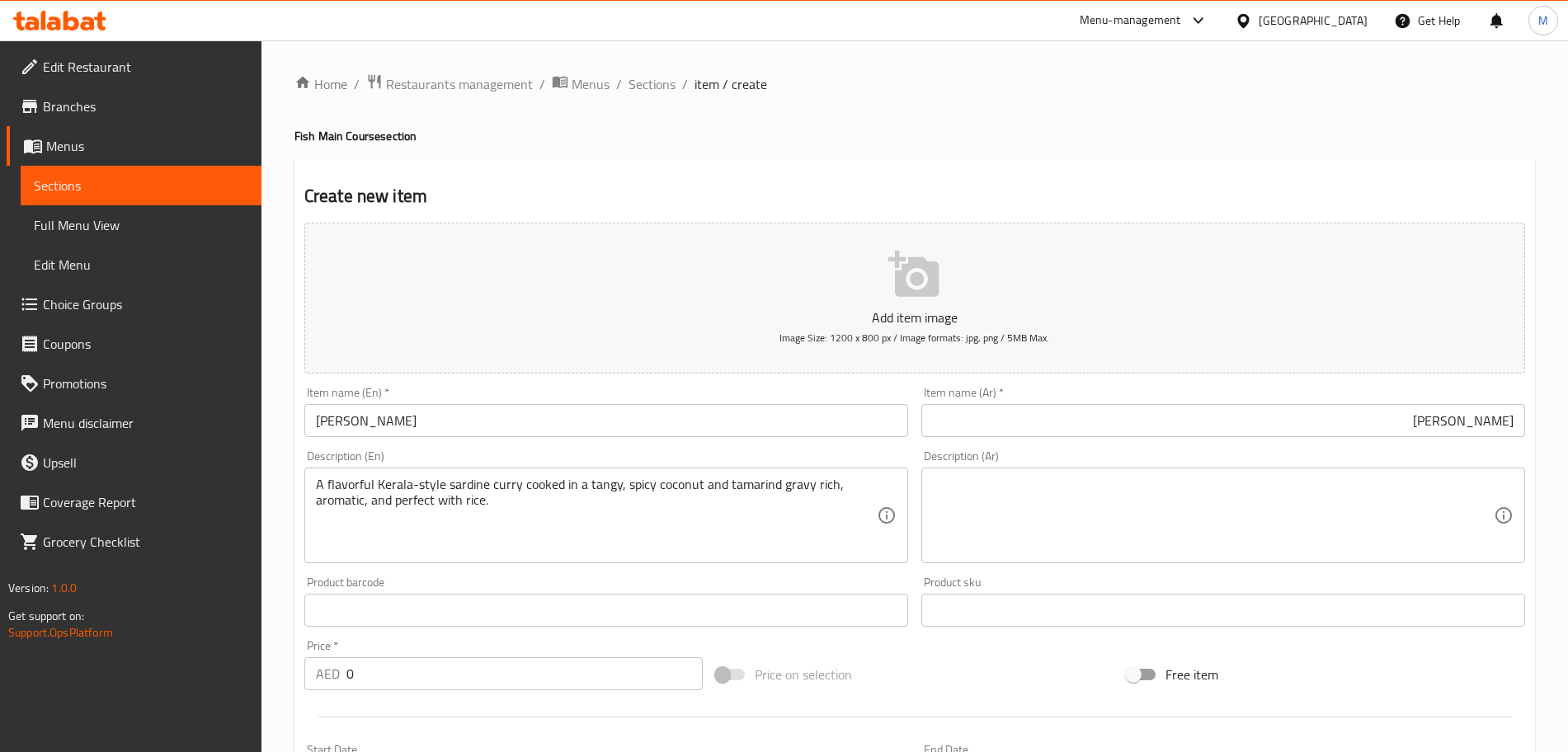
click at [1163, 535] on textarea at bounding box center [1213, 516] width 561 height 78
paste textarea "كاري السردين اللذيذ على طريقة ولاية كيرالا، مطبوخ في مرق جوز الهند والتمر الهند…"
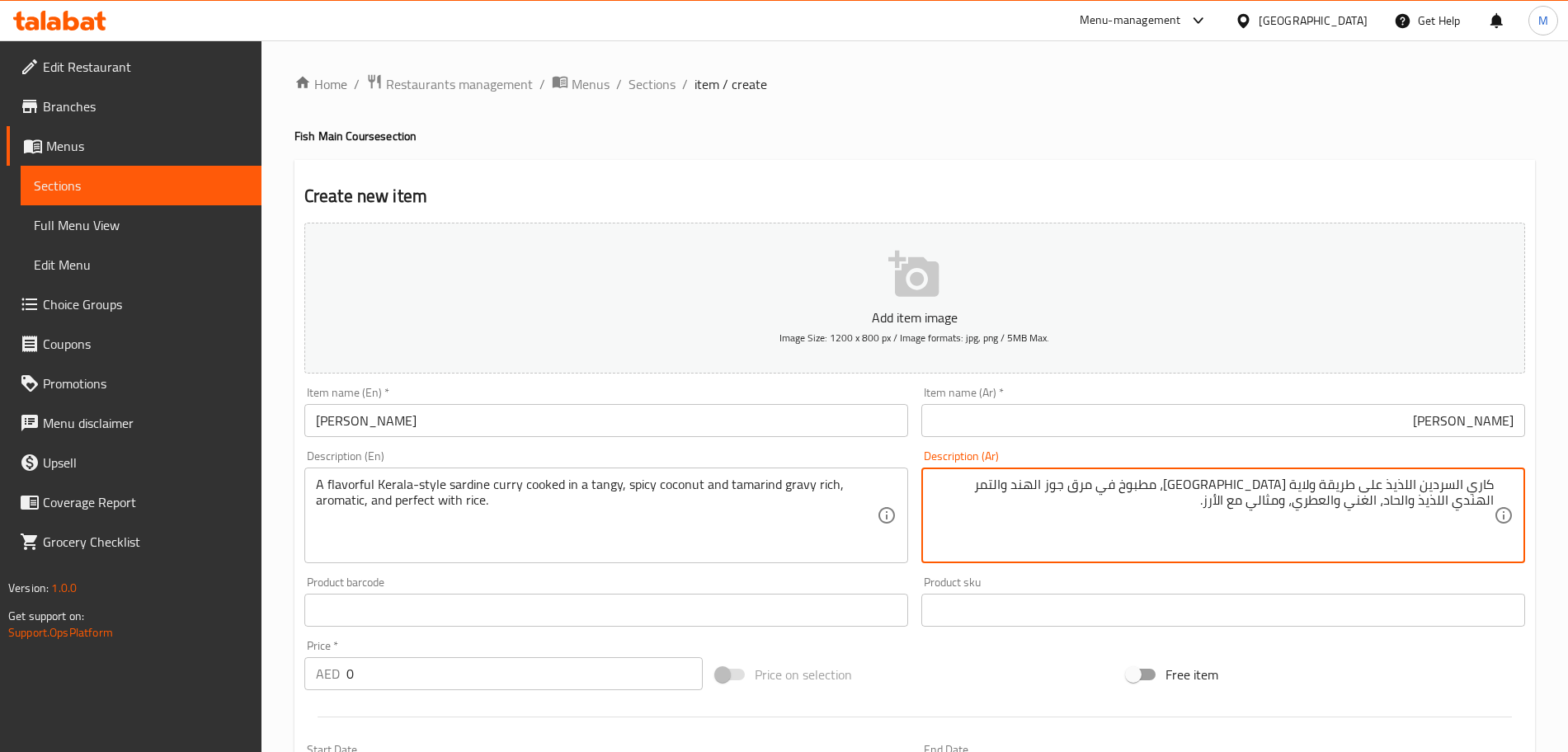
type textarea "كاري السردين اللذيذ على طريقة ولاية كيرالا، مطبوخ في مرق جوز الهند والتمر الهند…"
click at [1191, 571] on div "Product sku Product sku" at bounding box center [1223, 601] width 617 height 64
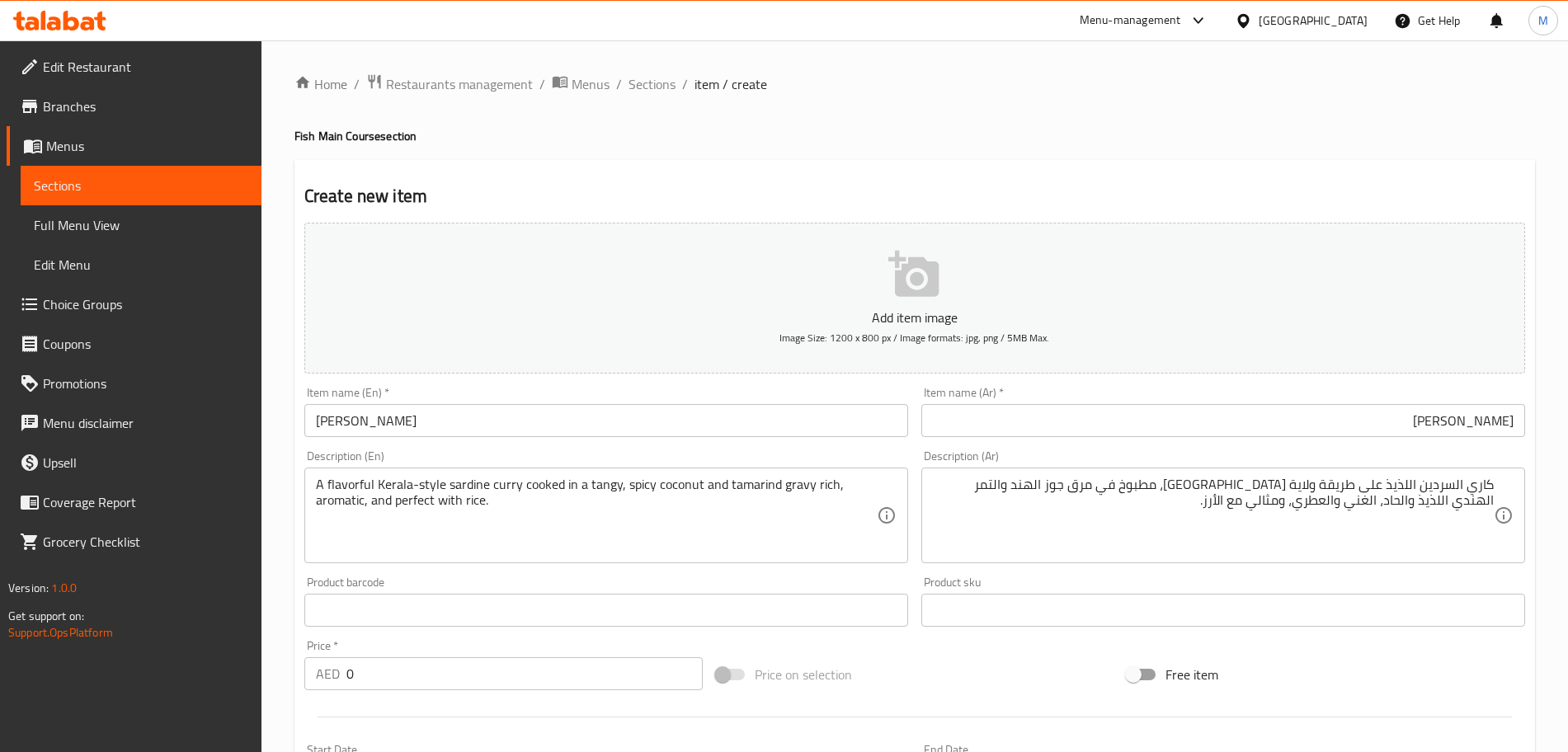
drag, startPoint x: 364, startPoint y: 669, endPoint x: 296, endPoint y: 667, distance: 68.0
click at [296, 667] on div "Create new item Add item image Image Size: 1200 x 800 px / Image formats: jpg, …" at bounding box center [915, 640] width 1240 height 960
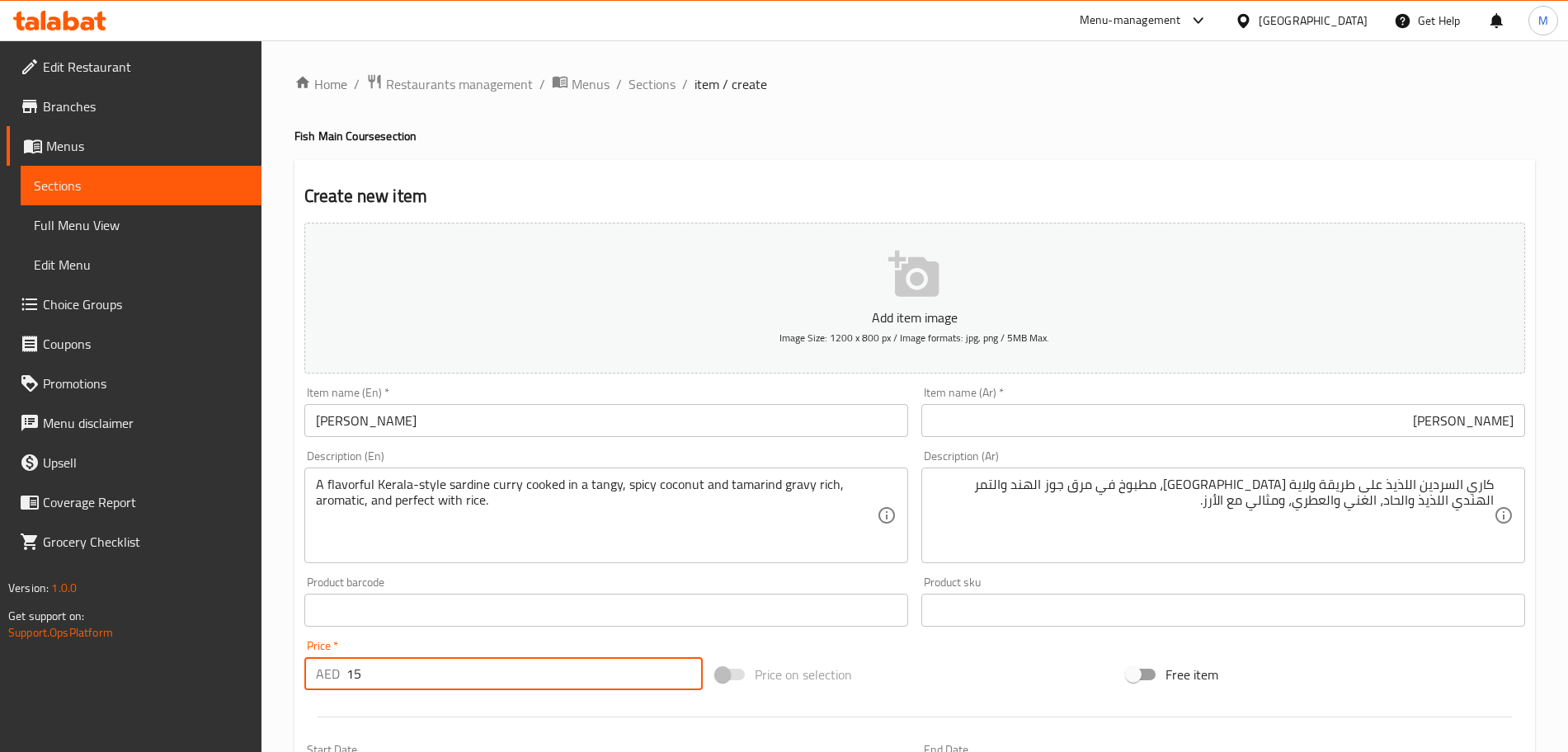
type input "15"
click at [921, 639] on div "Add item image Image Size: 1200 x 800 px / Image formats: jpg, png / 5MB Max. I…" at bounding box center [915, 572] width 1233 height 711
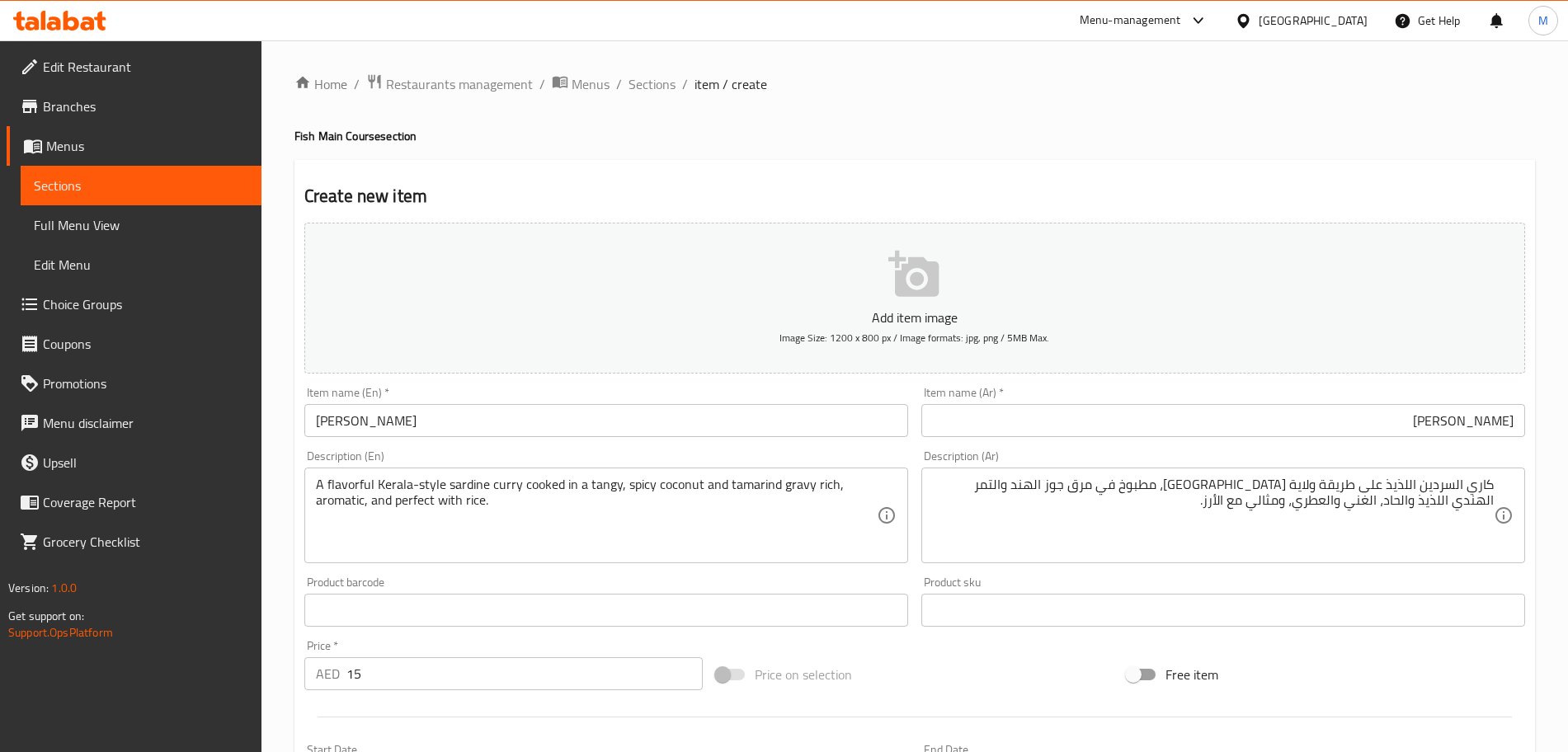
scroll to position [413, 0]
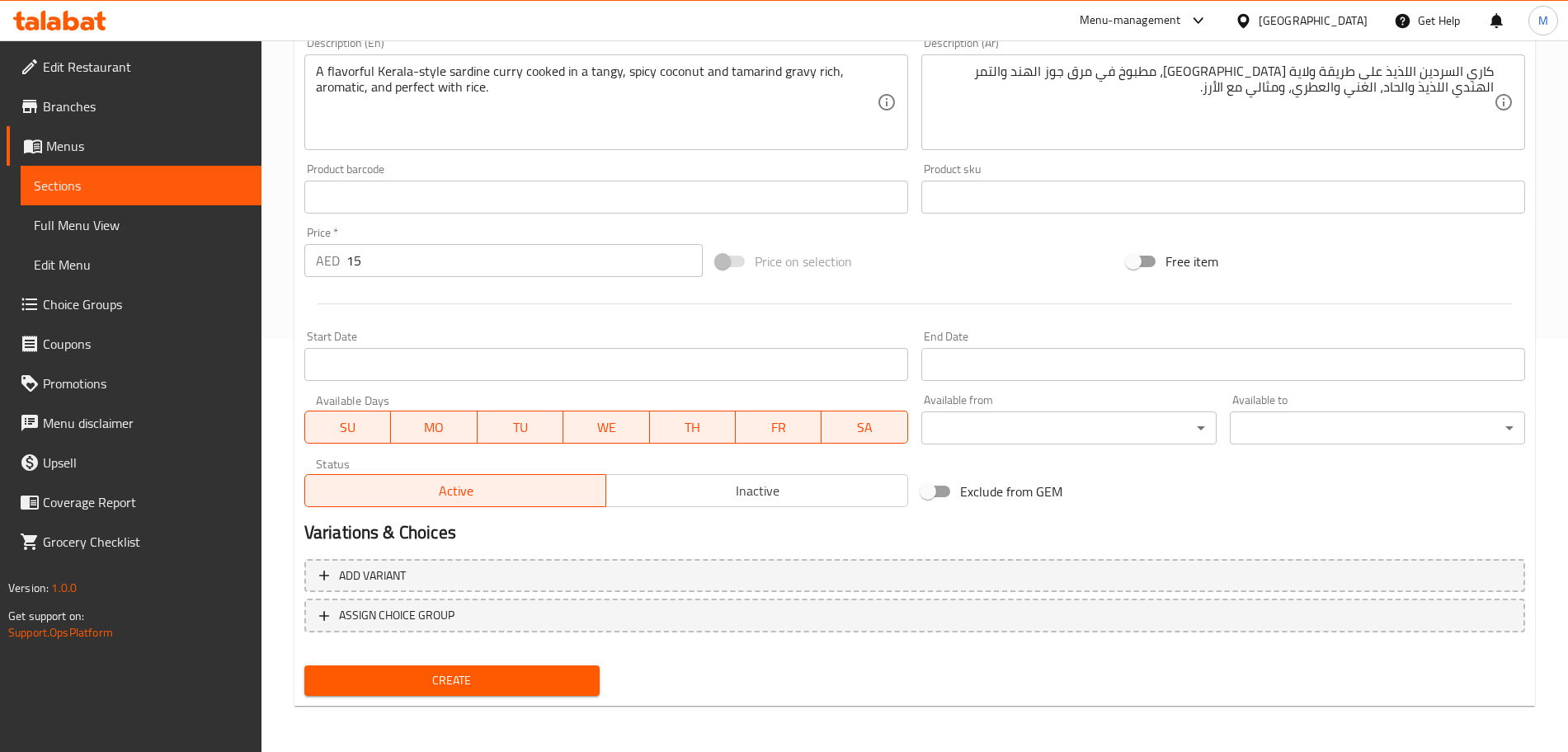
click at [732, 509] on div "Status Active Inactive" at bounding box center [606, 483] width 617 height 63
click at [732, 508] on div "Status Active Inactive" at bounding box center [606, 483] width 617 height 63
click at [737, 503] on span "Inactive" at bounding box center [756, 491] width 288 height 24
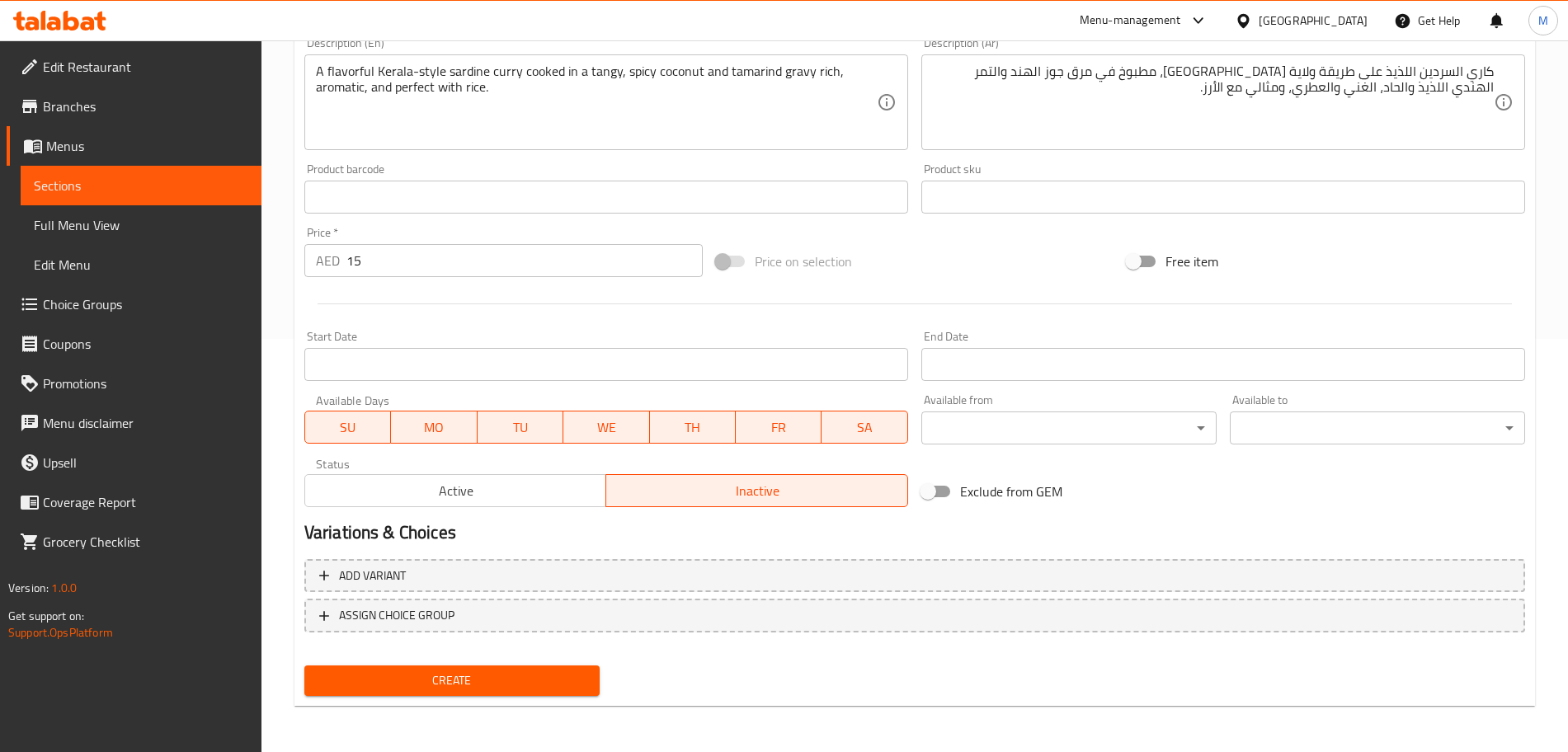
click at [542, 673] on span "Create" at bounding box center [452, 681] width 269 height 21
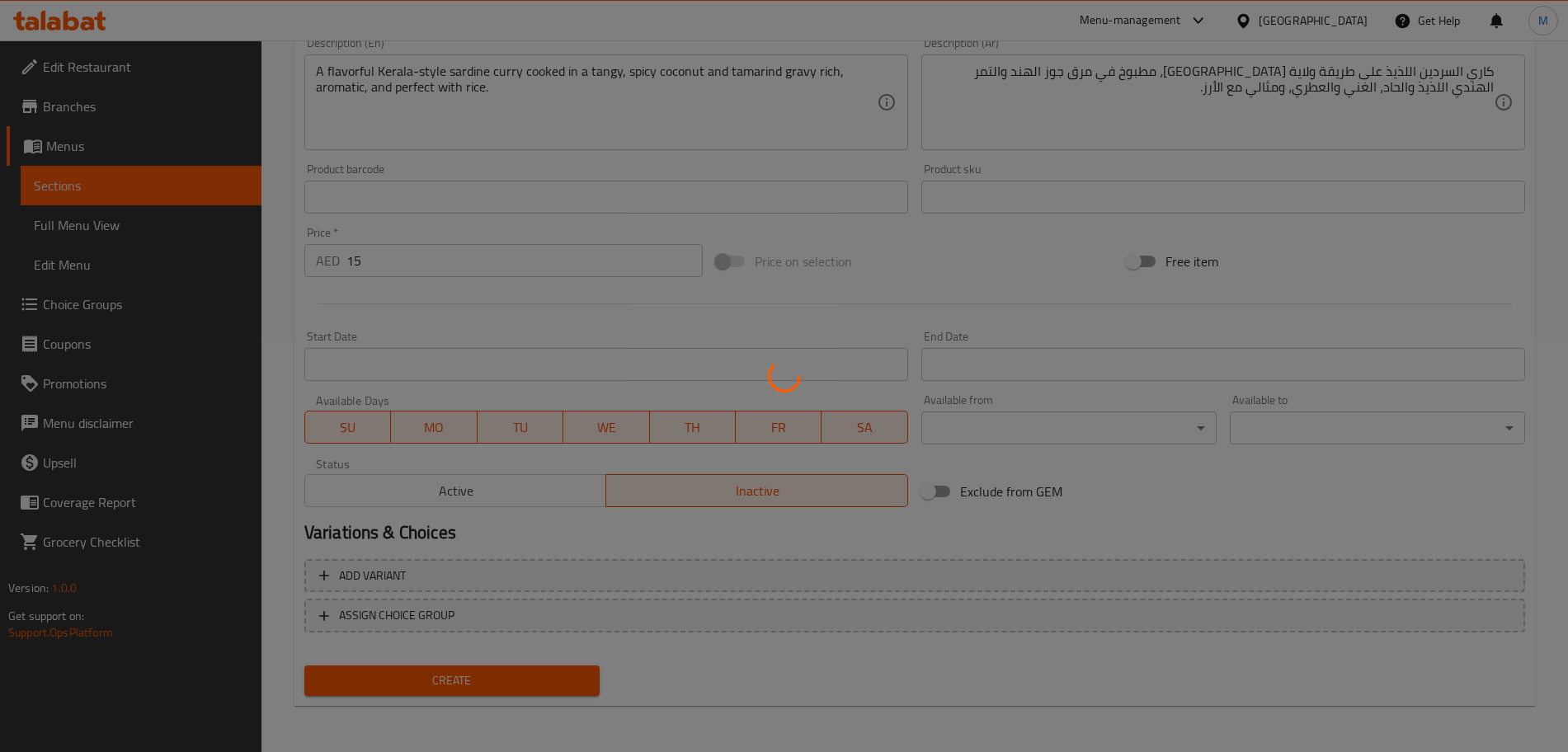
type input "0"
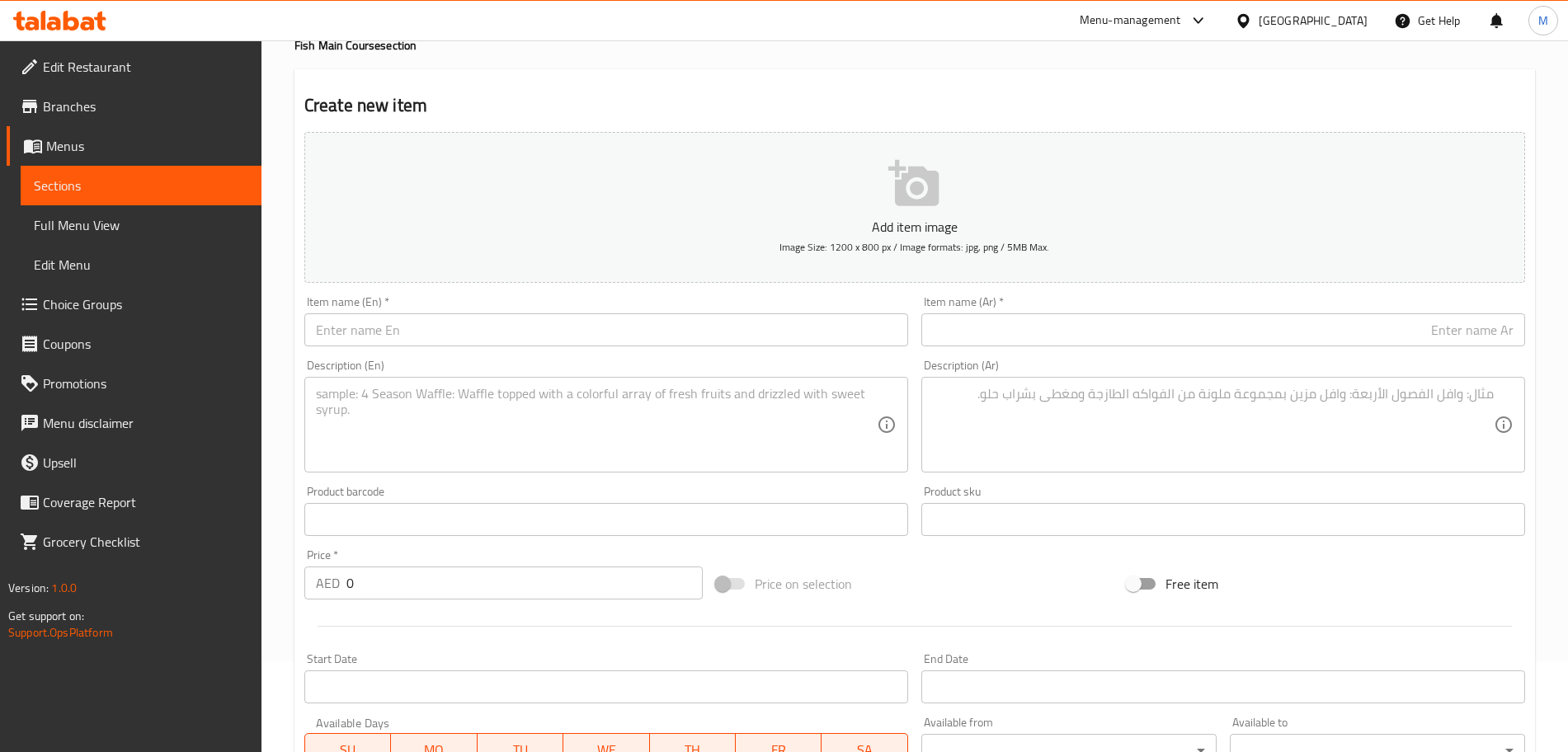
scroll to position [0, 0]
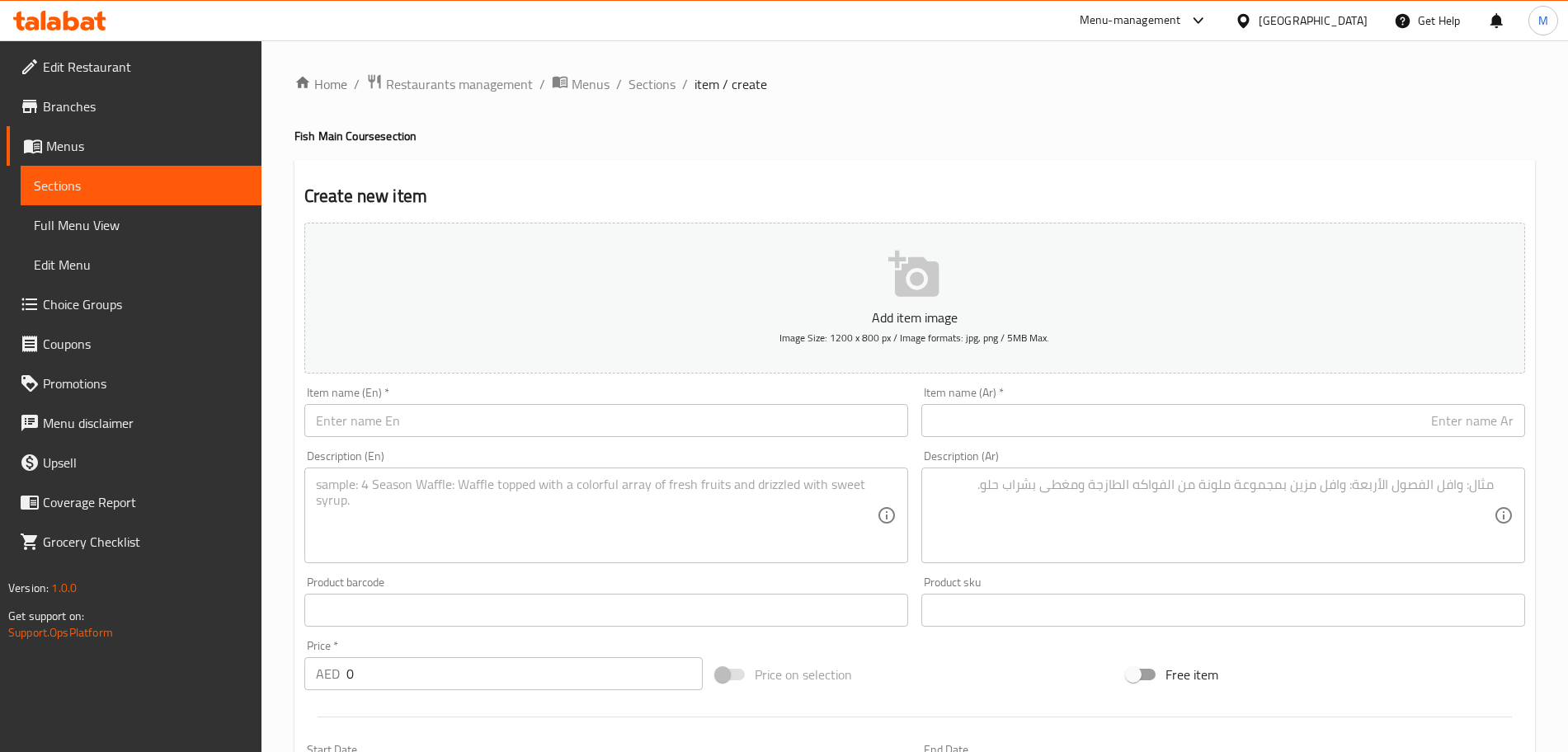
click at [395, 432] on input "text" at bounding box center [605, 421] width 604 height 33
paste input "Ayala Fry"
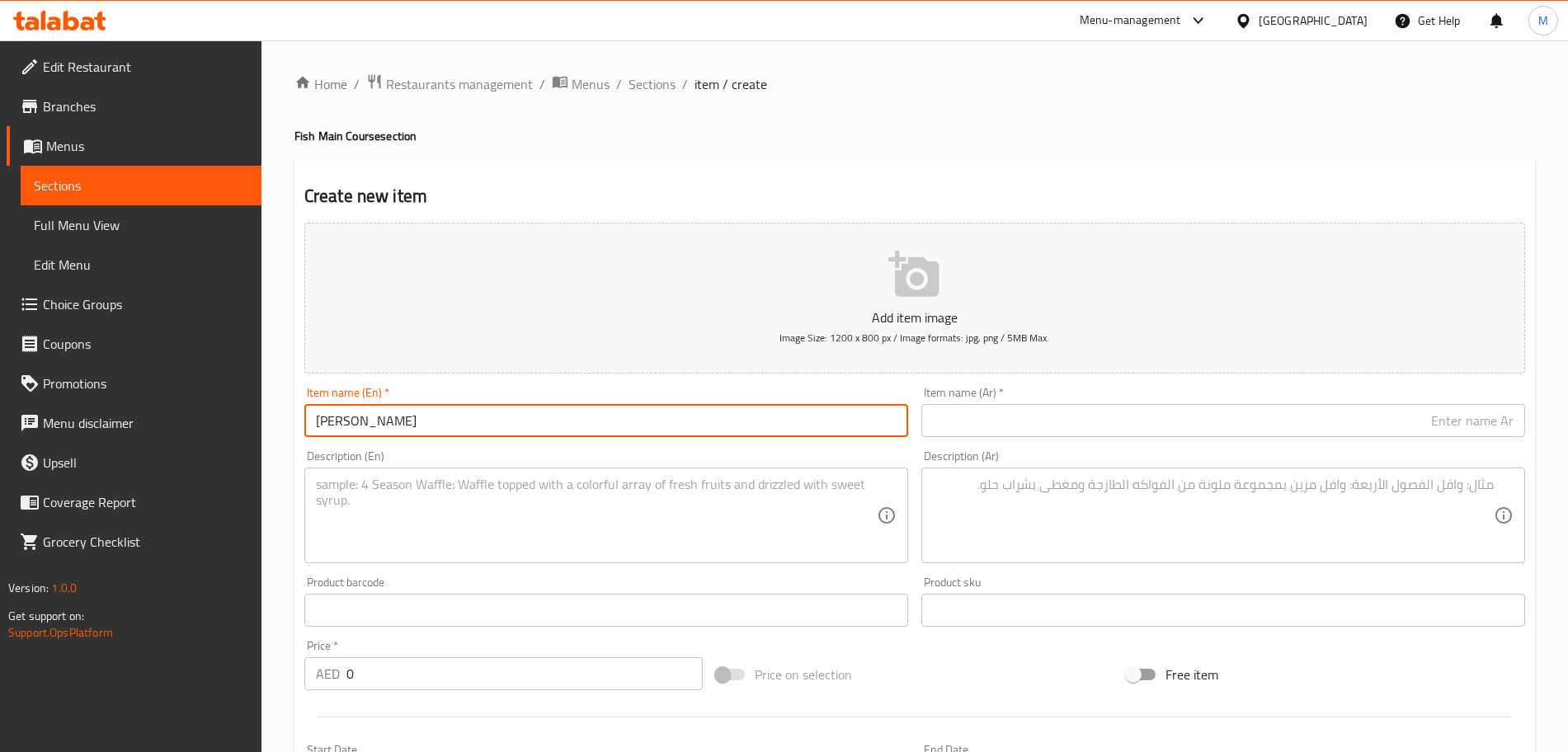
type input "Ayala Fry"
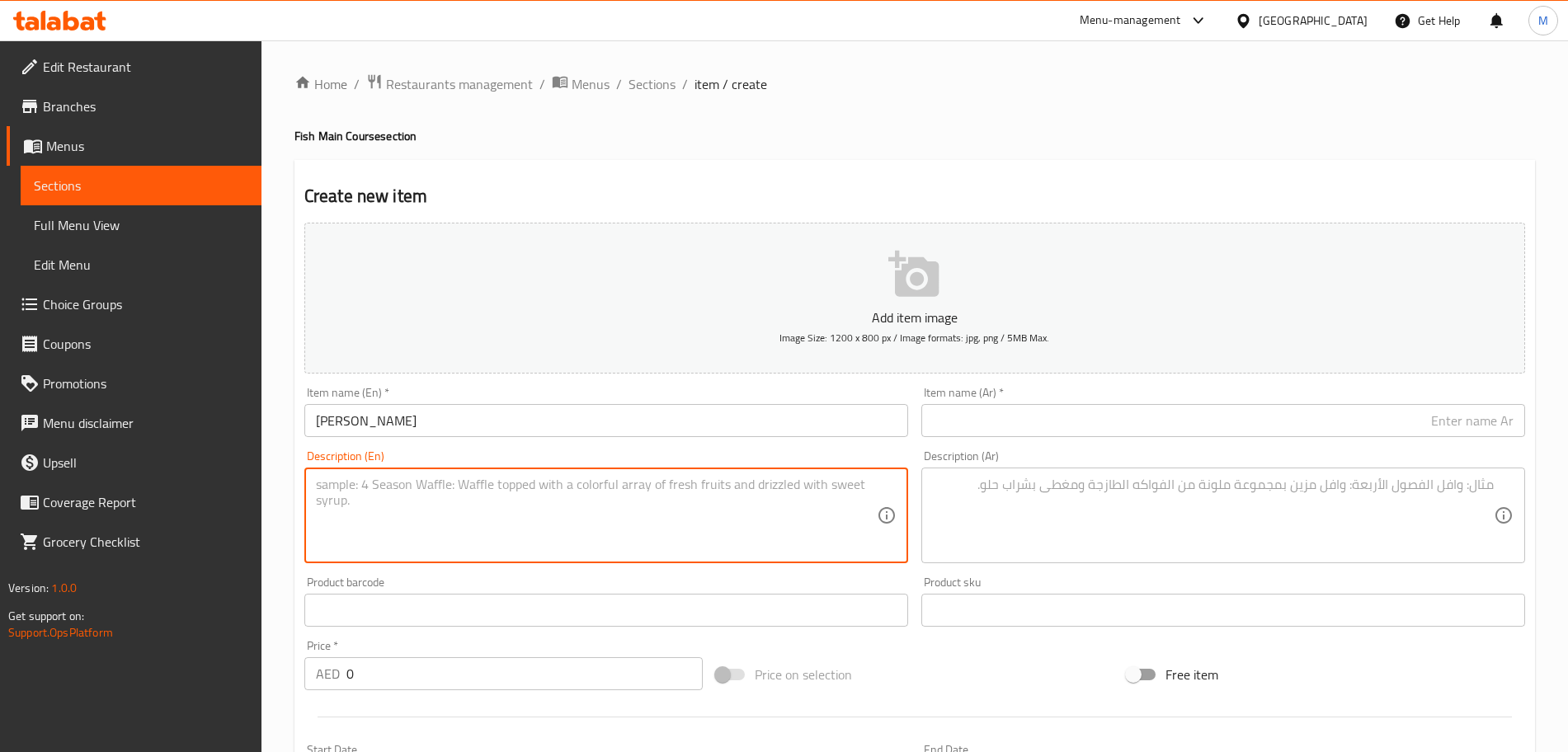
click at [435, 491] on textarea at bounding box center [597, 516] width 561 height 78
paste textarea "Crispy fried mackerel seasoned with spices, delivering a crunchy texture and bo…"
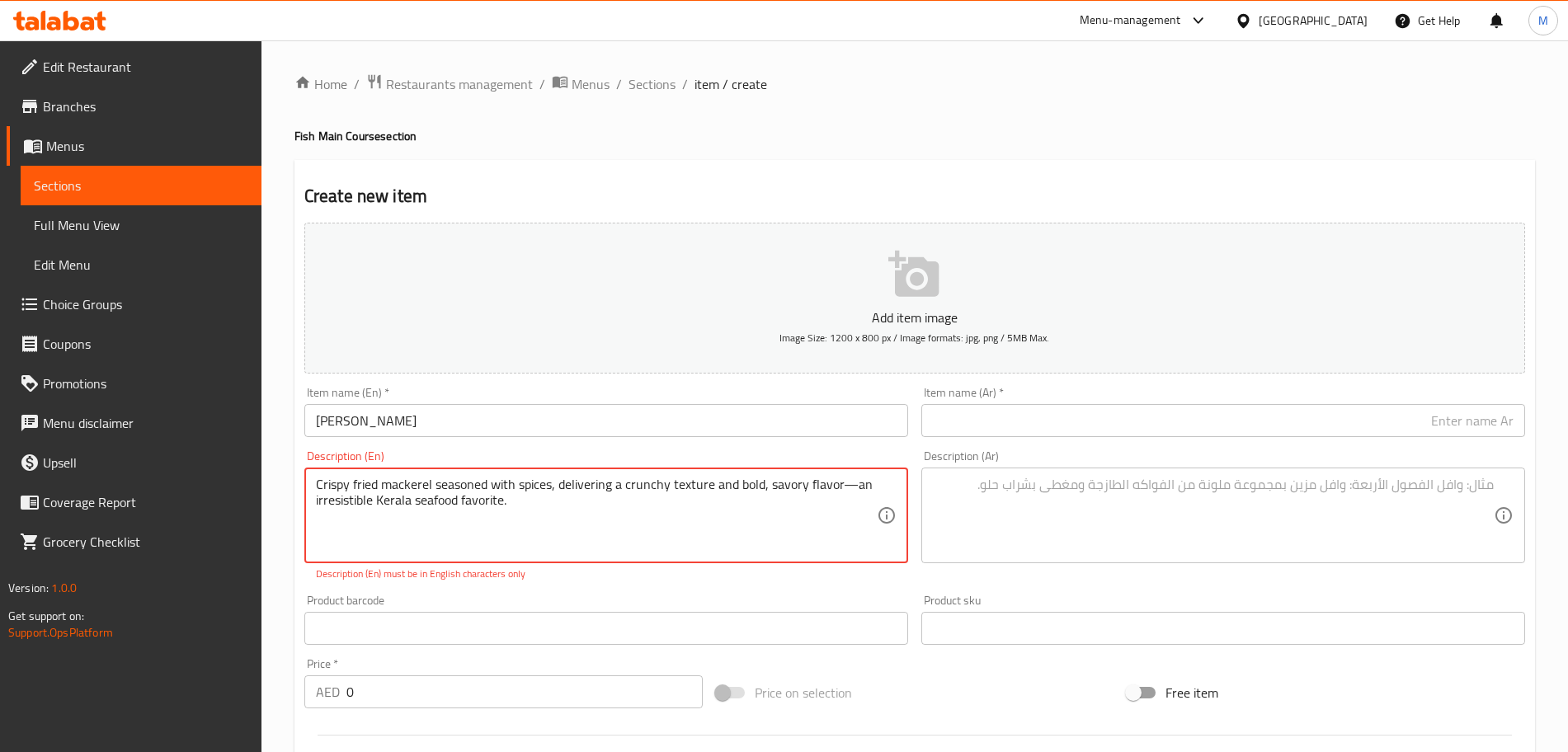
click at [850, 486] on textarea "Crispy fried mackerel seasoned with spices, delivering a crunchy texture and bo…" at bounding box center [597, 516] width 561 height 78
type textarea "Crispy fried mackerel seasoned with spices, delivering a crunchy texture and bo…"
click at [1105, 425] on input "text" at bounding box center [1223, 421] width 604 height 33
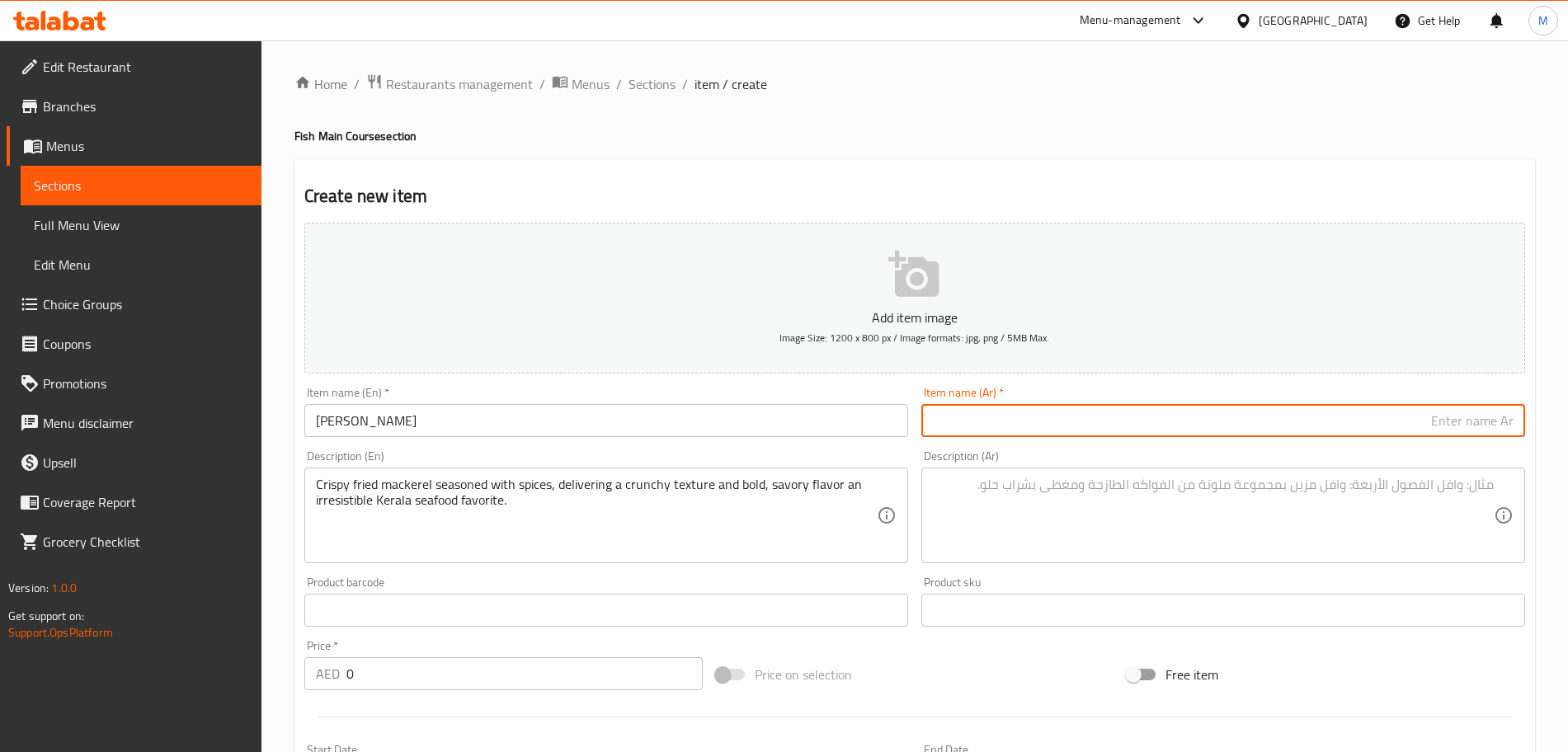
click at [1084, 430] on input "text" at bounding box center [1223, 421] width 604 height 33
click at [1082, 419] on input "text" at bounding box center [1223, 421] width 604 height 33
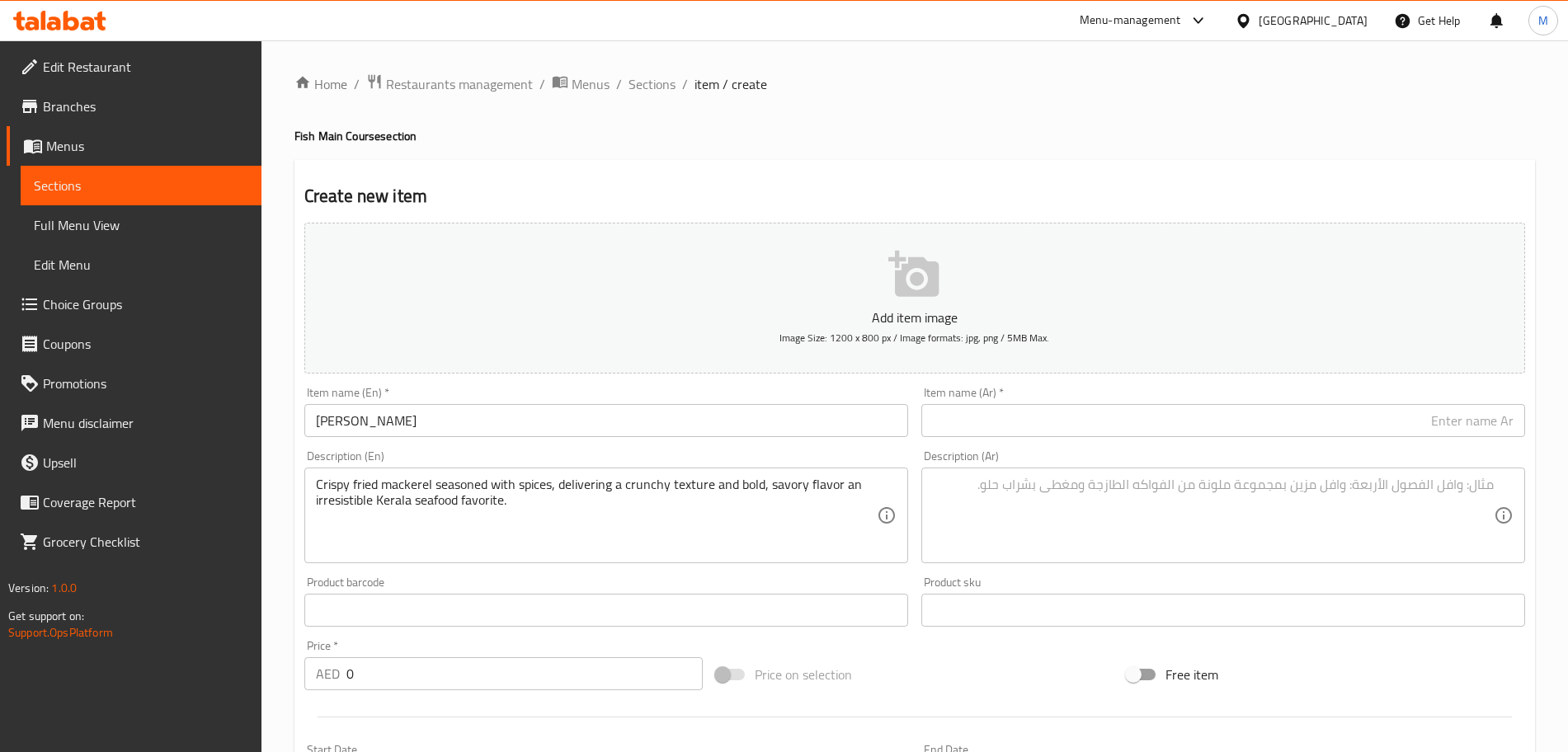
click at [1275, 432] on input "text" at bounding box center [1223, 421] width 604 height 33
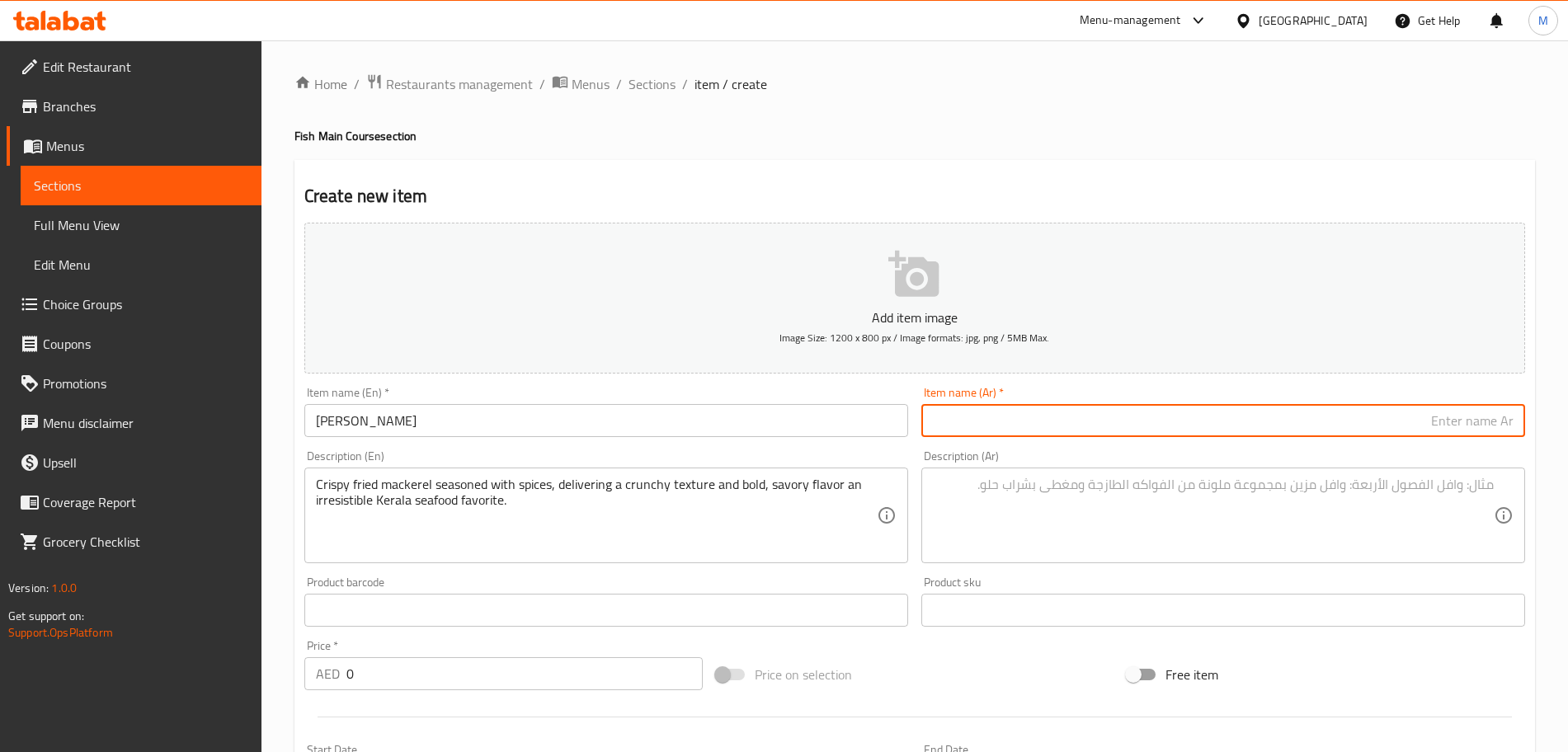
paste input "أيالا فراي"
type input "أيالا فراي"
click at [1051, 501] on textarea at bounding box center [1213, 516] width 561 height 78
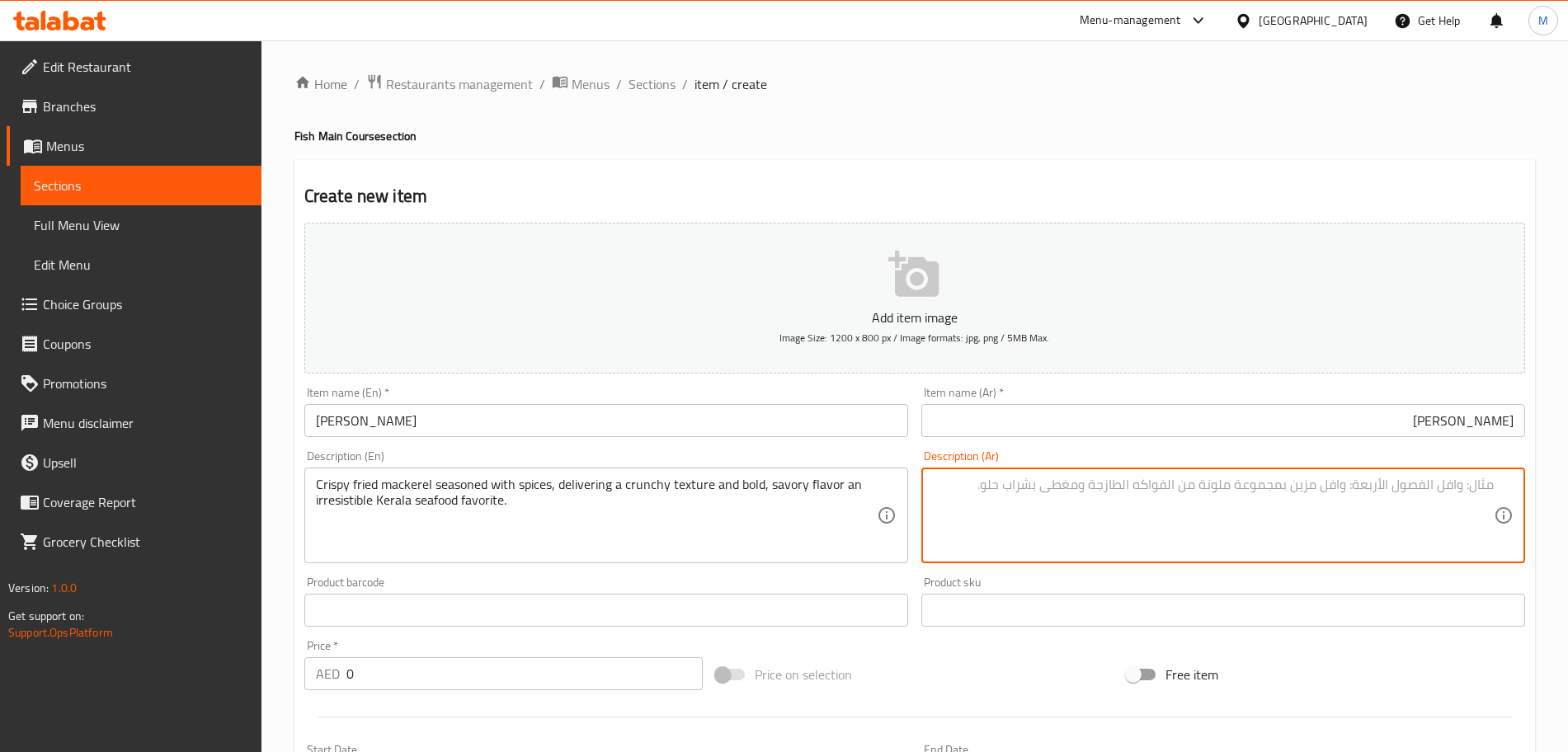
click at [1105, 510] on textarea at bounding box center [1213, 516] width 561 height 78
paste textarea "سمك الماكريل المقلي المقرمش المتبل بالتوابل، يوفر نسيجًا مقرمشًا ونكهة جريئة ول…"
type textarea "سمك الماكريل المقلي المقرمش المتبل بالتوابل، يوفر نسيجًا مقرمشًا ونكهة جريئة ول…"
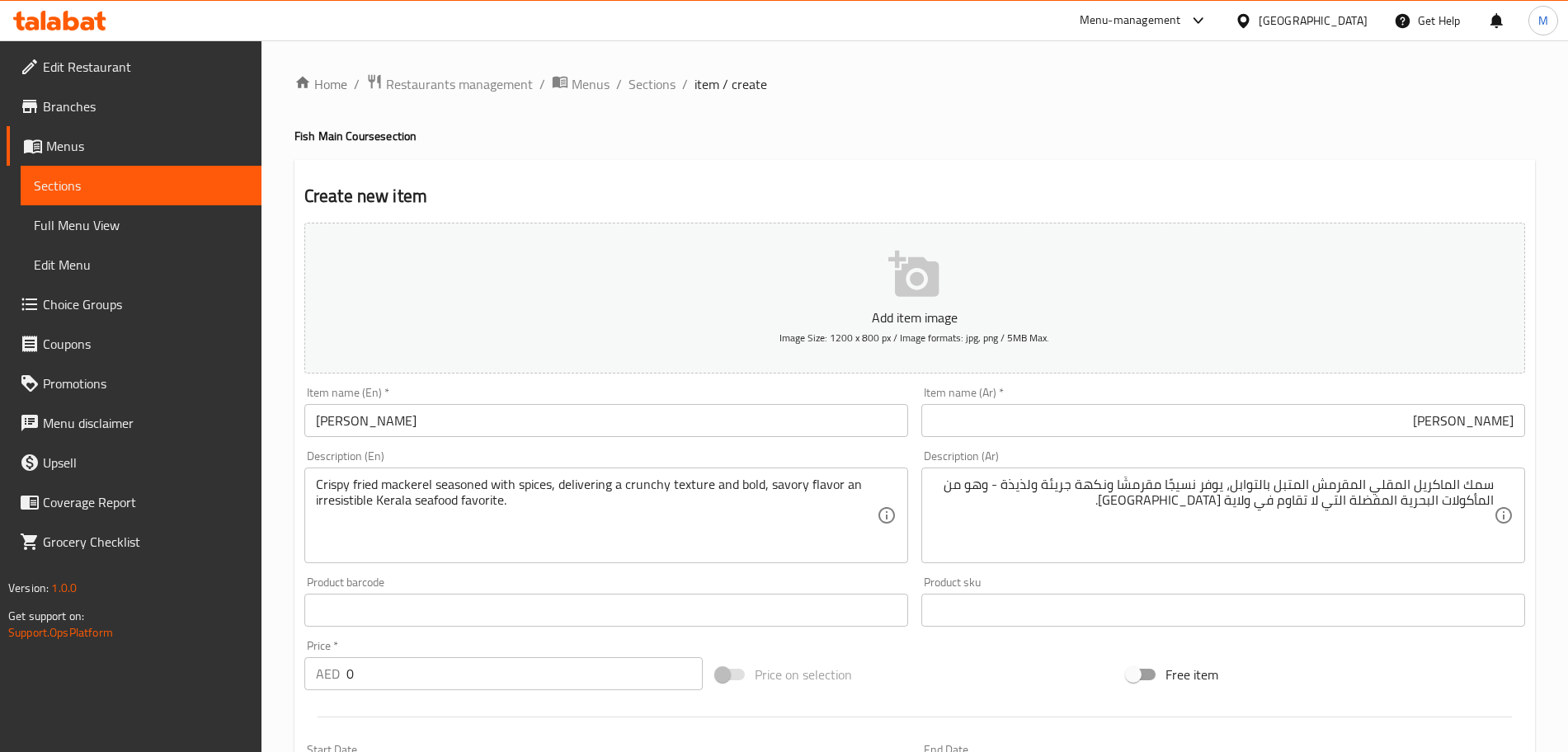
drag, startPoint x: 372, startPoint y: 679, endPoint x: 284, endPoint y: 675, distance: 88.1
click at [284, 675] on div "Home / Restaurants management / Menus / Sections / item / create Fish Main Cour…" at bounding box center [915, 602] width 1307 height 1125
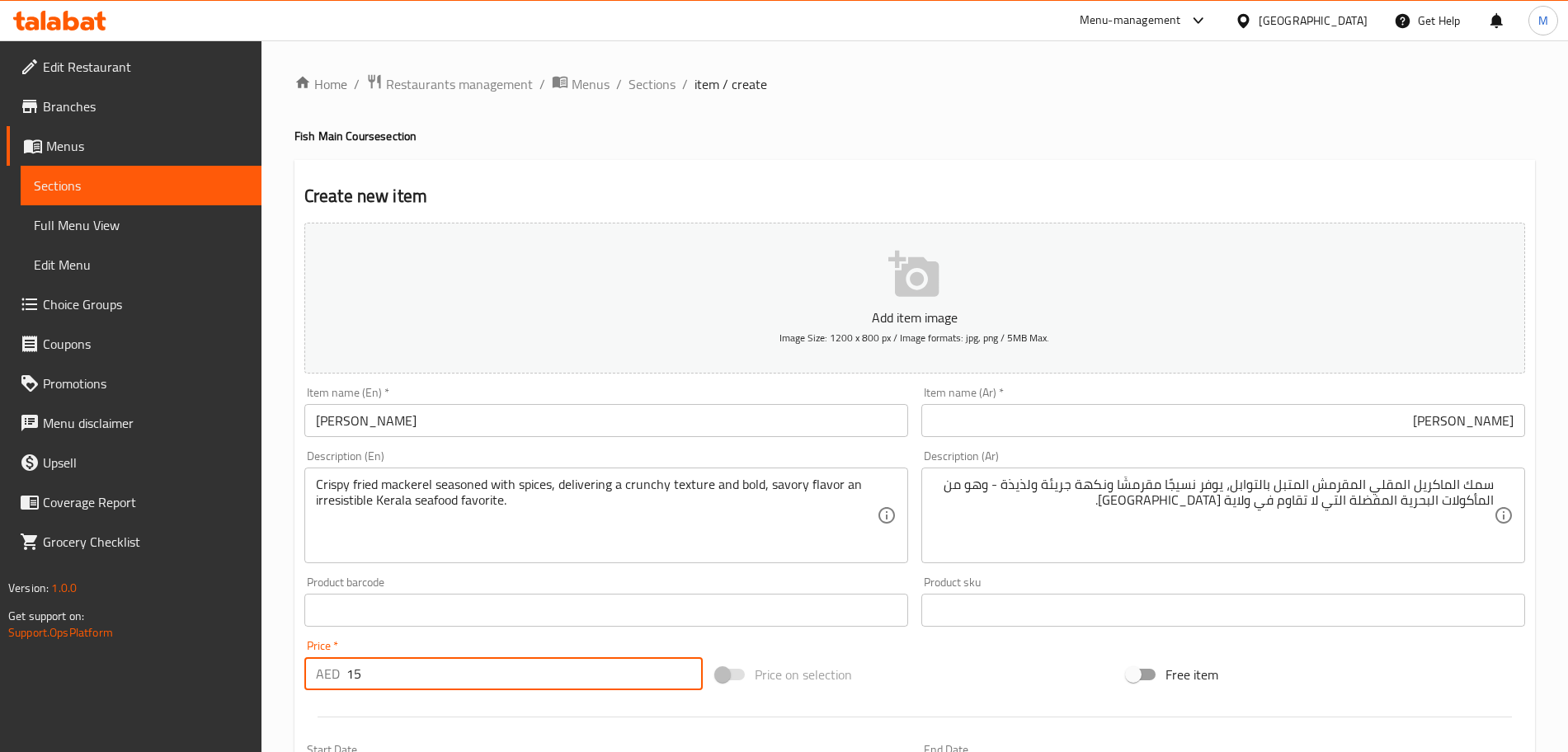
type input "15"
click at [937, 677] on div "Price on selection" at bounding box center [915, 674] width 411 height 44
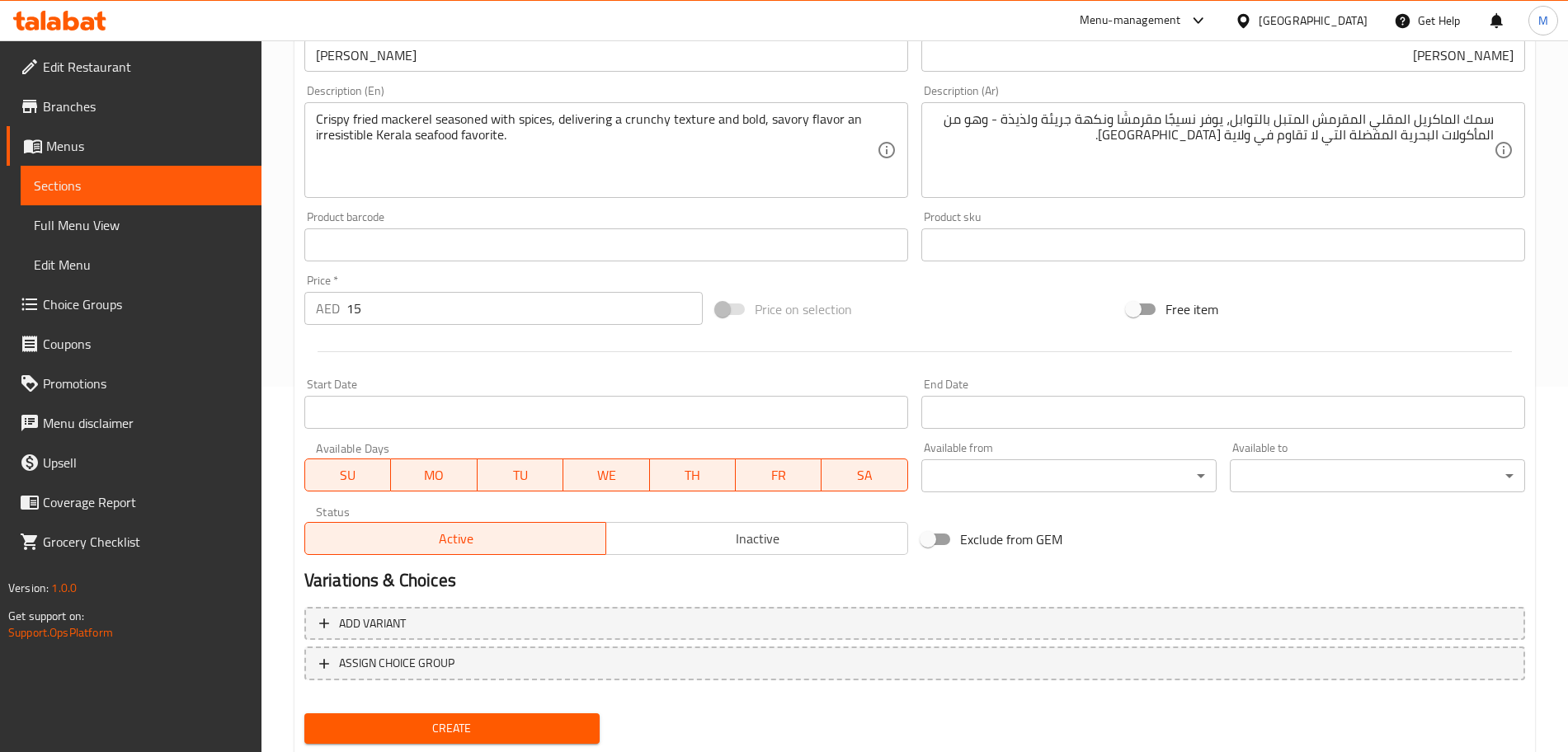
scroll to position [413, 0]
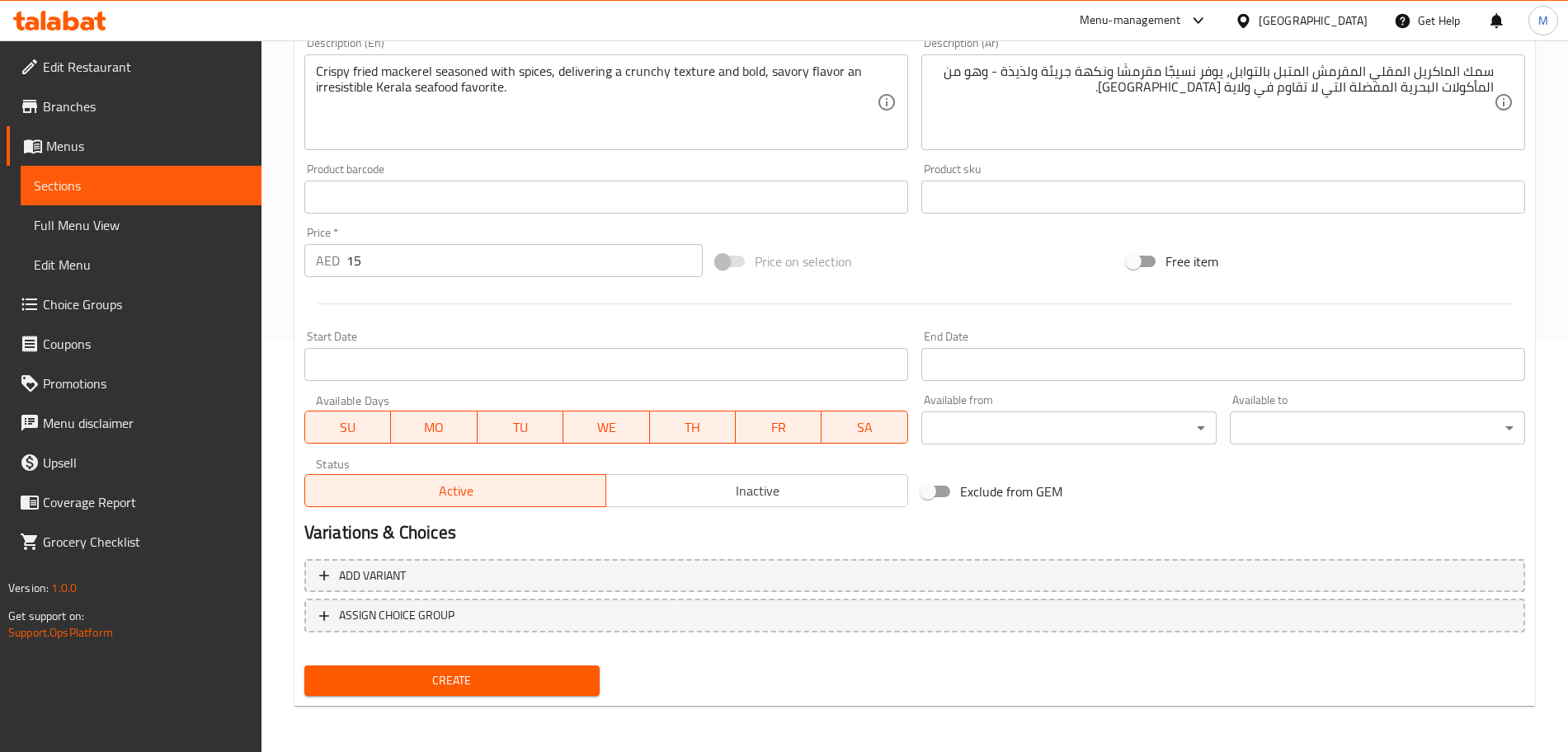
click at [723, 492] on span "Inactive" at bounding box center [756, 491] width 288 height 24
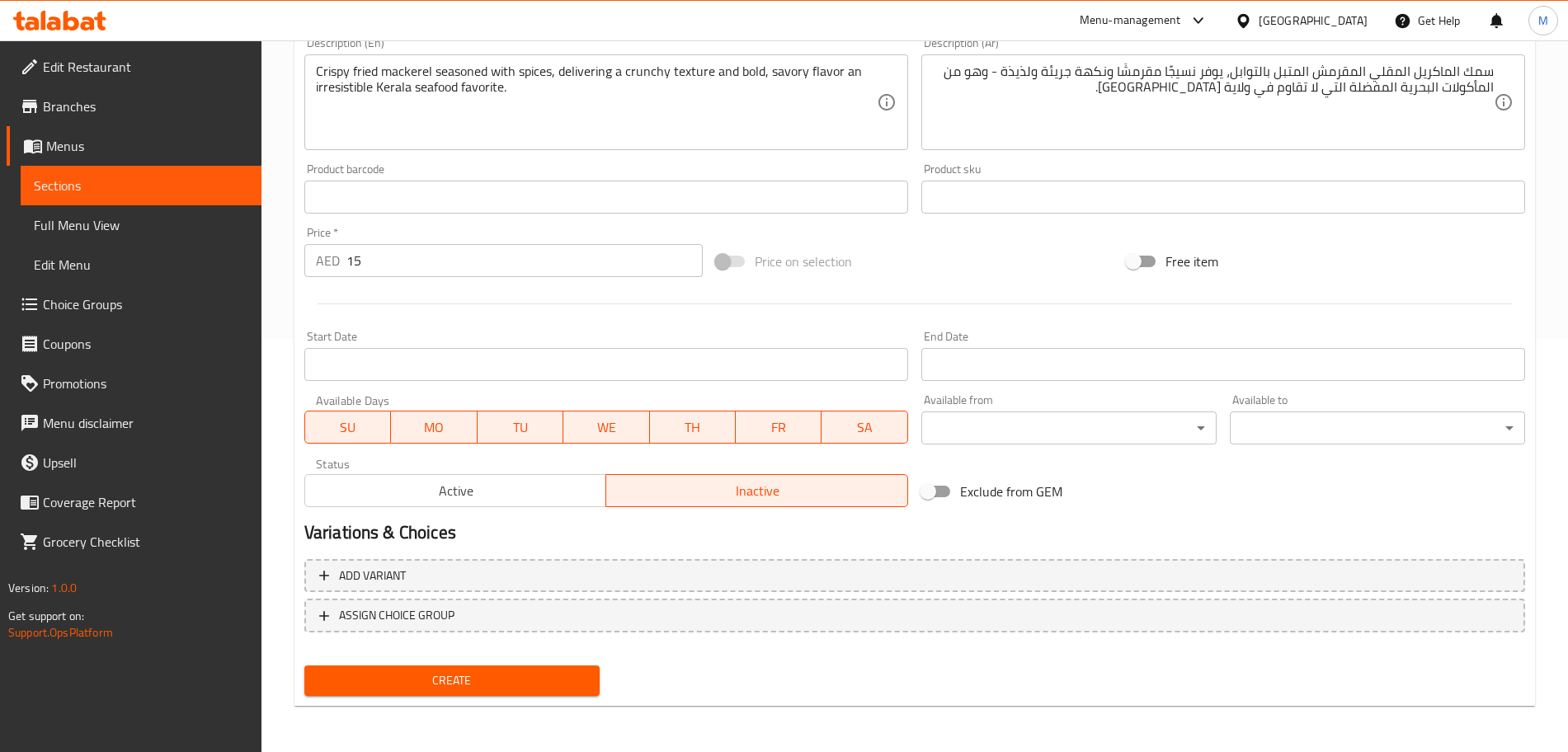
click at [605, 678] on div "Create" at bounding box center [452, 681] width 308 height 44
click at [573, 684] on span "Create" at bounding box center [452, 681] width 269 height 21
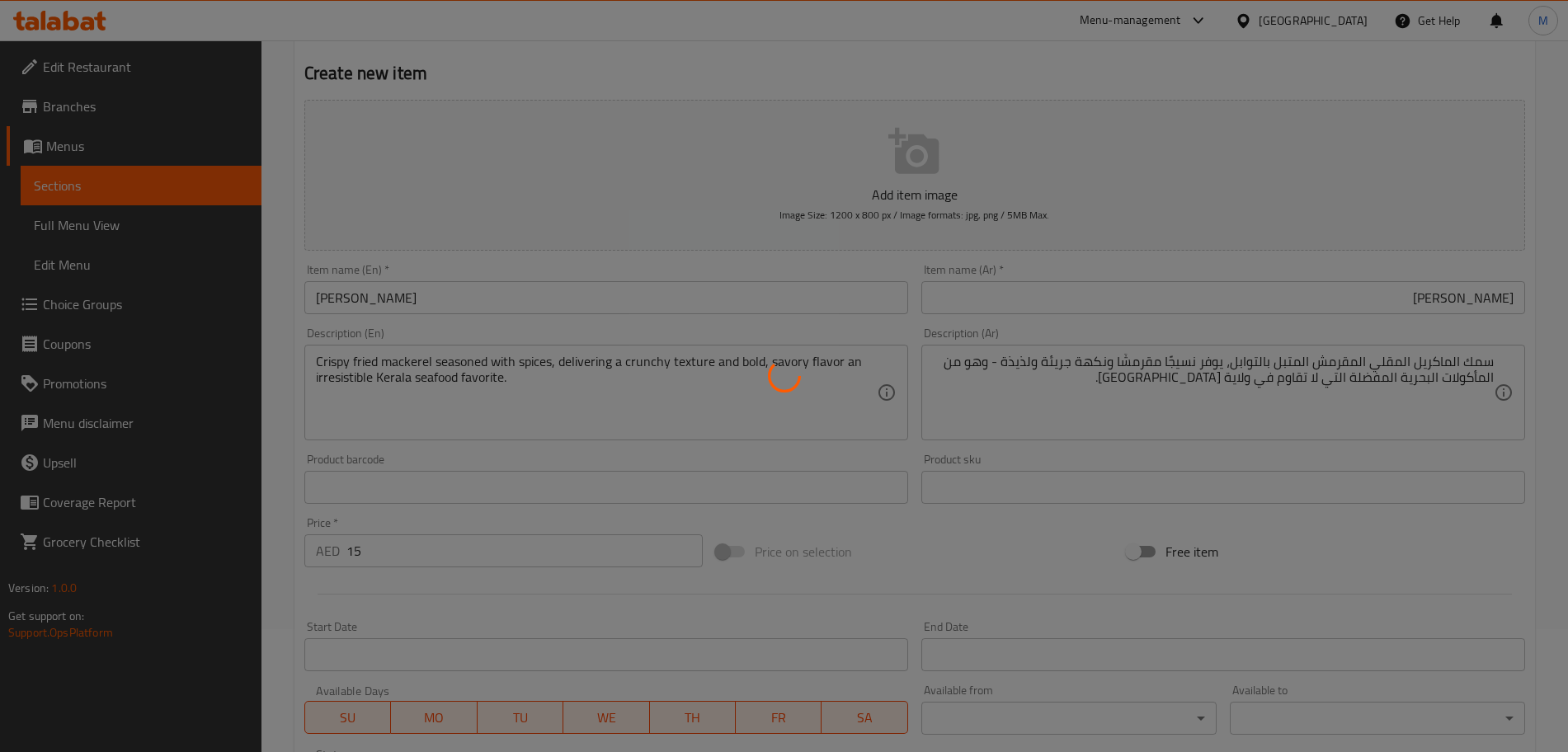
scroll to position [0, 0]
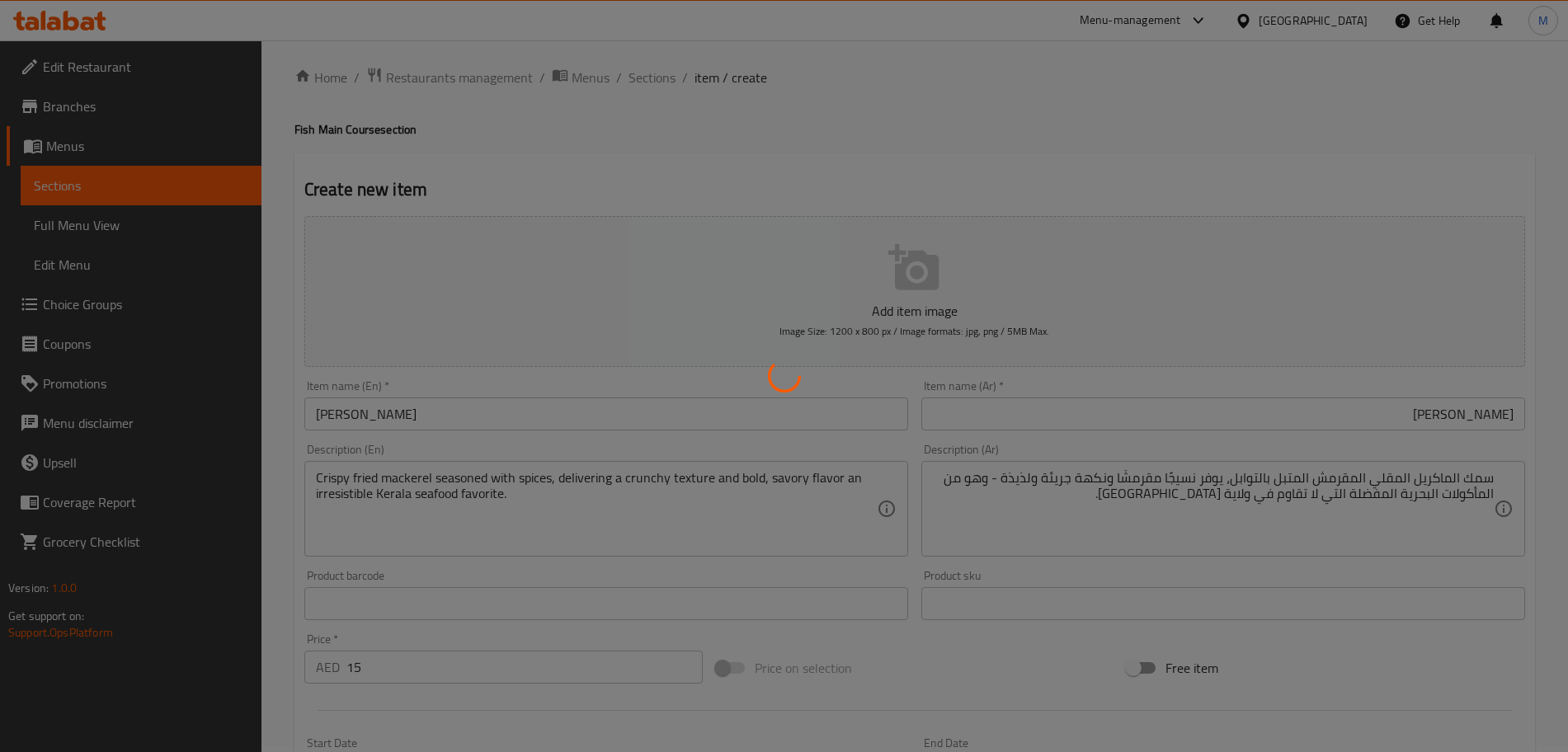
type input "0"
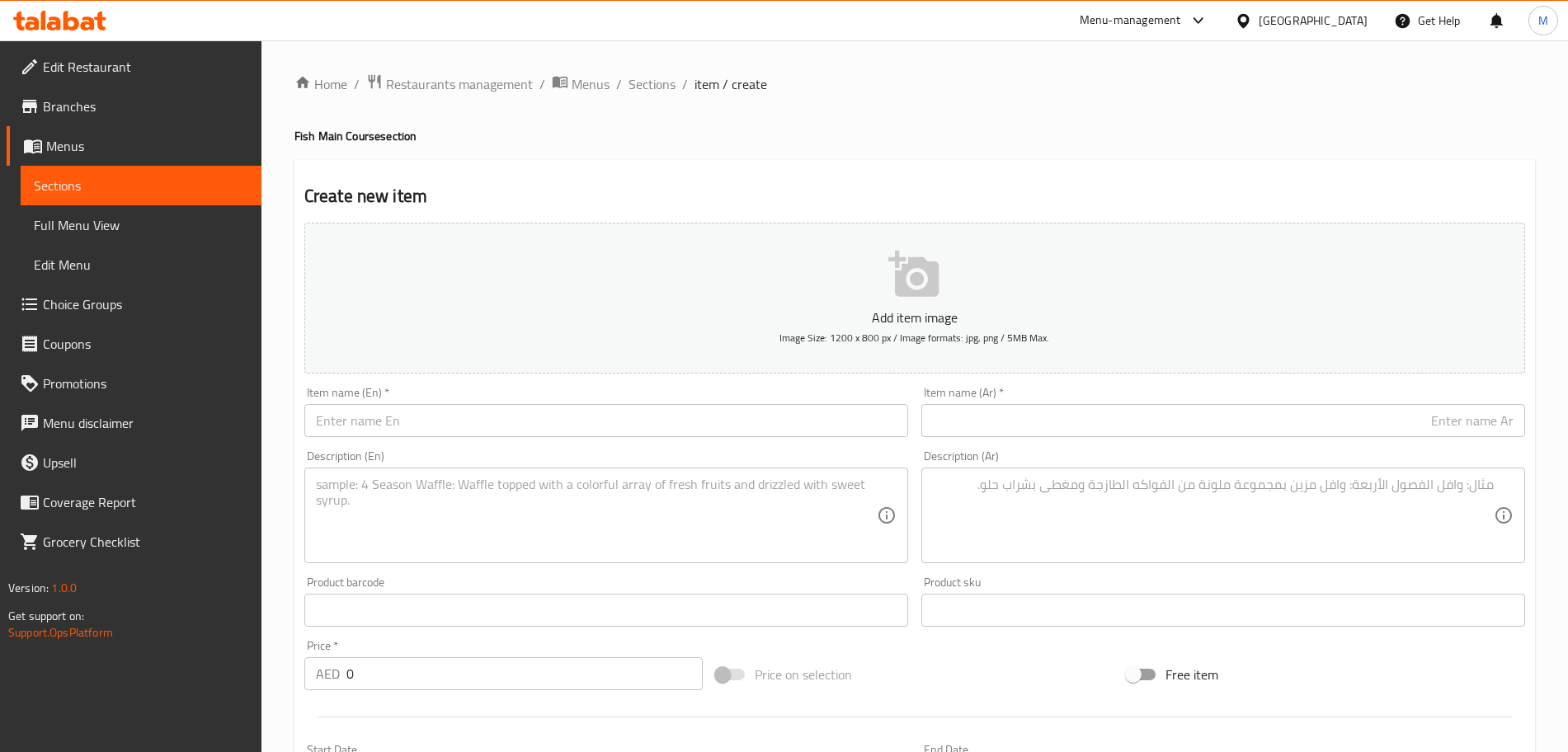
click at [670, 434] on input "text" at bounding box center [605, 421] width 604 height 33
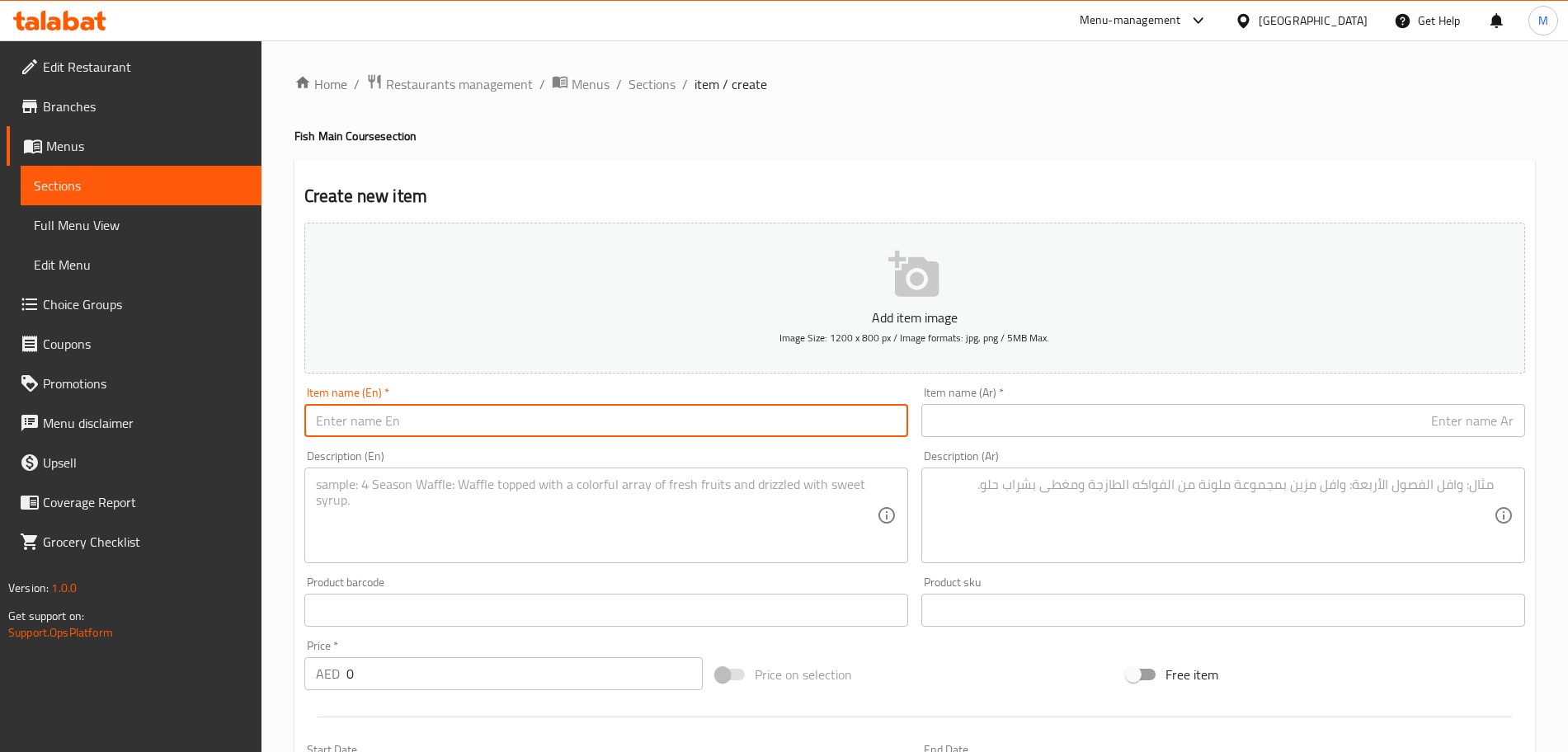
paste input "Ayala Curry"
type input "Ayala Curry"
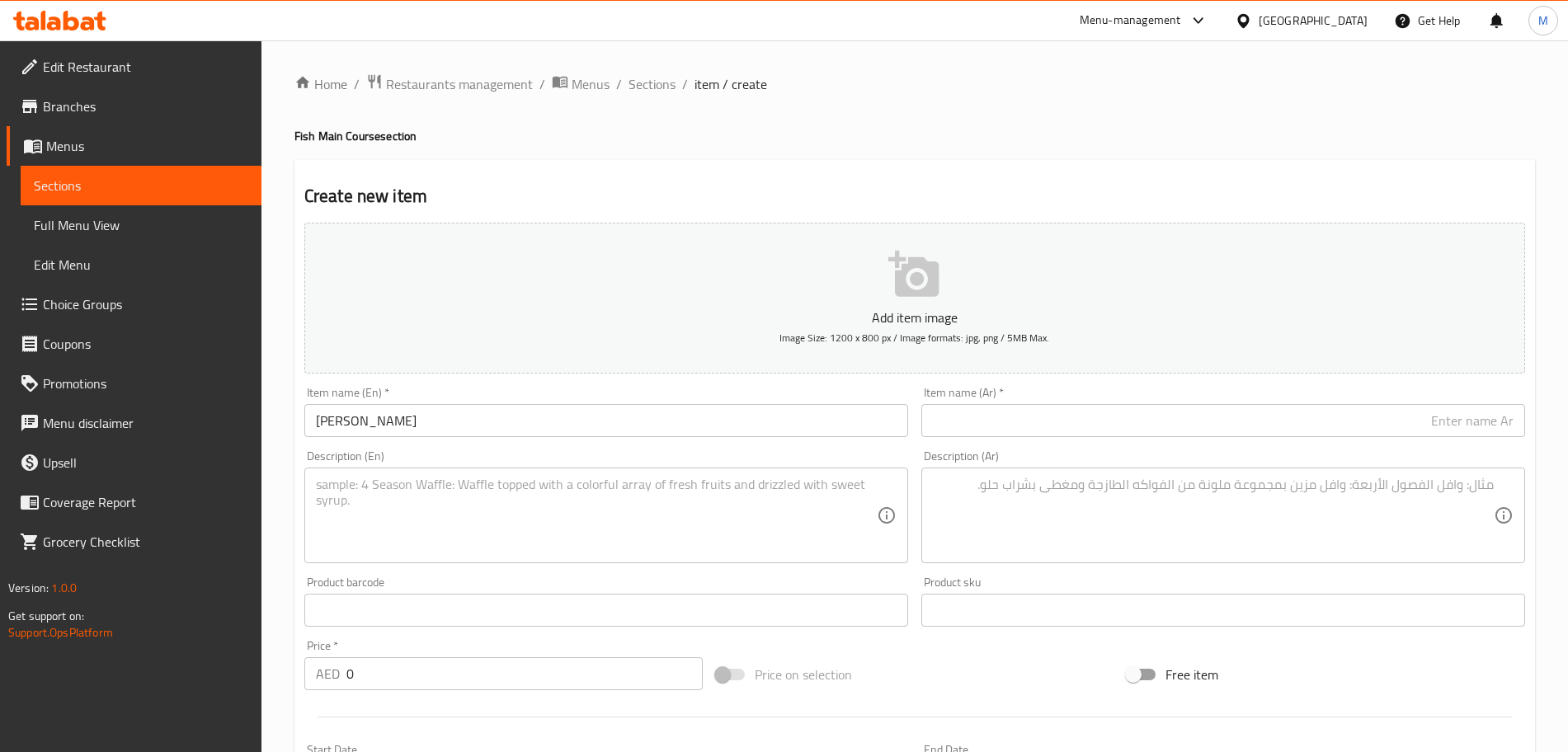
click at [407, 524] on textarea at bounding box center [597, 516] width 561 height 78
paste textarea "A spicy and tangy Kerala-style mackerel curry cooked in a rich coconut and tama…"
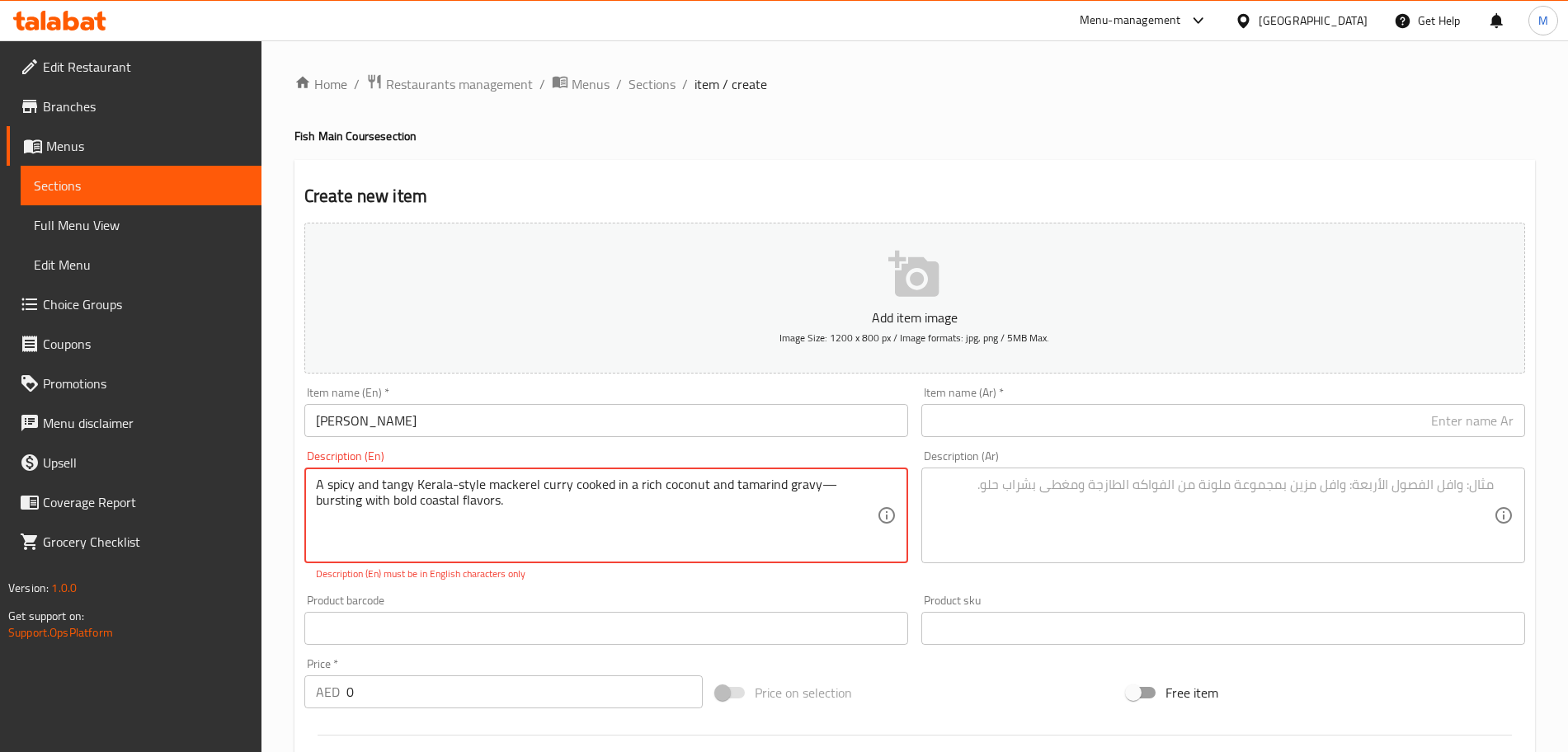
click at [823, 487] on textarea "A spicy and tangy Kerala-style mackerel curry cooked in a rich coconut and tama…" at bounding box center [597, 516] width 561 height 78
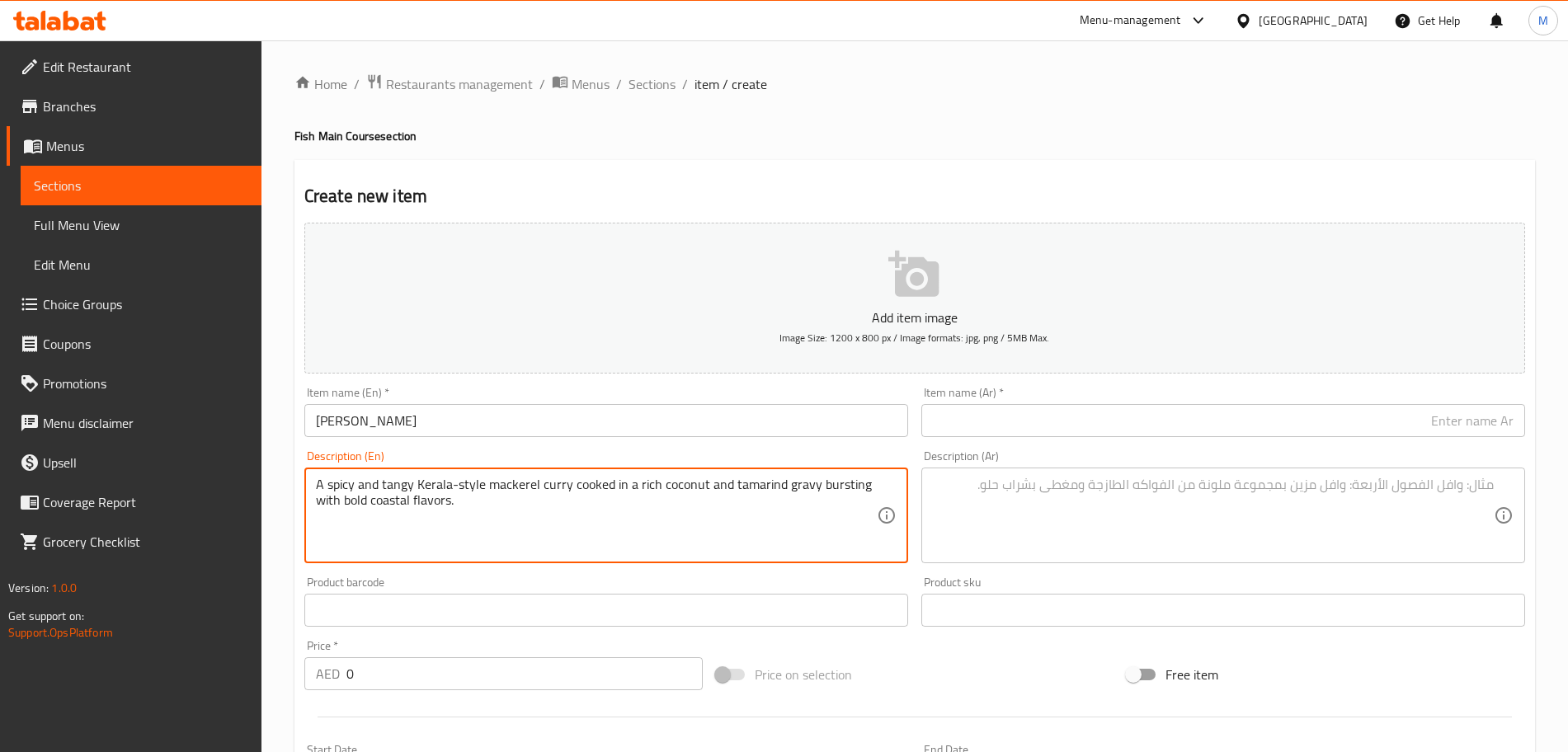
type textarea "A spicy and tangy Kerala-style mackerel curry cooked in a rich coconut and tama…"
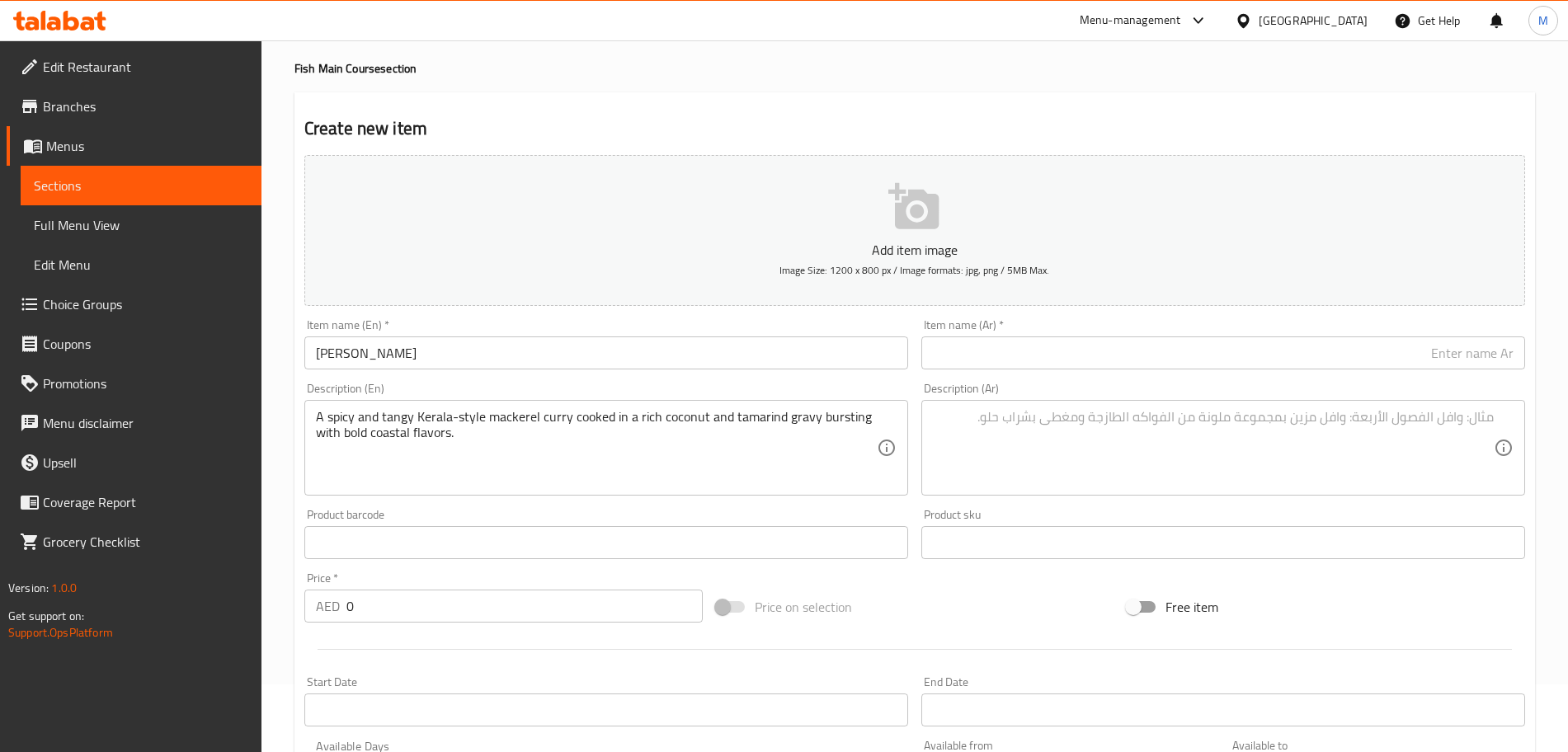
scroll to position [103, 0]
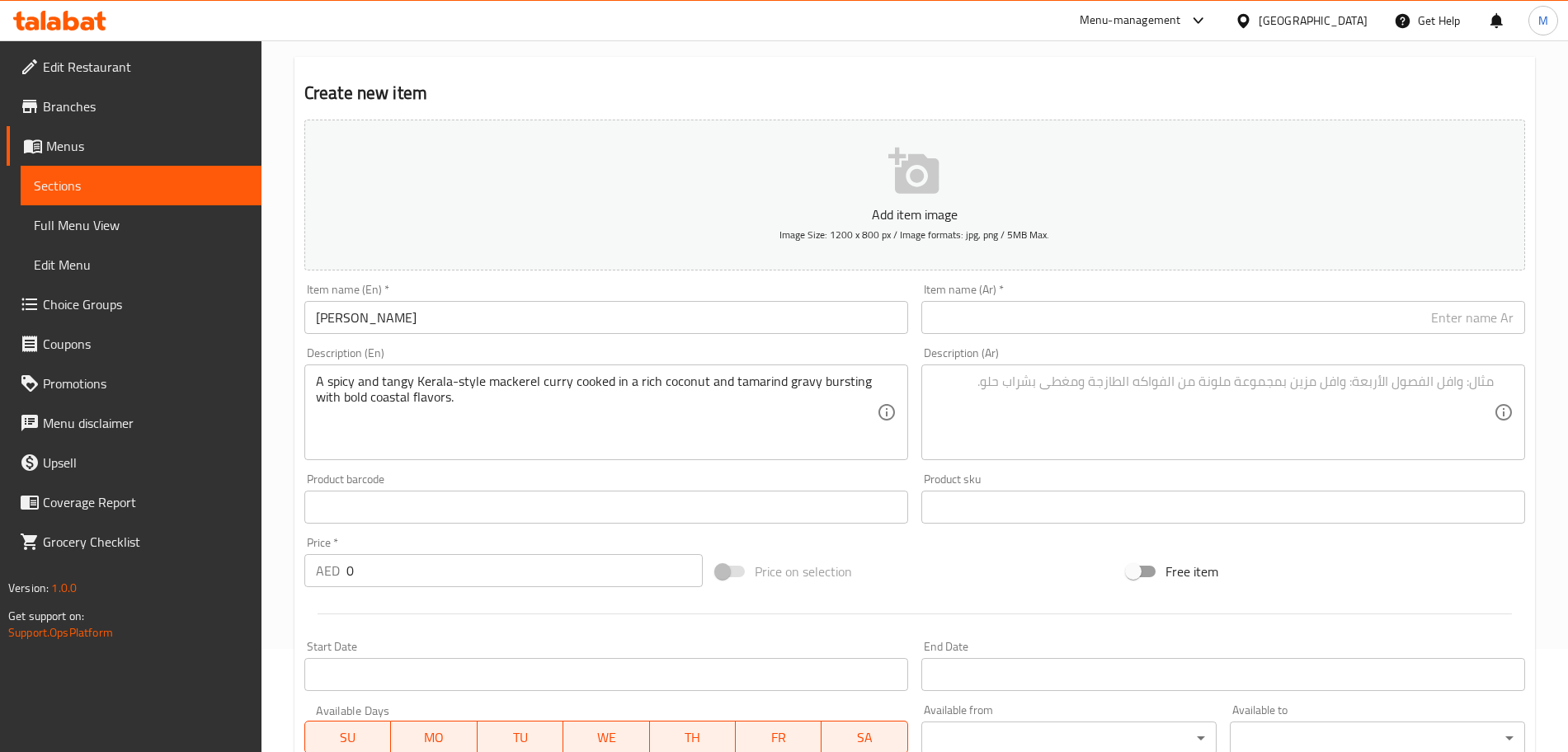
drag, startPoint x: 1081, startPoint y: 325, endPoint x: 989, endPoint y: 339, distance: 93.1
click at [1081, 325] on input "text" at bounding box center [1223, 318] width 604 height 33
click at [514, 319] on input "Ayala Curry" at bounding box center [605, 318] width 604 height 33
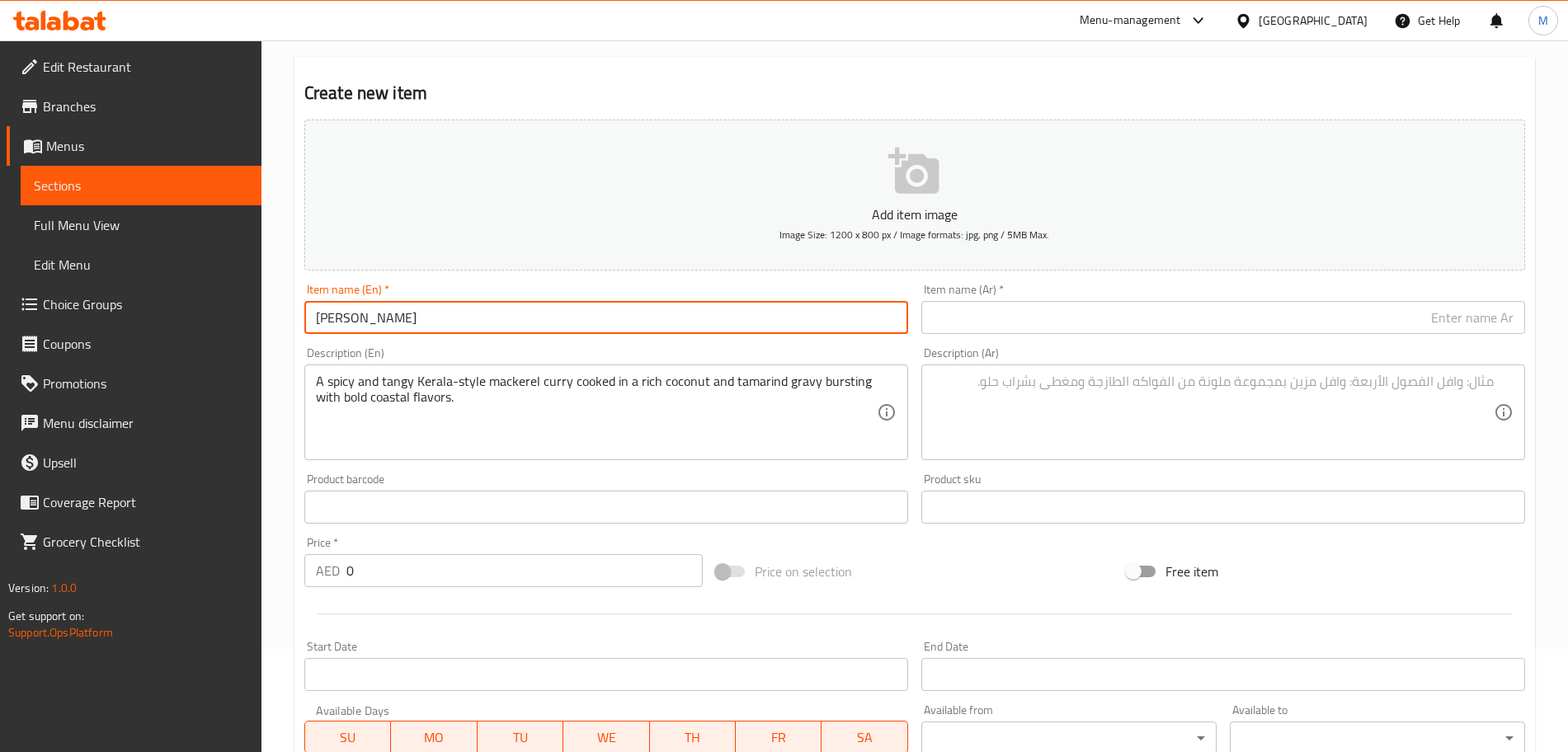
click at [514, 319] on input "Ayala Curry" at bounding box center [605, 318] width 604 height 33
click at [1095, 306] on input "text" at bounding box center [1223, 318] width 604 height 33
paste input "كاري أيالا"
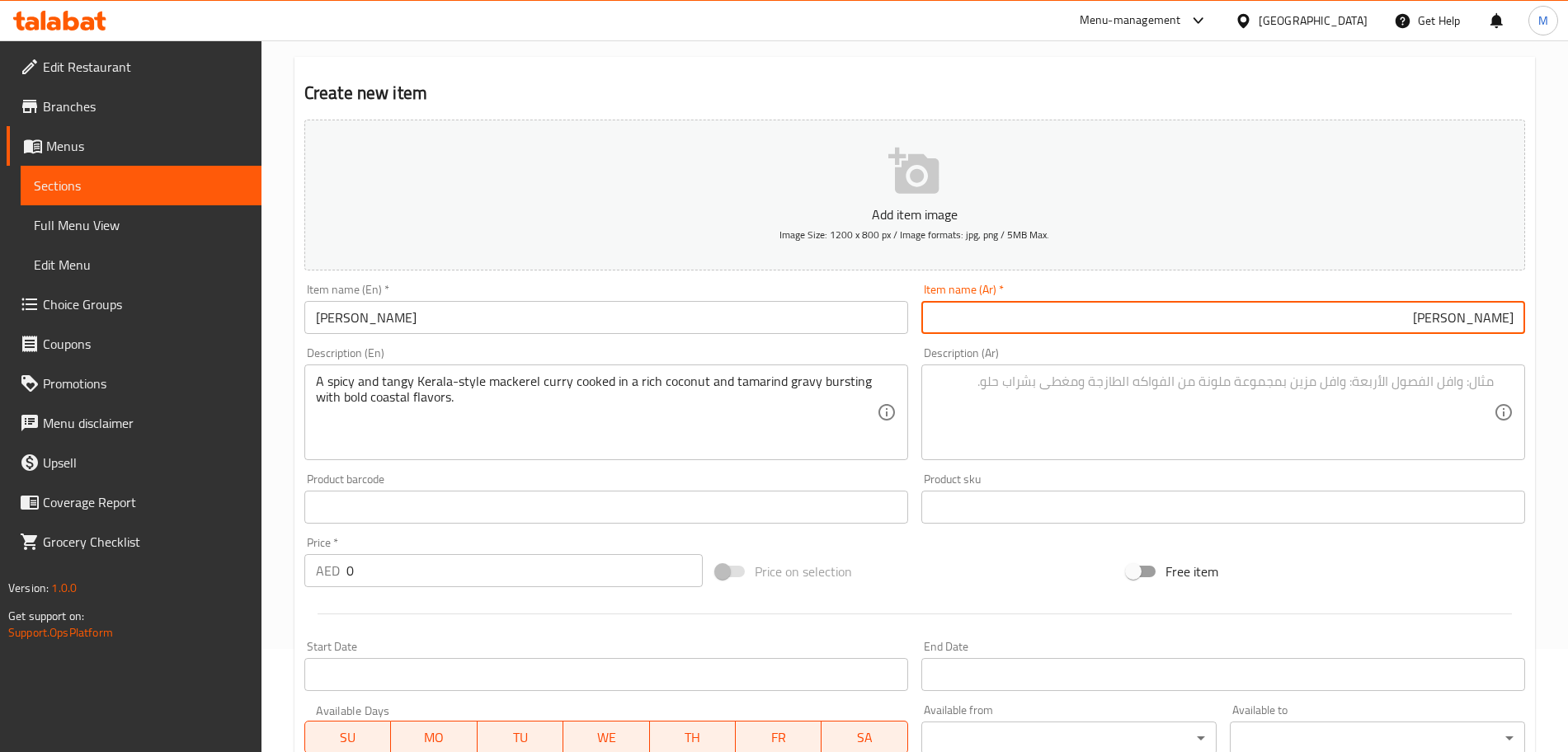
type input "كاري أيالا"
click at [986, 390] on textarea at bounding box center [1213, 413] width 561 height 78
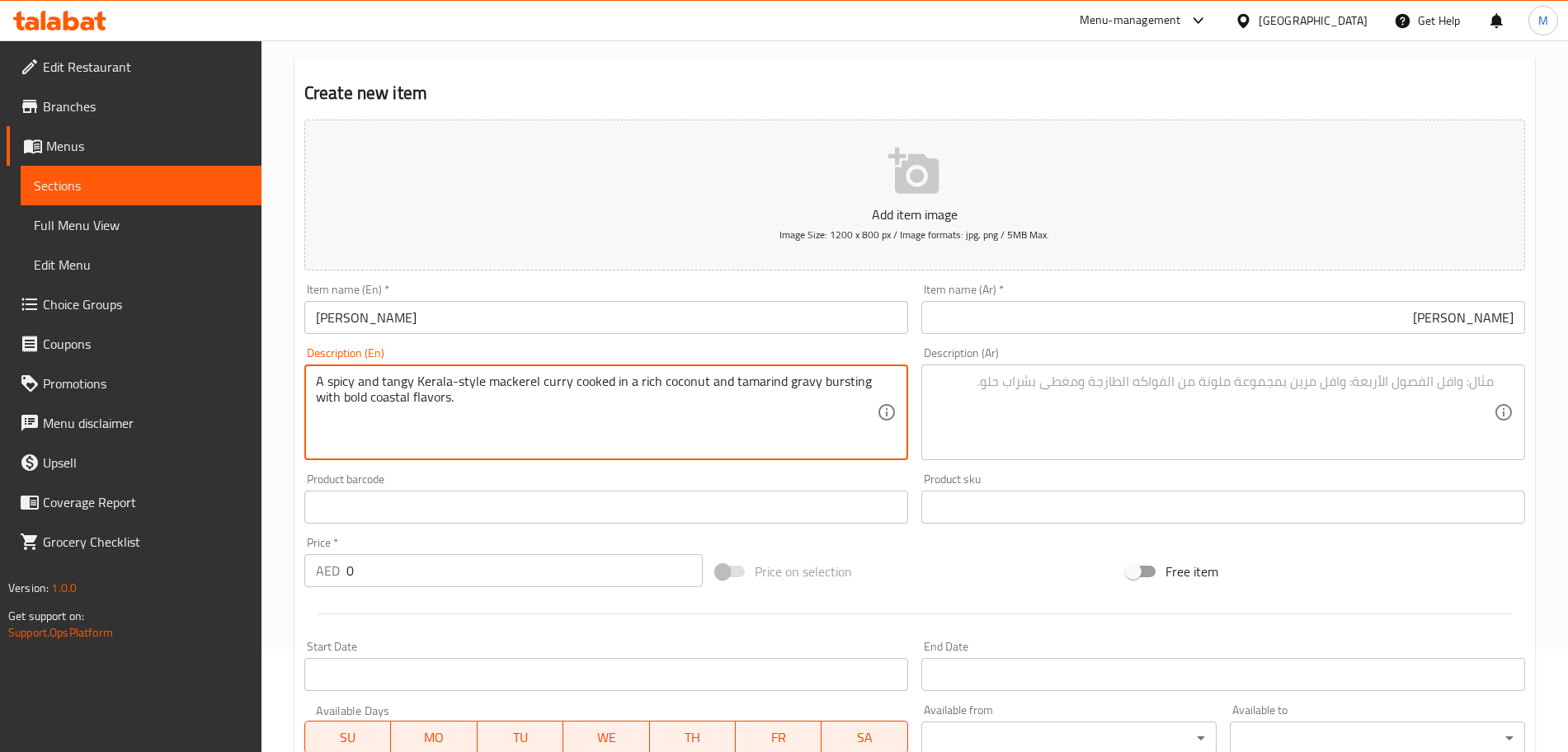
click at [457, 383] on textarea "A spicy and tangy Kerala-style mackerel curry cooked in a rich coconut and tama…" at bounding box center [597, 413] width 561 height 78
click at [557, 443] on textarea "A spicy and tangy Kerala style mackerel curry cooked in a rich coconut and tama…" at bounding box center [597, 413] width 561 height 78
click at [348, 401] on textarea "A spicy and tangy Kerala style mackerel curry cooked in a rich coconut and tama…" at bounding box center [597, 413] width 561 height 78
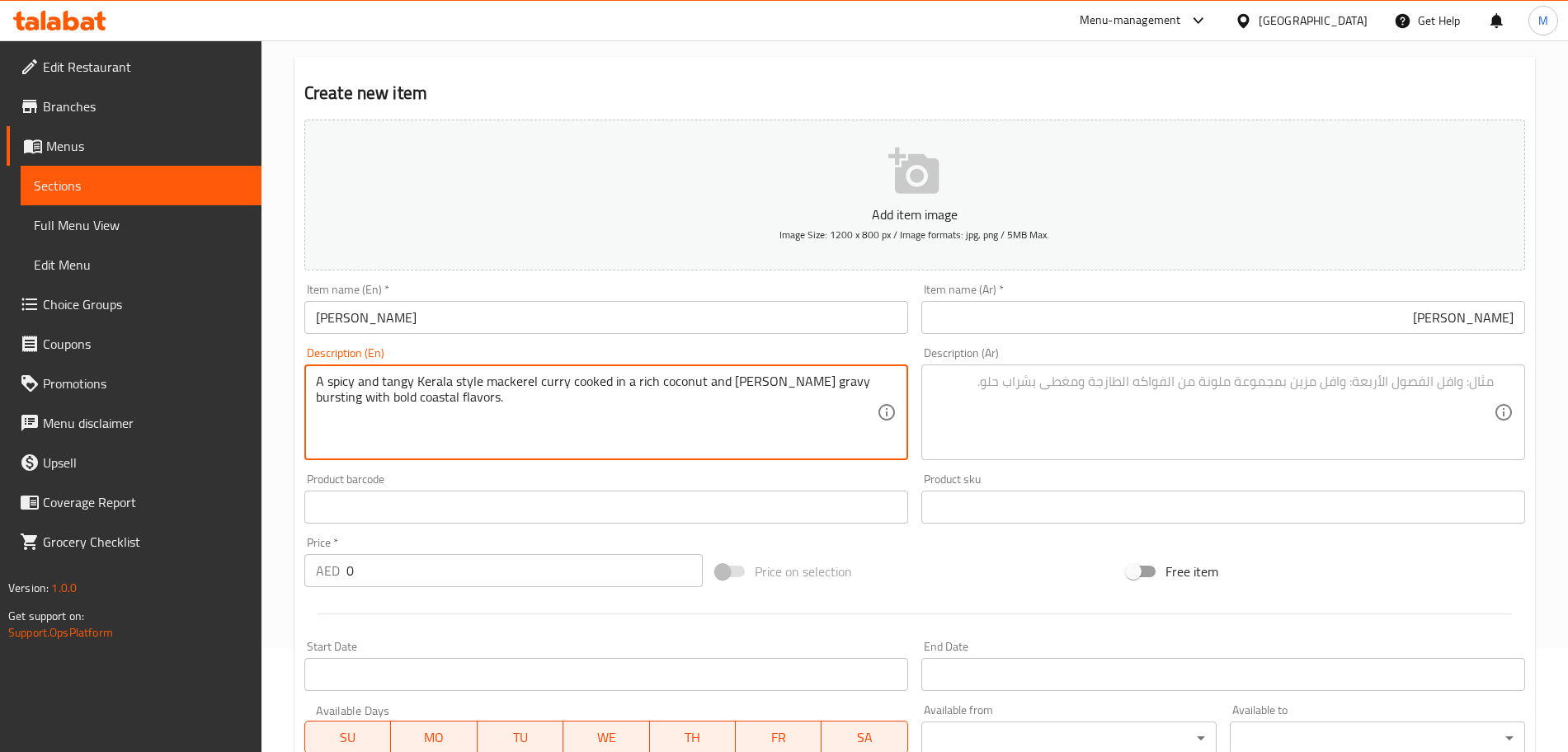
type textarea "A spicy and tangy Kerala style mackerel curry cooked in a rich coconut and tama…"
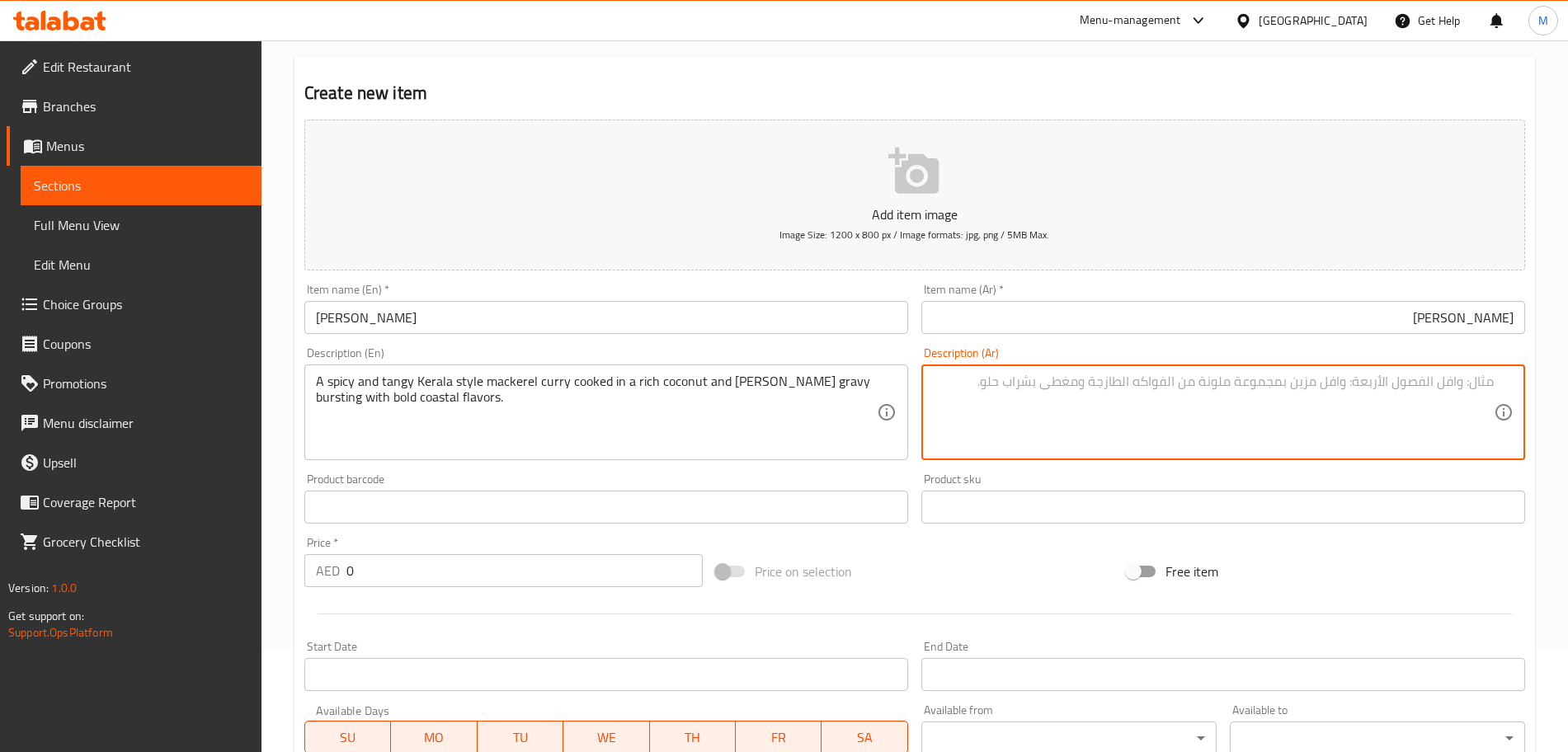
click at [1064, 439] on textarea at bounding box center [1213, 413] width 561 height 78
paste textarea "كاري الماكريل الحار والحامض على طريقة ولاية كيرالا، مطبوخ في مرق جوز الهند والت…"
type textarea "كاري الماكريل الحار والحامض على طريقة ولاية كيرالا، مطبوخ في مرق جوز الهند والت…"
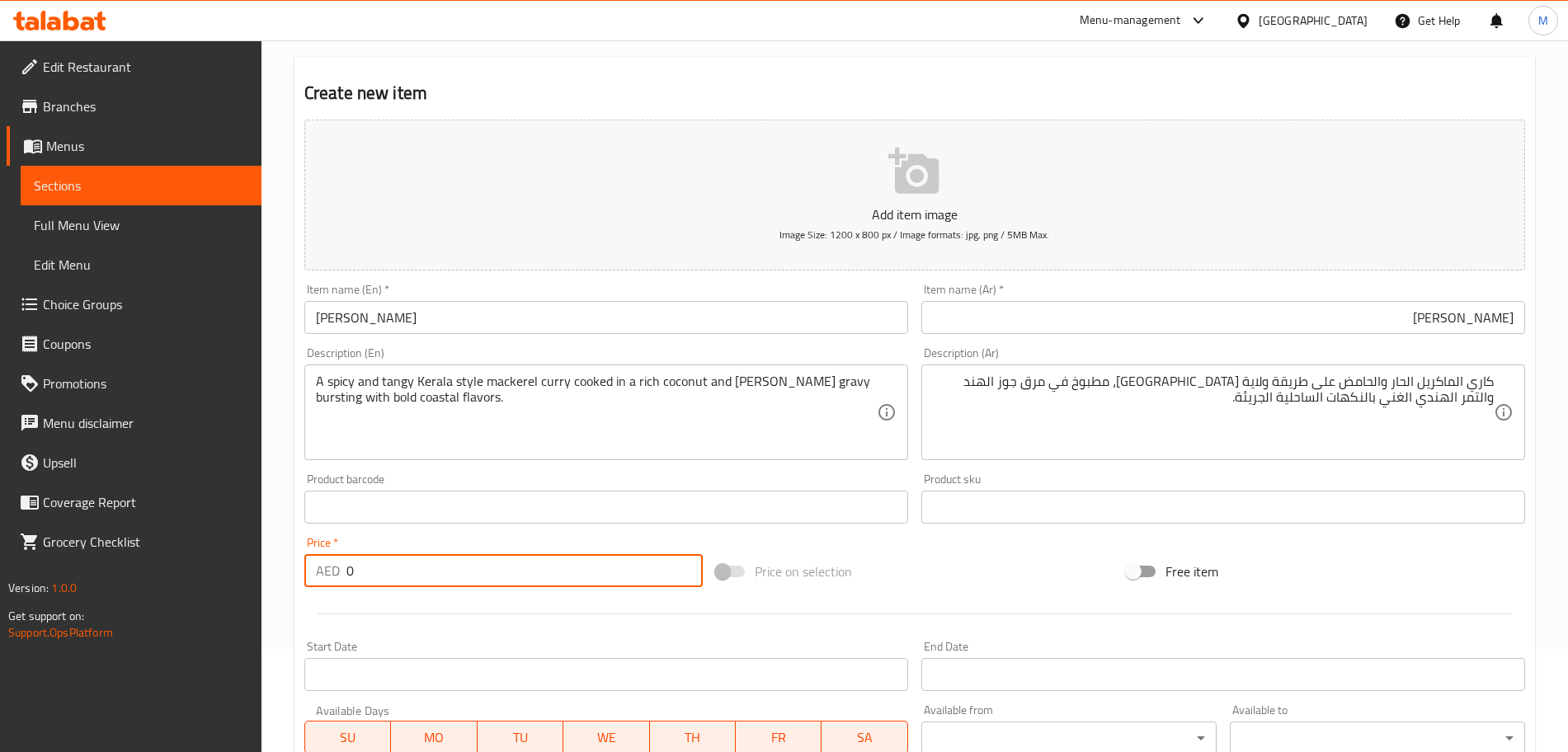
drag, startPoint x: 241, startPoint y: 593, endPoint x: 178, endPoint y: 588, distance: 63.2
click at [189, 591] on div "Edit Restaurant Branches Menus Sections Full Menu View Edit Menu Choice Groups …" at bounding box center [784, 499] width 1568 height 1125
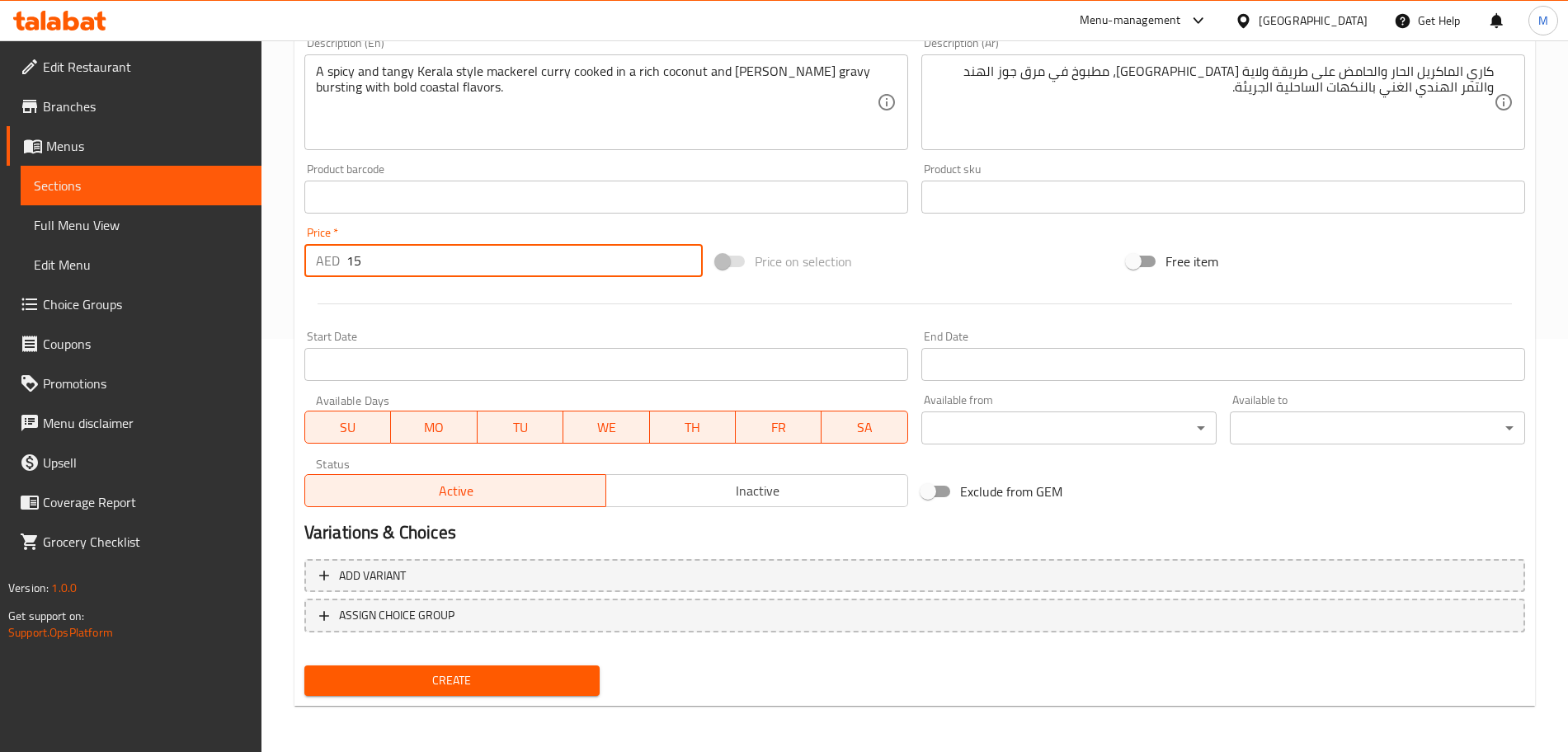
type input "15"
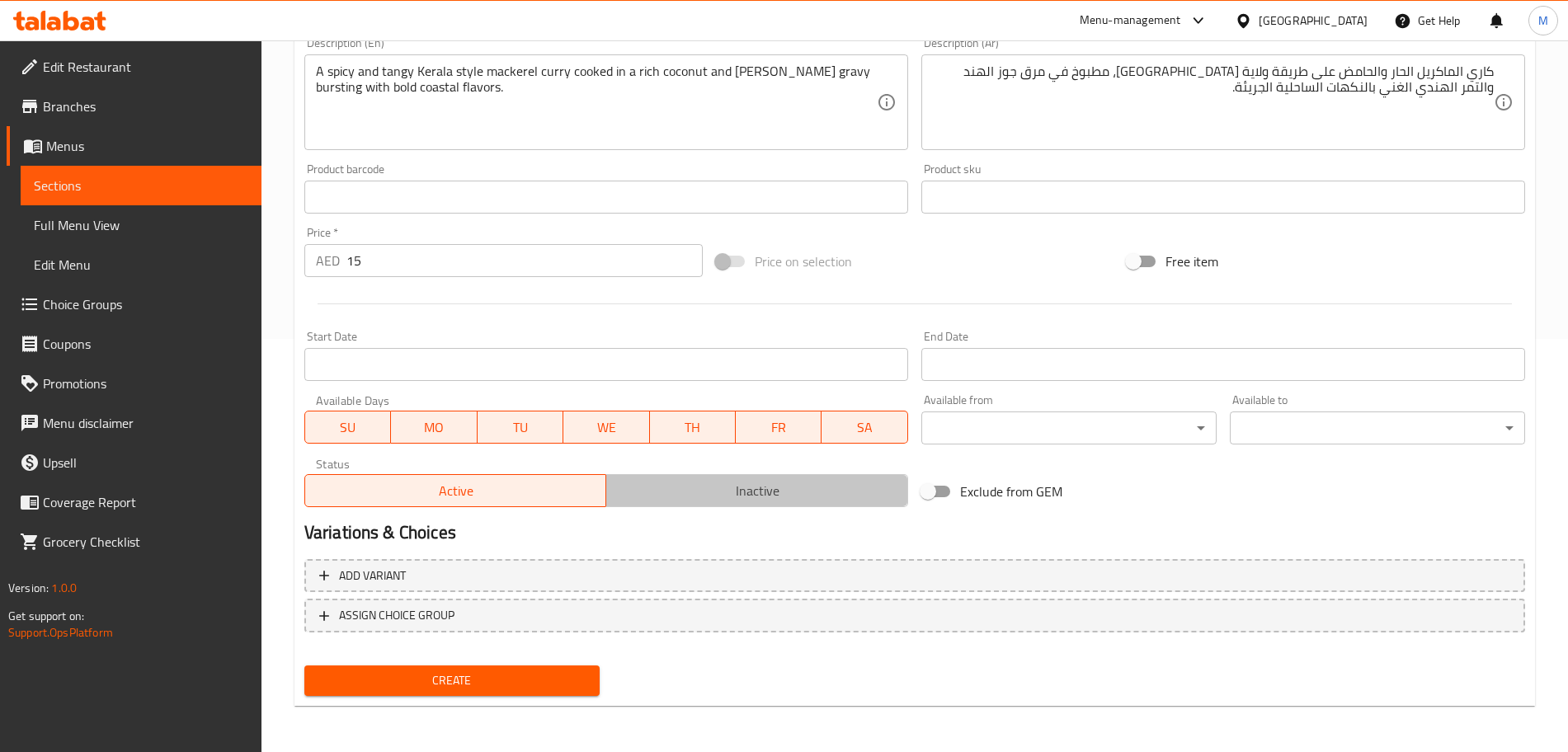
click at [835, 483] on span "Inactive" at bounding box center [756, 491] width 288 height 24
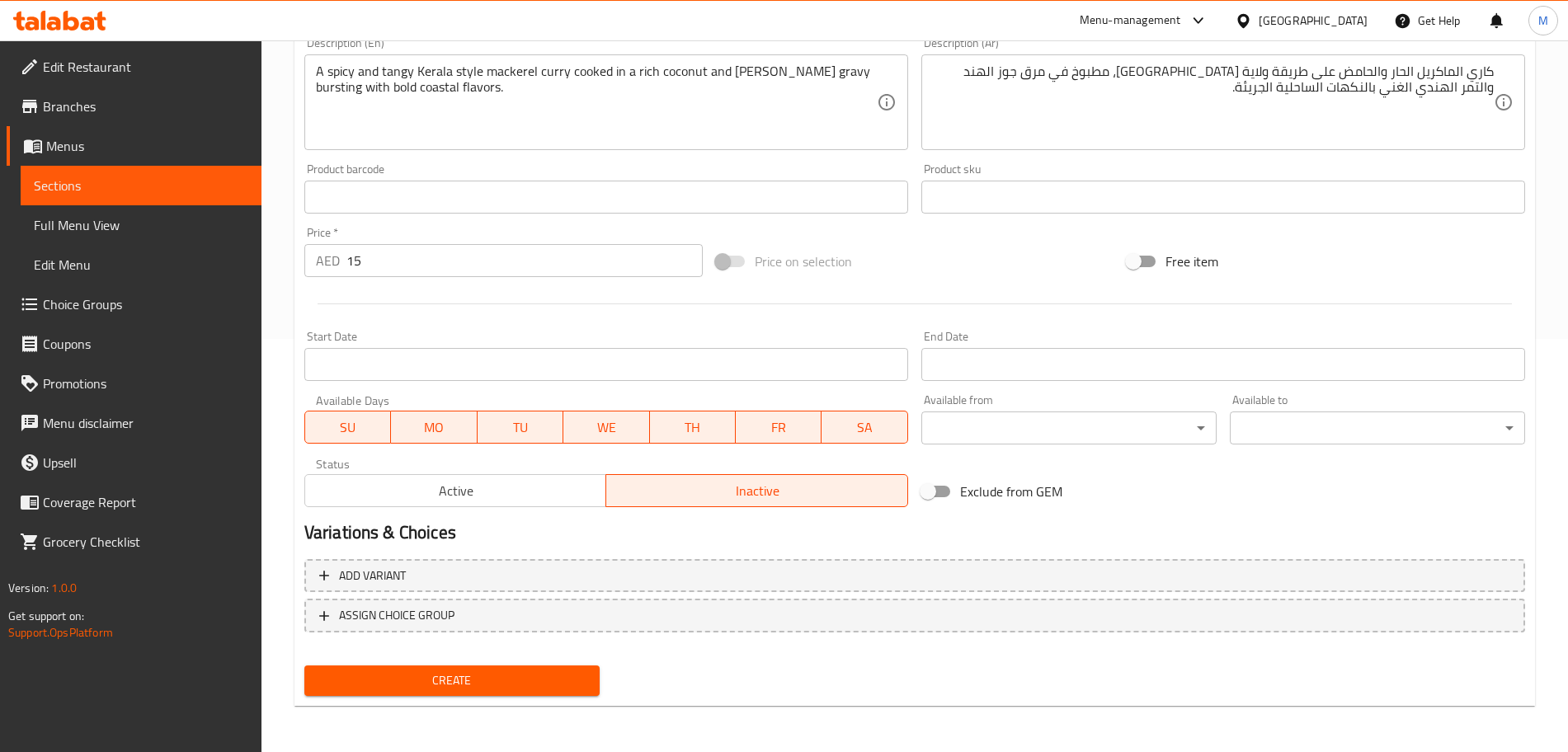
drag, startPoint x: 577, startPoint y: 670, endPoint x: 623, endPoint y: 654, distance: 48.7
click at [576, 671] on button "Create" at bounding box center [451, 681] width 295 height 30
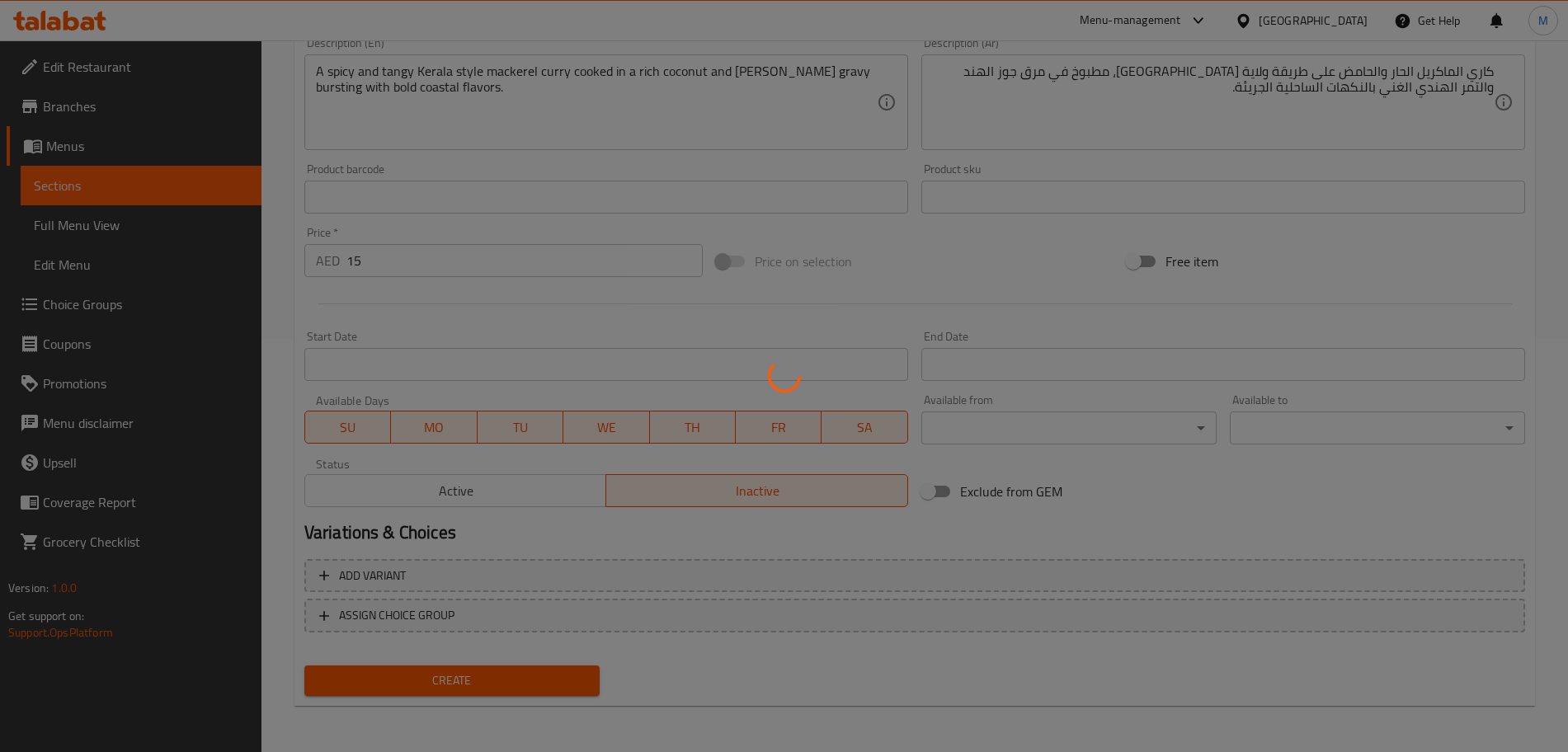
type input "0"
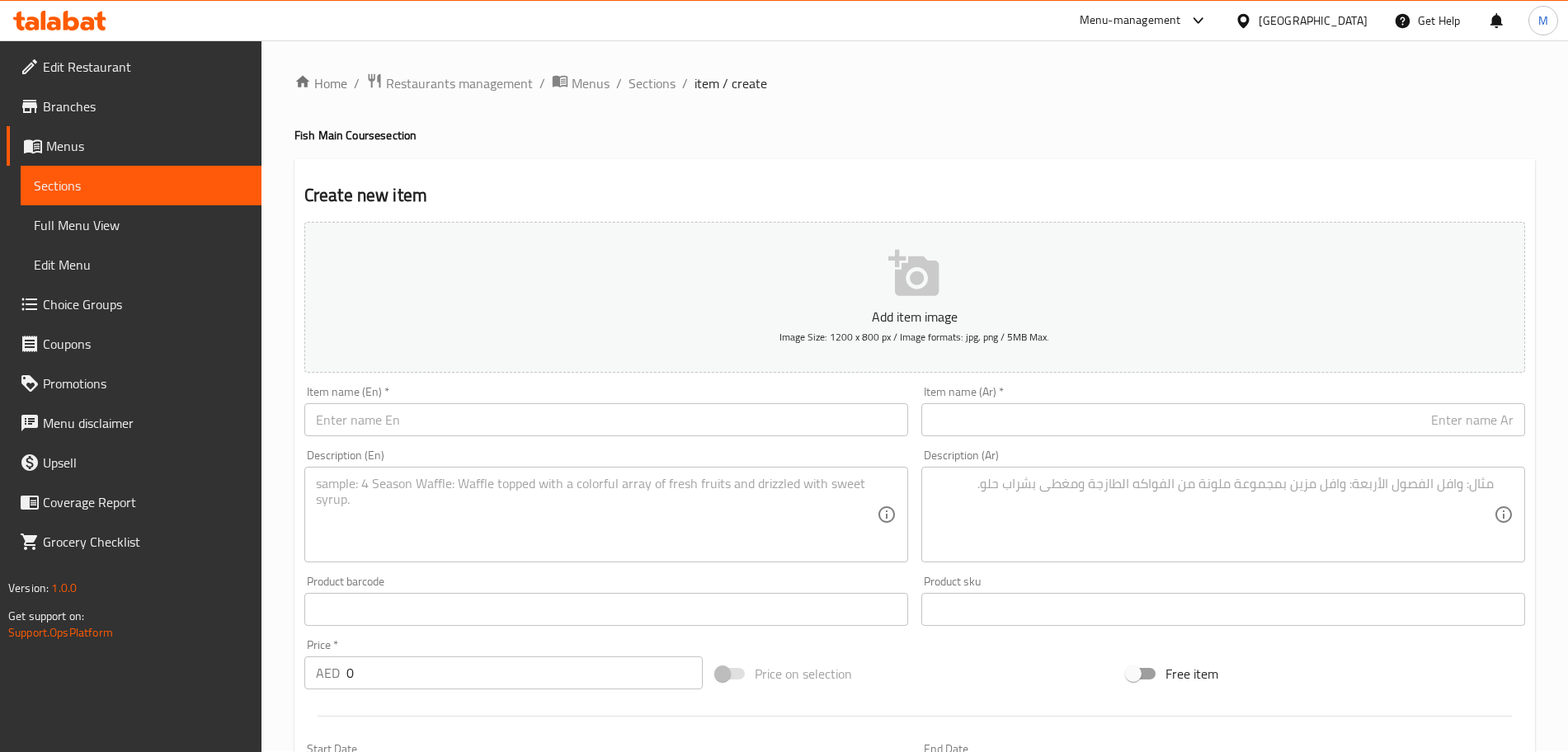
scroll to position [0, 0]
click at [665, 91] on span "Sections" at bounding box center [652, 84] width 47 height 20
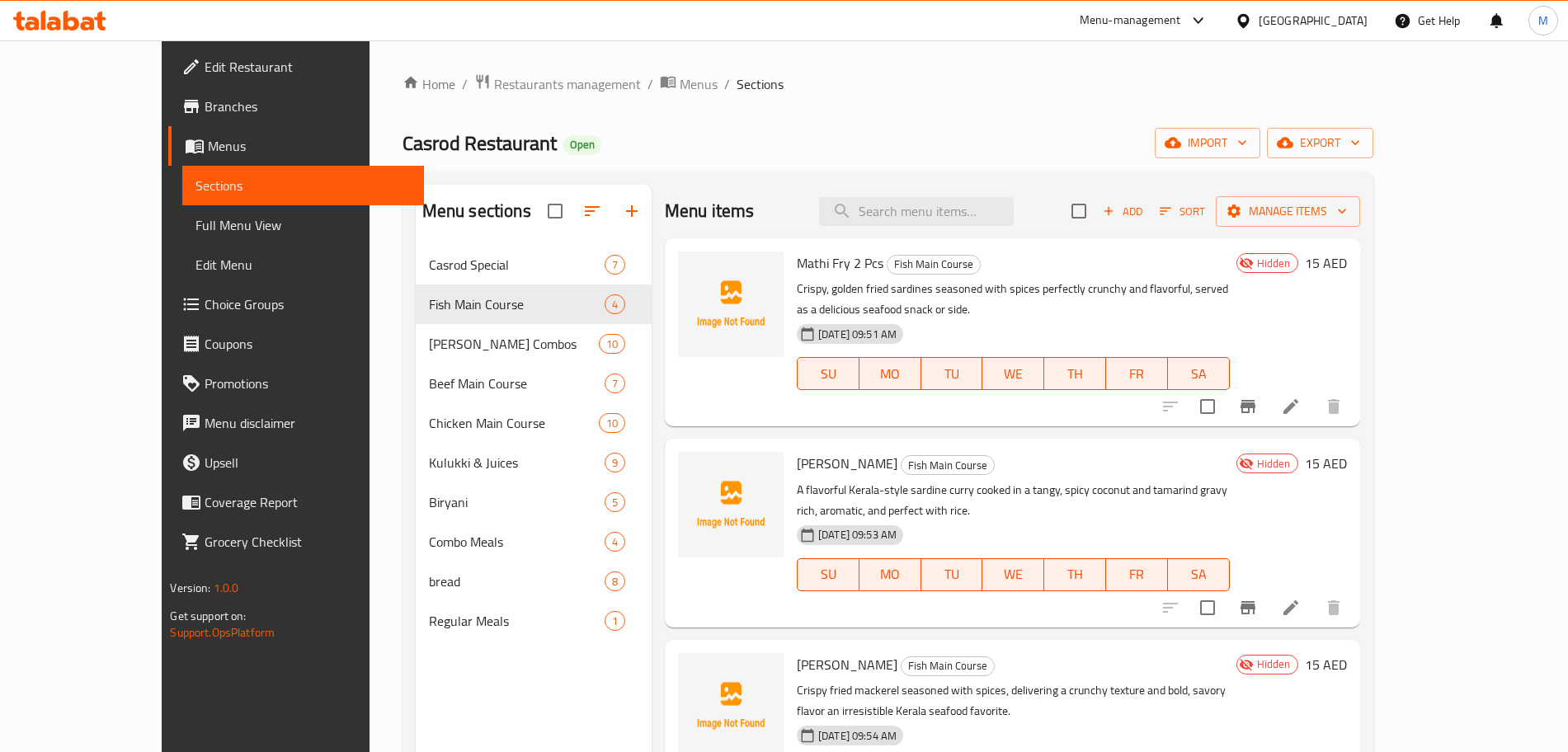
click at [1270, 225] on div "Add Sort Manage items" at bounding box center [1215, 211] width 288 height 35
click at [1145, 217] on span "Add" at bounding box center [1122, 212] width 44 height 19
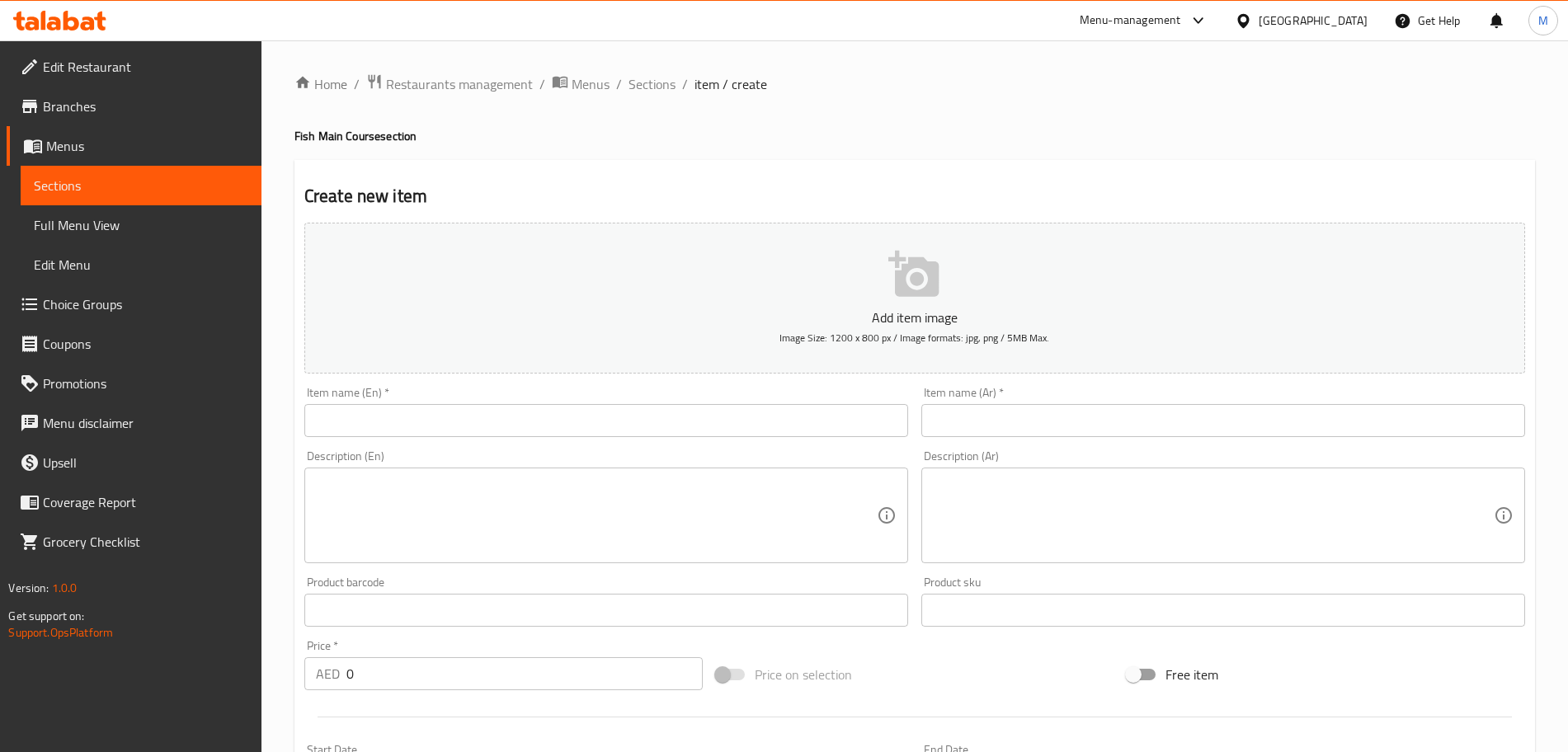
click at [695, 393] on div "Item name (En)   * Item name (En) *" at bounding box center [605, 412] width 604 height 51
click at [692, 406] on input "text" at bounding box center [605, 421] width 604 height 33
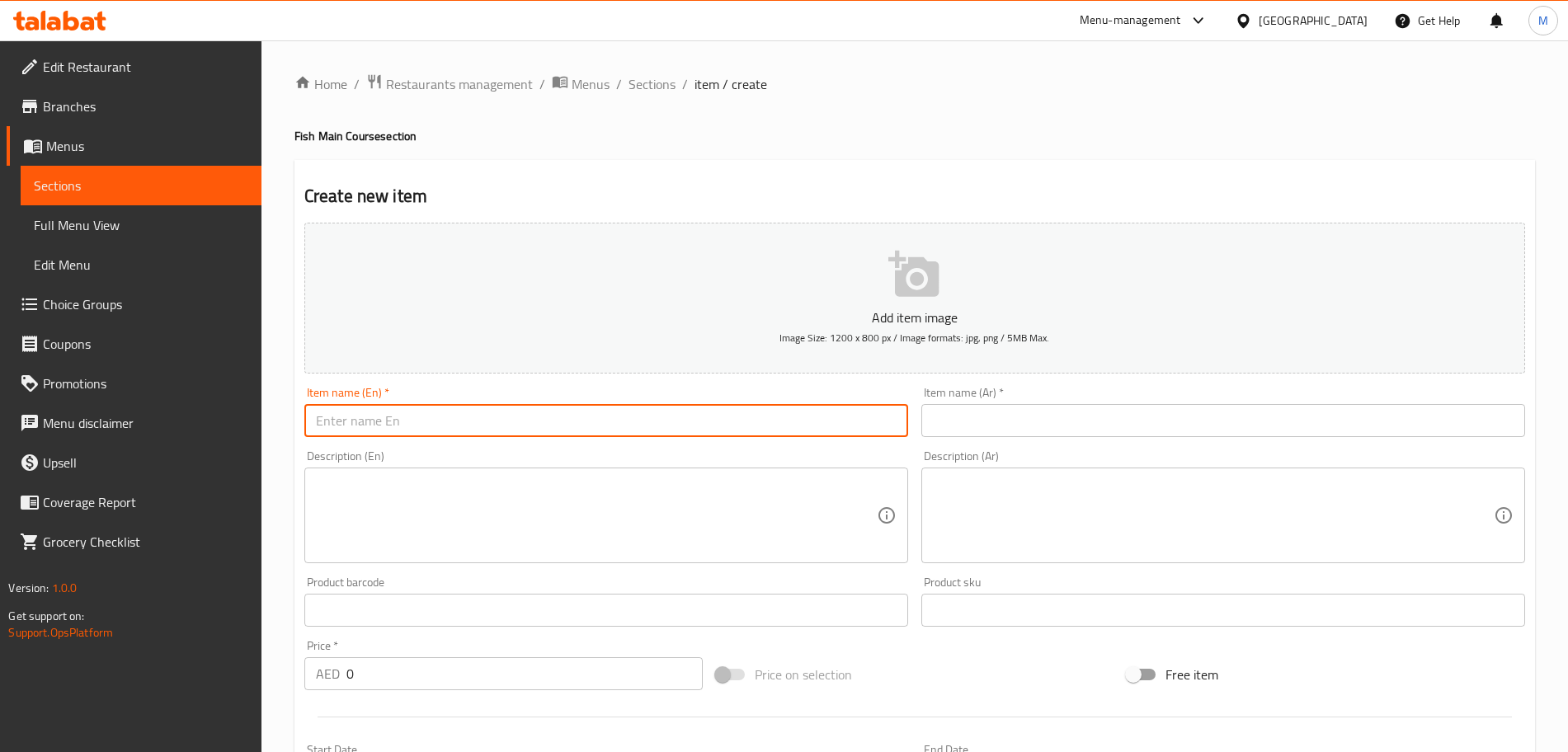
click at [688, 419] on input "text" at bounding box center [605, 421] width 604 height 33
paste input "Chemmeen Varavu"
type input "Chemmeen Varavu"
click at [612, 451] on div "Description (En) Description (En)" at bounding box center [605, 507] width 604 height 113
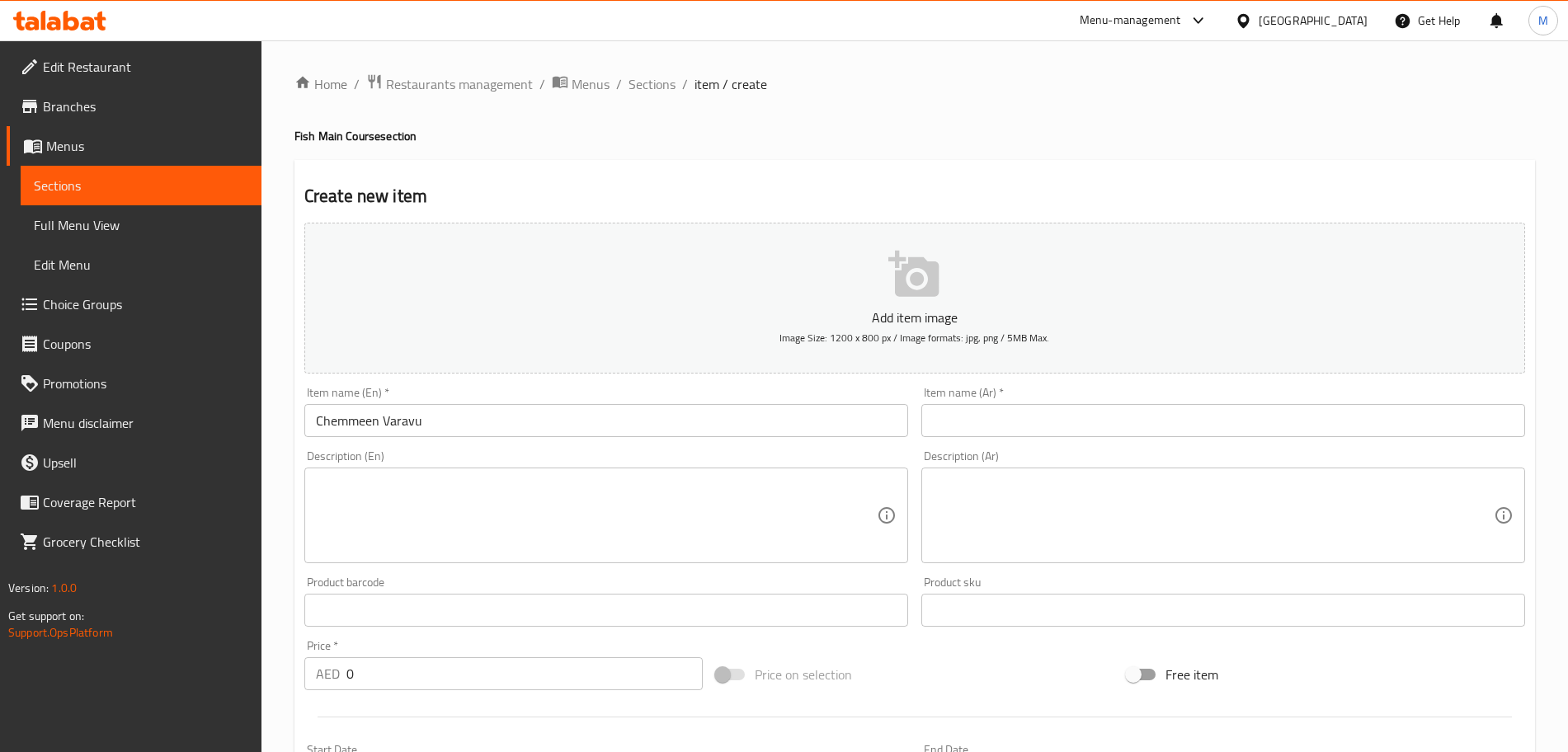
click at [423, 423] on input "Chemmeen Varavu" at bounding box center [605, 421] width 604 height 33
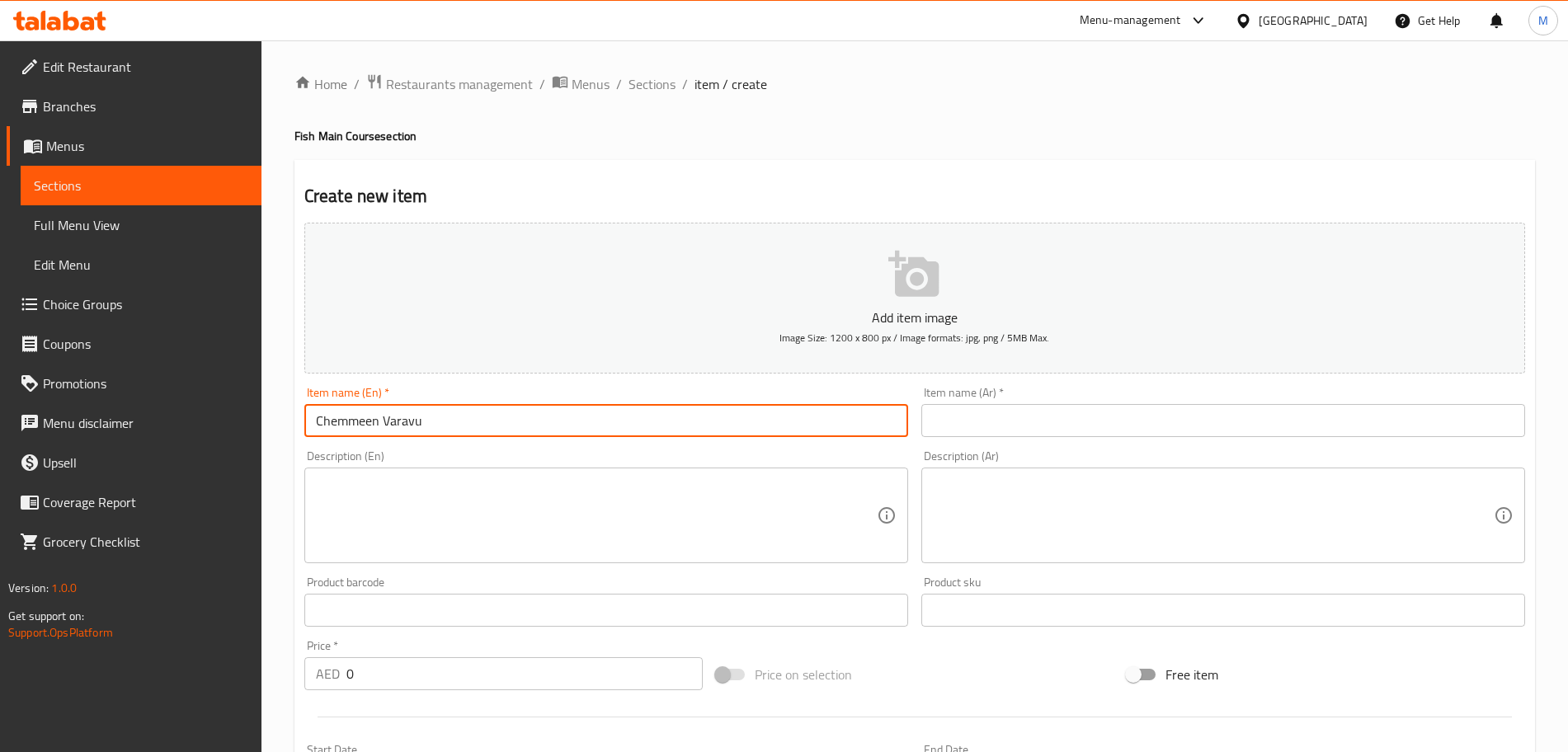
click at [423, 423] on input "Chemmeen Varavu" at bounding box center [605, 421] width 604 height 33
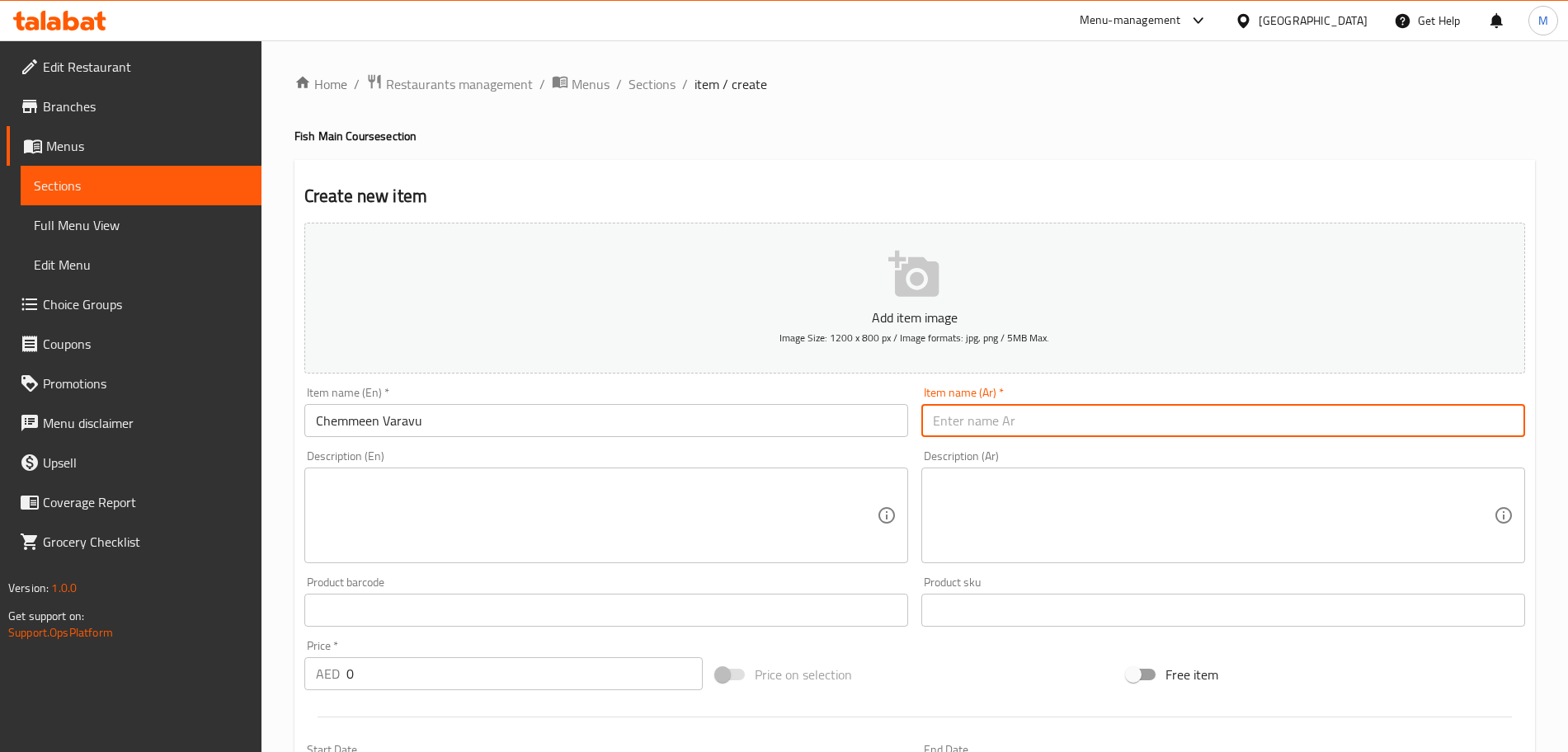
click at [1230, 421] on input "text" at bounding box center [1223, 421] width 604 height 33
paste input "شيمين فارافو"
type input "شيمين فارافو"
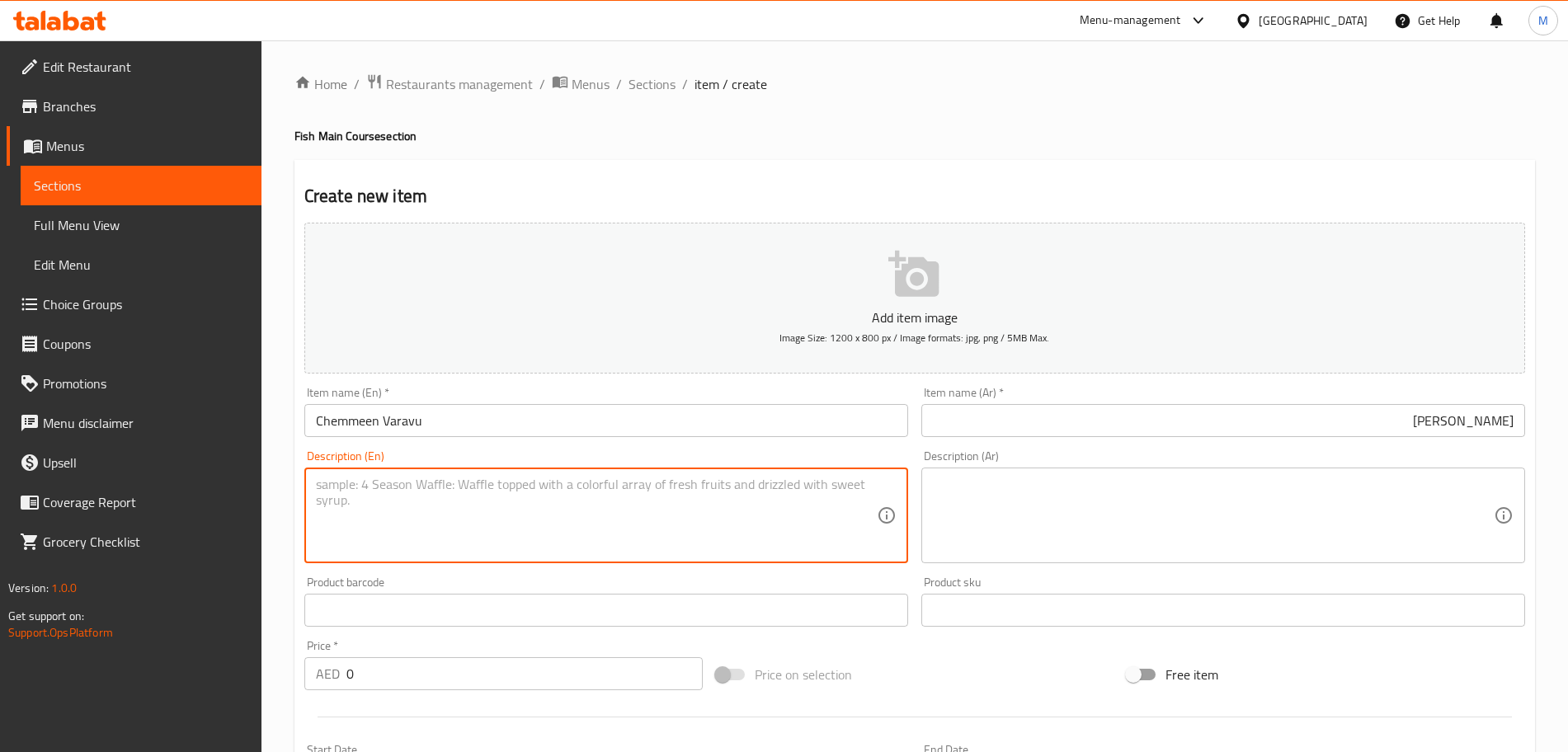
click at [535, 504] on textarea at bounding box center [597, 516] width 561 height 78
paste textarea "A spicy, dry-fried prawn dish from Kerala, cooked with aromatic spices for a fl…"
click at [394, 488] on textarea "A spicy, dry-fried prawn dish from Kerala, cooked with aromatic spices for a fl…" at bounding box center [597, 516] width 561 height 78
click at [384, 484] on textarea "A spicy, dry-fried prawn dish from Kerala, cooked with aromatic spices for a fl…" at bounding box center [597, 516] width 561 height 78
click at [588, 504] on textarea "A spicy, dry fried prawn dish from Kerala, cooked with aromatic spices for a fl…" at bounding box center [597, 516] width 561 height 78
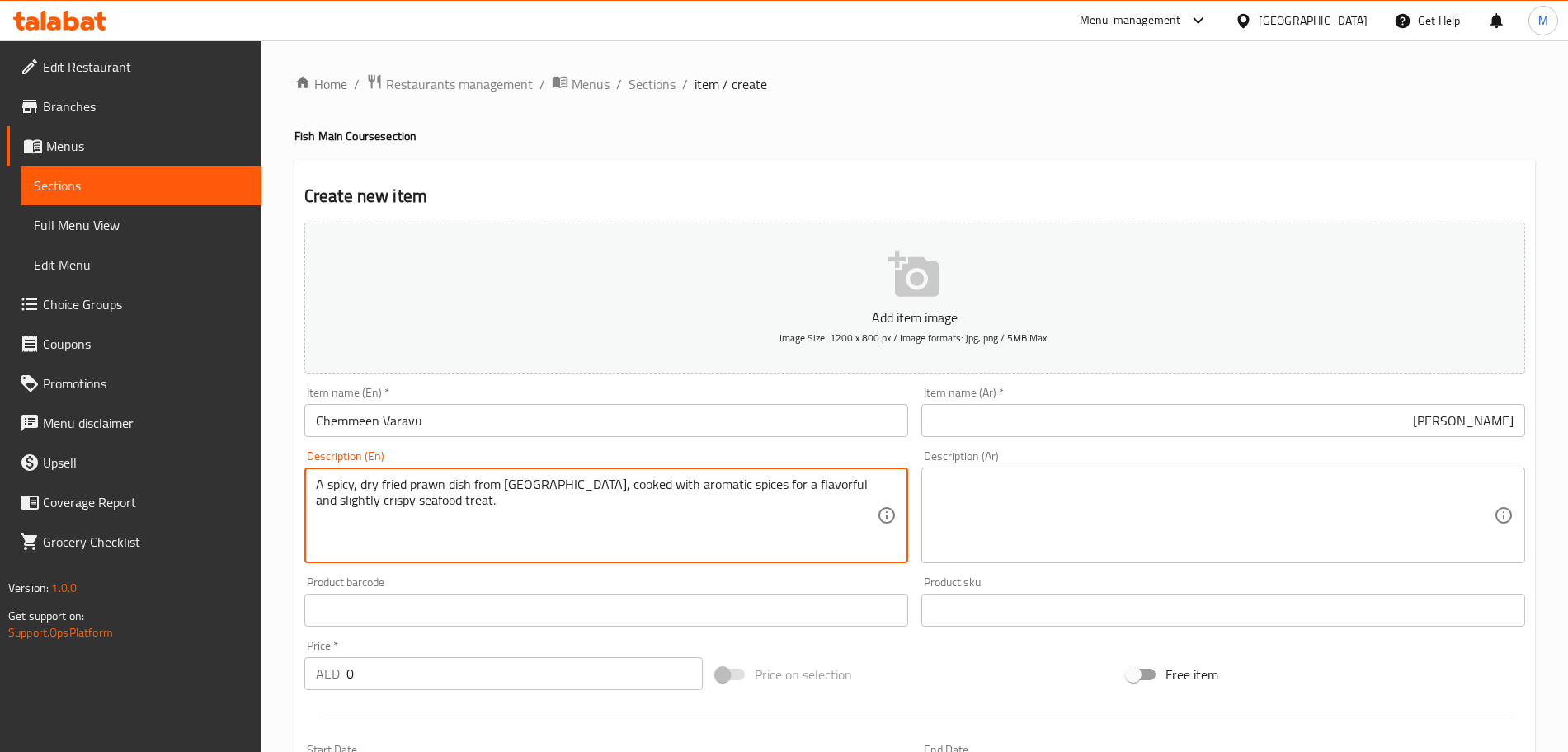
click at [588, 504] on textarea "A spicy, dry fried prawn dish from Kerala, cooked with aromatic spices for a fl…" at bounding box center [597, 516] width 561 height 78
type textarea "A spicy, dry fried prawn dish from Kerala, cooked with aromatic spices for a fl…"
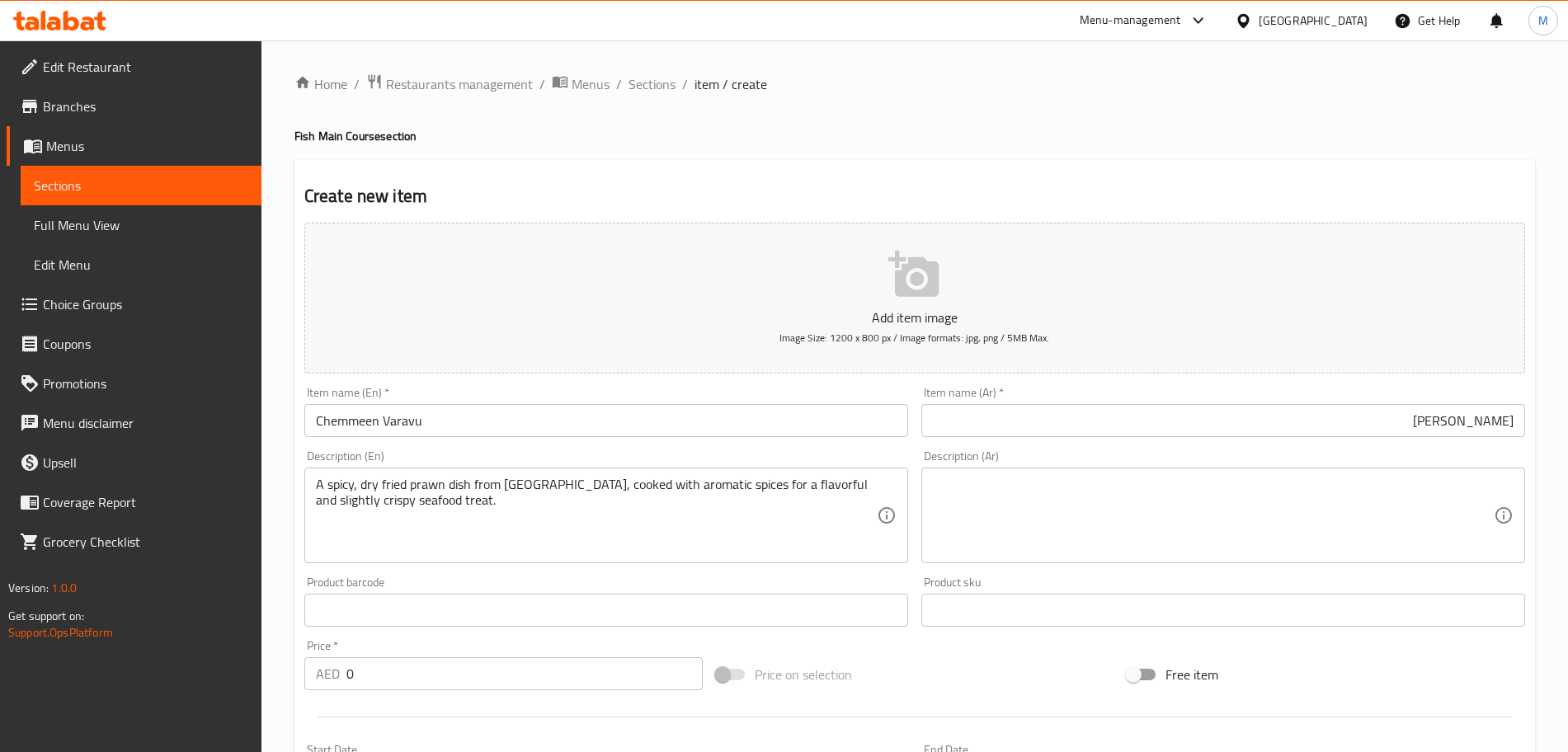
click at [1105, 531] on textarea at bounding box center [1213, 516] width 561 height 78
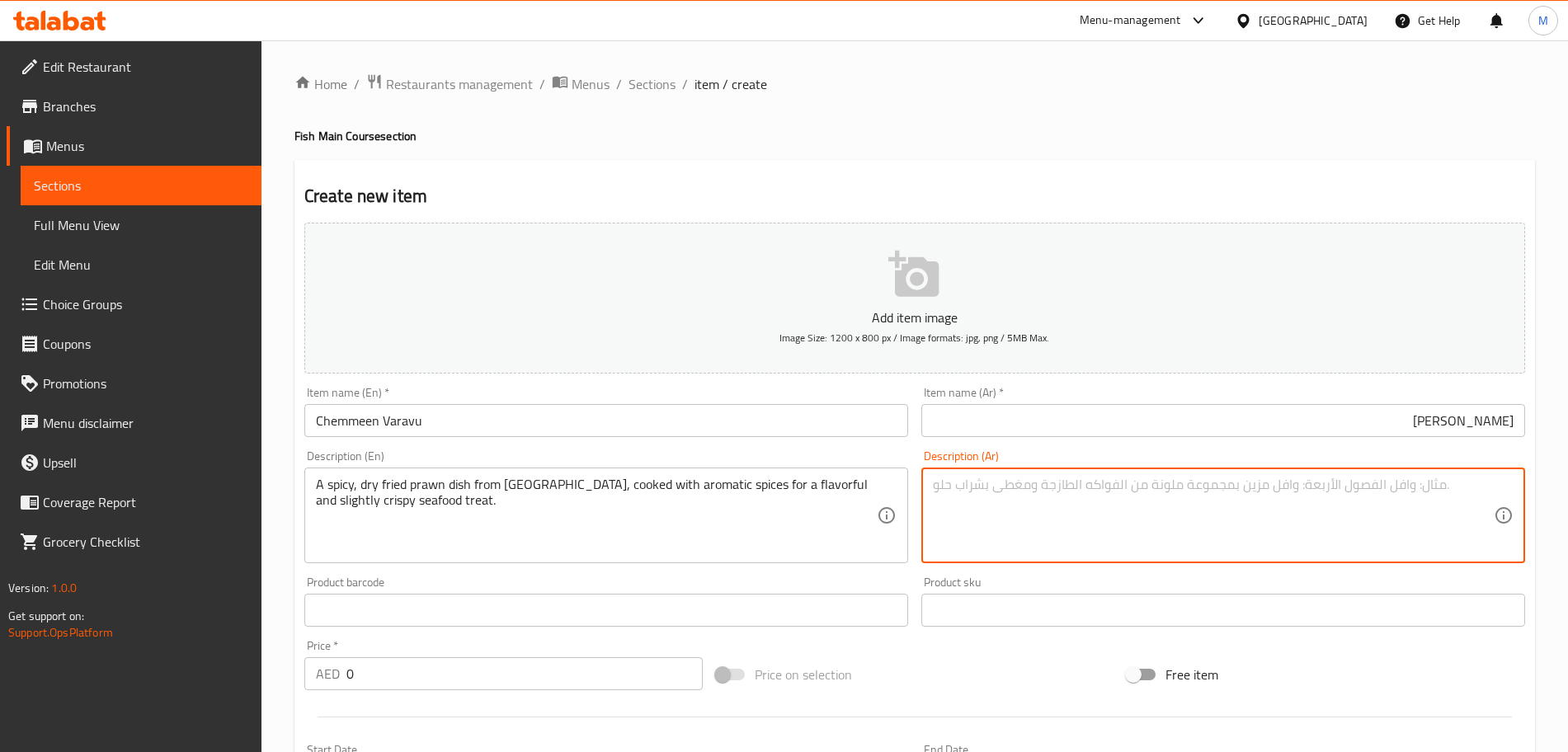
paste textarea "طبق روبيان مقلي حار وجاف من ولاية كيرالا، مطبوخ مع توابل عطرية للحصول على وجبة …"
type textarea "طبق روبيان مقلي حار وجاف من ولاية كيرالا، مطبوخ مع توابل عطرية للحصول على وجبة …"
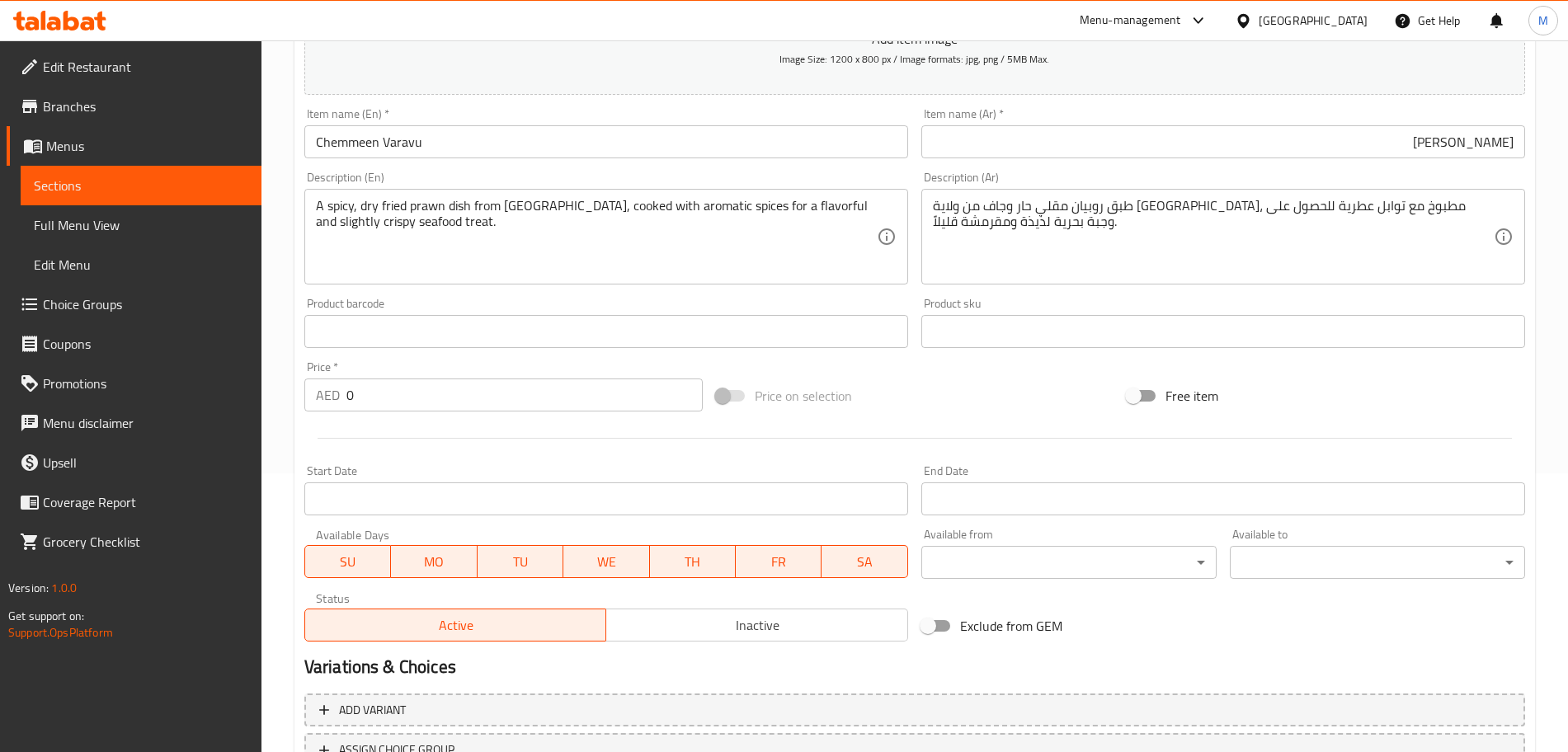
scroll to position [309, 0]
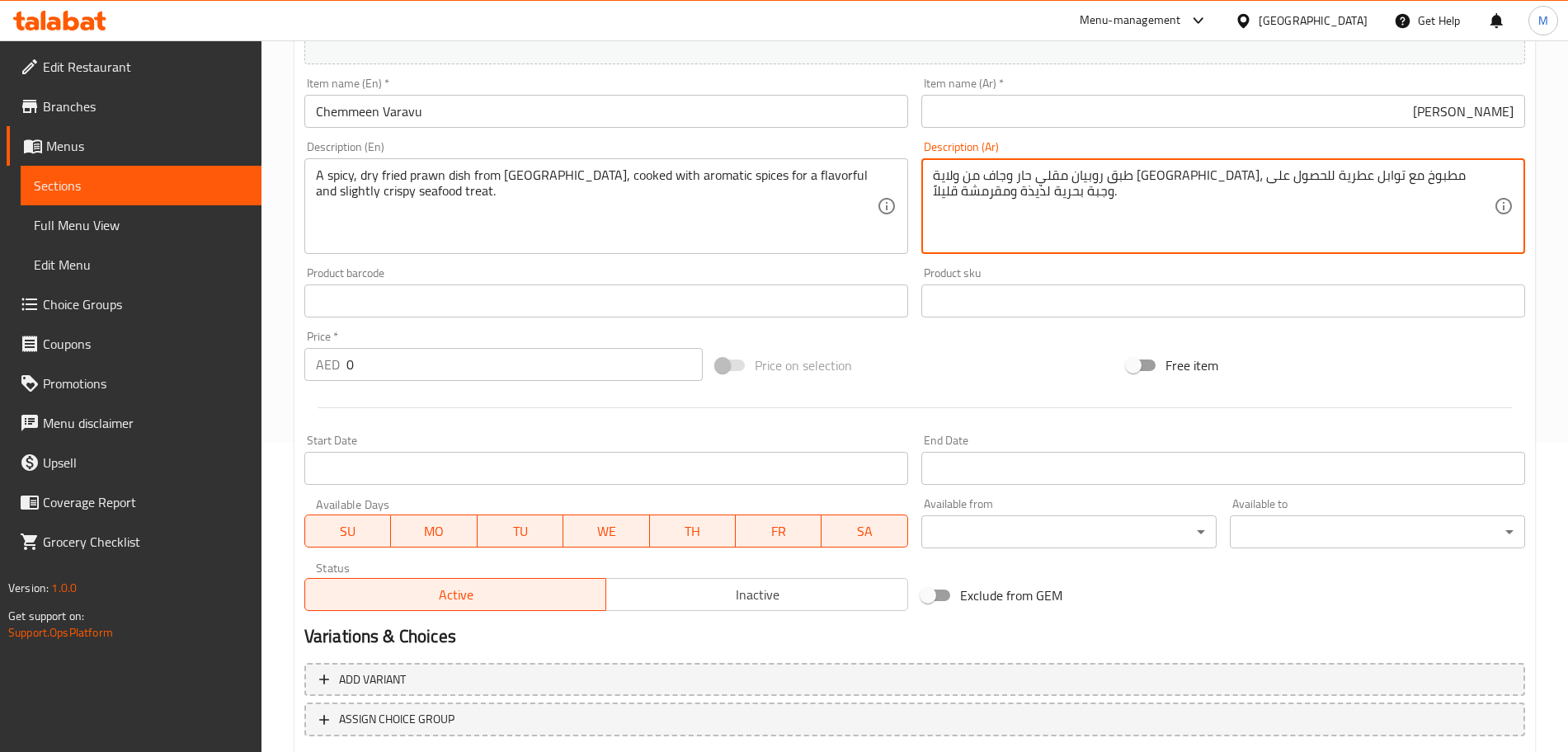
drag, startPoint x: 382, startPoint y: 369, endPoint x: 291, endPoint y: 355, distance: 92.1
click at [291, 355] on div "Home / Restaurants management / Menus / Sections / item / create Fish Main Cour…" at bounding box center [915, 293] width 1307 height 1125
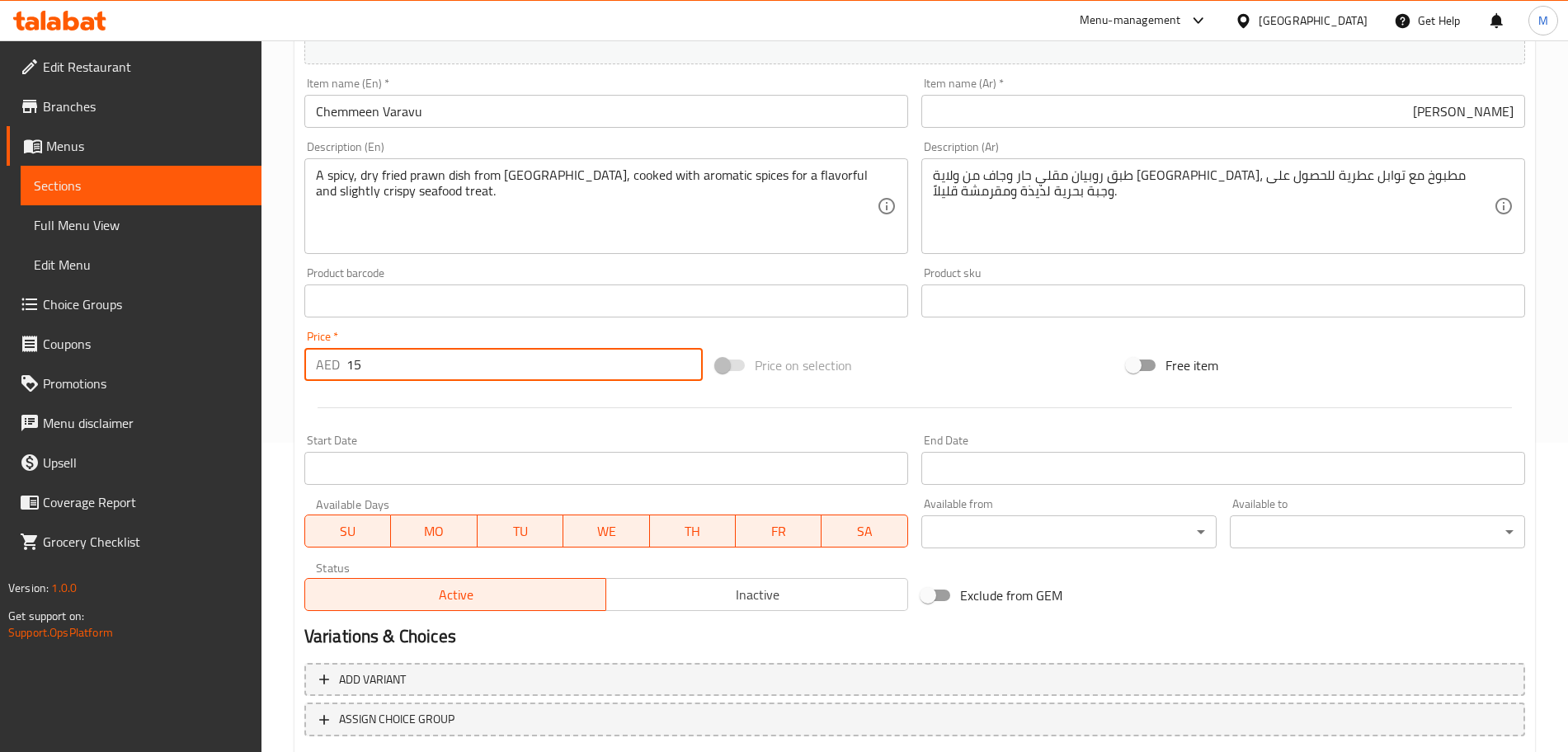
type input "15"
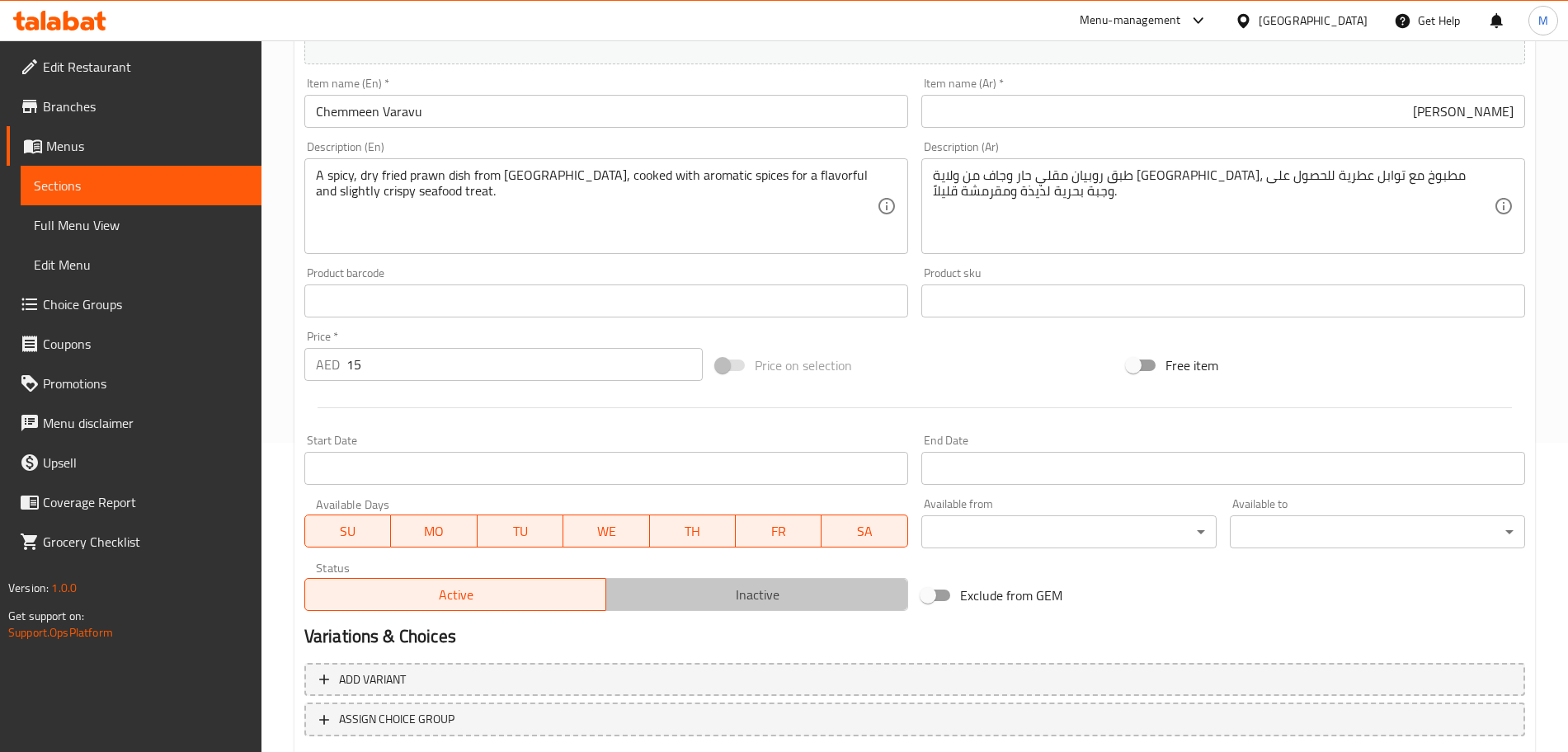
click at [730, 587] on span "Inactive" at bounding box center [756, 594] width 288 height 24
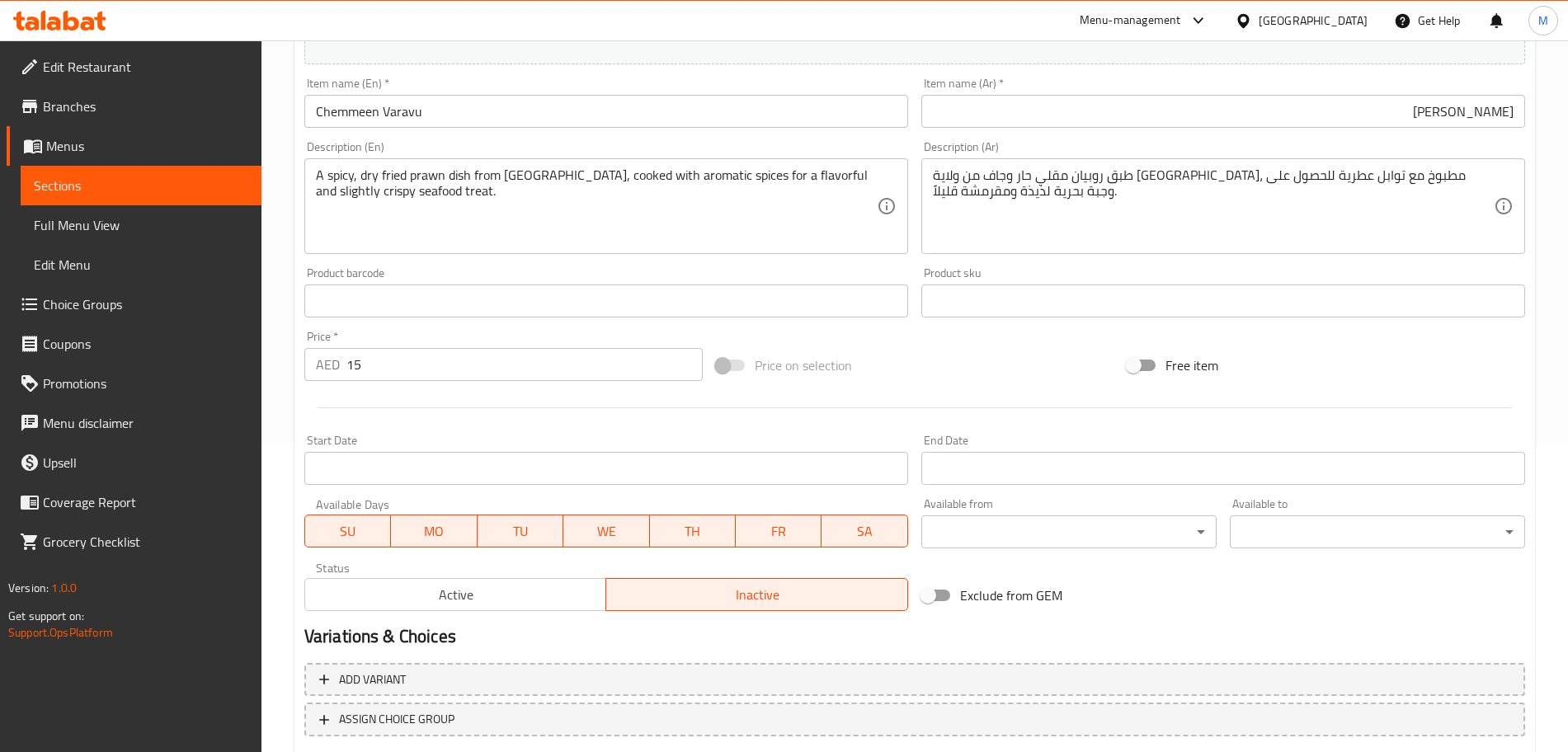
click at [700, 623] on div "Variations & Choices" at bounding box center [915, 637] width 1233 height 38
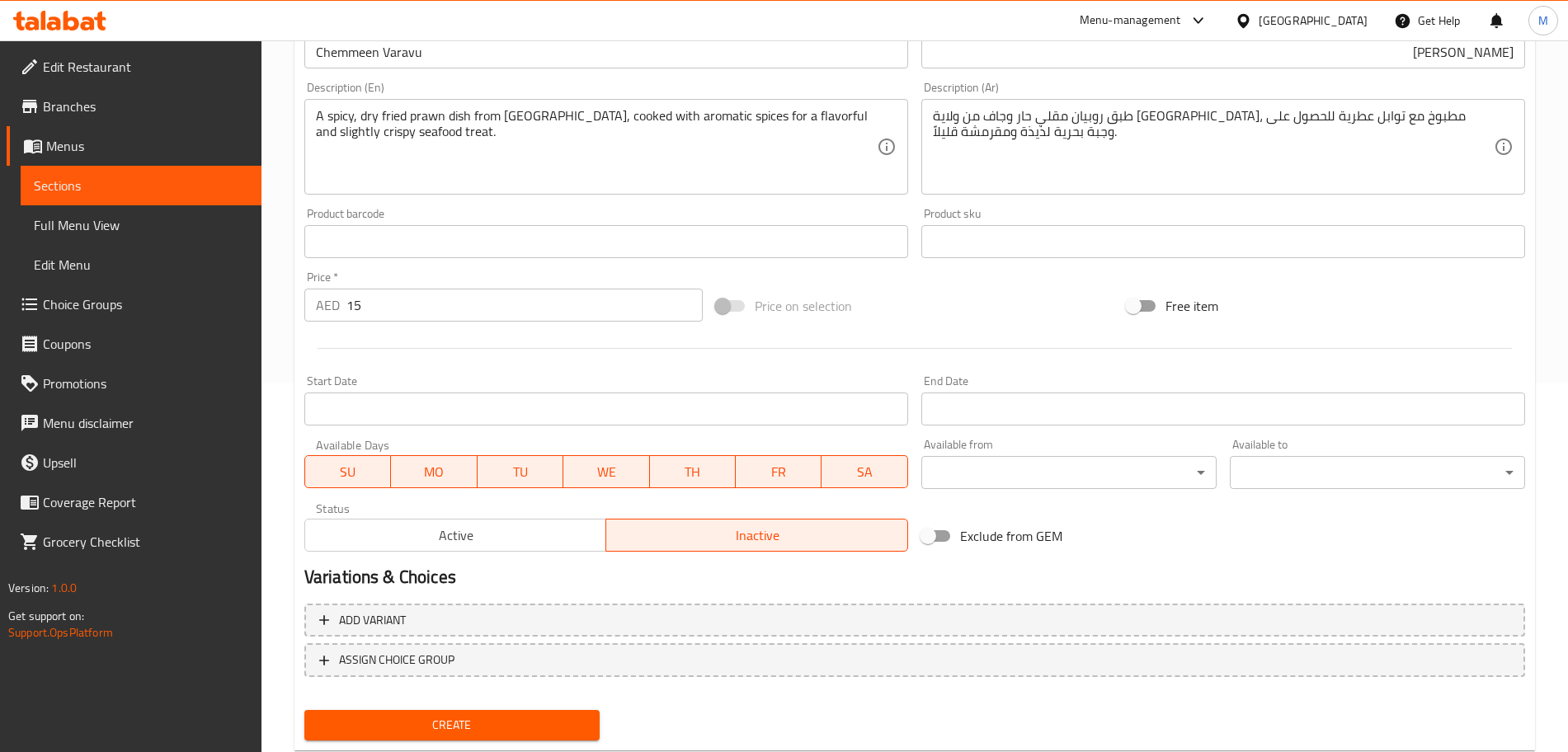
scroll to position [413, 0]
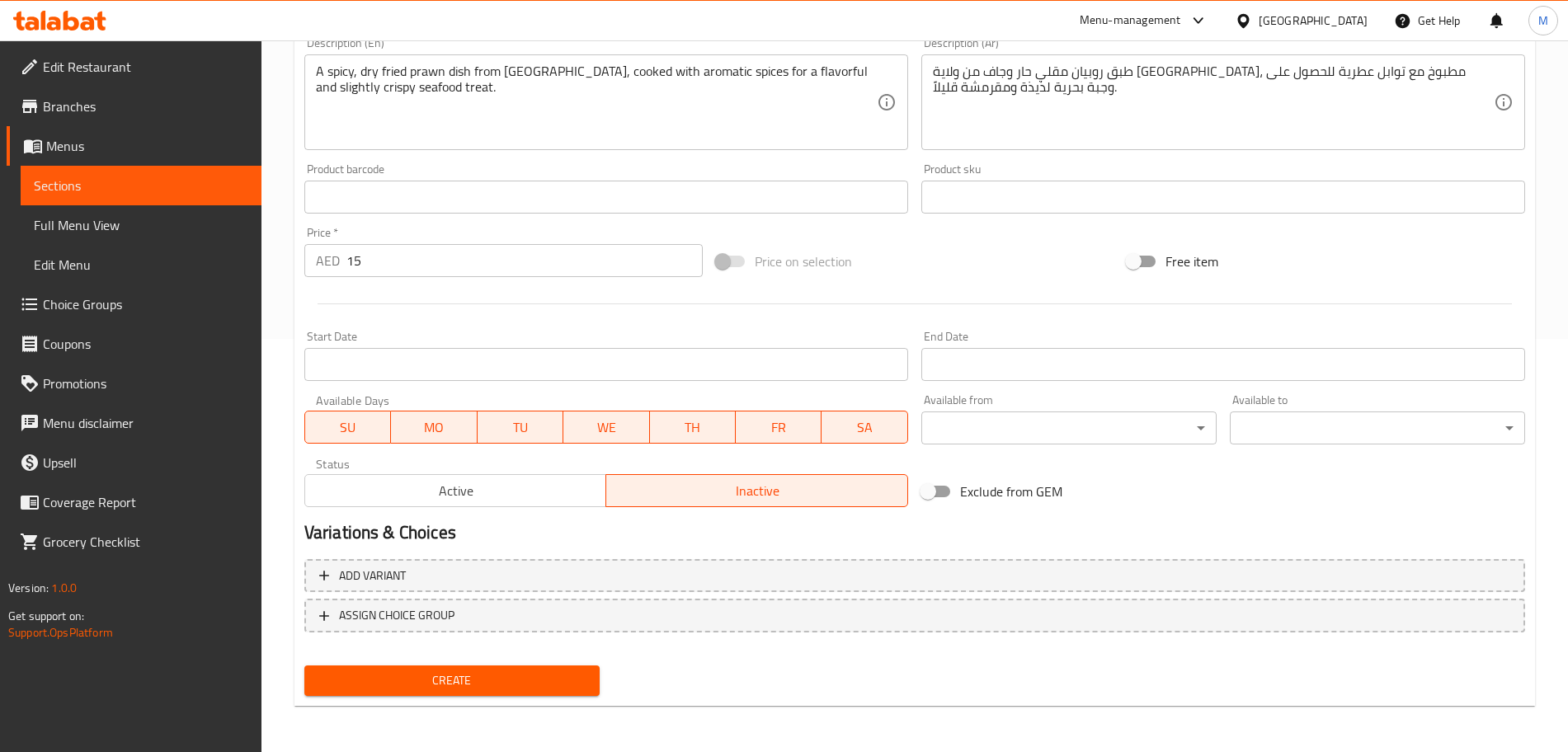
click at [550, 672] on span "Create" at bounding box center [452, 681] width 269 height 21
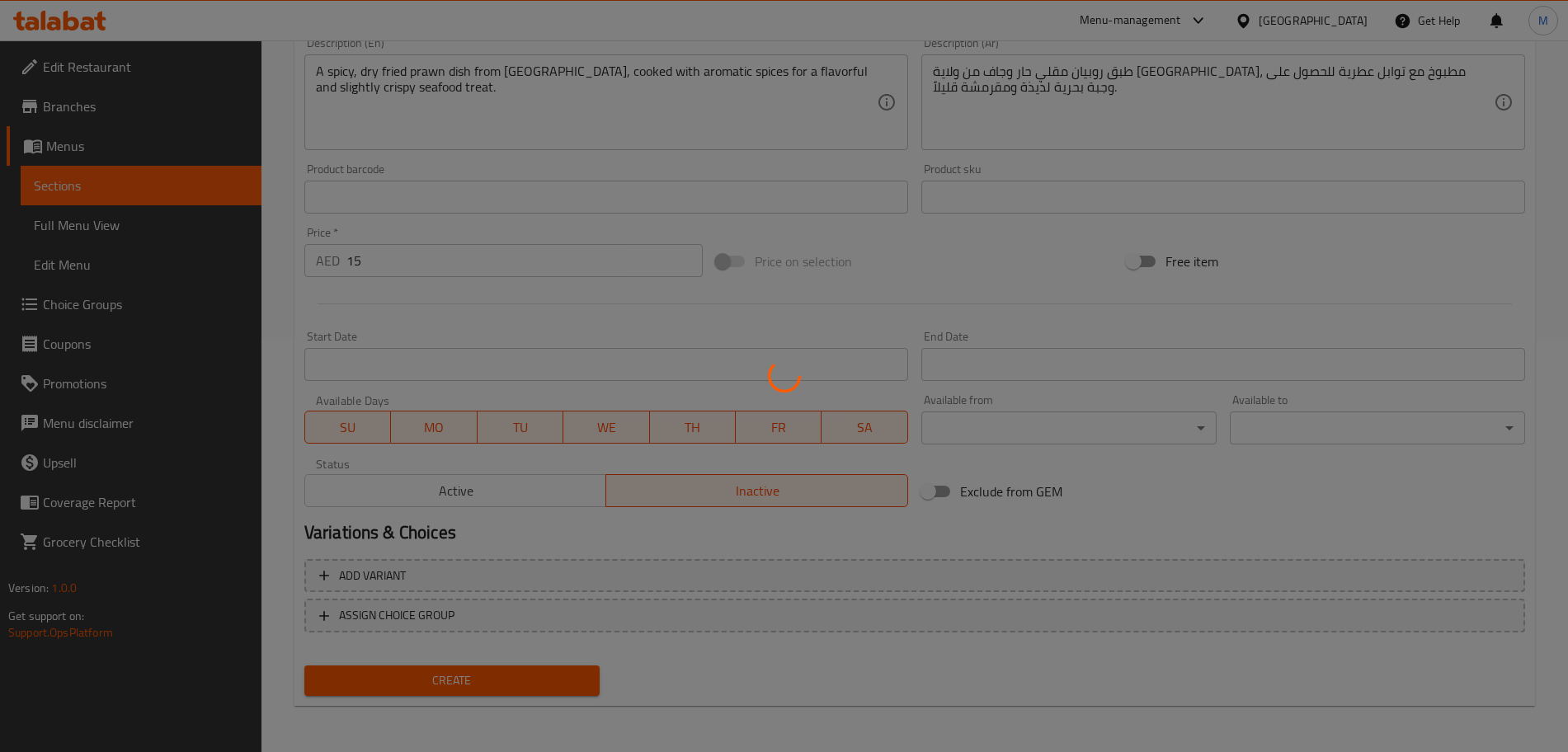
type input "0"
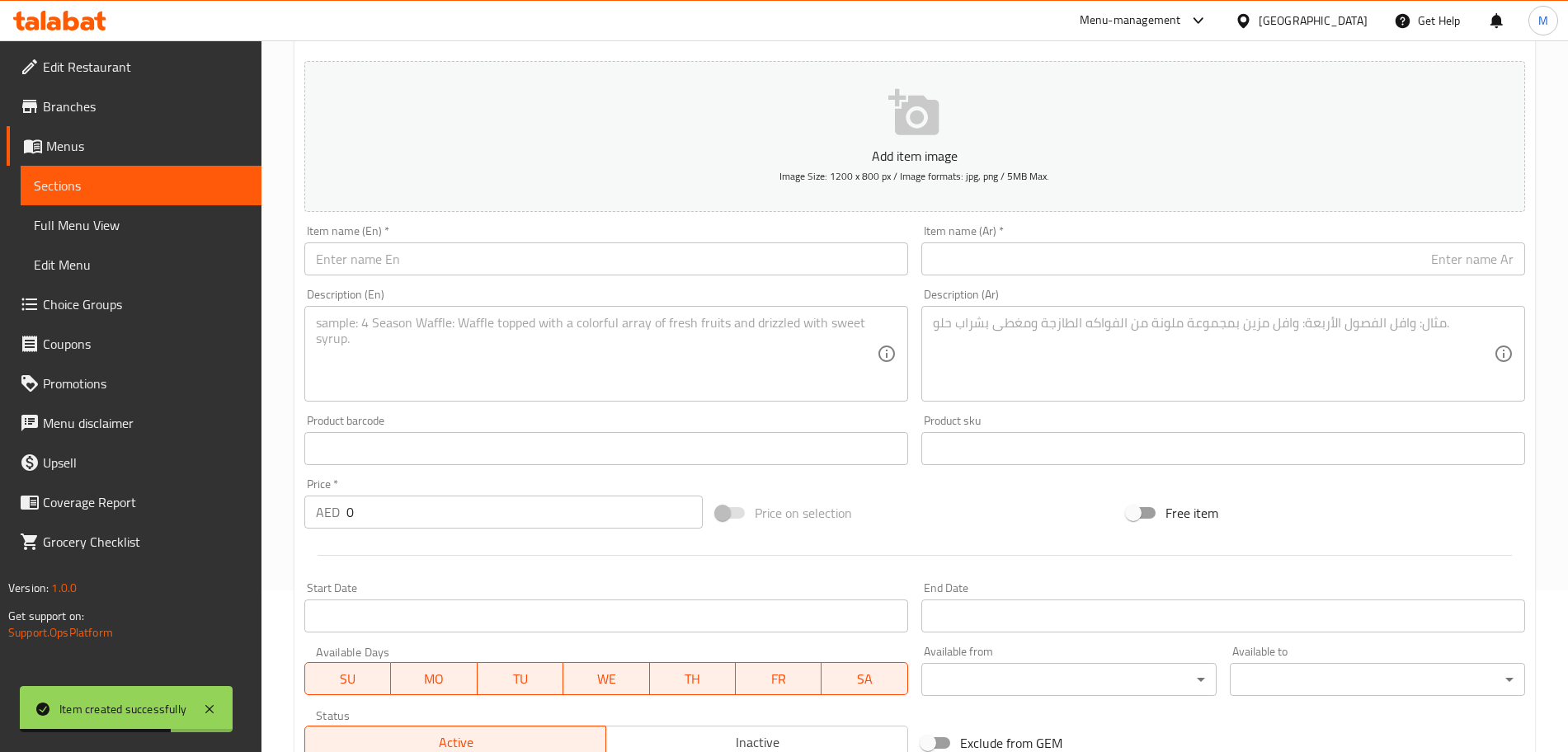
scroll to position [0, 0]
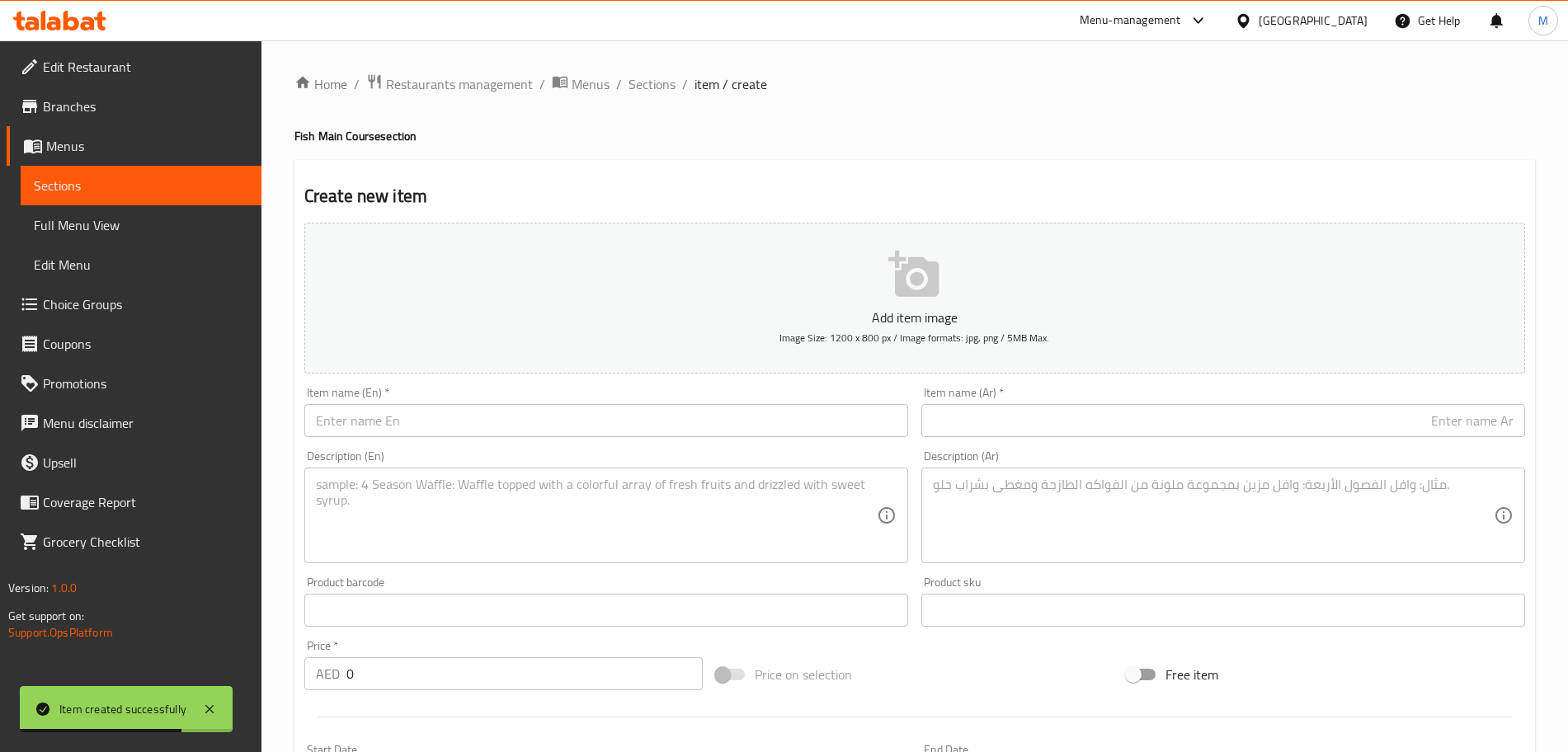
click at [572, 419] on input "text" at bounding box center [605, 421] width 604 height 33
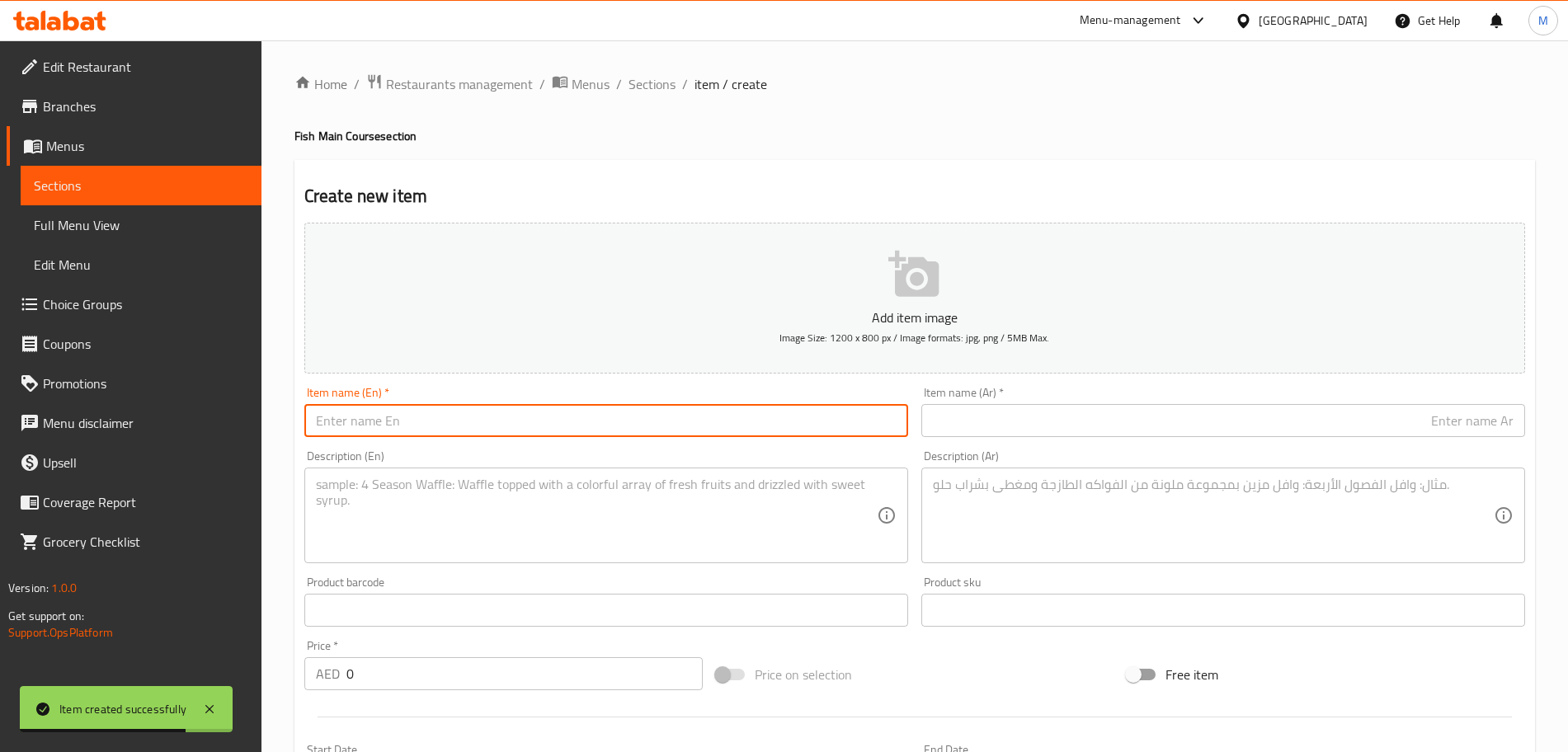
paste input "Crab Roast"
type input "Crab Roast"
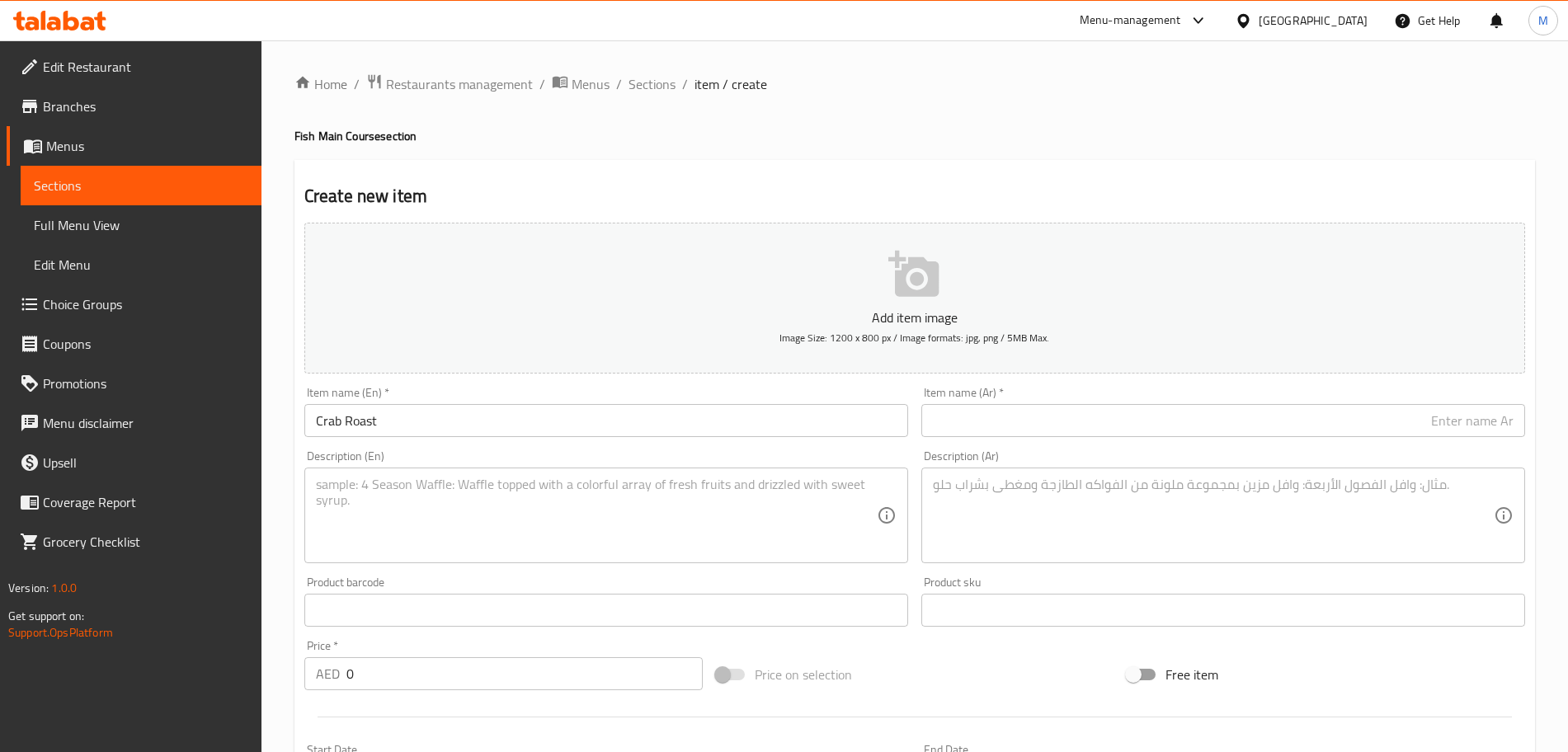
click at [1188, 430] on input "text" at bounding box center [1223, 421] width 604 height 33
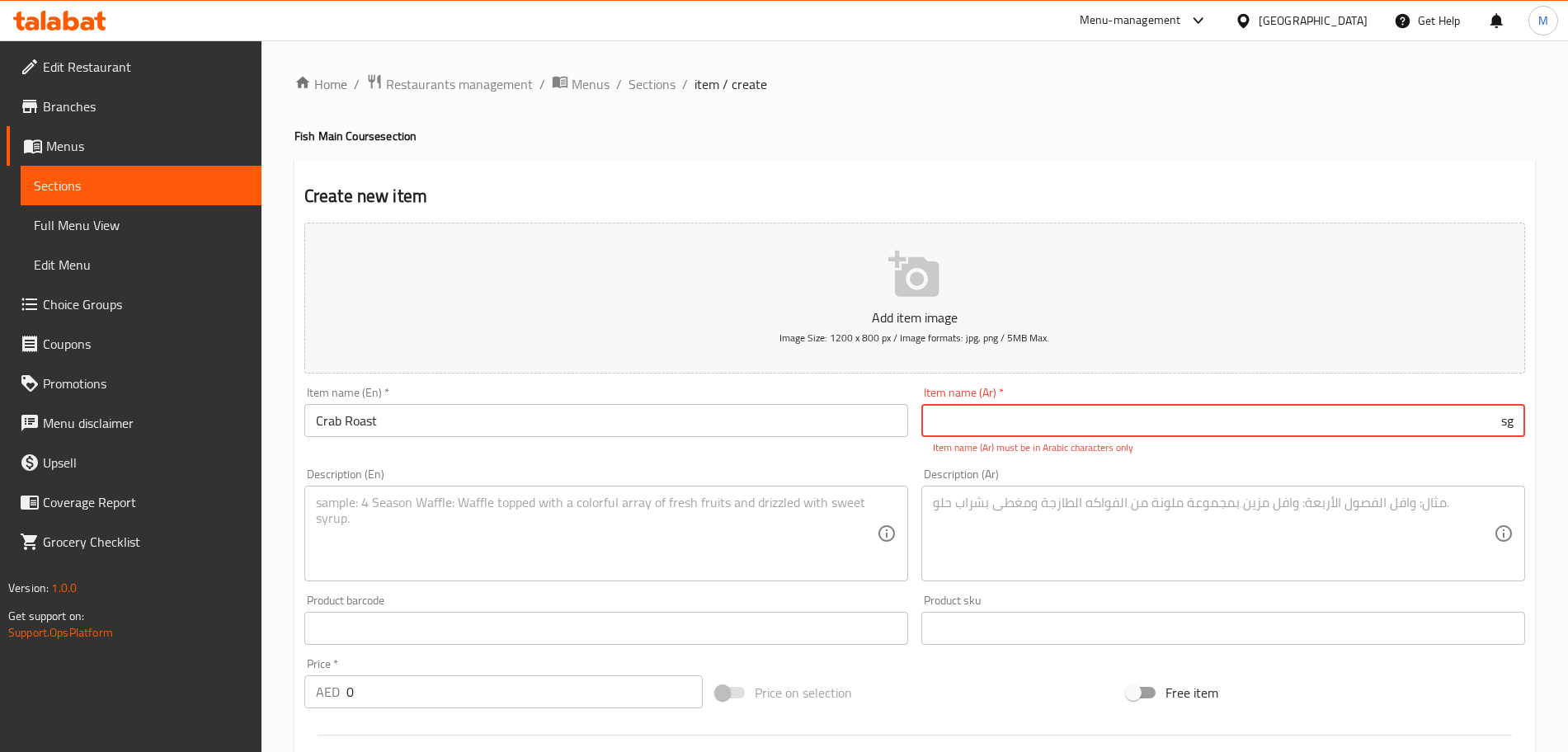
type input "s"
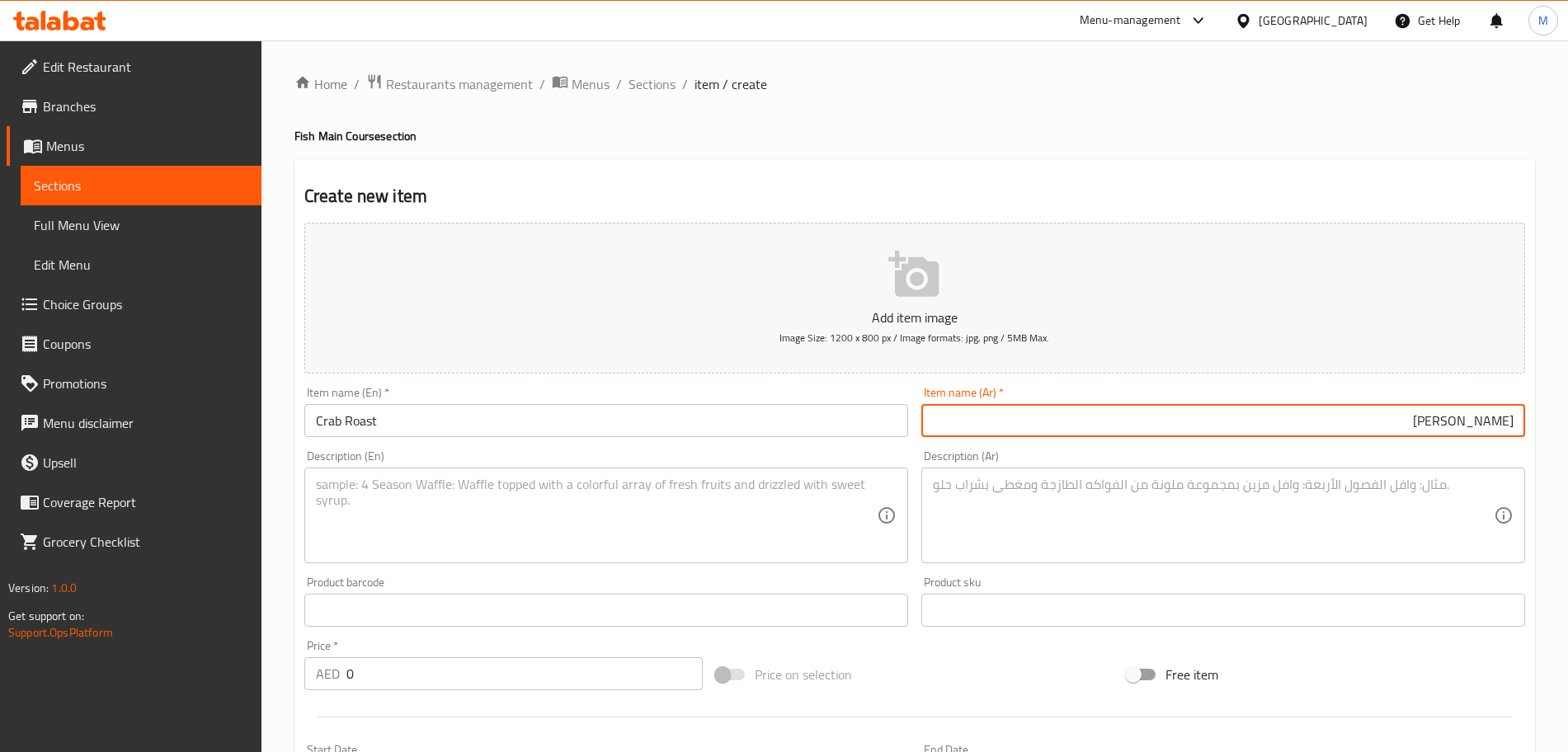
type input "سلطهون مشوي"
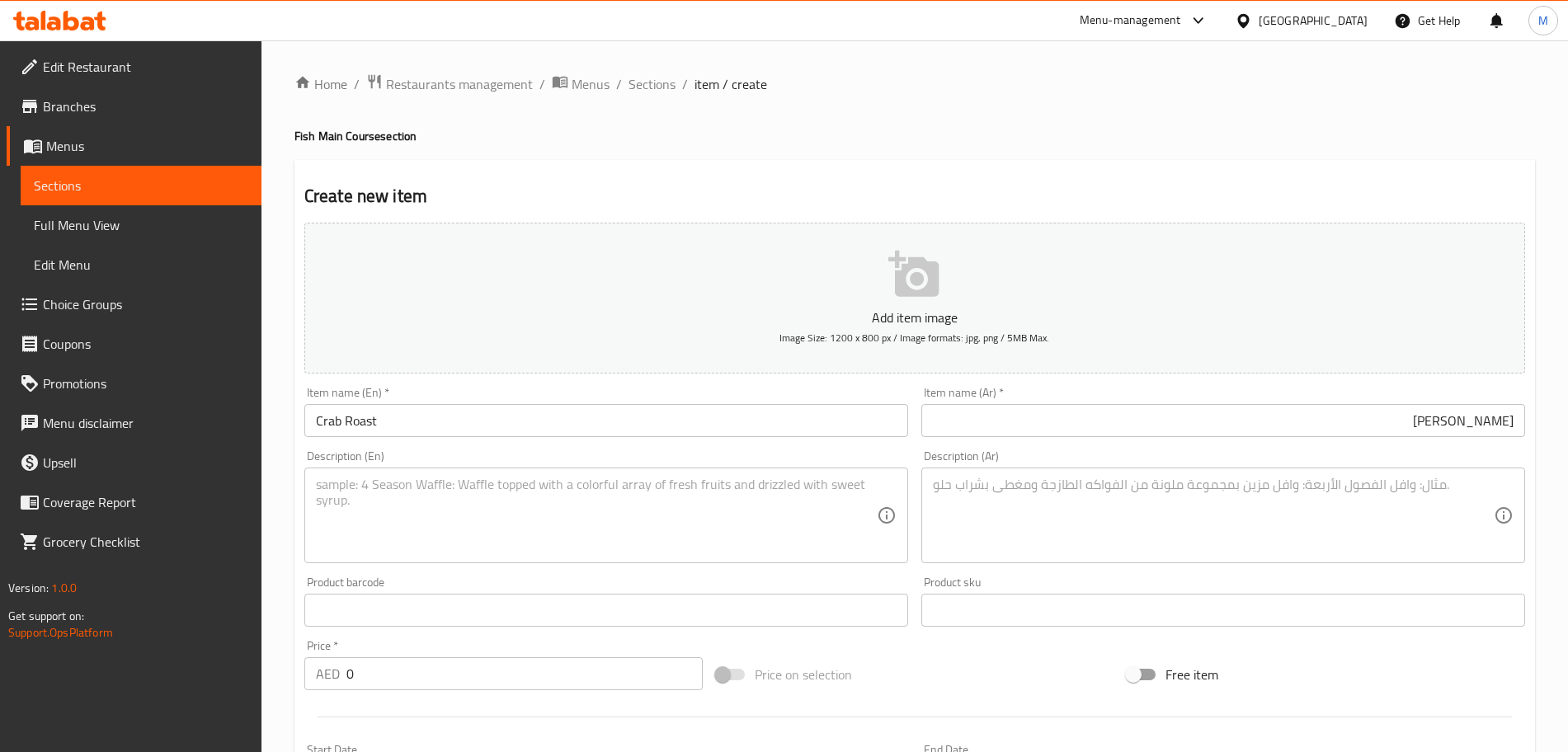
click at [341, 499] on textarea at bounding box center [597, 516] width 561 height 78
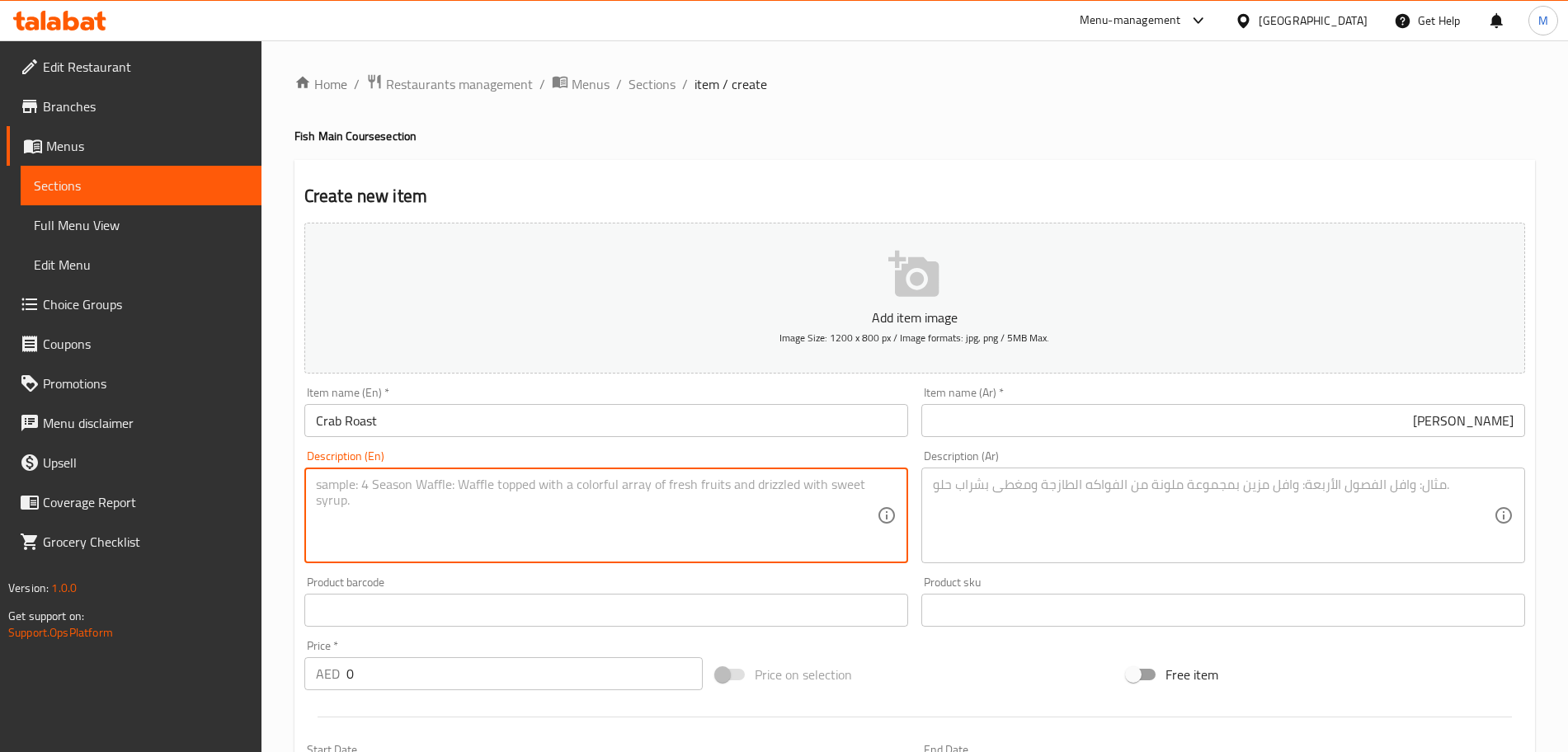
paste textarea "Succulent crab pieces slow-cooked with bold spices and herbs, roasted to perfec…"
drag, startPoint x: 466, startPoint y: 484, endPoint x: 564, endPoint y: 449, distance: 104.1
click at [468, 484] on textarea "Succulent crab pieces slow-cooked with bold spices and herbs, roasted to perfec…" at bounding box center [597, 516] width 561 height 78
click at [518, 504] on textarea "Succulent crab pieces slow cooked with bold spices and herbs, roasted to perfec…" at bounding box center [597, 516] width 561 height 78
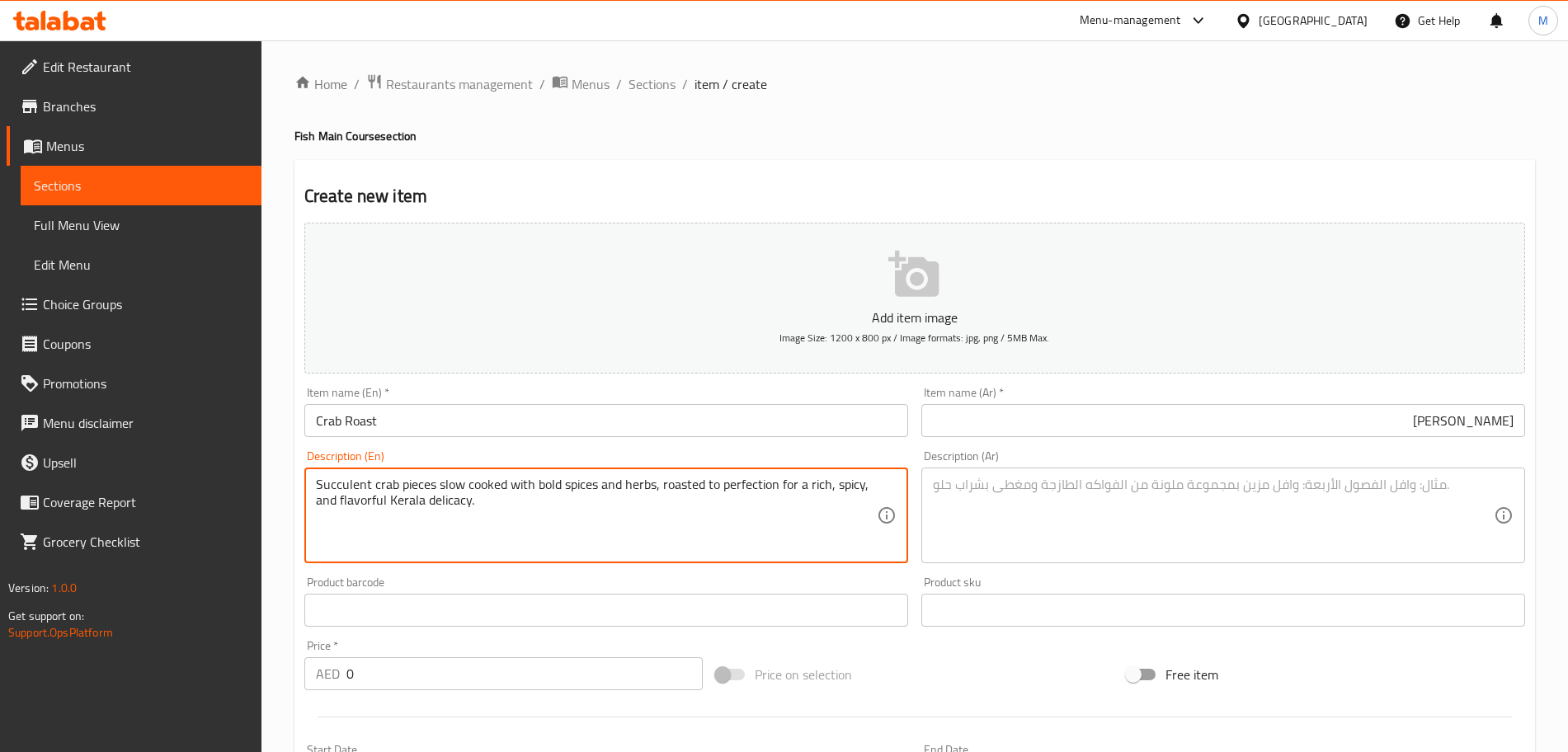
click at [518, 504] on textarea "Succulent crab pieces slow cooked with bold spices and herbs, roasted to perfec…" at bounding box center [597, 516] width 561 height 78
type textarea "Succulent crab pieces slow cooked with bold spices and herbs, roasted to perfec…"
click at [1074, 498] on textarea at bounding box center [1213, 516] width 561 height 78
paste textarea "قطع سرطان البحر اللذيذة المطبوخة ببطء مع التوابل والأعشاب الجريئة، مشوية إلى حد…"
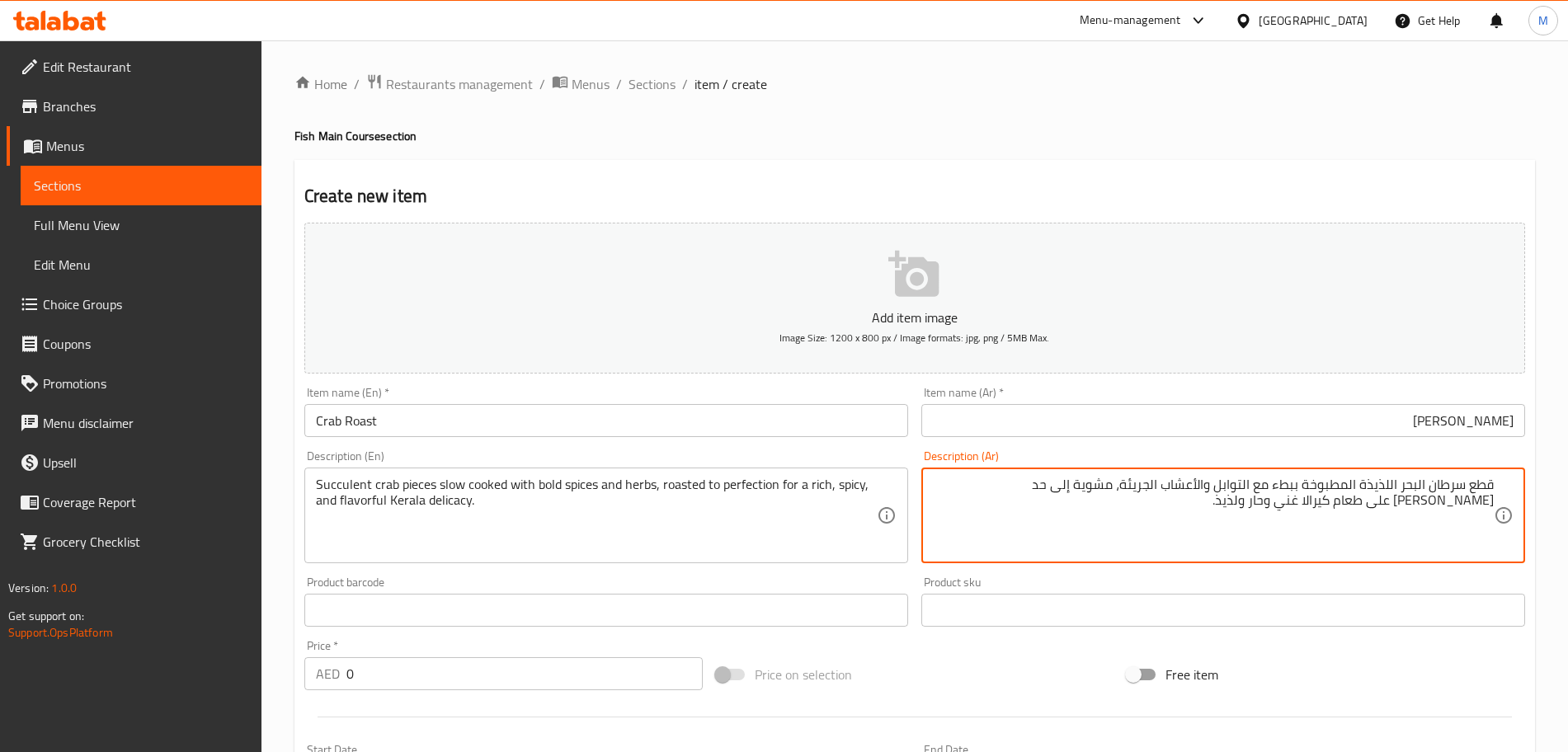
type textarea "قطع سرطان البحر اللذيذة المطبوخة ببطء مع التوابل والأعشاب الجريئة، مشوية إلى حد…"
drag, startPoint x: 302, startPoint y: 679, endPoint x: 228, endPoint y: 597, distance: 110.5
click at [218, 673] on div "Edit Restaurant Branches Menus Sections Full Menu View Edit Menu Choice Groups …" at bounding box center [784, 602] width 1568 height 1125
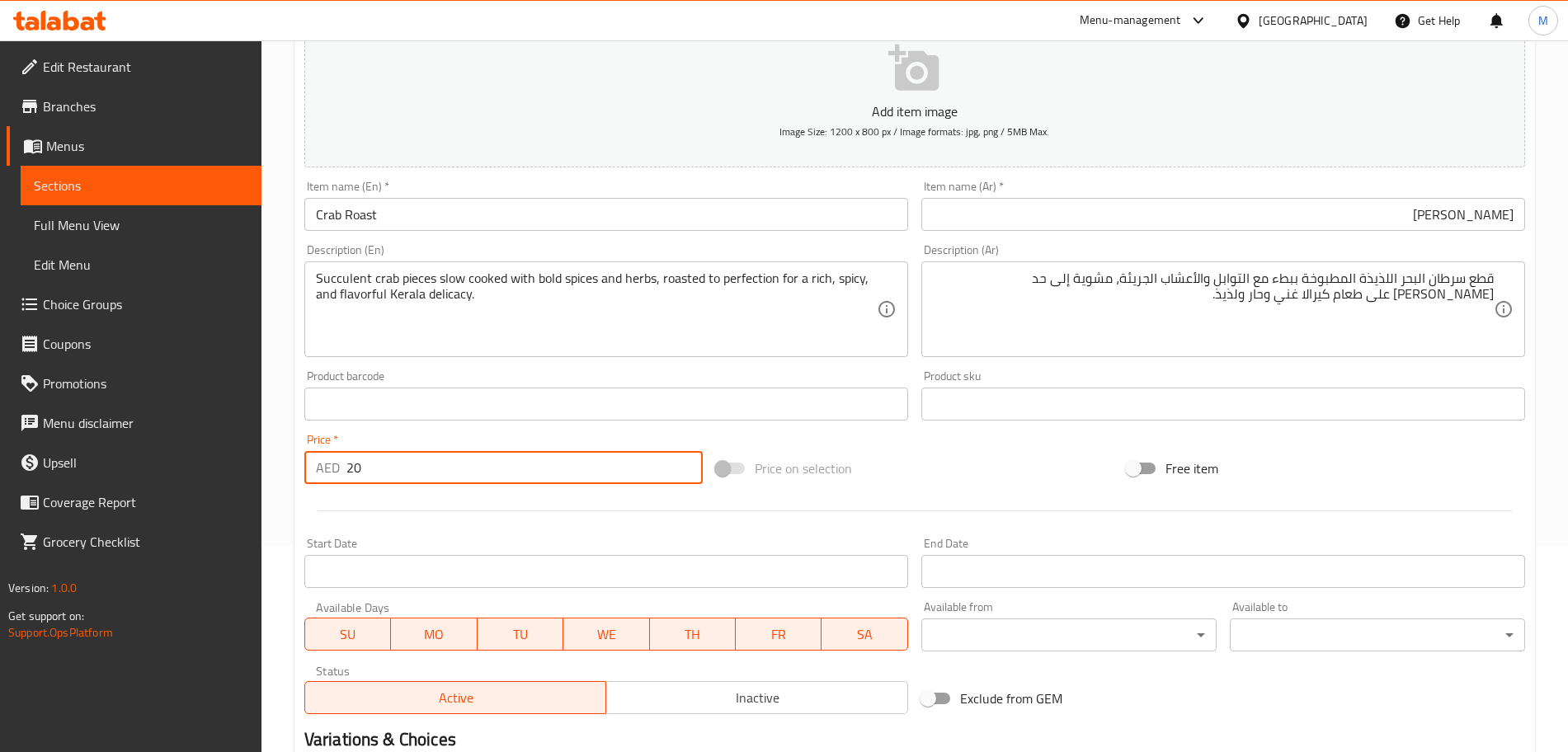
type input "20"
click at [835, 491] on div at bounding box center [915, 511] width 1233 height 40
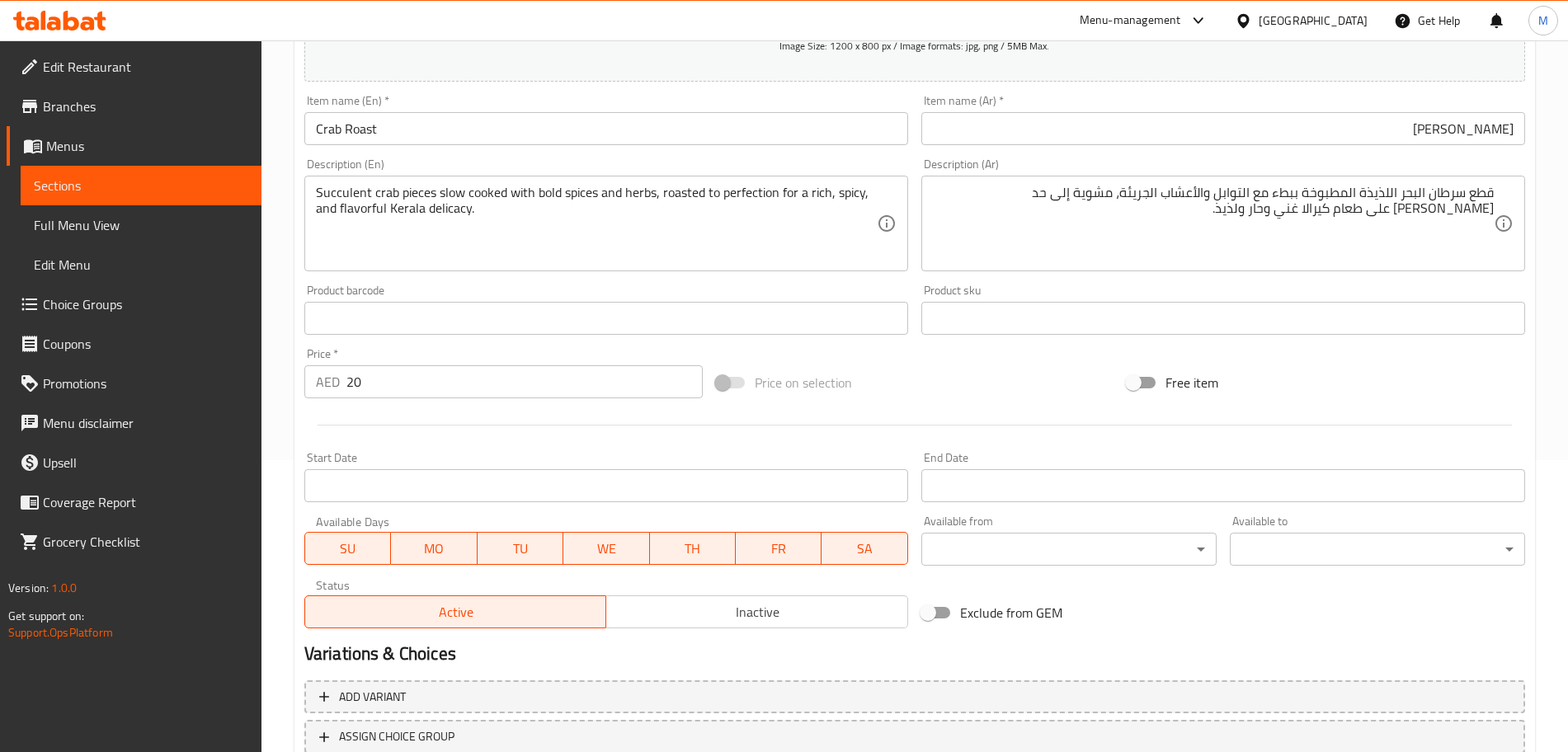
scroll to position [412, 0]
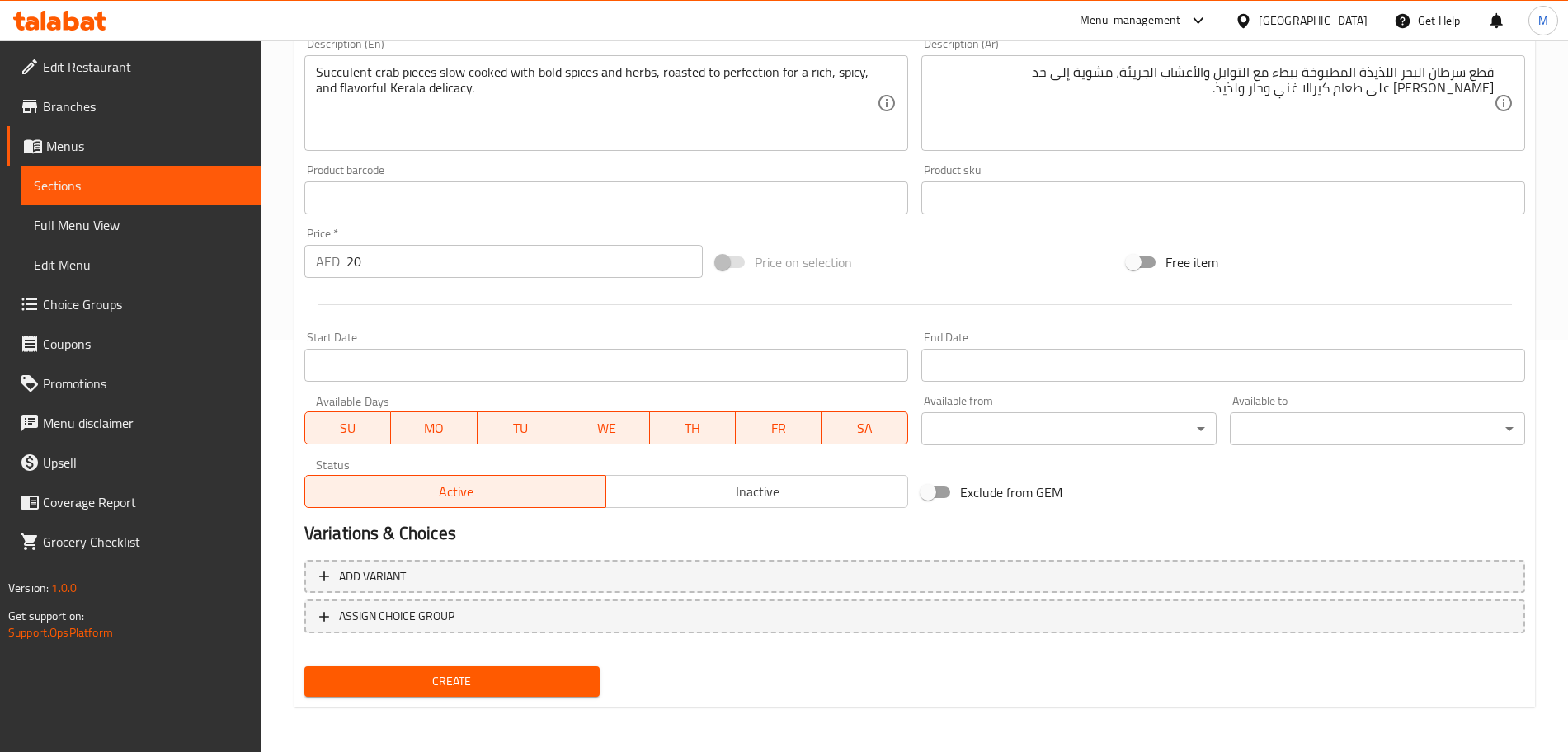
click at [734, 509] on div "Status Active Inactive" at bounding box center [606, 484] width 617 height 63
click at [735, 506] on button "Inactive" at bounding box center [756, 491] width 302 height 33
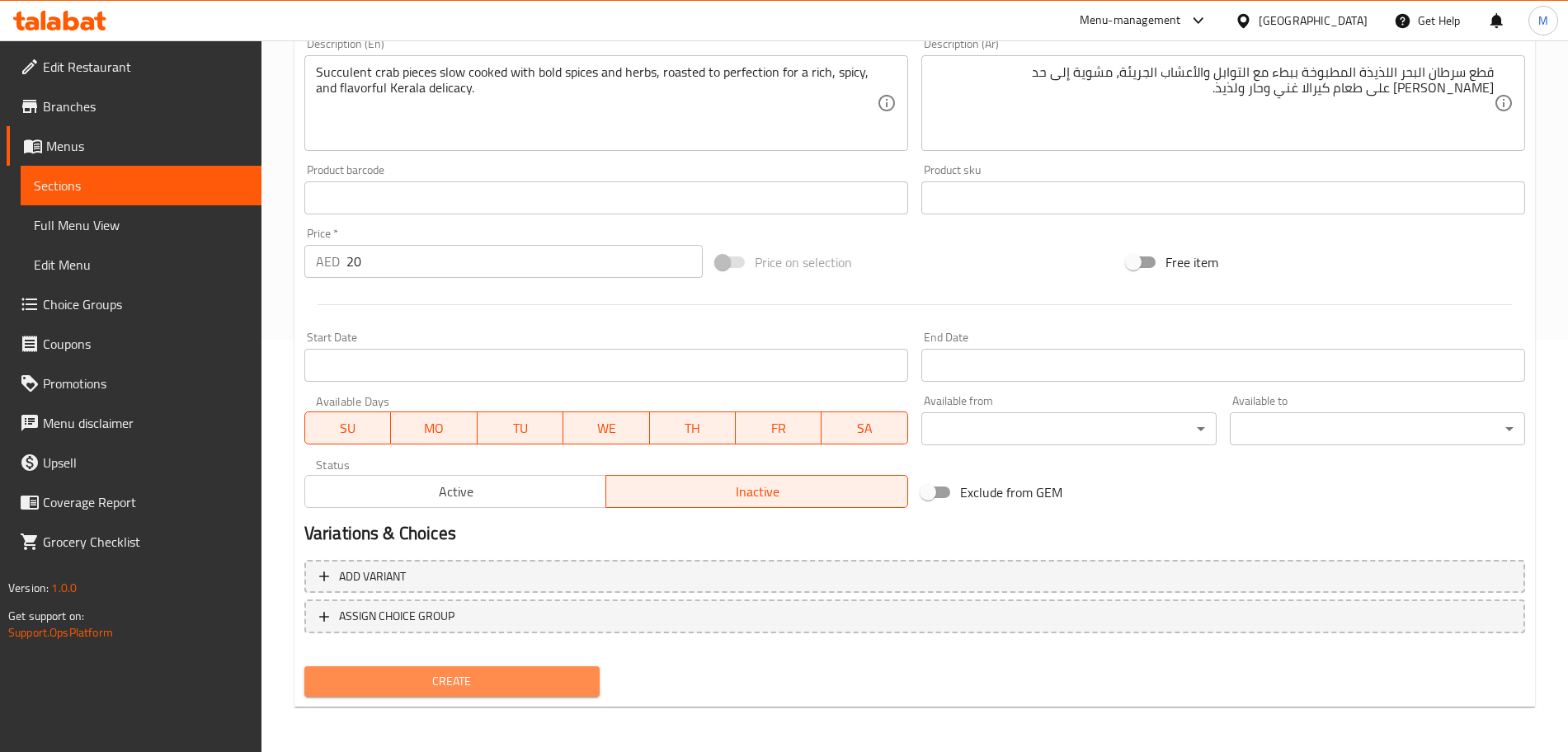
click at [509, 690] on span "Create" at bounding box center [452, 682] width 269 height 21
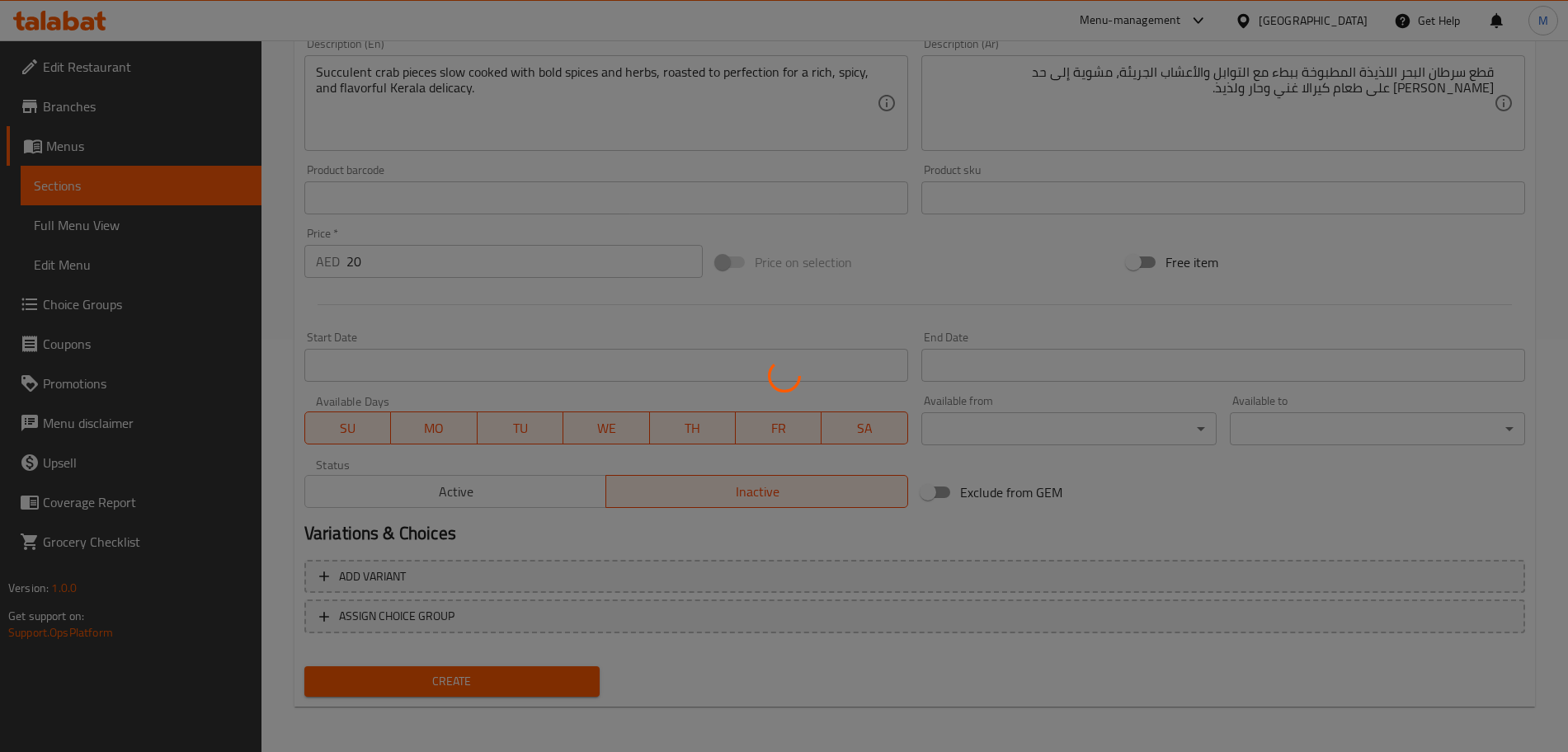
type input "0"
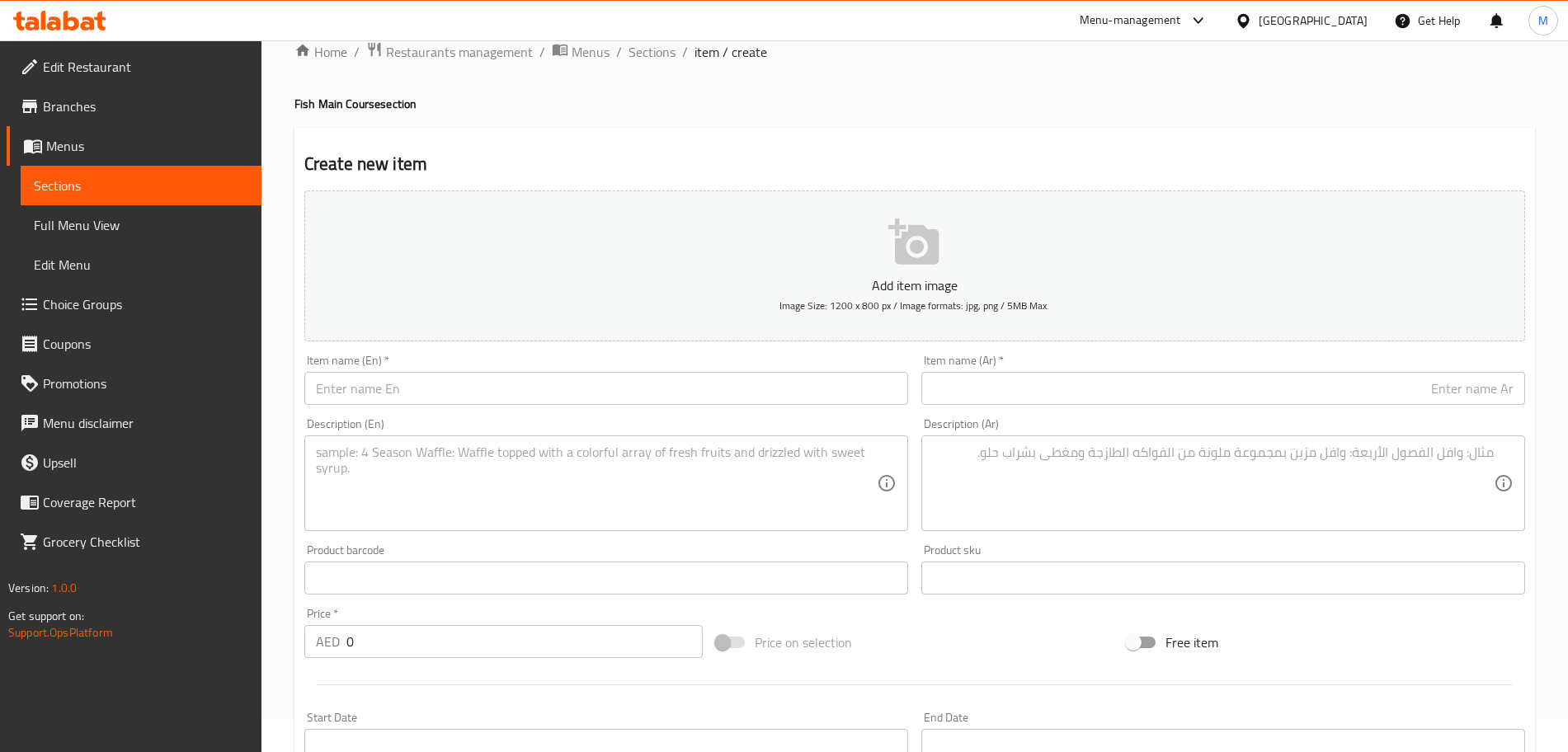
scroll to position [0, 0]
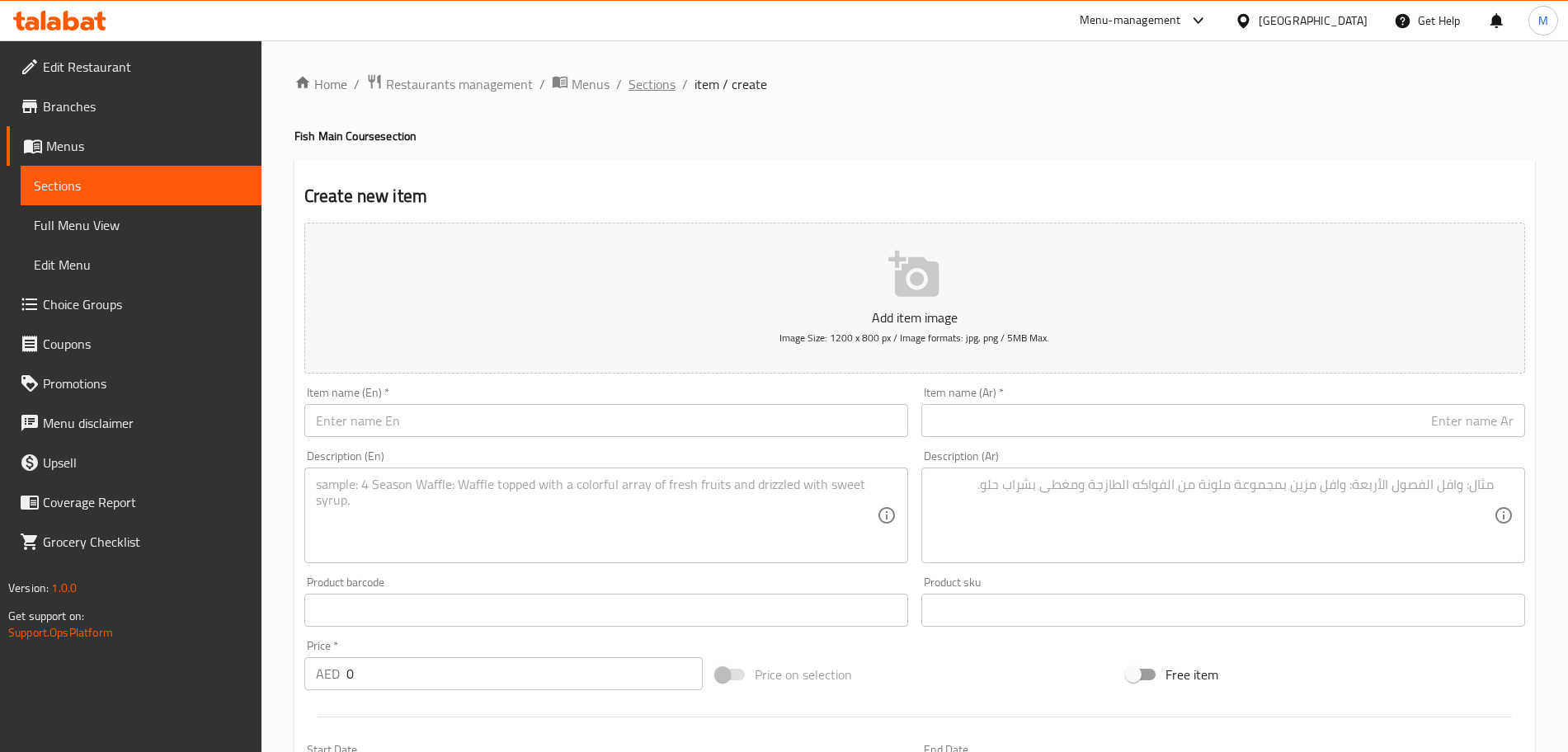
click at [636, 86] on span "Sections" at bounding box center [652, 84] width 47 height 20
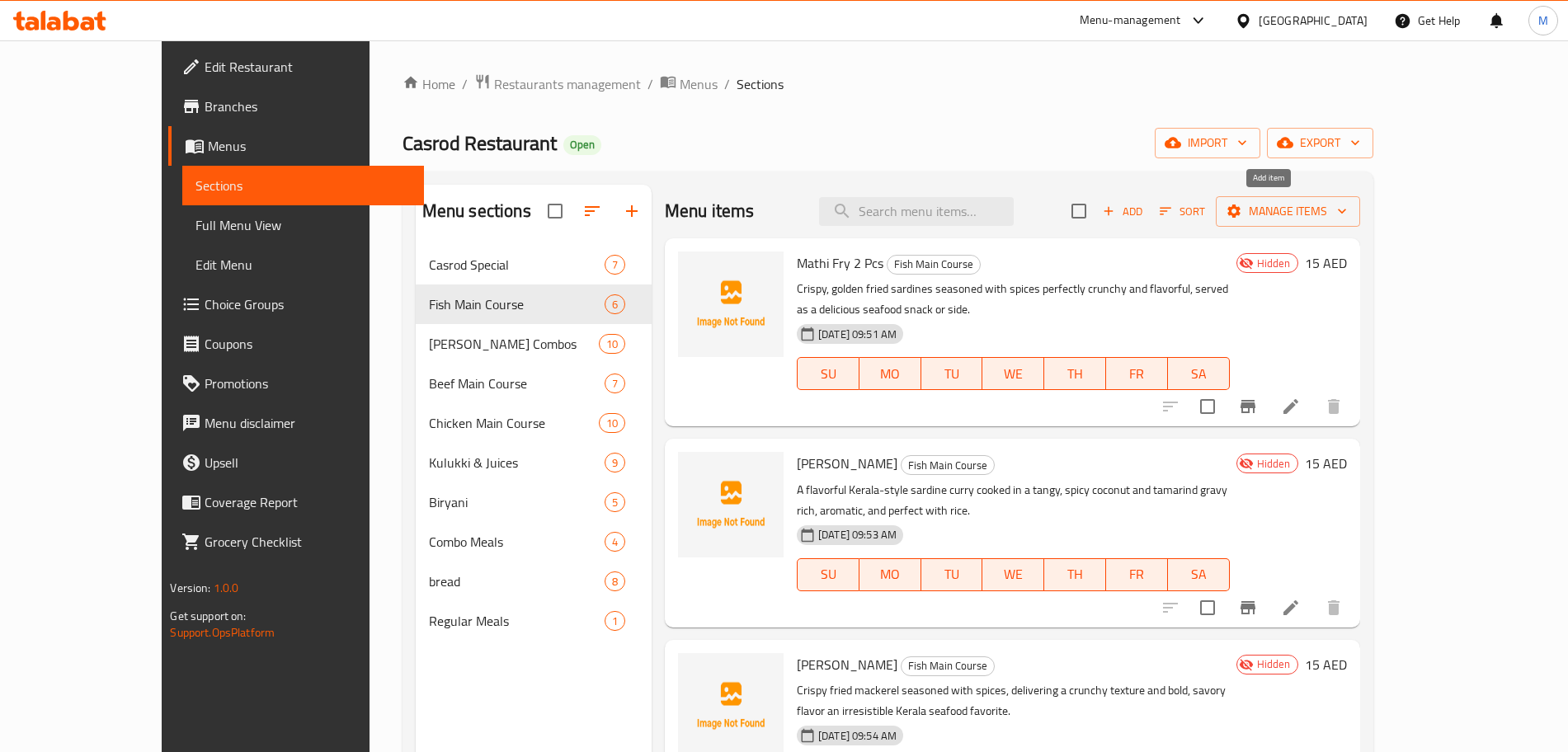
click at [1116, 213] on icon "button" at bounding box center [1108, 211] width 15 height 15
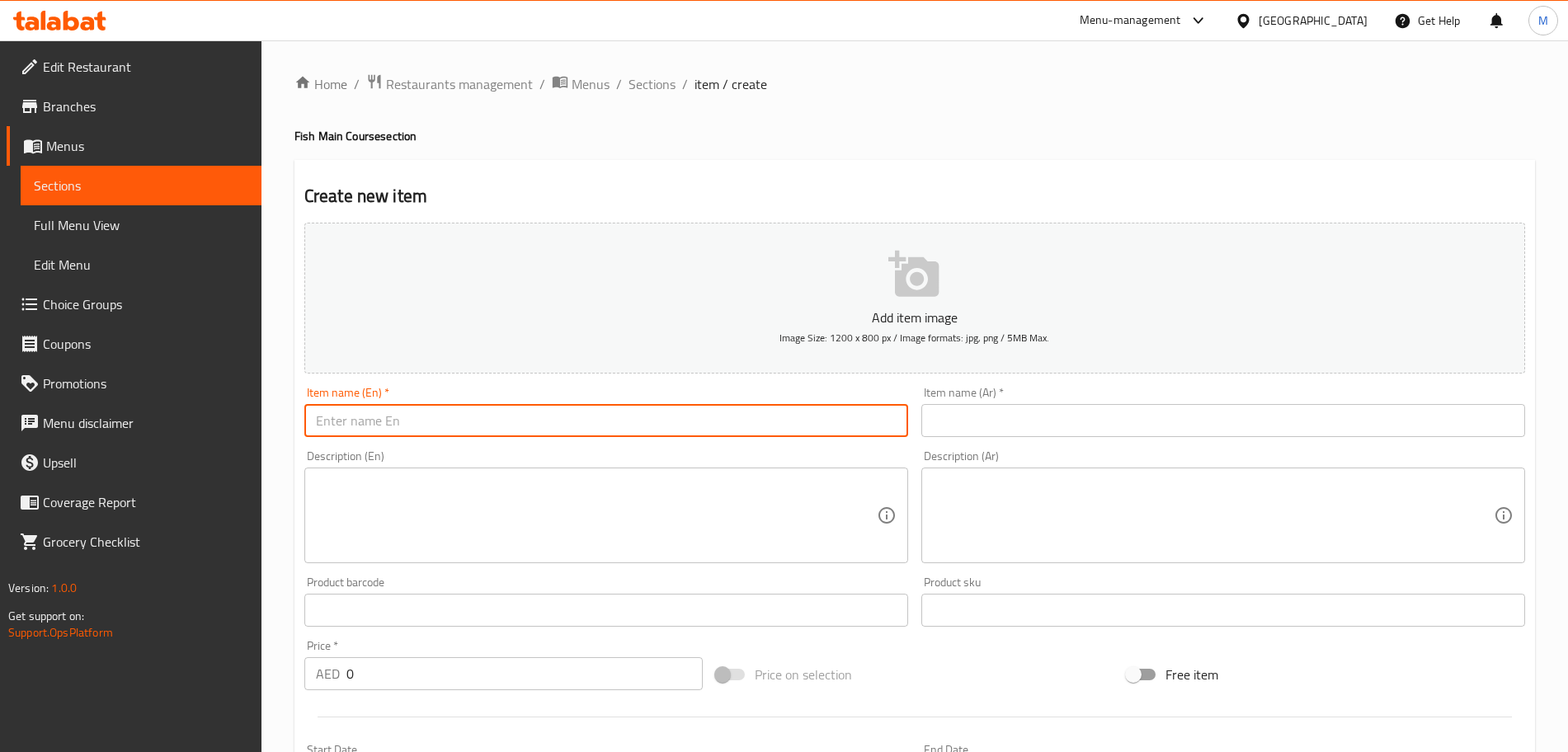
click at [407, 426] on input "text" at bounding box center [605, 421] width 604 height 33
paste input "Koonthal Roast"
type input "Koonthal Roast"
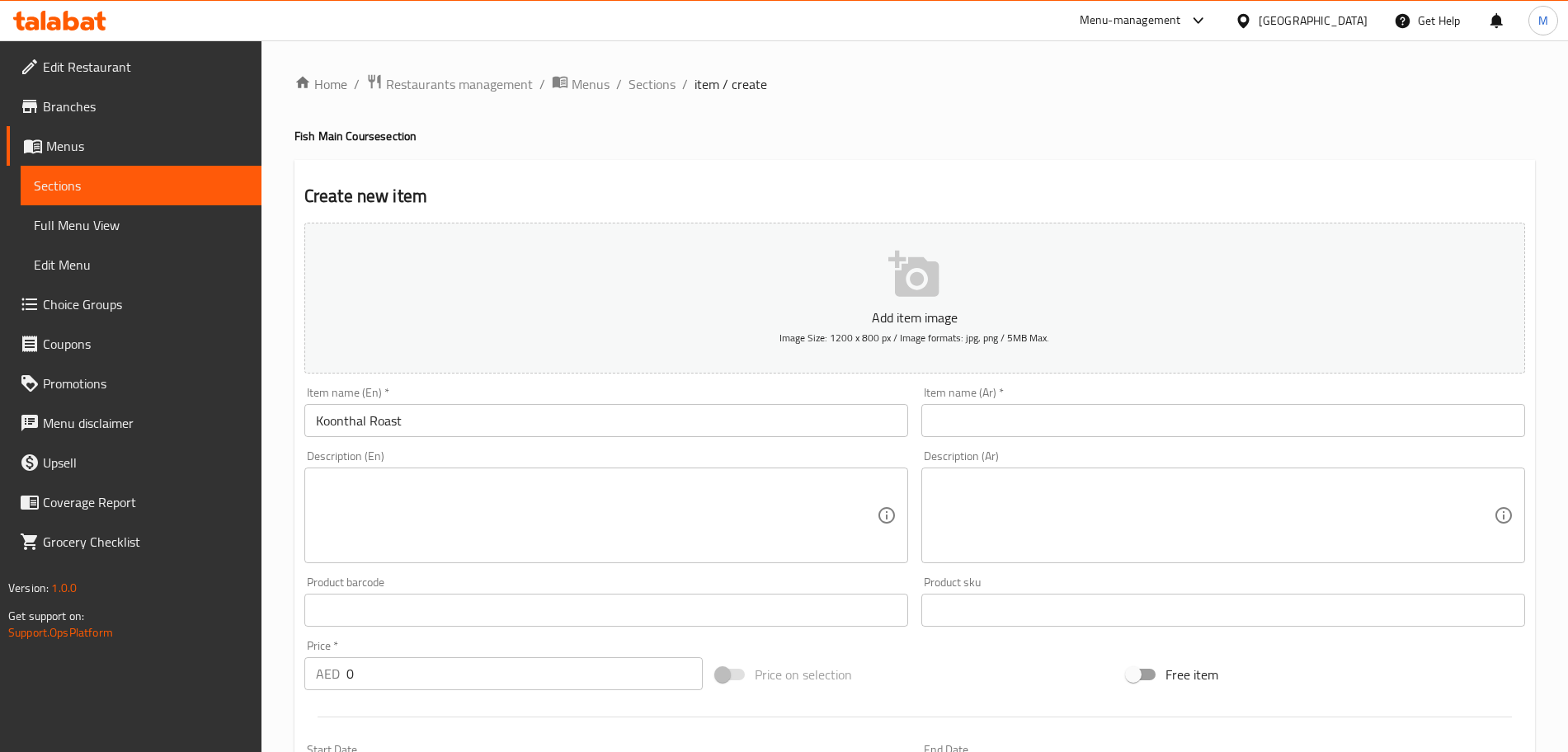
click at [558, 506] on textarea at bounding box center [597, 516] width 561 height 78
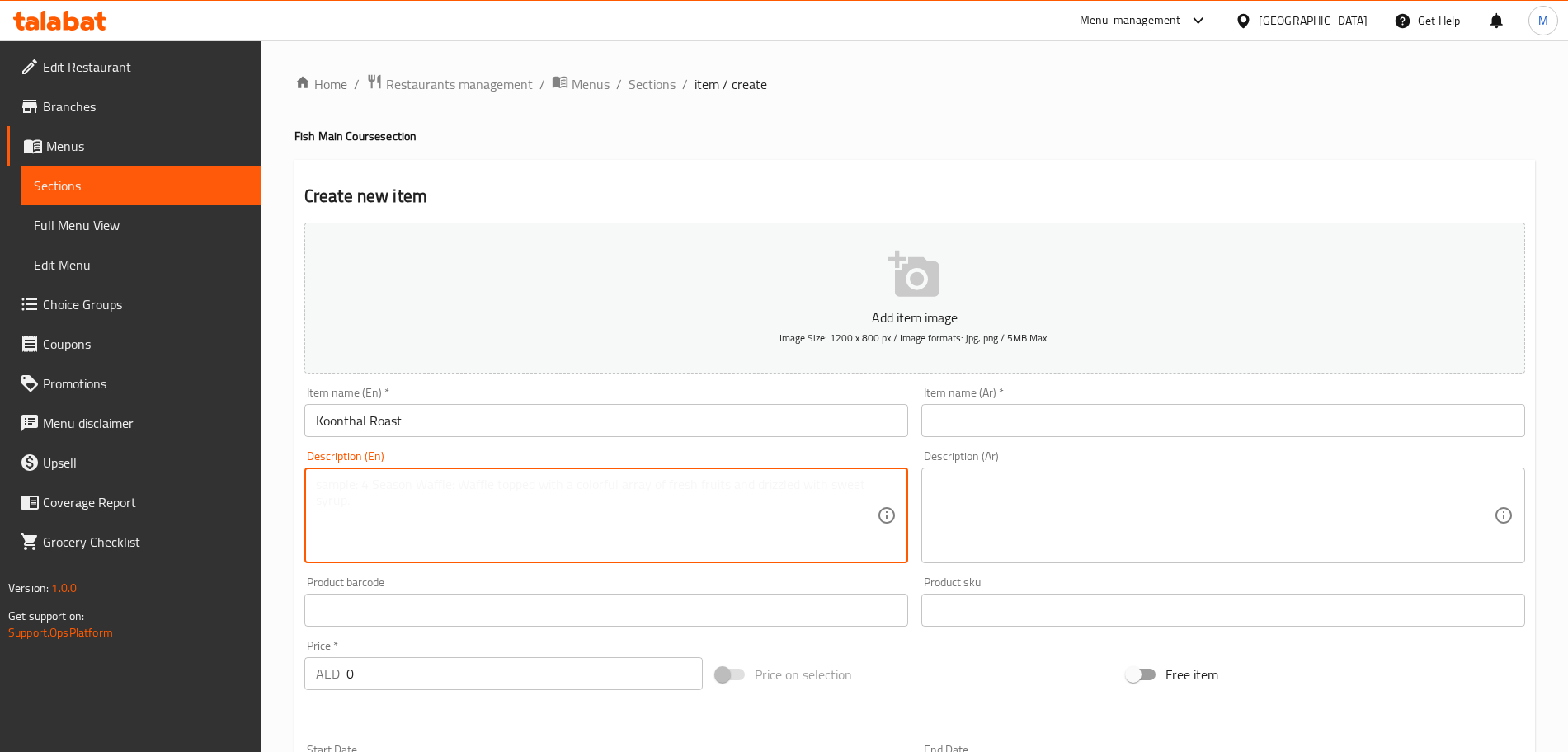
paste textarea "A spicy, dry-fried squid (calamari) dish from Kerala, cooked with aromatic spic…"
click at [383, 483] on textarea "A spicy, dry-fried squid (calamari) dish from Kerala, cooked with aromatic spic…" at bounding box center [597, 516] width 561 height 78
click at [508, 483] on textarea "A spicy, dry fried squid (calamari) dish from Kerala, cooked with aromatic spic…" at bounding box center [597, 516] width 561 height 78
click at [496, 485] on textarea "A spicy, dry fried squid (calamari) dish from Kerala, cooked with aromatic spic…" at bounding box center [597, 516] width 561 height 78
click at [808, 484] on textarea "A spicy, dry fried squid calamari dish from Kerala, cooked with aromatic spices…" at bounding box center [597, 516] width 561 height 78
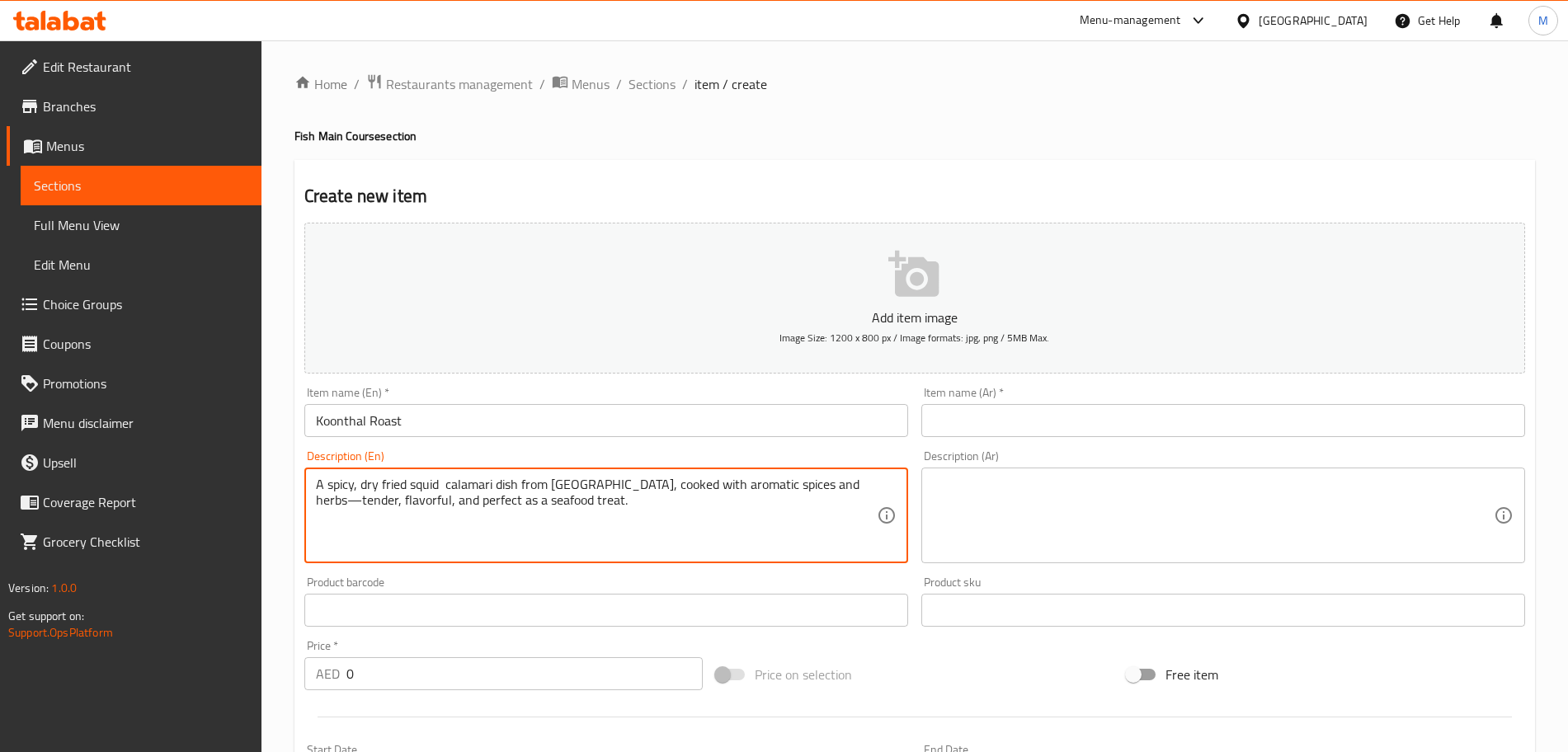
click at [820, 486] on textarea "A spicy, dry fried squid calamari dish from Kerala, cooked with aromatic spices…" at bounding box center [597, 516] width 561 height 78
click at [521, 520] on textarea "A spicy, dry fried squid calamari dish from Kerala, cooked with aromatic spices…" at bounding box center [597, 516] width 561 height 78
type textarea "A spicy, dry fried squid calamari dish from Kerala, cooked with aromatic spices…"
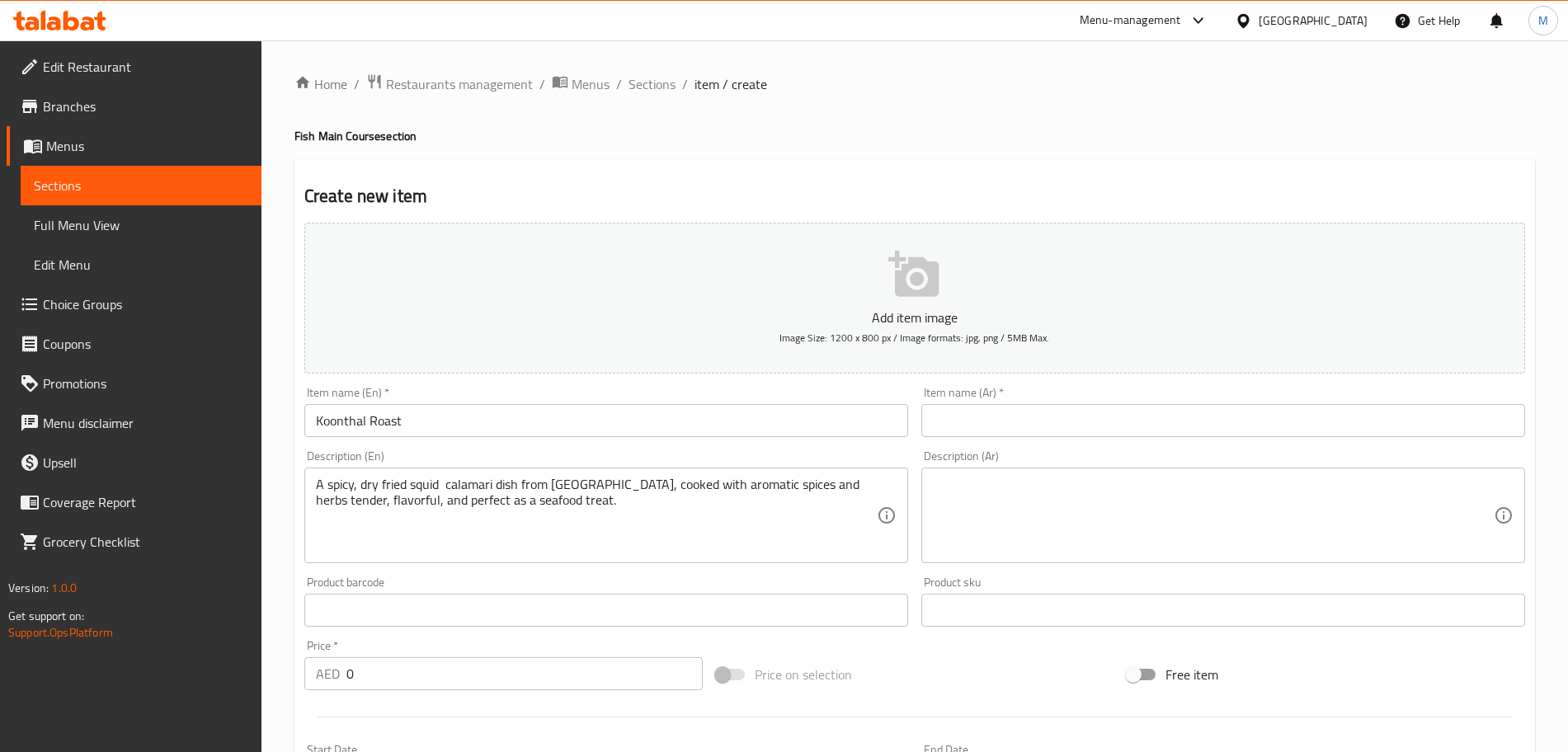
click at [1009, 498] on textarea at bounding box center [1213, 516] width 561 height 78
paste textarea "طبق كاليماري مقلي حار وجاف من ولاية كيرالا، مطبوخ مع التوابل العطرية والأعشاب ا…"
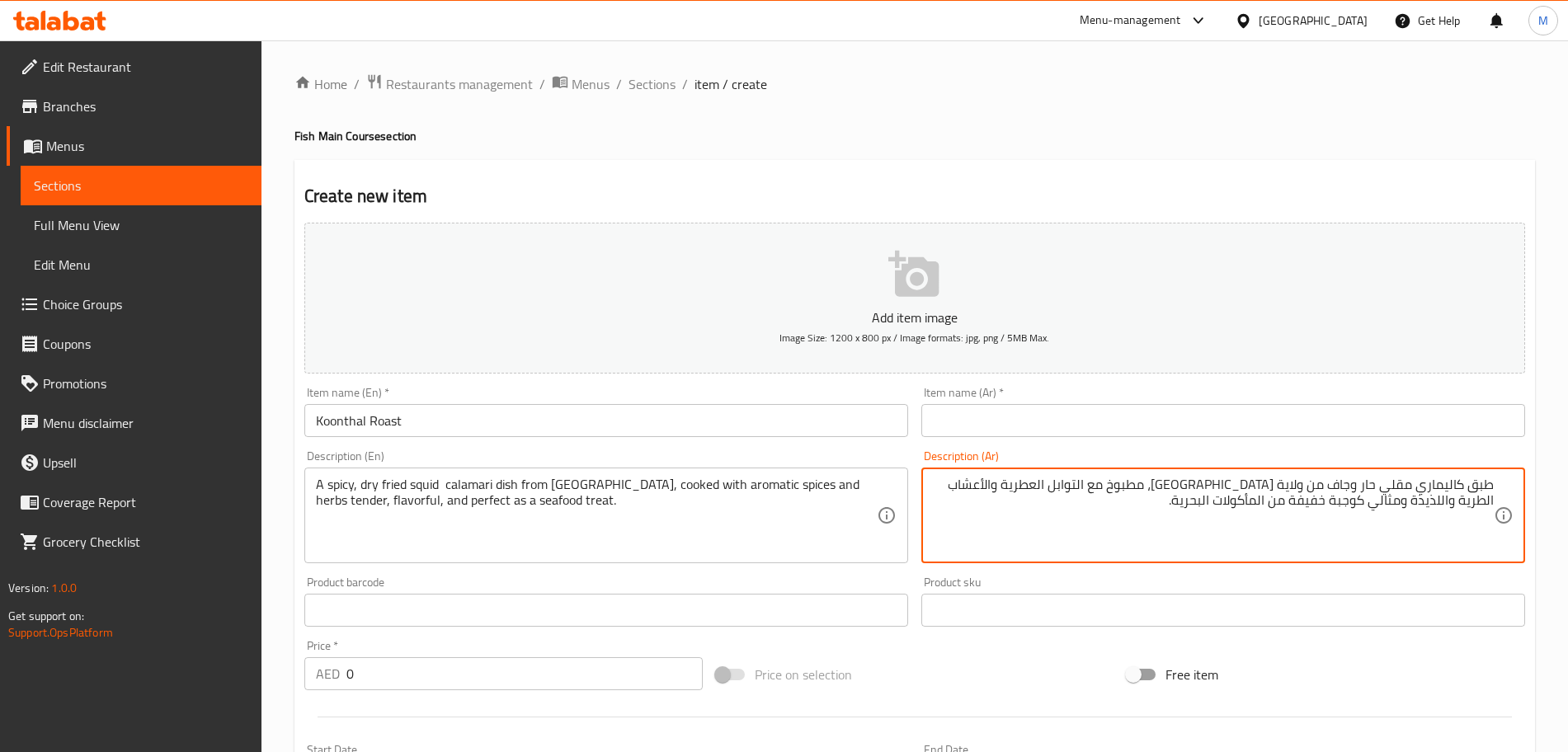
type textarea "طبق كاليماري مقلي حار وجاف من ولاية كيرالا، مطبوخ مع التوابل العطرية والأعشاب ا…"
click at [1088, 426] on input "text" at bounding box center [1223, 421] width 604 height 33
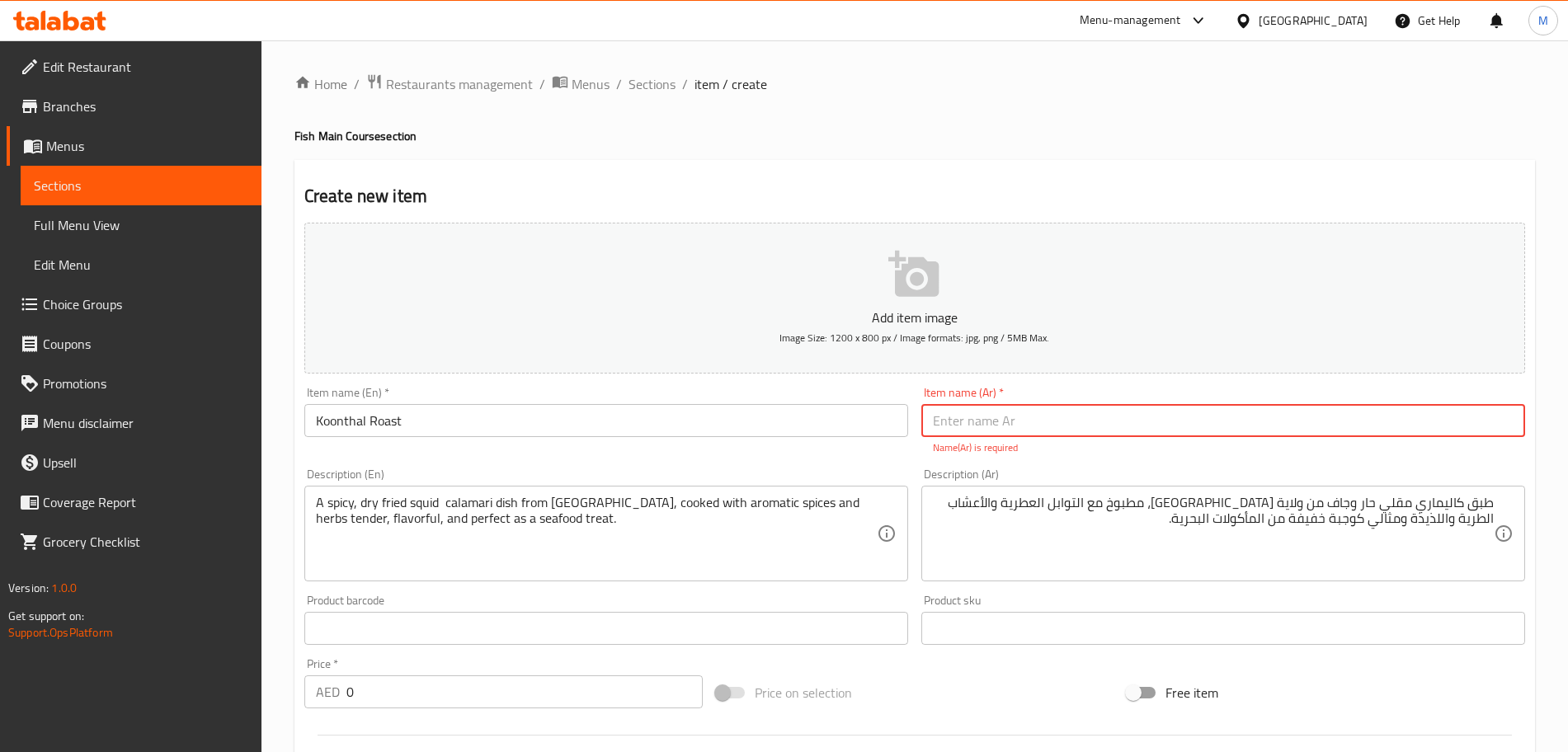
click at [1046, 423] on input "text" at bounding box center [1223, 421] width 604 height 33
paste input "كونثال روست"
type input "كونثال روست"
click at [1046, 473] on div "Description (Ar) طبق كاليماري مقلي حار وجاف من ولاية كيرالا، مطبوخ مع التوابل ا…" at bounding box center [1223, 525] width 604 height 113
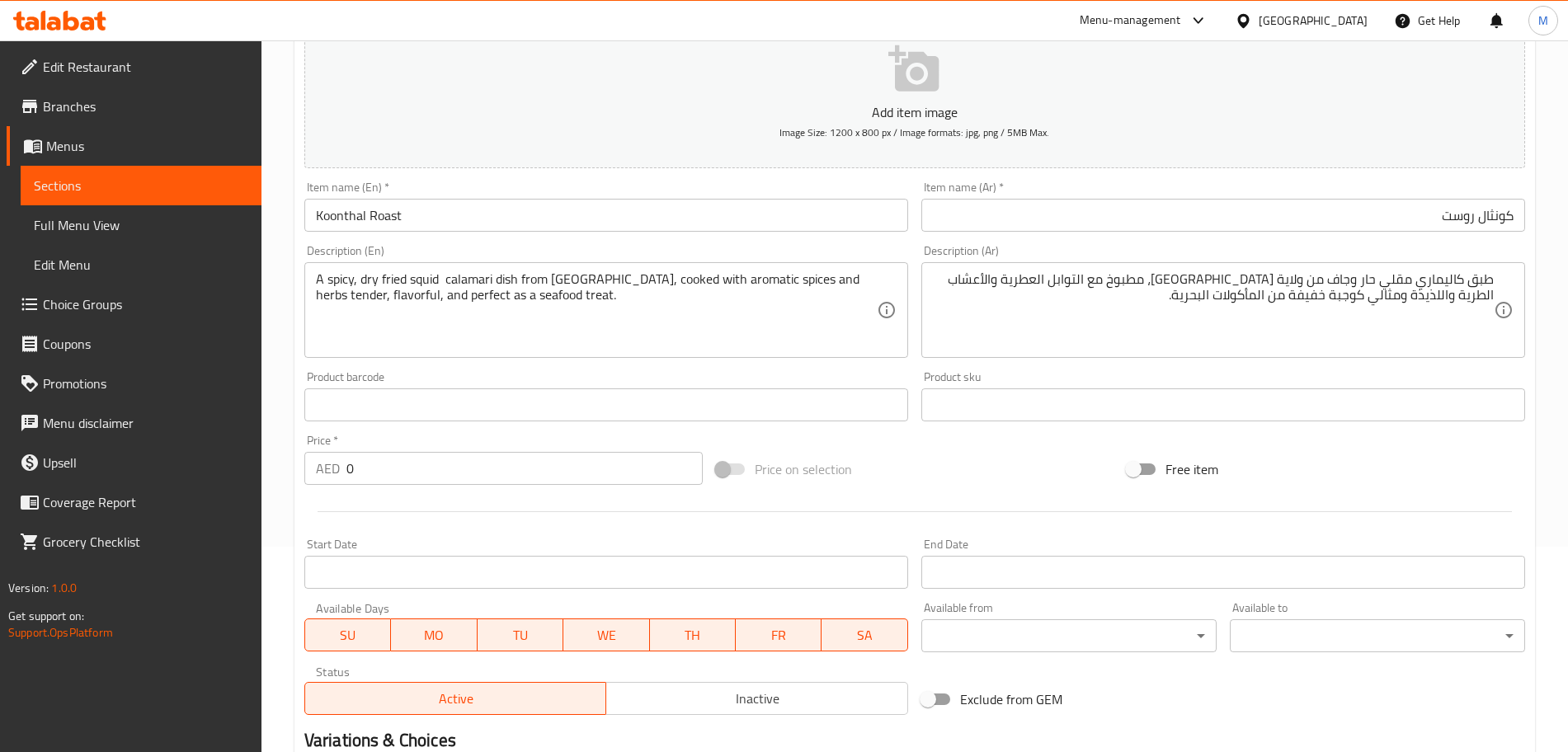
scroll to position [309, 0]
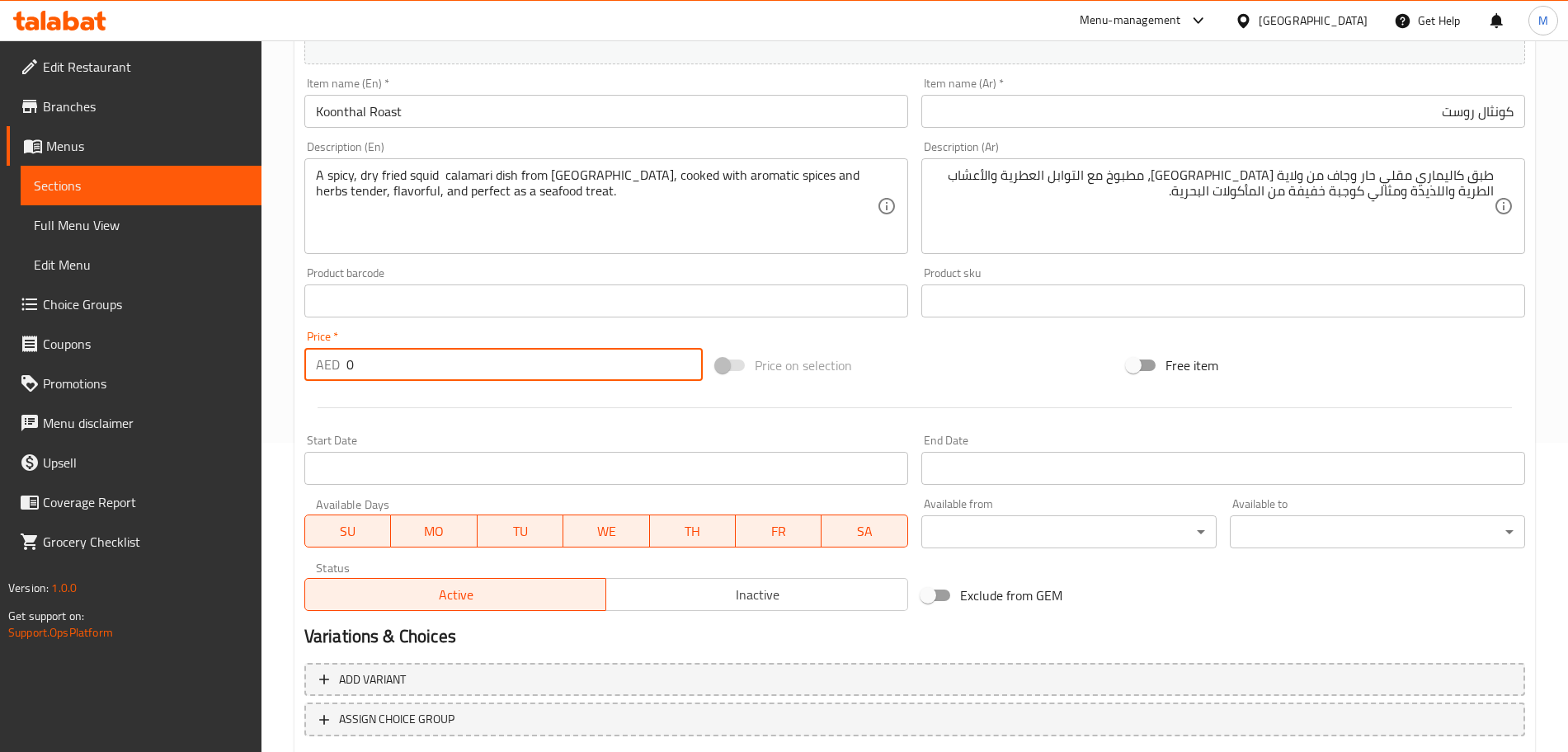
click at [330, 362] on div "AED 0 Price *" at bounding box center [503, 365] width 398 height 33
type input "18"
click at [443, 400] on div at bounding box center [915, 408] width 1233 height 40
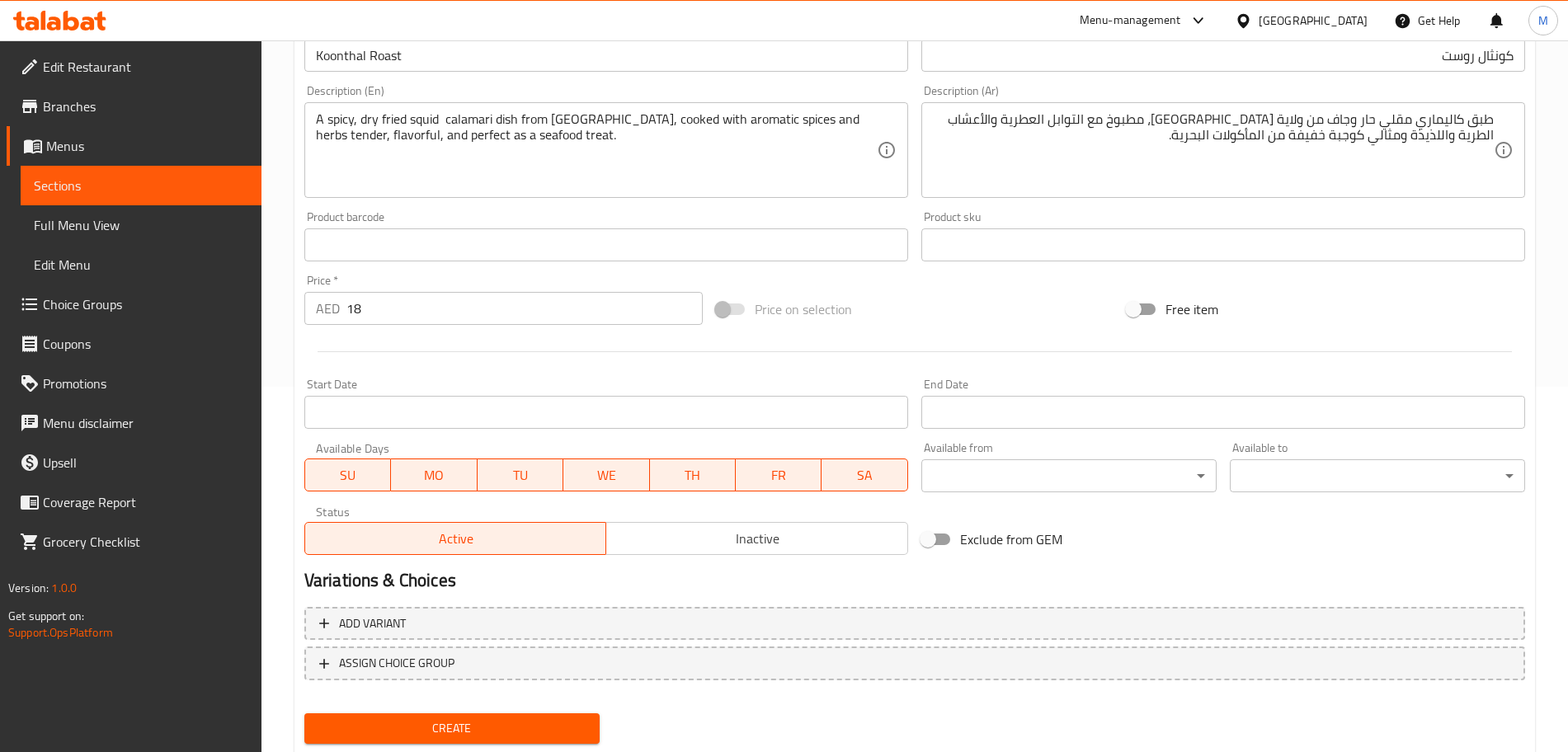
scroll to position [413, 0]
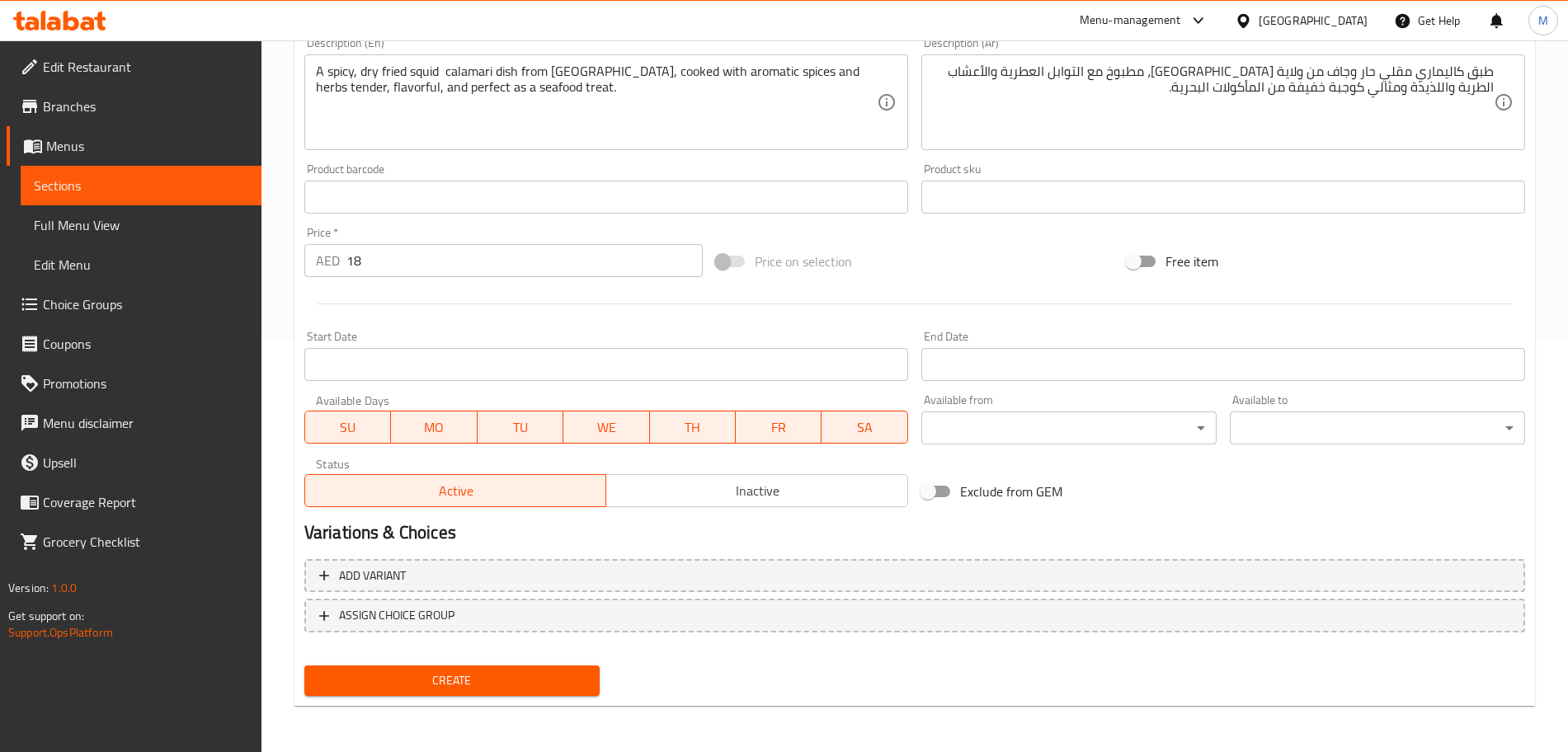
click at [488, 668] on button "Create" at bounding box center [451, 681] width 295 height 30
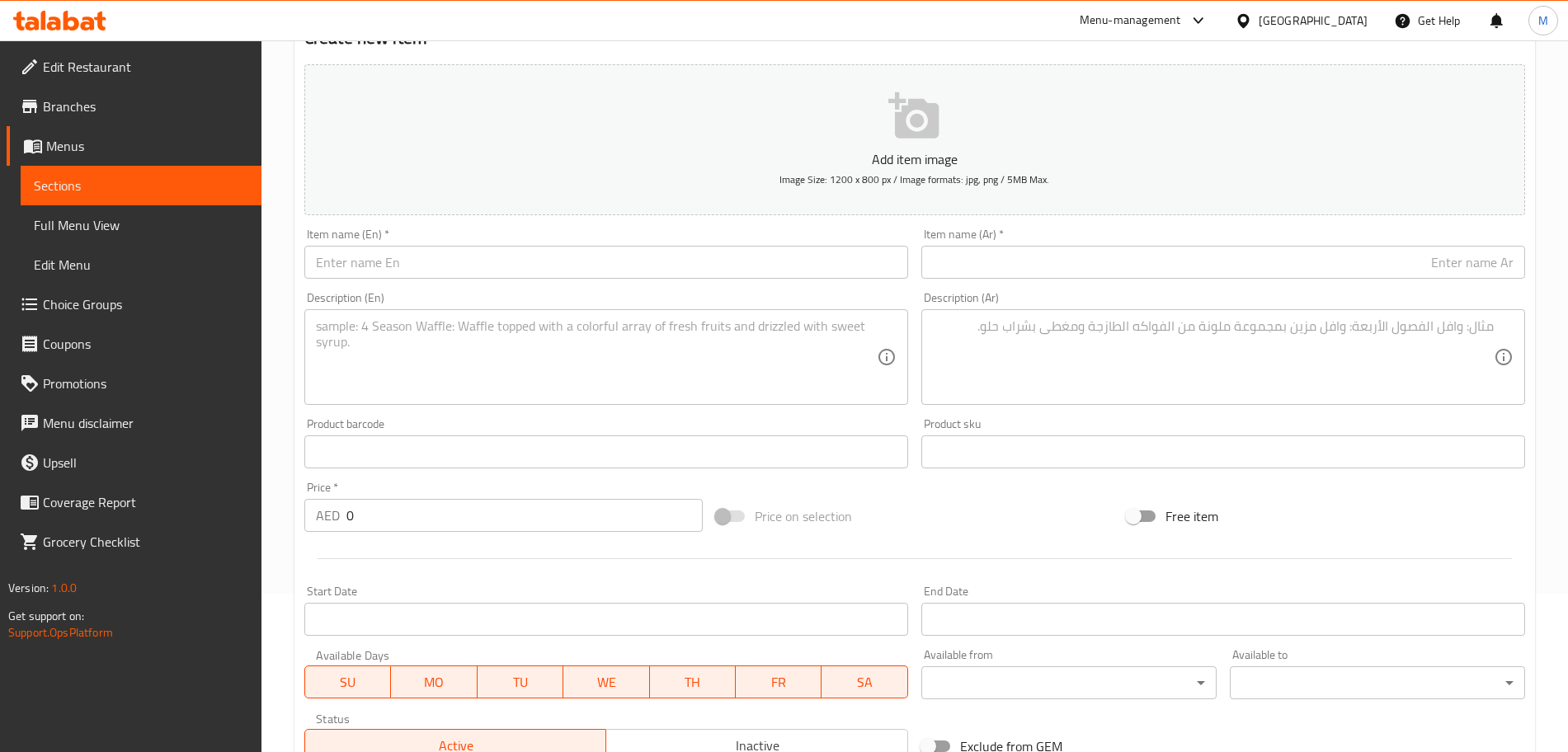
scroll to position [1, 0]
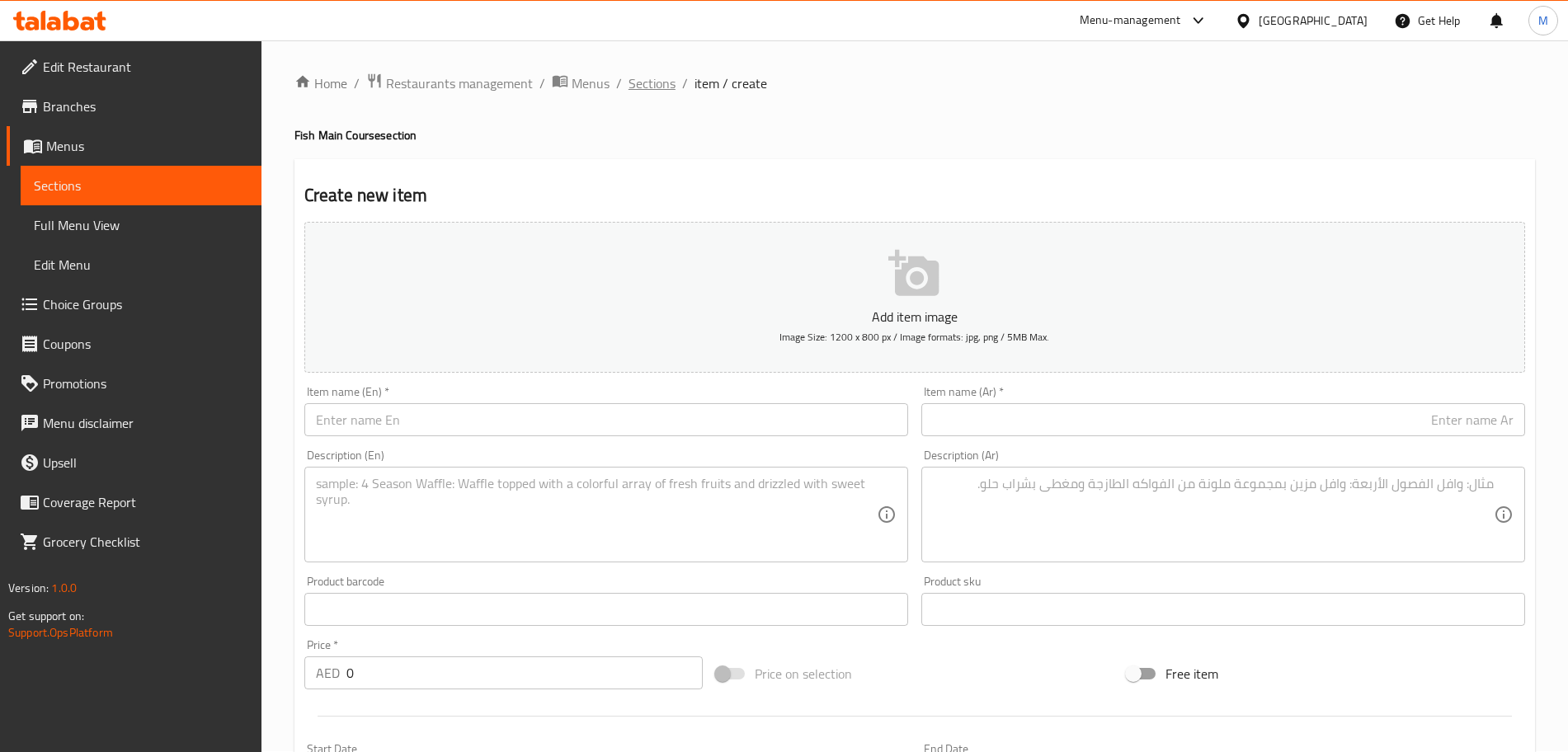
click at [640, 87] on span "Sections" at bounding box center [652, 83] width 47 height 20
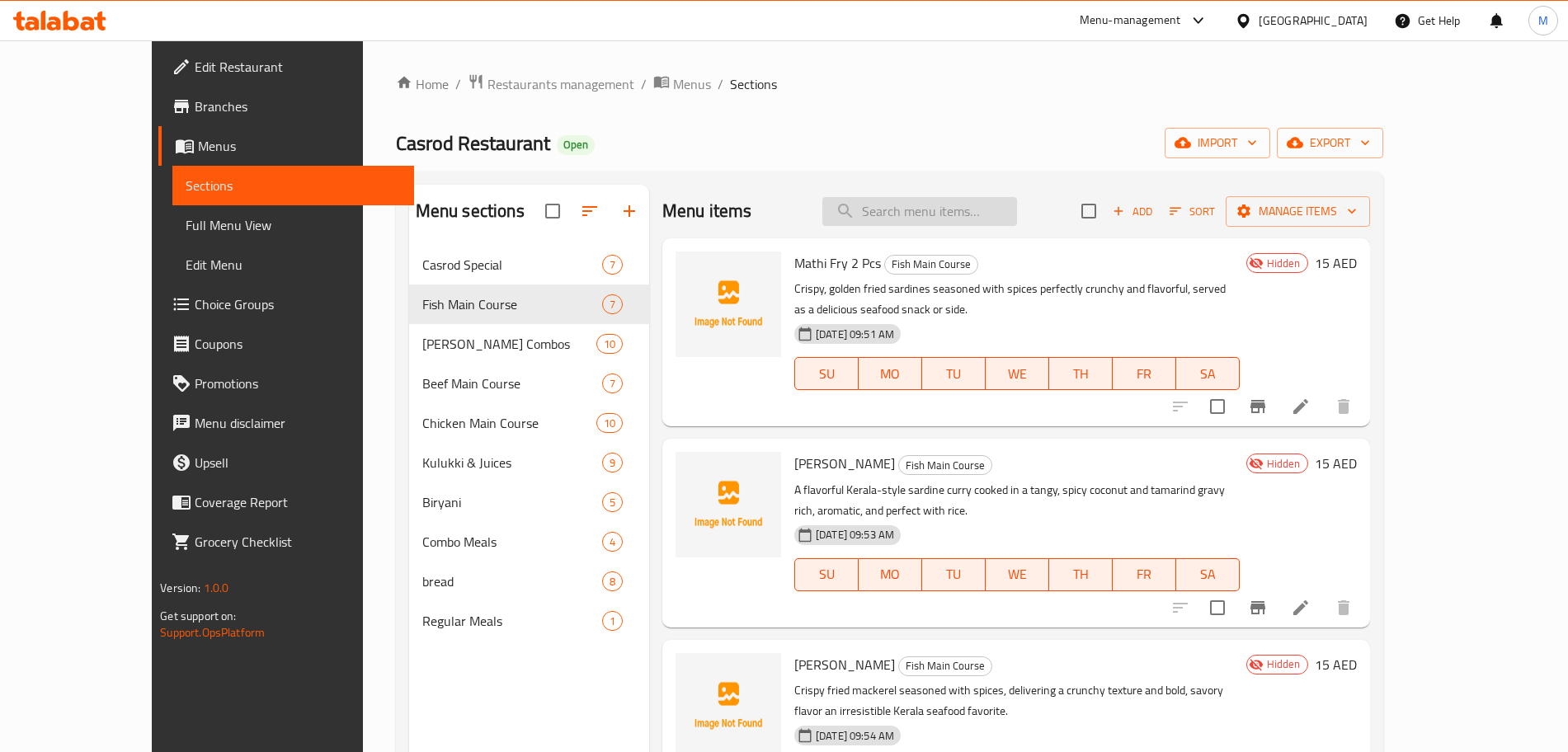
click at [926, 215] on input "search" at bounding box center [919, 211] width 194 height 29
paste input "Koonthal Roast"
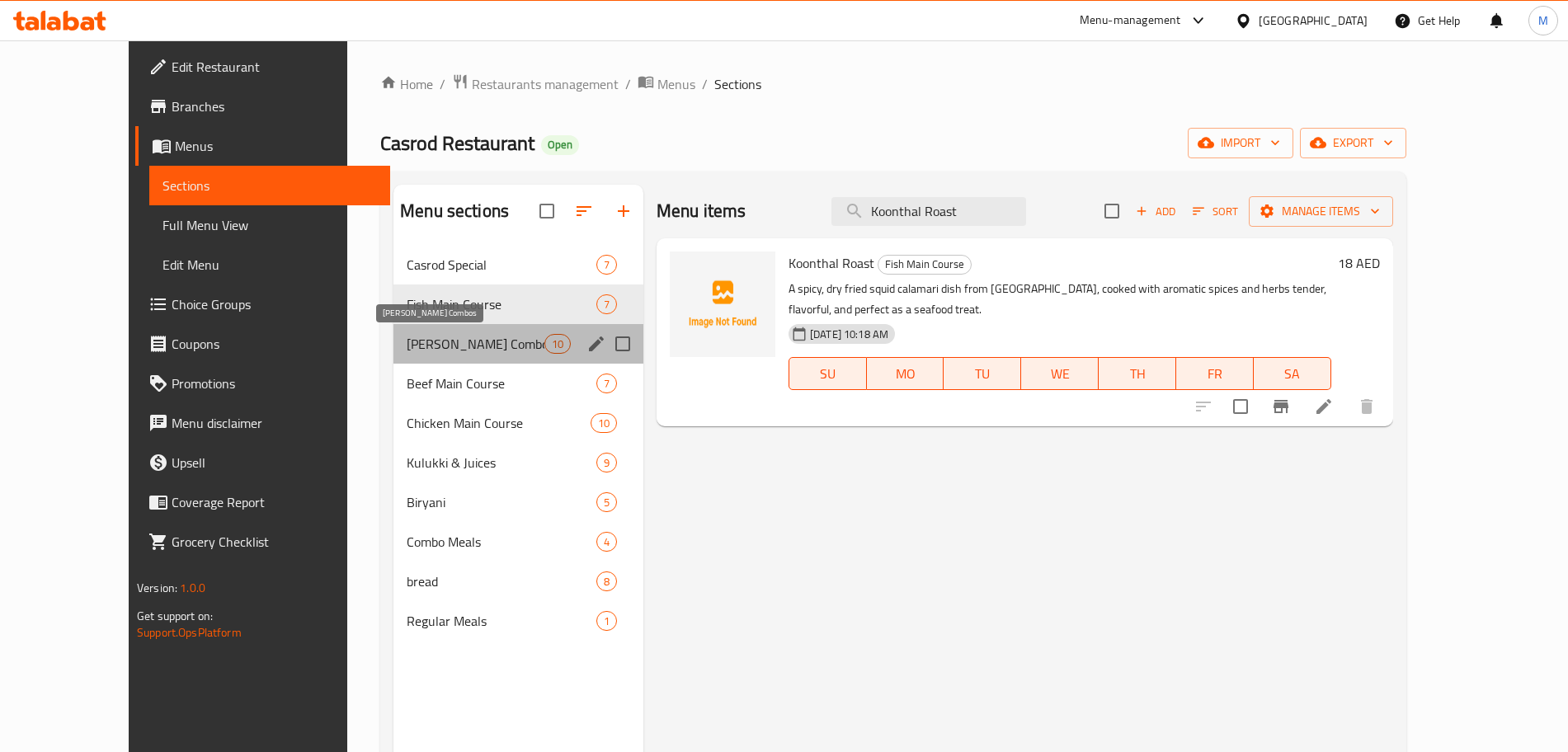
click at [425, 349] on span "Ghee Rice Combos" at bounding box center [476, 343] width 138 height 20
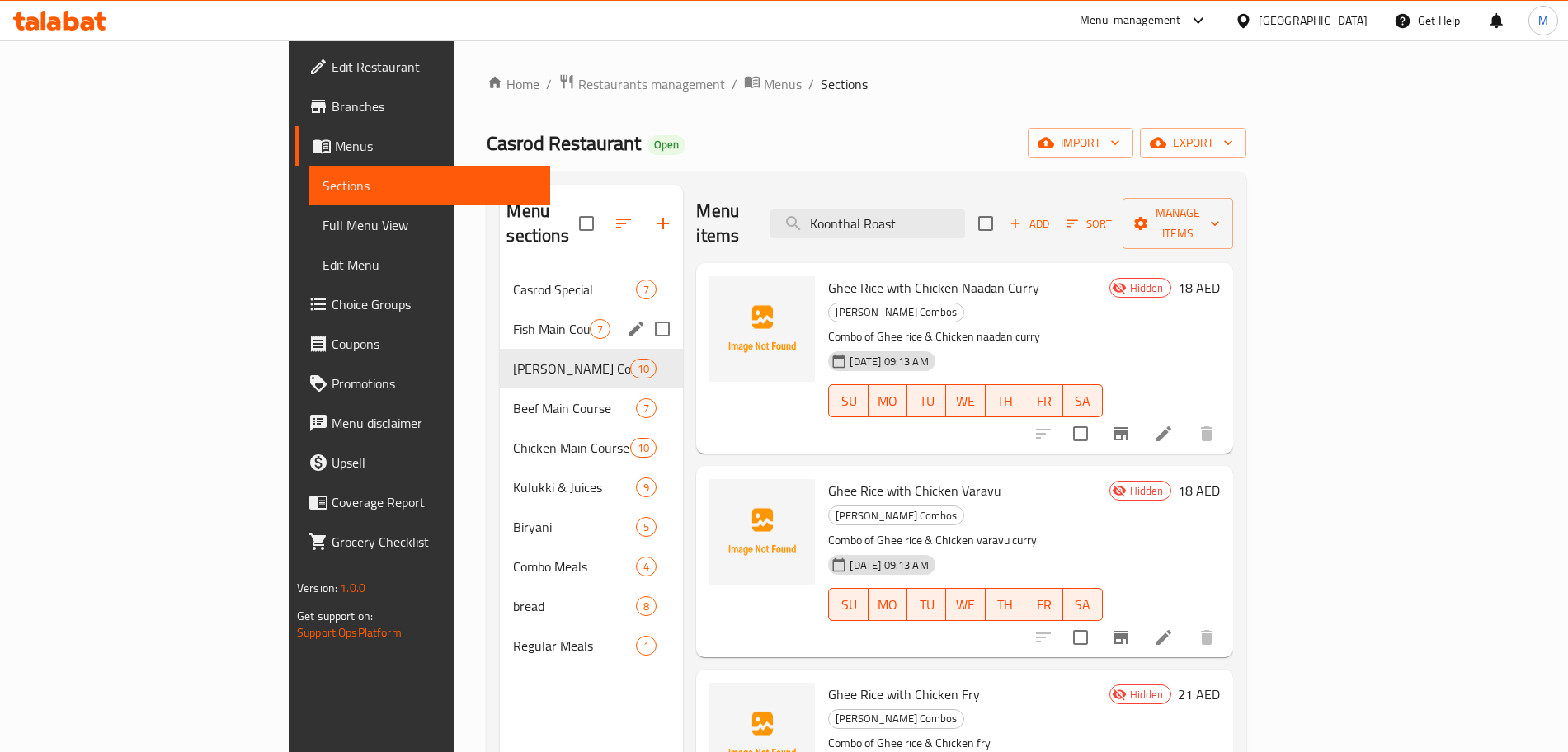
click at [500, 321] on div "Fish Main Course 7" at bounding box center [591, 329] width 183 height 39
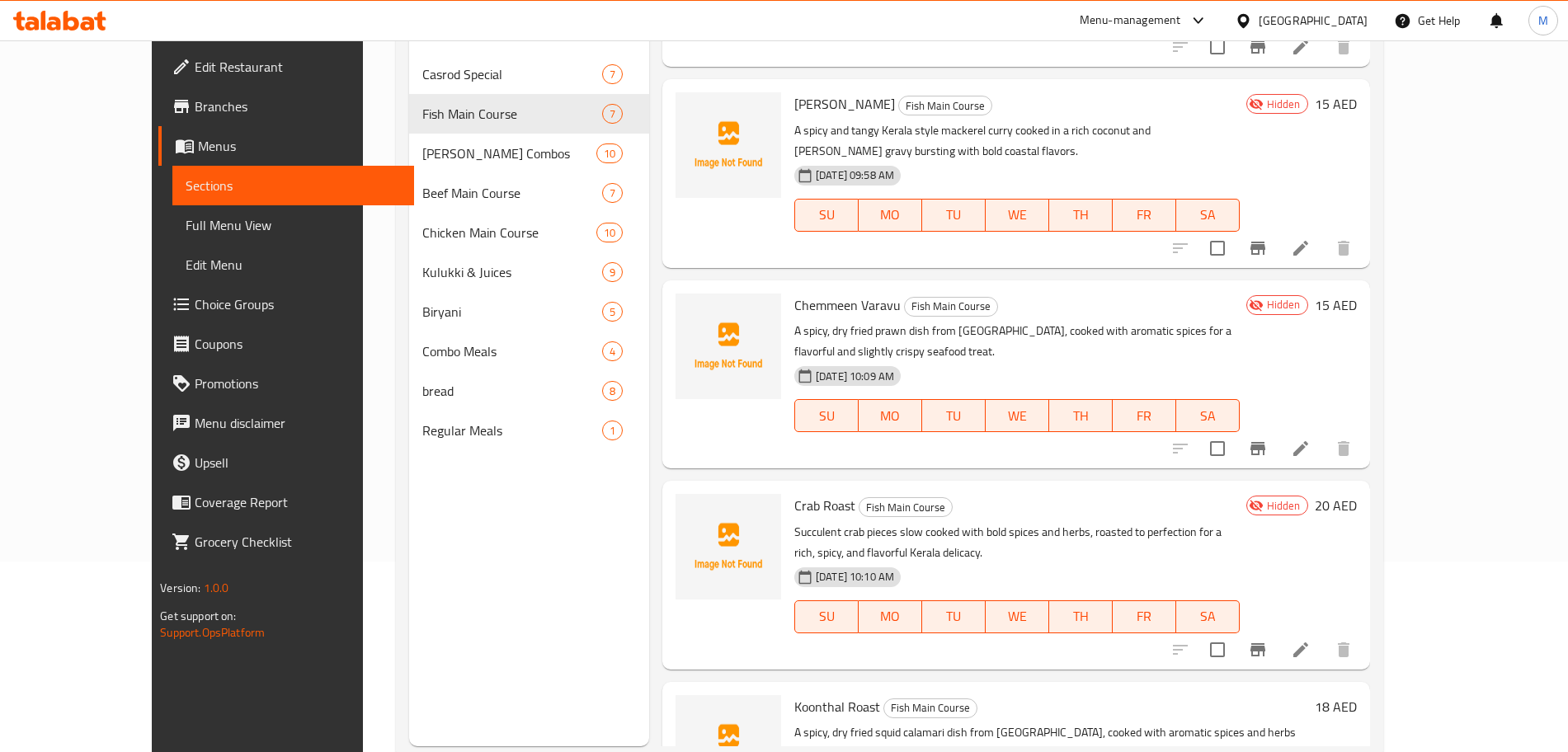
scroll to position [231, 0]
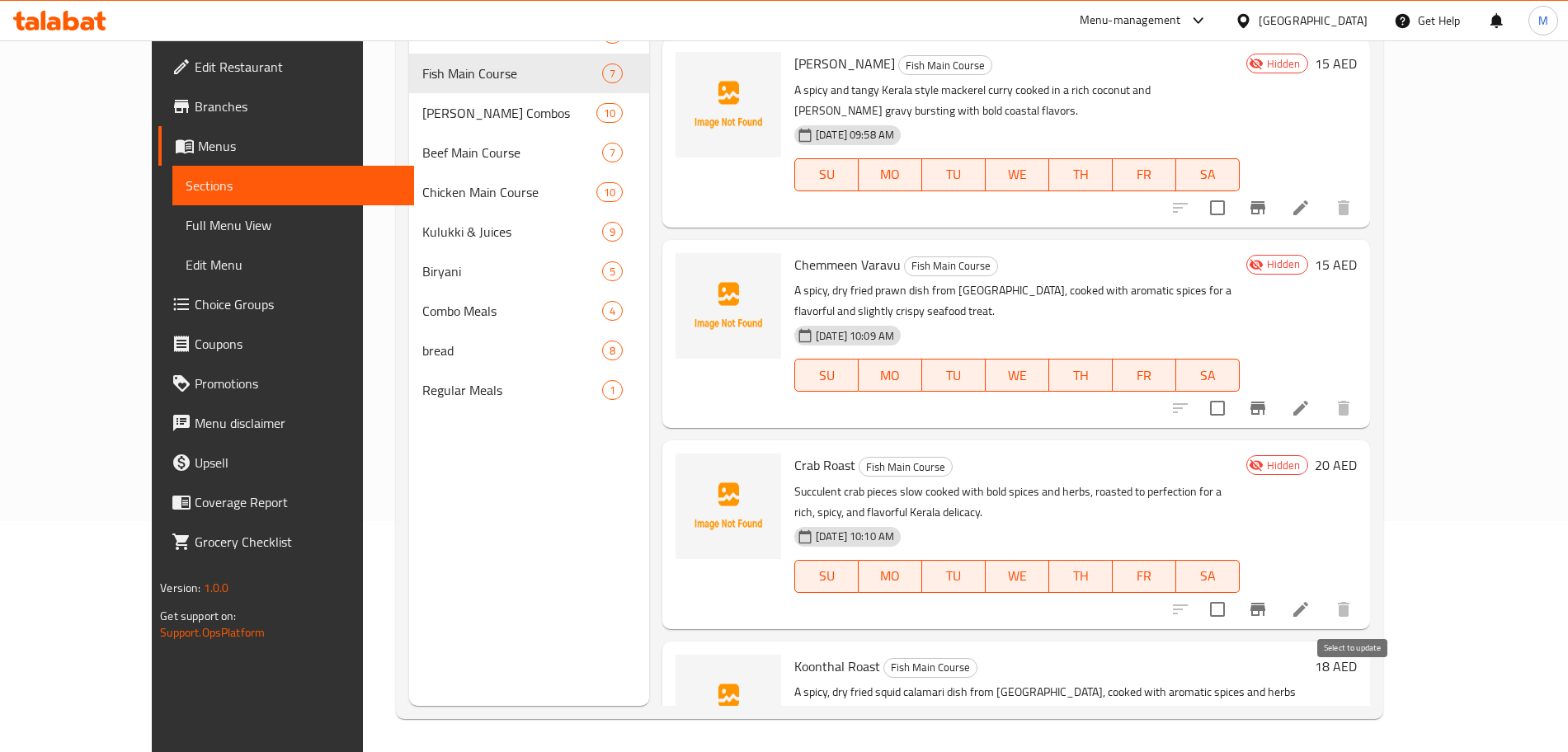
drag, startPoint x: 1358, startPoint y: 681, endPoint x: 1373, endPoint y: 656, distance: 29.2
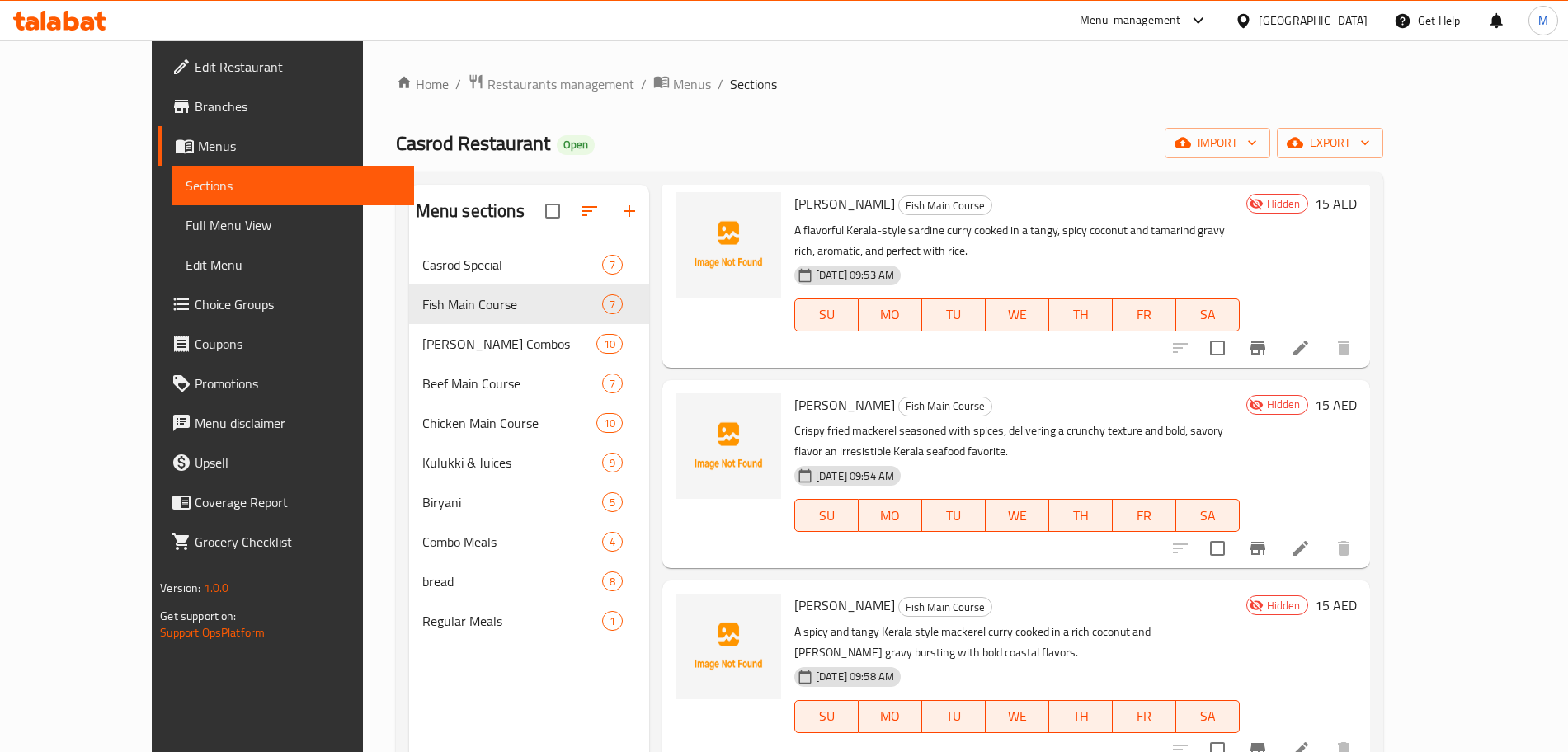
scroll to position [0, 0]
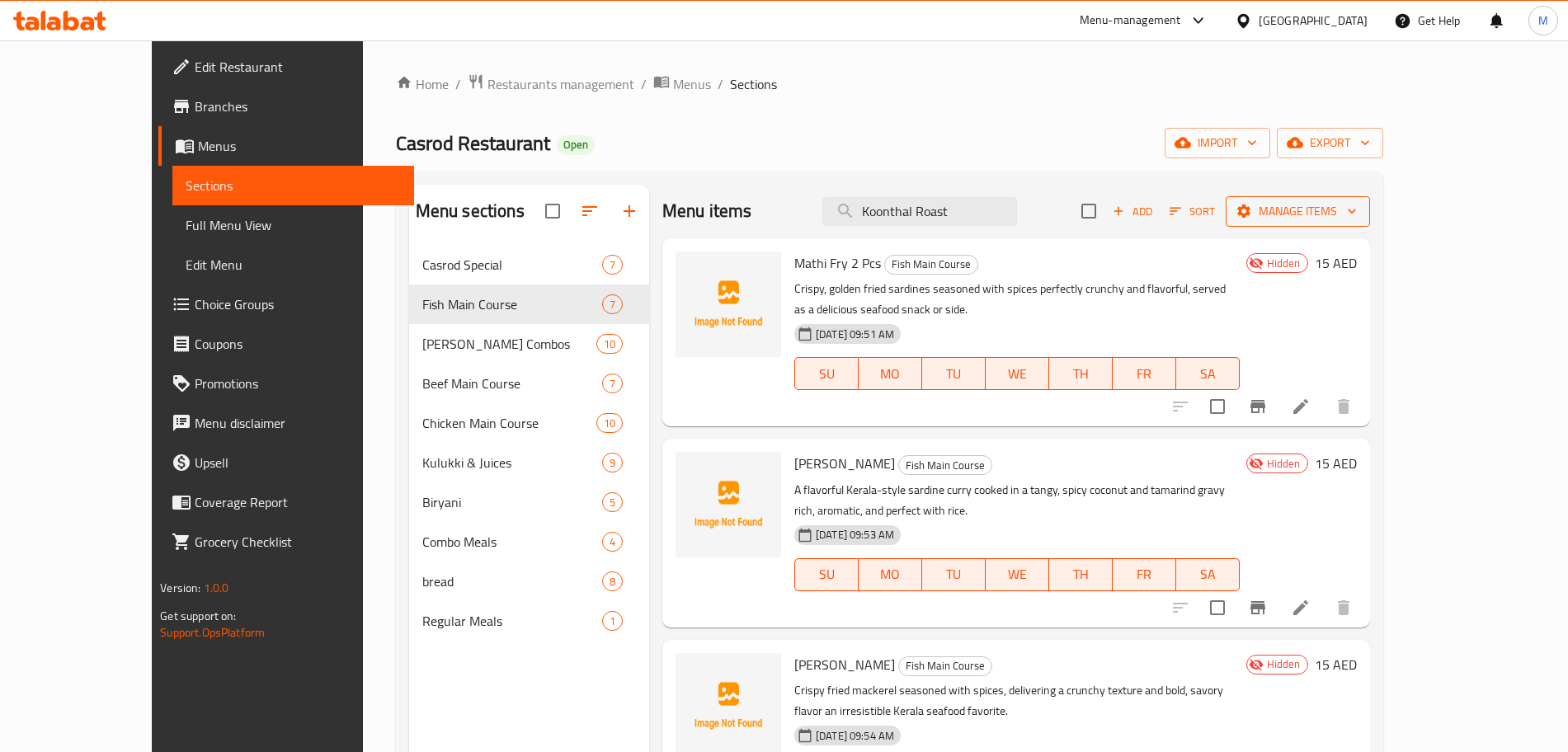
click at [1356, 220] on span "Manage items" at bounding box center [1297, 212] width 118 height 21
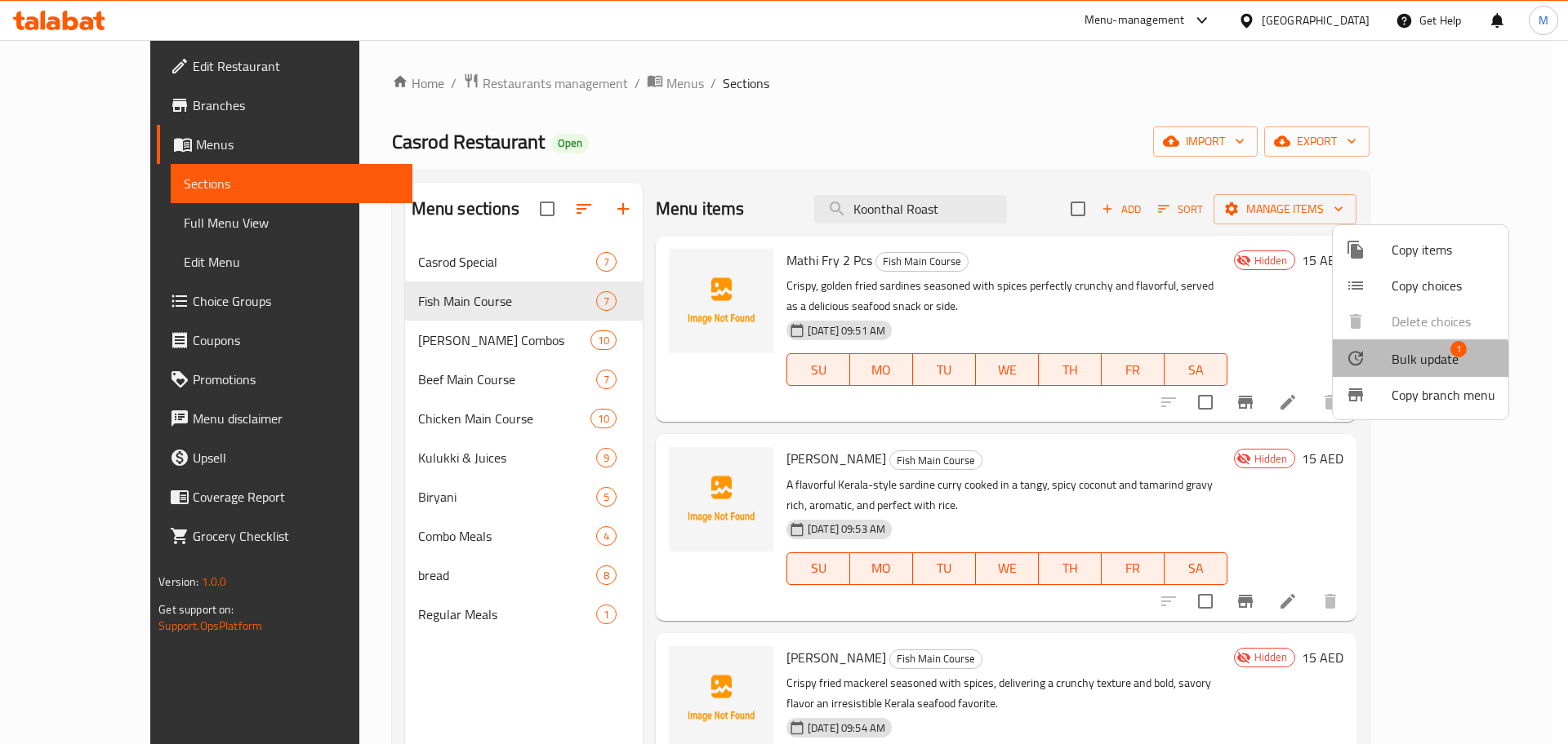
click at [1401, 362] on span "Bulk update" at bounding box center [1425, 359] width 67 height 20
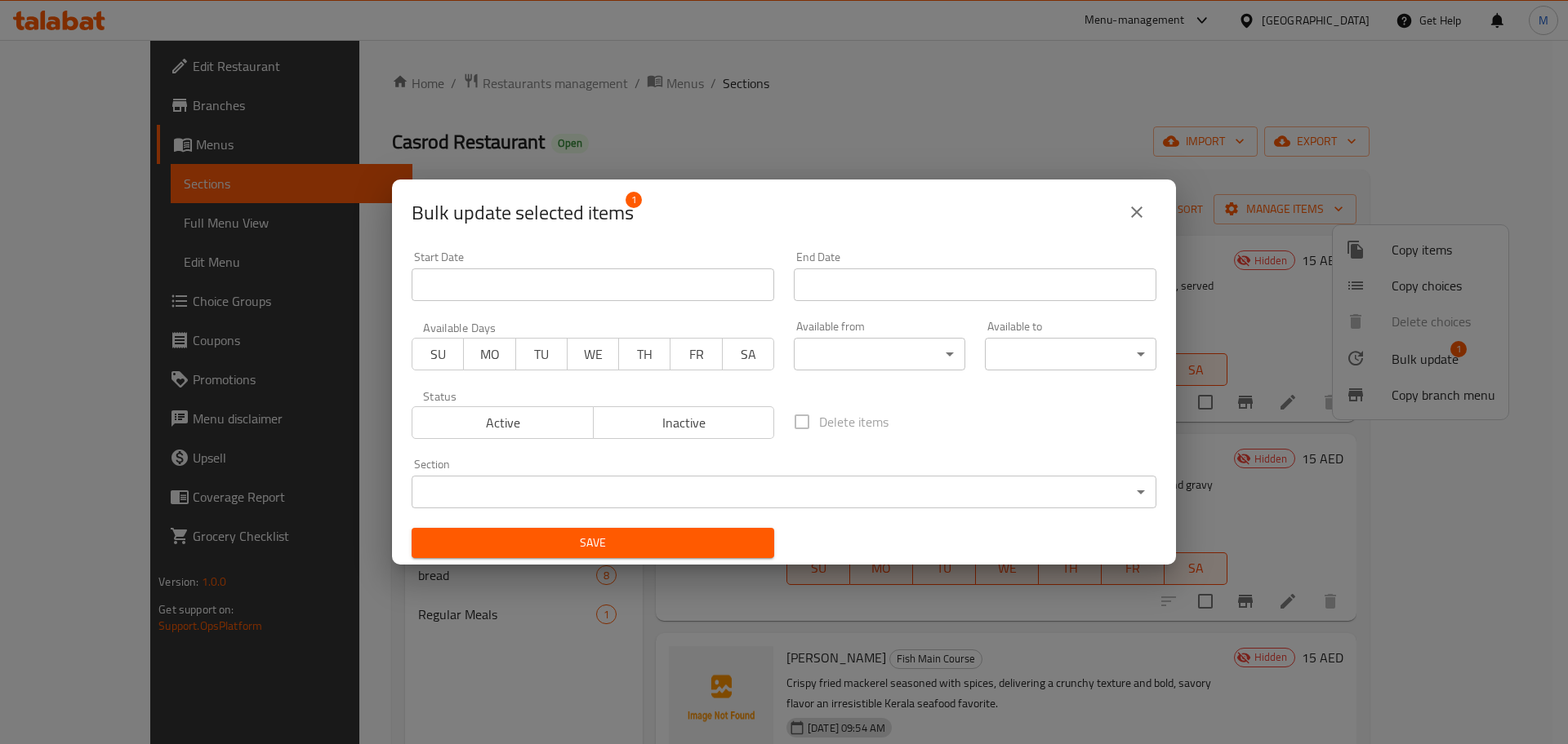
click at [731, 423] on span "Inactive" at bounding box center [684, 422] width 168 height 23
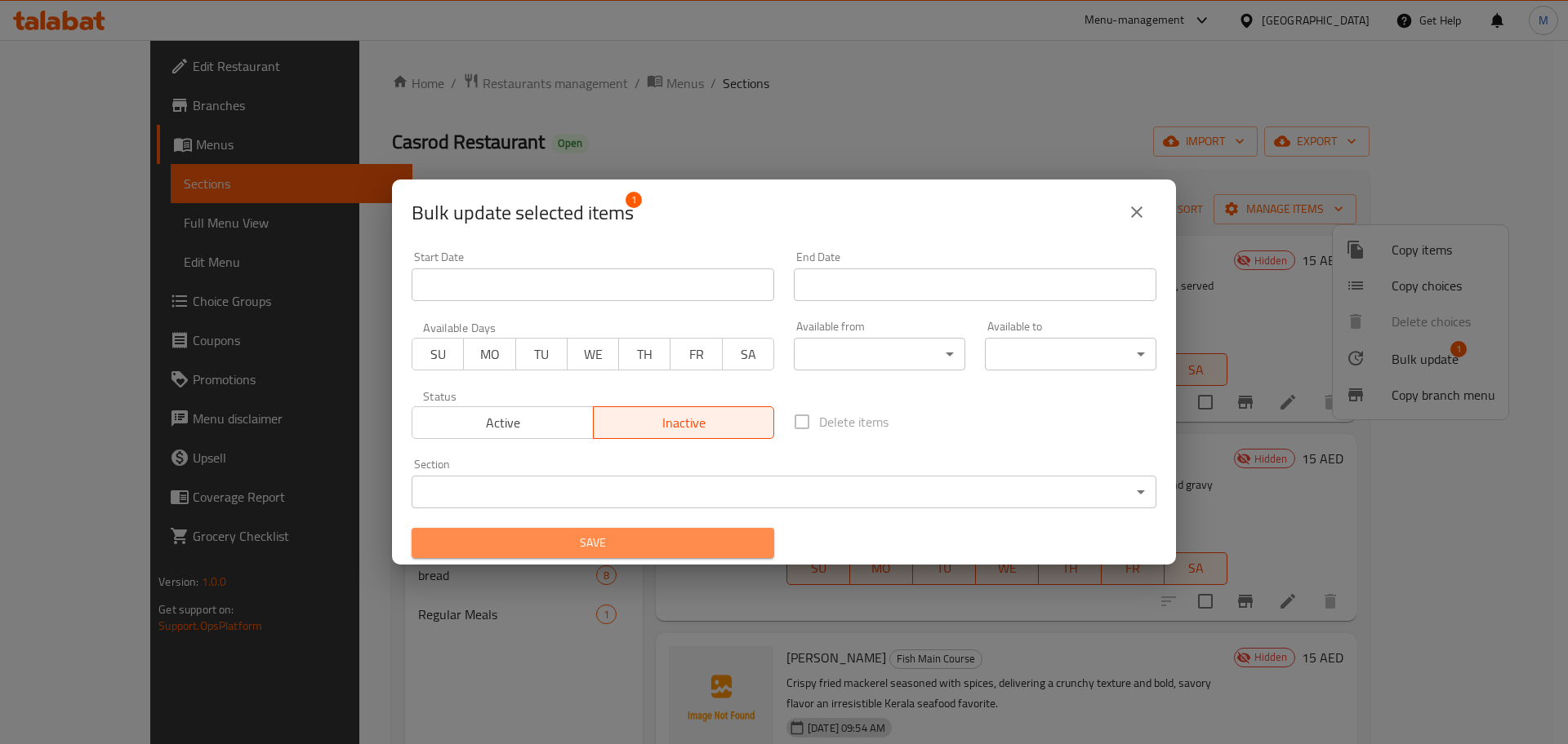
click at [715, 541] on span "Save" at bounding box center [593, 543] width 336 height 21
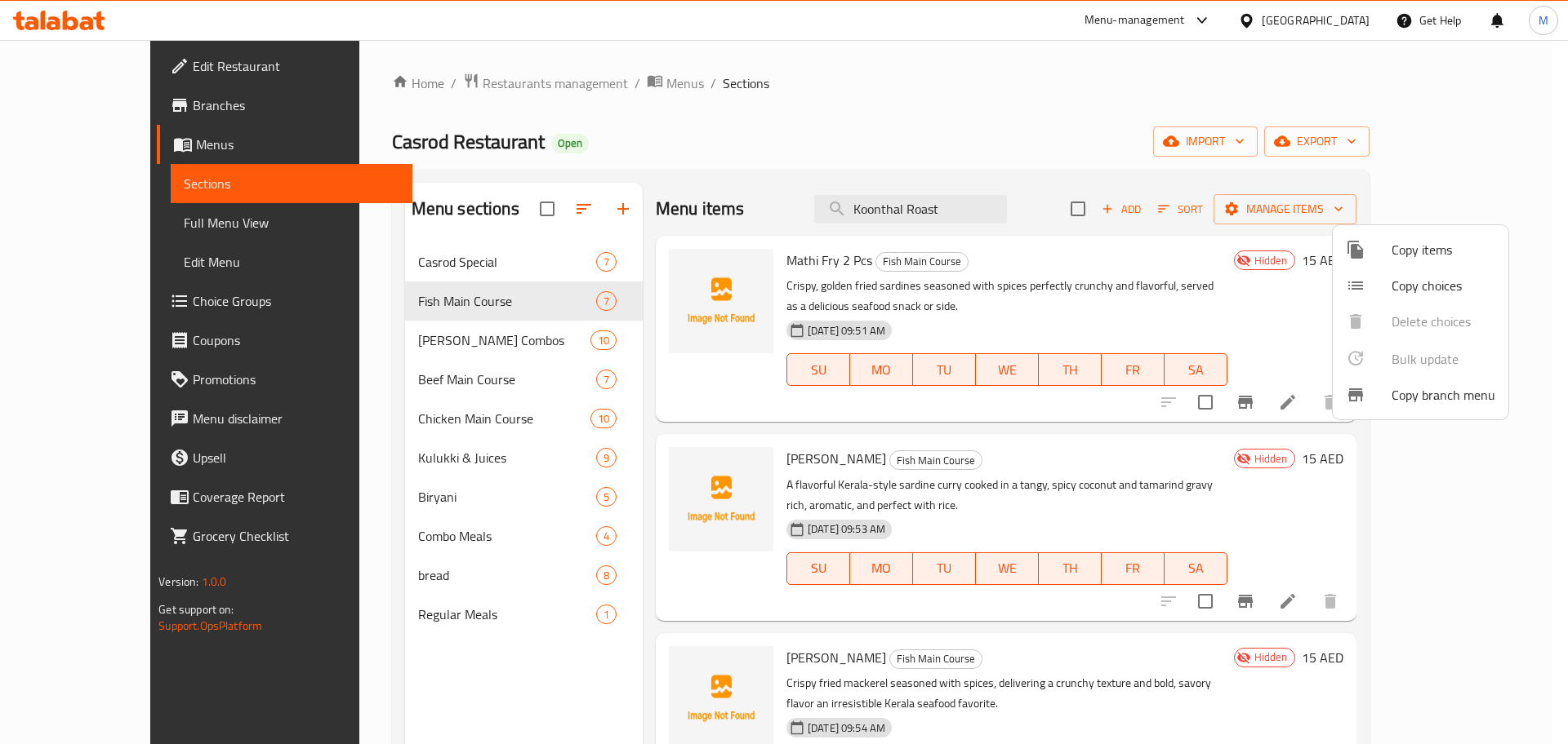
drag, startPoint x: 1262, startPoint y: 208, endPoint x: 1243, endPoint y: 210, distance: 19.1
click at [1263, 208] on div at bounding box center [784, 372] width 1568 height 744
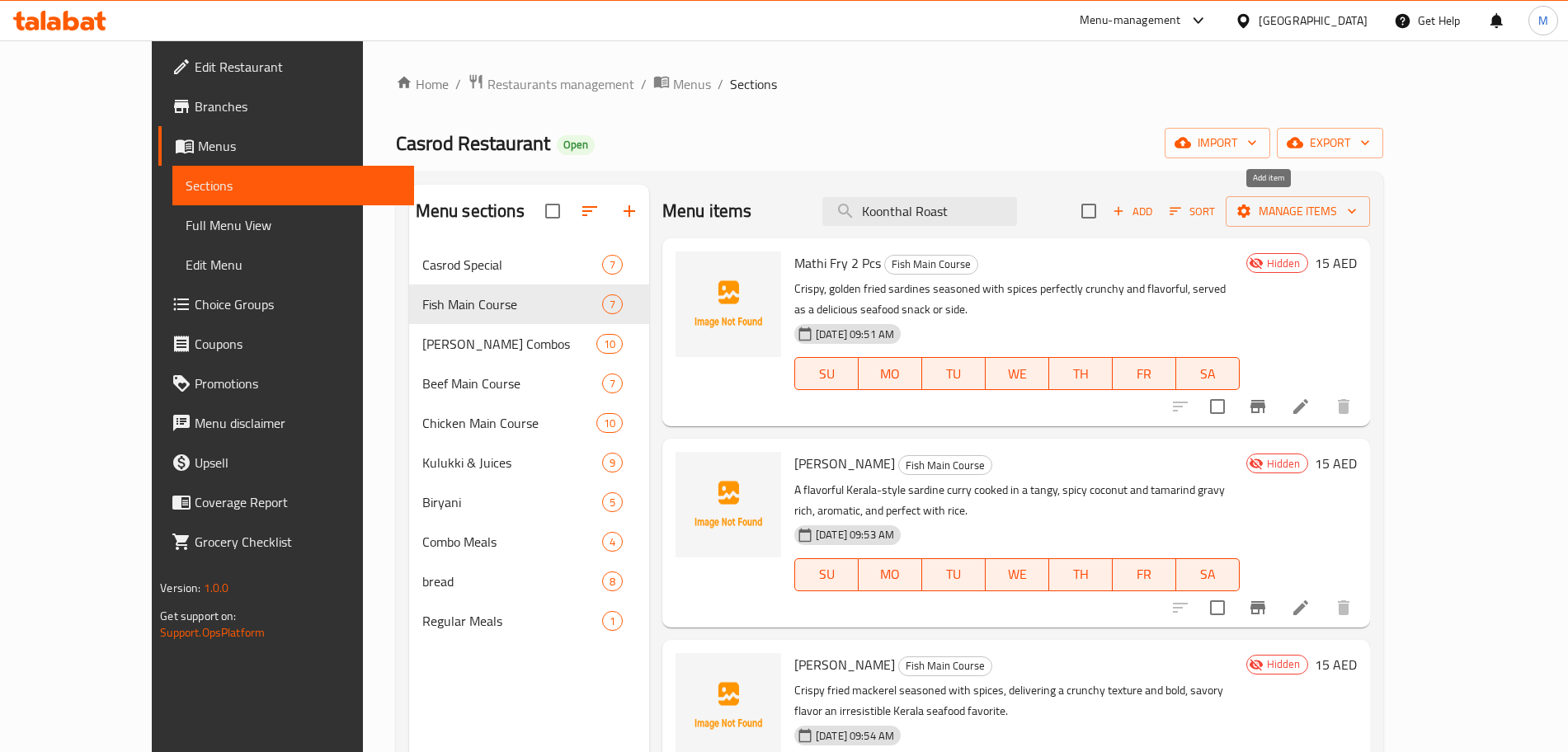
click at [1155, 212] on span "Add" at bounding box center [1132, 212] width 44 height 19
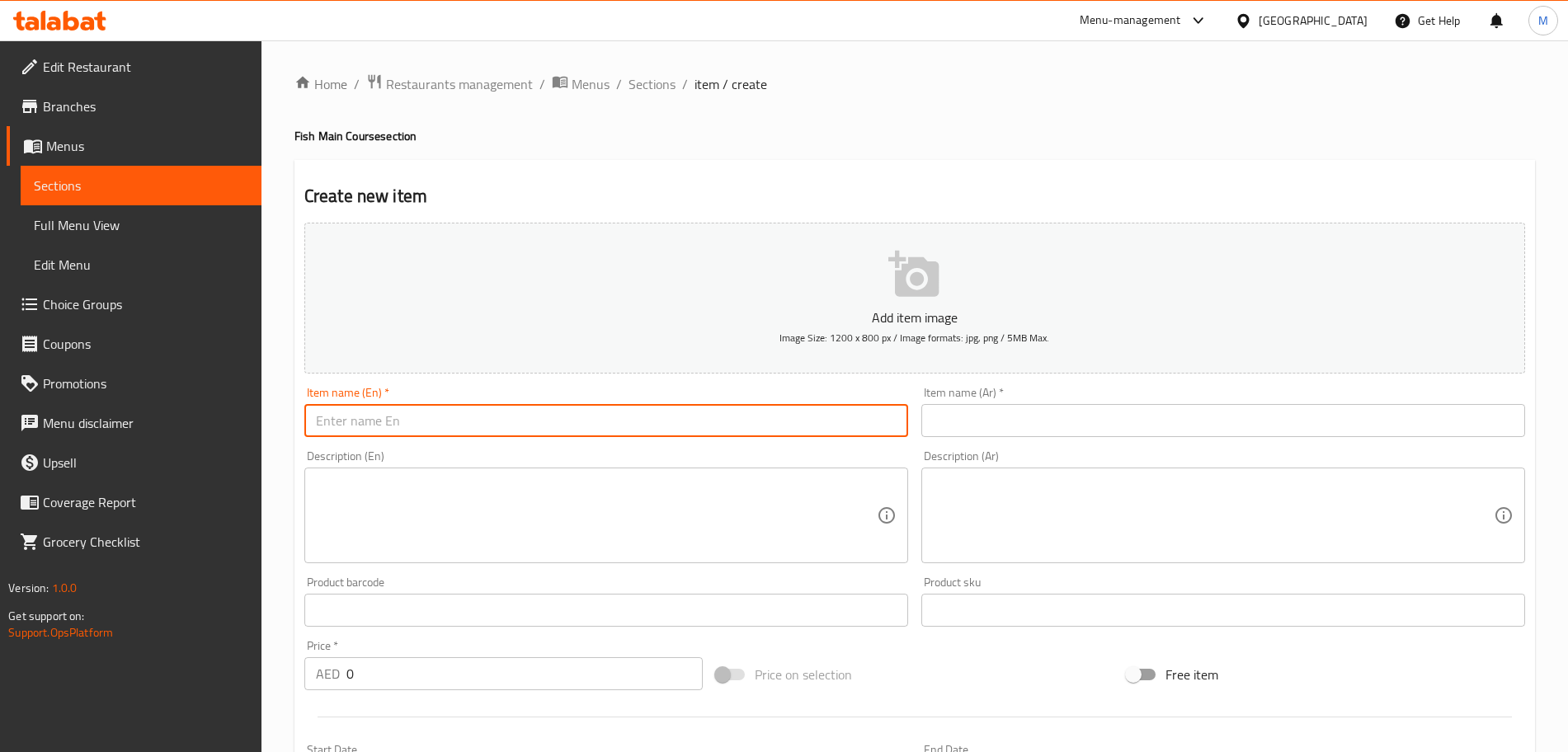
click at [625, 408] on input "text" at bounding box center [605, 421] width 604 height 33
paste input "Avoli Curry"
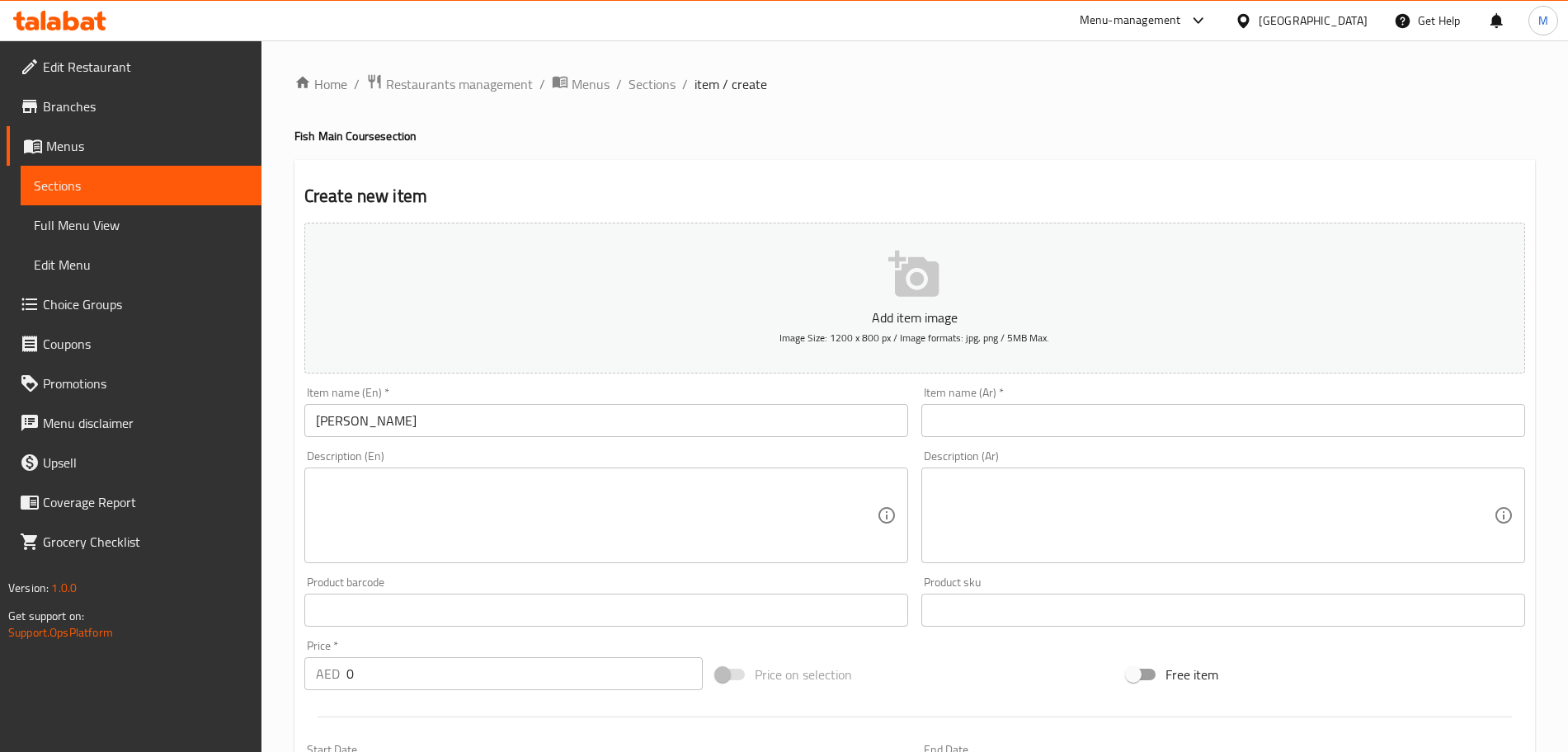
click at [396, 482] on textarea at bounding box center [597, 516] width 561 height 78
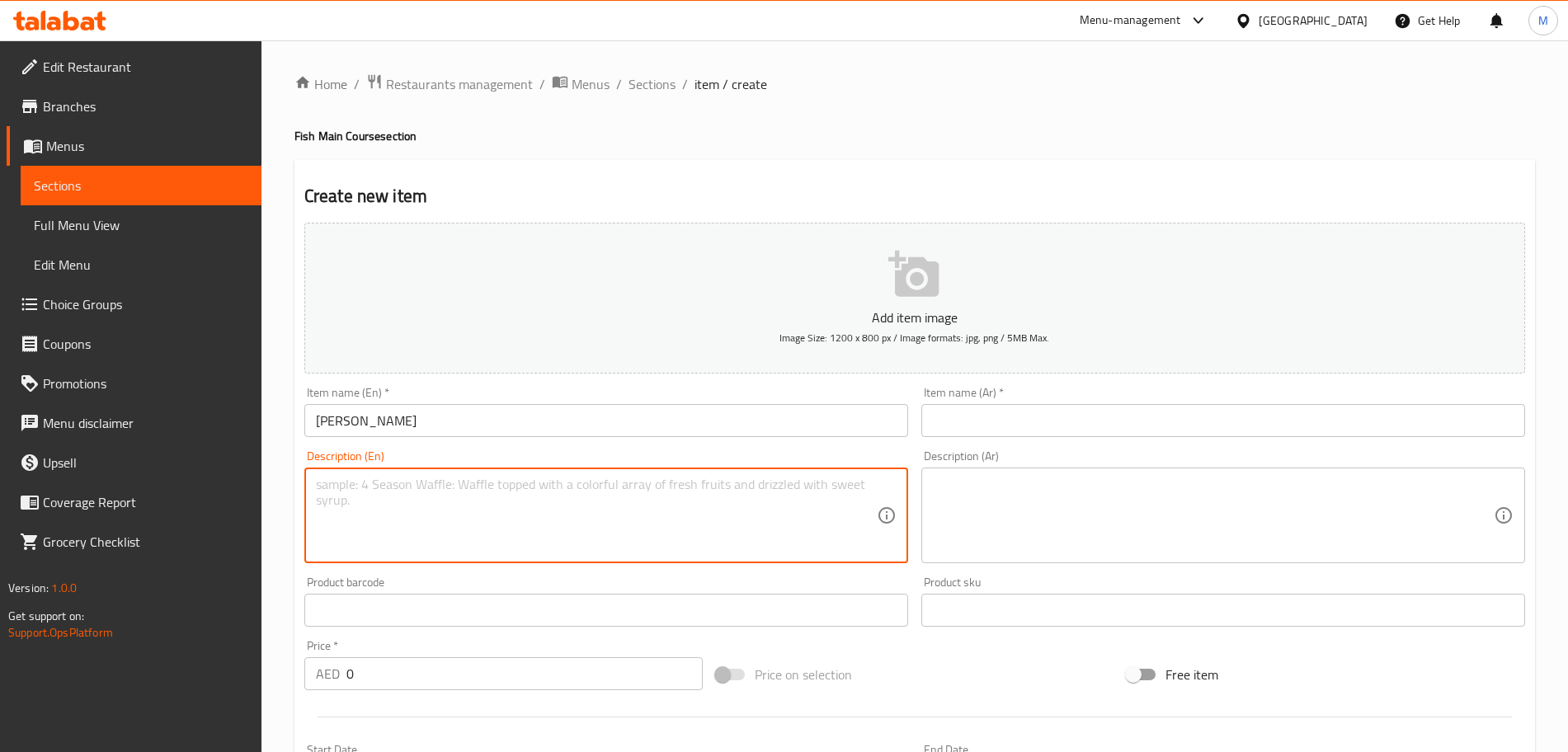
paste textarea "A traditional Kerala fish curry made with Avoli (Queenfish), cooked in a tangy,…"
click at [573, 481] on textarea "A traditional Kerala fish curry made with Avoli (Queenfish), cooked in a tangy,…" at bounding box center [597, 516] width 561 height 78
click at [628, 478] on textarea "A traditional Kerala fish curry made with Avoli Queenfish), cooked in a tangy, …" at bounding box center [597, 516] width 561 height 78
click at [417, 503] on textarea "A traditional Kerala fish curry made with Avoli Queenfish , cooked in a tangy, …" at bounding box center [597, 516] width 561 height 78
click at [659, 509] on textarea "A traditional Kerala fish curry made with Avoli Queenfish , cooked in a tangy, …" at bounding box center [597, 516] width 561 height 78
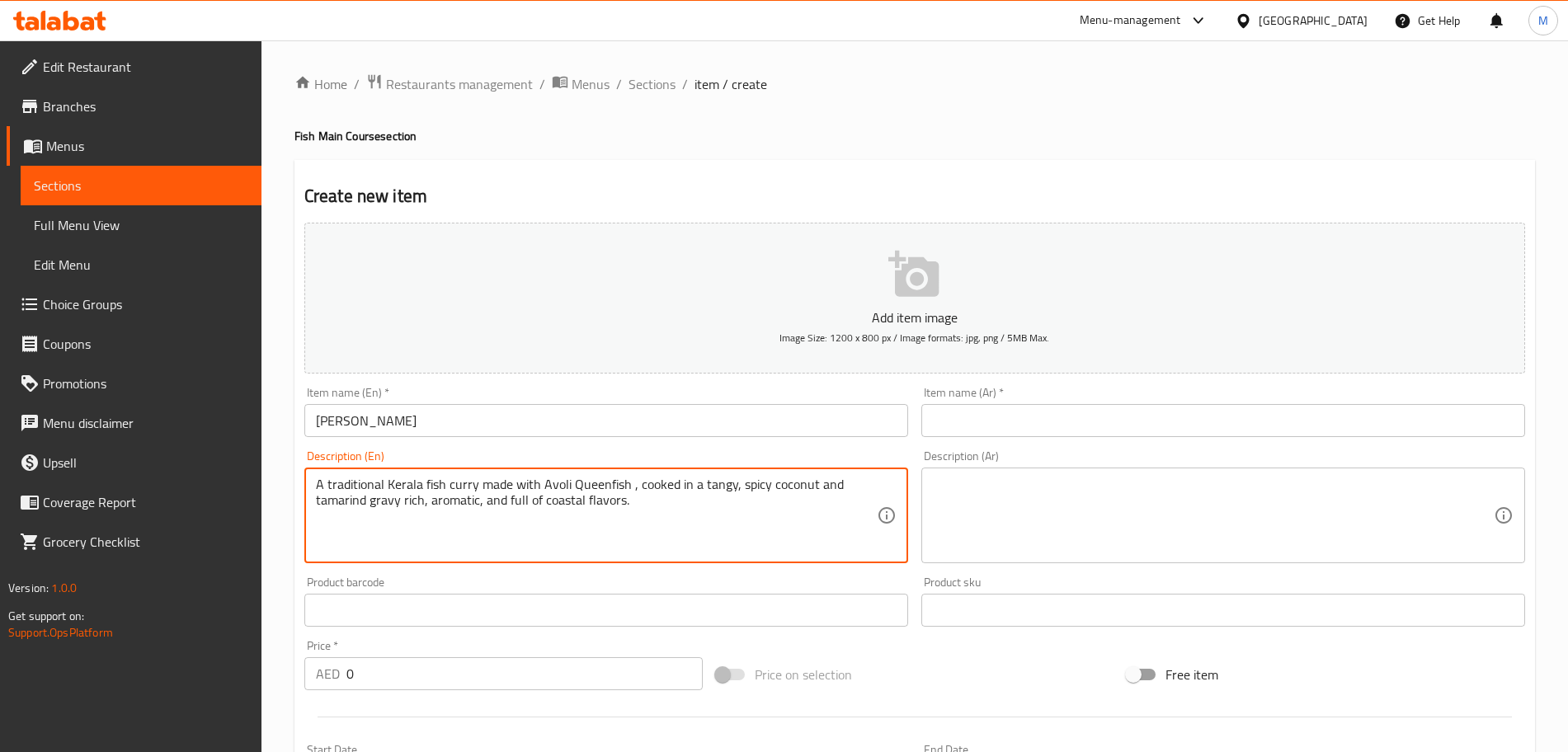
click at [577, 502] on textarea "A traditional Kerala fish curry made with Avoli Queenfish , cooked in a tangy, …" at bounding box center [597, 516] width 561 height 78
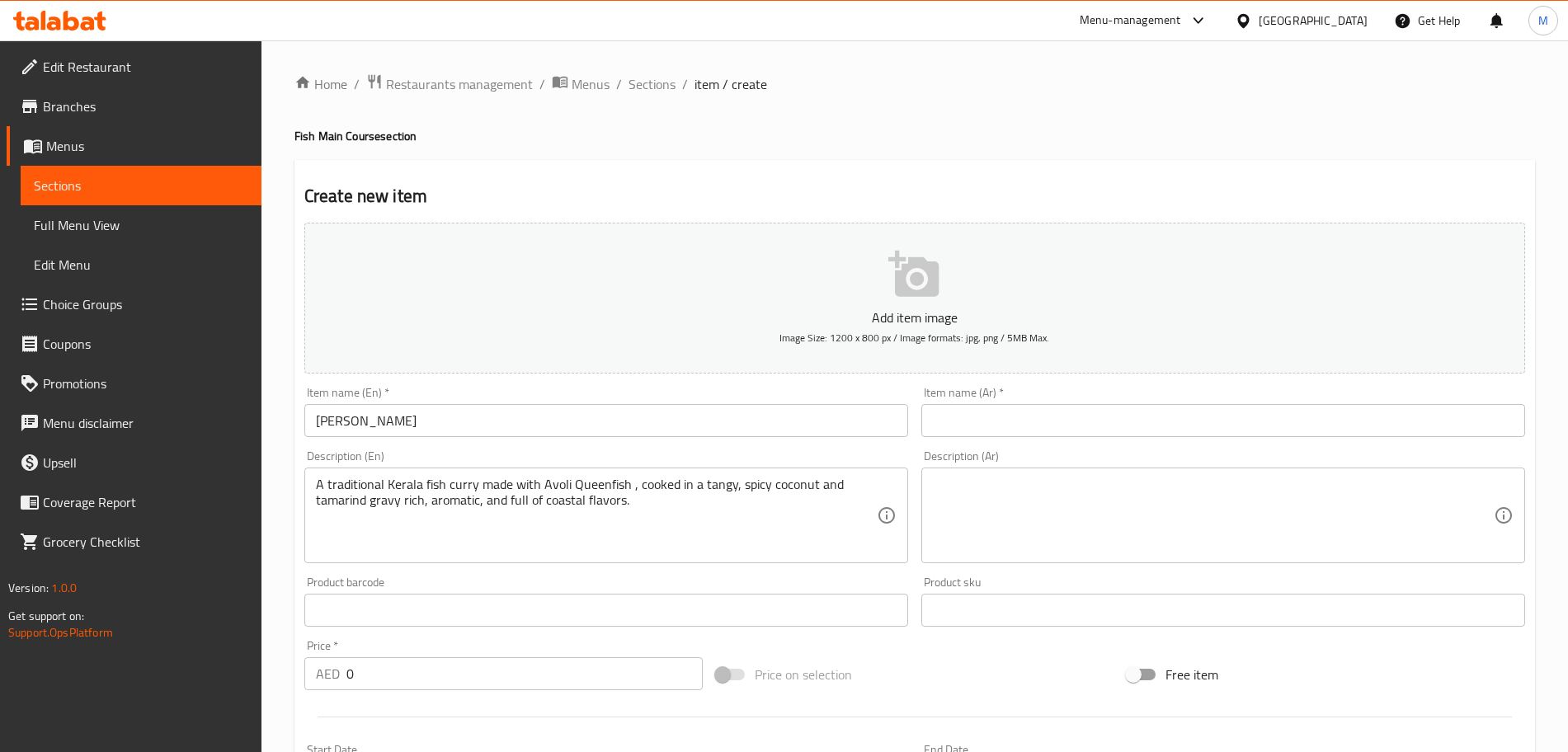
click at [1013, 514] on textarea at bounding box center [1213, 516] width 561 height 78
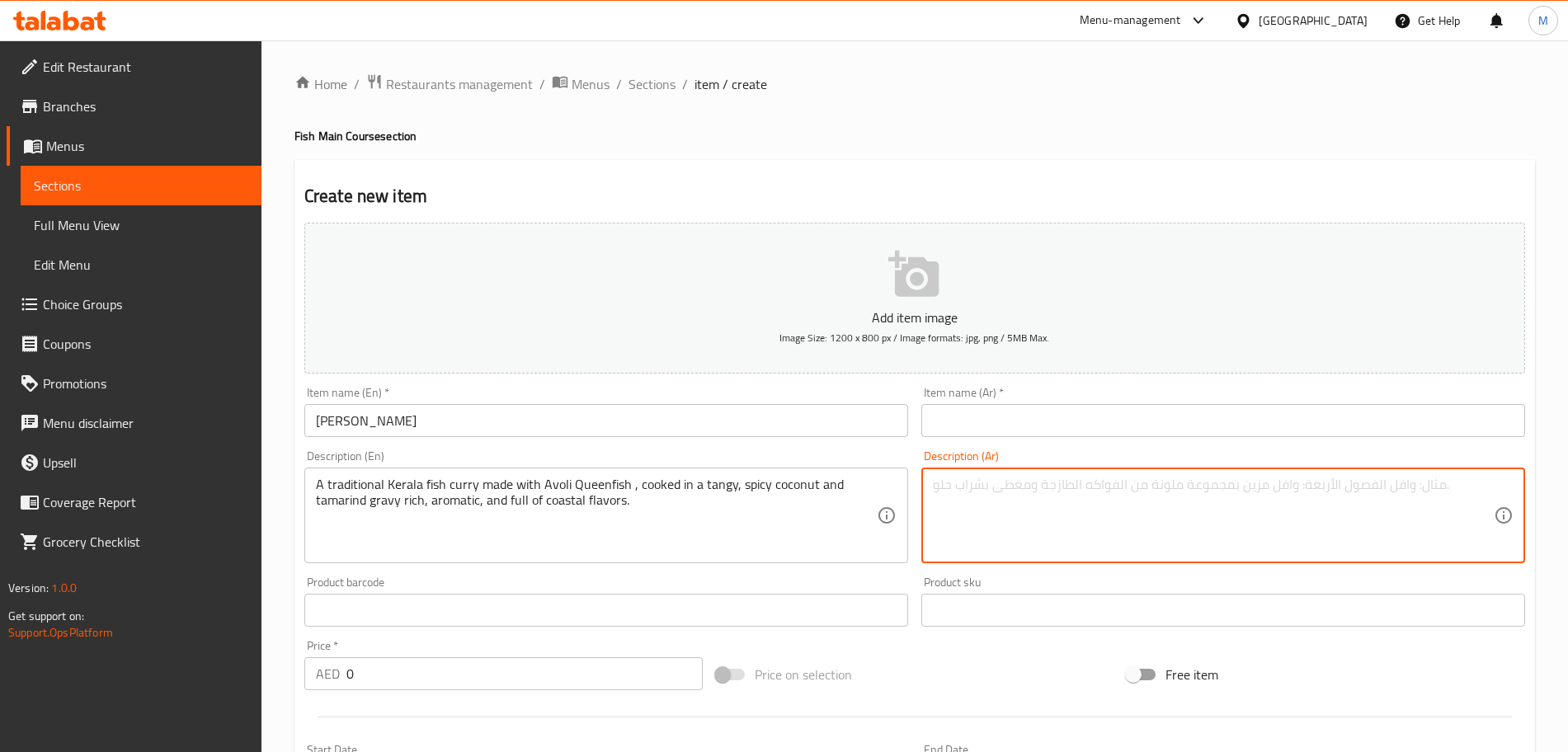
paste textarea "كاري السمك التقليدي في ولاية كيرالا مصنوع من سمك أفولي كوينفيش، مطبوخ في مرق جو…"
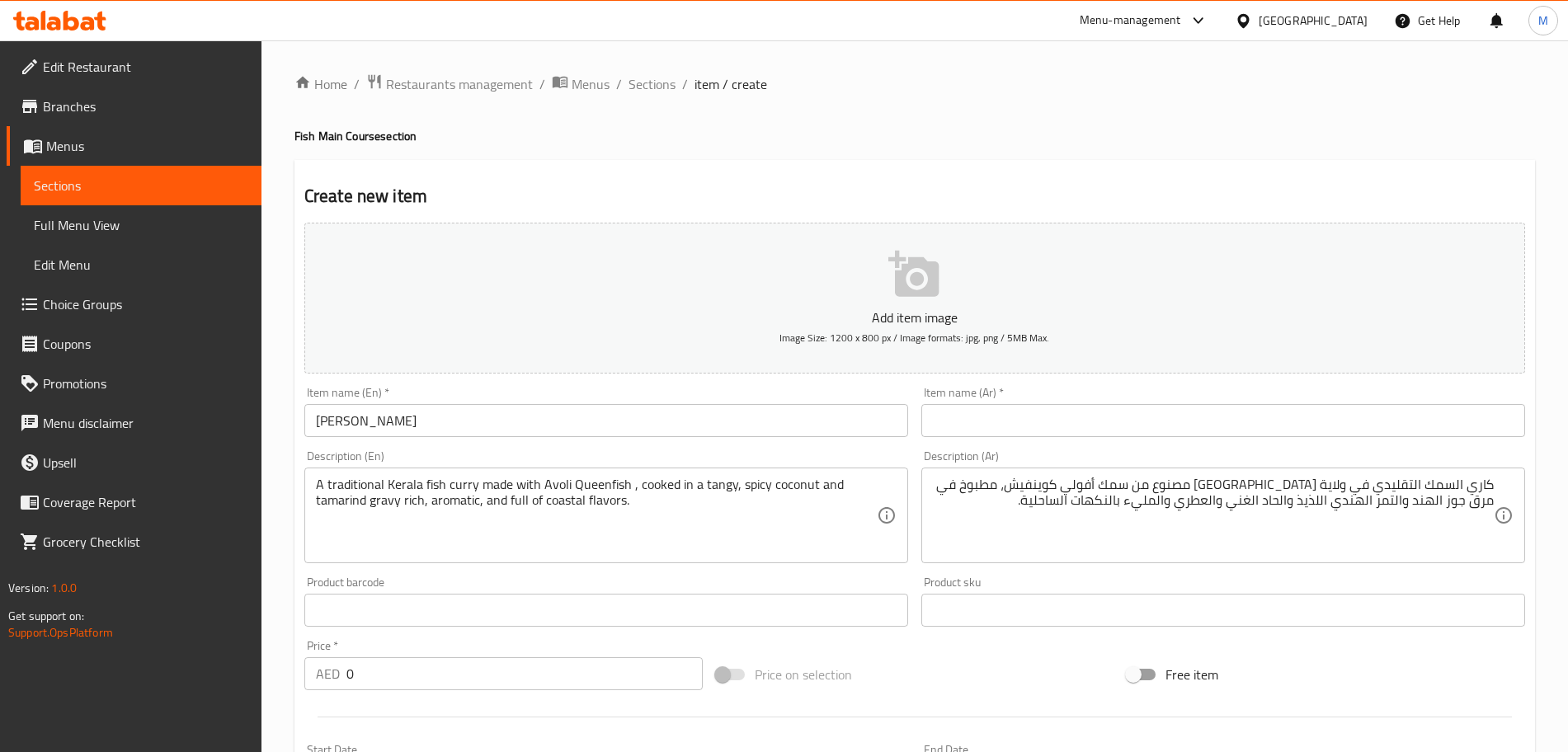
click at [434, 428] on input "Avoli Curry" at bounding box center [605, 421] width 604 height 33
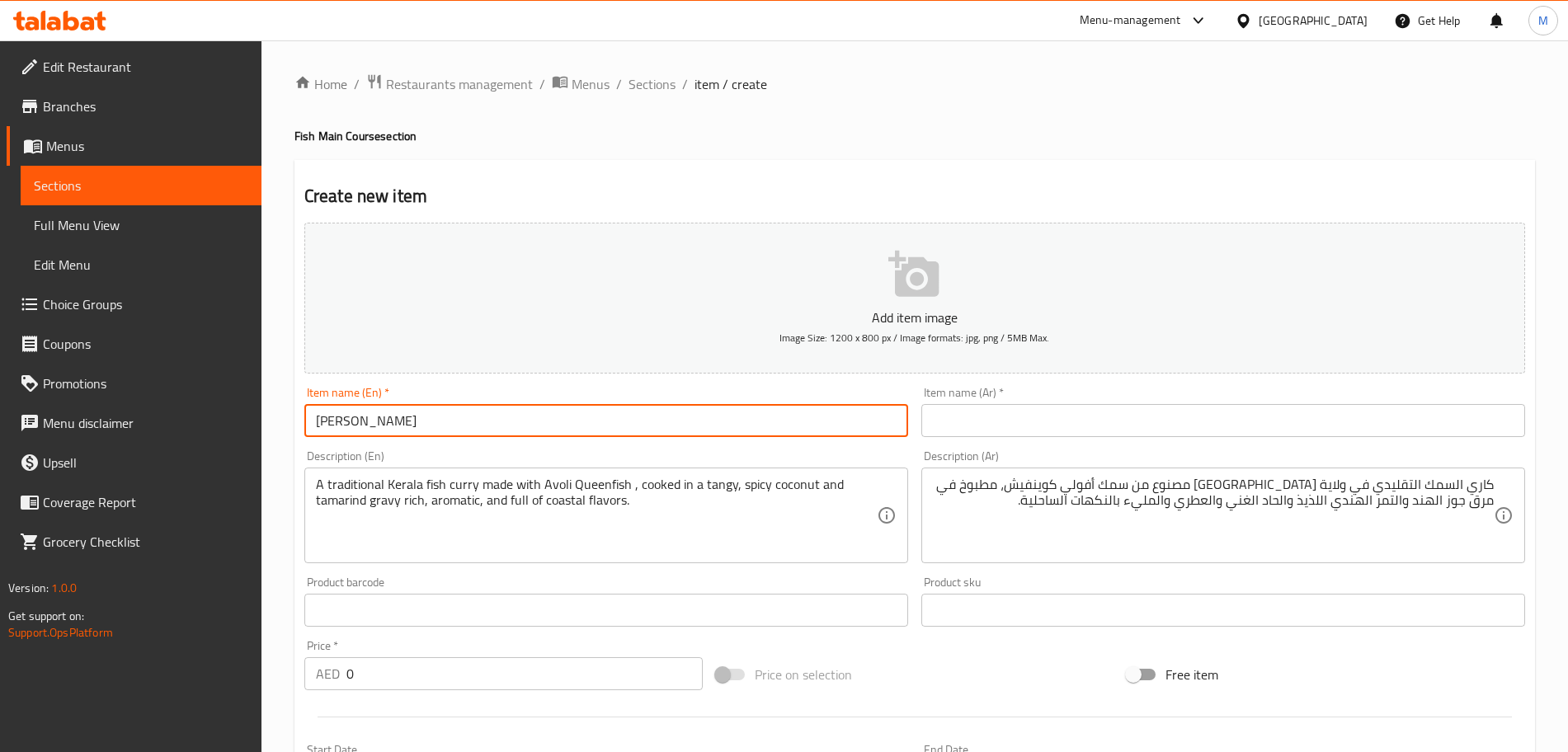
click at [434, 428] on input "Avoli Curry" at bounding box center [605, 421] width 604 height 33
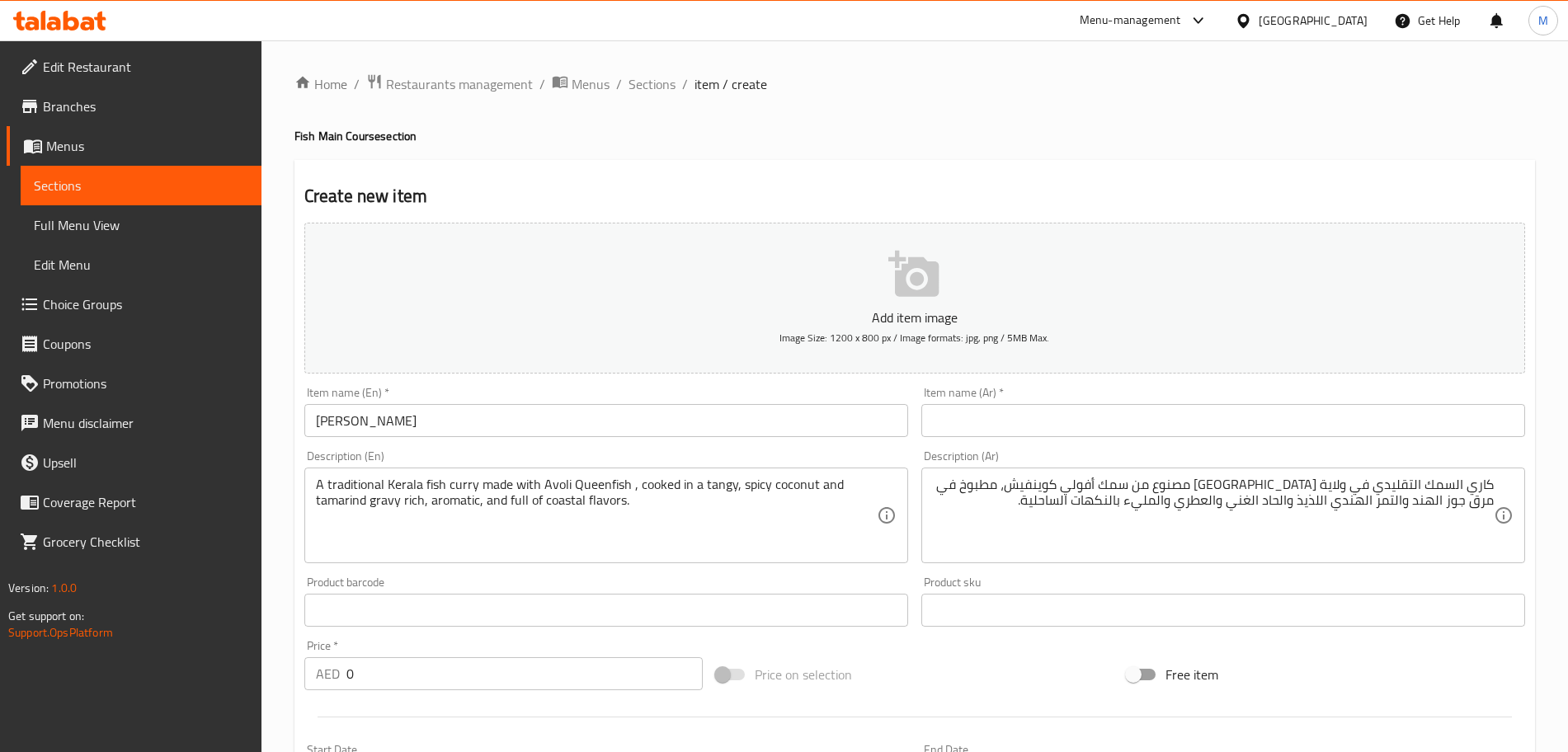
click at [1045, 429] on input "text" at bounding box center [1223, 421] width 604 height 33
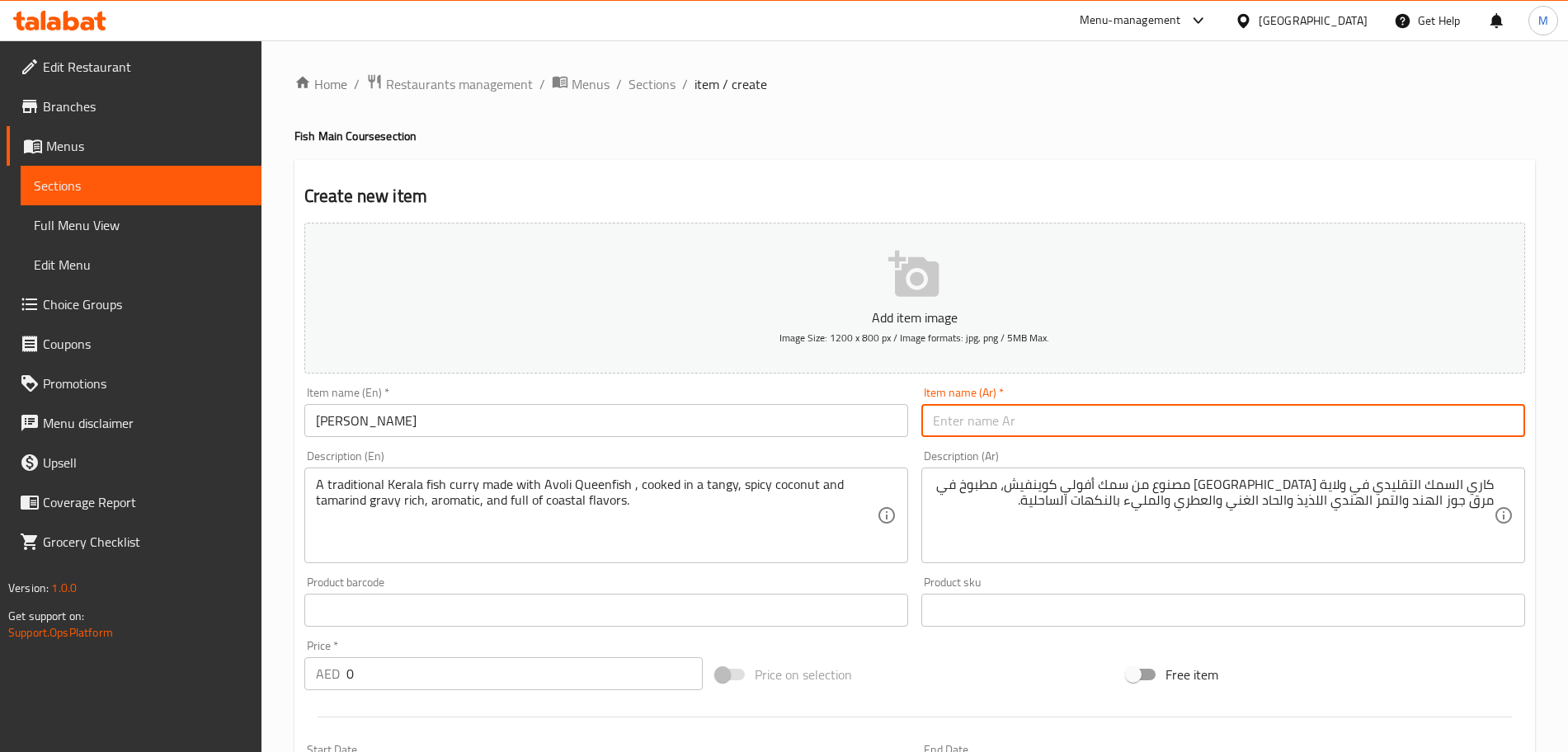
paste input "كاري أفولي"
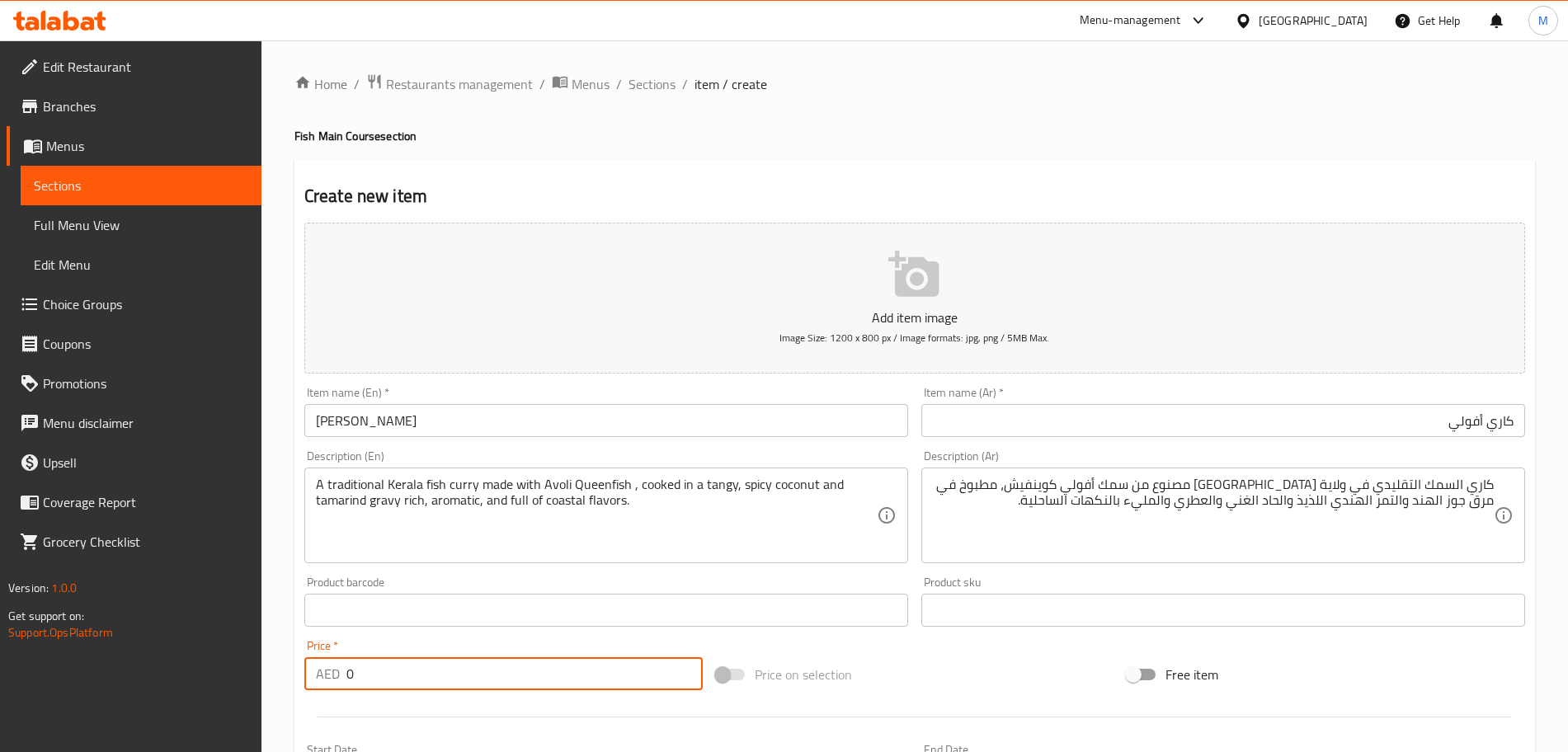
drag, startPoint x: 450, startPoint y: 675, endPoint x: 151, endPoint y: 653, distance: 299.8
click at [152, 653] on div "Edit Restaurant Branches Menus Sections Full Menu View Edit Menu Choice Groups …" at bounding box center [784, 602] width 1568 height 1125
click at [368, 669] on input "0" at bounding box center [524, 674] width 356 height 33
drag, startPoint x: 368, startPoint y: 669, endPoint x: 334, endPoint y: 667, distance: 34.1
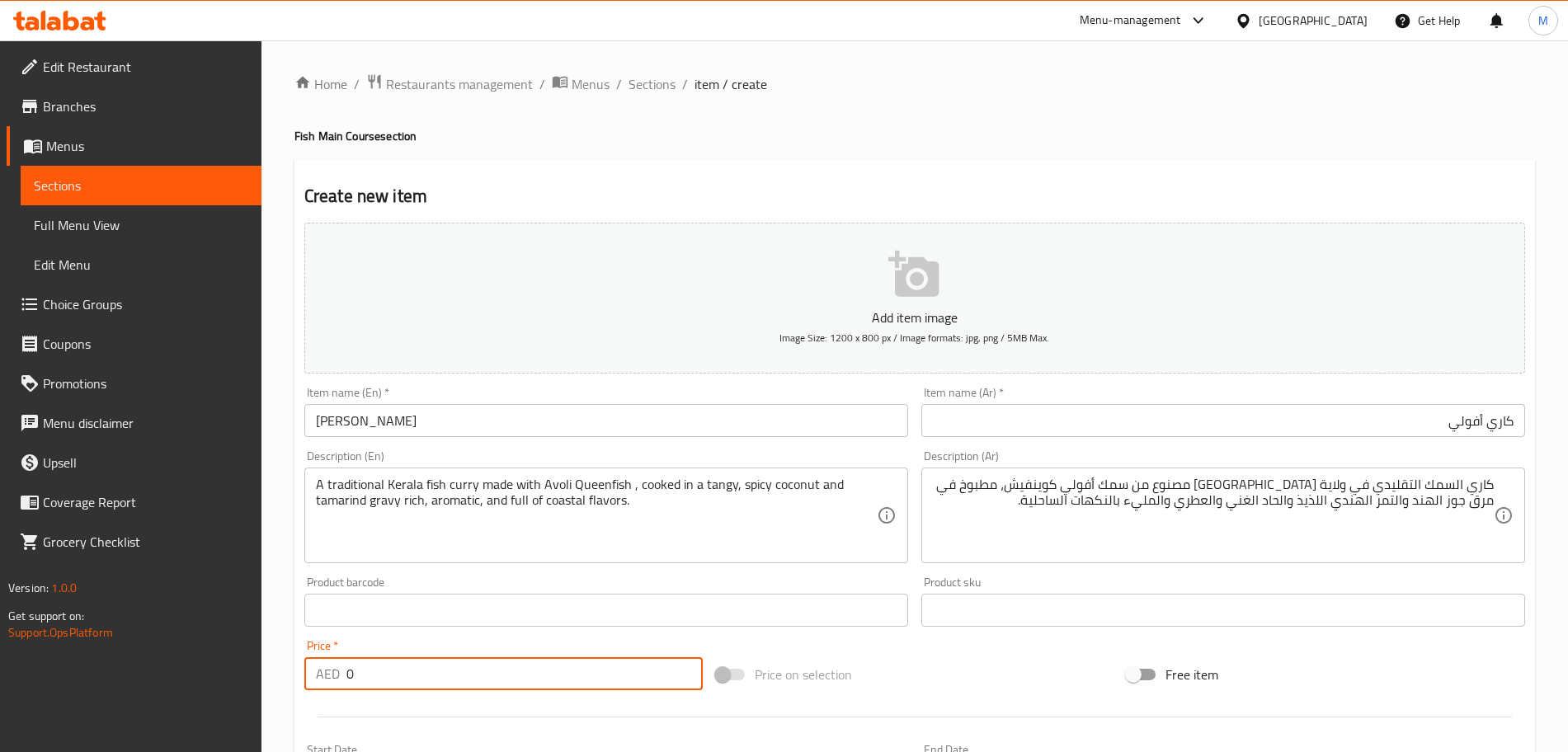
click at [334, 667] on div "AED 0 Price *" at bounding box center [503, 674] width 398 height 33
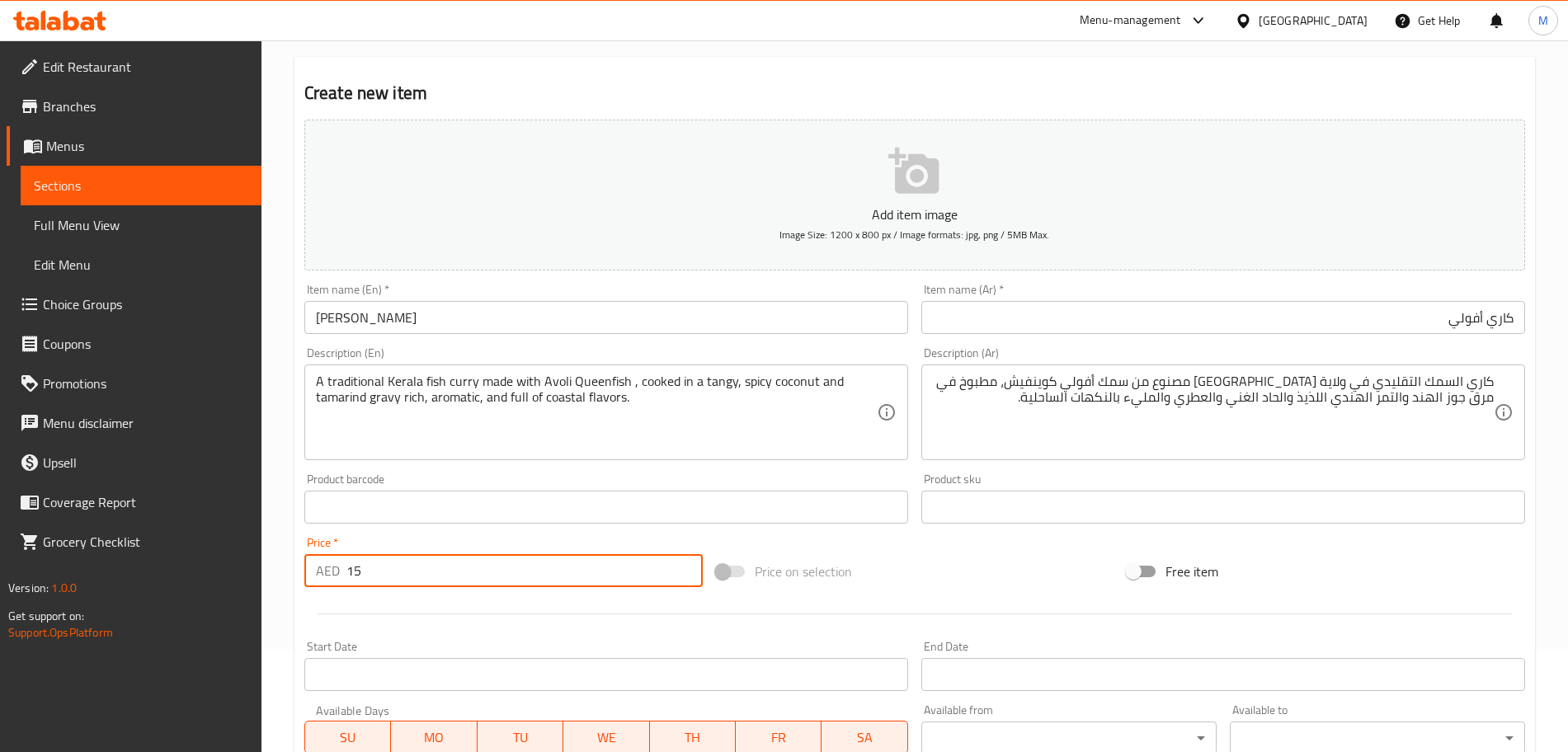
click at [969, 589] on div "Price on selection" at bounding box center [915, 572] width 411 height 44
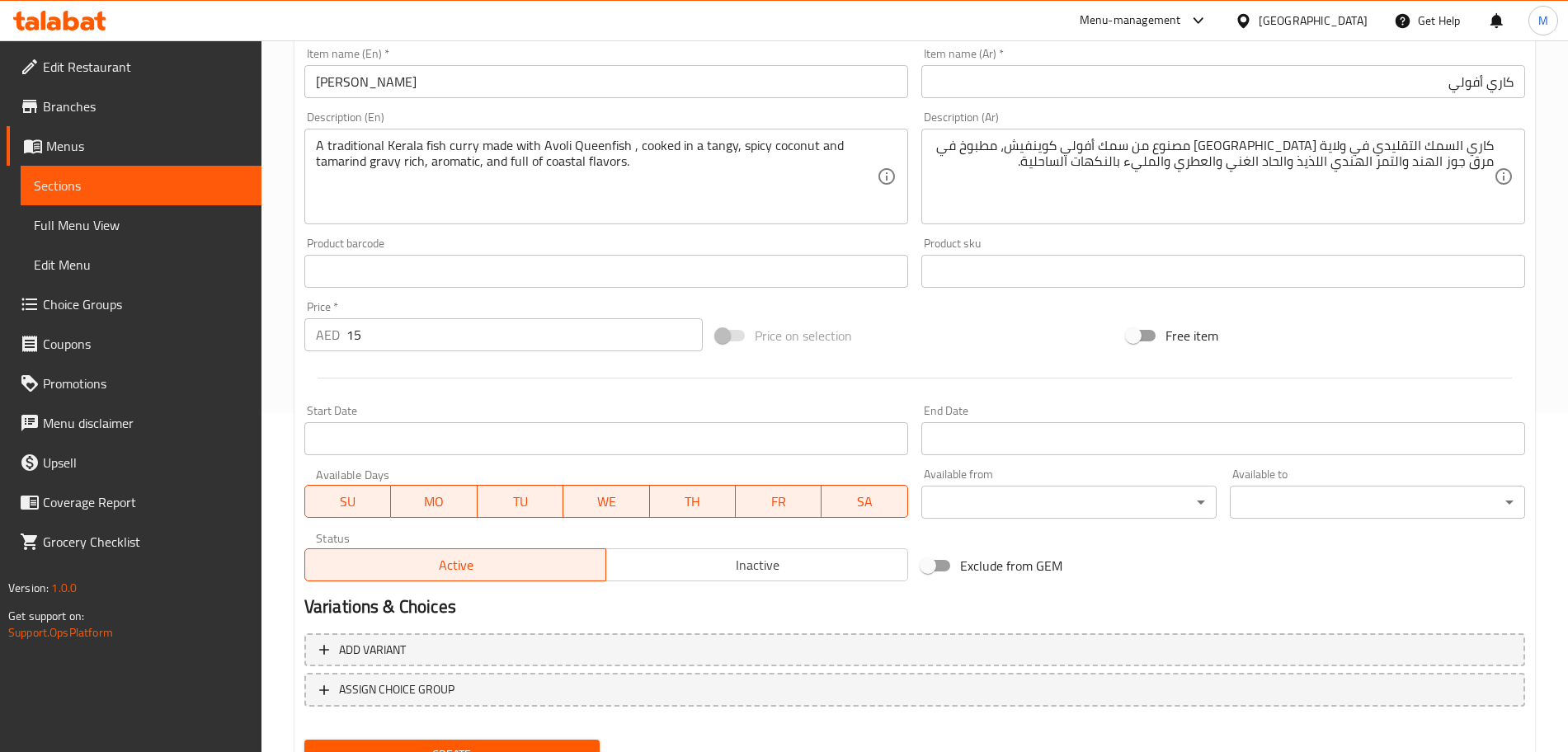
scroll to position [412, 0]
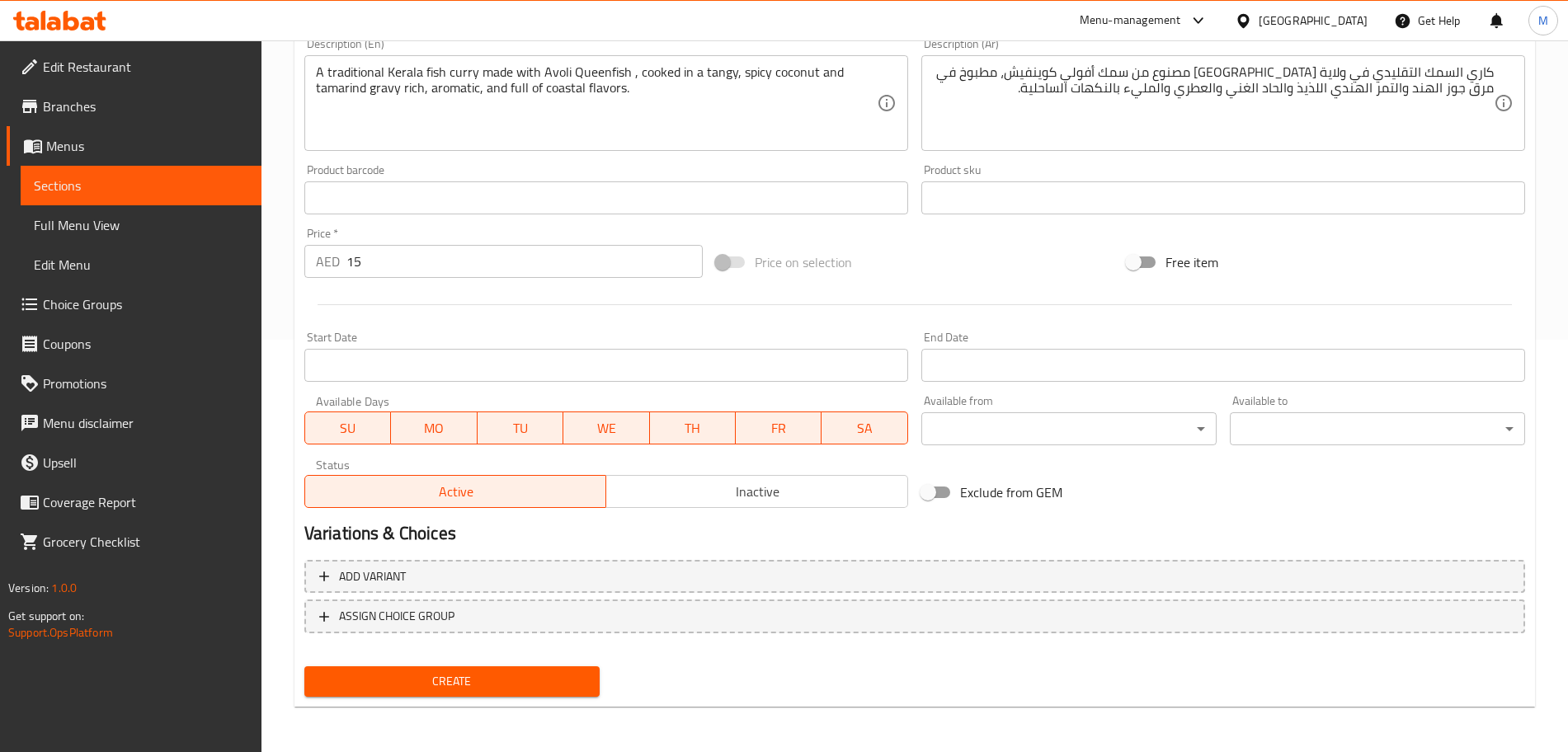
click at [808, 498] on span "Inactive" at bounding box center [756, 491] width 288 height 24
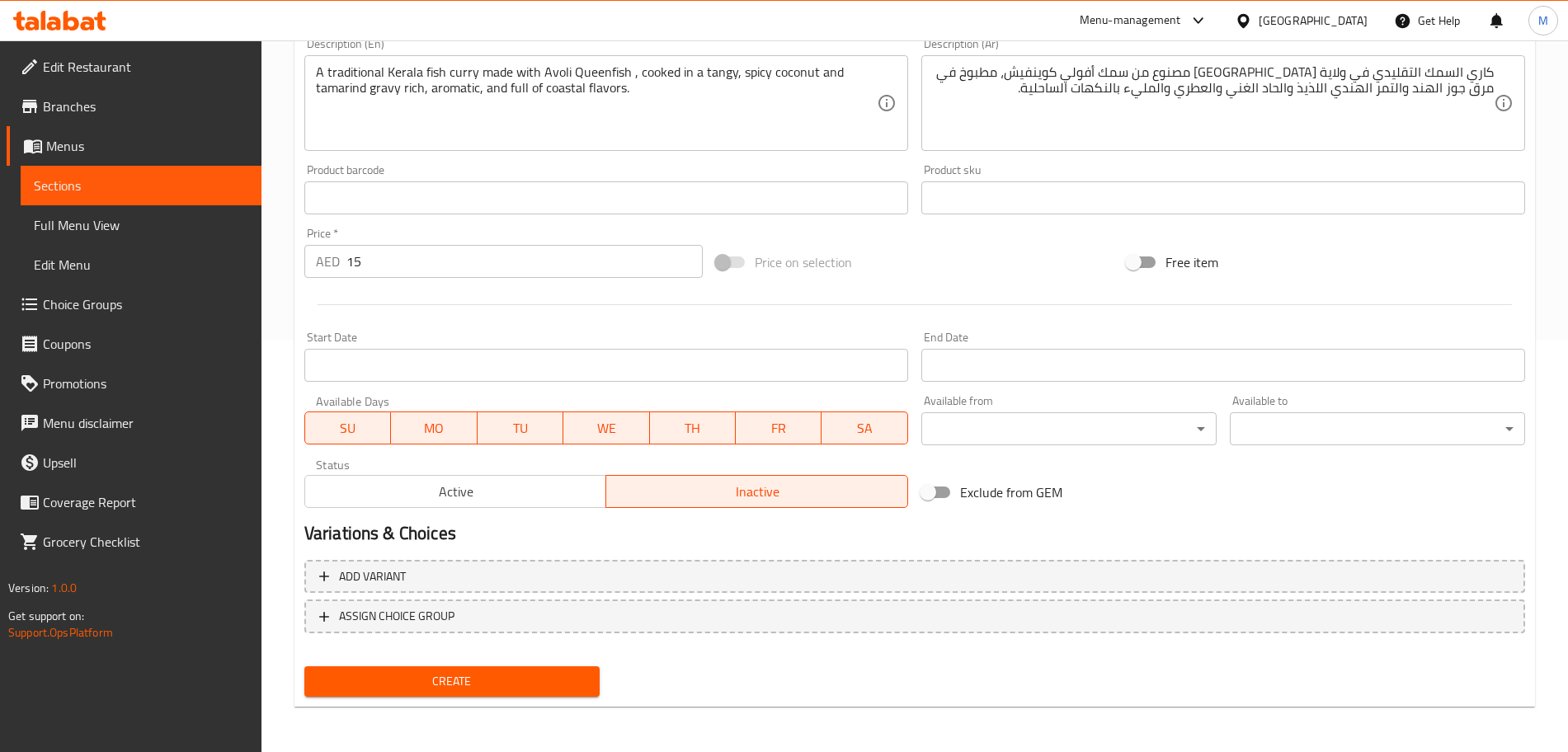
click at [564, 668] on button "Create" at bounding box center [451, 681] width 295 height 30
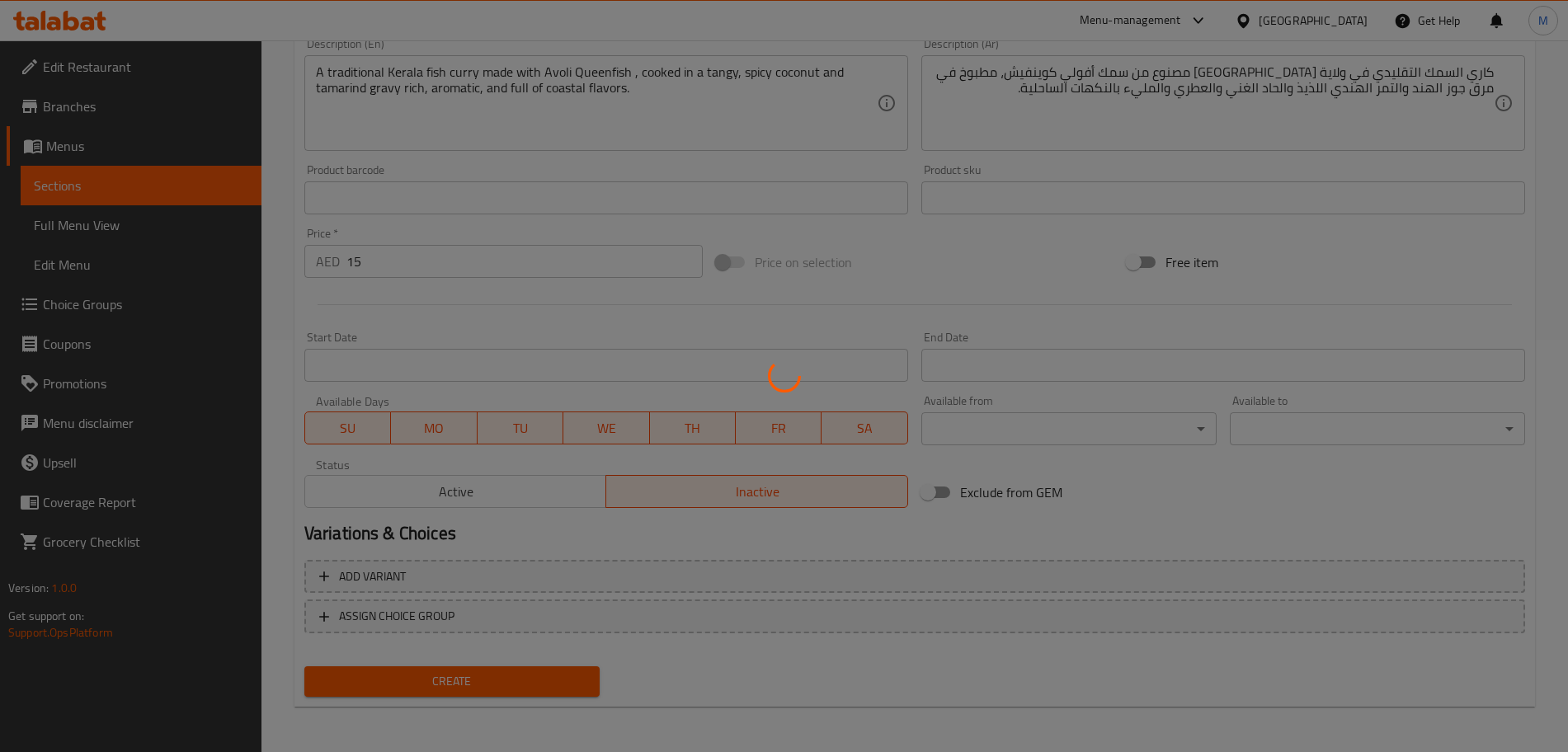
scroll to position [0, 0]
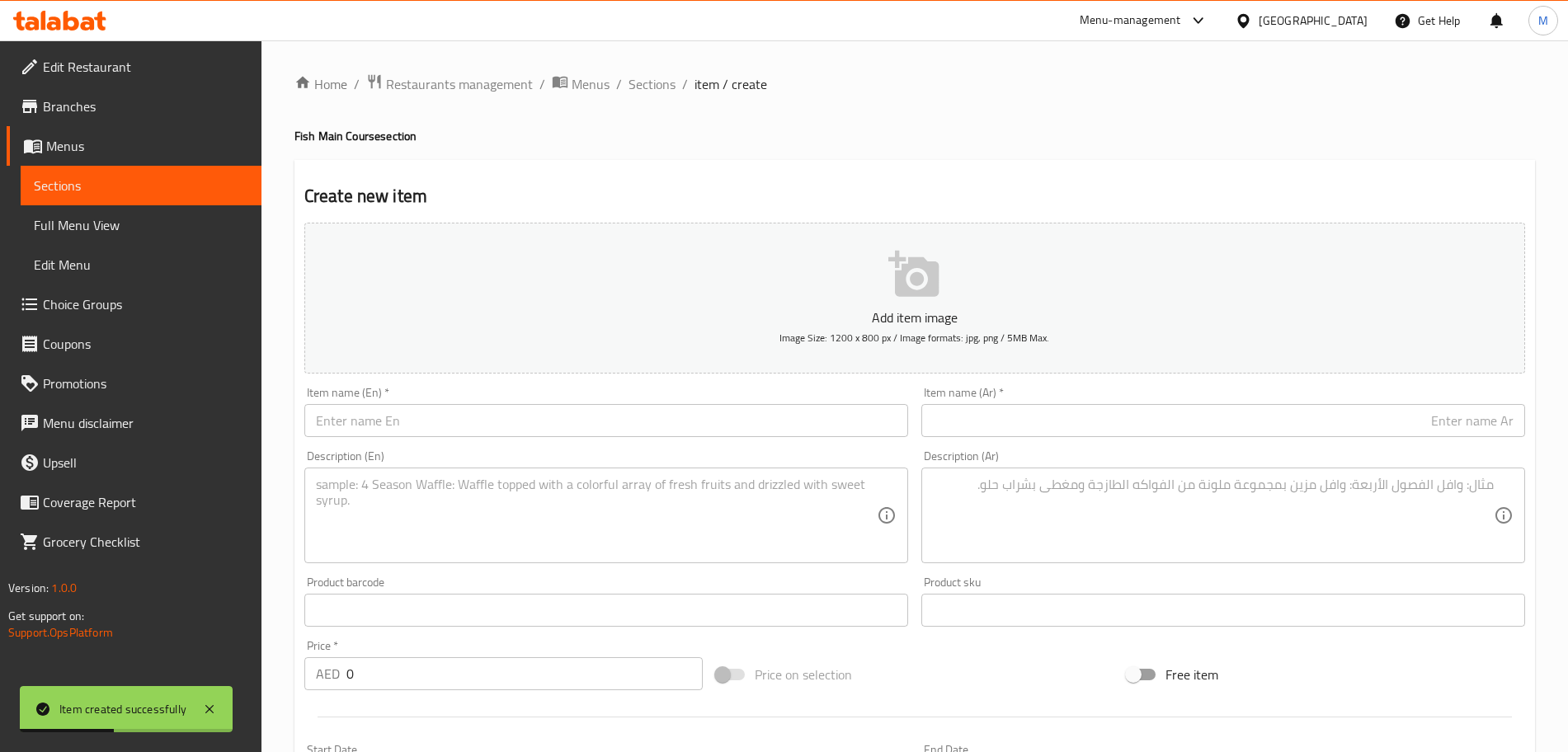
click at [543, 421] on input "text" at bounding box center [605, 421] width 604 height 33
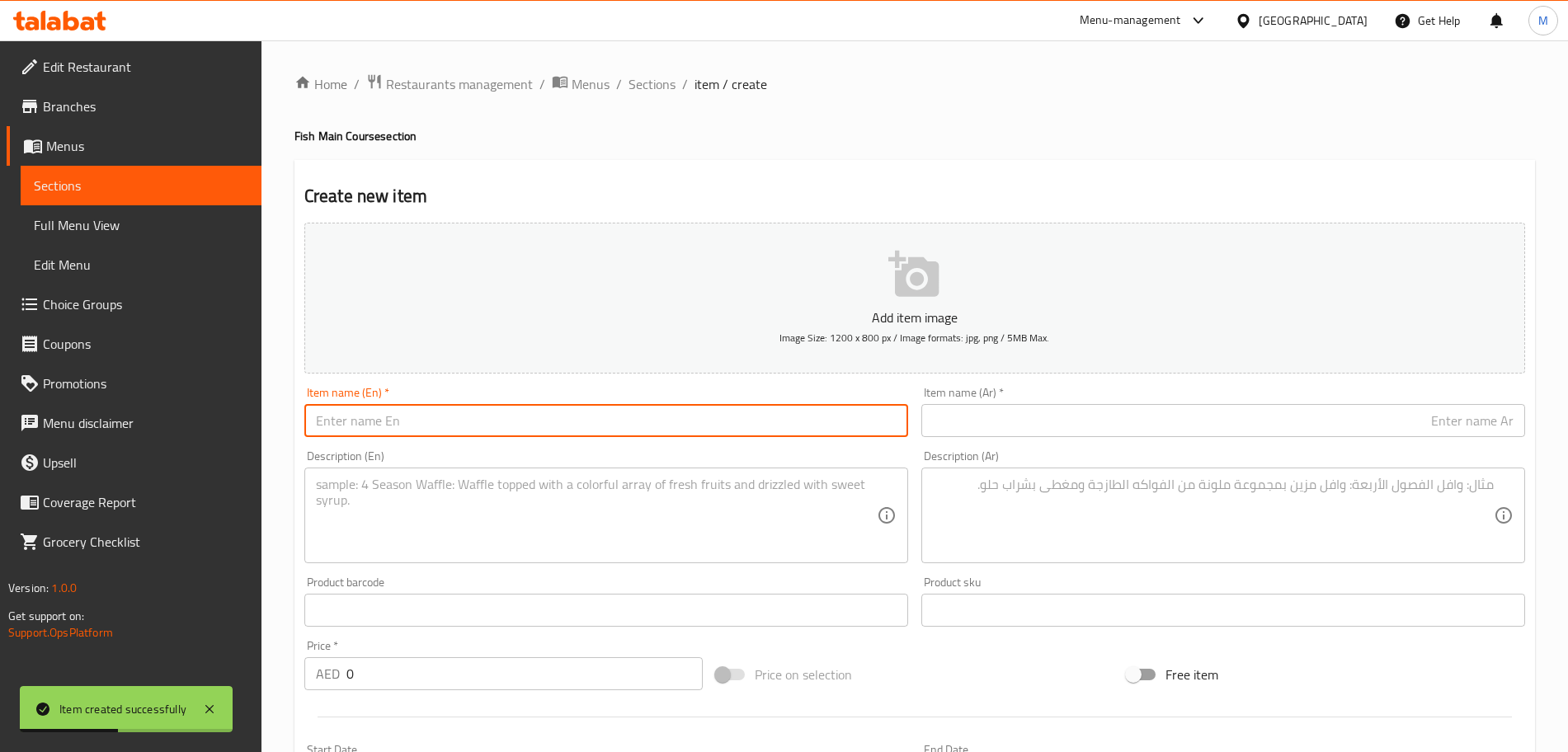
paste input "A flavorful Kerala-style fish curry, made with Ayakkura fish simmered in a spic…"
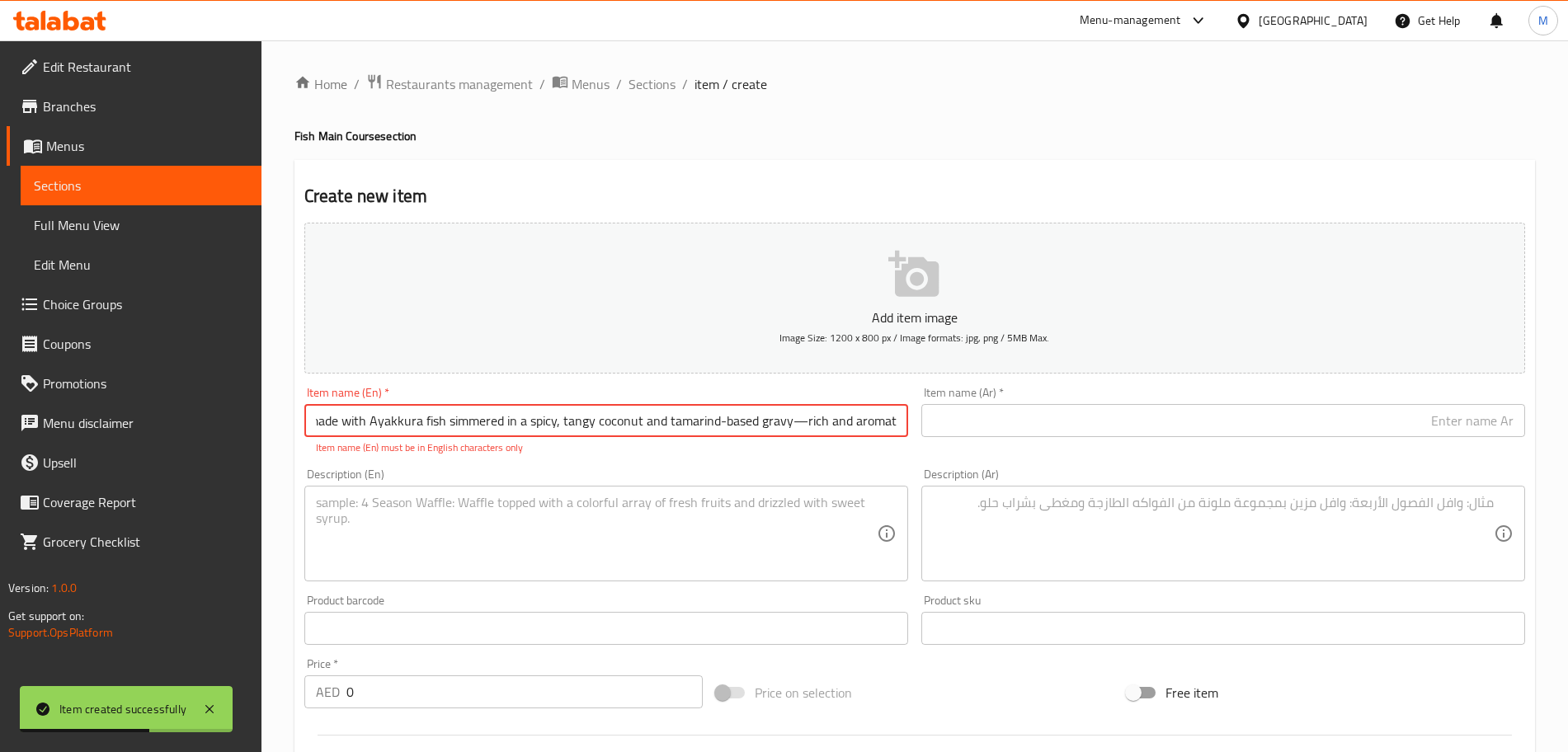
click at [796, 426] on input "A flavorful Kerala-style fish curry, made with Ayakkura fish simmered in a spic…" at bounding box center [605, 421] width 604 height 33
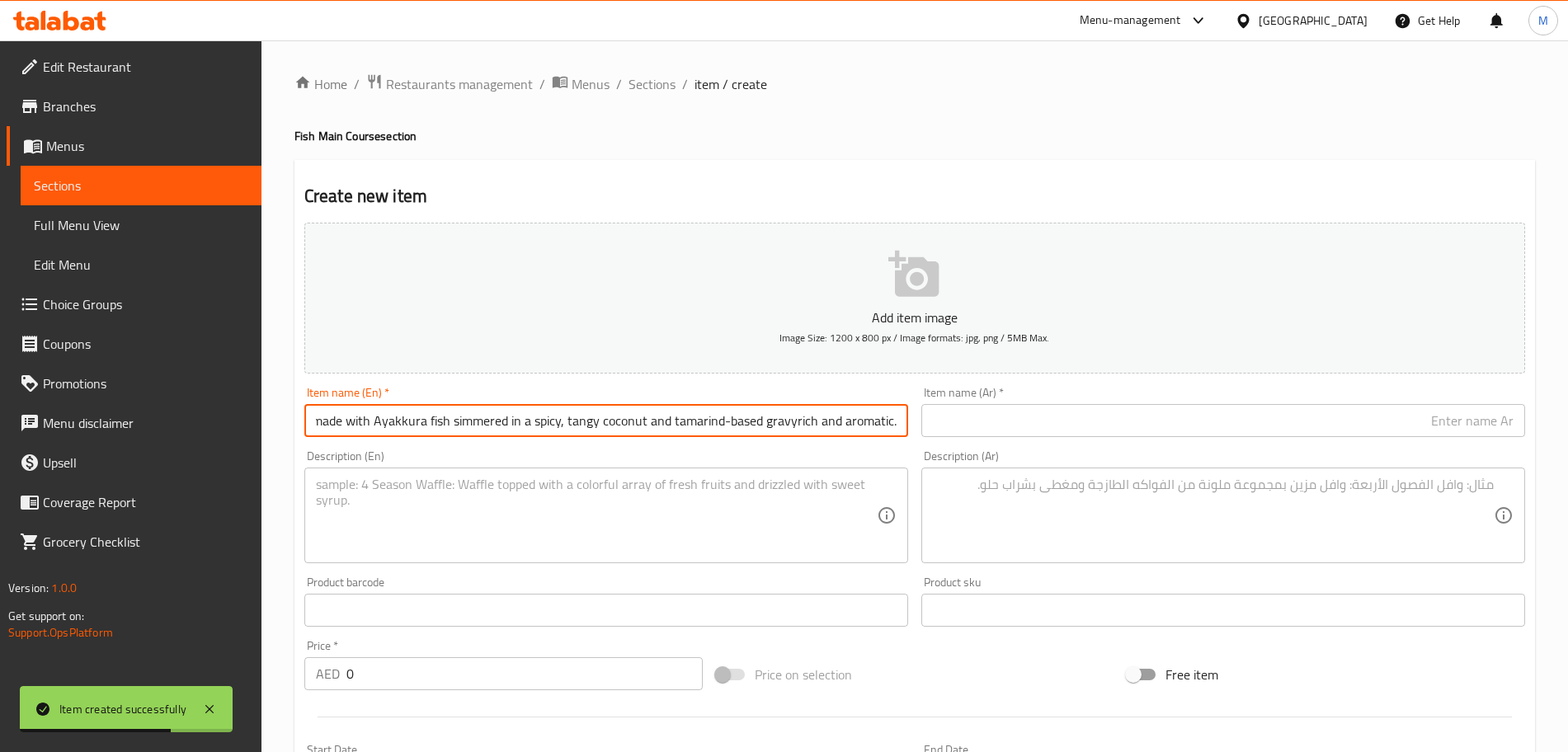
scroll to position [0, 186]
click at [368, 440] on div "Item name (En)   * A flavorful Kerala-style fish curry, made with Ayakkura fish…" at bounding box center [606, 411] width 617 height 64
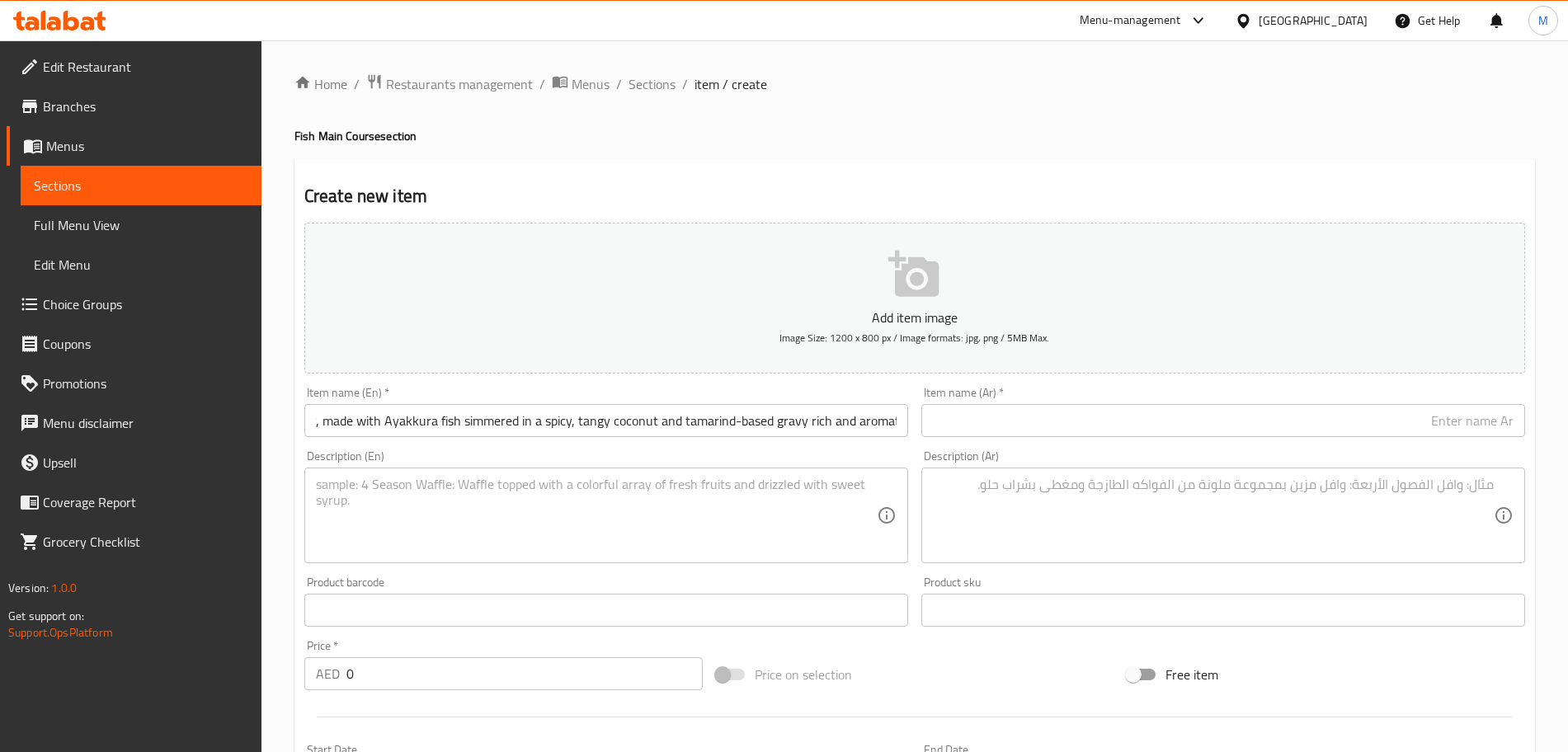
scroll to position [0, 0]
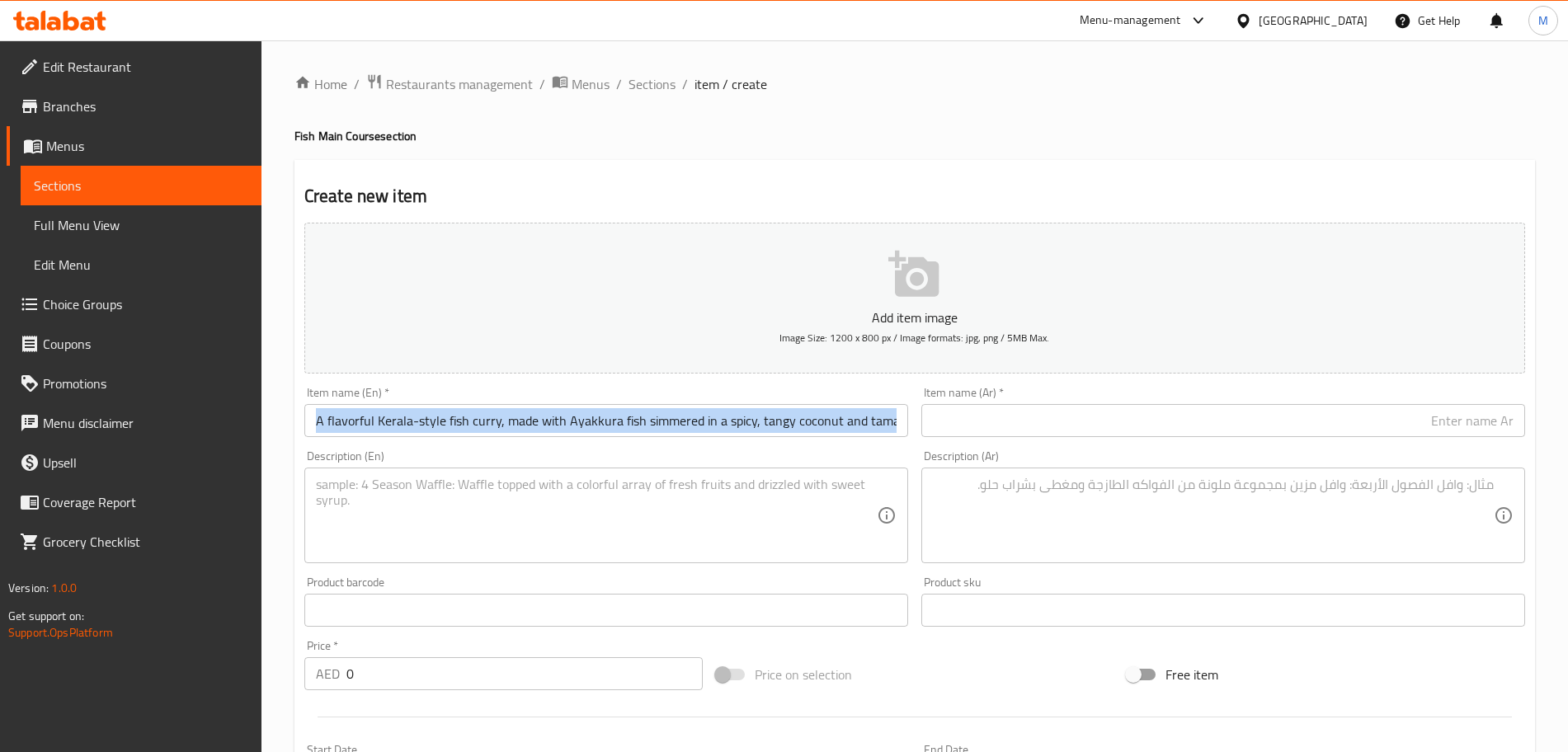
click at [368, 440] on div "Item name (En)   * A flavorful Kerala-style fish curry, made with Ayakkura fish…" at bounding box center [606, 411] width 617 height 64
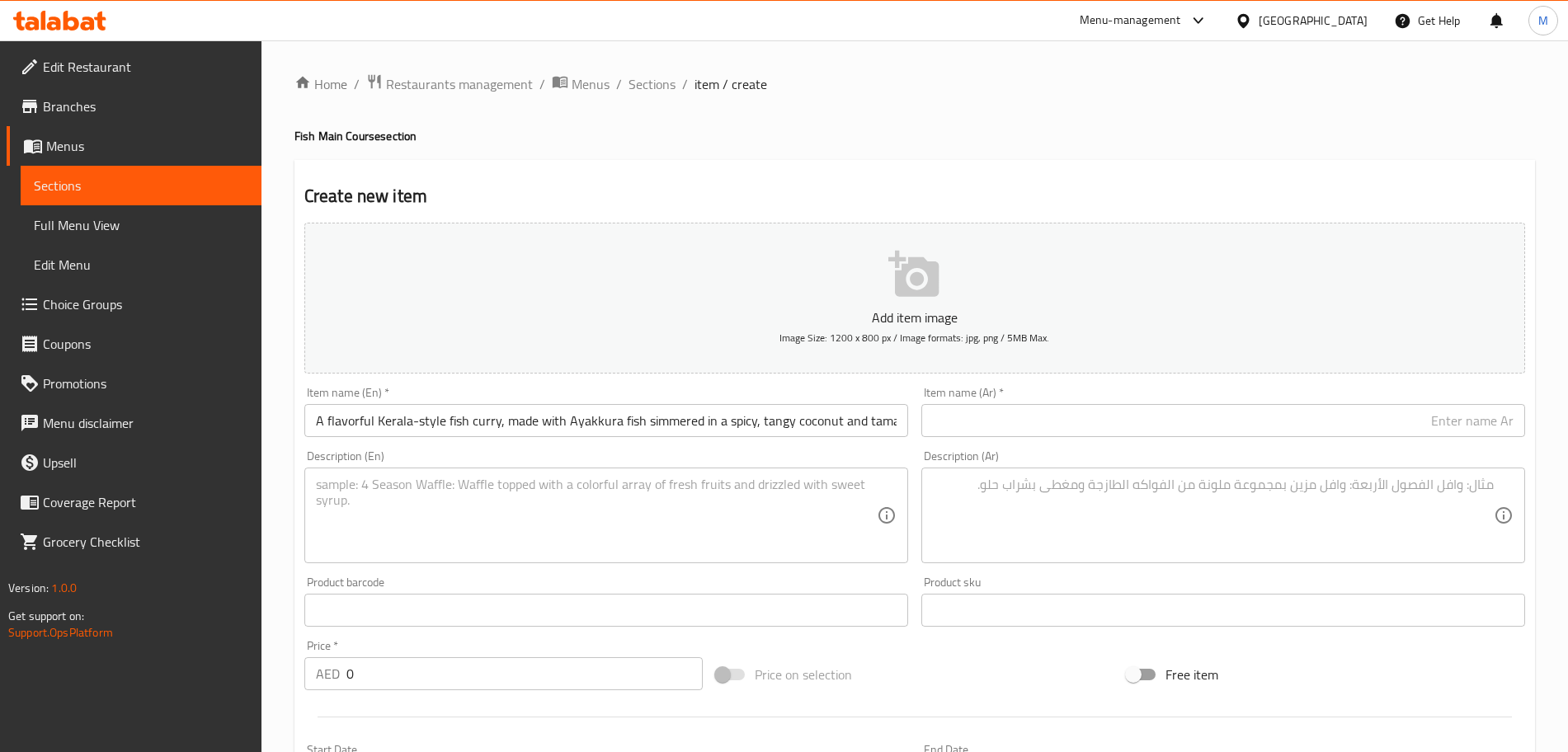
click at [386, 426] on input "A flavorful Kerala-style fish curry, made with Ayakkura fish simmered in a spic…" at bounding box center [605, 421] width 604 height 33
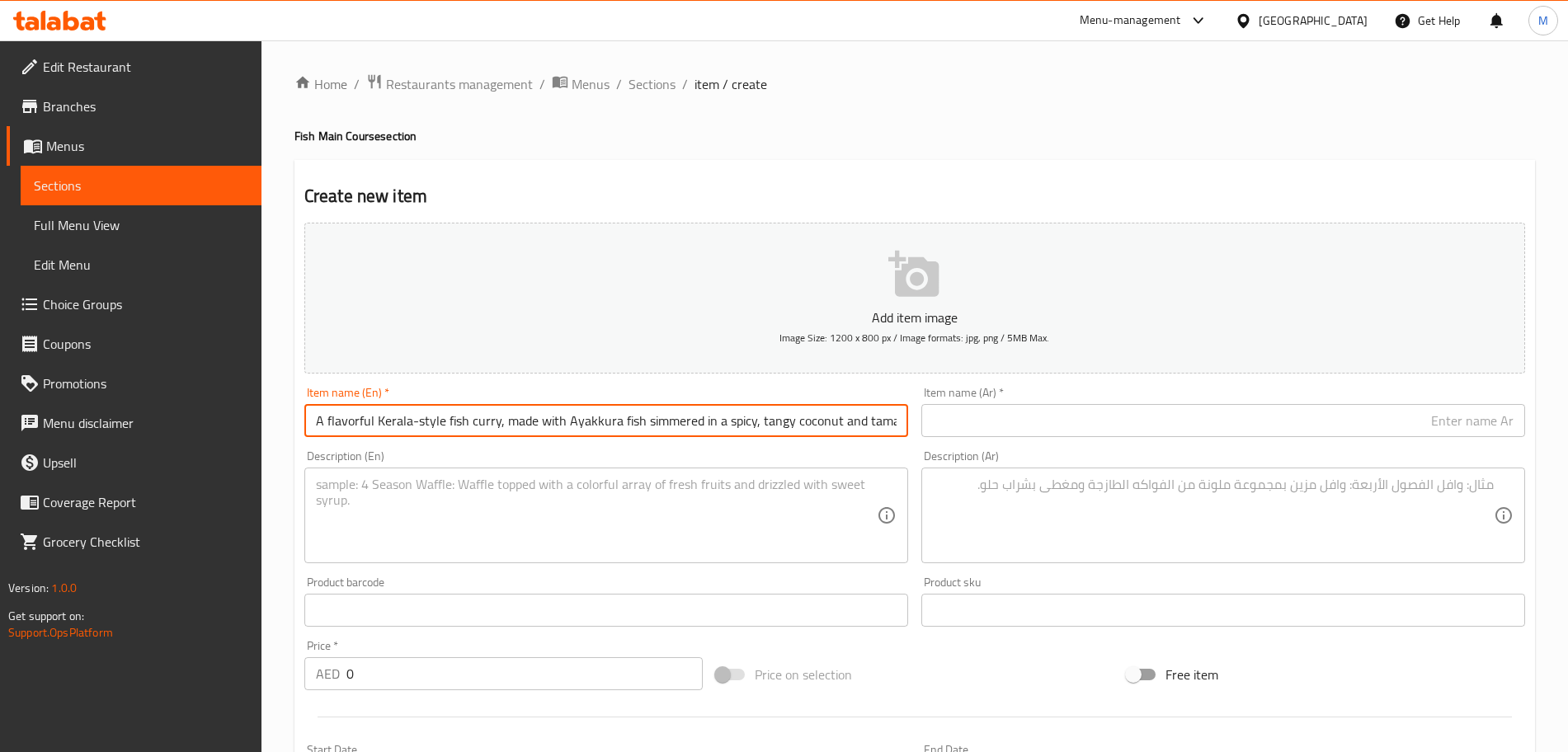
click at [386, 426] on input "A flavorful Kerala-style fish curry, made with Ayakkura fish simmered in a spic…" at bounding box center [605, 421] width 604 height 33
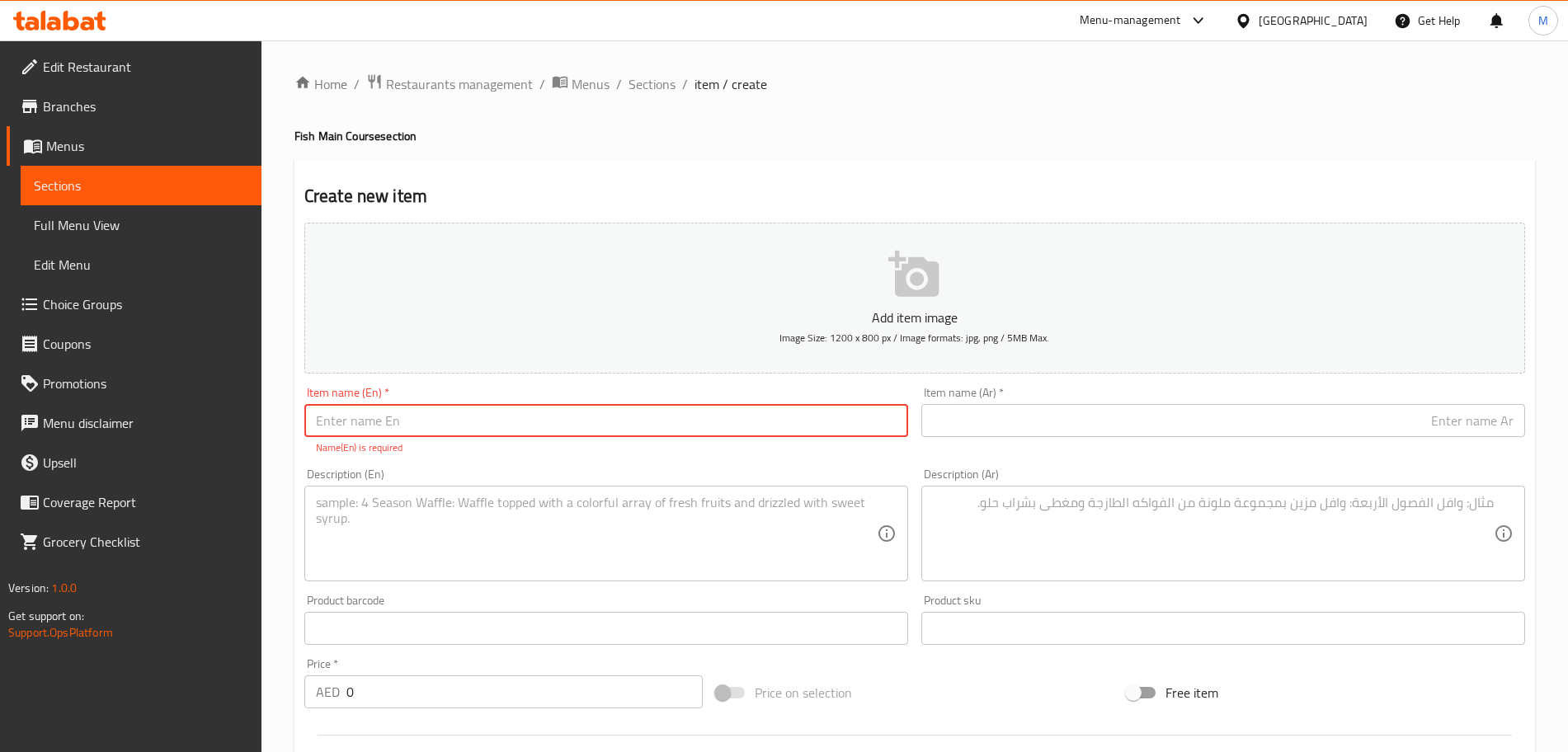
paste input "A flavorful Kerala-style fish curry, made with Ayakkura fish simmered in a spic…"
click at [441, 491] on div "Description (En)" at bounding box center [605, 534] width 604 height 96
paste textarea "A flavorful Kerala-style fish curry, made with Ayakkura fish simmered in a spic…"
click at [487, 435] on input "text" at bounding box center [605, 421] width 604 height 33
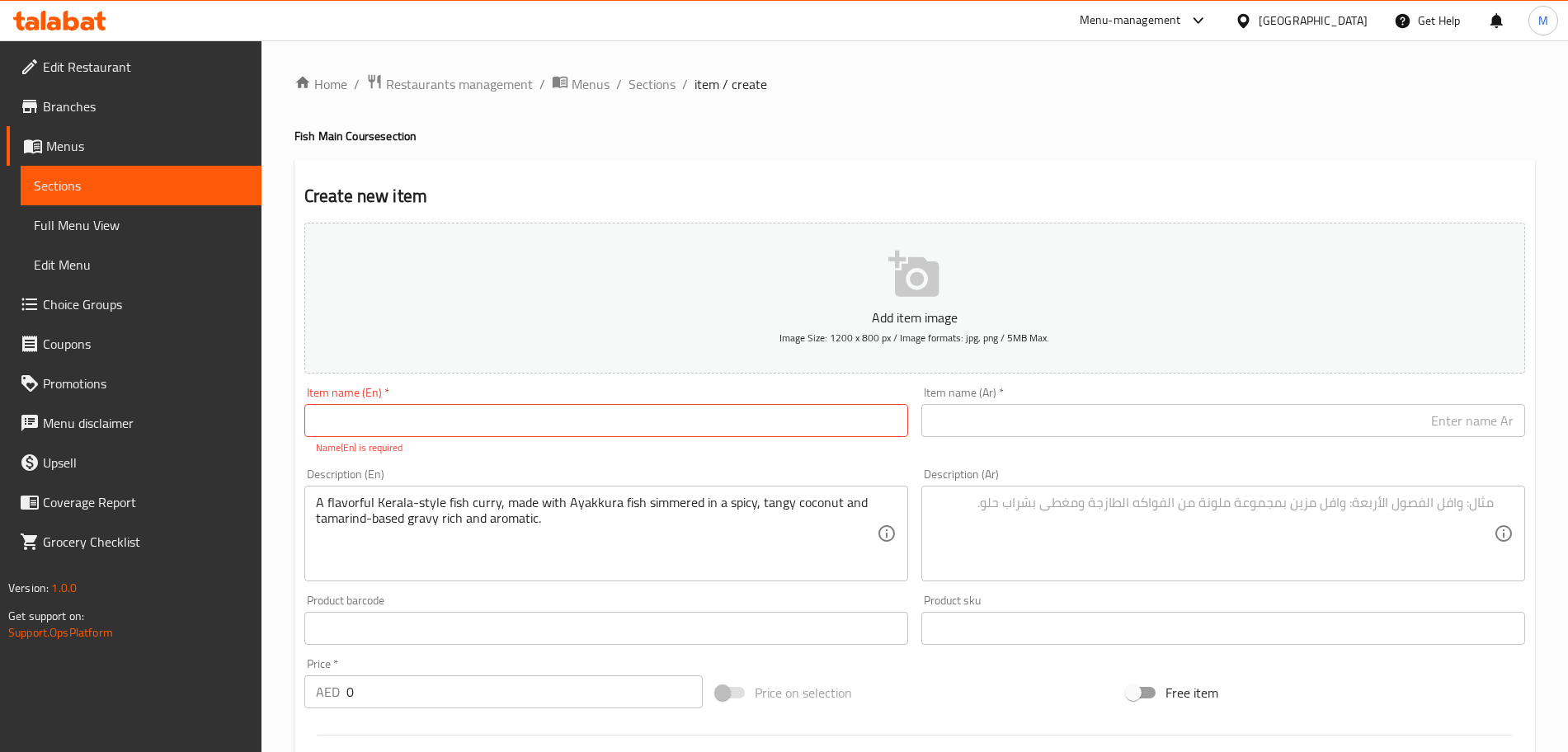
click at [391, 425] on input "text" at bounding box center [605, 421] width 604 height 33
paste input "Ayakkura Curry"
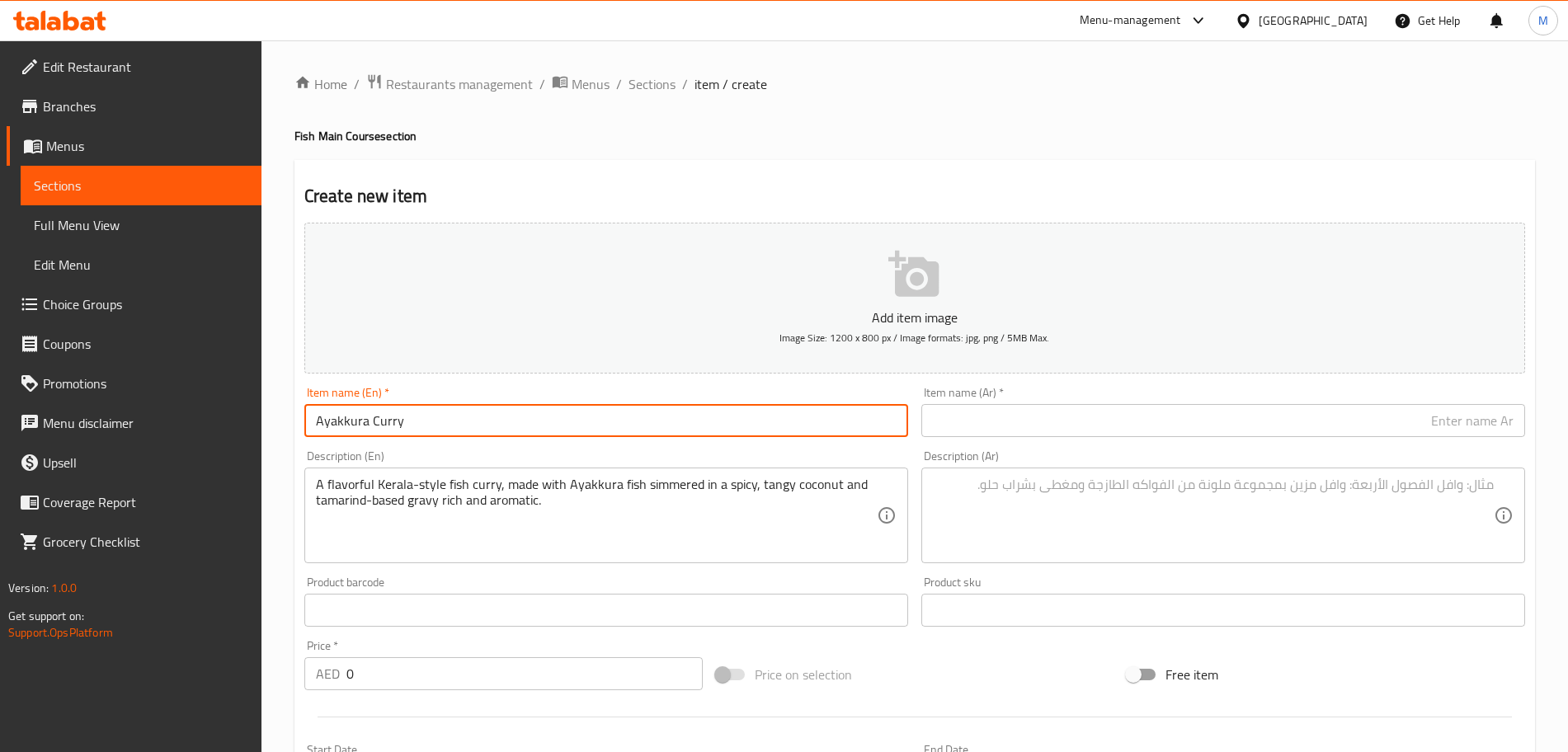
click at [551, 457] on div "Description (En) A flavorful Kerala-style fish curry, made with Ayakkura fish s…" at bounding box center [605, 507] width 604 height 113
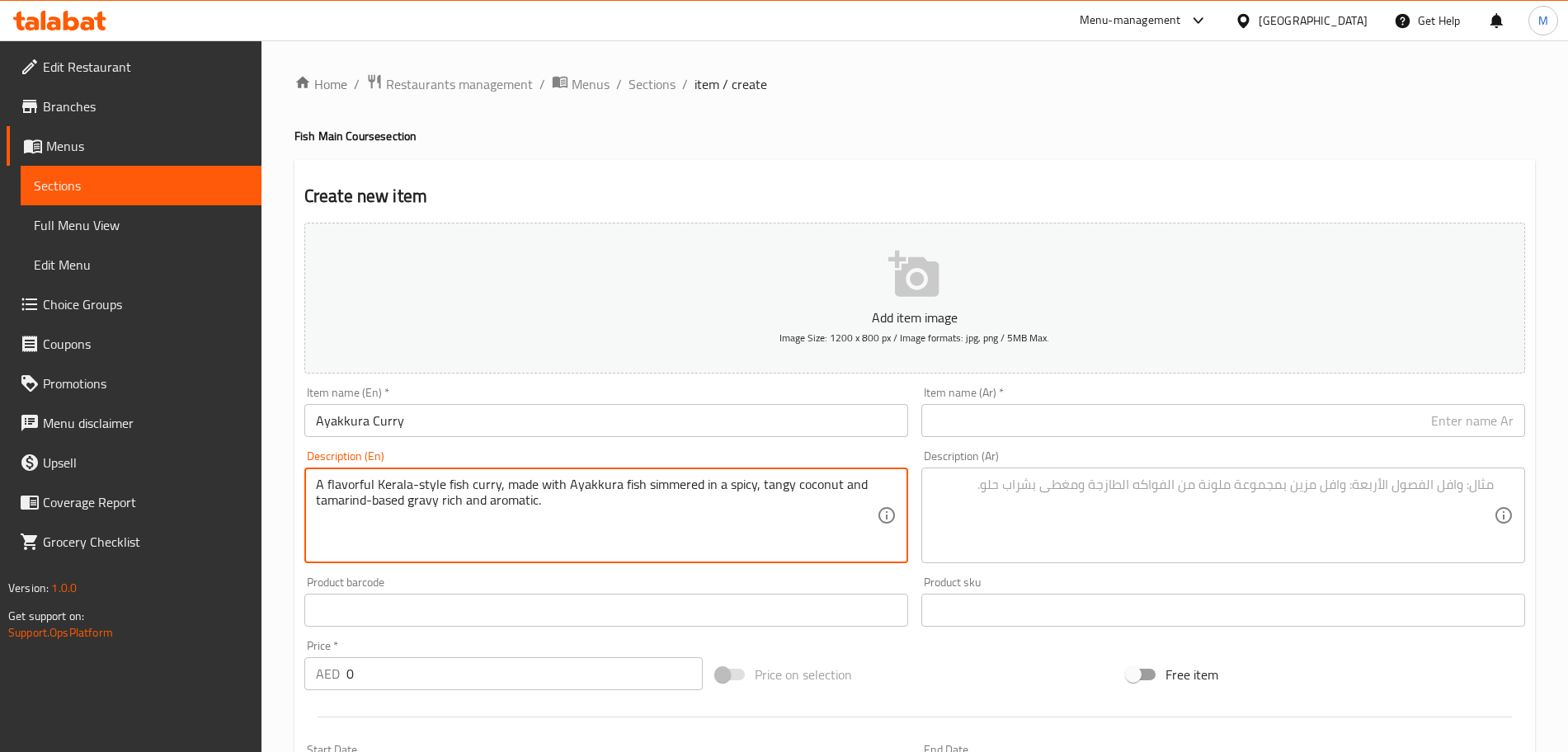
click at [682, 492] on textarea "A flavorful Kerala-style fish curry, made with Ayakkura fish simmered in a spic…" at bounding box center [597, 516] width 561 height 78
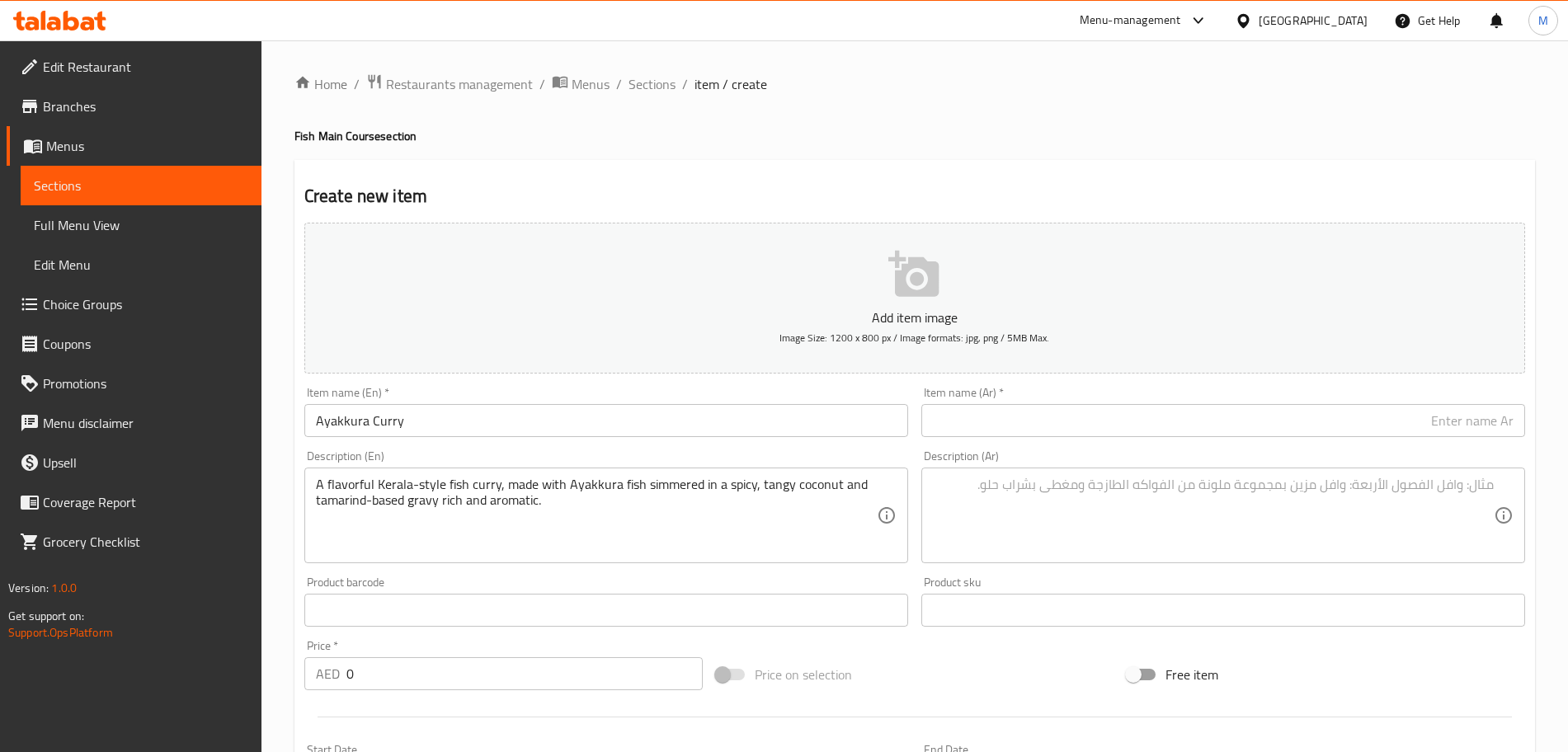
click at [1039, 486] on textarea at bounding box center [1213, 516] width 561 height 78
paste textarea "كاري السمك اللذيذ على طريقة ولاية كيرالا، مصنوع من سمك الأياكورا المطبوخ في صلص…"
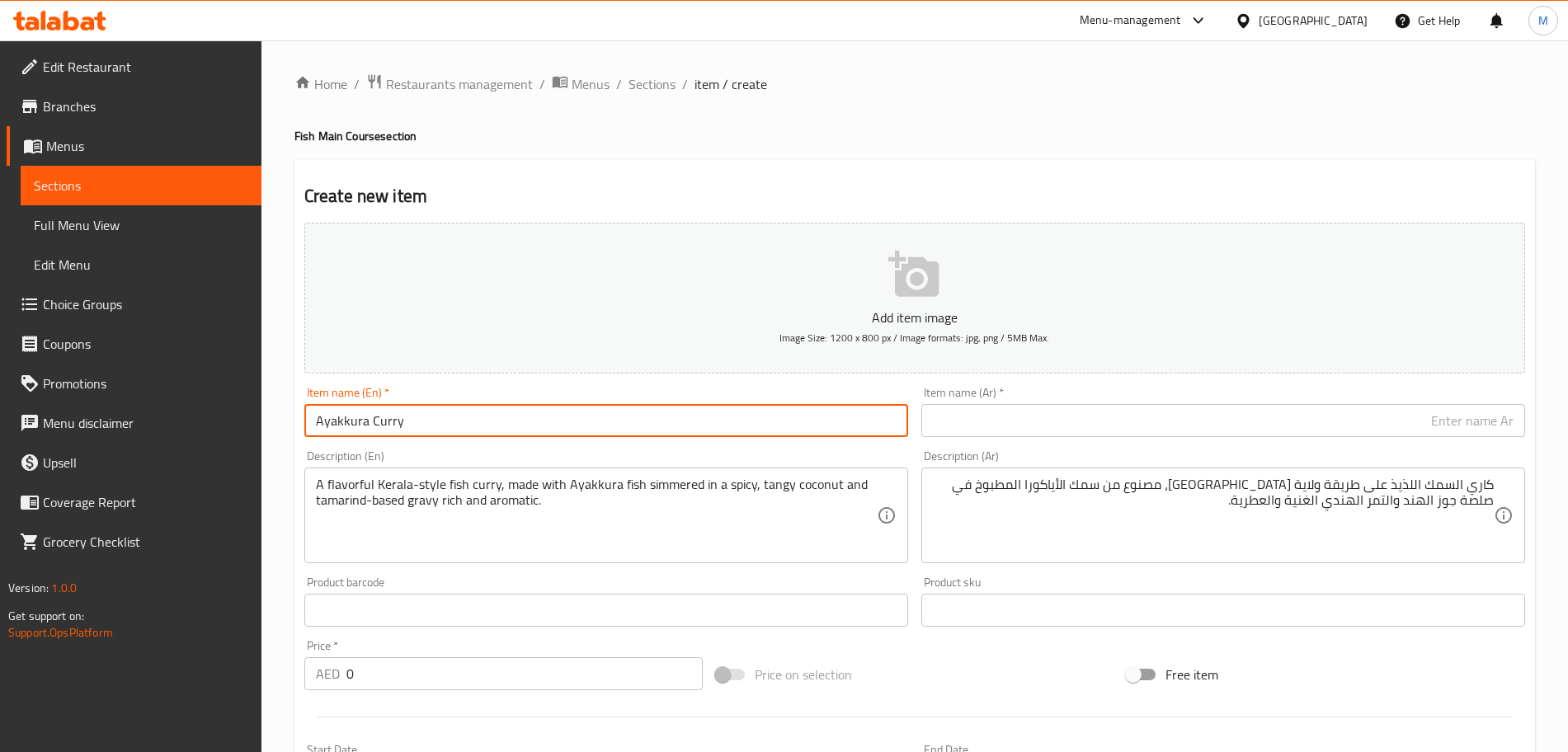
click at [385, 417] on input "Ayakkura Curry" at bounding box center [605, 421] width 604 height 33
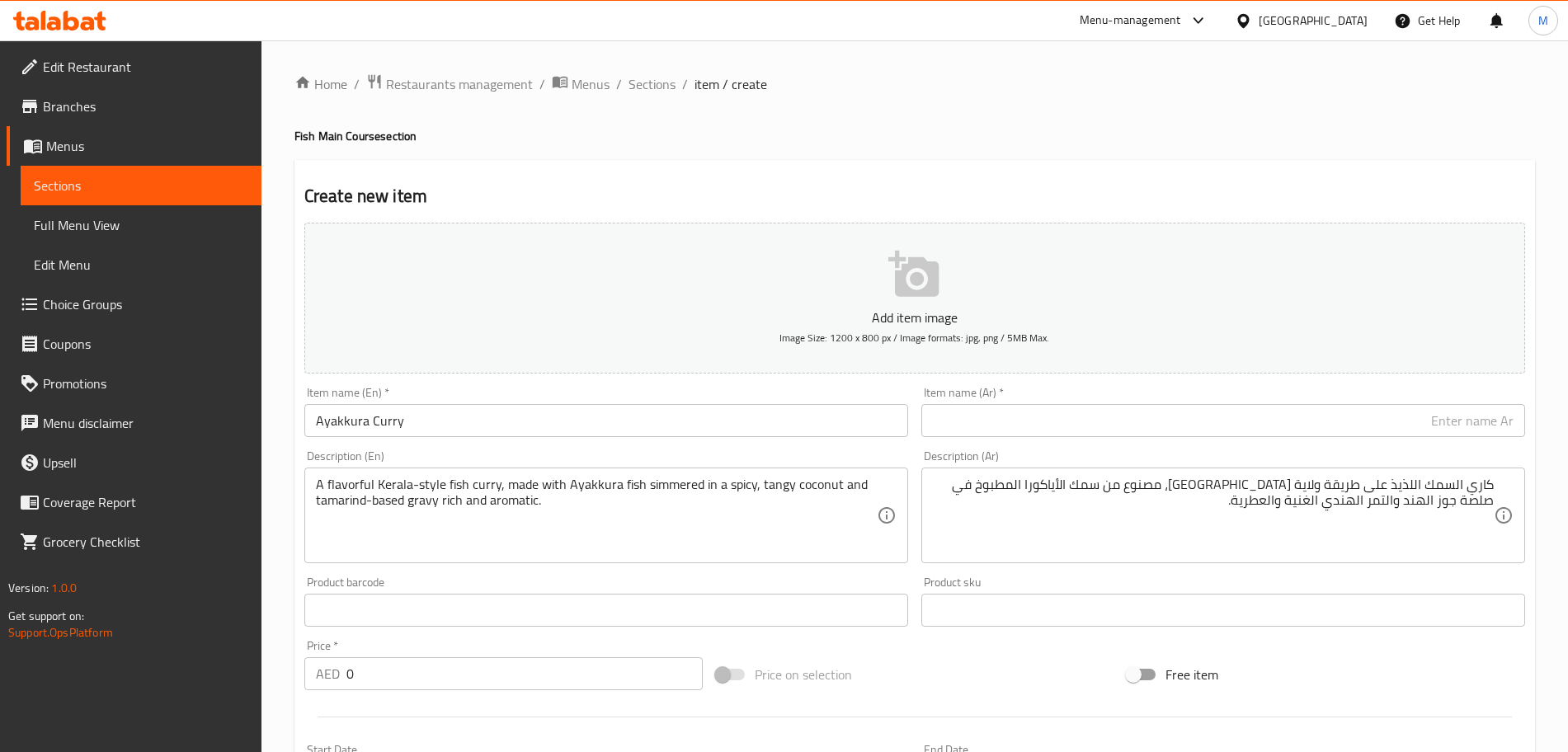
click at [1226, 417] on input "text" at bounding box center [1223, 421] width 604 height 33
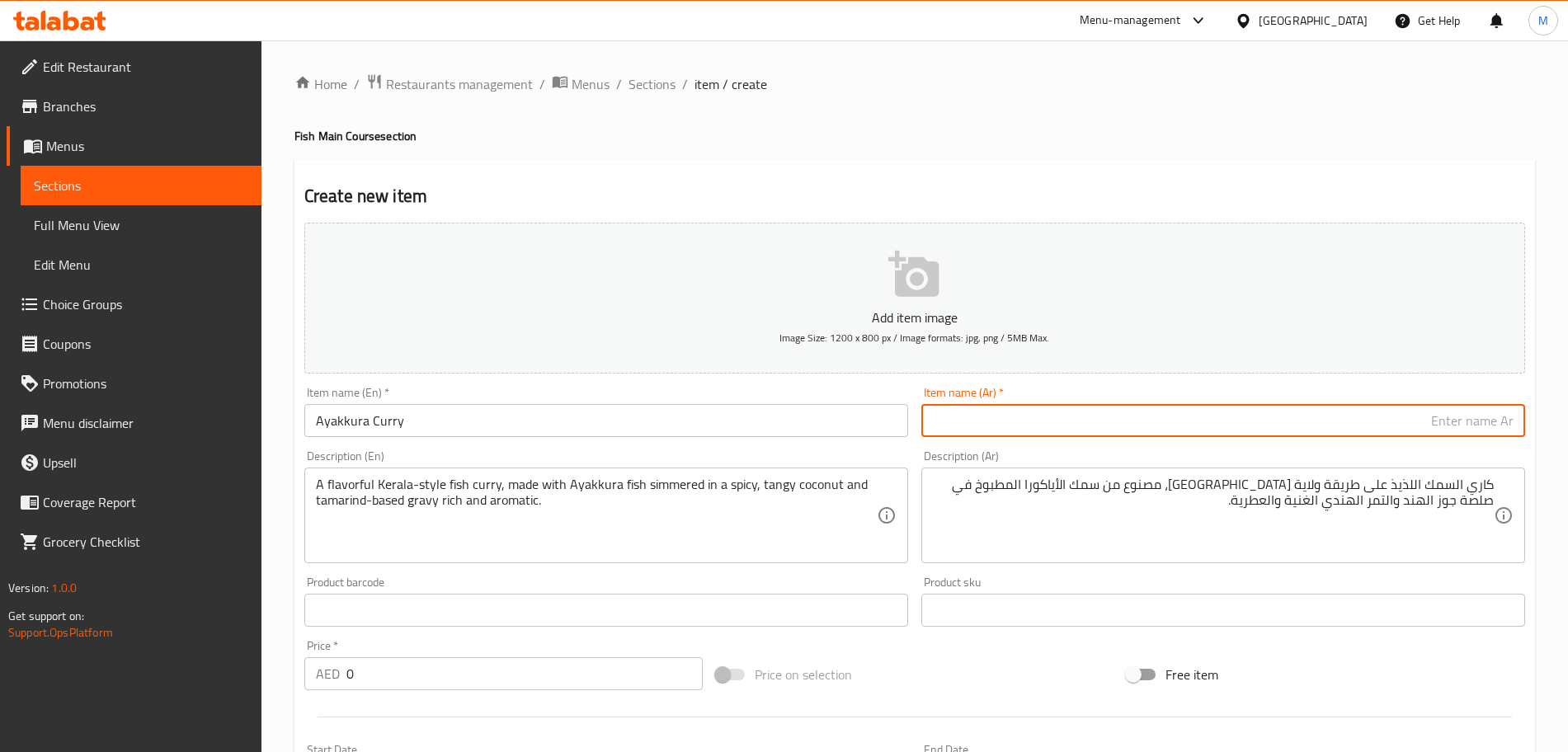
paste input "كاري أياكورا"
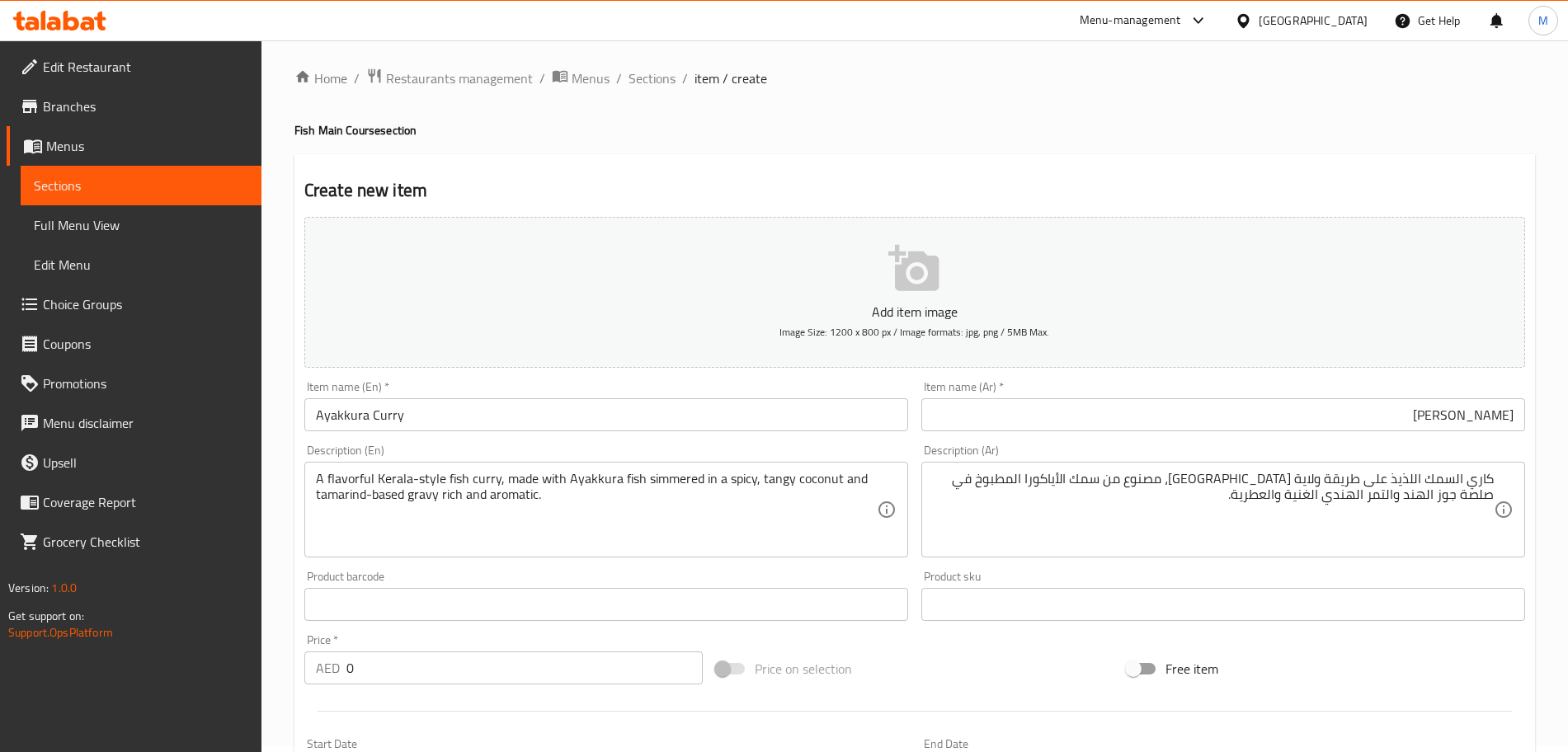
scroll to position [207, 0]
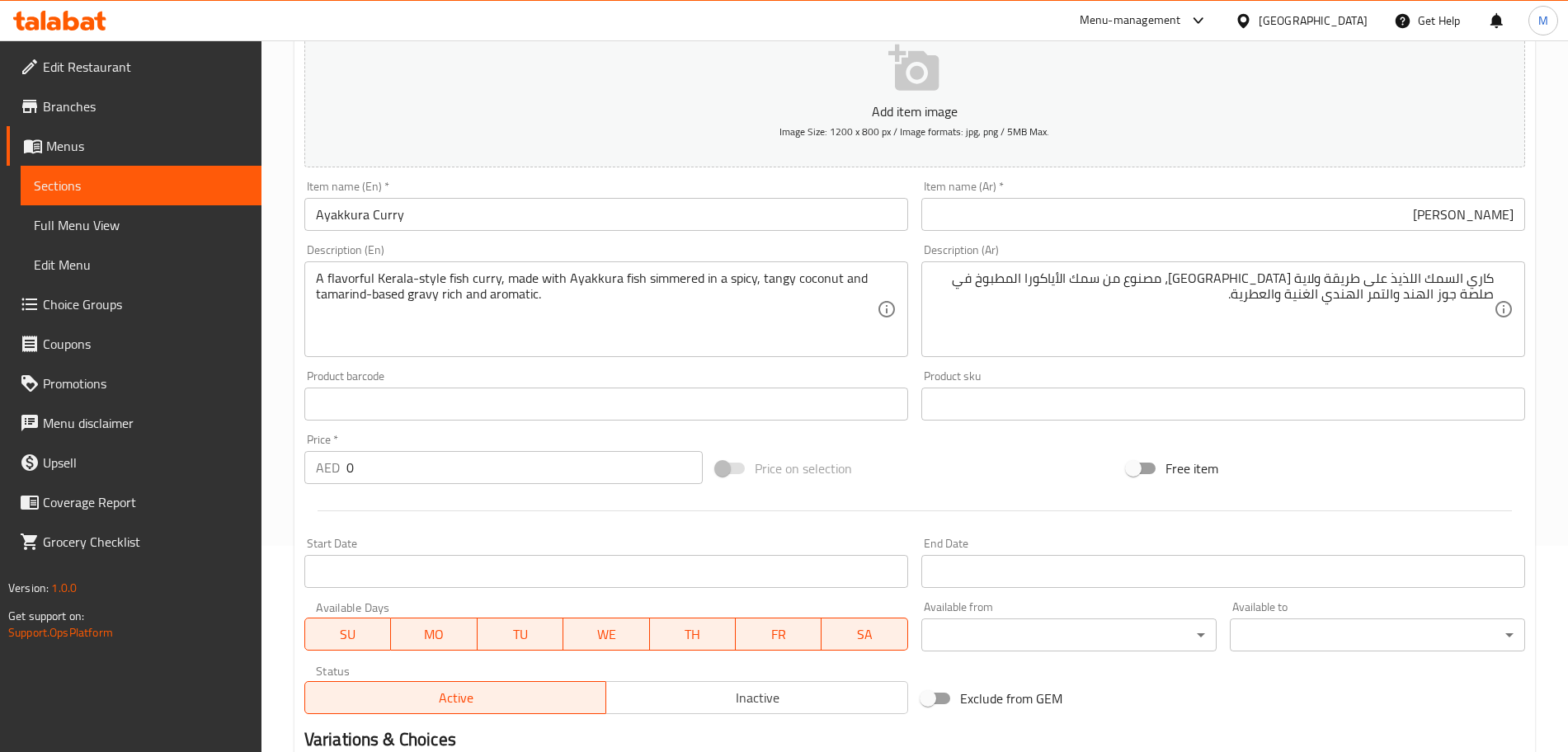
click at [318, 465] on div "AED 0 Price *" at bounding box center [503, 468] width 398 height 33
click at [553, 534] on div "Start Date Start Date" at bounding box center [606, 563] width 617 height 64
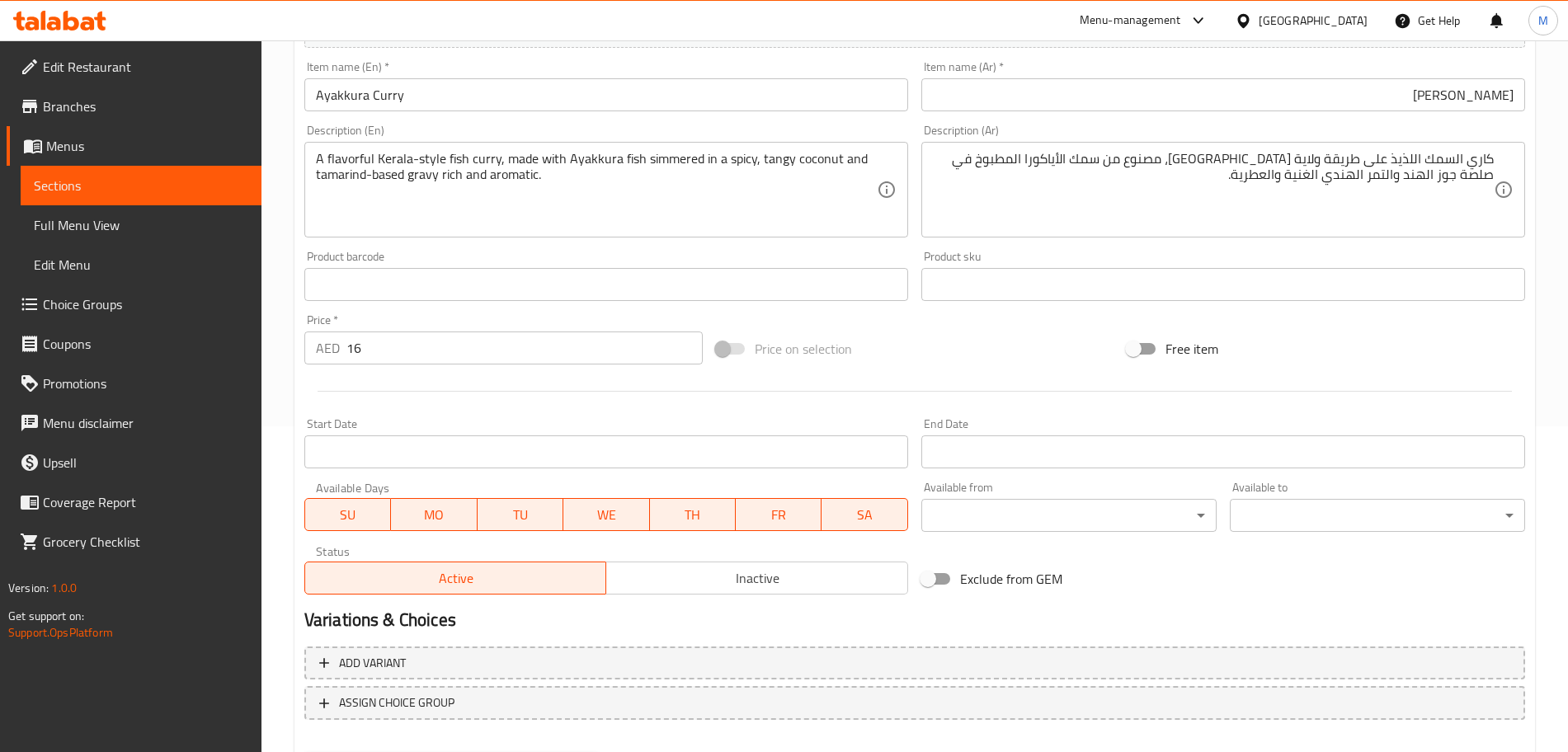
scroll to position [413, 0]
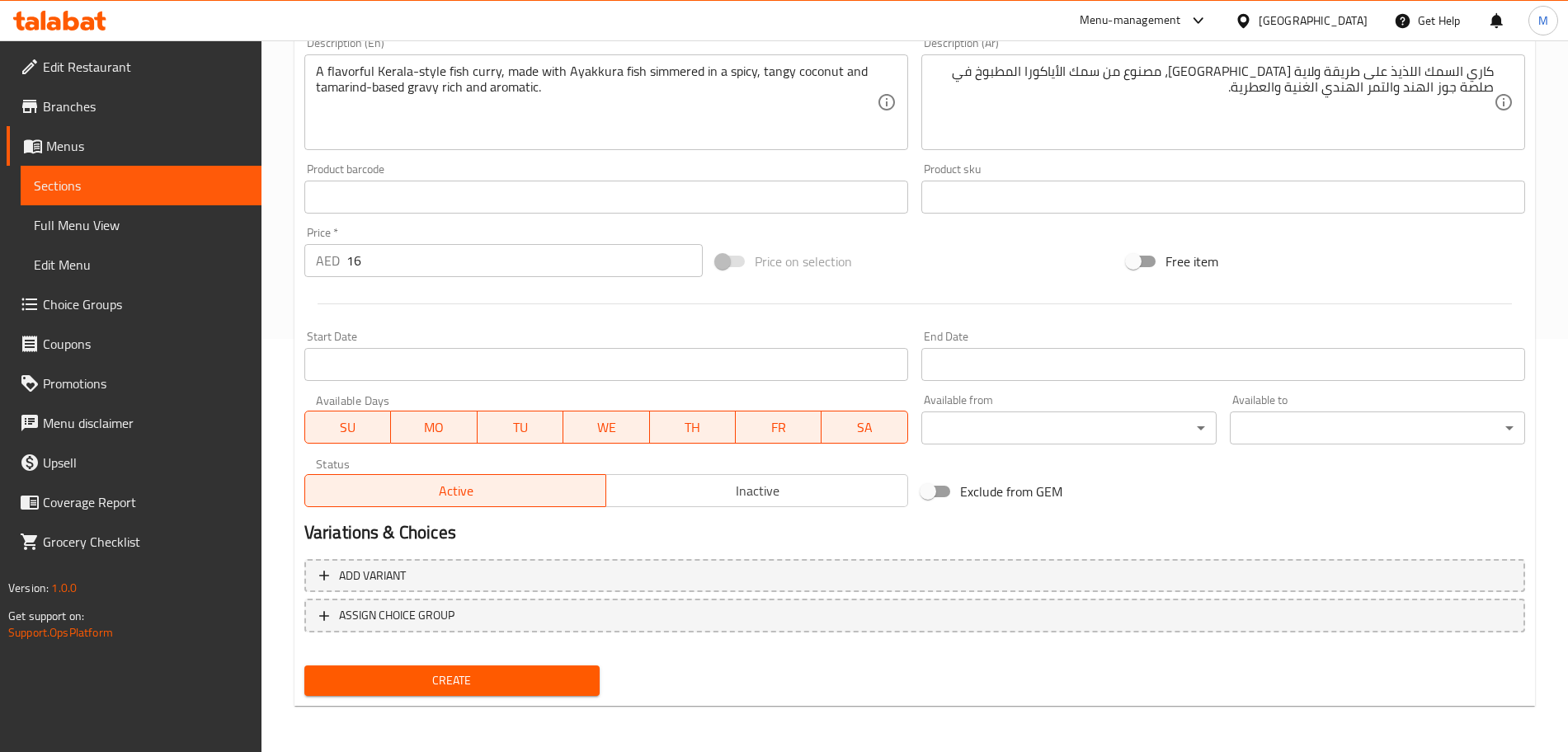
click at [765, 501] on span "Inactive" at bounding box center [756, 491] width 288 height 24
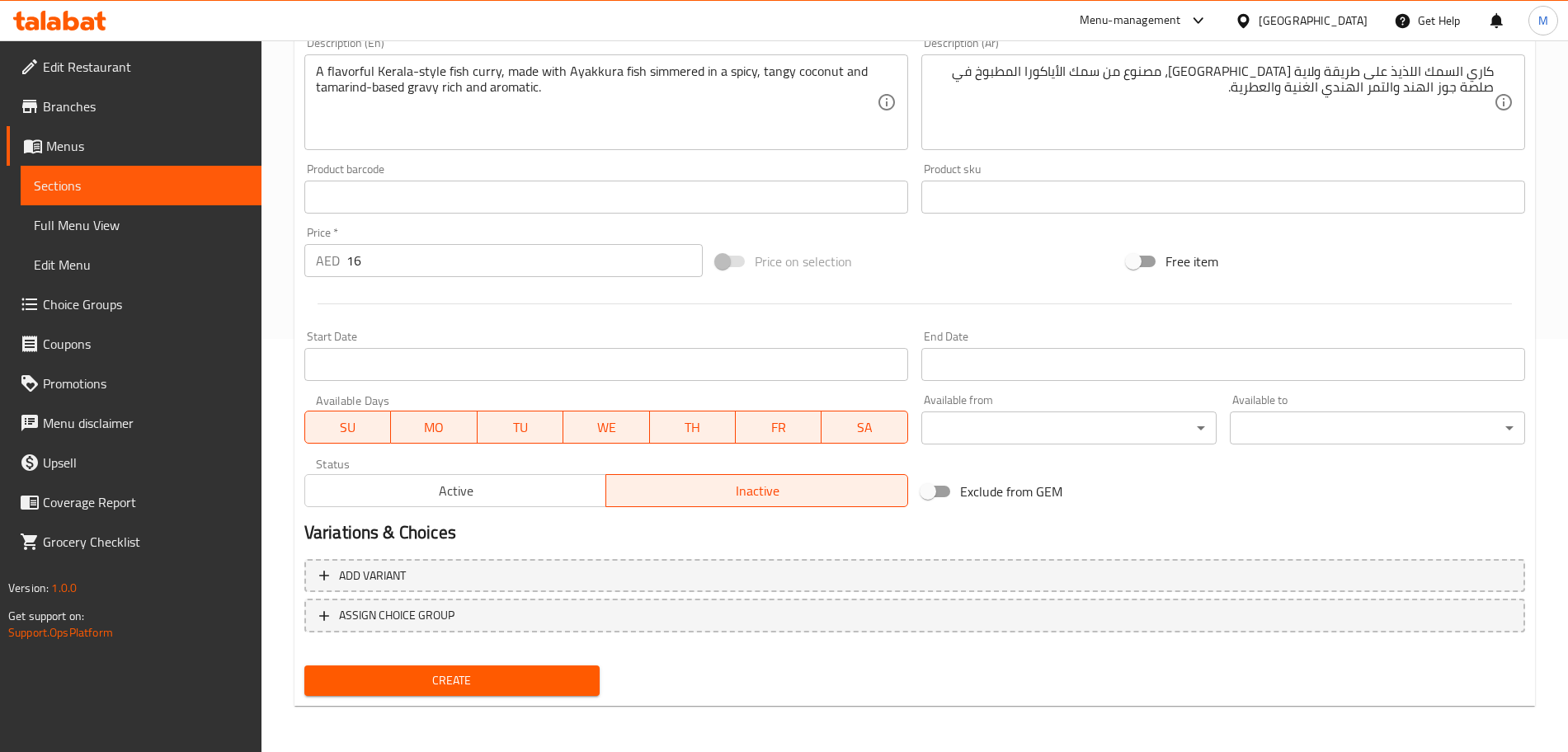
click at [581, 666] on div "Create" at bounding box center [452, 681] width 308 height 44
click at [581, 666] on button "Create" at bounding box center [451, 681] width 295 height 30
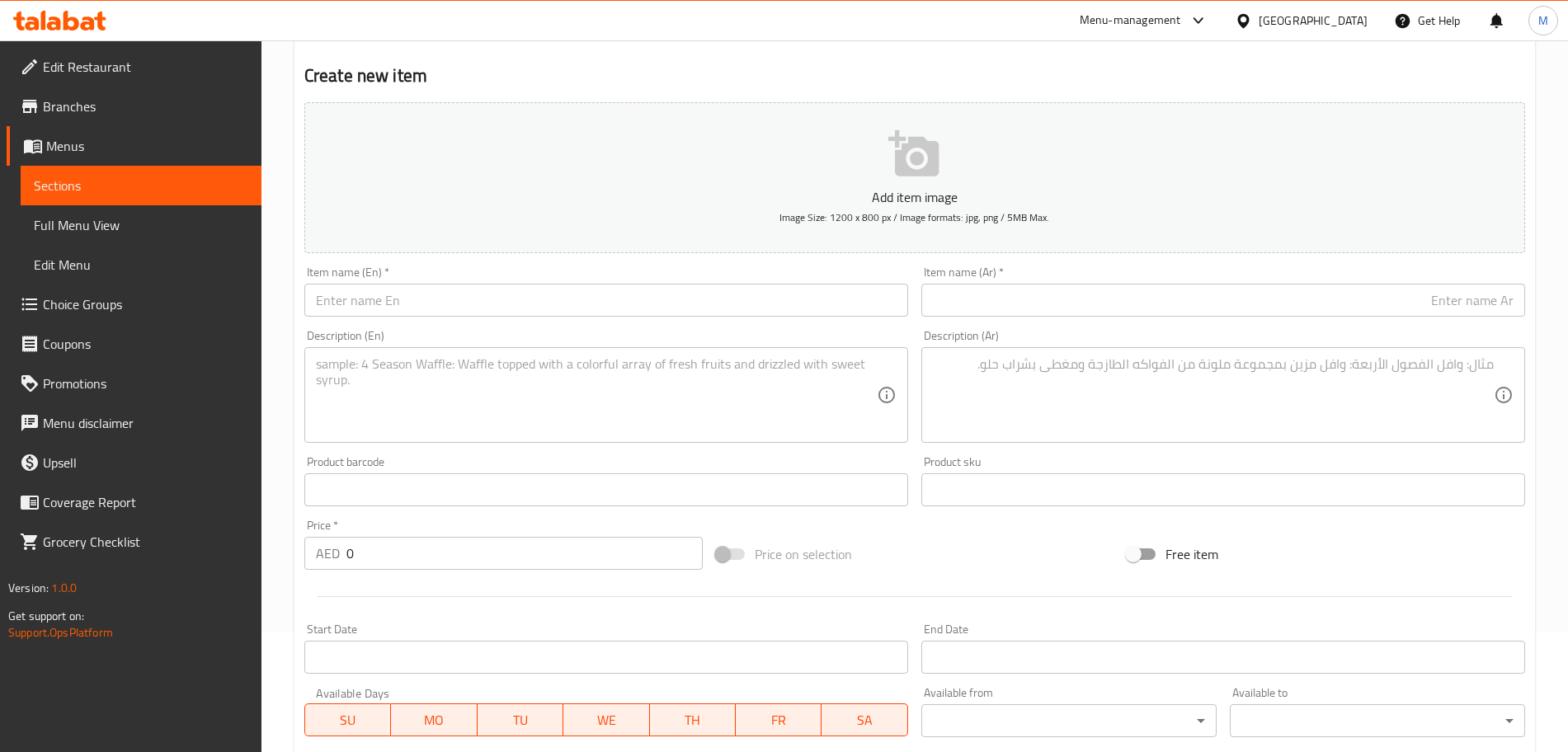
scroll to position [0, 0]
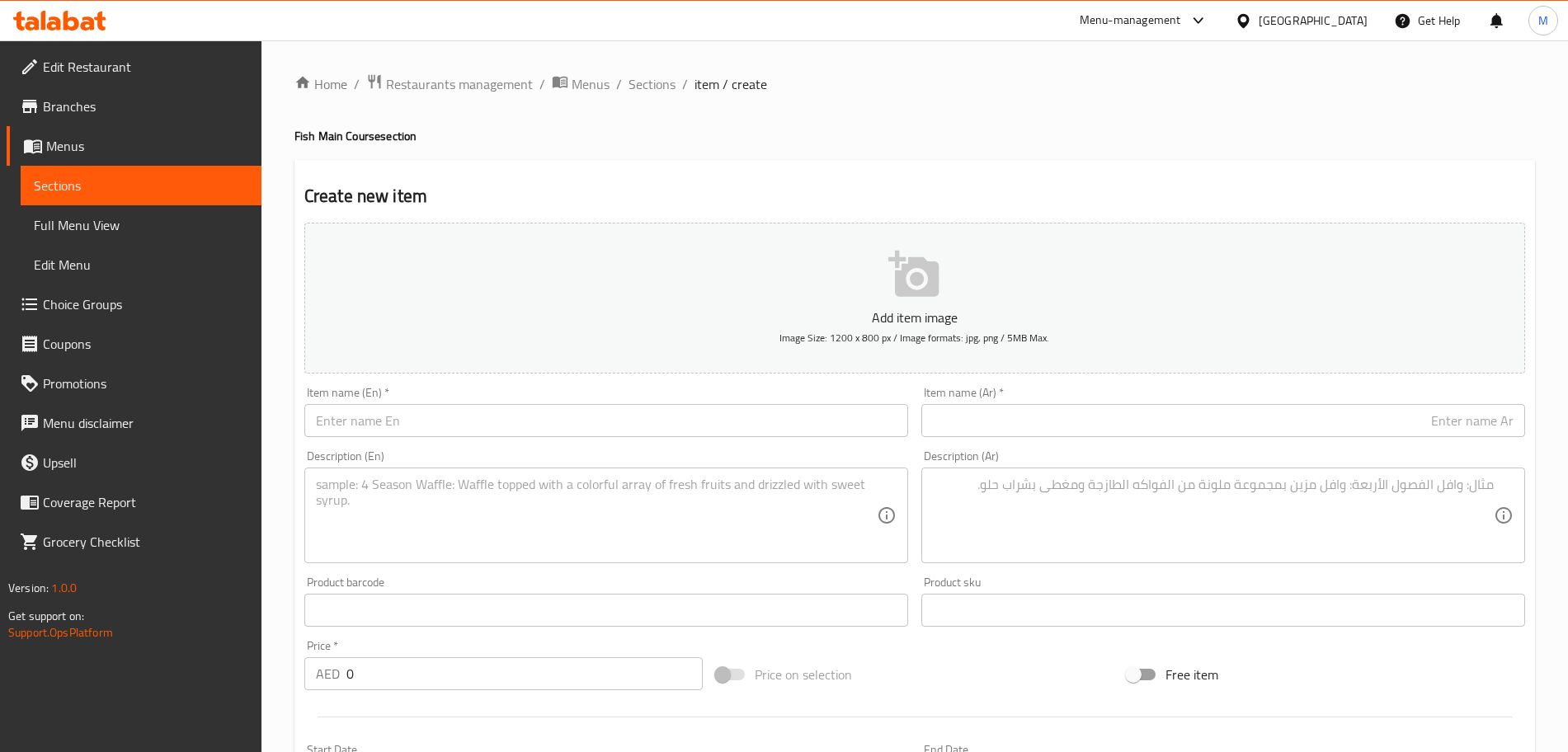
click at [674, 87] on ol "Home / Restaurants management / Menus / Sections / item / create" at bounding box center [915, 84] width 1240 height 22
click at [672, 87] on span "Sections" at bounding box center [652, 84] width 47 height 20
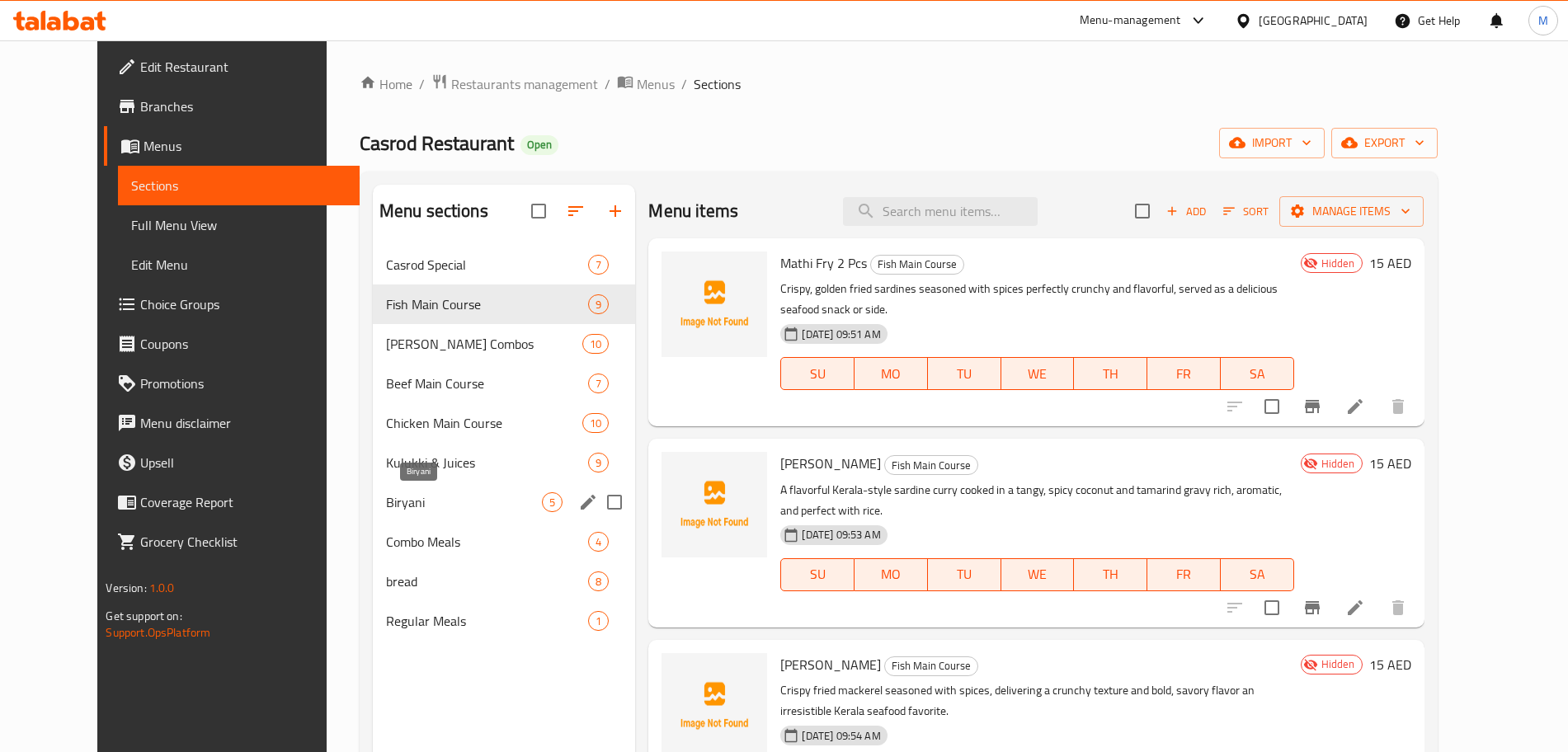
click at [386, 498] on span "Biryani" at bounding box center [464, 502] width 157 height 20
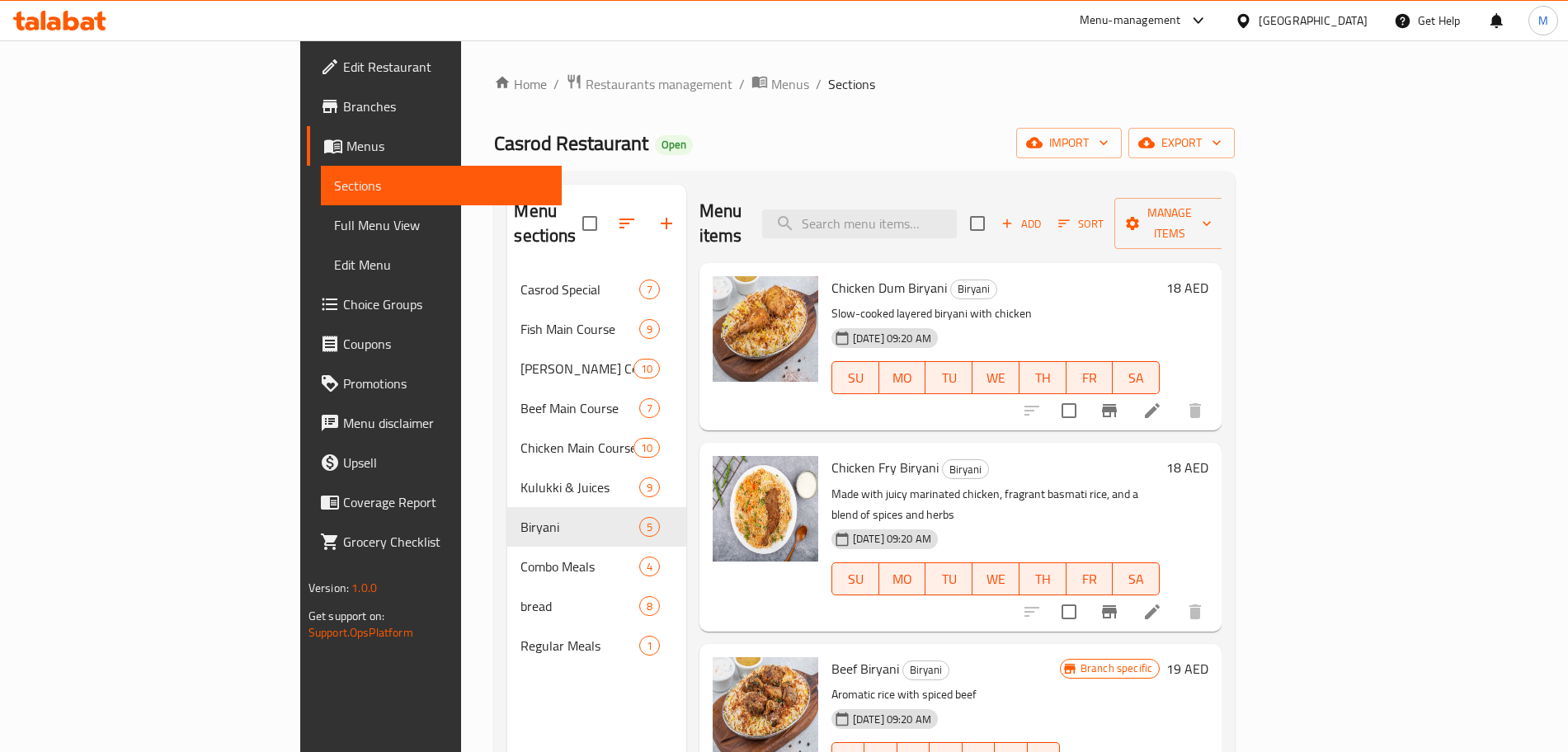
click at [1175, 396] on li at bounding box center [1152, 410] width 46 height 30
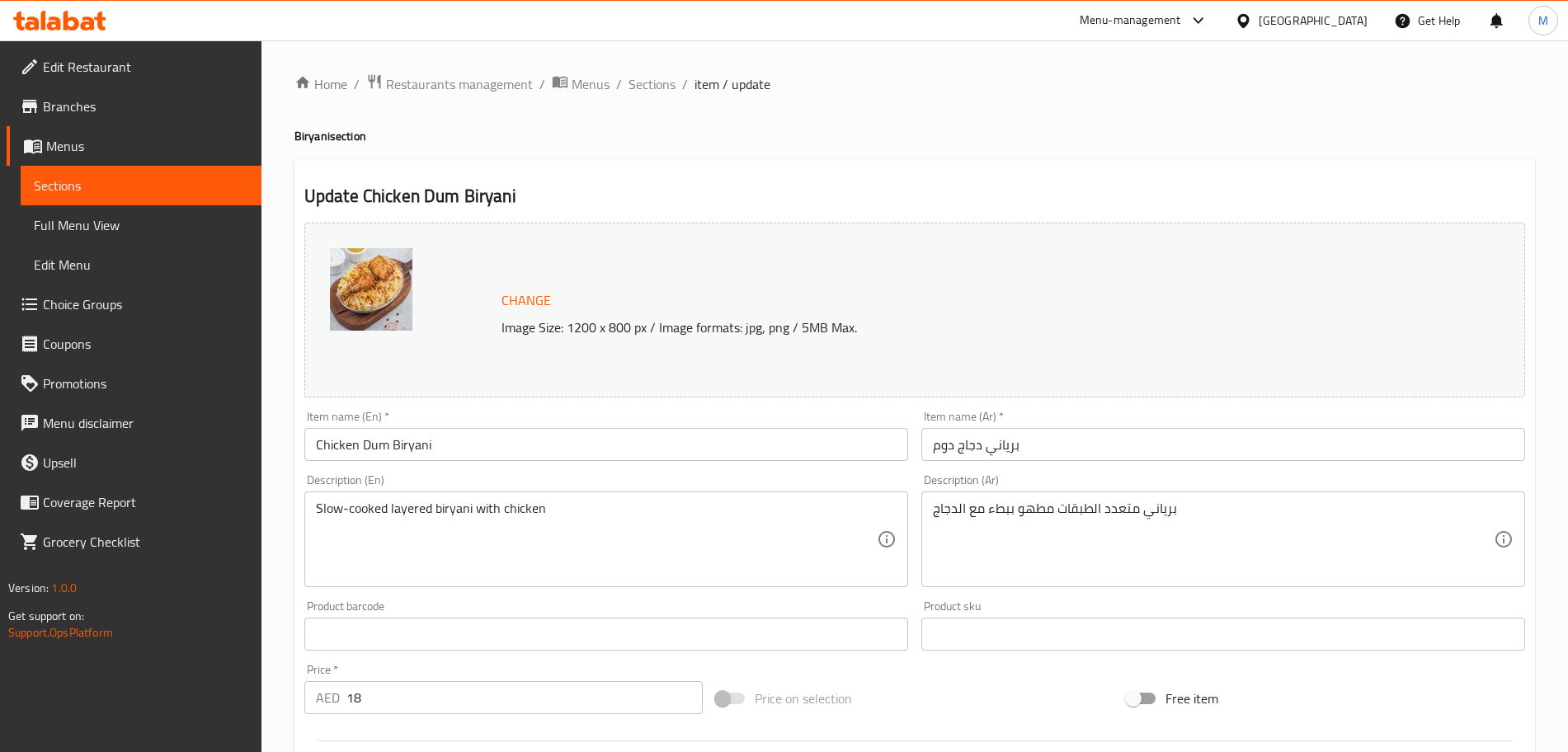
click at [485, 493] on div "Slow-cooked layered biryani with chicken Description (En)" at bounding box center [605, 539] width 604 height 96
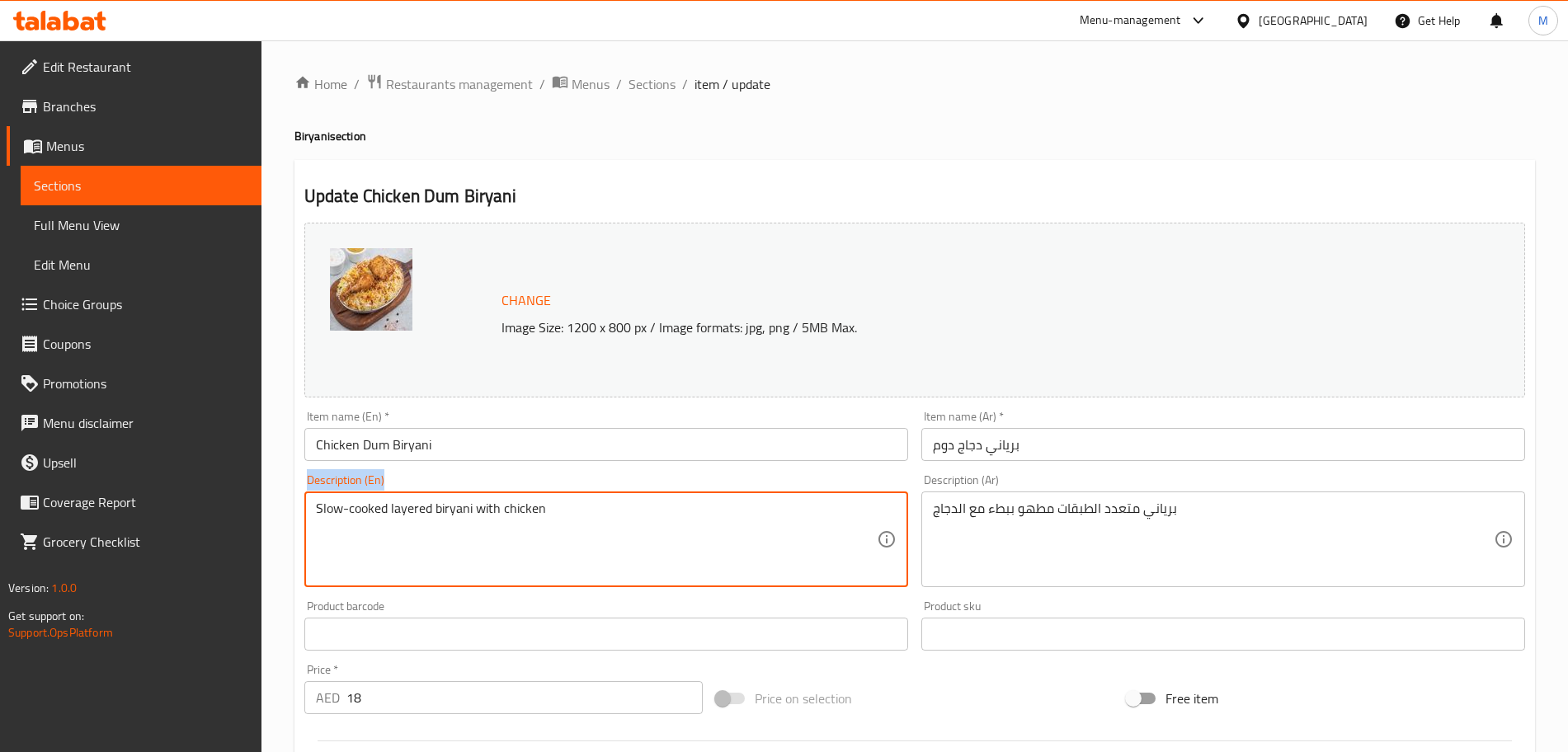
click at [485, 493] on div "Slow-cooked layered biryani with chicken Description (En)" at bounding box center [605, 539] width 604 height 96
click at [480, 504] on textarea "Slow-cooked layered biryani with chicken" at bounding box center [597, 540] width 561 height 78
paste textarea "A fragrant, slow-cooked rice and chicken dish layered with aromatic spices, her…"
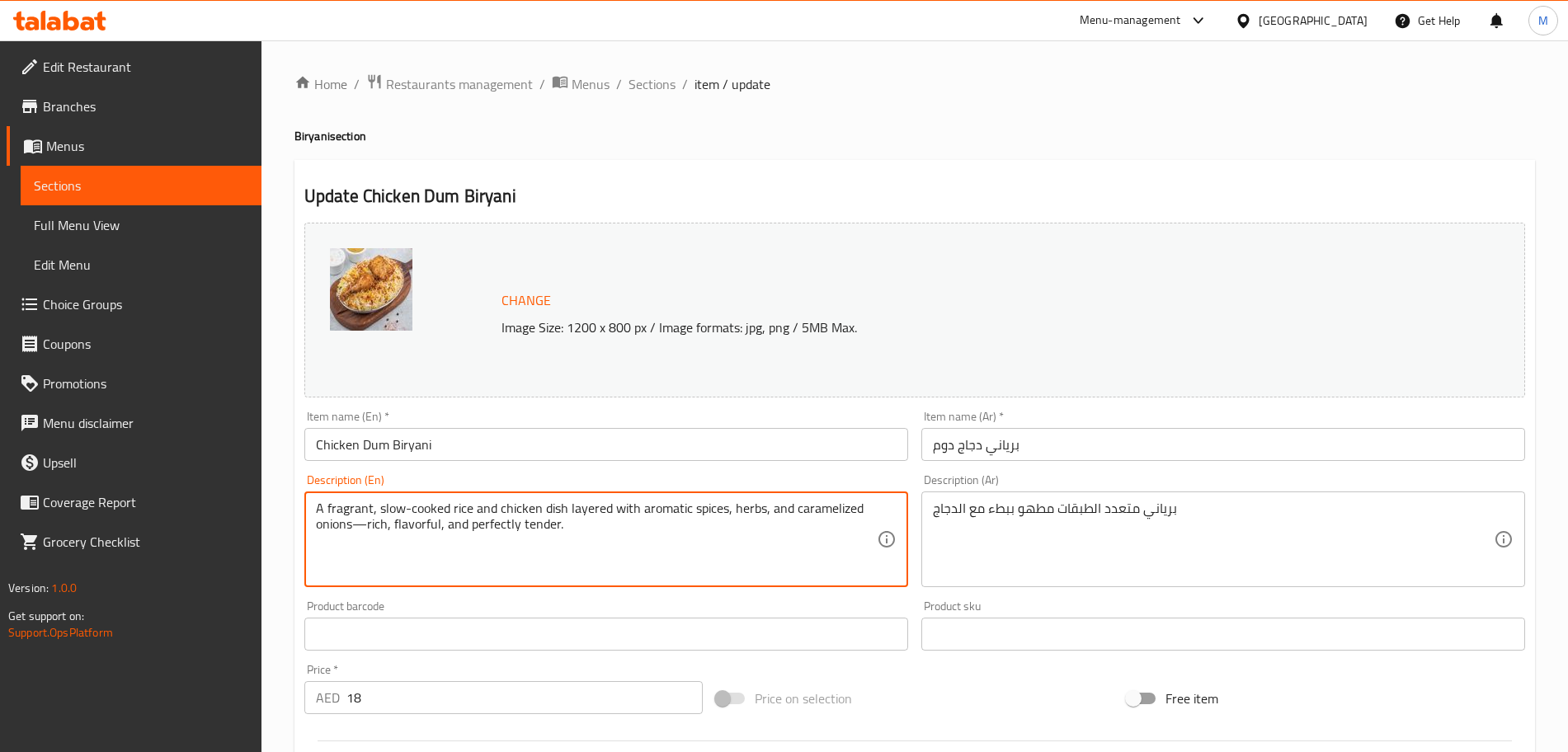
click at [408, 509] on textarea "A fragrant, slow-cooked rice and chicken dish layered with aromatic spices, her…" at bounding box center [597, 540] width 561 height 78
click at [369, 528] on textarea "A fragrant, slow cooked rice and chicken dish layered with aromatic spices, her…" at bounding box center [597, 540] width 561 height 78
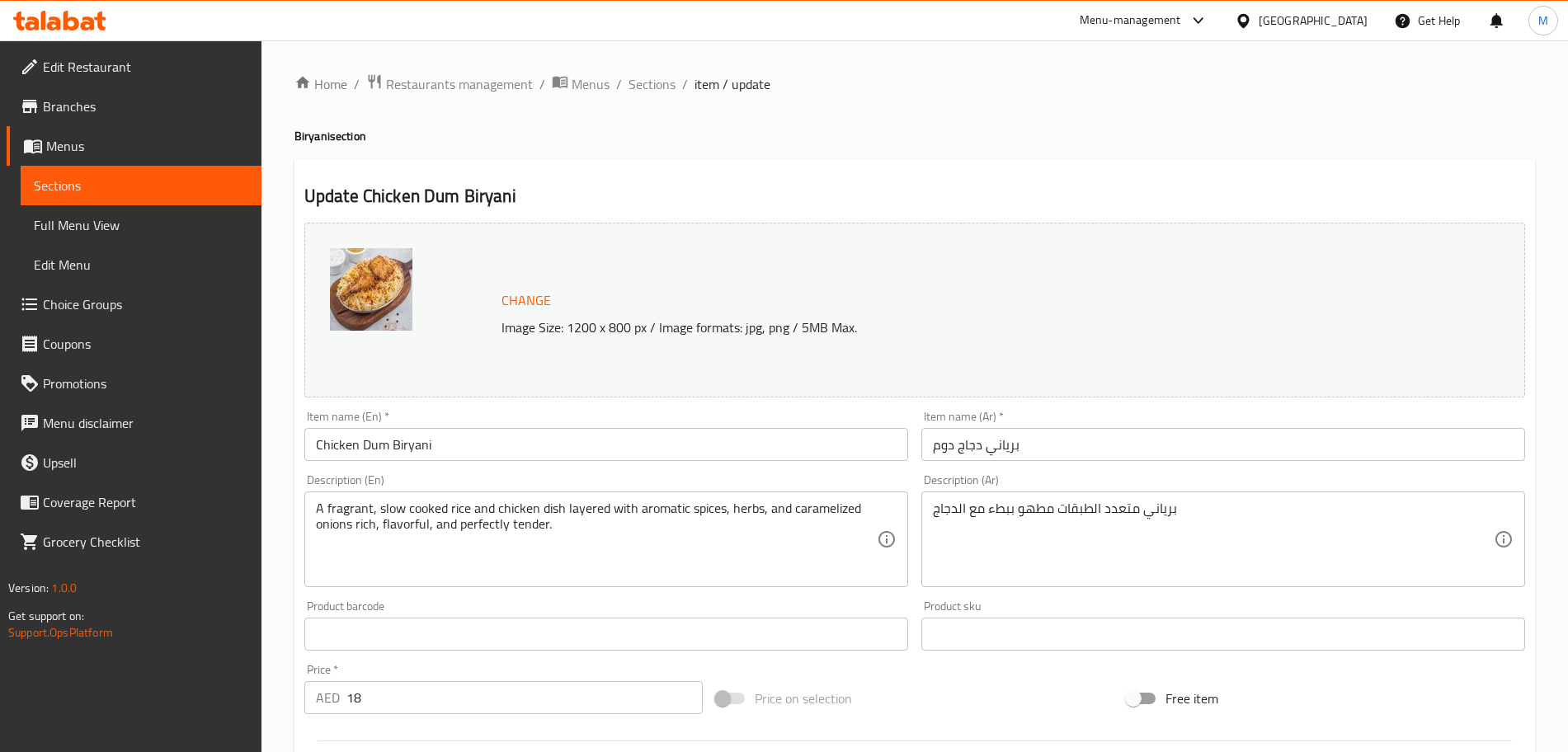
click at [1039, 452] on input "برياني دجاج دوم" at bounding box center [1223, 444] width 604 height 33
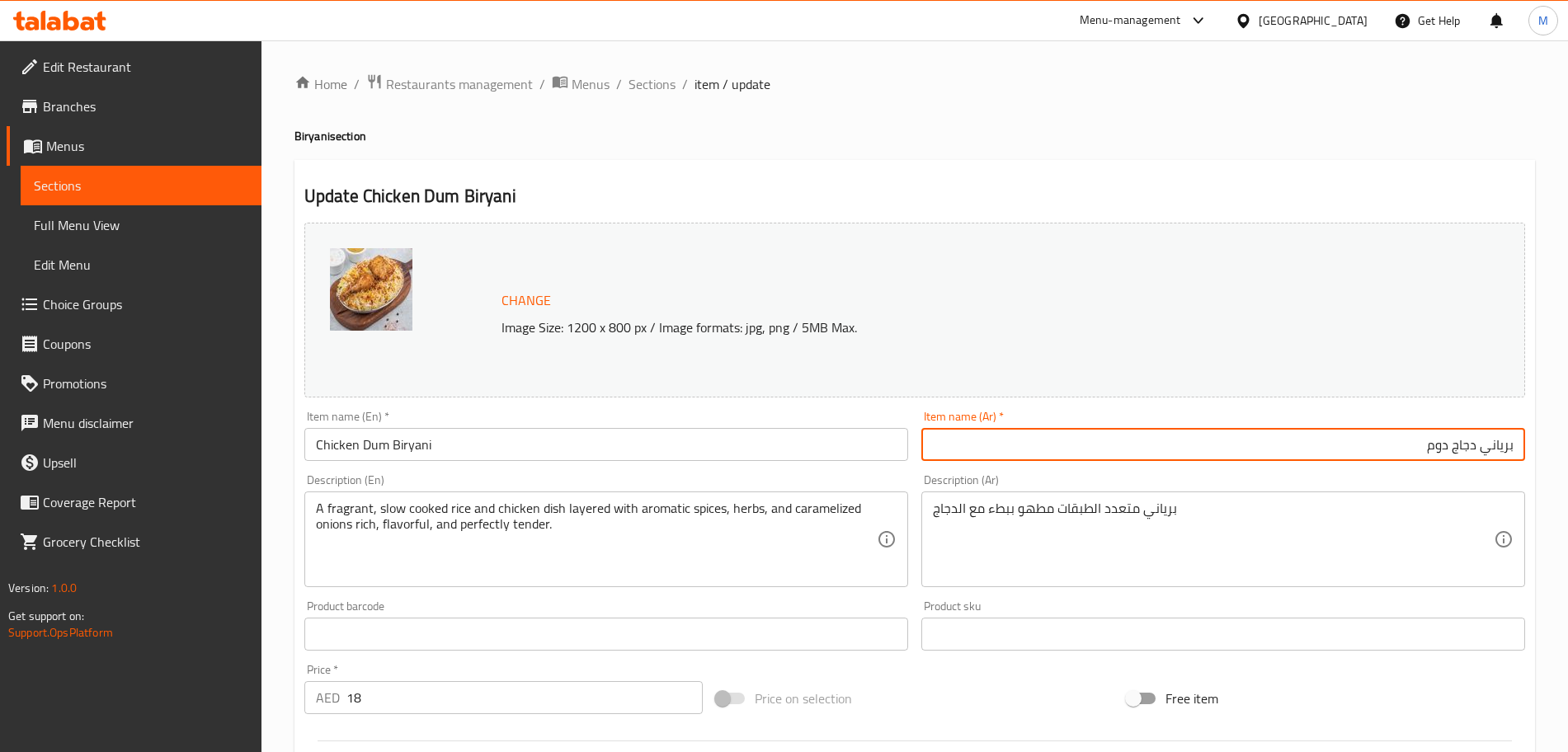
click at [1050, 508] on textarea "برياني متعدد الطبقات مطهو ببطء مع الدجاج" at bounding box center [1213, 540] width 561 height 78
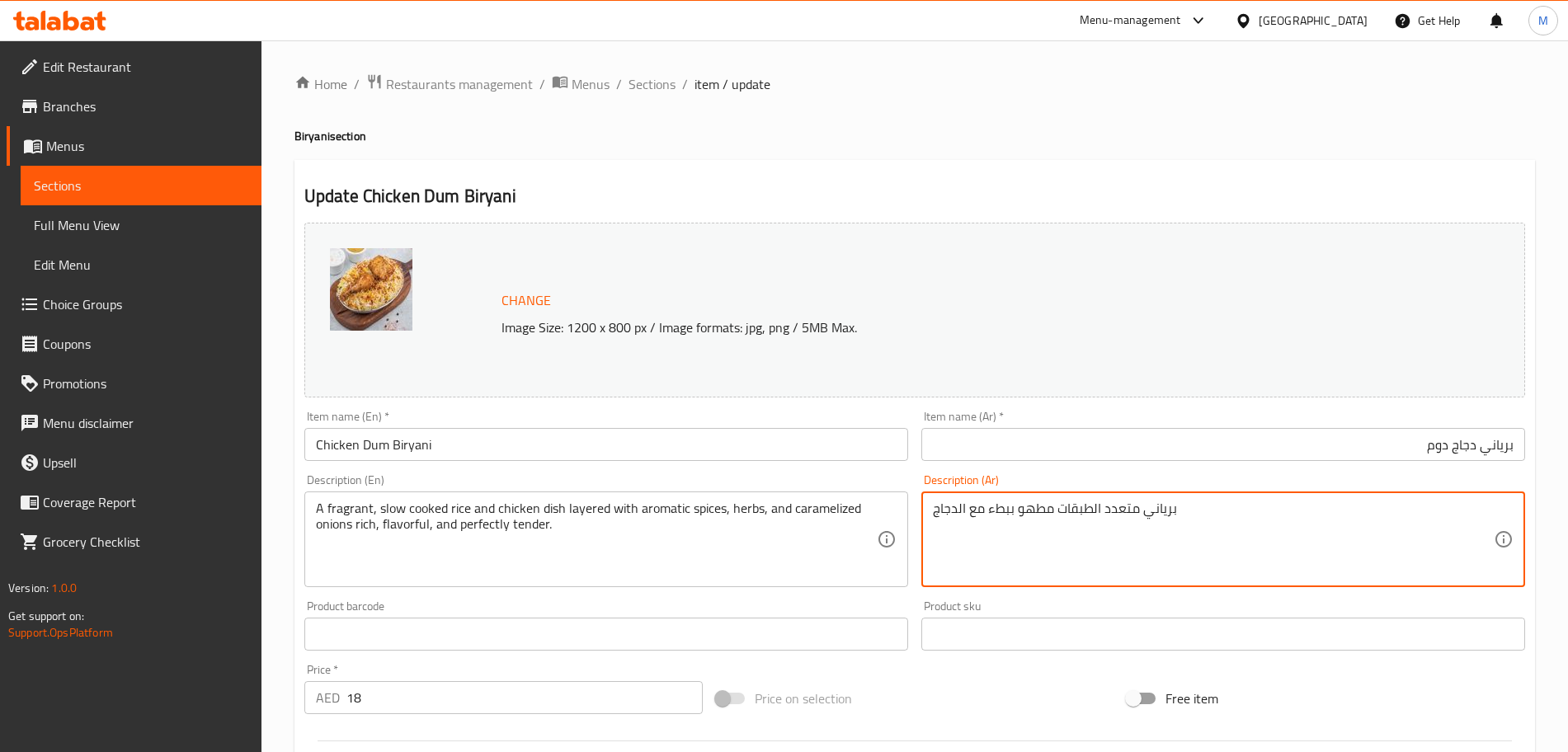
click at [1050, 508] on textarea "برياني متعدد الطبقات مطهو ببطء مع الدجاج" at bounding box center [1213, 540] width 561 height 78
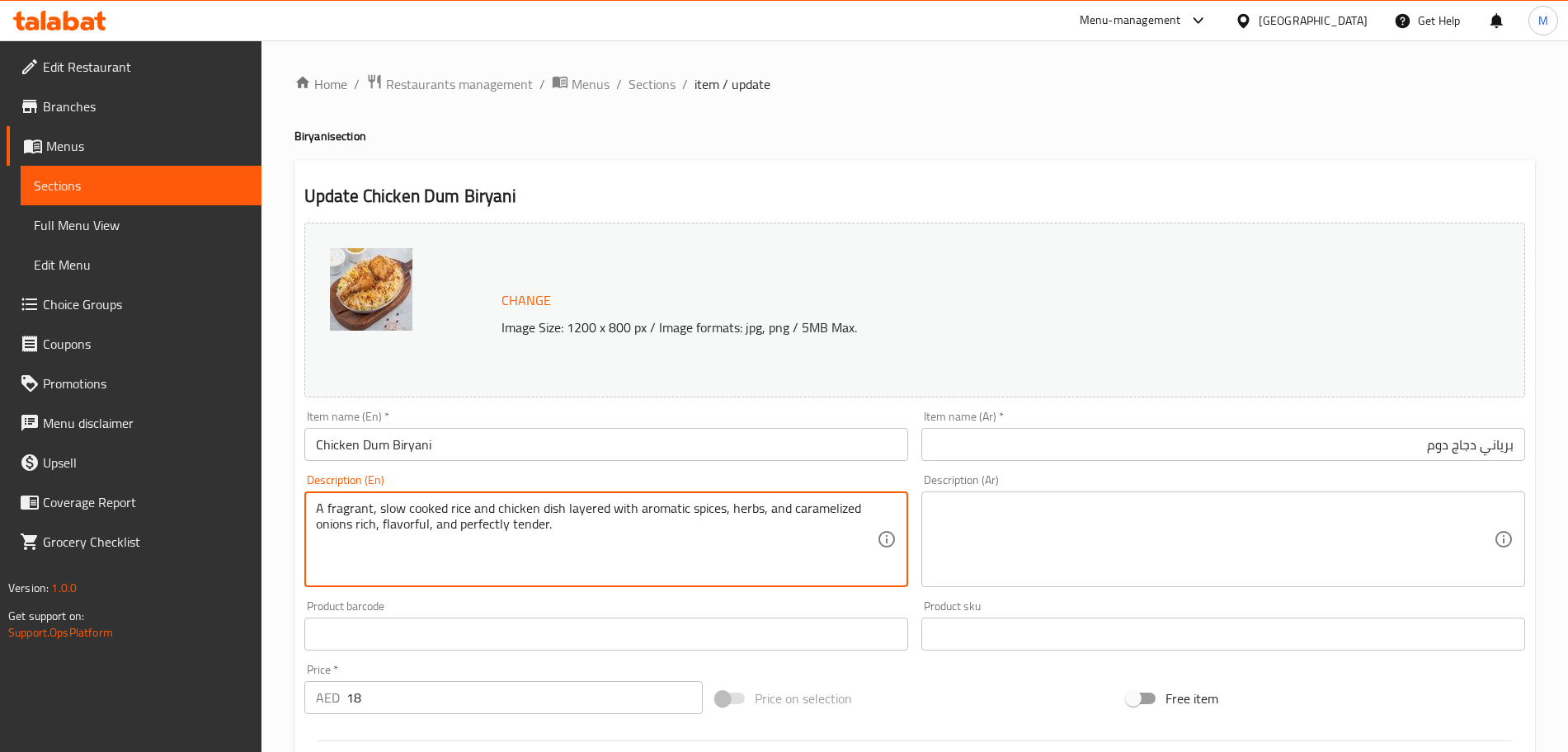
click at [519, 511] on textarea "A fragrant, slow cooked rice and chicken dish layered with aromatic spices, her…" at bounding box center [597, 540] width 561 height 78
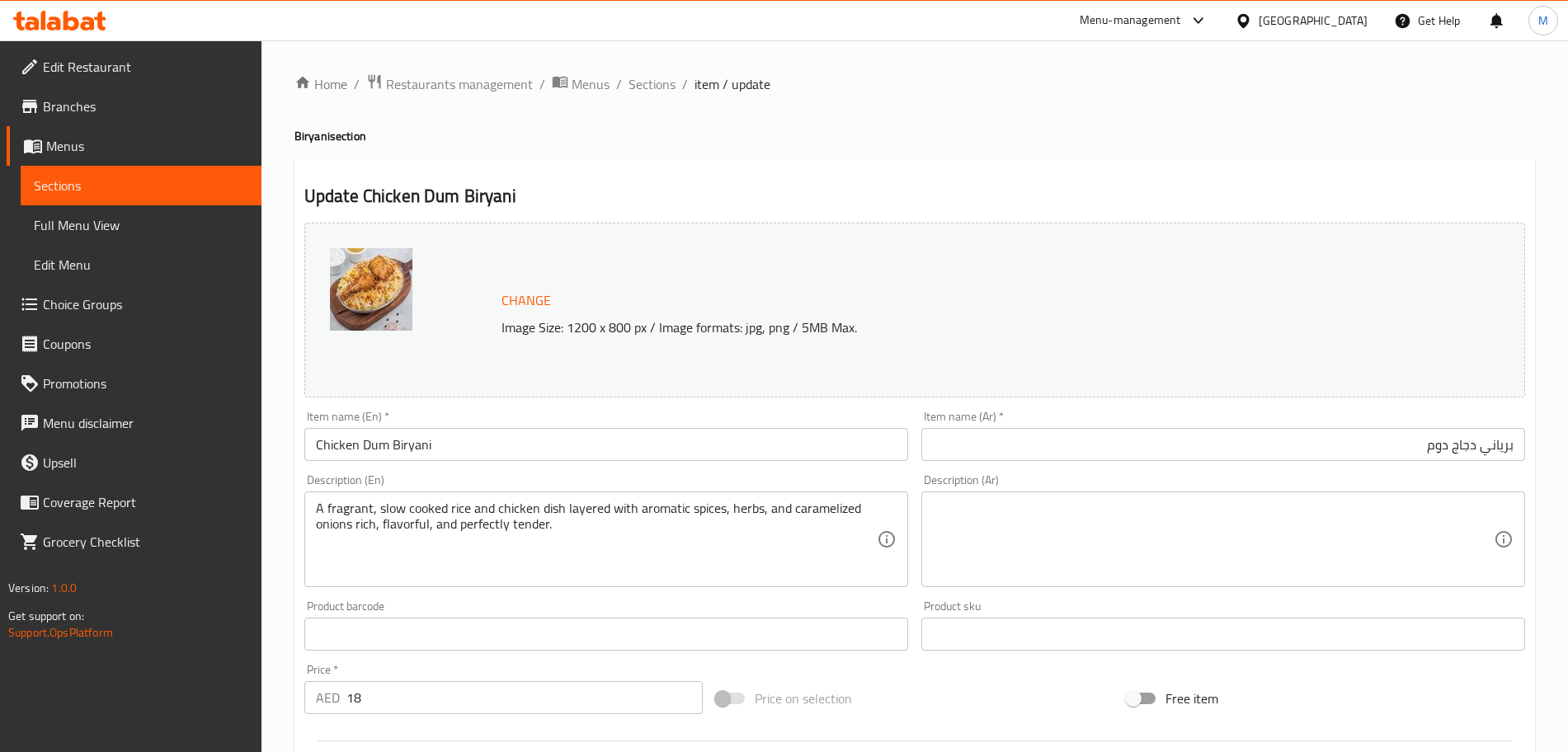
click at [960, 511] on textarea at bounding box center [1213, 540] width 561 height 78
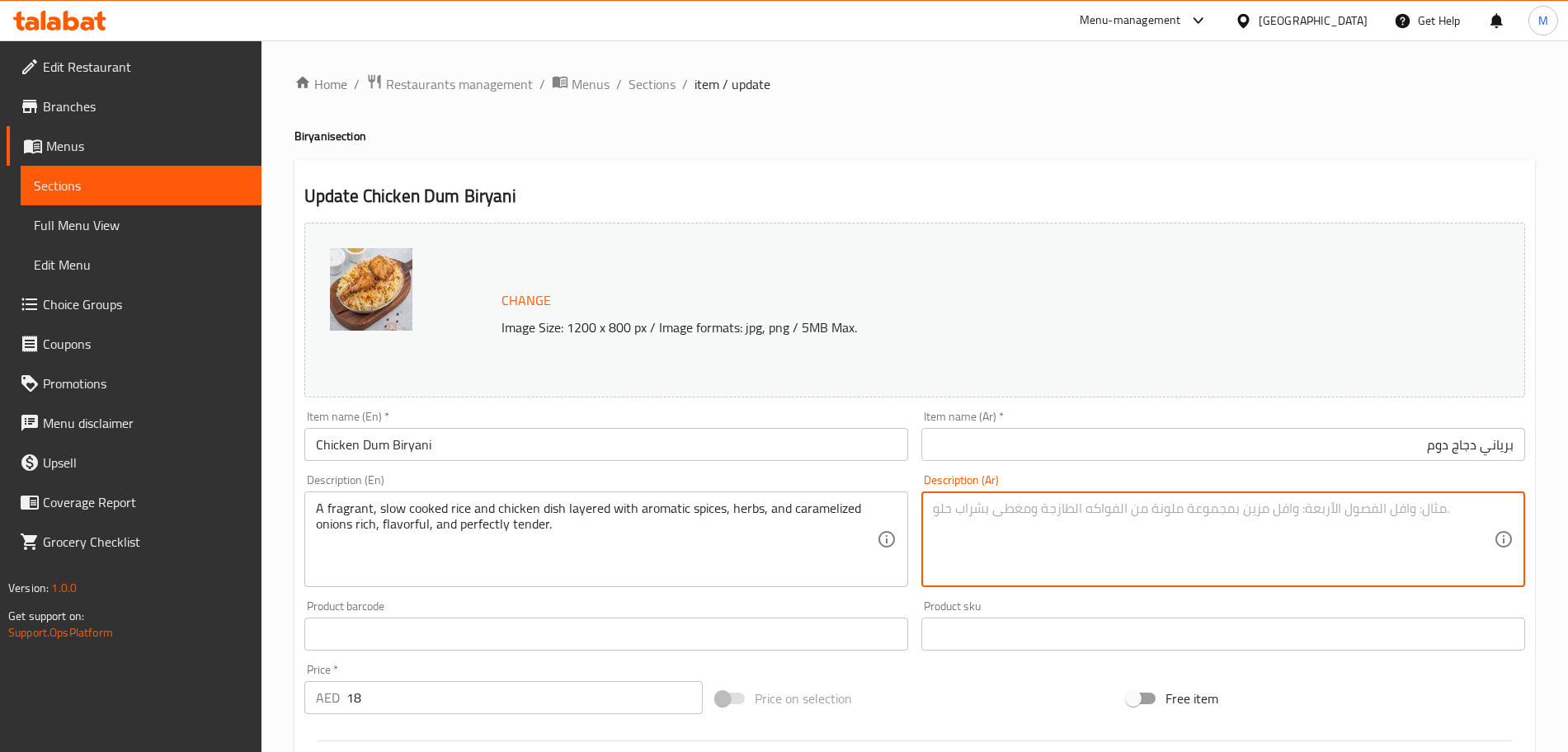
paste textarea "طبق أرز ودجاج مطبوخ ببطء معطر بالتوابل العطرية والأعشاب والبصل المكرمل غني بالن…"
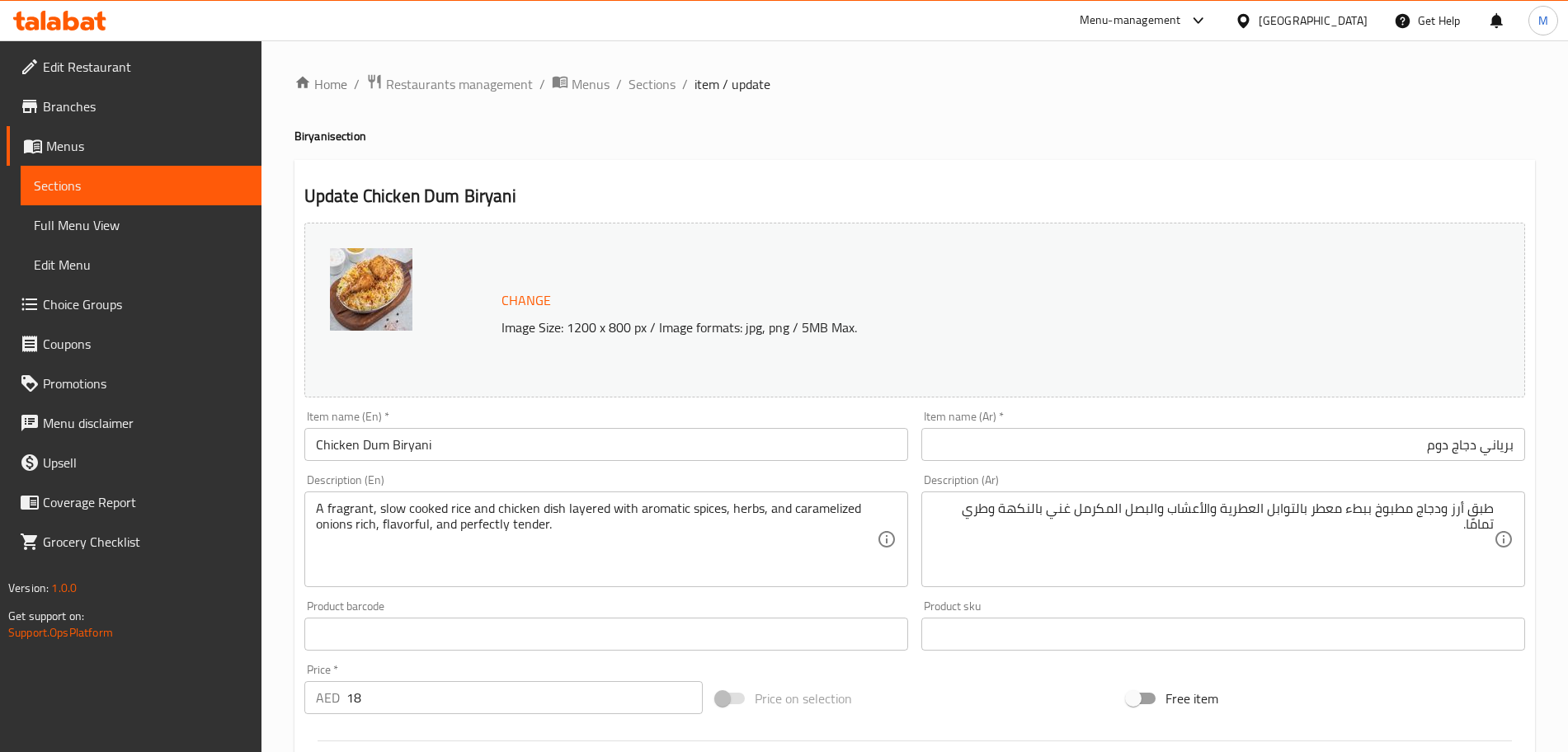
drag, startPoint x: 369, startPoint y: 703, endPoint x: 332, endPoint y: 700, distance: 37.1
click at [332, 700] on div "AED 18 Price *" at bounding box center [503, 698] width 398 height 33
click at [869, 690] on div "Price on selection" at bounding box center [915, 698] width 411 height 44
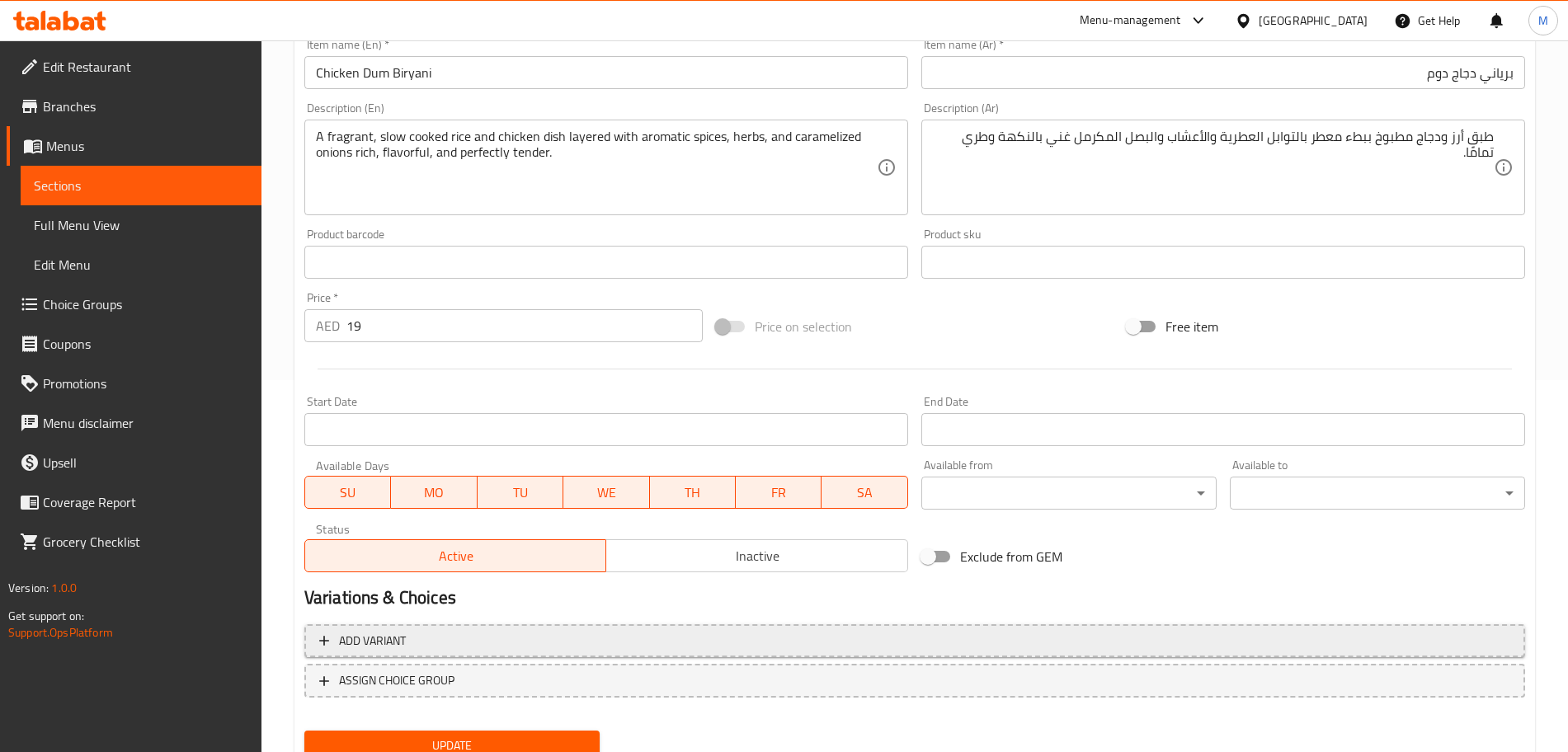
scroll to position [437, 0]
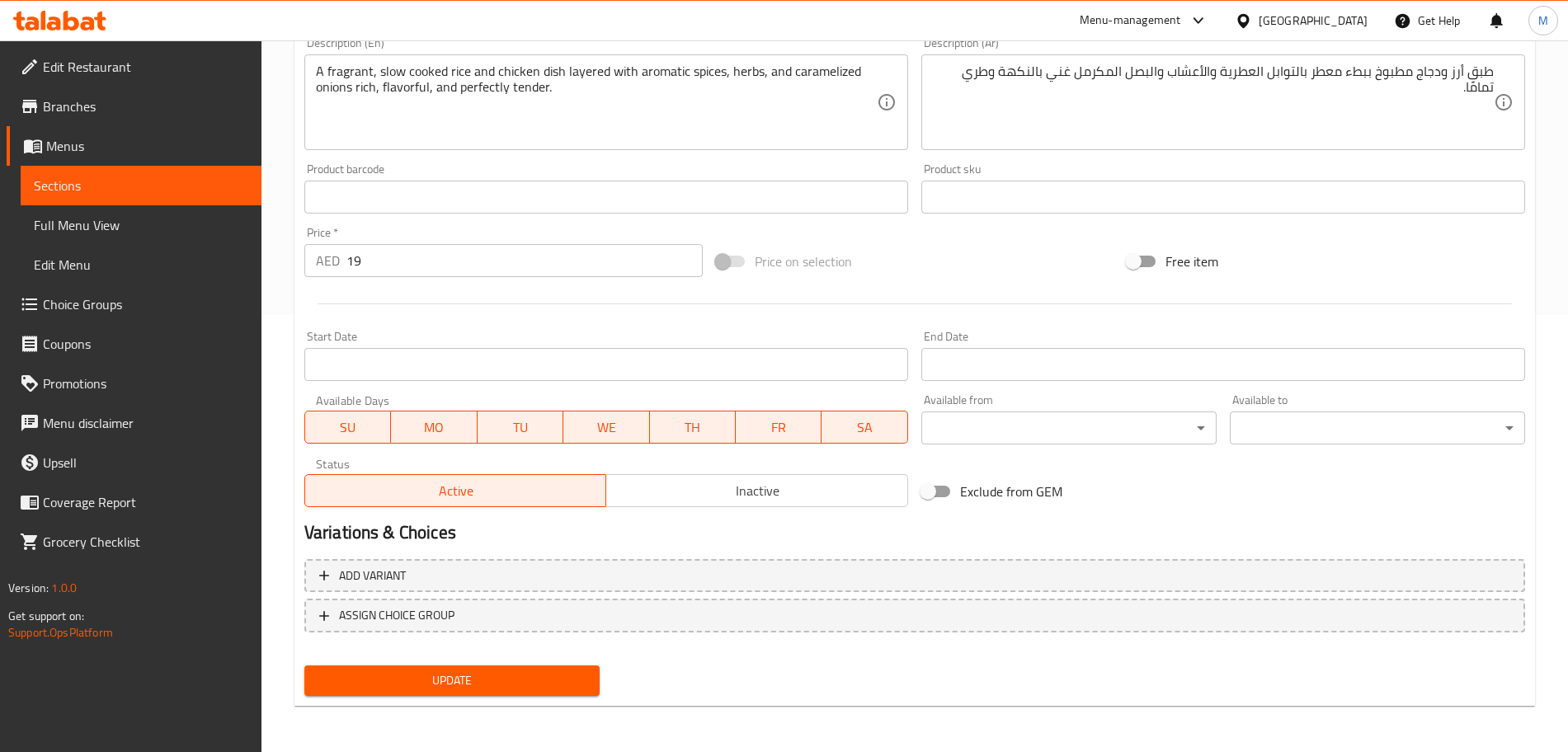
click at [571, 661] on div "Update" at bounding box center [452, 681] width 308 height 44
click at [571, 668] on button "Update" at bounding box center [451, 681] width 295 height 30
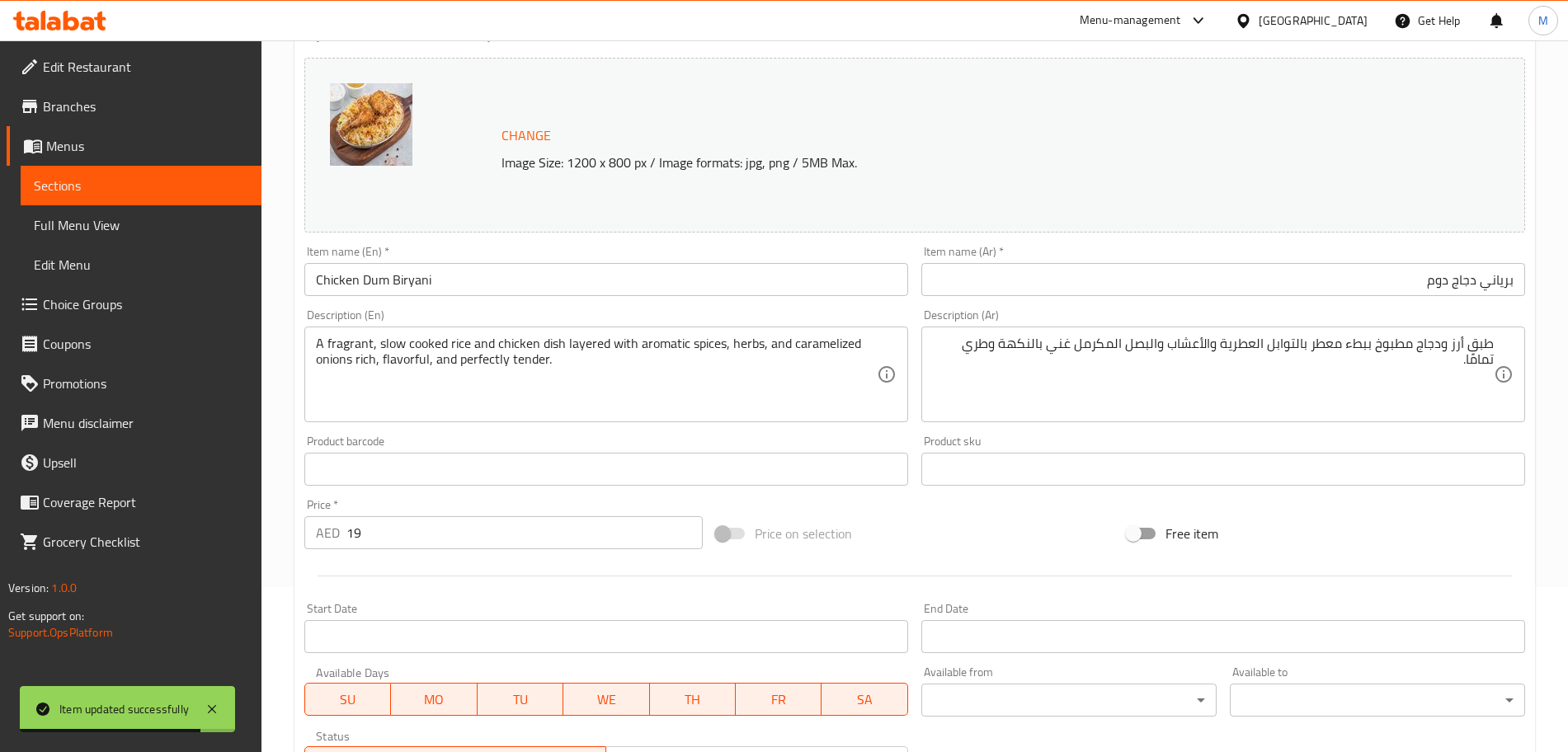
scroll to position [0, 0]
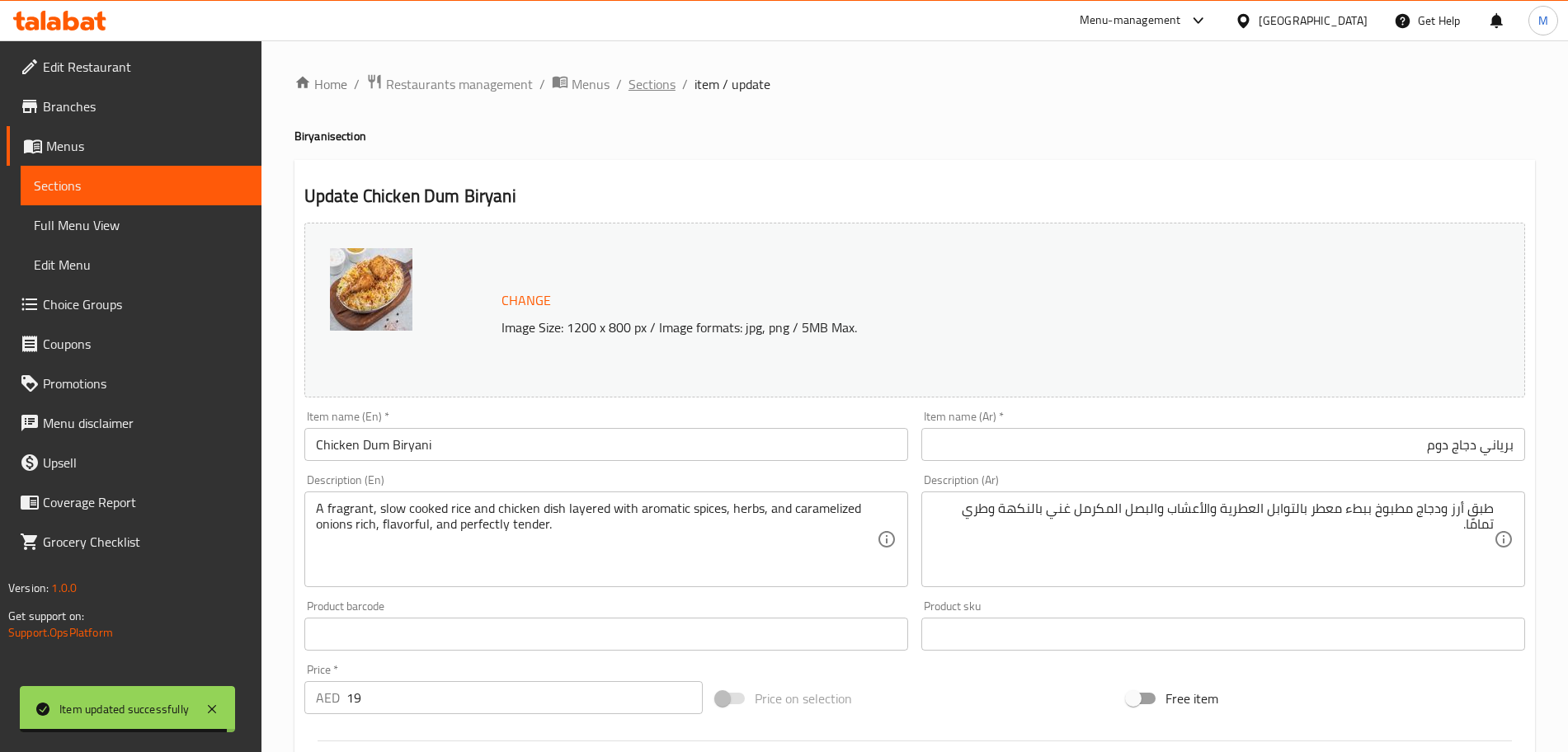
click at [662, 82] on span "Sections" at bounding box center [652, 84] width 47 height 20
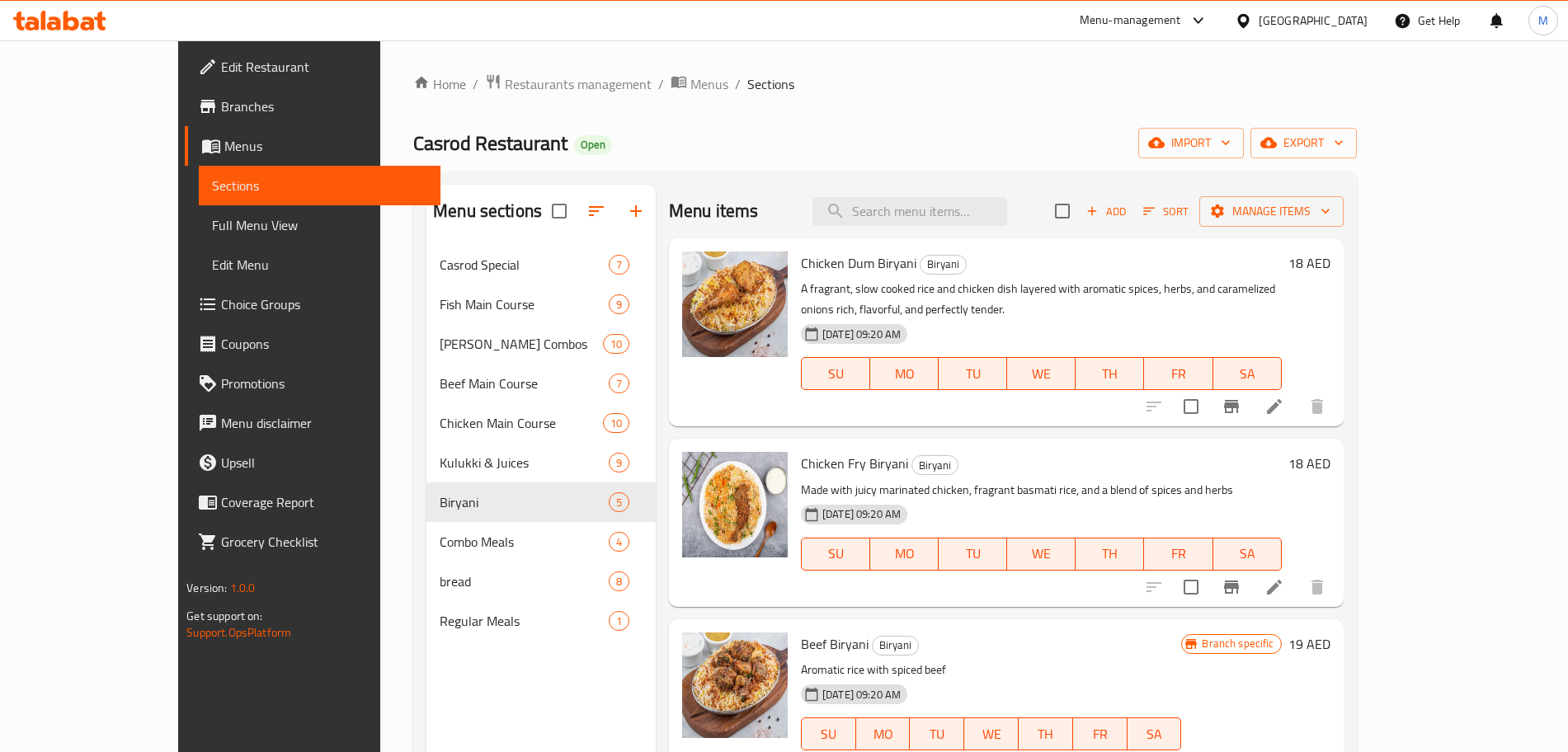
click at [1284, 578] on icon at bounding box center [1274, 587] width 20 height 20
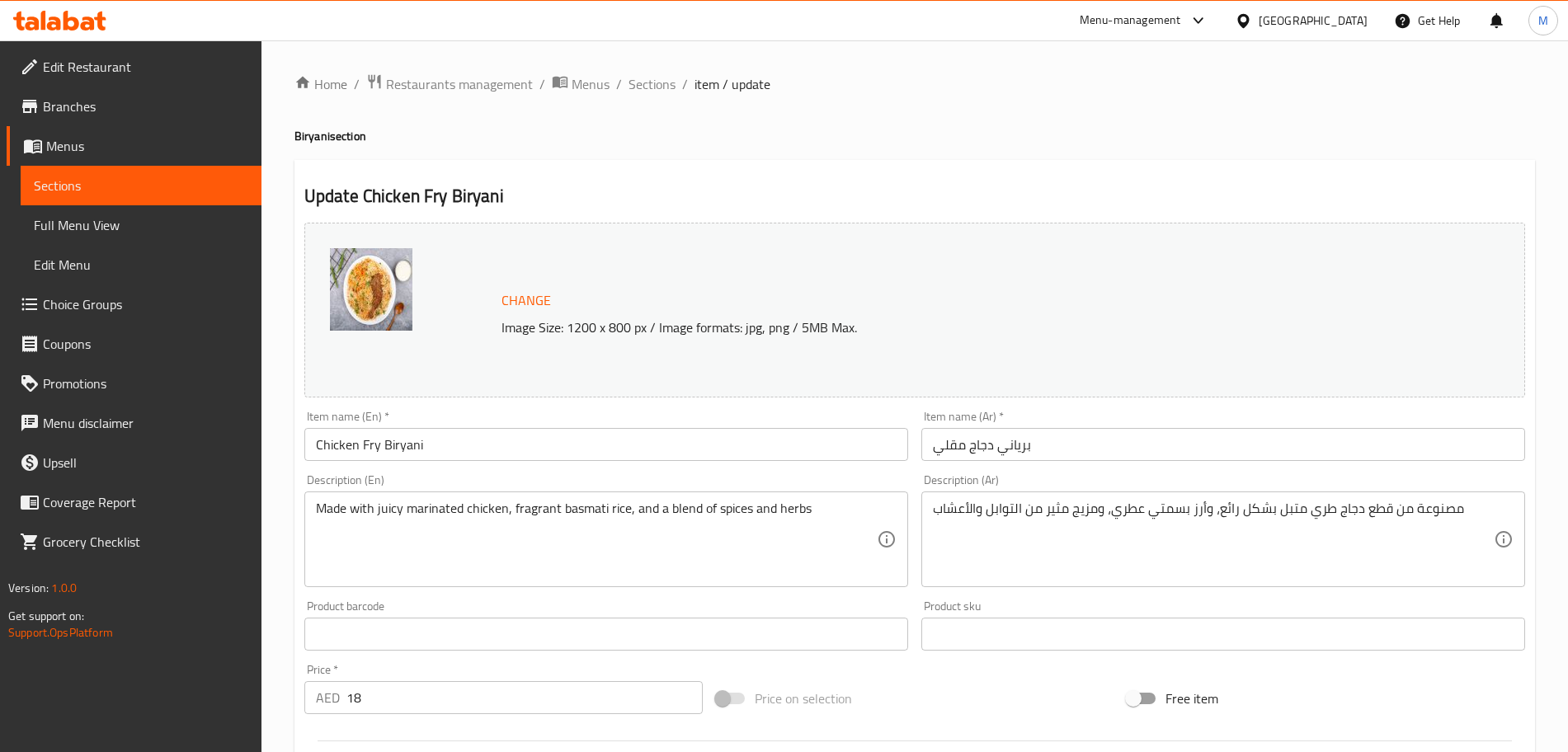
click at [795, 499] on div "Made with juicy marinated chicken, fragrant basmati rice, and a blend of spices…" at bounding box center [605, 539] width 604 height 96
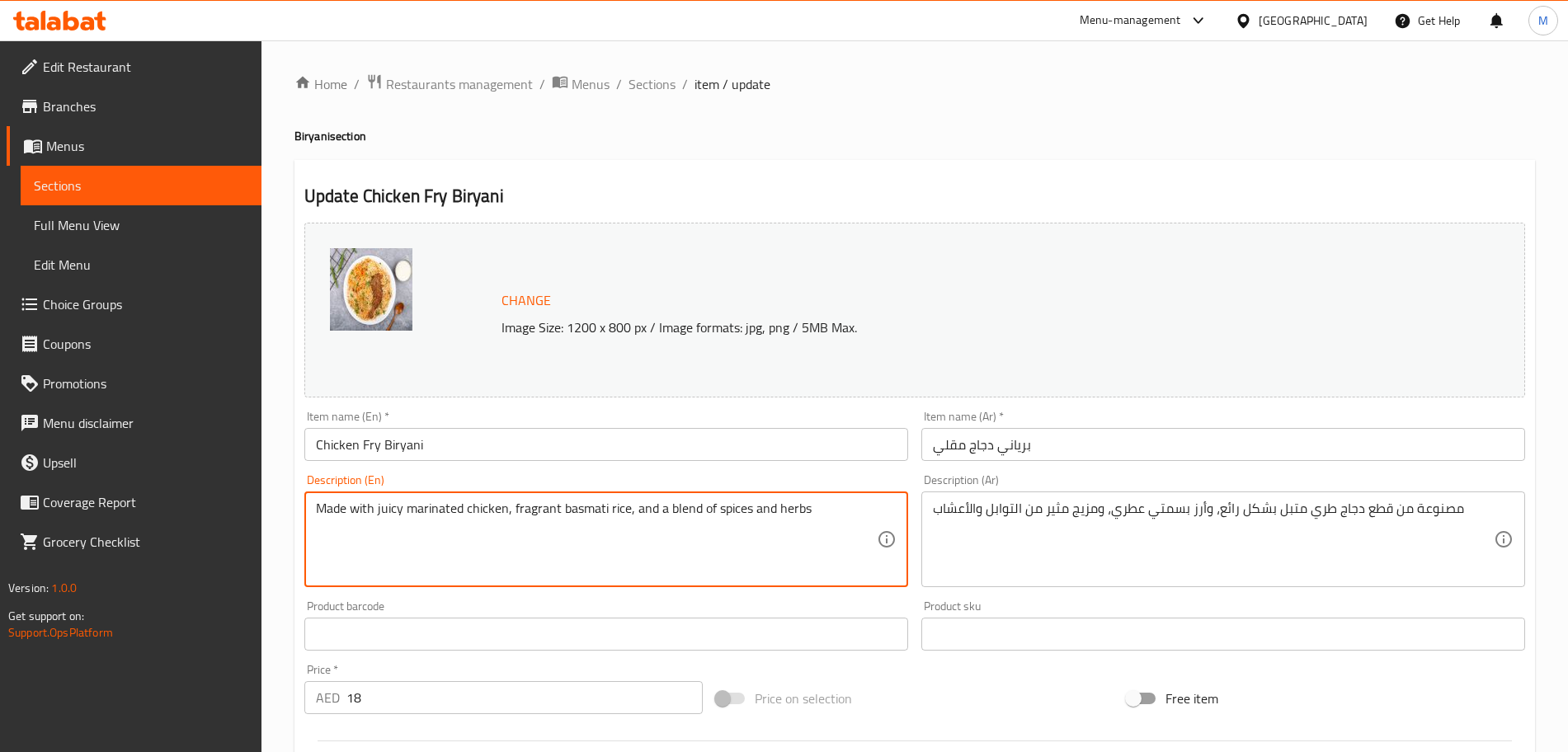
paste textarea "A flavorful biryani topped with crispy, spicy fried chicken piece—combining fra…"
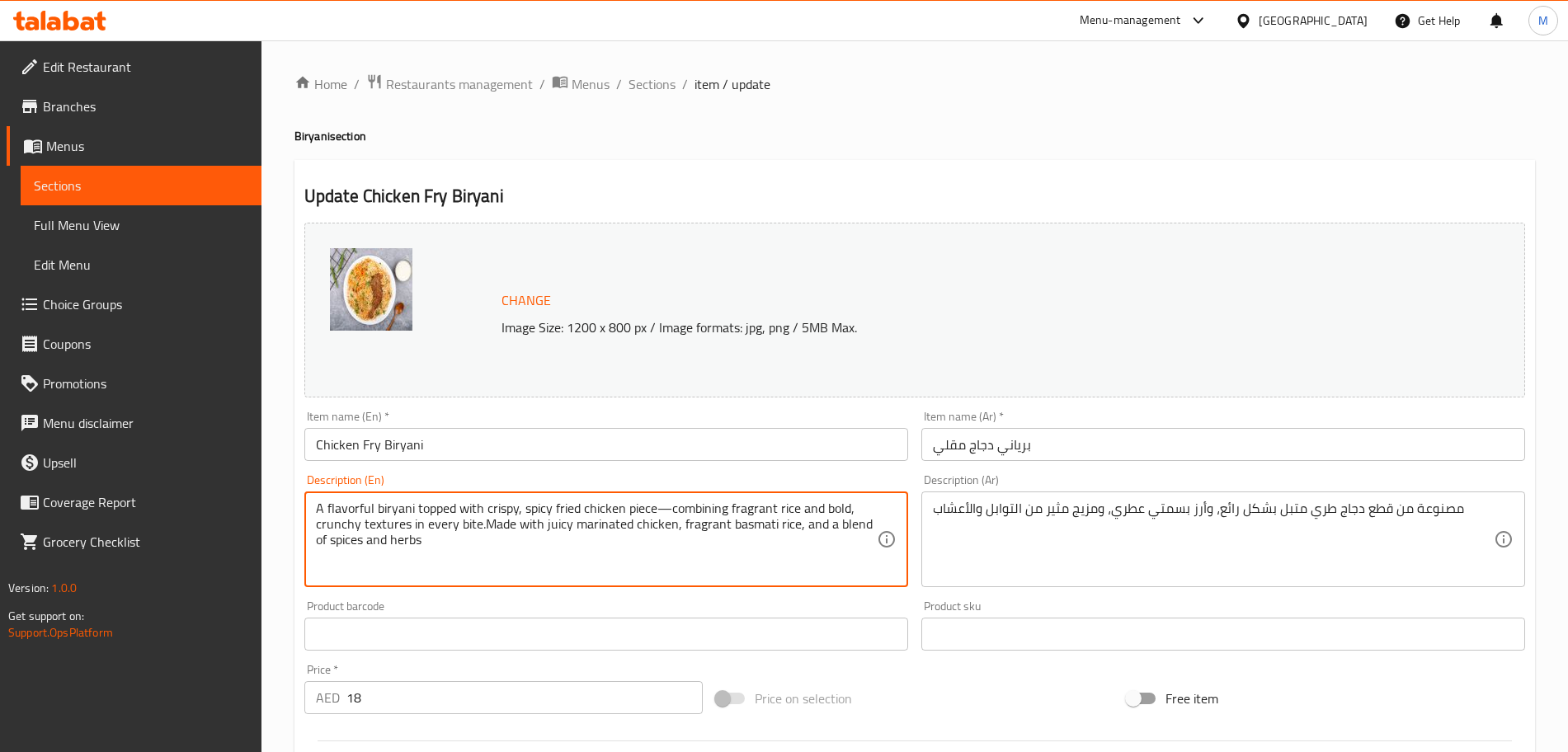
click at [780, 506] on textarea "A flavorful biryani topped with crispy, spicy fried chicken piece—combining fra…" at bounding box center [597, 540] width 561 height 78
paste textarea
click at [663, 512] on textarea "A flavorful biryani topped with crispy, spicy fried chicken piece—combining fra…" at bounding box center [597, 540] width 561 height 78
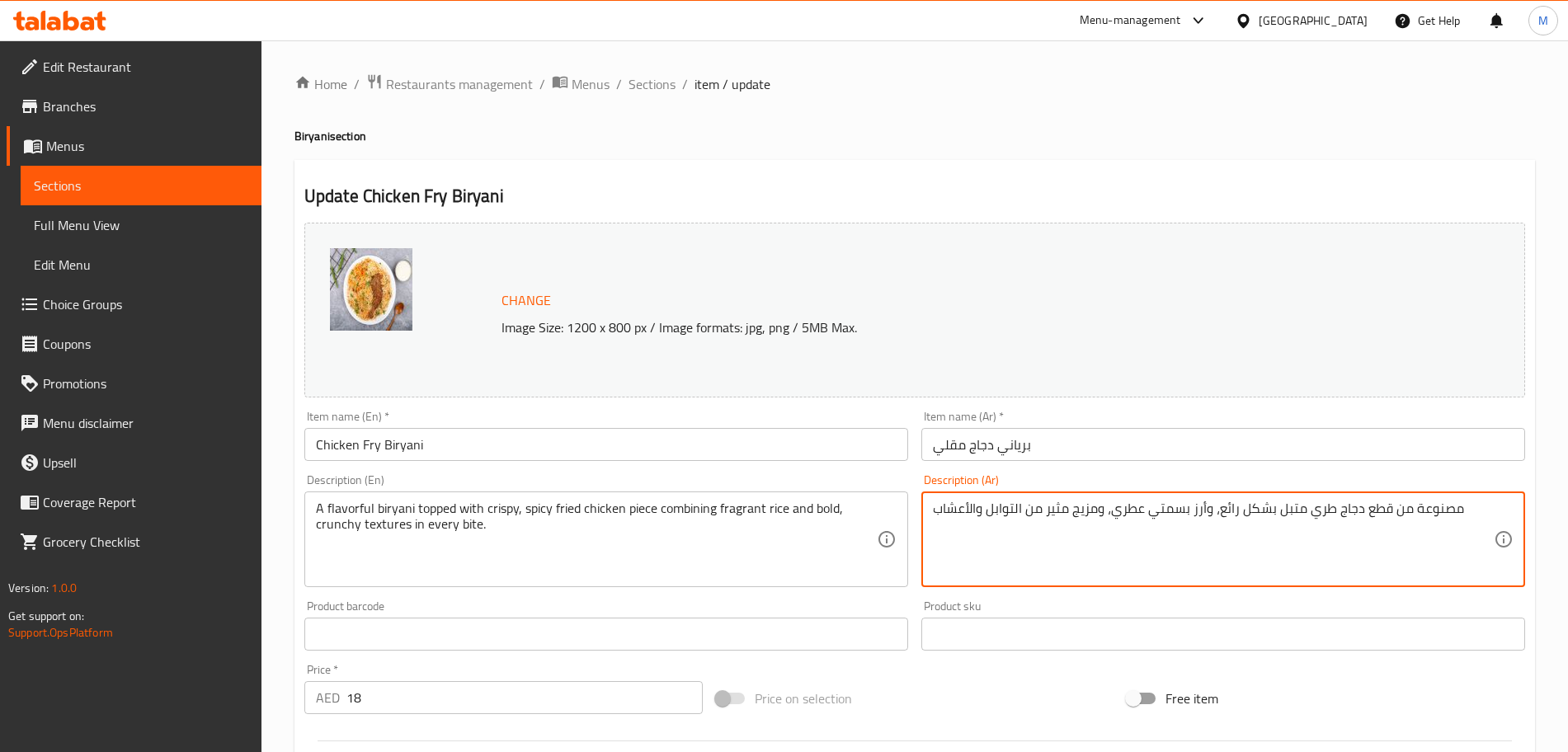
click at [1131, 525] on textarea "مصنوعة من قطع دجاج طري متبل بشكل رائع، وأرز بسمتي عطري، ومزيج مثير من التوابل و…" at bounding box center [1213, 540] width 561 height 78
click at [1123, 527] on textarea "مصنوعة من قطع دجاج طري متبل بشكل رائع، وأرز بسمتي عطري، ومزيج مثير من التوابل و…" at bounding box center [1213, 540] width 561 height 78
click at [1125, 527] on textarea "مصنوعة من قطع دجاج طري متبل بشكل رائع، وأرز بسمتي عطري، ومزيج مثير من التوابل و…" at bounding box center [1213, 540] width 561 height 78
click at [1132, 501] on textarea "مصنوعة من قطع دجاج طري متبل بشكل رائع، وأرز بسمتي عطري، ومزيج مثير من التوابل و…" at bounding box center [1213, 540] width 561 height 78
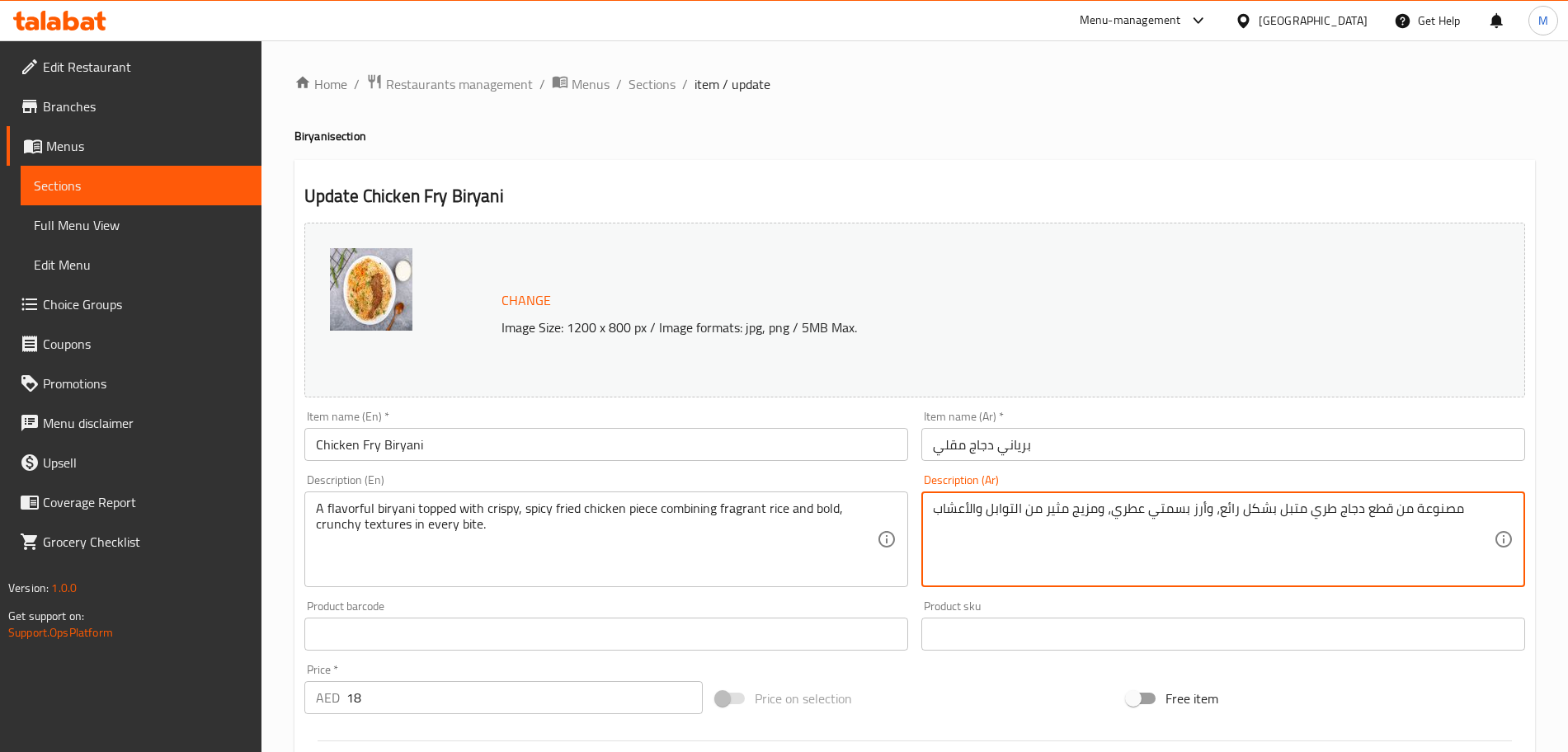
click at [1132, 501] on textarea "مصنوعة من قطع دجاج طري متبل بشكل رائع، وأرز بسمتي عطري، ومزيج مثير من التوابل و…" at bounding box center [1213, 540] width 561 height 78
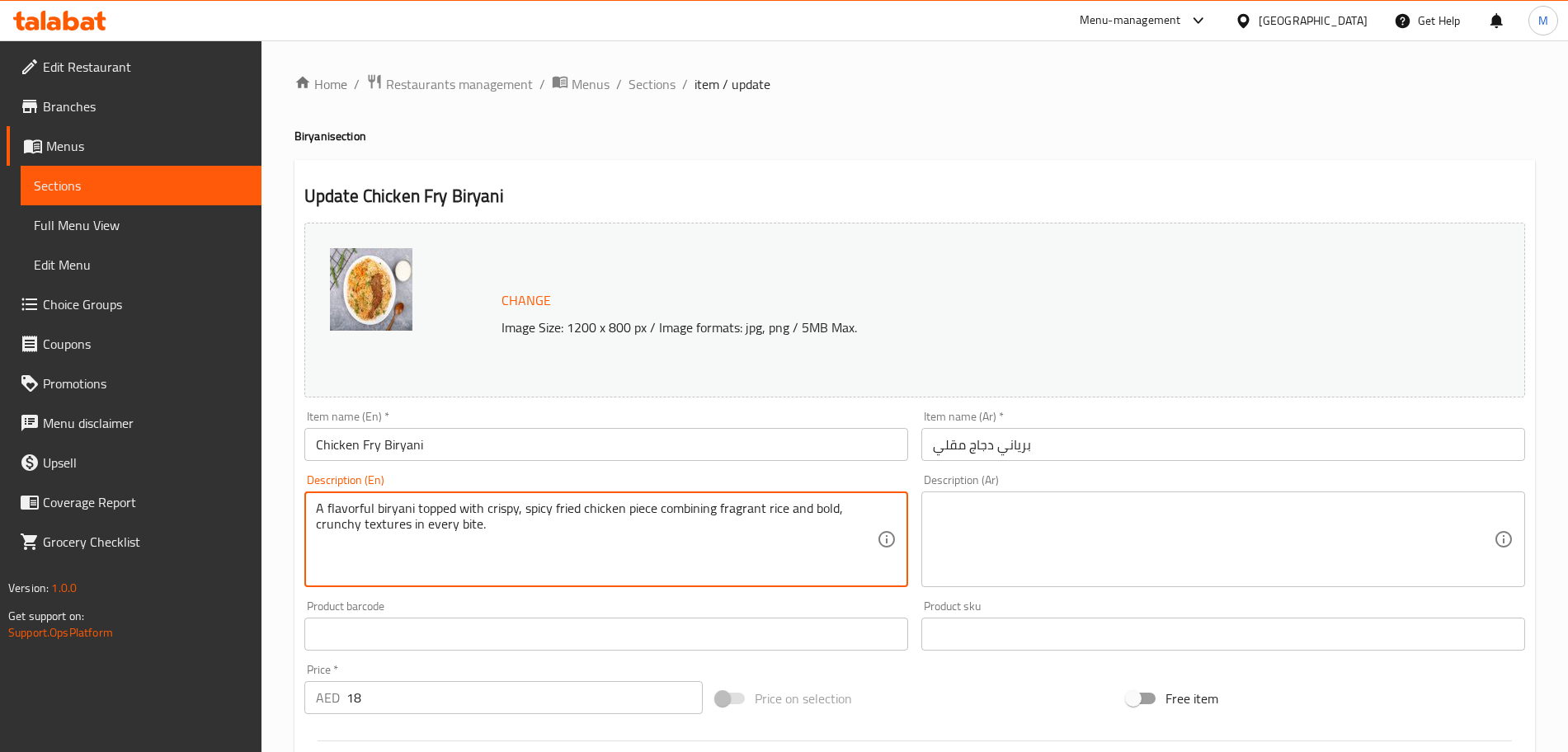
click at [410, 532] on textarea "A flavorful biryani topped with crispy, spicy fried chicken piece combining fra…" at bounding box center [597, 540] width 561 height 78
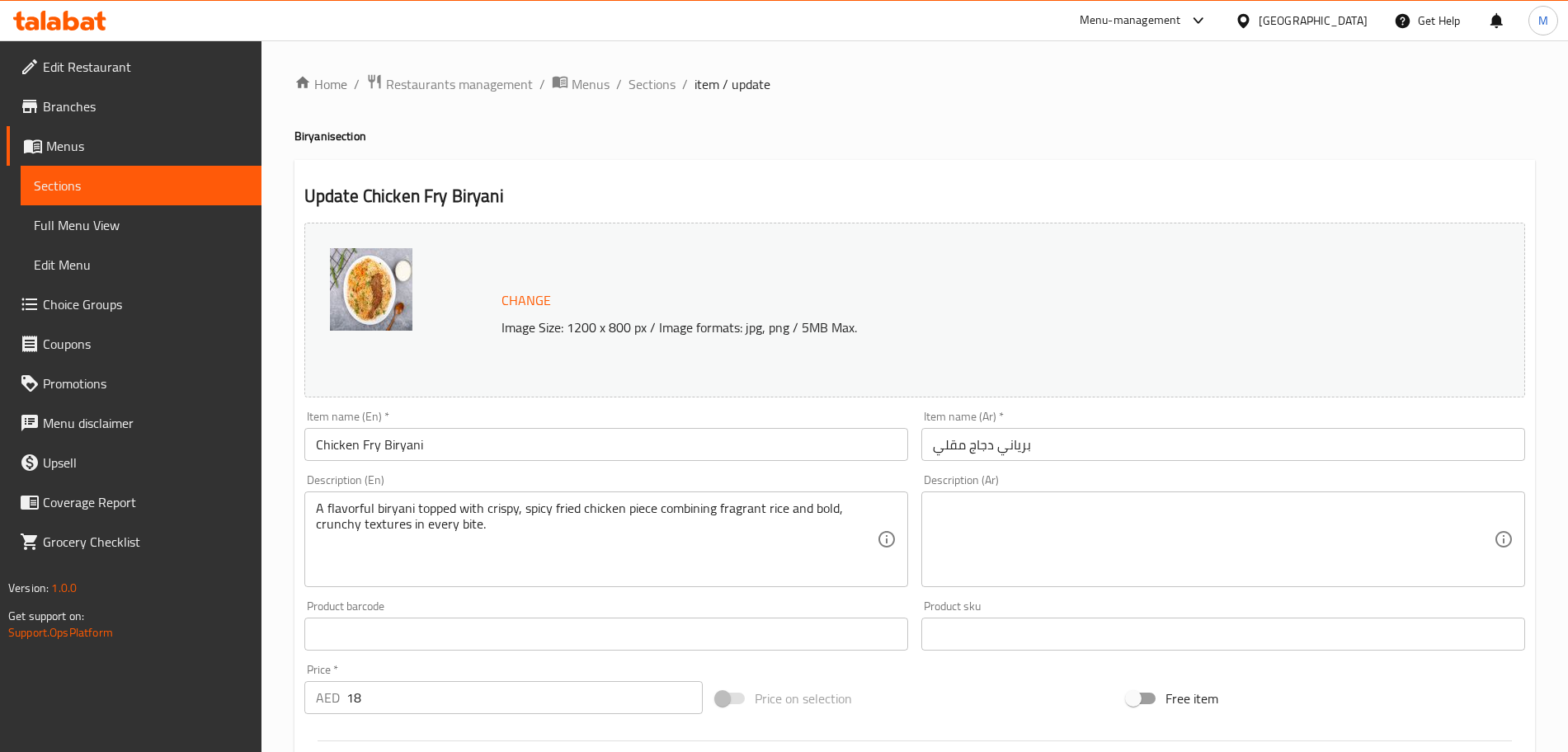
click at [1197, 534] on textarea at bounding box center [1213, 540] width 561 height 78
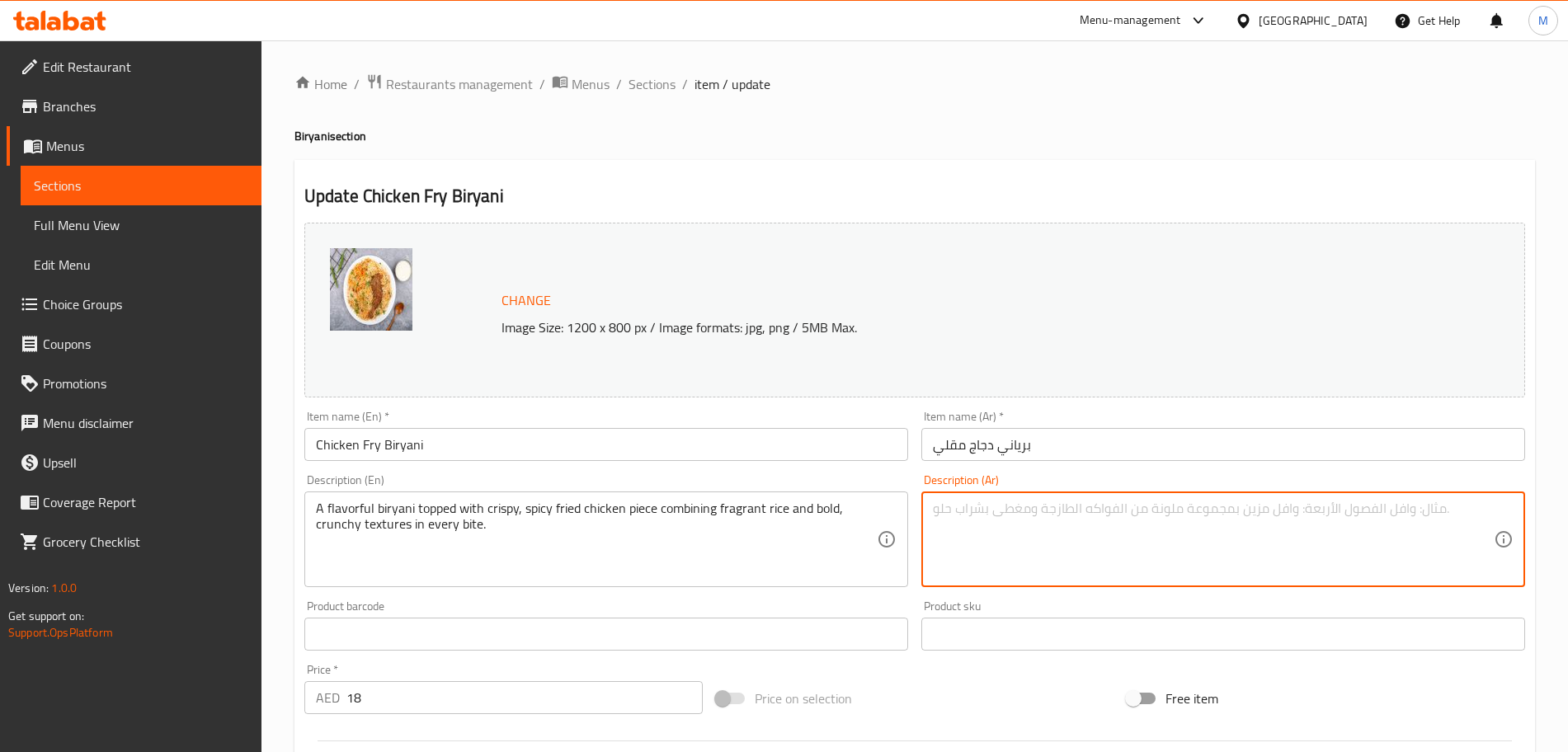
paste textarea "برياني لذيذ مغطى بقطعة دجاج مقلية مقرمشة وحارة تجمع بين الأرز العطري والملمس ال…"
click at [1215, 597] on div "Product sku Product sku" at bounding box center [1223, 626] width 617 height 64
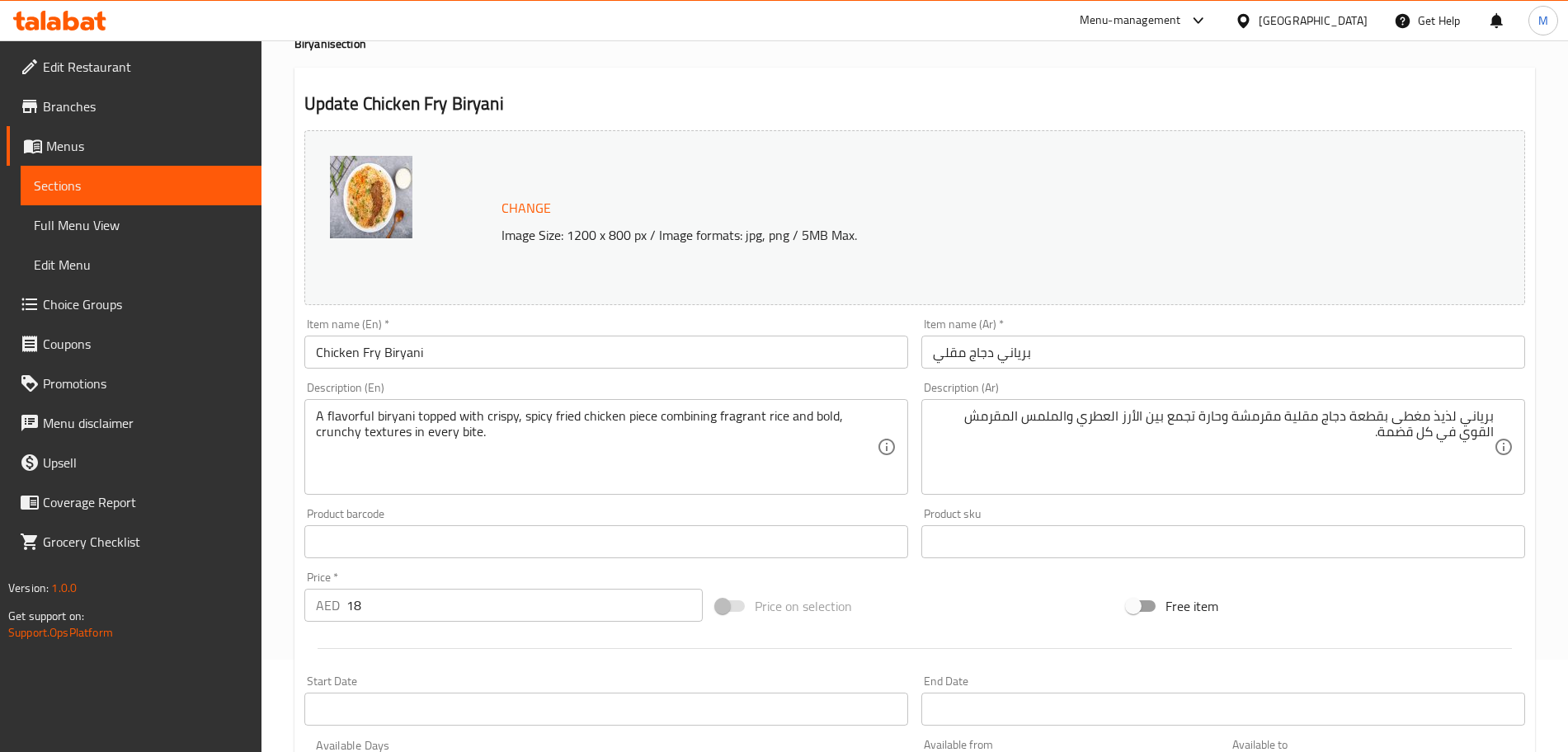
scroll to position [207, 0]
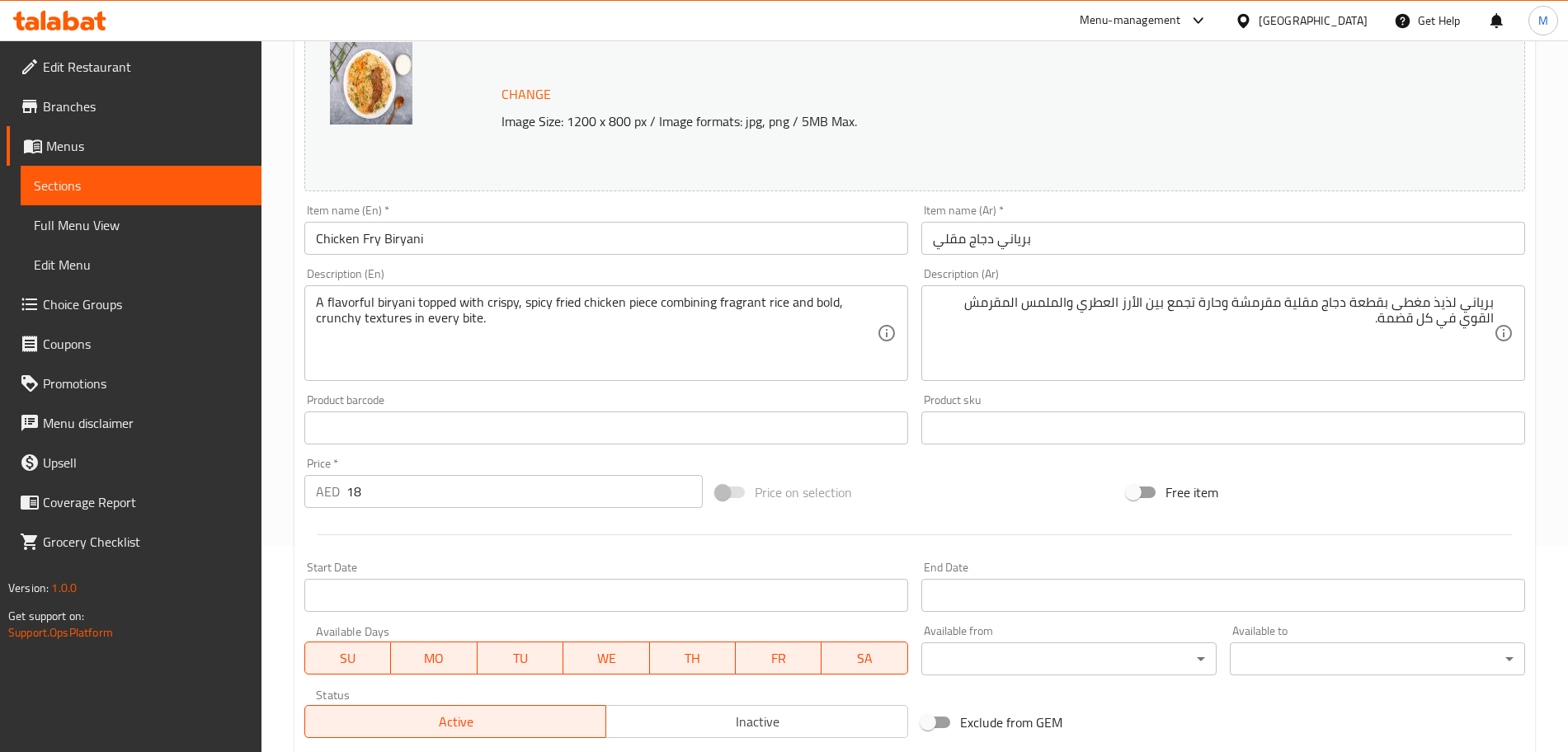
click at [324, 502] on div "AED 18 Price *" at bounding box center [503, 491] width 398 height 33
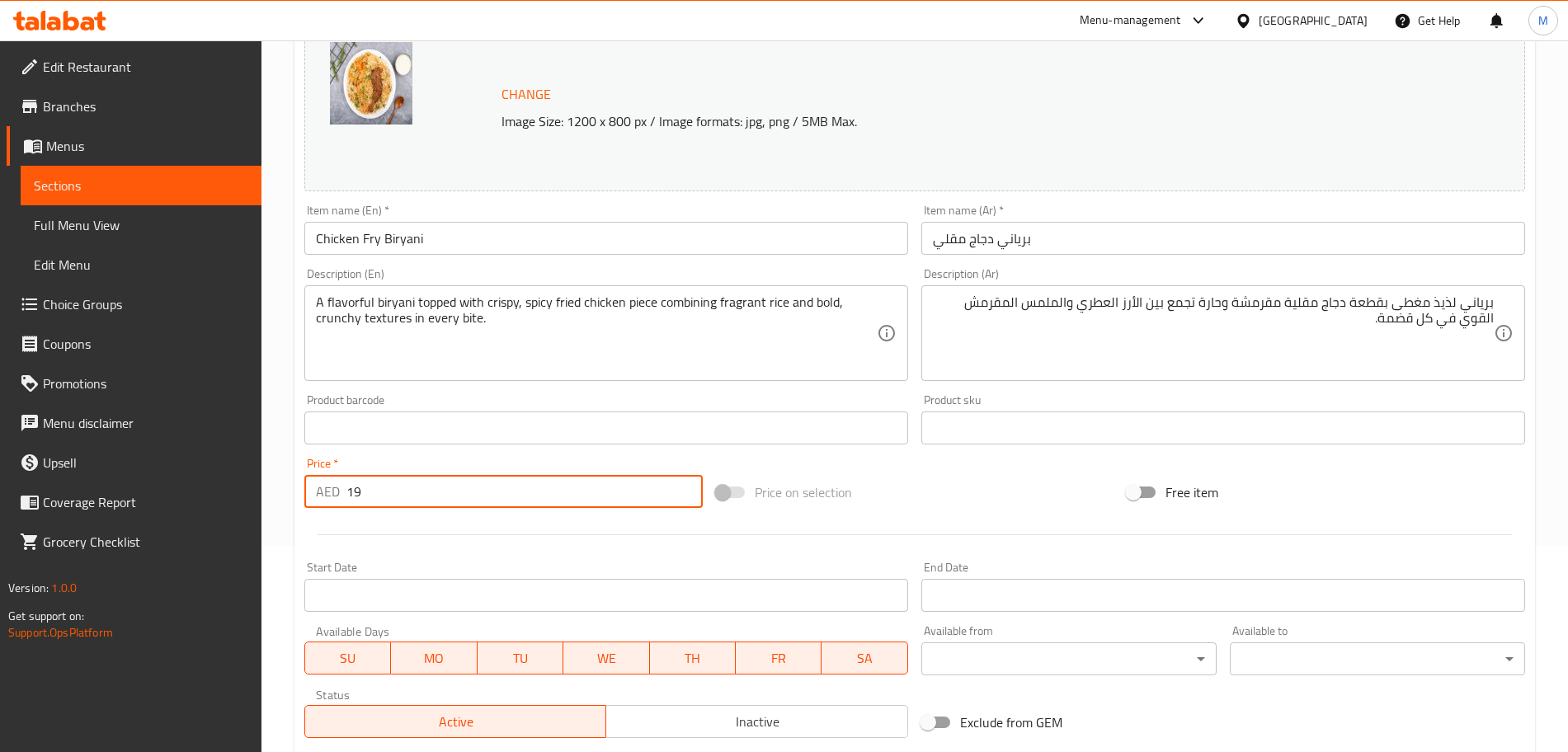
click at [521, 560] on div "Start Date Start Date" at bounding box center [606, 586] width 617 height 64
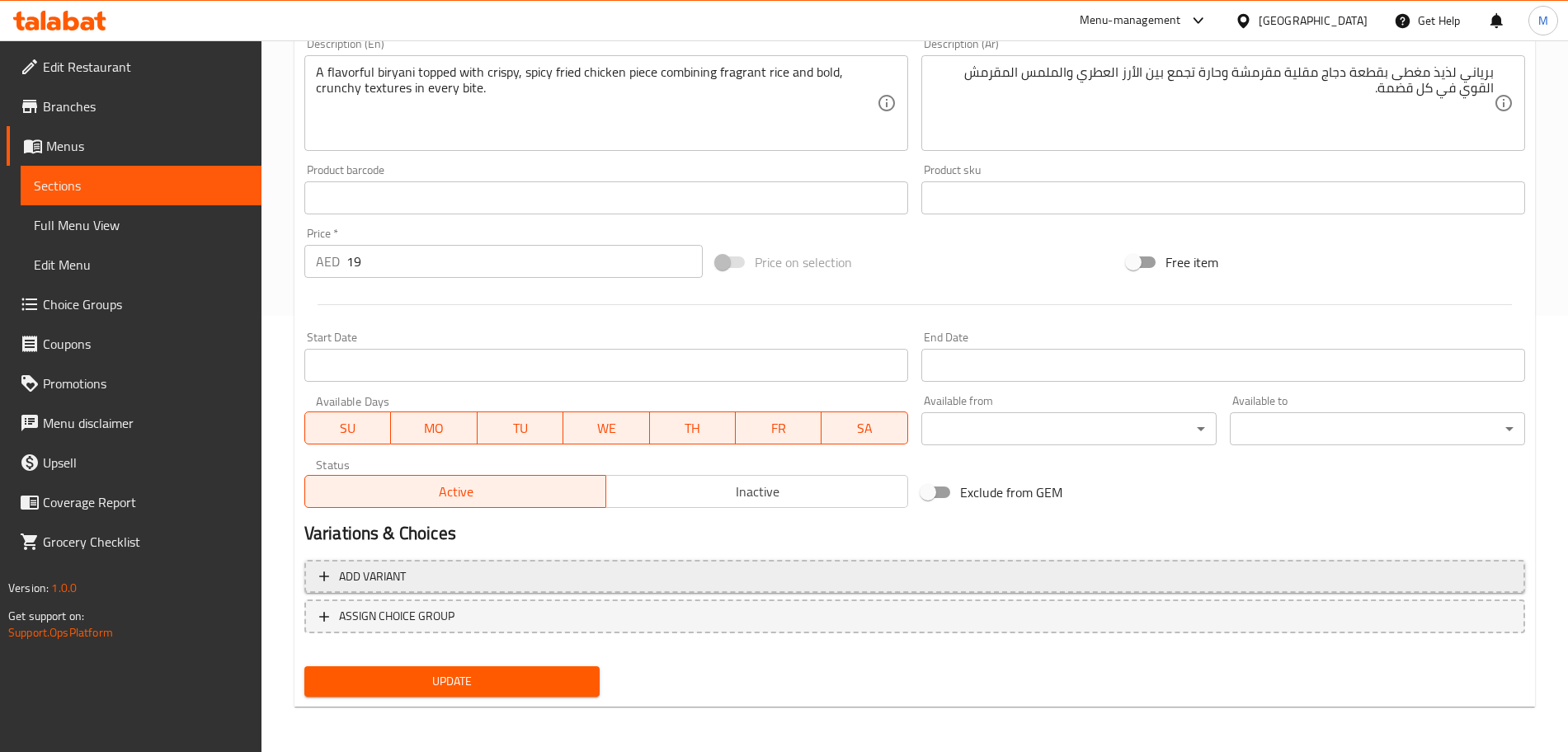
scroll to position [437, 0]
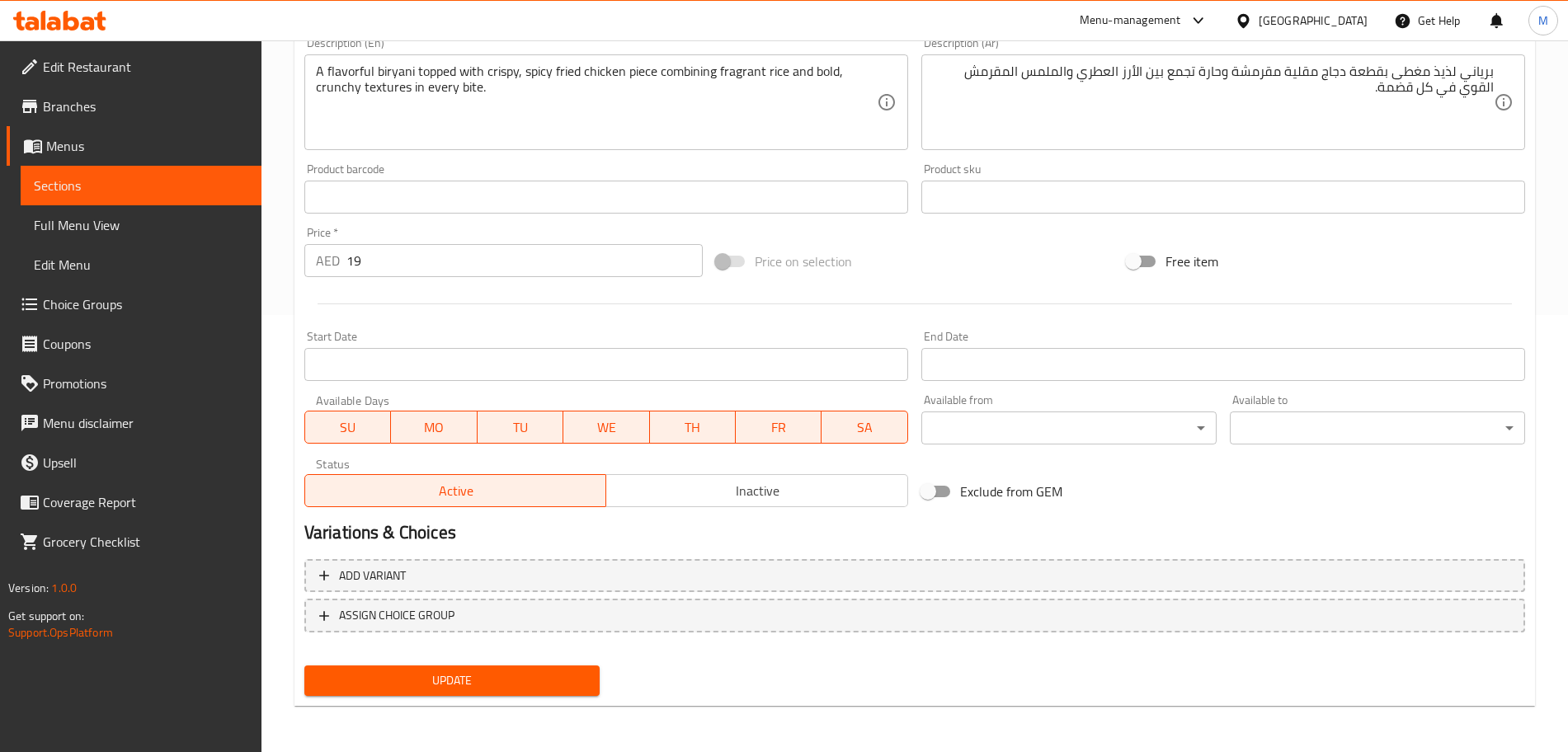
click at [810, 479] on span "Inactive" at bounding box center [756, 491] width 288 height 24
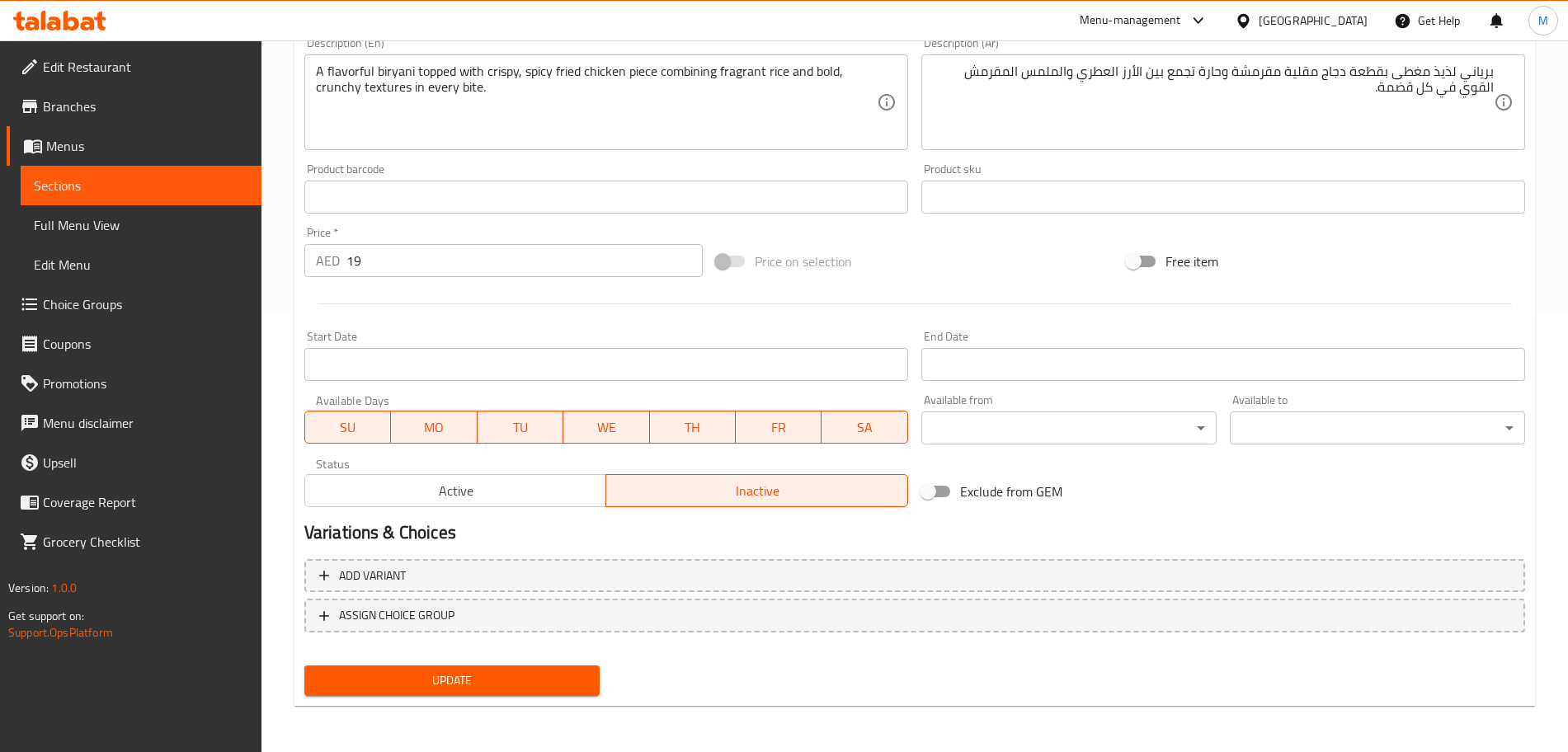
click at [546, 500] on span "Active" at bounding box center [456, 491] width 288 height 24
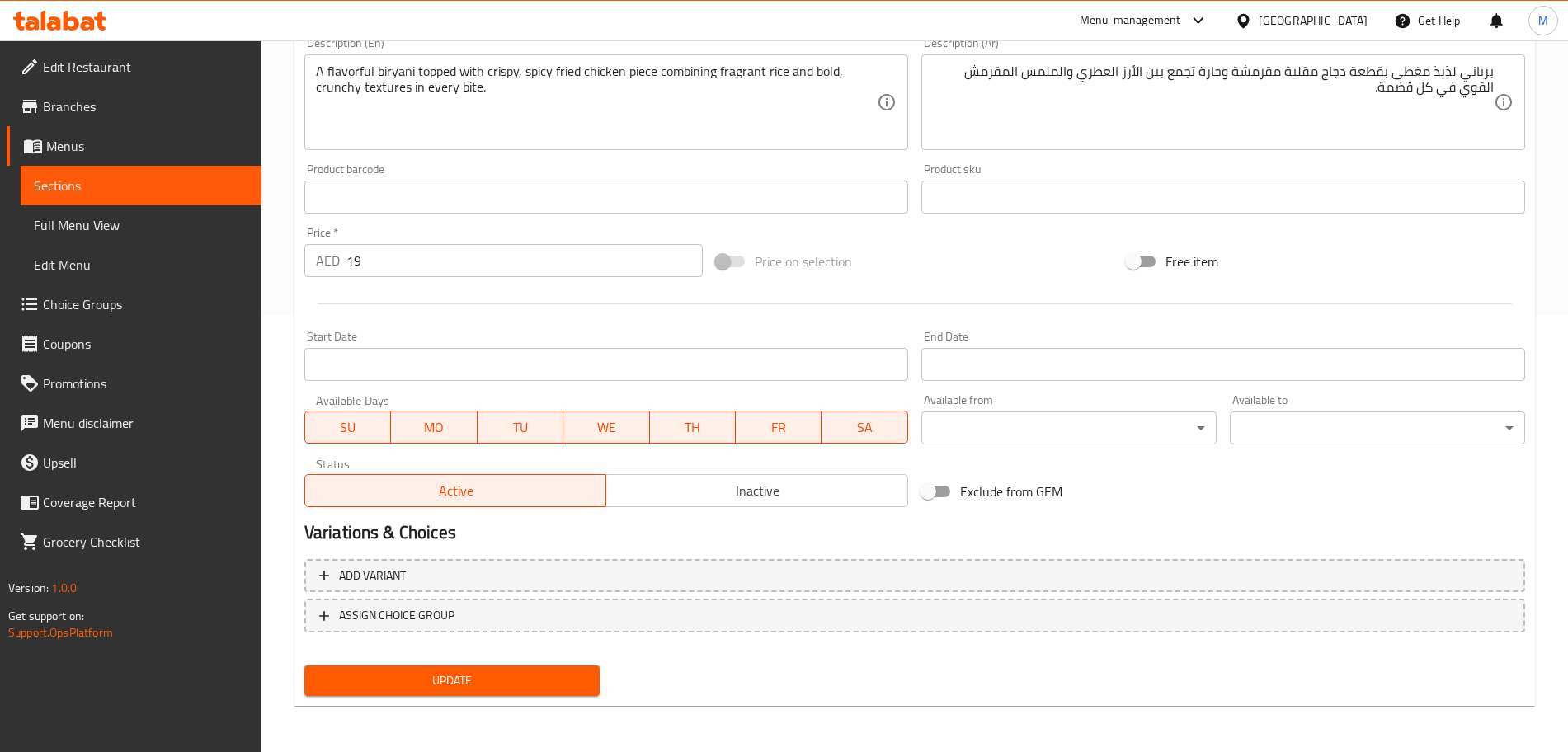
click at [535, 674] on span "Update" at bounding box center [452, 681] width 269 height 21
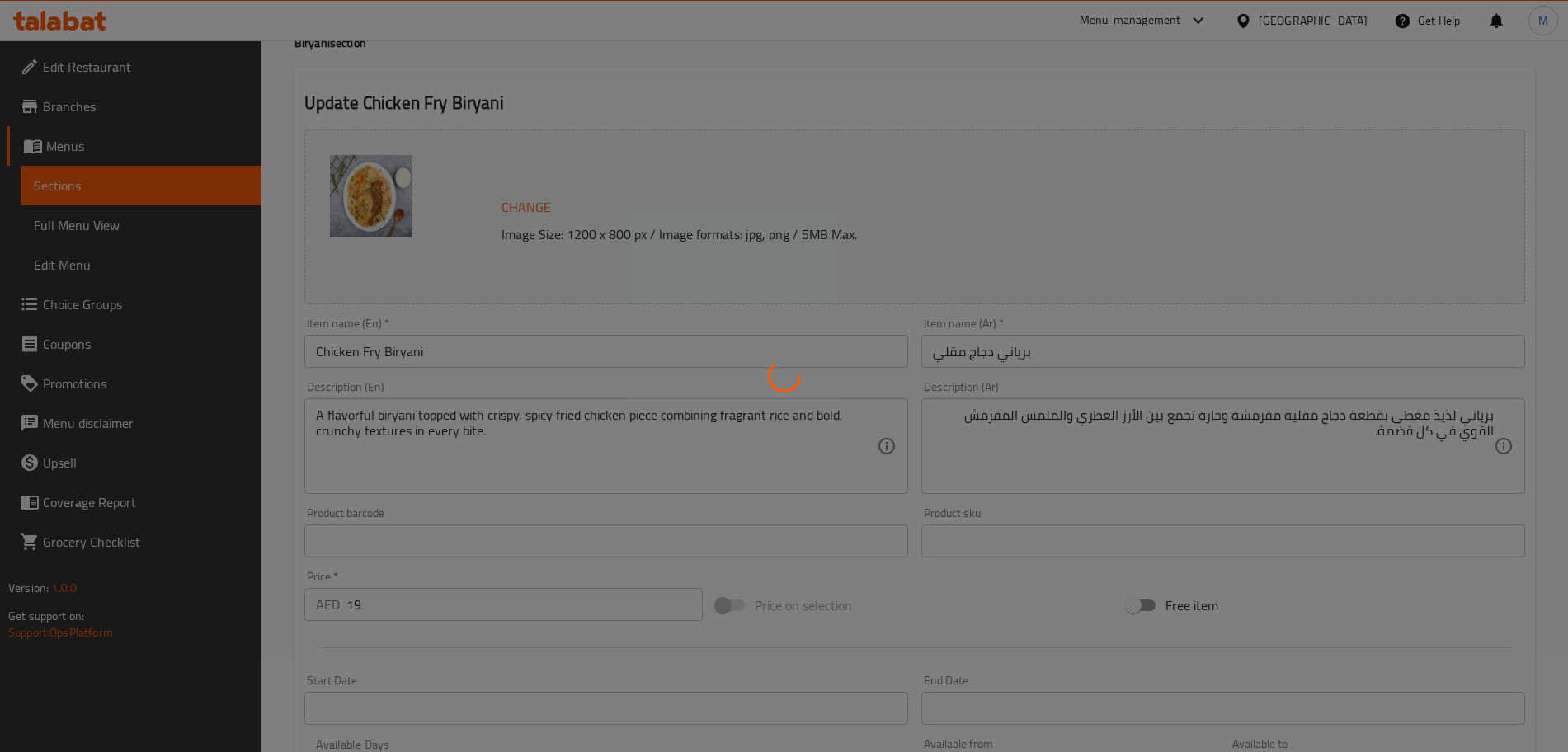
scroll to position [0, 0]
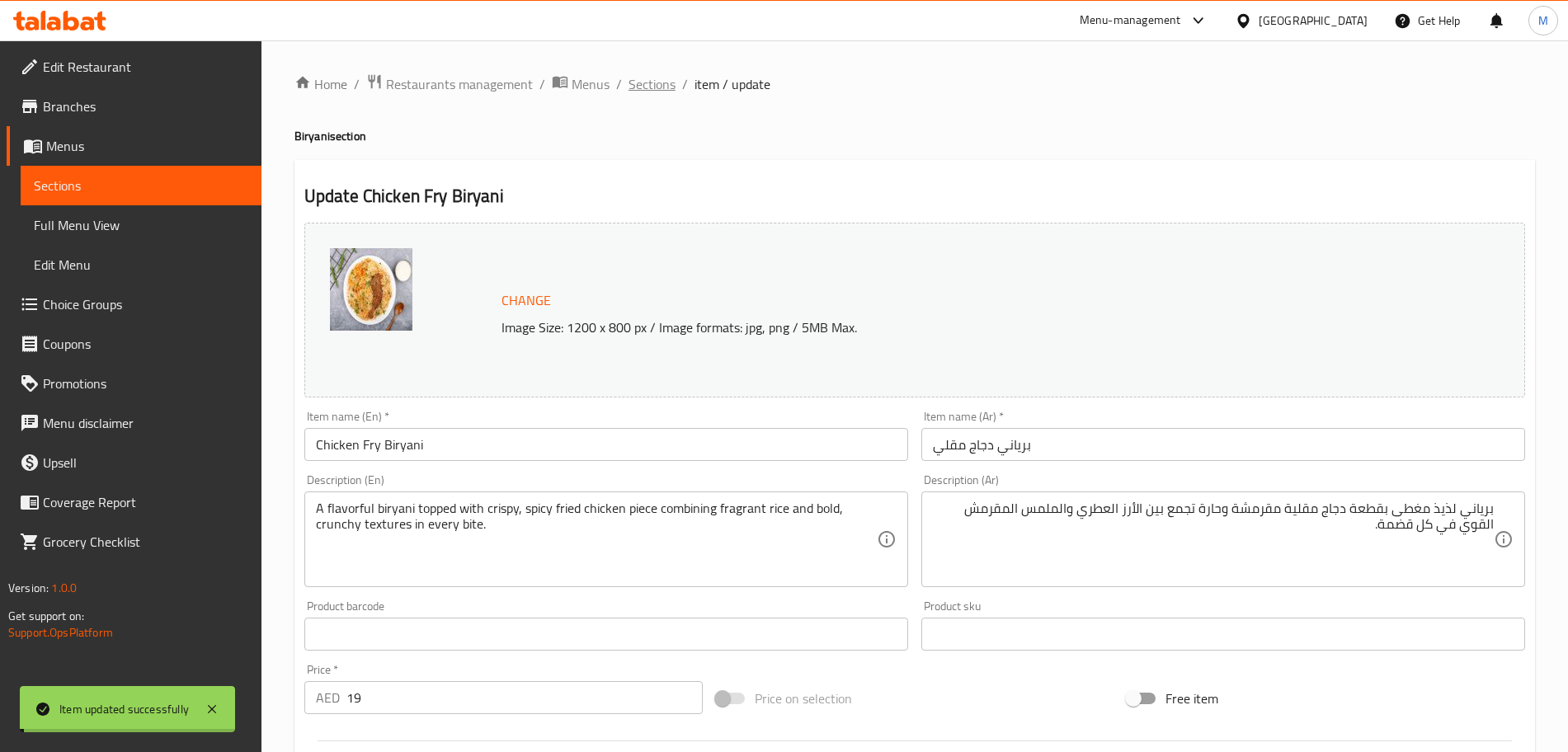
click at [652, 91] on span "Sections" at bounding box center [652, 84] width 47 height 20
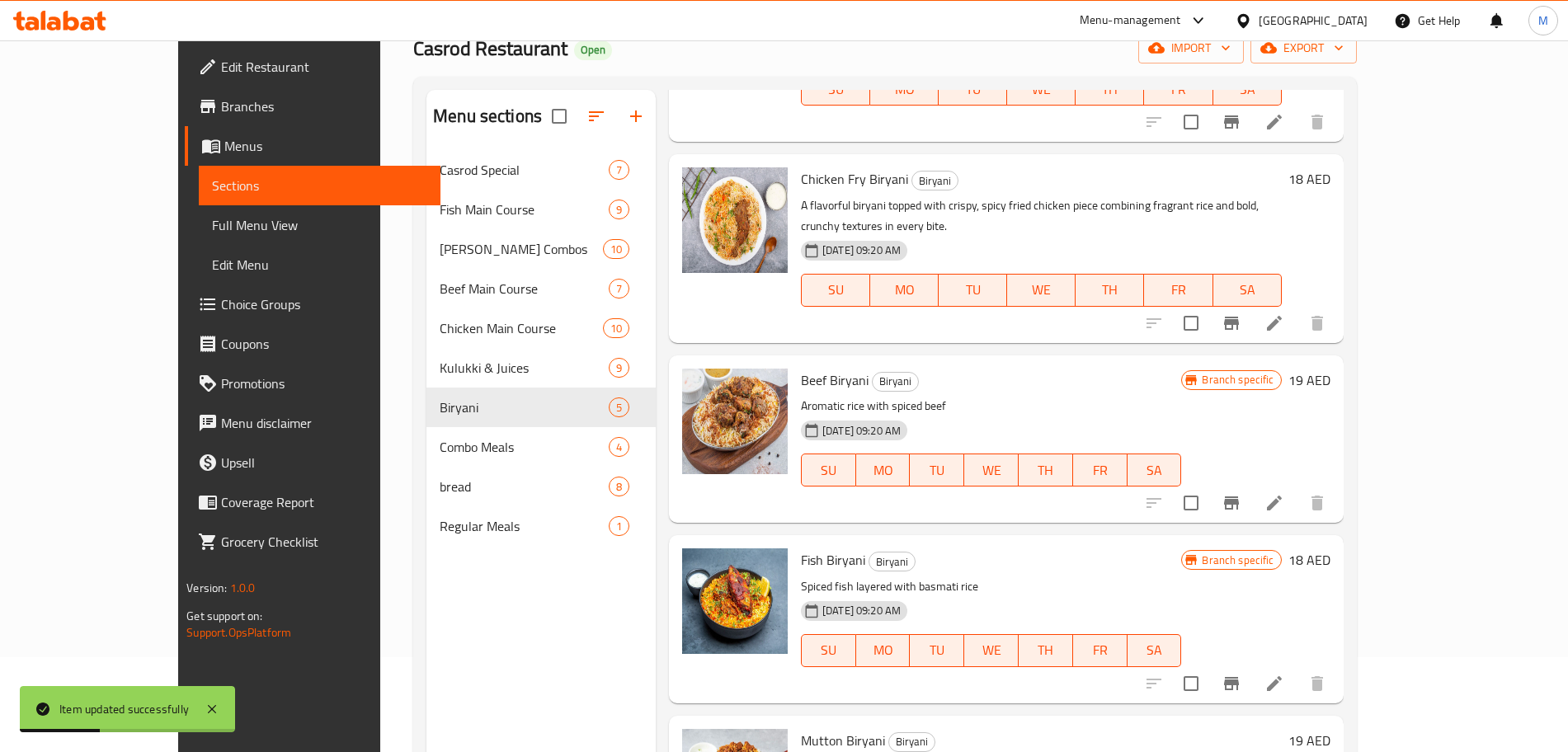
scroll to position [207, 0]
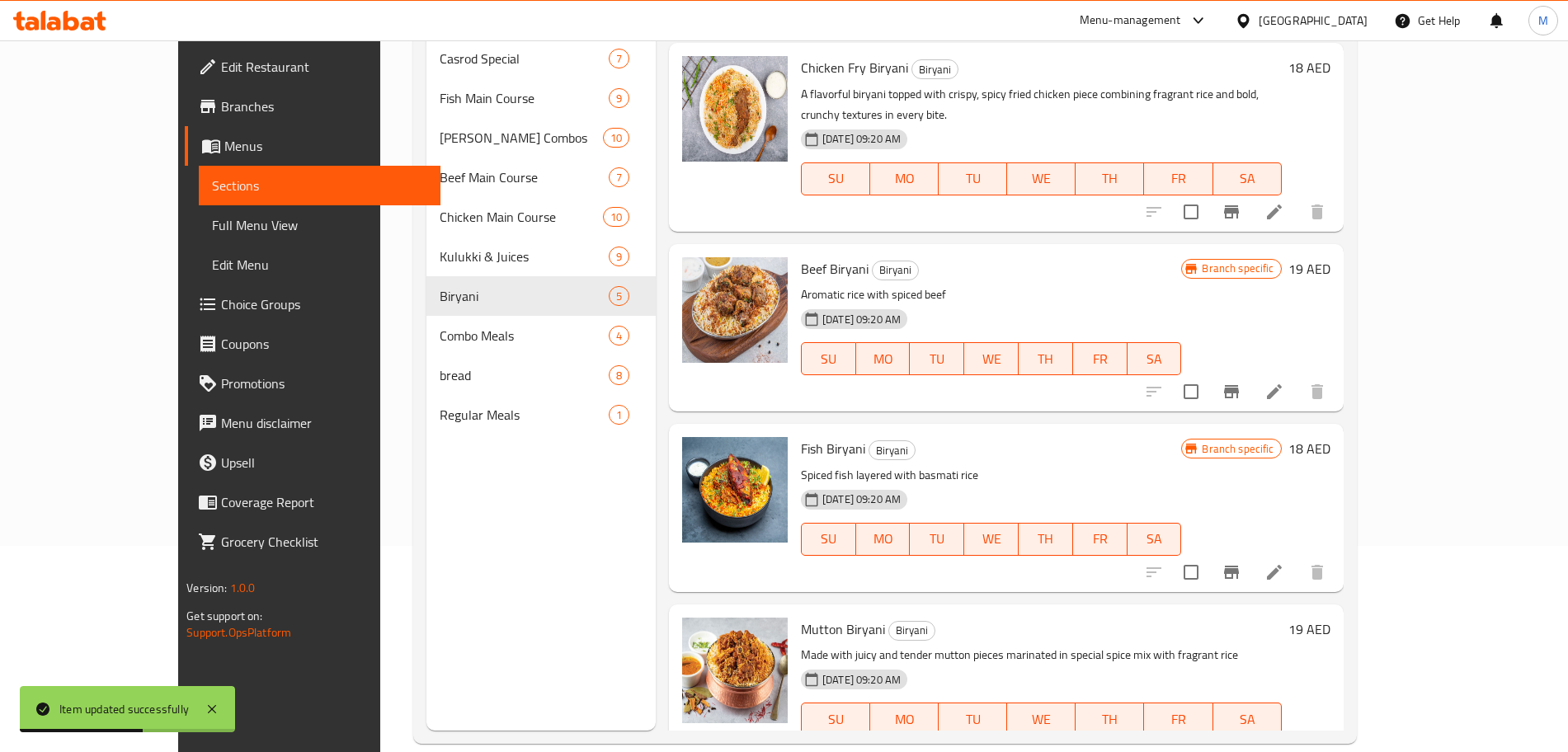
click at [1297, 558] on li at bounding box center [1274, 572] width 46 height 30
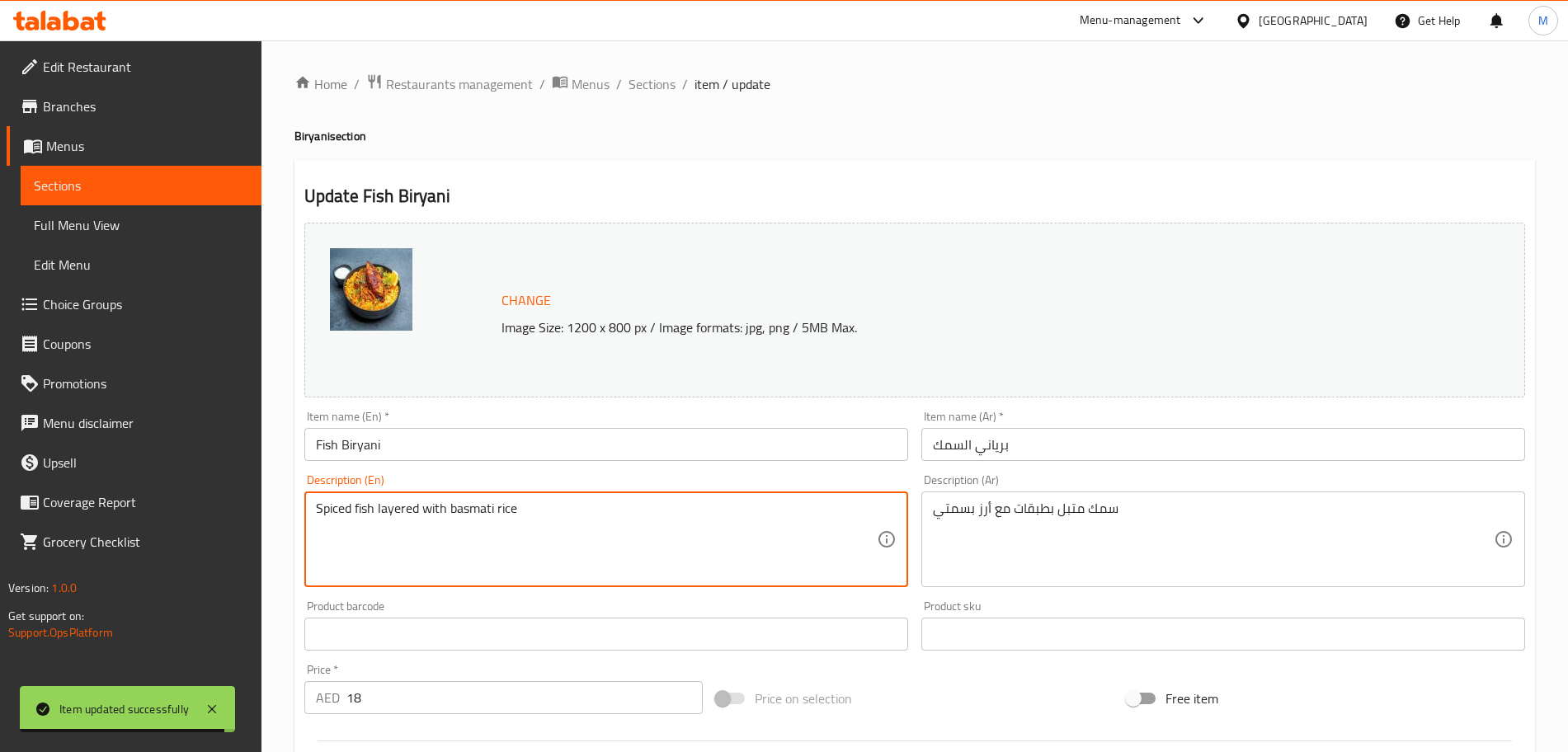
click at [517, 513] on textarea "Spiced fish layered with basmati rice" at bounding box center [597, 540] width 561 height 78
paste textarea "A fragrant and flavorful biryani made with tender fish piece, aromatic spices, …"
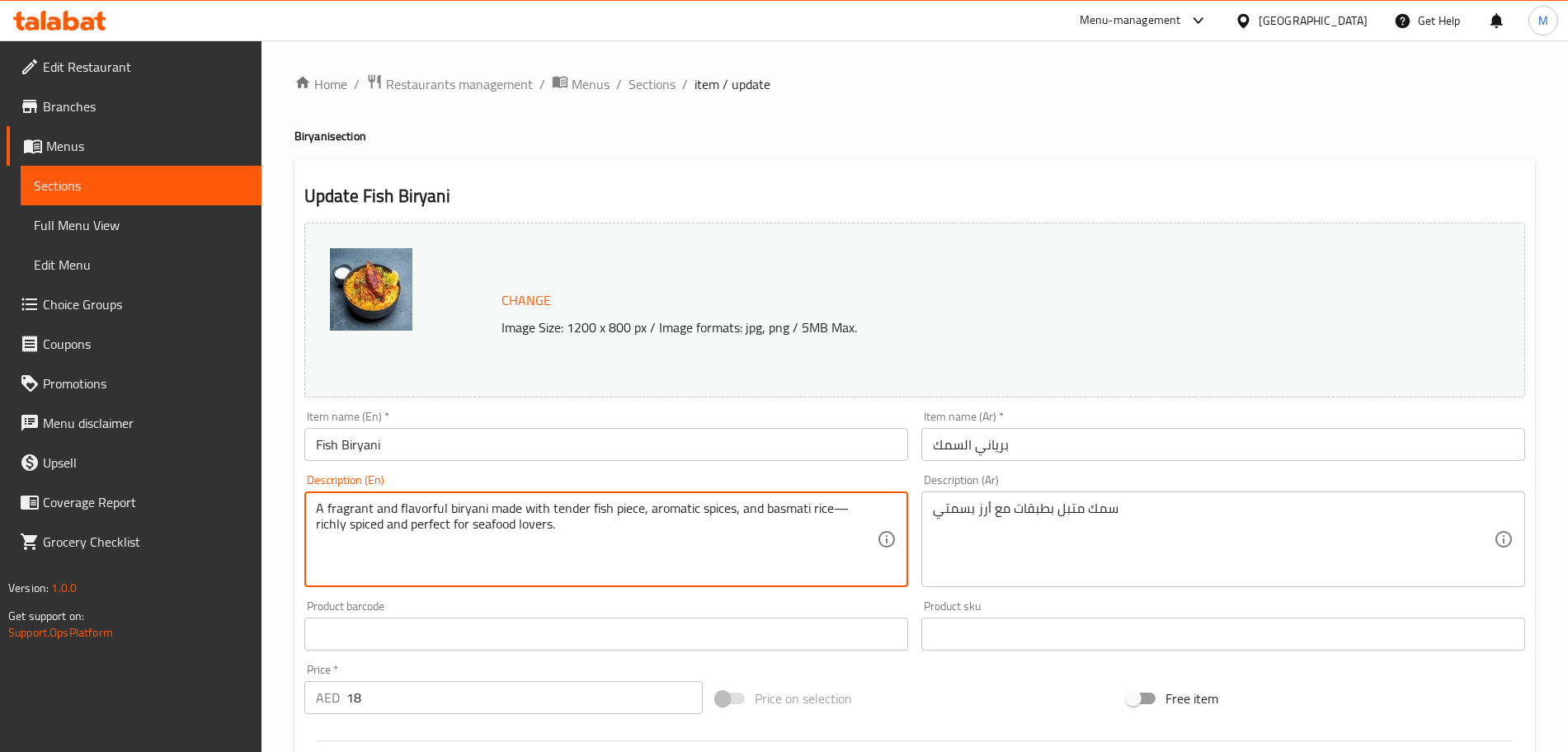
click at [844, 504] on textarea "A fragrant and flavorful biryani made with tender fish piece, aromatic spices, …" at bounding box center [597, 540] width 561 height 78
click at [702, 534] on textarea "A fragrant and flavorful biryani made with tender fish piece, aromatic spices, …" at bounding box center [597, 540] width 561 height 78
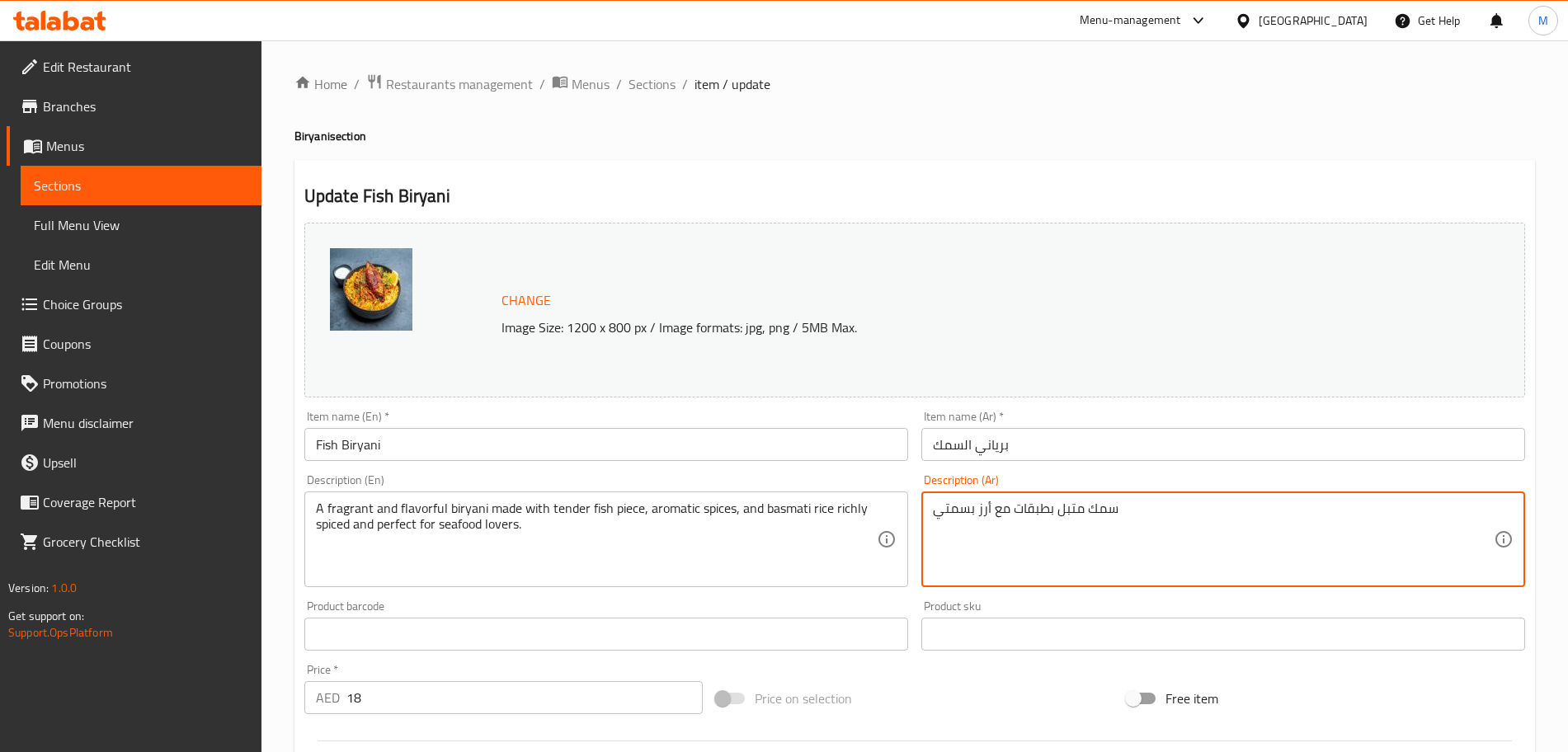
click at [1067, 513] on textarea "سمك متبل بطبقات مع أرز بسمتي" at bounding box center [1213, 540] width 561 height 78
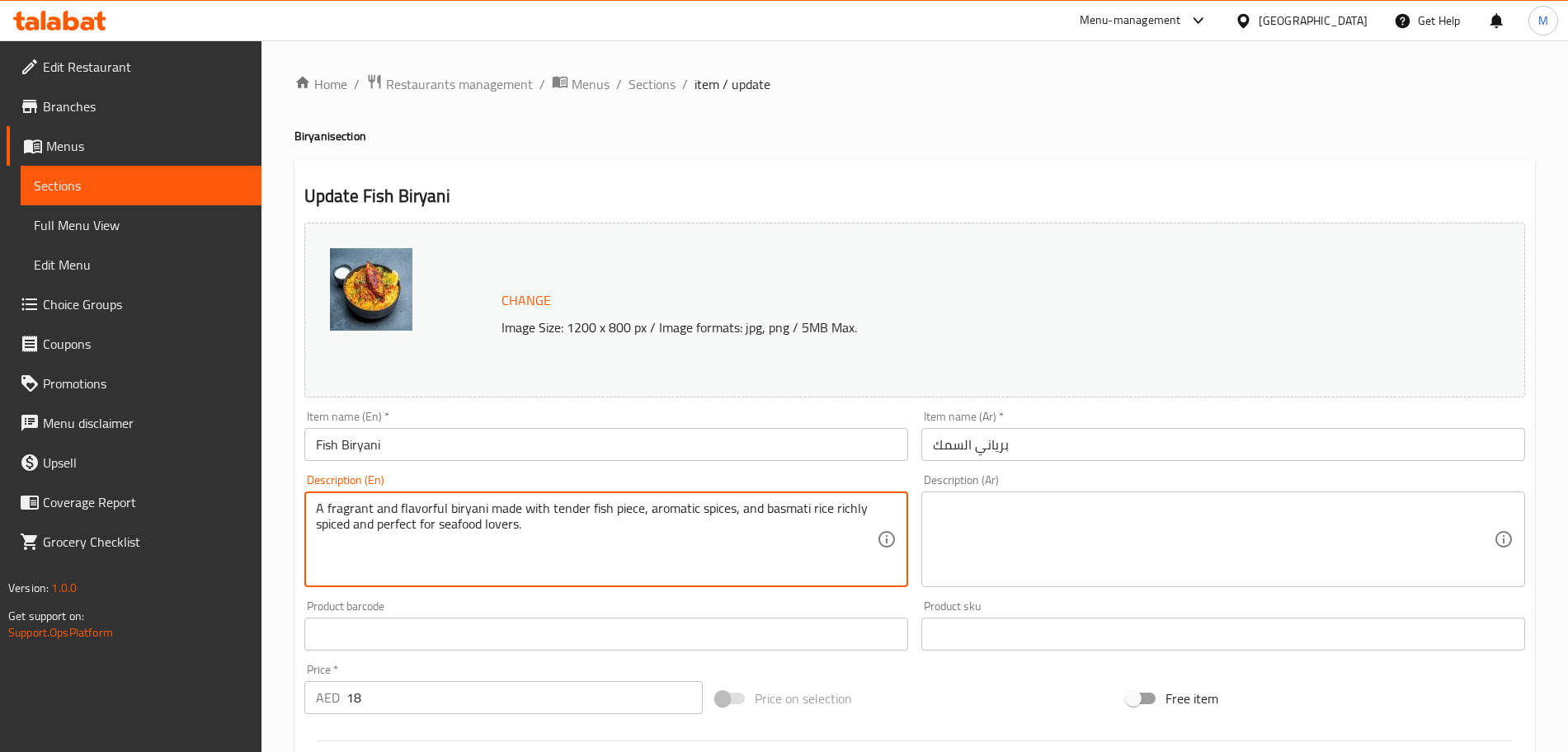
click at [686, 529] on textarea "A fragrant and flavorful biryani made with tender fish piece, aromatic spices, …" at bounding box center [597, 540] width 561 height 78
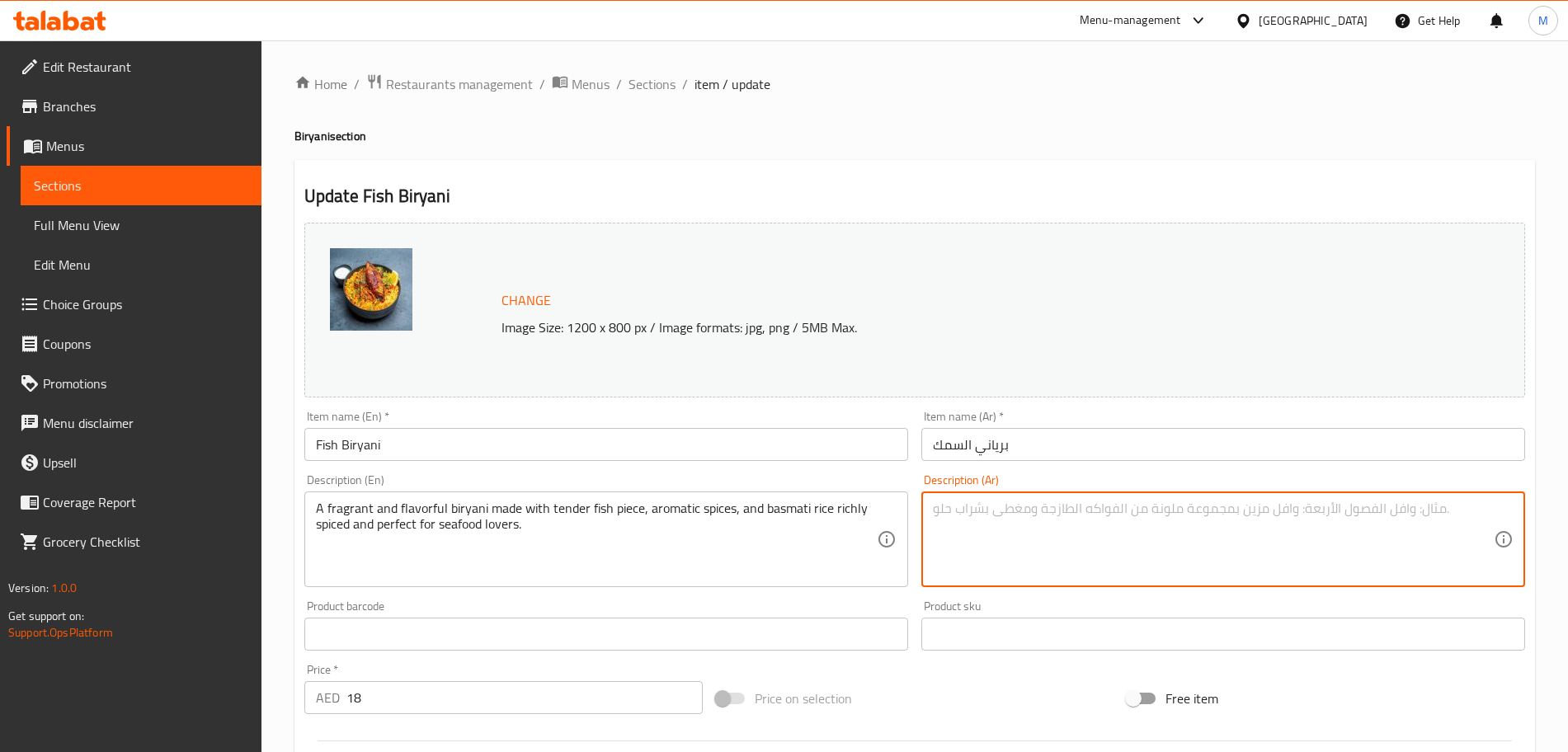
click at [1017, 534] on textarea at bounding box center [1213, 540] width 561 height 78
paste textarea "برياني عطري ولذيذ مصنوع من قطع السمك الطرية والتوابل العطرية والأرز البسمتي الغ…"
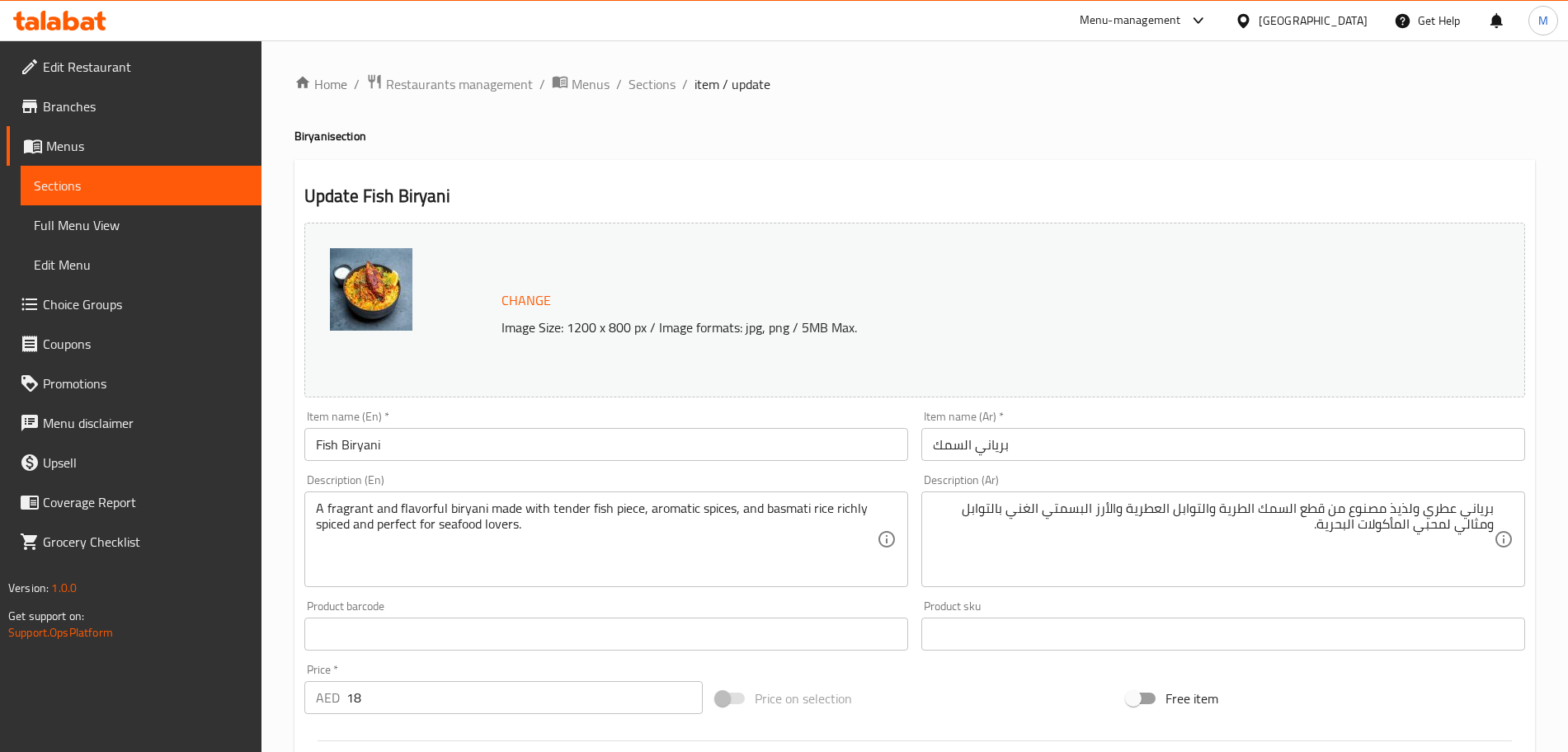
click at [340, 701] on div "AED 18 Price *" at bounding box center [503, 698] width 398 height 33
click at [876, 680] on div "Price on selection" at bounding box center [915, 698] width 411 height 44
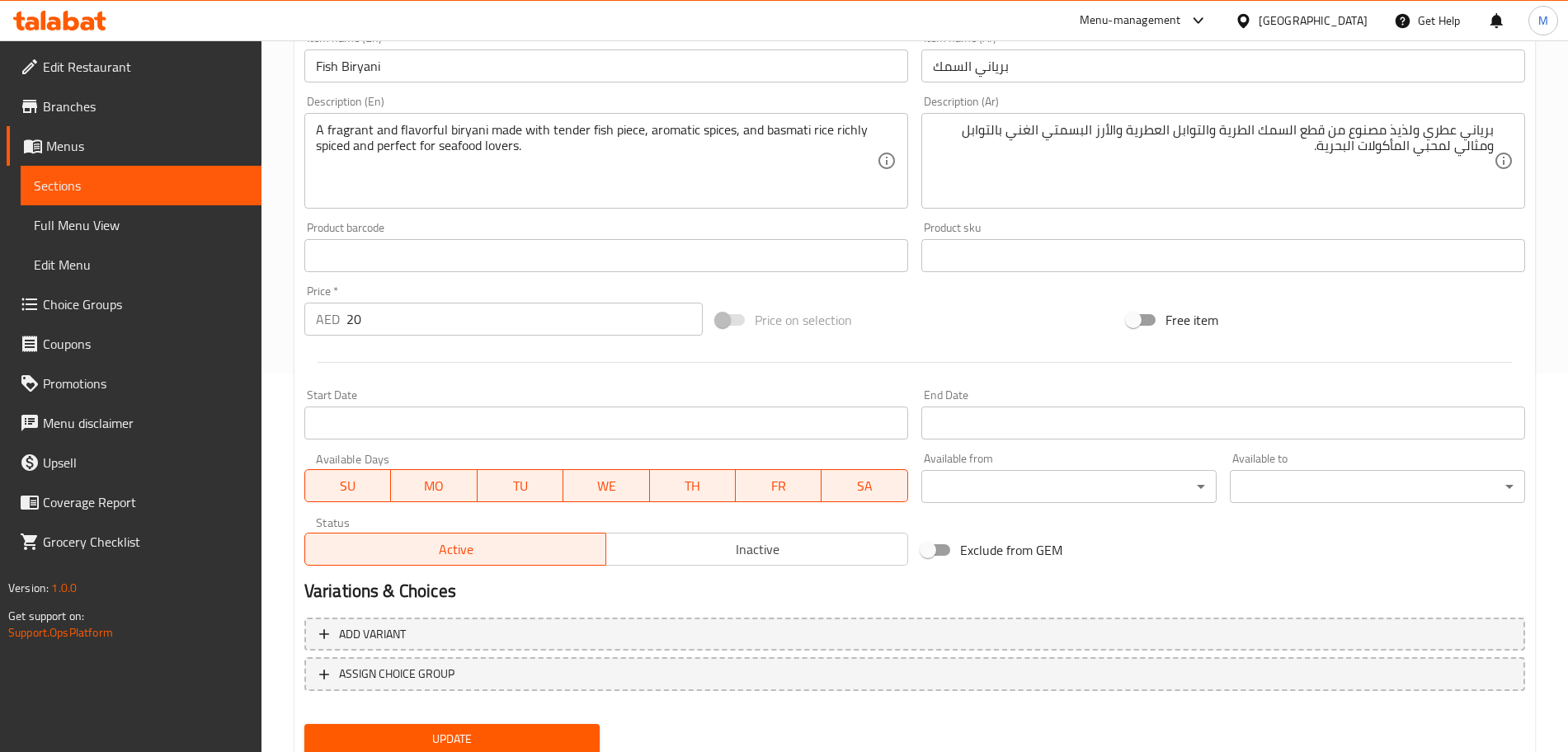
scroll to position [437, 0]
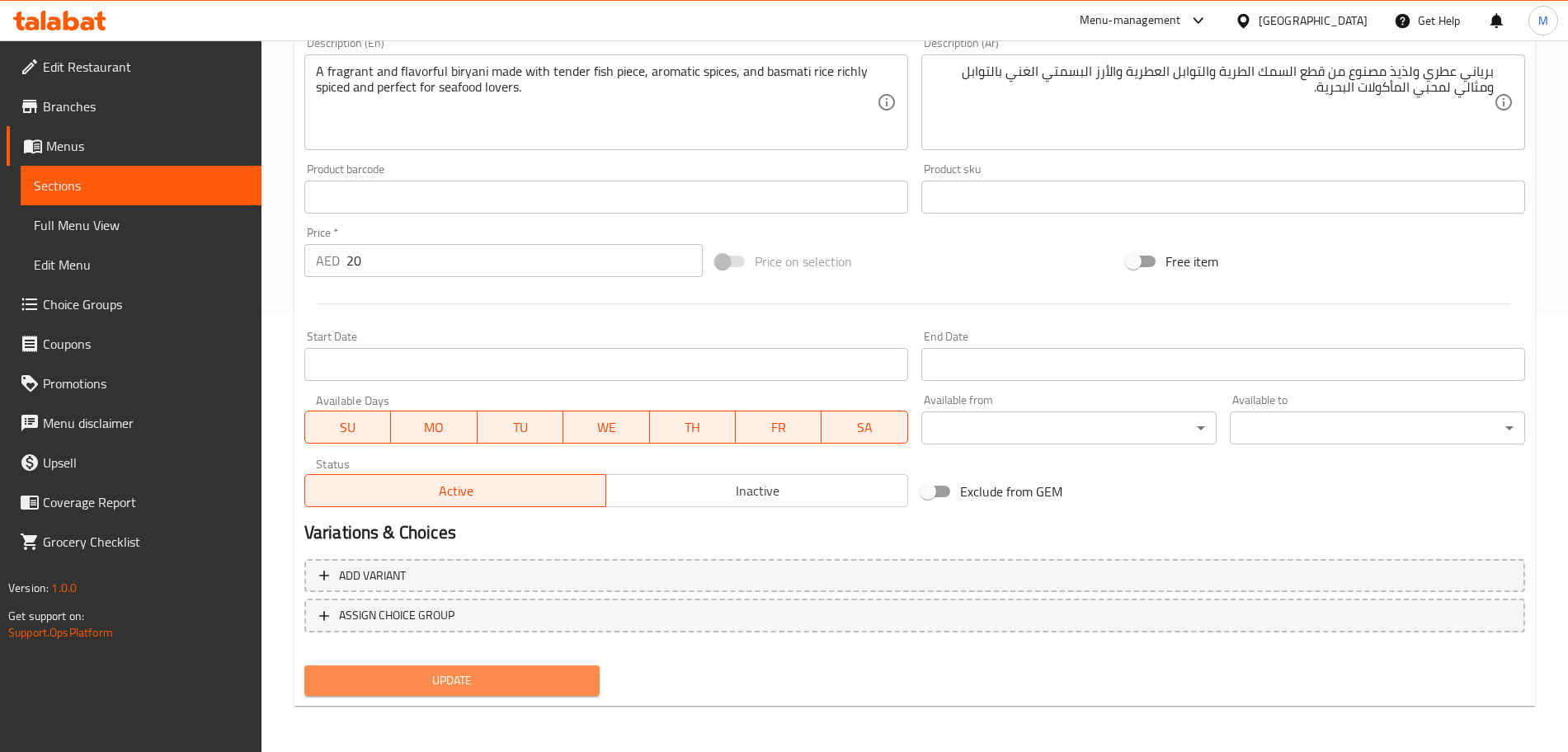
click at [577, 675] on span "Update" at bounding box center [452, 681] width 269 height 21
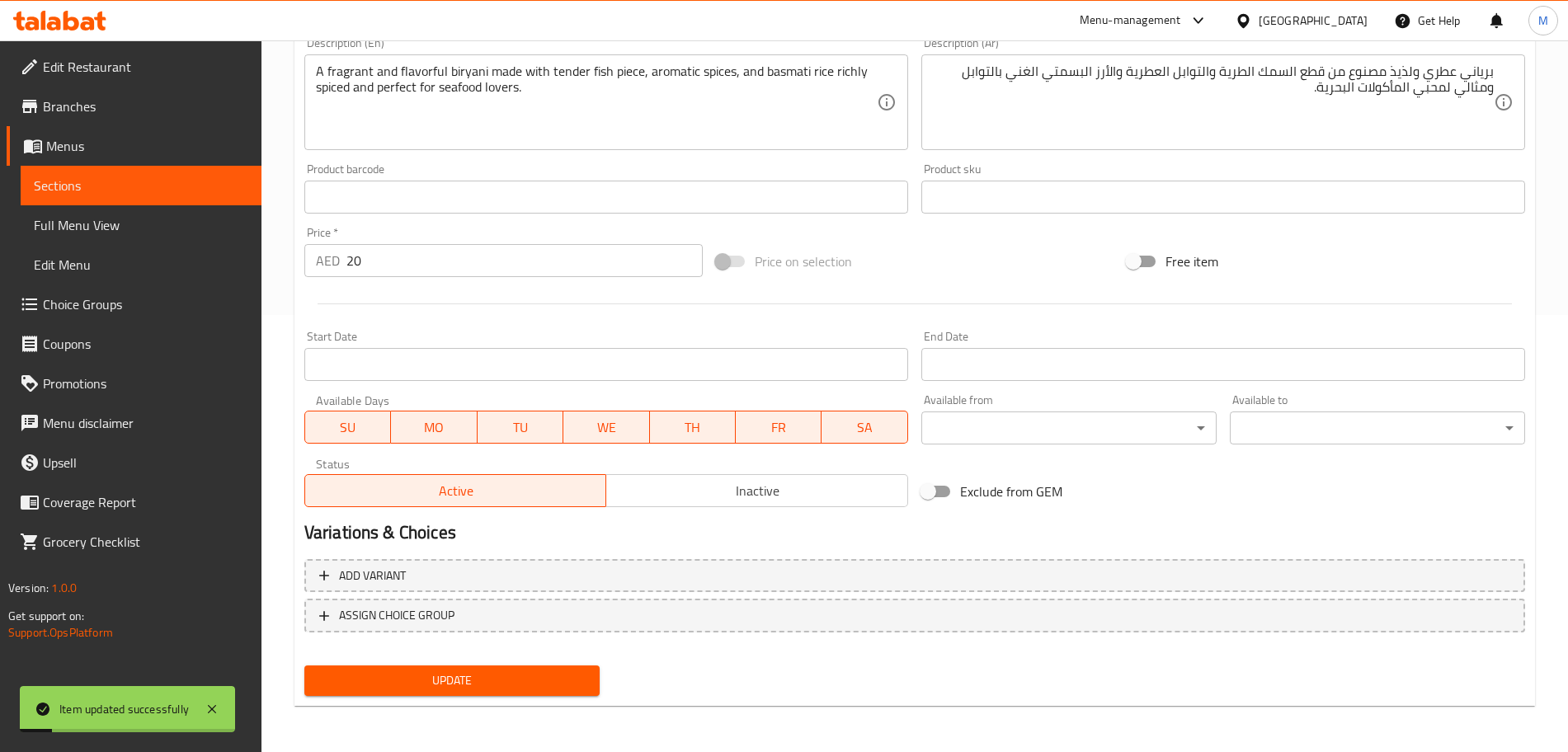
scroll to position [0, 0]
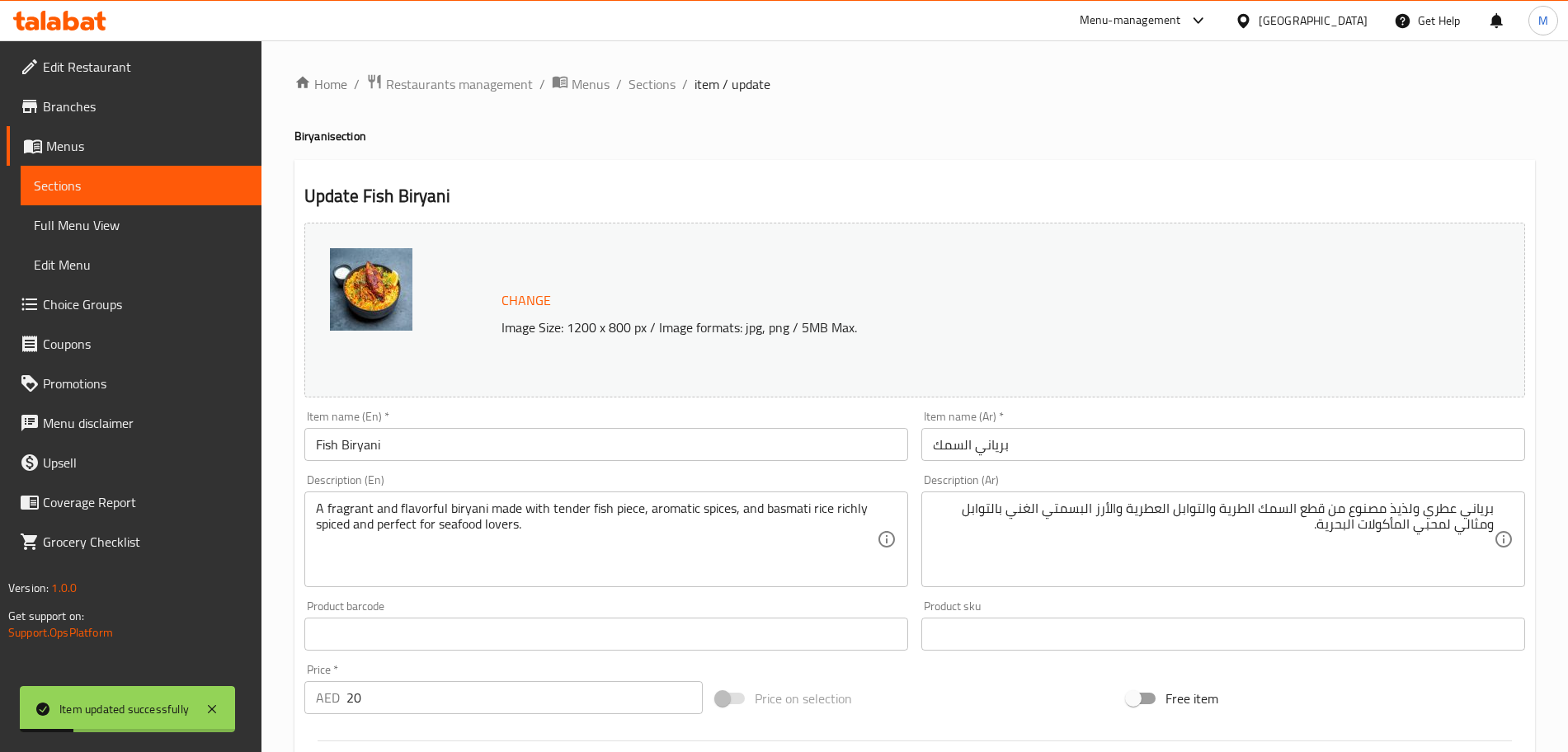
click at [674, 94] on ol "Home / Restaurants management / Menus / Sections / item / update" at bounding box center [915, 84] width 1240 height 22
click at [662, 85] on span "Sections" at bounding box center [652, 84] width 47 height 20
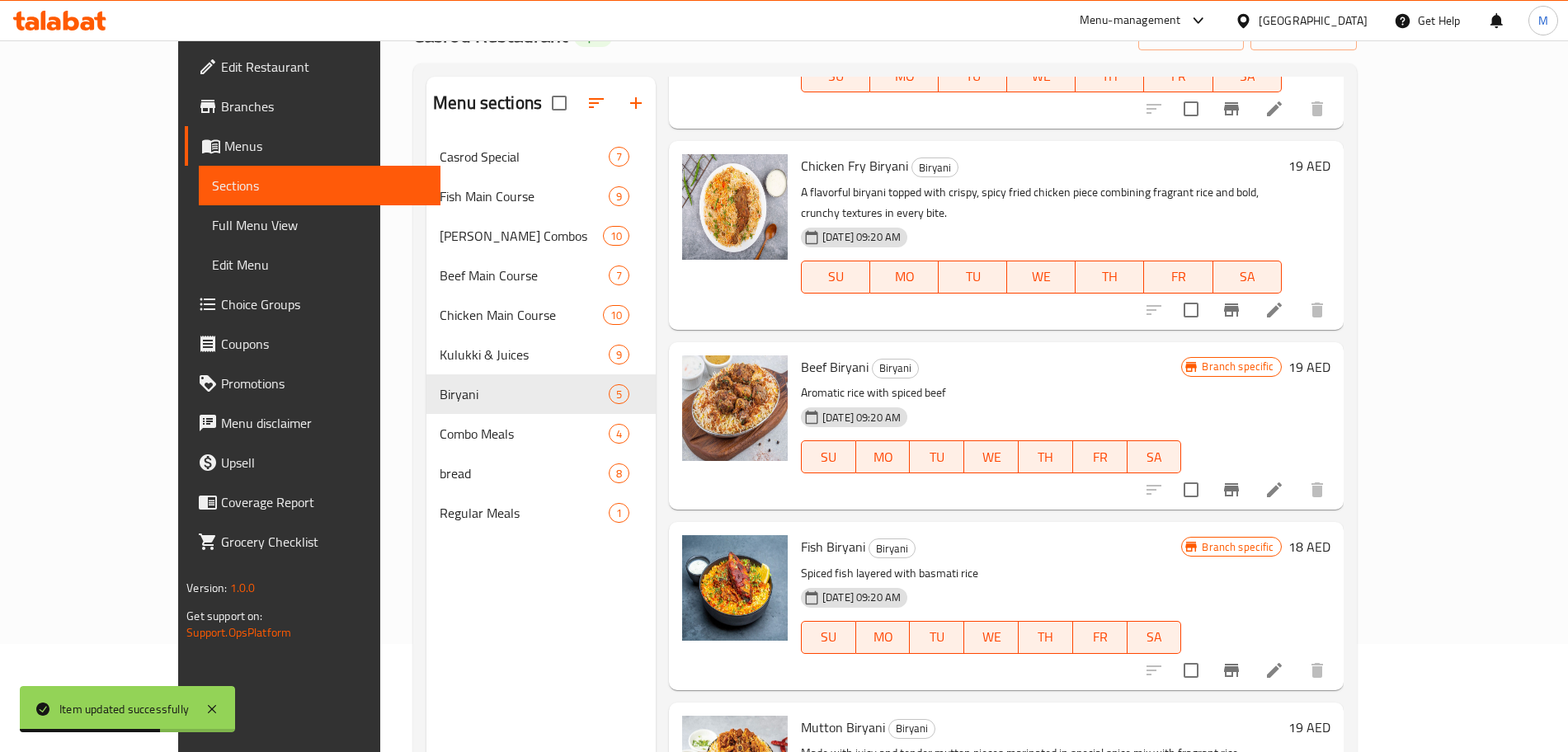
scroll to position [231, 0]
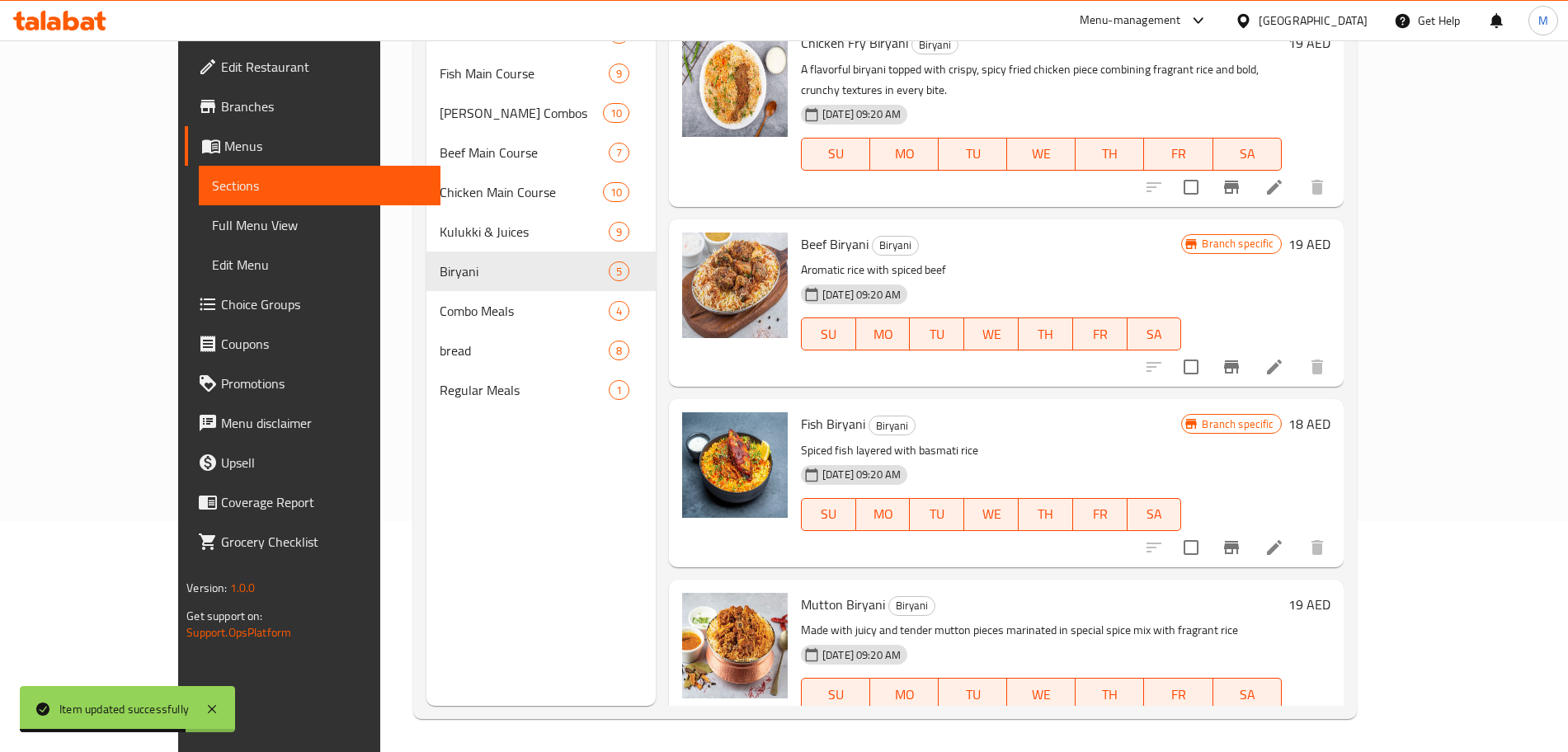
click at [1297, 713] on li at bounding box center [1274, 728] width 46 height 30
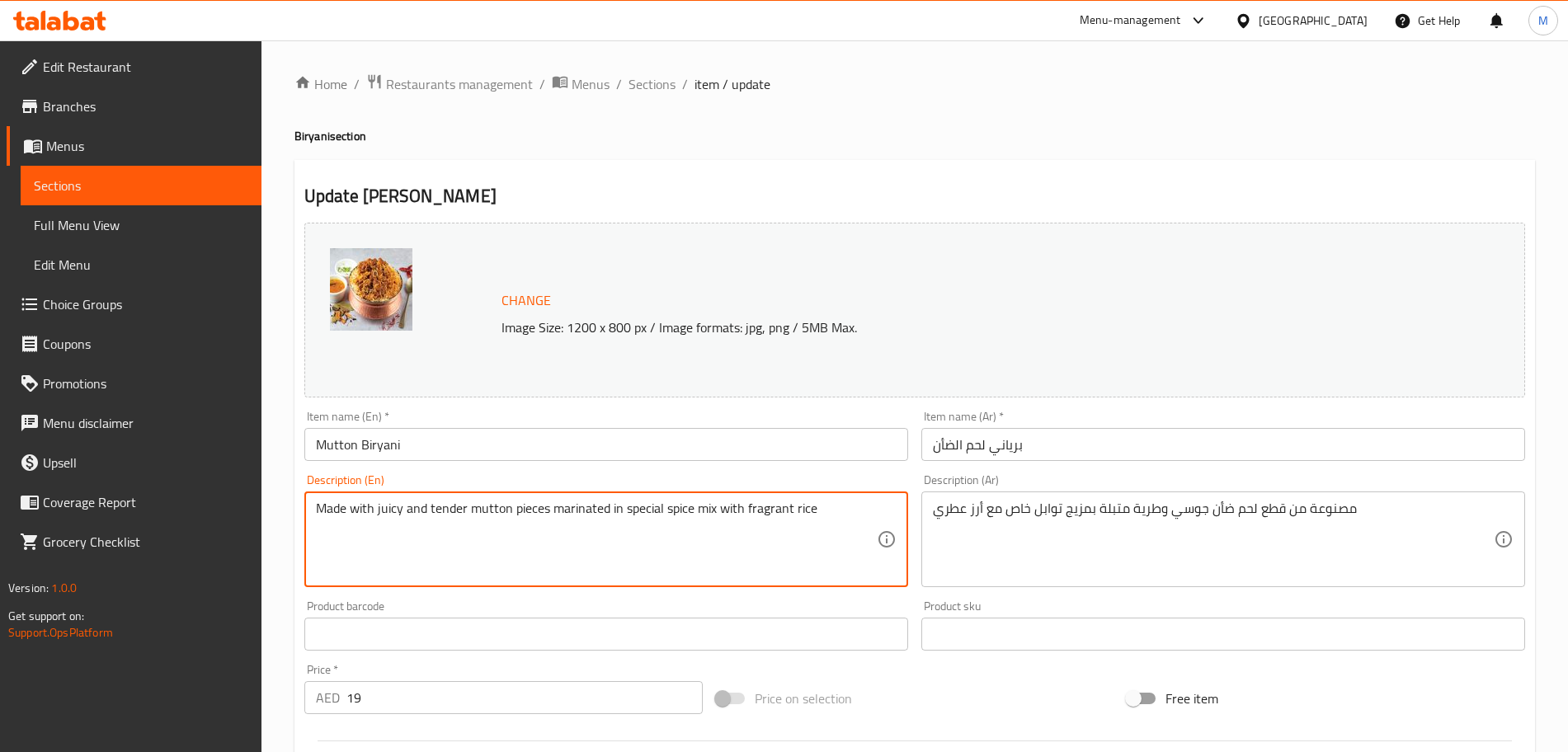
click at [417, 512] on textarea "Made with juicy and tender mutton pieces marinated in special spice mix with fr…" at bounding box center [597, 540] width 561 height 78
paste textarea "Succulent, slow-cooked mutton layered with rice and infused with aromatic spice…"
click at [410, 505] on textarea "Succulent, slow-cooked mutton layered with rice and infused with aromatic spice…" at bounding box center [597, 540] width 561 height 78
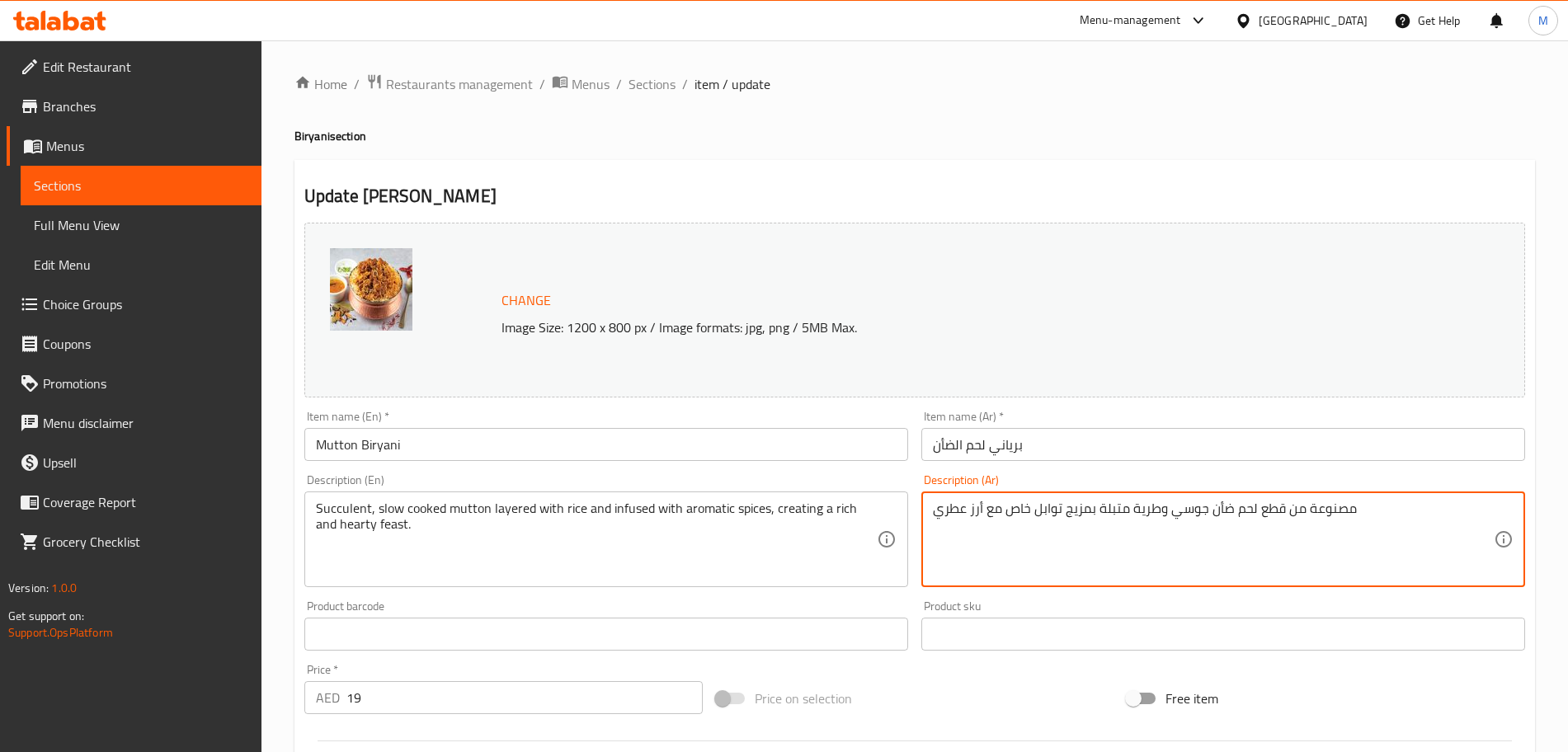
click at [1062, 511] on textarea "مصنوعة من قطع لحم ضأن جوسي وطرية متبلة بمزيج توابل خاص مع أرز عطري" at bounding box center [1213, 540] width 561 height 78
paste textarea "حم ضأن شهي مطهو ببطء مع طبقات من الأرز ومُضاف إليه توابل عطرية، مما يخلق وليمة …"
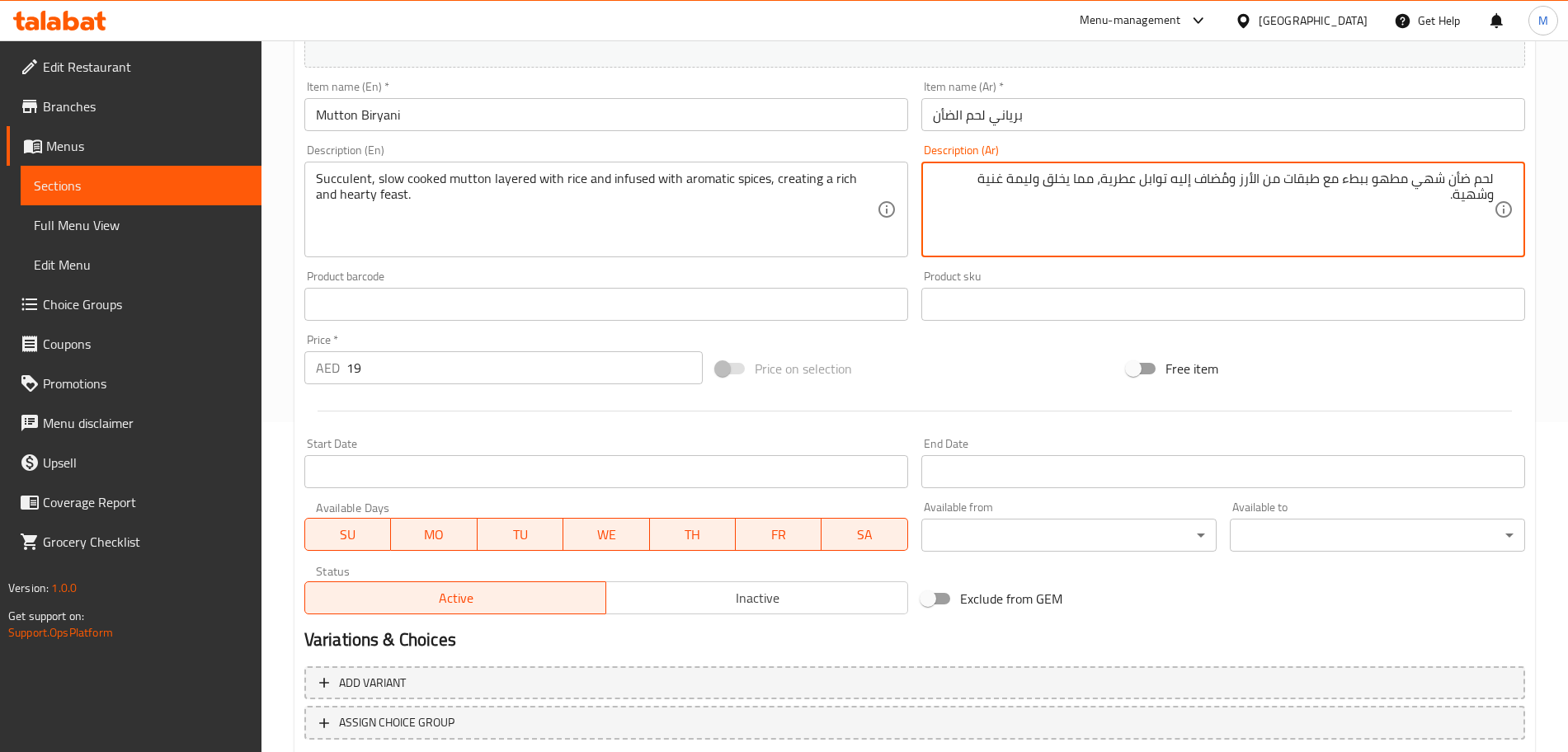
scroll to position [412, 0]
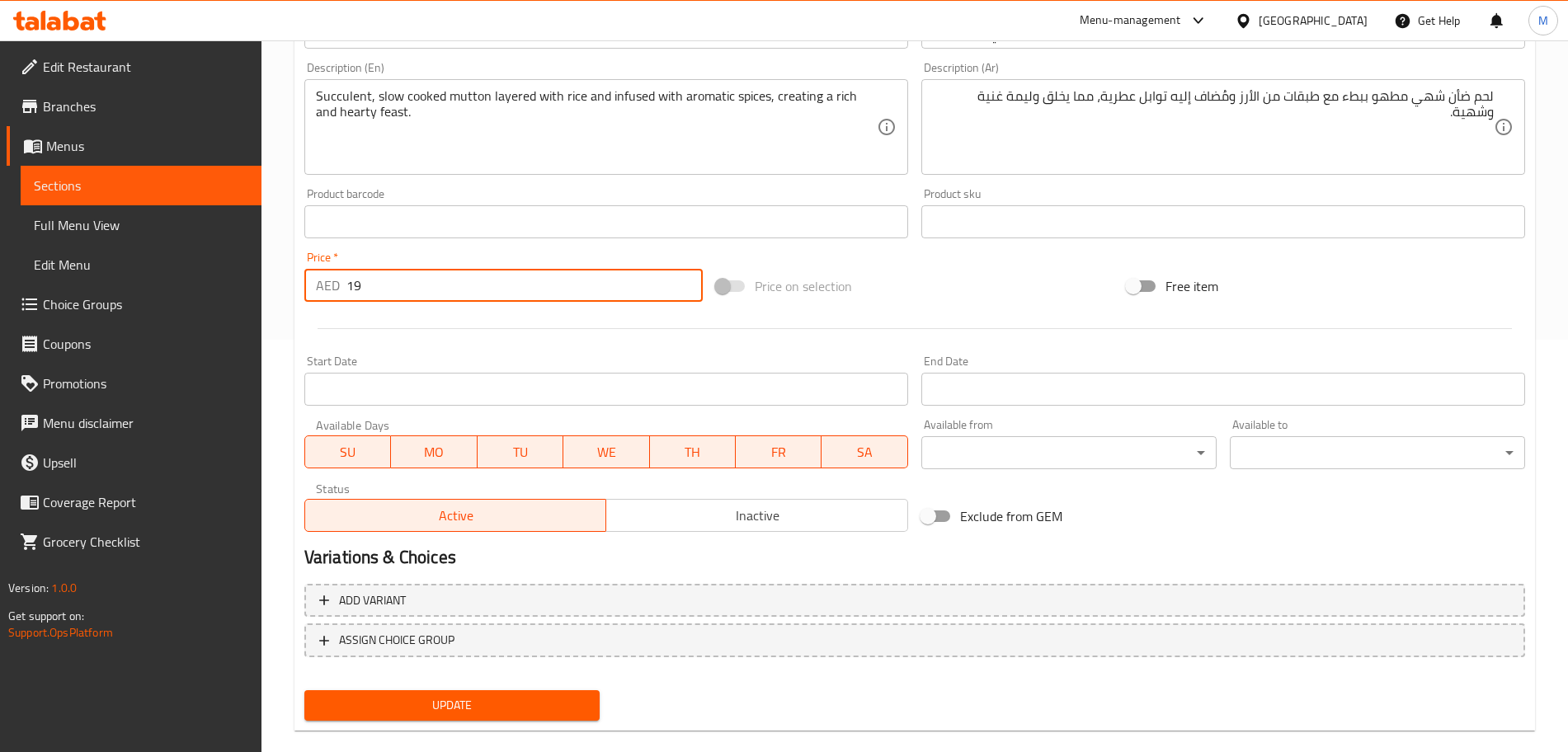
drag, startPoint x: 363, startPoint y: 297, endPoint x: 327, endPoint y: 294, distance: 36.1
click at [327, 294] on div "AED 19 Price *" at bounding box center [503, 286] width 398 height 33
click at [441, 333] on div at bounding box center [915, 329] width 1233 height 40
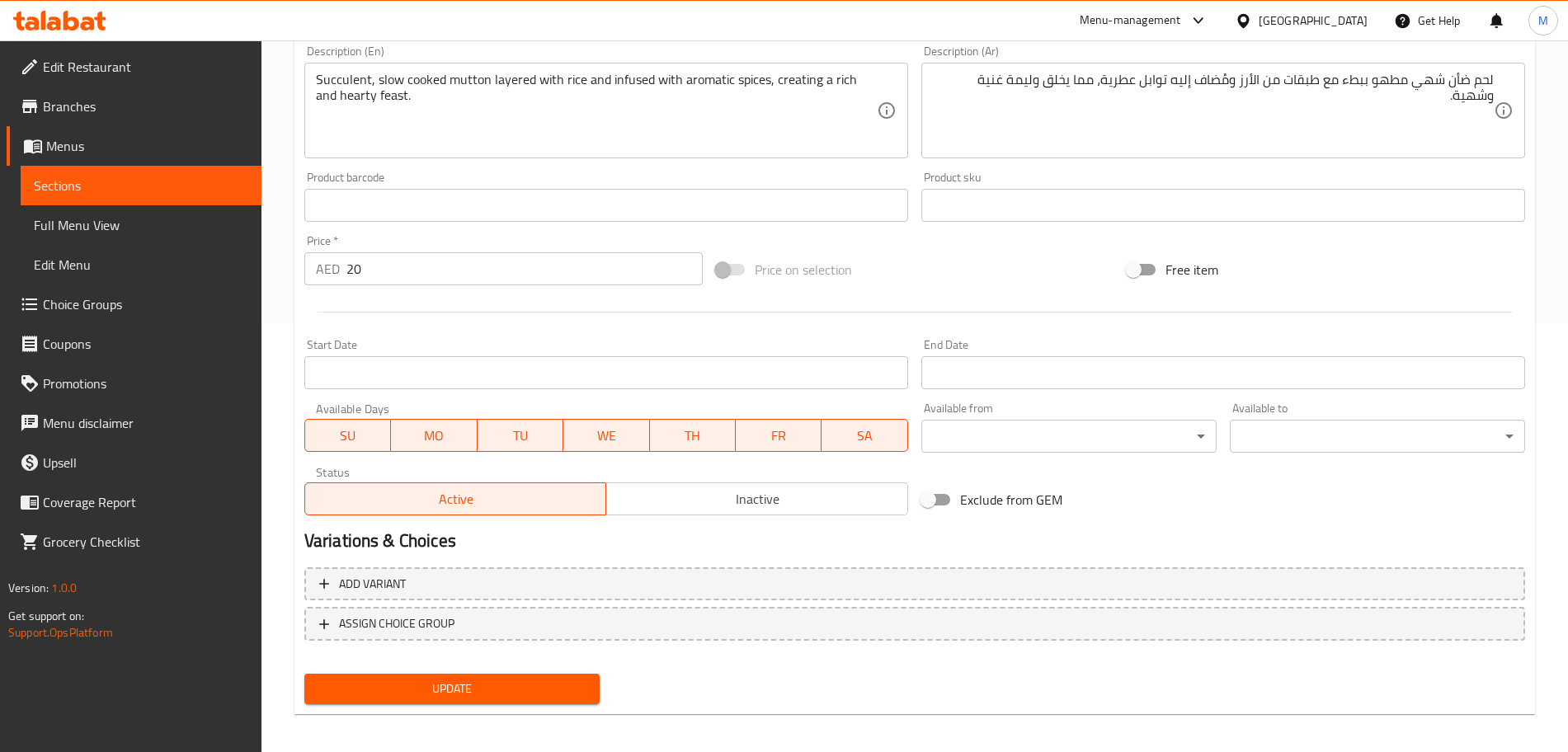
scroll to position [437, 0]
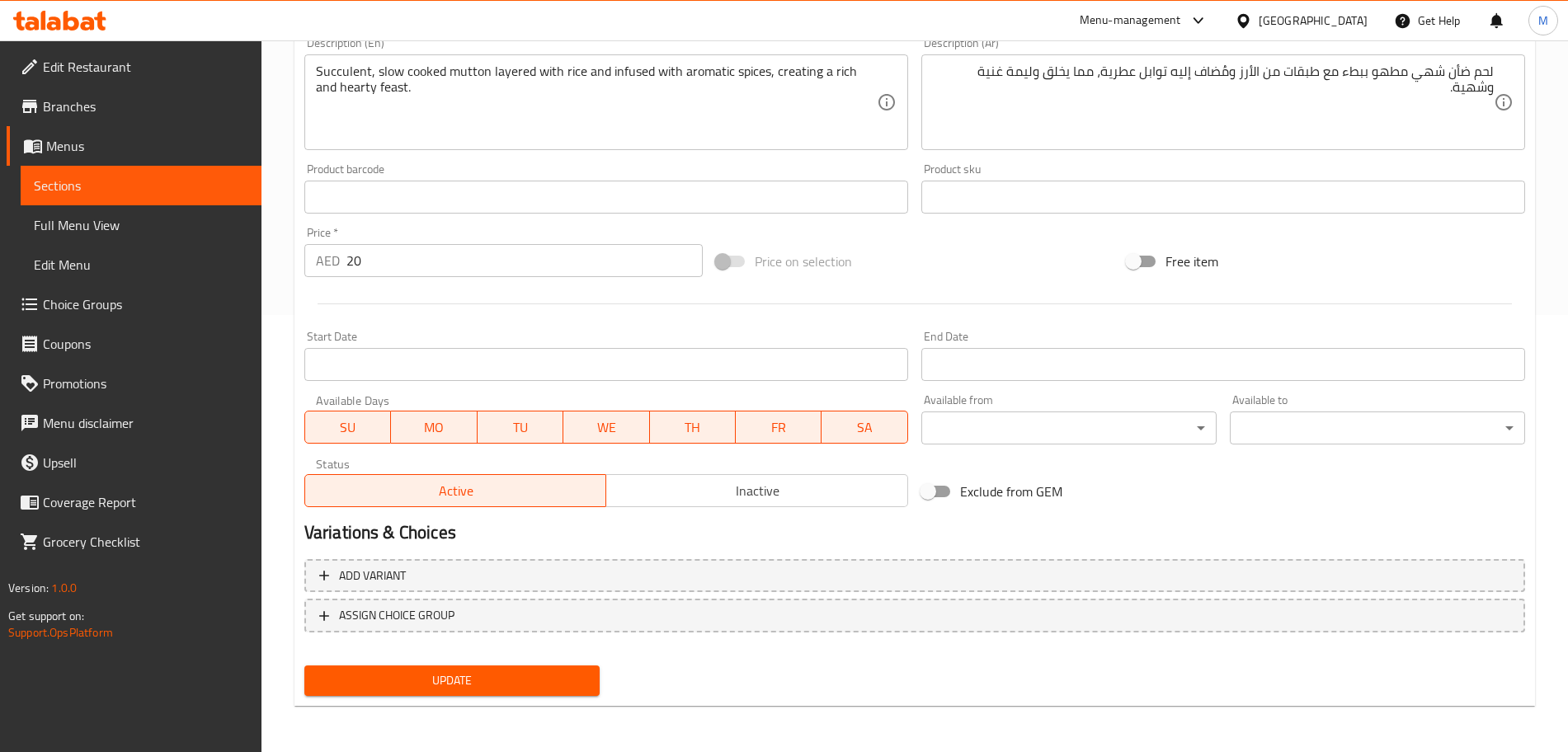
click at [530, 708] on div "Home / Restaurants management / Menus / Sections / item / update Biryani sectio…" at bounding box center [915, 177] width 1240 height 1083
click at [581, 667] on button "Update" at bounding box center [451, 681] width 295 height 30
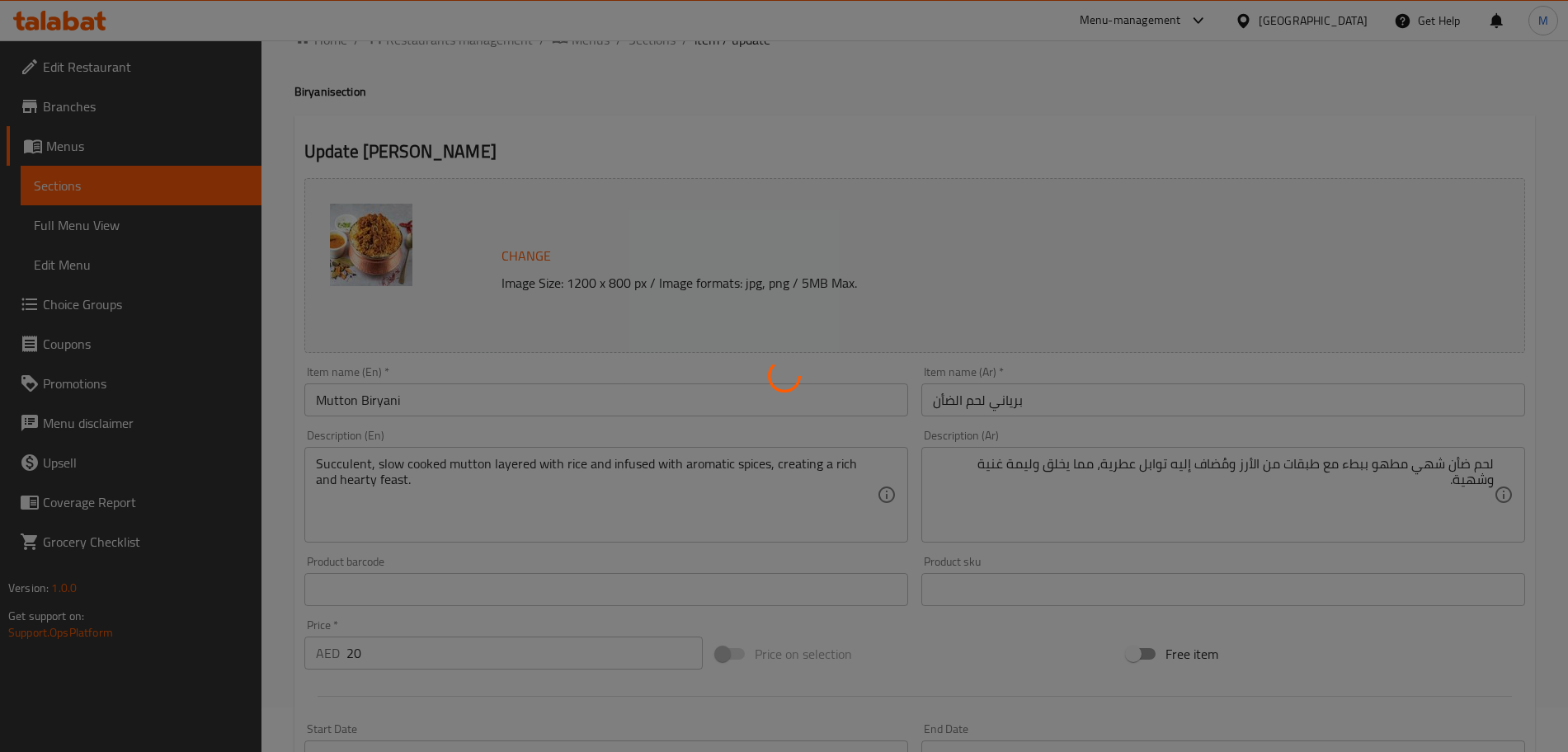
scroll to position [0, 0]
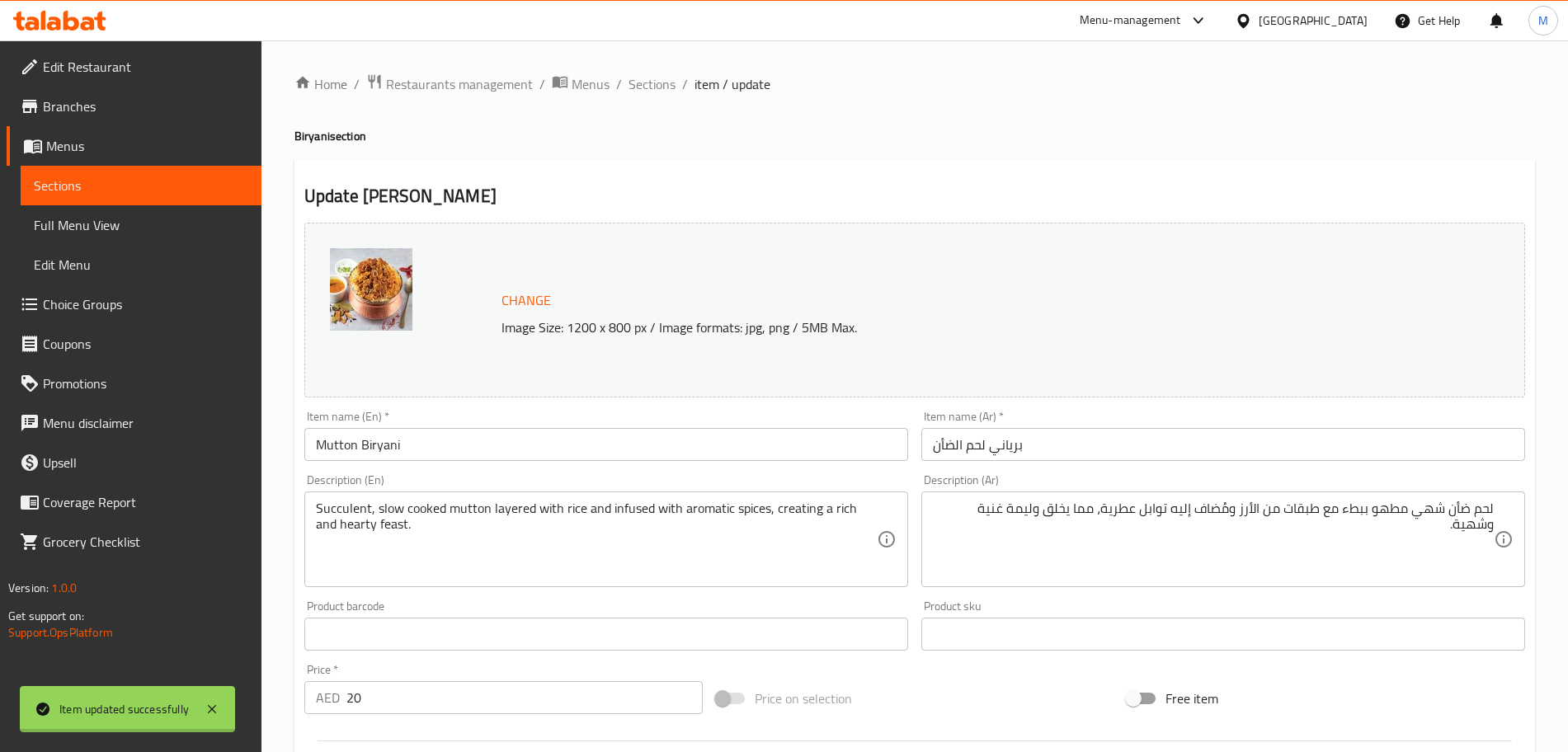
click at [665, 105] on div "Home / Restaurants management / Menus / Sections / item / update Biryani sectio…" at bounding box center [915, 614] width 1240 height 1083
click at [664, 94] on span "Sections" at bounding box center [652, 84] width 47 height 20
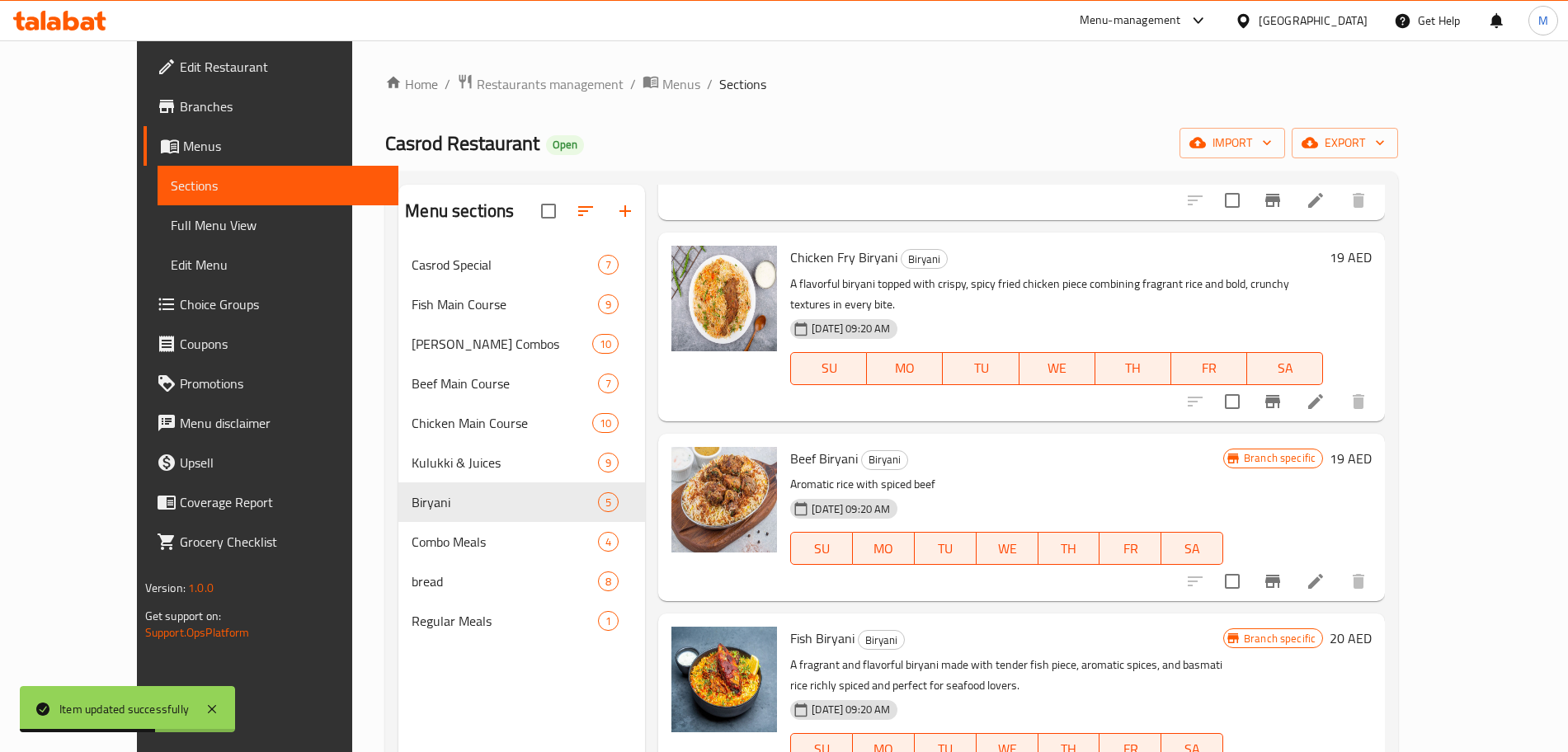
scroll to position [210, 0]
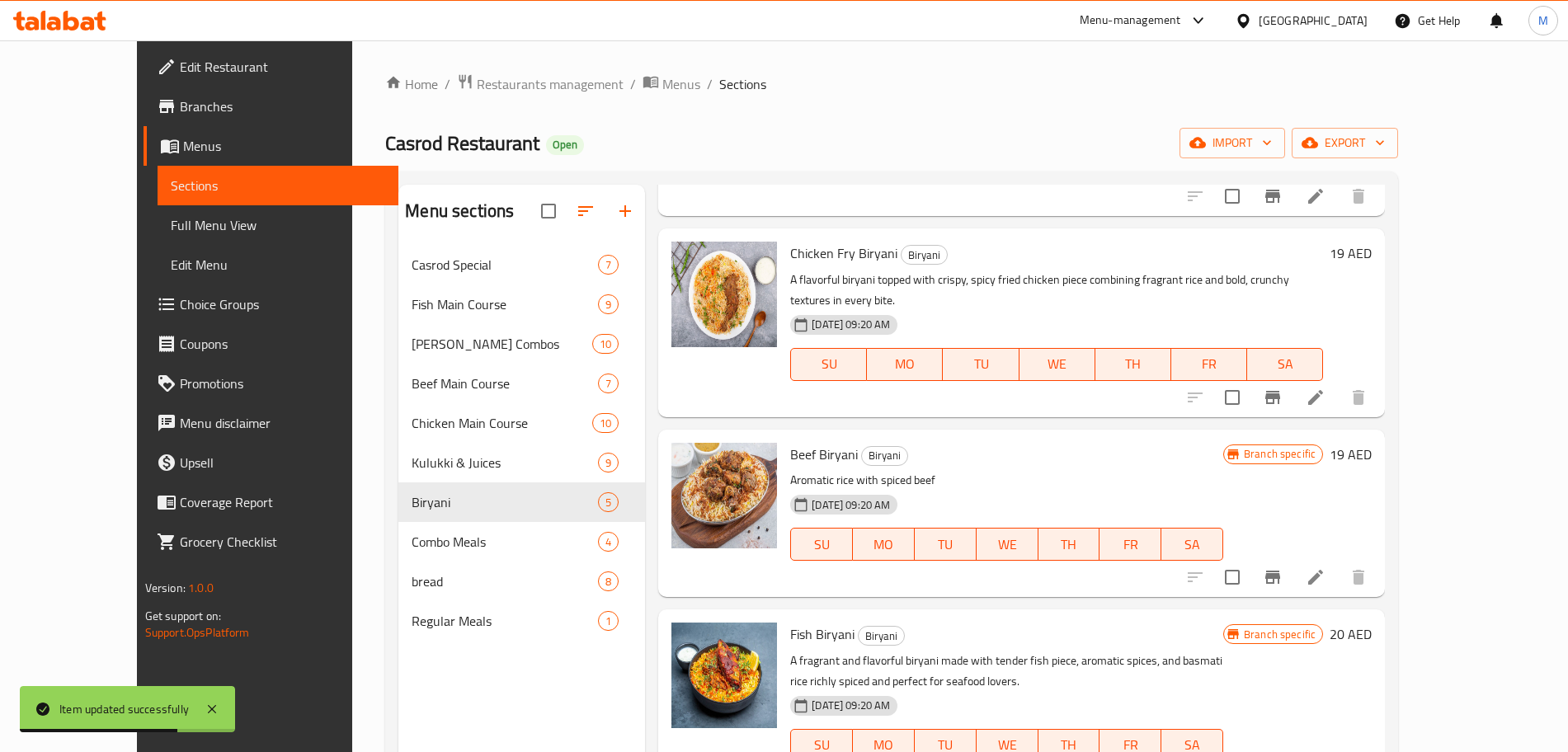
click at [1339, 563] on li at bounding box center [1315, 578] width 46 height 30
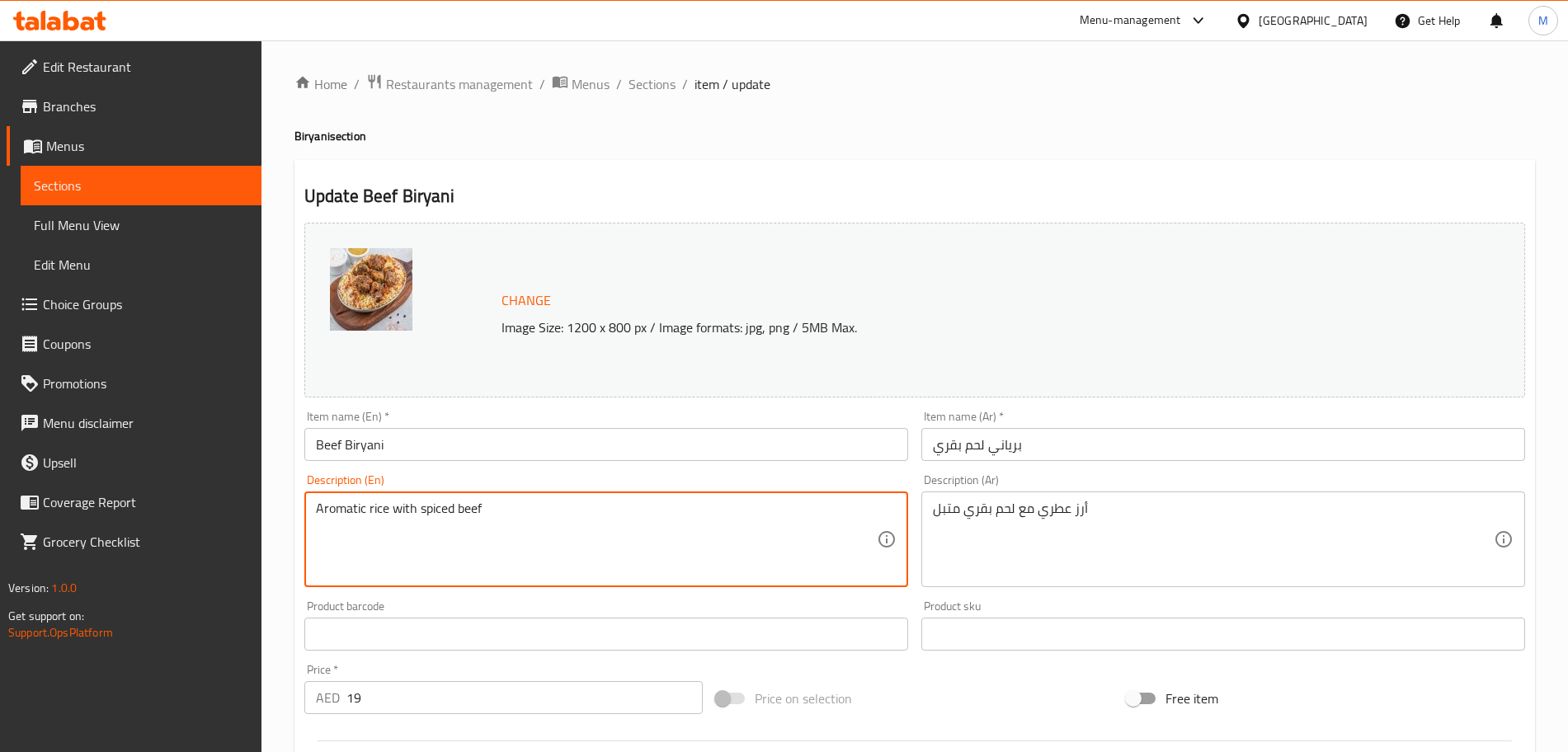
click at [589, 508] on textarea "Aromatic rice with spiced beef" at bounding box center [597, 540] width 561 height 78
paste textarea "Tender, spiced beef slow-cooked with rice and layered with bold spices—rich, fl…"
click at [719, 511] on textarea "Tender, spiced beef slow-cooked with rice and layered with bold spices—rich, fl…" at bounding box center [597, 540] width 561 height 78
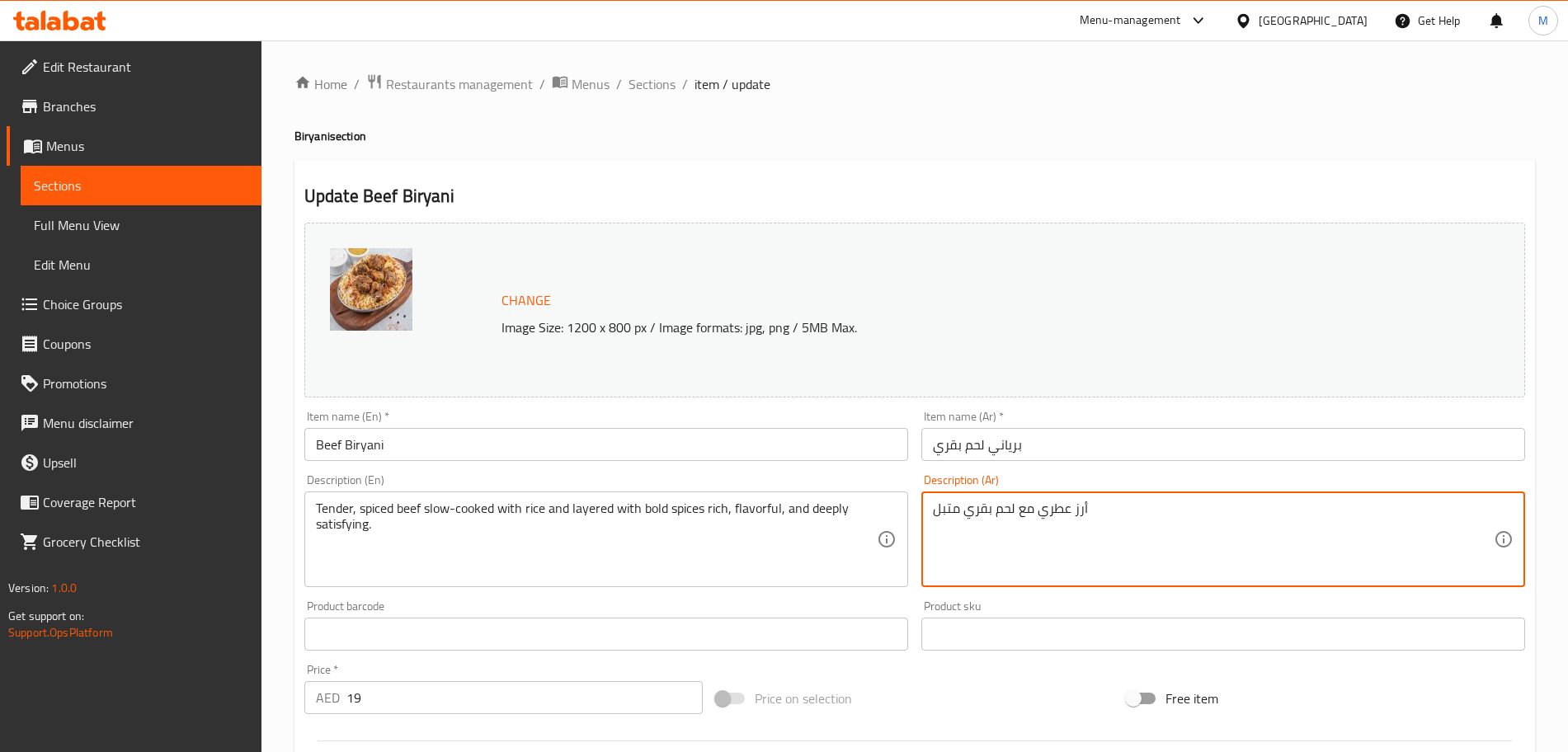
click at [1162, 531] on textarea "أرز عطري مع لحم بقري متبل" at bounding box center [1213, 540] width 561 height 78
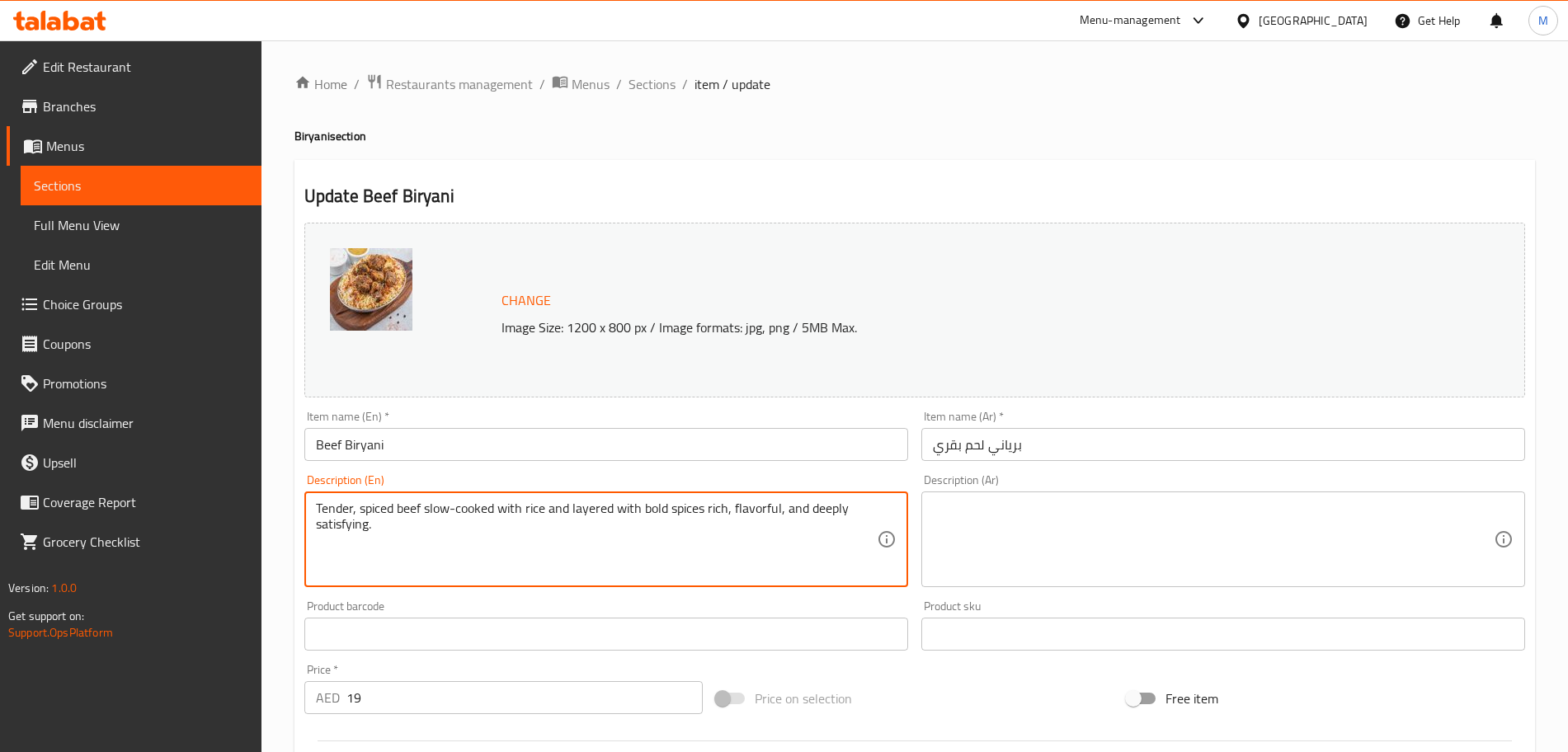
click at [537, 506] on textarea "Tender, spiced beef slow-cooked with rice and layered with bold spices rich, fl…" at bounding box center [597, 540] width 561 height 78
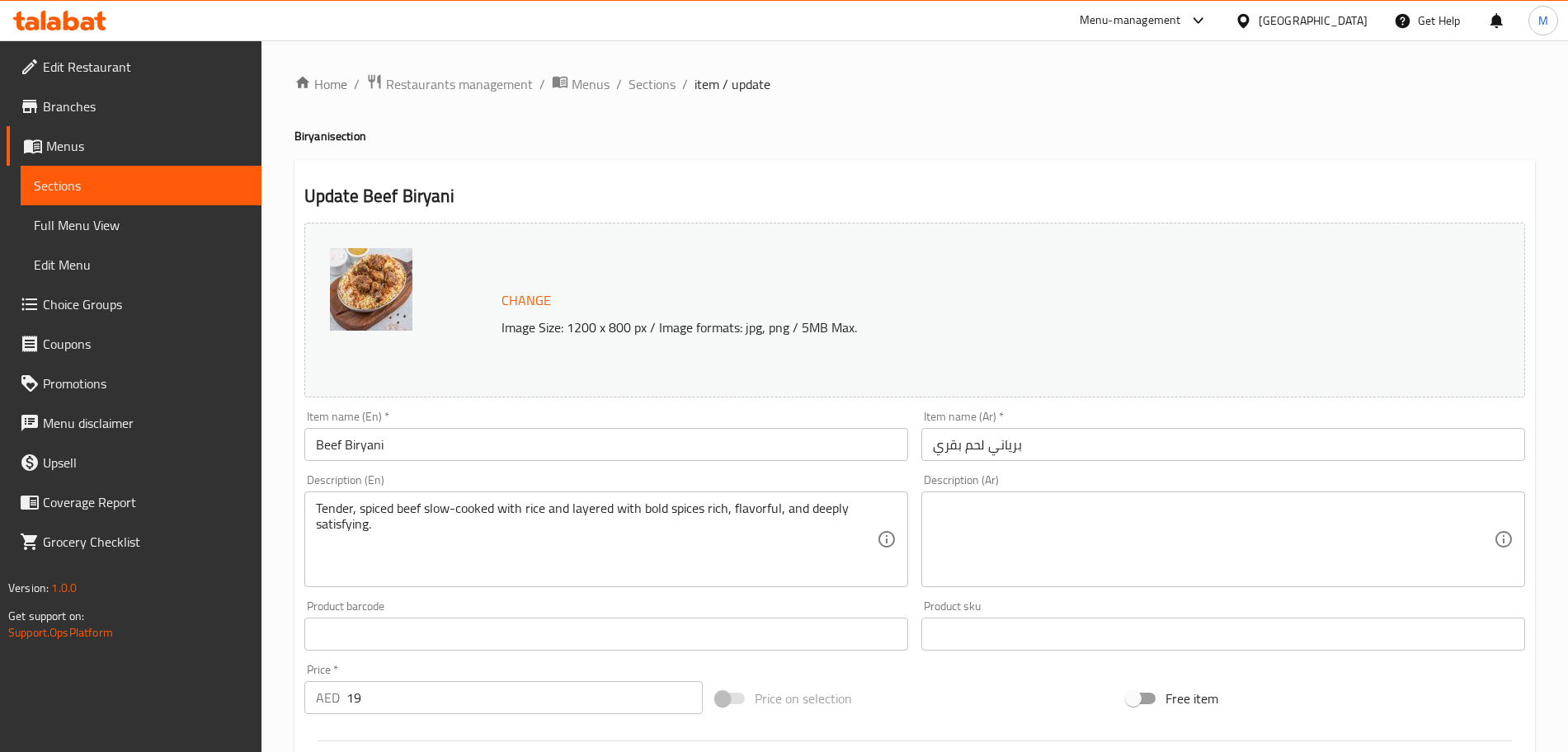
click at [1142, 546] on textarea at bounding box center [1213, 540] width 561 height 78
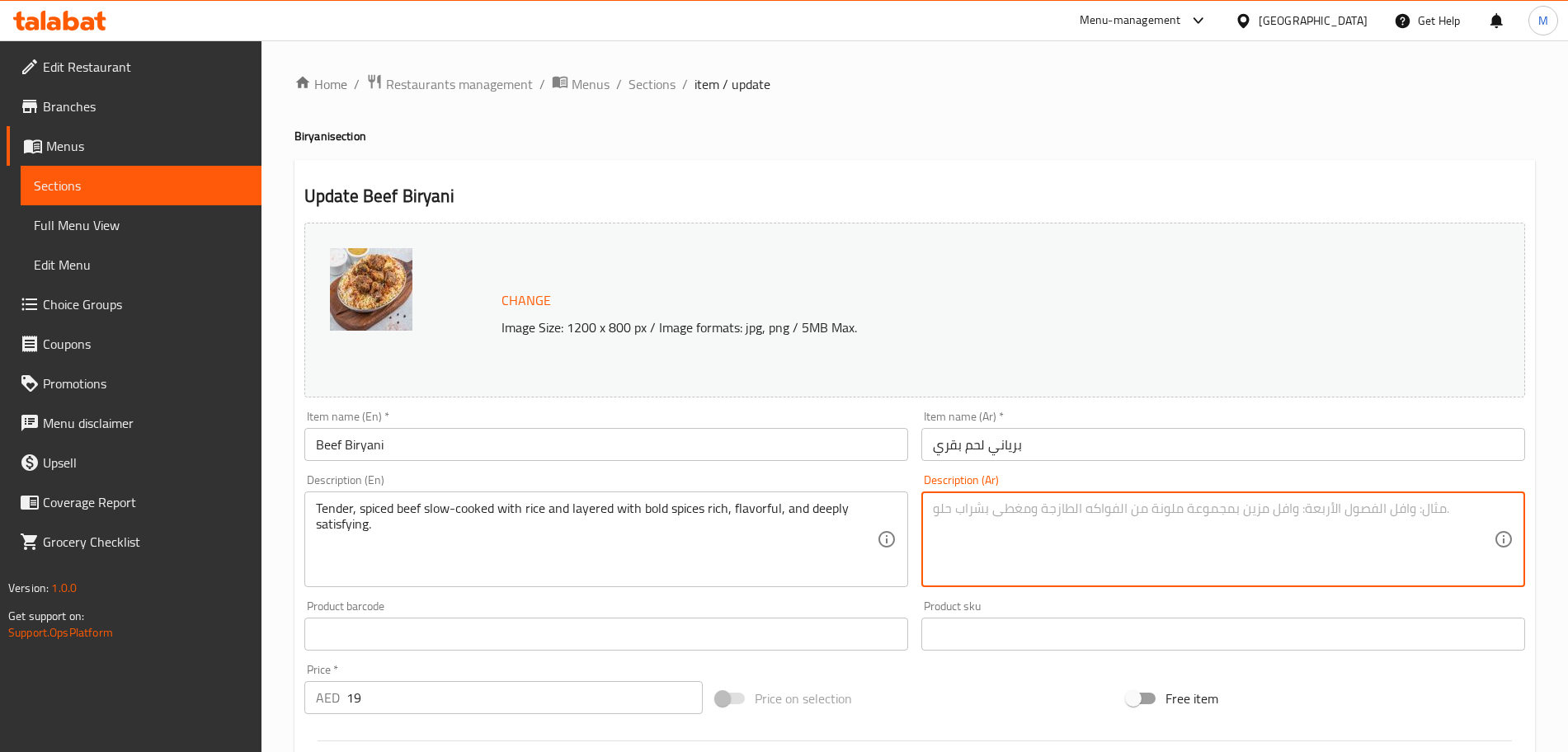
paste textarea "لحم بقري طري متبل مطبوخ ببطء مع الأرز ومضاف إليه توابل جريئة غنية ولذيذة ومشبعة…"
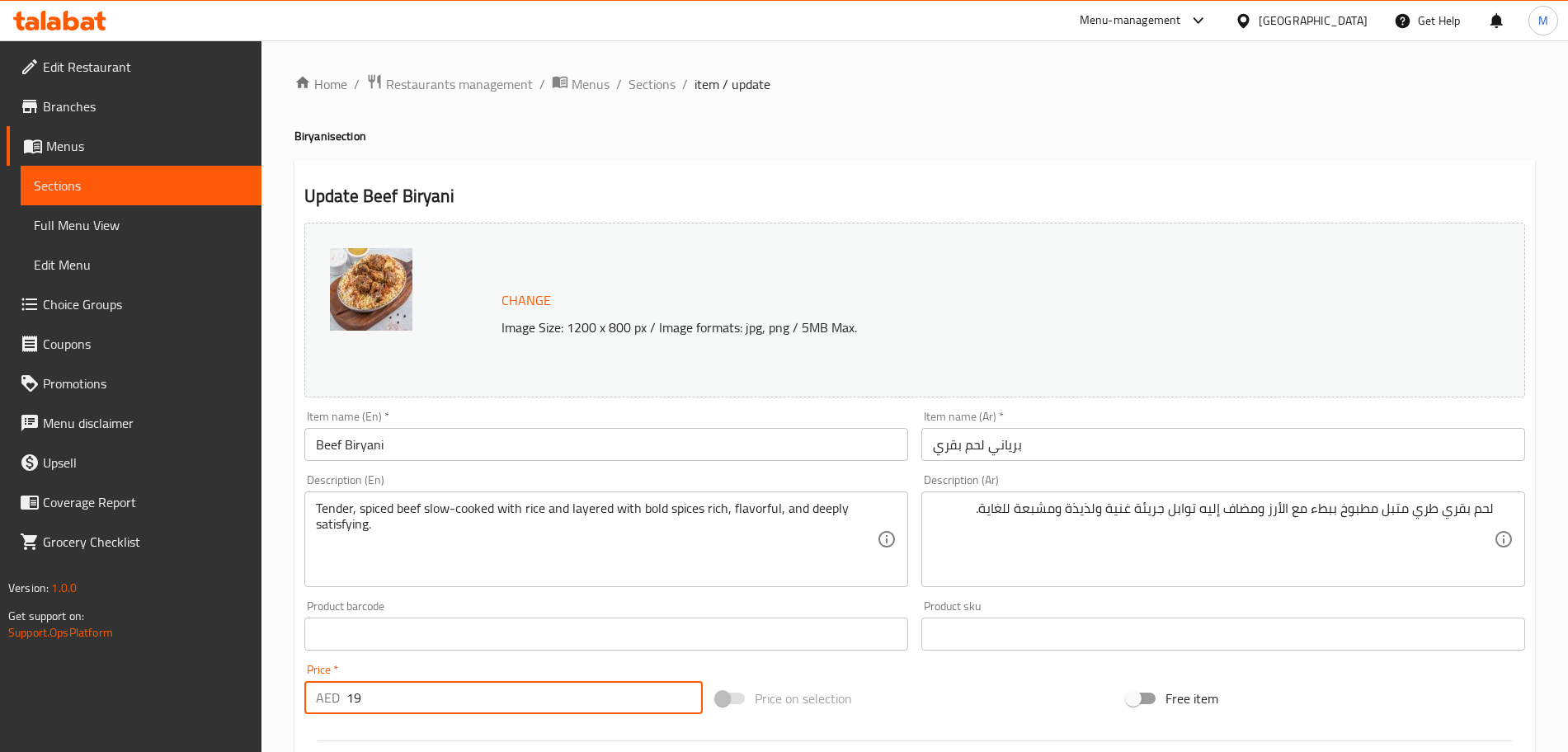
drag, startPoint x: 371, startPoint y: 683, endPoint x: 321, endPoint y: 693, distance: 51.0
click at [322, 693] on div "AED 19 Price *" at bounding box center [503, 698] width 398 height 33
click at [937, 749] on div at bounding box center [915, 742] width 1233 height 40
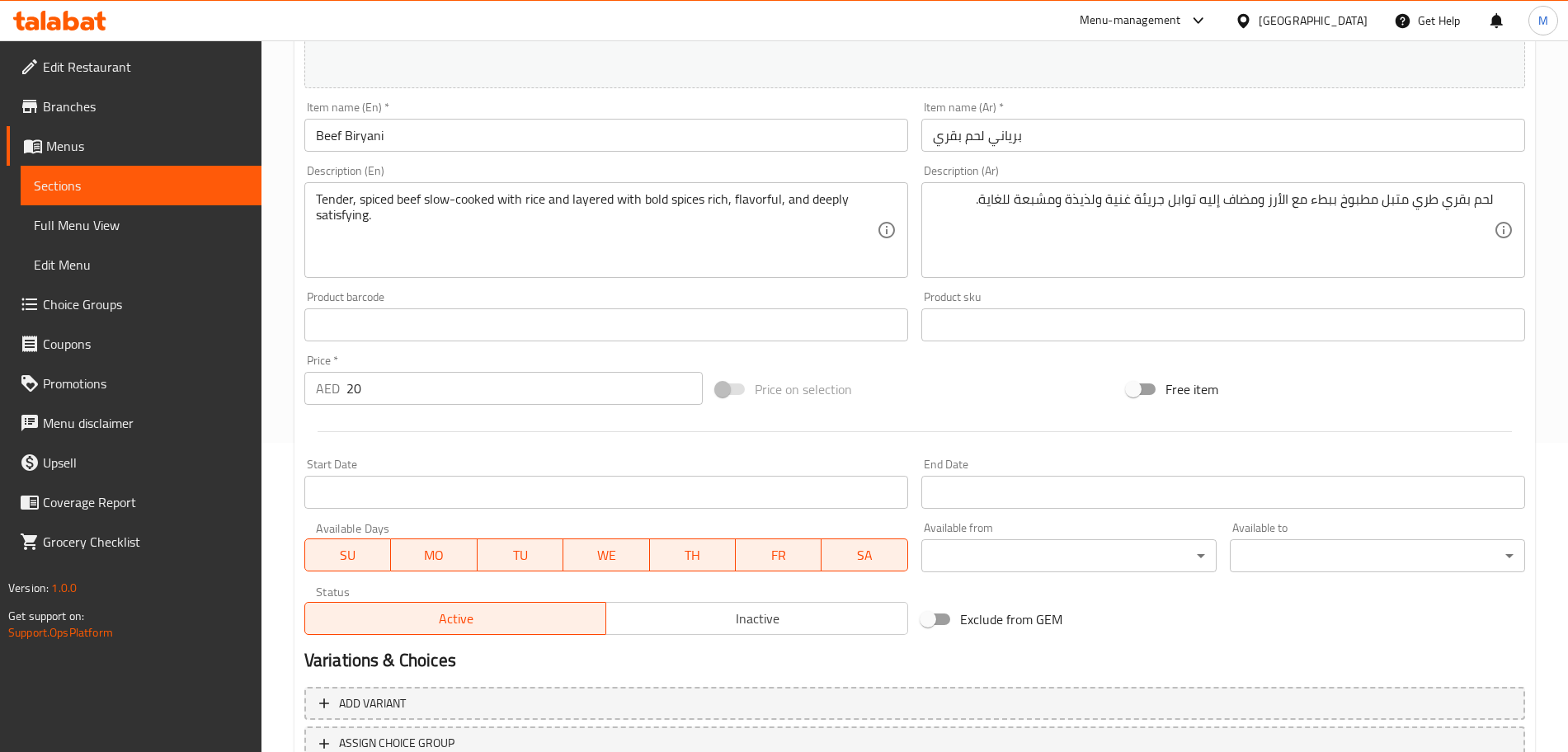
scroll to position [437, 0]
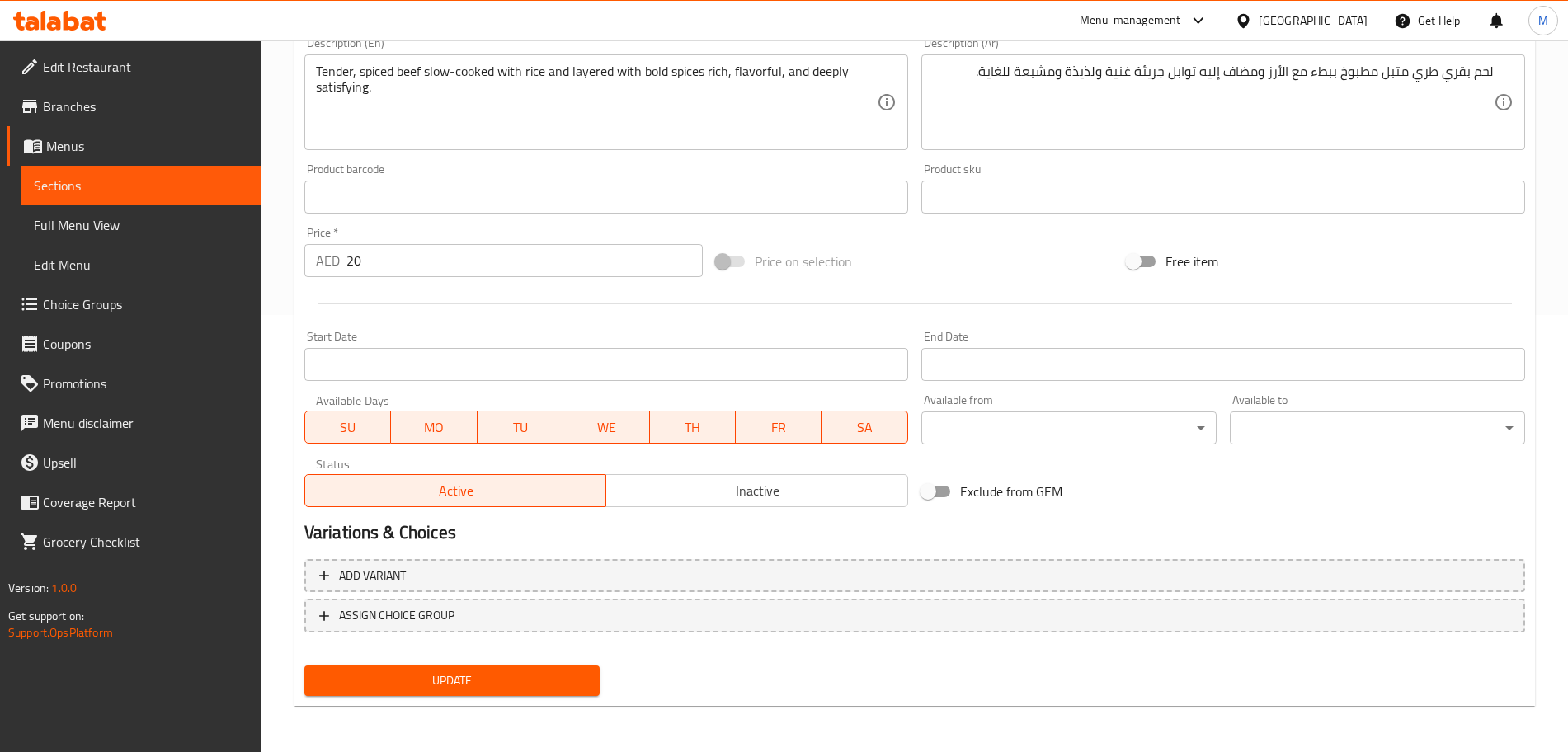
click at [531, 675] on span "Update" at bounding box center [452, 681] width 269 height 21
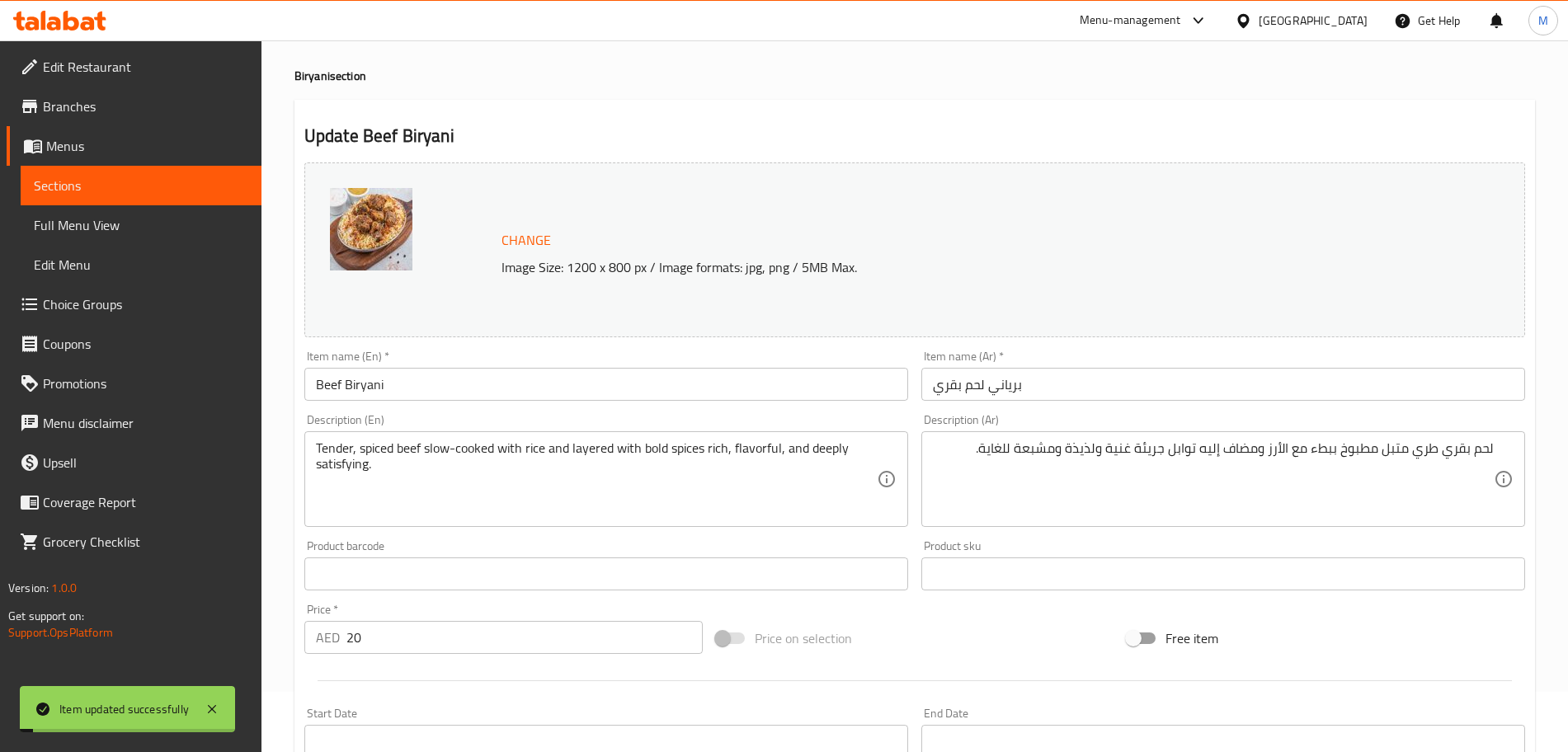
scroll to position [0, 0]
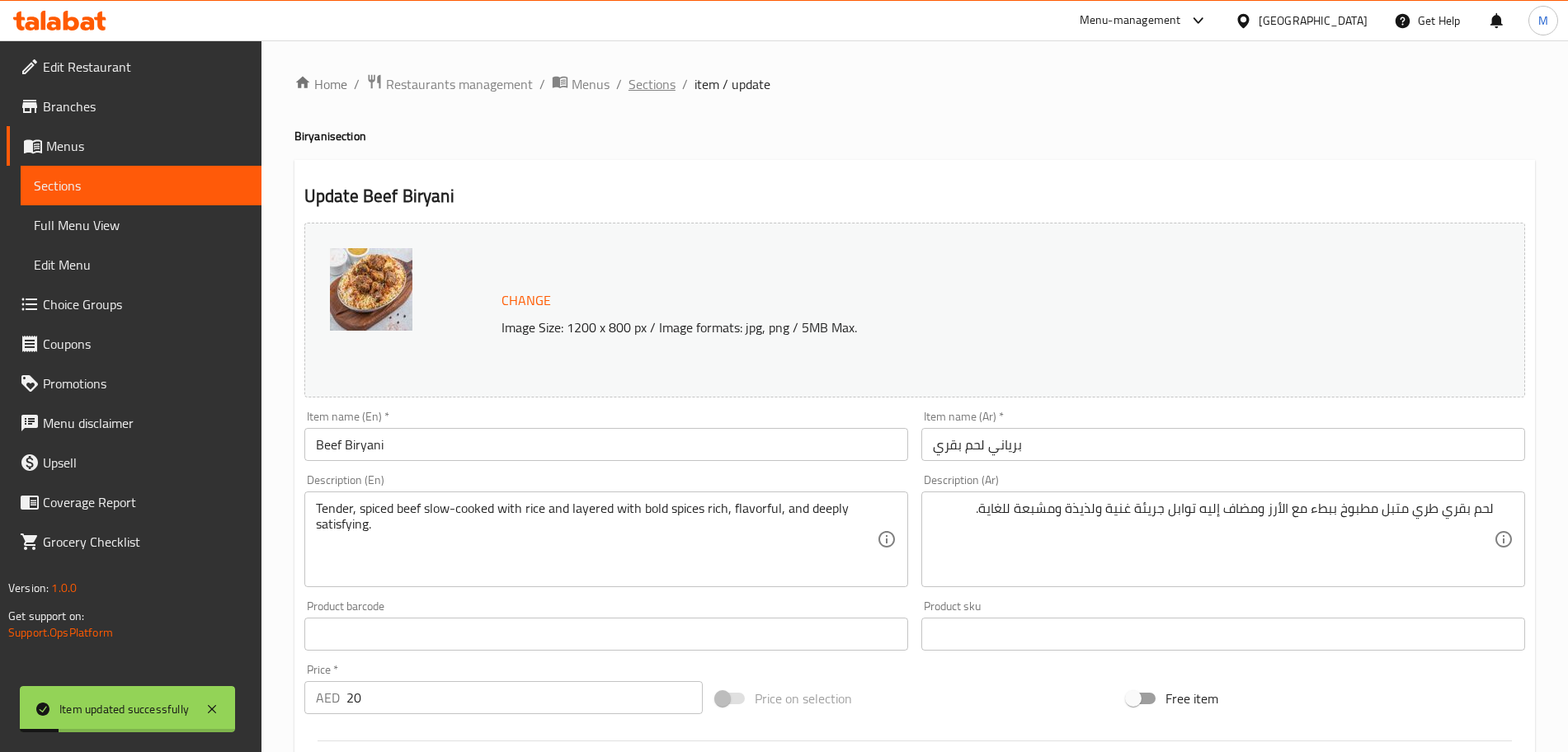
click at [665, 85] on span "Sections" at bounding box center [652, 84] width 47 height 20
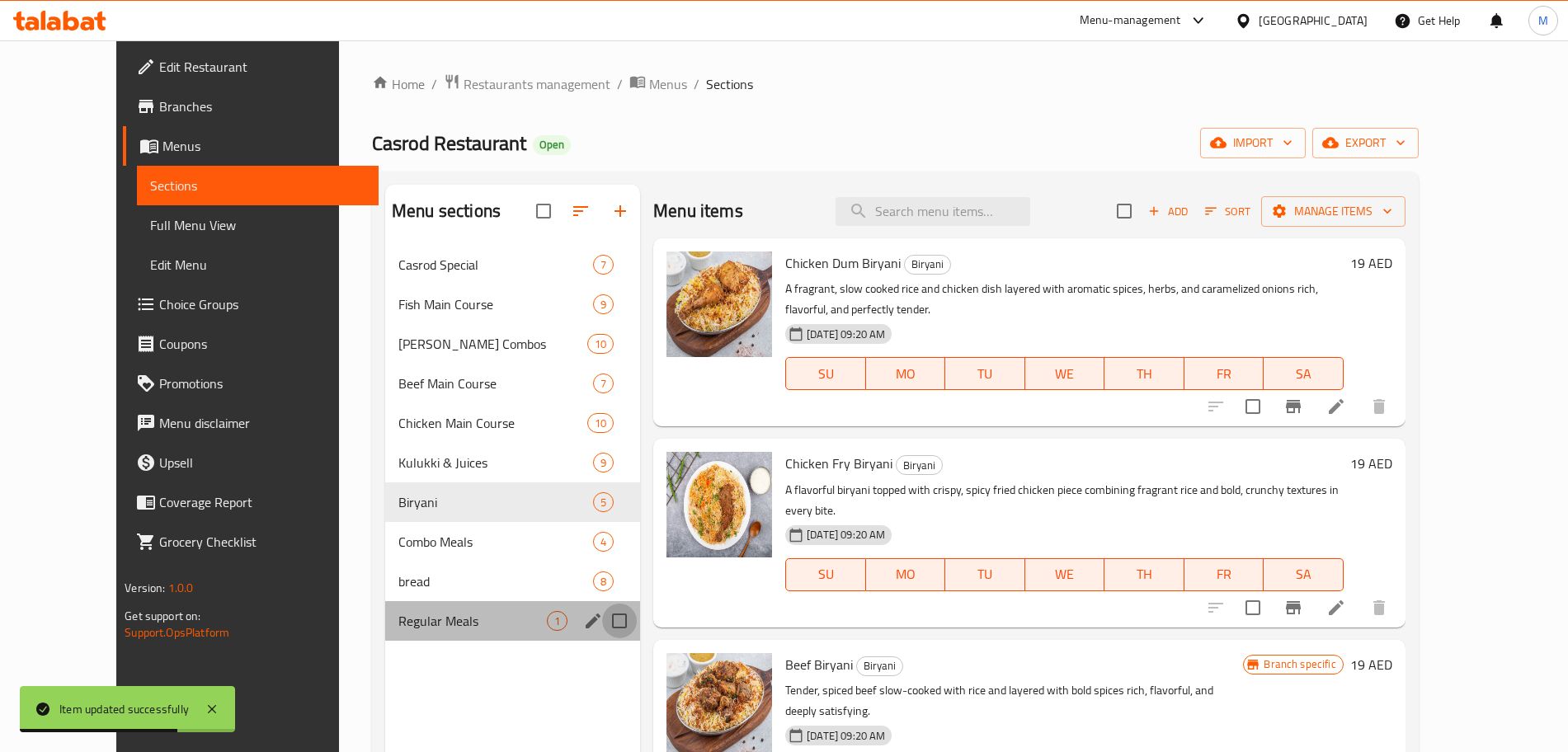
click at [602, 623] on input "Menu sections" at bounding box center [619, 621] width 35 height 35
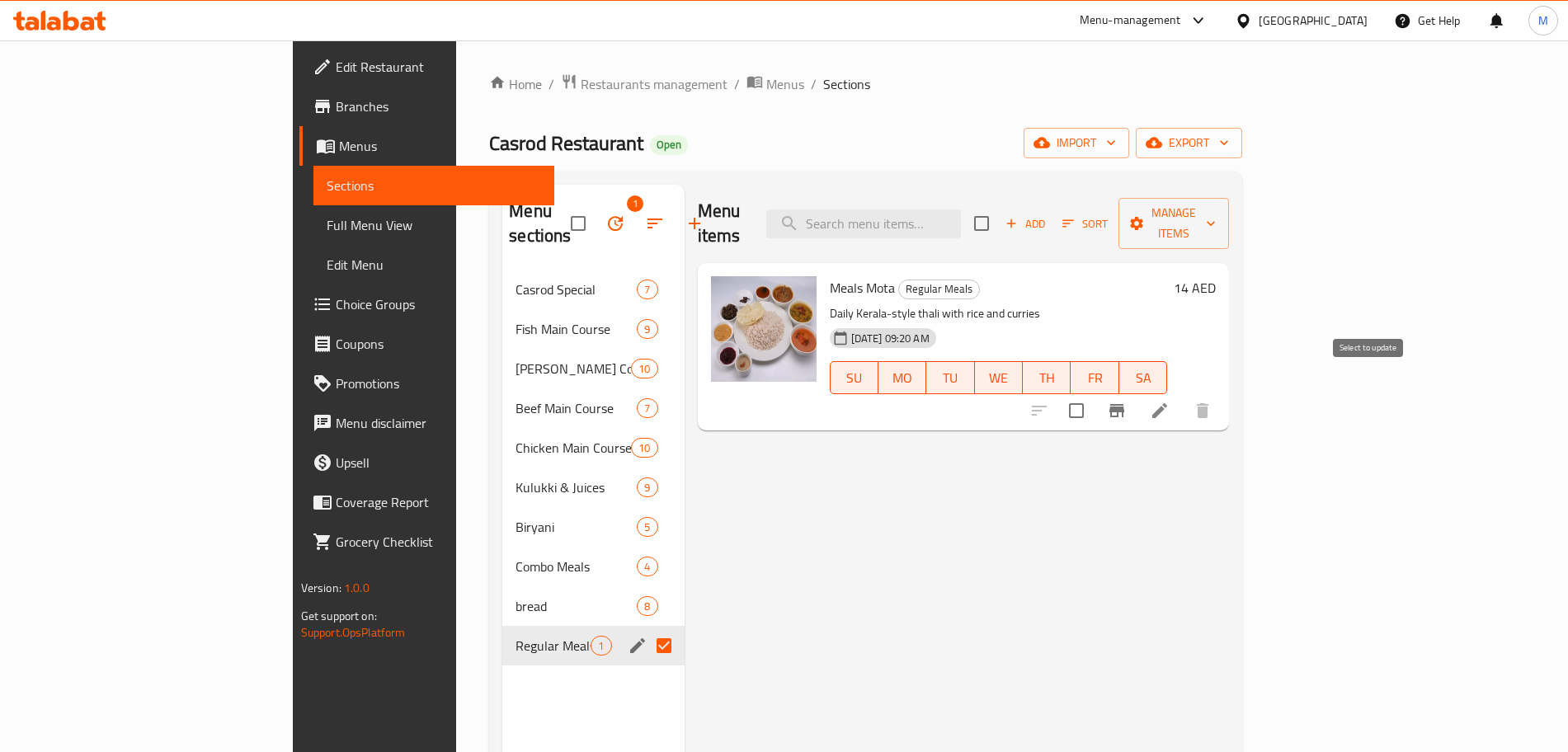
click at [1093, 394] on input "checkbox" at bounding box center [1077, 411] width 35 height 35
click at [1230, 231] on div "Menu items Add Sort Manage items" at bounding box center [963, 224] width 532 height 78
click at [1229, 224] on button "Manage items" at bounding box center [1173, 223] width 111 height 51
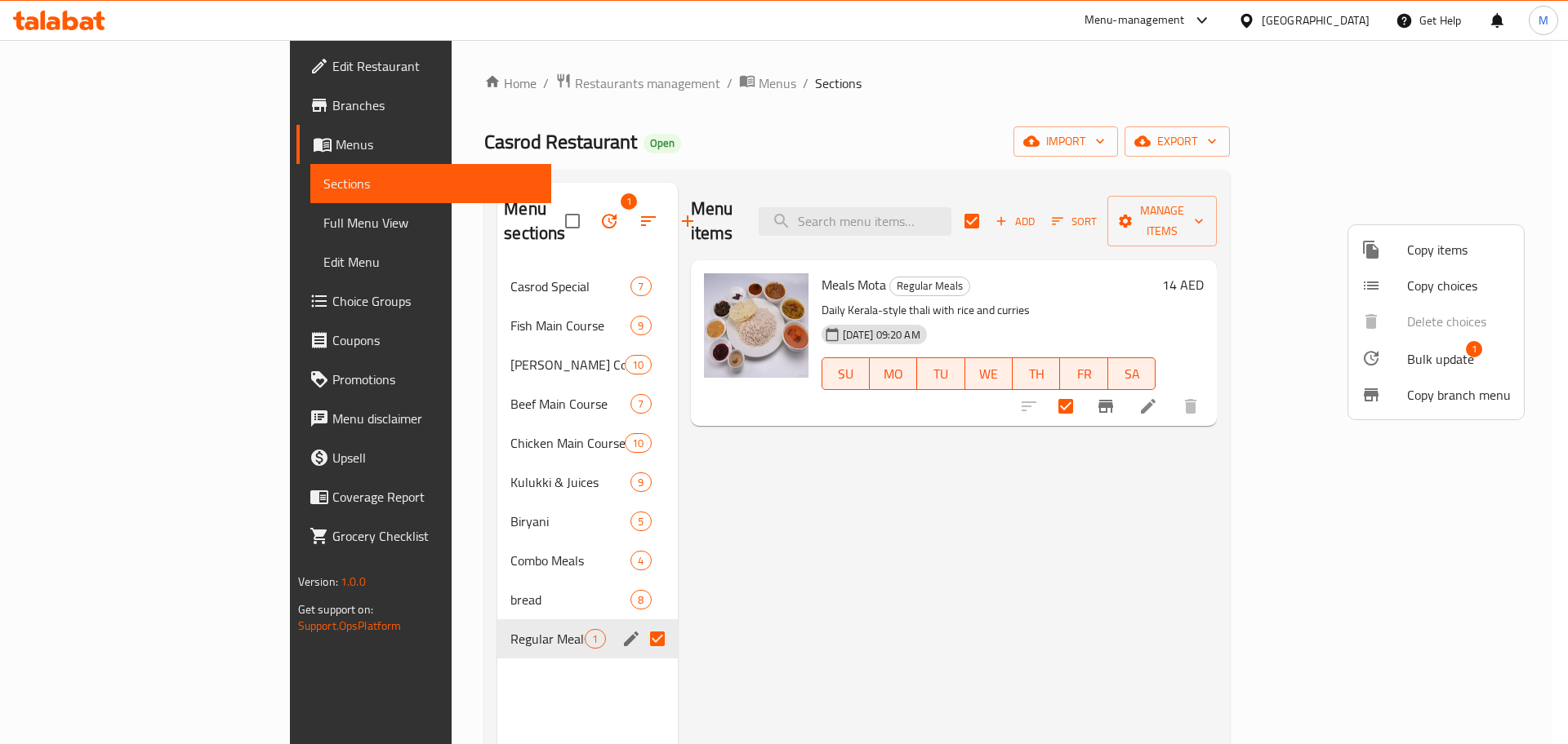
click at [1421, 349] on span "Bulk update" at bounding box center [1440, 359] width 67 height 20
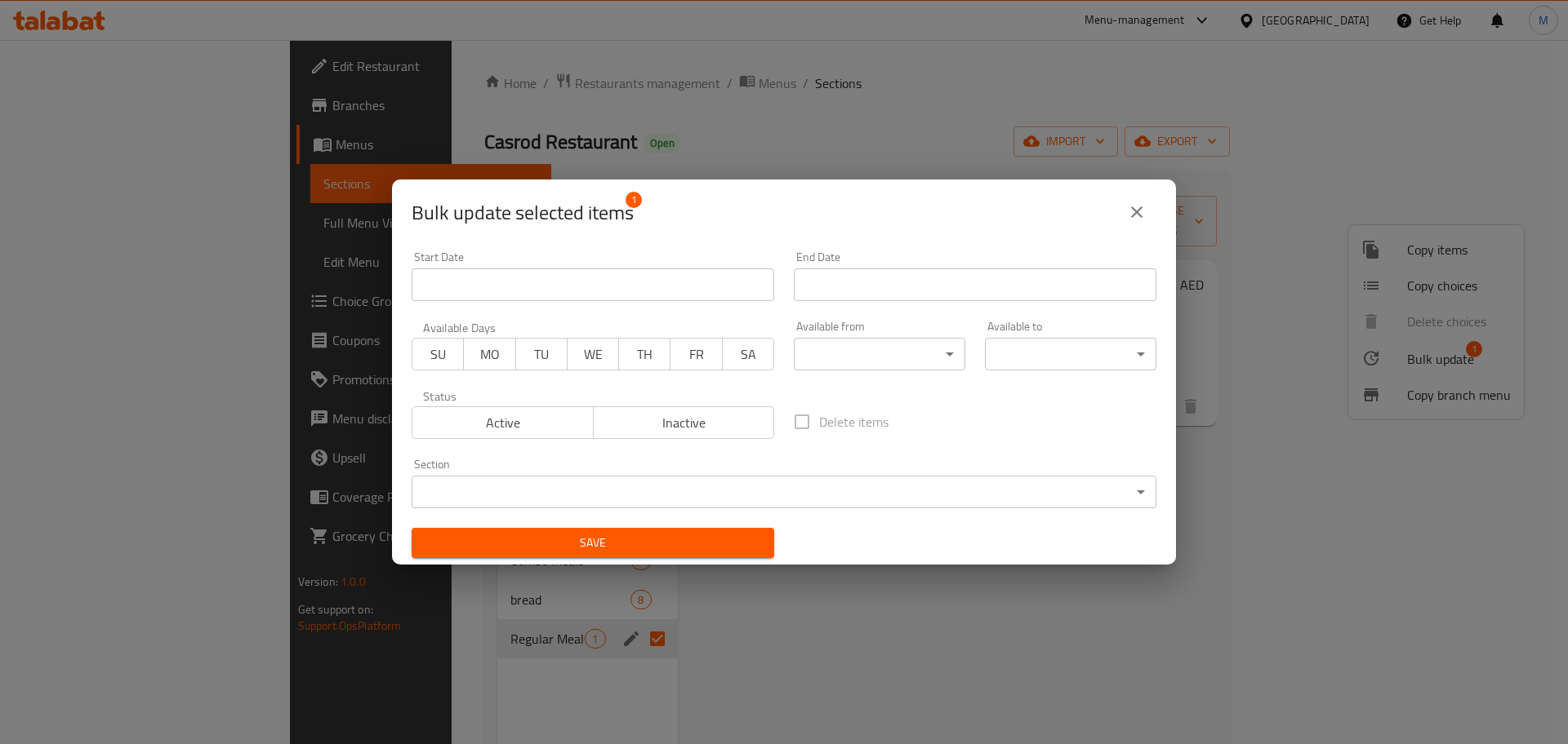
click at [714, 419] on span "Inactive" at bounding box center [684, 422] width 168 height 23
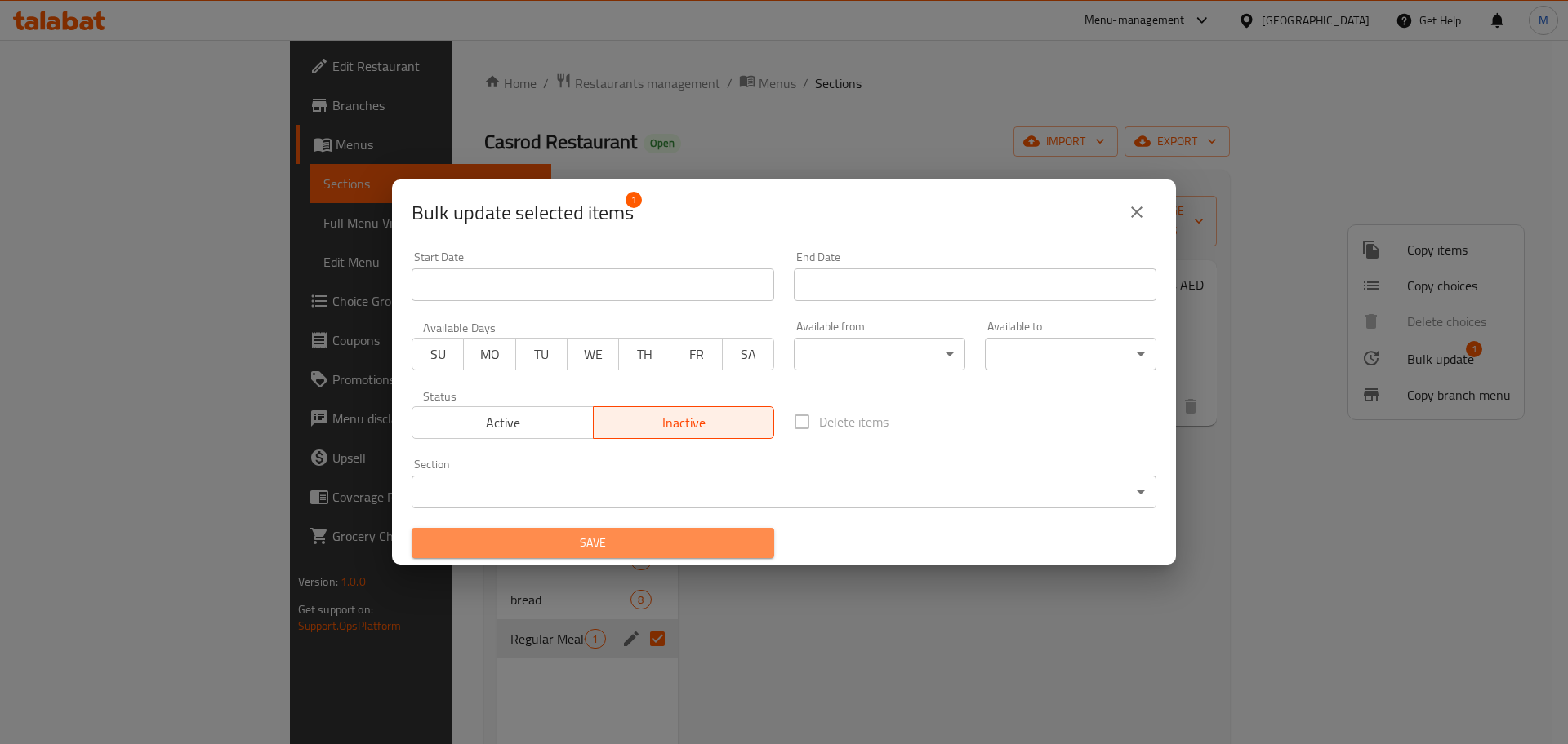
click at [703, 542] on span "Save" at bounding box center [593, 543] width 336 height 21
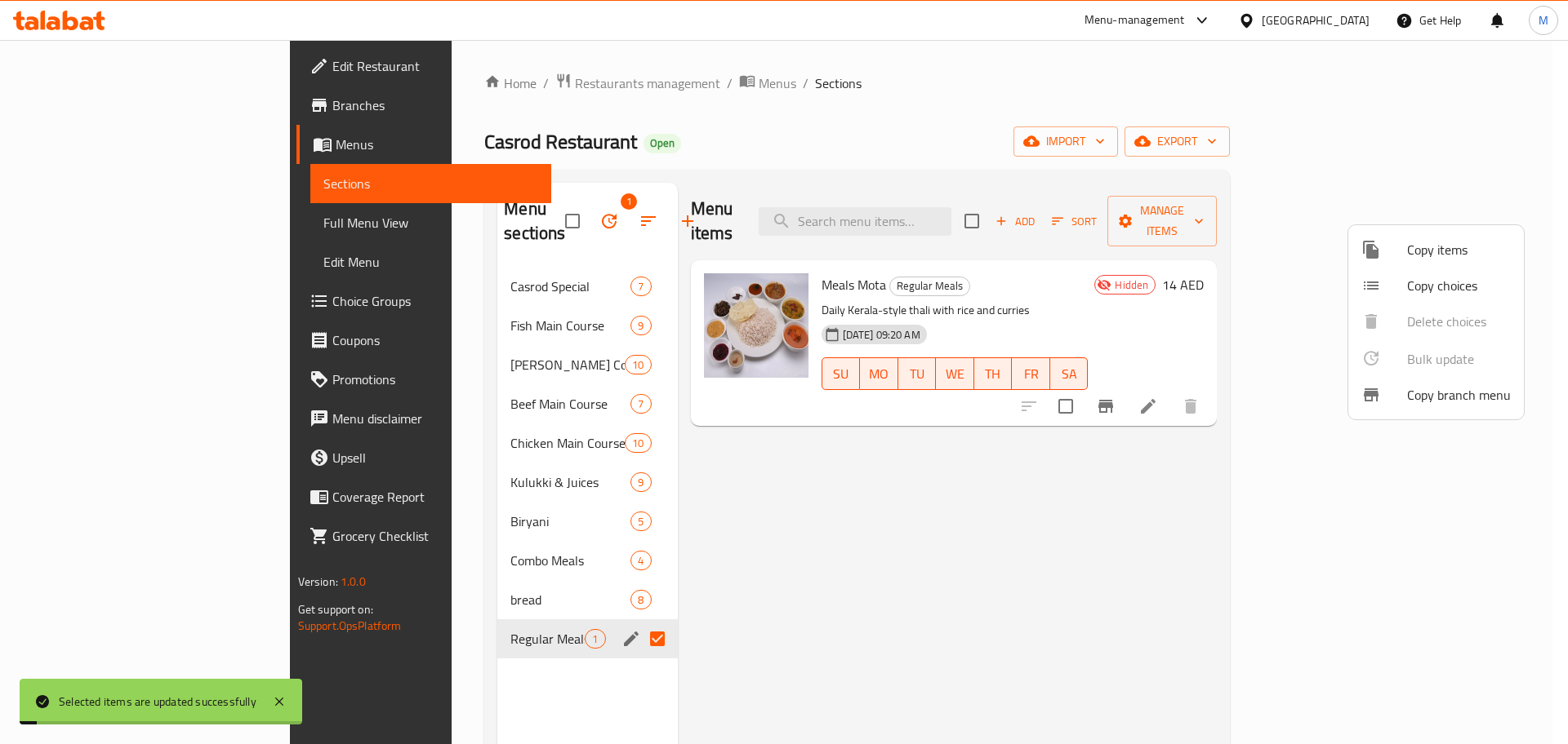
click at [380, 591] on div at bounding box center [784, 372] width 1568 height 744
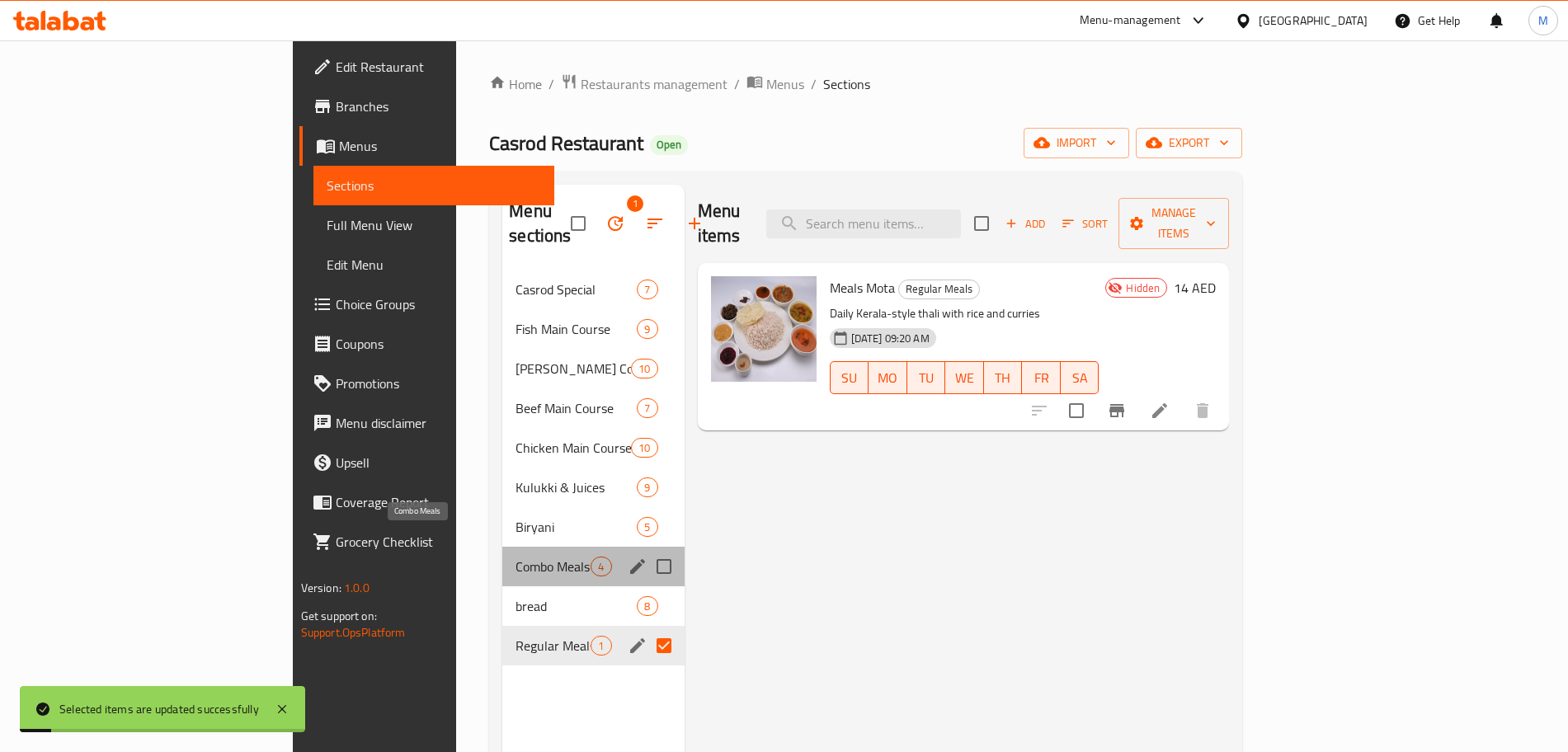
click at [516, 557] on span "Combo Meals" at bounding box center [553, 566] width 75 height 20
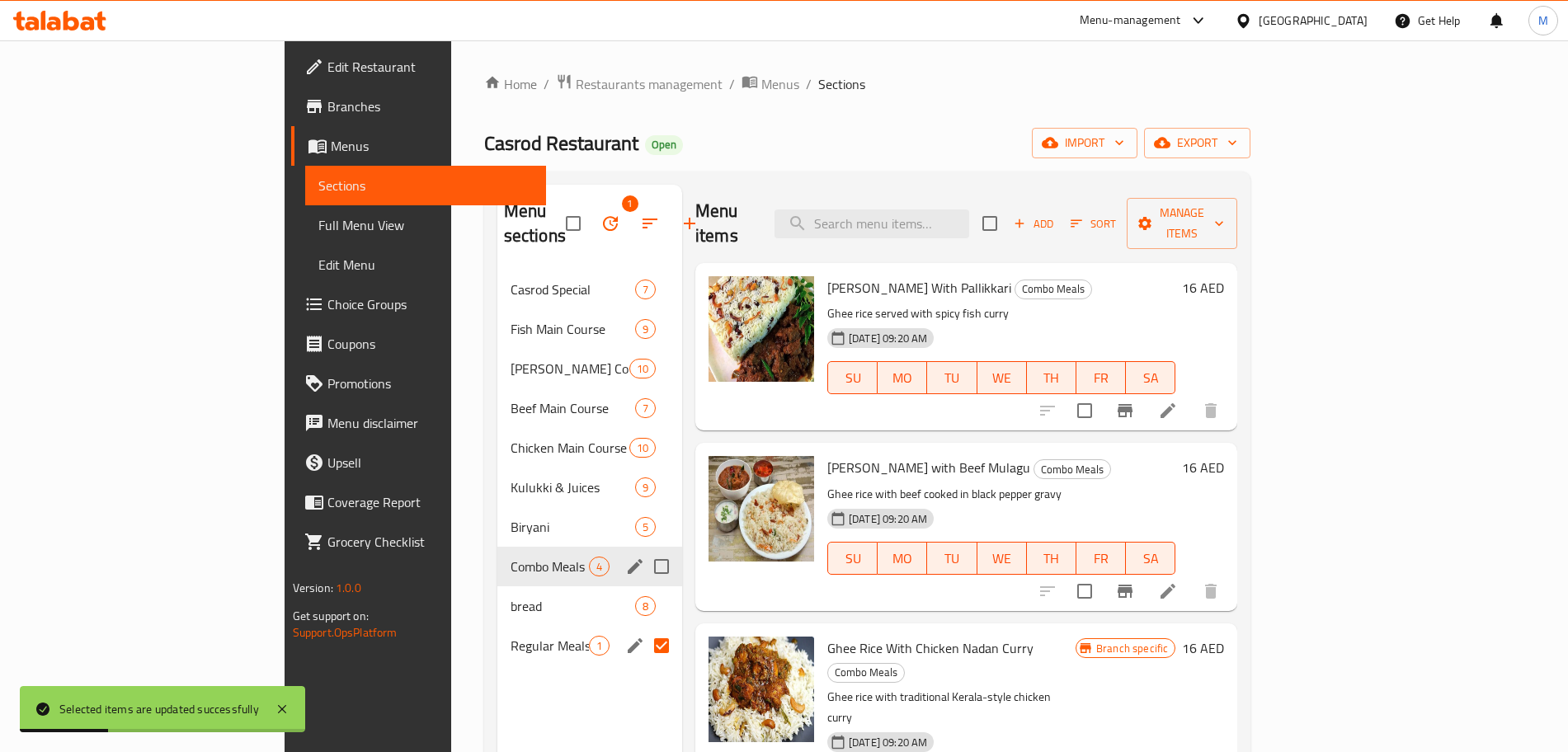
click at [644, 550] on input "Menu sections" at bounding box center [661, 567] width 35 height 35
click at [1224, 219] on span "Manage items" at bounding box center [1181, 223] width 84 height 41
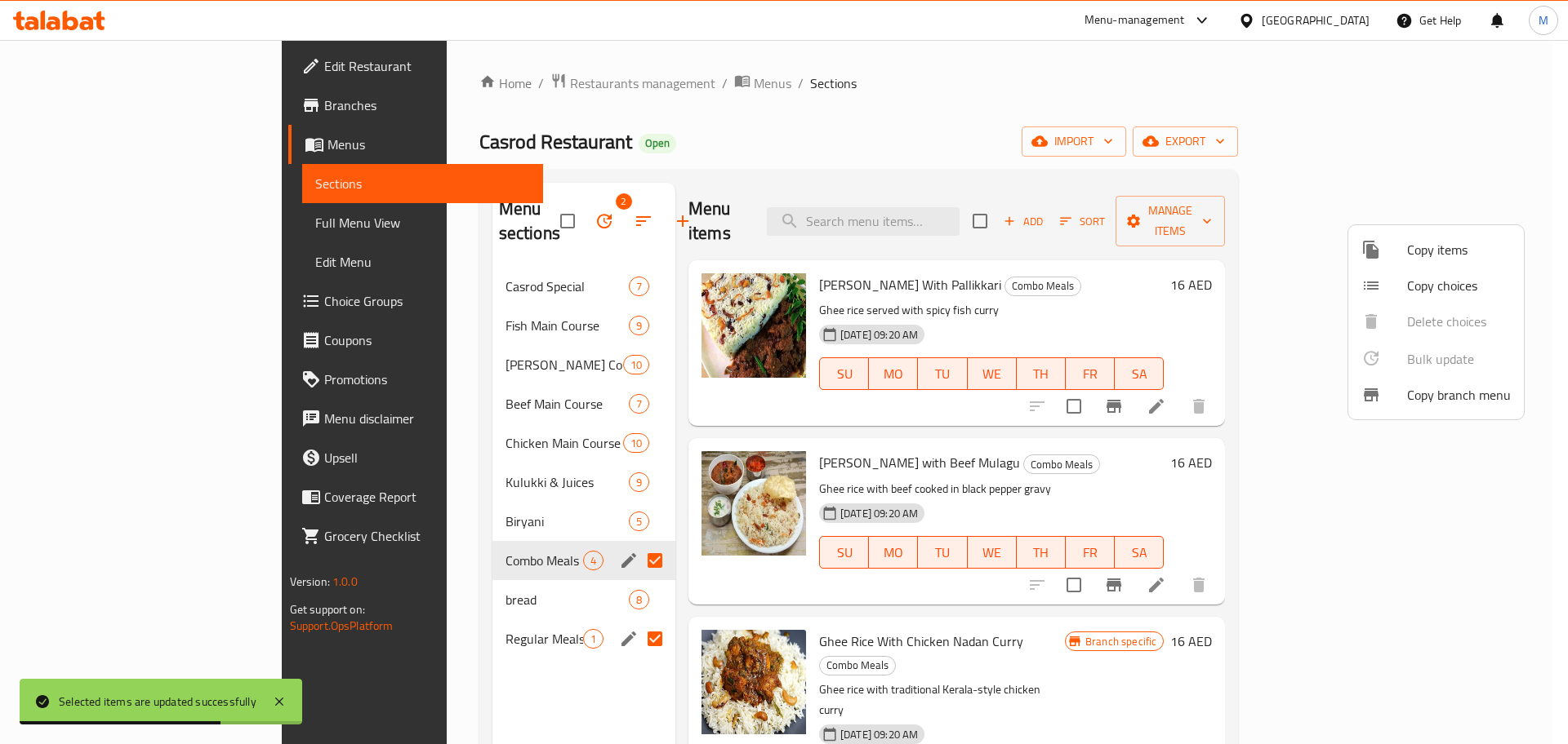
click at [505, 207] on div at bounding box center [784, 372] width 1568 height 744
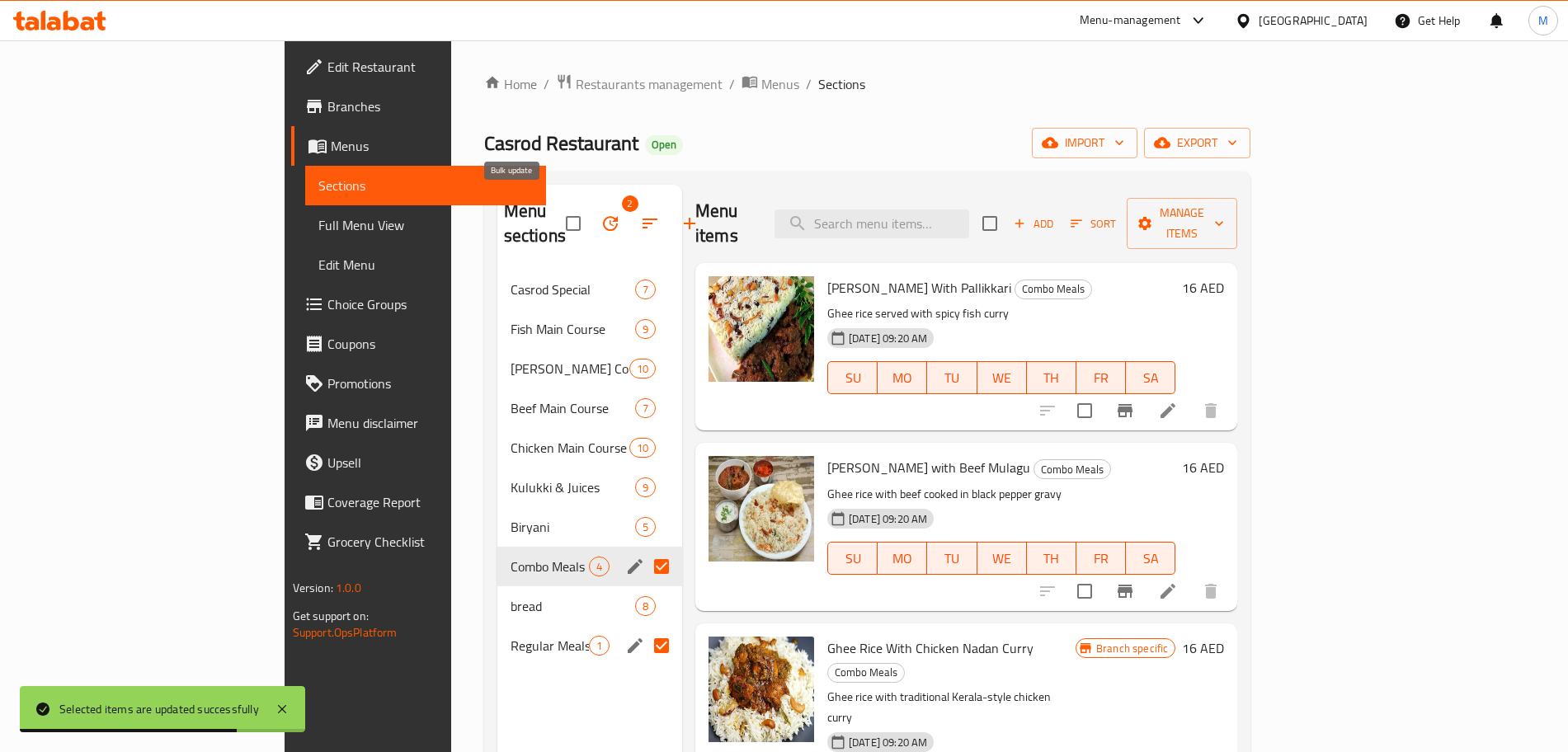
click at [600, 213] on icon "button" at bounding box center [610, 223] width 20 height 20
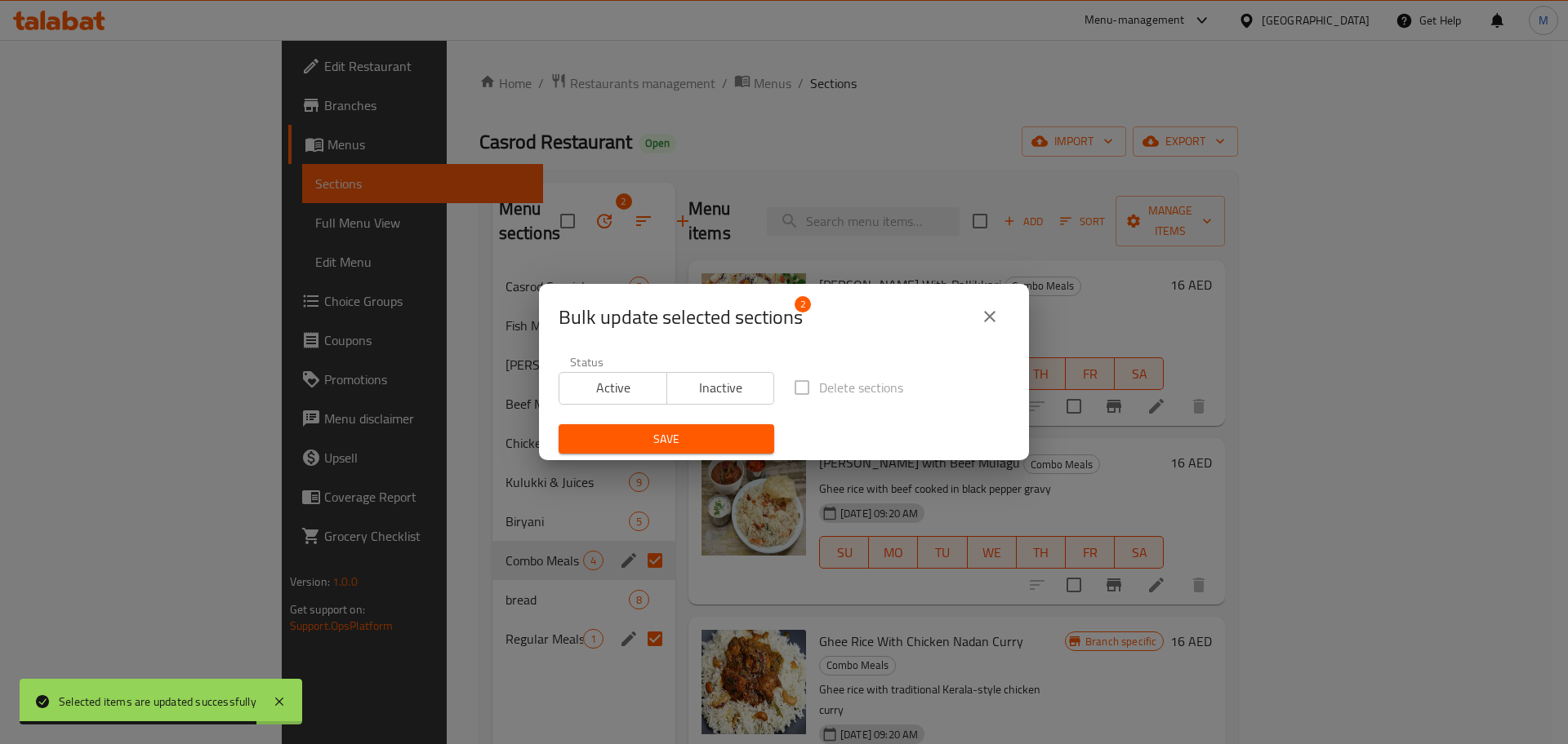
click at [712, 387] on span "Inactive" at bounding box center [721, 387] width 95 height 23
click at [698, 438] on span "Save" at bounding box center [667, 440] width 190 height 21
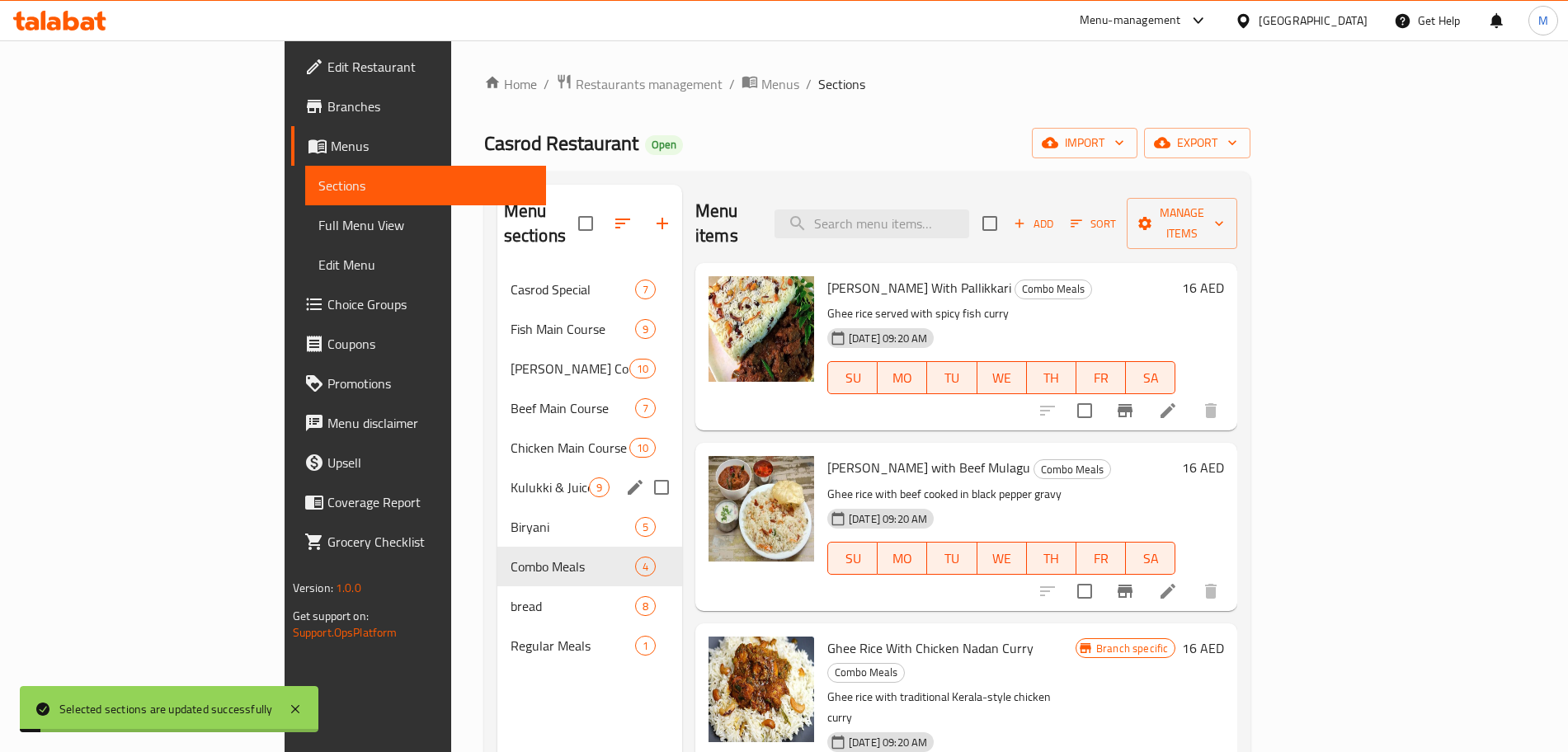
click at [510, 478] on span "Kulukki & Juices" at bounding box center [550, 487] width 78 height 20
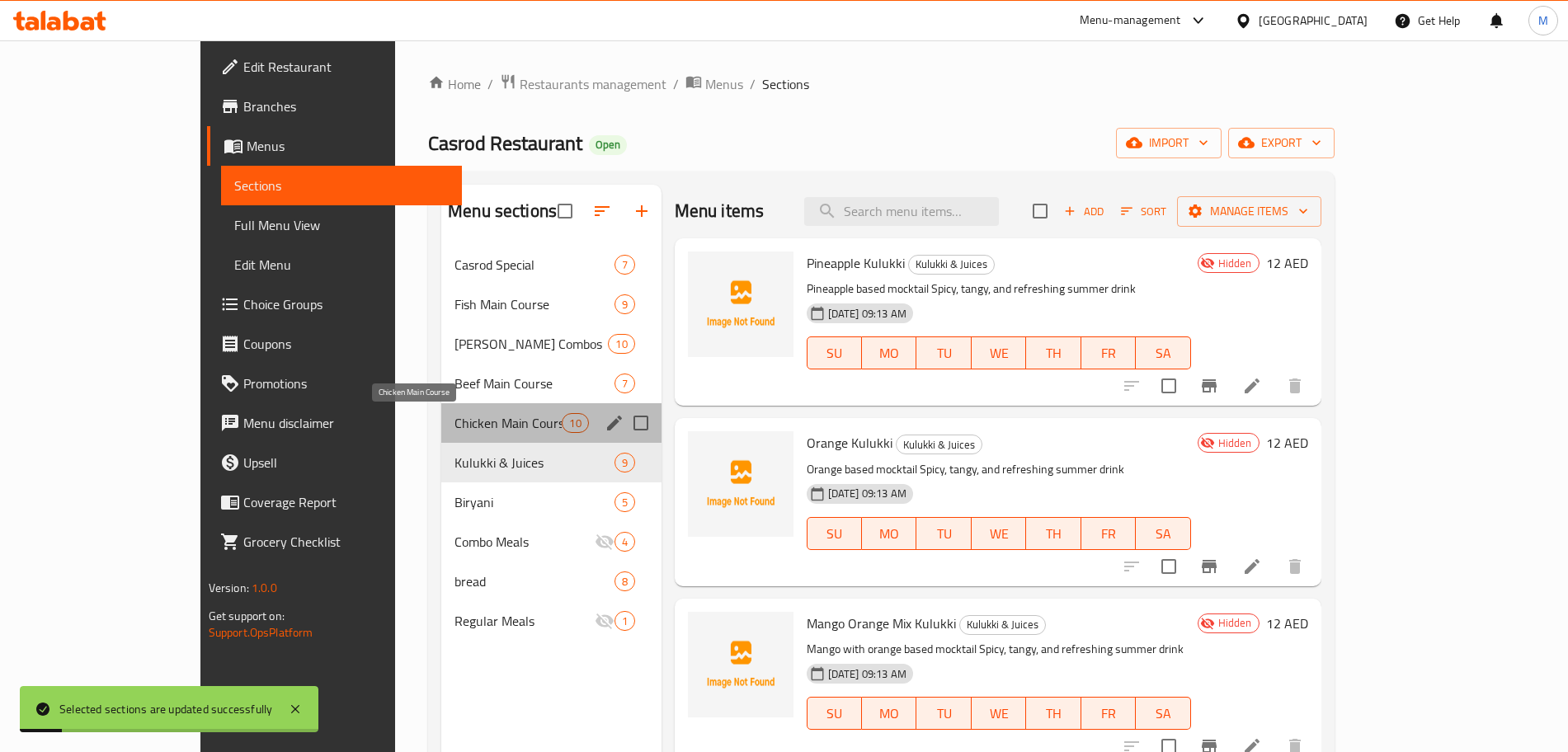
click at [455, 430] on span "Chicken Main Course" at bounding box center [508, 423] width 107 height 20
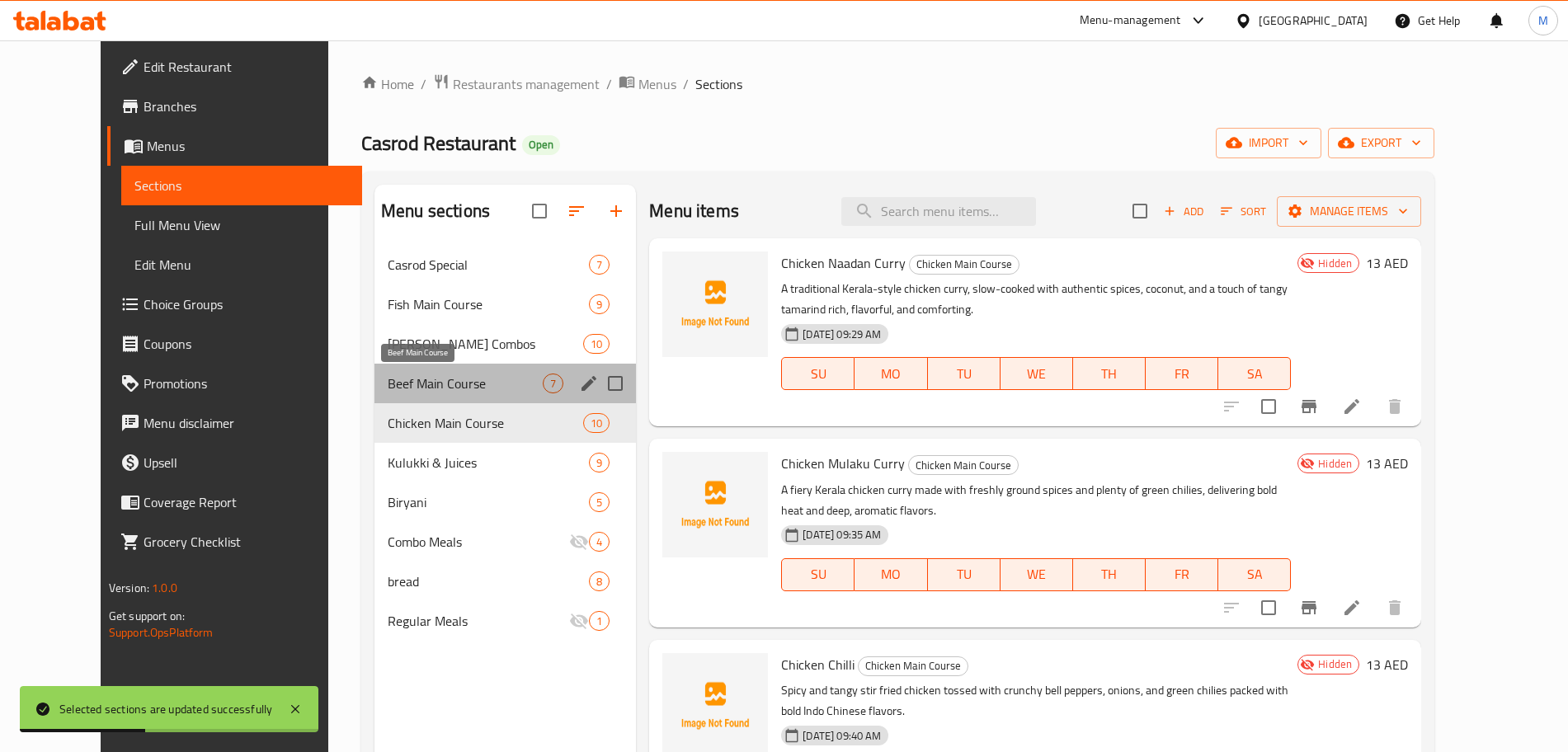
click at [446, 378] on span "Beef Main Course" at bounding box center [465, 383] width 155 height 20
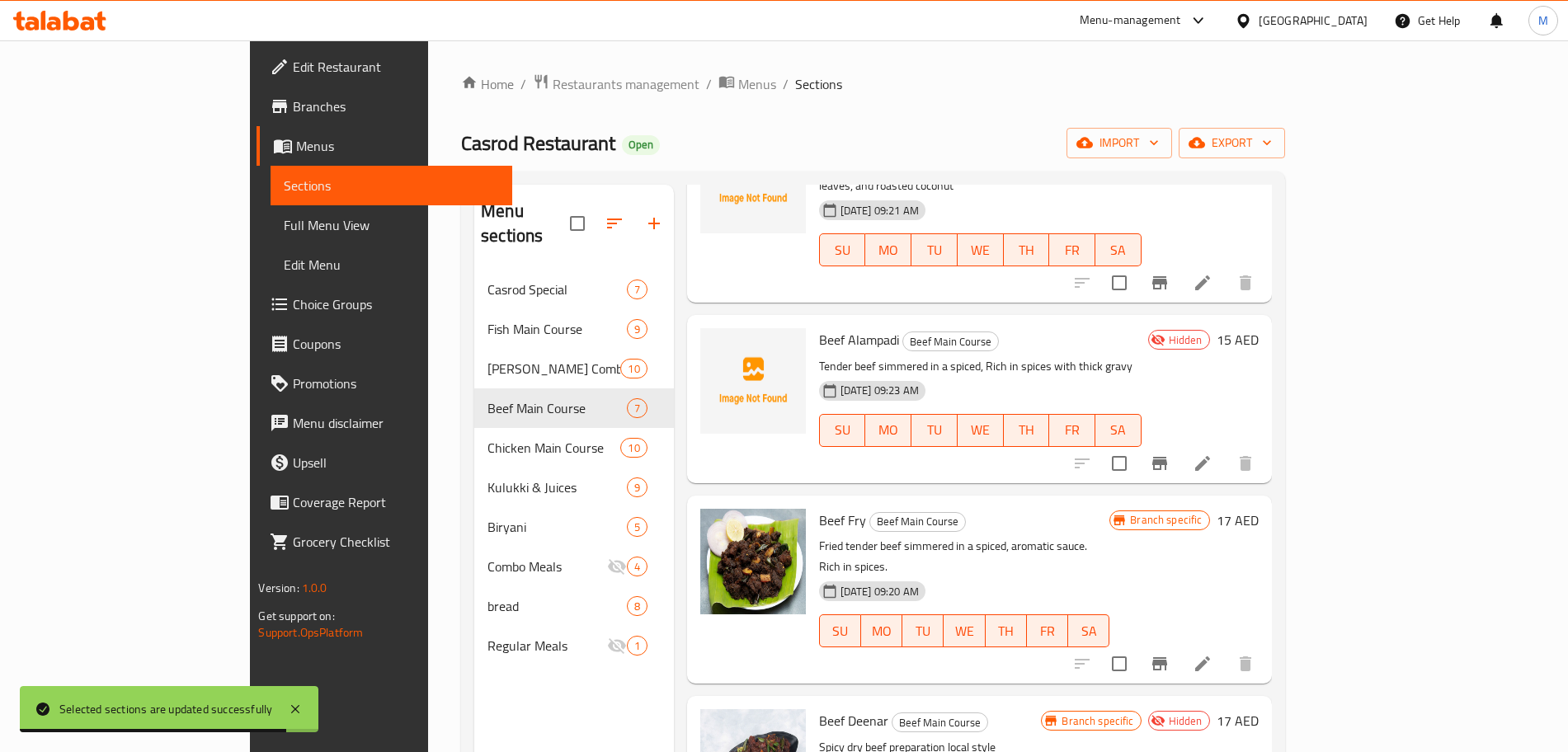
scroll to position [231, 0]
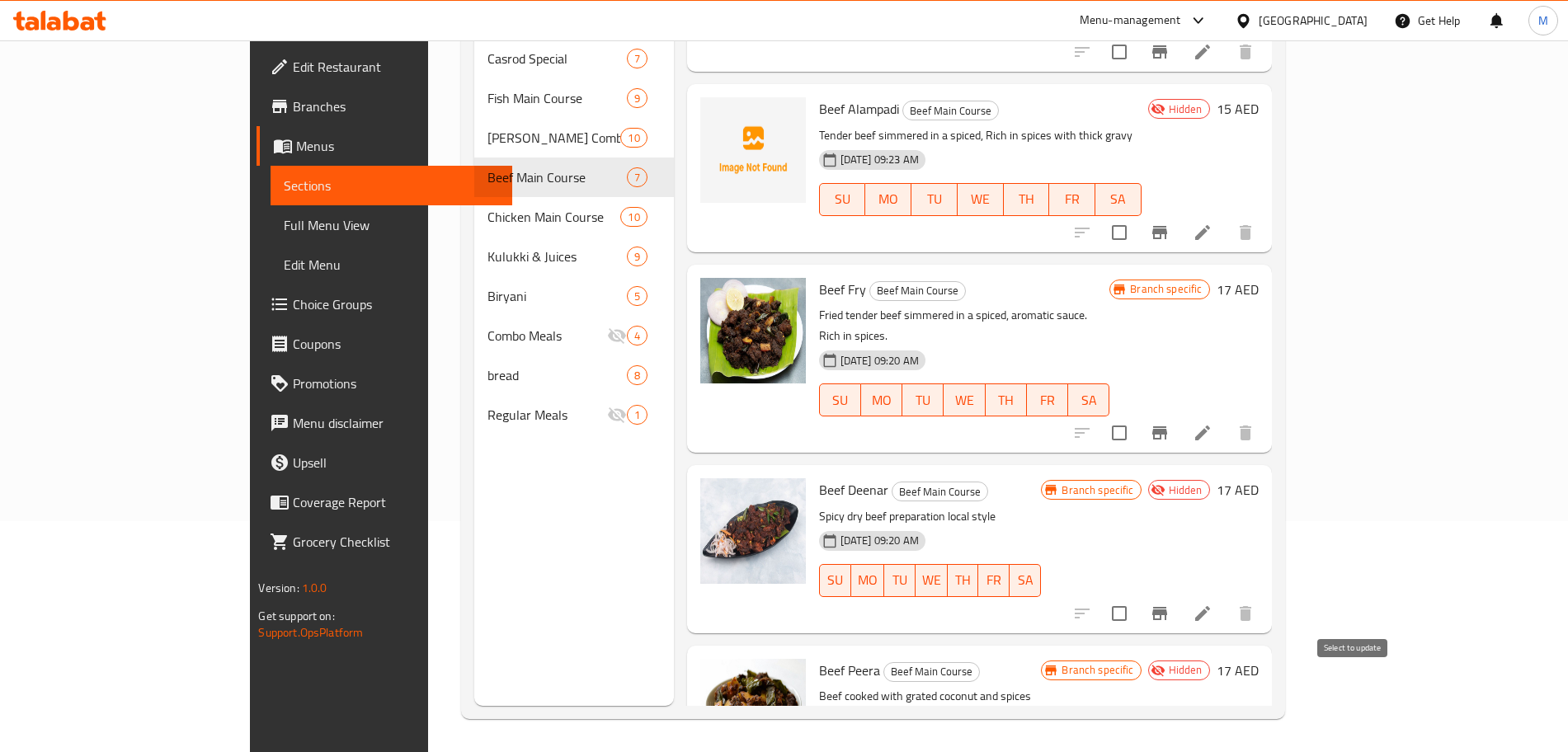
drag, startPoint x: 1355, startPoint y: 682, endPoint x: 1358, endPoint y: 633, distance: 49.1
click at [1137, 597] on input "checkbox" at bounding box center [1119, 614] width 35 height 35
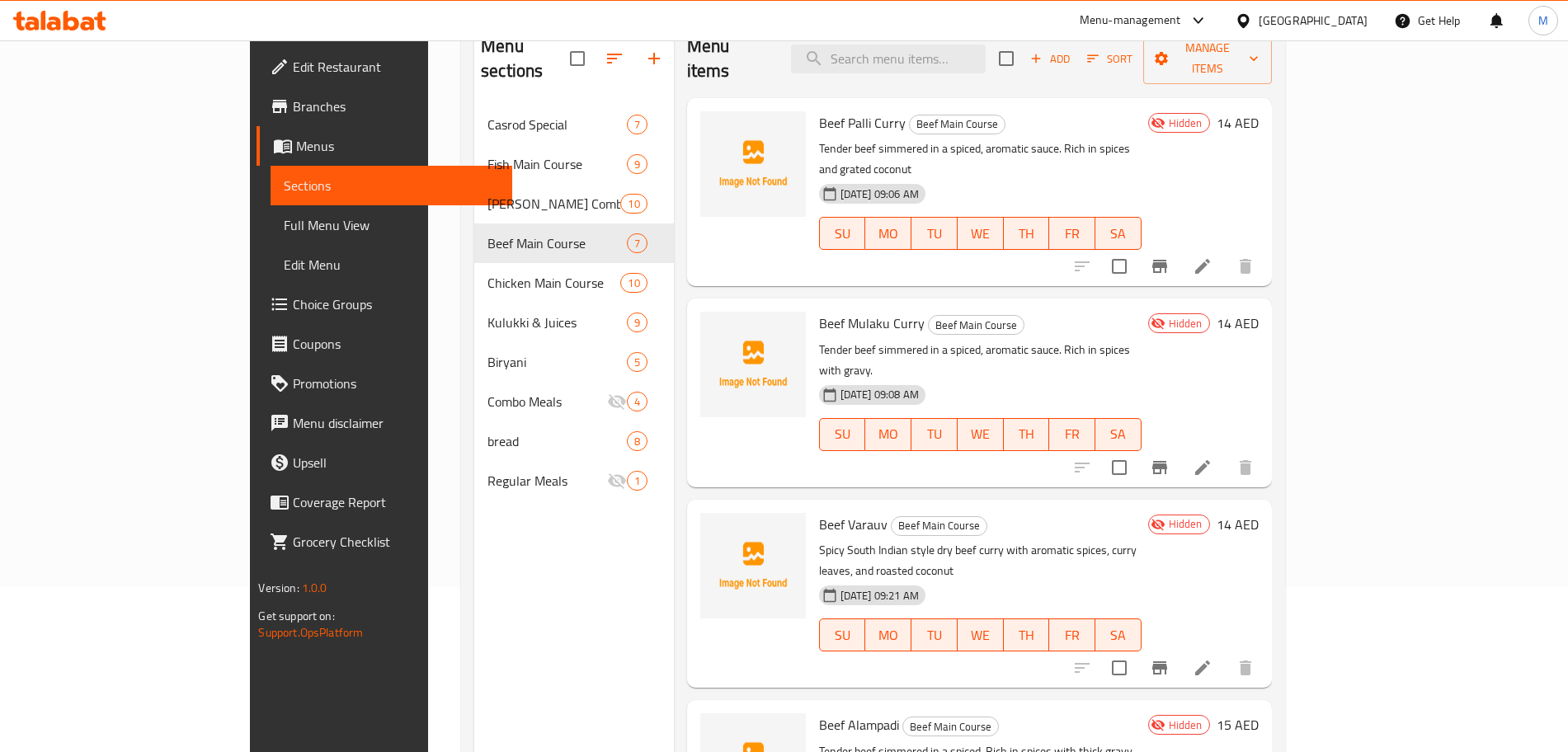
scroll to position [0, 0]
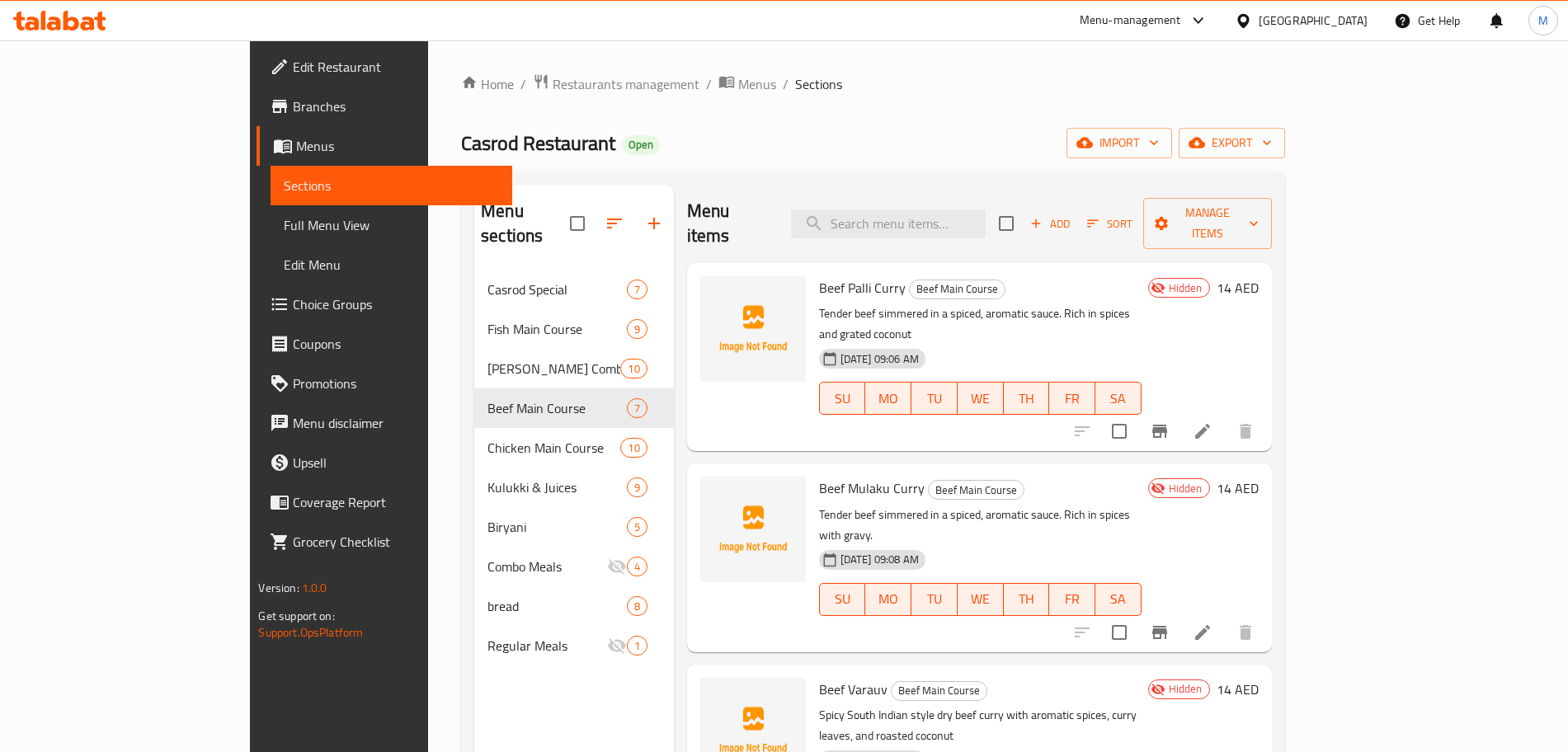
click at [1271, 227] on div "Add Sort Manage items" at bounding box center [1135, 223] width 272 height 51
click at [1272, 191] on div "Menu items Add Sort Manage items" at bounding box center [979, 224] width 585 height 78
click at [1258, 203] on span "Manage items" at bounding box center [1206, 223] width 101 height 41
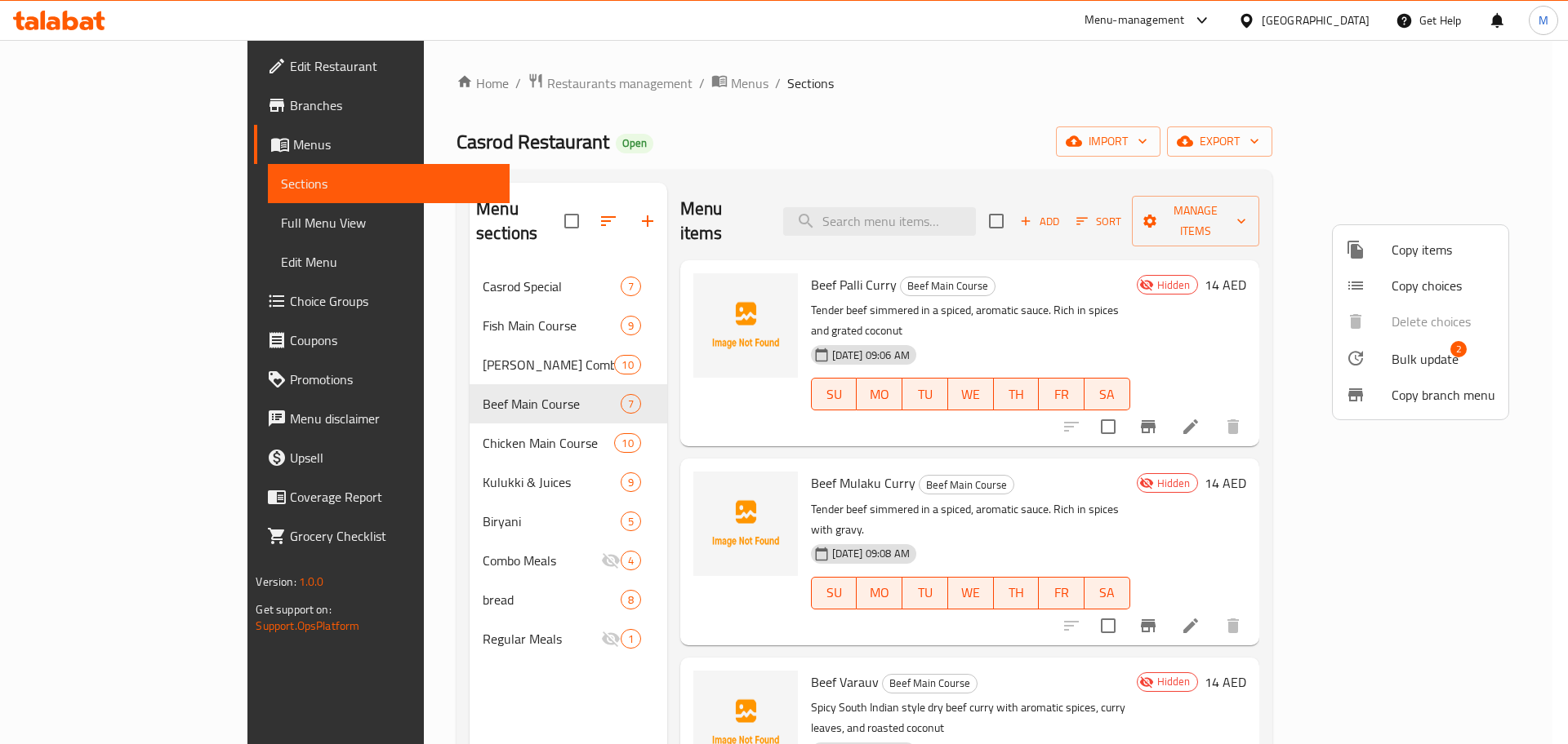
click at [1424, 355] on span "Bulk update" at bounding box center [1425, 359] width 67 height 20
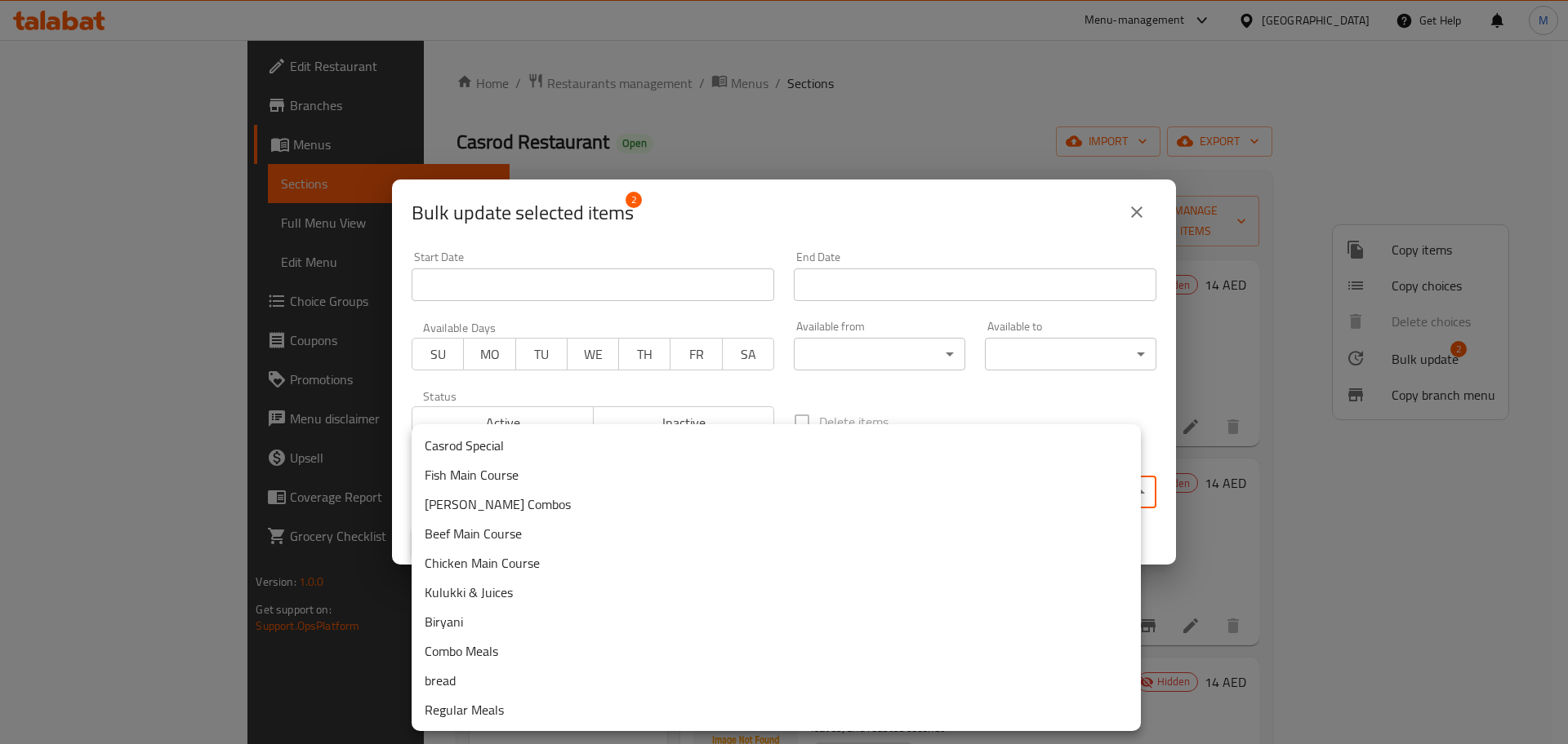
click at [932, 494] on body "​ Menu-management United Arab Emirates Get Help M Edit Restaurant Branches Menu…" at bounding box center [784, 391] width 1568 height 704
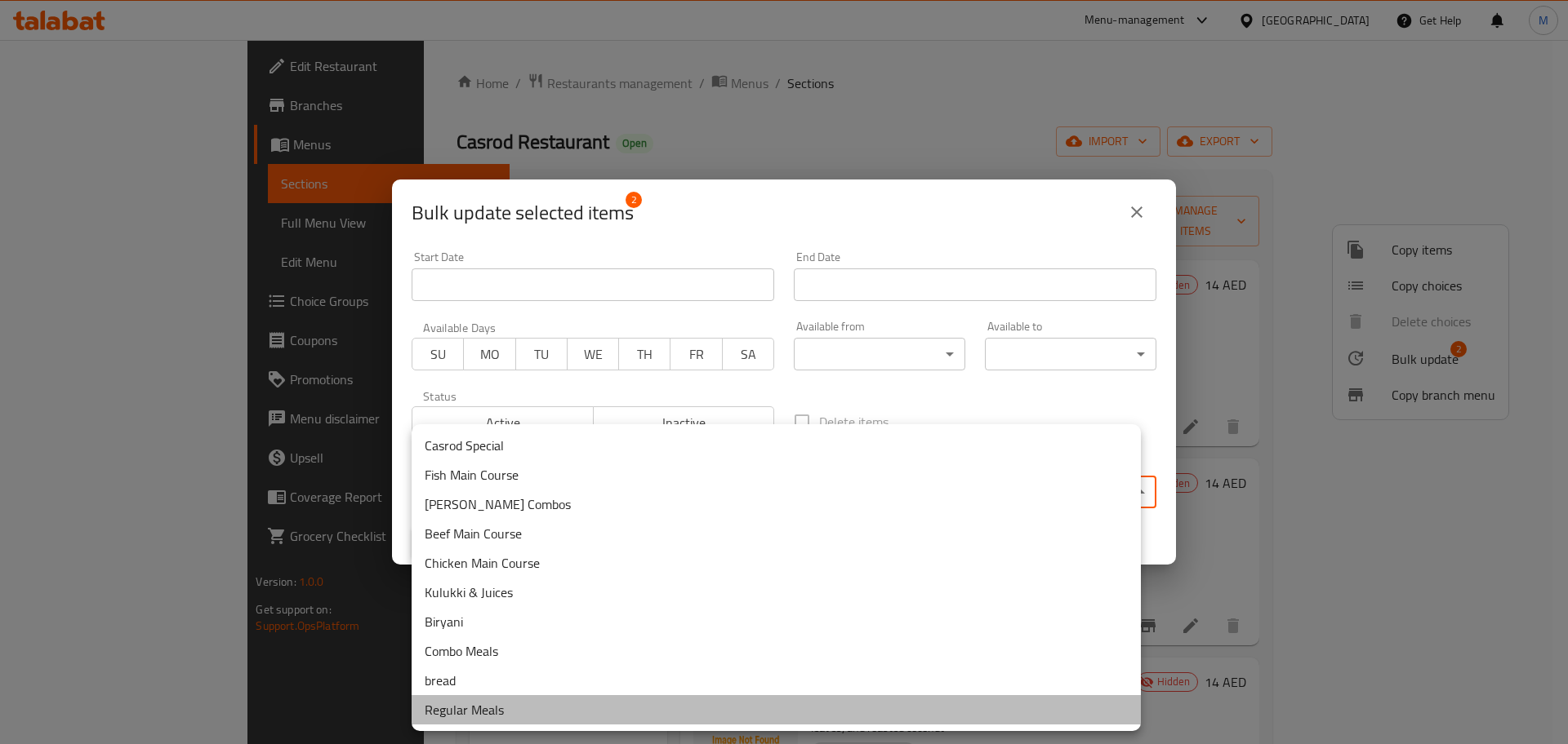
click at [668, 716] on li "Regular Meals" at bounding box center [775, 710] width 729 height 29
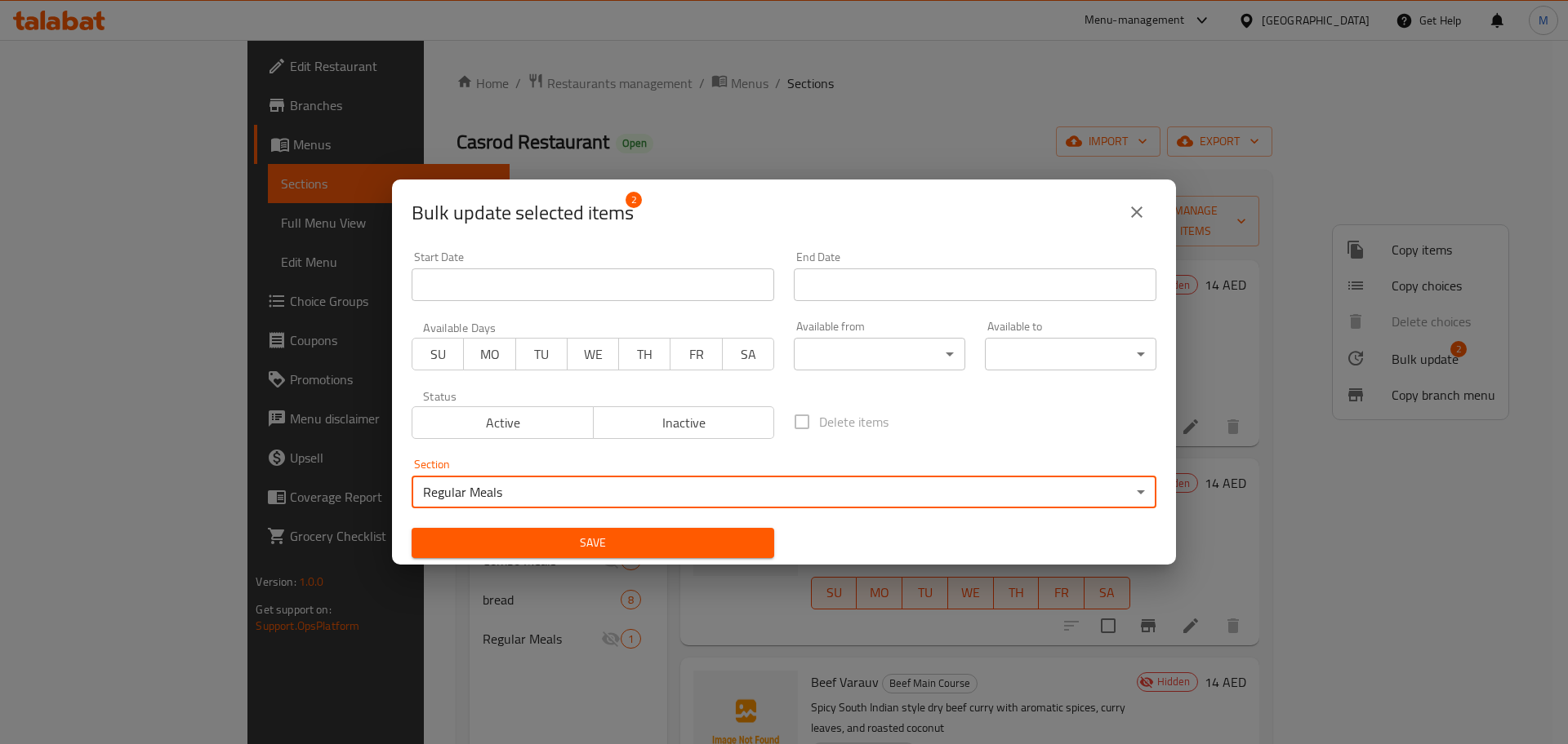
click at [712, 553] on button "Save" at bounding box center [593, 543] width 362 height 30
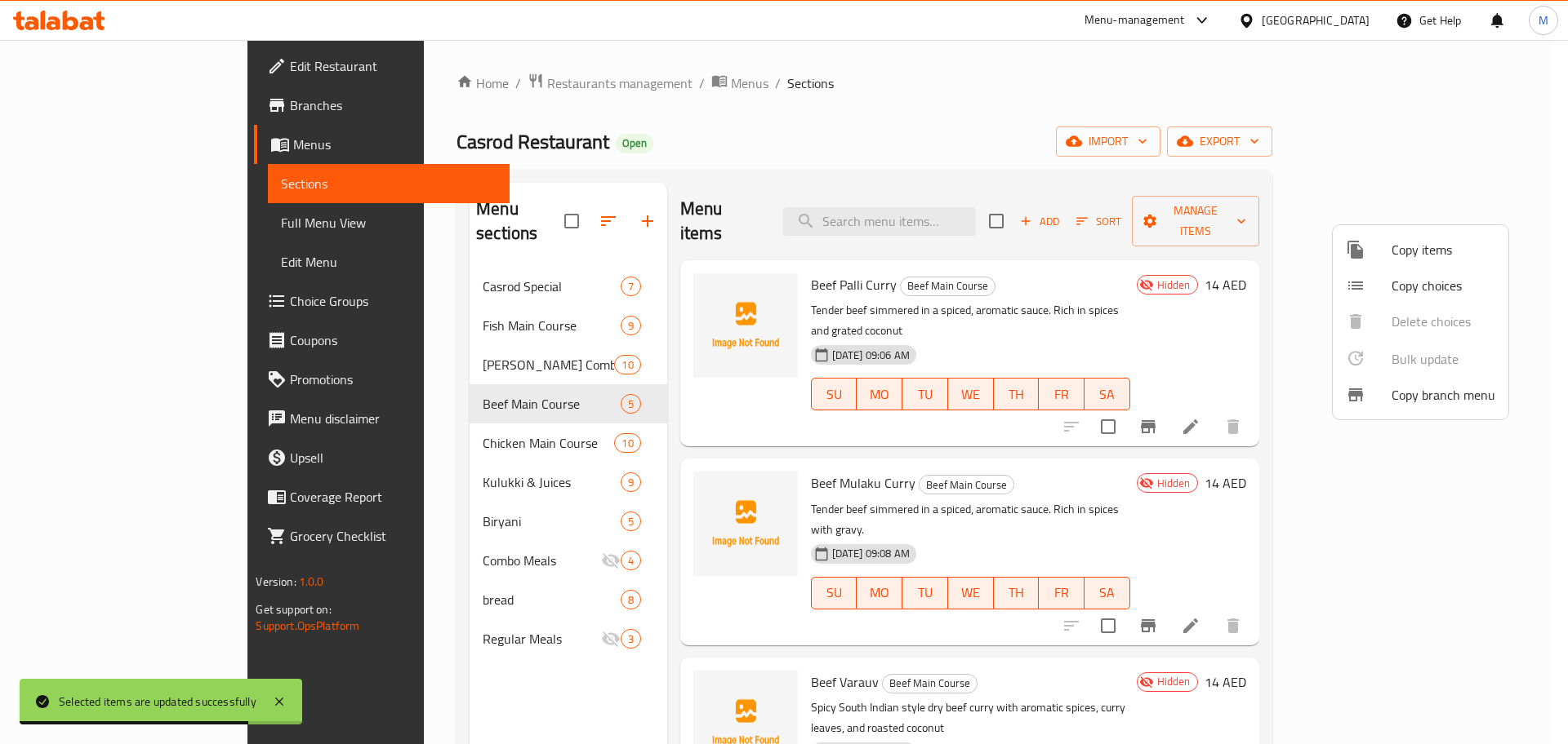
click at [443, 317] on div at bounding box center [784, 372] width 1568 height 744
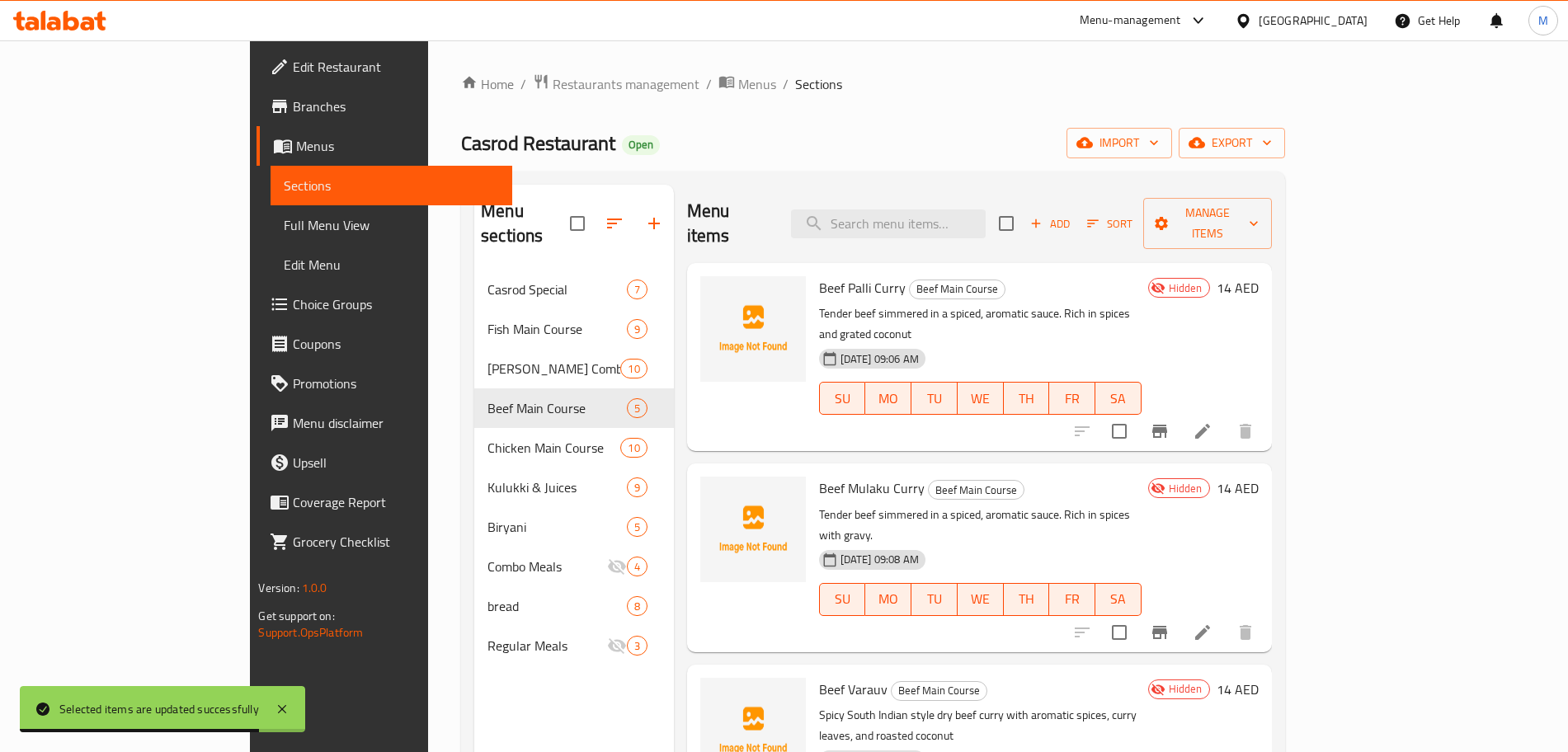
click at [488, 319] on span "Fish Main Course" at bounding box center [557, 329] width 139 height 20
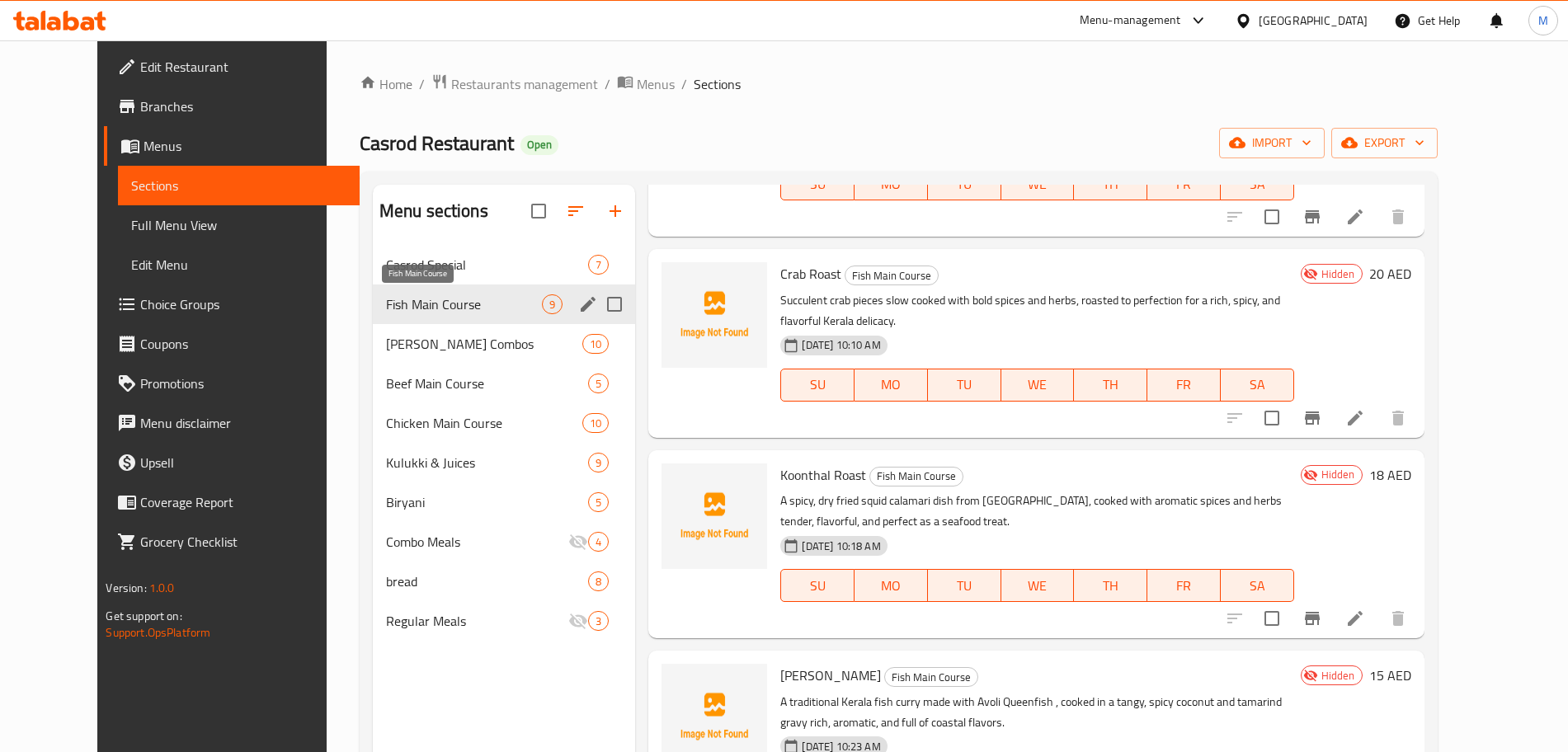
click at [407, 261] on span "Casrod Special" at bounding box center [487, 265] width 203 height 20
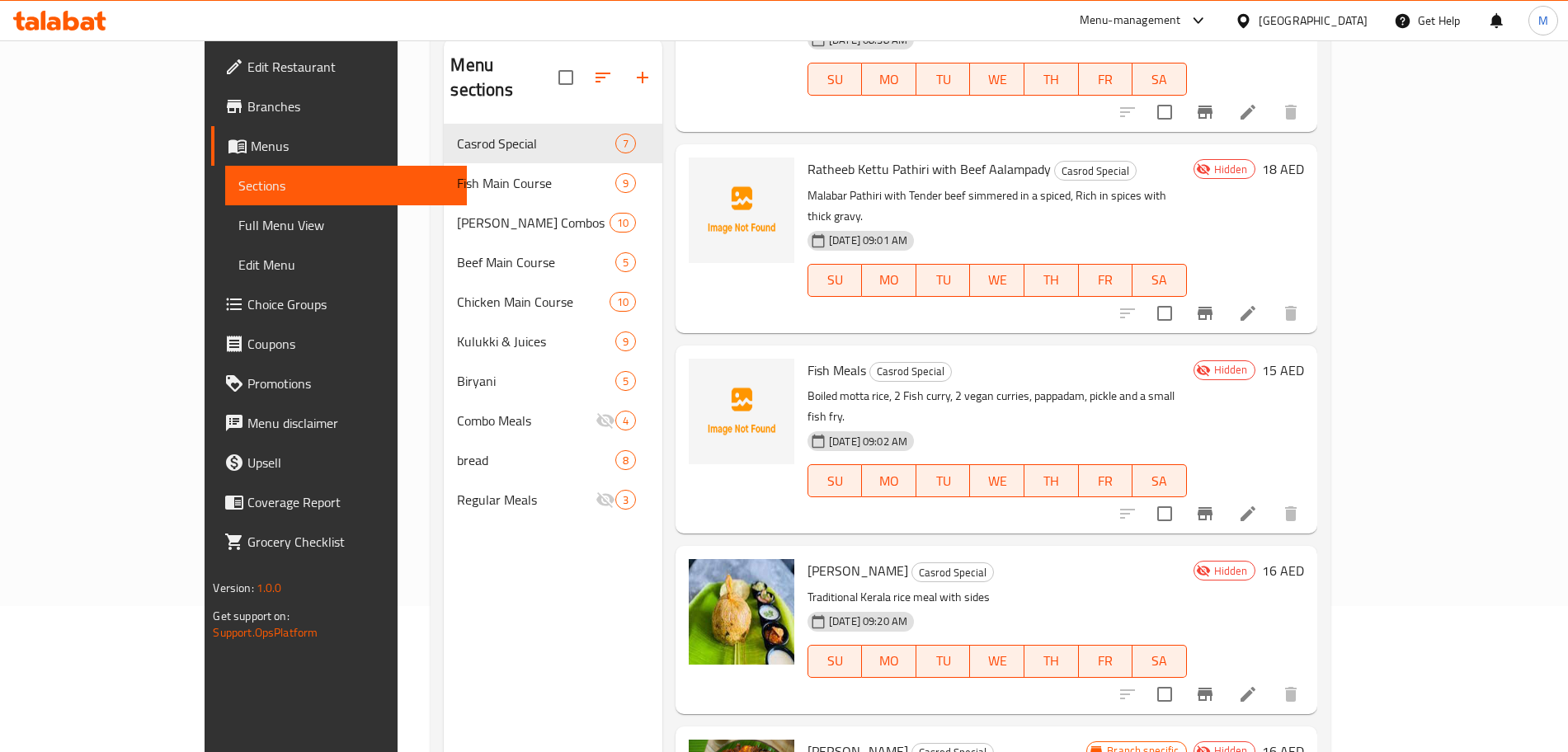
scroll to position [231, 0]
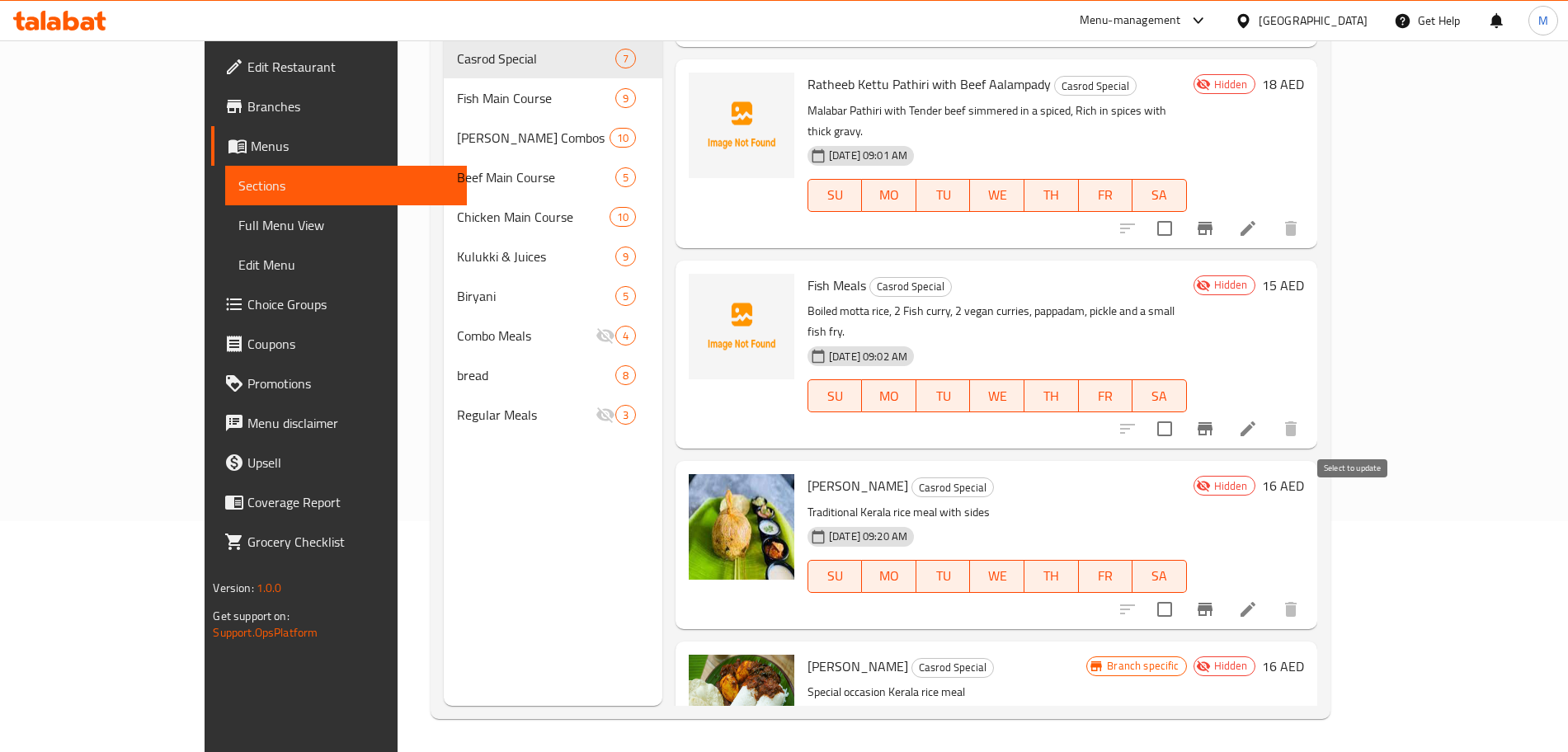
click at [1182, 593] on input "checkbox" at bounding box center [1165, 610] width 35 height 35
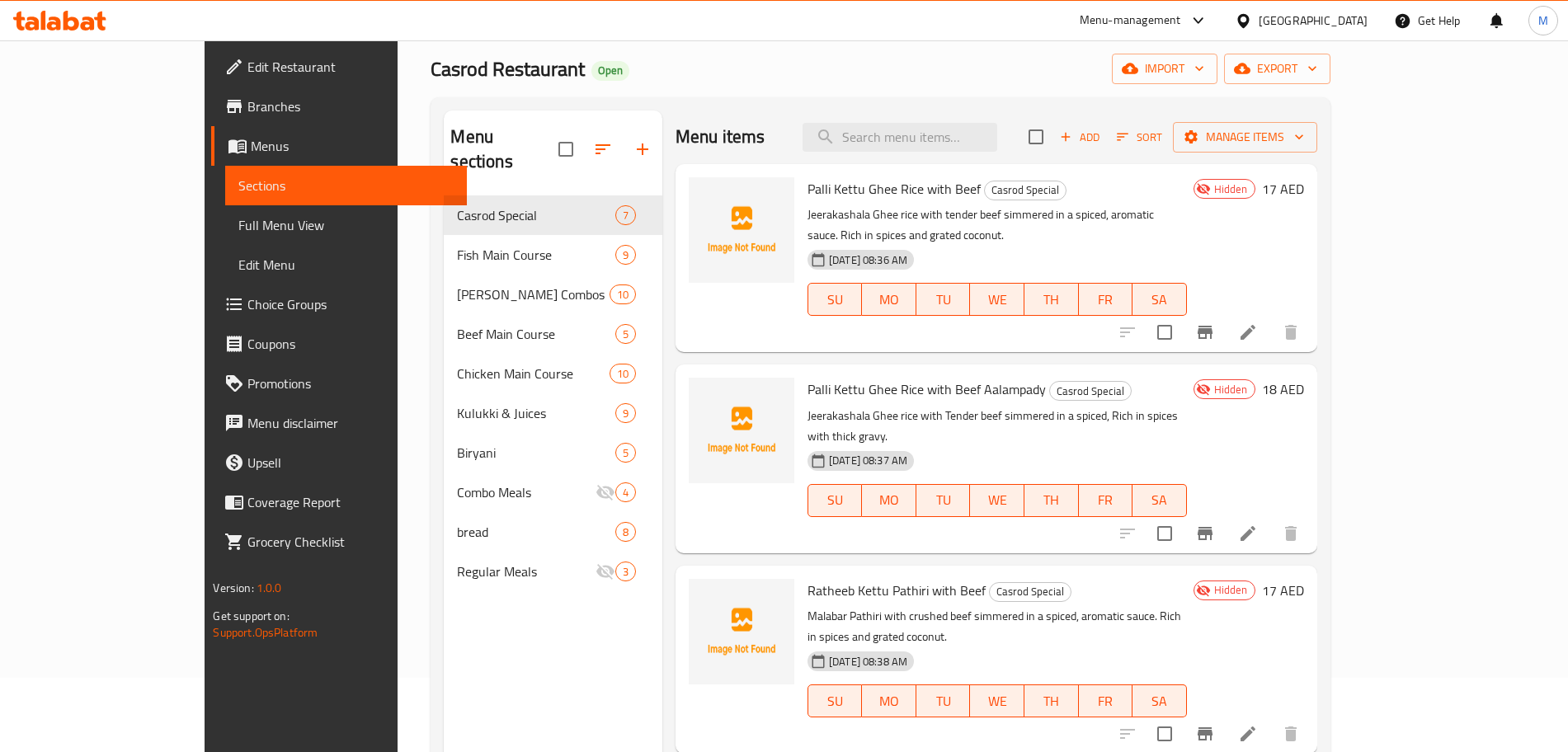
scroll to position [0, 0]
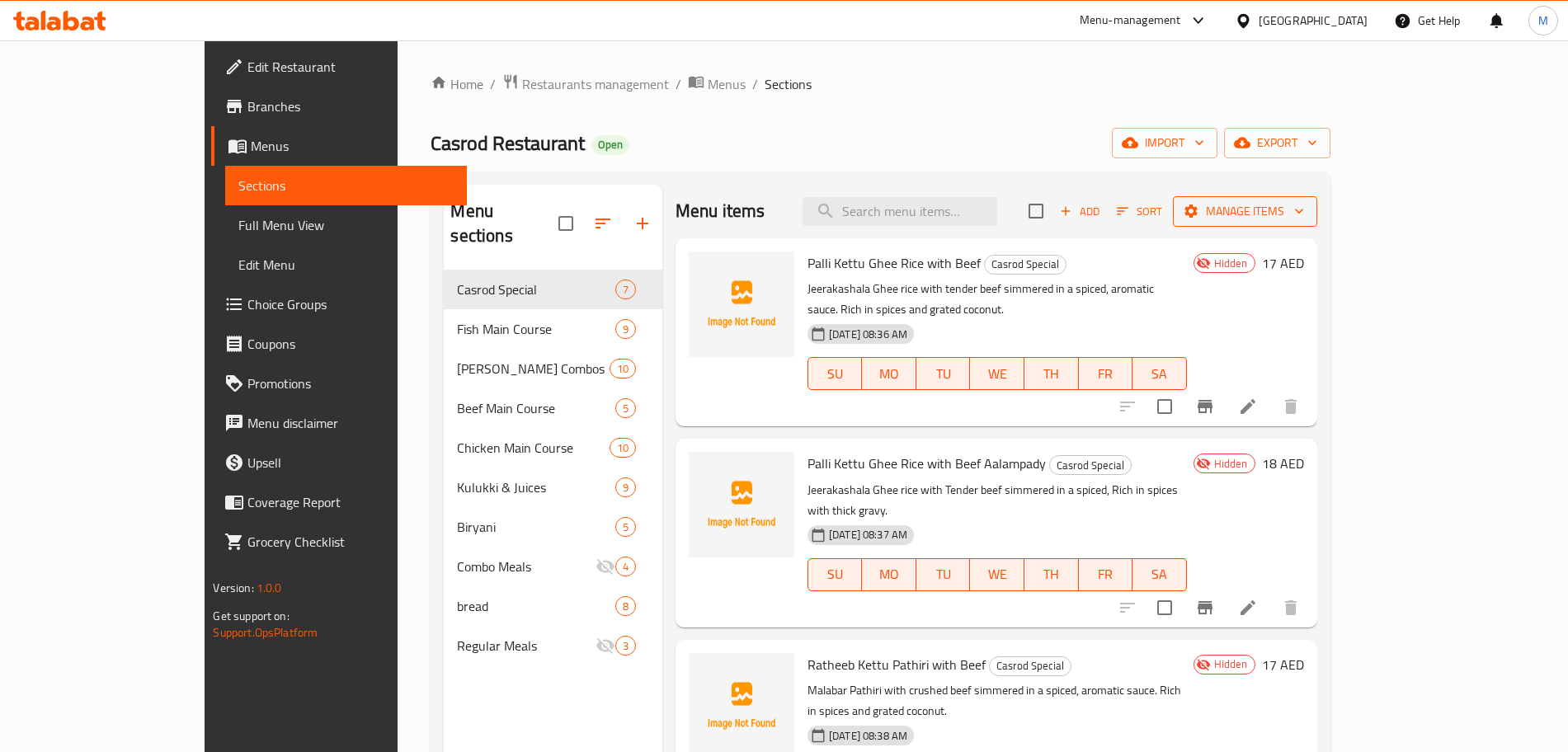
click at [1304, 220] on span "Manage items" at bounding box center [1245, 212] width 118 height 21
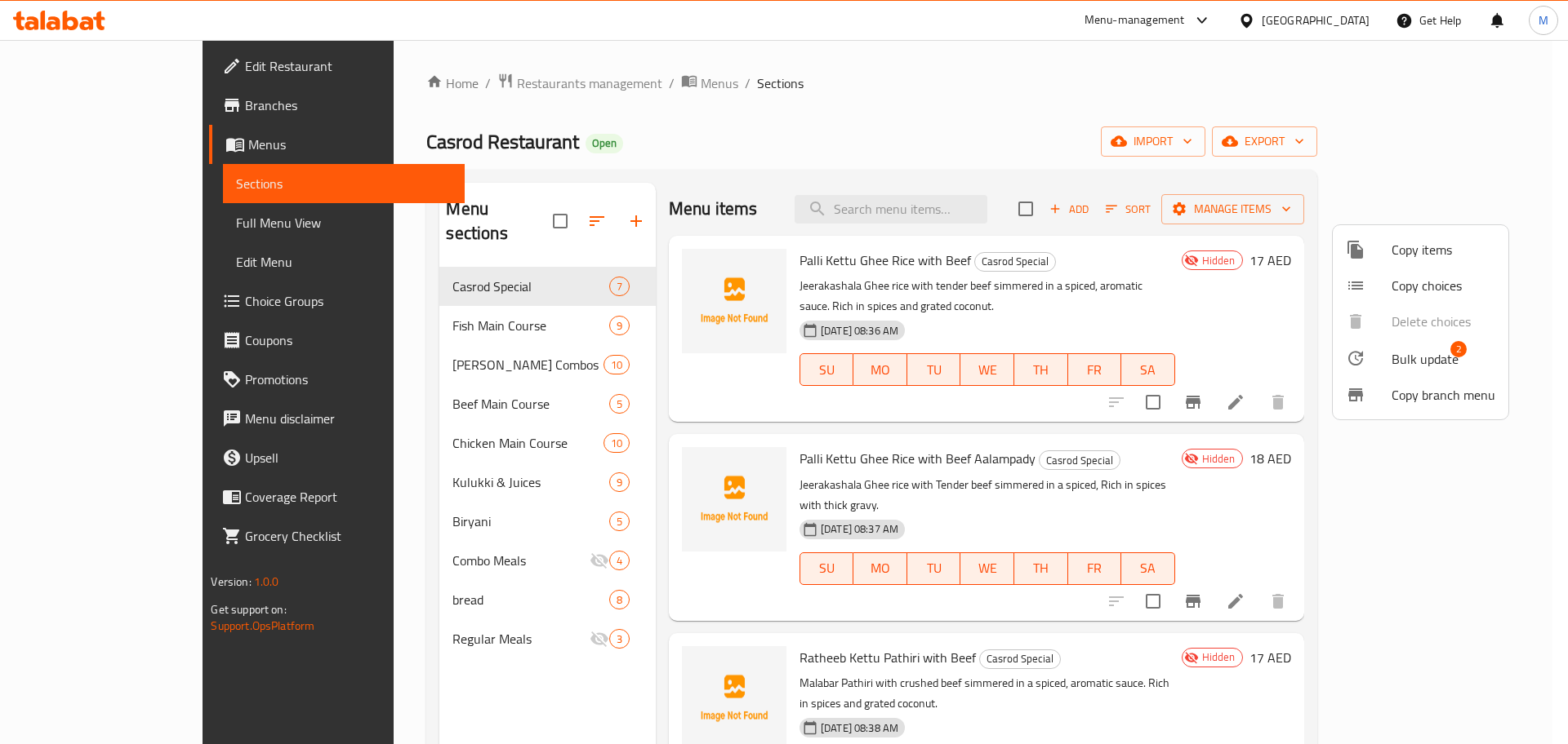
click at [1441, 363] on span "Bulk update" at bounding box center [1425, 359] width 67 height 20
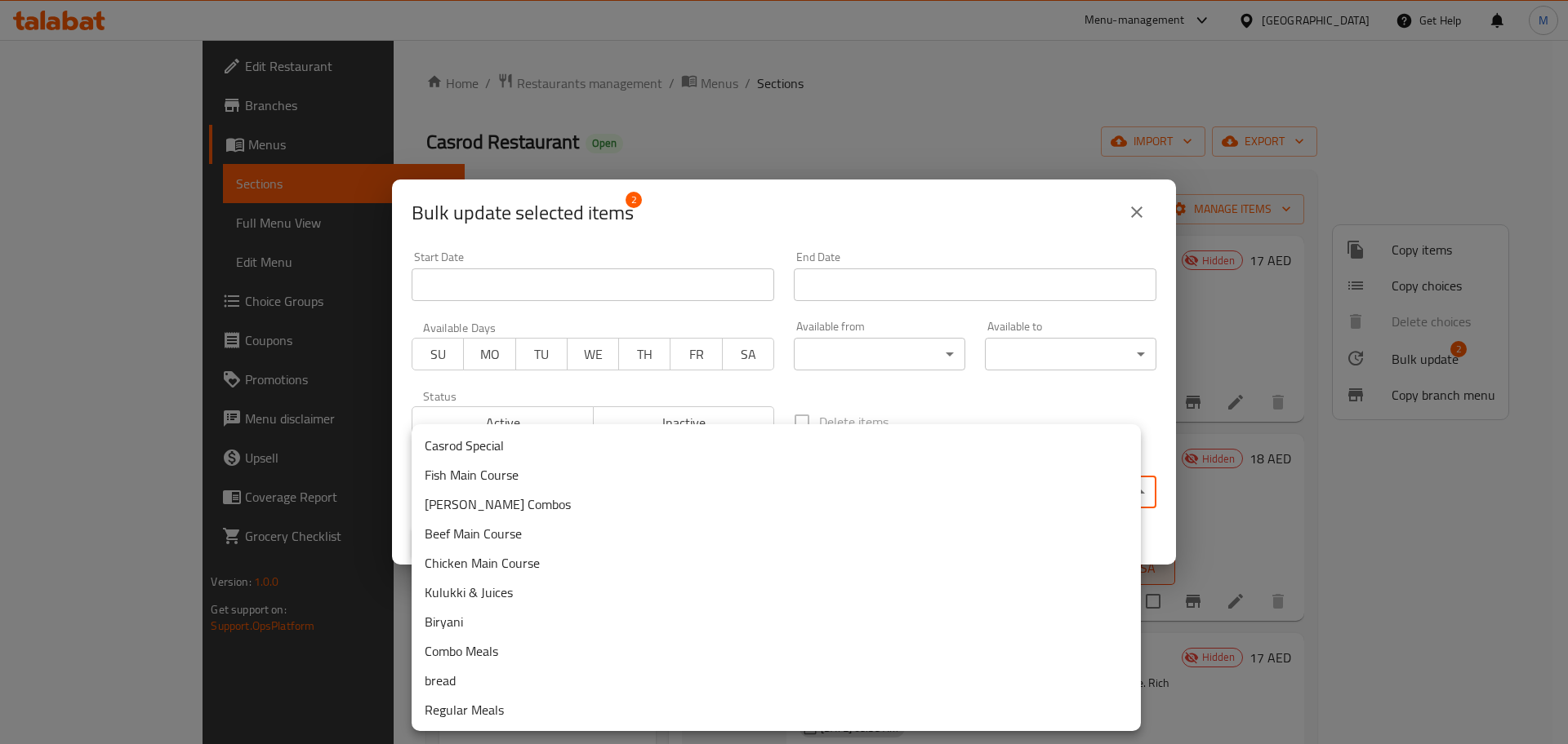
click at [579, 478] on body "​ Menu-management United Arab Emirates Get Help M Edit Restaurant Branches Menu…" at bounding box center [784, 391] width 1568 height 704
click at [621, 707] on li "Regular Meals" at bounding box center [775, 710] width 729 height 29
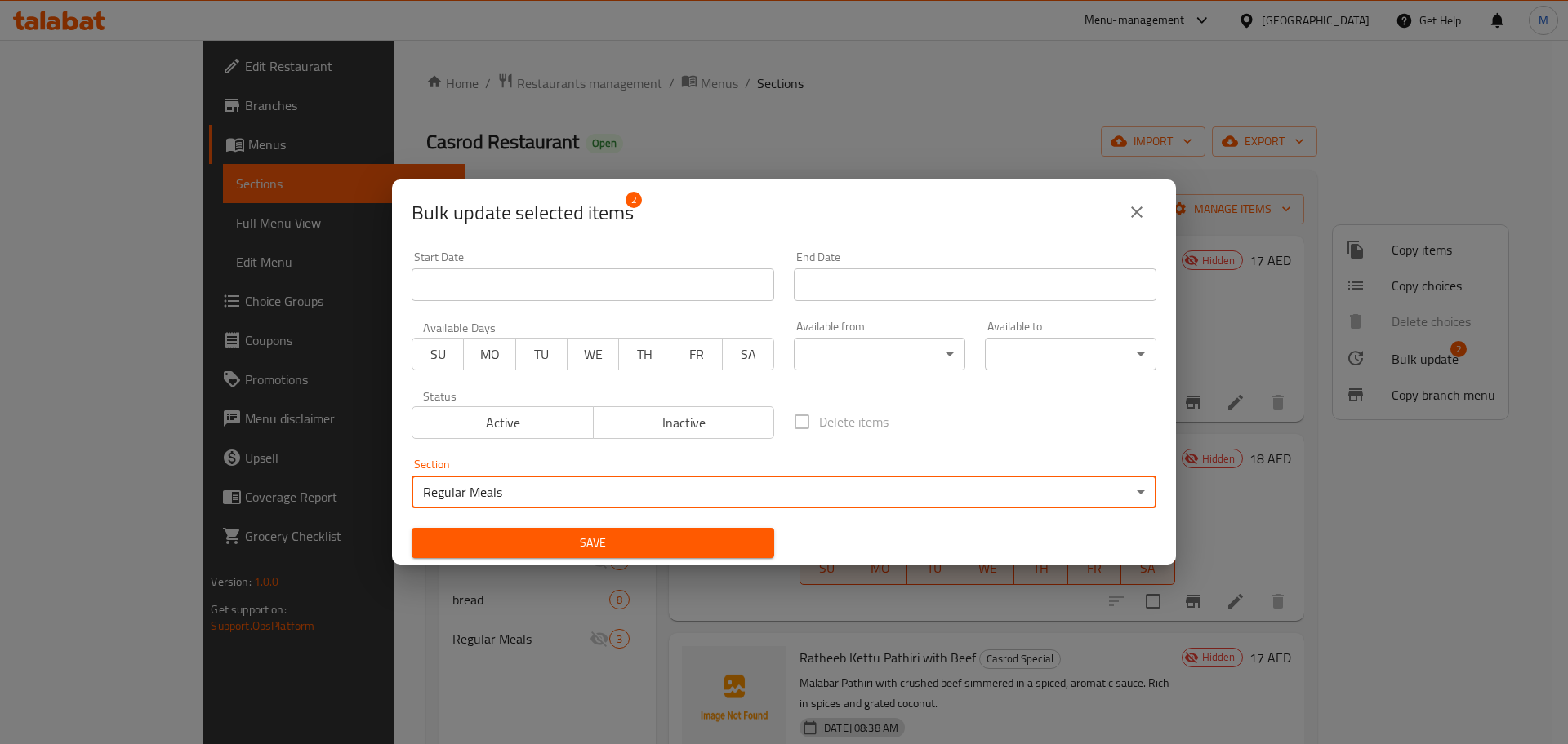
click at [683, 543] on span "Save" at bounding box center [593, 543] width 336 height 21
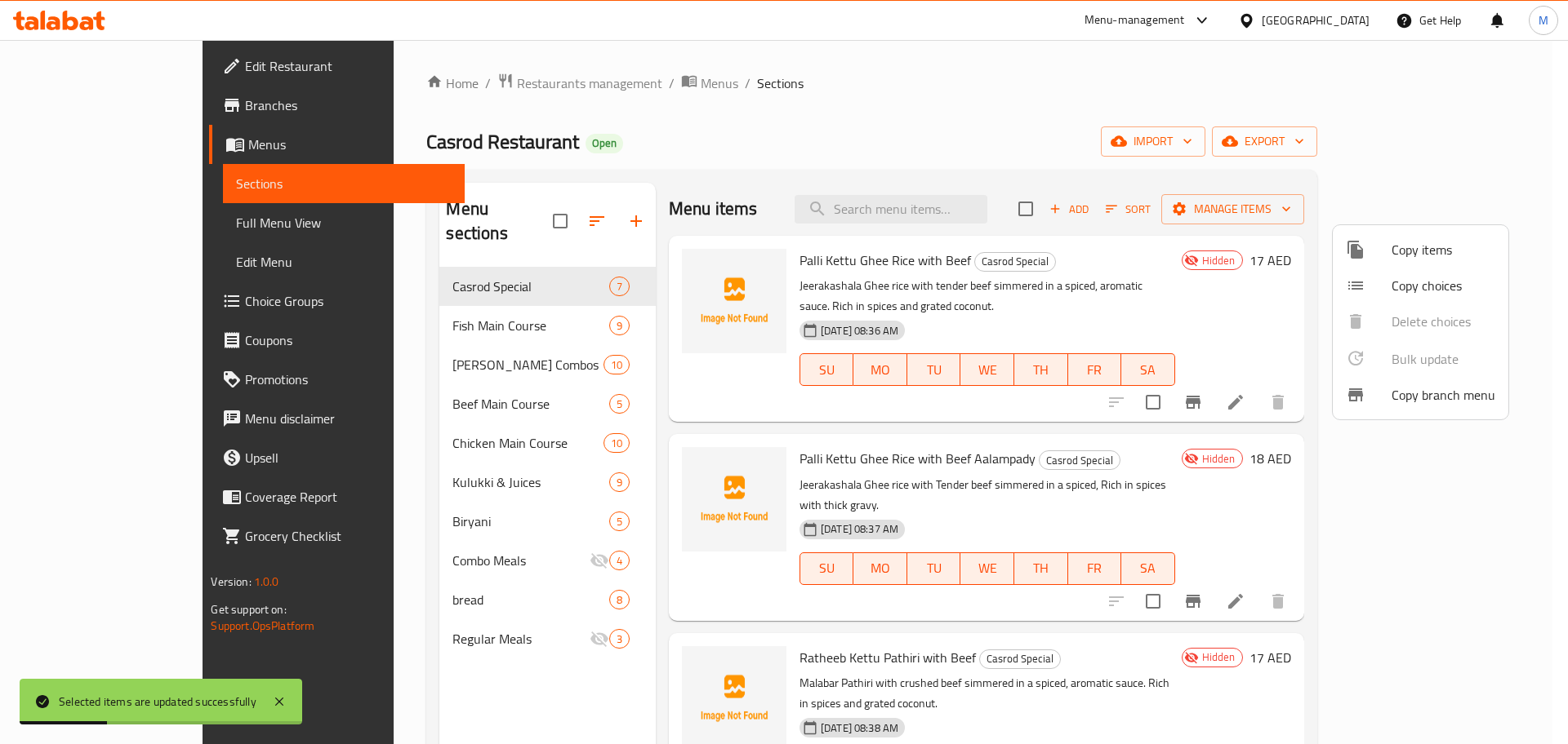
click at [555, 216] on div at bounding box center [784, 372] width 1568 height 744
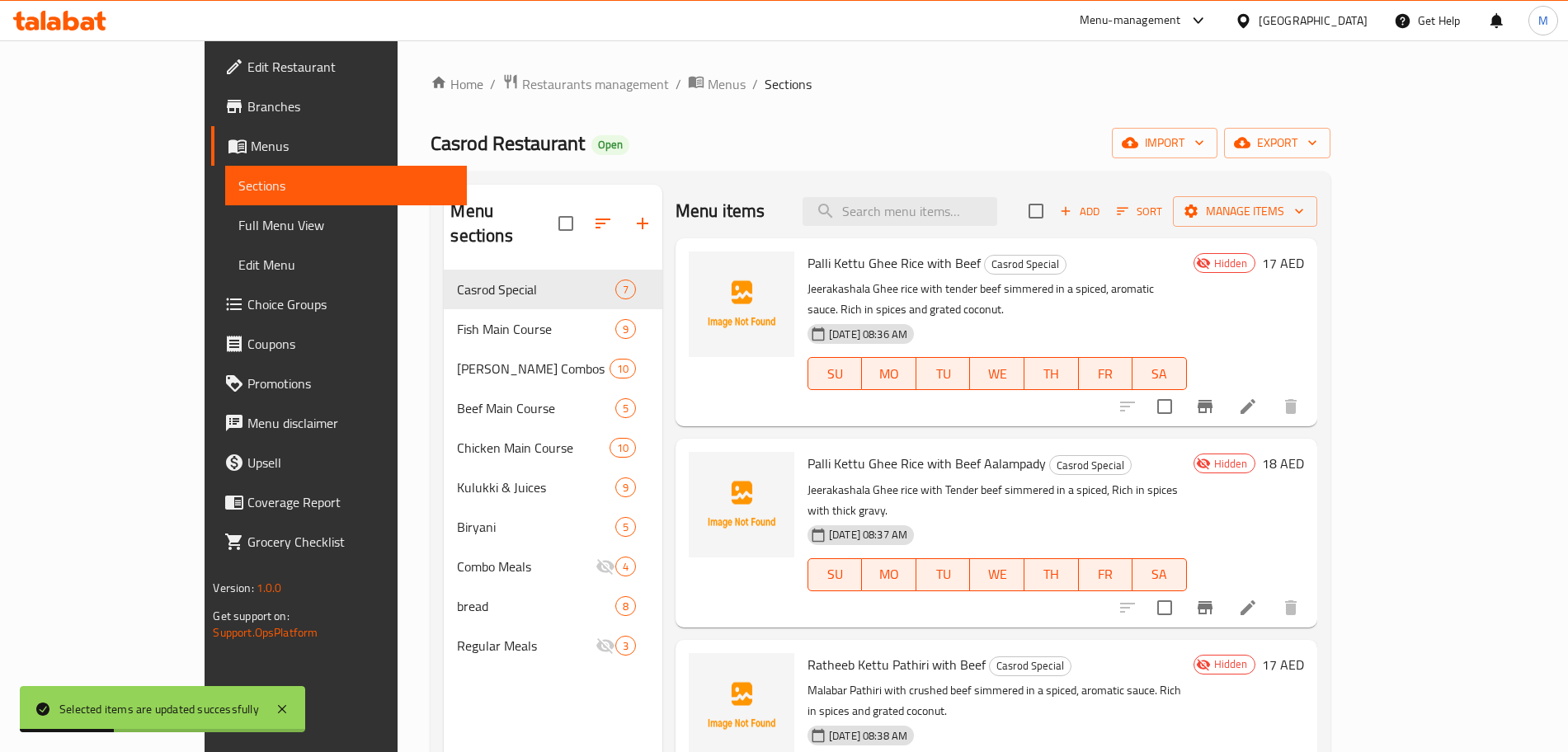
click at [593, 216] on icon "button" at bounding box center [603, 223] width 20 height 20
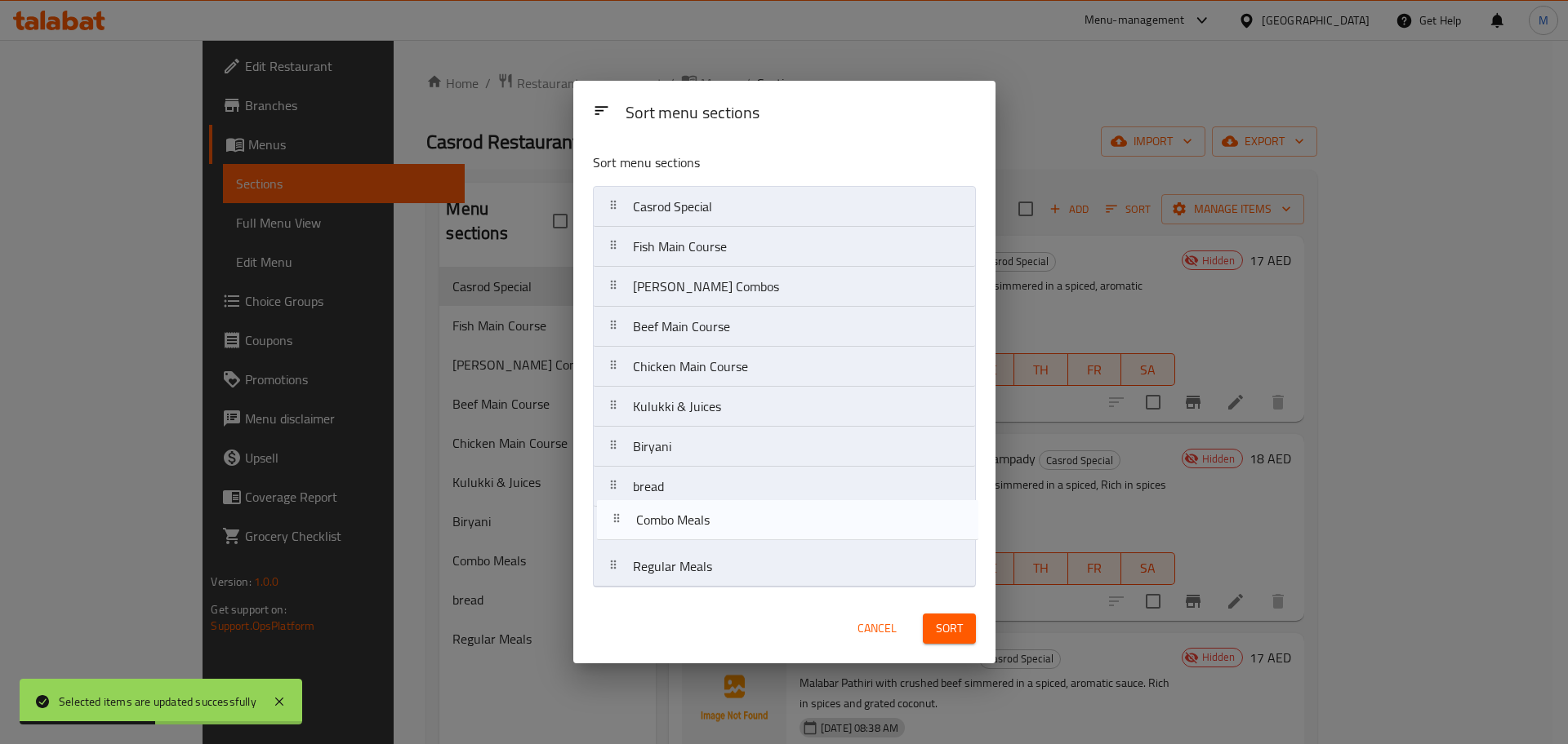
drag, startPoint x: 670, startPoint y: 497, endPoint x: 674, endPoint y: 535, distance: 38.2
click at [674, 535] on nav "Casrod Special Fish Main Course Ghee Rice Combos Beef Main Course Chicken Main …" at bounding box center [784, 387] width 383 height 402
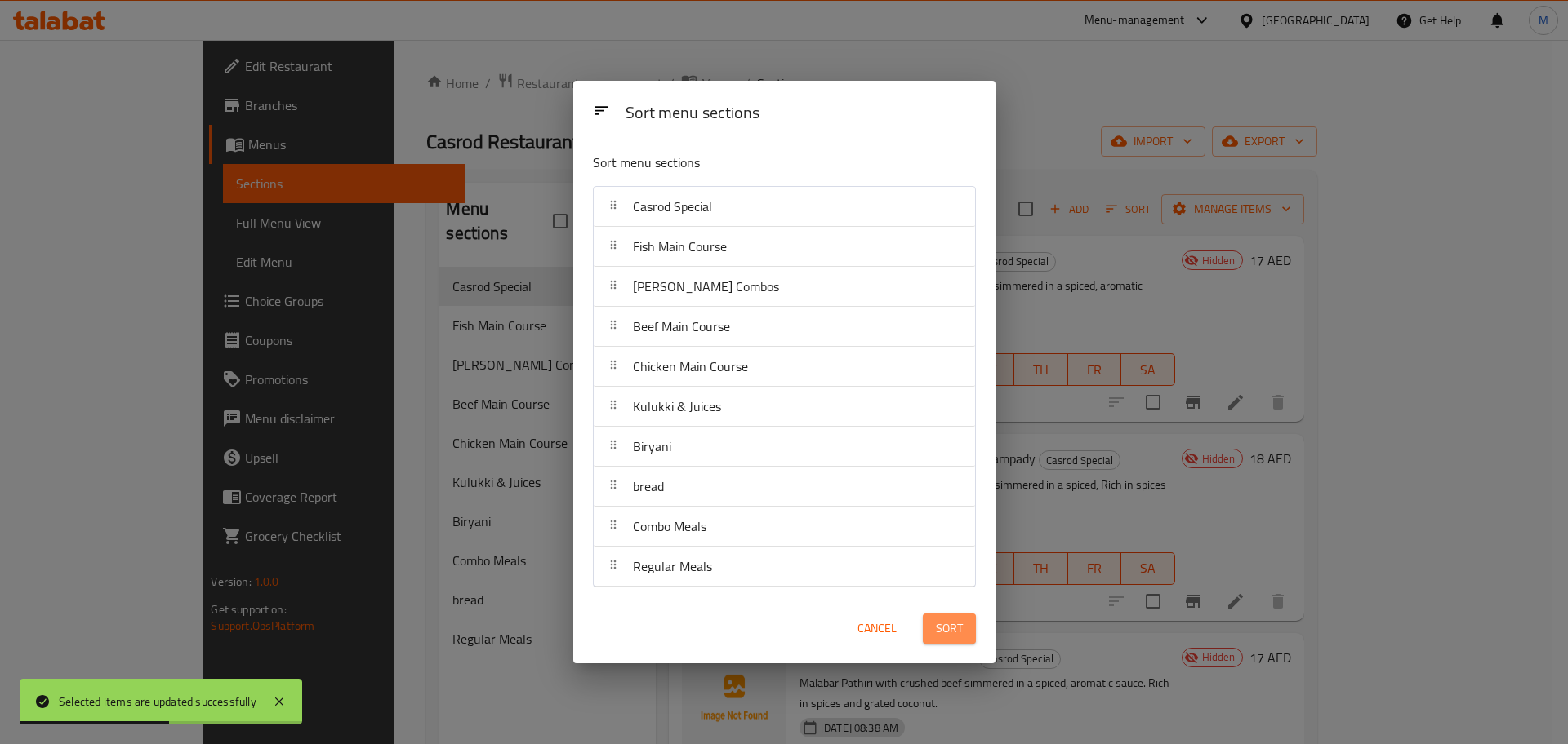
click at [956, 635] on span "Sort" at bounding box center [949, 629] width 27 height 21
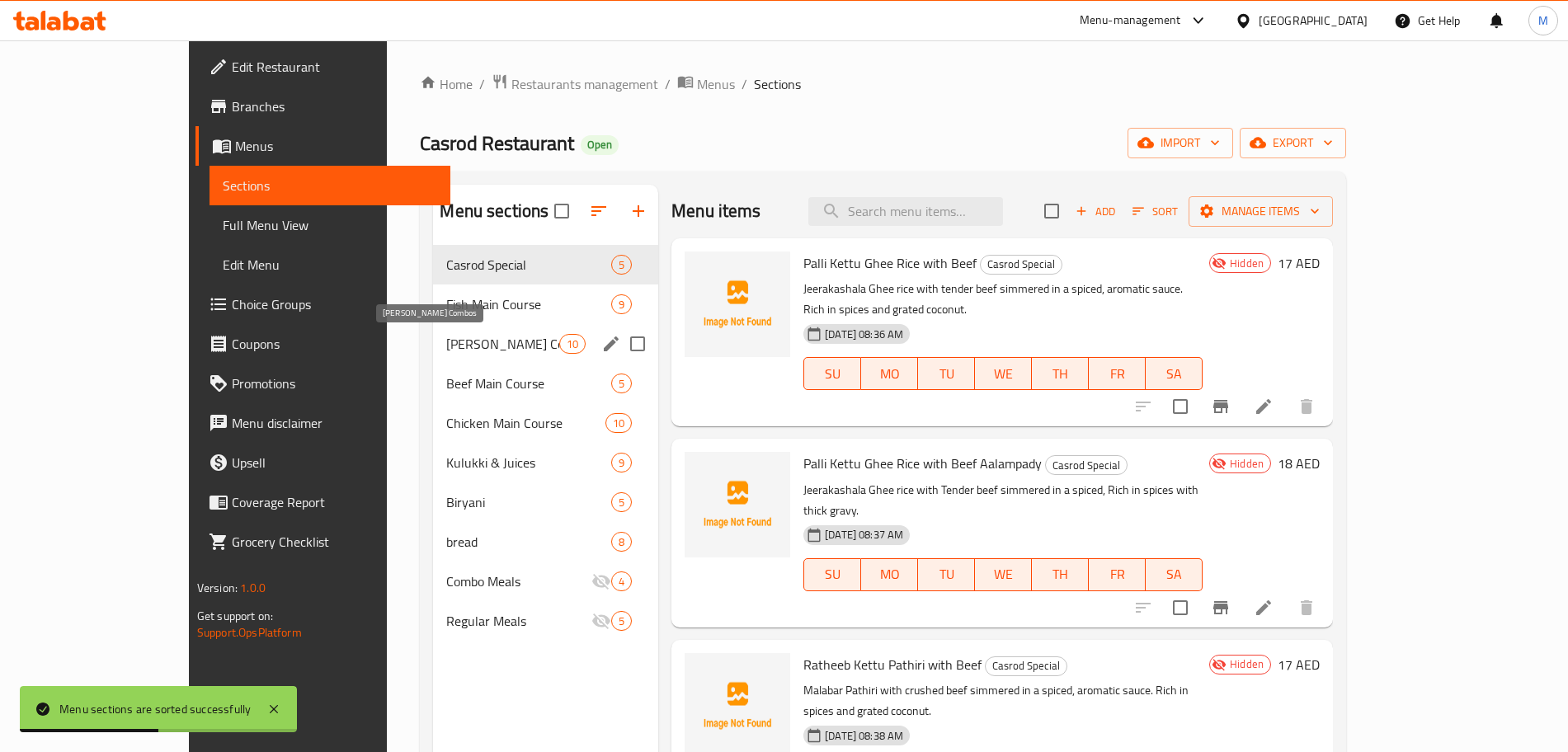
click at [446, 347] on span "Ghee Rice Combos" at bounding box center [502, 343] width 112 height 20
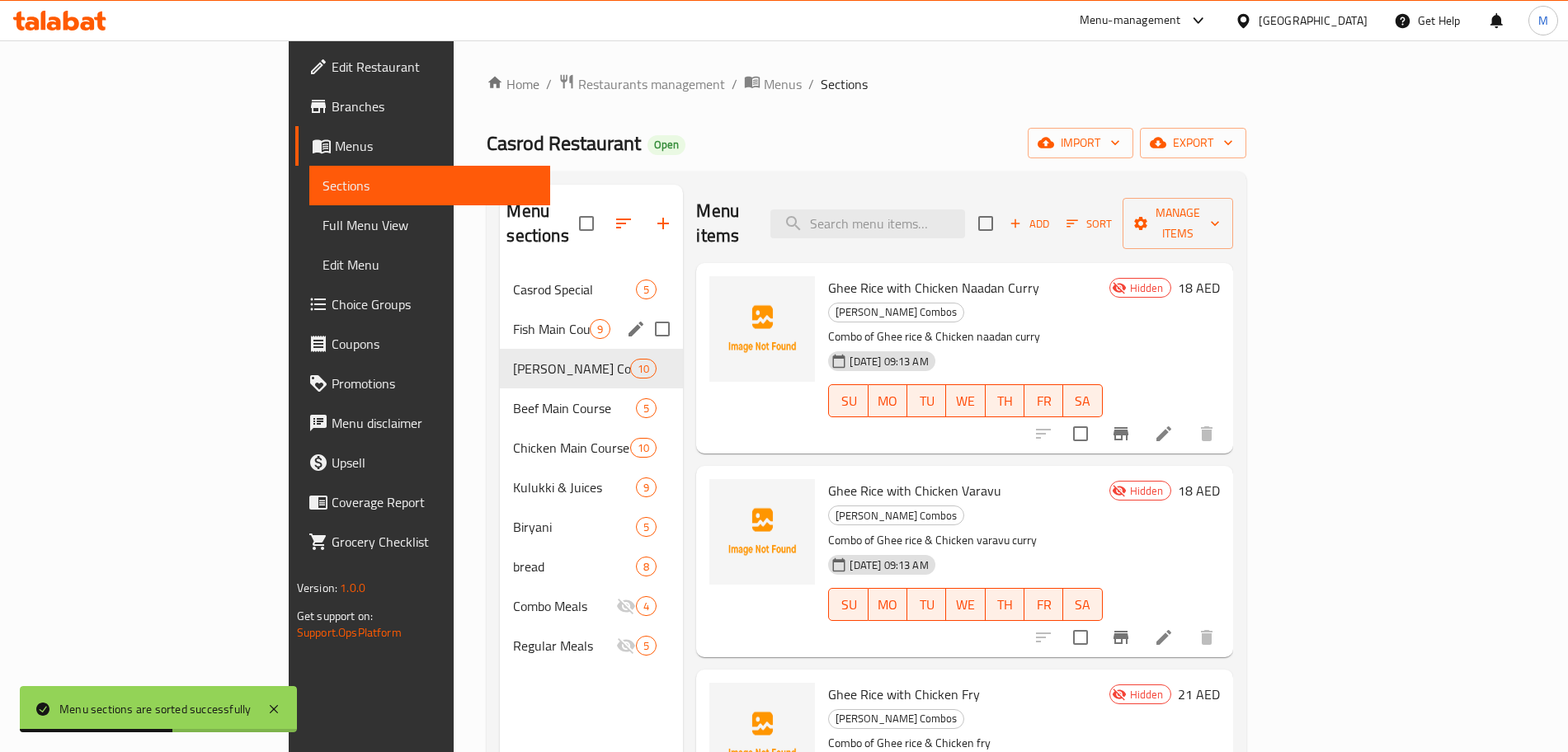
click at [513, 319] on span "Fish Main Course" at bounding box center [551, 329] width 77 height 20
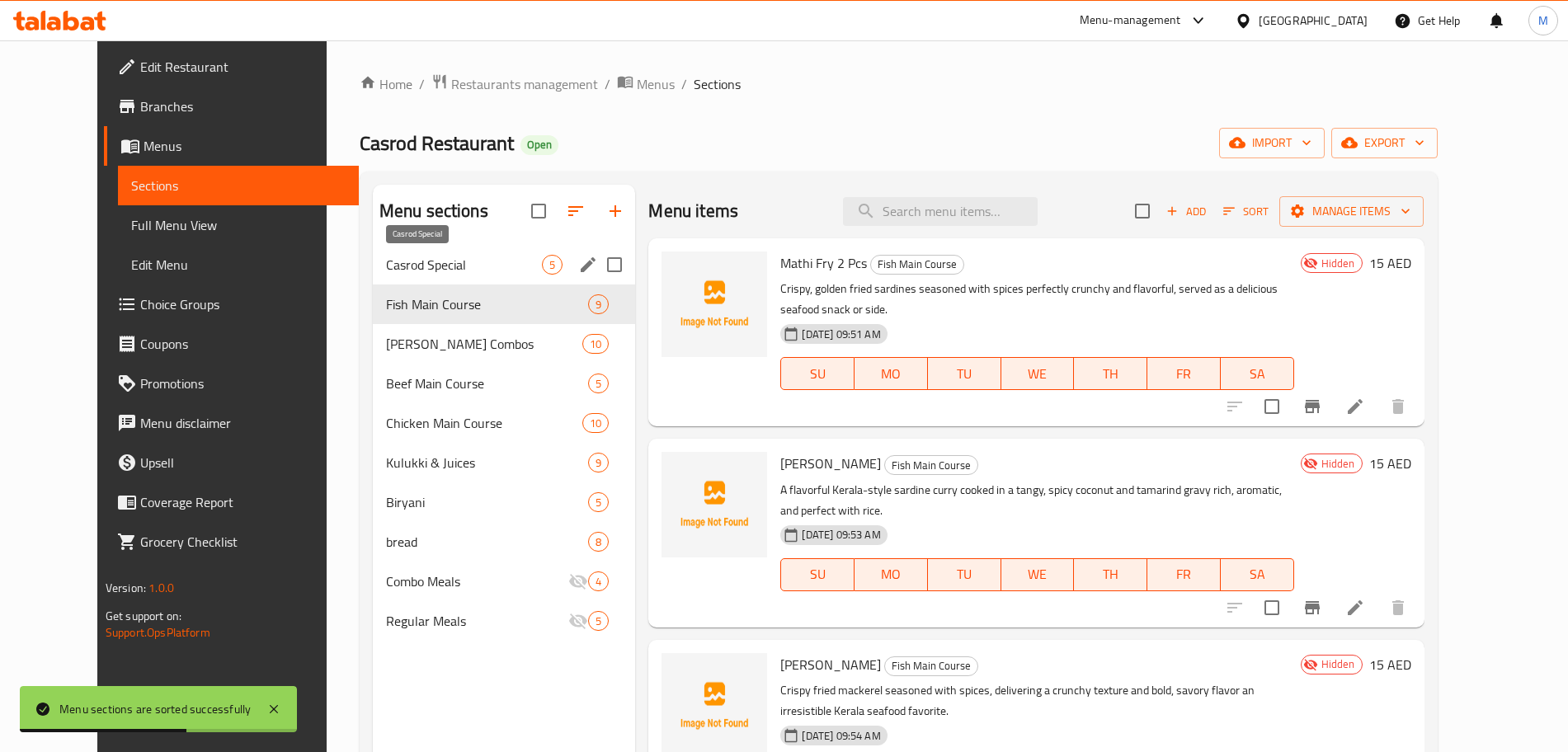
click at [424, 258] on span "Casrod Special" at bounding box center [464, 265] width 157 height 20
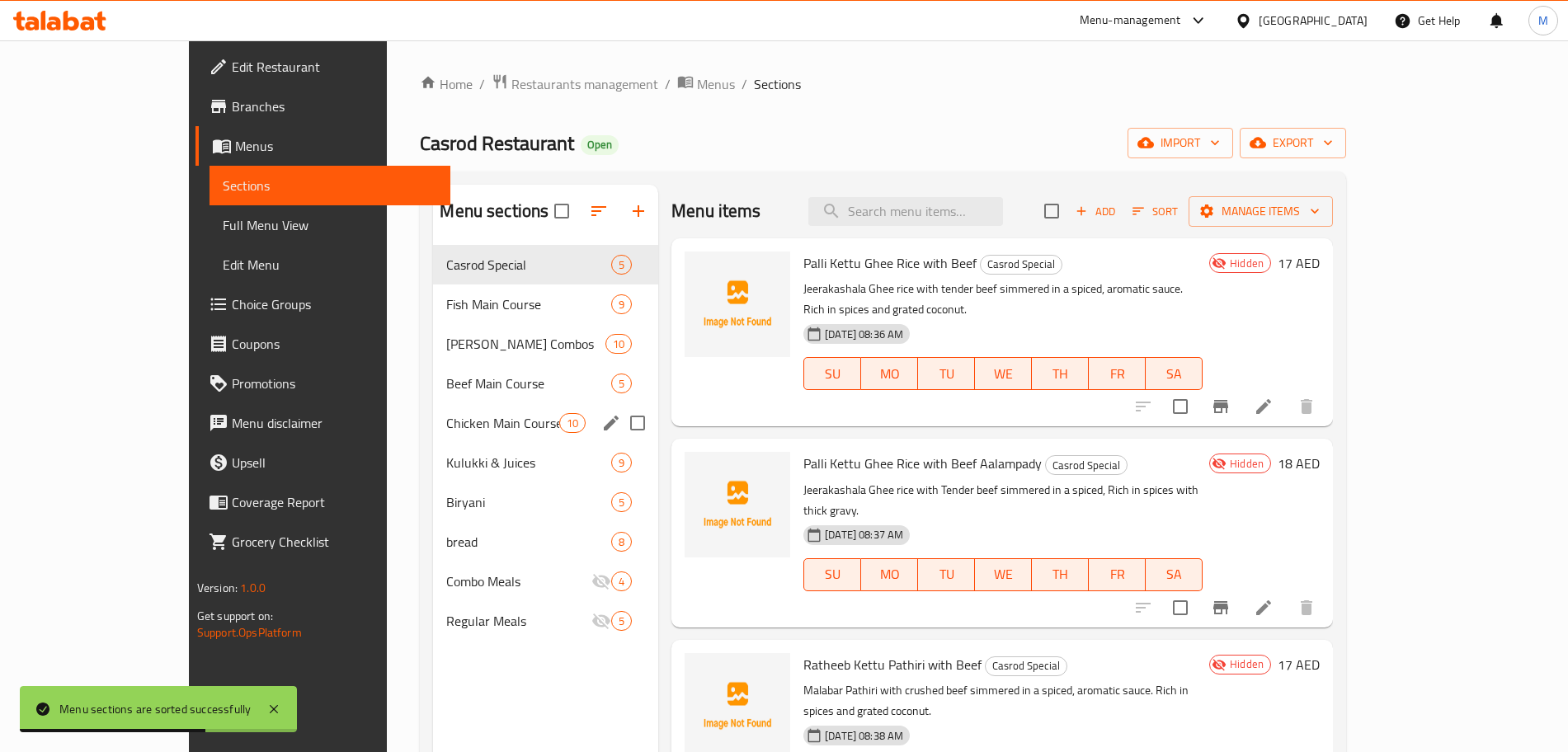
click at [446, 413] on span "Chicken Main Course" at bounding box center [502, 423] width 112 height 20
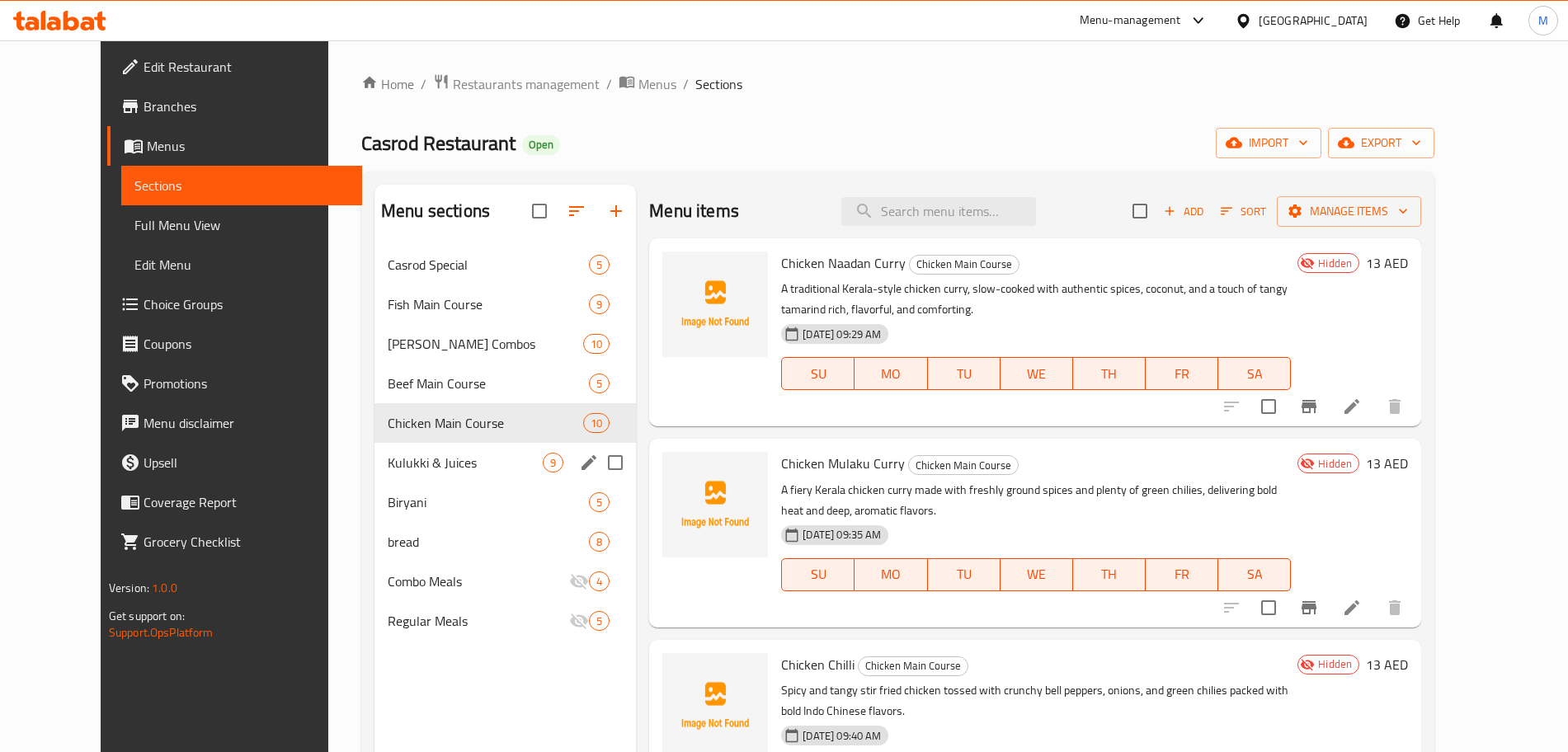
click at [375, 449] on div "Kulukki & Juices 9" at bounding box center [505, 462] width 261 height 39
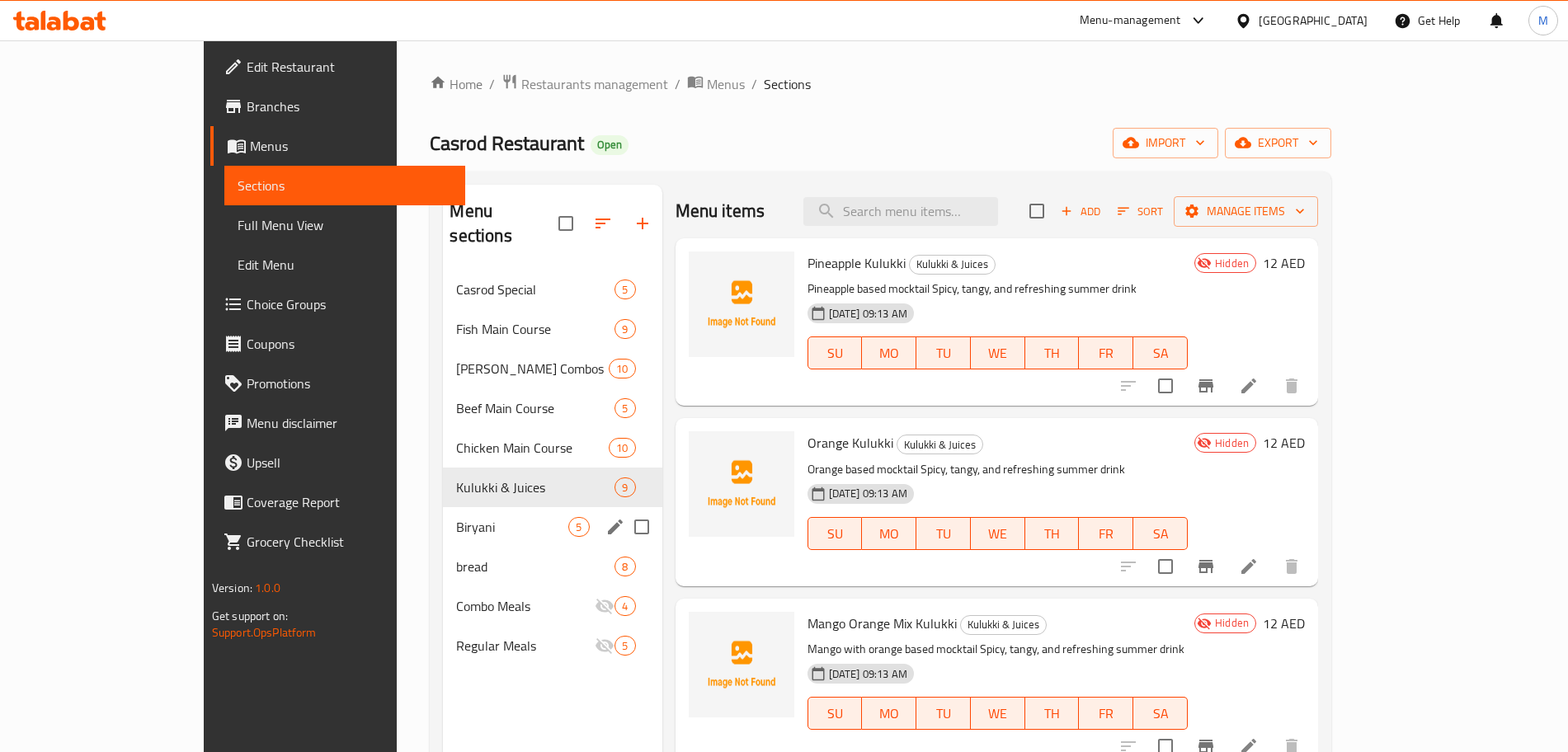
click at [443, 507] on div "Biryani 5" at bounding box center [551, 526] width 219 height 39
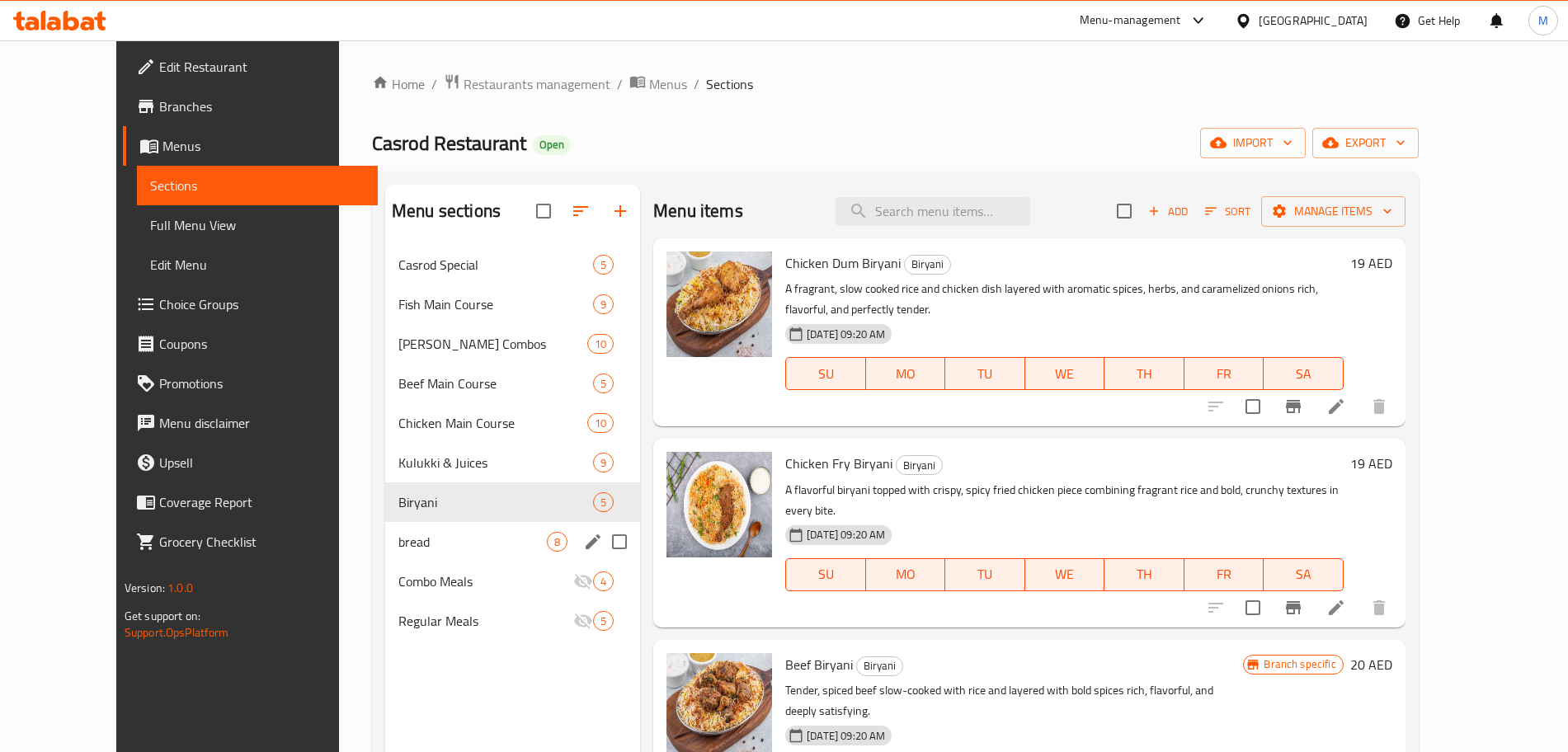
click at [421, 526] on div "bread 8" at bounding box center [512, 541] width 255 height 39
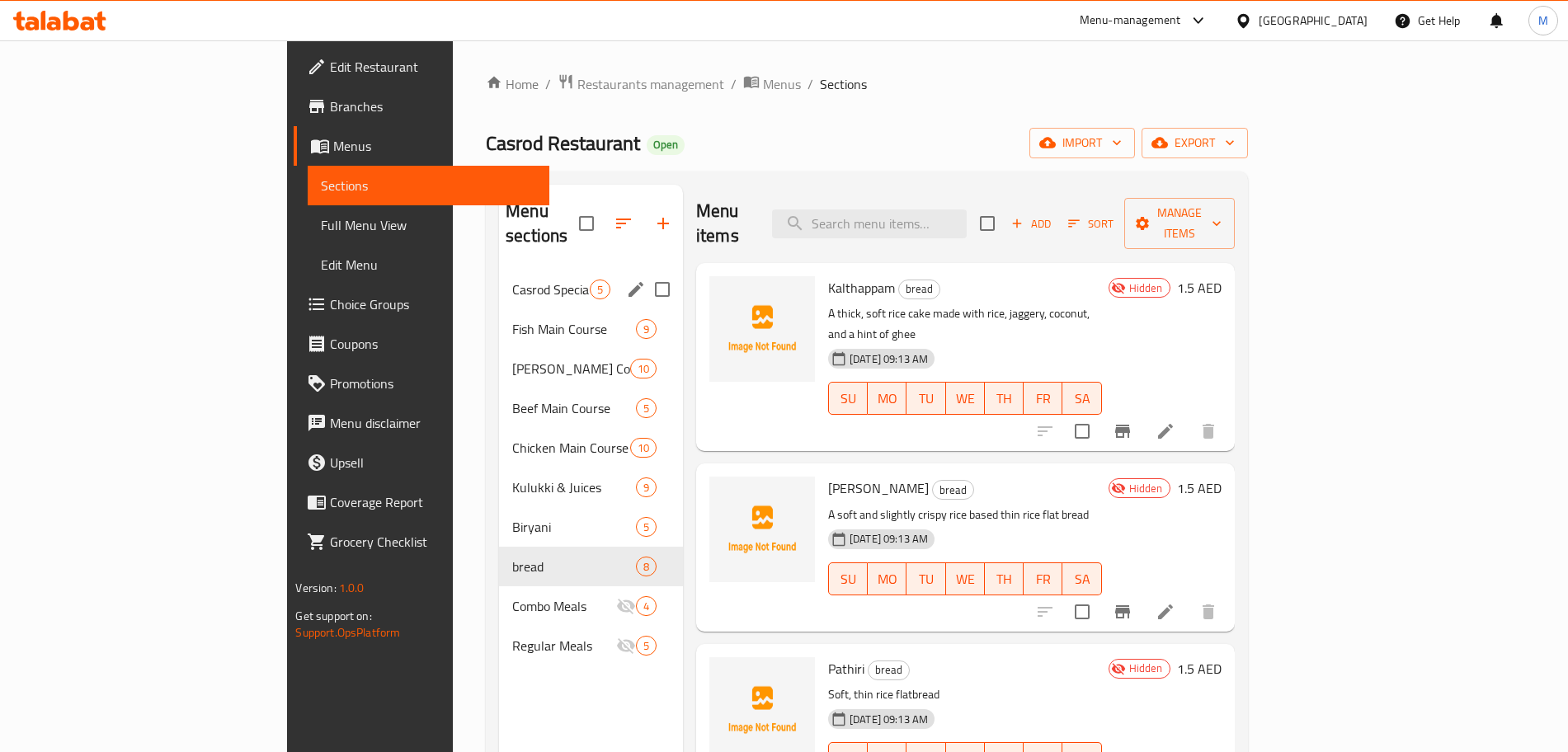
click at [499, 274] on div "Casrod Special 5" at bounding box center [591, 289] width 184 height 39
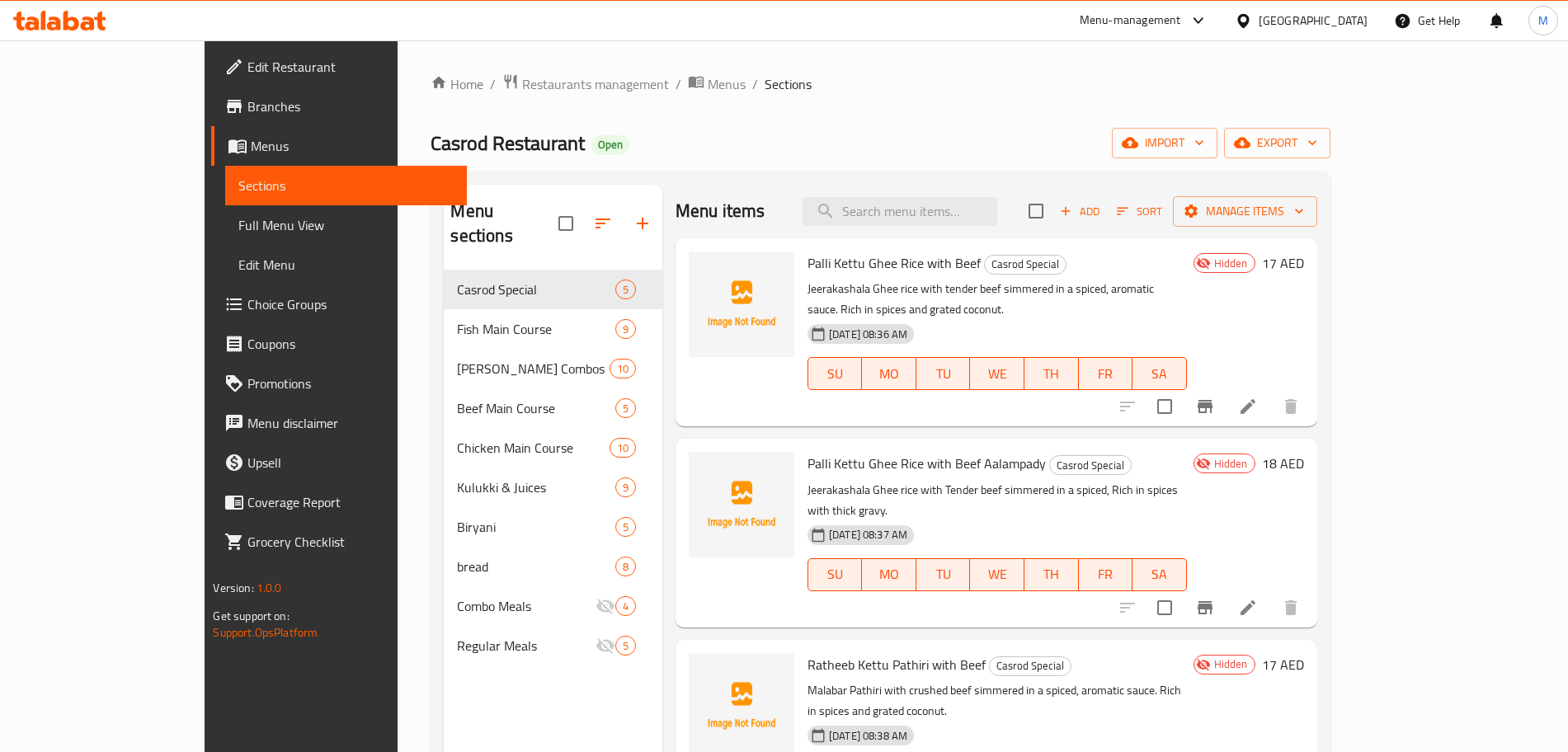
scroll to position [190, 0]
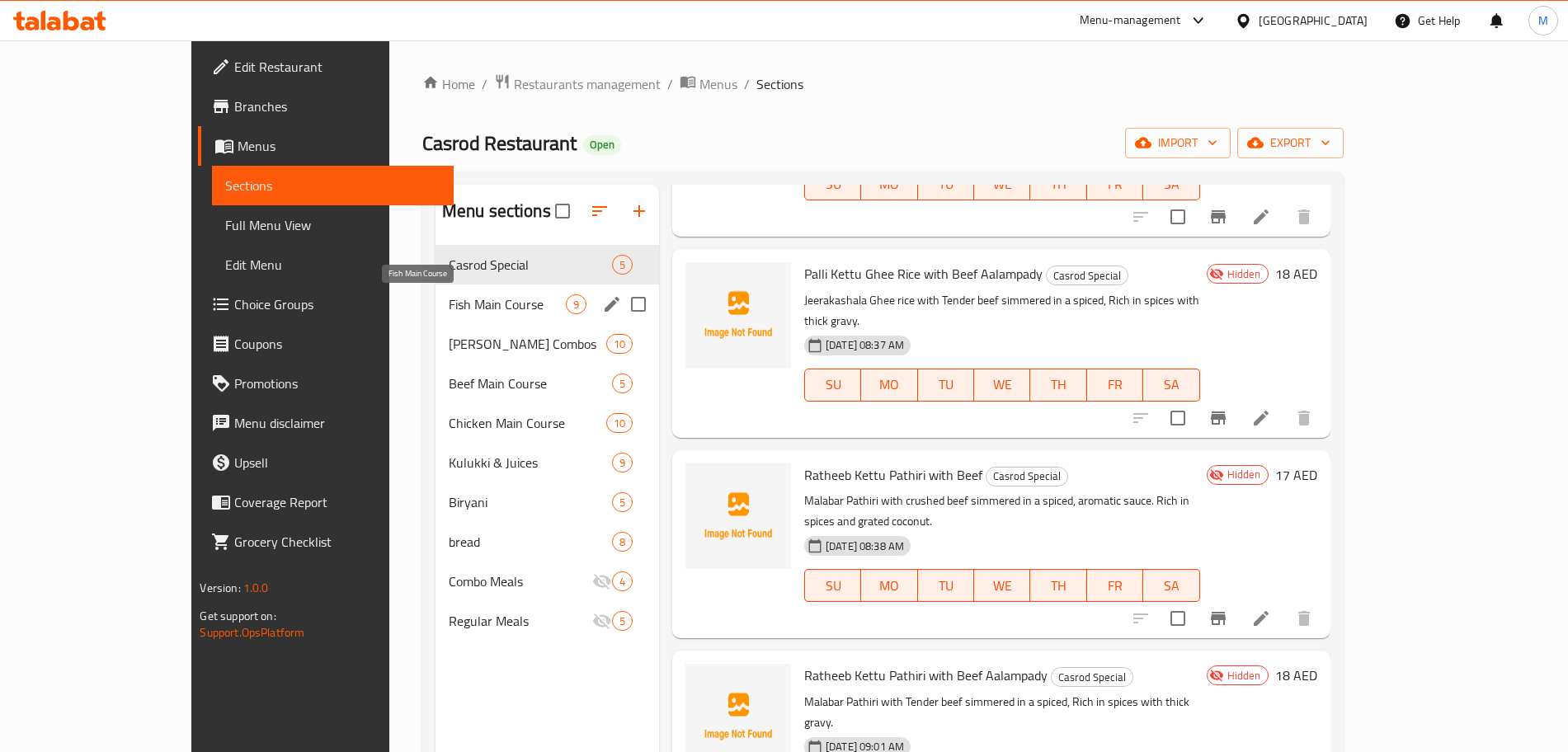
click at [463, 308] on span "Fish Main Course" at bounding box center [507, 304] width 117 height 20
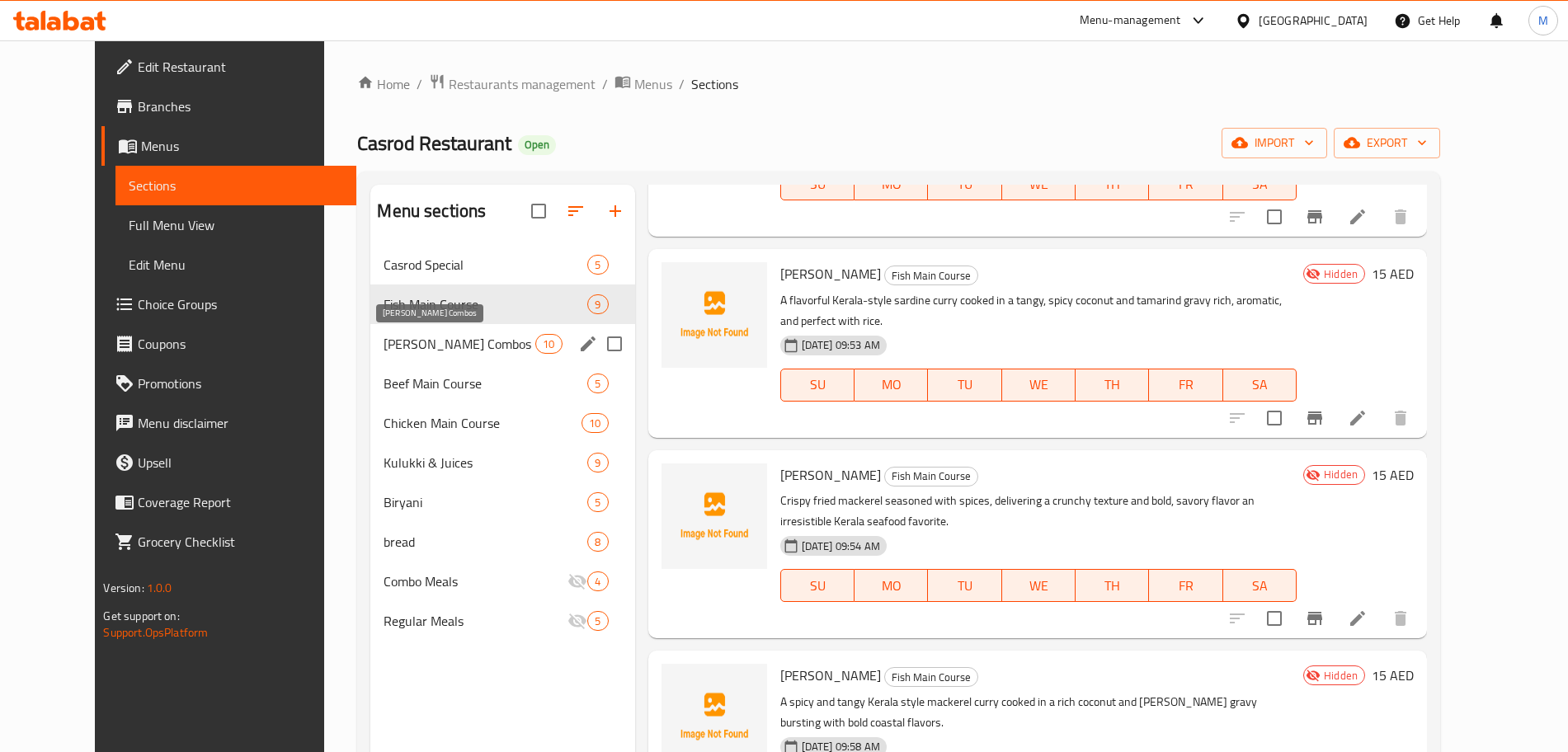
click at [445, 345] on span "Ghee Rice Combos" at bounding box center [459, 343] width 152 height 20
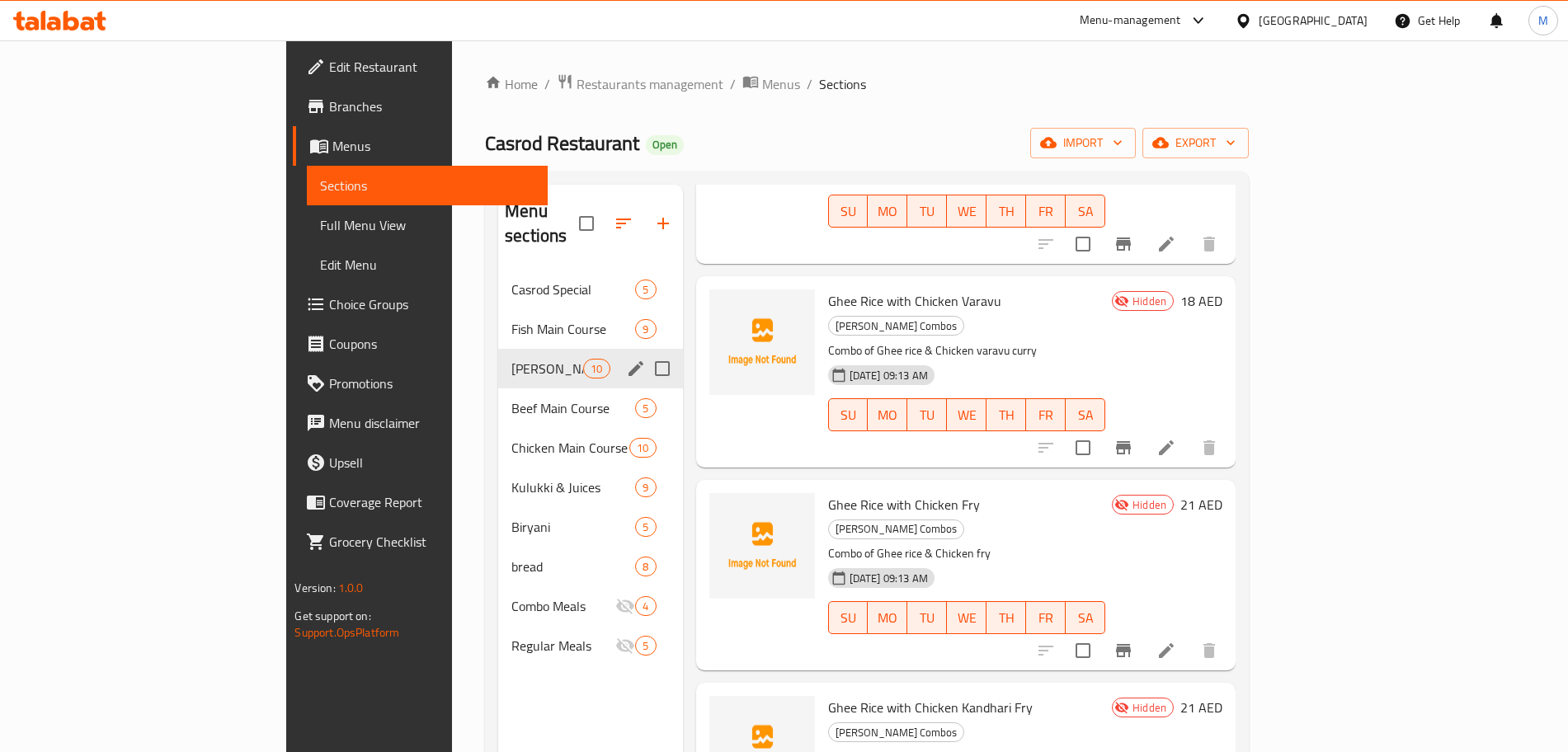
click at [498, 356] on div "Ghee Rice Combos 10" at bounding box center [591, 368] width 185 height 39
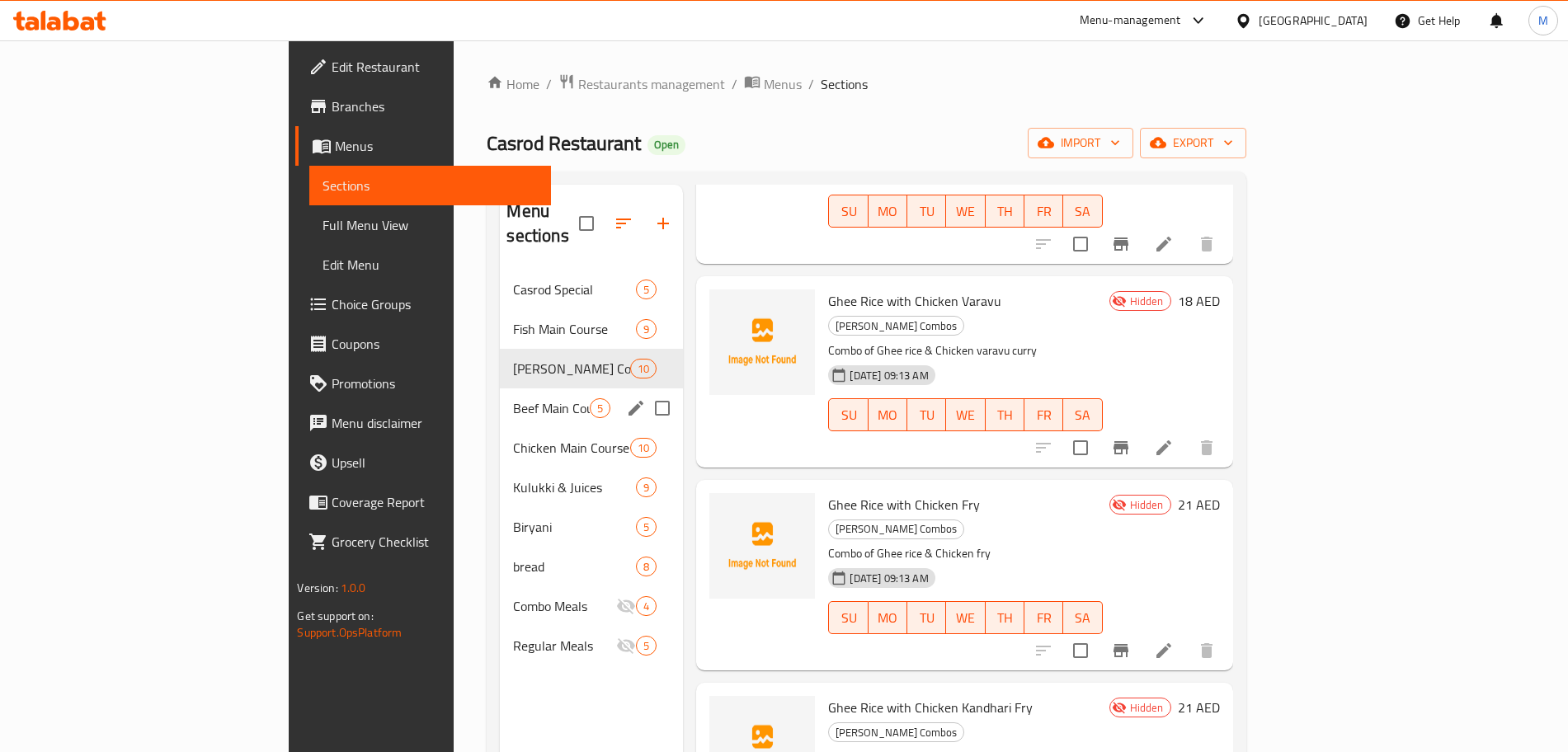
click at [513, 398] on span "Beef Main Course" at bounding box center [551, 408] width 77 height 20
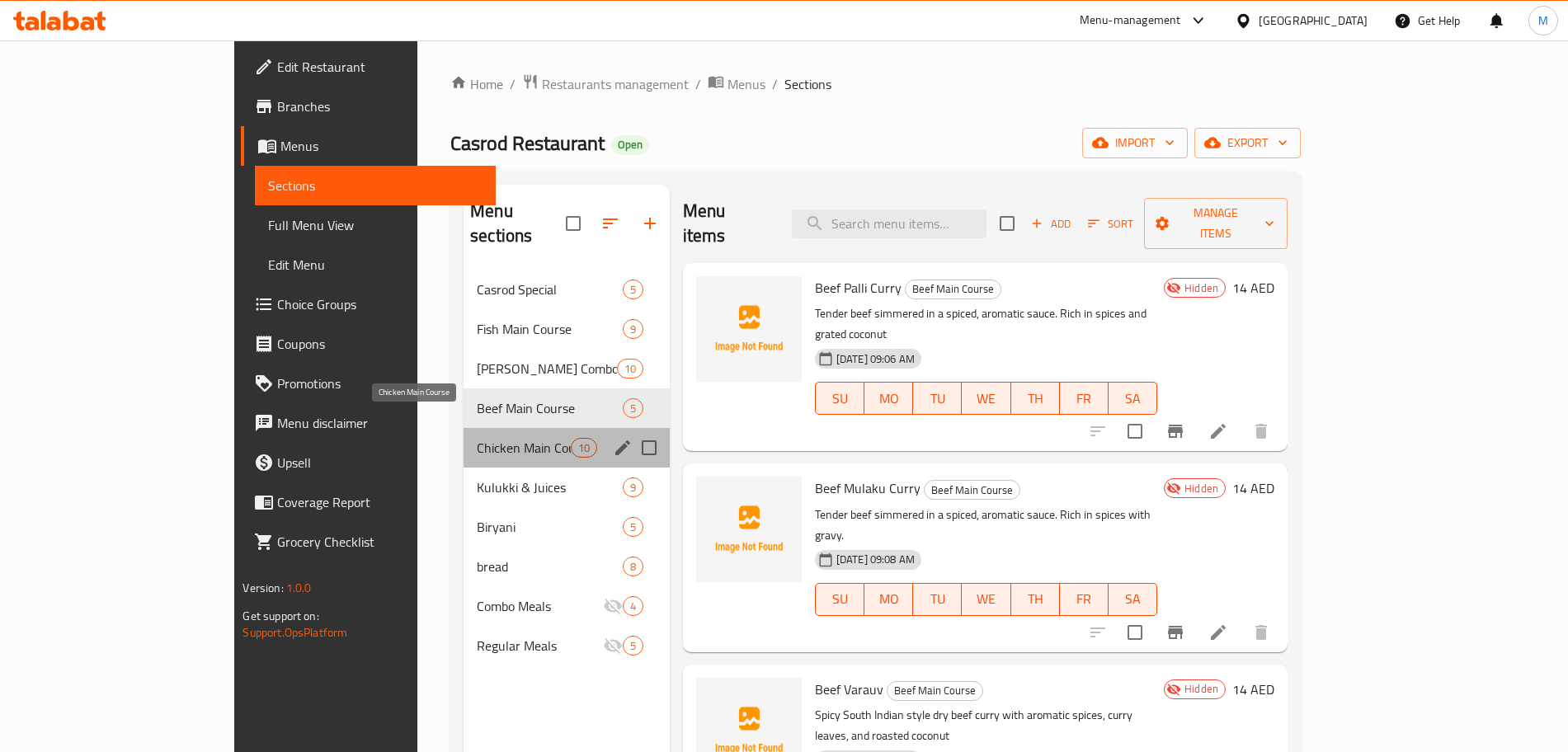
click at [476, 438] on span "Chicken Main Course" at bounding box center [523, 448] width 93 height 20
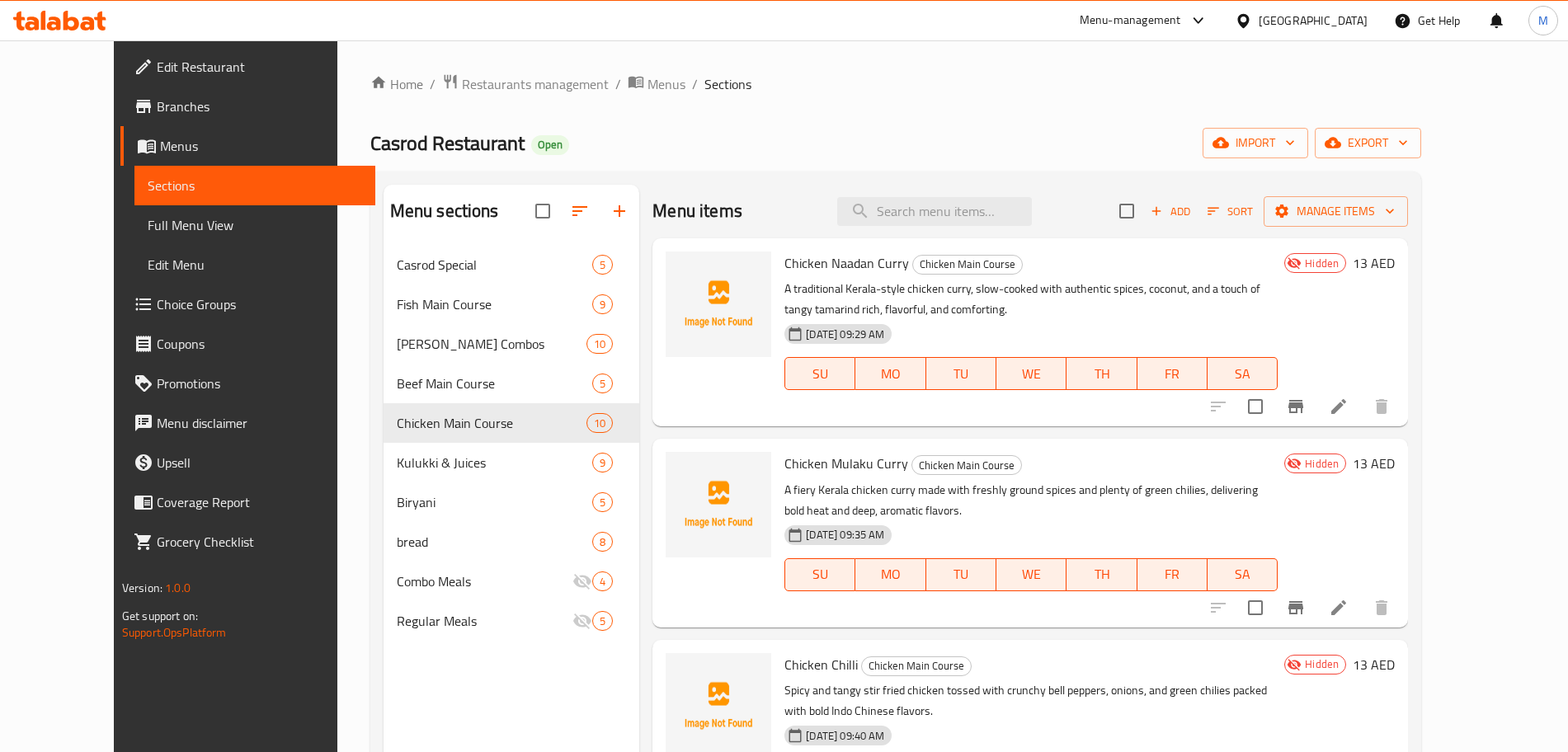
scroll to position [619, 0]
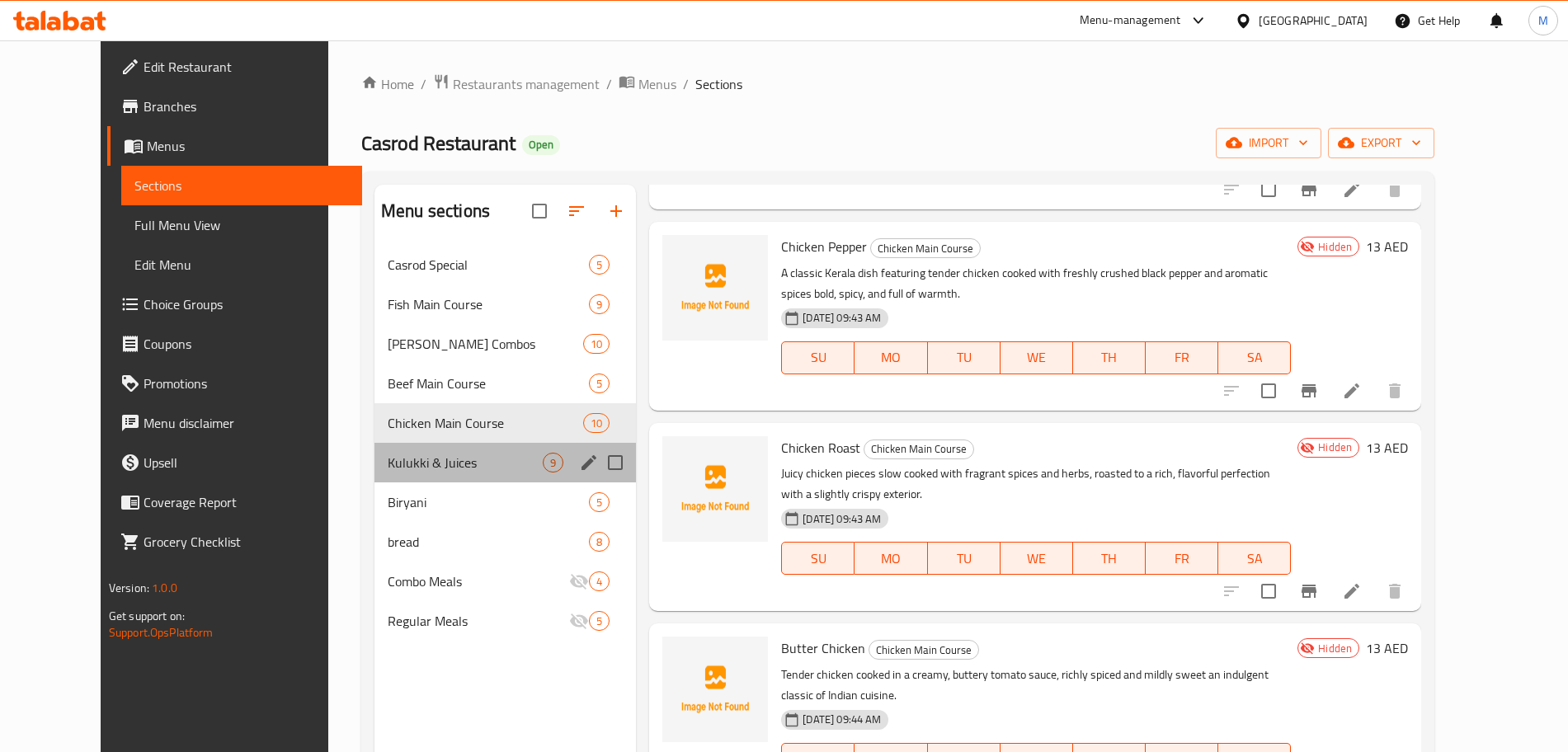
click at [473, 478] on div "Kulukki & Juices 9" at bounding box center [505, 462] width 261 height 39
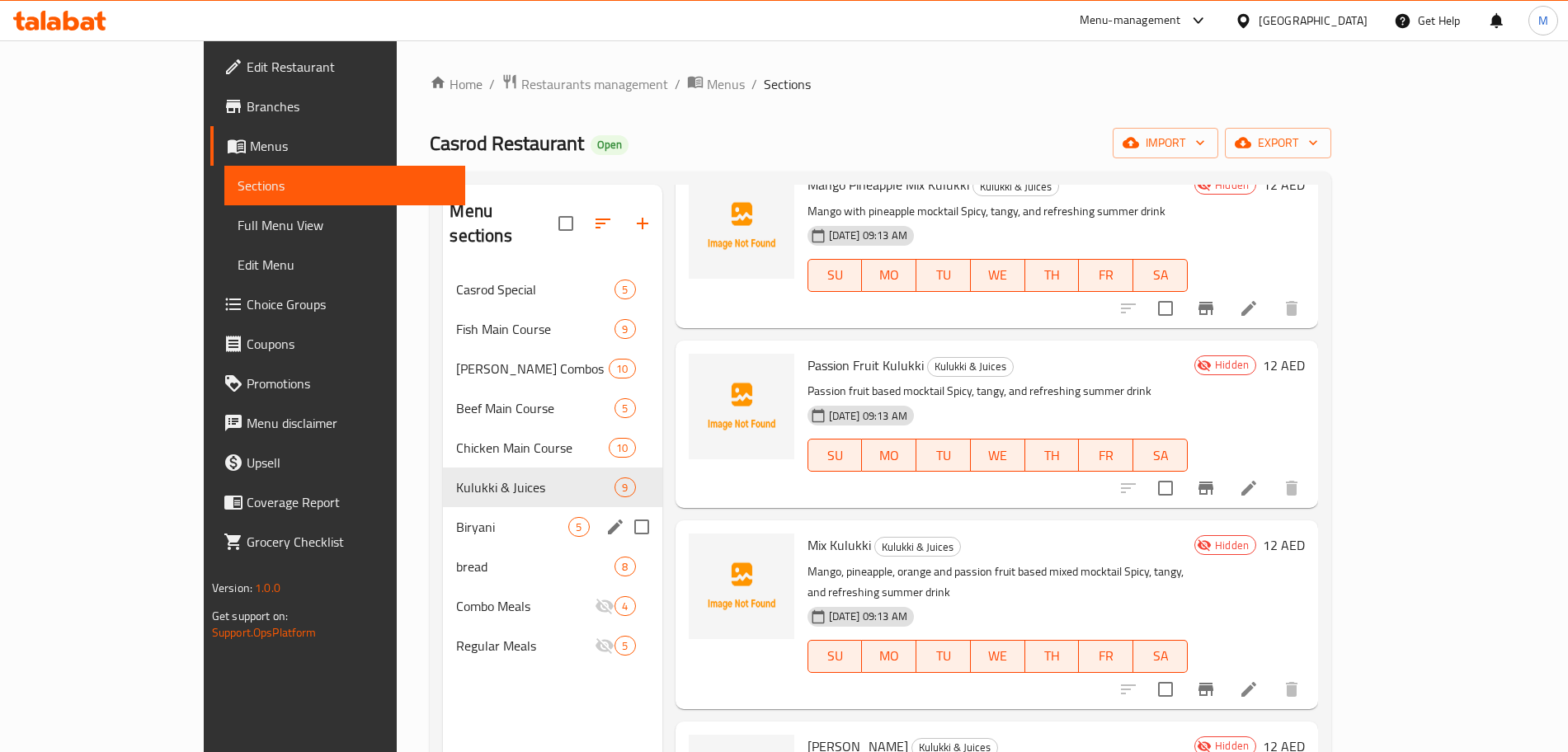
click at [456, 518] on span "Biryani" at bounding box center [512, 527] width 112 height 20
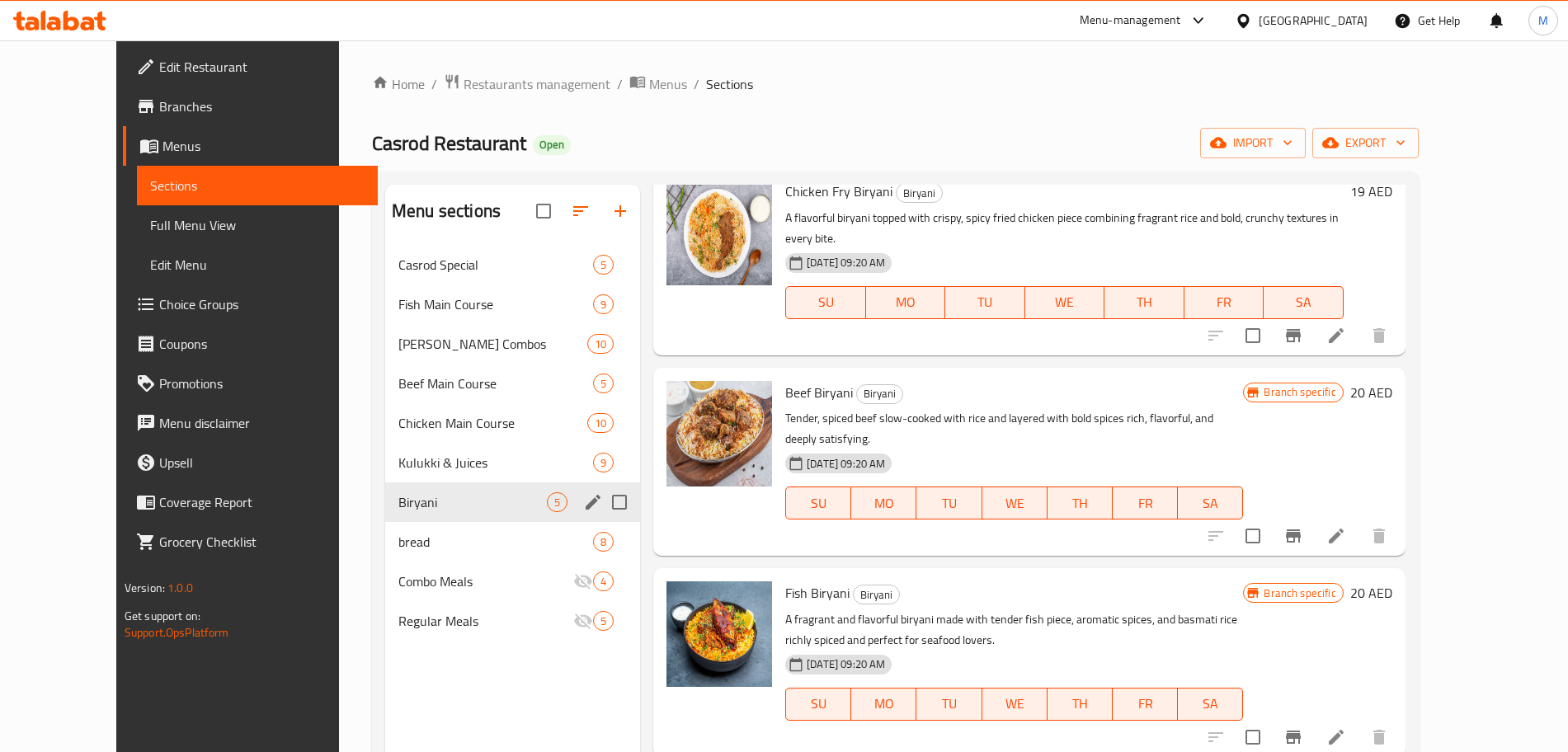
scroll to position [210, 0]
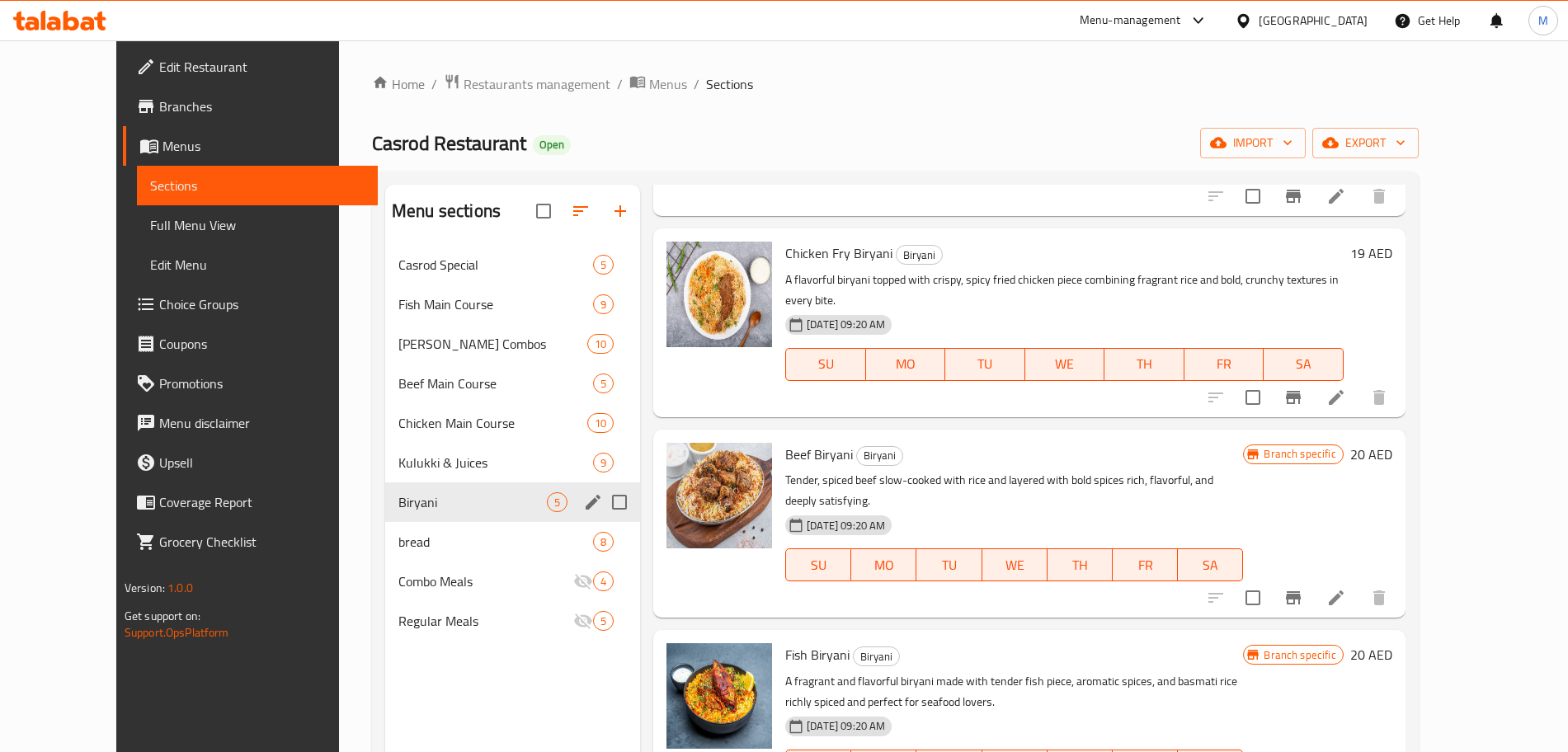
click at [443, 527] on div "bread 8" at bounding box center [512, 541] width 255 height 39
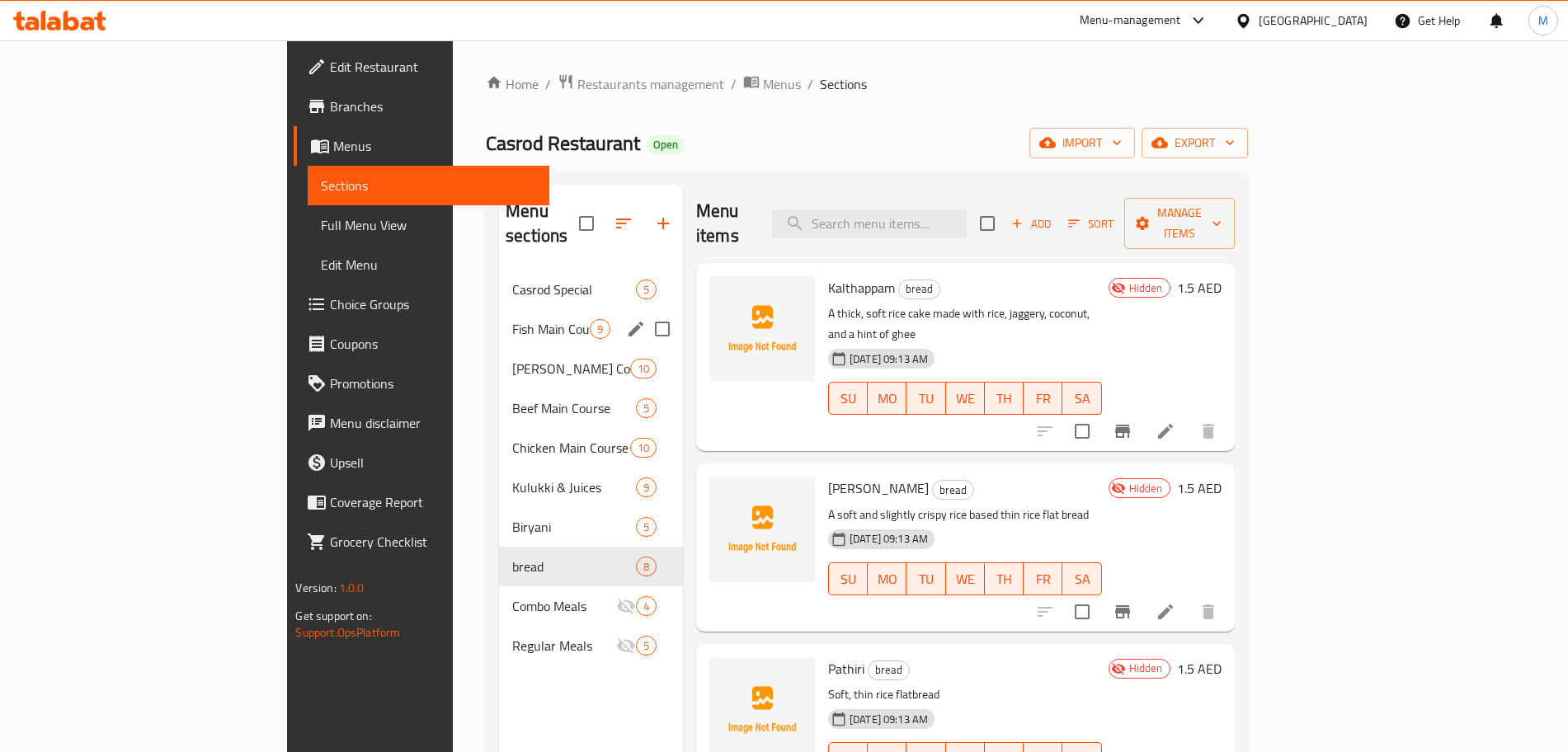
click at [512, 280] on span "Casrod Special" at bounding box center [574, 289] width 124 height 20
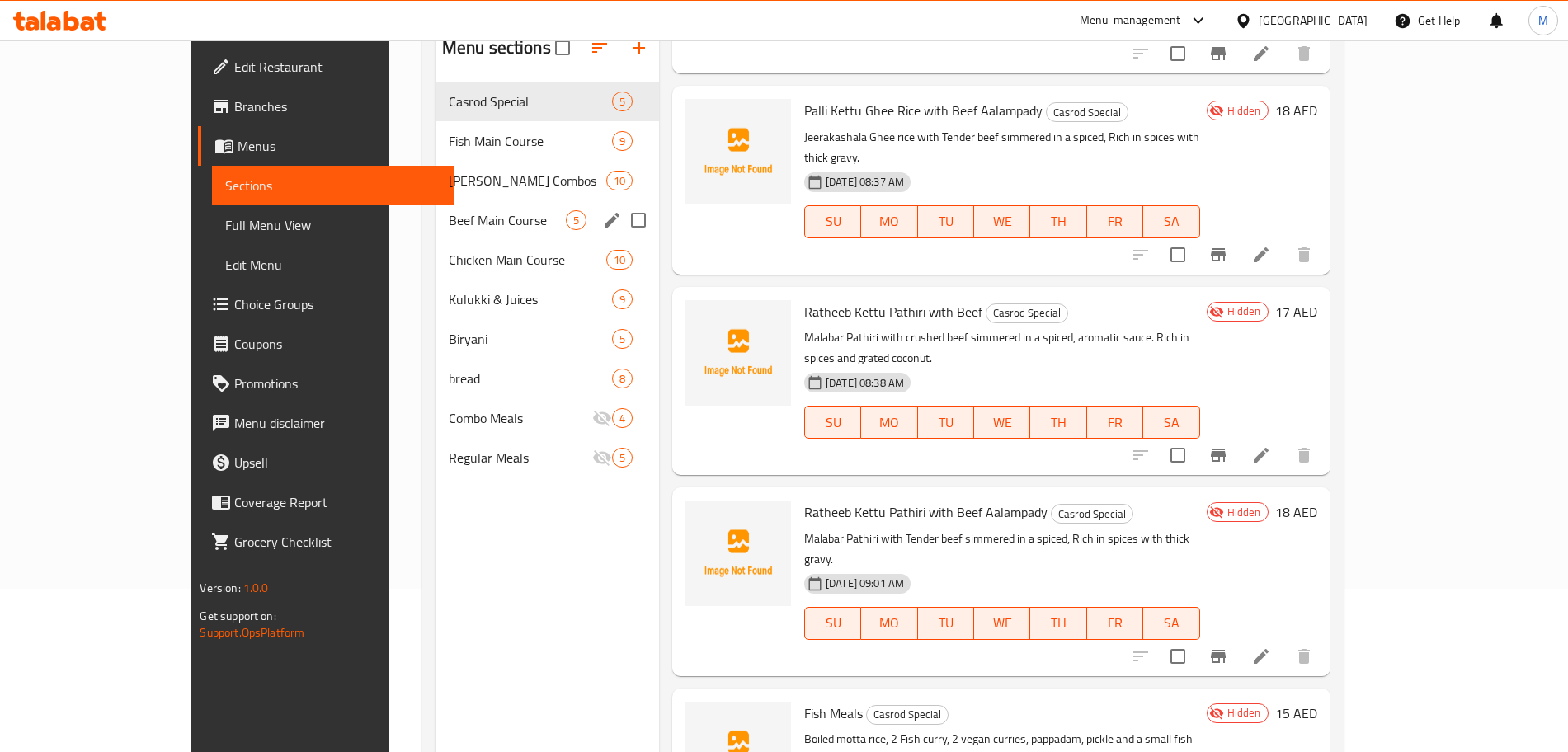
scroll to position [128, 0]
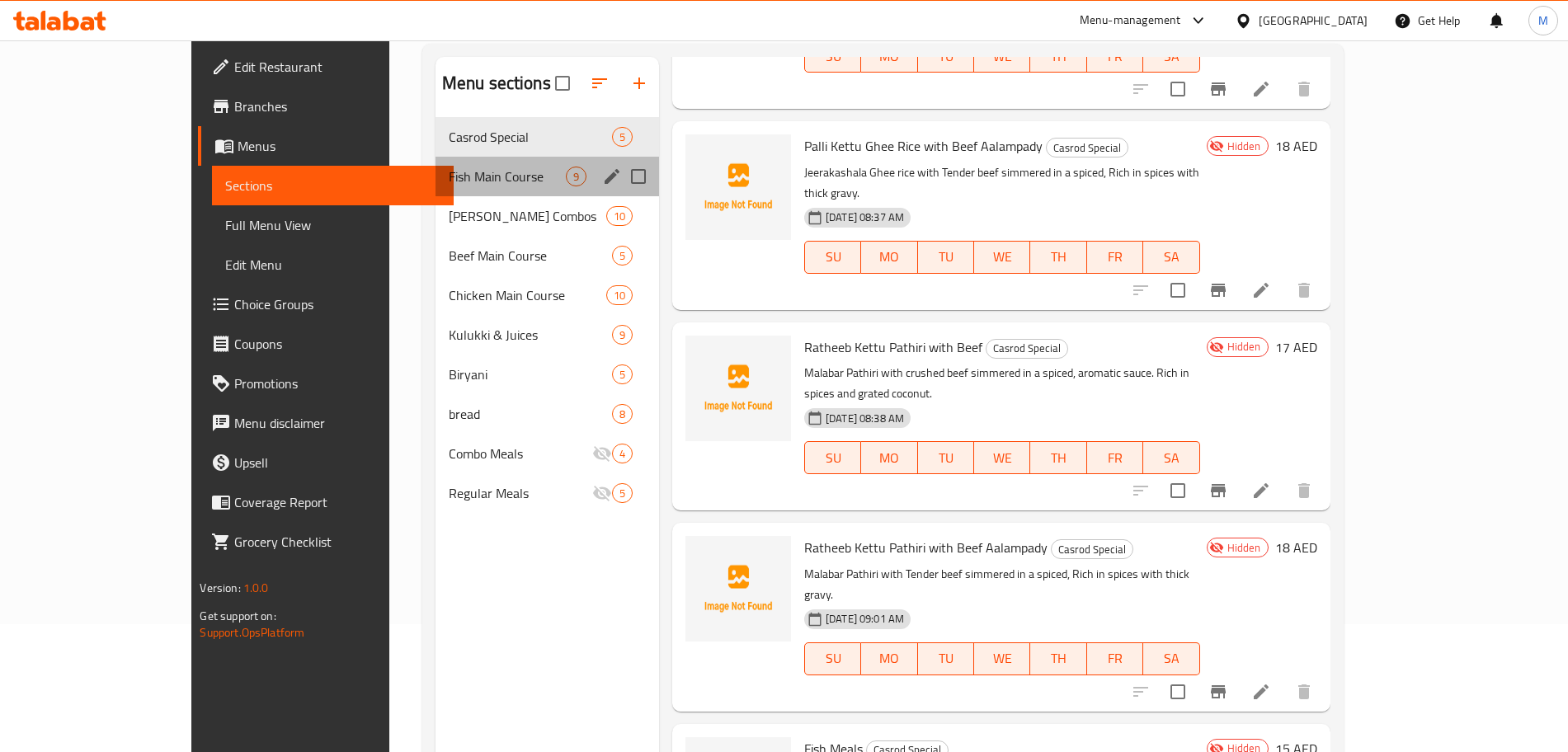
click at [436, 186] on div "Fish Main Course 9" at bounding box center [547, 176] width 224 height 39
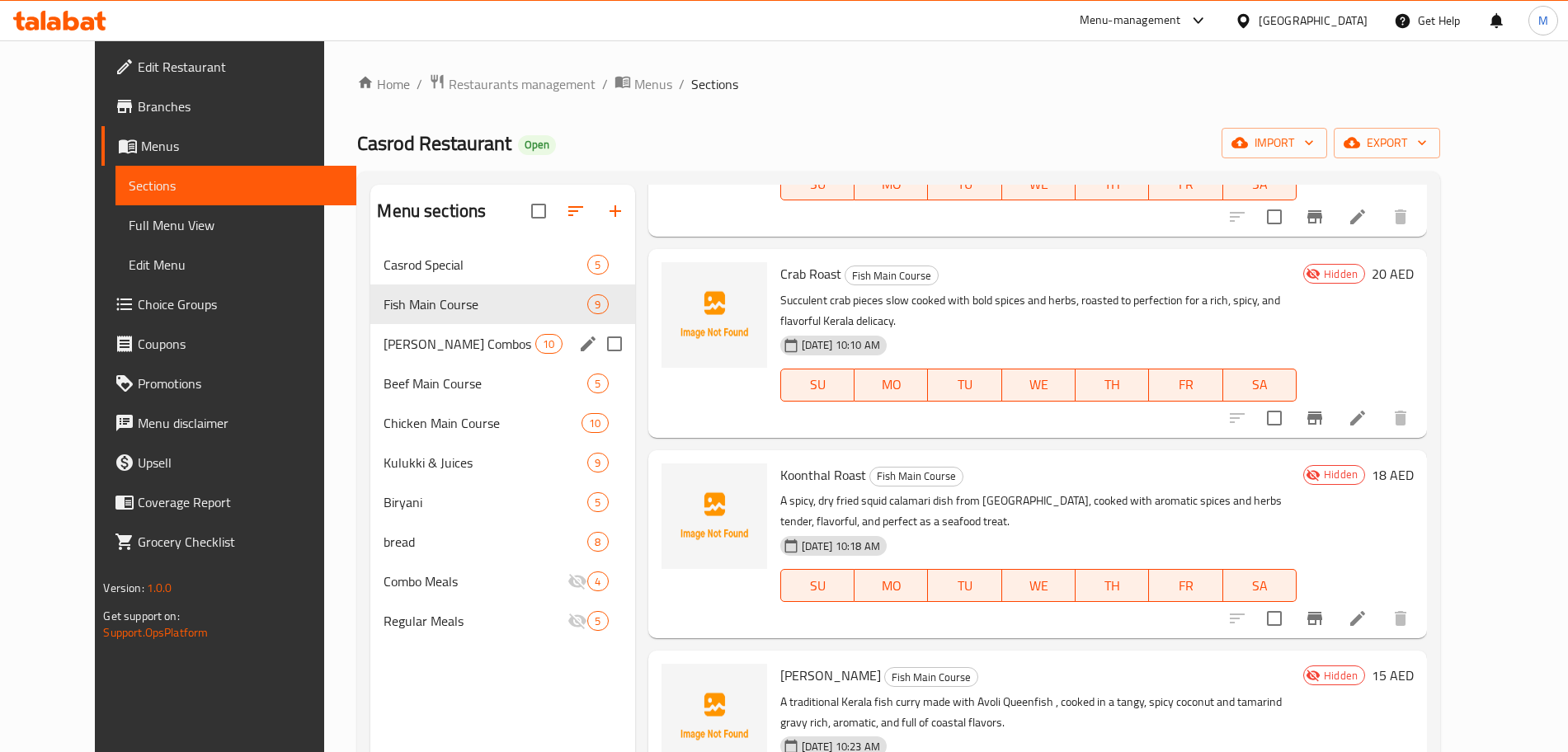
click at [447, 359] on div "Ghee Rice Combos 10" at bounding box center [502, 343] width 264 height 39
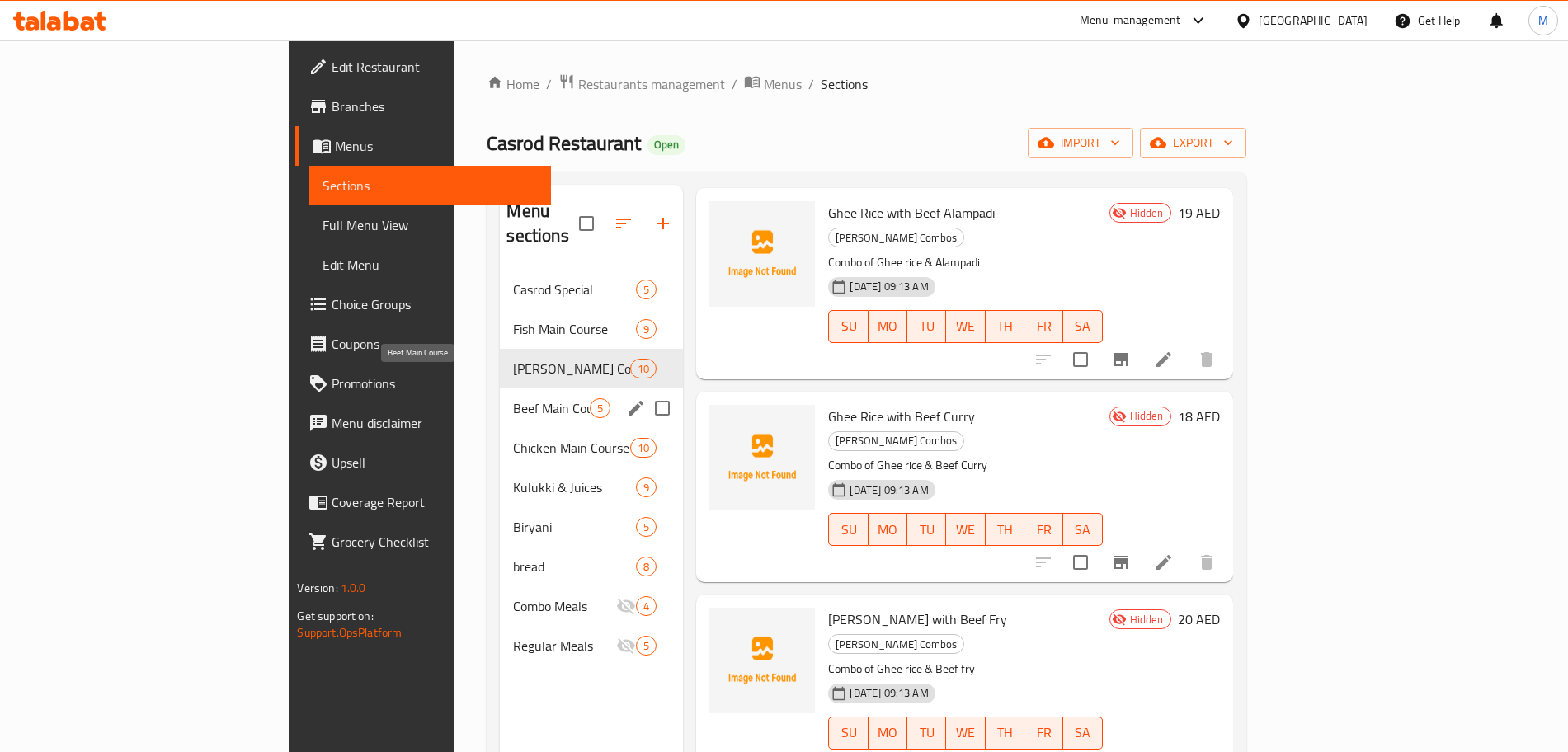
click at [513, 398] on span "Beef Main Course" at bounding box center [551, 408] width 77 height 20
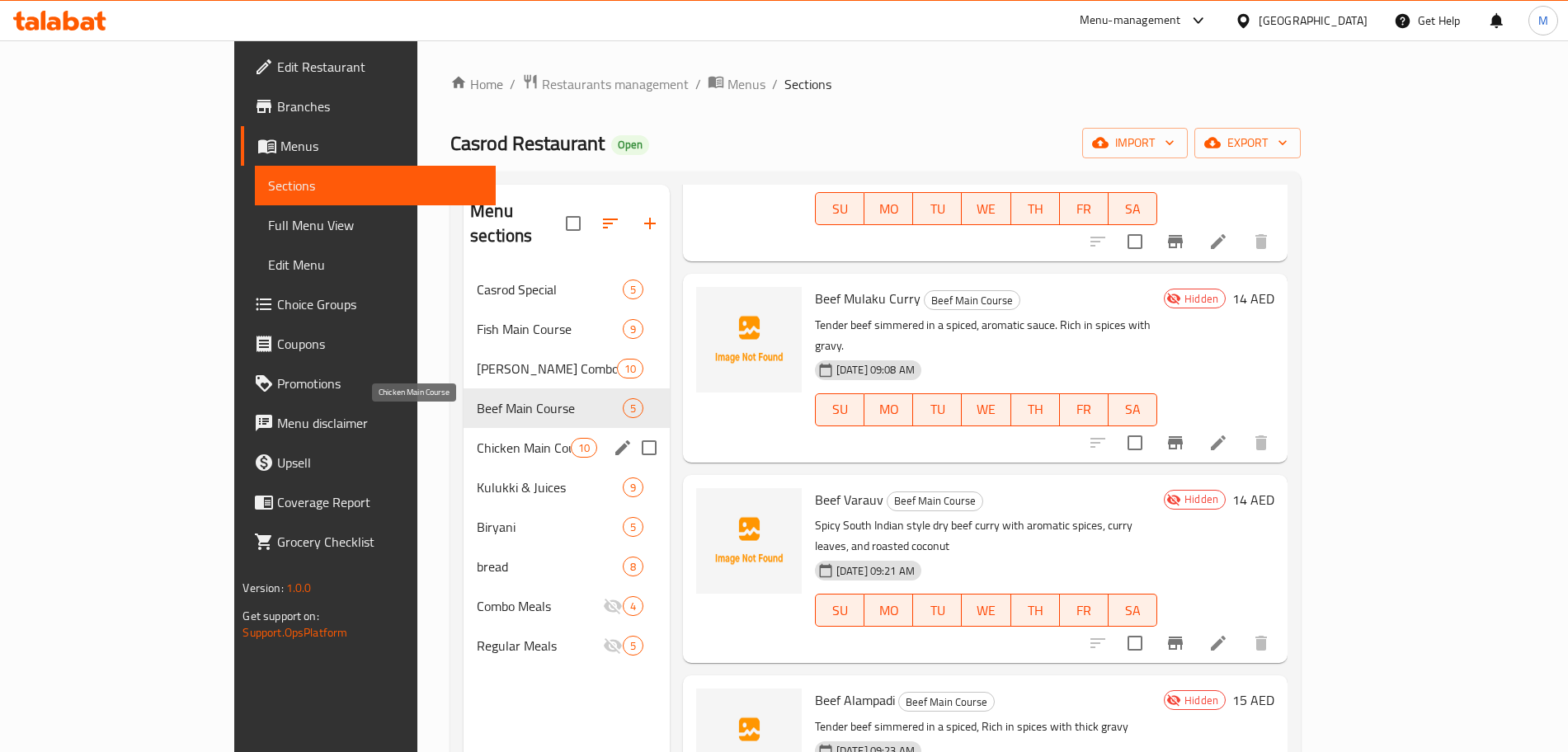
click at [476, 438] on span "Chicken Main Course" at bounding box center [523, 448] width 93 height 20
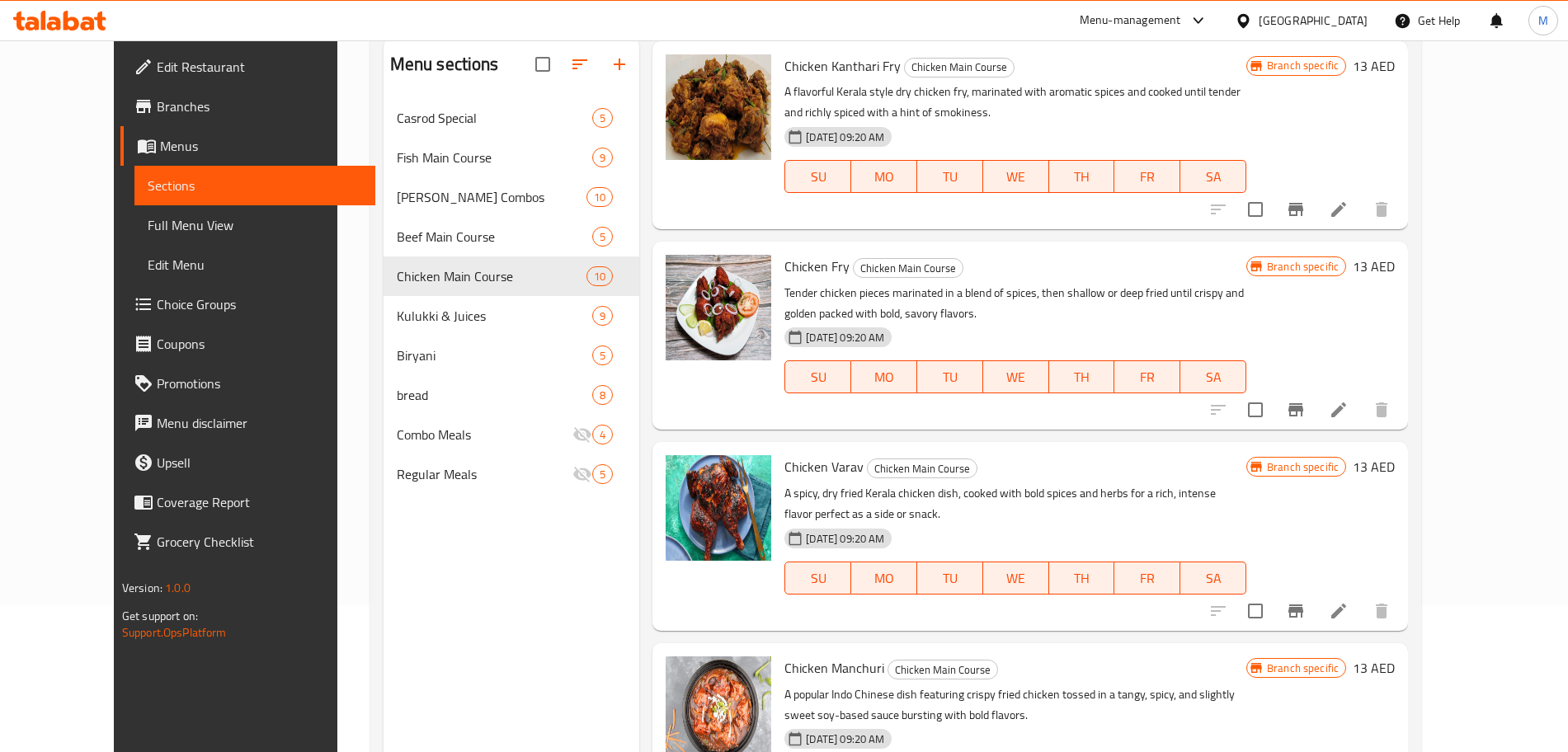
scroll to position [231, 0]
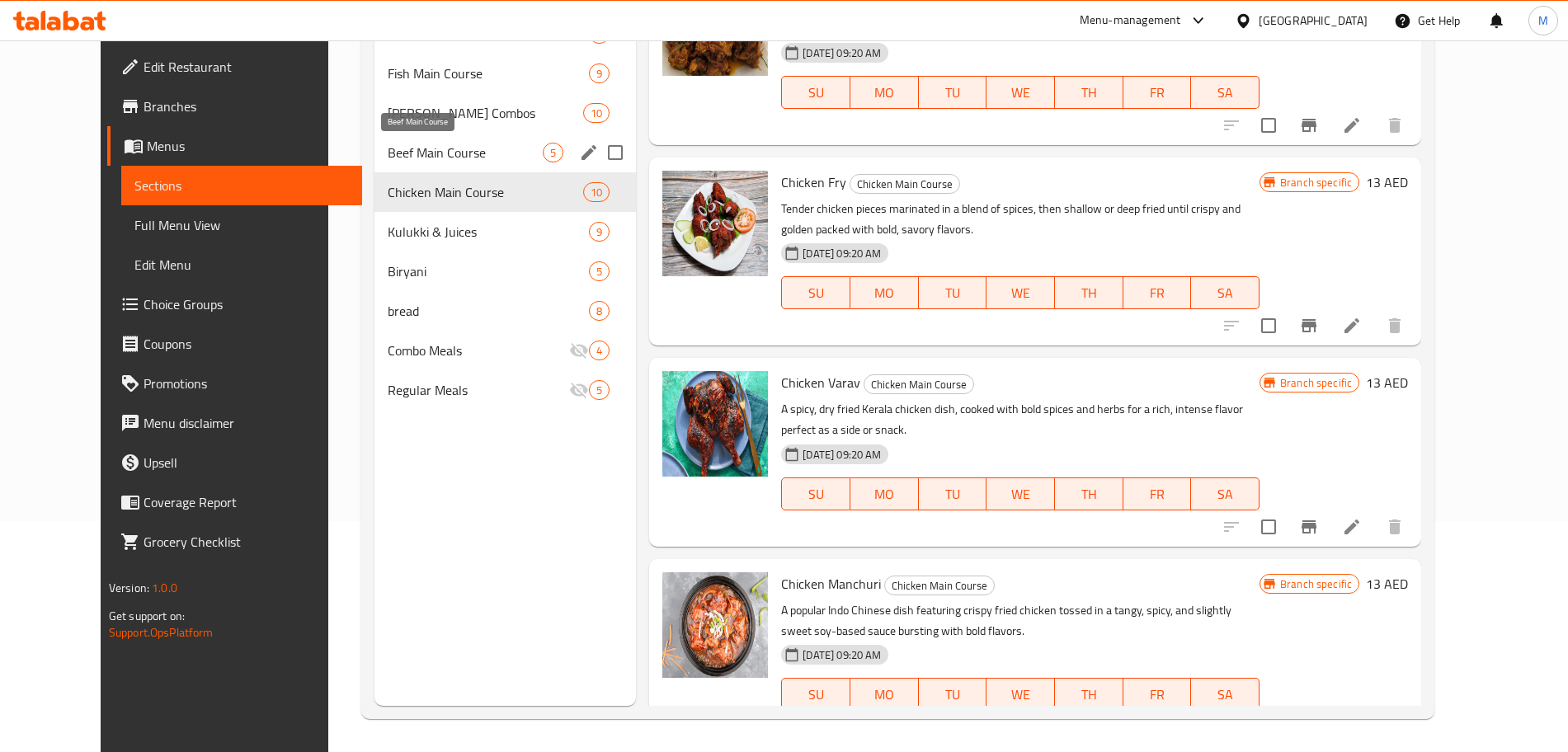
click at [442, 163] on div "Beef Main Course 5" at bounding box center [505, 152] width 261 height 39
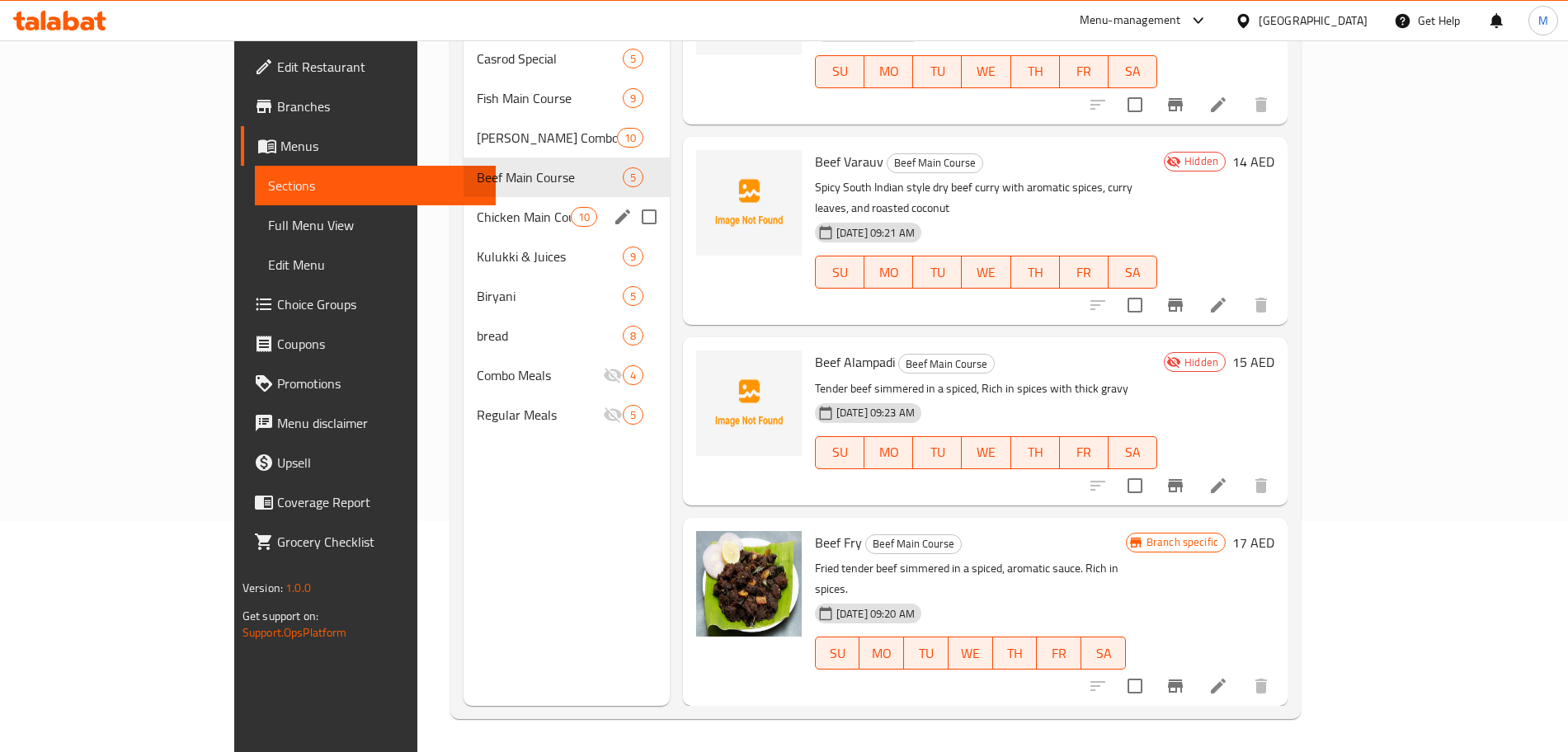
scroll to position [190, 0]
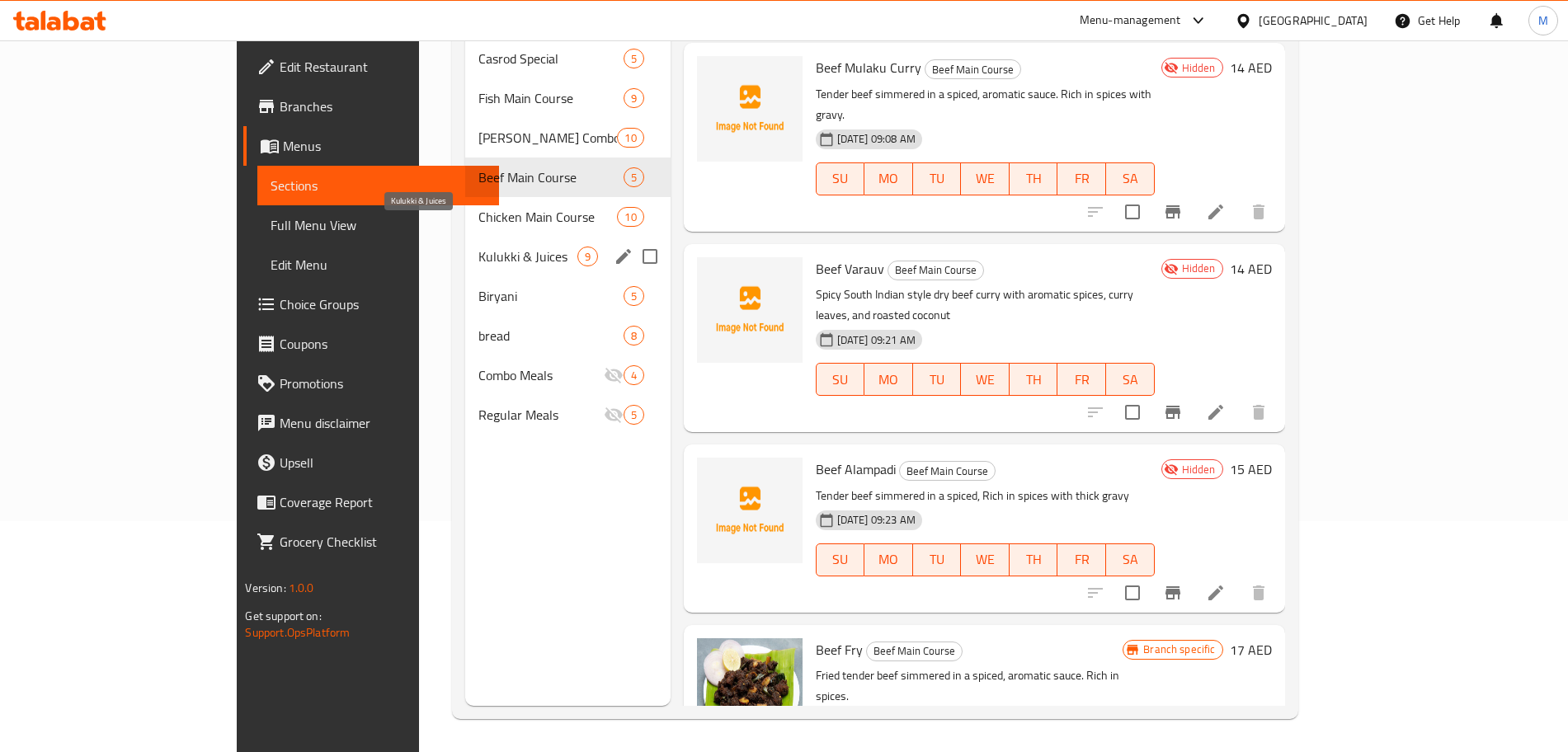
click at [478, 247] on span "Kulukki & Juices" at bounding box center [527, 256] width 98 height 20
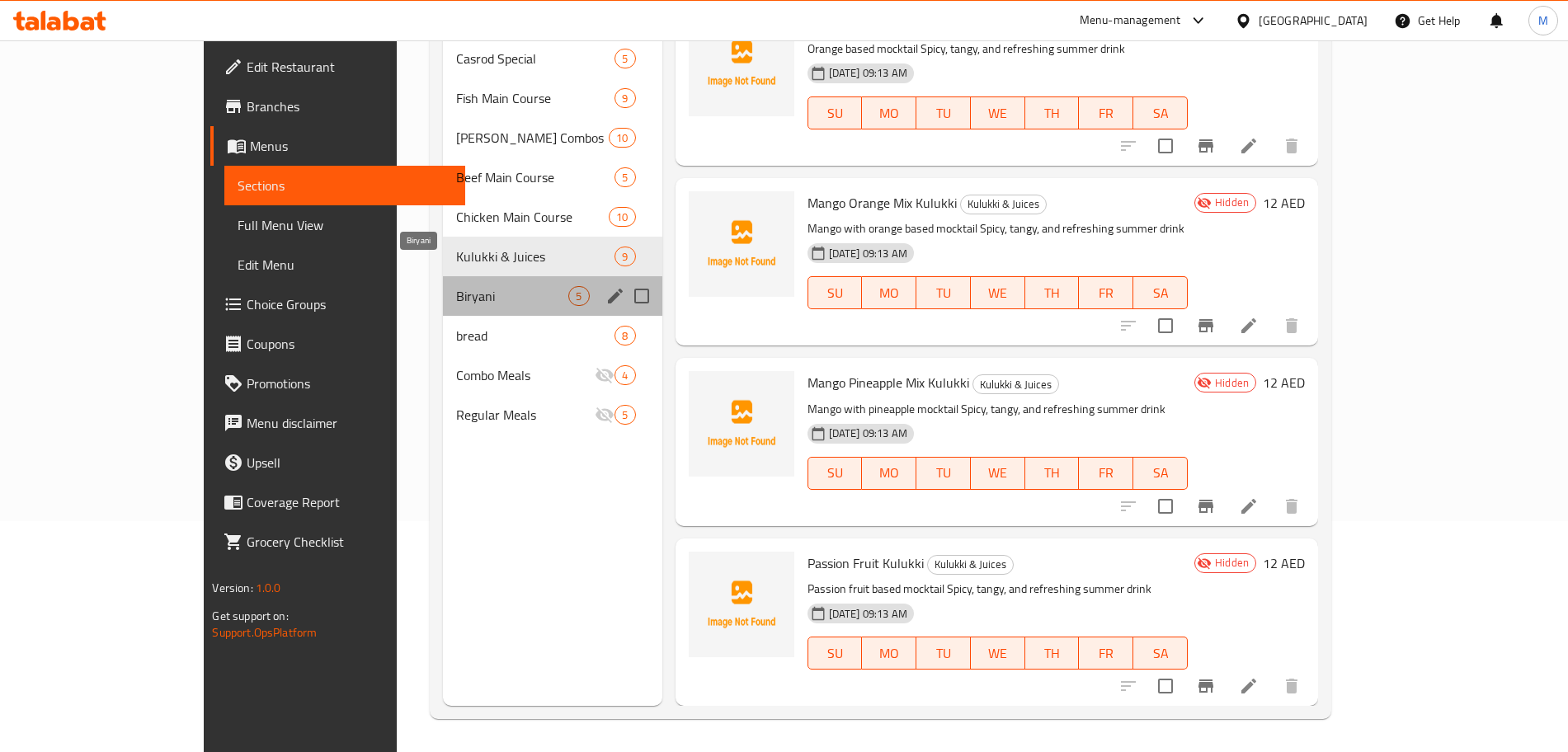
click at [456, 287] on span "Biryani" at bounding box center [512, 296] width 112 height 20
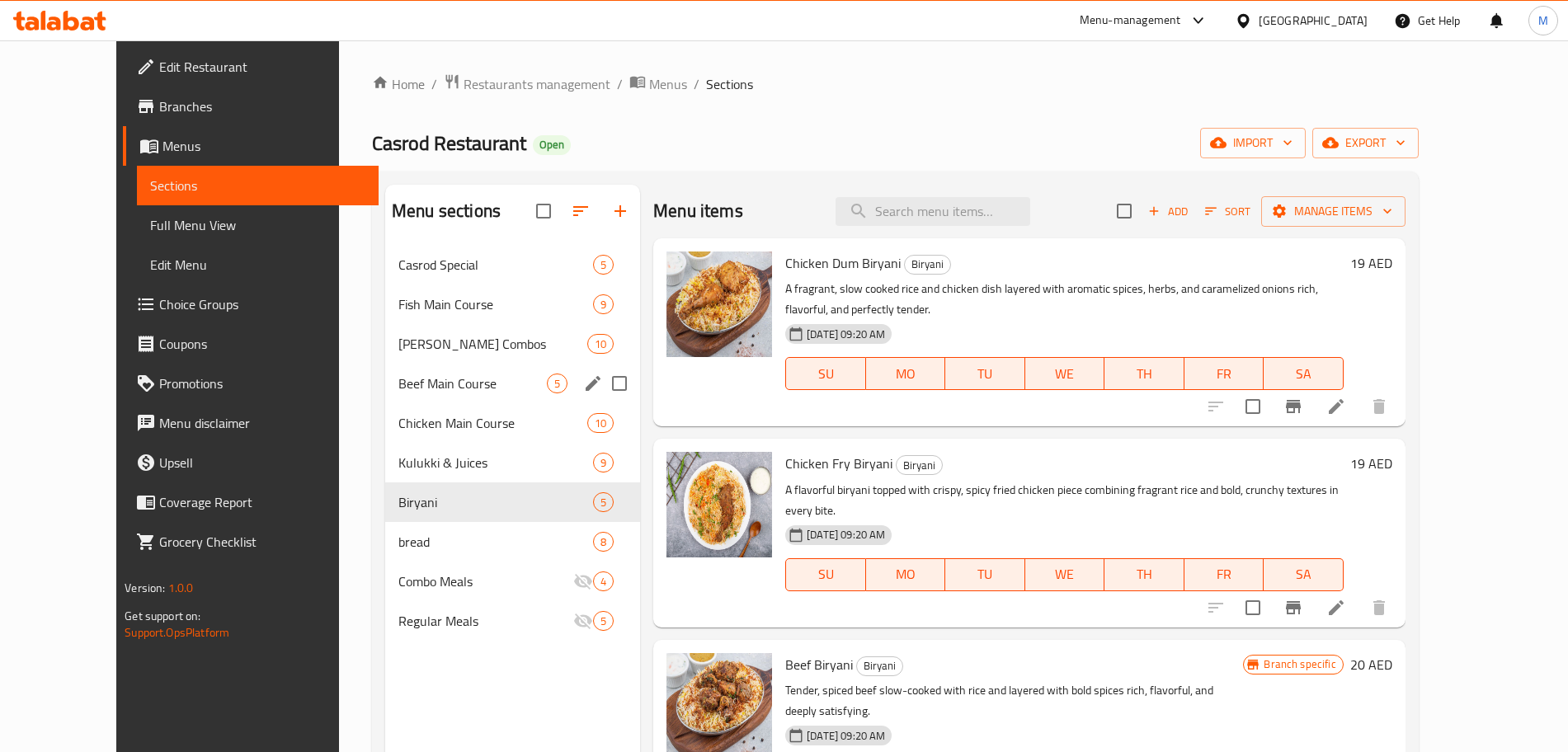
click at [415, 382] on span "Beef Main Course" at bounding box center [472, 383] width 148 height 20
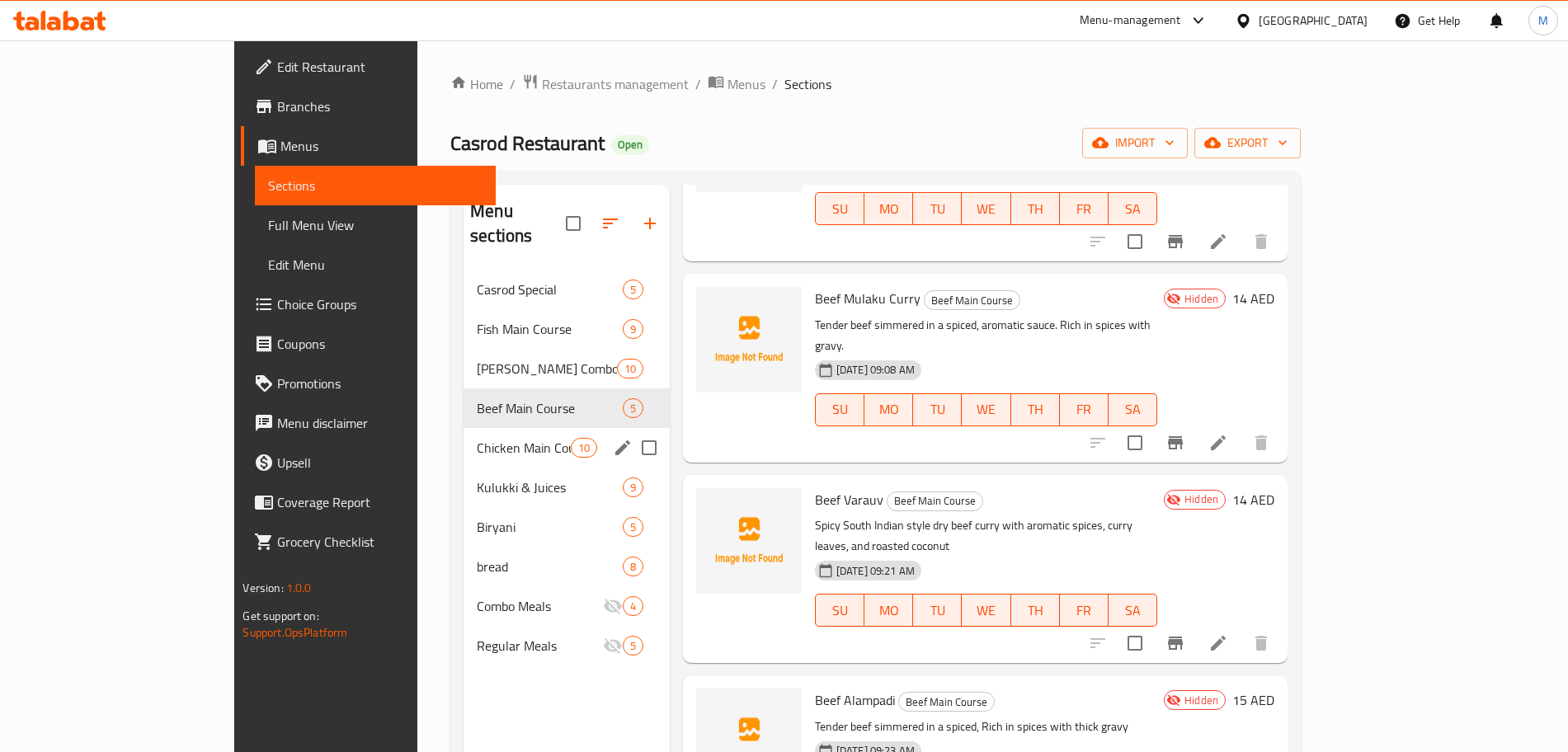
click at [463, 428] on div "Chicken Main Course 10" at bounding box center [566, 447] width 206 height 39
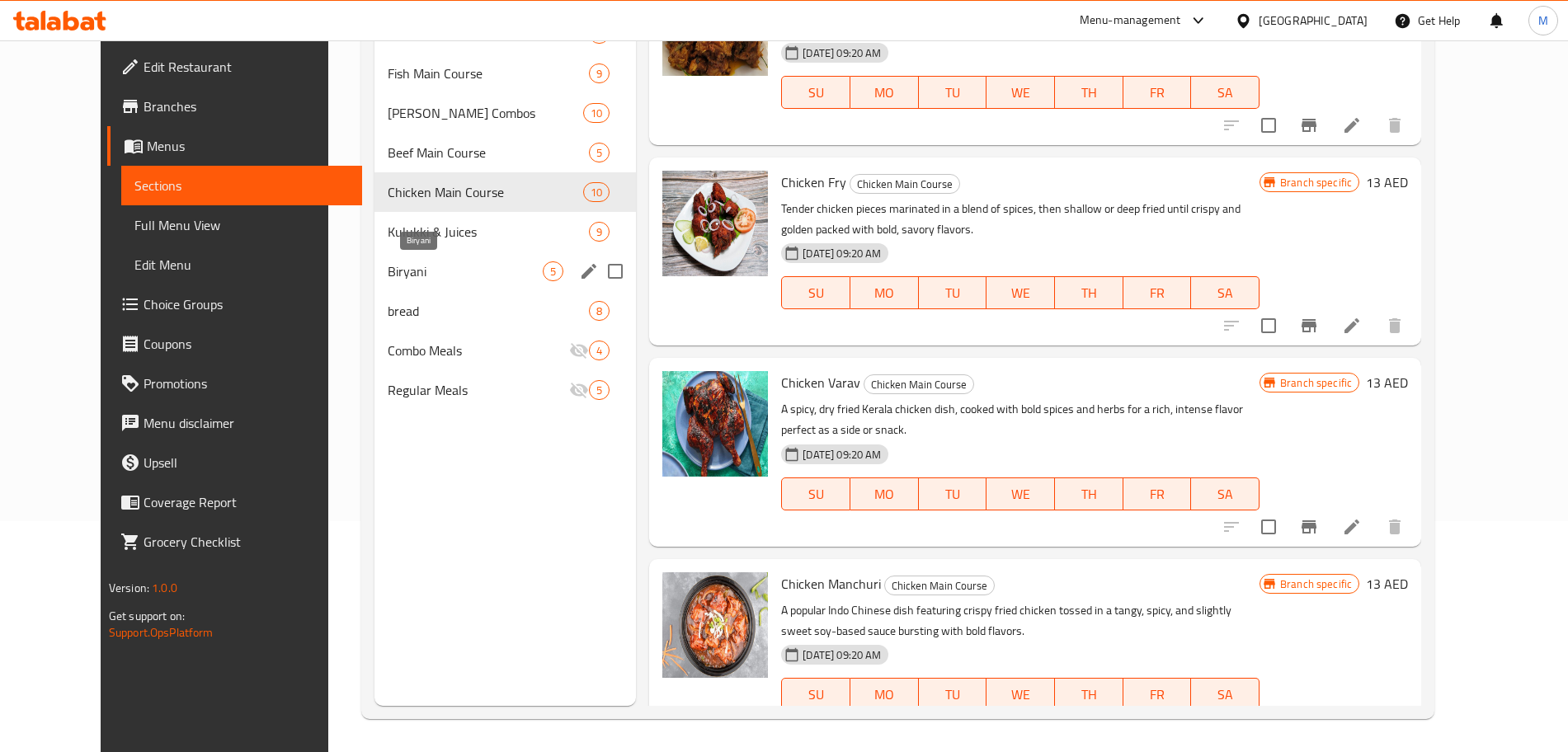
click at [388, 271] on span "Biryani" at bounding box center [465, 271] width 155 height 20
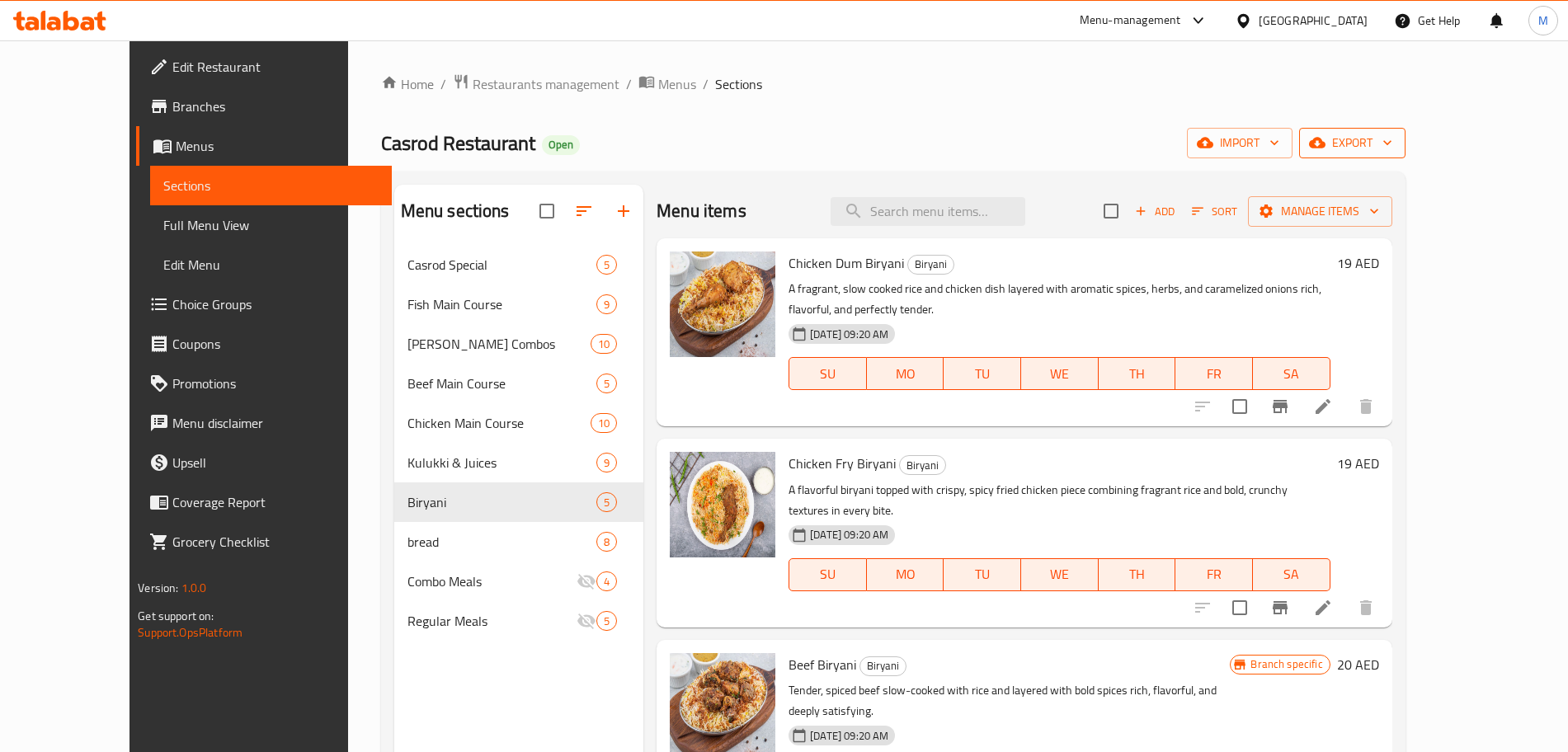
click at [1392, 149] on span "export" at bounding box center [1352, 143] width 80 height 21
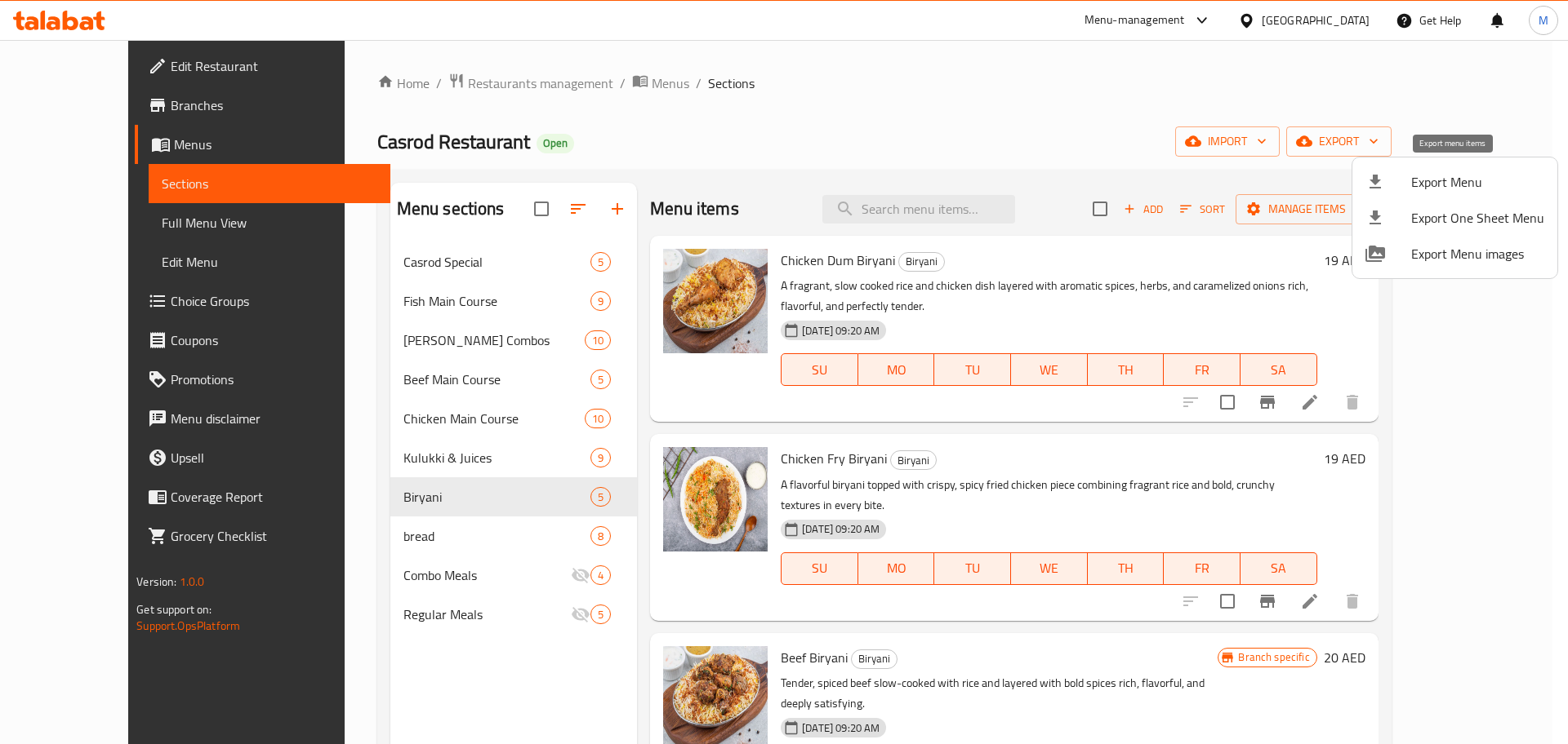
click at [1455, 189] on span "Export Menu" at bounding box center [1477, 182] width 133 height 20
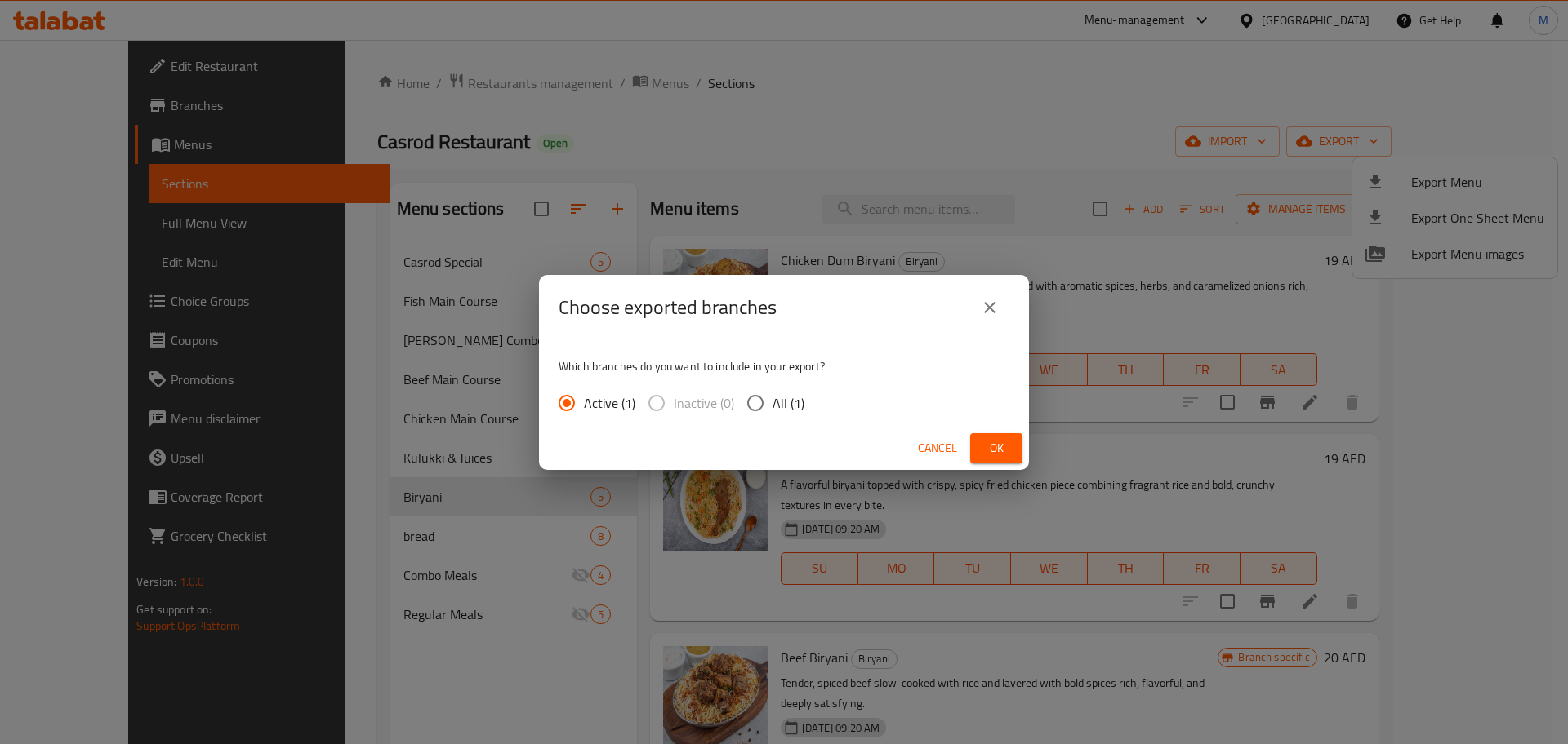
click at [797, 404] on span "All (1)" at bounding box center [788, 403] width 32 height 20
click at [773, 404] on input "All (1)" at bounding box center [756, 403] width 34 height 34
click at [1001, 448] on span "Ok" at bounding box center [996, 448] width 26 height 21
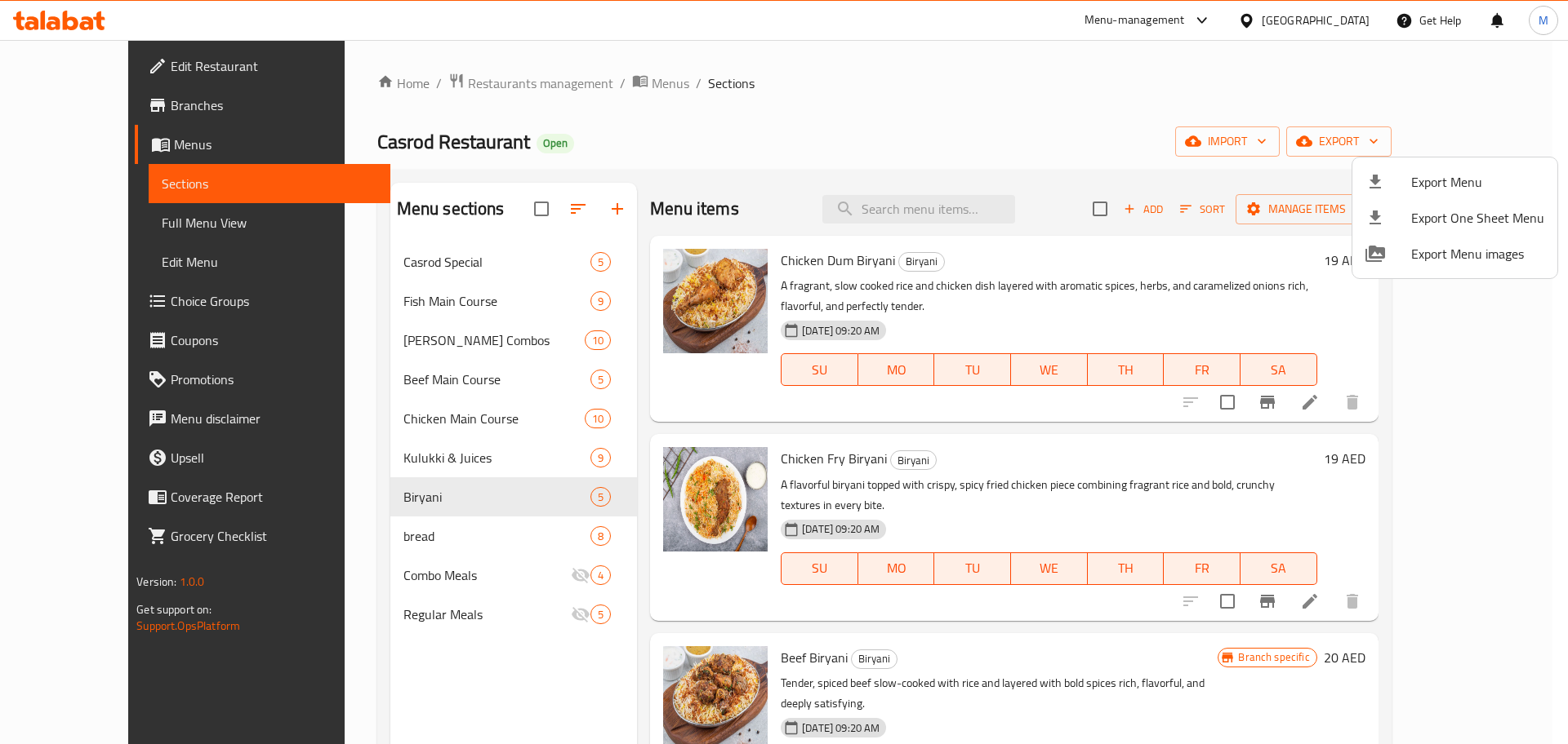
click at [119, 222] on div at bounding box center [784, 372] width 1568 height 744
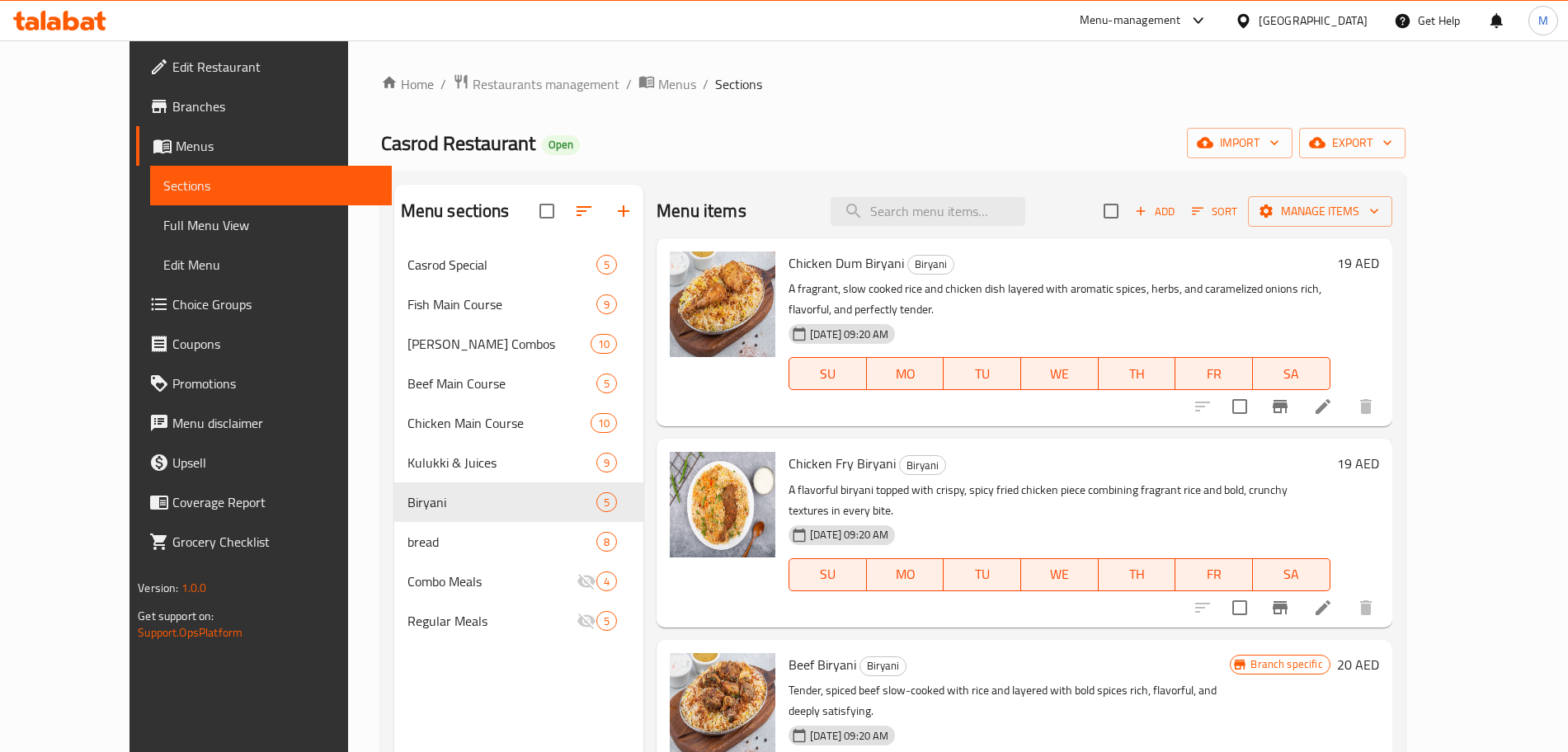
click at [163, 225] on span "Full Menu View" at bounding box center [270, 225] width 214 height 20
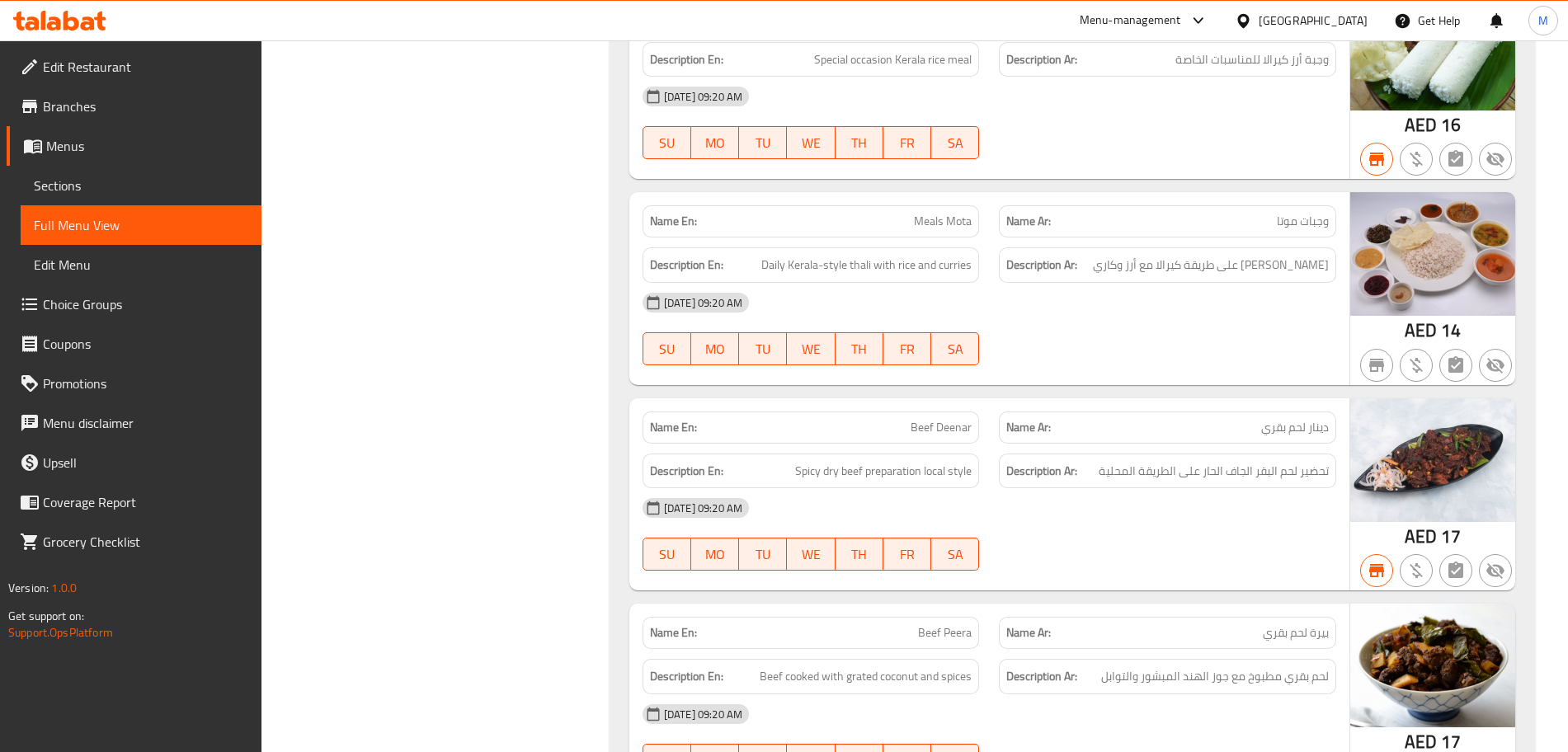
scroll to position [16408, 0]
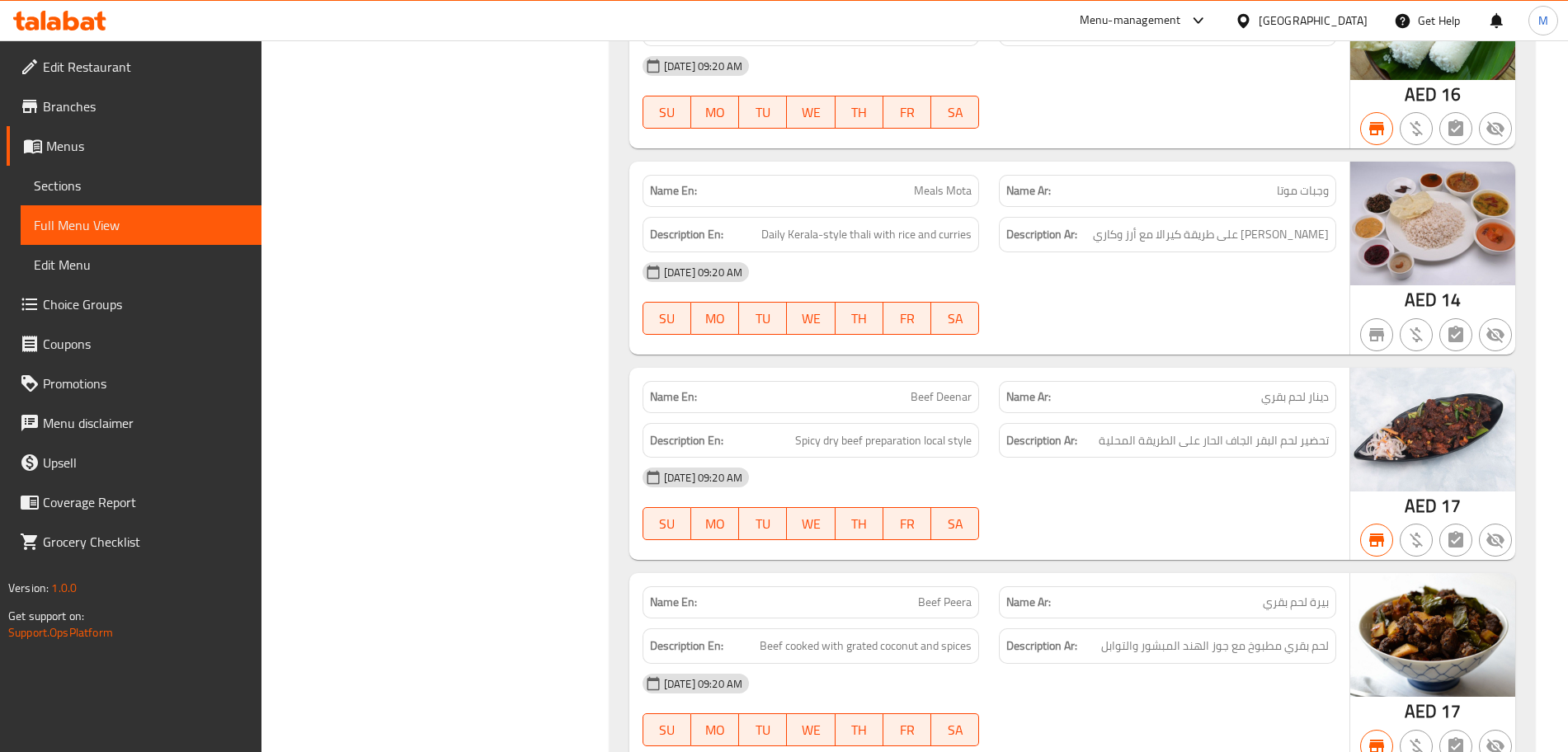
click at [1300, 24] on div "[GEOGRAPHIC_DATA]" at bounding box center [1313, 20] width 109 height 18
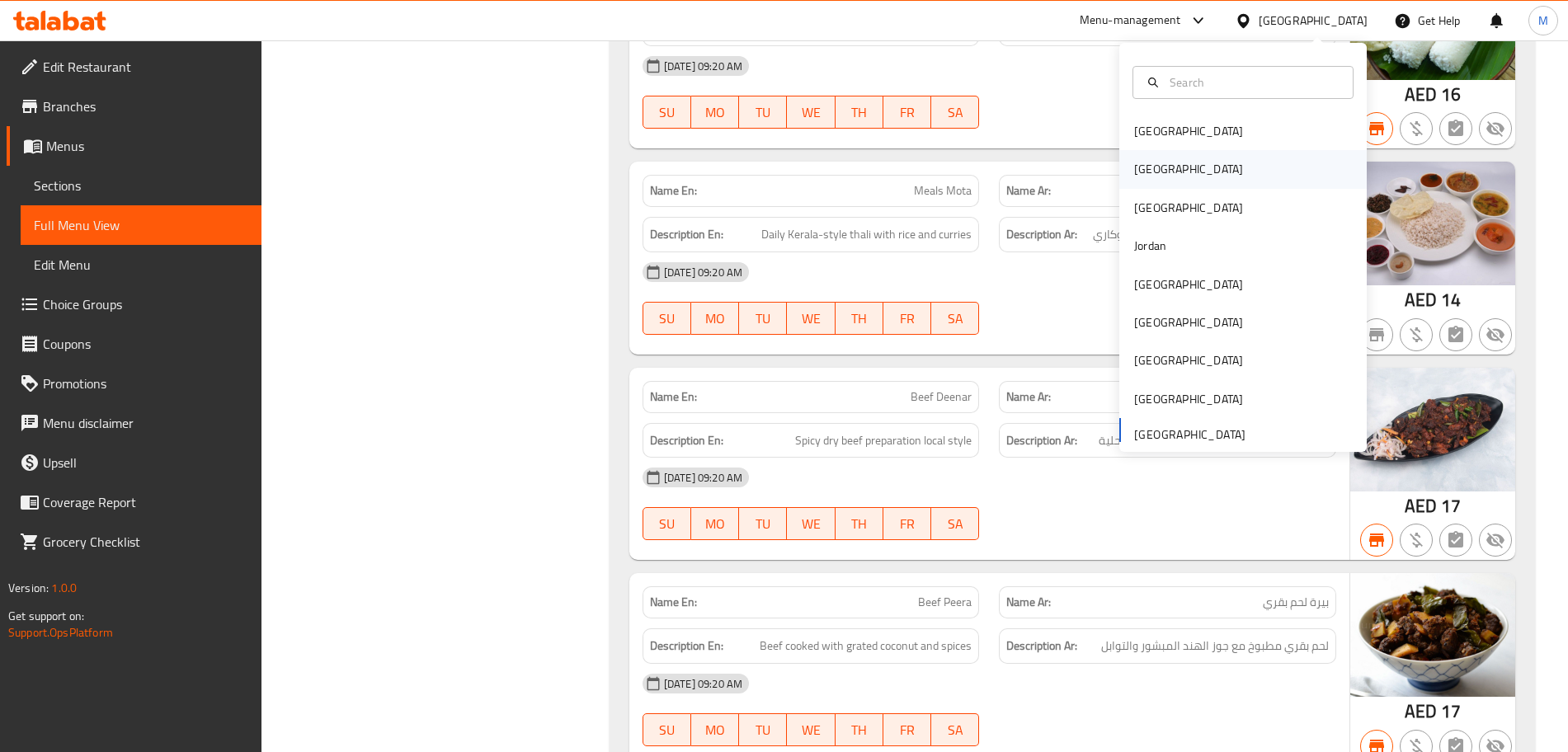
click at [1178, 176] on div "[GEOGRAPHIC_DATA]" at bounding box center [1243, 169] width 247 height 38
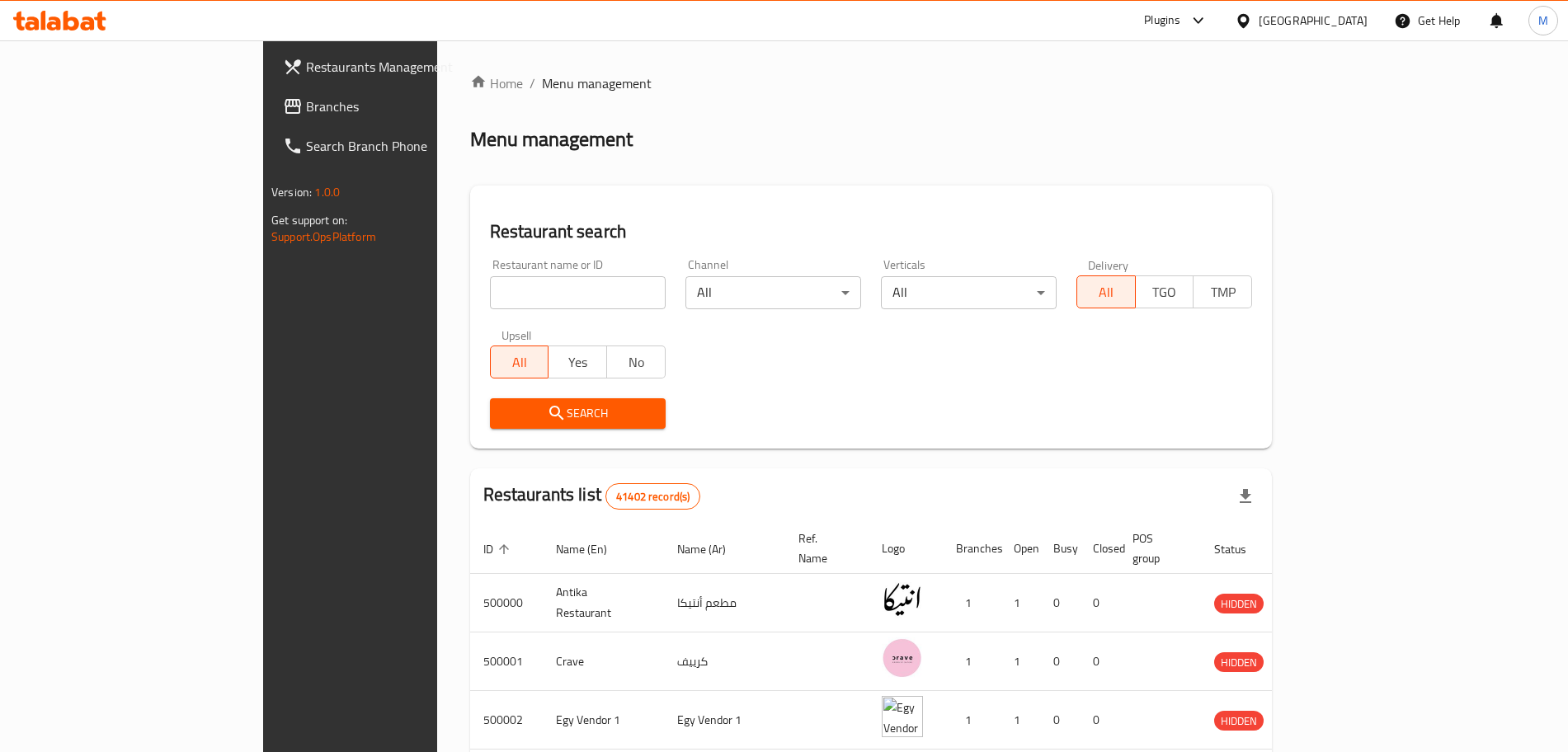
click at [306, 107] on span "Branches" at bounding box center [409, 106] width 206 height 20
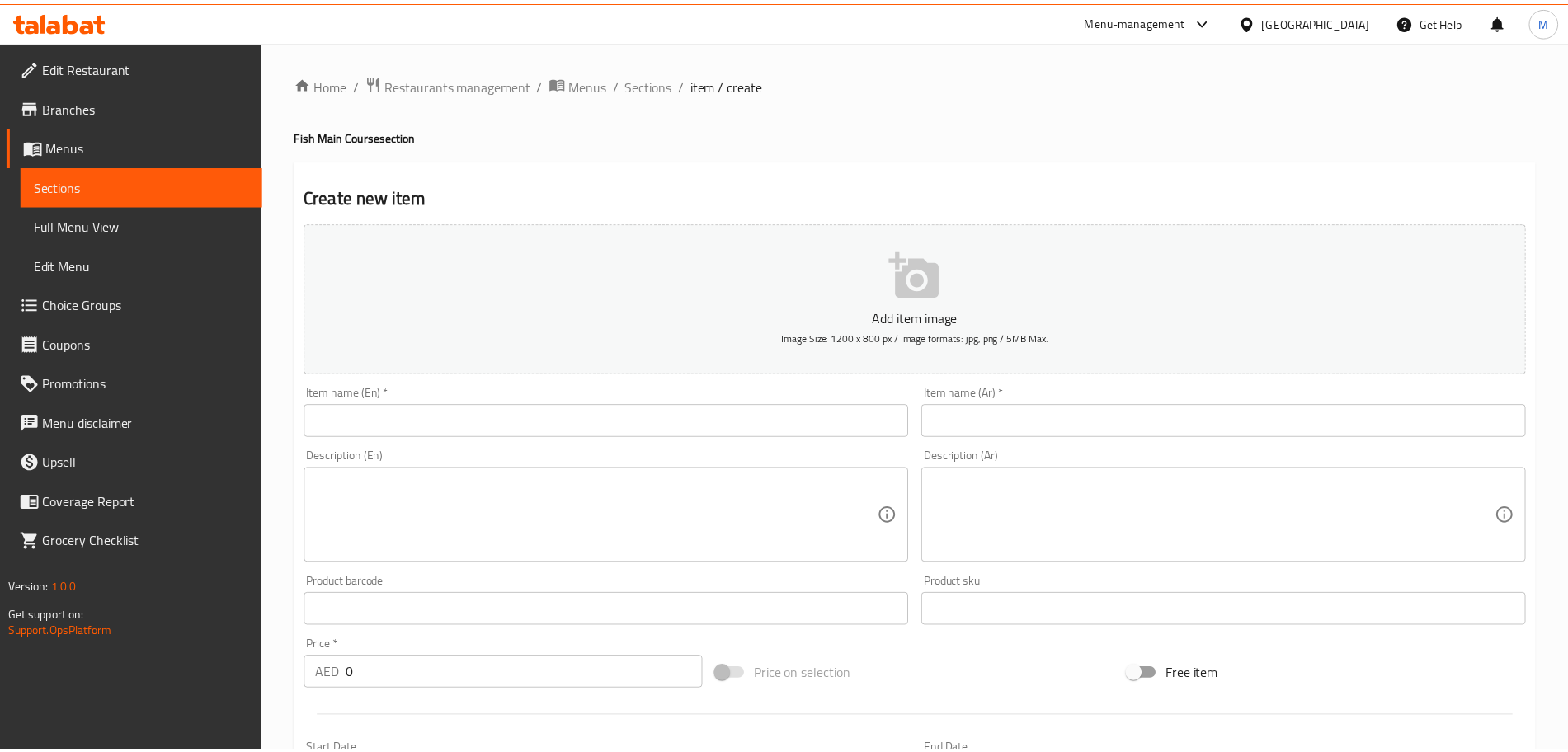
scroll to position [413, 0]
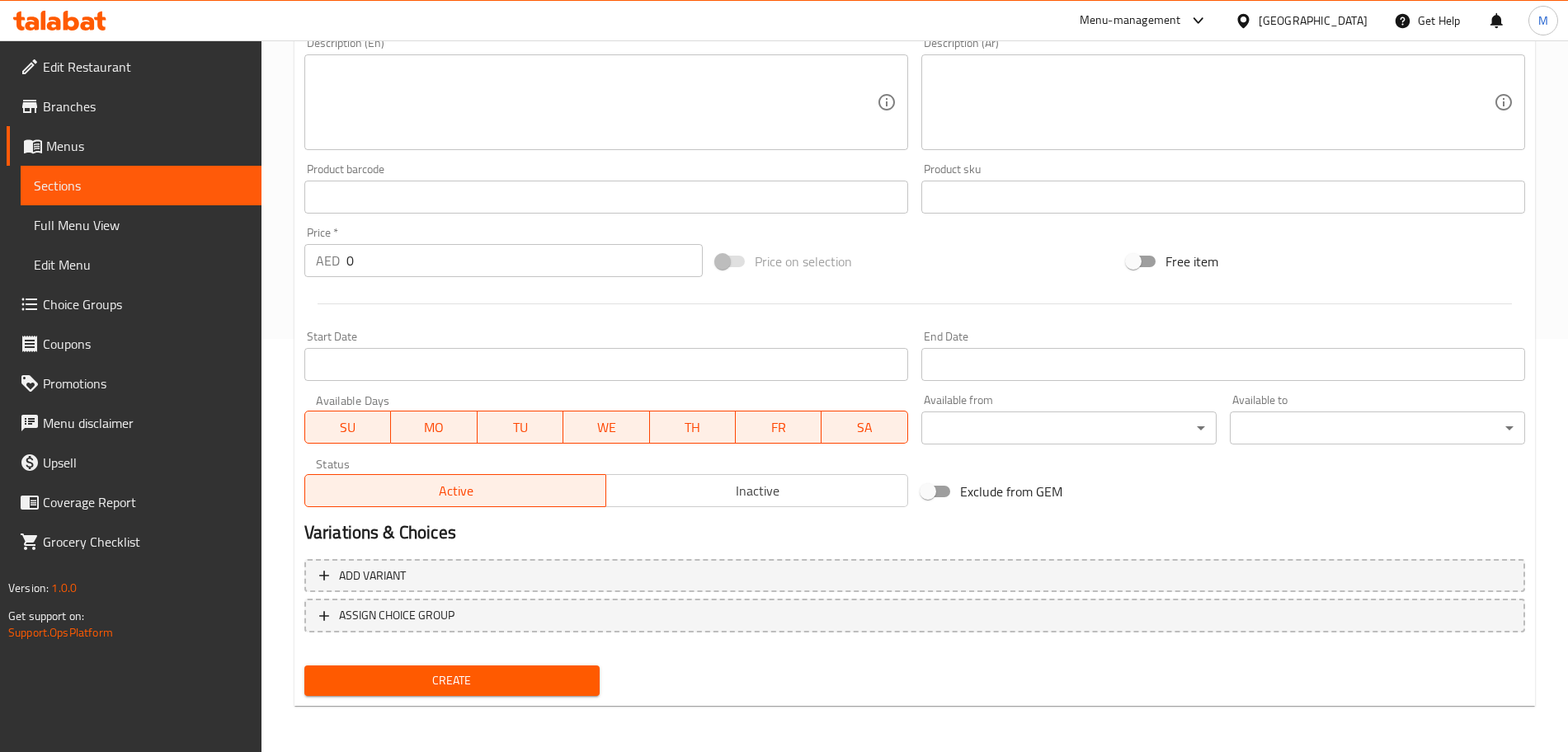
click at [1278, 20] on div "[GEOGRAPHIC_DATA]" at bounding box center [1313, 20] width 109 height 18
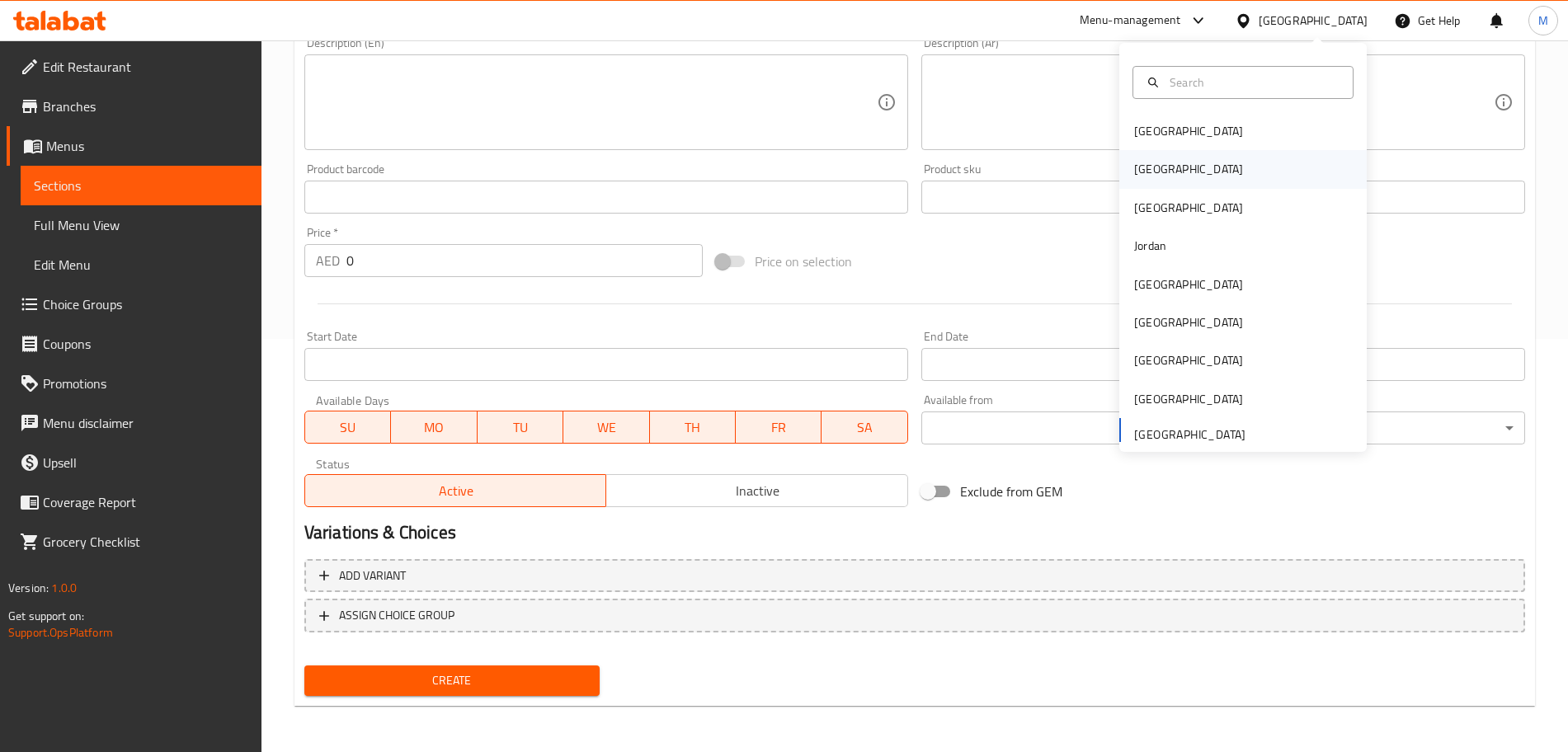
click at [1212, 153] on div "[GEOGRAPHIC_DATA]" at bounding box center [1243, 169] width 247 height 38
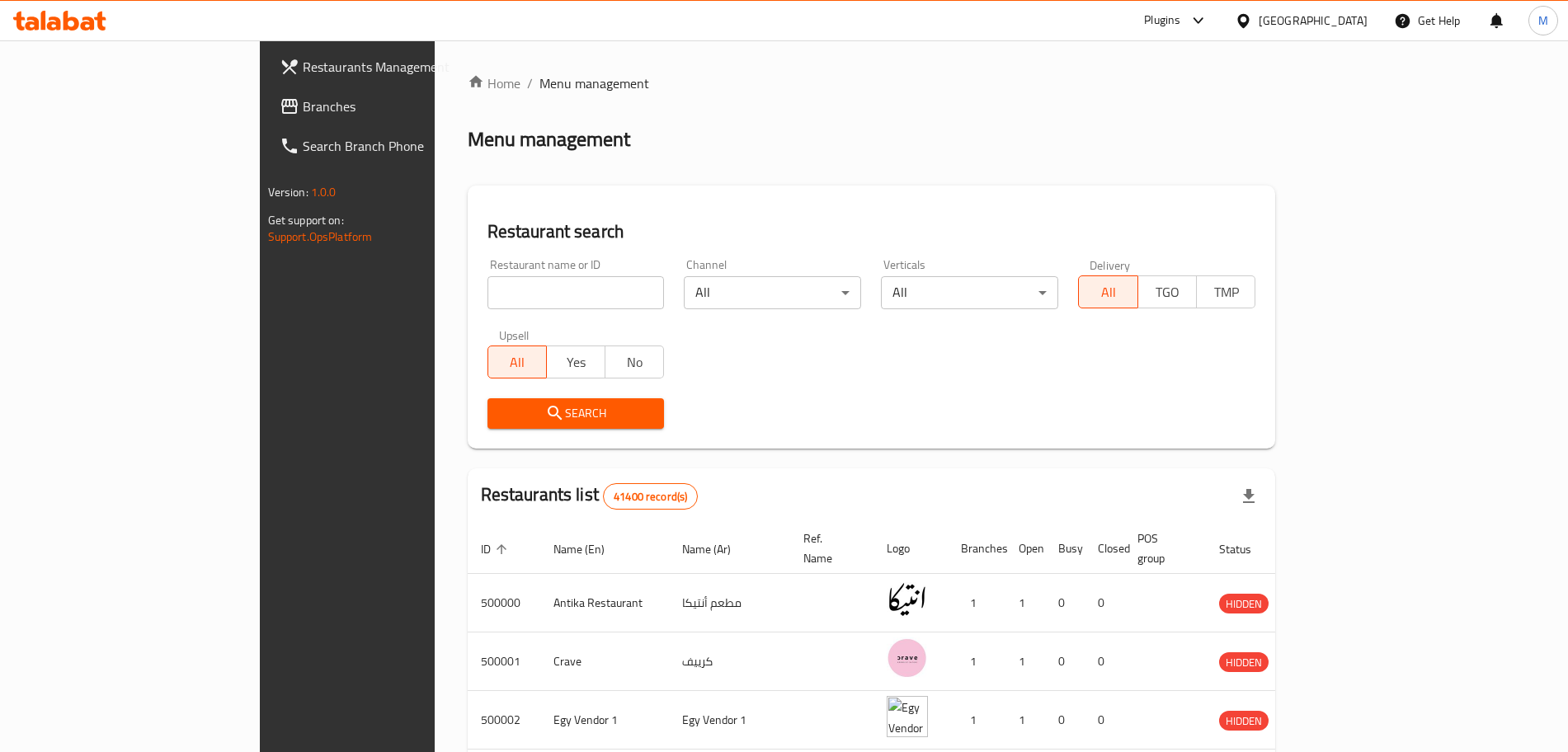
click at [488, 283] on input "search" at bounding box center [577, 293] width 178 height 33
paste input "505922"
type input "505922"
click button "Search" at bounding box center [577, 413] width 178 height 30
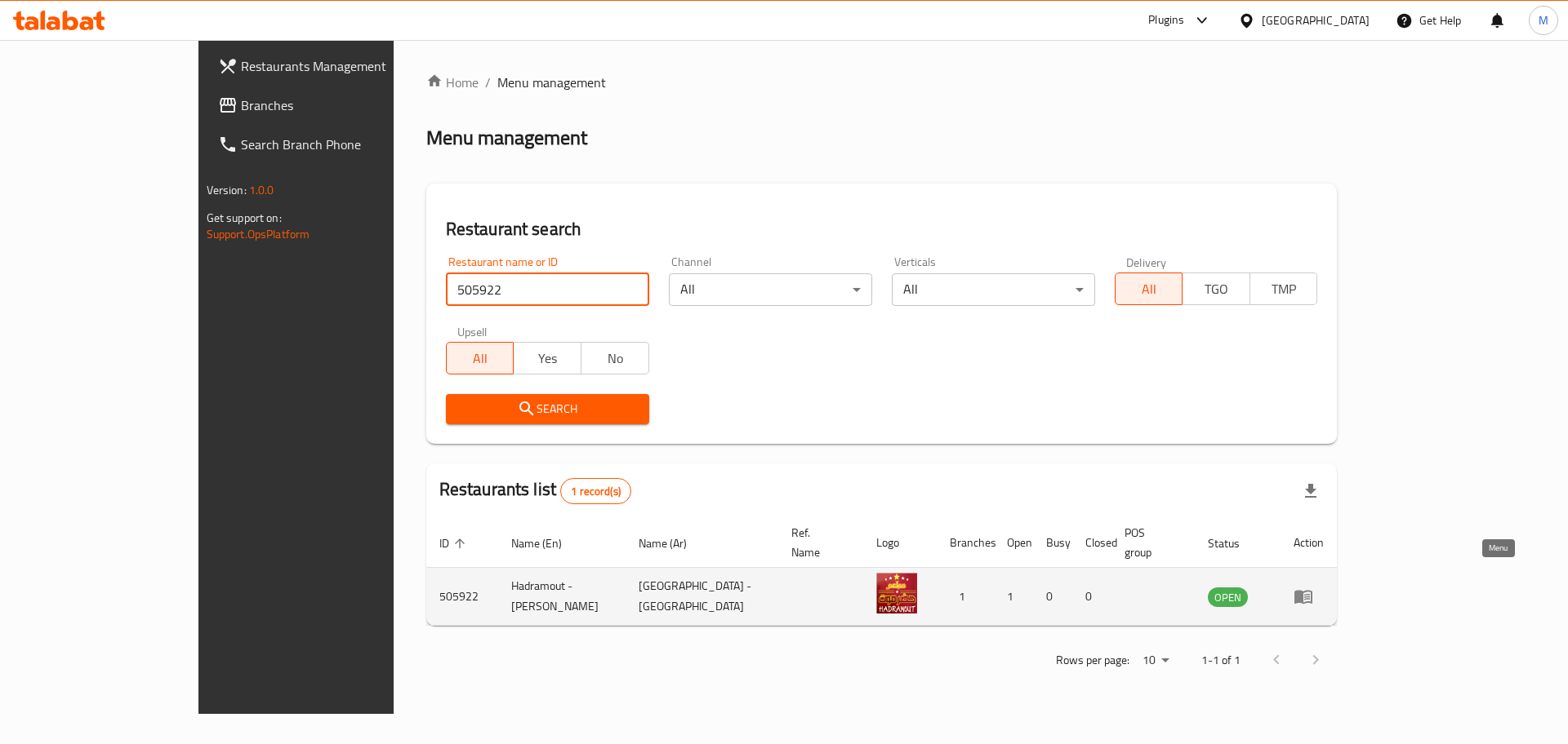
click at [1313, 591] on icon "enhanced table" at bounding box center [1303, 597] width 18 height 14
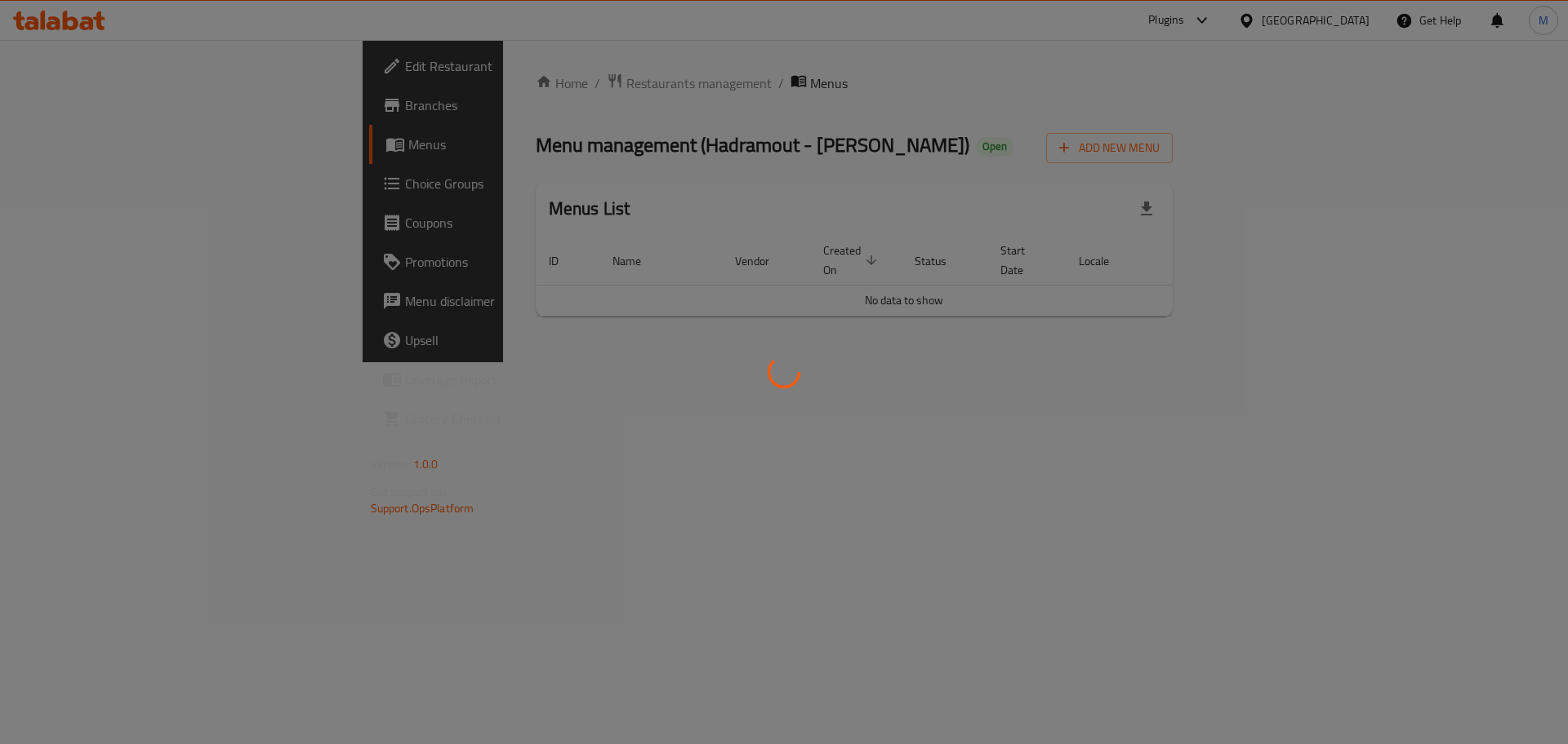
click at [160, 113] on div at bounding box center [784, 372] width 1568 height 744
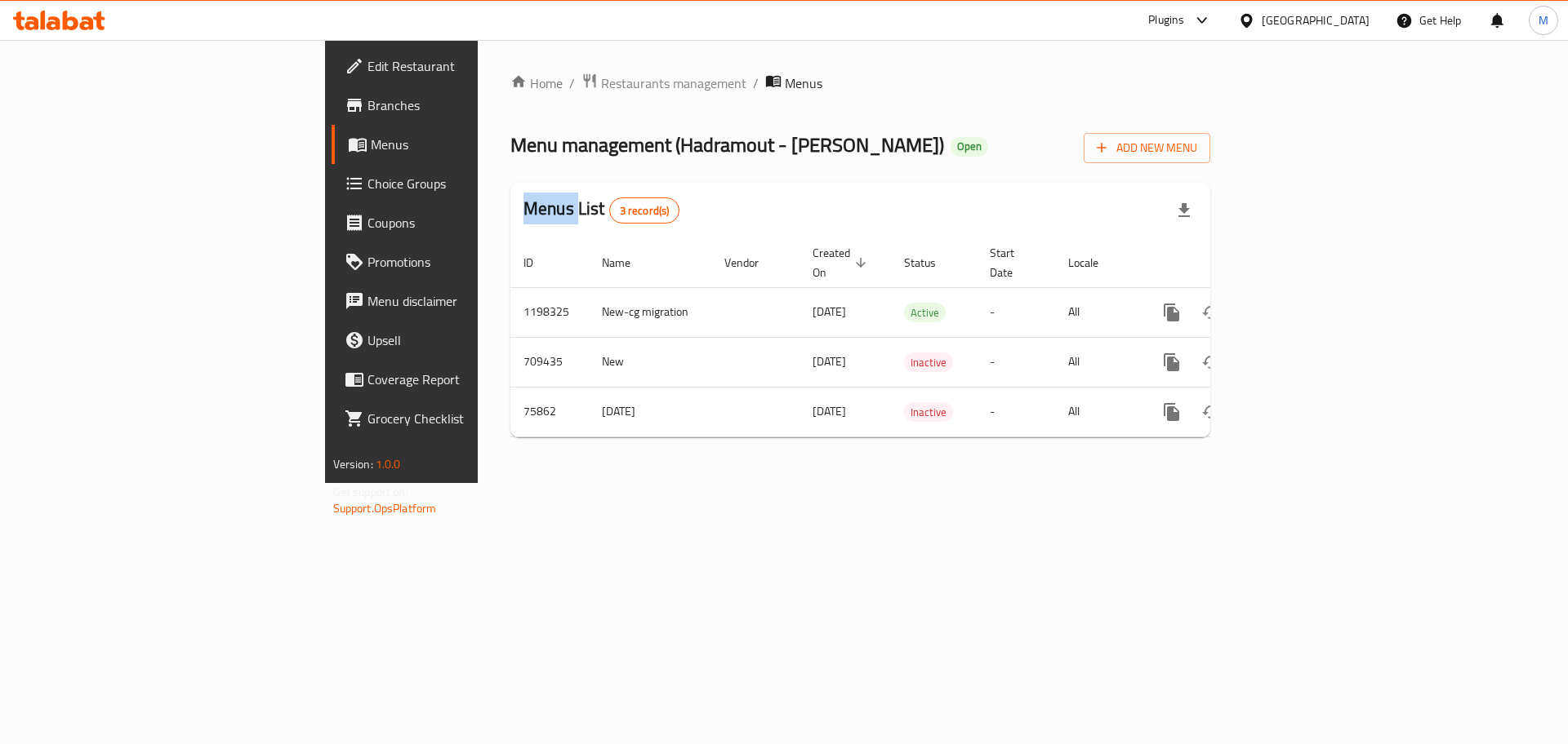
click at [367, 108] on span "Branches" at bounding box center [471, 105] width 207 height 20
